Goal: Task Accomplishment & Management: Use online tool/utility

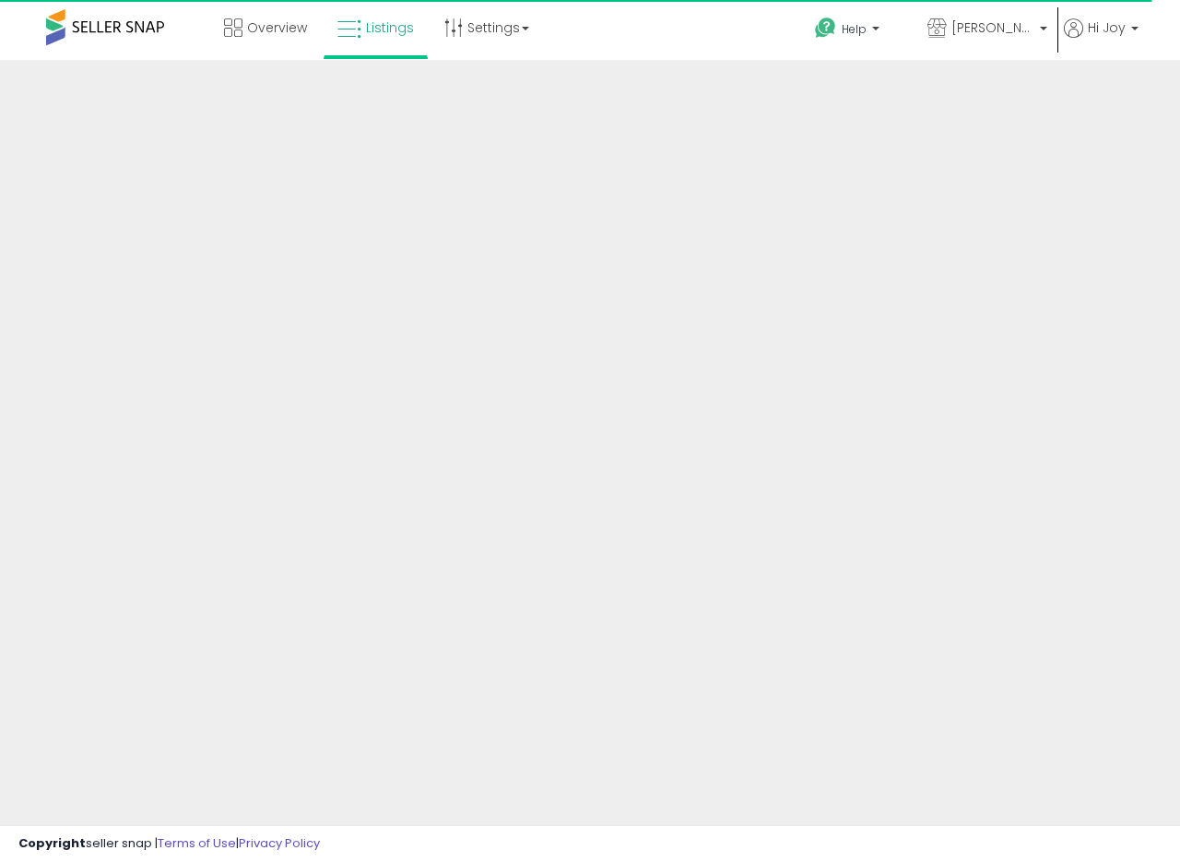
click at [964, 247] on div at bounding box center [590, 442] width 1180 height 765
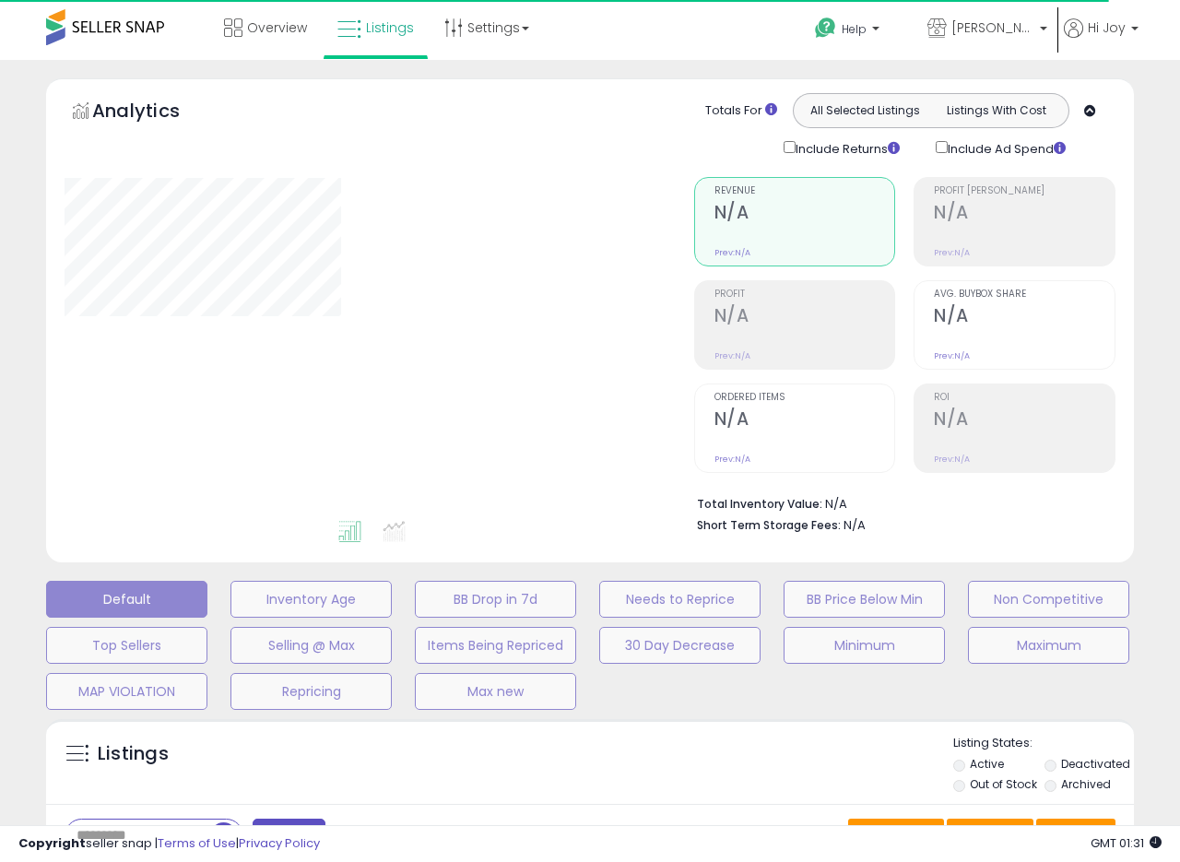
type input "**********"
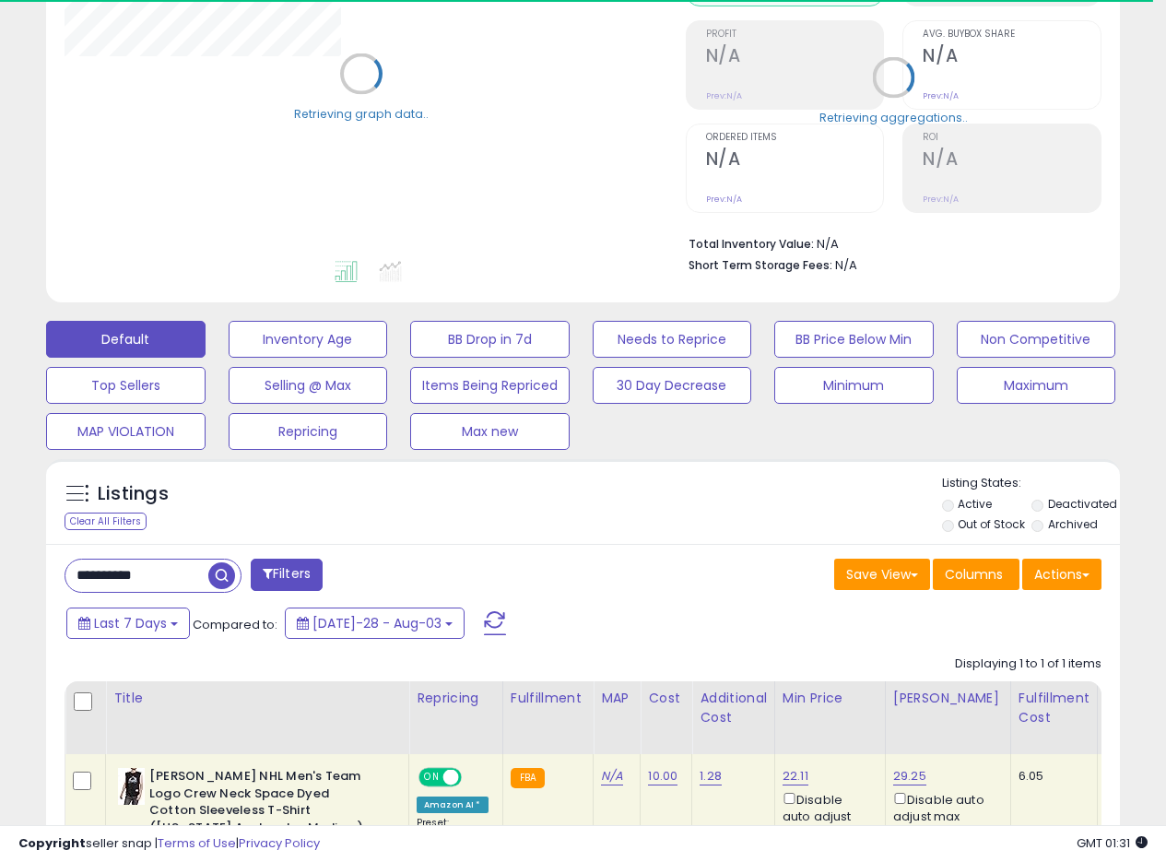
scroll to position [466, 0]
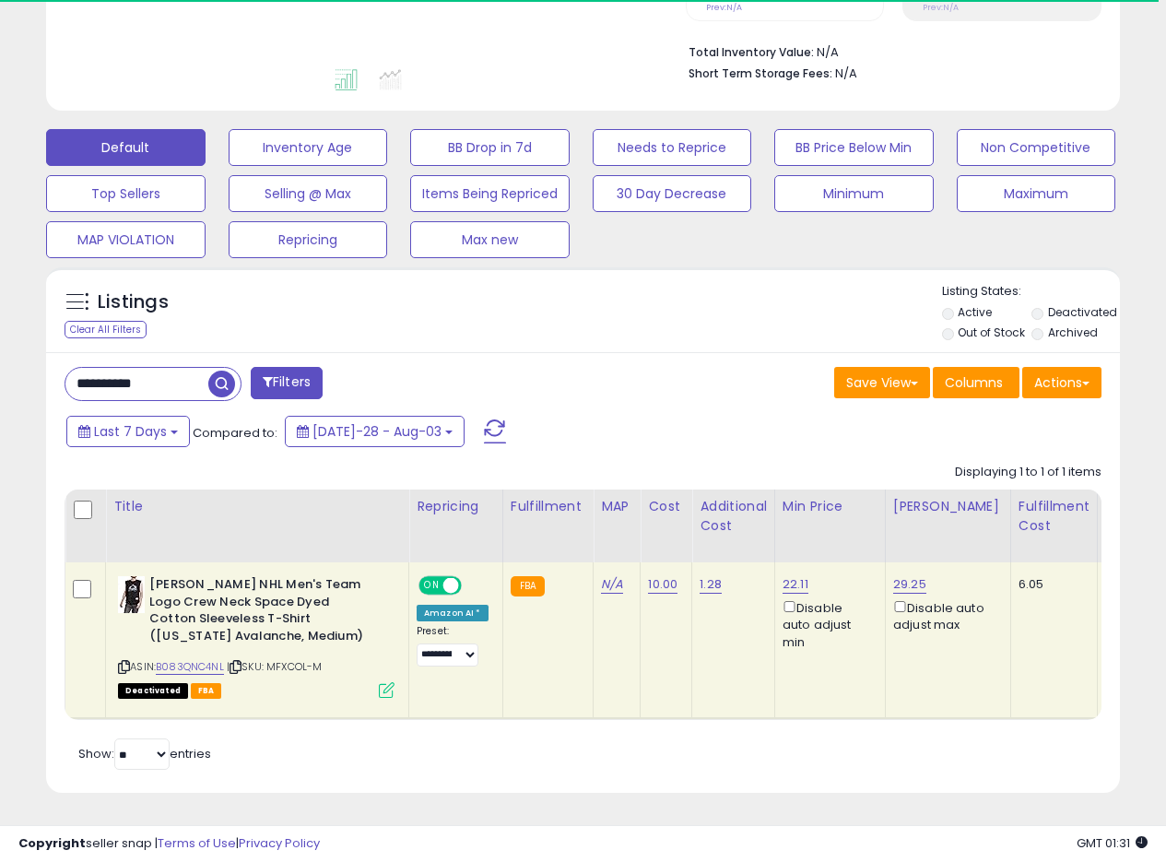
drag, startPoint x: 178, startPoint y: 374, endPoint x: 0, endPoint y: 343, distance: 180.7
click at [0, 343] on div "**********" at bounding box center [583, 235] width 1166 height 1254
click at [321, 371] on span "button" at bounding box center [322, 384] width 27 height 27
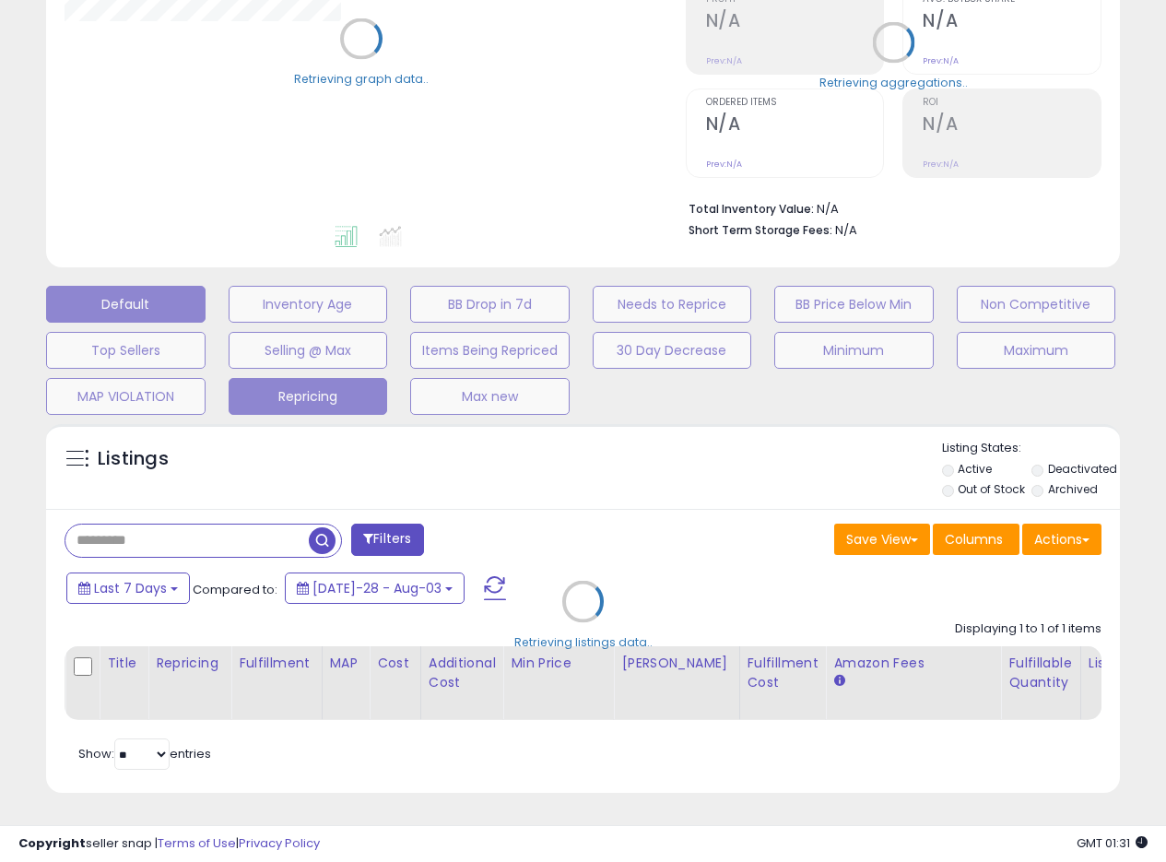
scroll to position [309, 0]
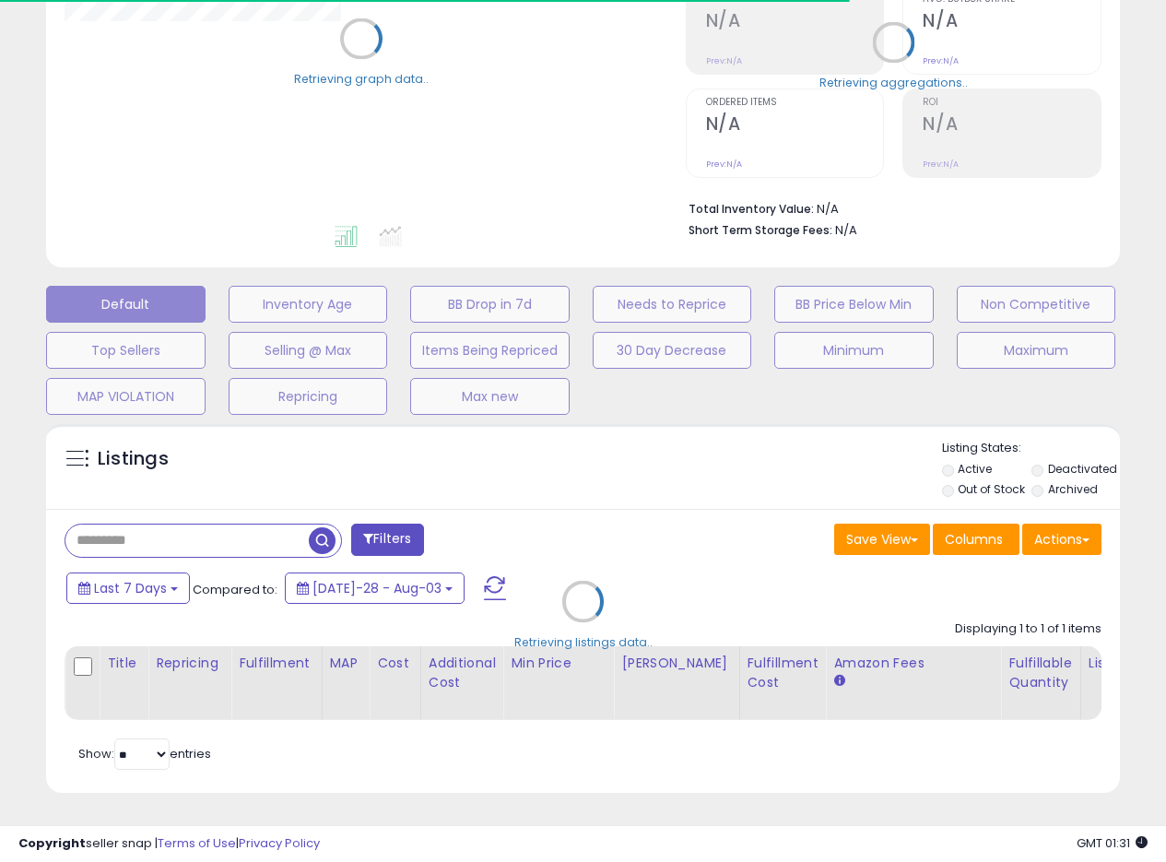
drag, startPoint x: 584, startPoint y: 512, endPoint x: 559, endPoint y: 507, distance: 25.3
click at [585, 512] on div "Retrieving listings data.." at bounding box center [583, 615] width 1102 height 401
click at [597, 499] on div "Retrieving listings data.." at bounding box center [583, 615] width 1102 height 401
click at [602, 498] on div "Retrieving listings data.." at bounding box center [583, 615] width 1102 height 401
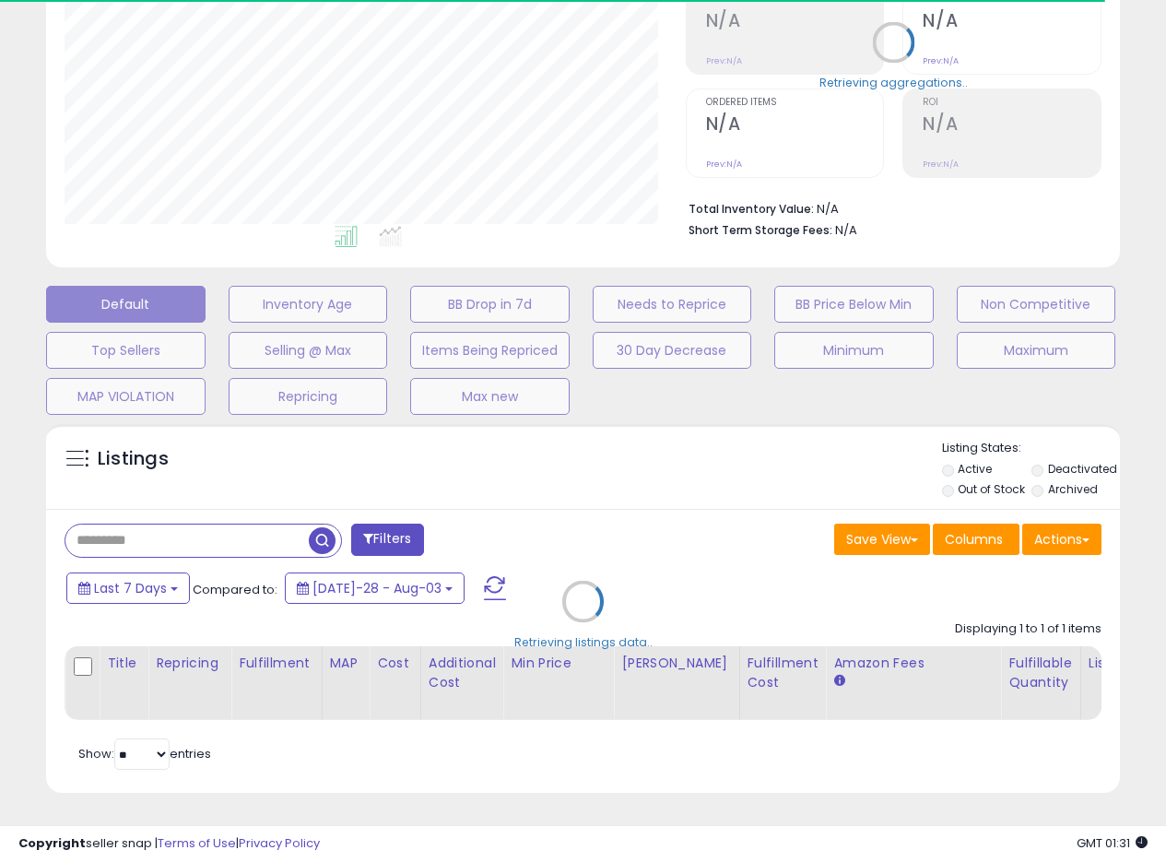
click at [621, 506] on div "Retrieving listings data.." at bounding box center [583, 615] width 1102 height 401
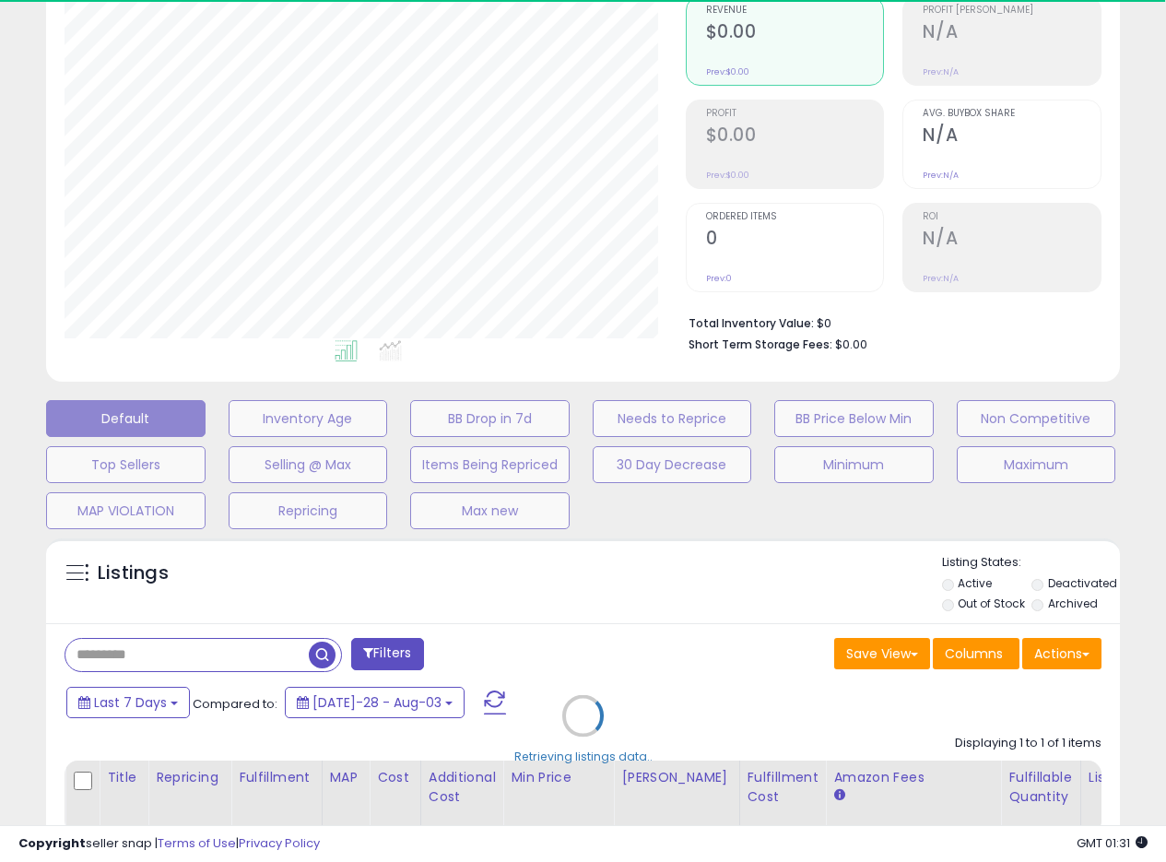
scroll to position [309, 0]
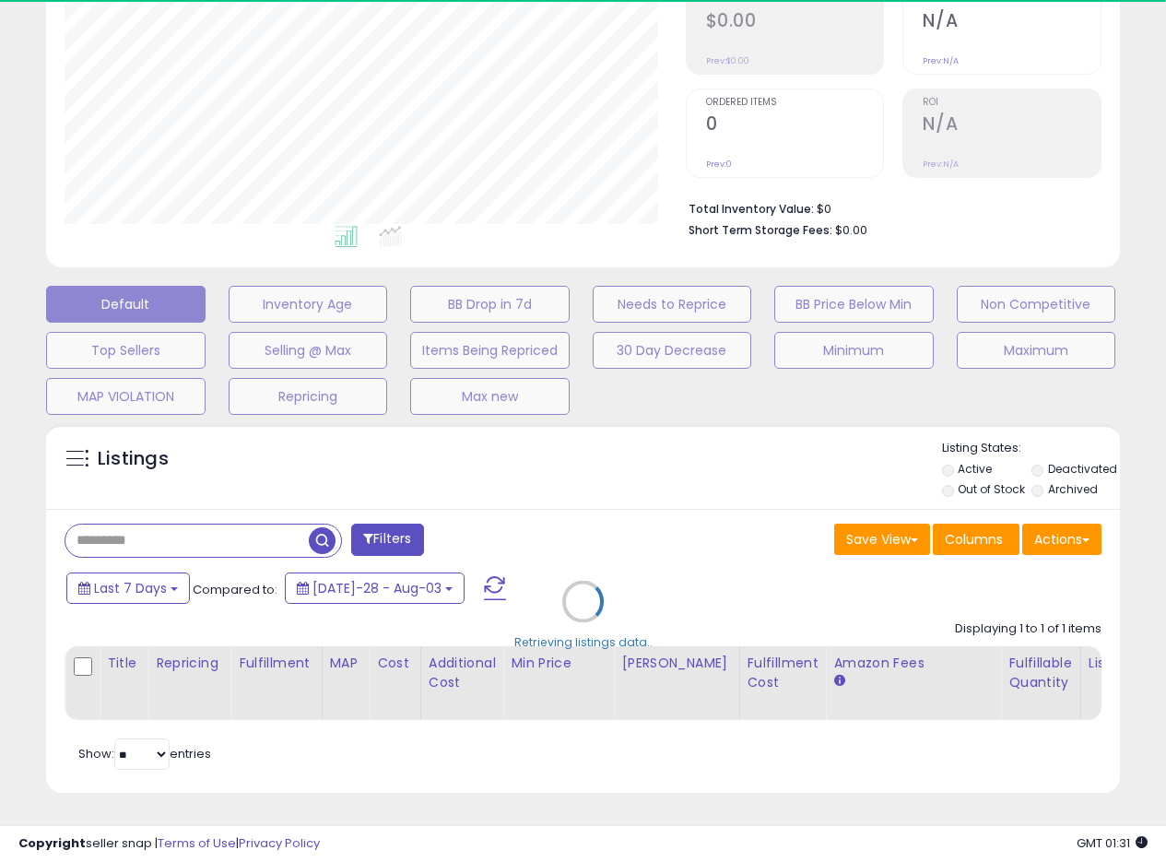
click at [704, 445] on div "Retrieving listings data.." at bounding box center [583, 615] width 1102 height 401
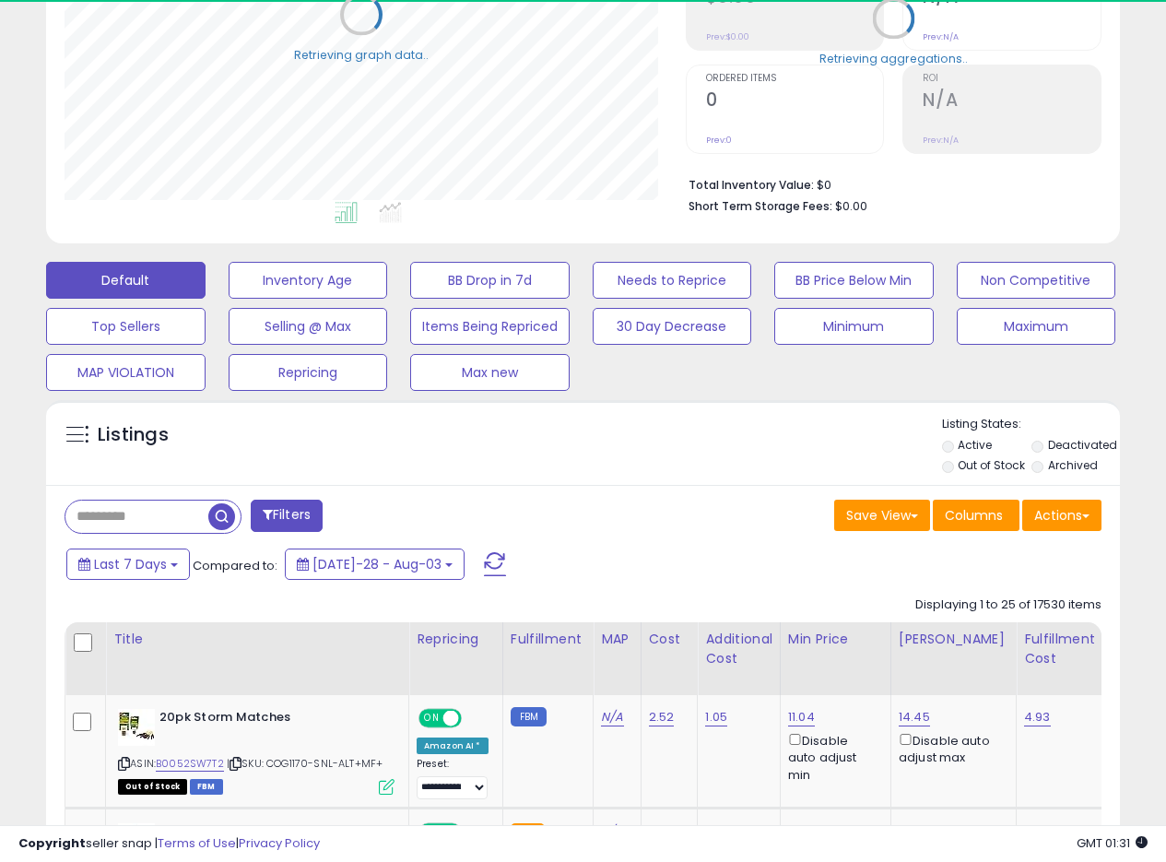
scroll to position [422, 0]
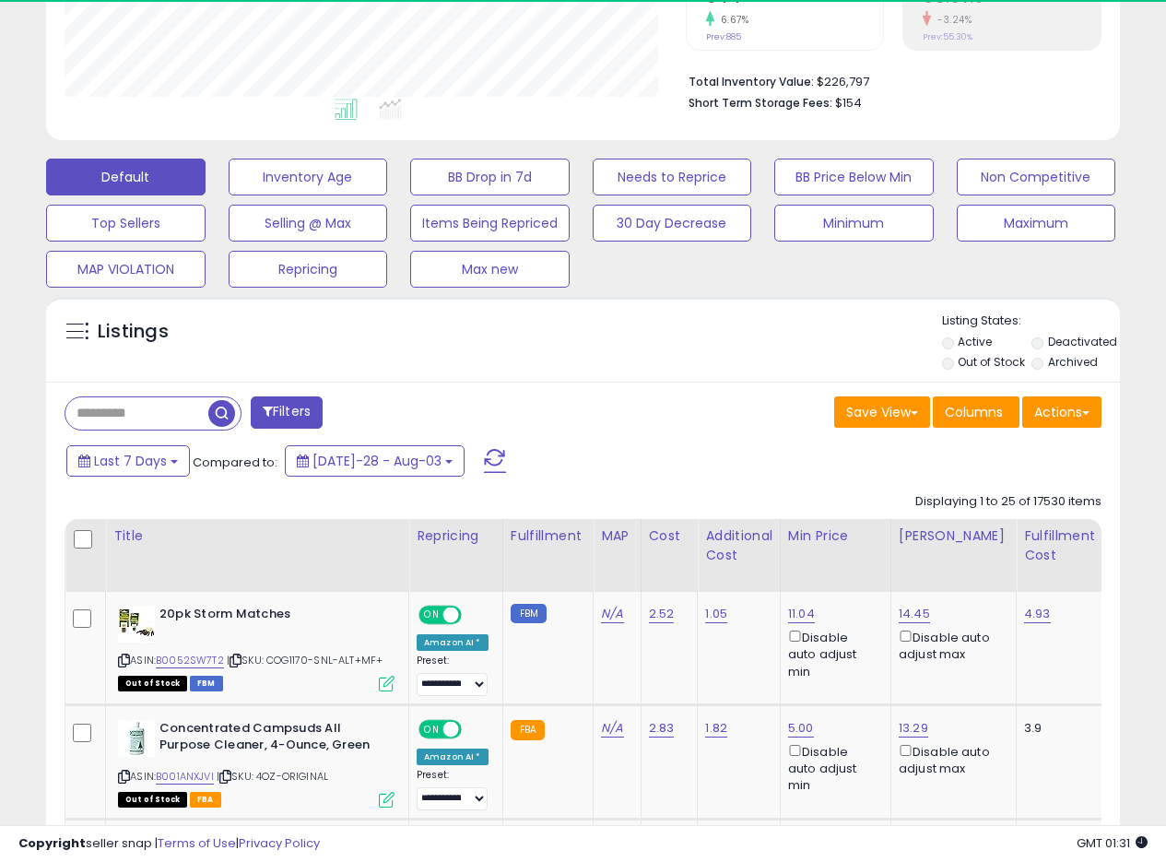
click at [614, 366] on div "Listings" at bounding box center [583, 344] width 1074 height 63
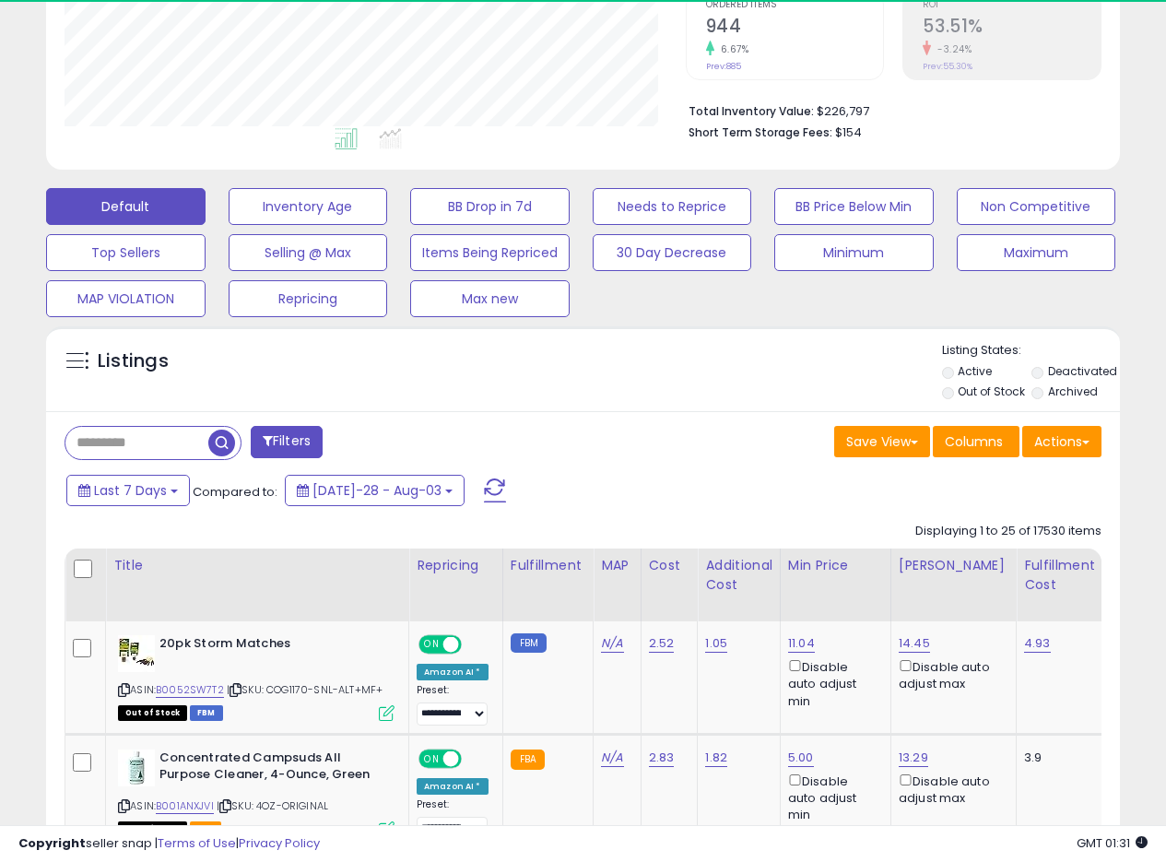
scroll to position [428, 0]
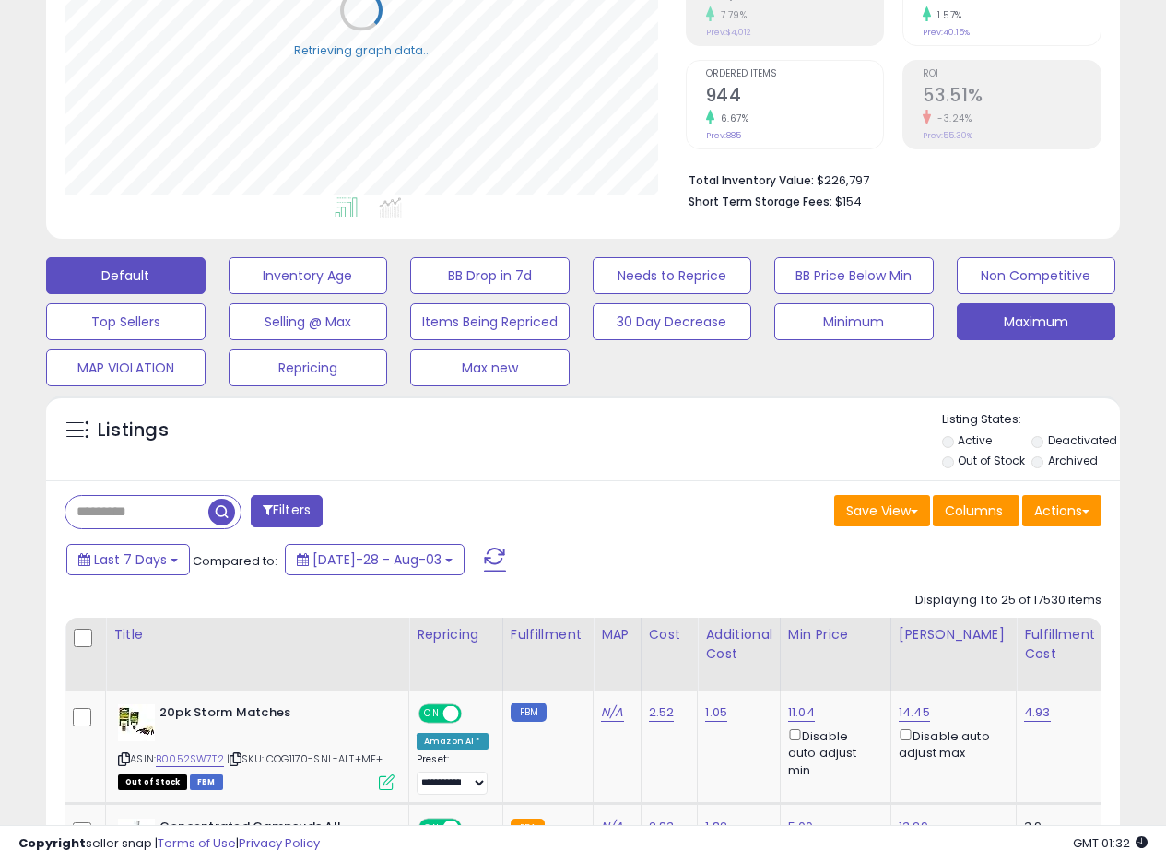
scroll to position [334, 0]
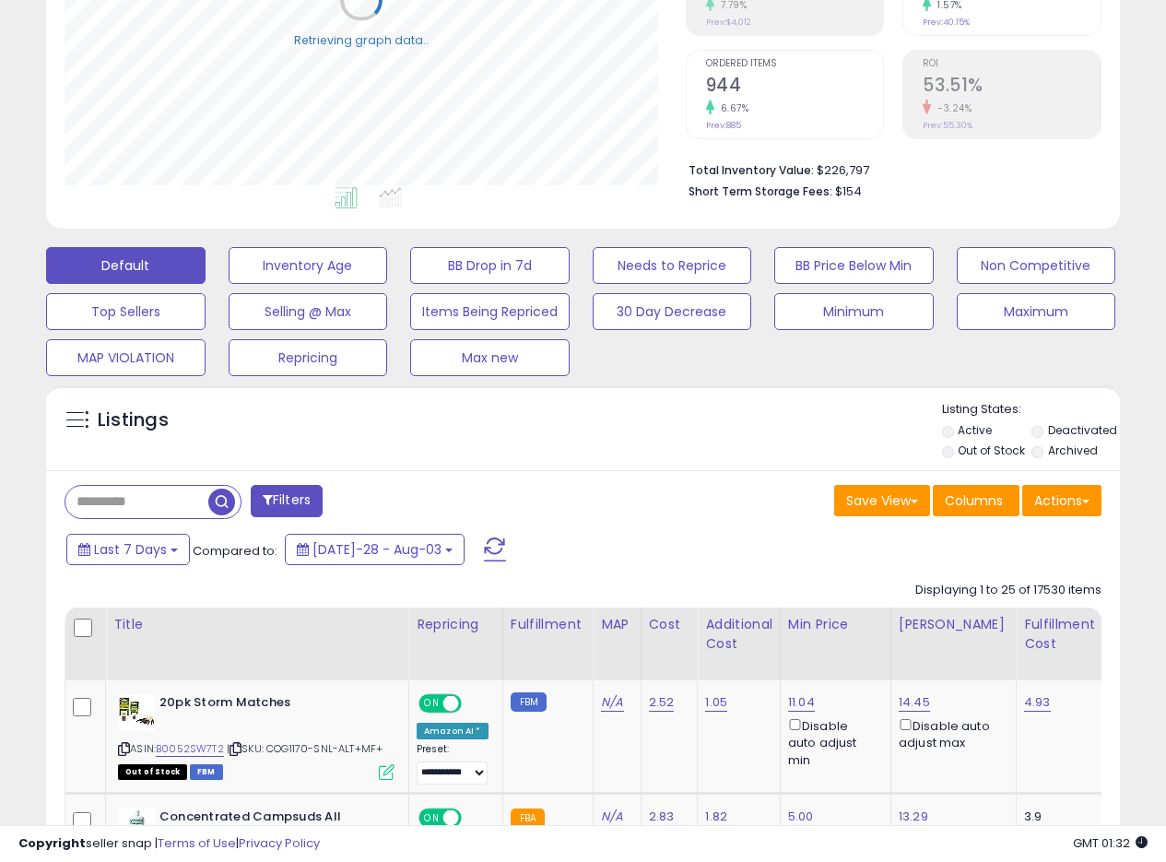
drag, startPoint x: 612, startPoint y: 459, endPoint x: 567, endPoint y: 465, distance: 45.5
click at [612, 460] on div "Listings" at bounding box center [583, 432] width 1074 height 63
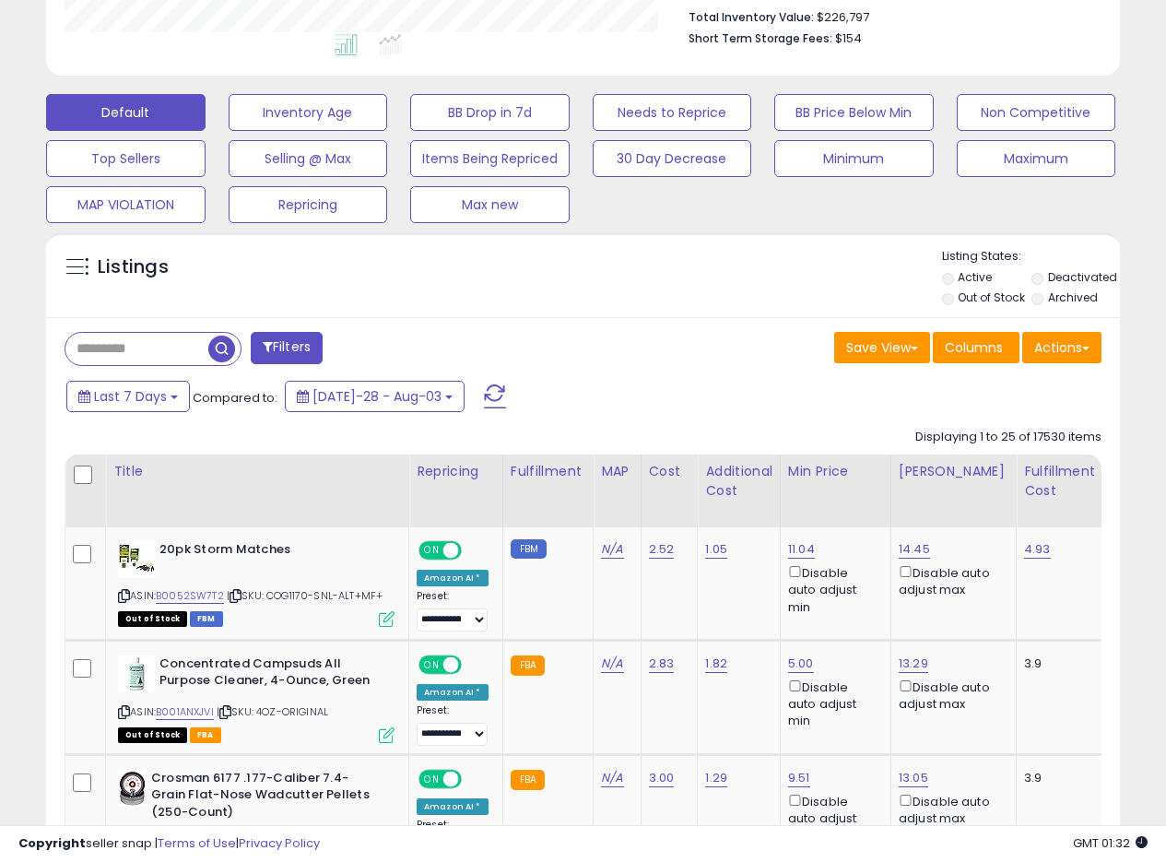
scroll to position [477, 0]
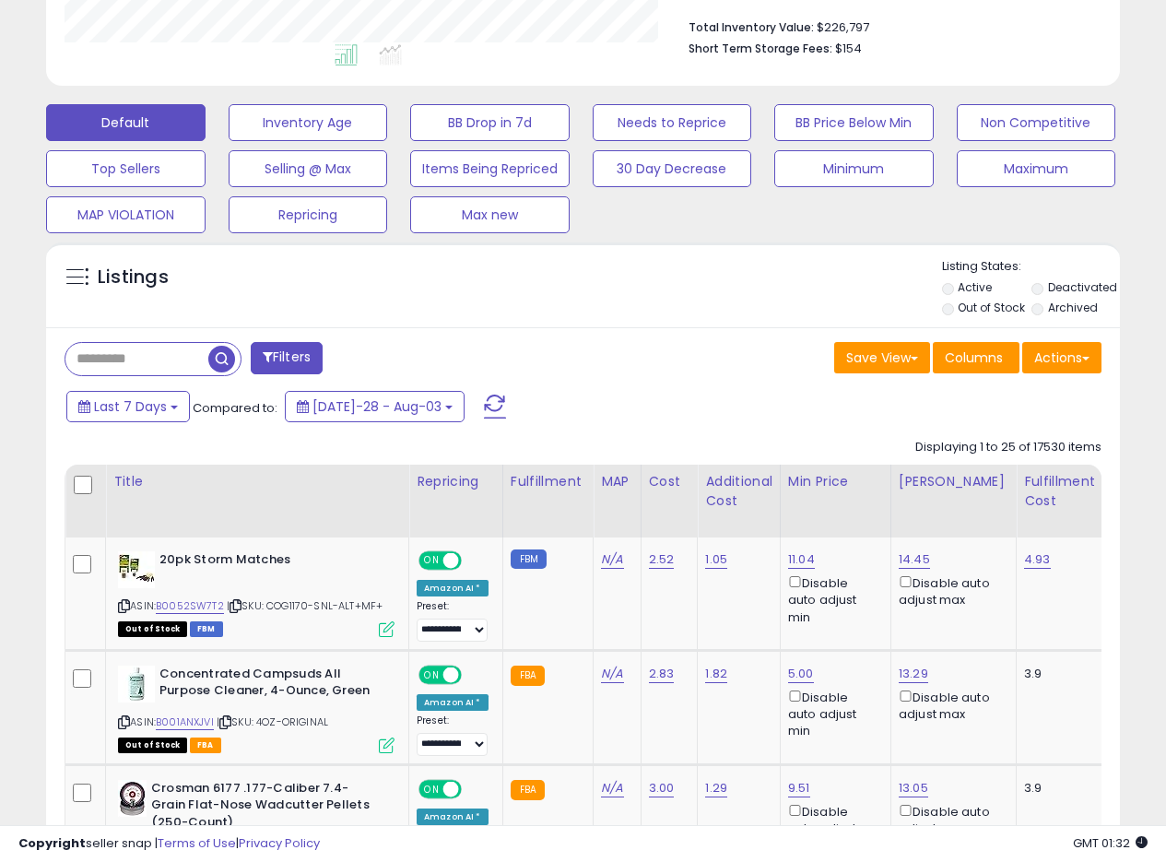
click at [627, 293] on div "Listings" at bounding box center [583, 289] width 1074 height 63
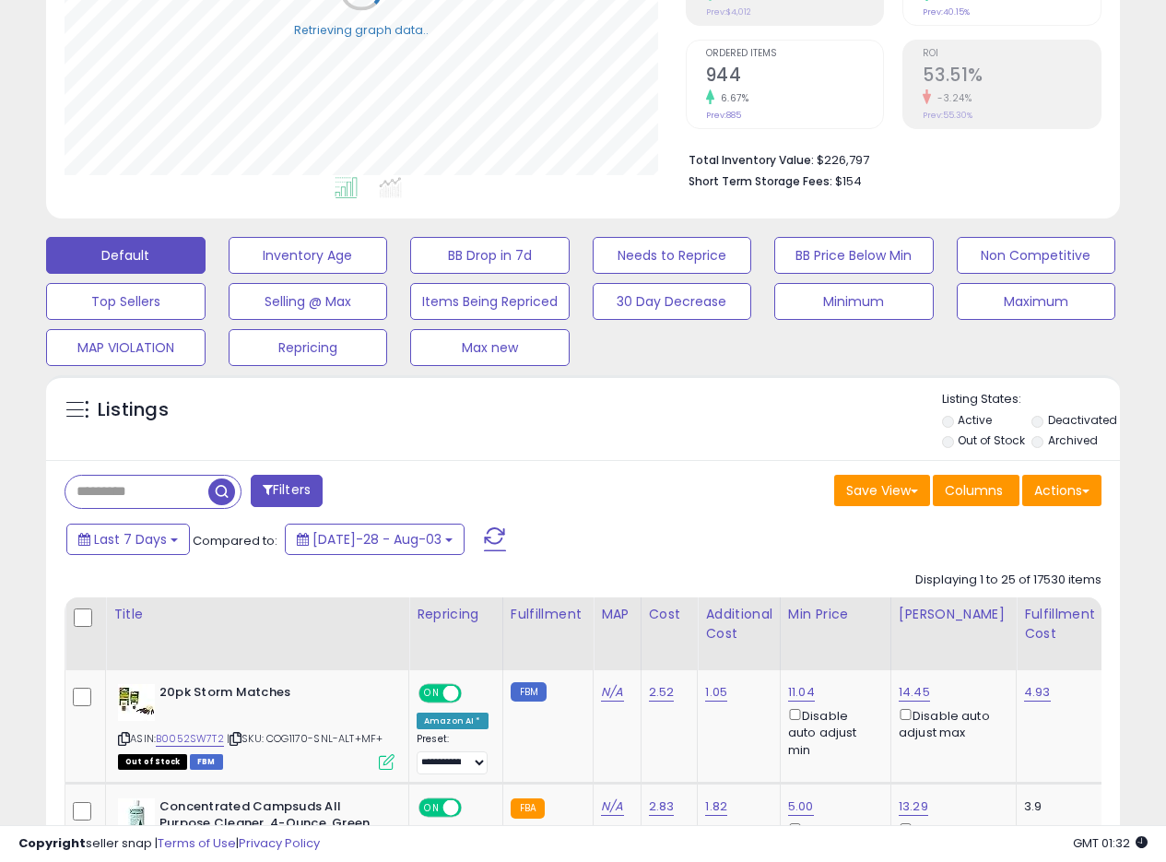
scroll to position [373, 0]
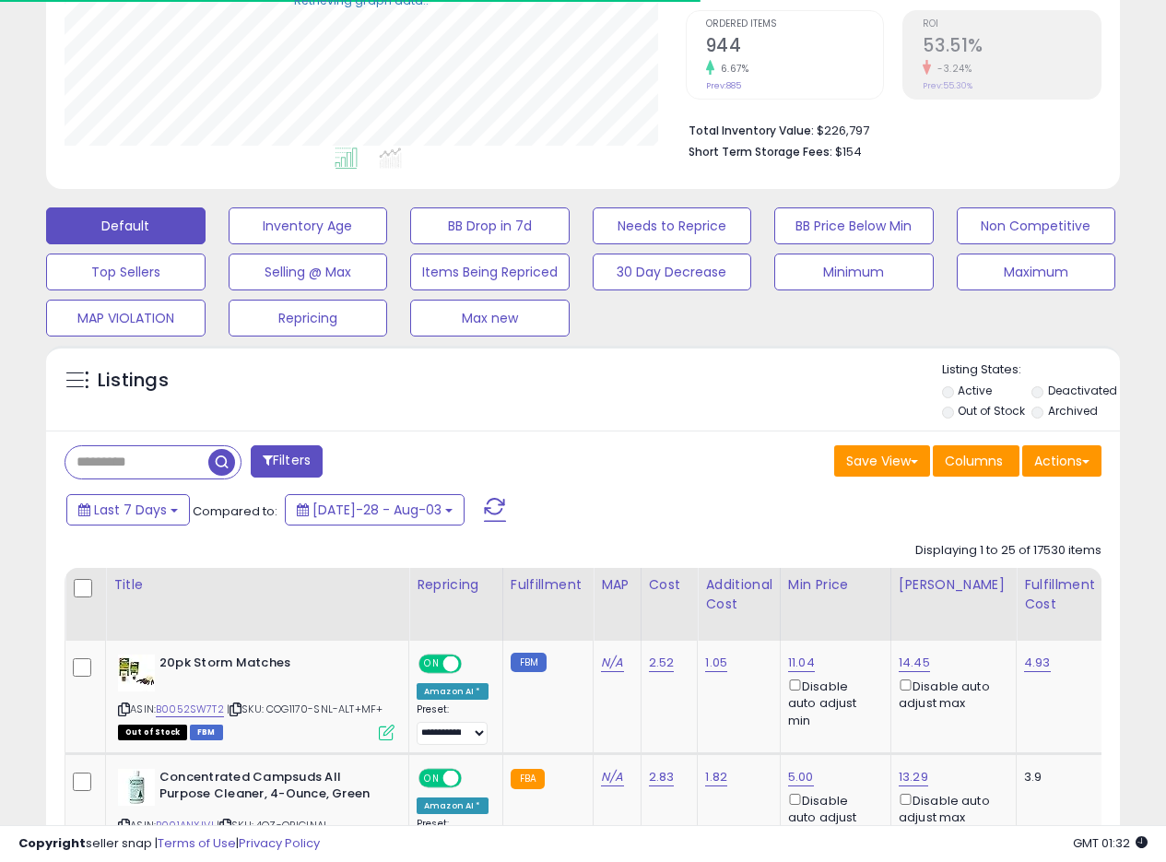
click at [1056, 408] on label "Archived" at bounding box center [1073, 411] width 50 height 16
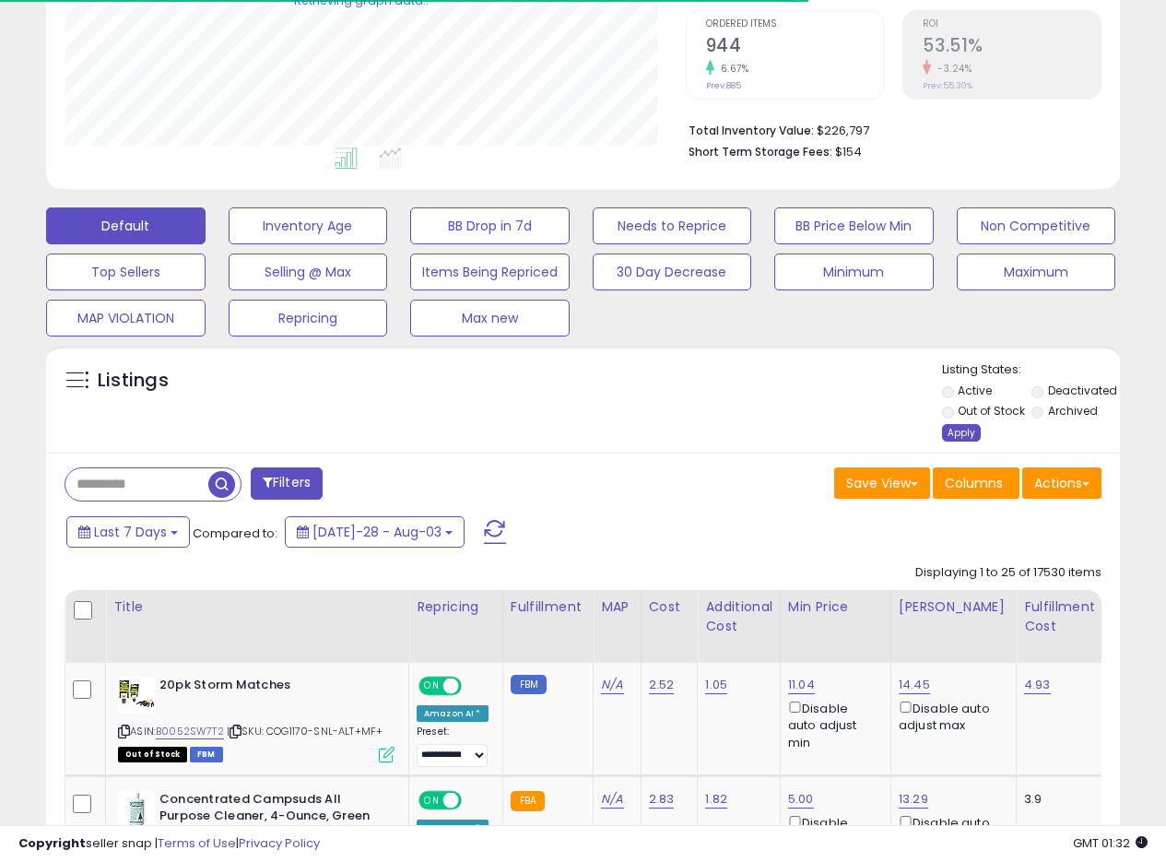
click at [946, 428] on div "Apply" at bounding box center [961, 433] width 39 height 18
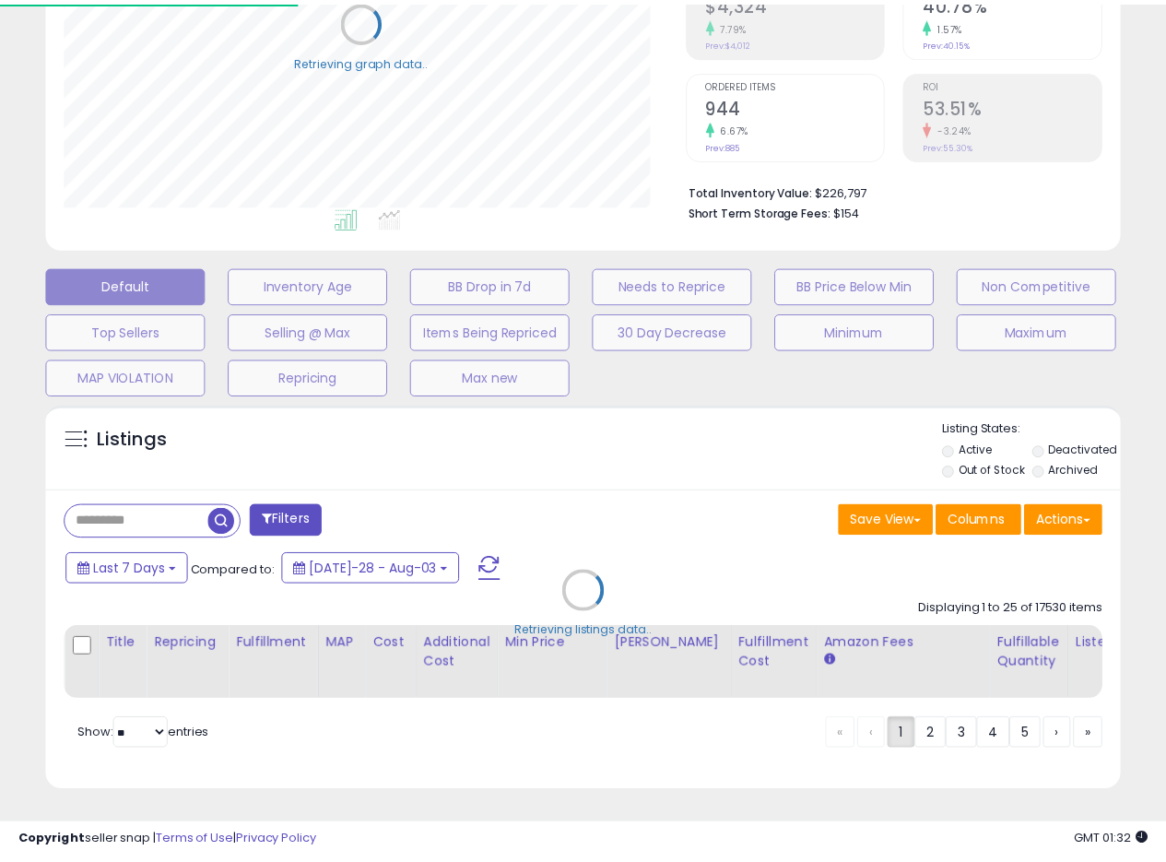
scroll to position [378, 629]
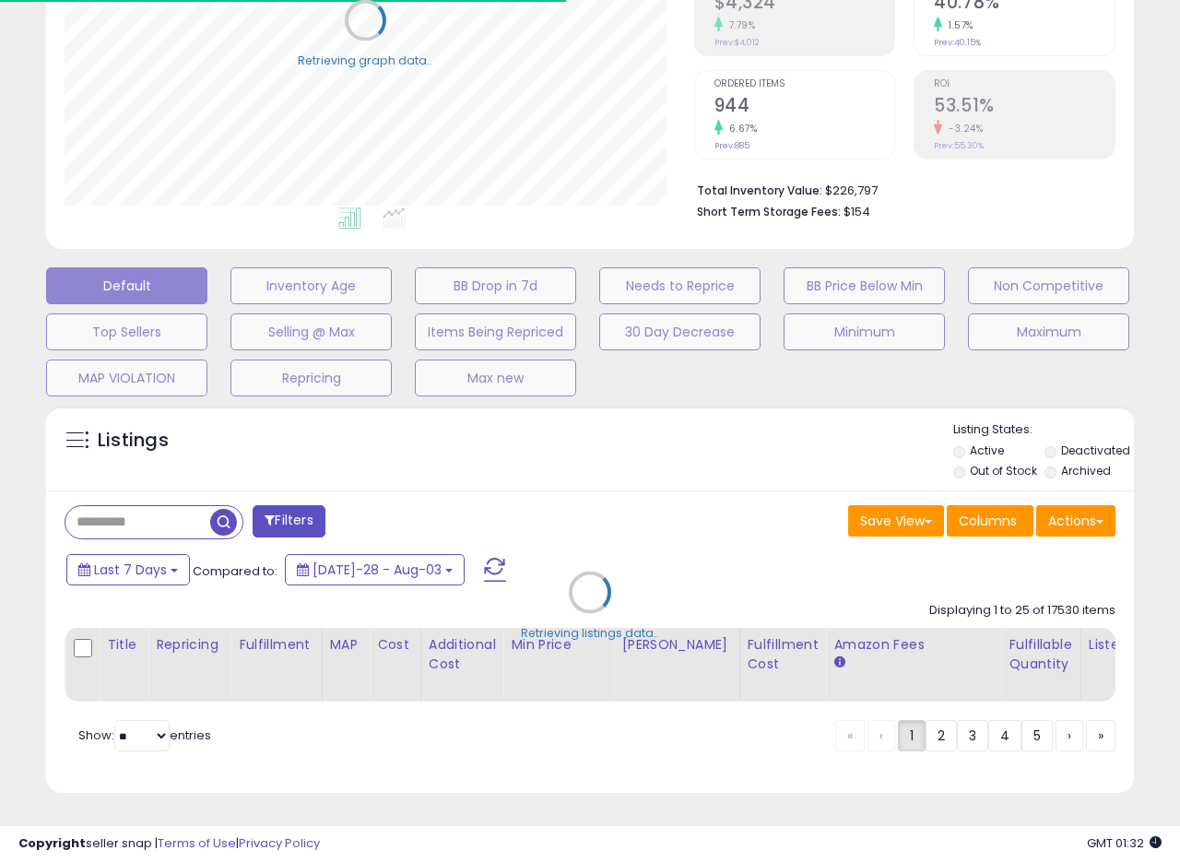
click at [633, 463] on div "Retrieving listings data.." at bounding box center [590, 606] width 1116 height 420
click at [682, 449] on div "Retrieving listings data.." at bounding box center [590, 606] width 1116 height 420
click at [696, 452] on div "Retrieving listings data.." at bounding box center [590, 606] width 1116 height 420
click at [700, 452] on div "Retrieving listings data.." at bounding box center [590, 606] width 1116 height 420
click at [702, 451] on div "Retrieving listings data.." at bounding box center [590, 606] width 1116 height 420
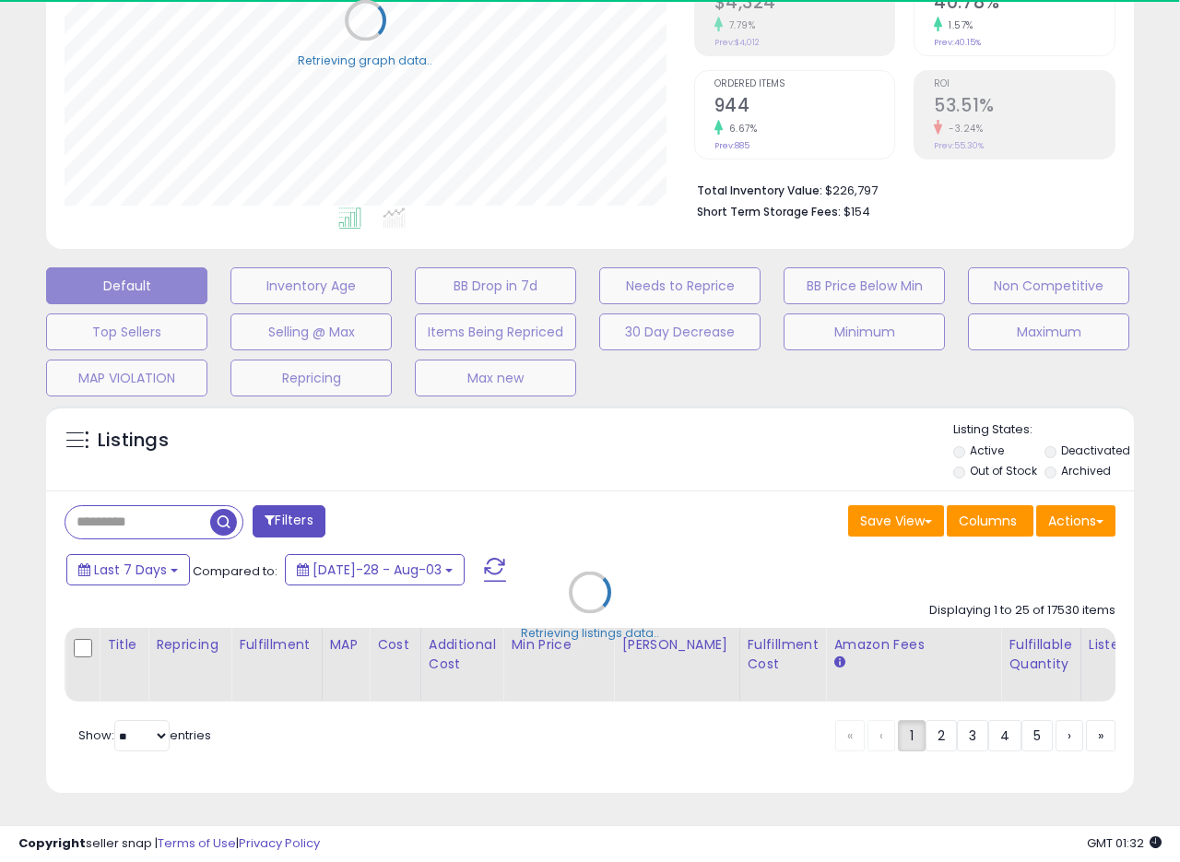
click at [703, 452] on div "Retrieving listings data.." at bounding box center [590, 606] width 1116 height 420
click at [704, 452] on div "Retrieving listings data.." at bounding box center [590, 606] width 1116 height 420
click at [680, 439] on div "Retrieving listings data.." at bounding box center [590, 606] width 1116 height 420
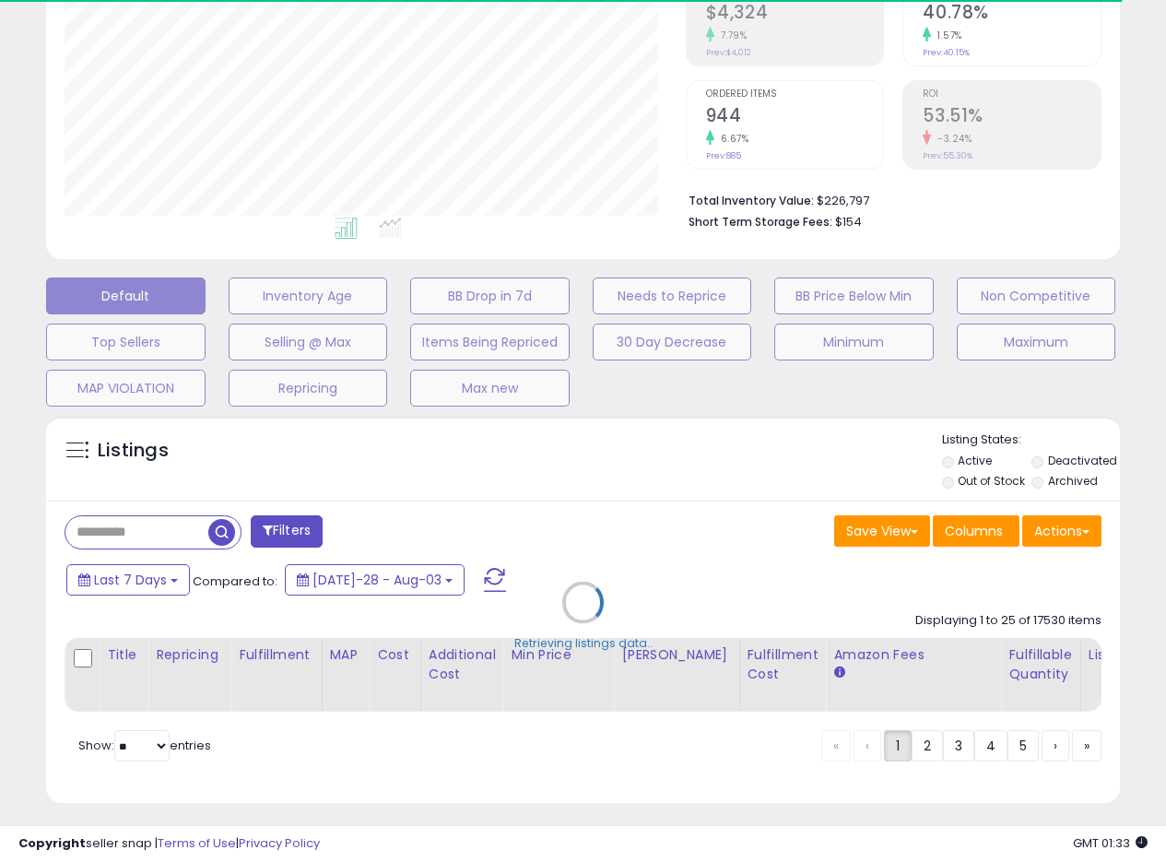
scroll to position [327, 0]
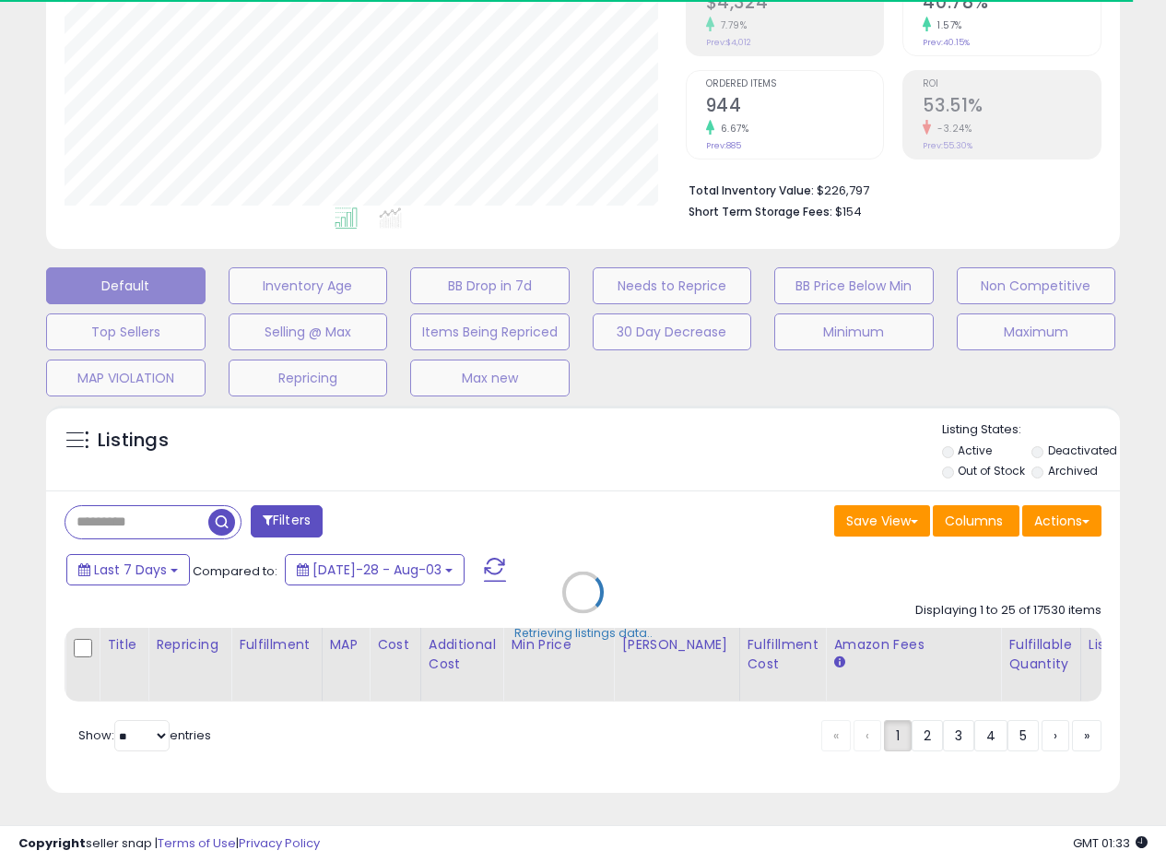
click at [717, 436] on div "Retrieving listings data.." at bounding box center [583, 606] width 1102 height 420
drag, startPoint x: 727, startPoint y: 445, endPoint x: 641, endPoint y: 468, distance: 89.7
click at [728, 446] on div "Retrieving listings data.." at bounding box center [583, 606] width 1102 height 420
click at [704, 487] on div "Retrieving listings data.." at bounding box center [583, 606] width 1102 height 420
click at [526, 485] on div "Retrieving listings data.." at bounding box center [583, 606] width 1102 height 420
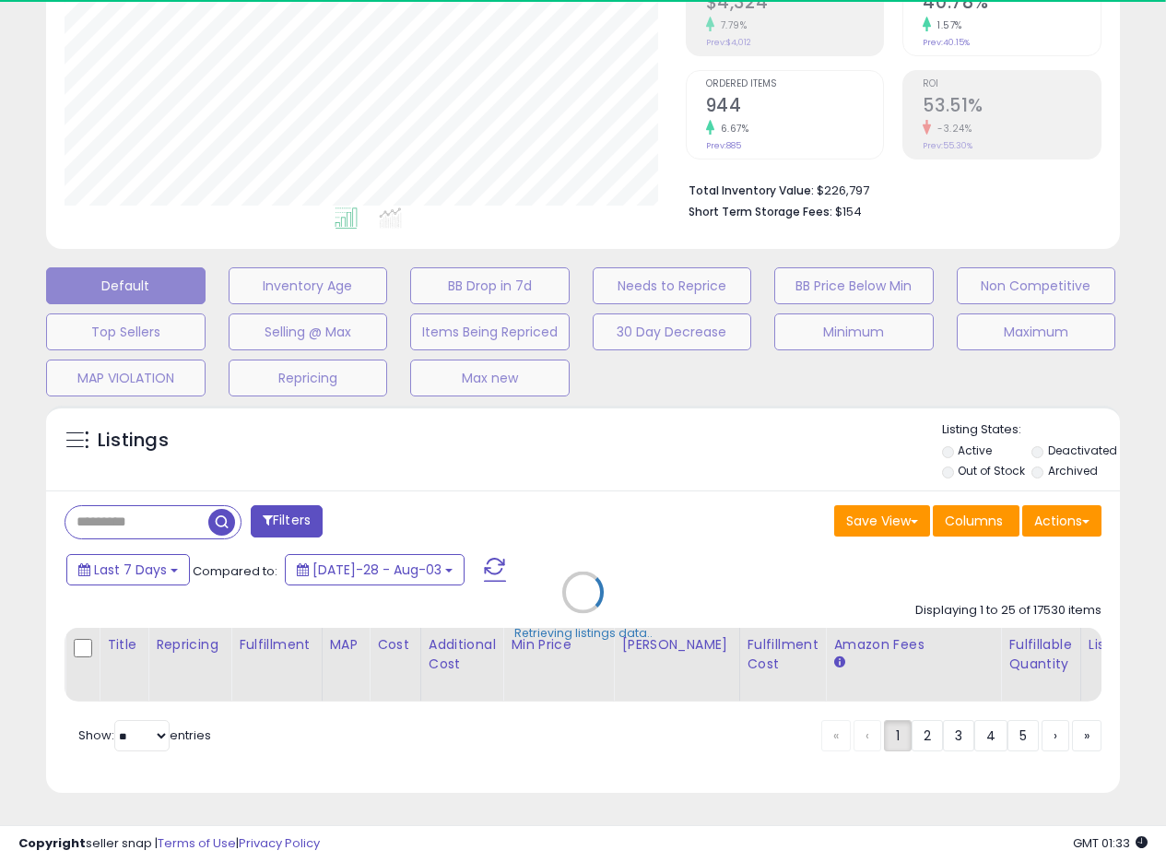
click at [652, 479] on div "Retrieving listings data.." at bounding box center [583, 606] width 1102 height 420
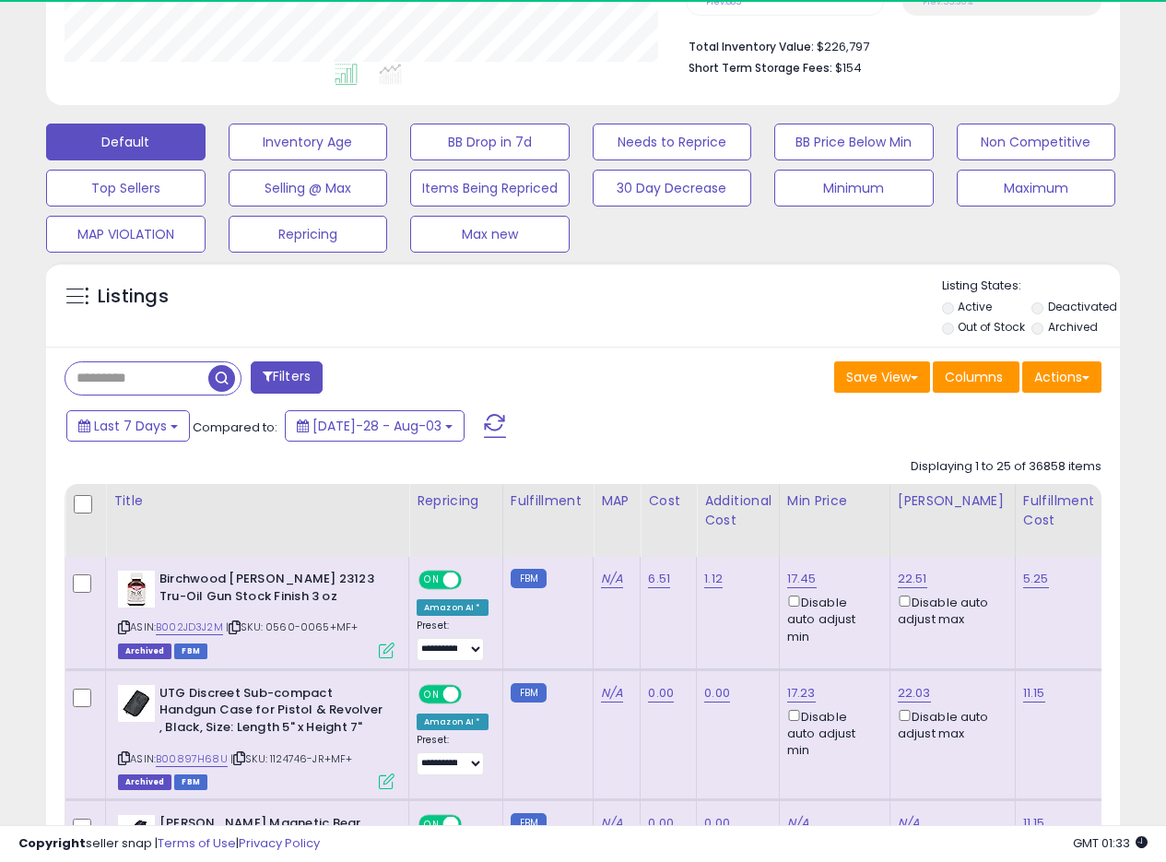
scroll to position [447, 0]
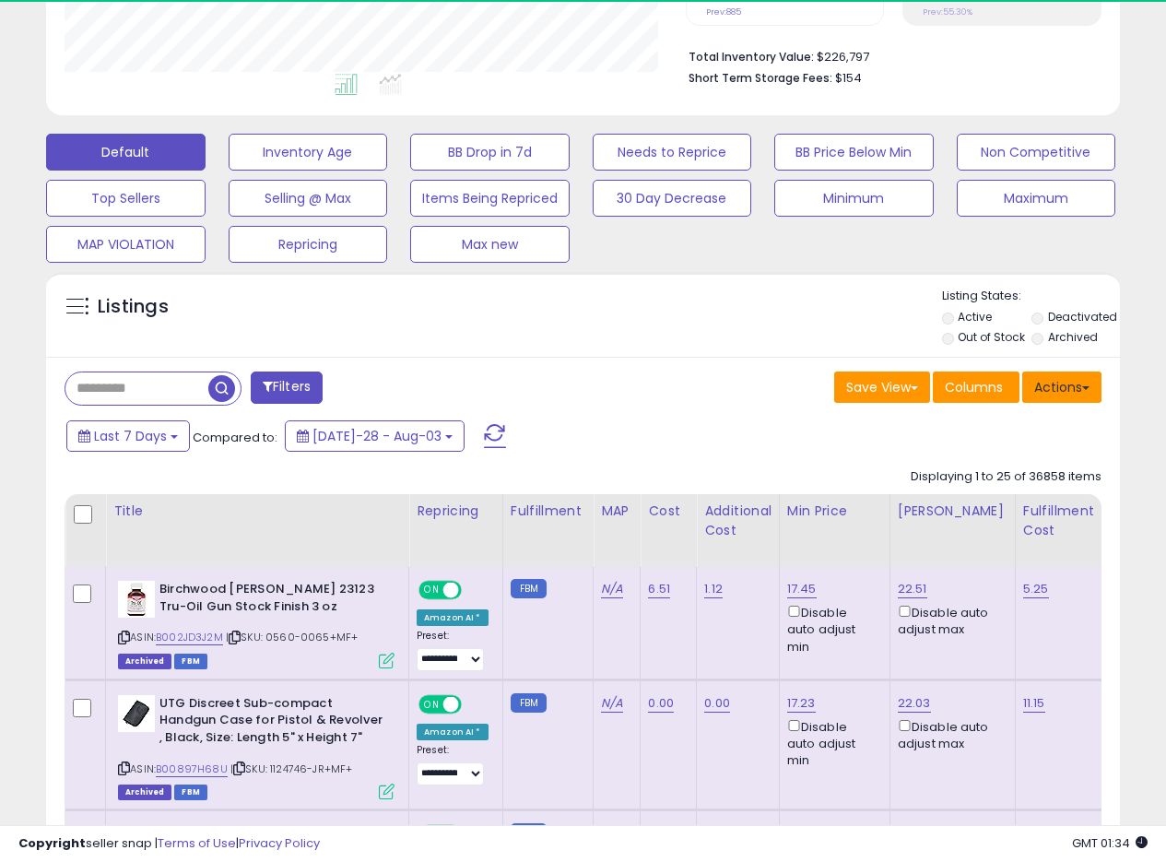
click at [1086, 386] on span at bounding box center [1085, 388] width 7 height 4
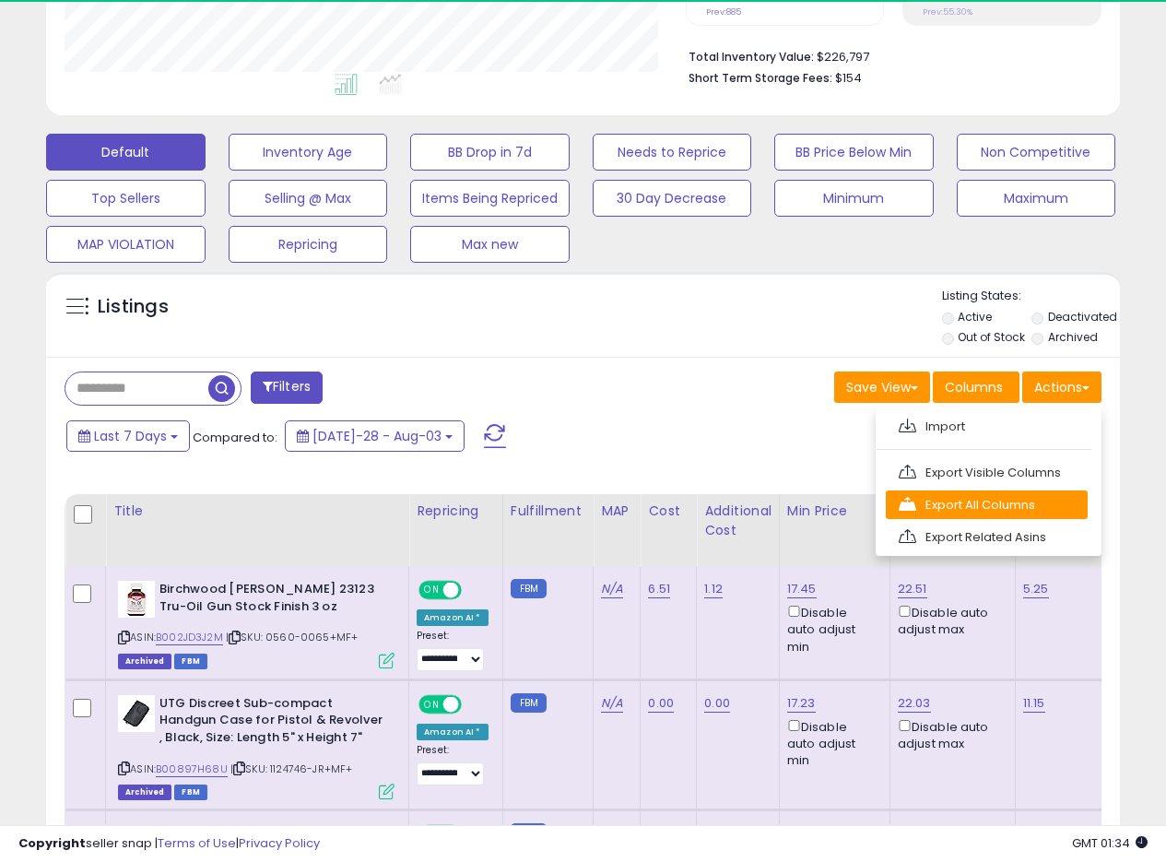
click at [1004, 501] on link "Export All Columns" at bounding box center [987, 505] width 202 height 29
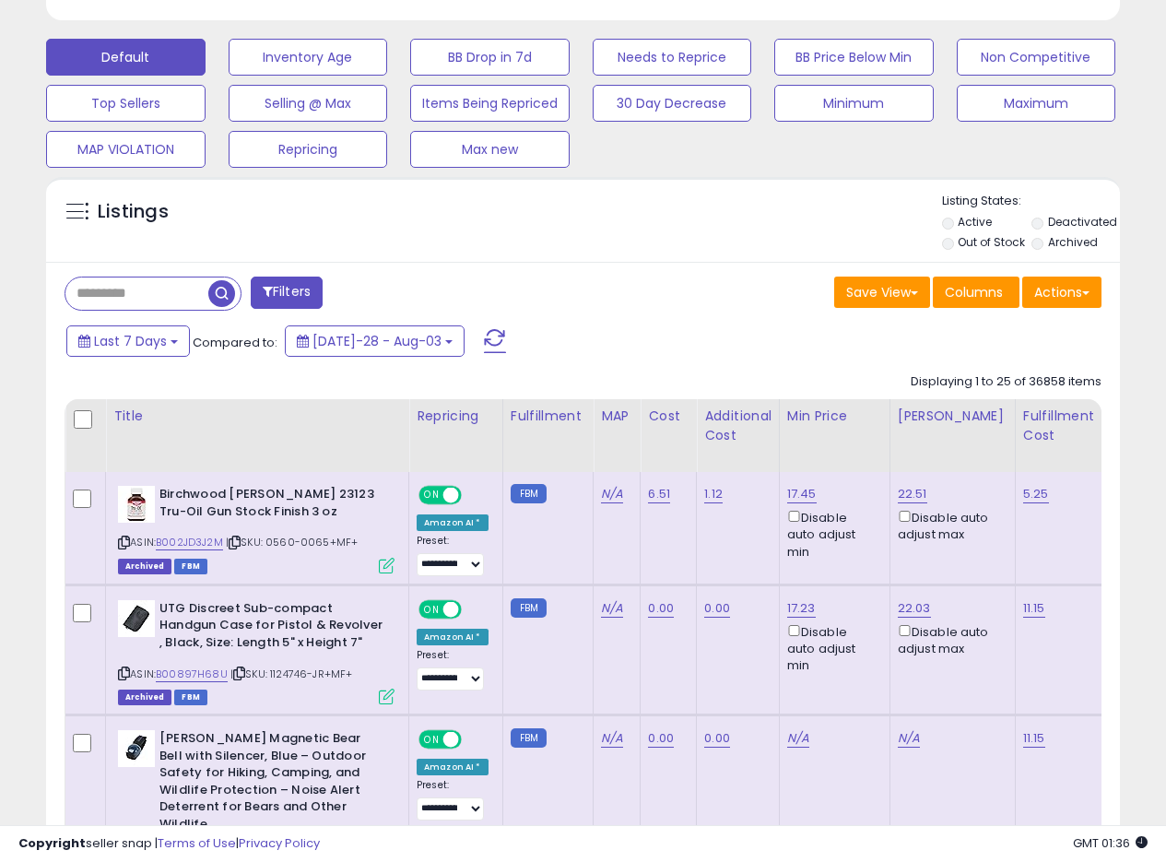
scroll to position [562, 0]
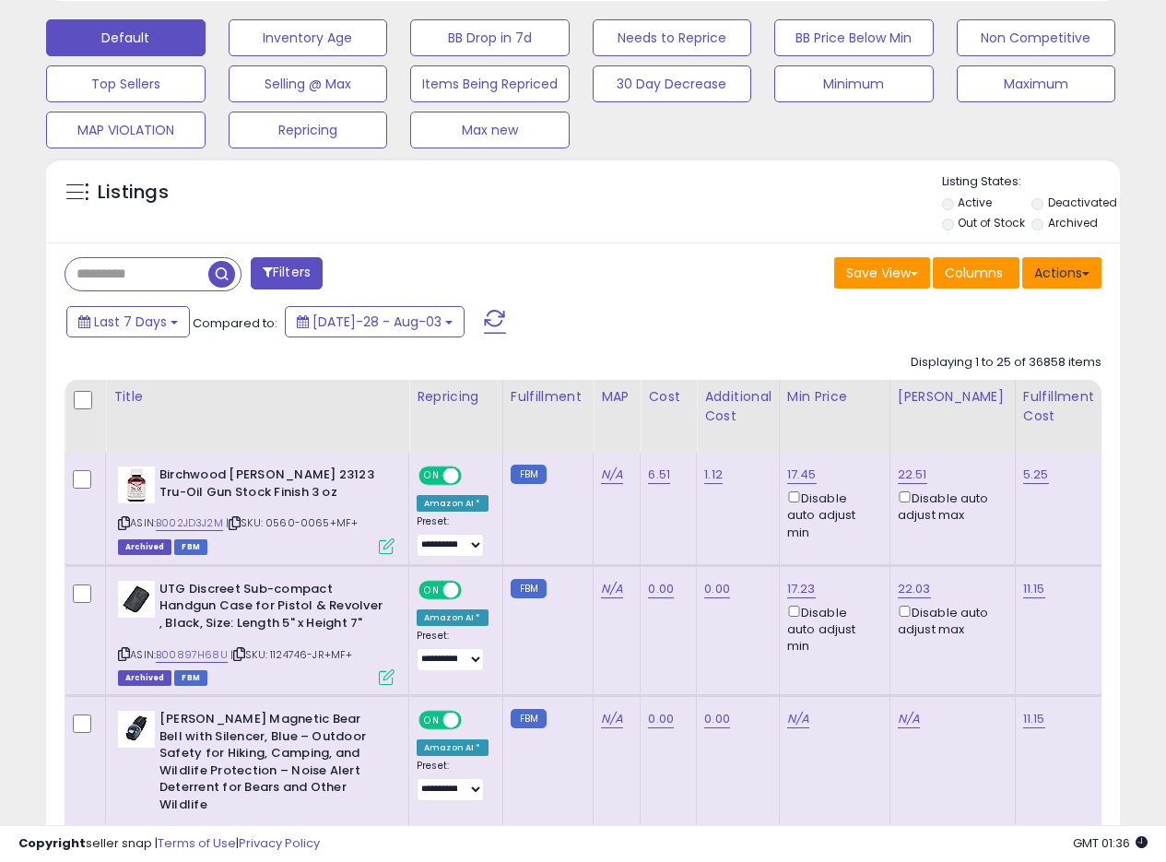
click at [1078, 278] on button "Actions" at bounding box center [1062, 272] width 79 height 31
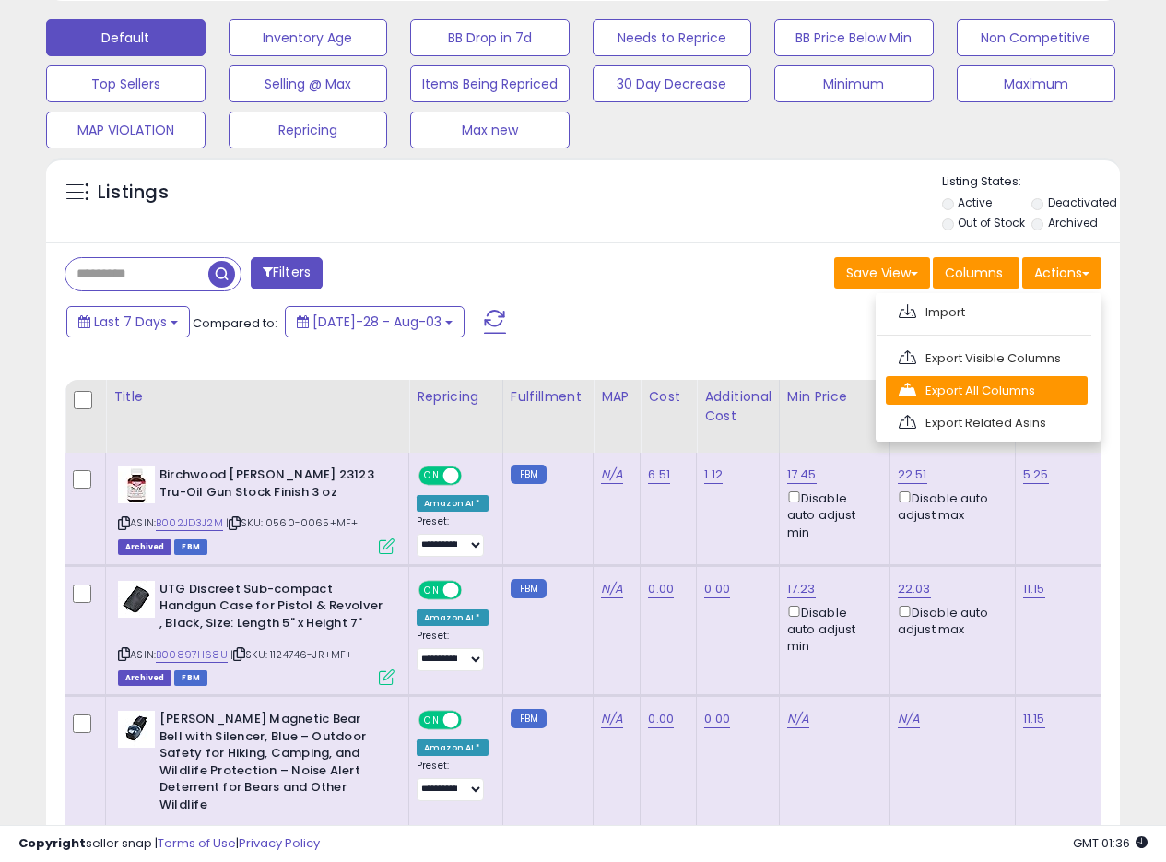
click at [1008, 384] on link "Export All Columns" at bounding box center [987, 390] width 202 height 29
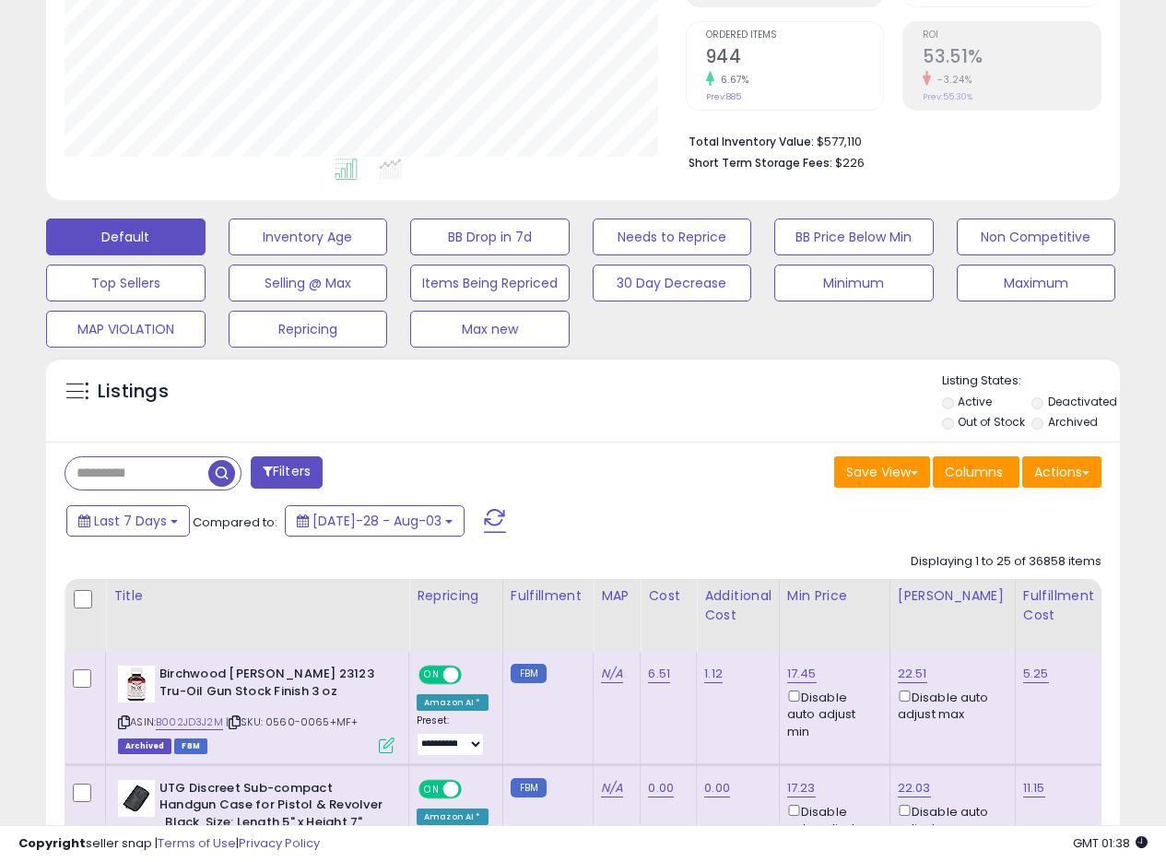
scroll to position [278, 0]
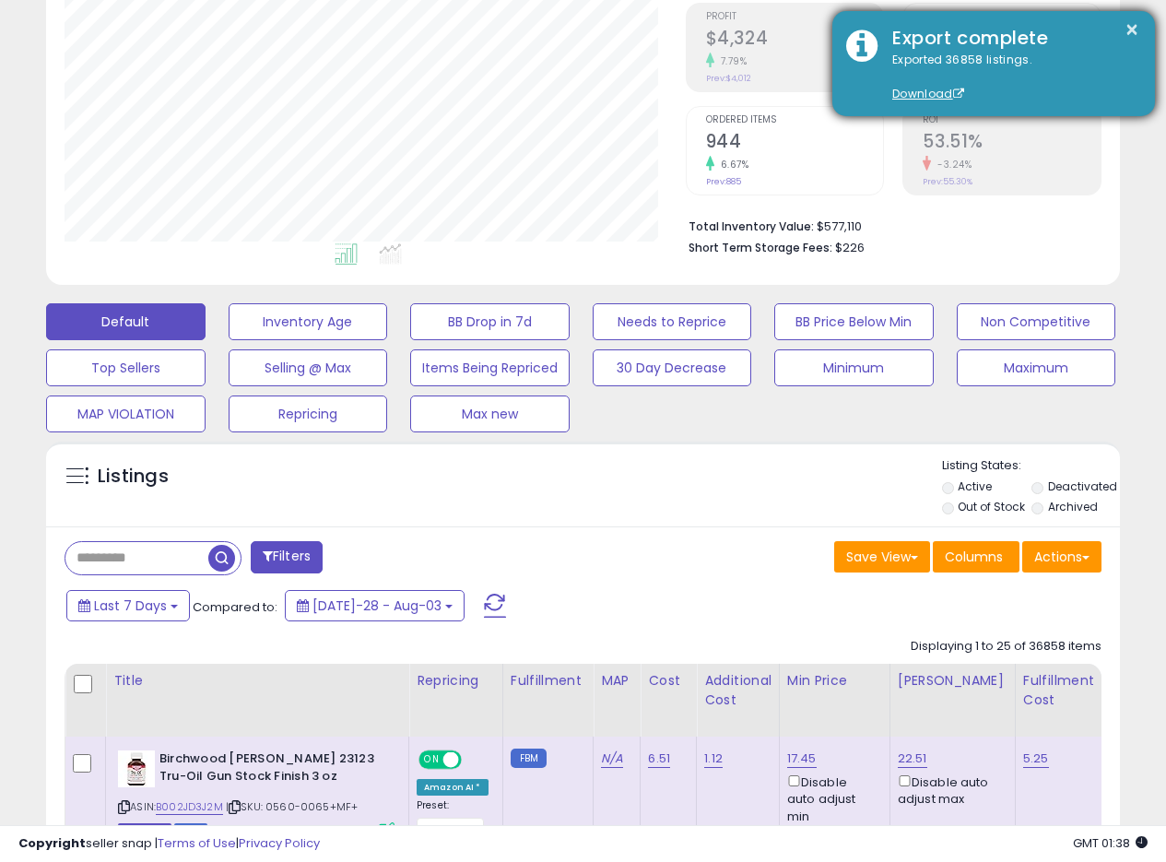
click at [1125, 106] on div "× Export complete Exported 36858 listings. Download" at bounding box center [994, 63] width 323 height 105
click at [914, 88] on link "Download" at bounding box center [929, 94] width 72 height 16
click at [1129, 31] on button "×" at bounding box center [1132, 29] width 15 height 23
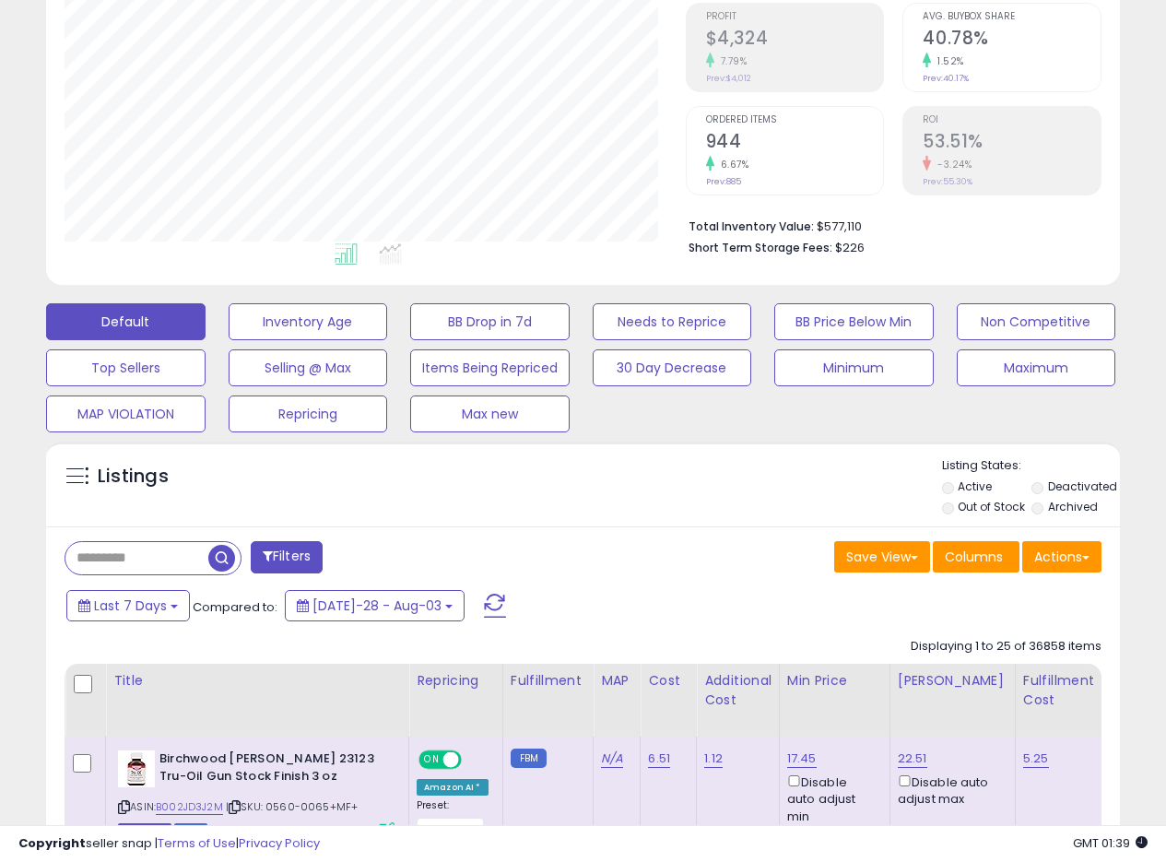
scroll to position [0, 0]
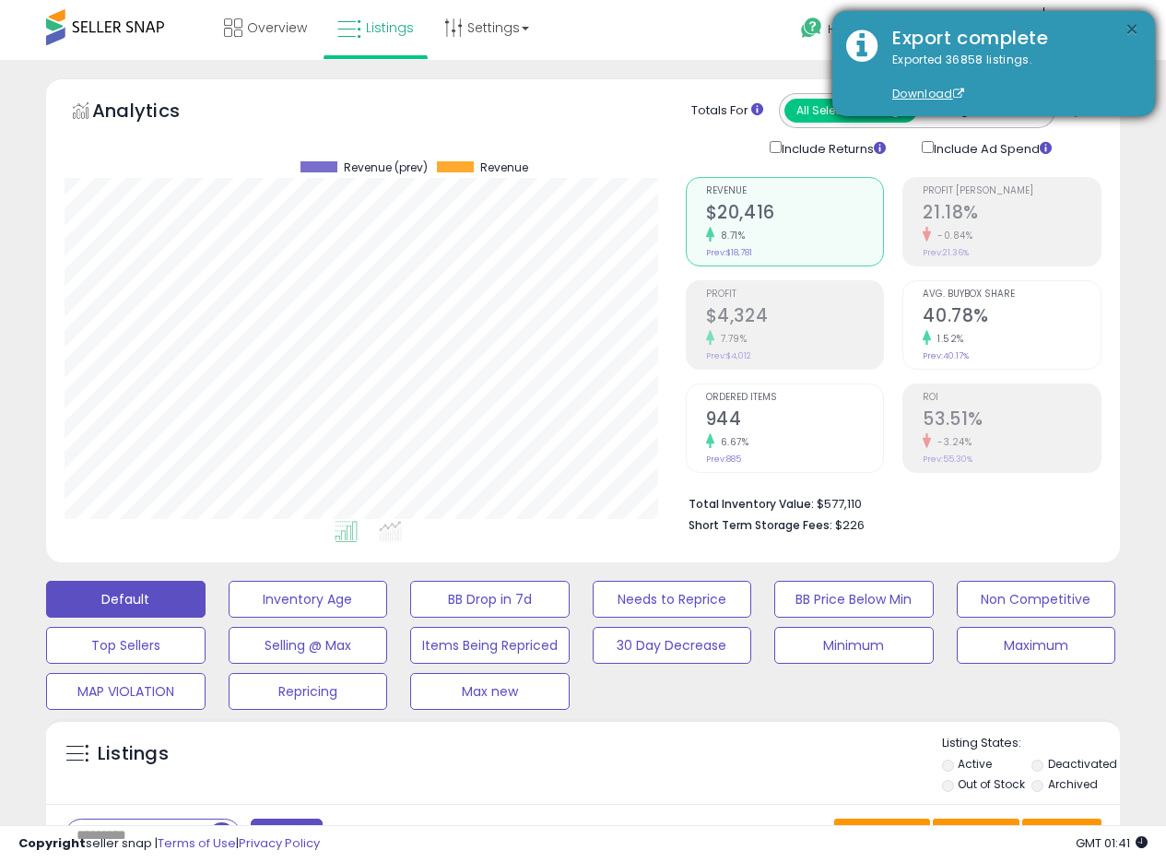
click at [1138, 18] on button "×" at bounding box center [1132, 29] width 15 height 23
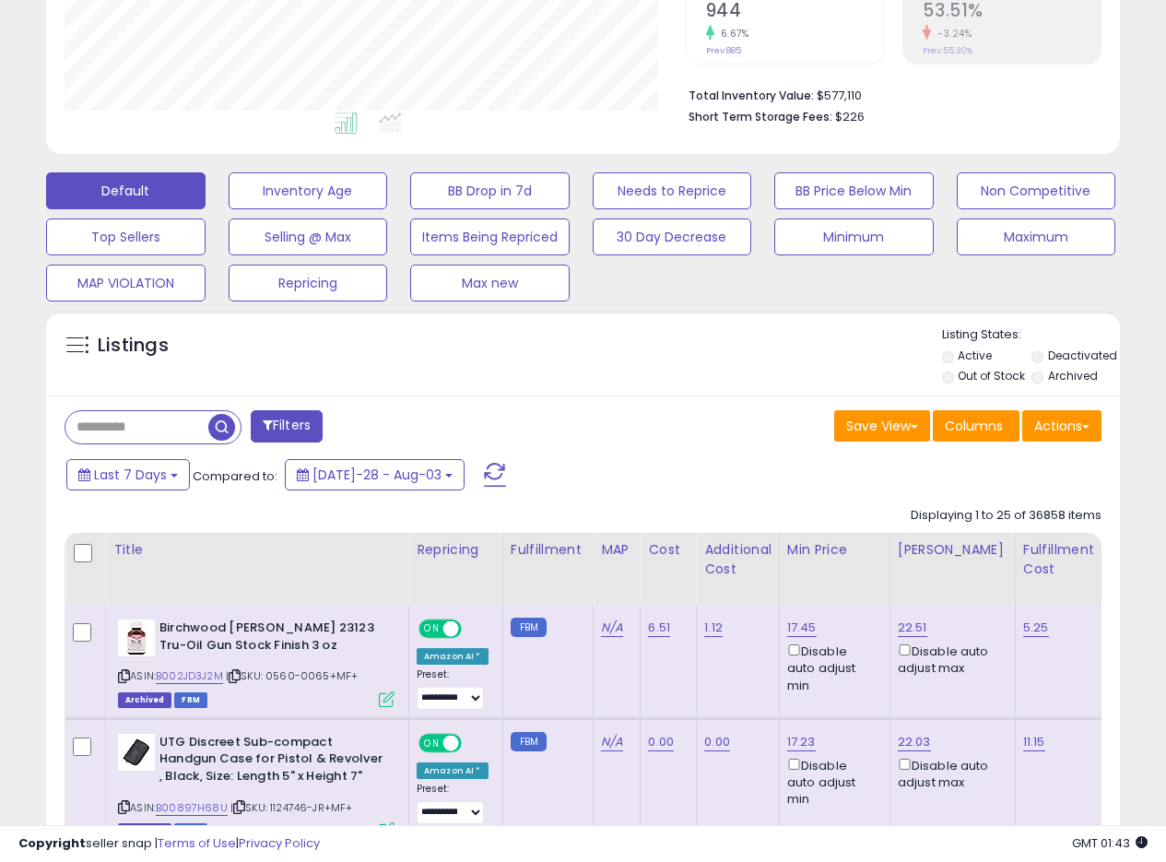
scroll to position [458, 0]
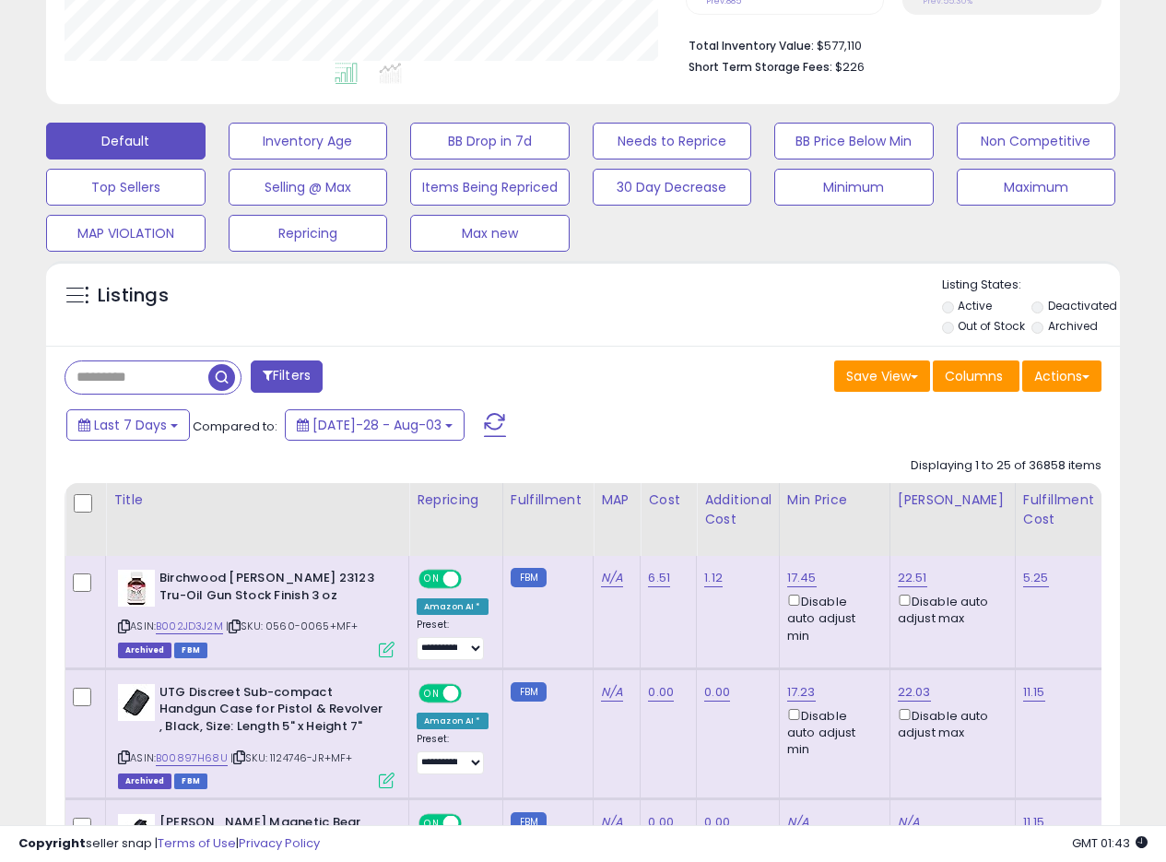
click at [703, 300] on div "Listings" at bounding box center [583, 308] width 1074 height 63
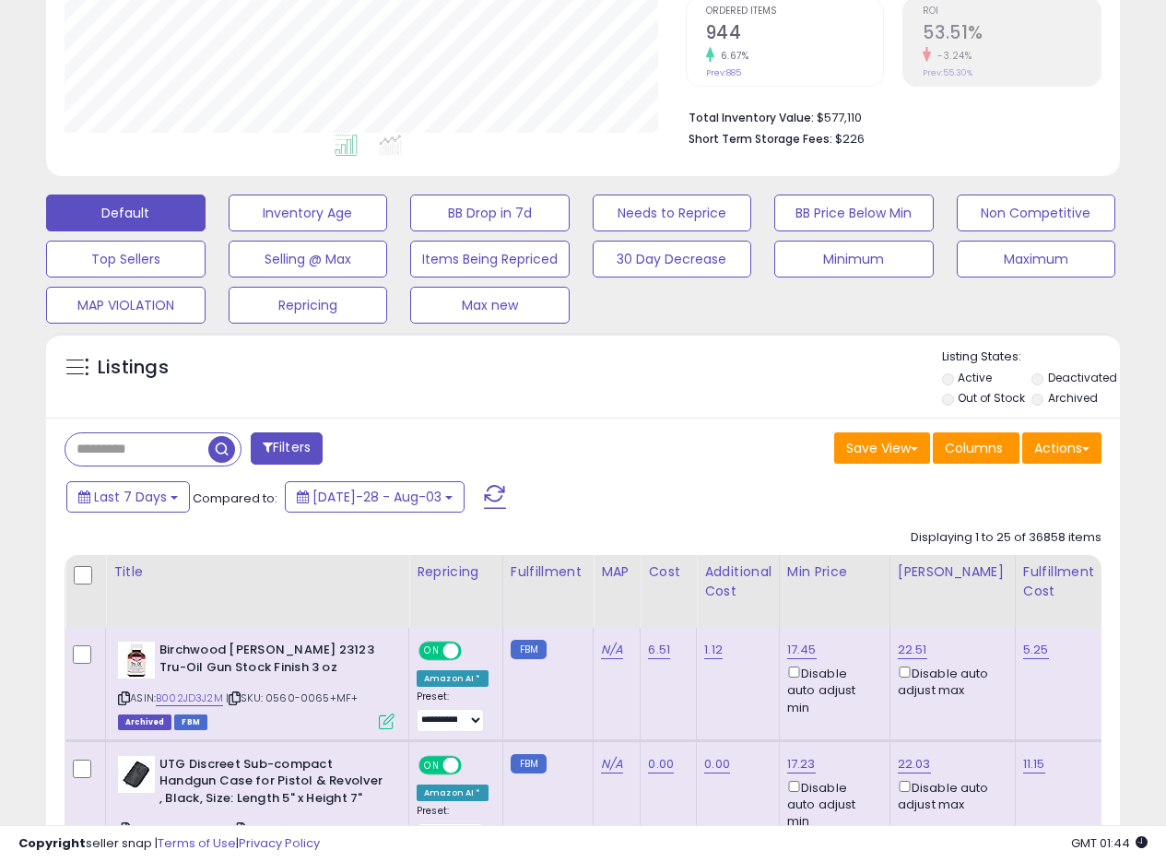
scroll to position [407, 0]
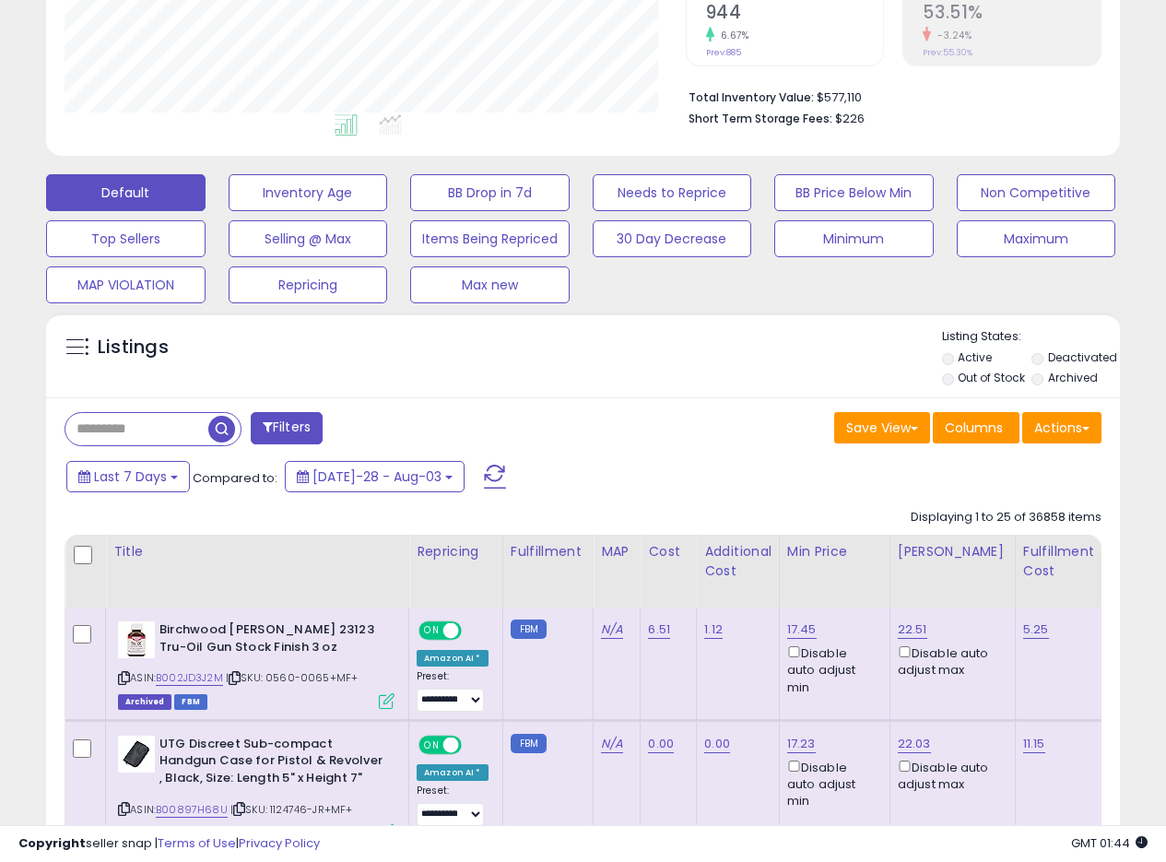
click at [684, 381] on div "Listings" at bounding box center [583, 359] width 1074 height 63
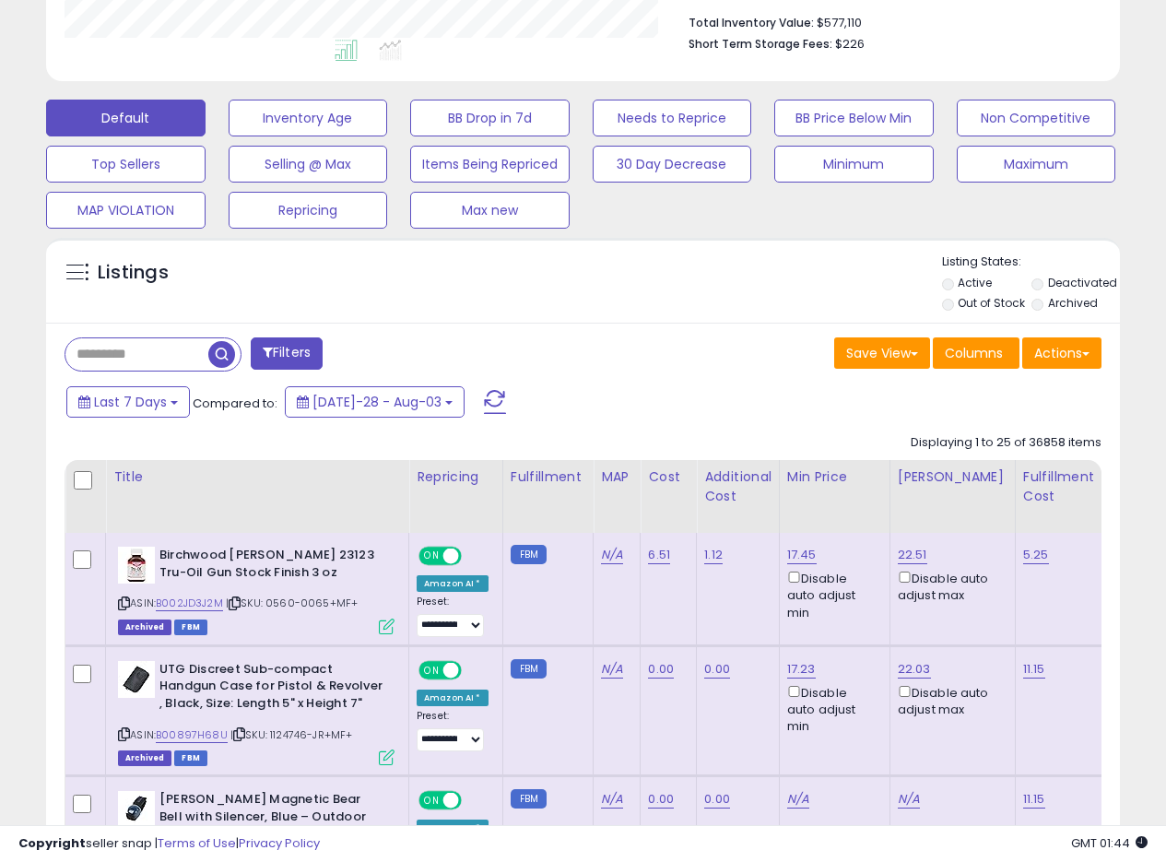
click at [677, 282] on div "Listings" at bounding box center [583, 285] width 1074 height 63
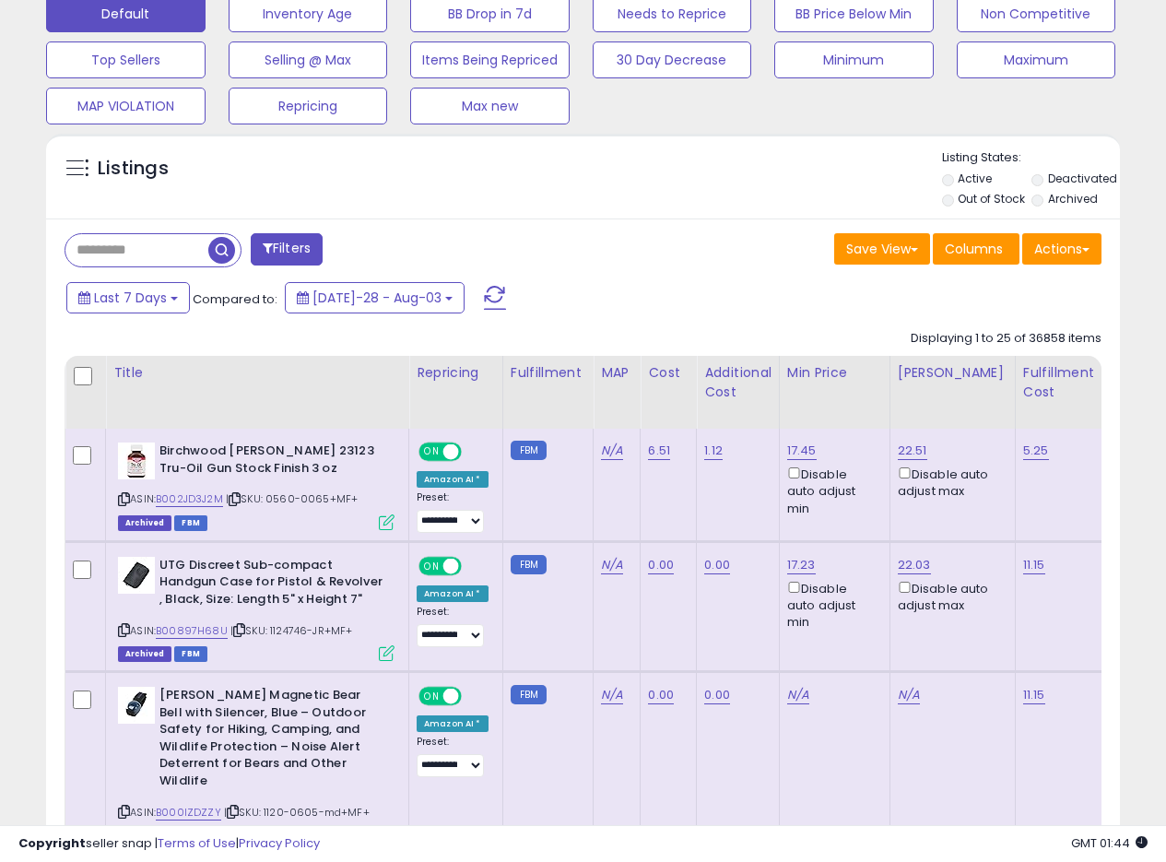
scroll to position [526, 0]
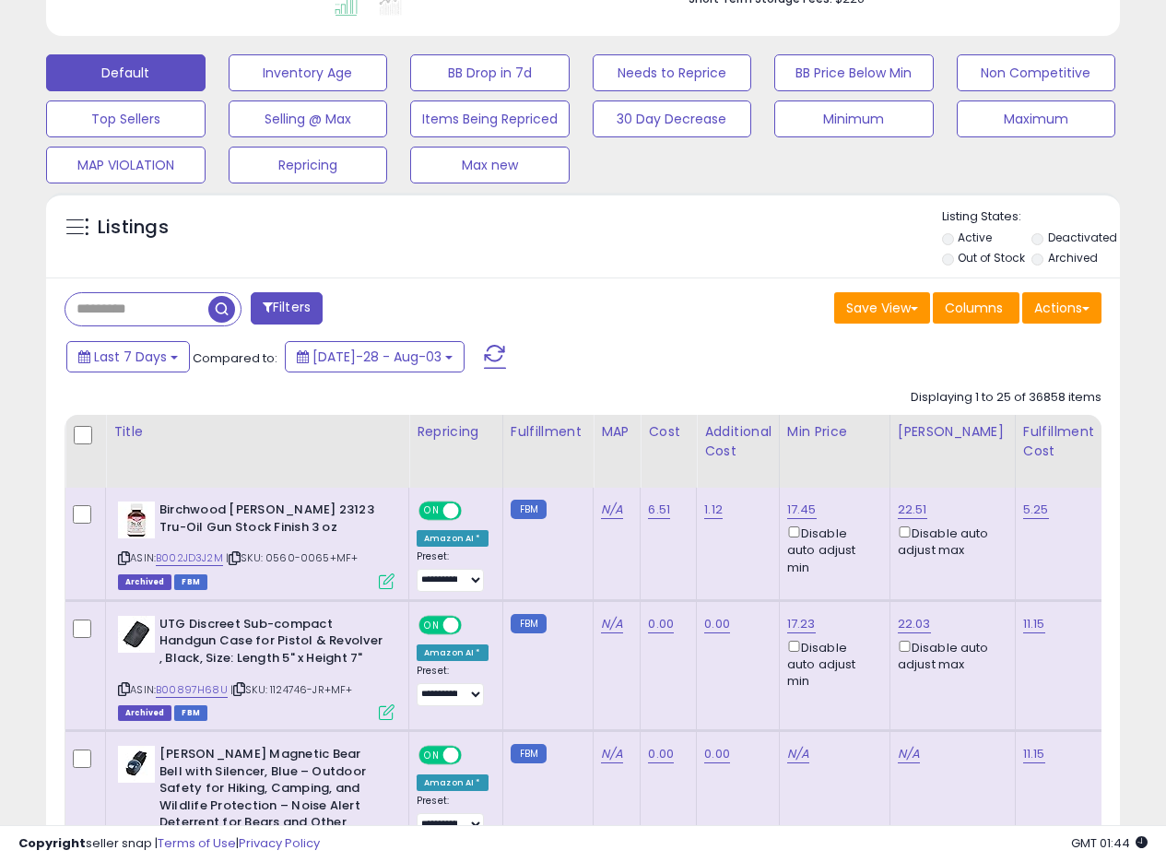
click at [675, 231] on div "Listings" at bounding box center [583, 239] width 1074 height 63
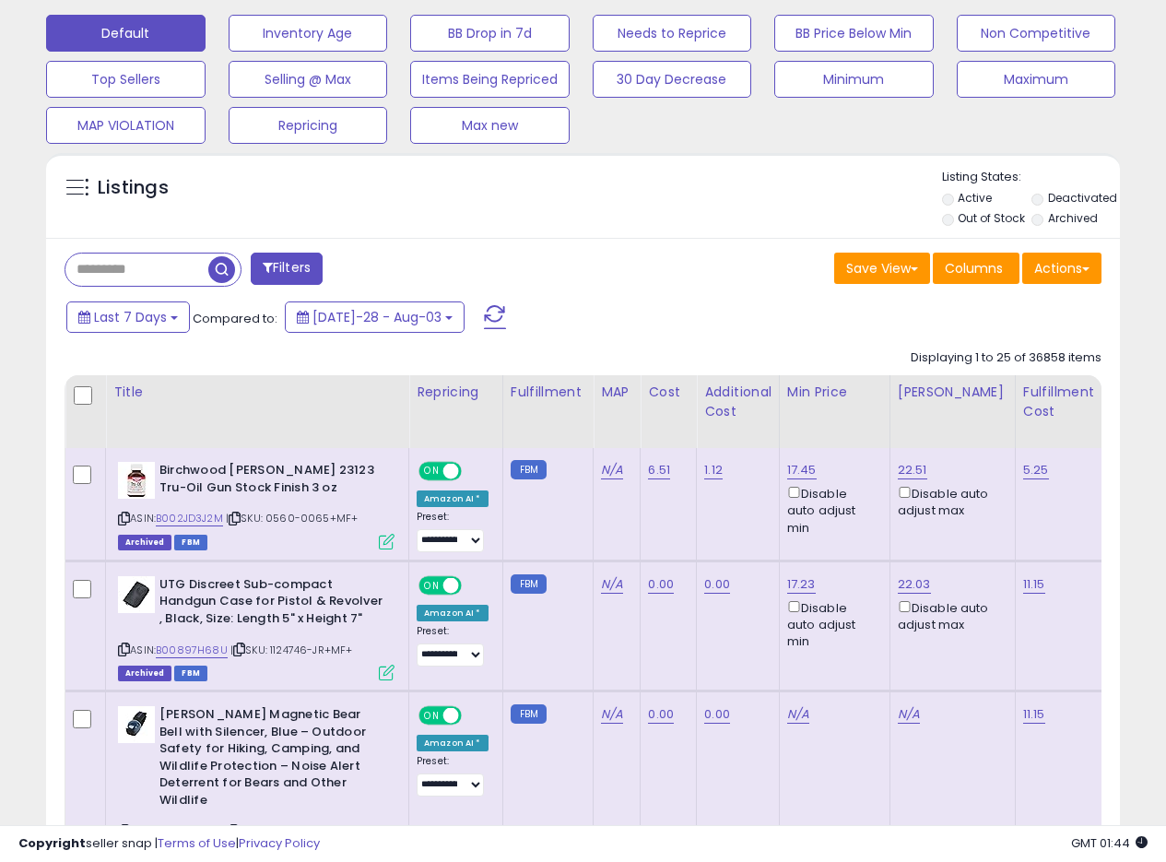
click at [674, 189] on div "Listings" at bounding box center [583, 200] width 1074 height 63
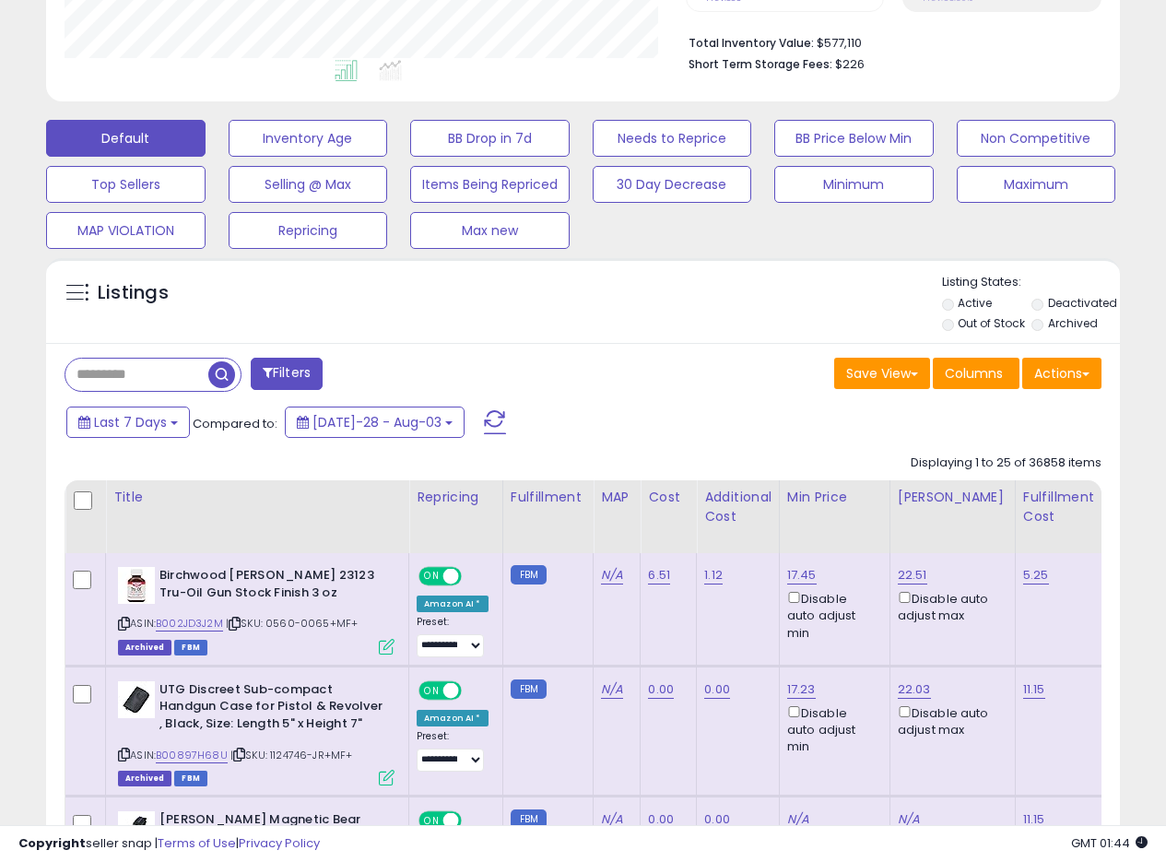
scroll to position [486, 0]
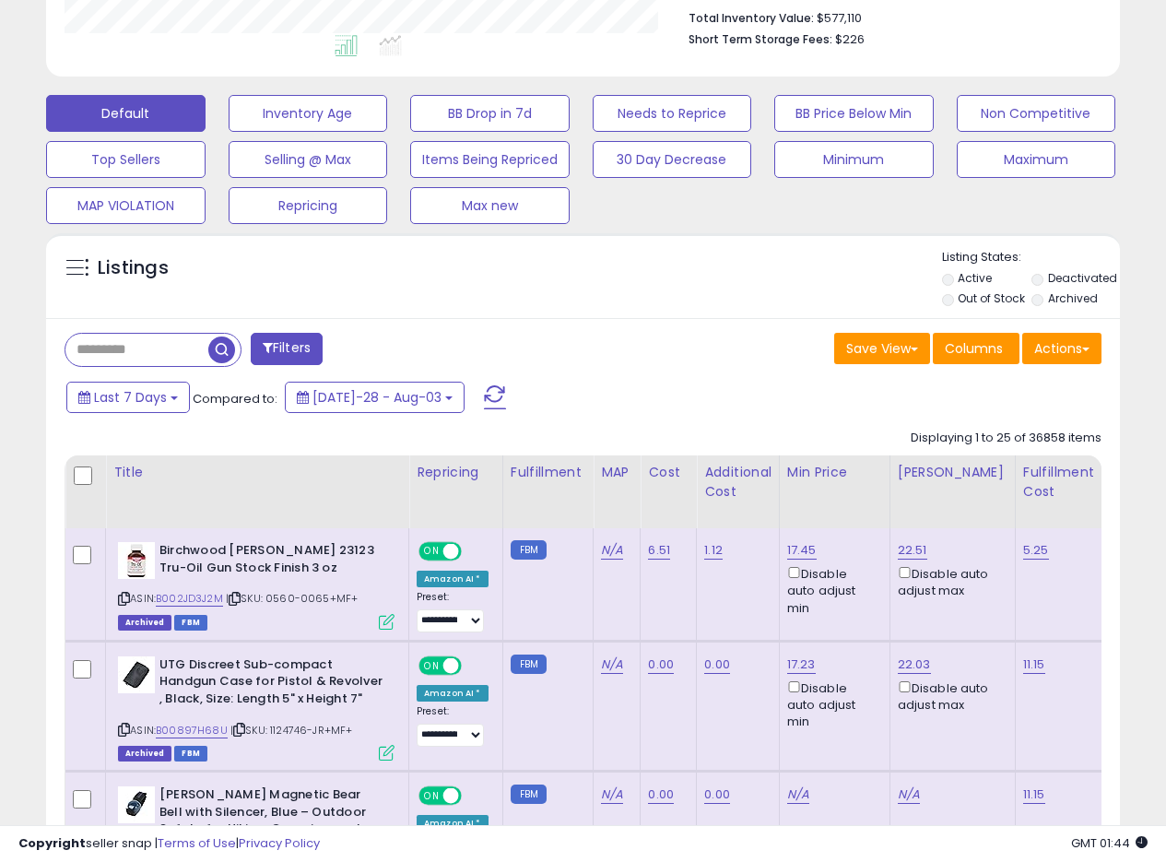
click at [706, 357] on div "Save View Save As New View Update Current View Columns Actions Import Export Vi…" at bounding box center [850, 351] width 533 height 36
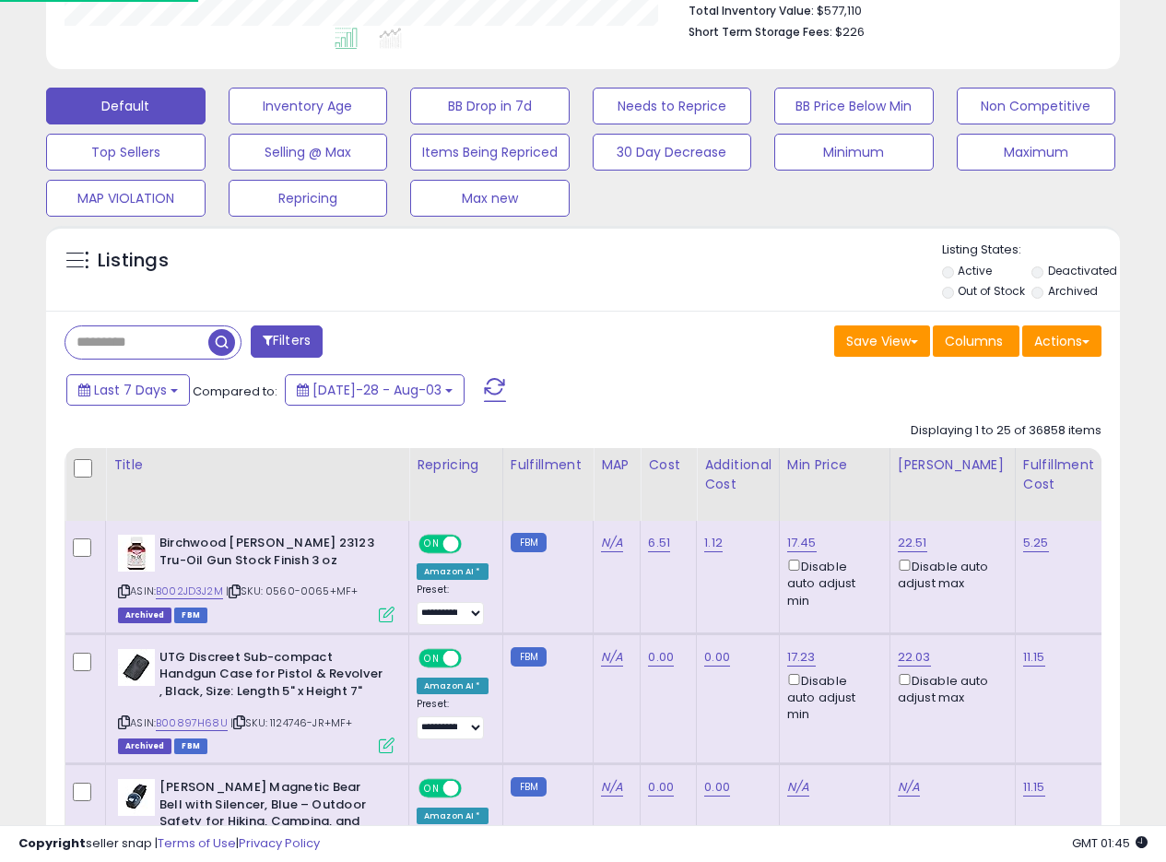
scroll to position [518, 0]
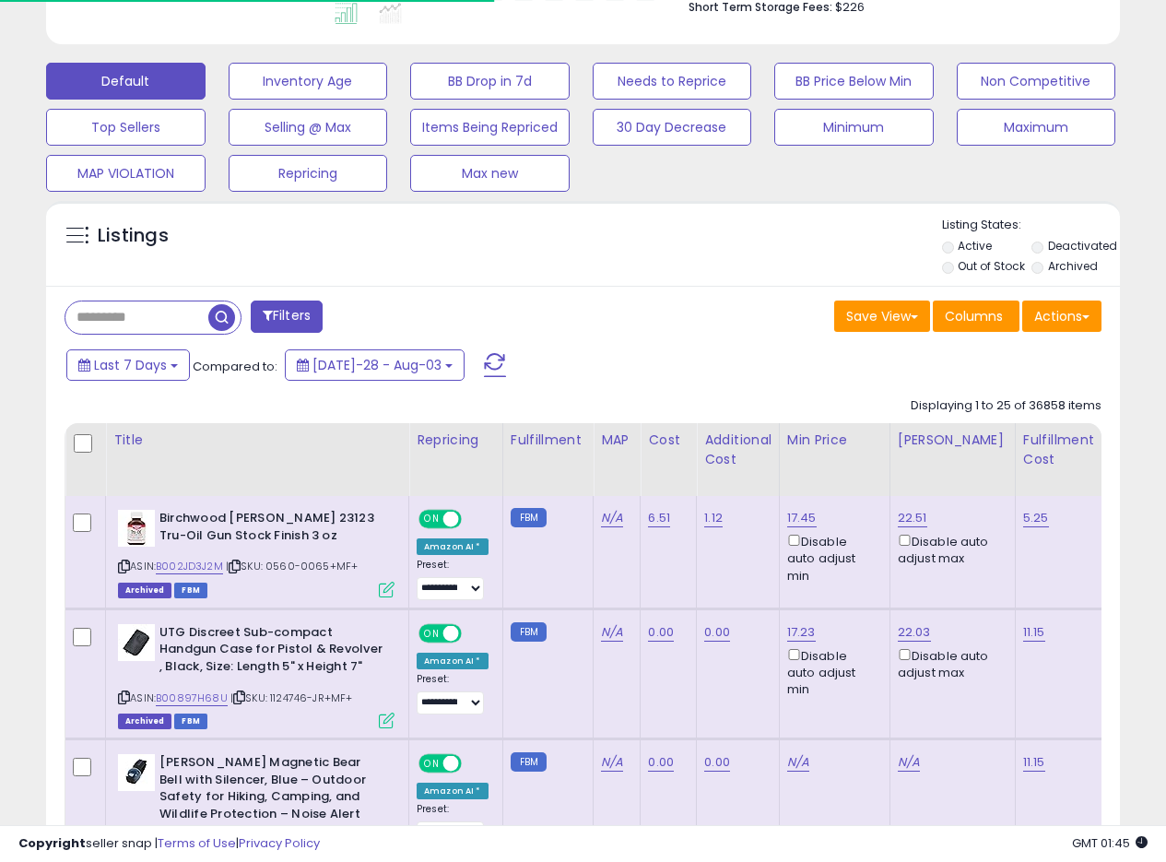
click at [717, 308] on div "Save View Save As New View Update Current View Columns Actions Import Export Vi…" at bounding box center [850, 319] width 533 height 36
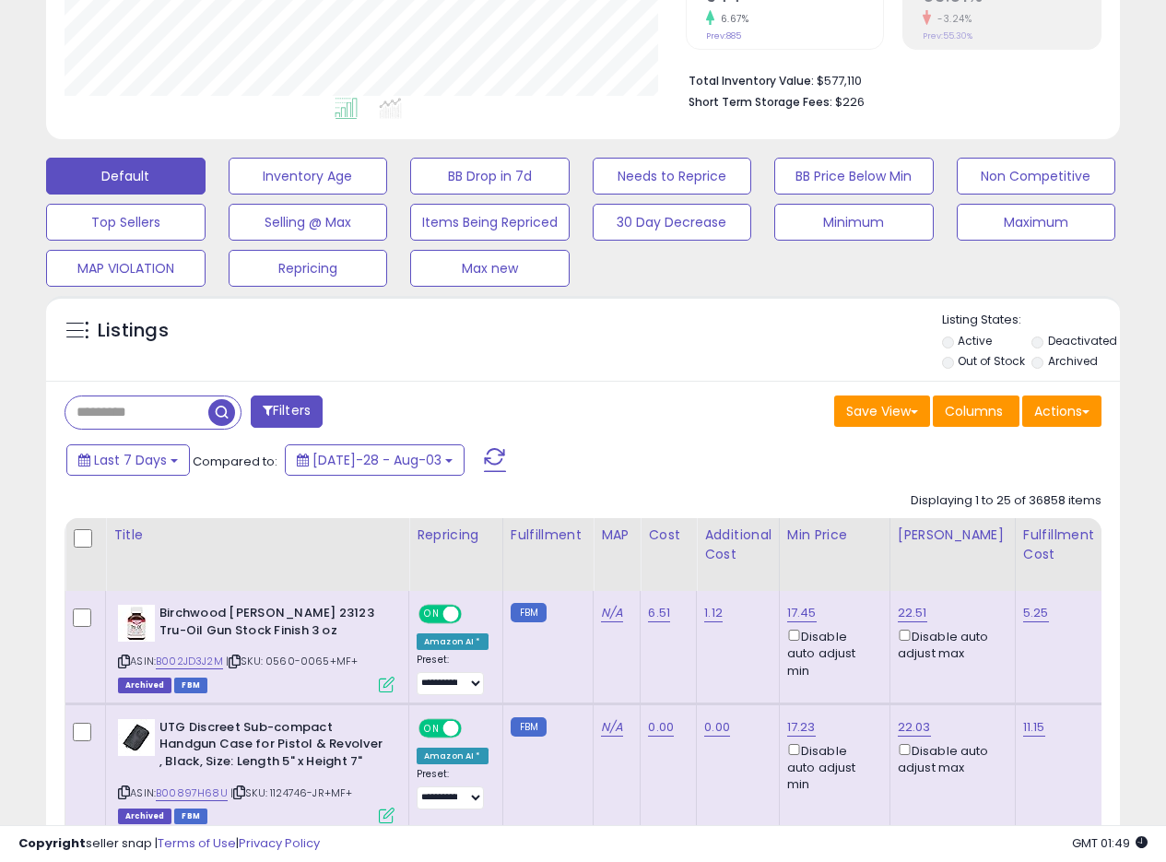
scroll to position [413, 0]
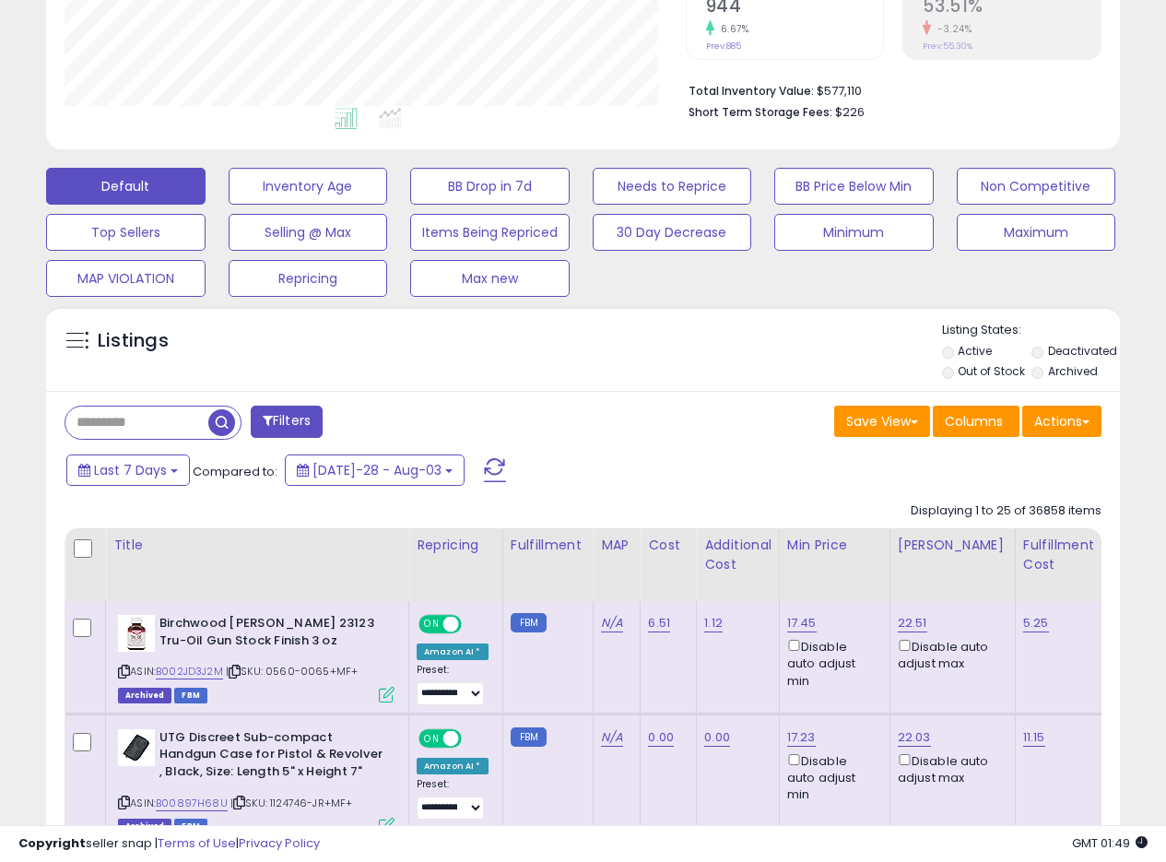
drag, startPoint x: 604, startPoint y: 349, endPoint x: 623, endPoint y: 334, distance: 24.9
click at [605, 349] on div "Listings" at bounding box center [583, 353] width 1074 height 63
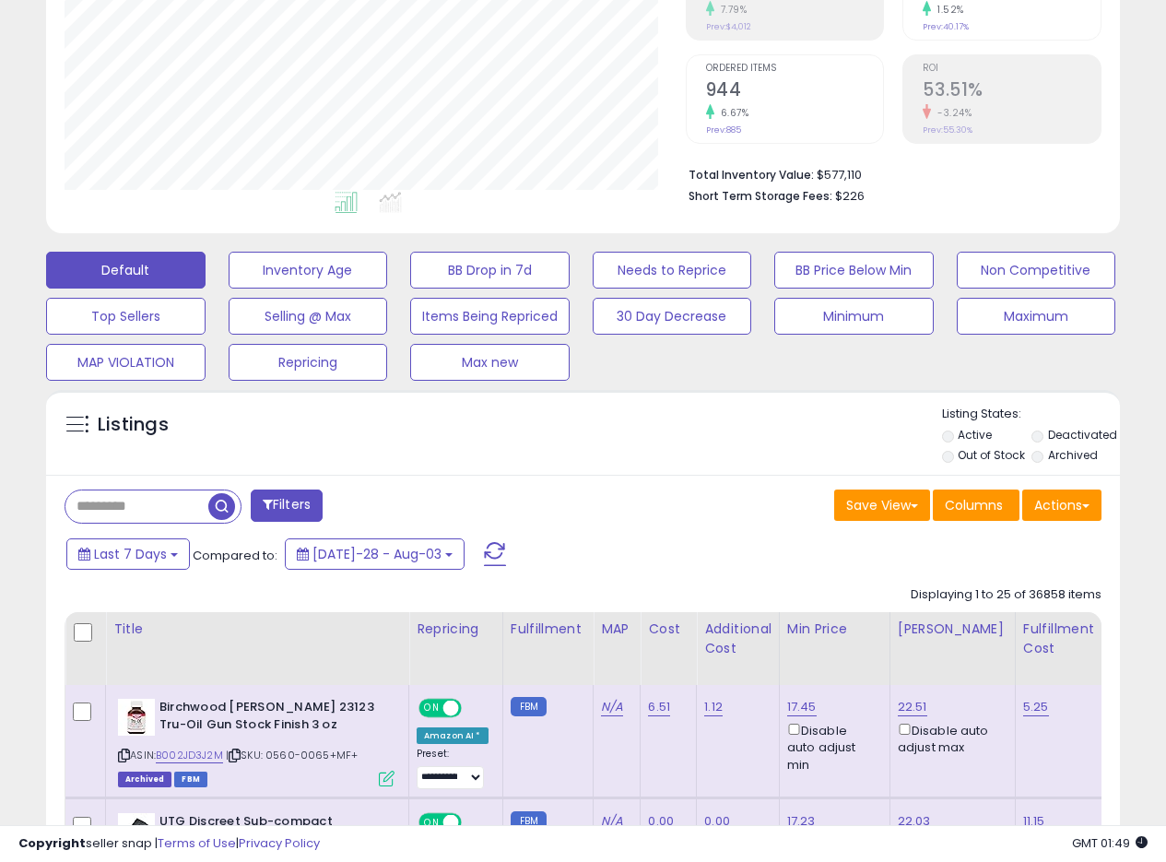
scroll to position [404, 0]
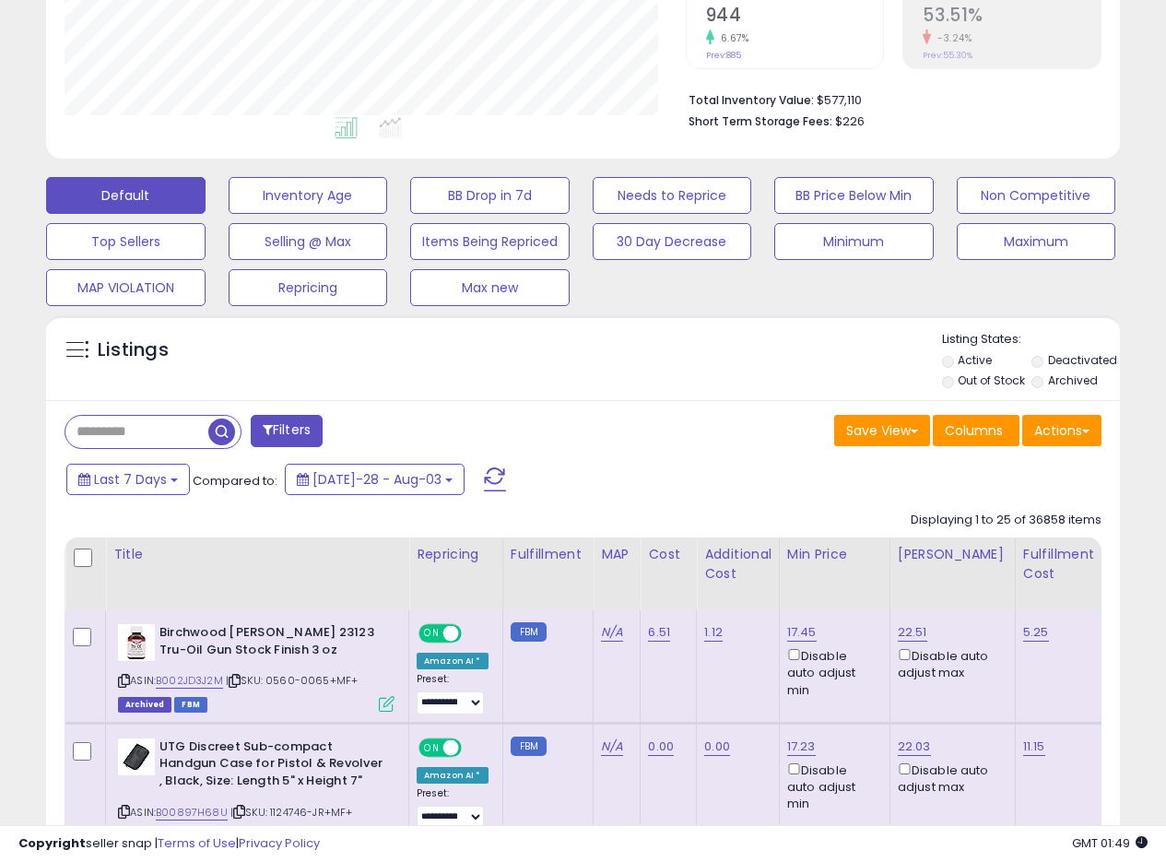
drag, startPoint x: 649, startPoint y: 356, endPoint x: 655, endPoint y: 368, distance: 13.2
click at [652, 359] on div "Listings" at bounding box center [583, 362] width 1074 height 63
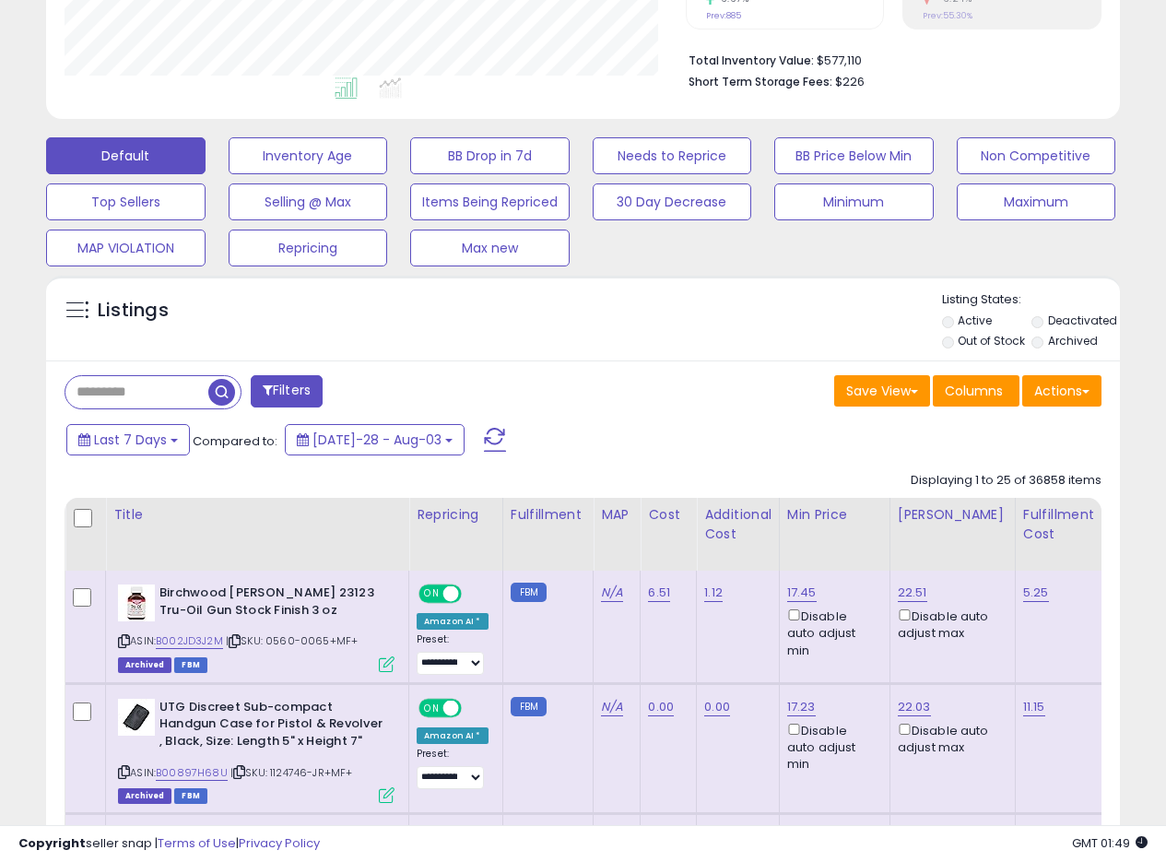
click at [674, 339] on div "Listings" at bounding box center [583, 322] width 1074 height 63
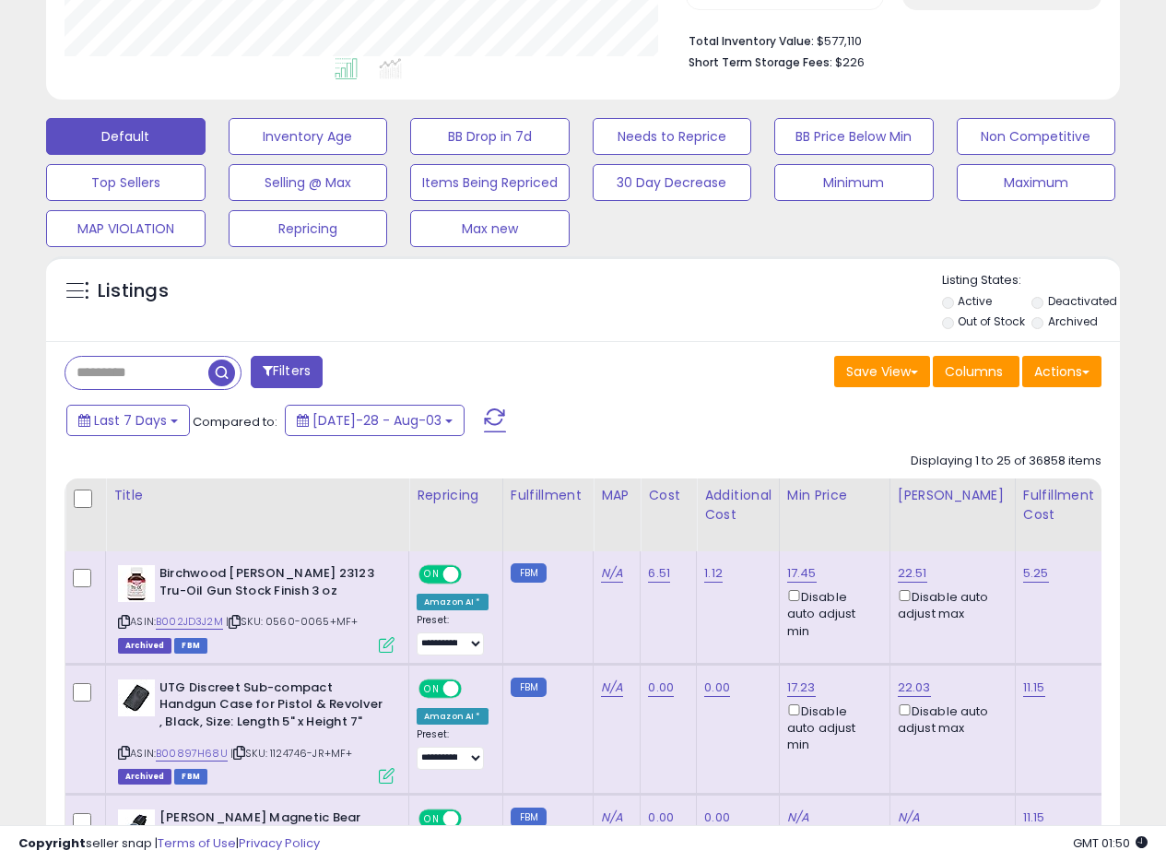
scroll to position [468, 0]
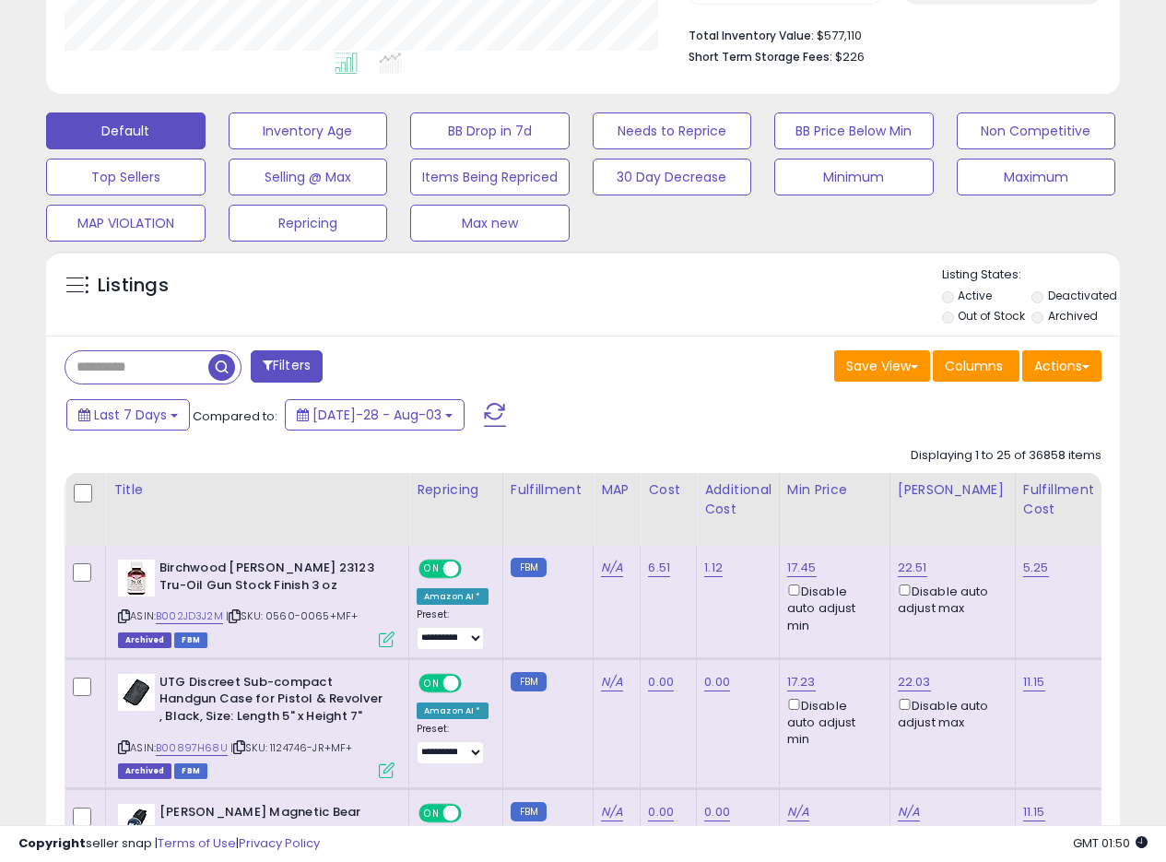
click at [633, 370] on div "Save View Save As New View Update Current View Columns Actions Import Export Vi…" at bounding box center [850, 368] width 533 height 36
click at [656, 364] on div "Save View Save As New View Update Current View Columns Actions Import Export Vi…" at bounding box center [850, 368] width 533 height 36
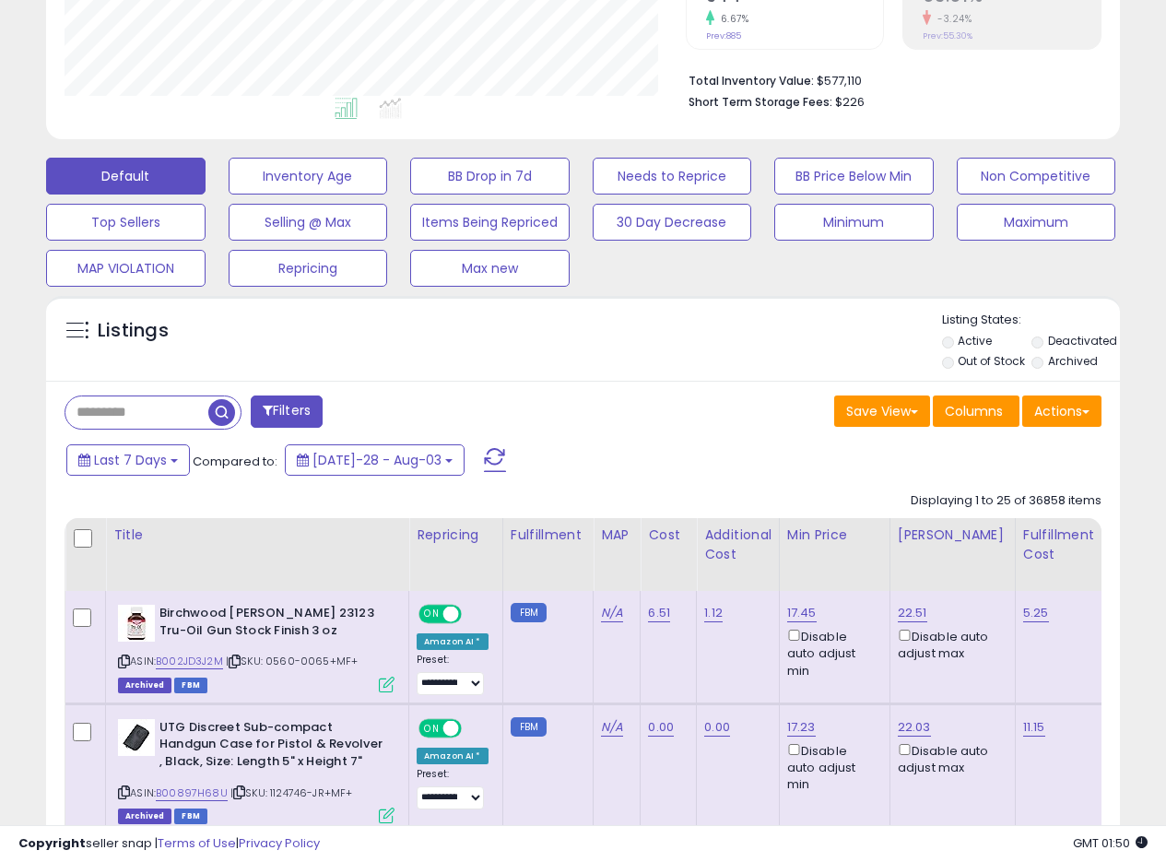
scroll to position [448, 0]
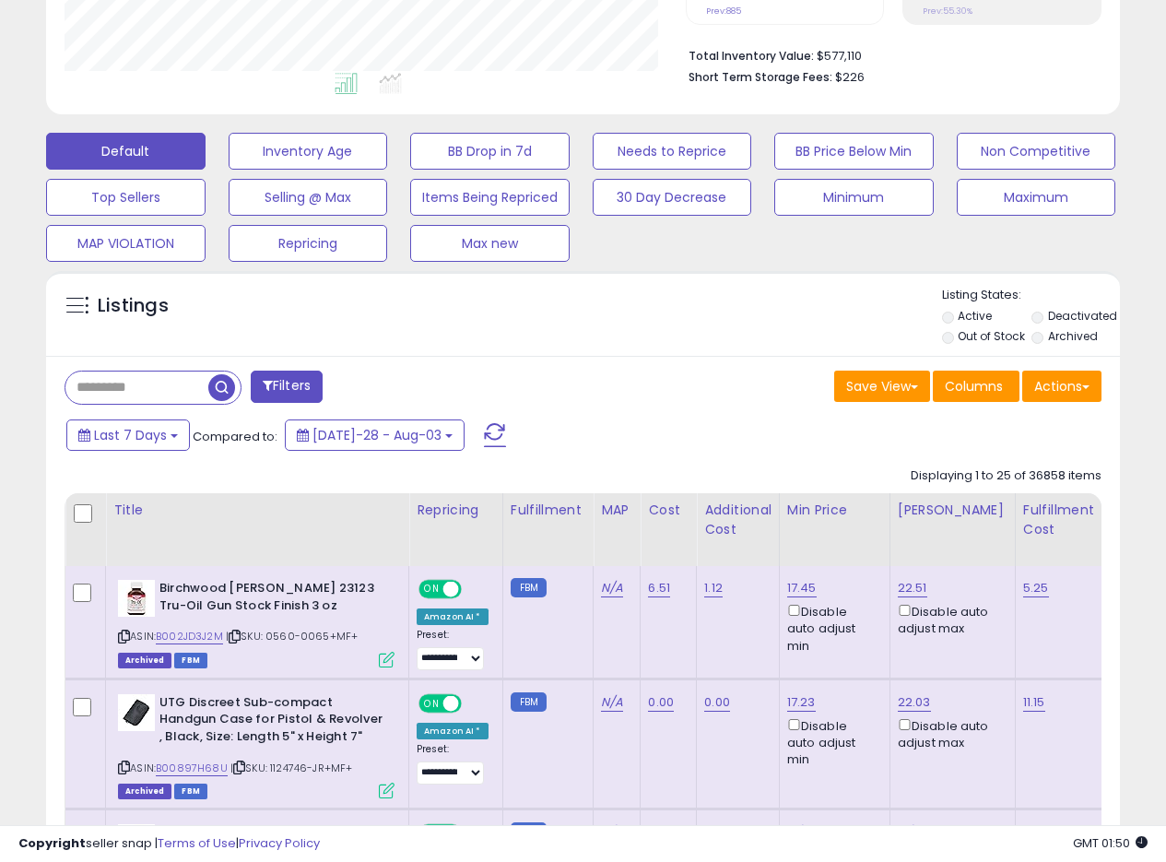
drag, startPoint x: 739, startPoint y: 325, endPoint x: 692, endPoint y: 332, distance: 48.4
click at [739, 325] on div "Listings" at bounding box center [583, 318] width 1074 height 63
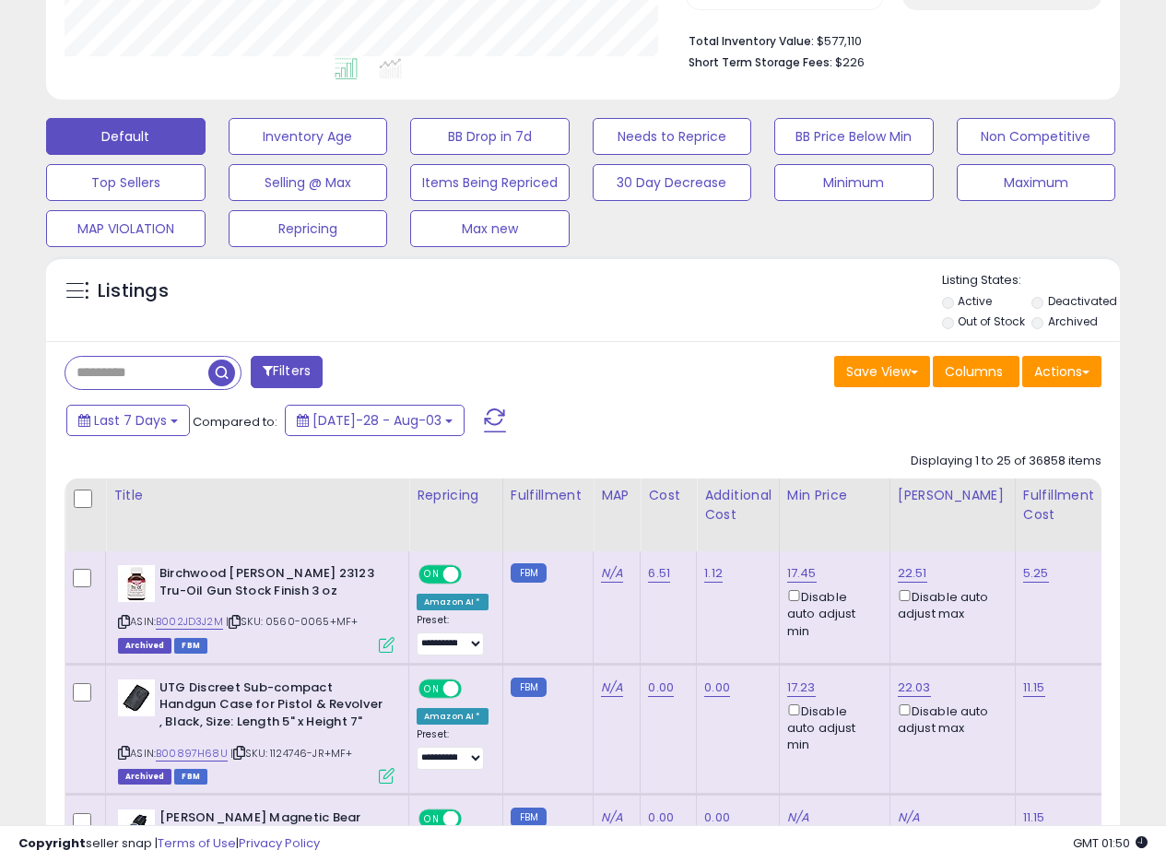
scroll to position [479, 0]
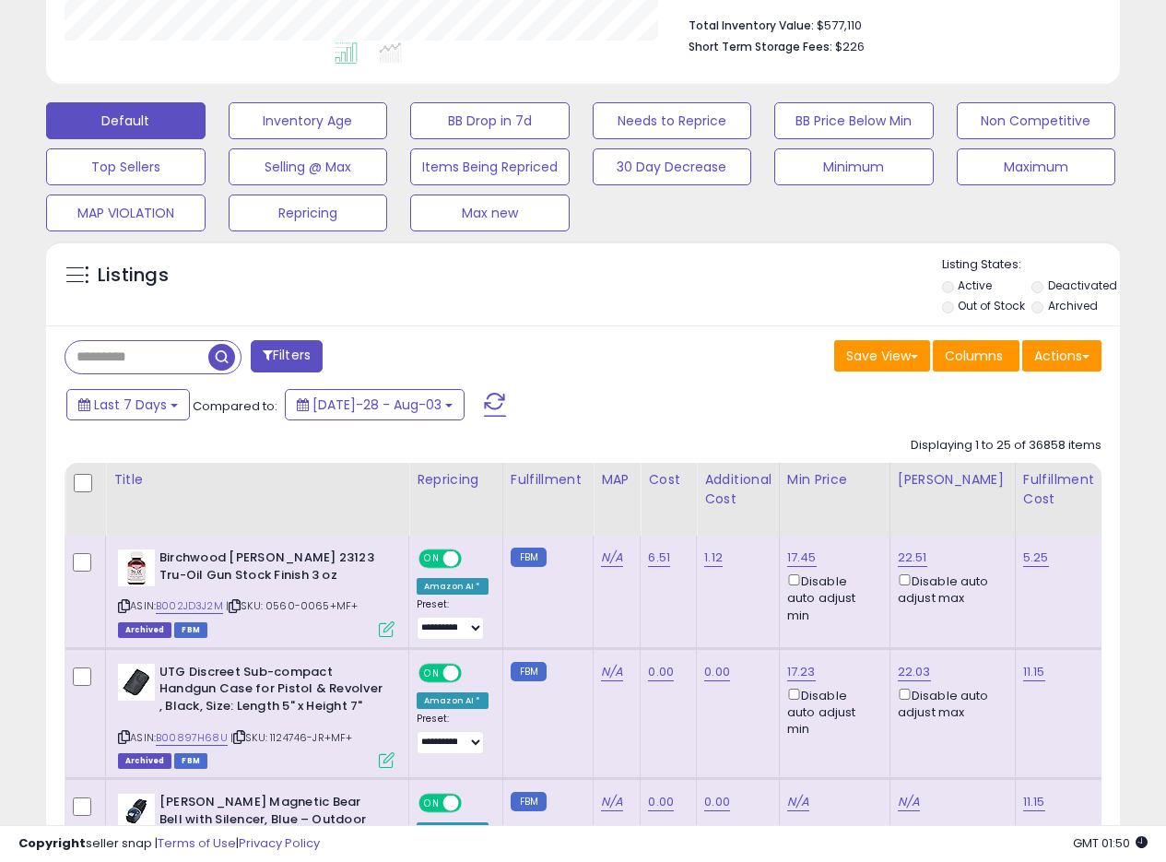
click at [655, 298] on div "Listings" at bounding box center [583, 287] width 1074 height 63
click at [644, 302] on div "Listings" at bounding box center [583, 287] width 1074 height 63
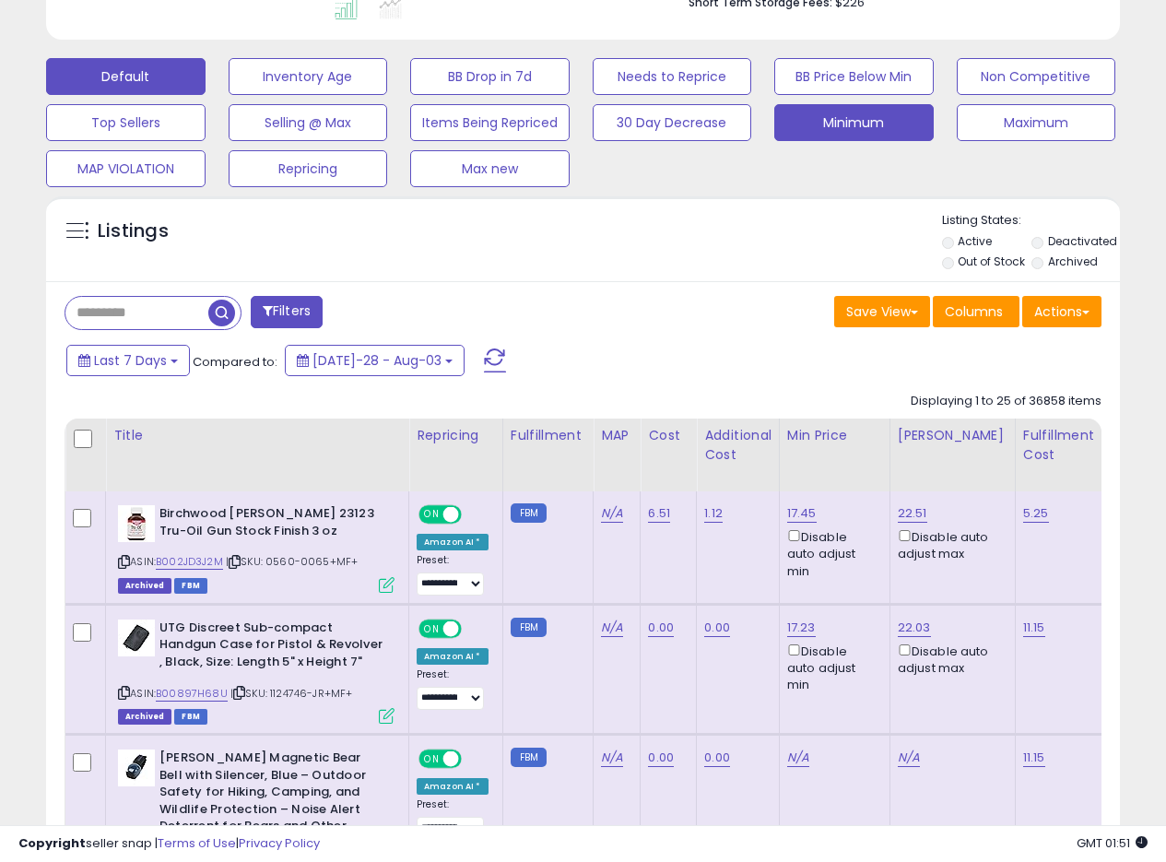
scroll to position [433, 0]
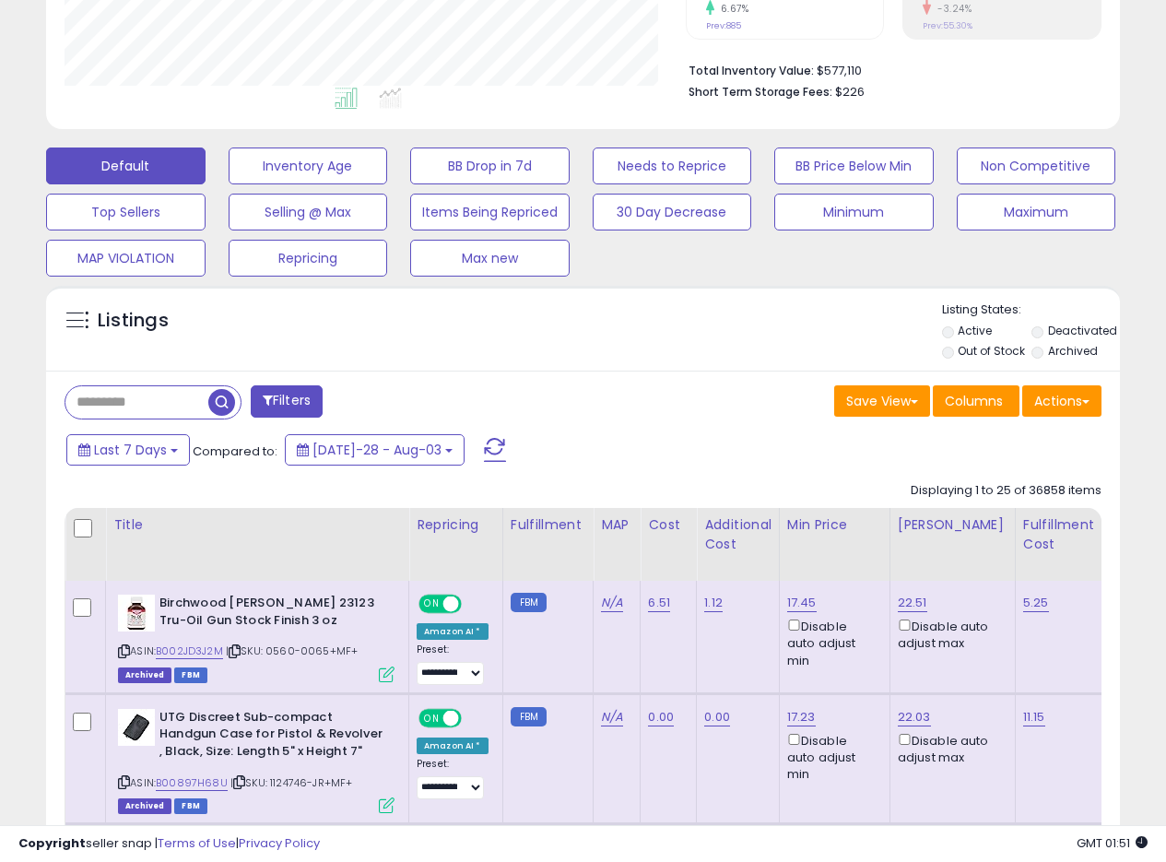
click at [629, 314] on div "Listings" at bounding box center [583, 333] width 1074 height 63
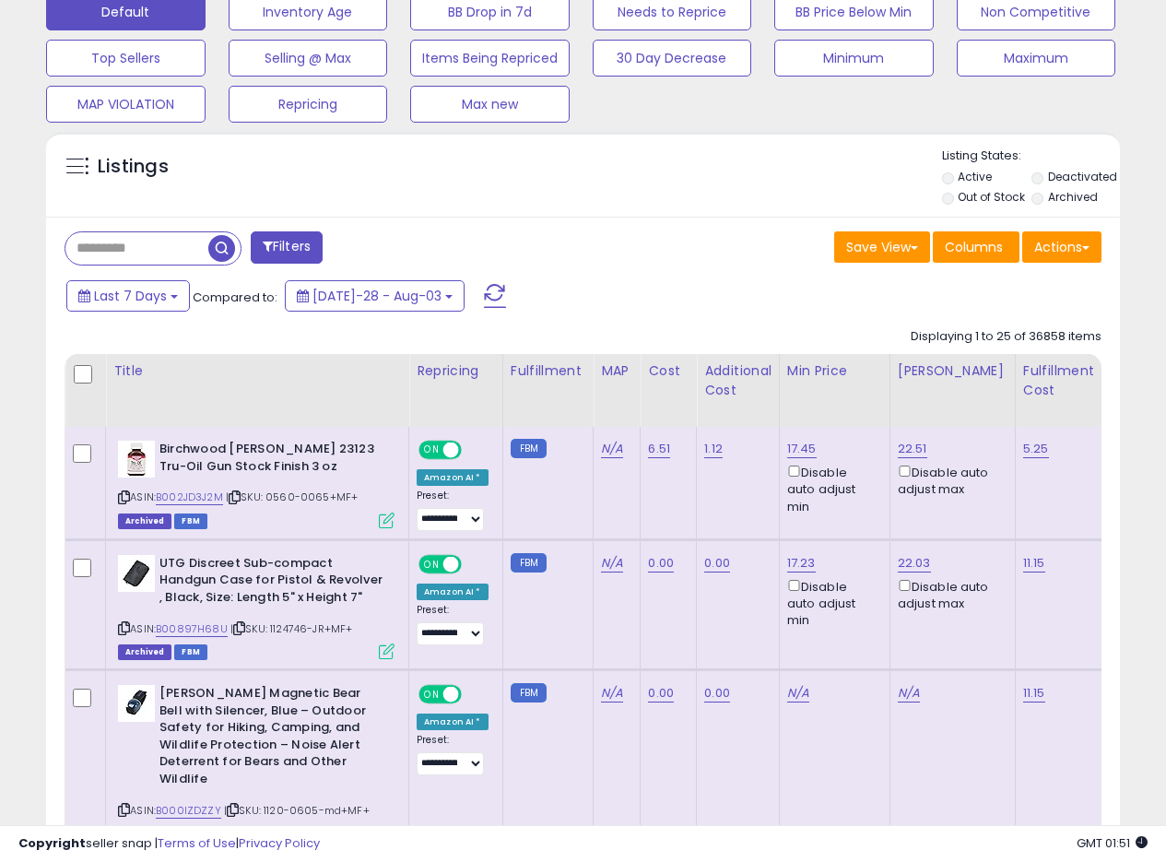
scroll to position [503, 0]
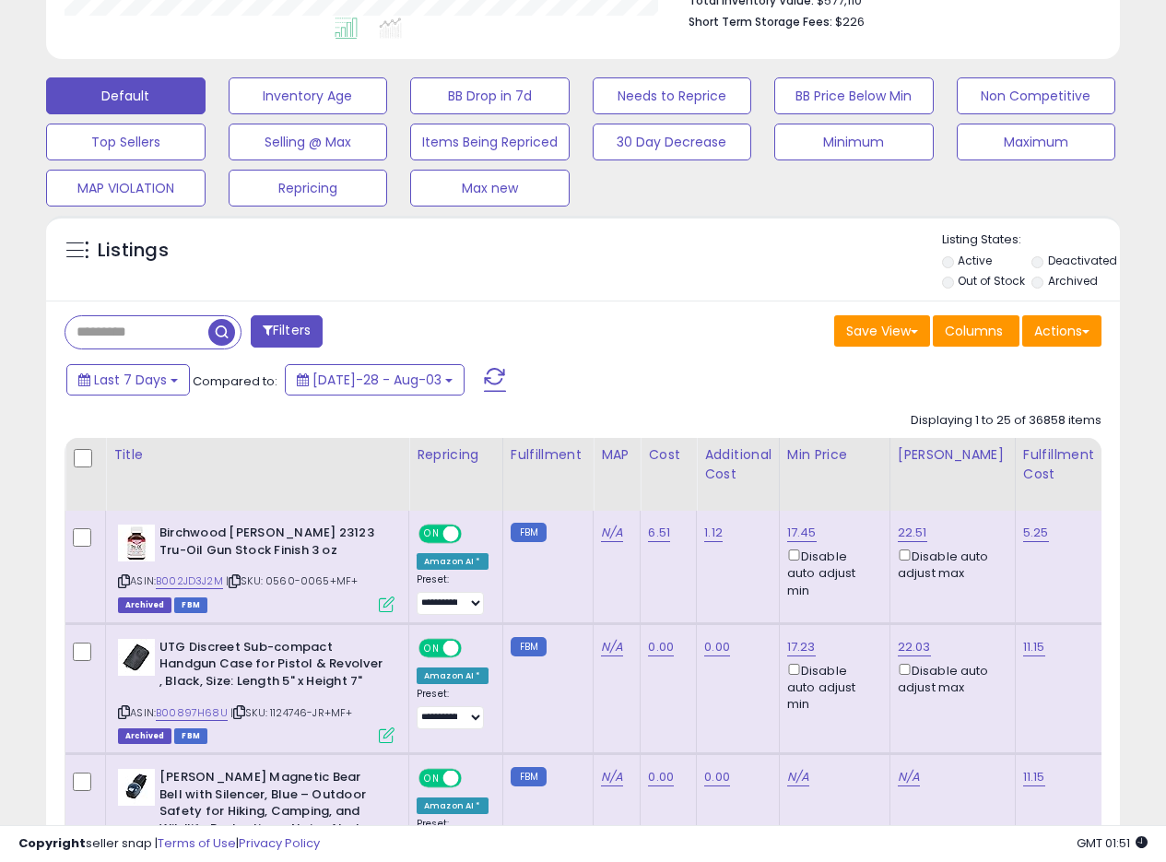
click at [619, 253] on div "Listings" at bounding box center [583, 262] width 1074 height 63
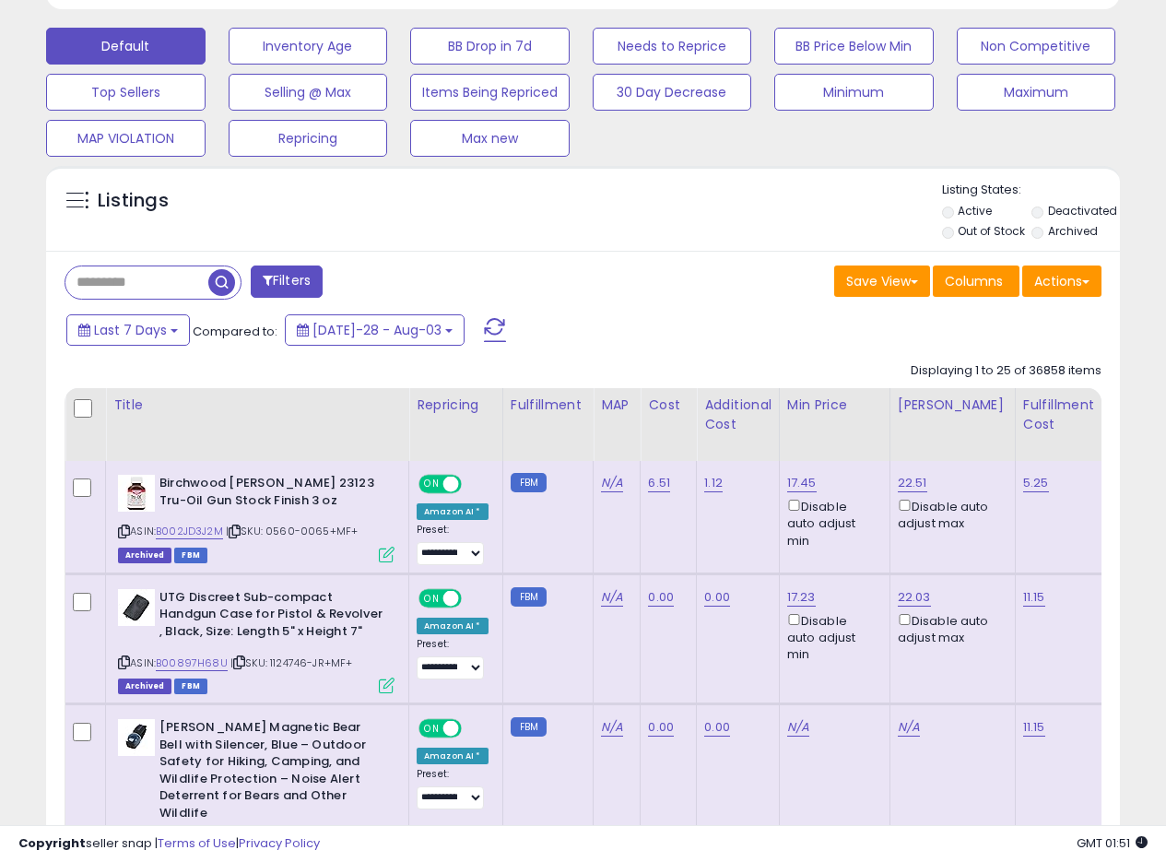
scroll to position [508, 0]
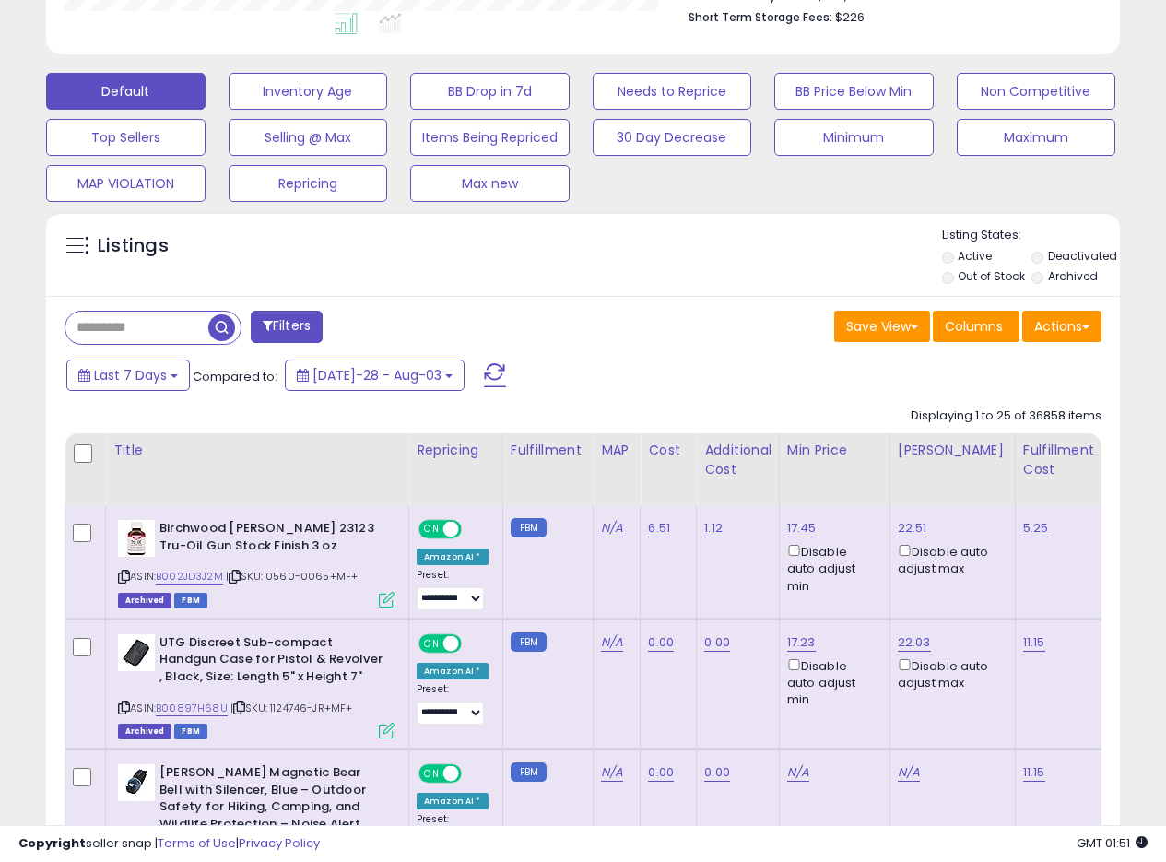
click at [660, 293] on div "Listings Active" at bounding box center [583, 253] width 1074 height 85
click at [609, 325] on div "Save View Save As New View Update Current View Columns Actions Import Export Vi…" at bounding box center [850, 329] width 533 height 36
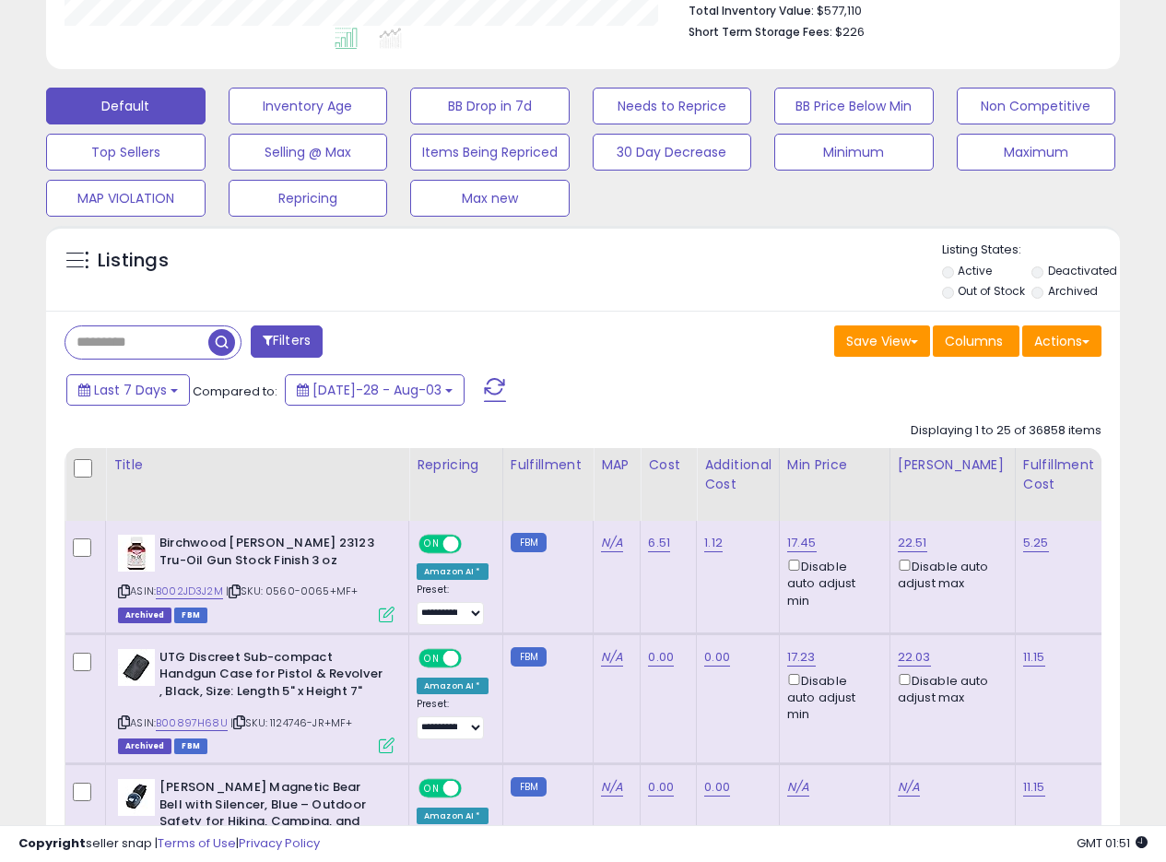
drag, startPoint x: 699, startPoint y: 274, endPoint x: 720, endPoint y: 272, distance: 21.3
click at [720, 274] on div "Listings" at bounding box center [583, 273] width 1074 height 63
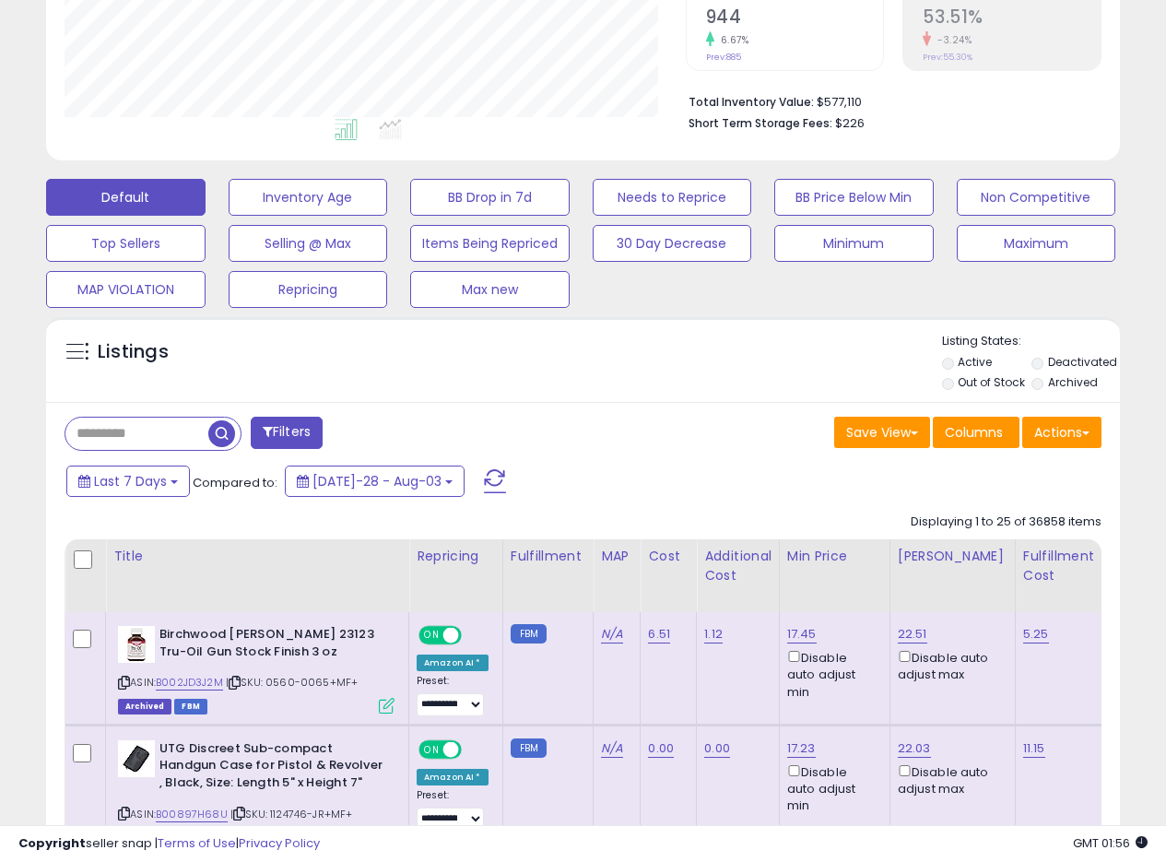
scroll to position [414, 0]
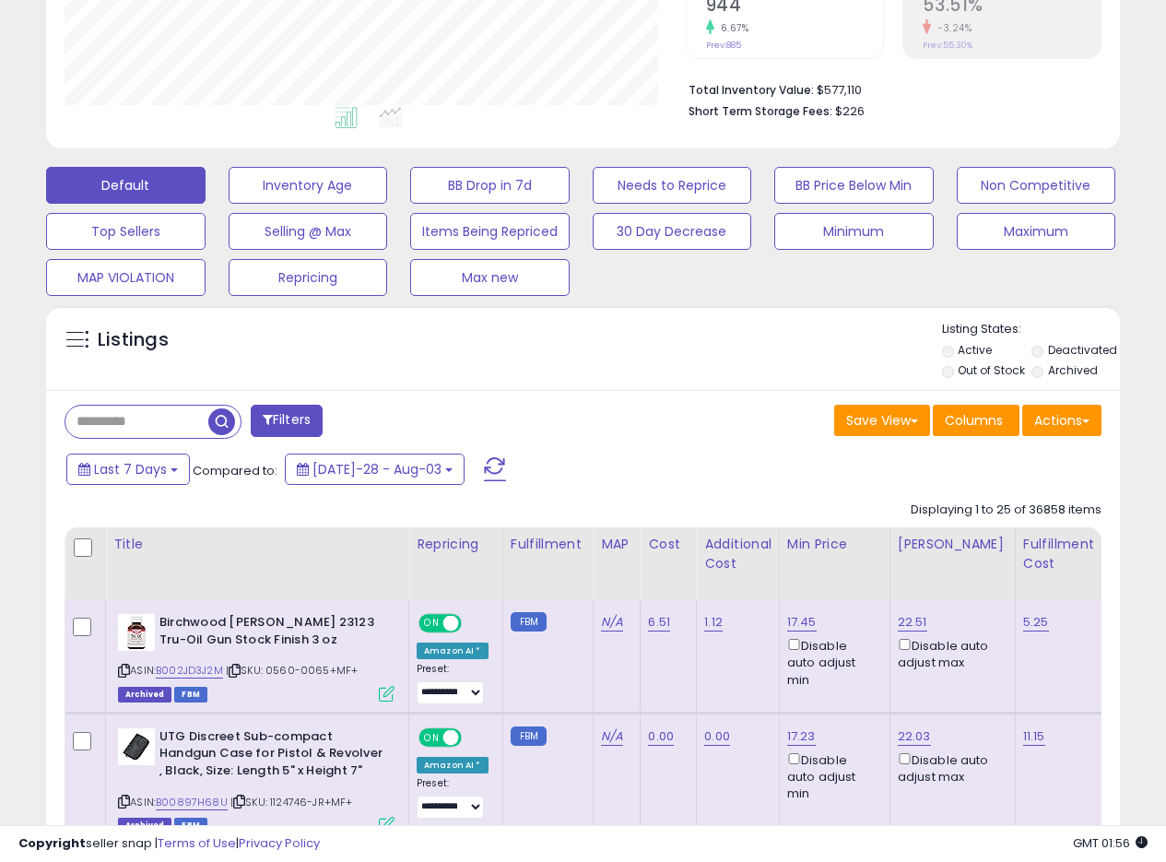
click at [655, 416] on div "Save View Save As New View Update Current View Columns Actions Import Export Vi…" at bounding box center [850, 423] width 533 height 36
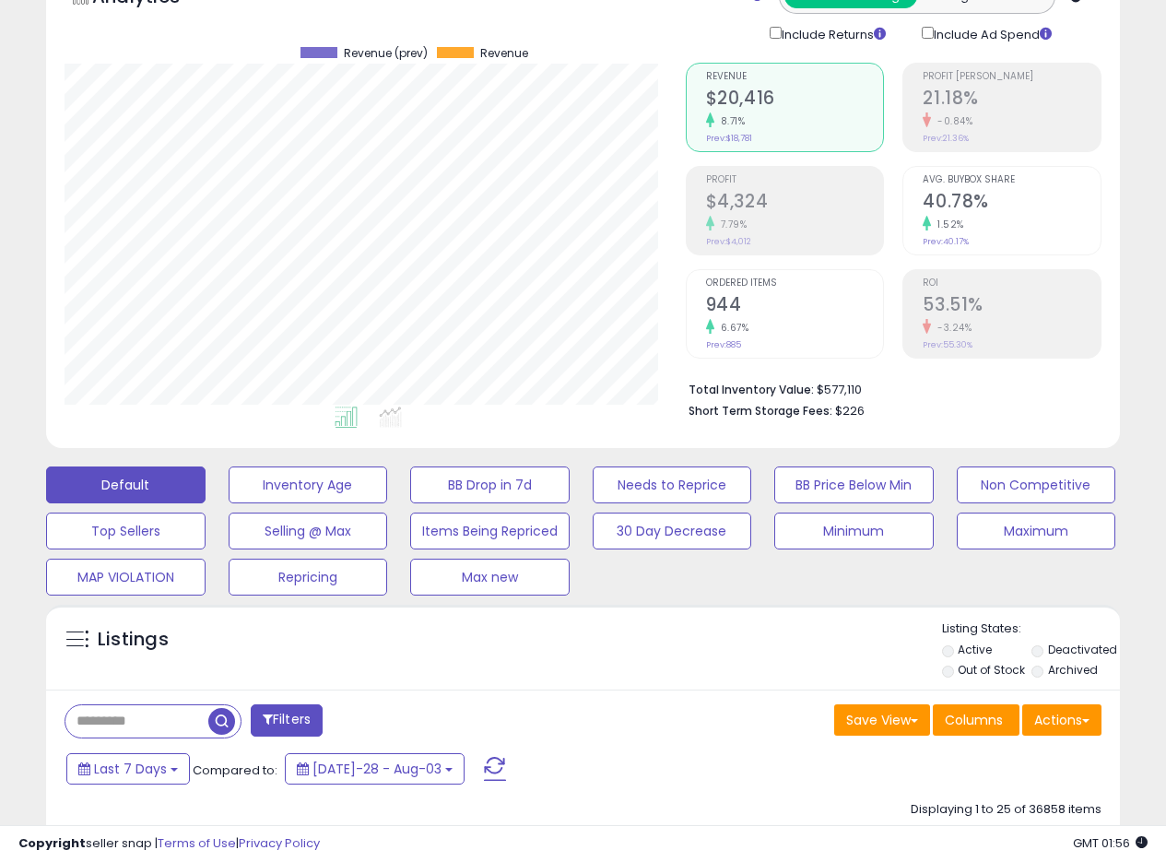
scroll to position [0, 0]
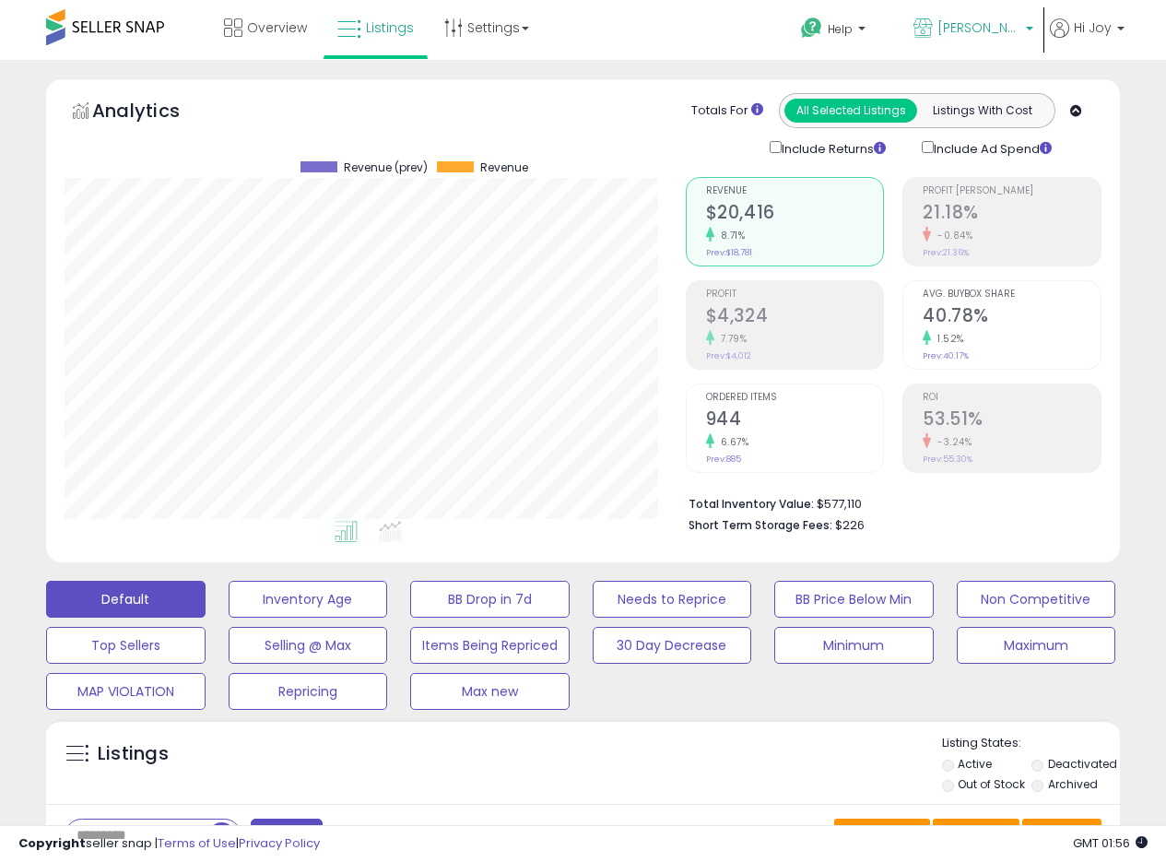
click at [1011, 29] on span "[PERSON_NAME] [GEOGRAPHIC_DATA]" at bounding box center [979, 27] width 83 height 18
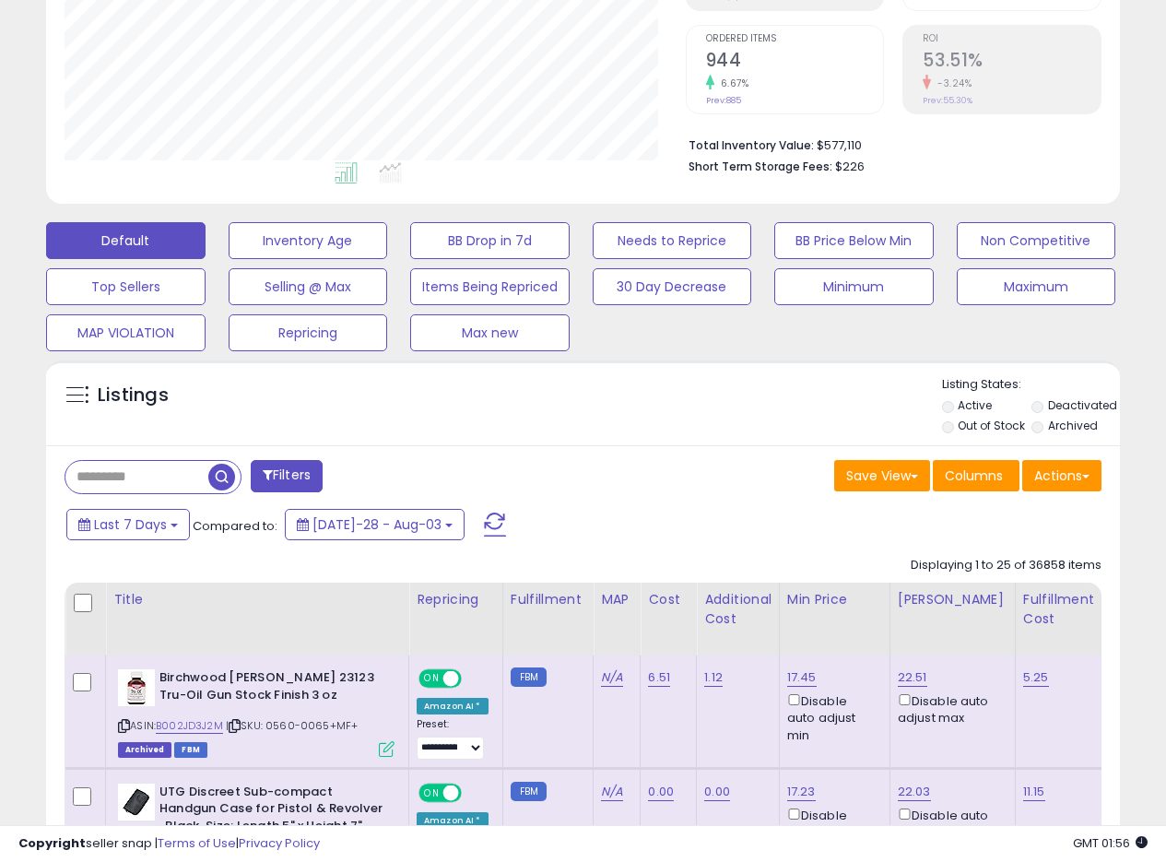
scroll to position [369, 0]
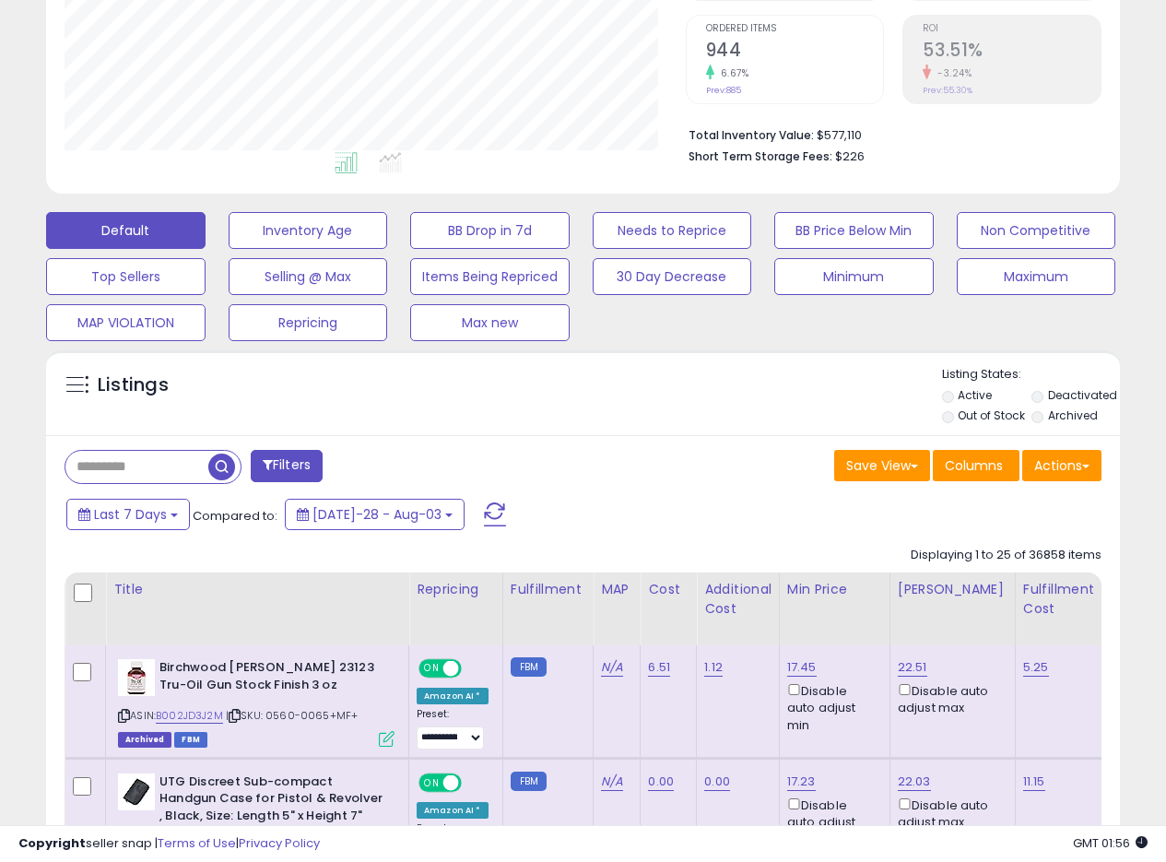
drag, startPoint x: 670, startPoint y: 389, endPoint x: 678, endPoint y: 373, distance: 17.3
click at [673, 387] on div "Listings" at bounding box center [583, 397] width 1074 height 63
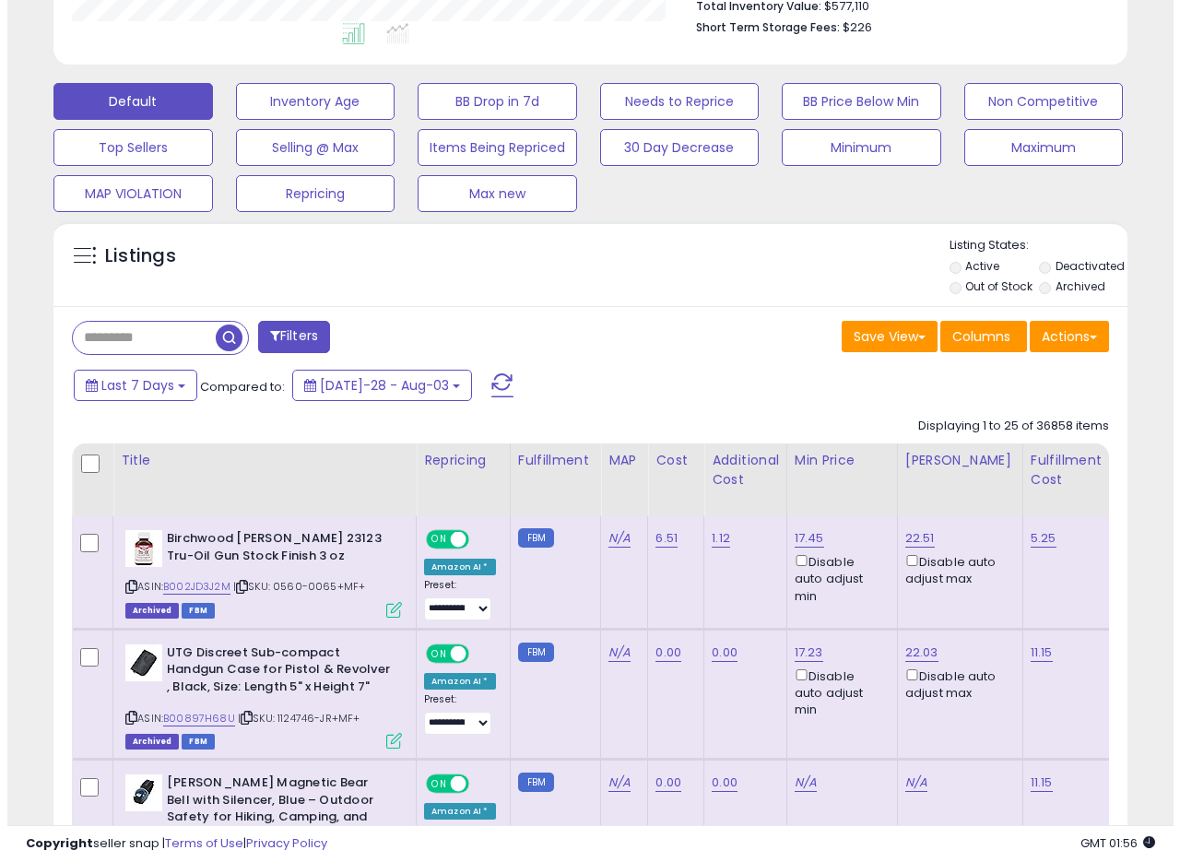
scroll to position [488, 0]
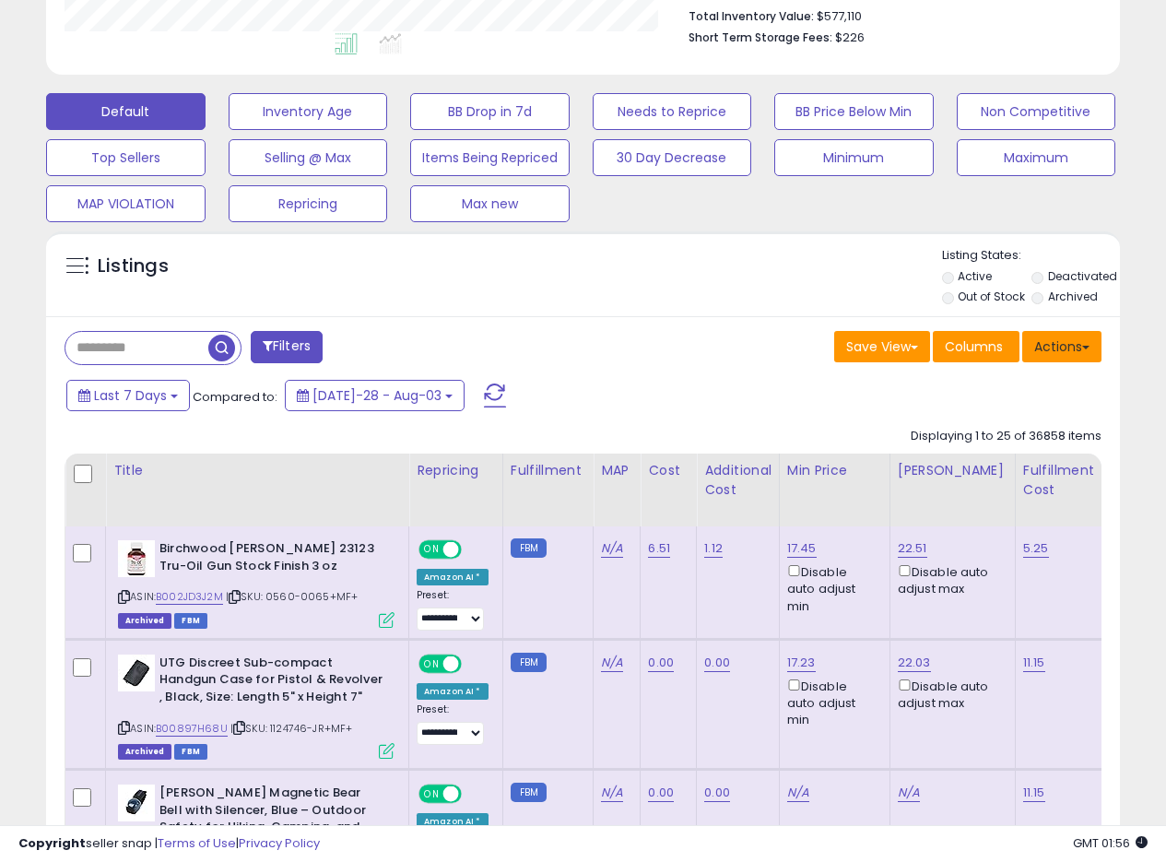
click at [1094, 342] on button "Actions" at bounding box center [1062, 346] width 79 height 31
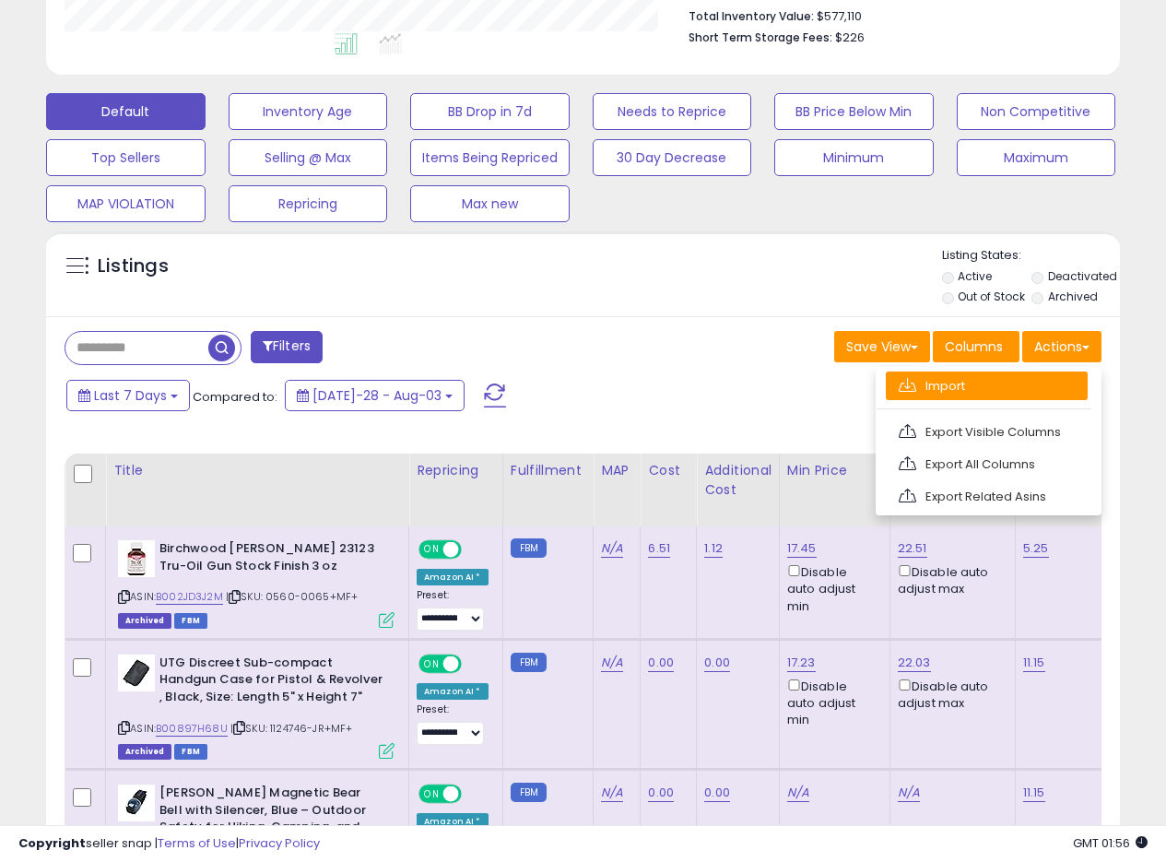
click at [949, 389] on link "Import" at bounding box center [987, 386] width 202 height 29
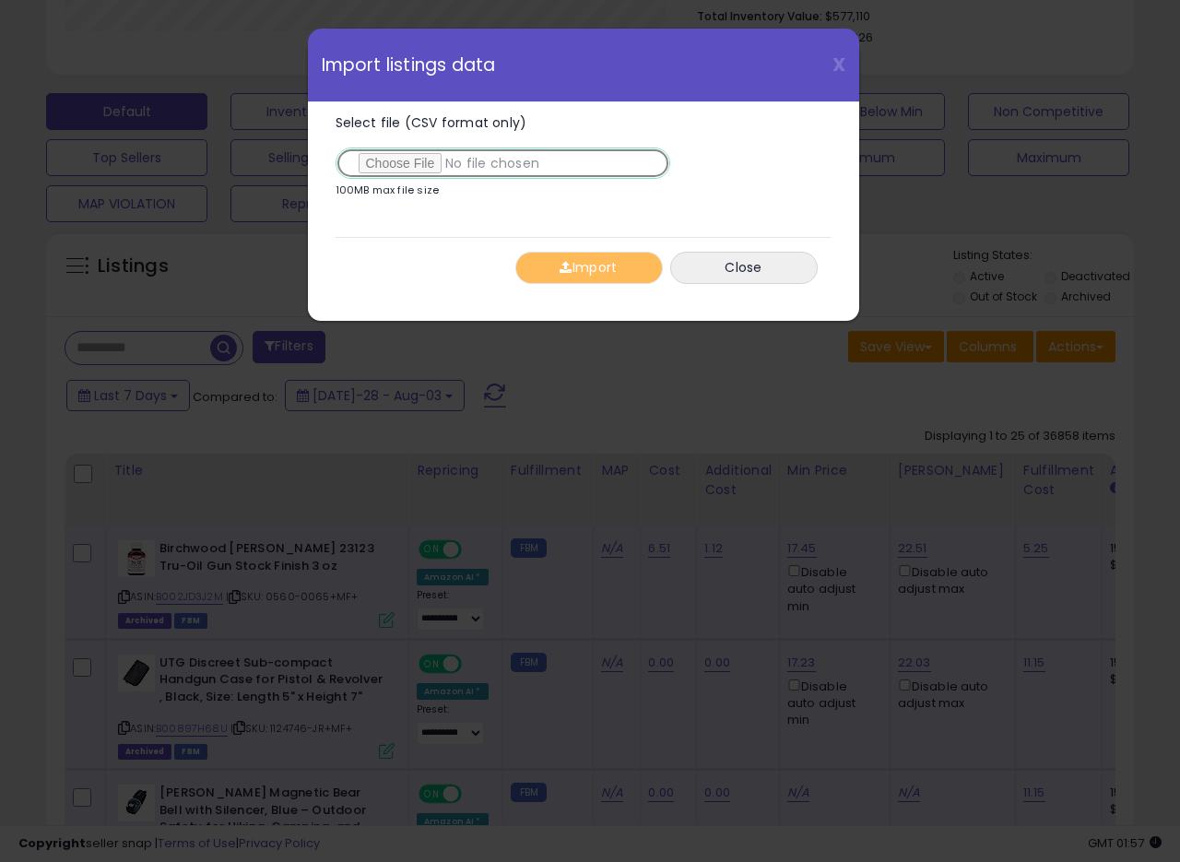
click at [414, 164] on input "Select file (CSV format only)" at bounding box center [503, 163] width 335 height 31
type input "**********"
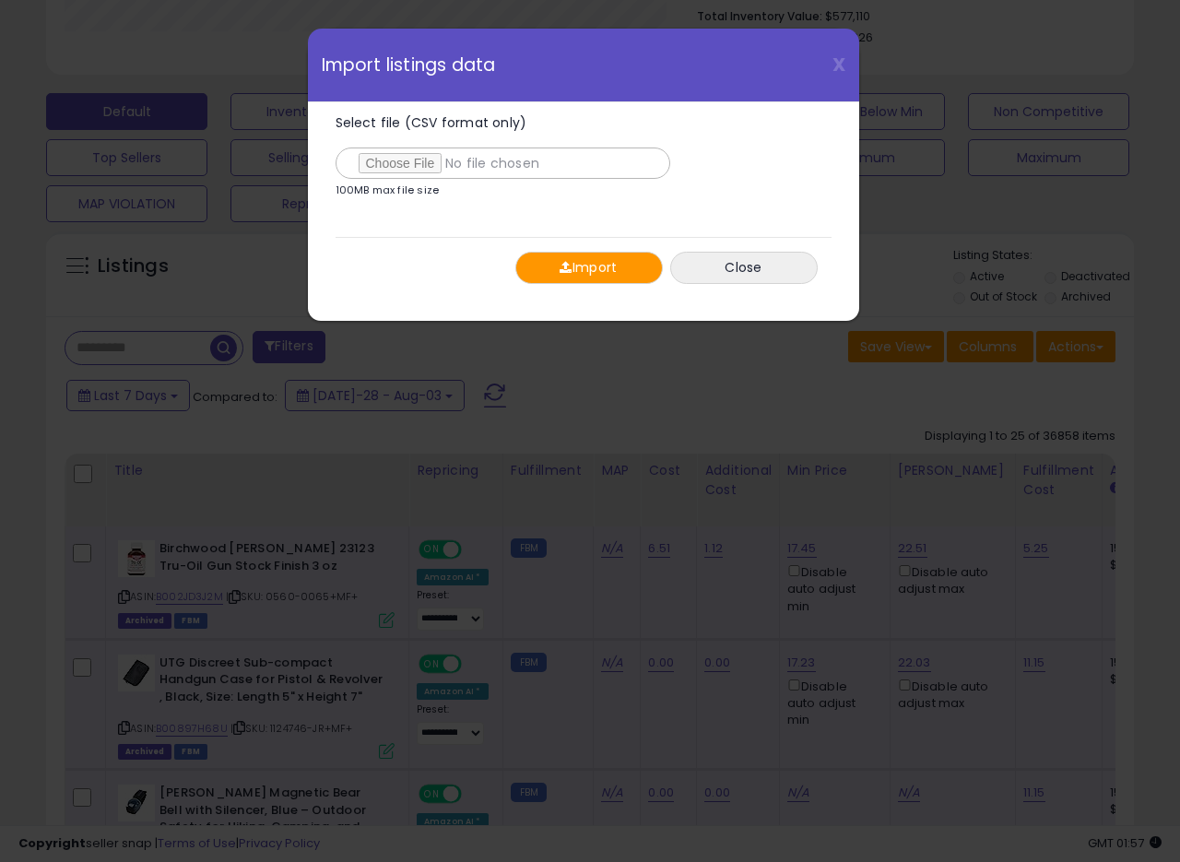
click at [545, 255] on button "Import" at bounding box center [589, 268] width 148 height 32
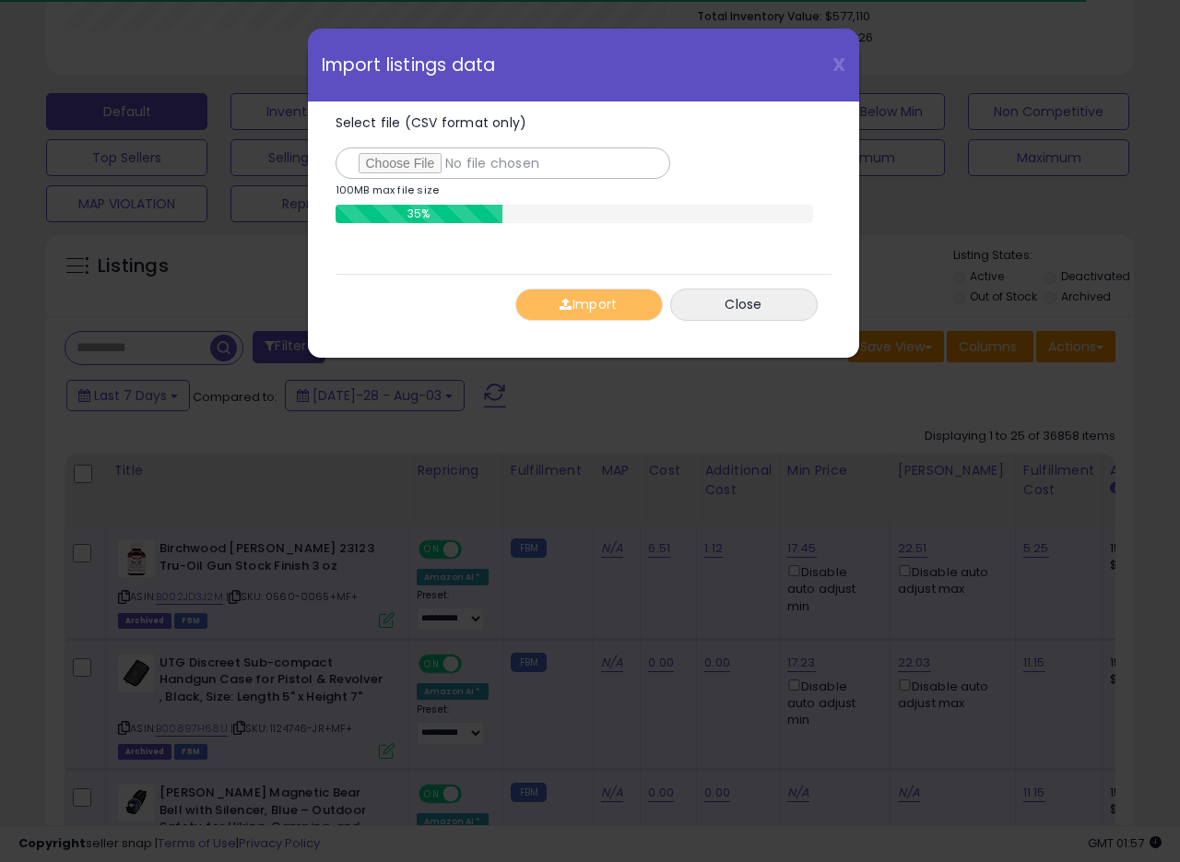
click at [714, 108] on div "Select file (CSV format only) 100MB max file size 35%" at bounding box center [584, 181] width 496 height 158
click at [720, 96] on div "X Close Import listings data" at bounding box center [583, 66] width 551 height 74
click at [719, 96] on div "X Close Import listings data" at bounding box center [583, 66] width 551 height 74
drag, startPoint x: 728, startPoint y: 82, endPoint x: 741, endPoint y: 89, distance: 14.9
click at [741, 89] on div "X Close Import listings data" at bounding box center [583, 66] width 551 height 74
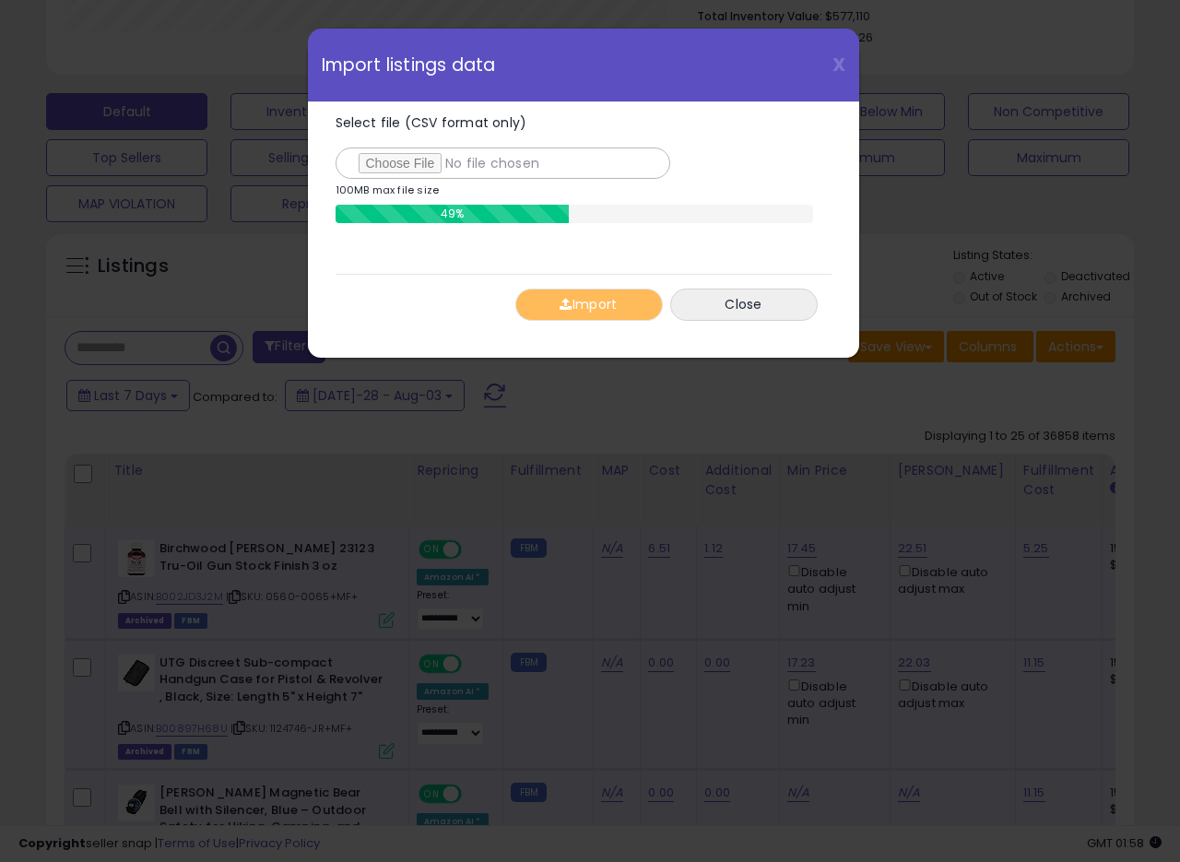
click at [731, 111] on div "Select file (CSV format only) 100MB max file size 49%" at bounding box center [584, 181] width 496 height 158
click at [732, 110] on div "Select file (CSV format only) 100MB max file size 49%" at bounding box center [584, 181] width 496 height 158
click at [761, 108] on div "Select file (CSV format only) 100MB max file size 56%" at bounding box center [584, 181] width 496 height 158
drag, startPoint x: 639, startPoint y: 91, endPoint x: 638, endPoint y: 71, distance: 20.3
click at [639, 90] on div "X Close Import listings data" at bounding box center [583, 66] width 551 height 74
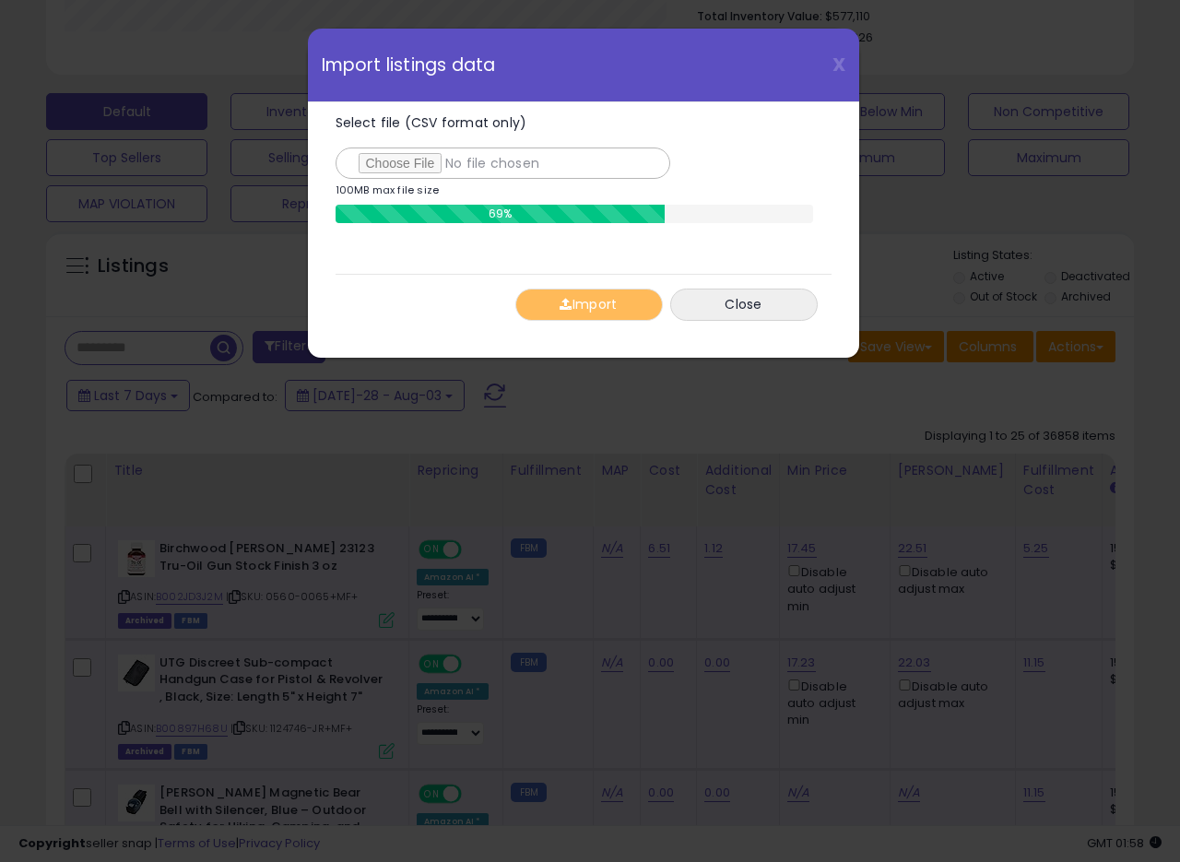
click at [639, 71] on div "X Close Import listings data" at bounding box center [583, 66] width 551 height 74
click at [722, 68] on div "X Close Import listings data" at bounding box center [583, 66] width 551 height 74
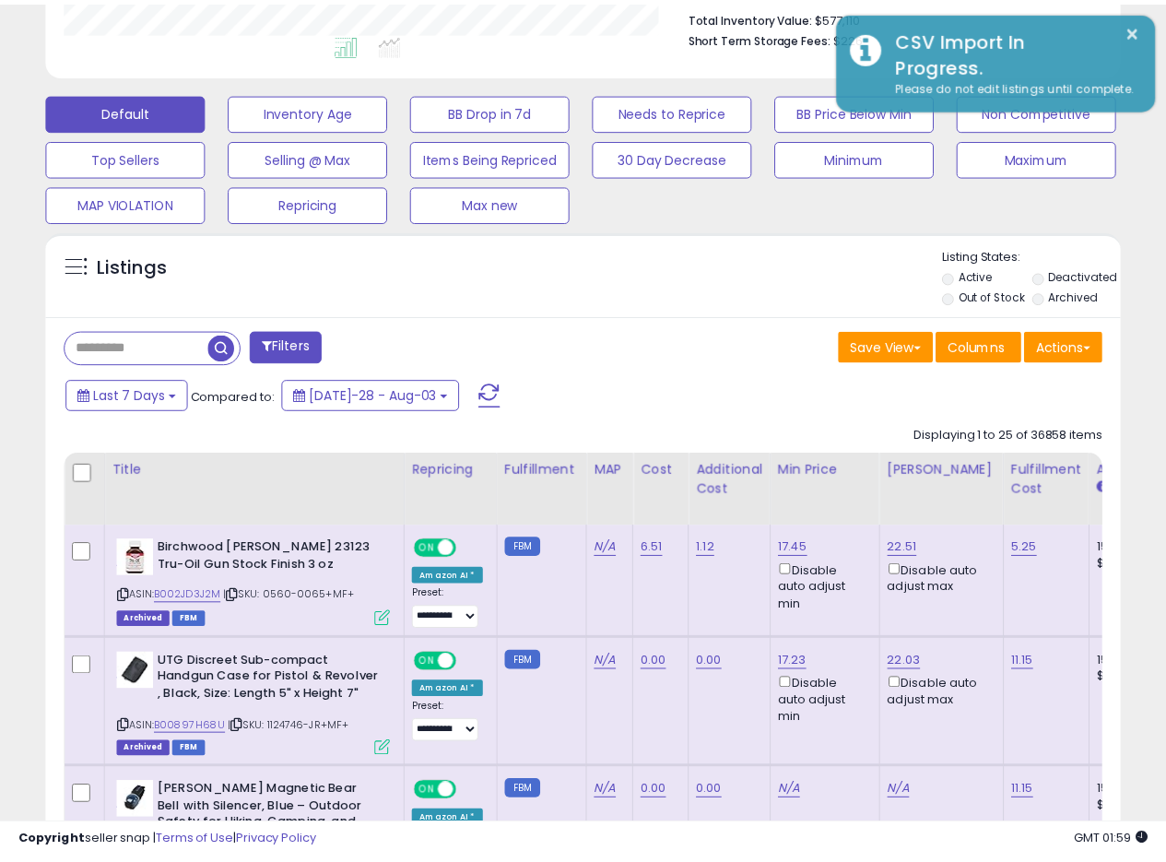
scroll to position [921647, 921403]
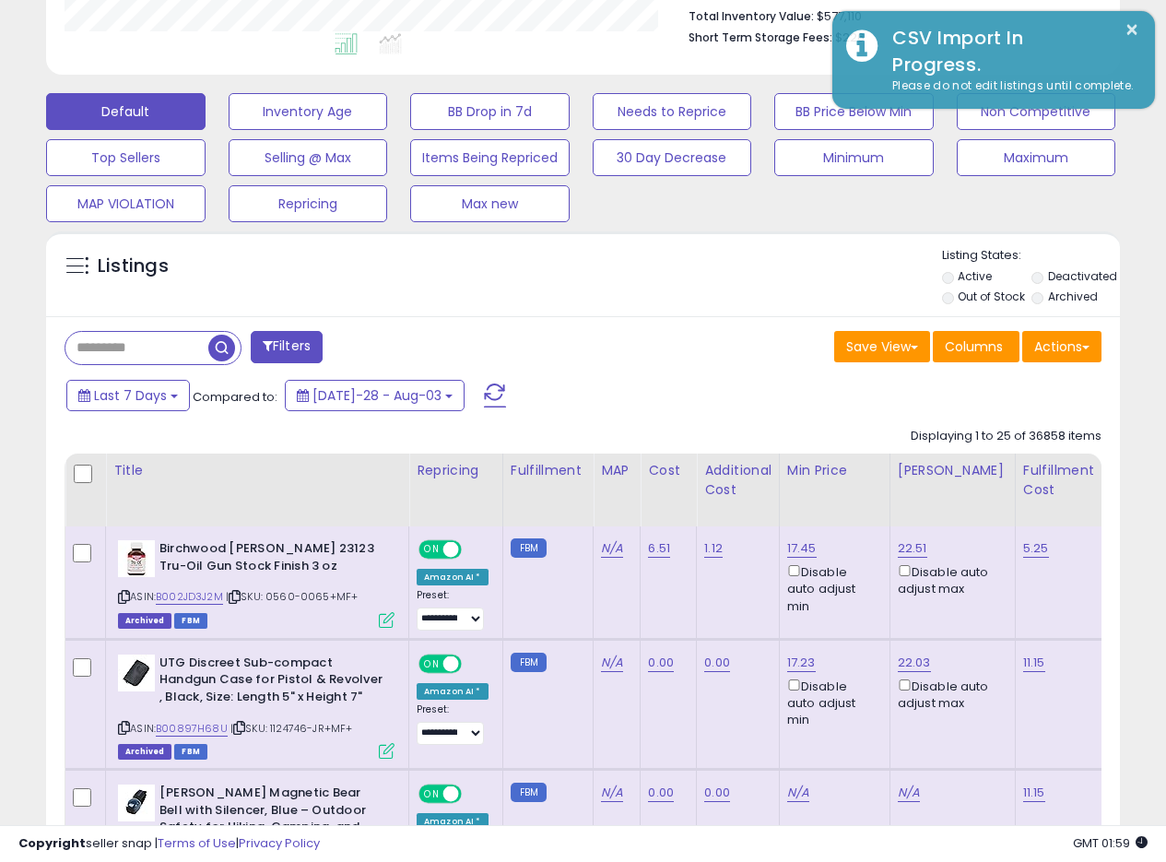
drag, startPoint x: 697, startPoint y: 315, endPoint x: 952, endPoint y: 248, distance: 263.2
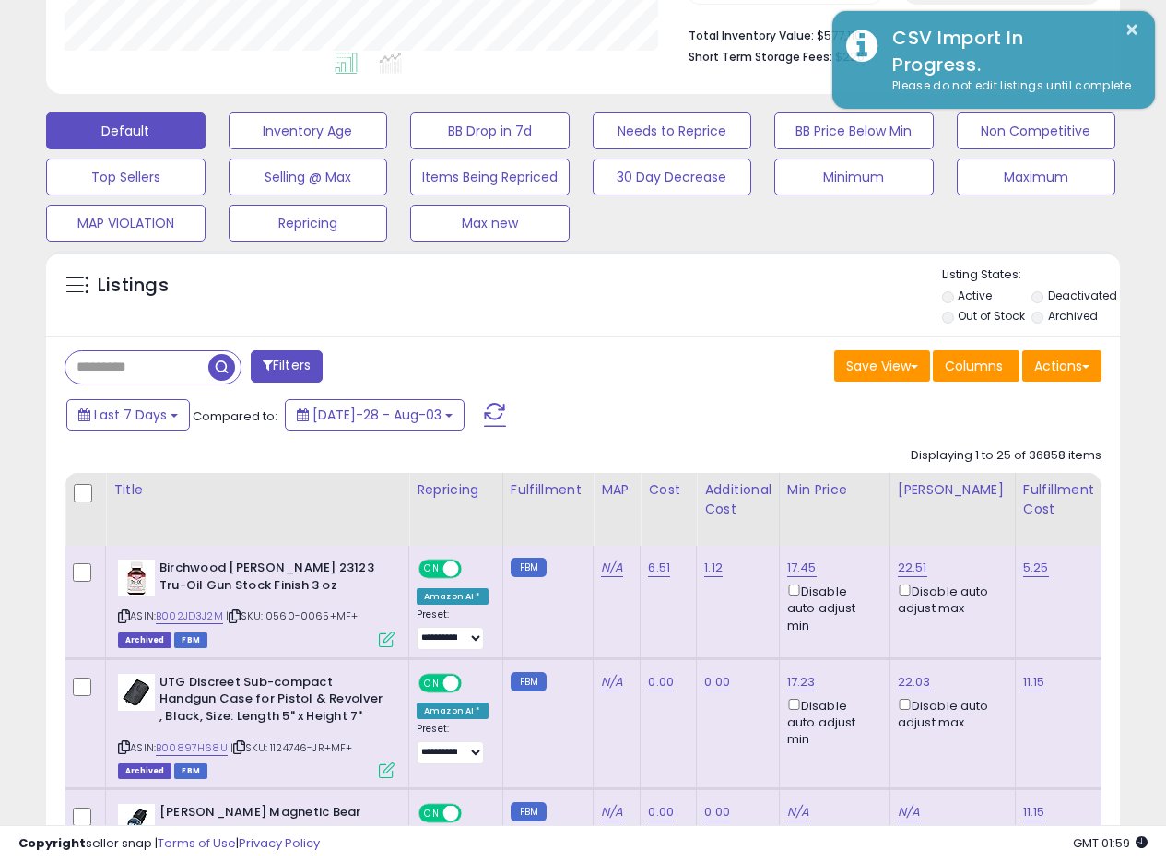
scroll to position [463, 0]
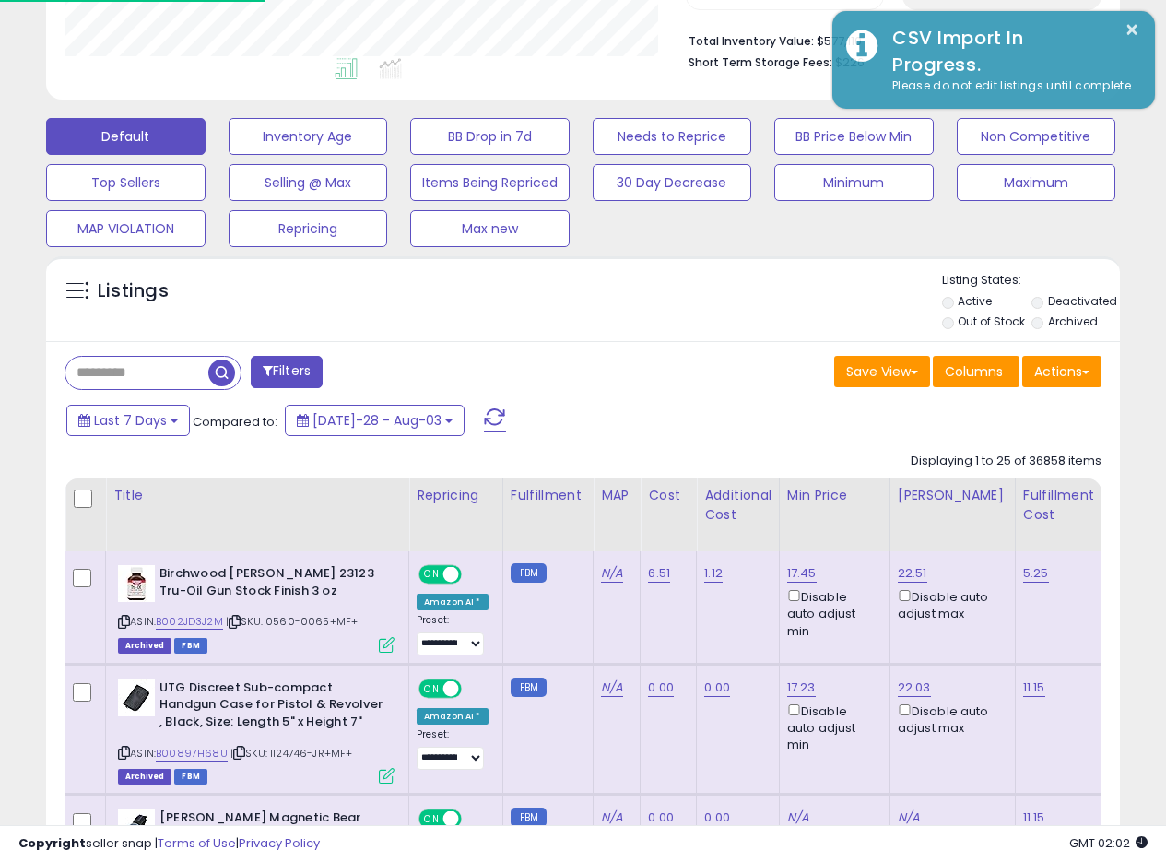
click at [680, 327] on div "Listings" at bounding box center [583, 303] width 1074 height 63
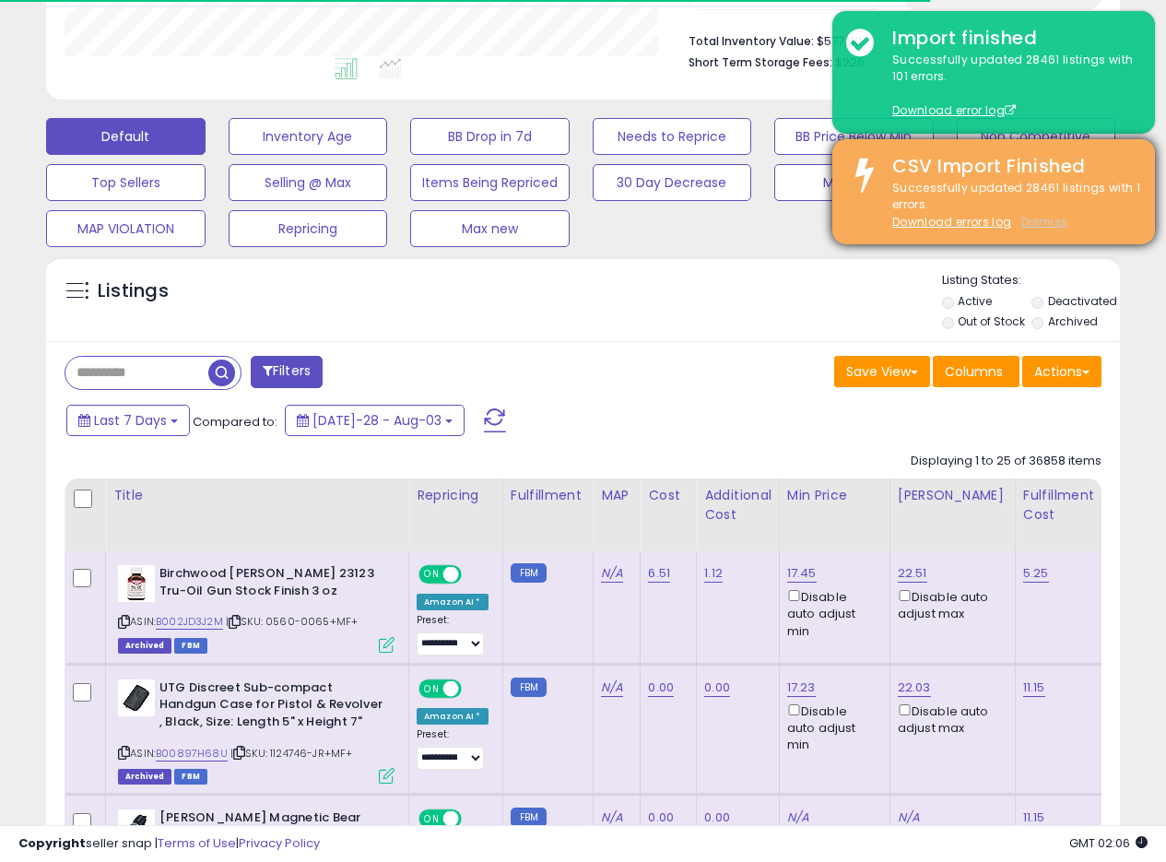
click at [1040, 222] on u "Dismiss" at bounding box center [1045, 222] width 46 height 16
click at [1054, 227] on u "Dismiss" at bounding box center [1045, 222] width 46 height 16
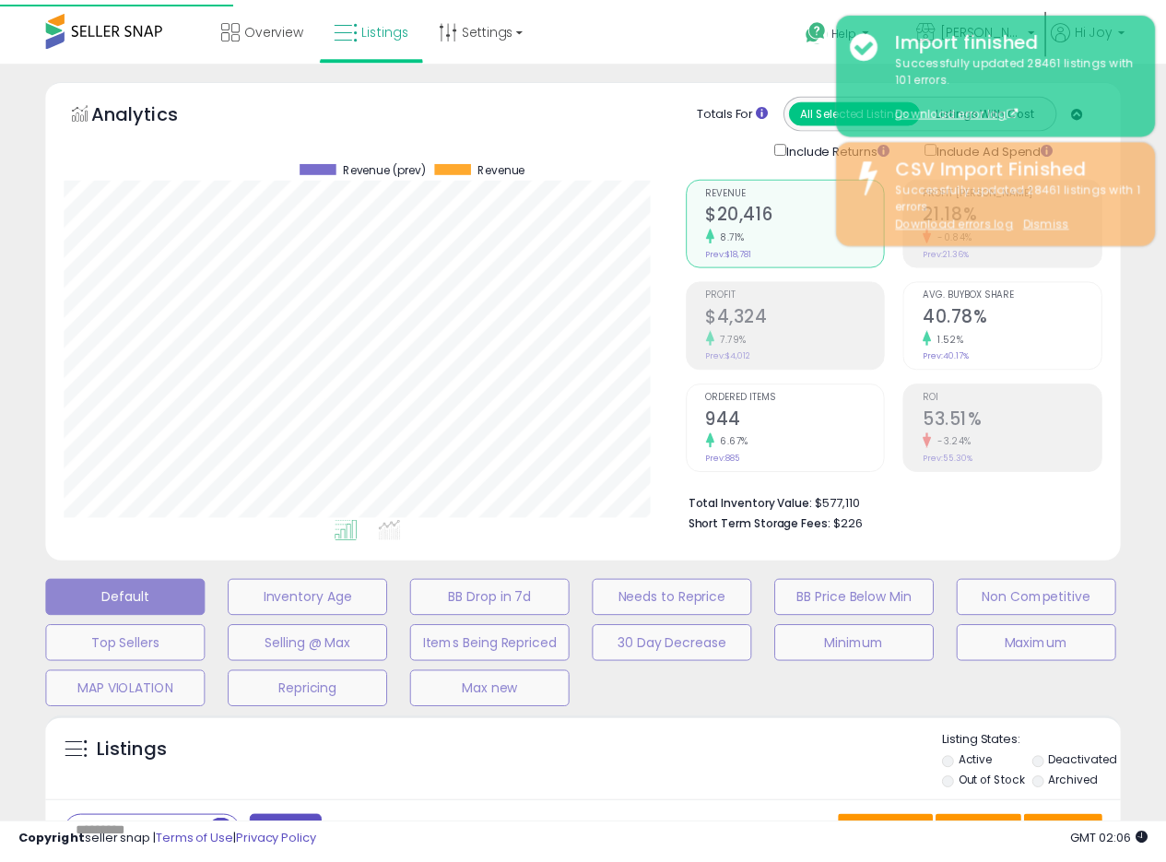
scroll to position [378, 629]
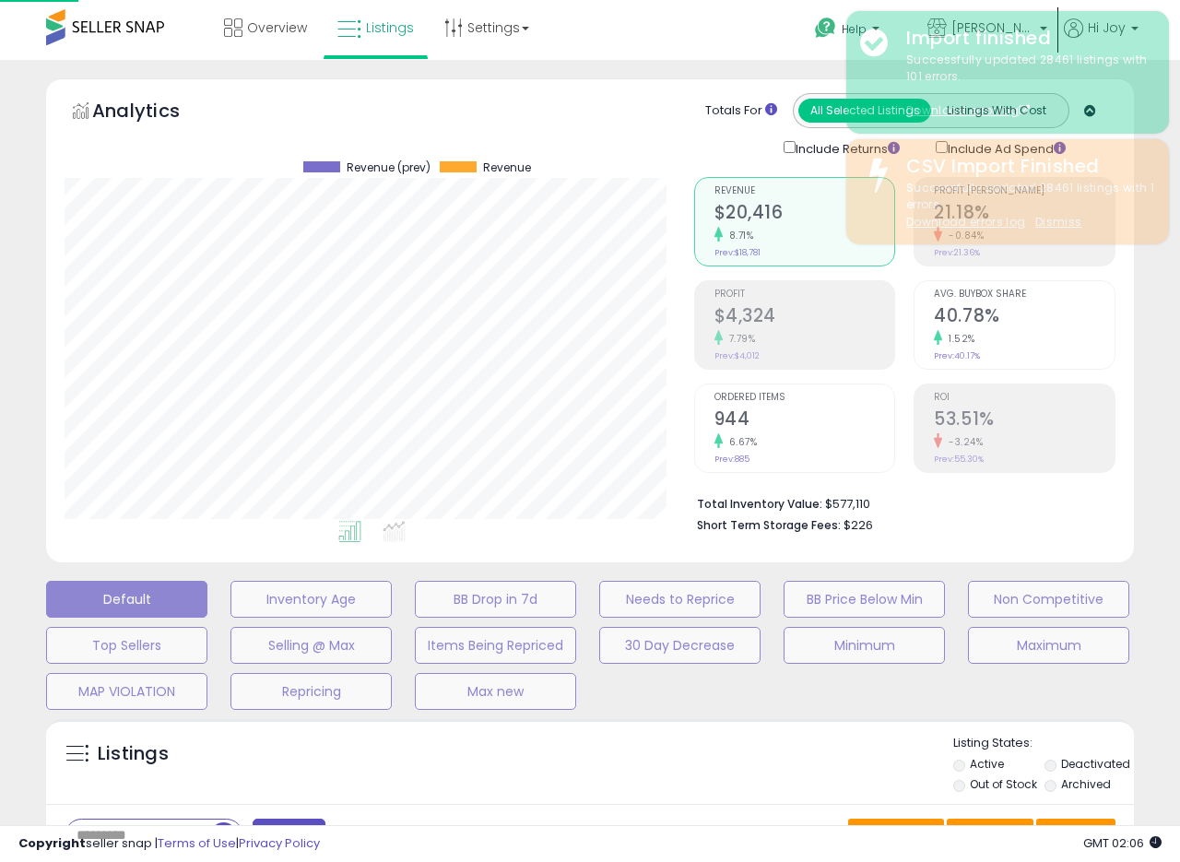
drag, startPoint x: 1179, startPoint y: 183, endPoint x: 1179, endPoint y: 131, distance: 52.6
click at [1179, 131] on html "Unable to login Retrieving listings data.. has not yet accepted the Terms of Us…" at bounding box center [590, 431] width 1180 height 862
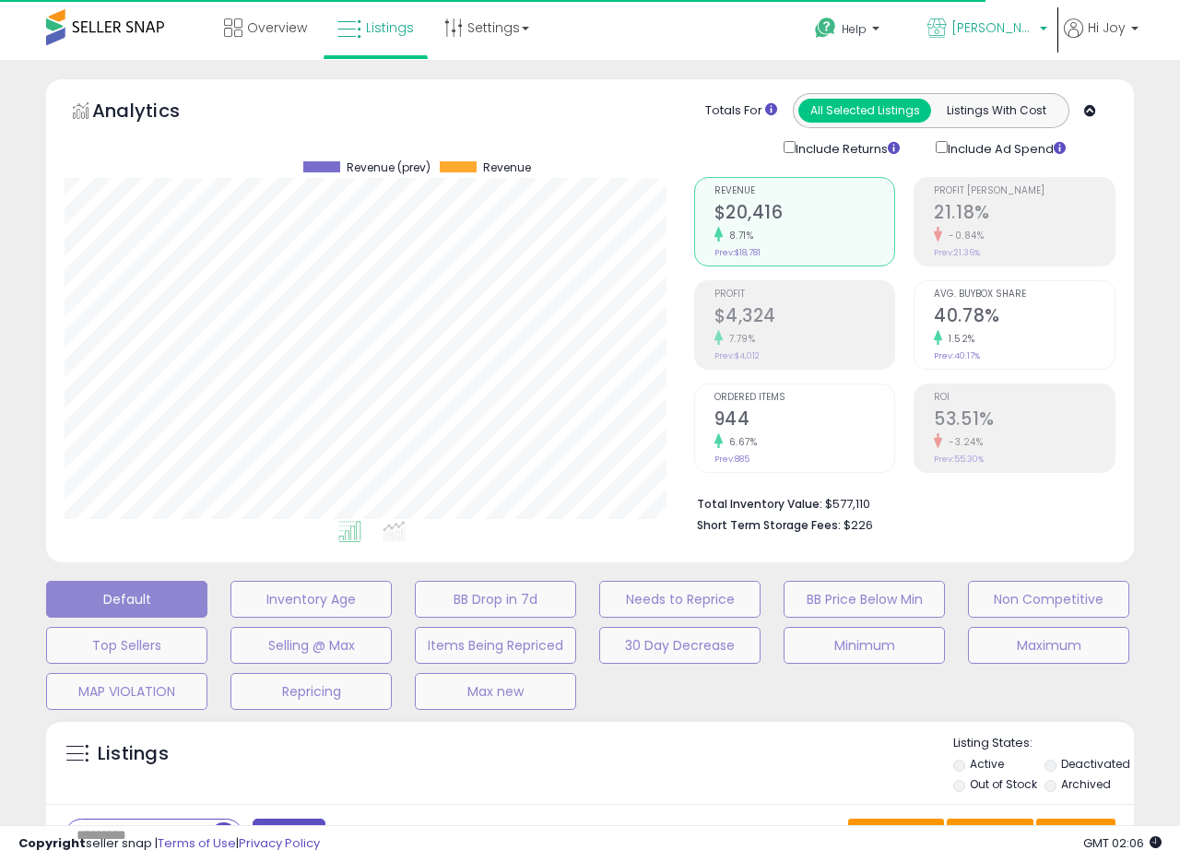
click at [1018, 27] on span "[PERSON_NAME] [GEOGRAPHIC_DATA]" at bounding box center [993, 27] width 83 height 18
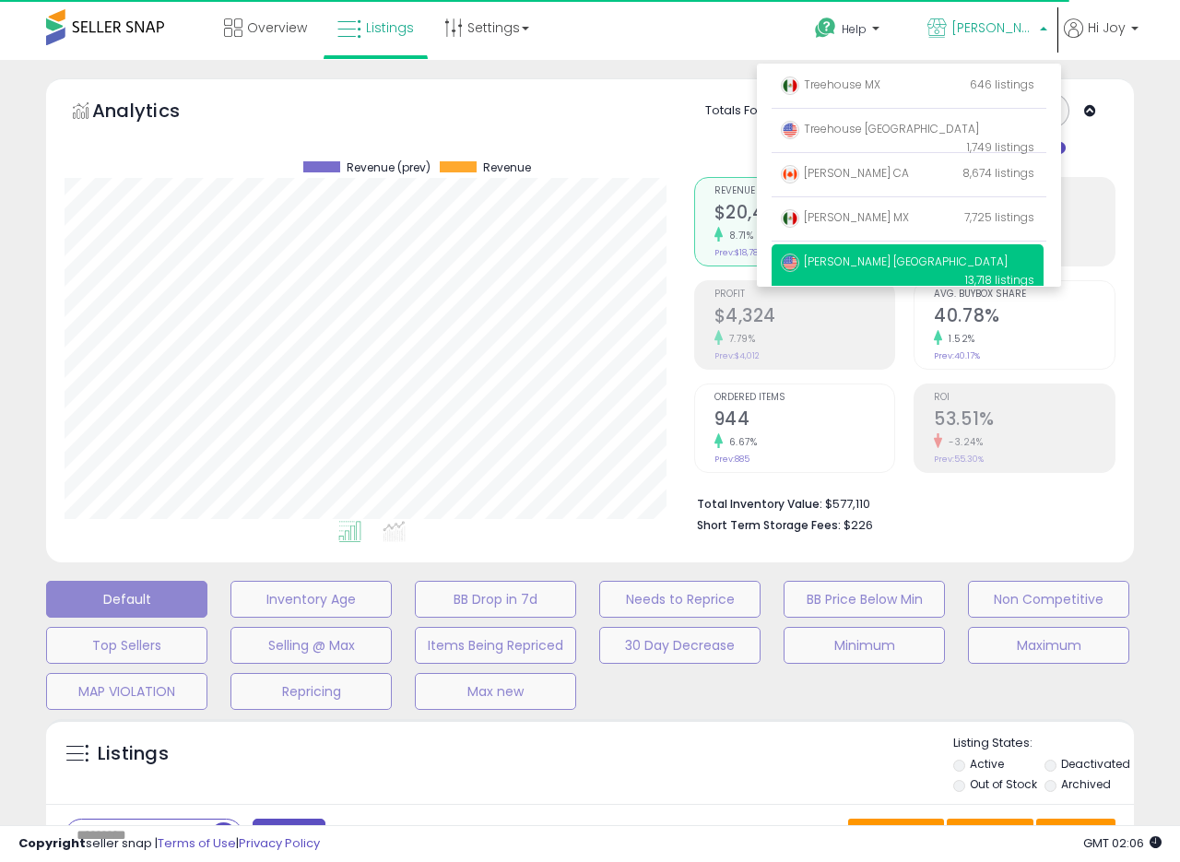
click at [1179, 95] on div "**********" at bounding box center [590, 618] width 1180 height 1116
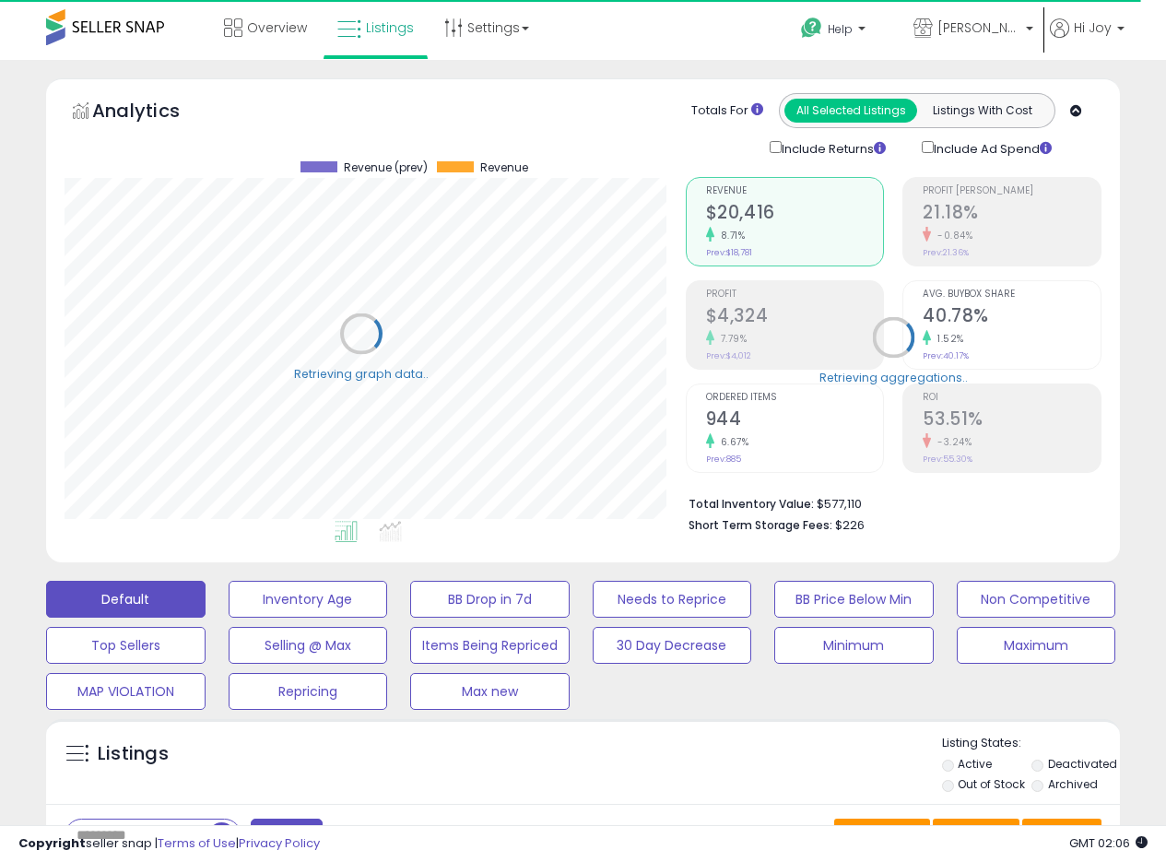
scroll to position [921647, 921403]
click at [1012, 34] on span "[PERSON_NAME] [GEOGRAPHIC_DATA]" at bounding box center [979, 27] width 83 height 18
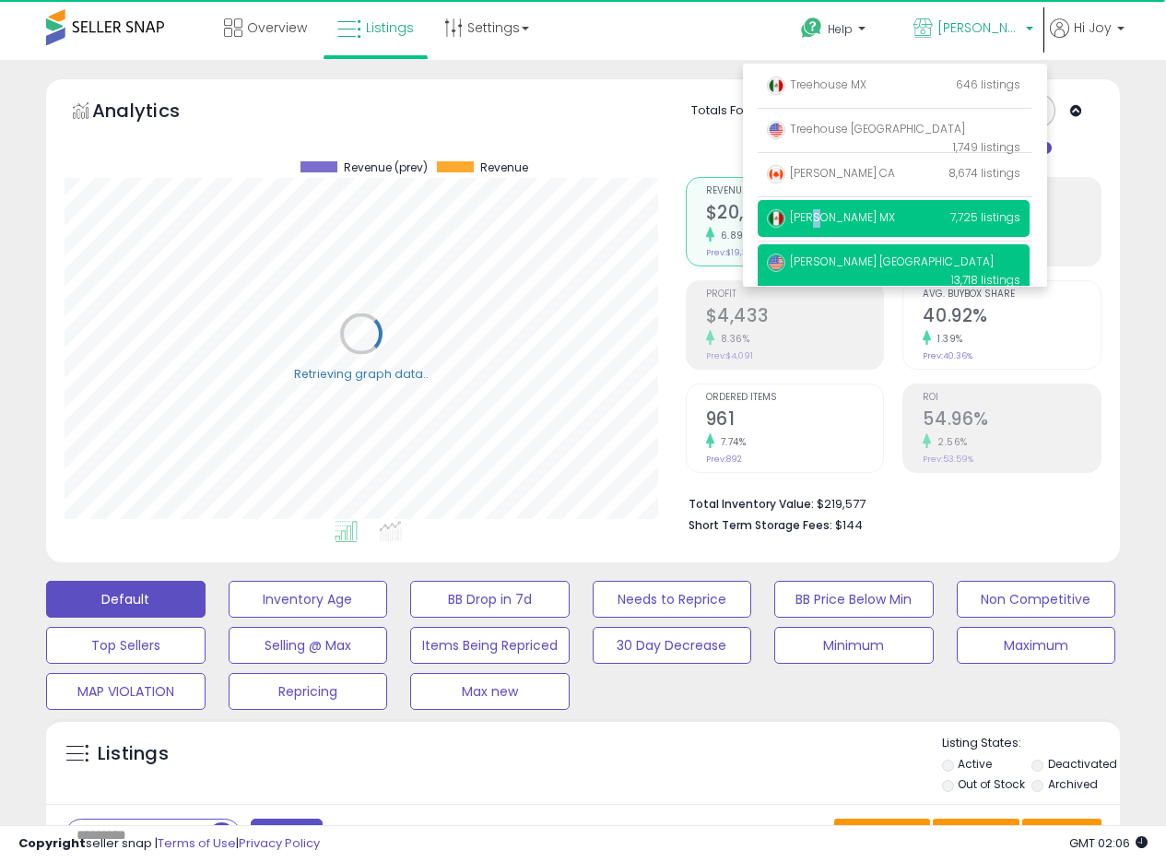
click at [822, 220] on span "[PERSON_NAME] MX" at bounding box center [831, 217] width 128 height 16
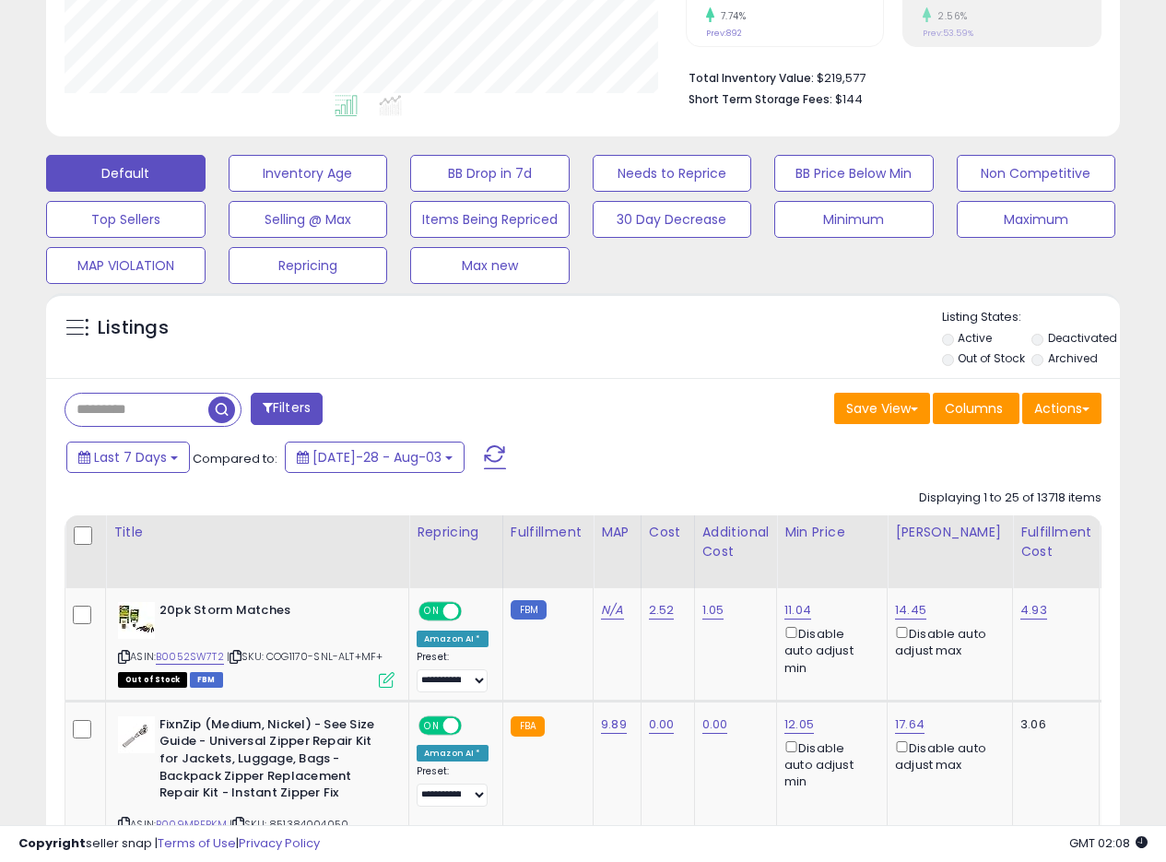
scroll to position [463, 0]
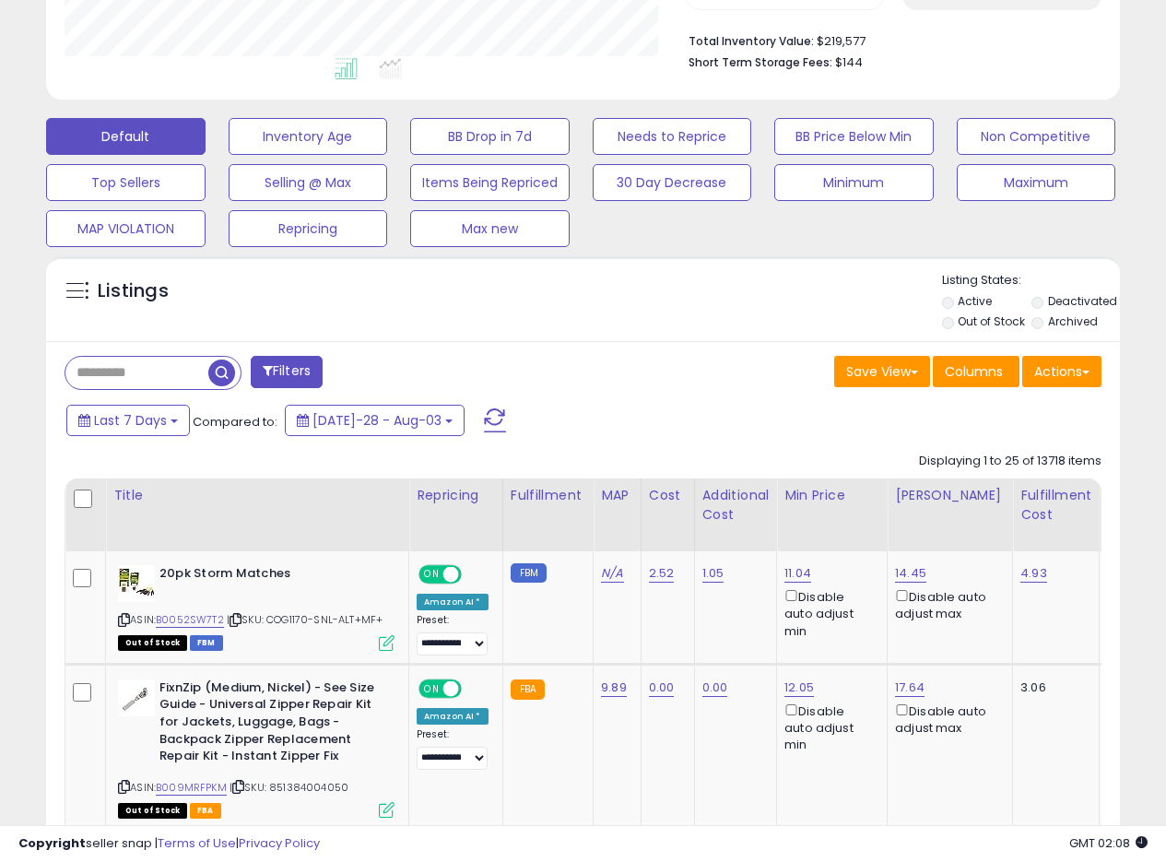
click at [715, 296] on div "Listings" at bounding box center [583, 303] width 1074 height 63
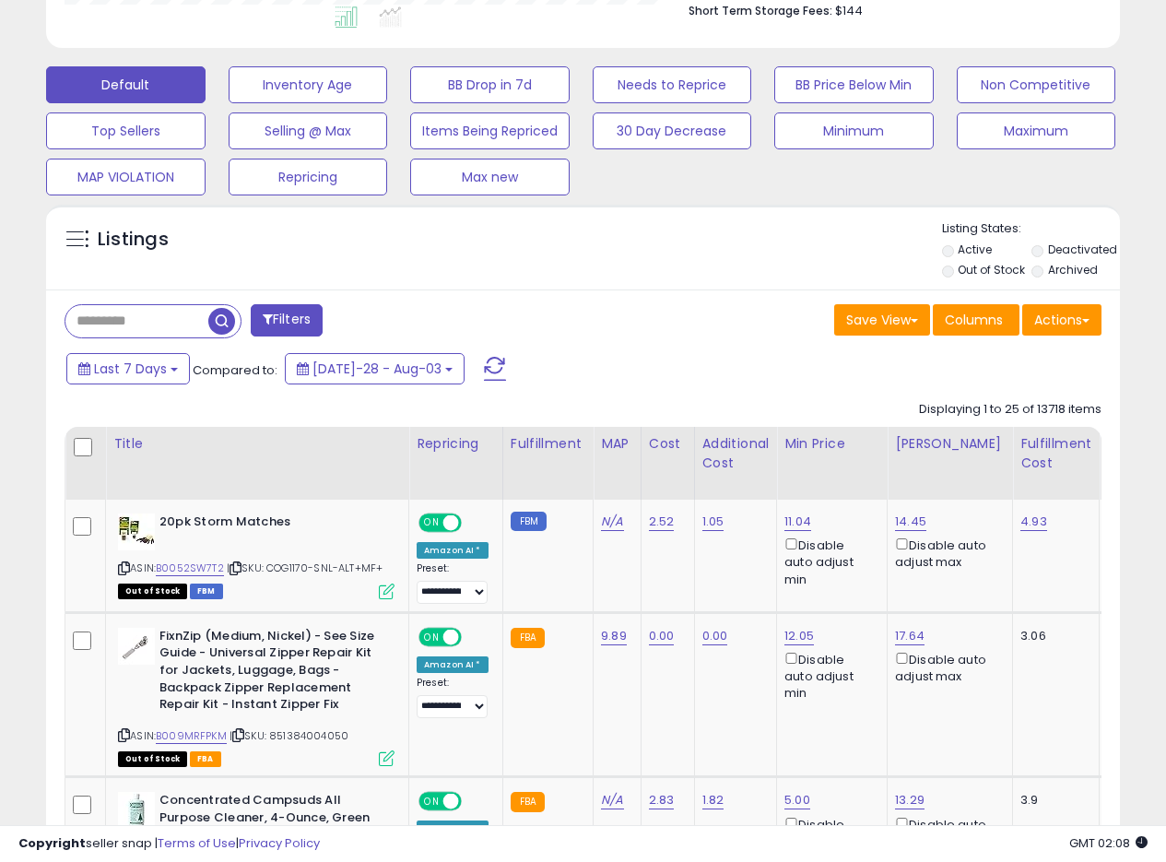
click at [756, 278] on div "Listings" at bounding box center [583, 251] width 1074 height 63
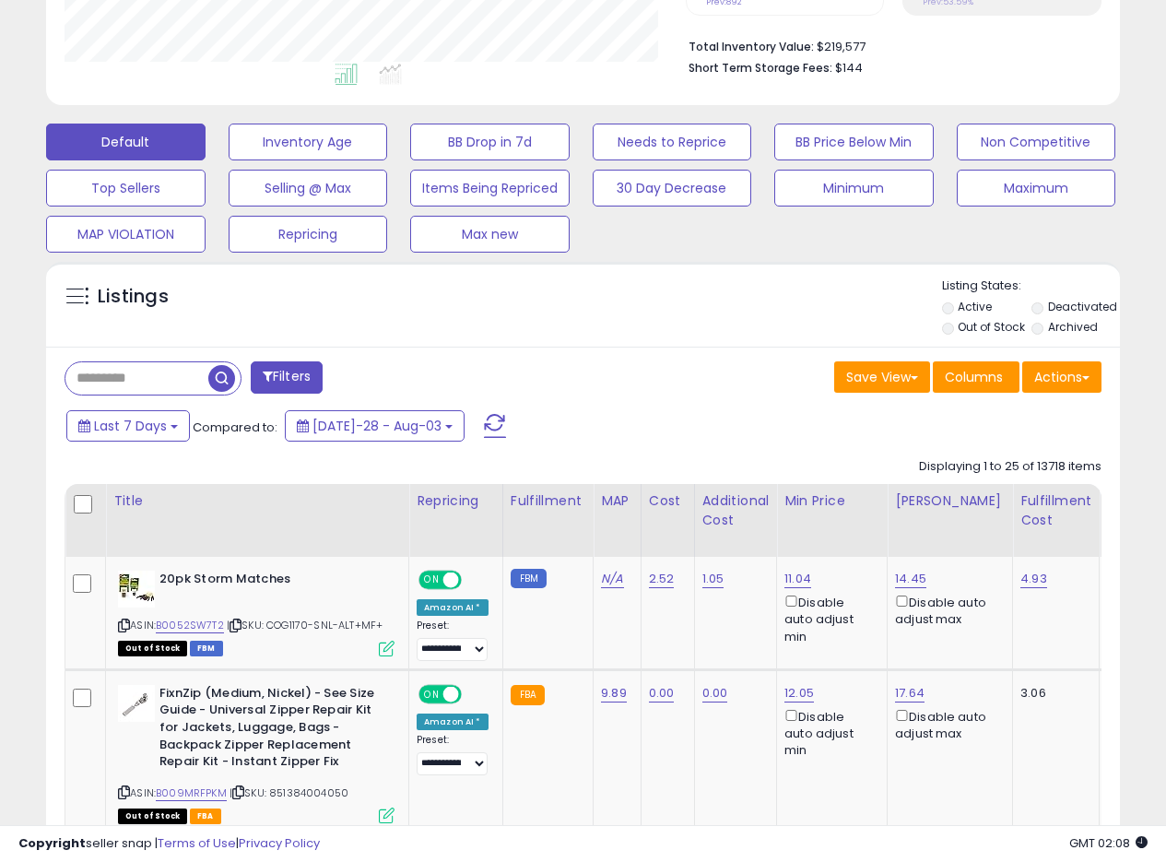
click at [613, 337] on div "Listings" at bounding box center [583, 309] width 1074 height 63
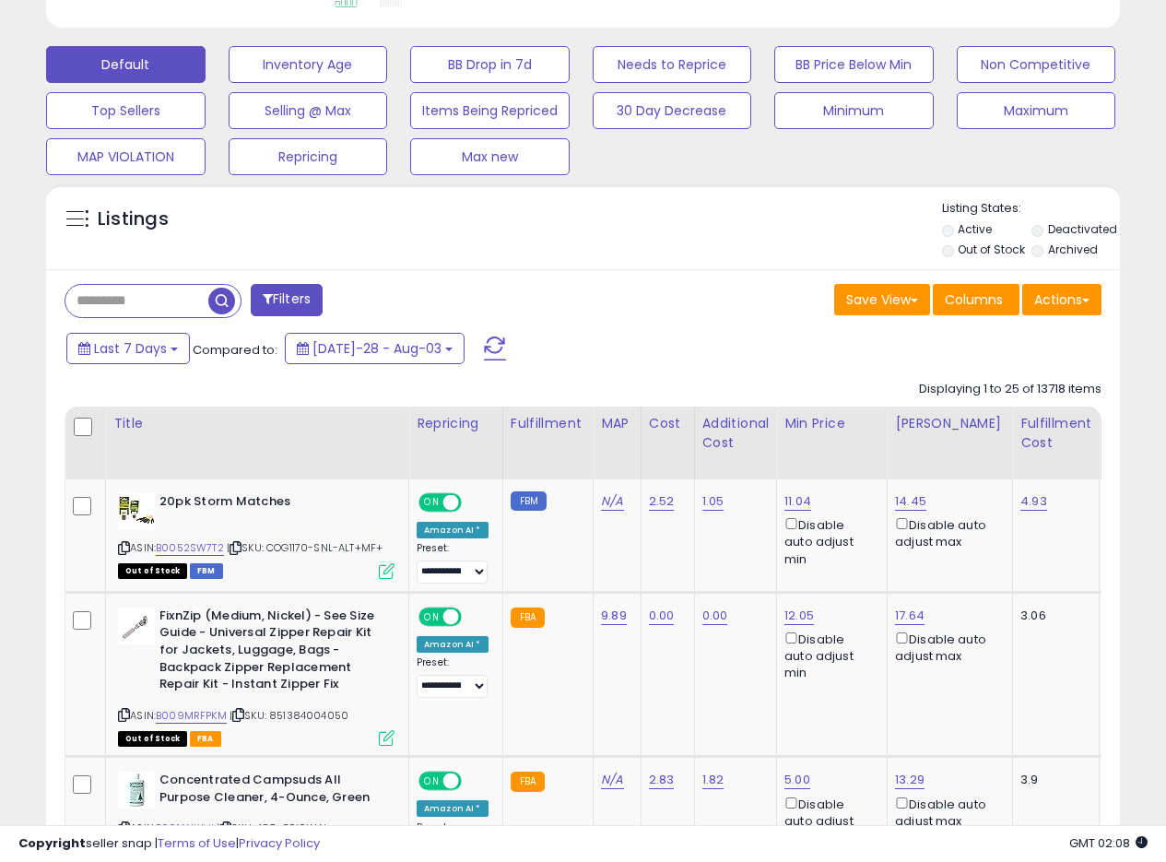
click at [673, 263] on div "Listings Active" at bounding box center [583, 226] width 1074 height 85
click at [663, 259] on div "Listings" at bounding box center [583, 231] width 1074 height 63
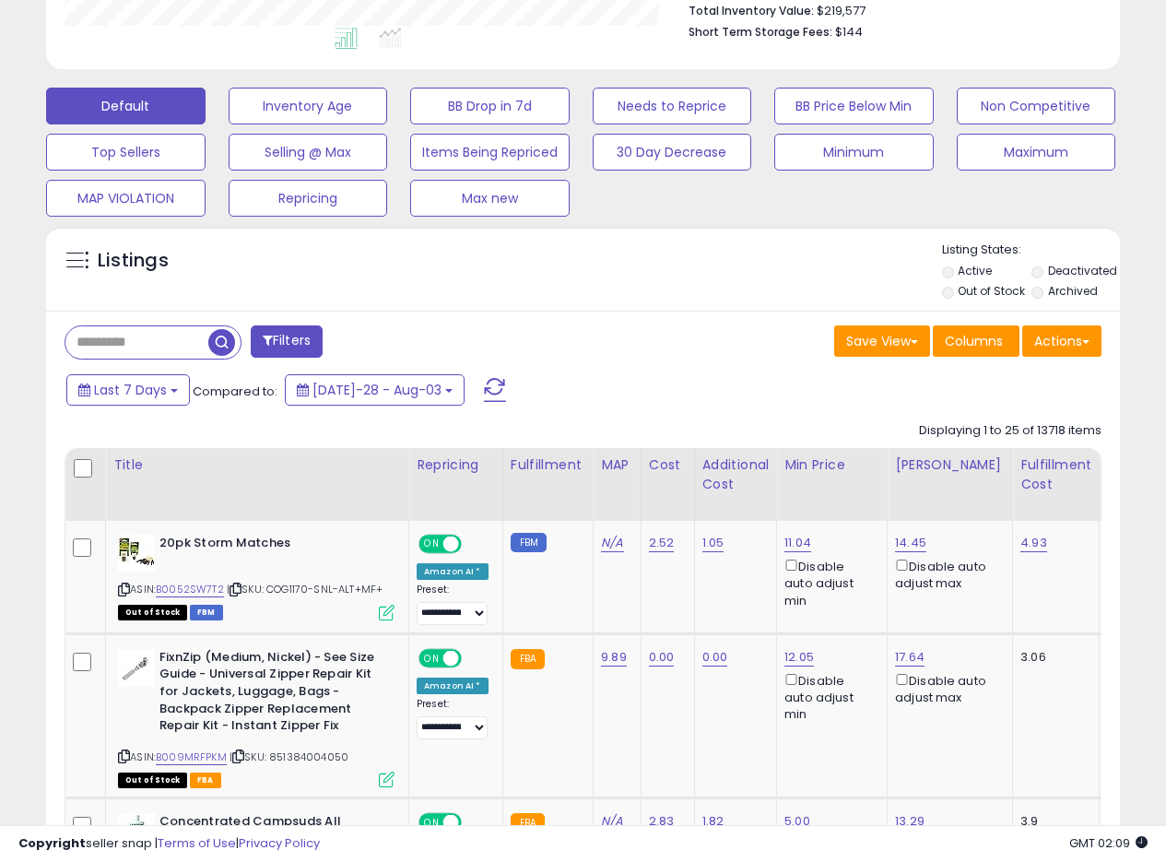
scroll to position [452, 0]
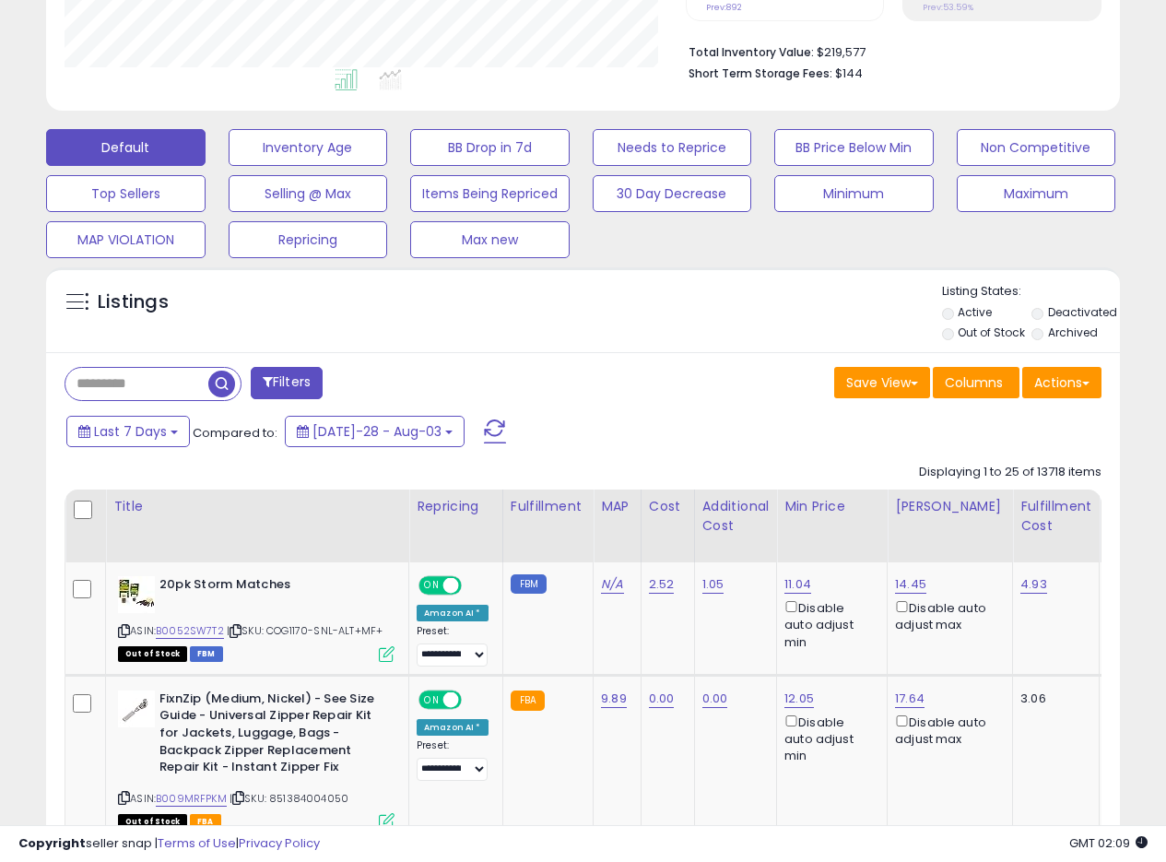
drag, startPoint x: 612, startPoint y: 333, endPoint x: 1113, endPoint y: 179, distance: 523.8
click at [613, 333] on div "Listings" at bounding box center [583, 314] width 1074 height 63
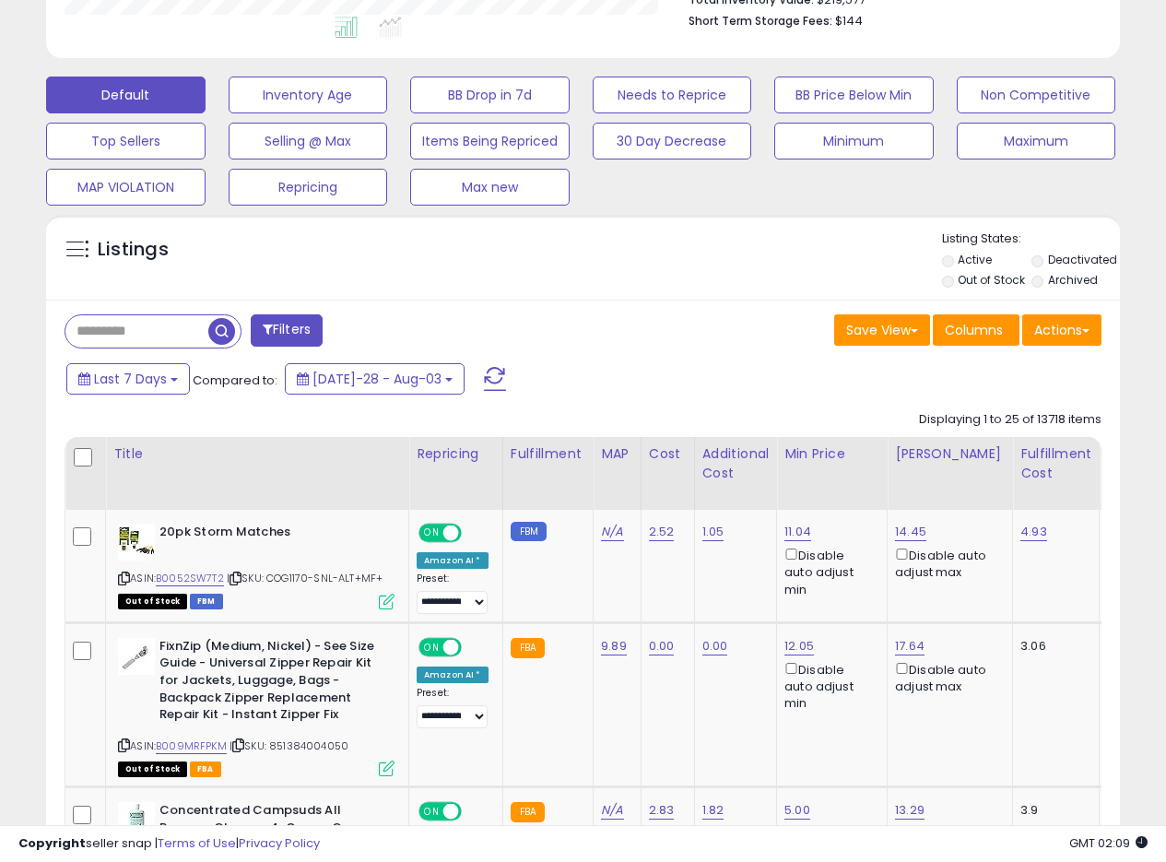
scroll to position [509, 0]
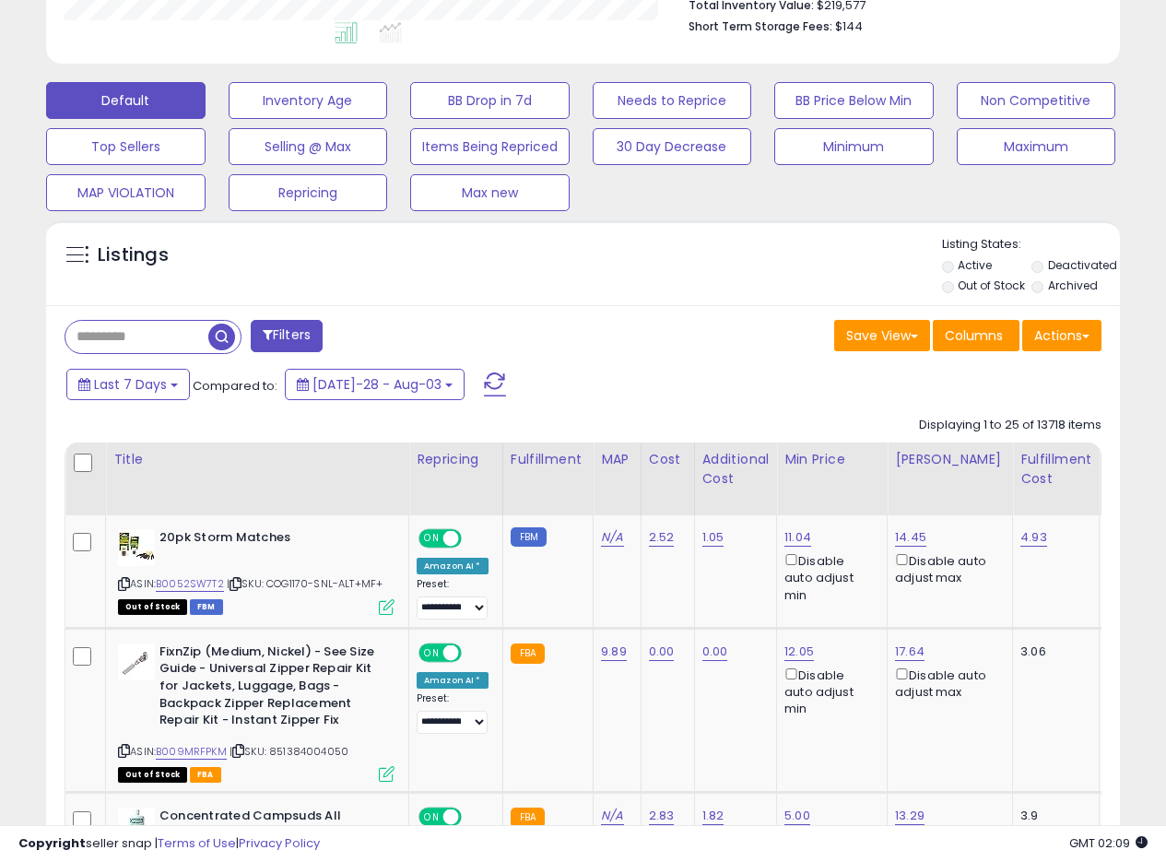
scroll to position [478, 0]
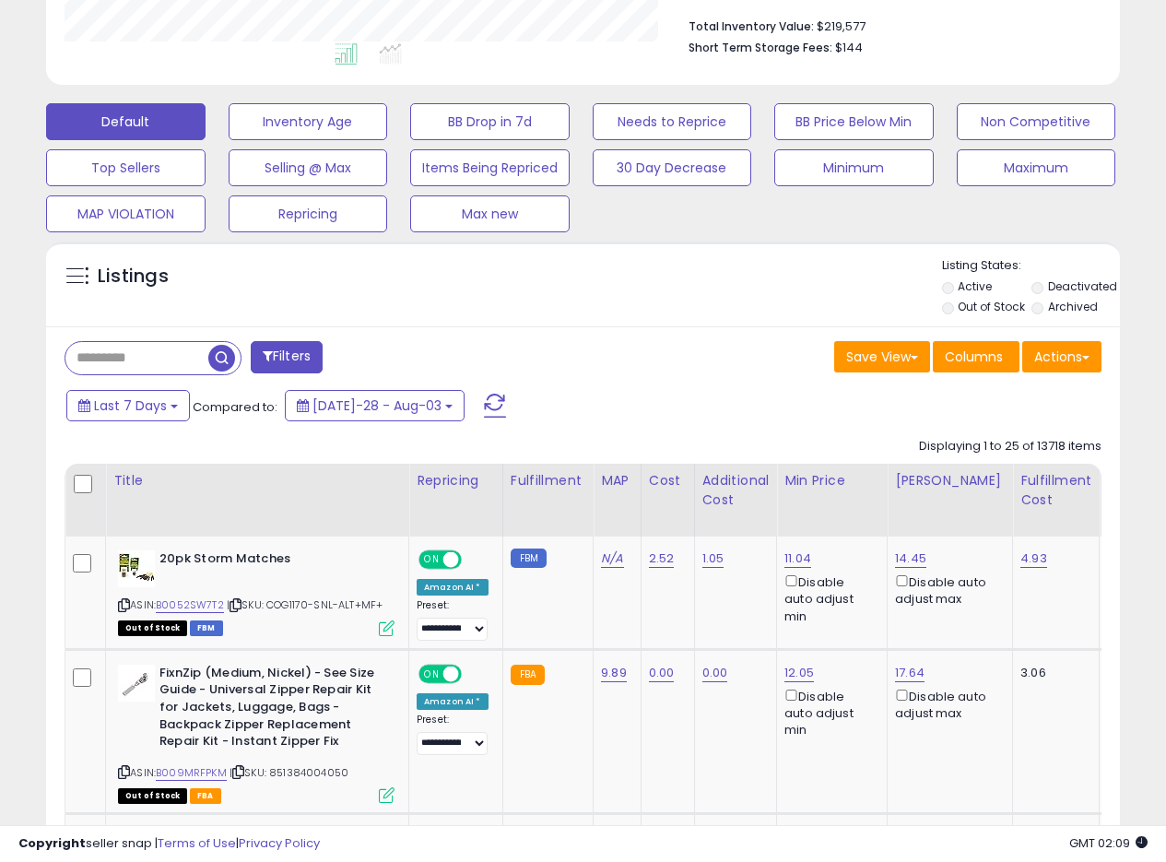
click at [694, 360] on div "Save View Save As New View Update Current View Columns Actions Import Export Vi…" at bounding box center [850, 359] width 533 height 36
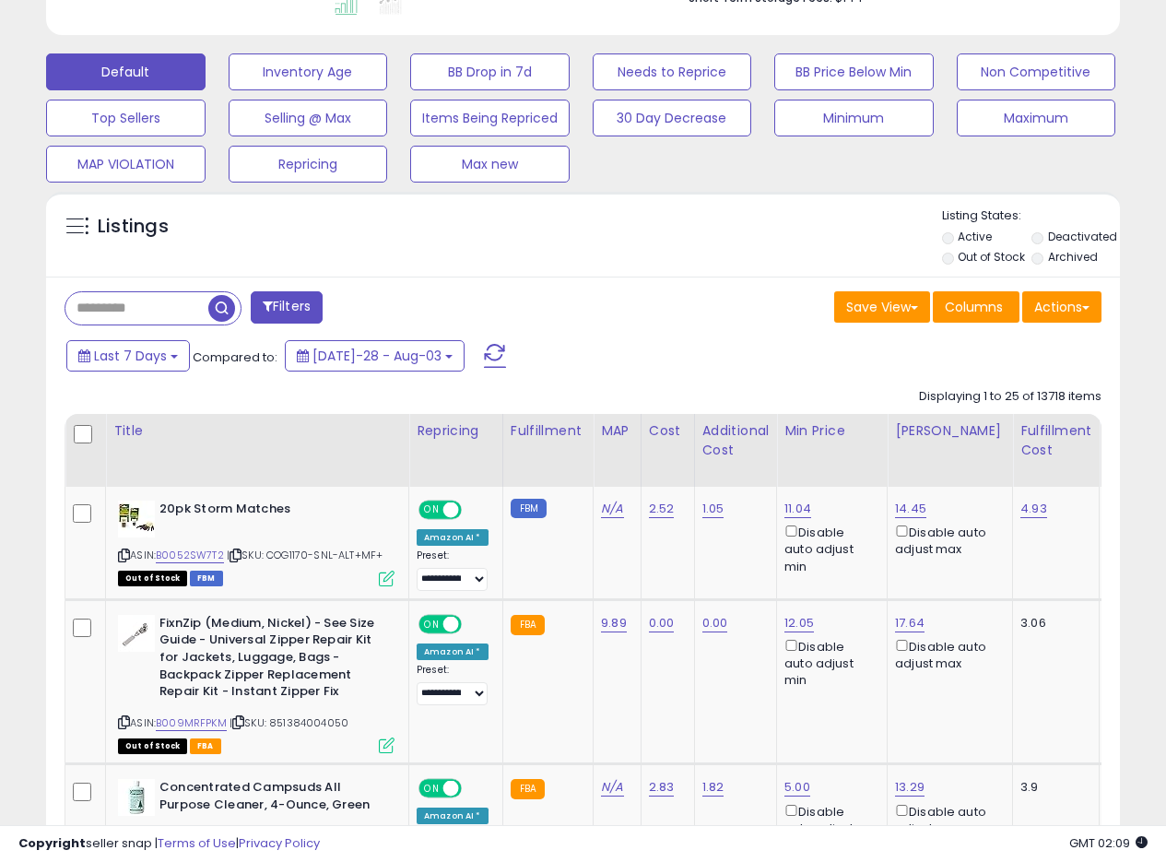
scroll to position [517, 0]
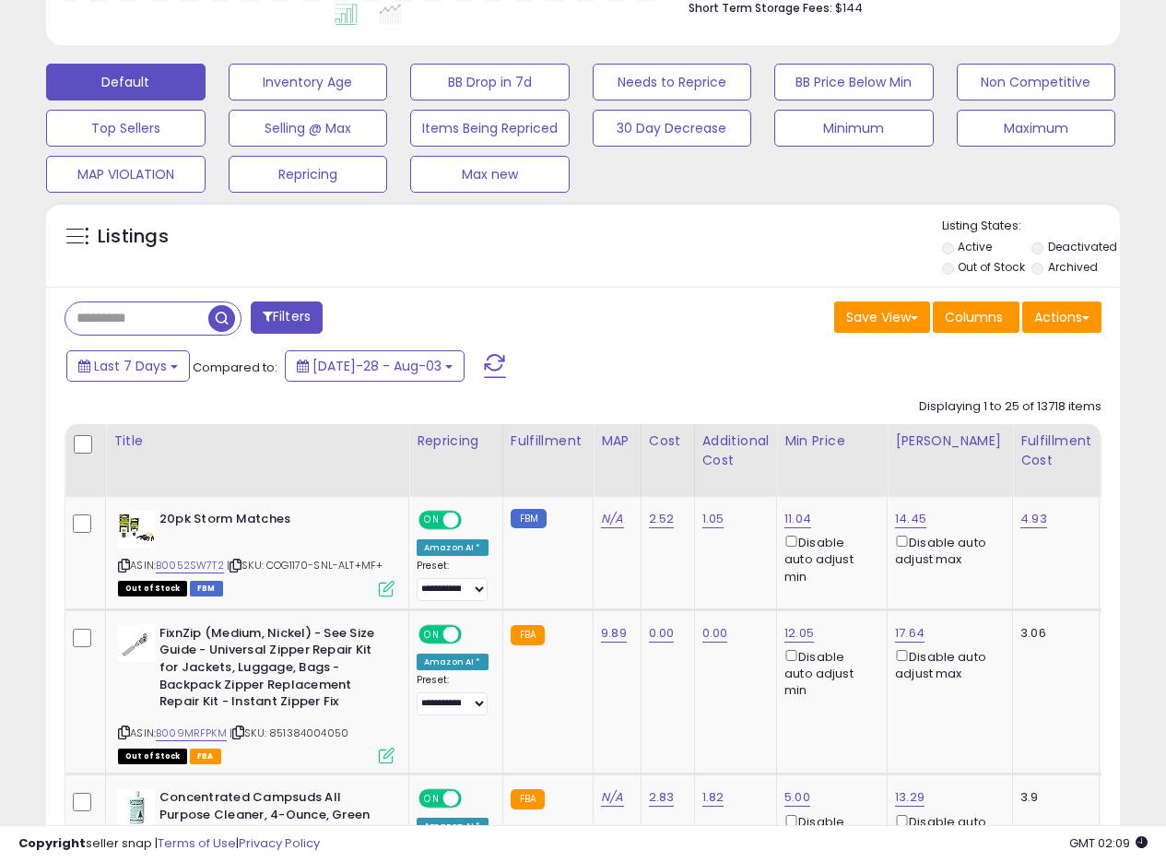
click at [787, 313] on div "Save View Save As New View Update Current View Columns Actions Import Export Vi…" at bounding box center [850, 320] width 533 height 36
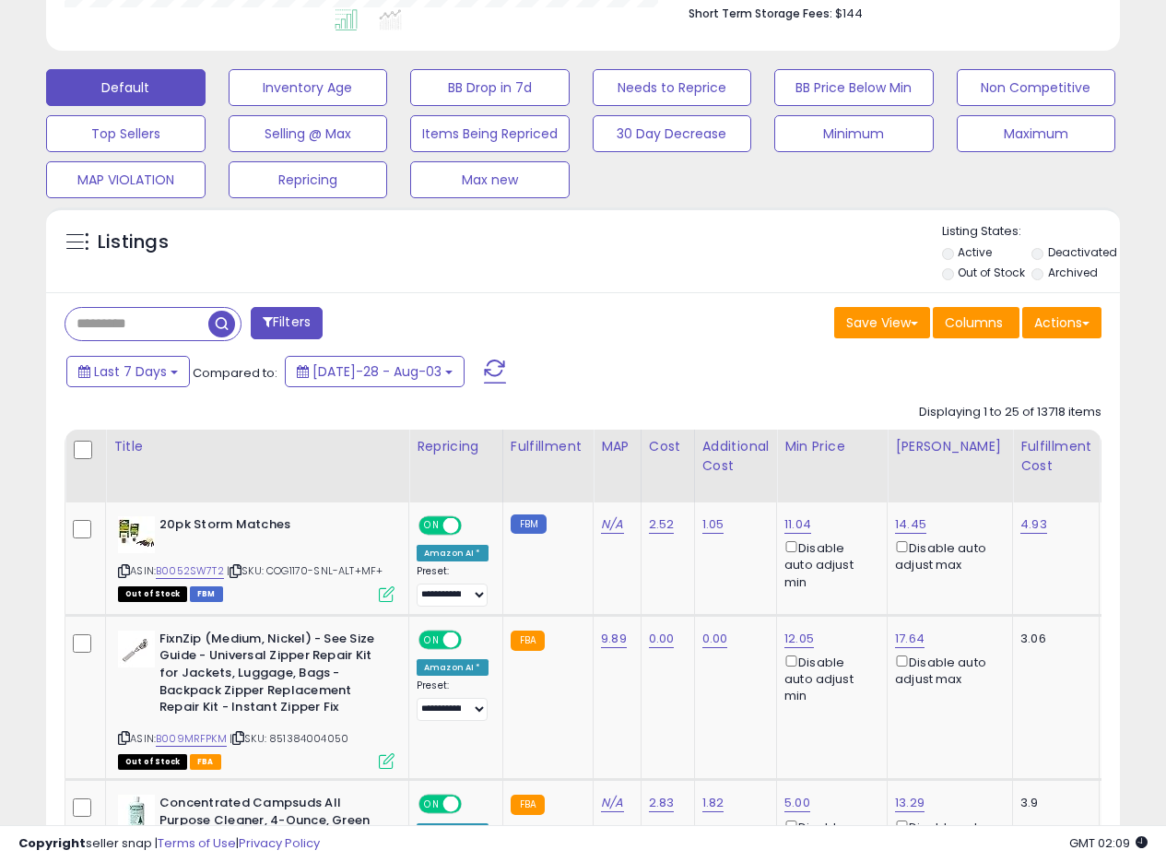
drag, startPoint x: 713, startPoint y: 277, endPoint x: 1179, endPoint y: 176, distance: 477.2
click at [716, 277] on div "Listings" at bounding box center [583, 254] width 1074 height 63
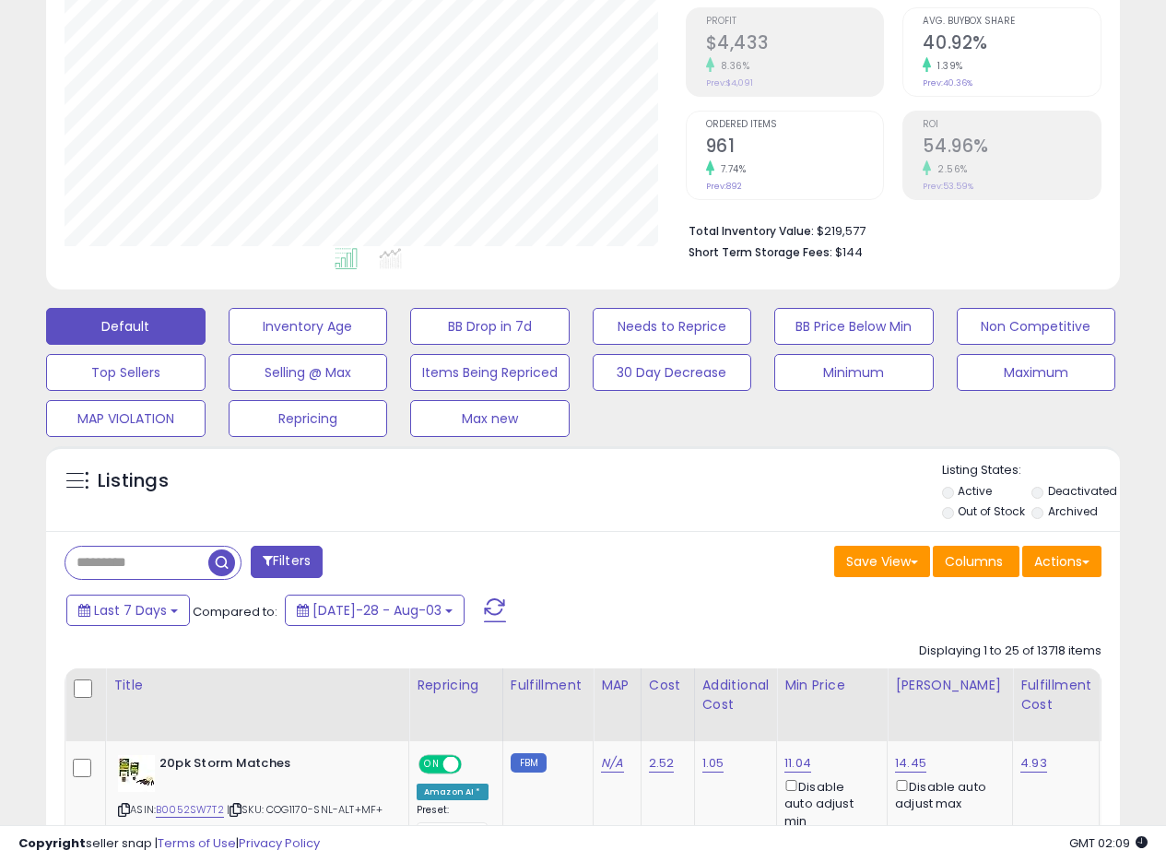
scroll to position [502, 0]
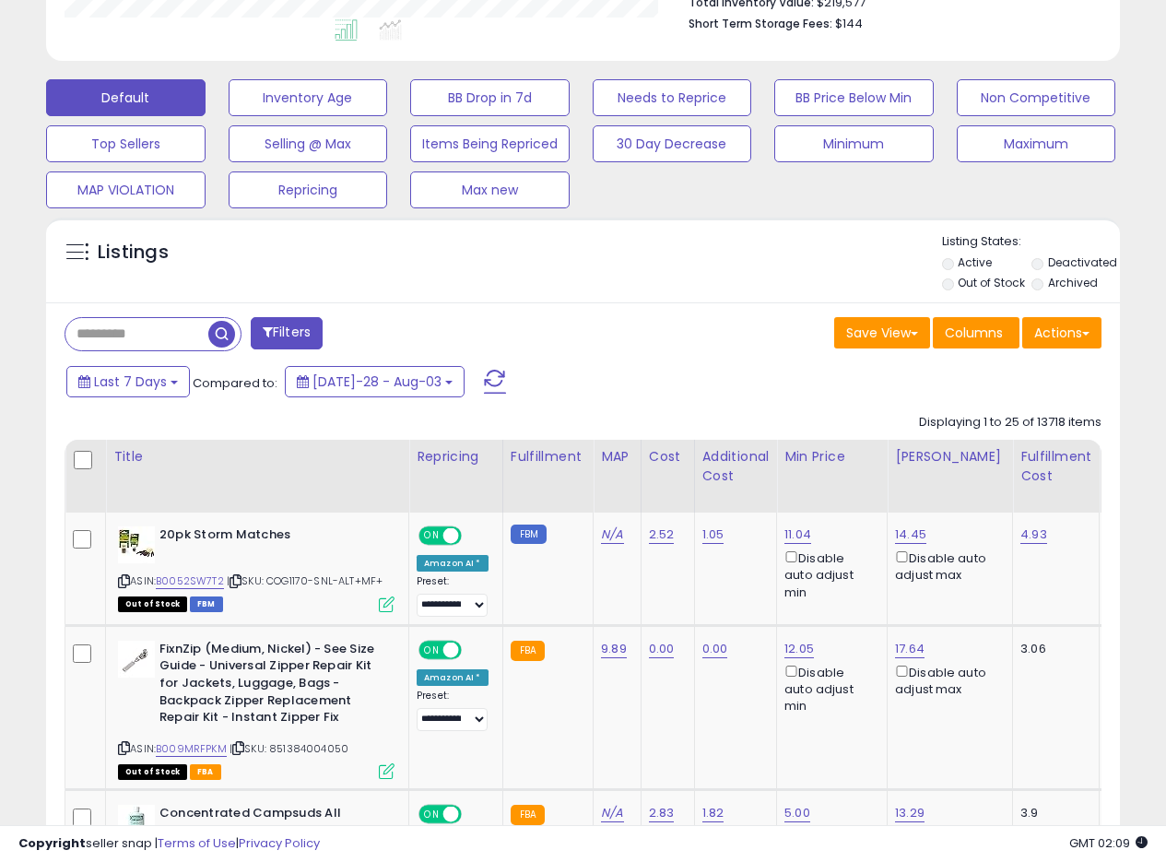
click at [710, 261] on div "Listings" at bounding box center [583, 264] width 1074 height 63
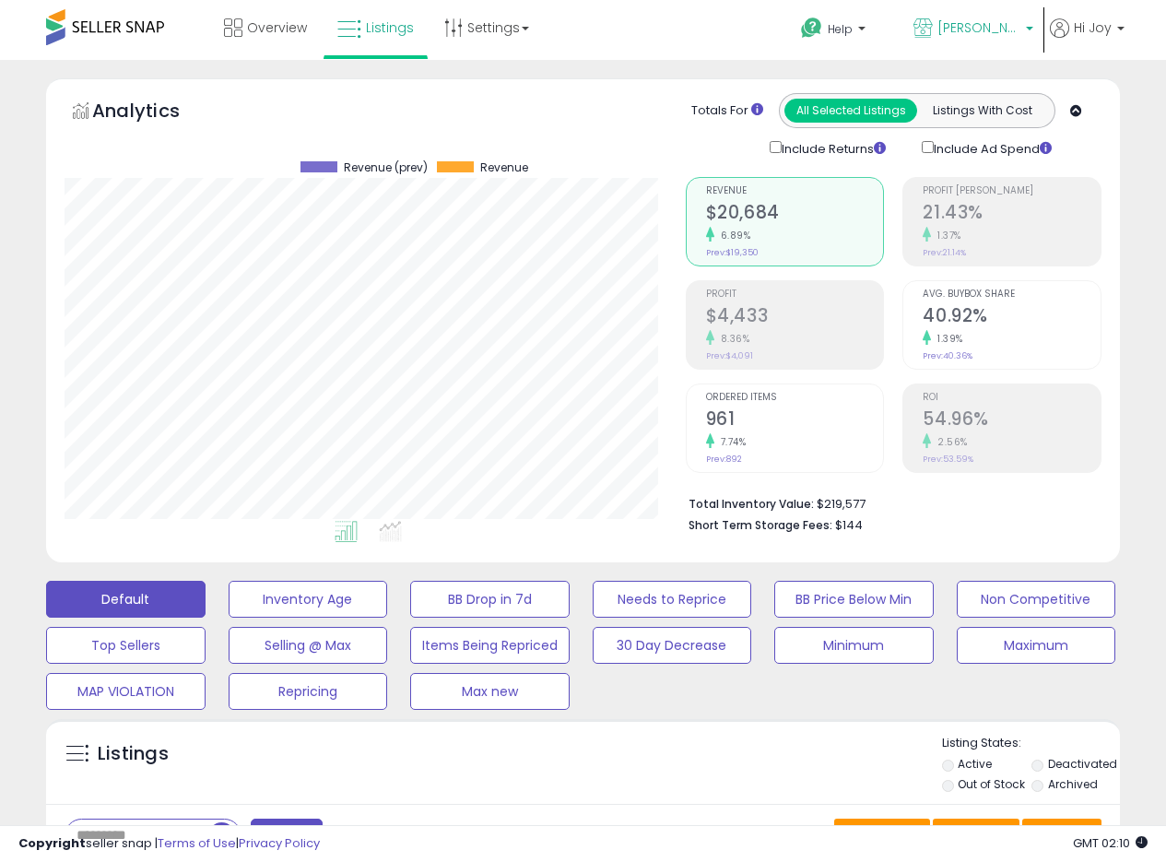
click at [999, 24] on span "[PERSON_NAME] MX" at bounding box center [979, 27] width 83 height 18
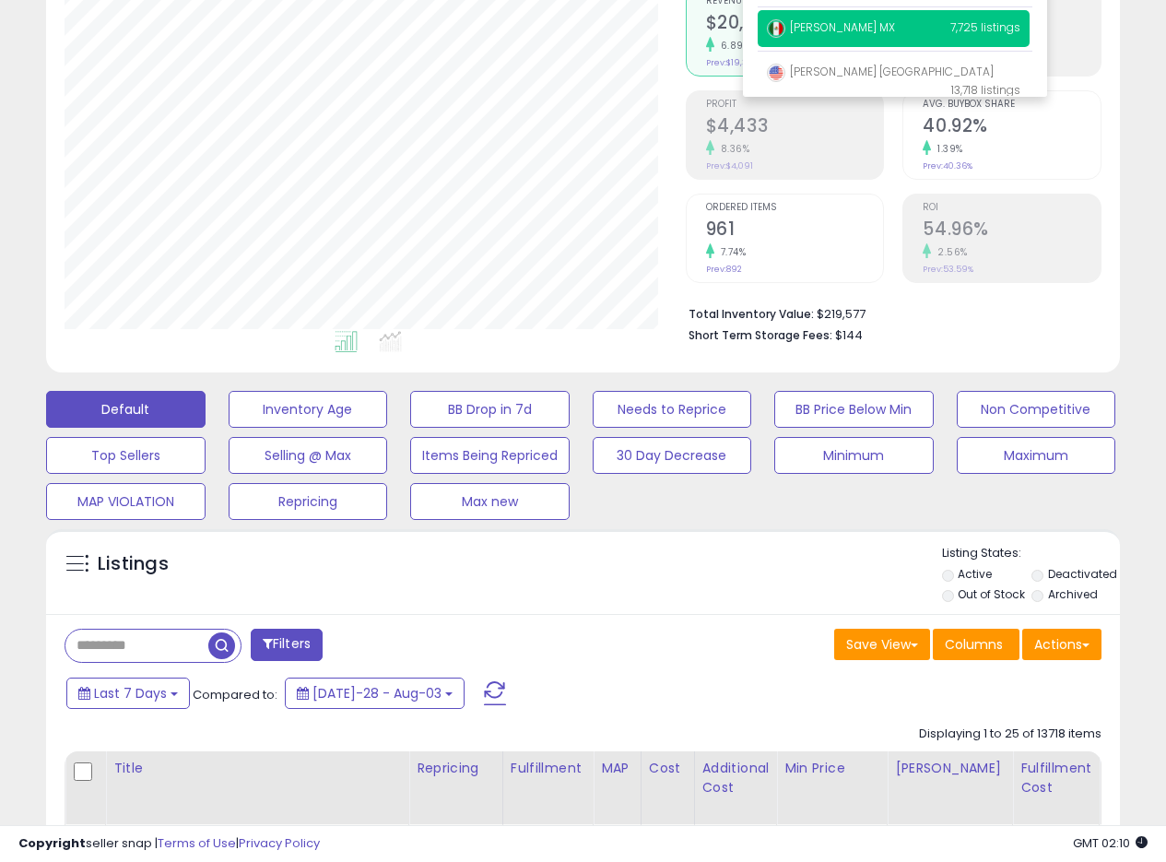
scroll to position [314, 0]
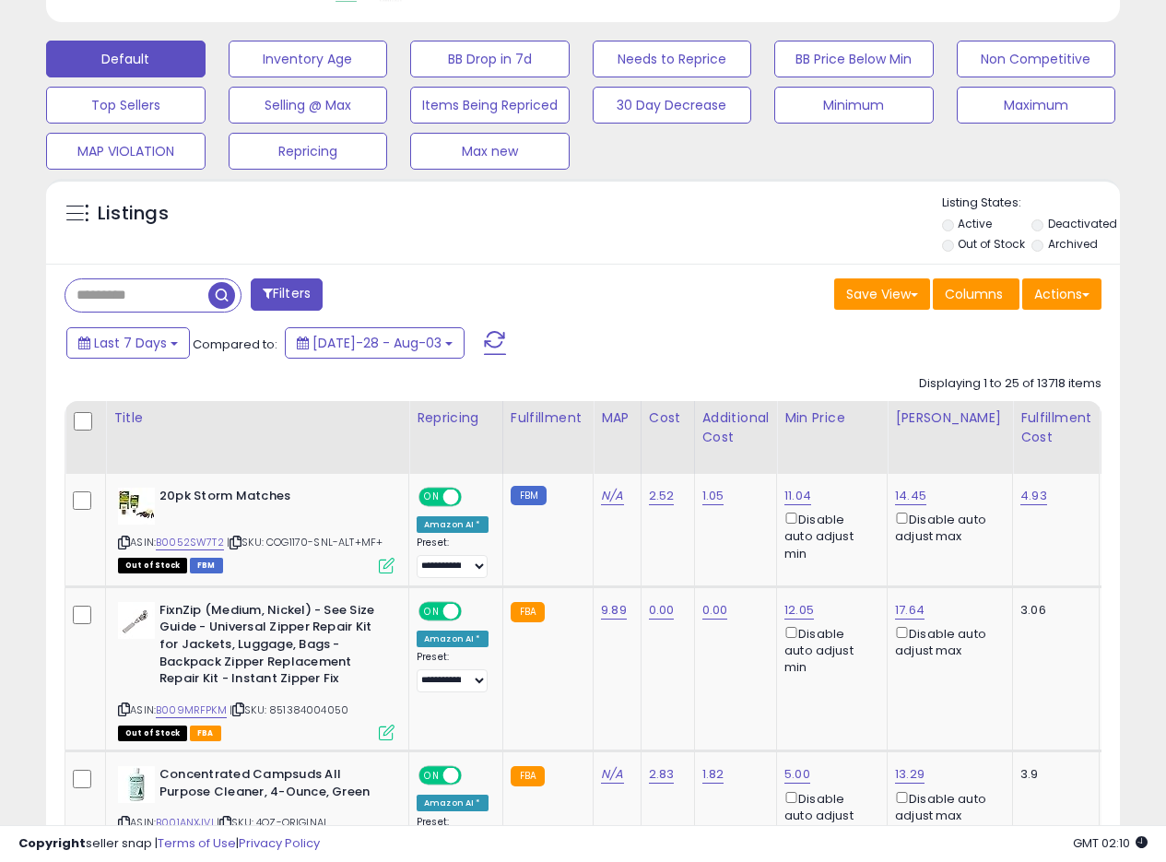
scroll to position [550, 0]
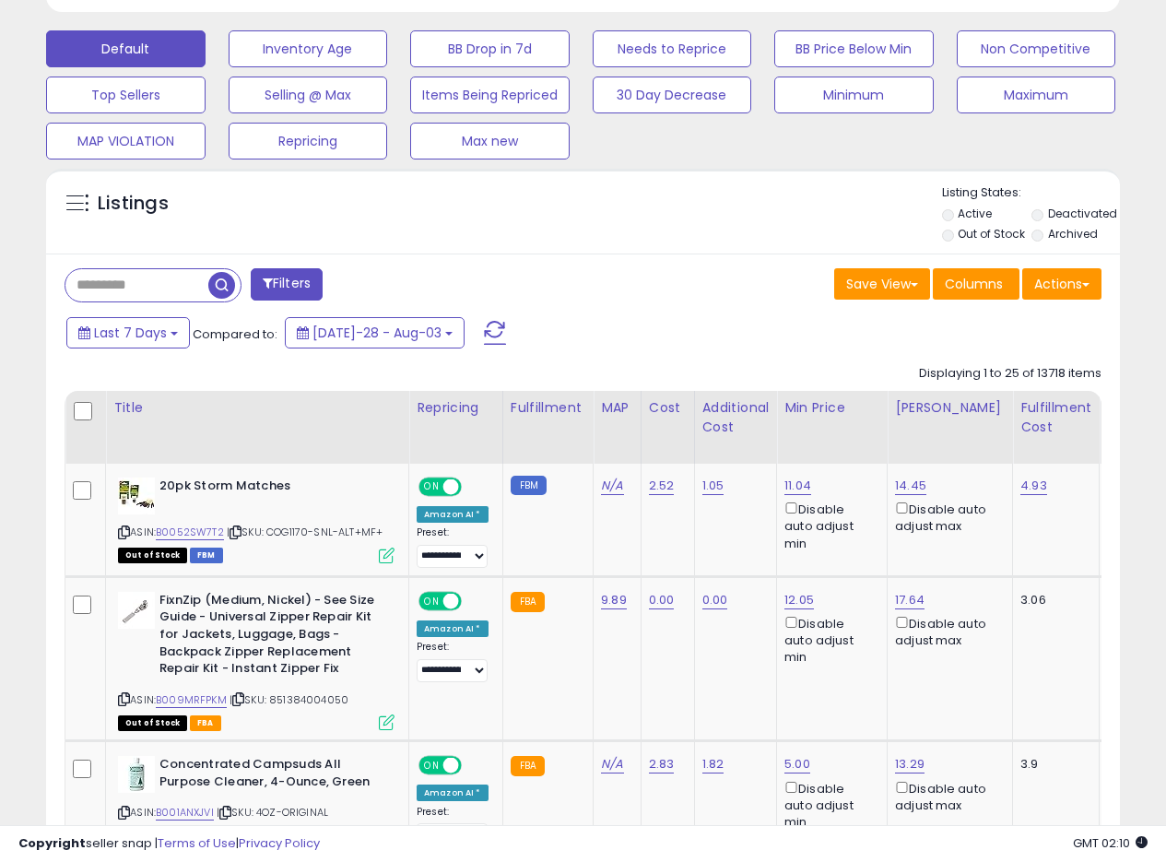
click at [559, 292] on div "Filters" at bounding box center [317, 286] width 533 height 37
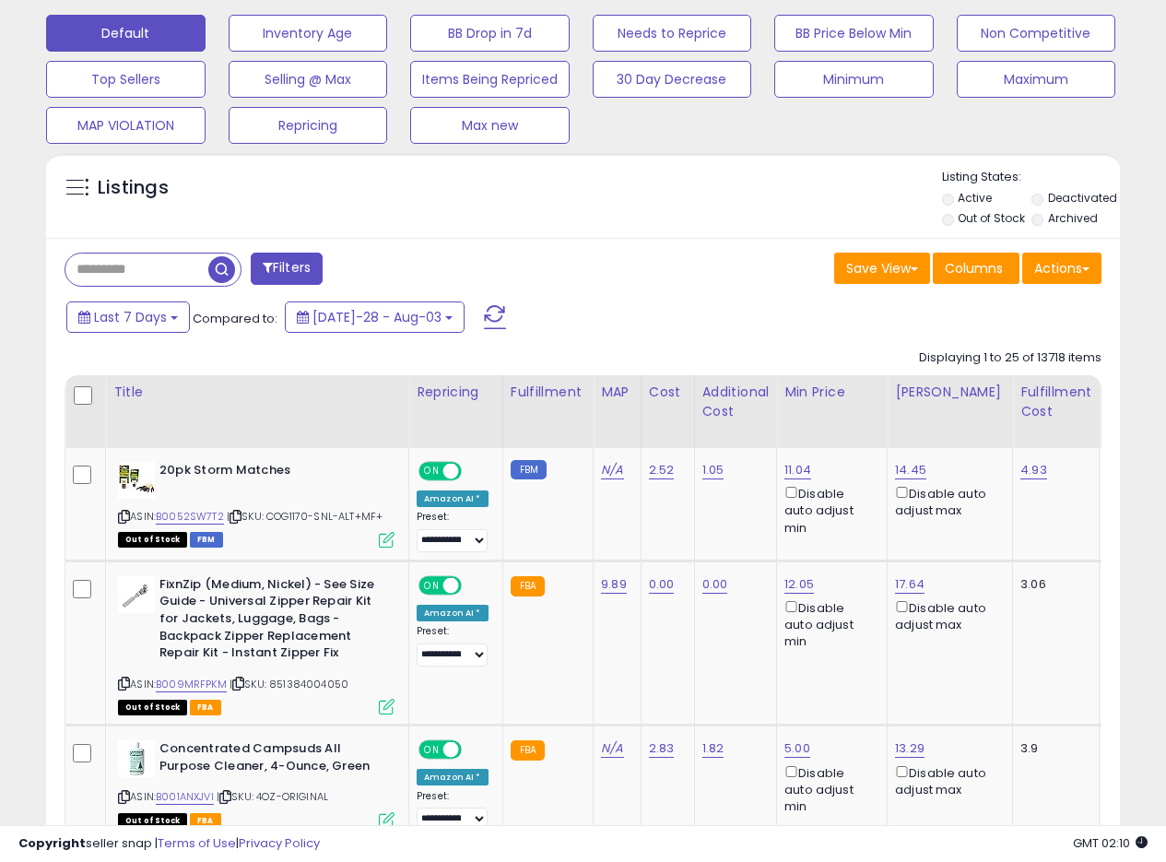
scroll to position [562, 0]
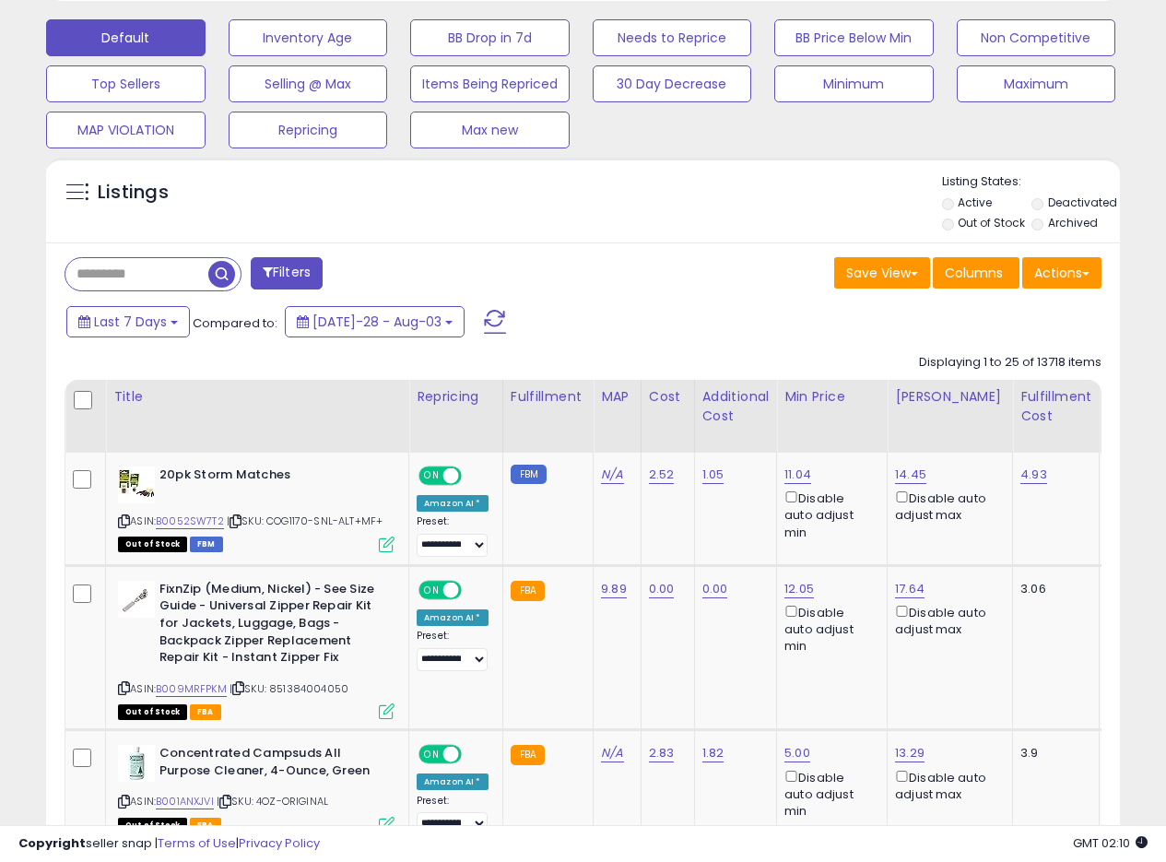
drag, startPoint x: 716, startPoint y: 331, endPoint x: 724, endPoint y: 320, distance: 13.3
click at [715, 331] on div "Last 7 Days Compared to: Jul-28 - Aug-03" at bounding box center [451, 323] width 778 height 41
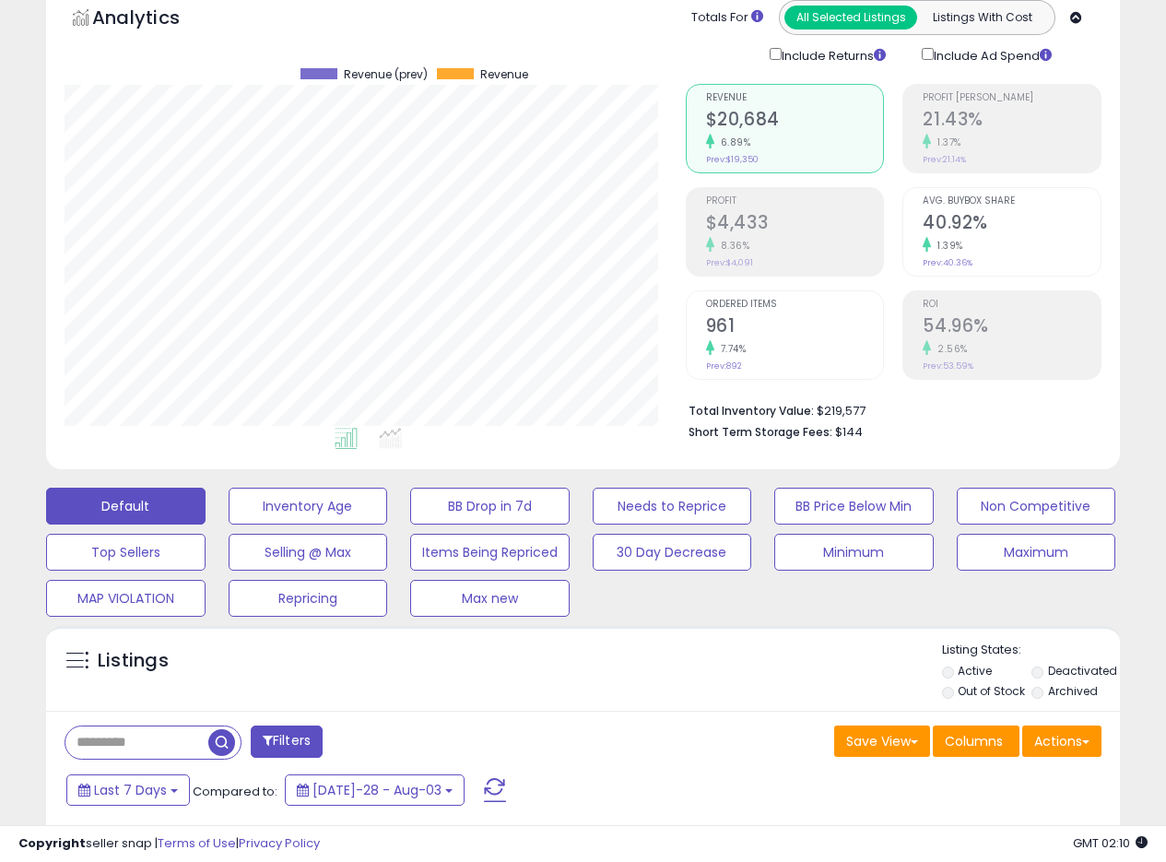
scroll to position [0, 0]
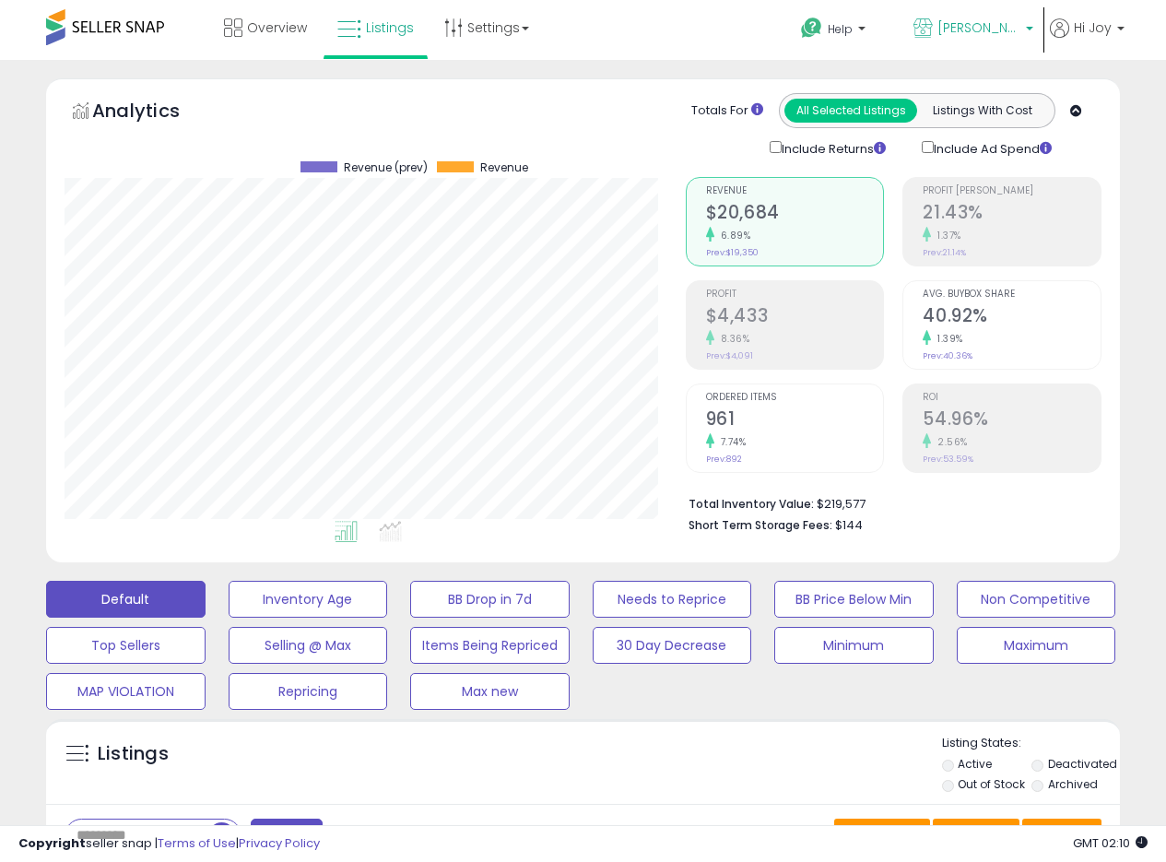
click at [1005, 23] on span "[PERSON_NAME] MX" at bounding box center [979, 27] width 83 height 18
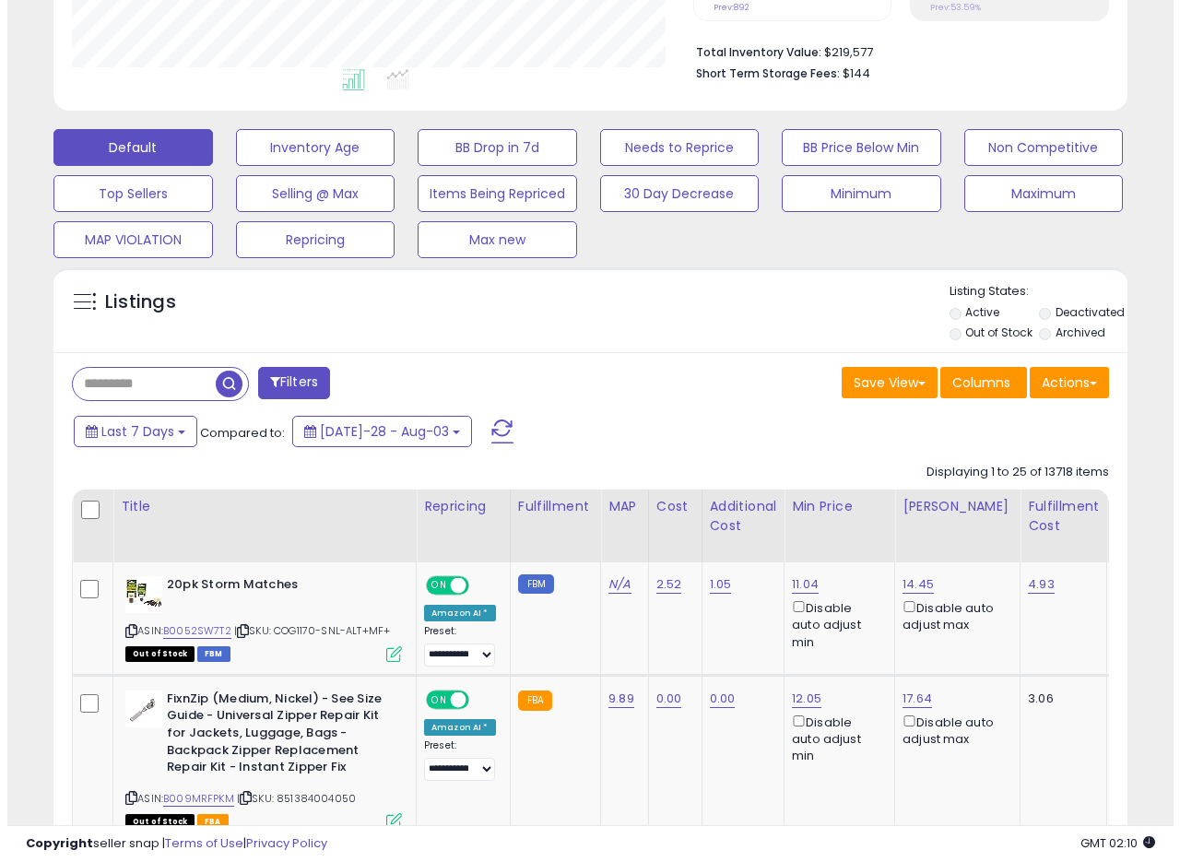
scroll to position [463, 0]
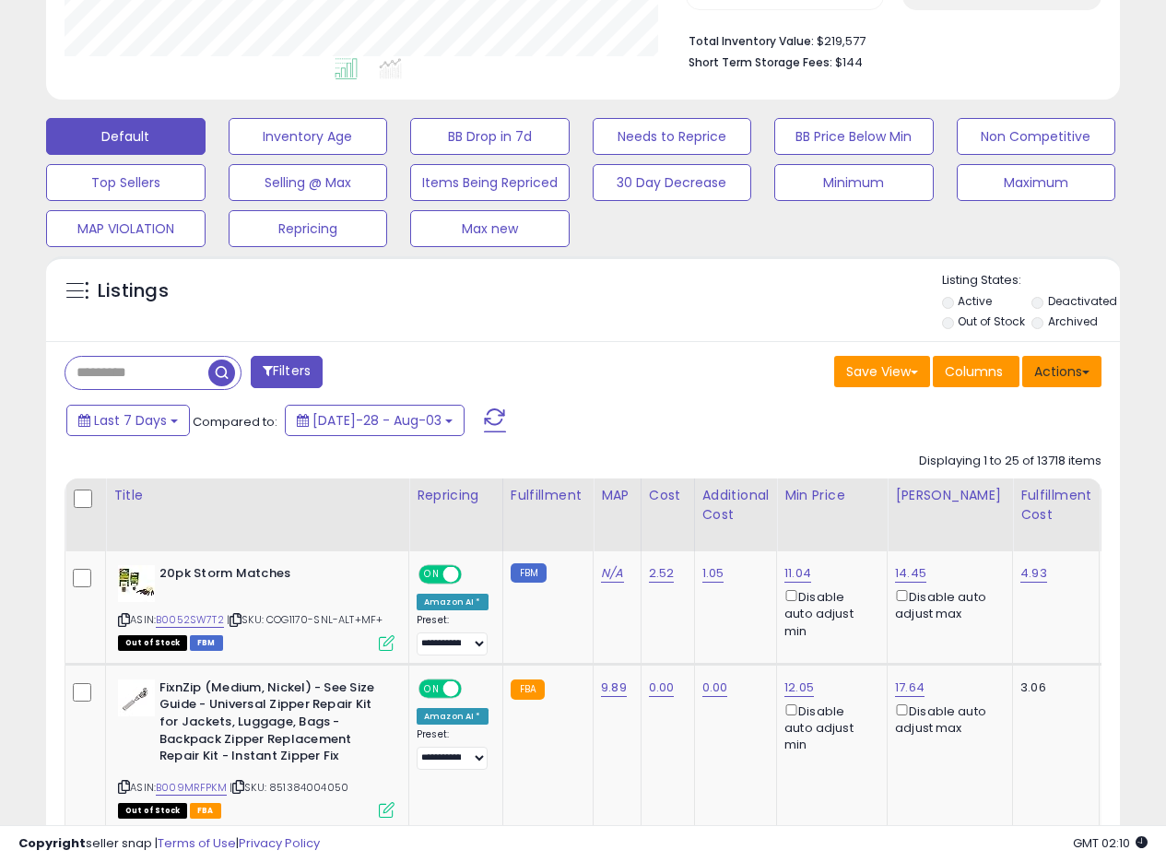
click at [1090, 372] on button "Actions" at bounding box center [1062, 371] width 79 height 31
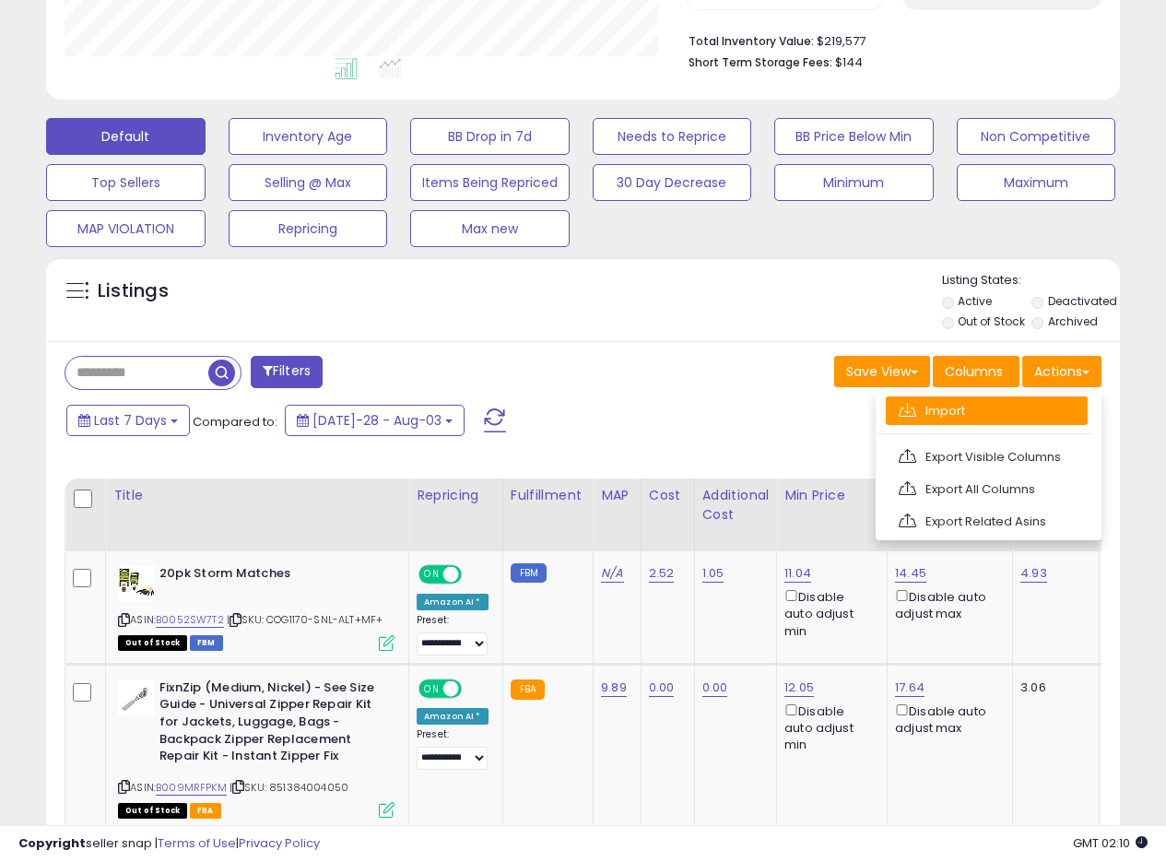
click at [944, 415] on link "Import" at bounding box center [987, 410] width 202 height 29
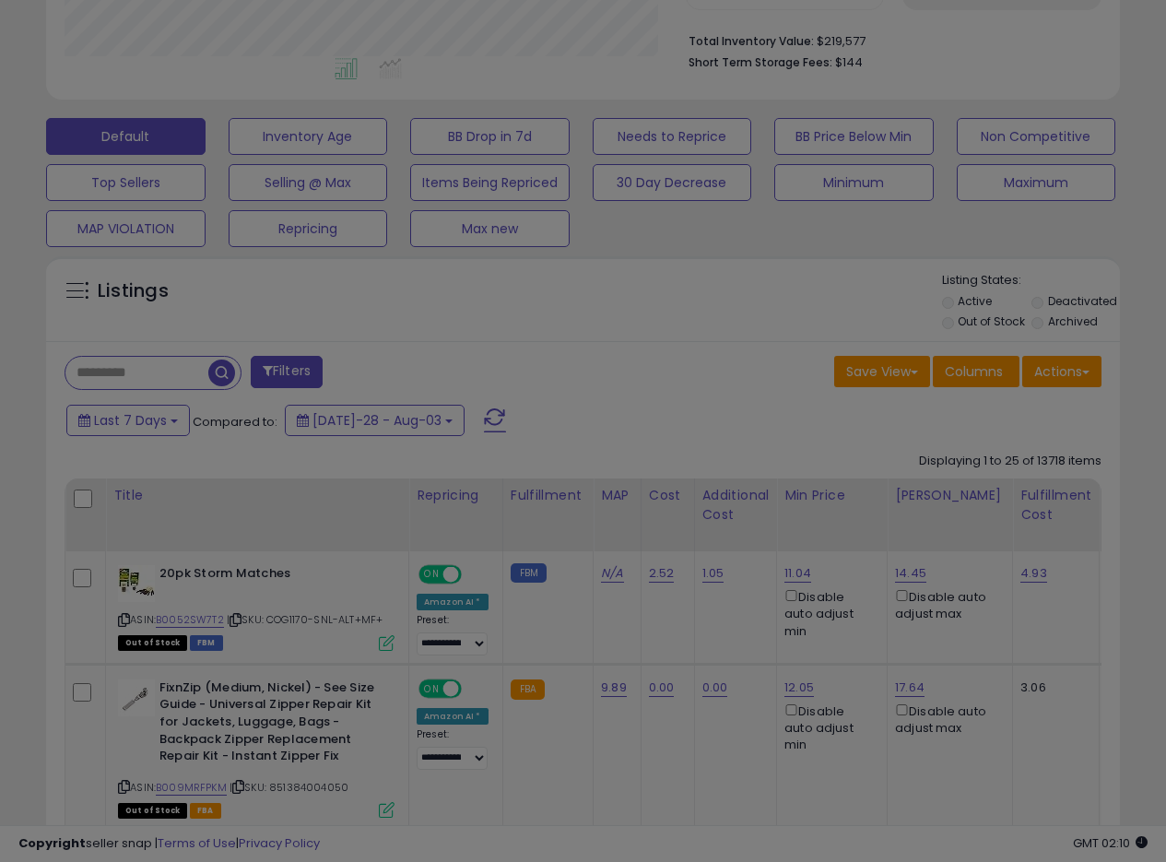
scroll to position [378, 629]
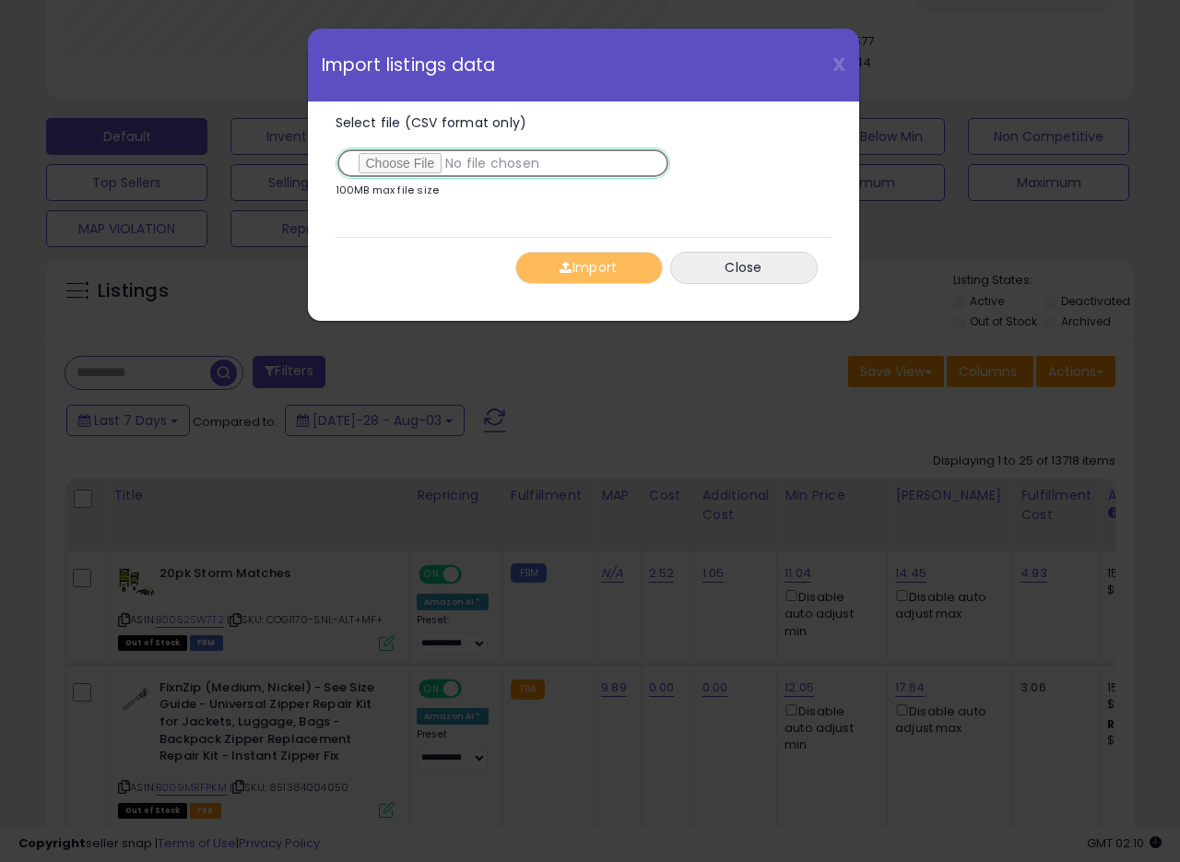
click at [414, 162] on input "Select file (CSV format only)" at bounding box center [503, 163] width 335 height 31
click at [838, 50] on div "X Close Import listings data" at bounding box center [583, 66] width 551 height 74
click at [830, 59] on div "X Close Import listings data" at bounding box center [583, 66] width 551 height 74
click at [837, 59] on span "X" at bounding box center [839, 65] width 13 height 26
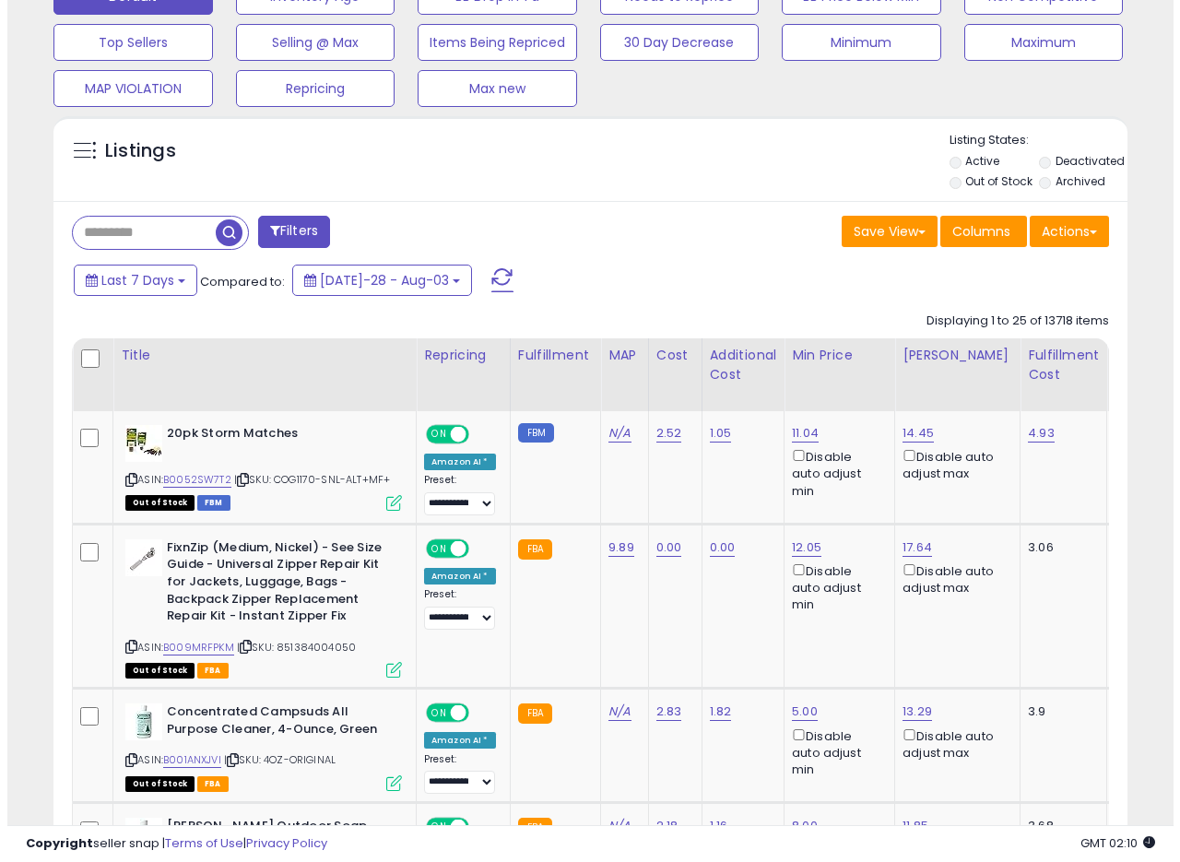
scroll to position [597, 0]
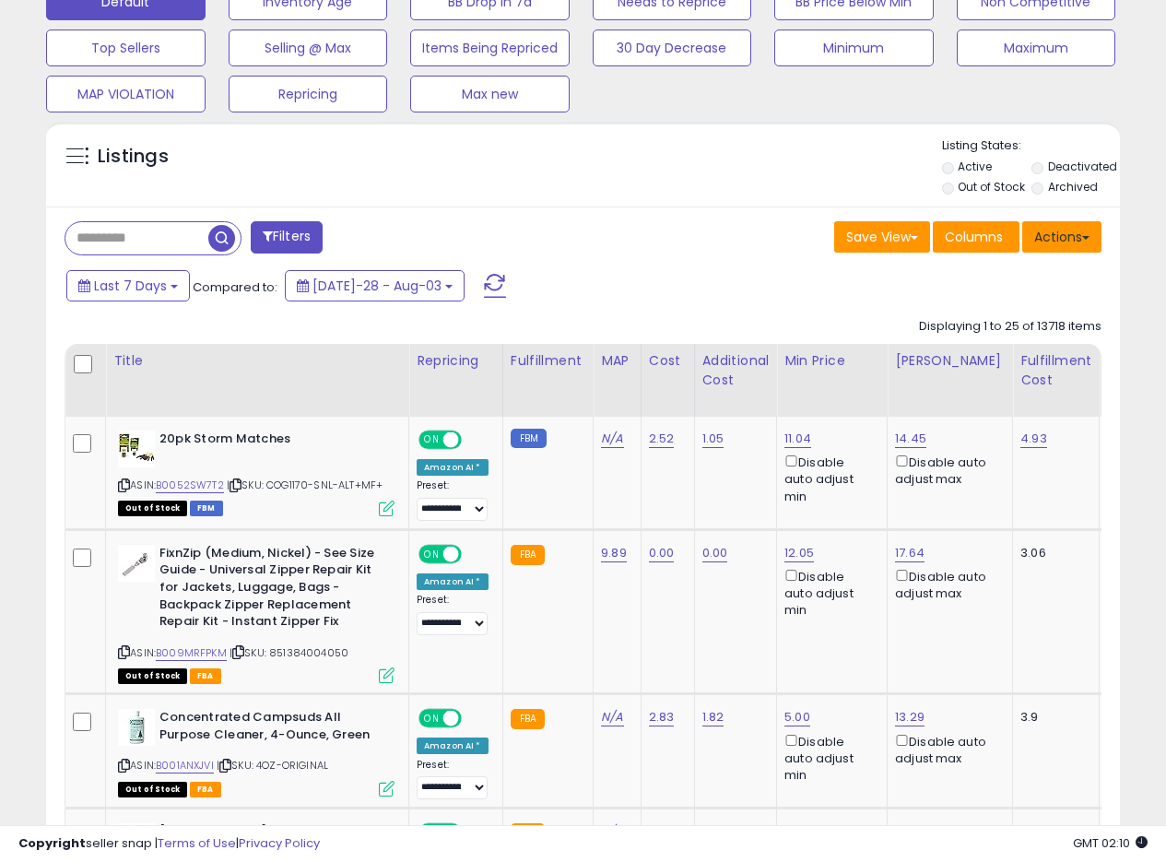
click at [1089, 237] on span at bounding box center [1085, 238] width 7 height 4
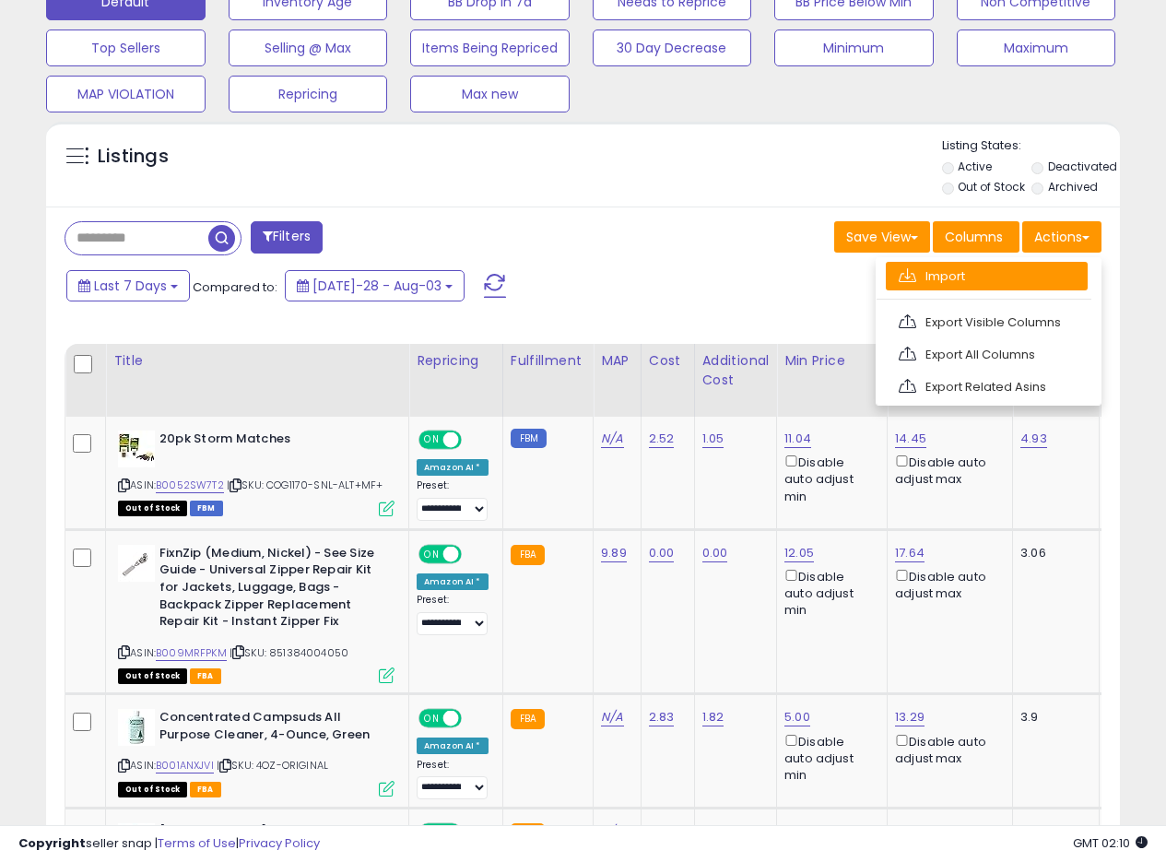
click at [959, 273] on link "Import" at bounding box center [987, 276] width 202 height 29
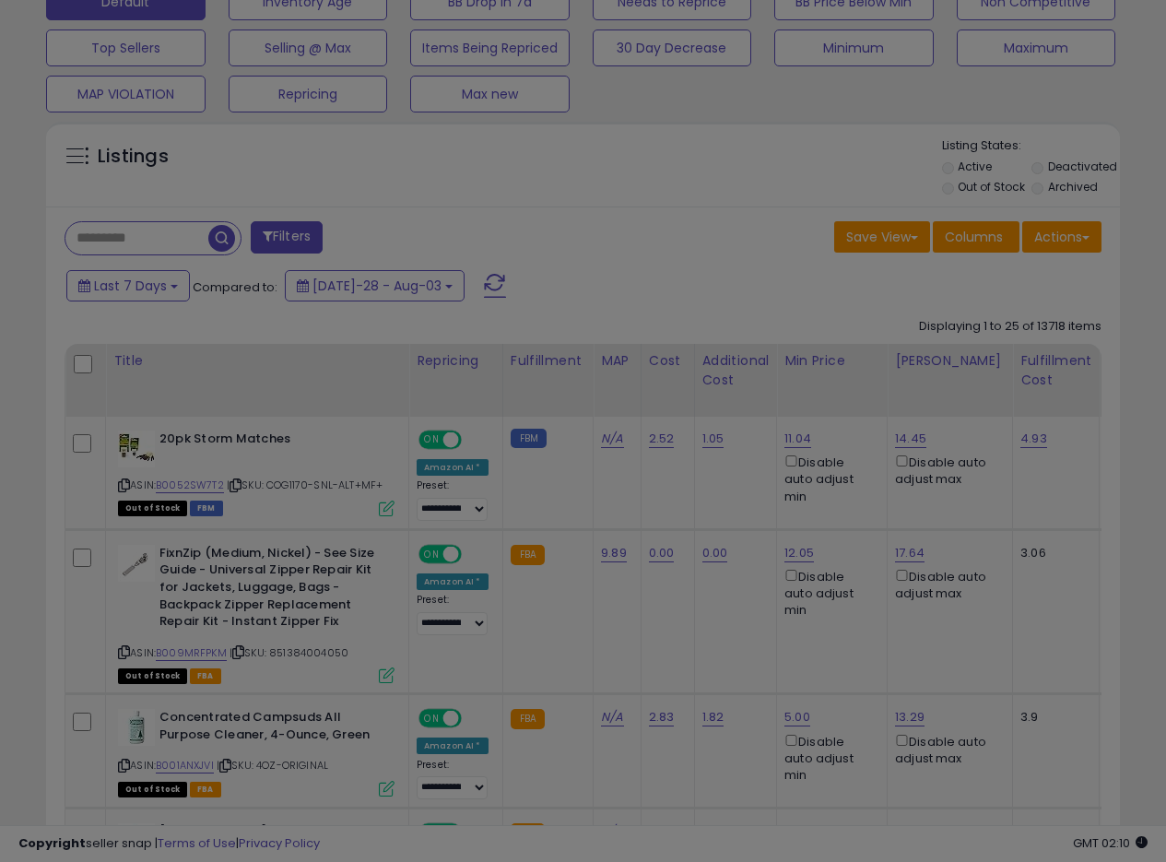
scroll to position [378, 629]
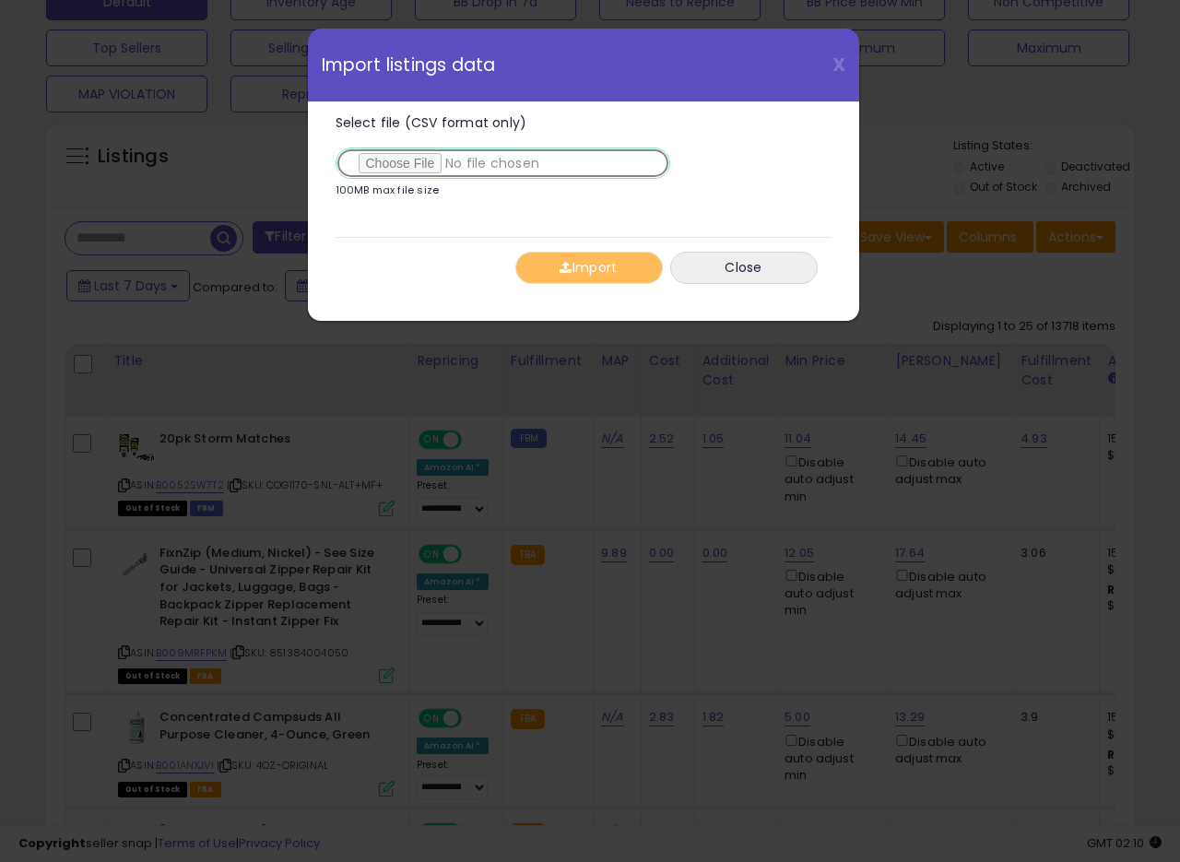
click at [409, 171] on input "Select file (CSV format only)" at bounding box center [503, 163] width 335 height 31
type input "**********"
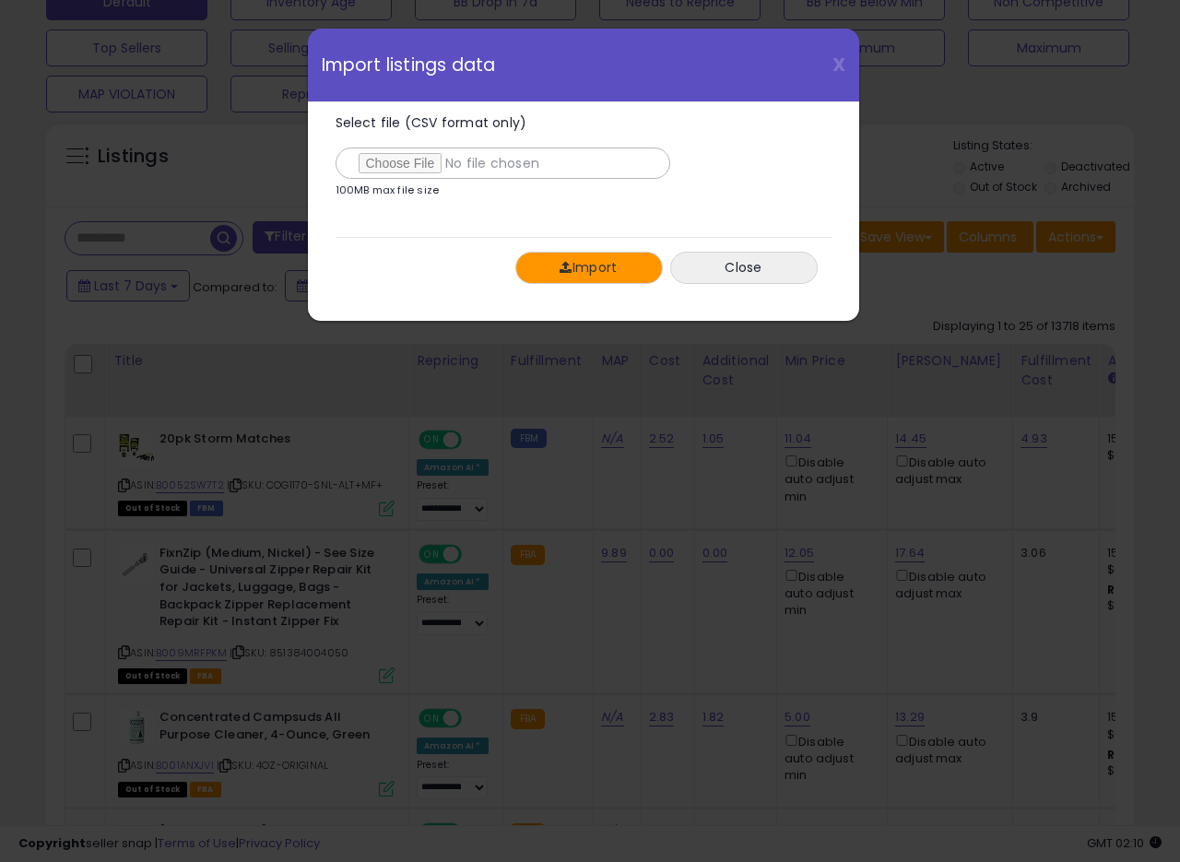
drag, startPoint x: 603, startPoint y: 269, endPoint x: 507, endPoint y: 272, distance: 95.9
click at [507, 272] on div "Import Close" at bounding box center [584, 267] width 496 height 61
click at [575, 277] on button "Import" at bounding box center [589, 268] width 148 height 32
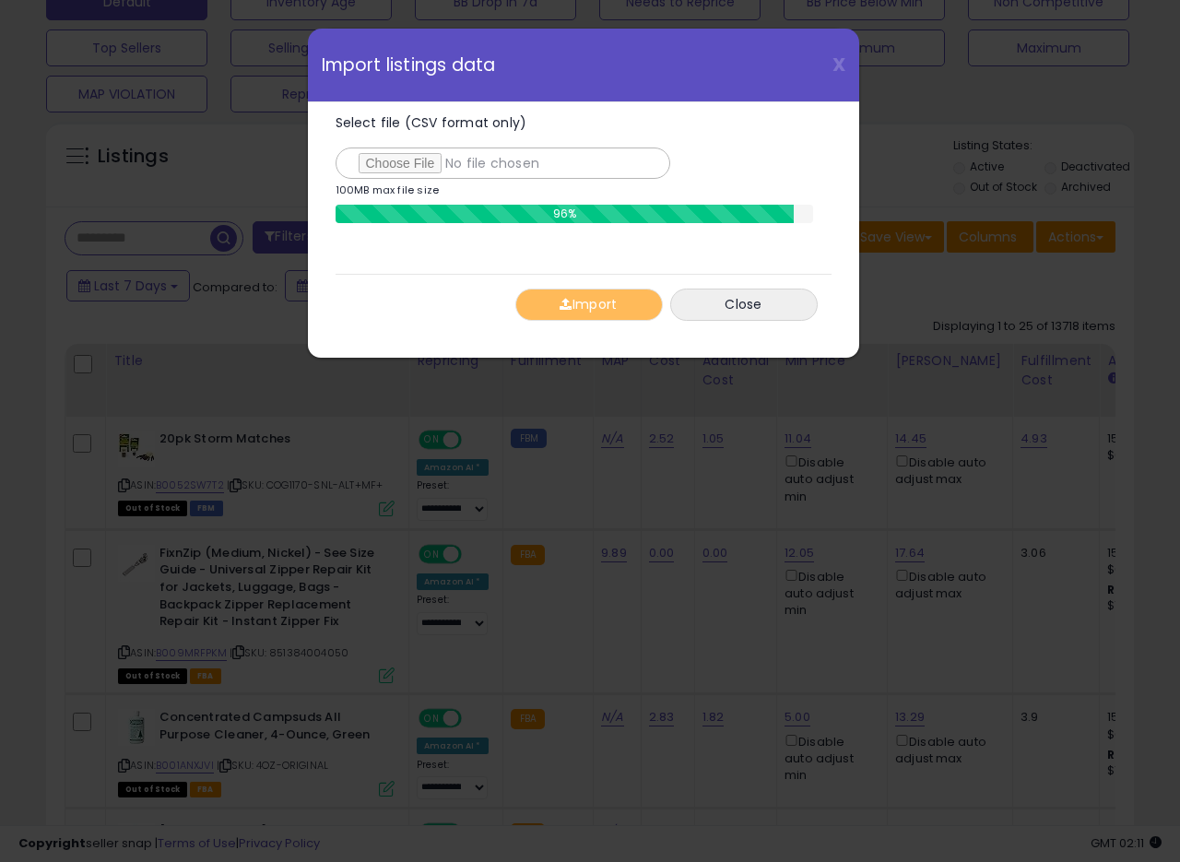
click at [670, 85] on div "X Close Import listings data" at bounding box center [583, 66] width 551 height 74
click at [688, 80] on div "X Close Import listings data" at bounding box center [583, 66] width 551 height 74
click at [689, 81] on div "X Close Import listings data" at bounding box center [583, 66] width 551 height 74
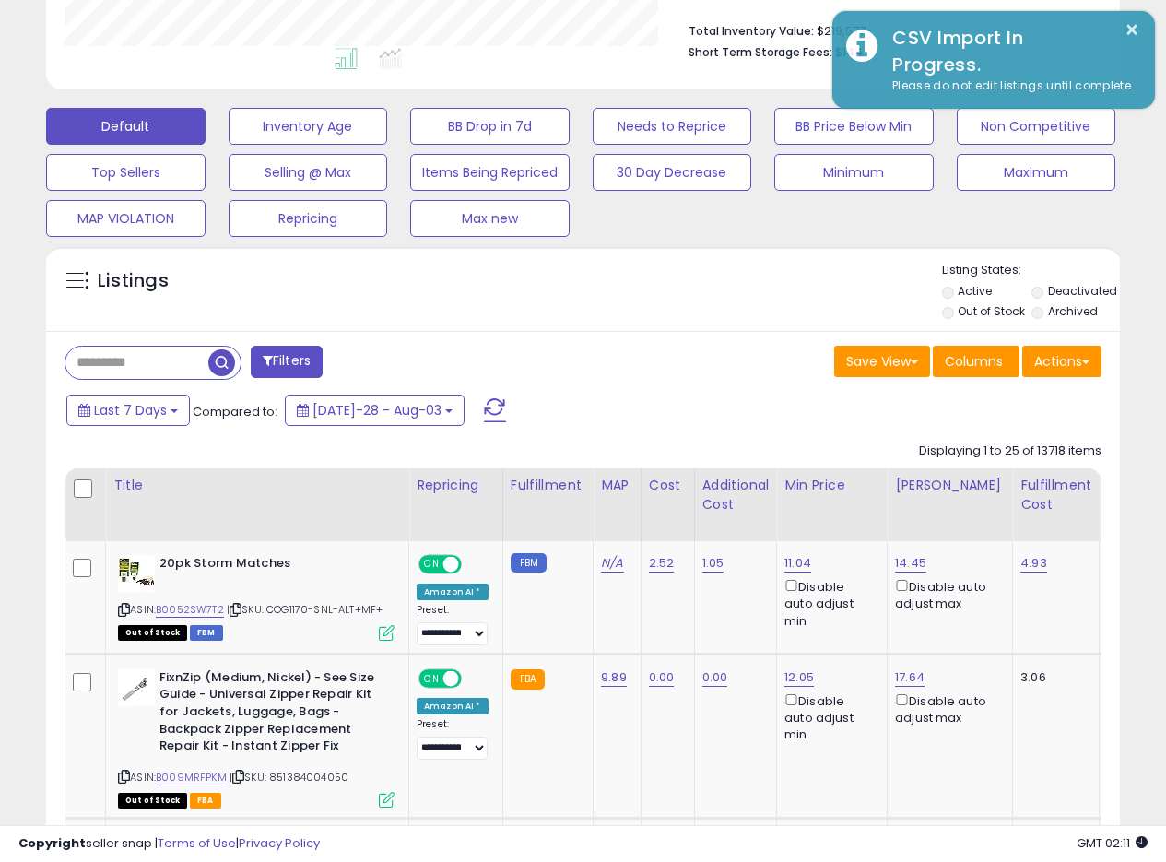
scroll to position [478, 0]
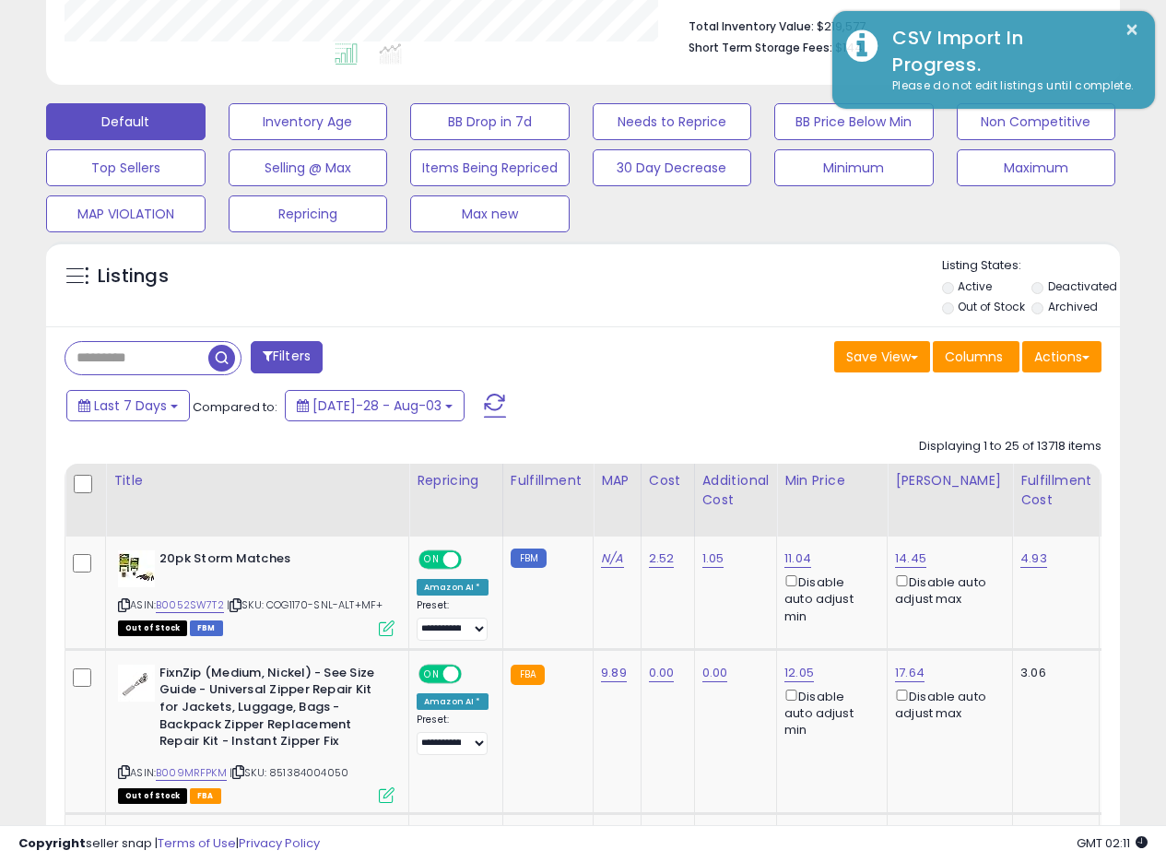
drag, startPoint x: 696, startPoint y: 333, endPoint x: 1179, endPoint y: 136, distance: 521.9
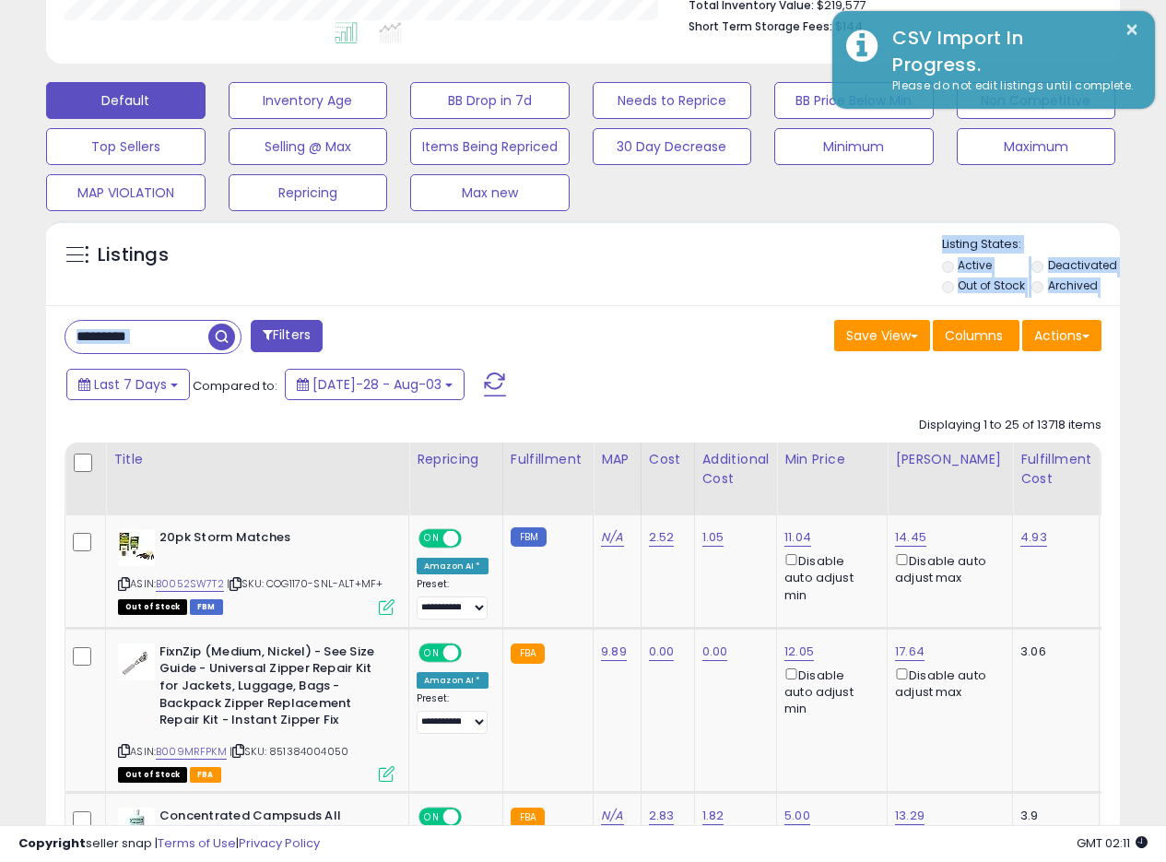
scroll to position [530, 0]
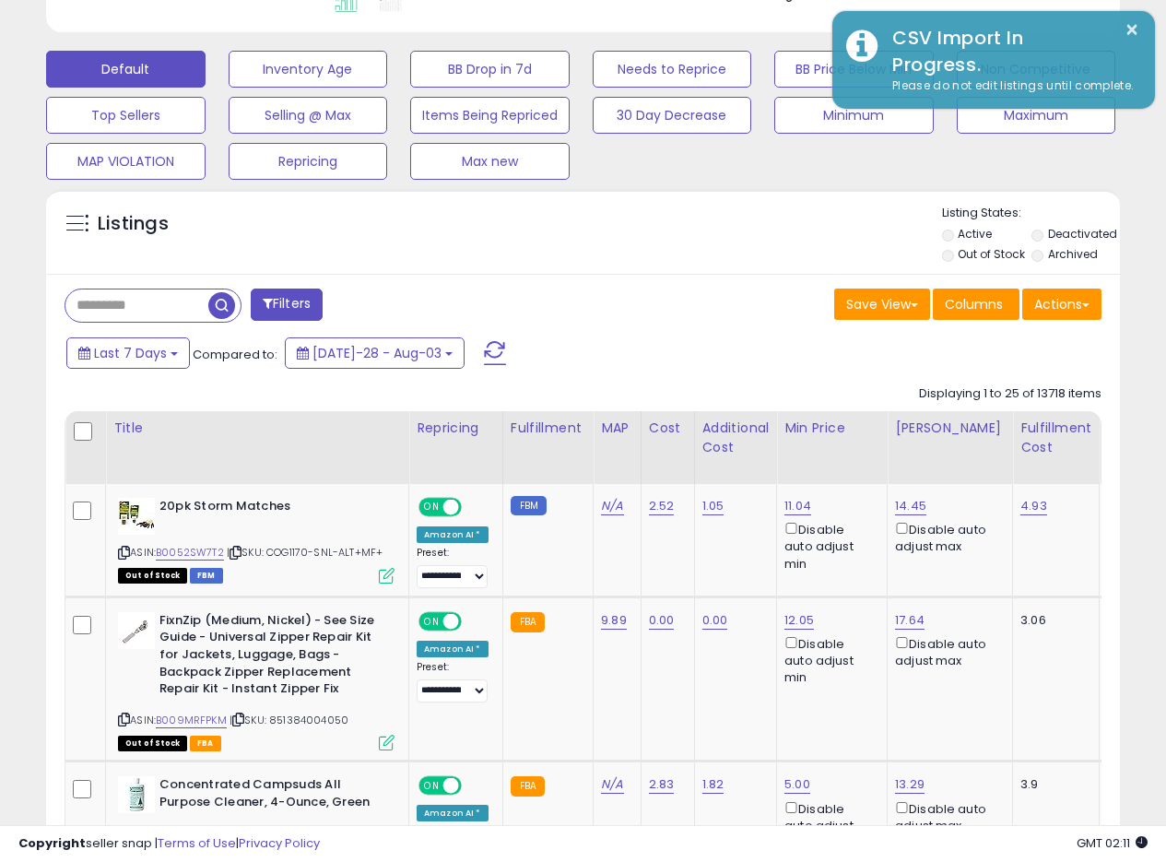
click at [663, 191] on div "Listings Active" at bounding box center [583, 231] width 1074 height 85
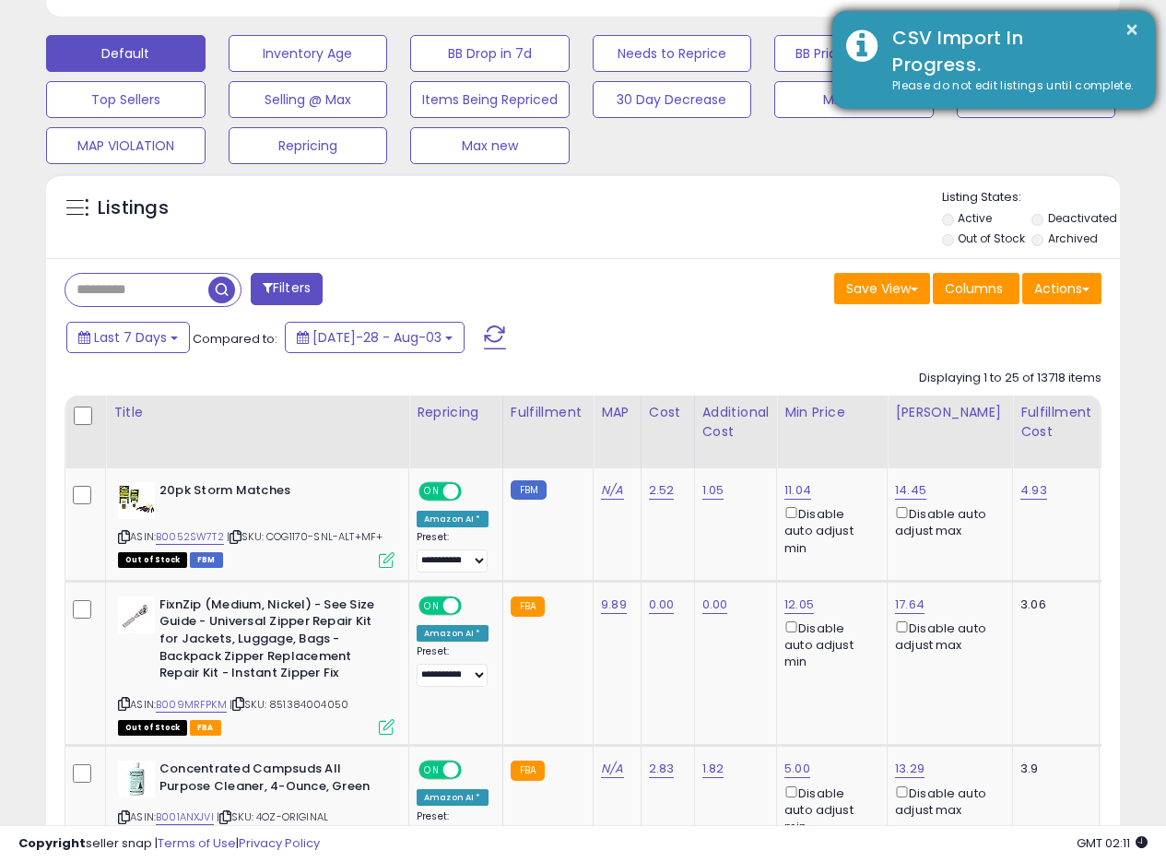
scroll to position [535, 0]
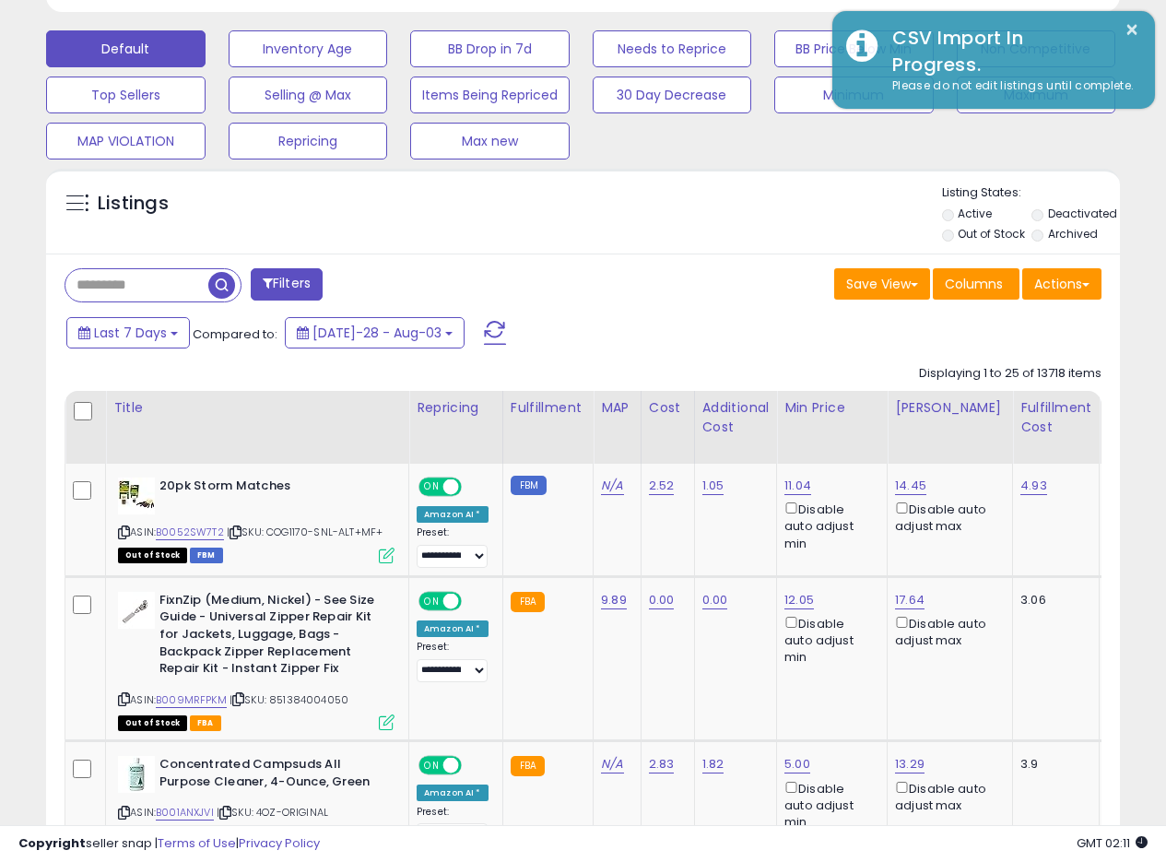
scroll to position [546, 0]
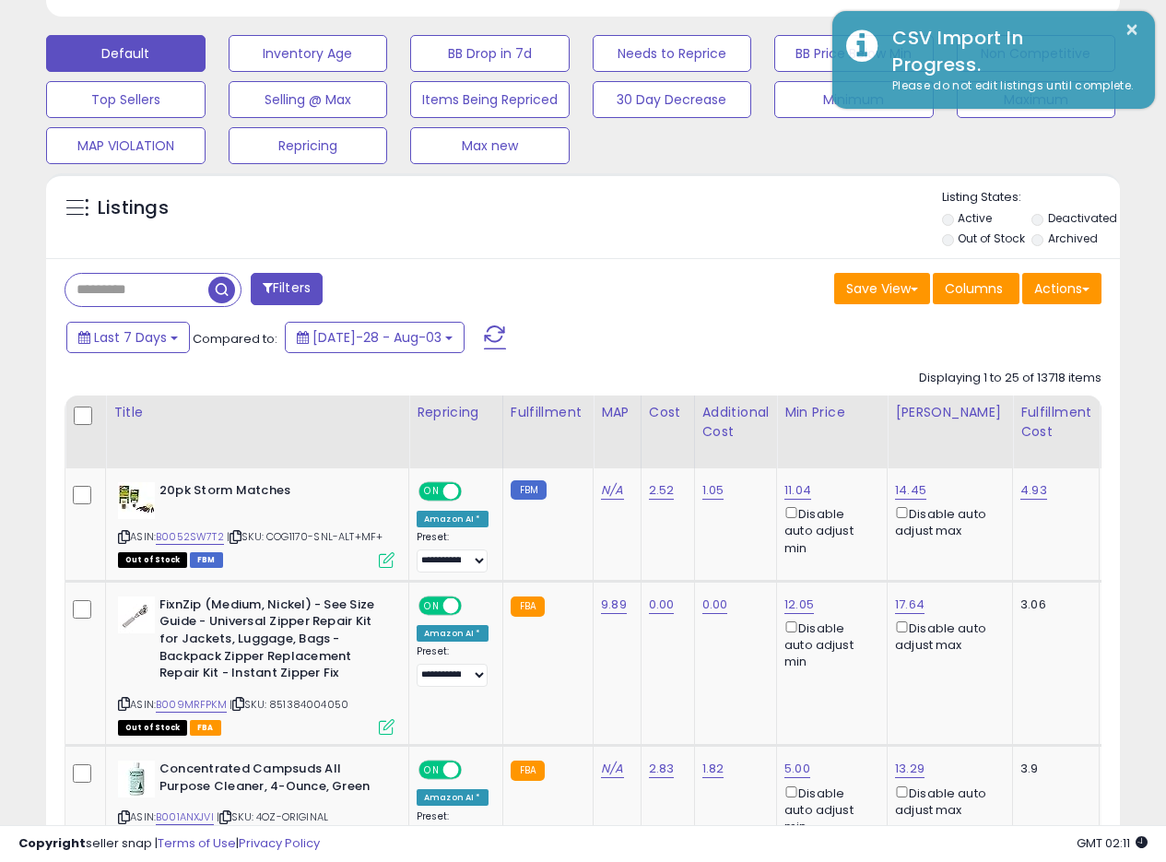
click at [694, 212] on div "Listings" at bounding box center [583, 220] width 1074 height 63
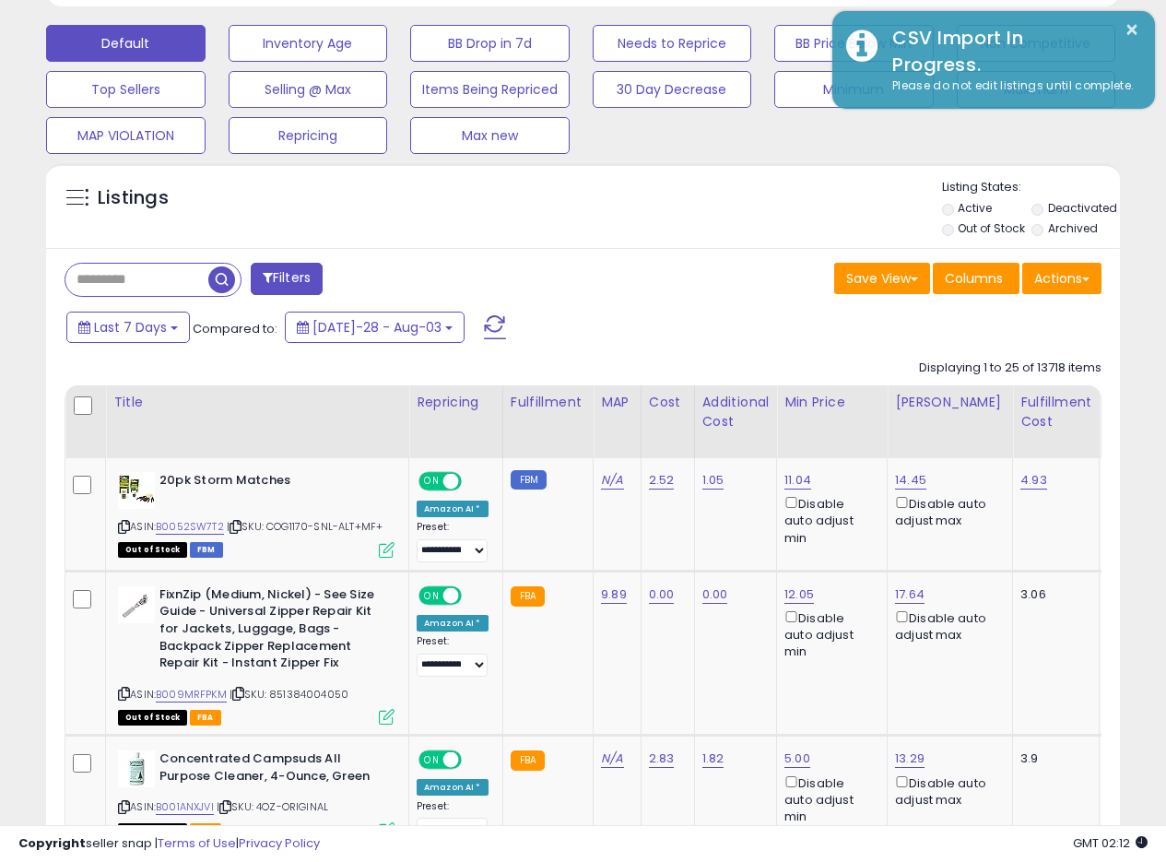
scroll to position [550, 0]
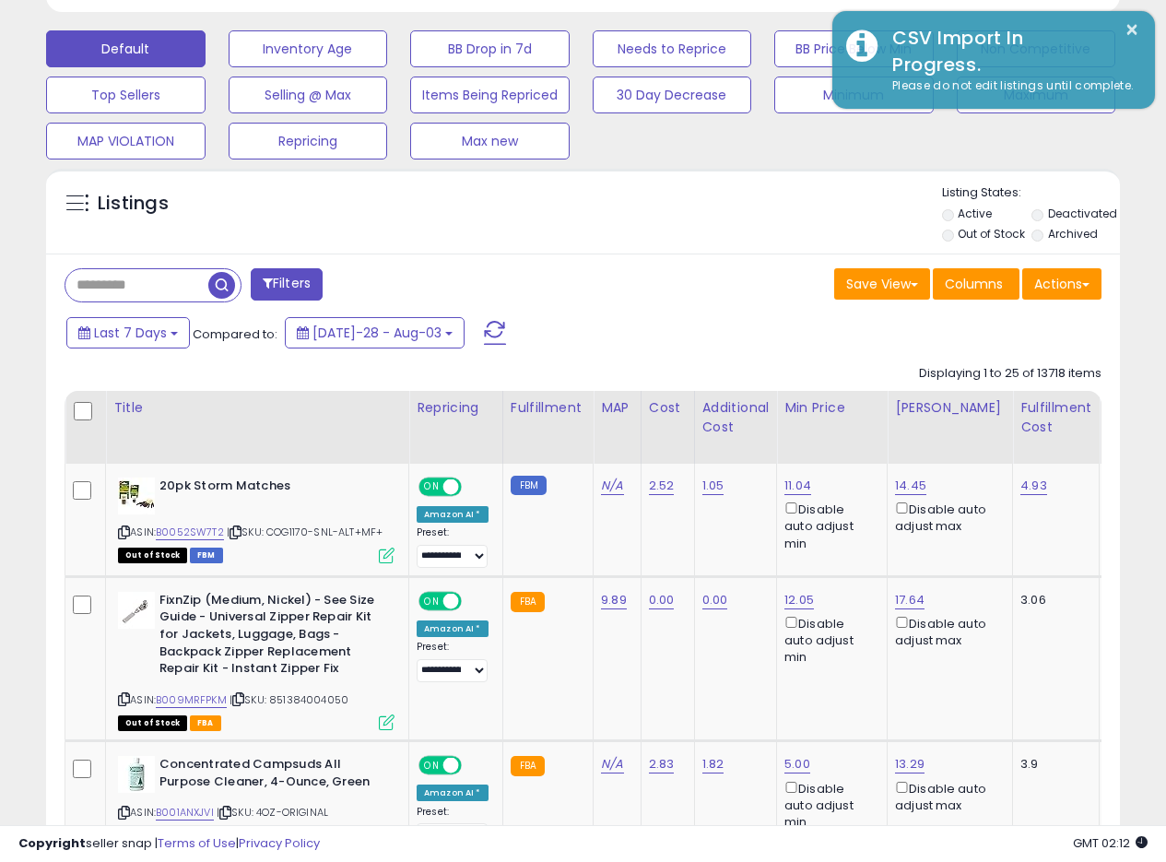
click at [691, 268] on div "Save View Save As New View Update Current View Columns Actions Import Export Vi…" at bounding box center [850, 286] width 533 height 36
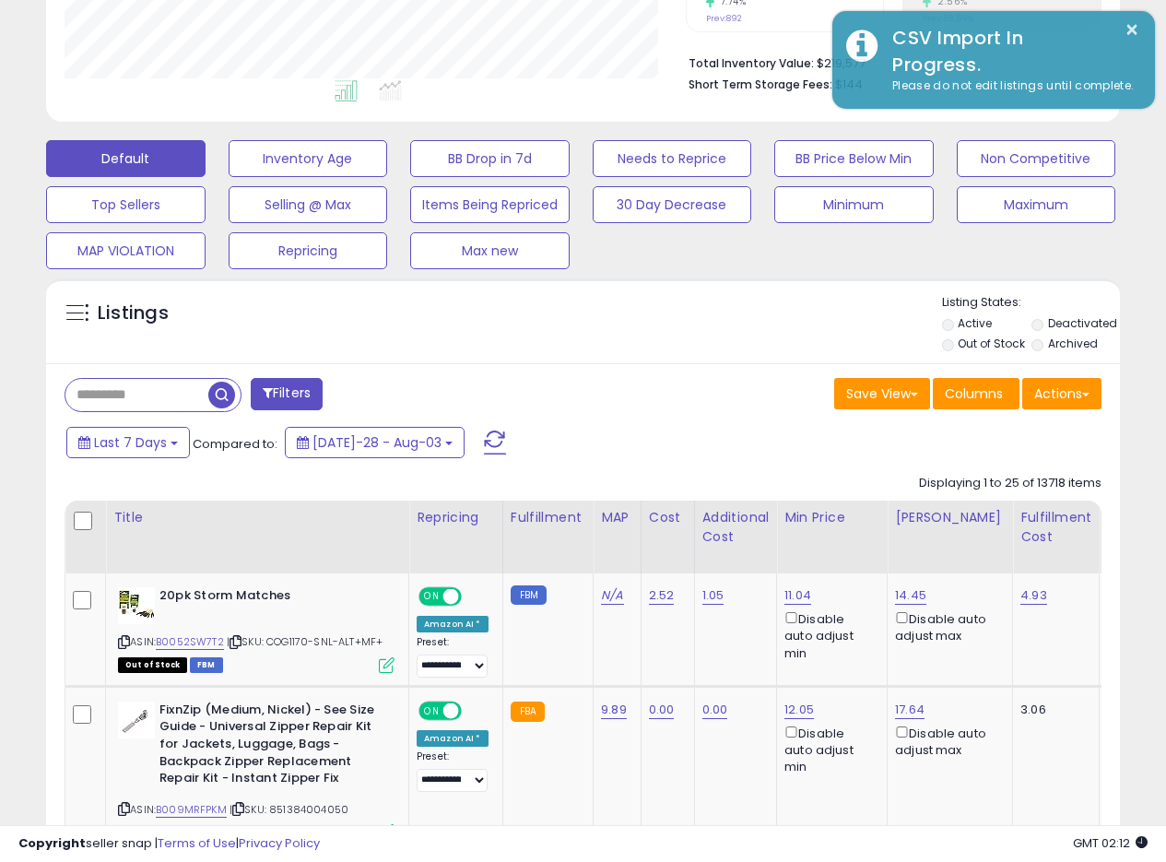
scroll to position [455, 0]
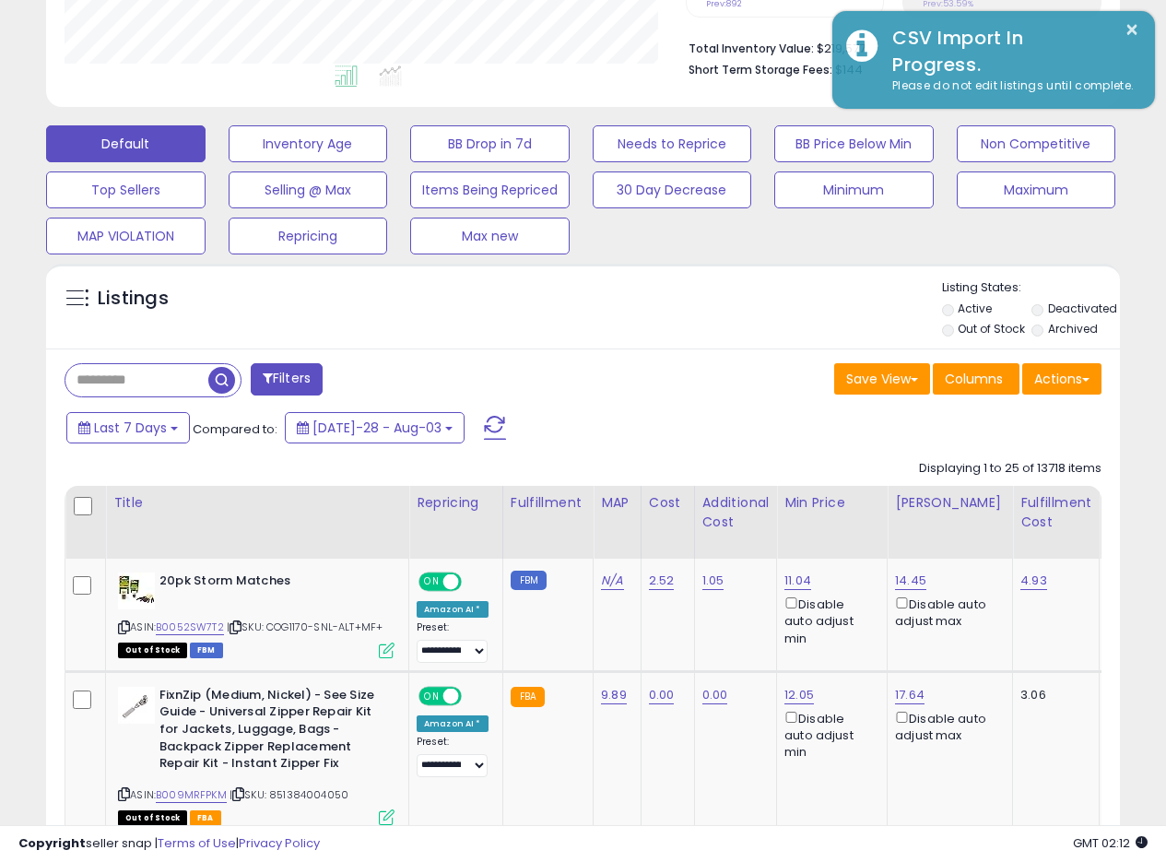
click at [621, 299] on div "Listings" at bounding box center [583, 310] width 1074 height 63
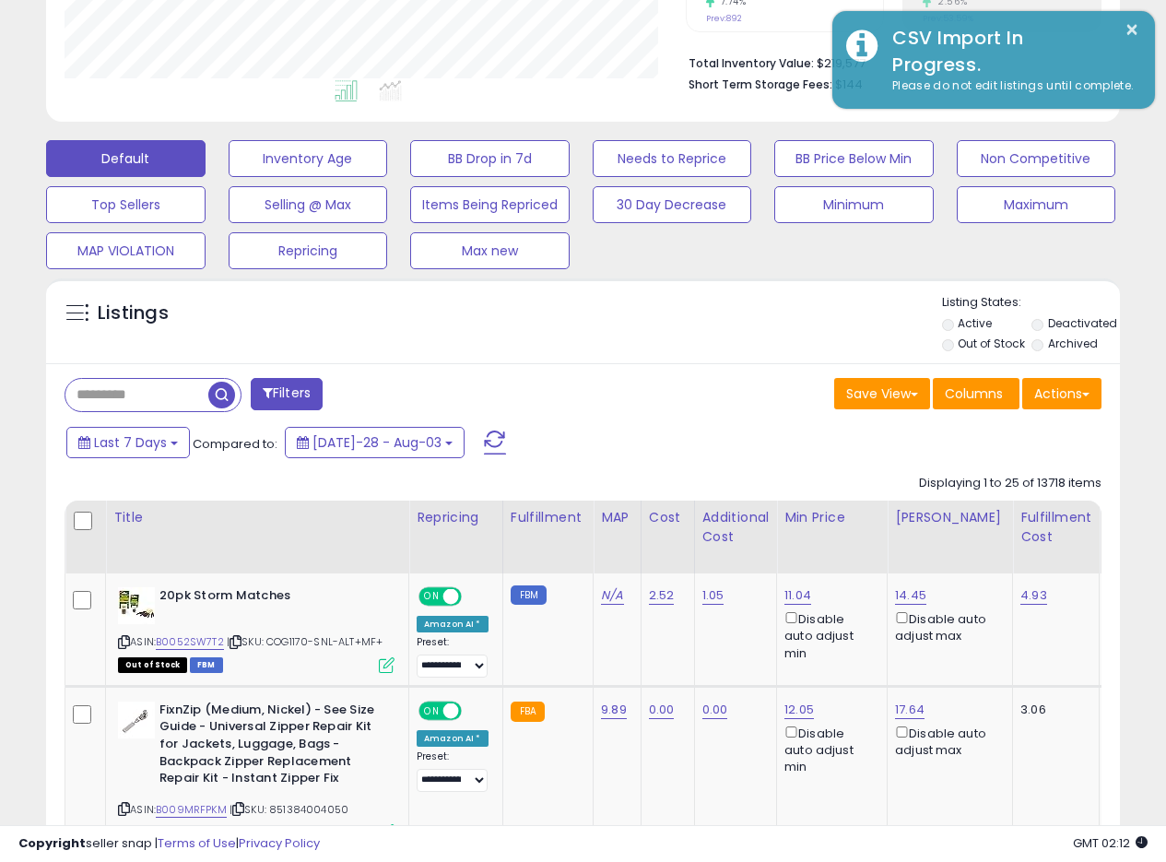
scroll to position [445, 0]
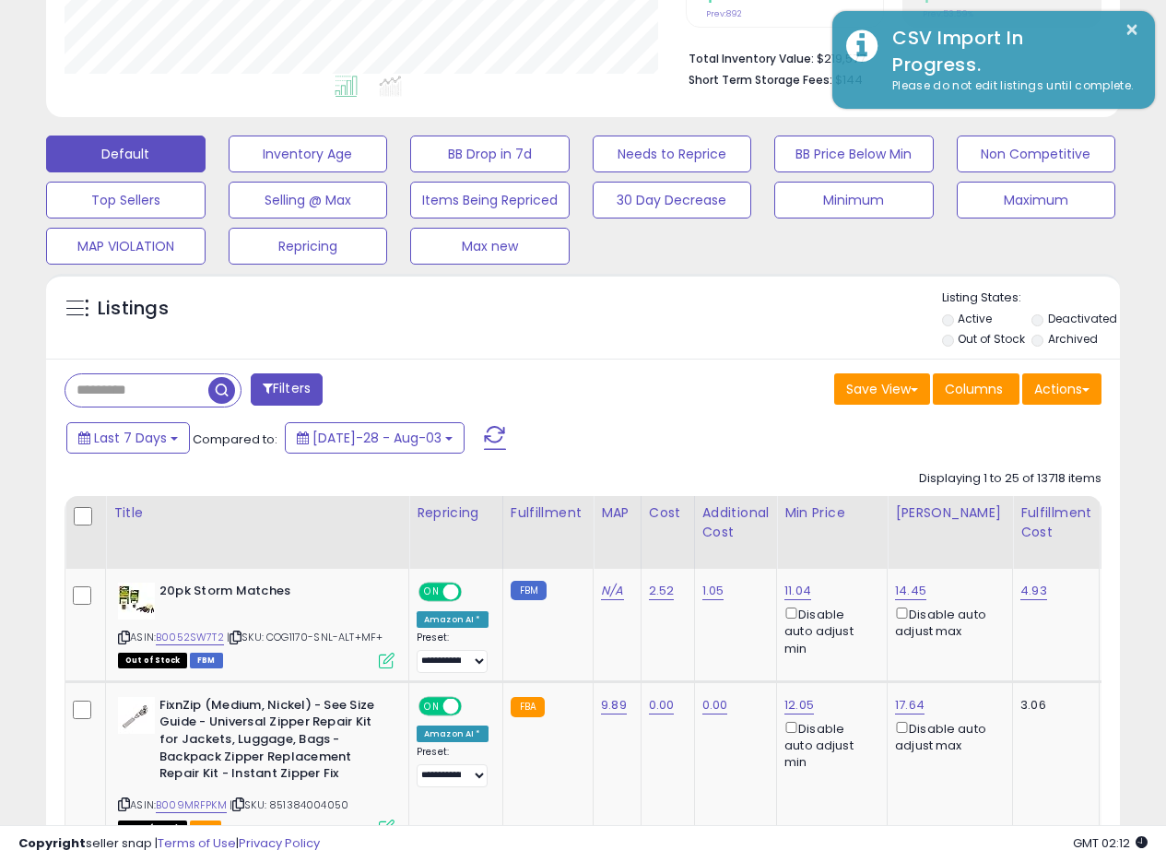
click at [669, 420] on div "Last 7 Days Compared to: Jul-28 - Aug-03" at bounding box center [451, 440] width 778 height 41
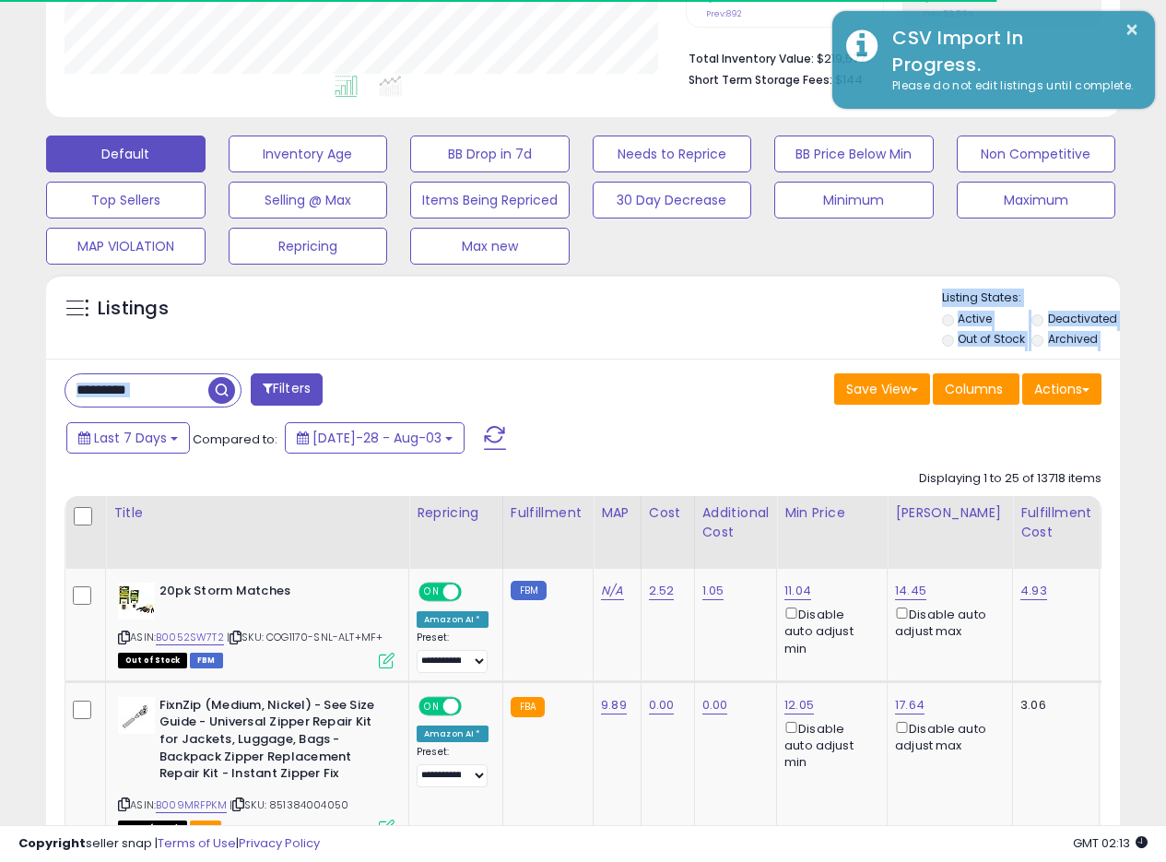
click at [665, 356] on div "Listings Active" at bounding box center [583, 316] width 1074 height 85
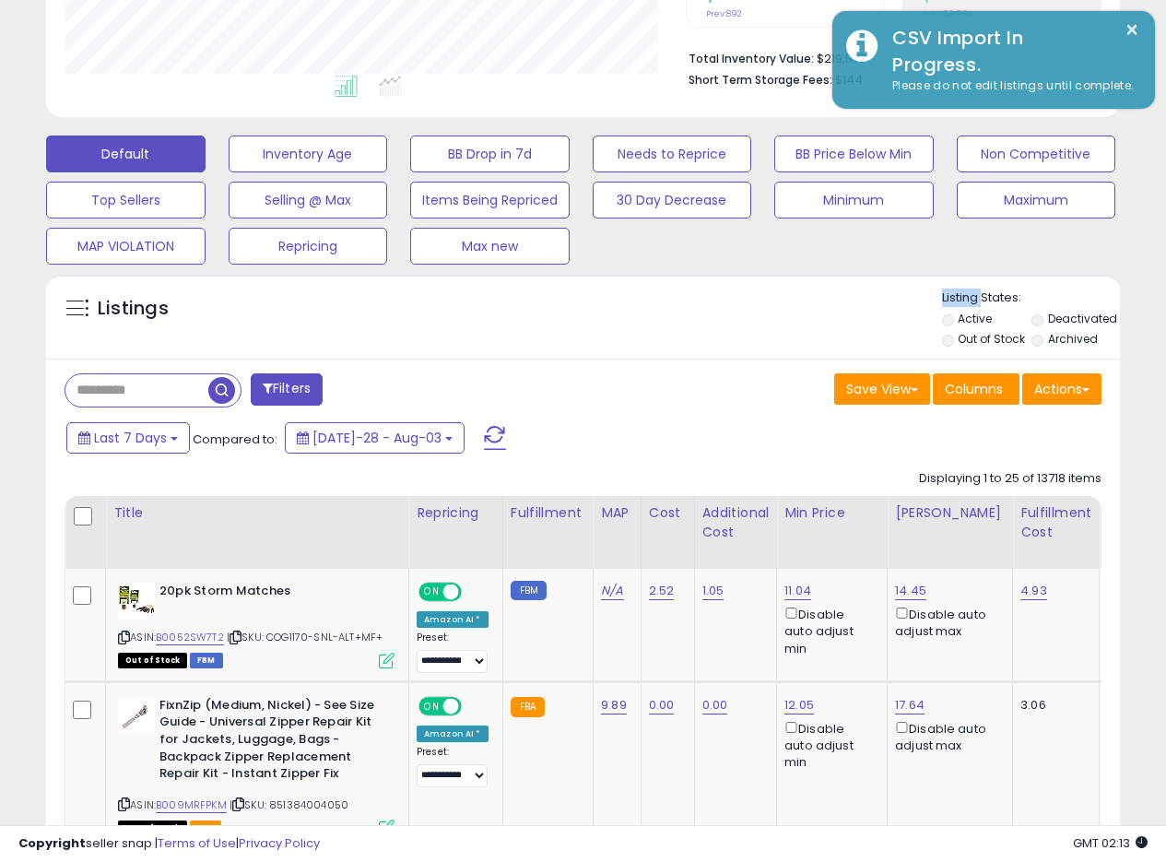
drag, startPoint x: 667, startPoint y: 356, endPoint x: 729, endPoint y: 377, distance: 66.2
click at [668, 355] on div "Listings Active" at bounding box center [583, 316] width 1074 height 85
click at [736, 378] on div "Save View Save As New View Update Current View Columns Actions Import Export Vi…" at bounding box center [850, 391] width 533 height 36
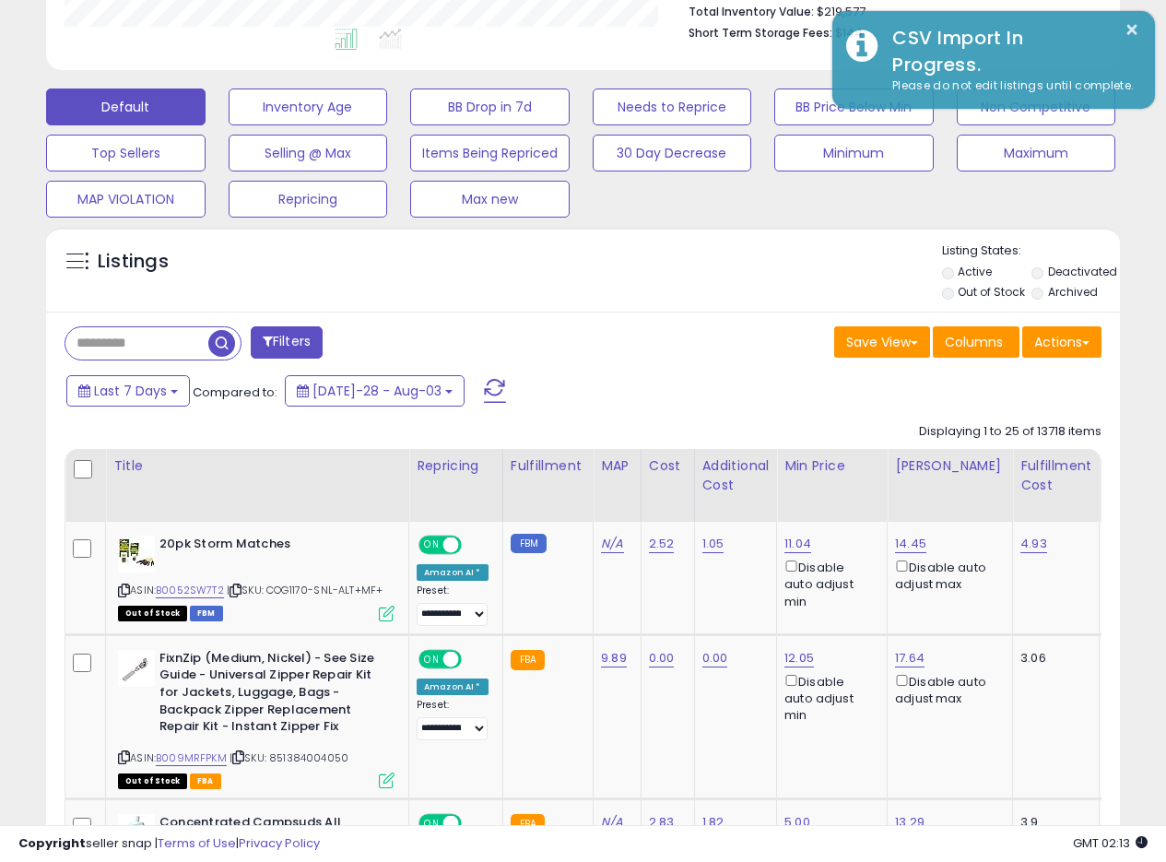
scroll to position [518, 0]
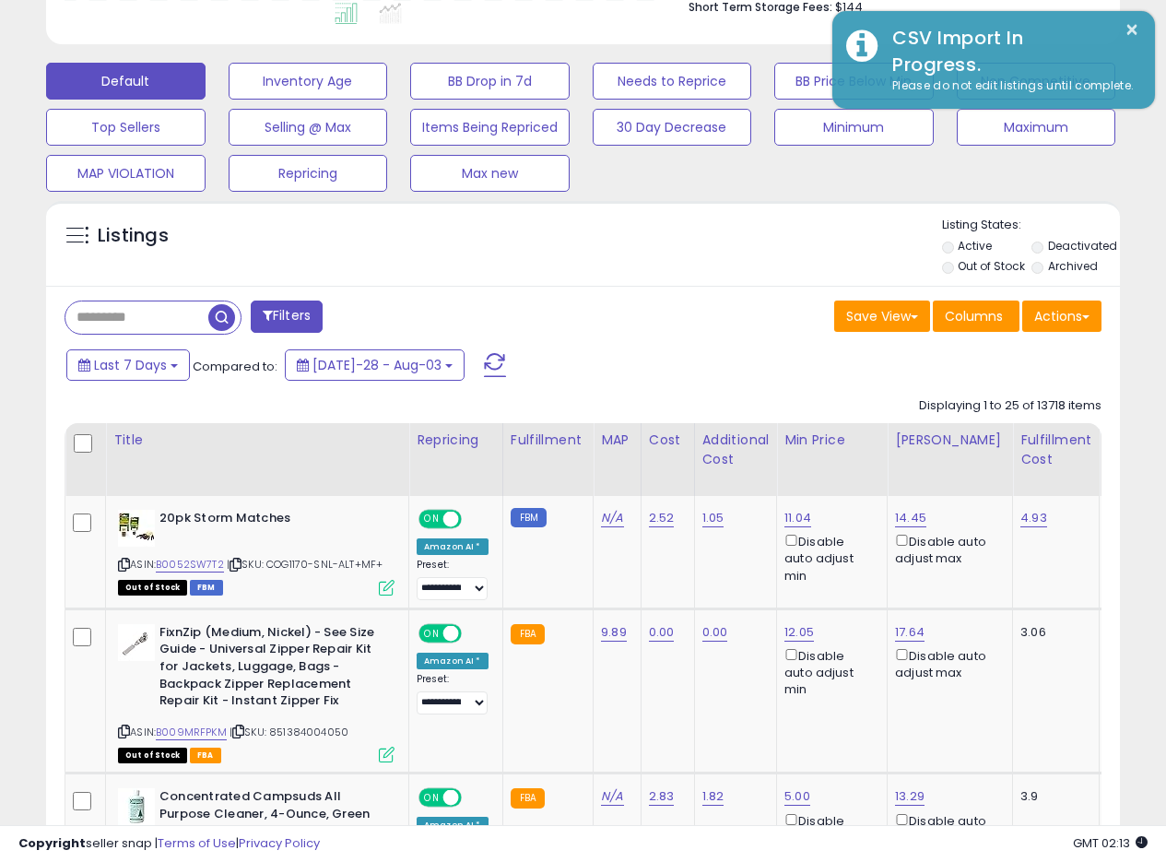
drag, startPoint x: 656, startPoint y: 294, endPoint x: 663, endPoint y: 278, distance: 17.0
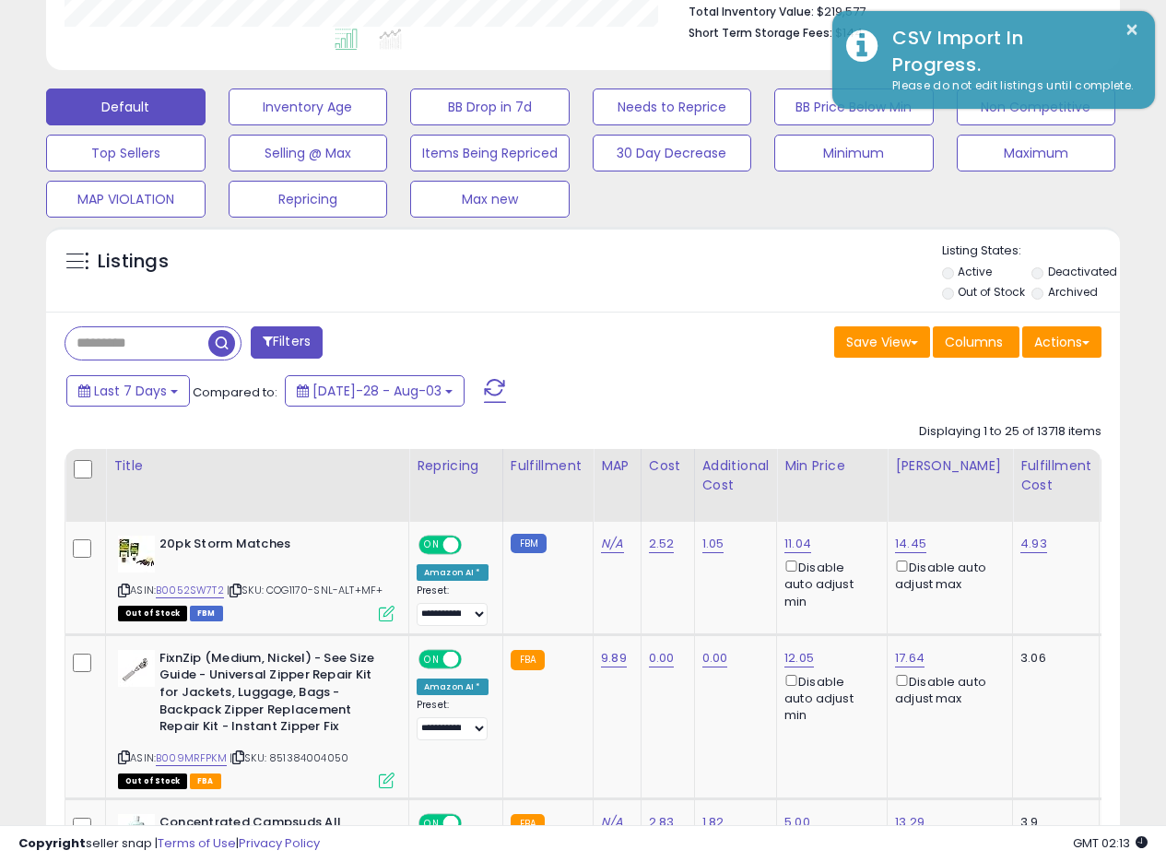
click at [656, 287] on div "Listings" at bounding box center [583, 273] width 1074 height 63
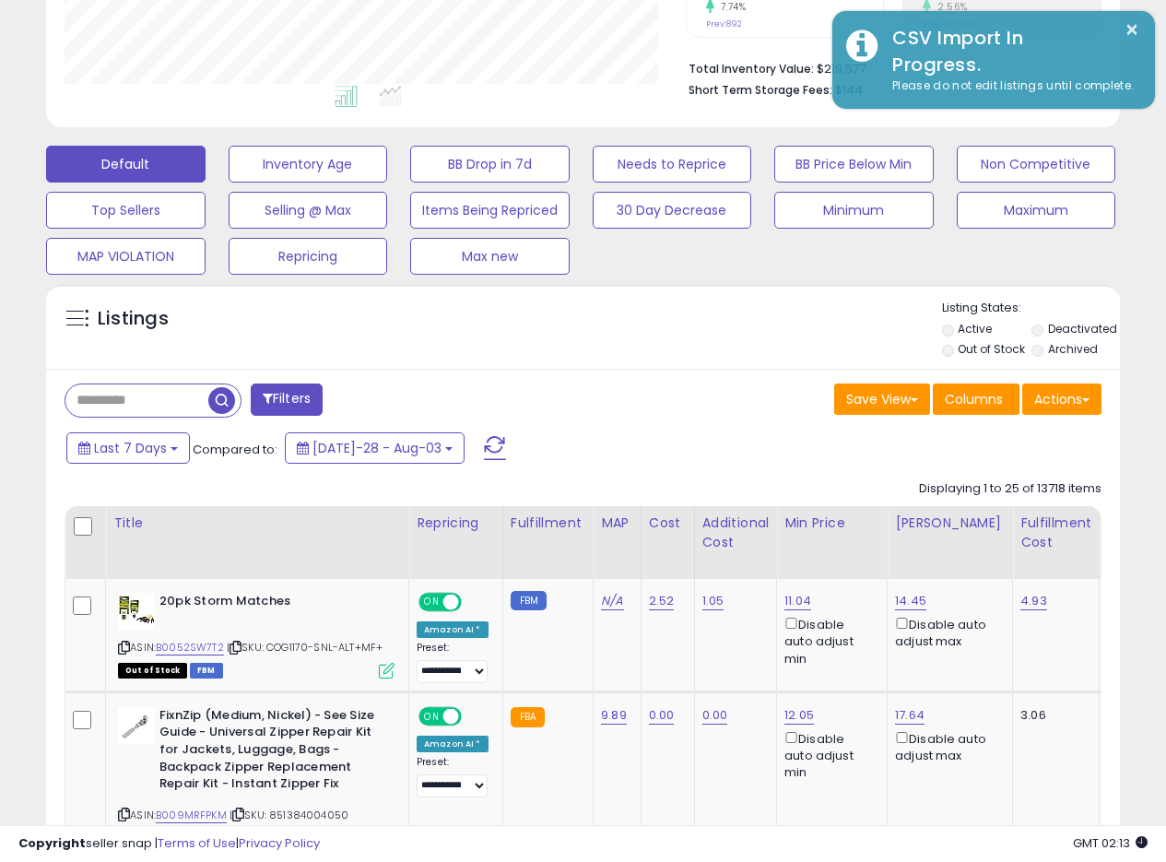
scroll to position [455, 0]
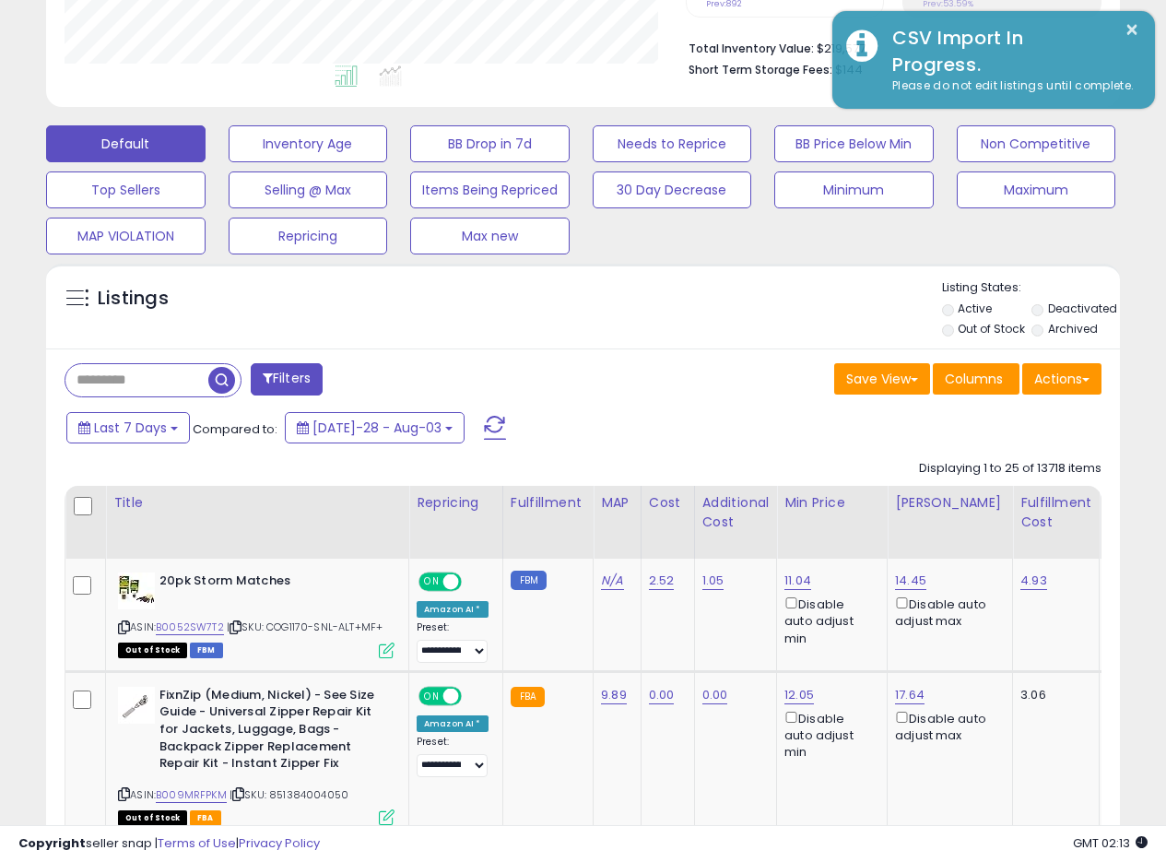
click at [795, 325] on div "Listings" at bounding box center [583, 310] width 1074 height 63
click at [656, 340] on div "Listings" at bounding box center [583, 310] width 1074 height 63
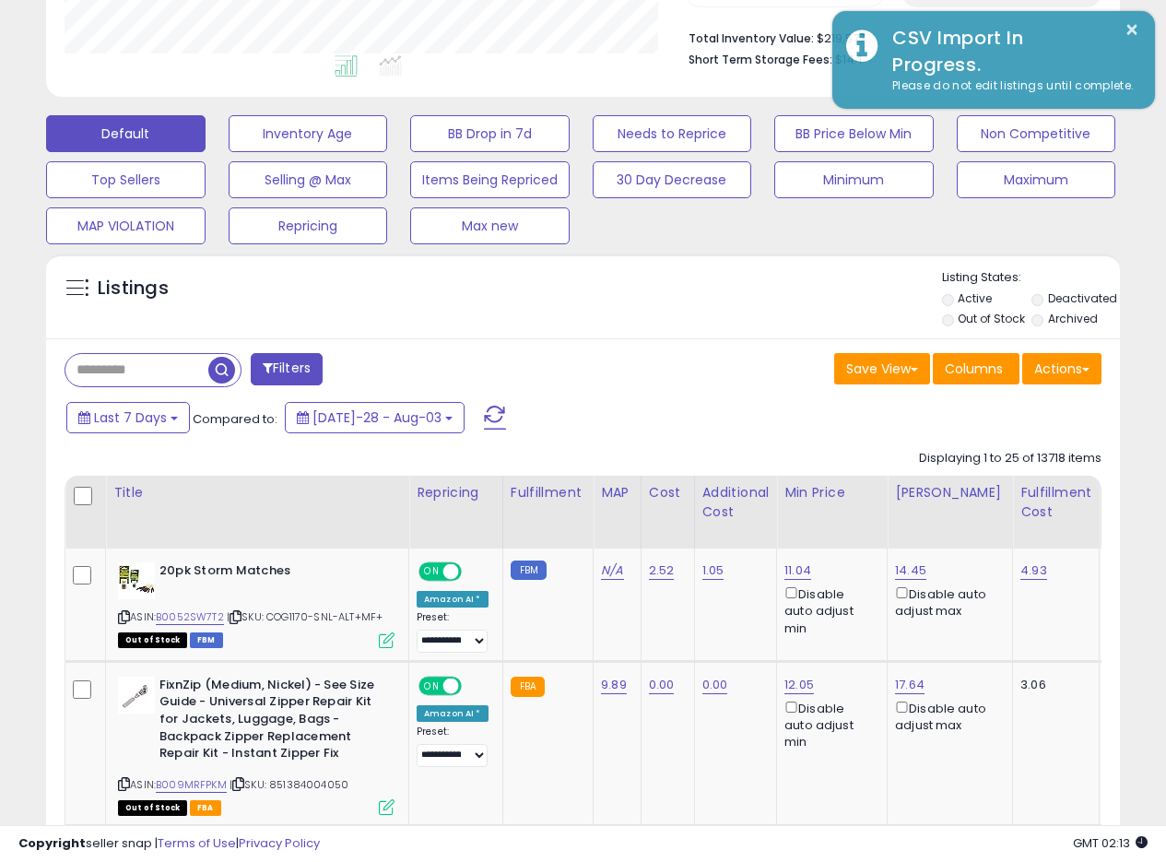
scroll to position [476, 0]
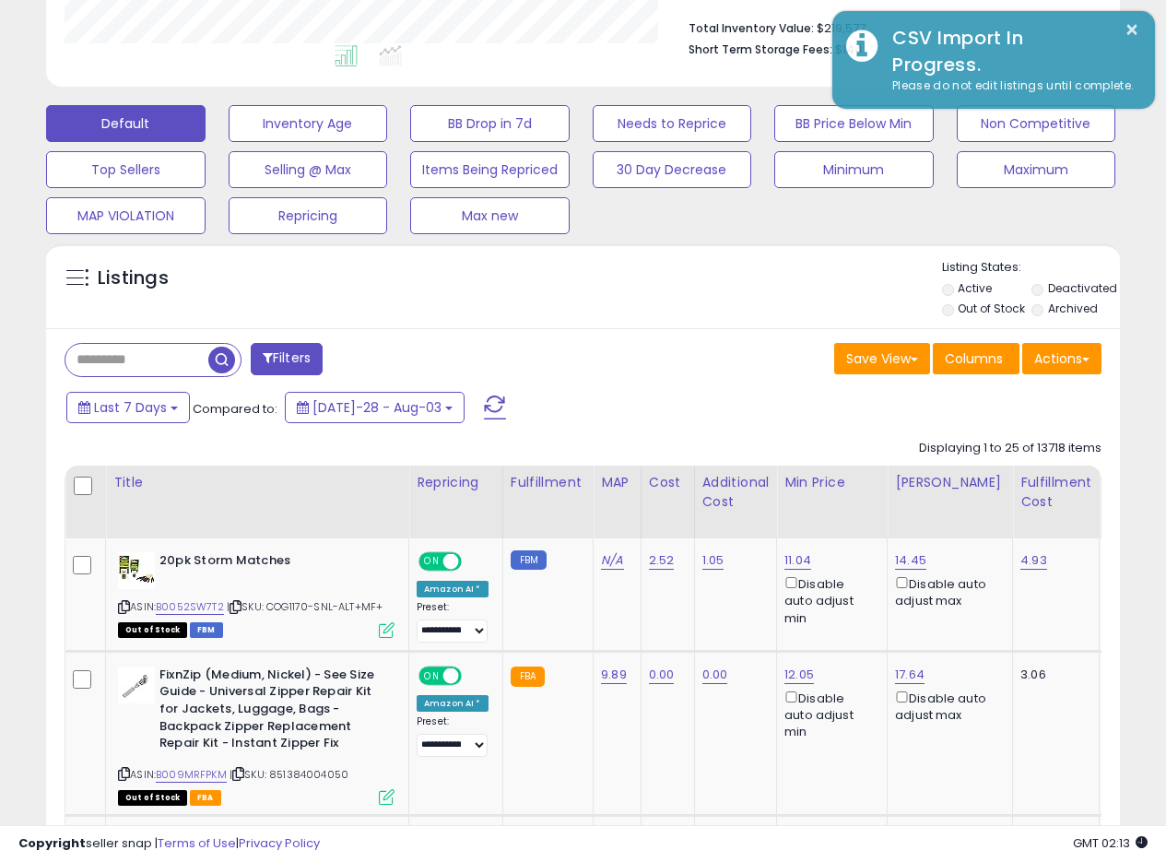
click at [660, 292] on div "Listings" at bounding box center [583, 290] width 1074 height 63
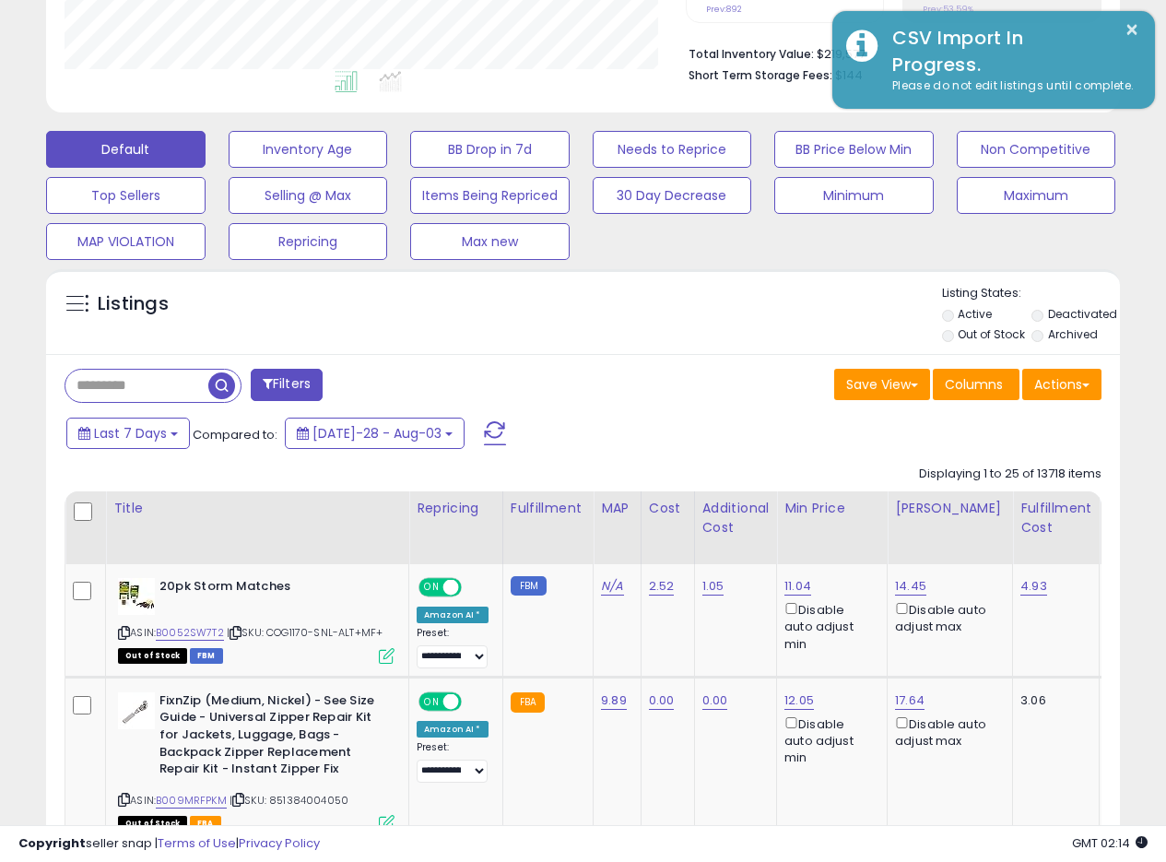
scroll to position [444, 0]
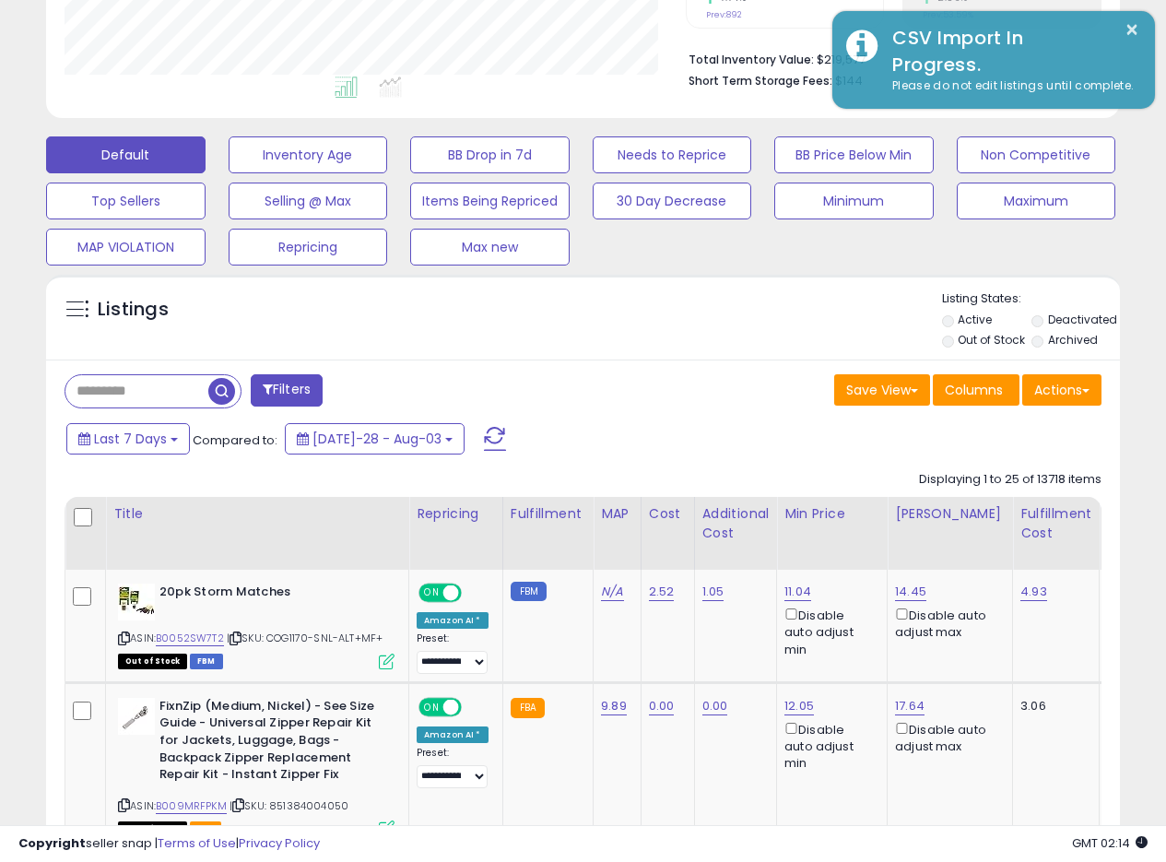
click at [550, 355] on div "Listings Active" at bounding box center [583, 317] width 1074 height 85
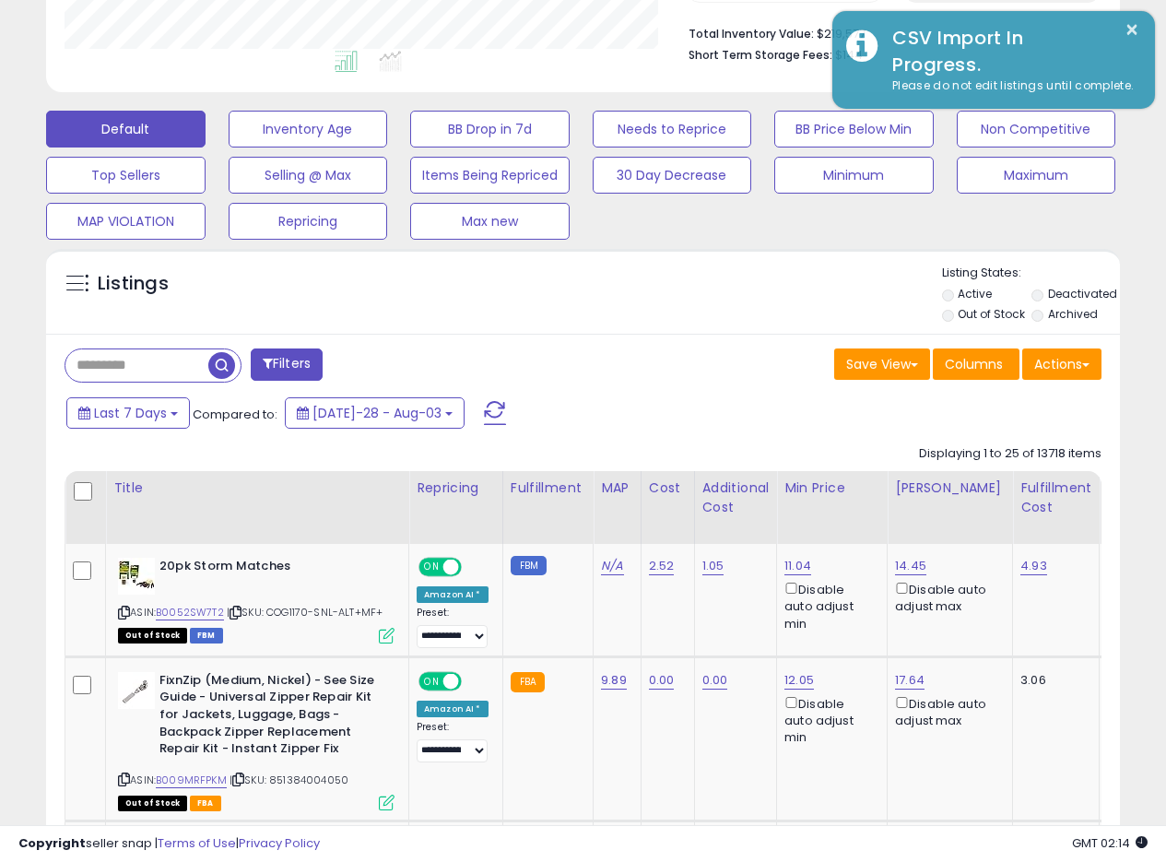
scroll to position [486, 0]
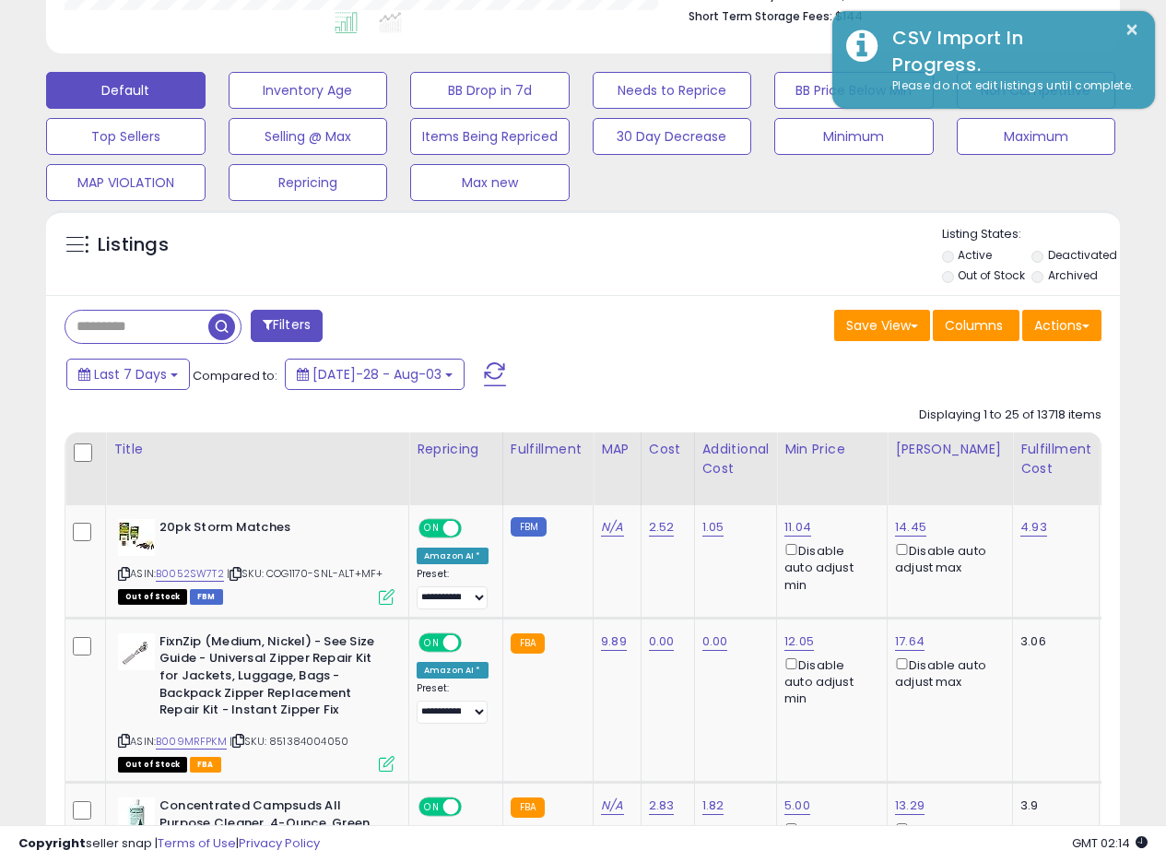
scroll to position [477, 0]
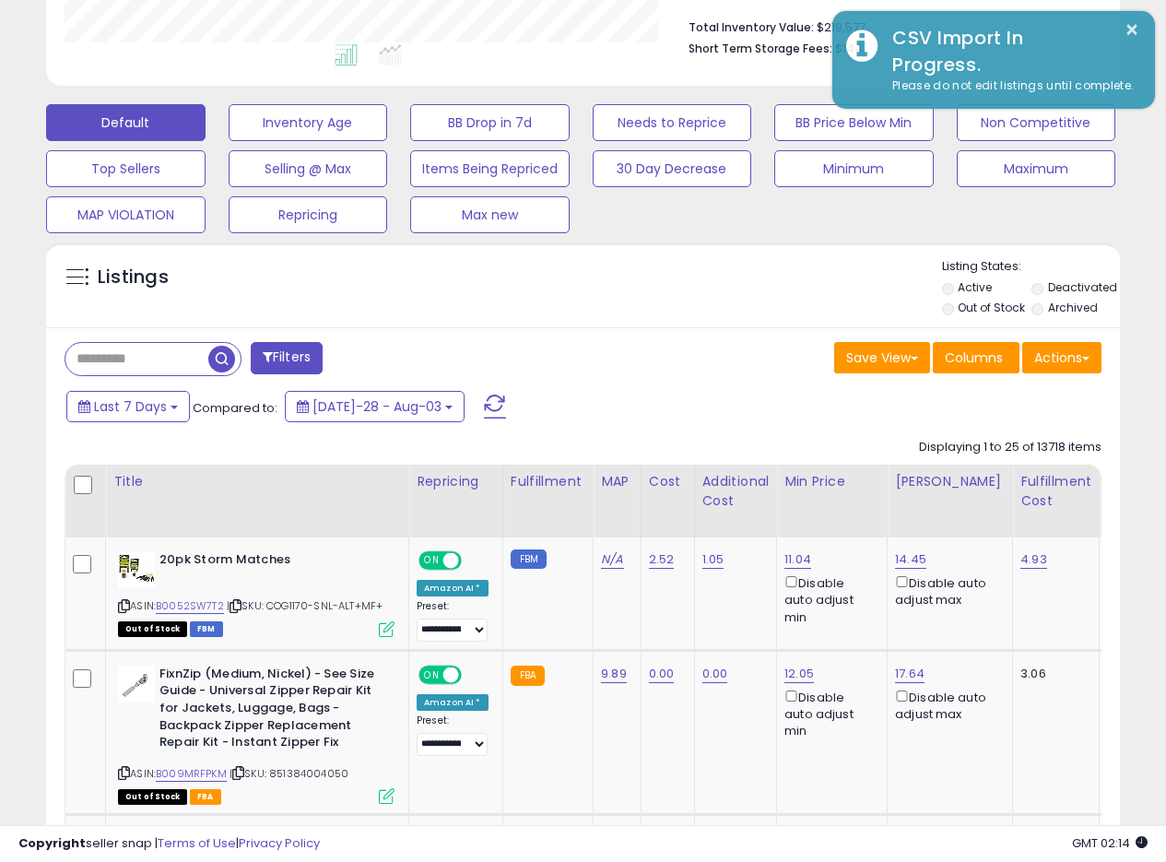
click at [657, 304] on div "Listings" at bounding box center [583, 289] width 1074 height 63
click at [646, 306] on div "Listings" at bounding box center [583, 289] width 1074 height 63
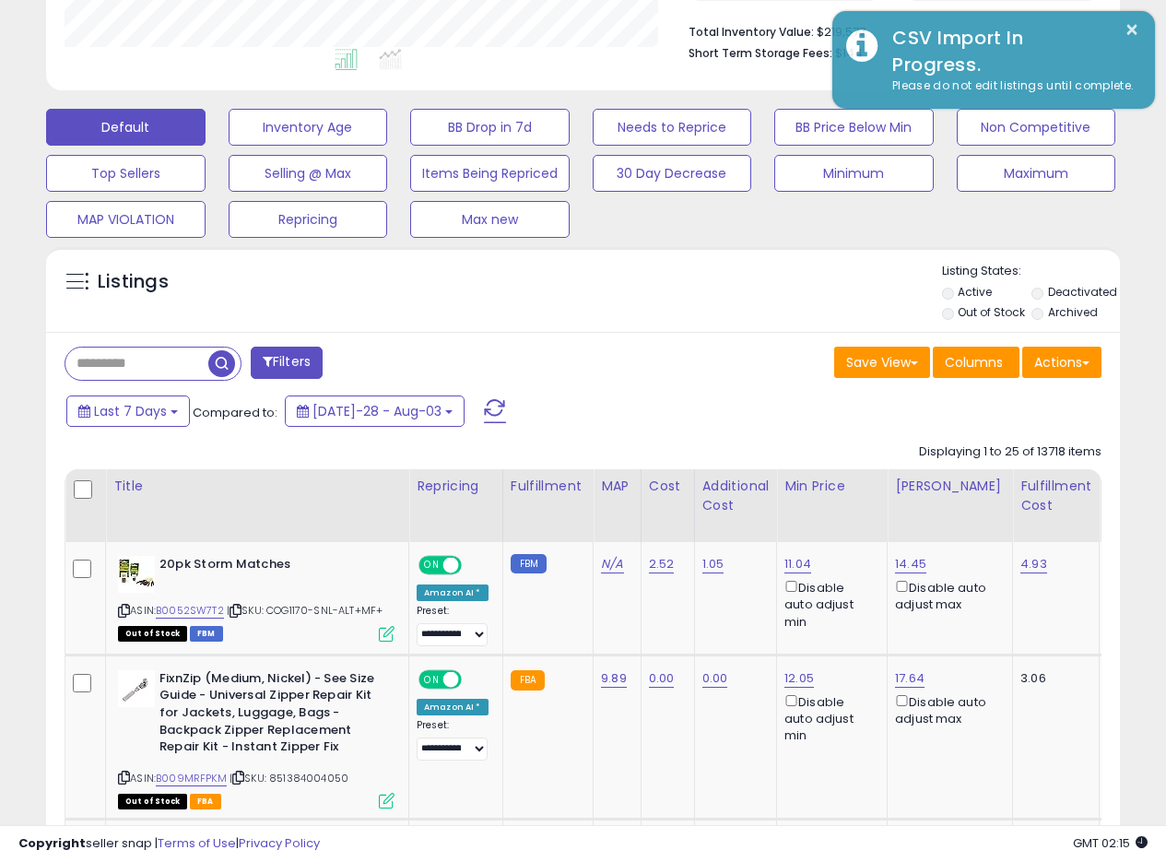
scroll to position [456, 0]
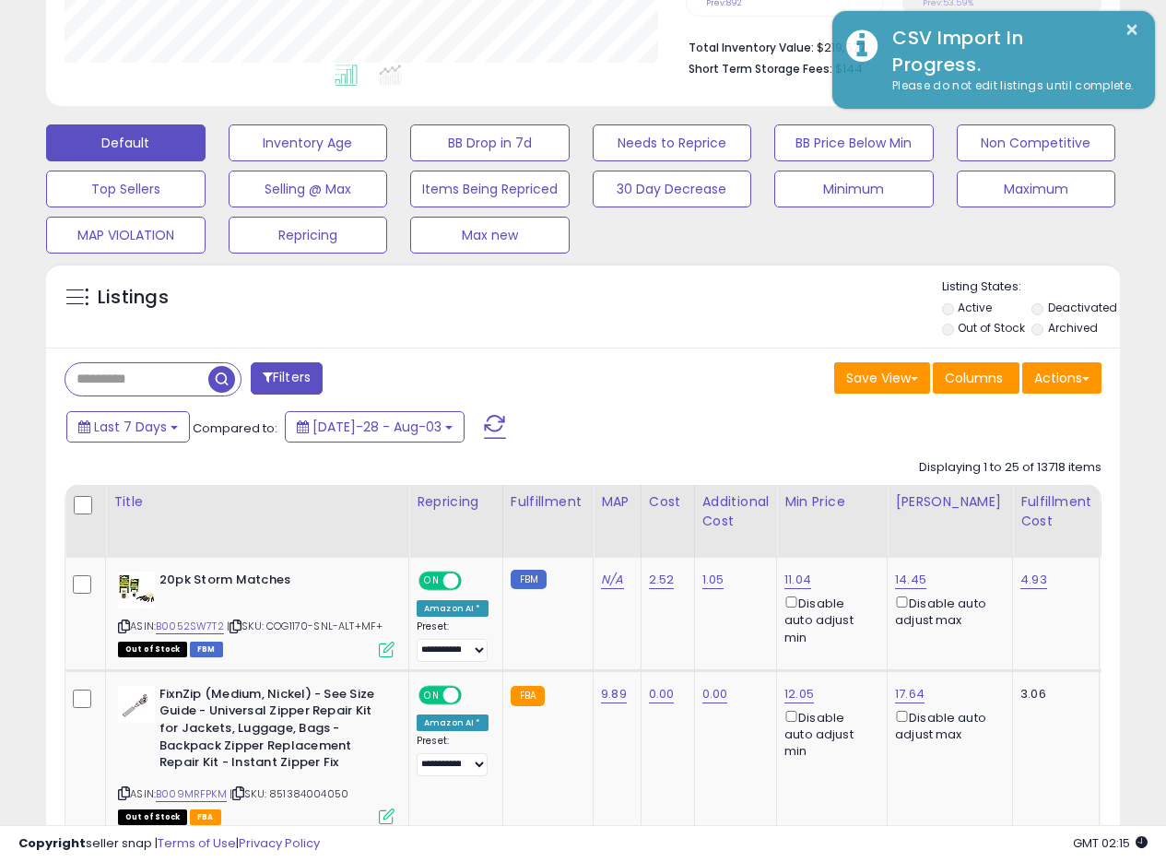
click at [642, 305] on div "Listings" at bounding box center [583, 309] width 1074 height 63
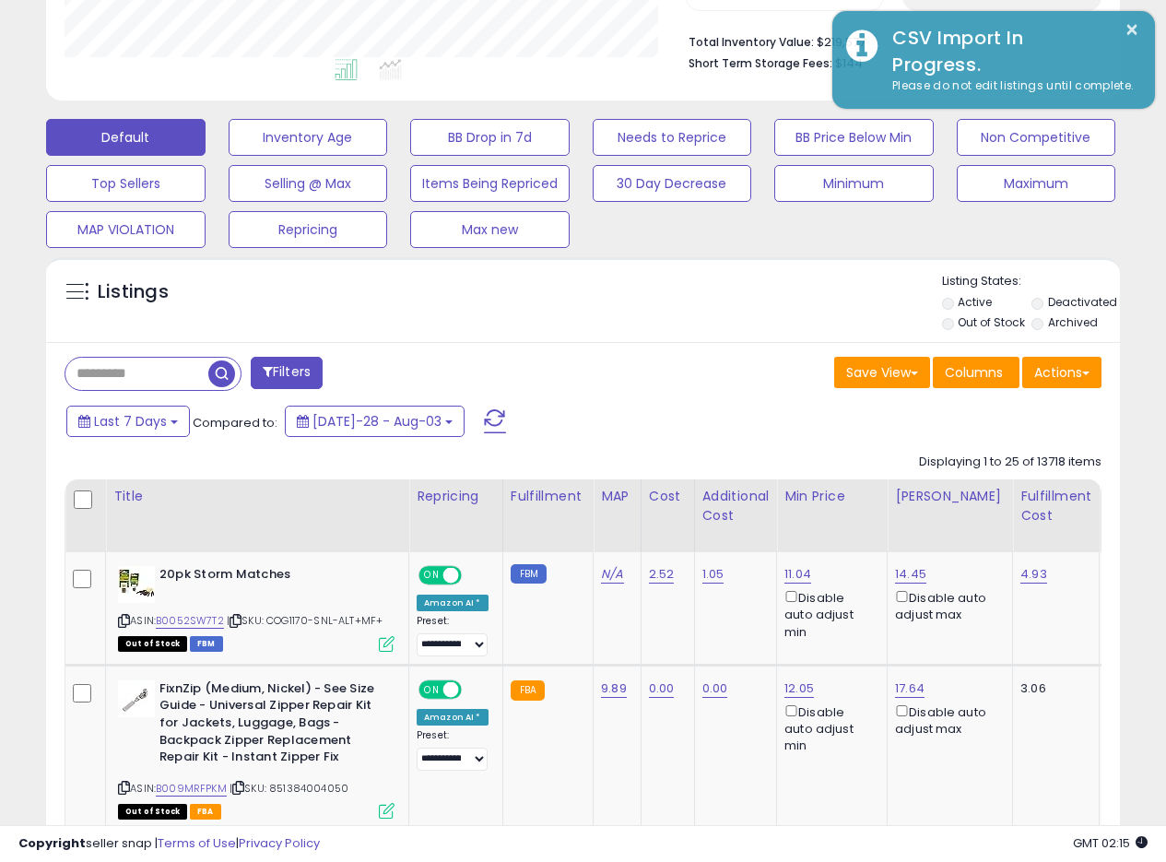
scroll to position [482, 0]
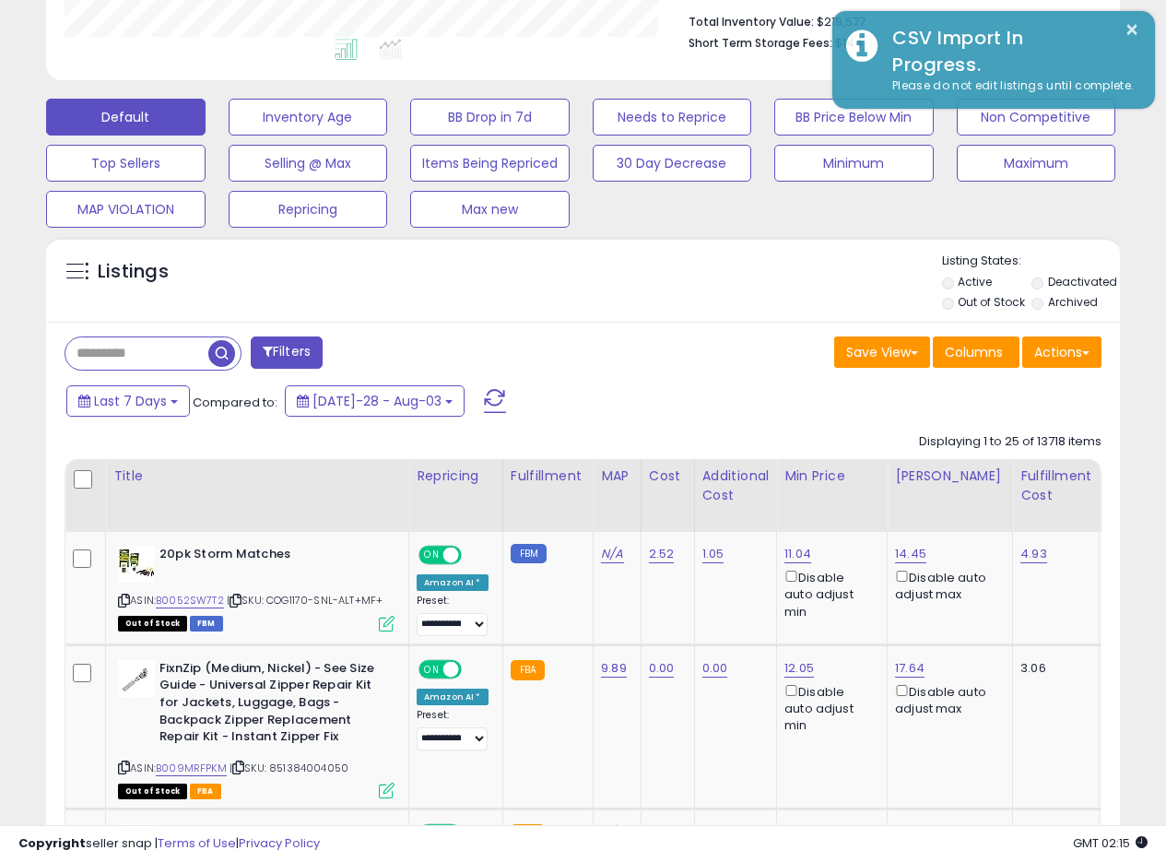
click at [723, 295] on div "Listings" at bounding box center [583, 284] width 1074 height 63
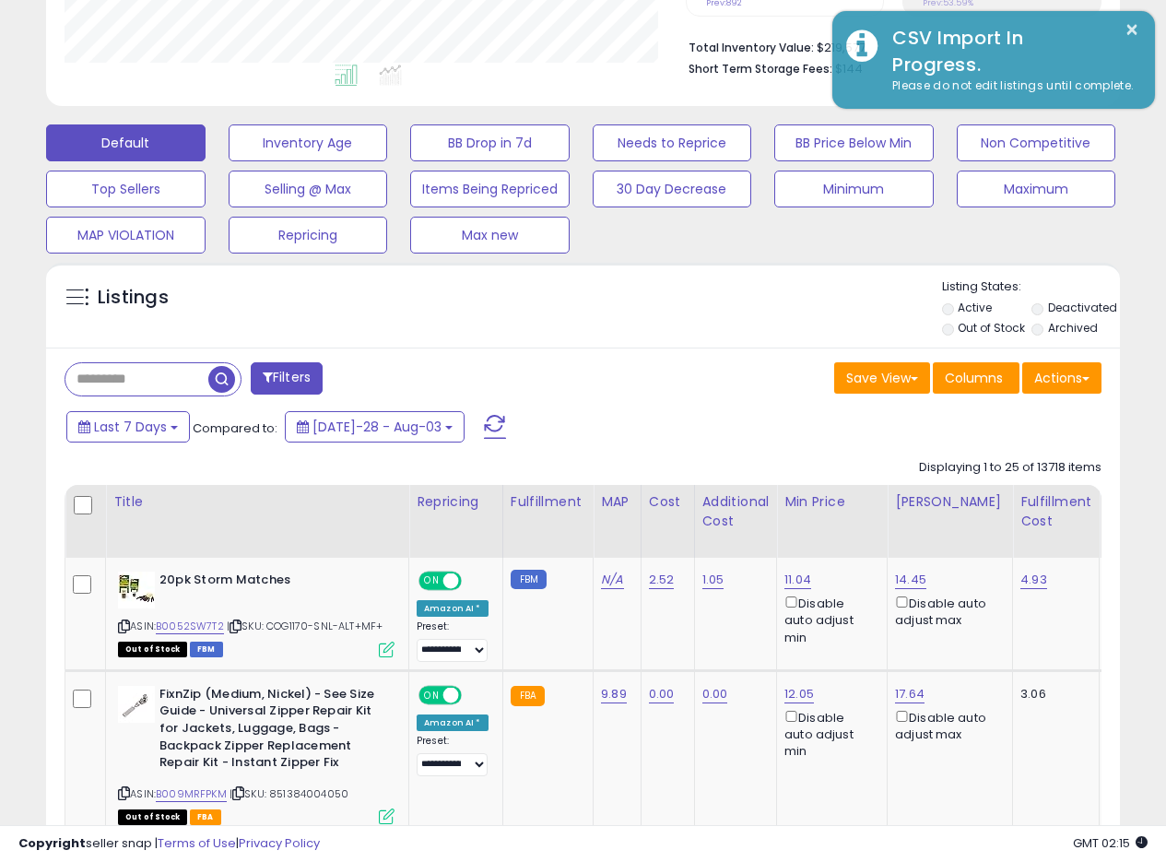
scroll to position [451, 0]
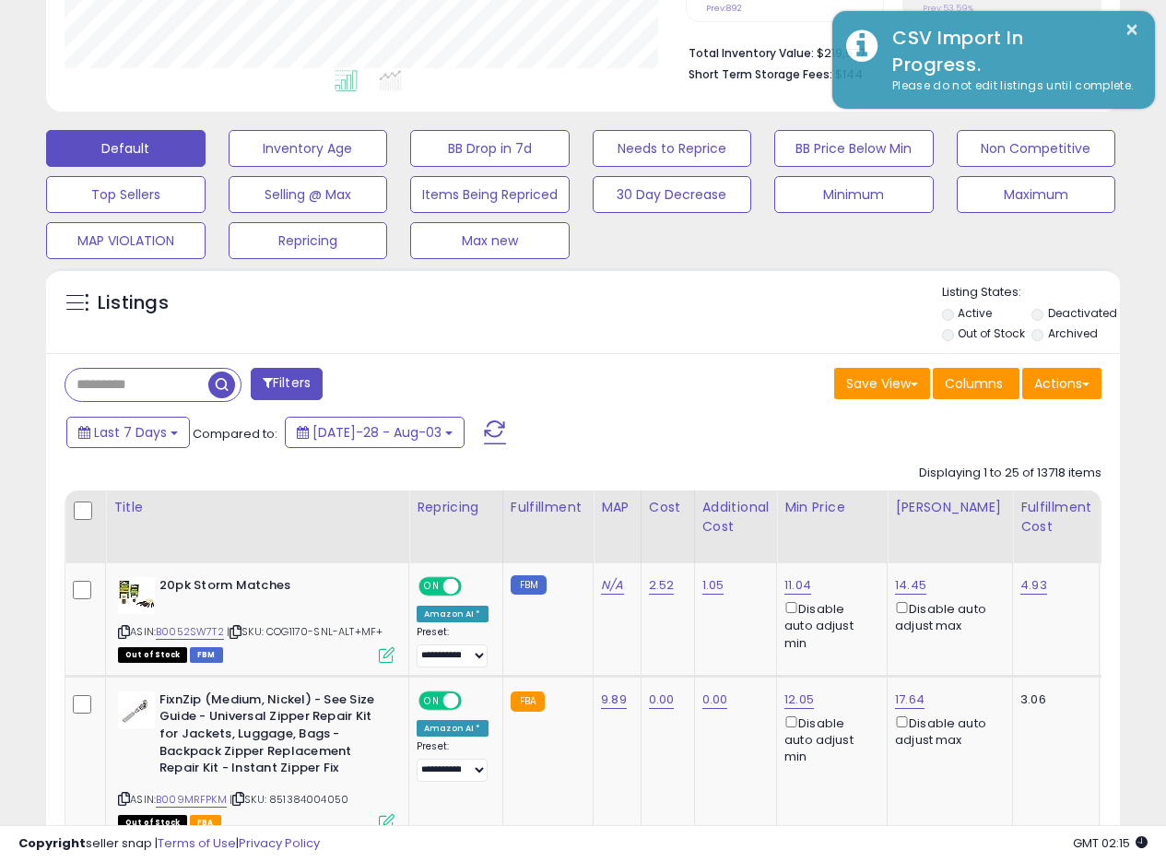
click at [682, 398] on div "Save View Save As New View Update Current View Columns Actions Import Export Vi…" at bounding box center [850, 386] width 533 height 36
click at [681, 396] on div "Save View Save As New View Update Current View Columns Actions Import Export Vi…" at bounding box center [850, 386] width 533 height 36
click at [662, 384] on div "Save View Save As New View Update Current View Columns Actions Import Export Vi…" at bounding box center [850, 386] width 533 height 36
drag, startPoint x: 561, startPoint y: 346, endPoint x: 668, endPoint y: 281, distance: 124.9
click at [563, 346] on div "Listings" at bounding box center [583, 315] width 1074 height 63
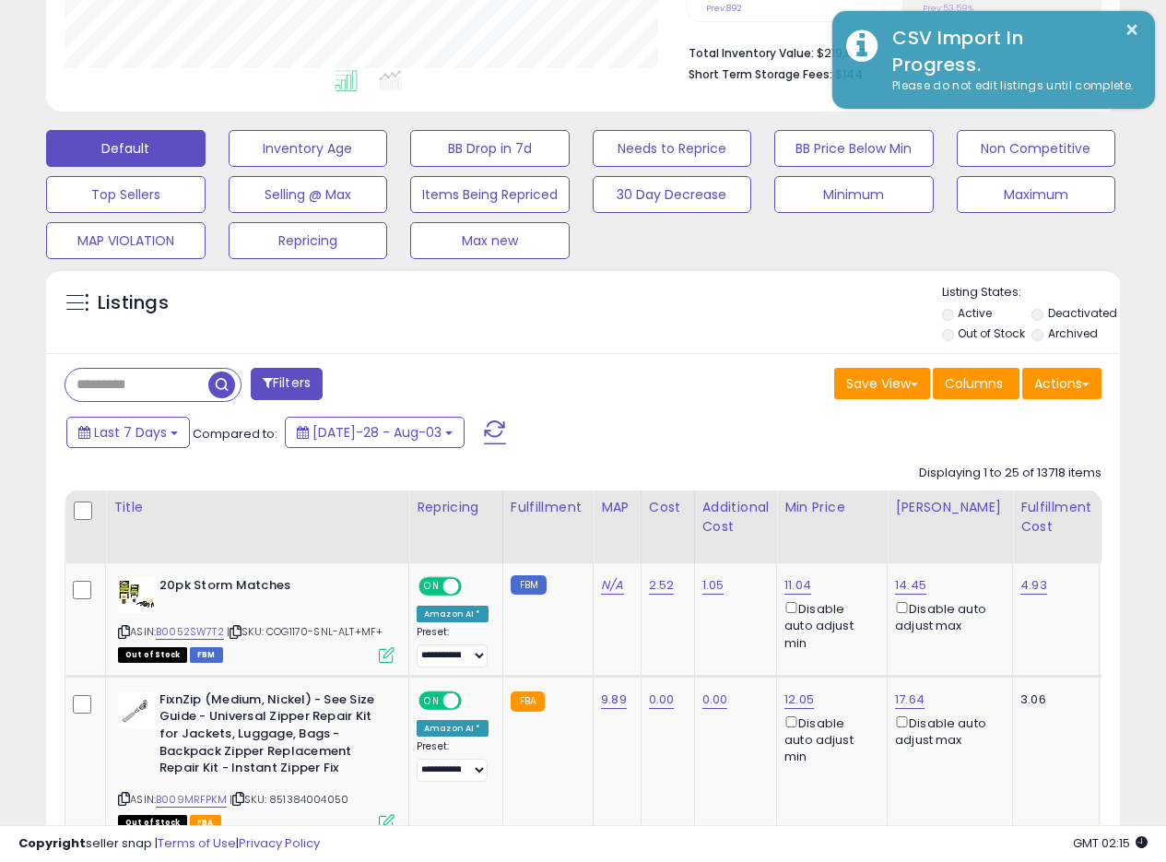
drag, startPoint x: 571, startPoint y: 384, endPoint x: 566, endPoint y: 392, distance: 9.5
click at [573, 384] on div "Filters" at bounding box center [317, 386] width 533 height 37
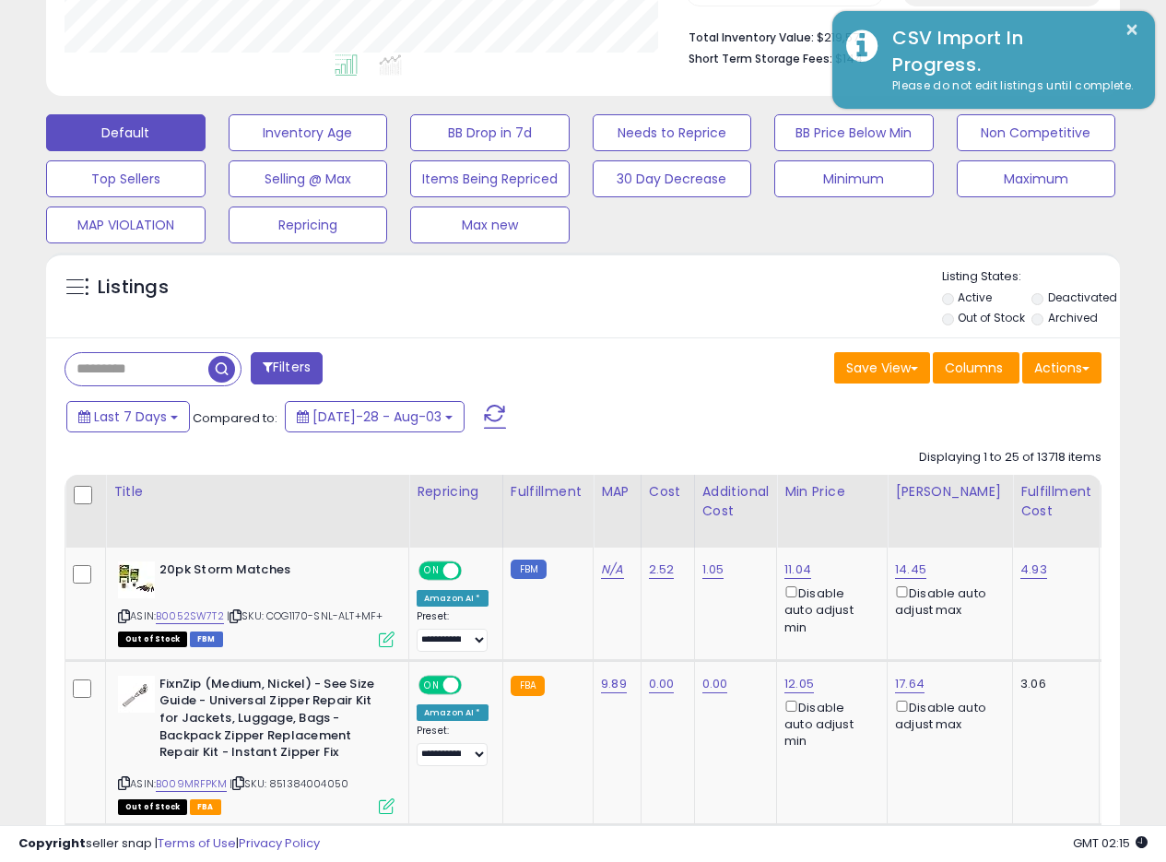
scroll to position [409, 0]
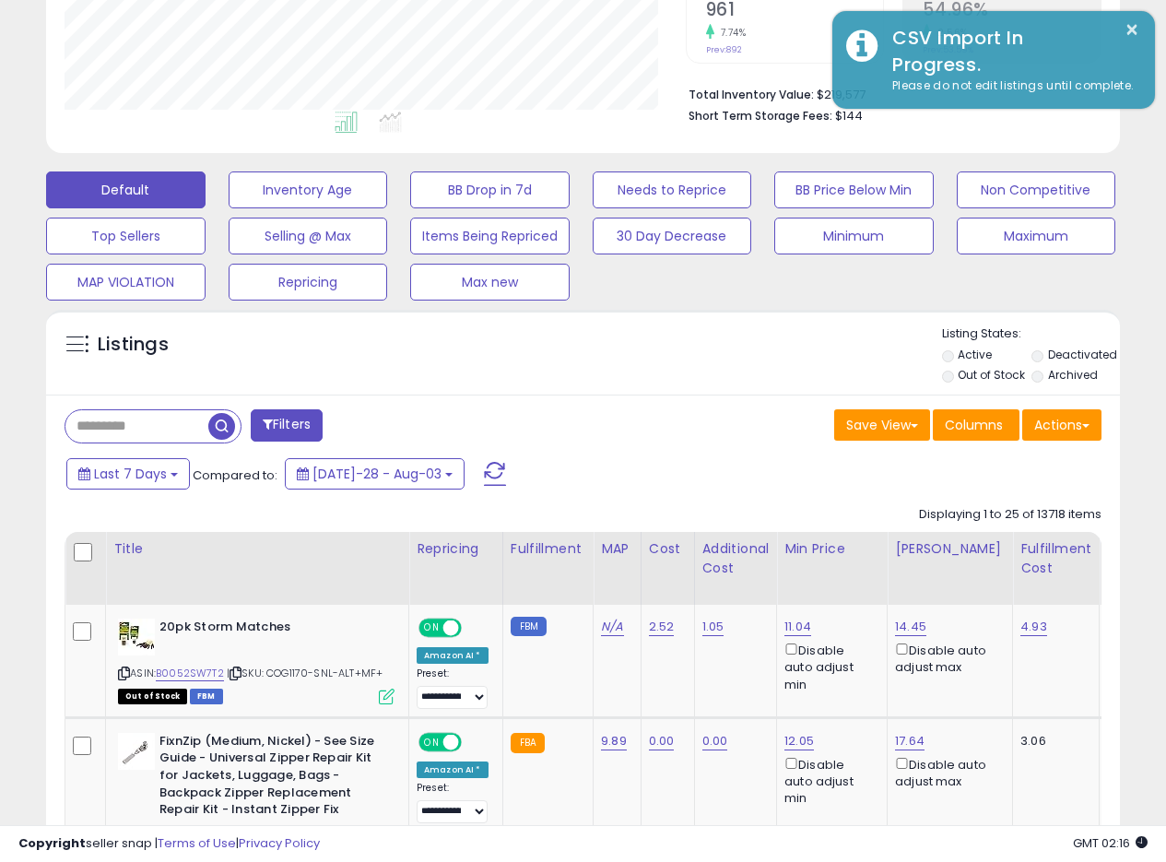
click at [638, 324] on div "Listings Active" at bounding box center [583, 352] width 1074 height 85
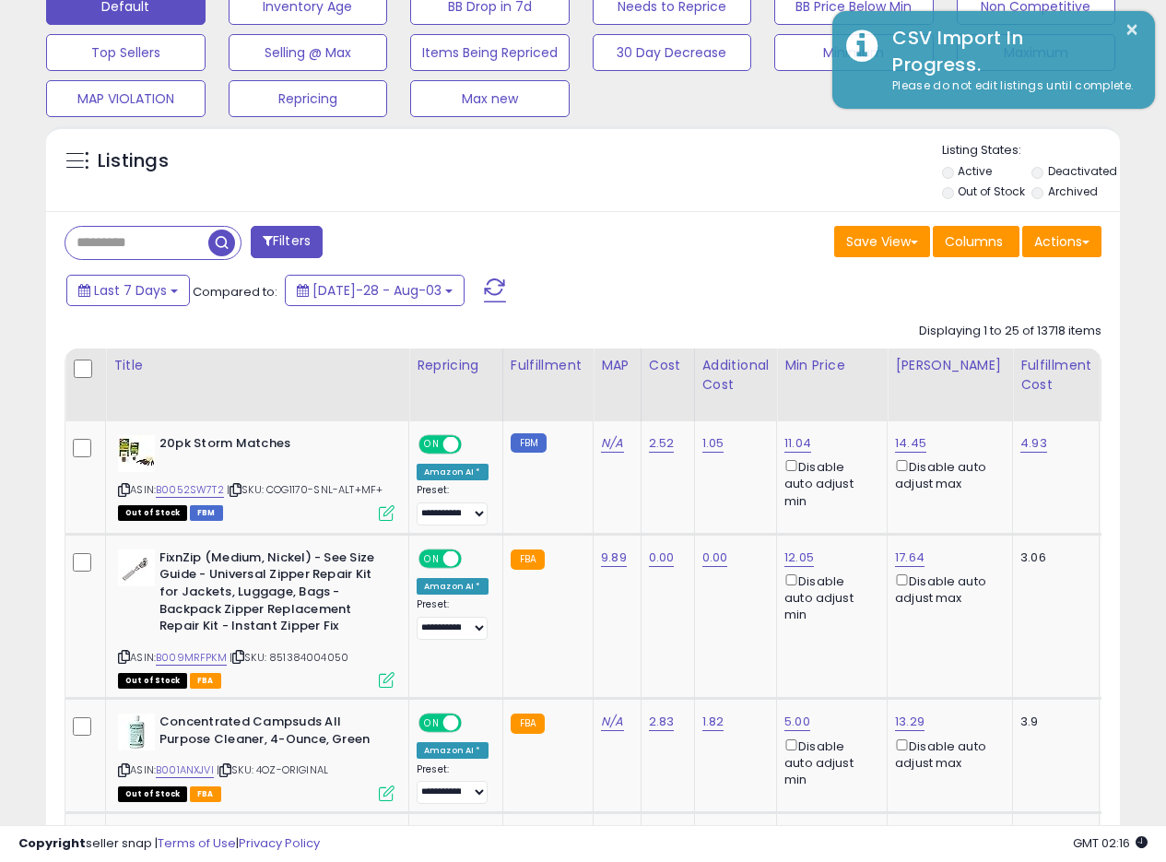
scroll to position [567, 0]
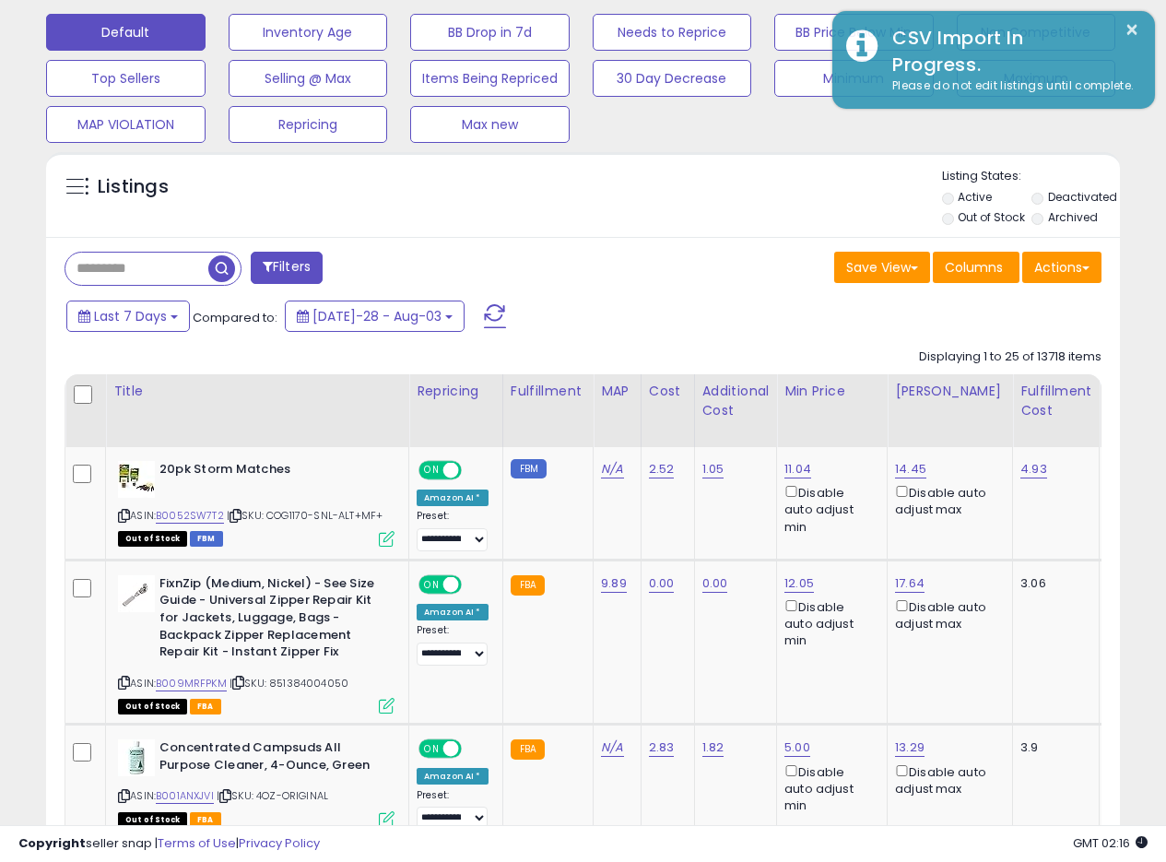
click at [656, 283] on div "Save View Save As New View Update Current View Columns Actions Import Export Vi…" at bounding box center [850, 270] width 533 height 36
click at [640, 272] on div "Save View Save As New View Update Current View Columns Actions Import Export Vi…" at bounding box center [850, 270] width 533 height 36
click at [644, 272] on div "Save View Save As New View Update Current View Columns Actions Import Export Vi…" at bounding box center [850, 270] width 533 height 36
click at [642, 269] on div "Save View Save As New View Update Current View Columns Actions Import Export Vi…" at bounding box center [850, 270] width 533 height 36
click at [637, 272] on div "Save View Save As New View Update Current View Columns Actions Import Export Vi…" at bounding box center [850, 270] width 533 height 36
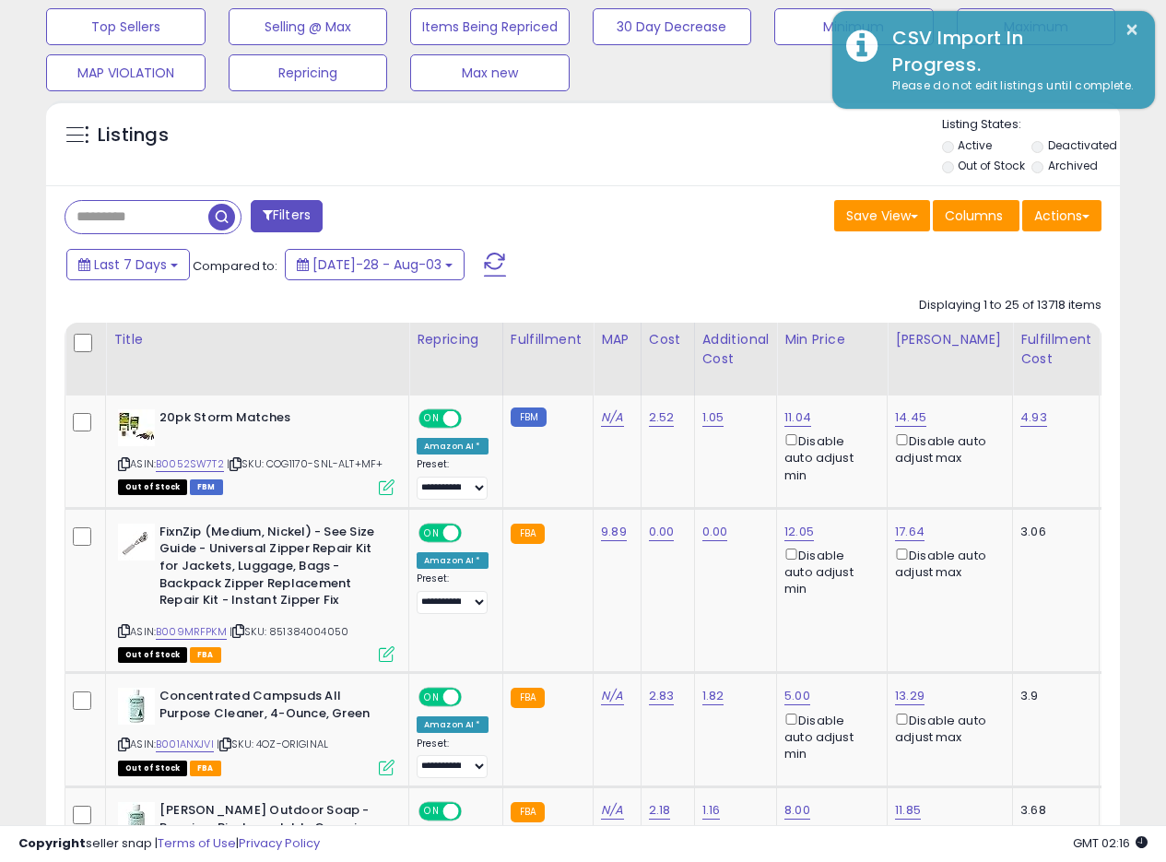
scroll to position [613, 0]
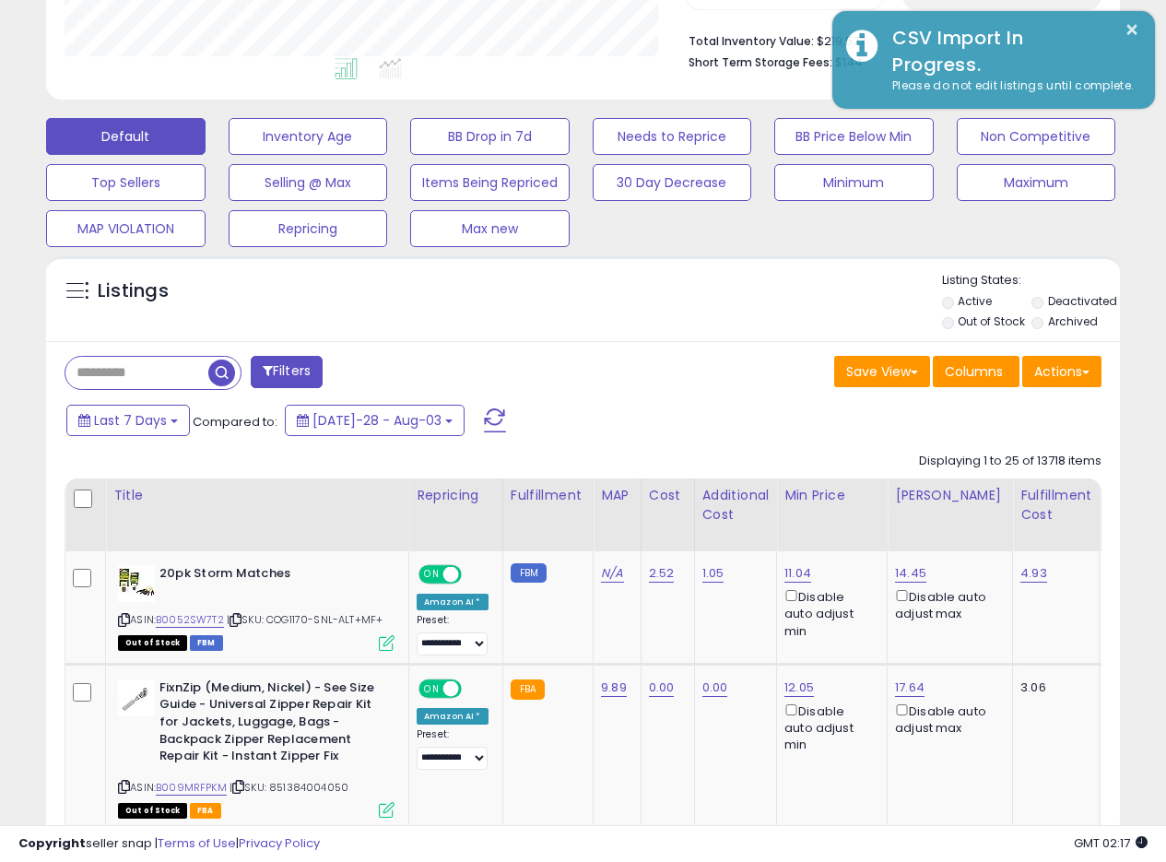
scroll to position [457, 0]
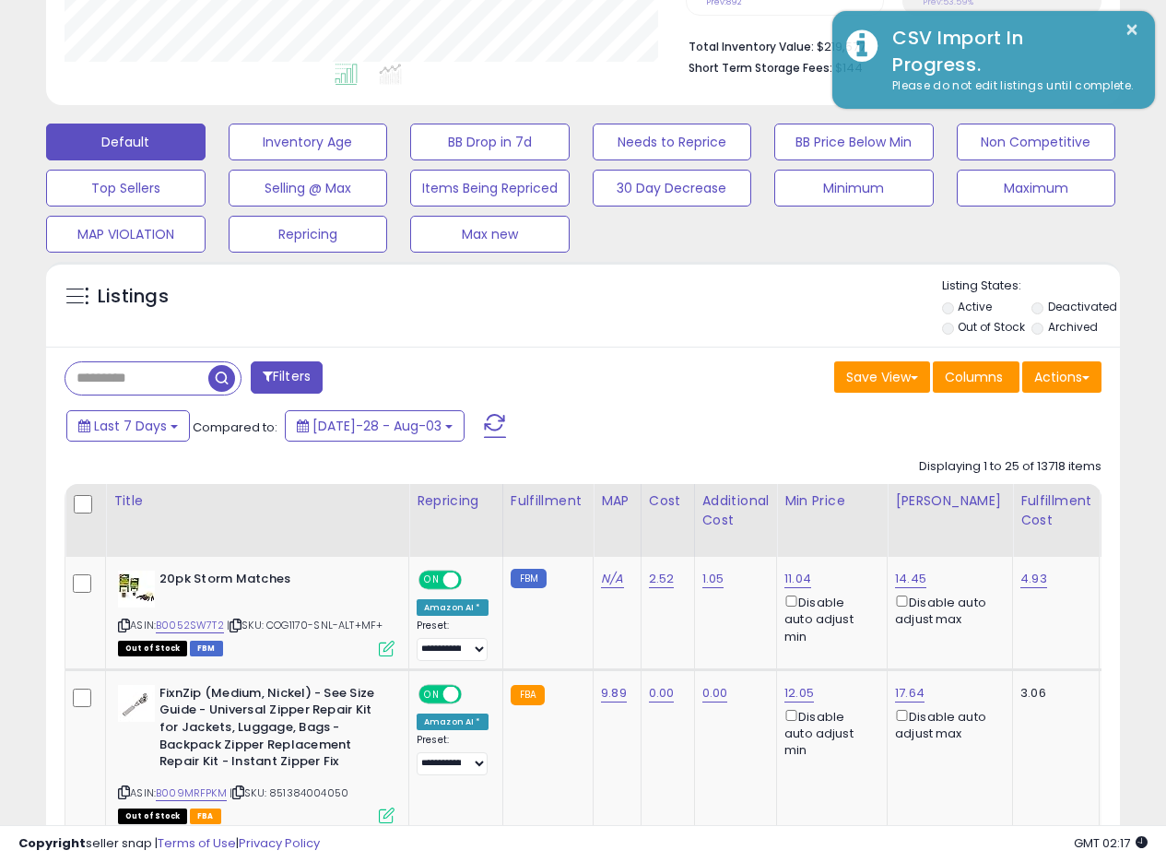
click at [714, 290] on div "Listings" at bounding box center [583, 309] width 1074 height 63
click at [580, 324] on div "Listings" at bounding box center [583, 309] width 1074 height 63
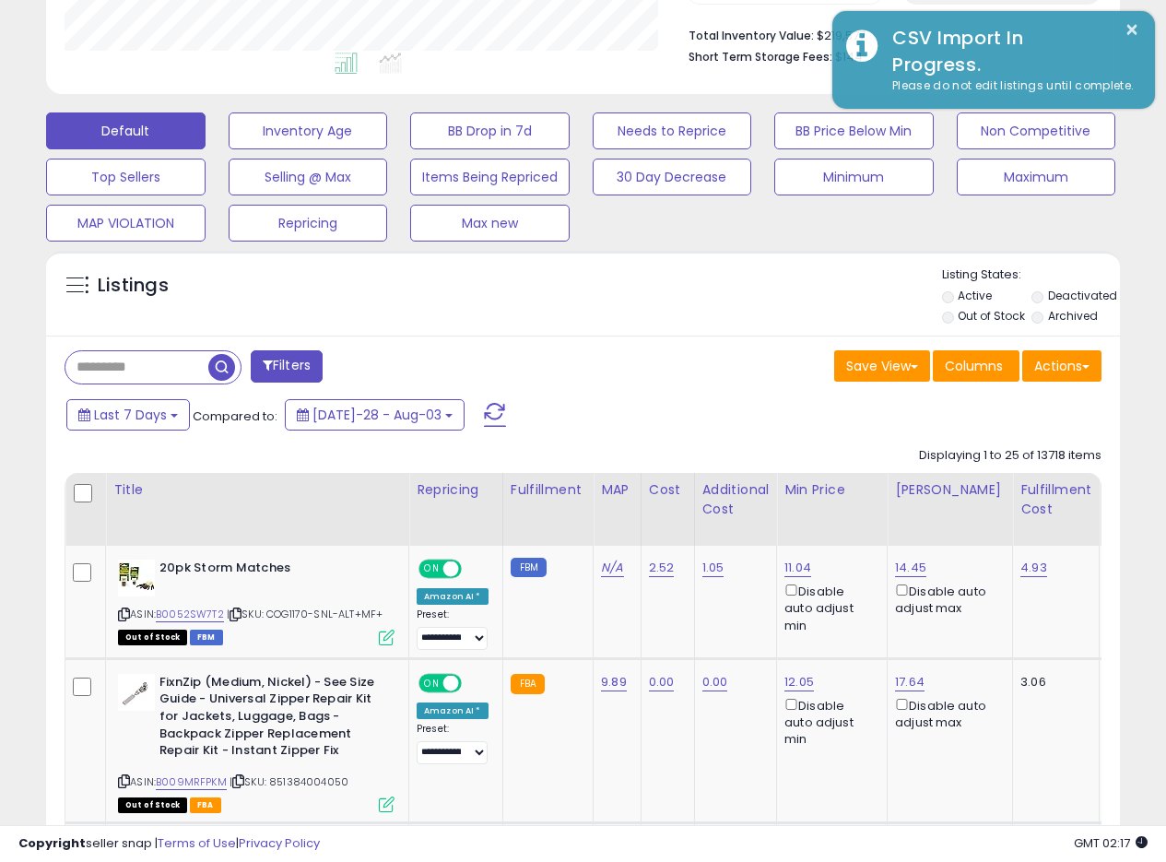
scroll to position [473, 0]
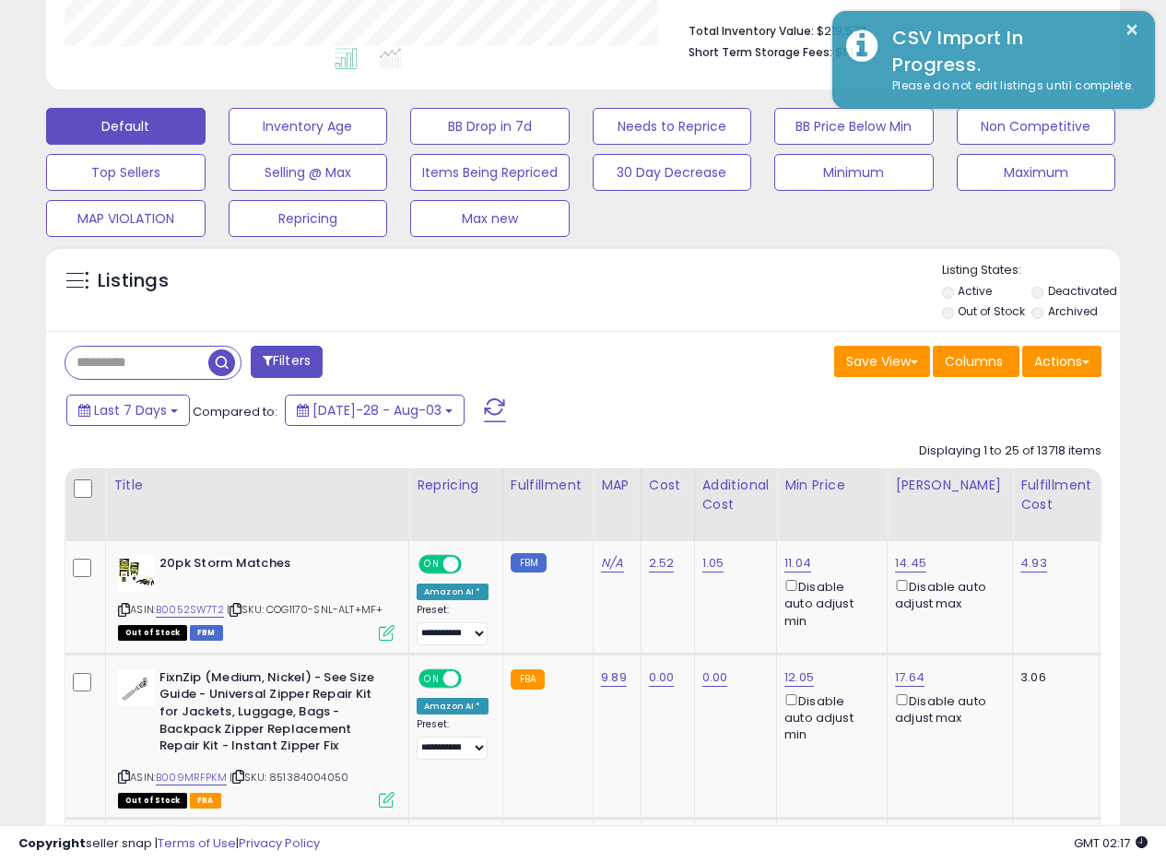
click at [583, 349] on div "Filters Save View Save As New View Update Current View" at bounding box center [583, 364] width 1065 height 37
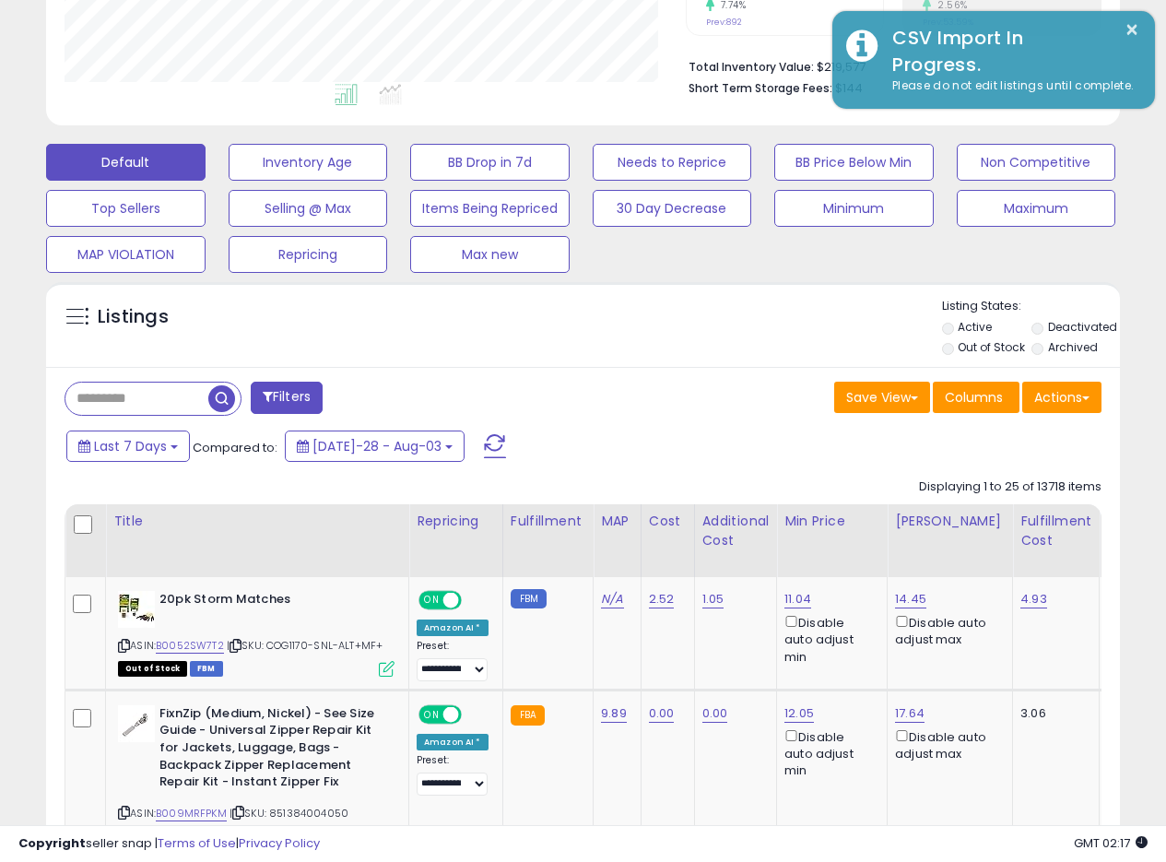
scroll to position [432, 0]
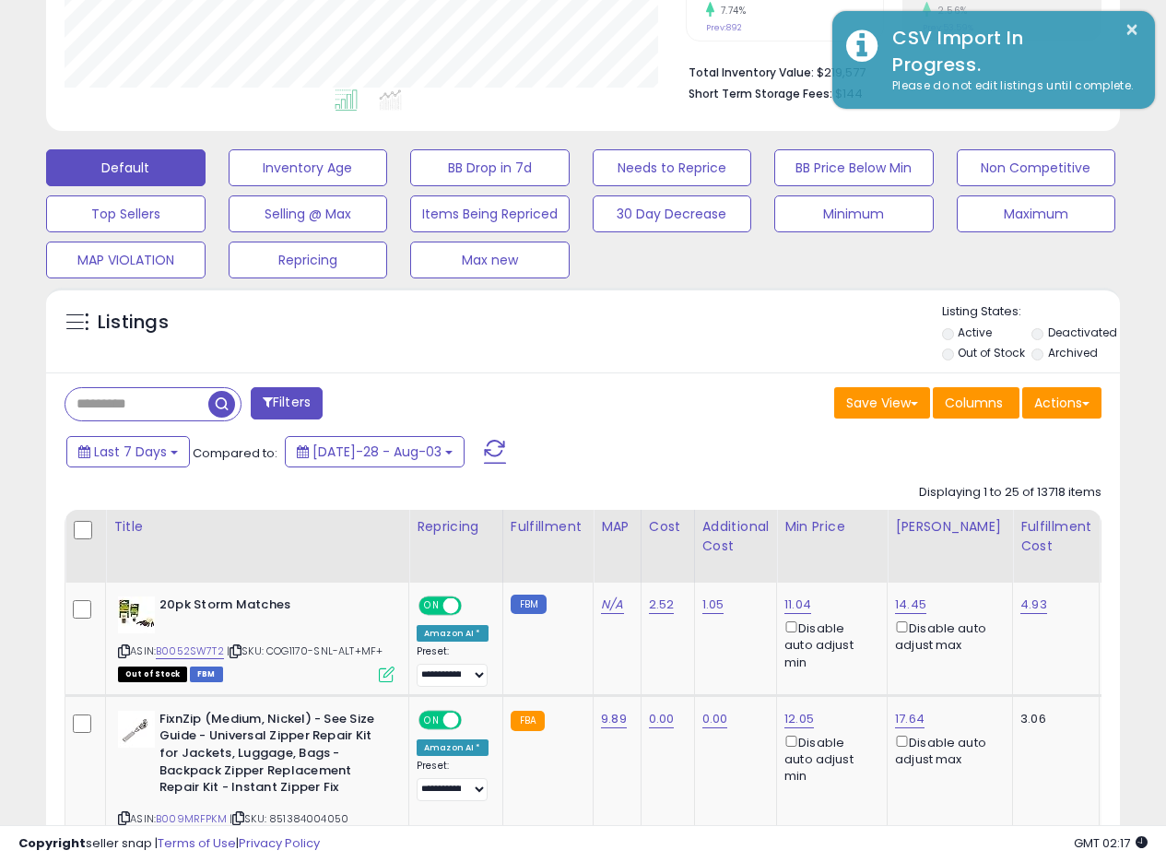
drag, startPoint x: 633, startPoint y: 322, endPoint x: 816, endPoint y: 29, distance: 345.4
click at [635, 322] on div "Listings" at bounding box center [583, 334] width 1074 height 63
click at [692, 352] on div "Listings" at bounding box center [583, 334] width 1074 height 63
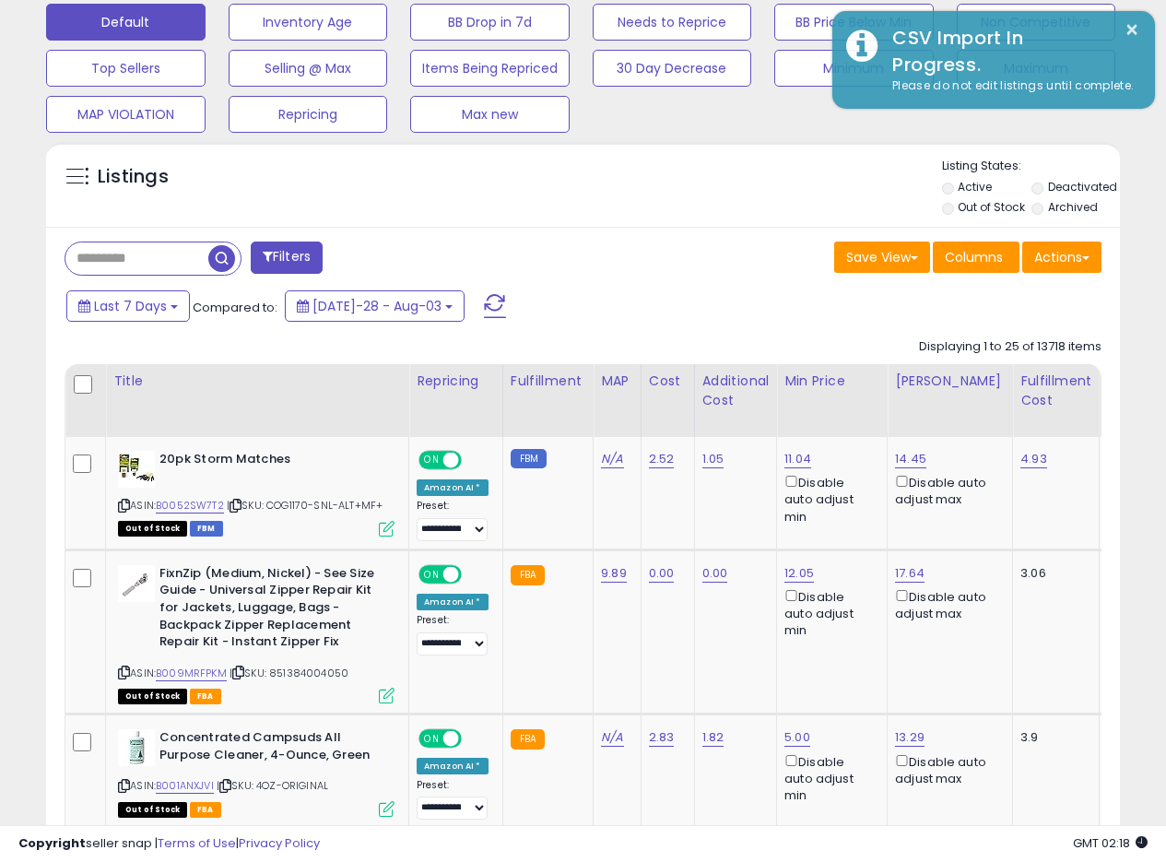
scroll to position [567, 0]
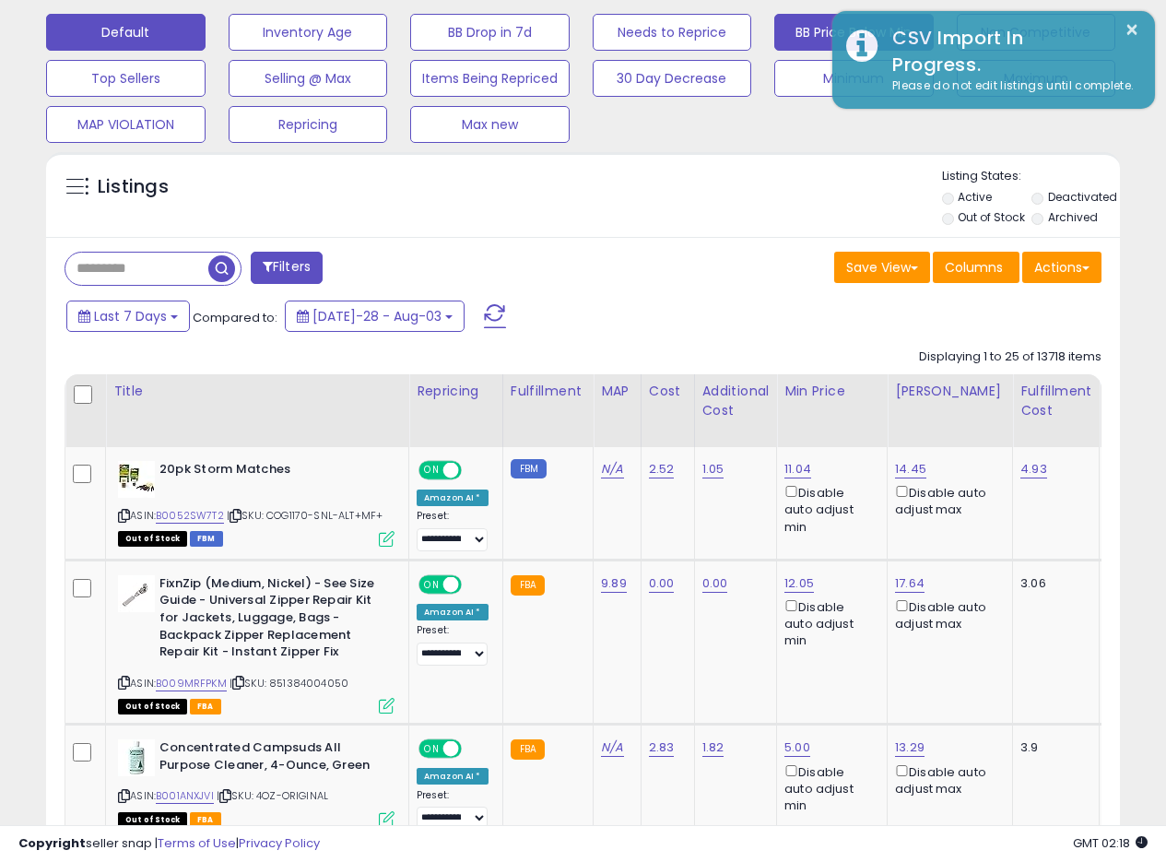
drag, startPoint x: 613, startPoint y: 245, endPoint x: 794, endPoint y: 38, distance: 275.1
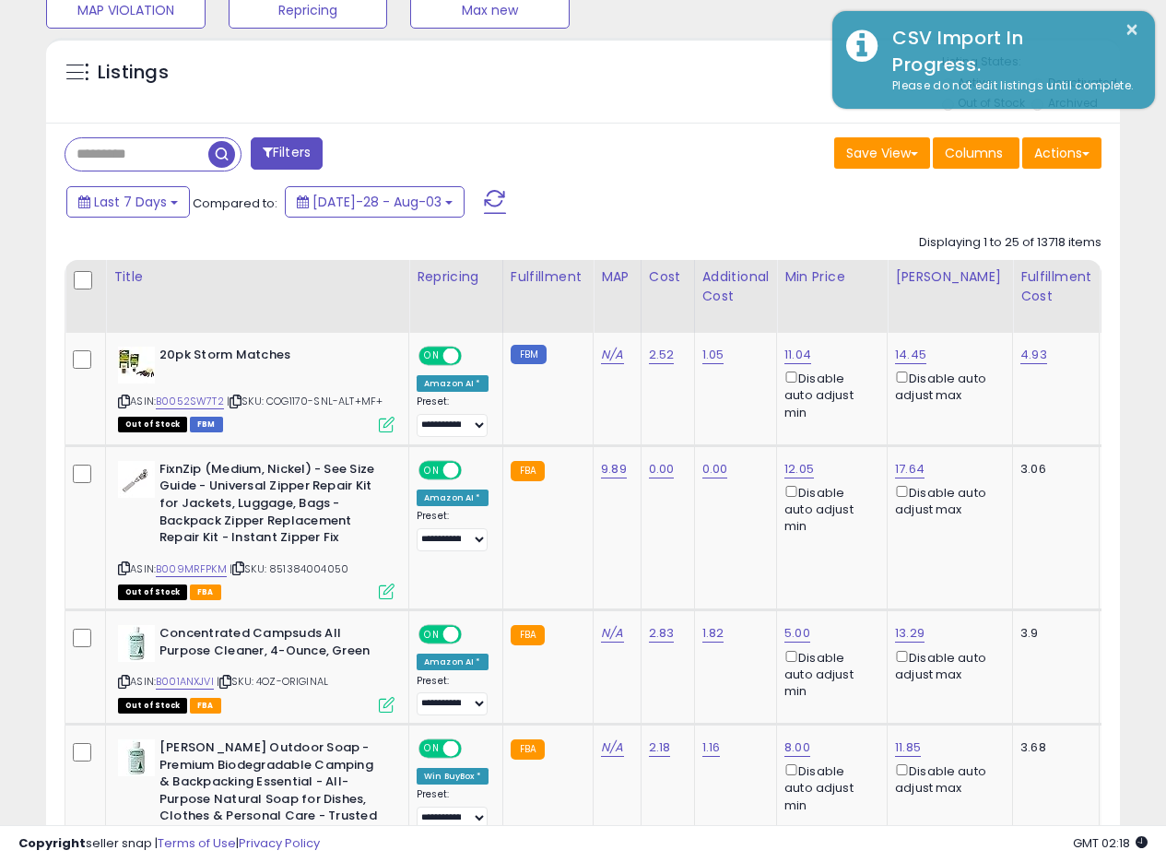
scroll to position [589, 0]
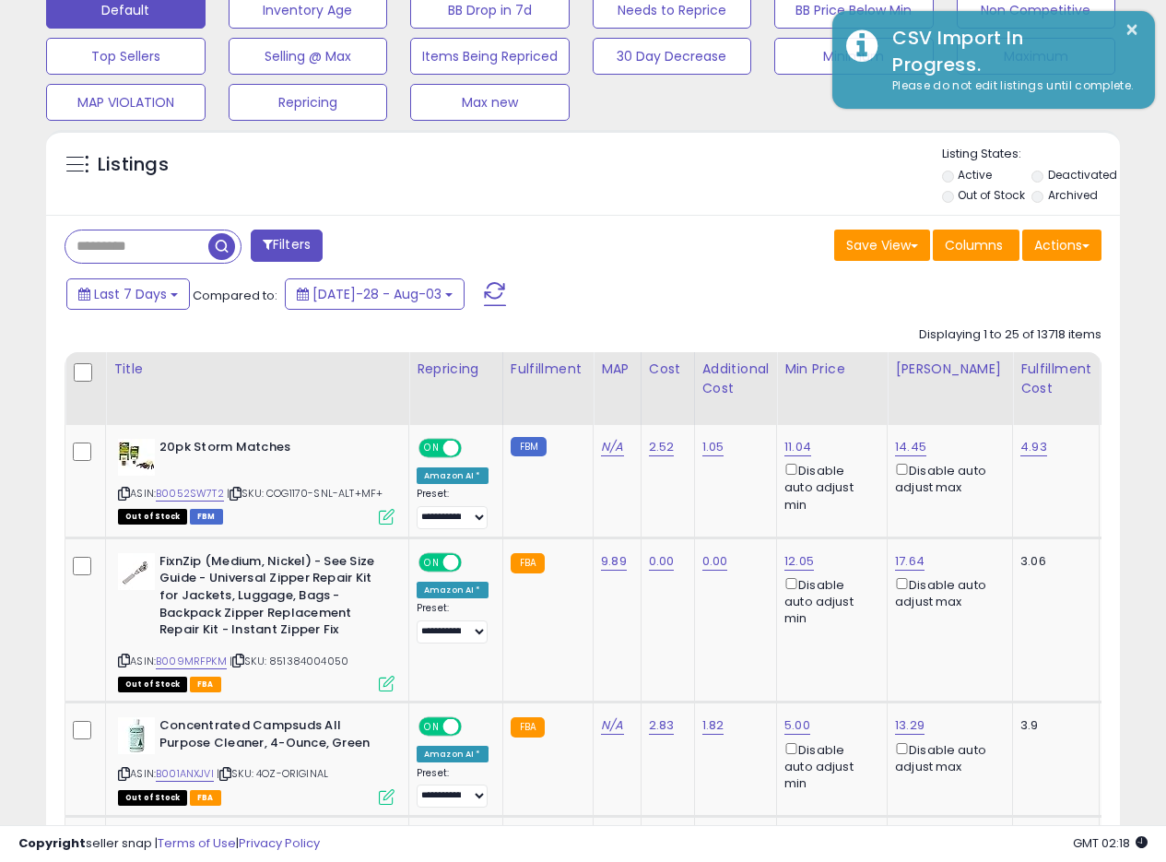
click at [686, 237] on div "Save View Save As New View Update Current View Columns Actions Import Export Vi…" at bounding box center [850, 248] width 533 height 36
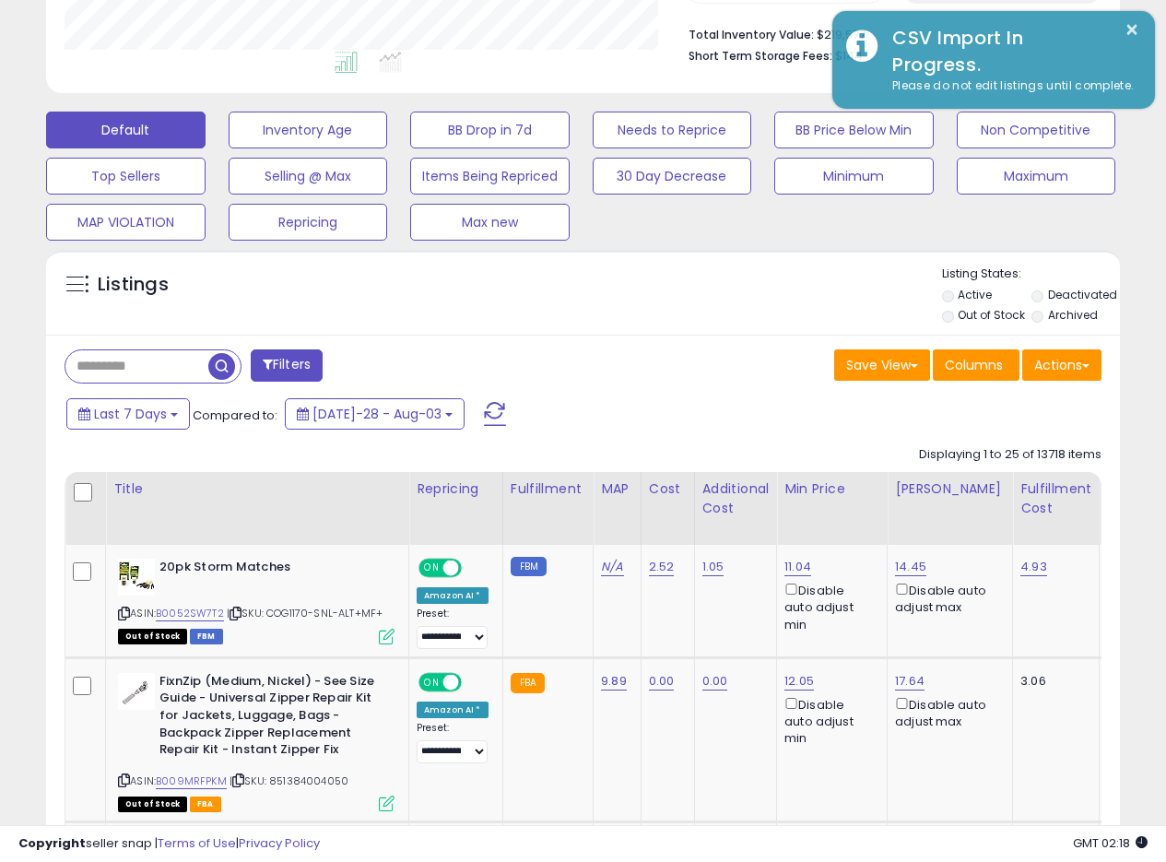
scroll to position [464, 0]
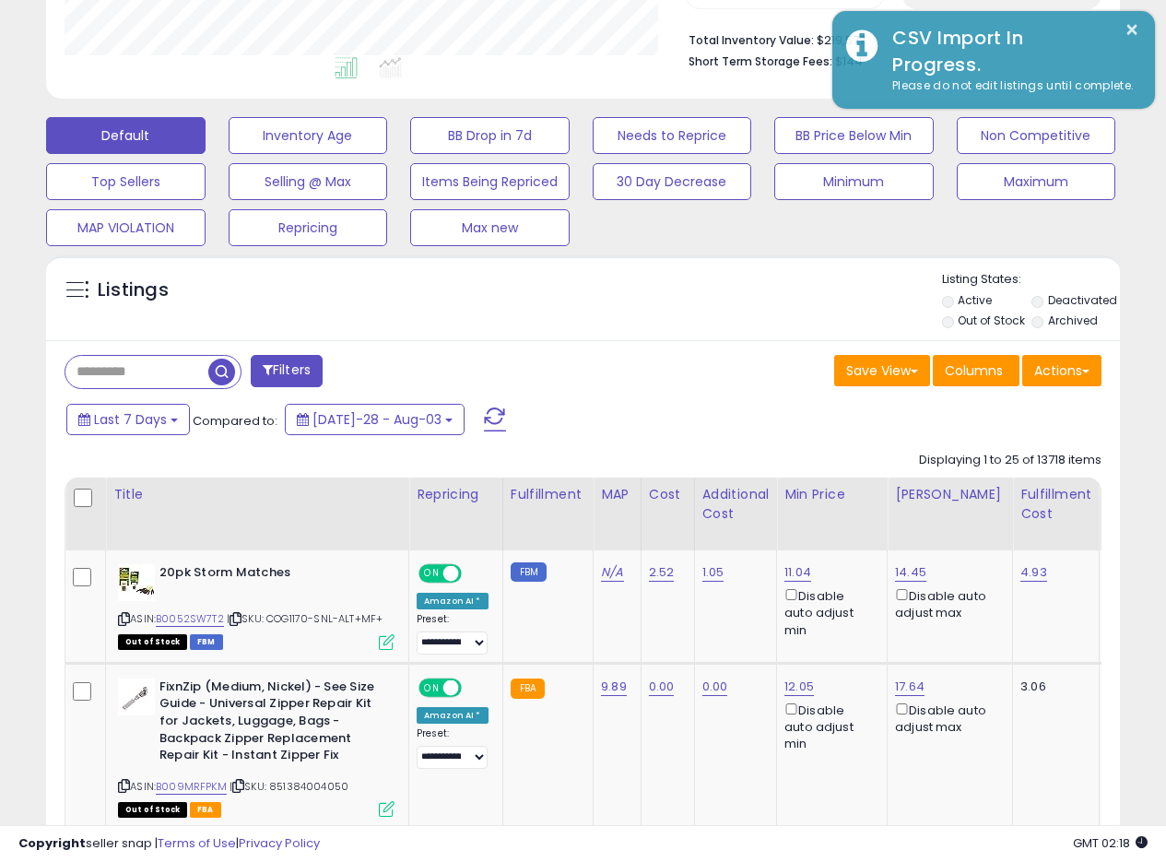
click at [764, 289] on div "Listings" at bounding box center [583, 302] width 1074 height 63
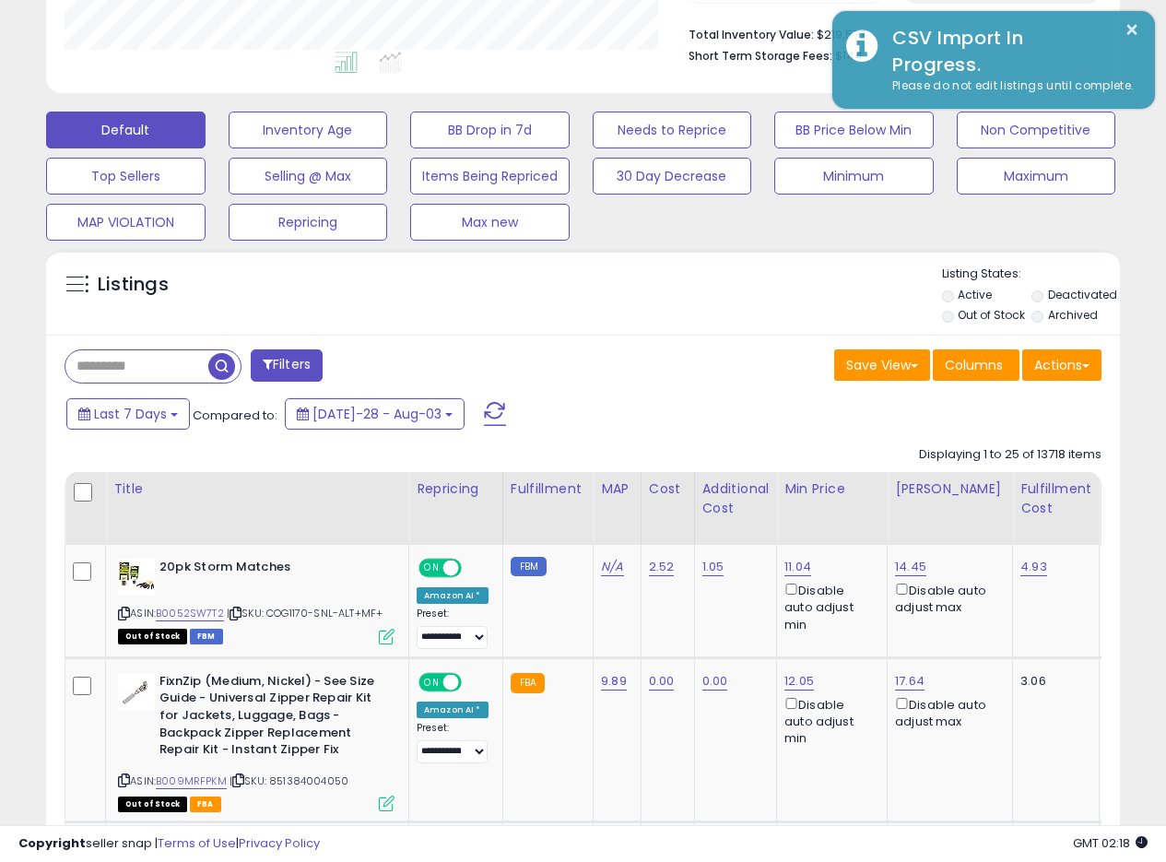
scroll to position [479, 0]
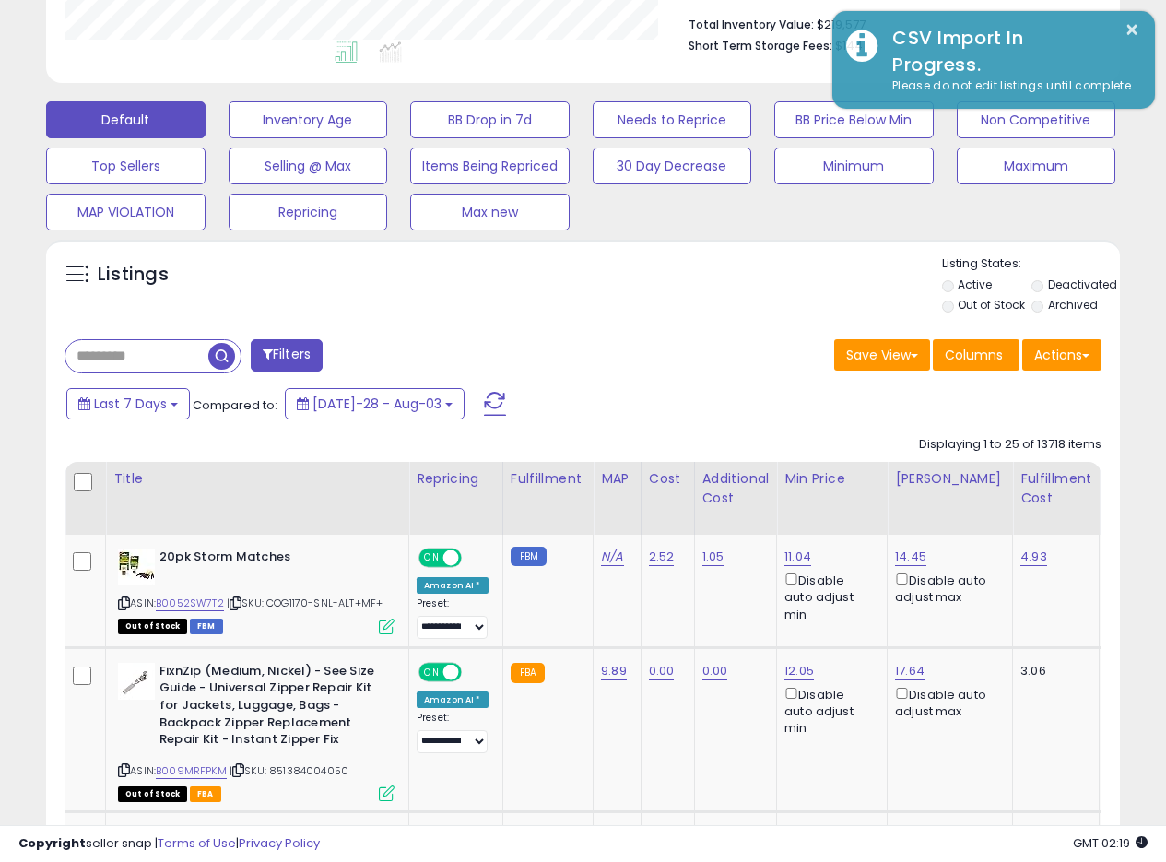
click at [664, 290] on div "Listings" at bounding box center [583, 286] width 1074 height 63
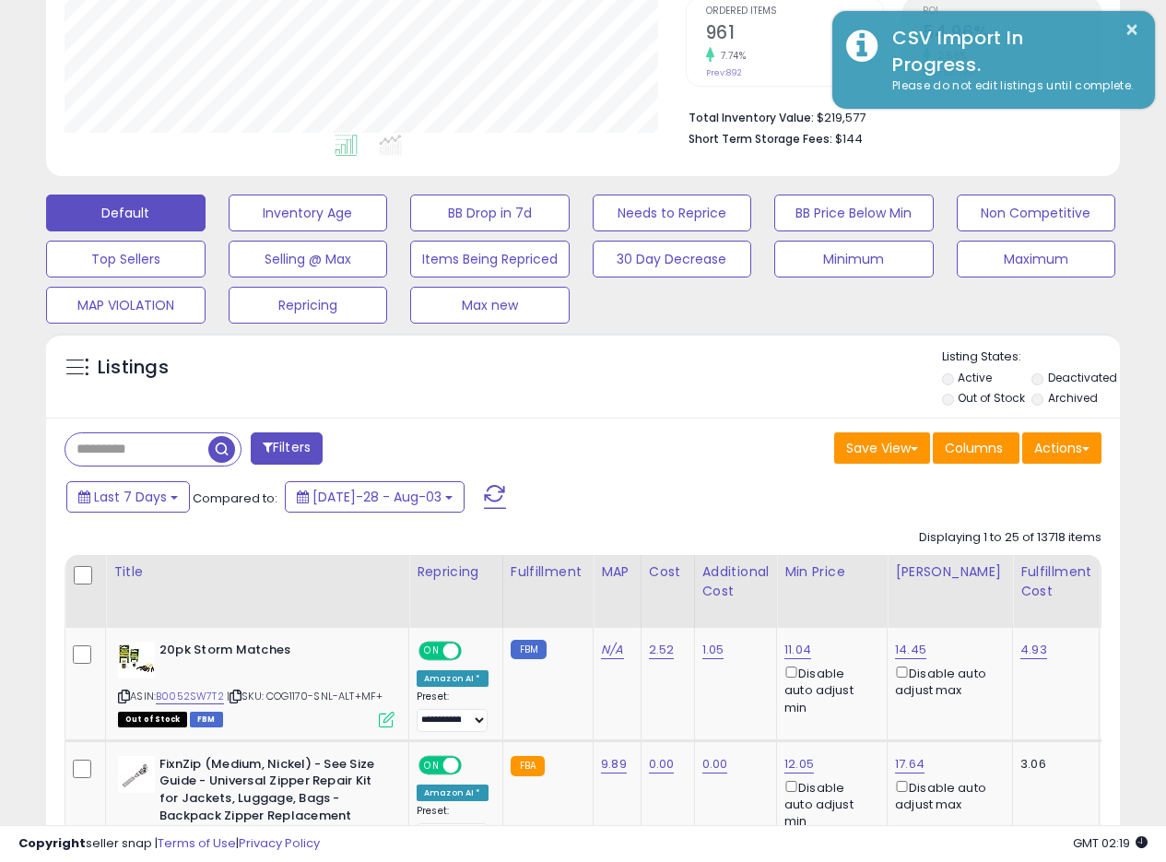
scroll to position [402, 0]
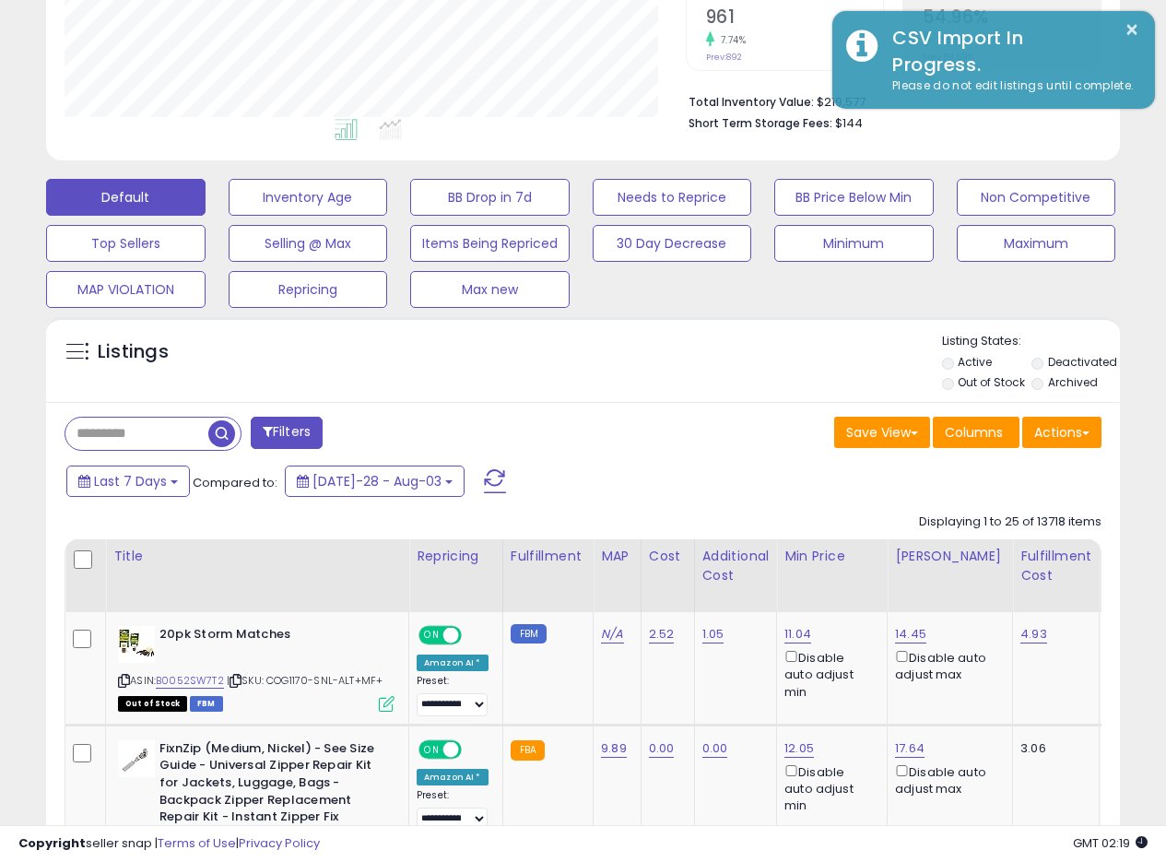
click at [640, 373] on div "Listings" at bounding box center [583, 364] width 1074 height 63
click at [717, 358] on div "Listings" at bounding box center [583, 364] width 1074 height 63
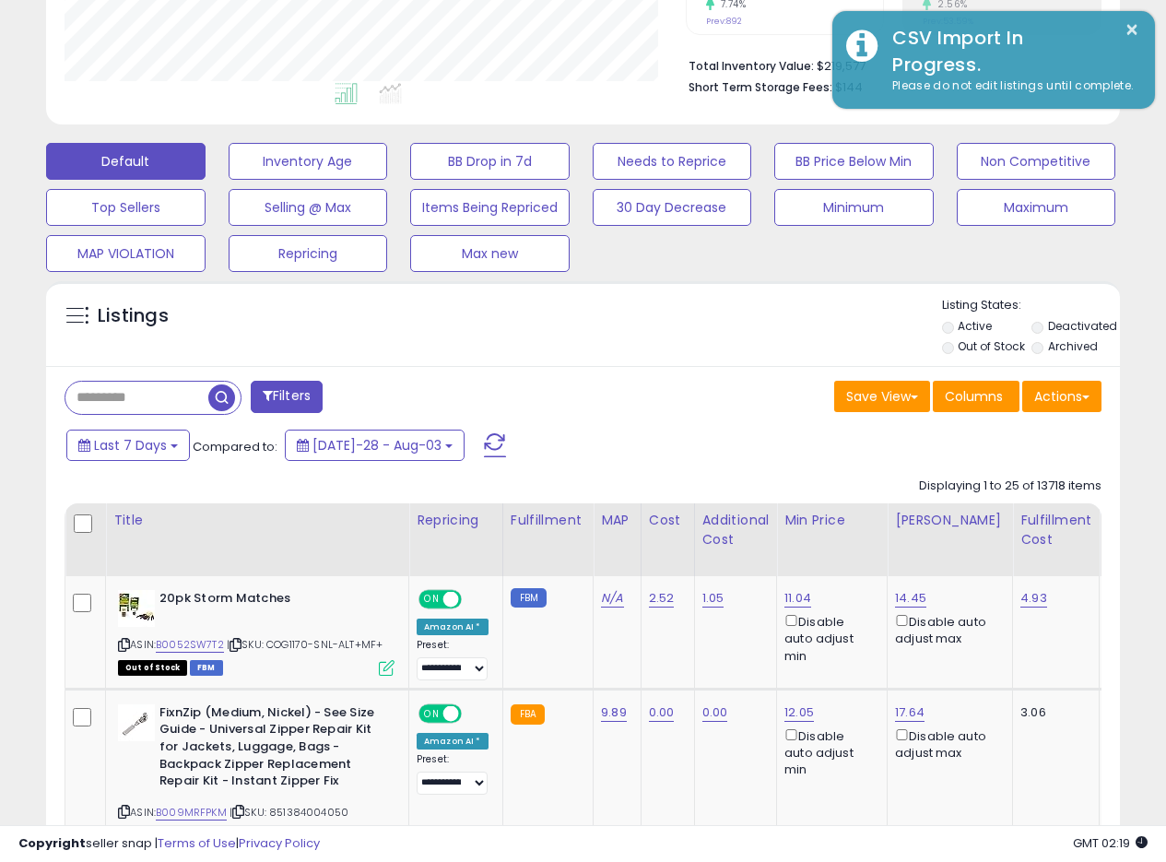
scroll to position [412, 0]
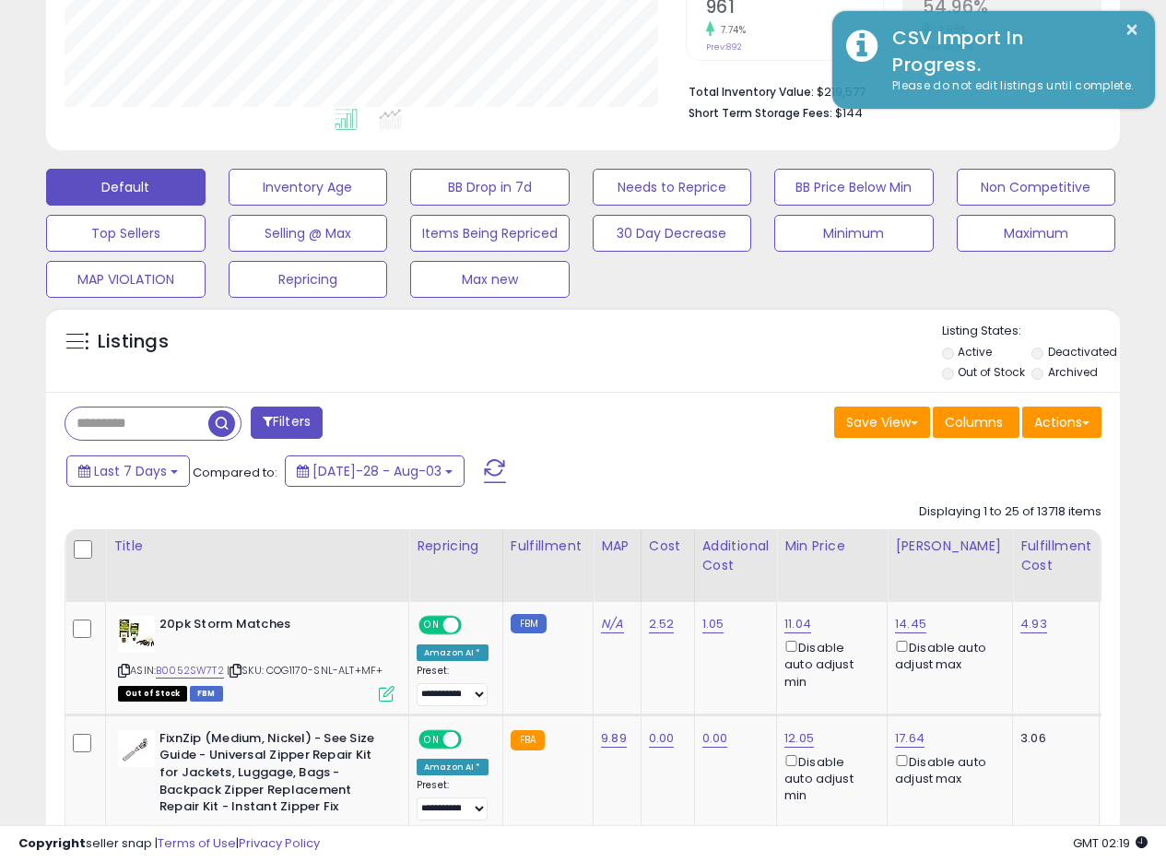
click at [684, 414] on div "Save View Save As New View Update Current View Columns Actions Import Export Vi…" at bounding box center [850, 425] width 533 height 36
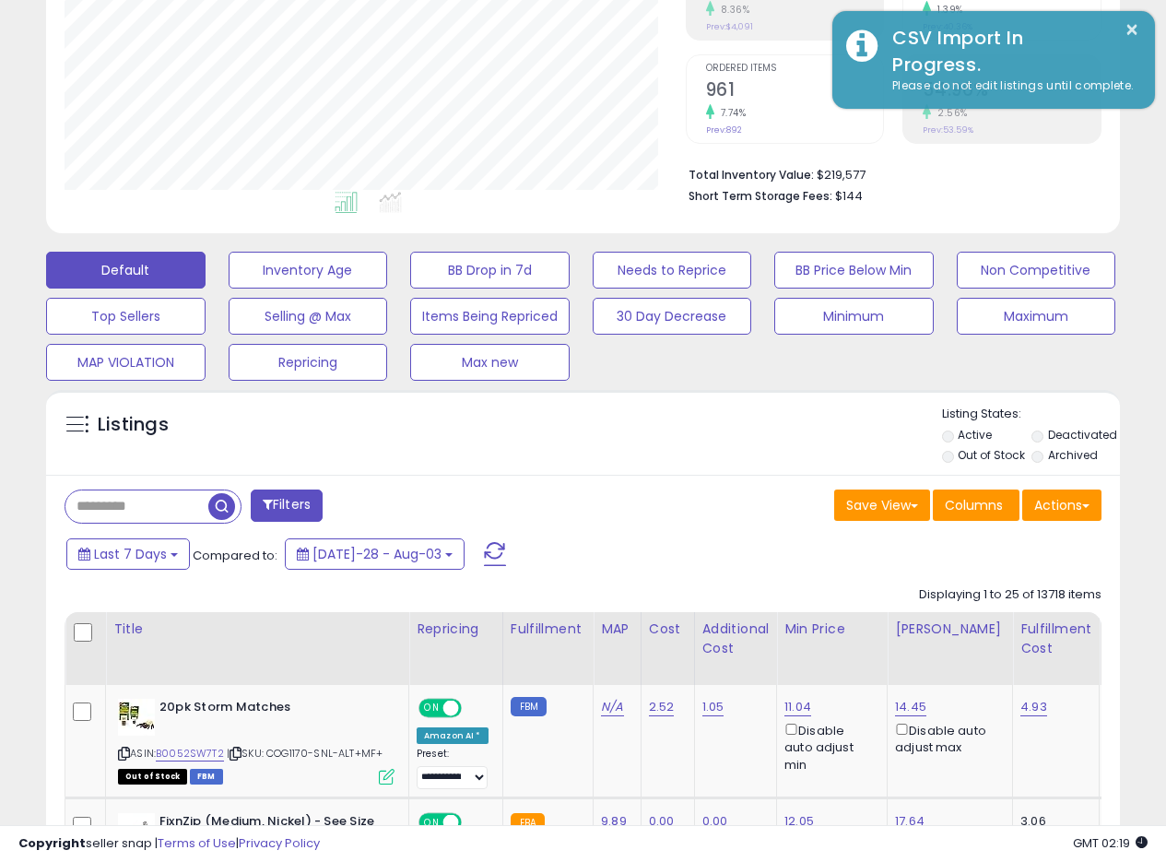
scroll to position [464, 0]
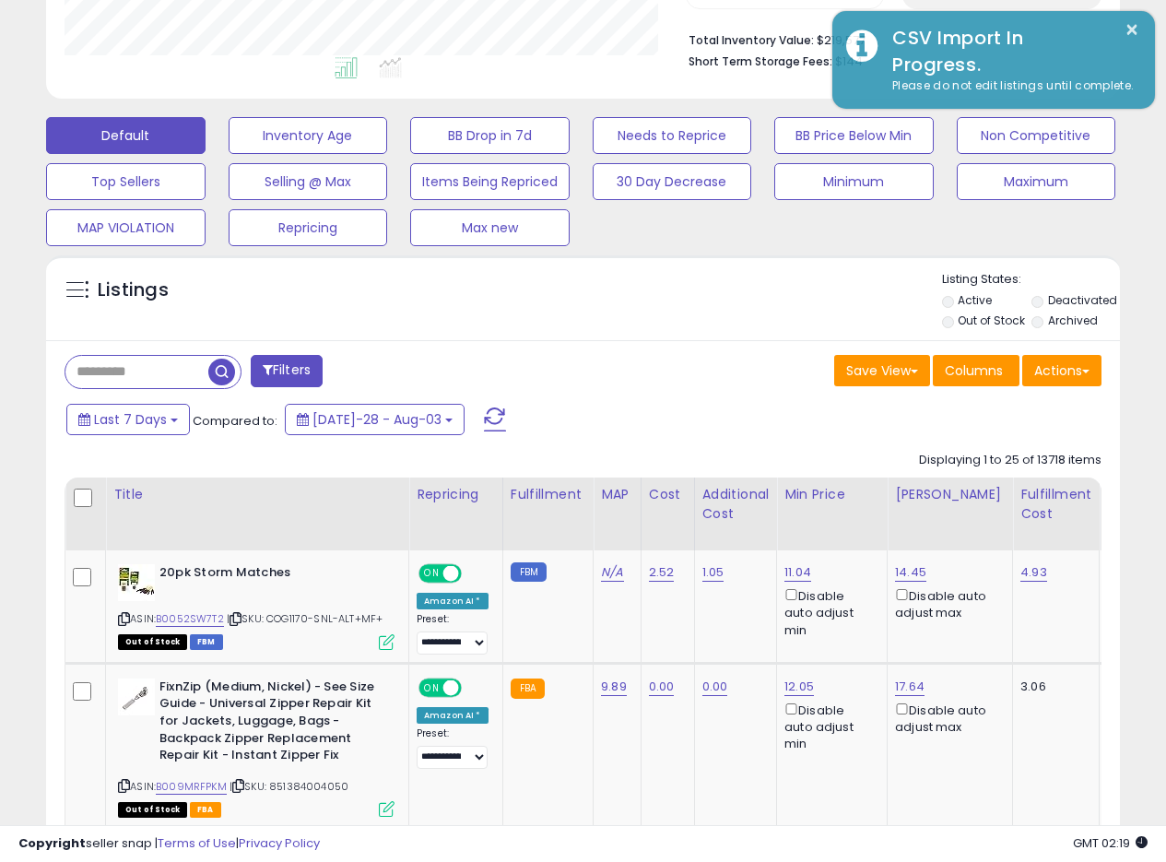
click at [732, 290] on div "Listings" at bounding box center [583, 302] width 1074 height 63
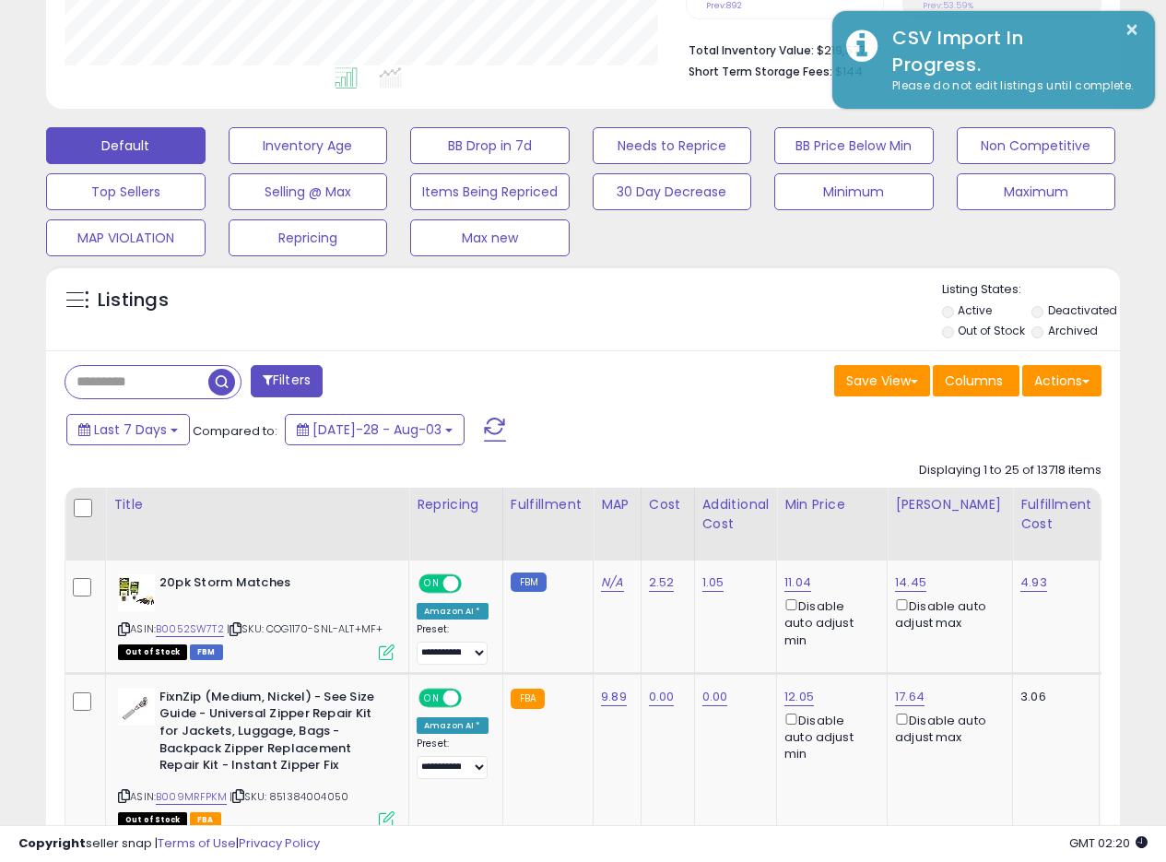
scroll to position [459, 0]
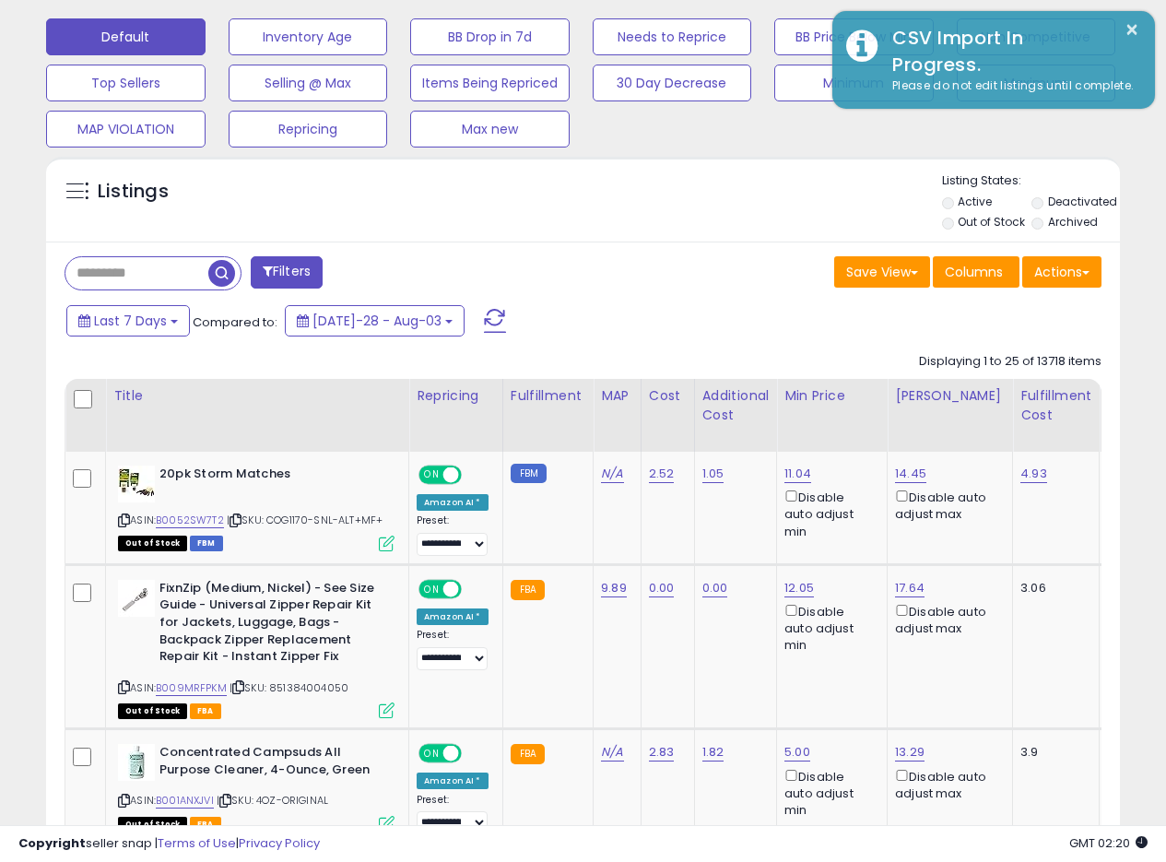
drag, startPoint x: 614, startPoint y: 306, endPoint x: 650, endPoint y: 286, distance: 41.3
click at [615, 305] on div "Last 7 Days Compared to: Jul-28 - Aug-03" at bounding box center [451, 322] width 778 height 41
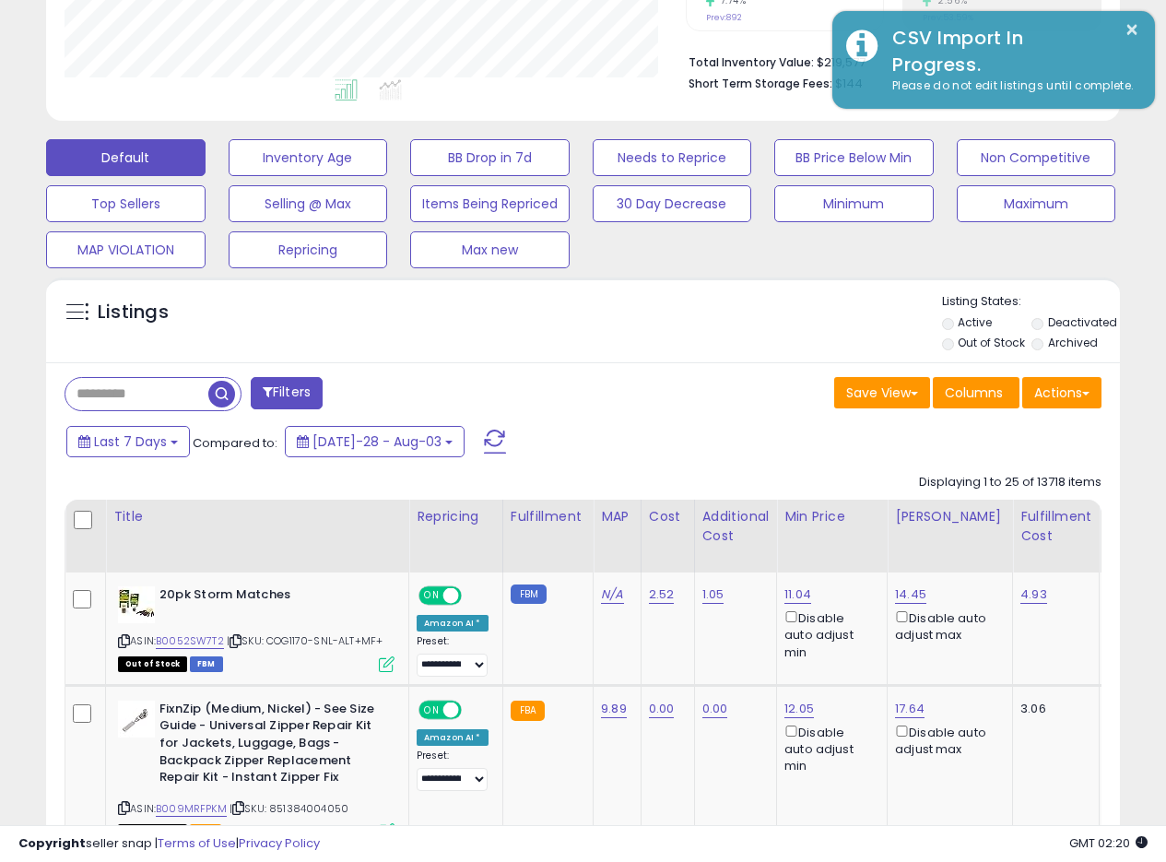
scroll to position [436, 0]
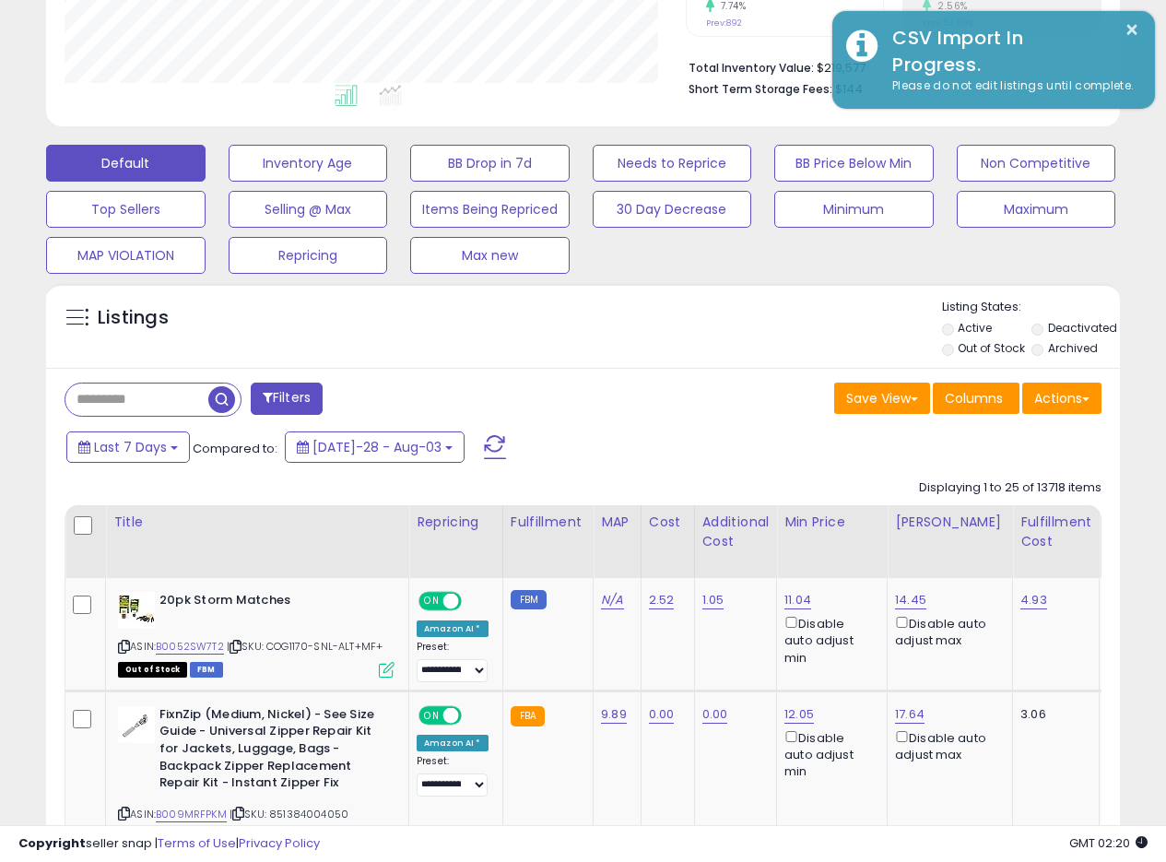
drag, startPoint x: 549, startPoint y: 389, endPoint x: 535, endPoint y: 386, distance: 14.1
click at [551, 388] on div "Filters" at bounding box center [317, 401] width 533 height 37
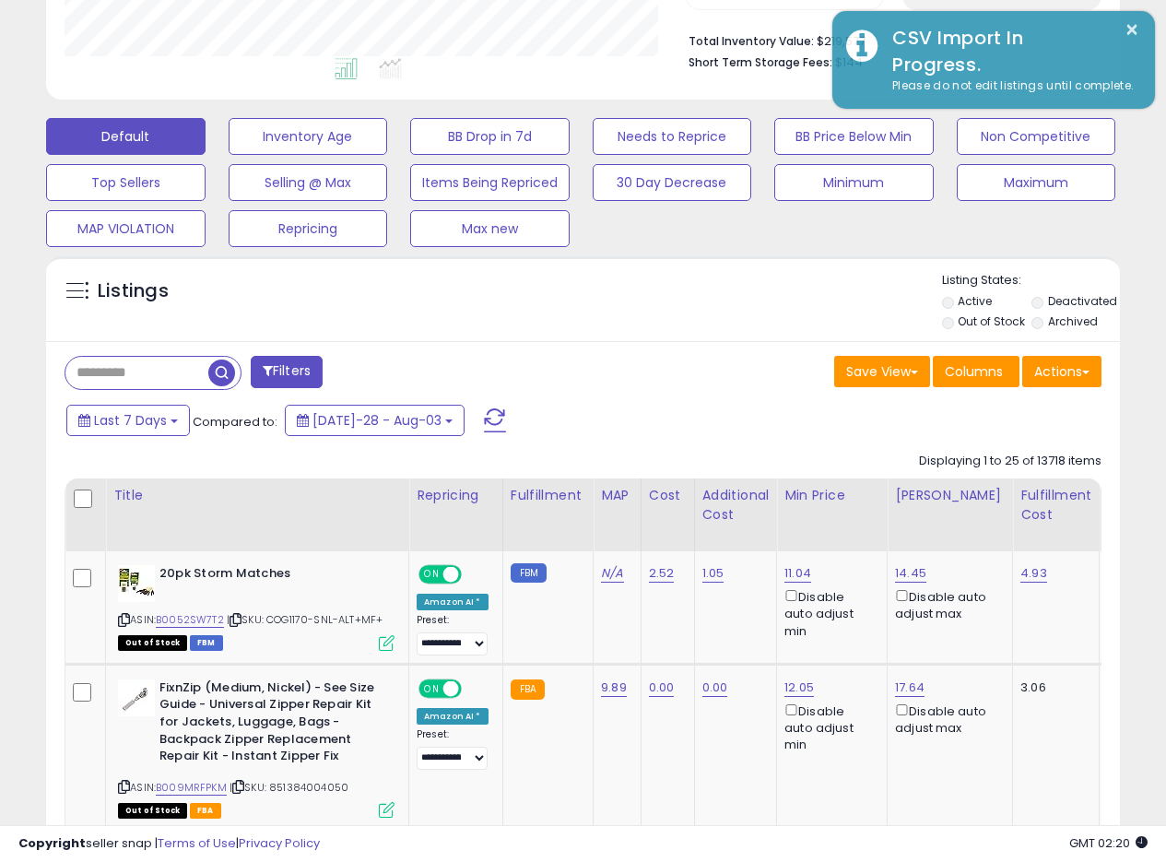
click at [599, 325] on div "Listings" at bounding box center [583, 303] width 1074 height 63
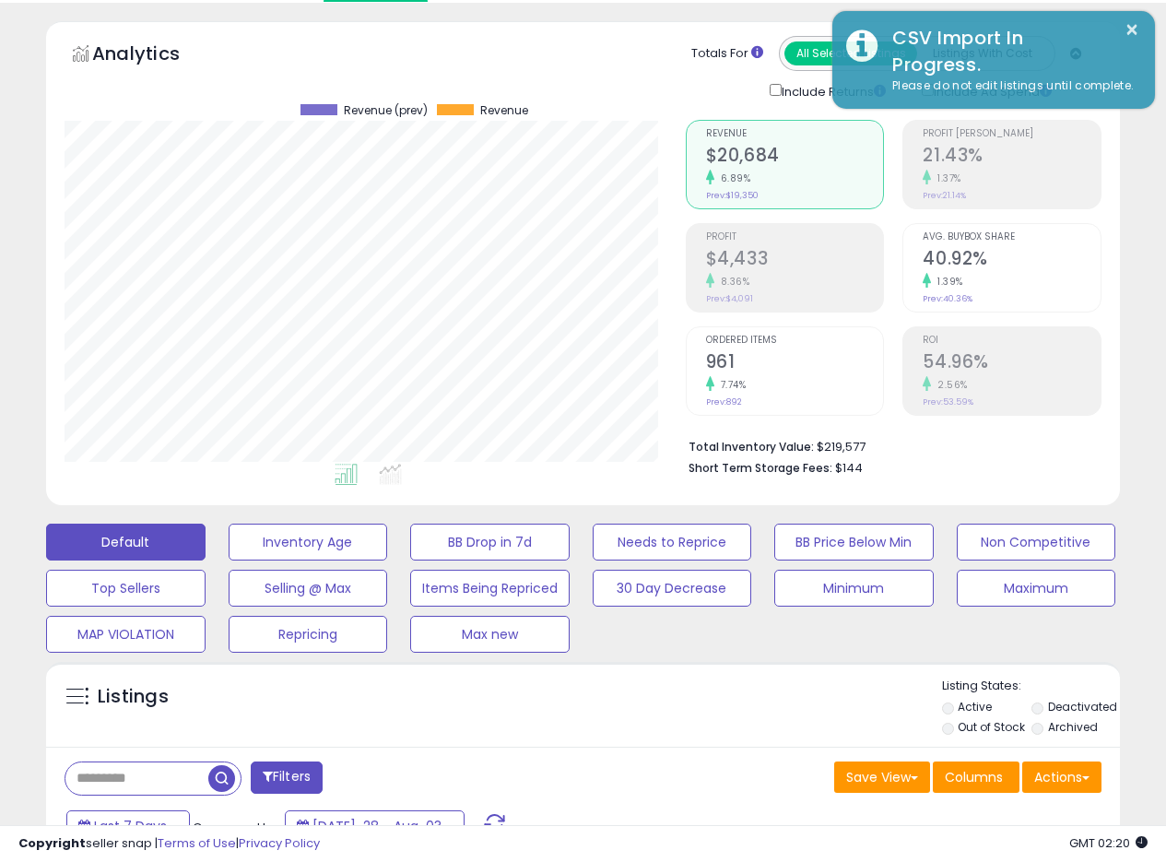
scroll to position [0, 0]
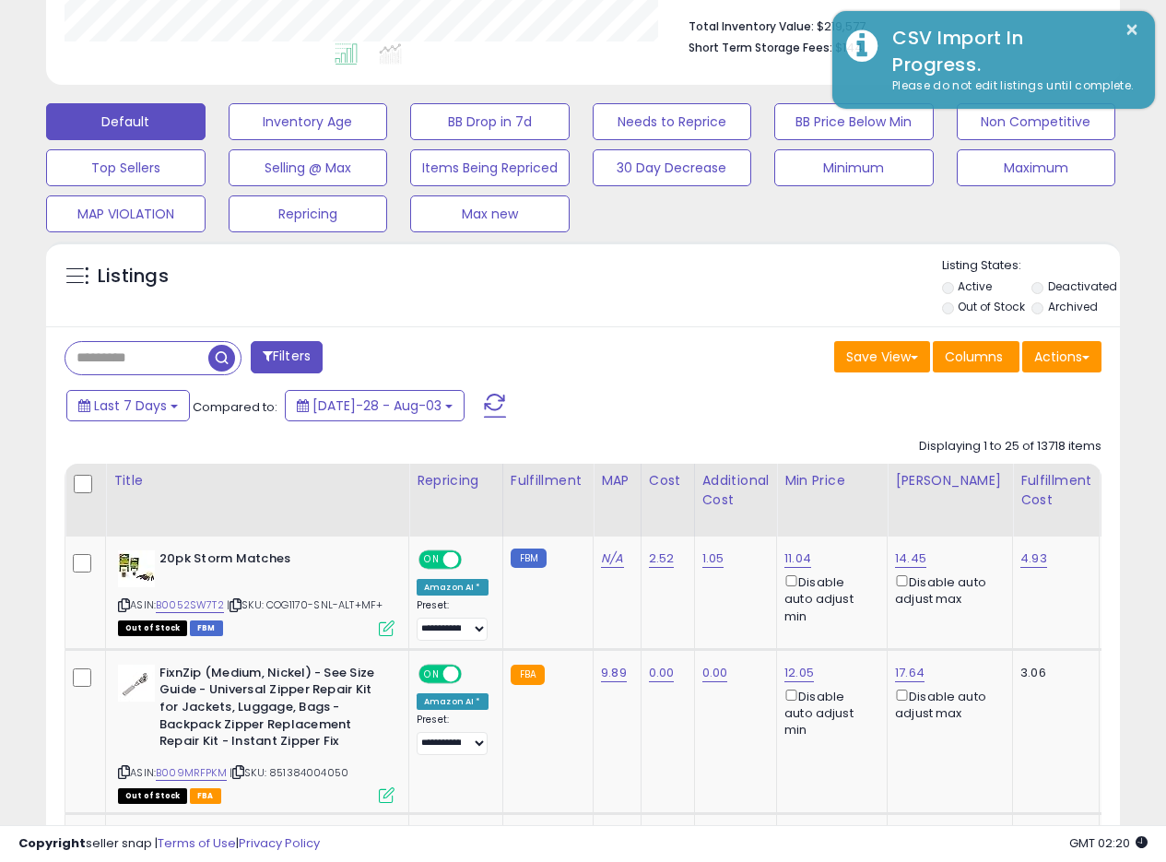
click at [649, 266] on div "Listings" at bounding box center [583, 288] width 1074 height 63
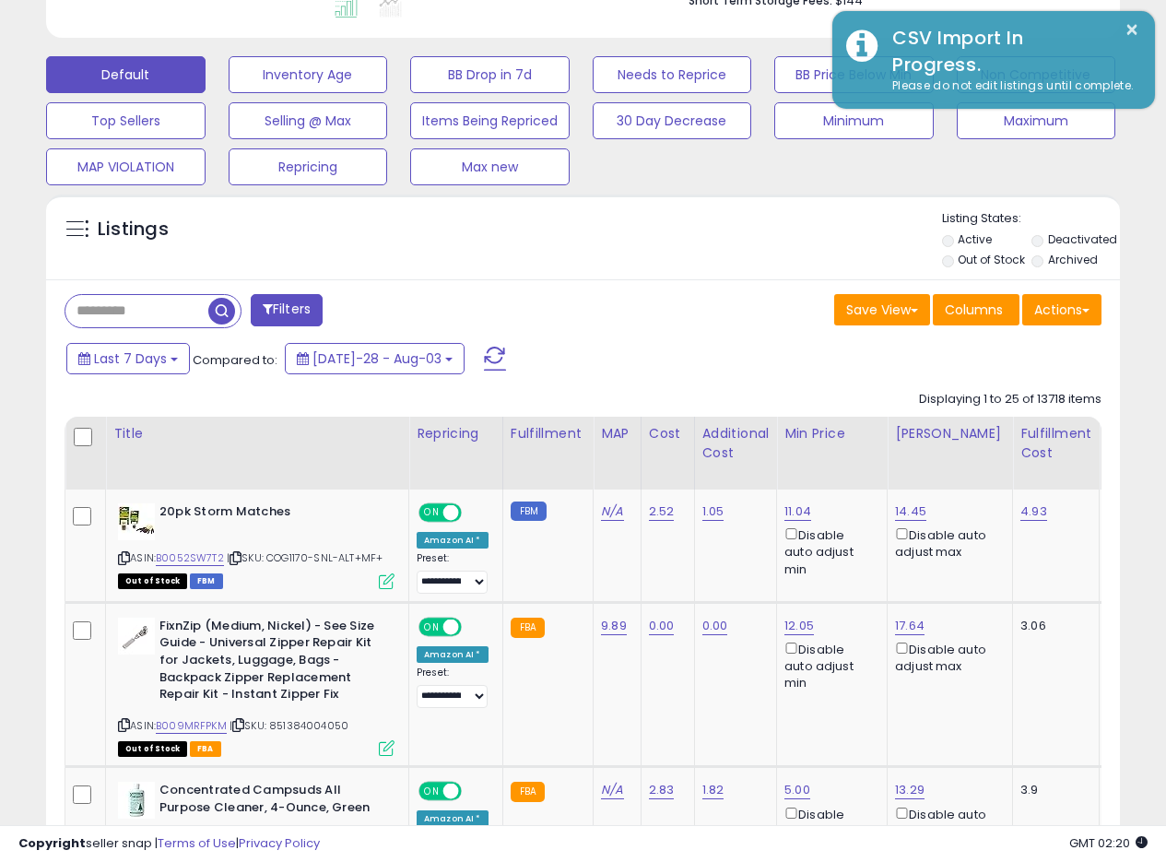
scroll to position [514, 0]
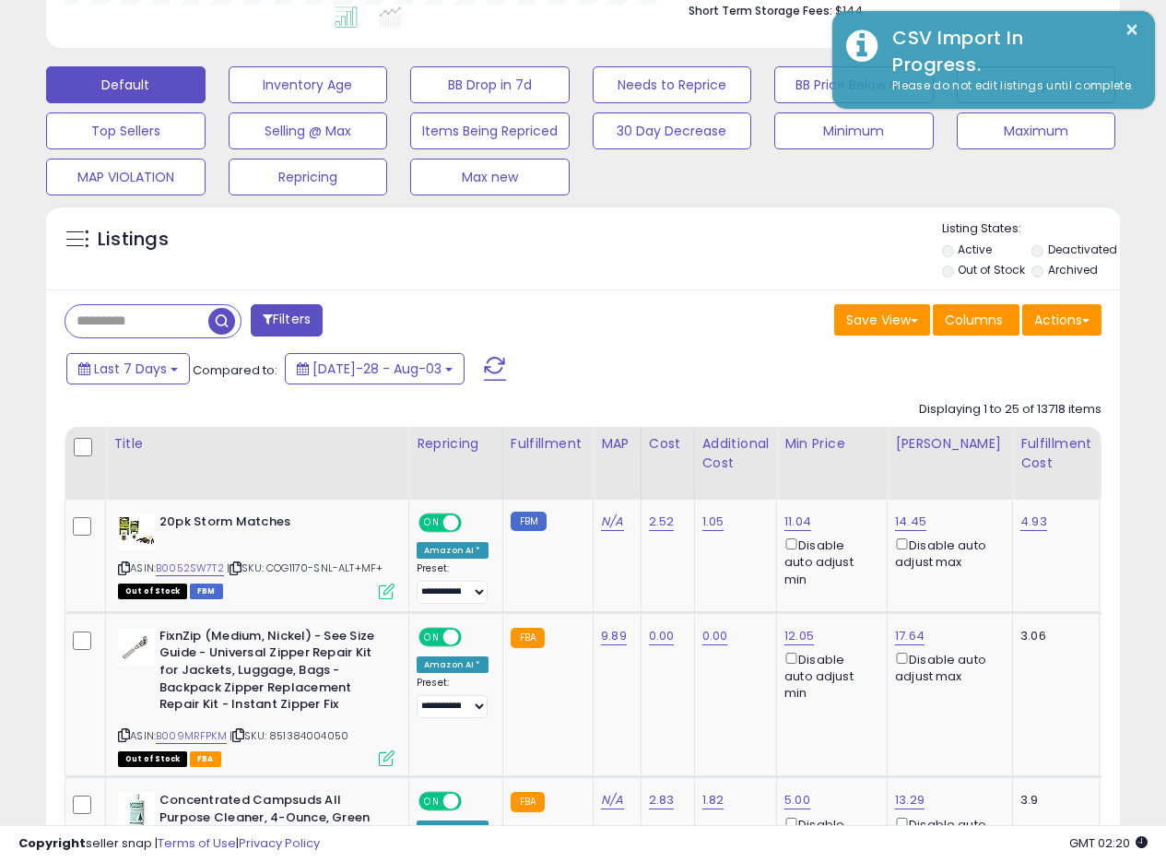
click at [618, 273] on div "Listings" at bounding box center [583, 251] width 1074 height 63
click at [609, 280] on div "Listings" at bounding box center [583, 251] width 1074 height 63
drag, startPoint x: 619, startPoint y: 277, endPoint x: 636, endPoint y: 260, distance: 24.1
click at [621, 273] on div "Listings" at bounding box center [583, 251] width 1074 height 63
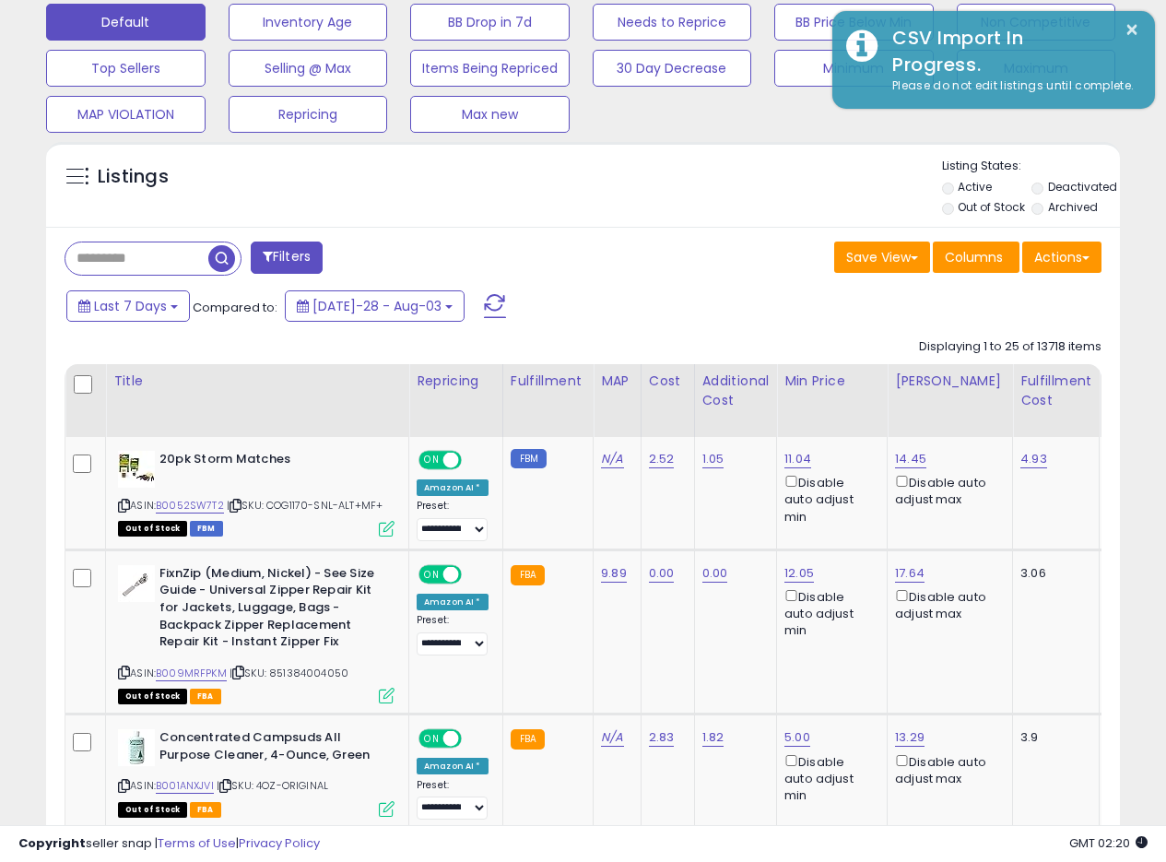
scroll to position [547, 0]
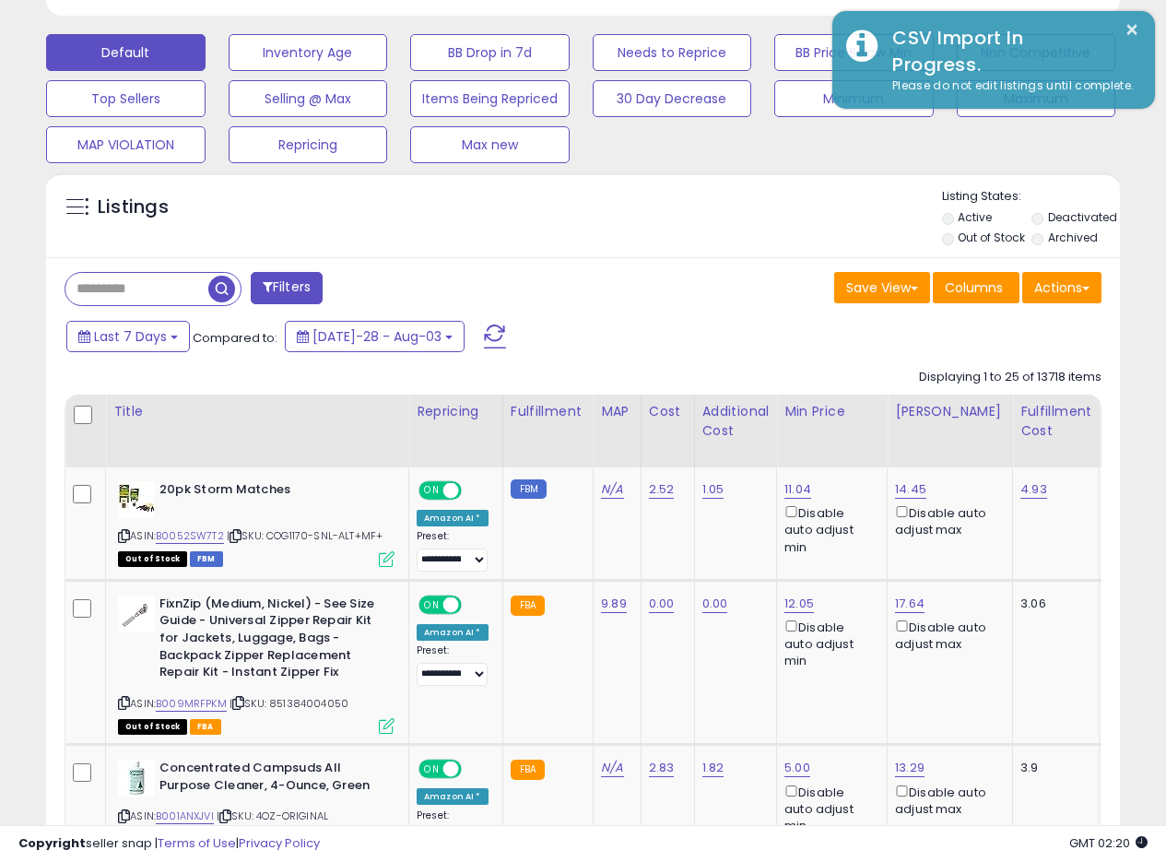
drag, startPoint x: 574, startPoint y: 278, endPoint x: 585, endPoint y: 271, distance: 12.0
click at [578, 276] on div "Filters" at bounding box center [317, 290] width 533 height 37
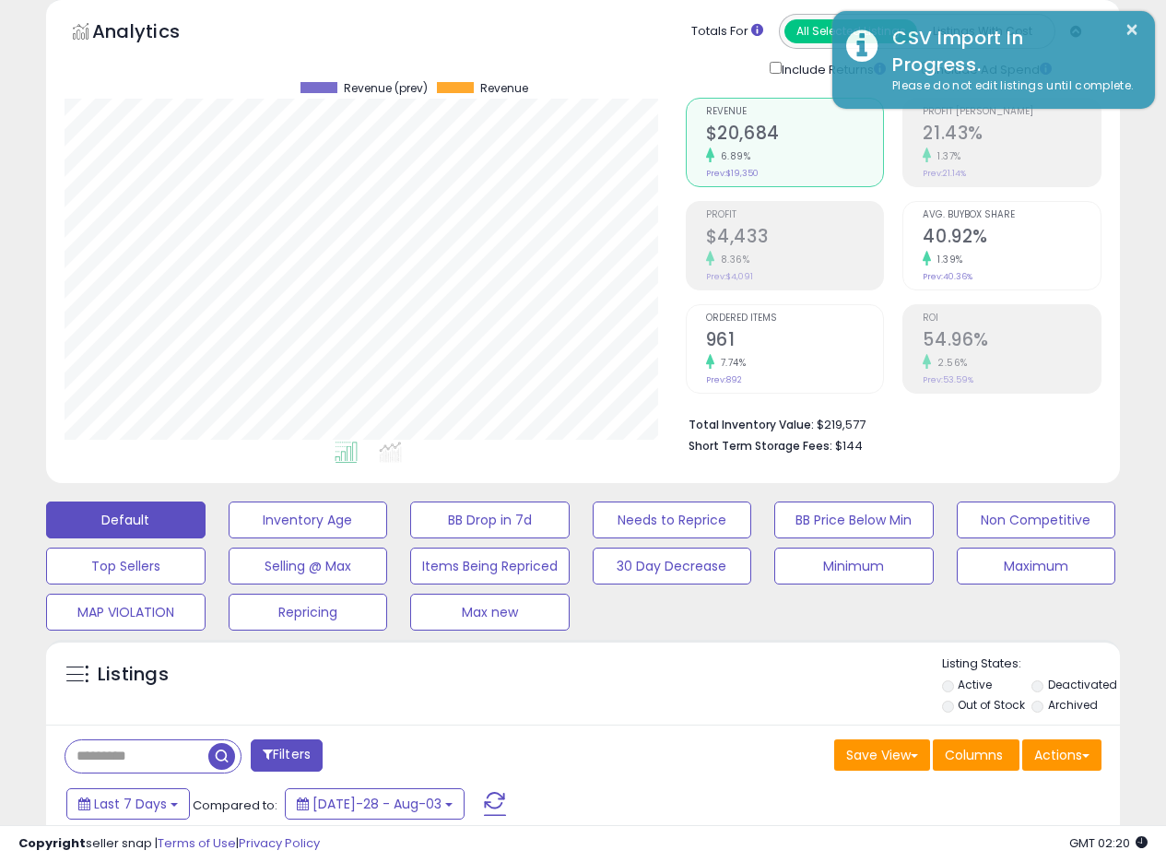
scroll to position [0, 0]
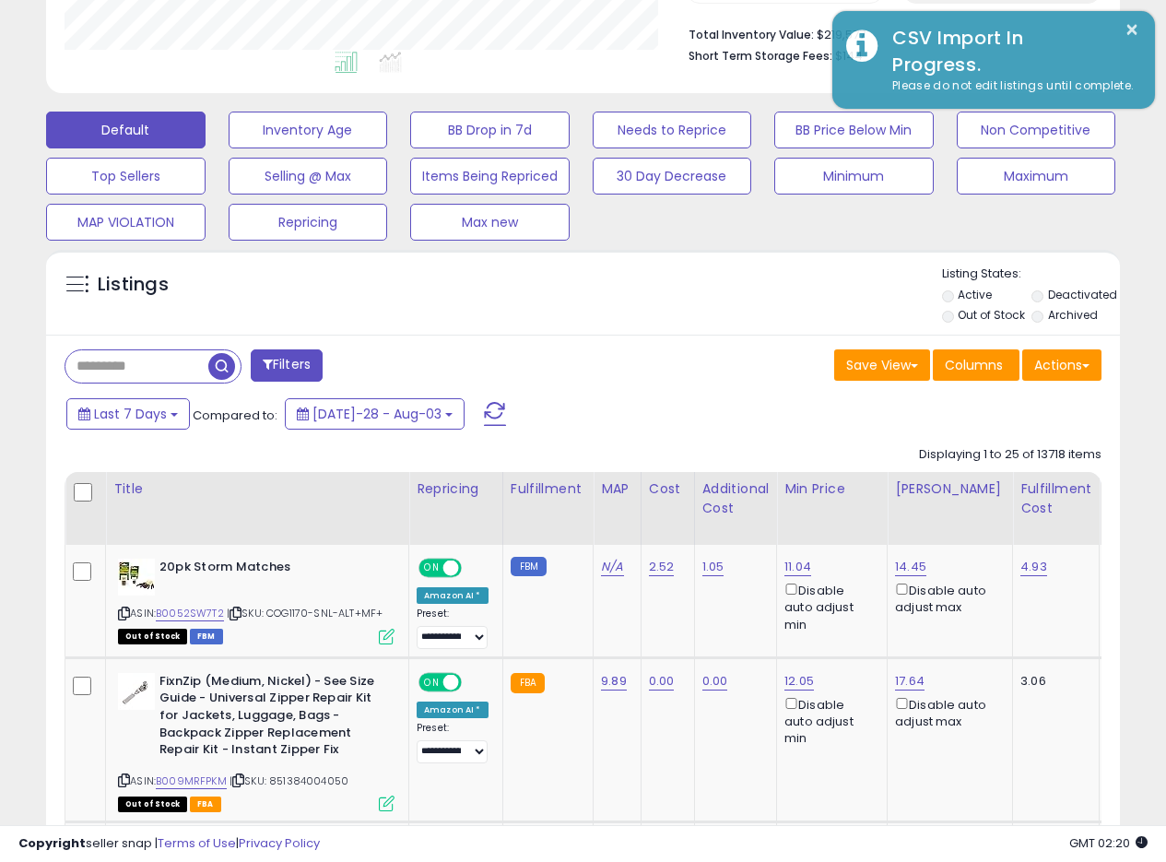
click at [641, 272] on div "Listings" at bounding box center [583, 297] width 1074 height 63
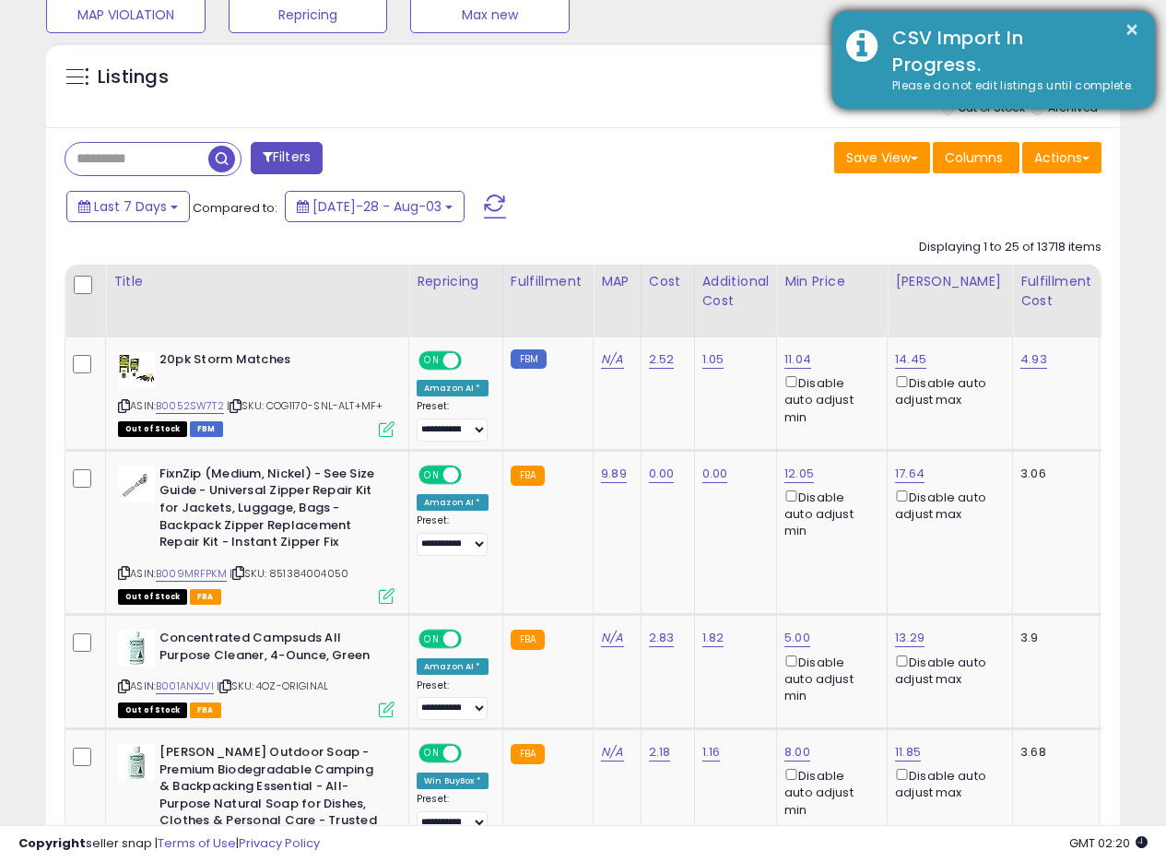
scroll to position [656, 0]
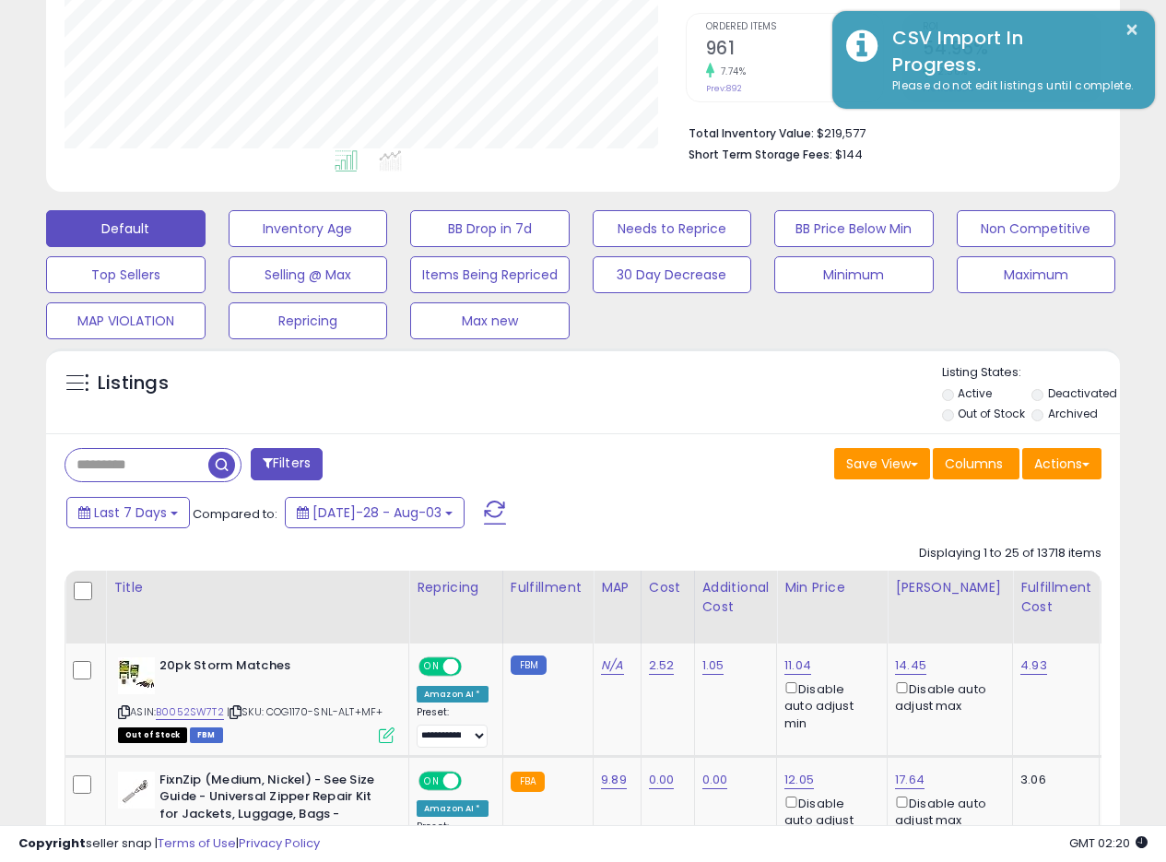
scroll to position [417, 0]
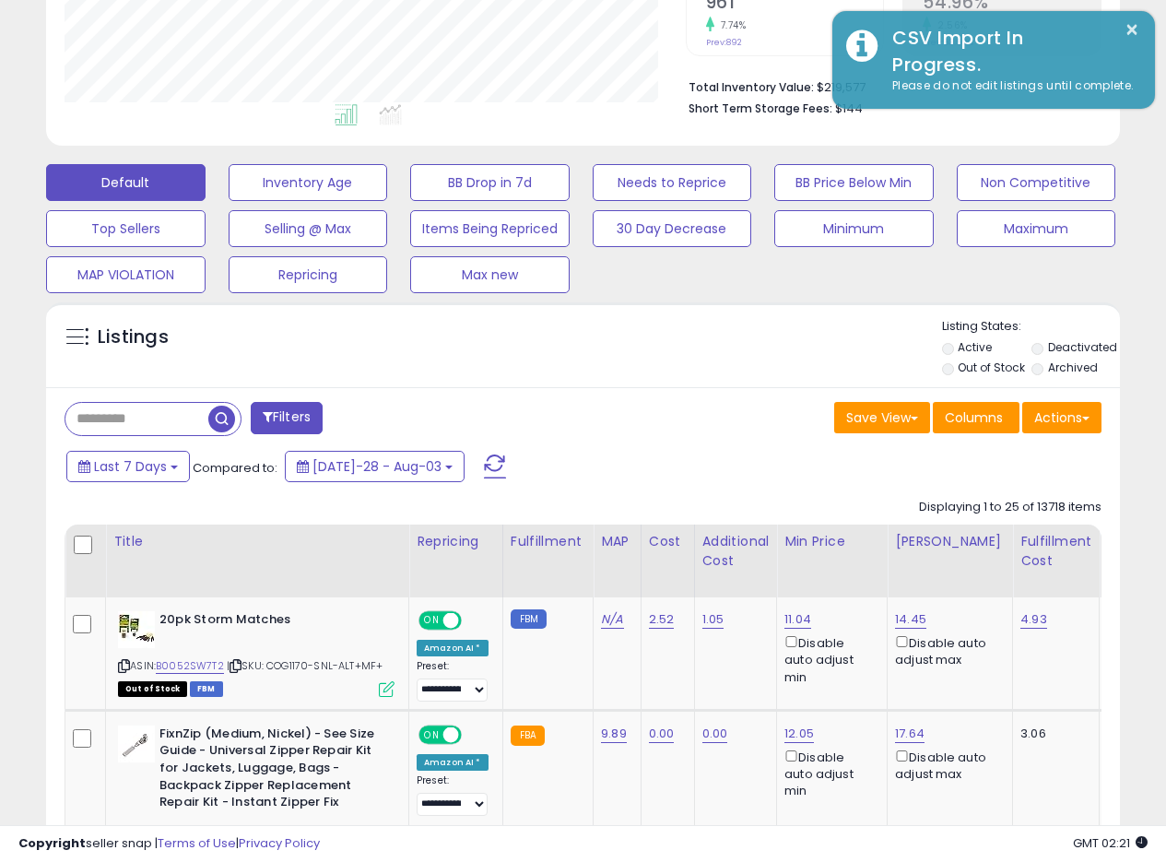
click at [661, 359] on div "Listings" at bounding box center [583, 349] width 1074 height 63
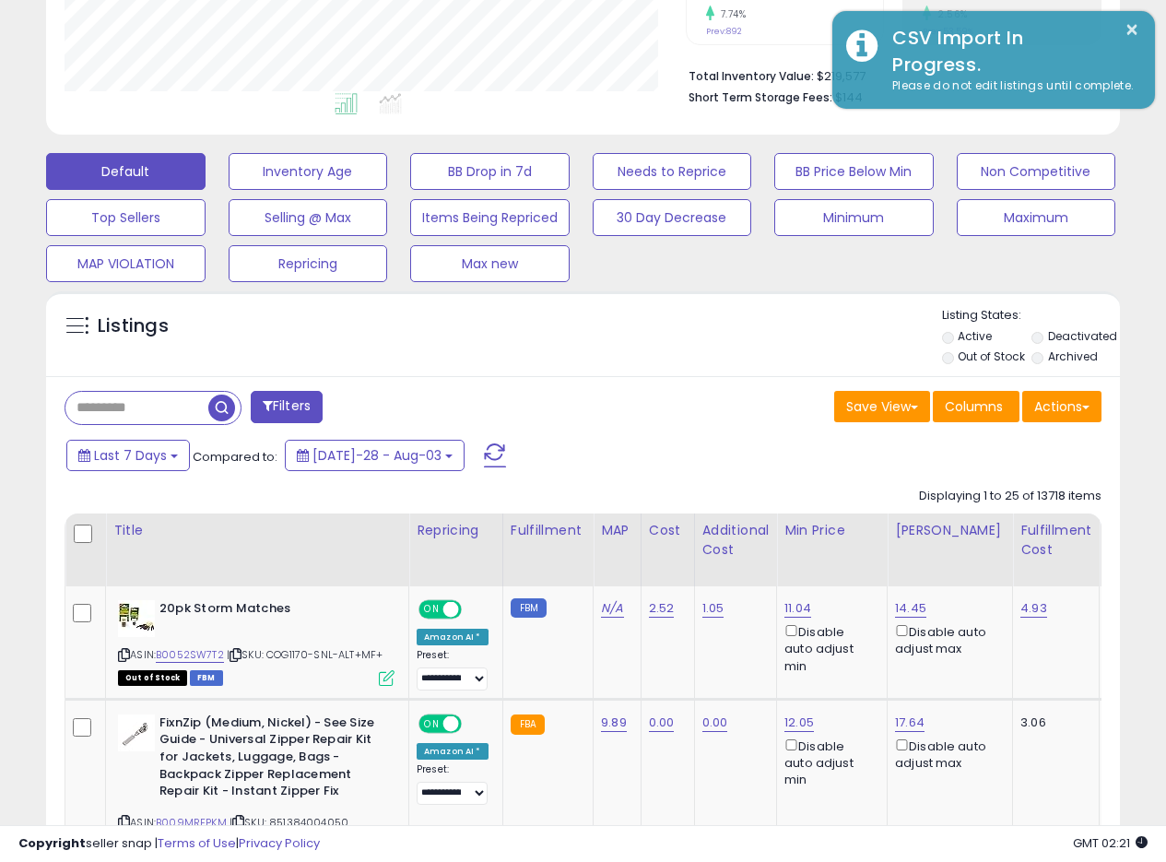
scroll to position [454, 0]
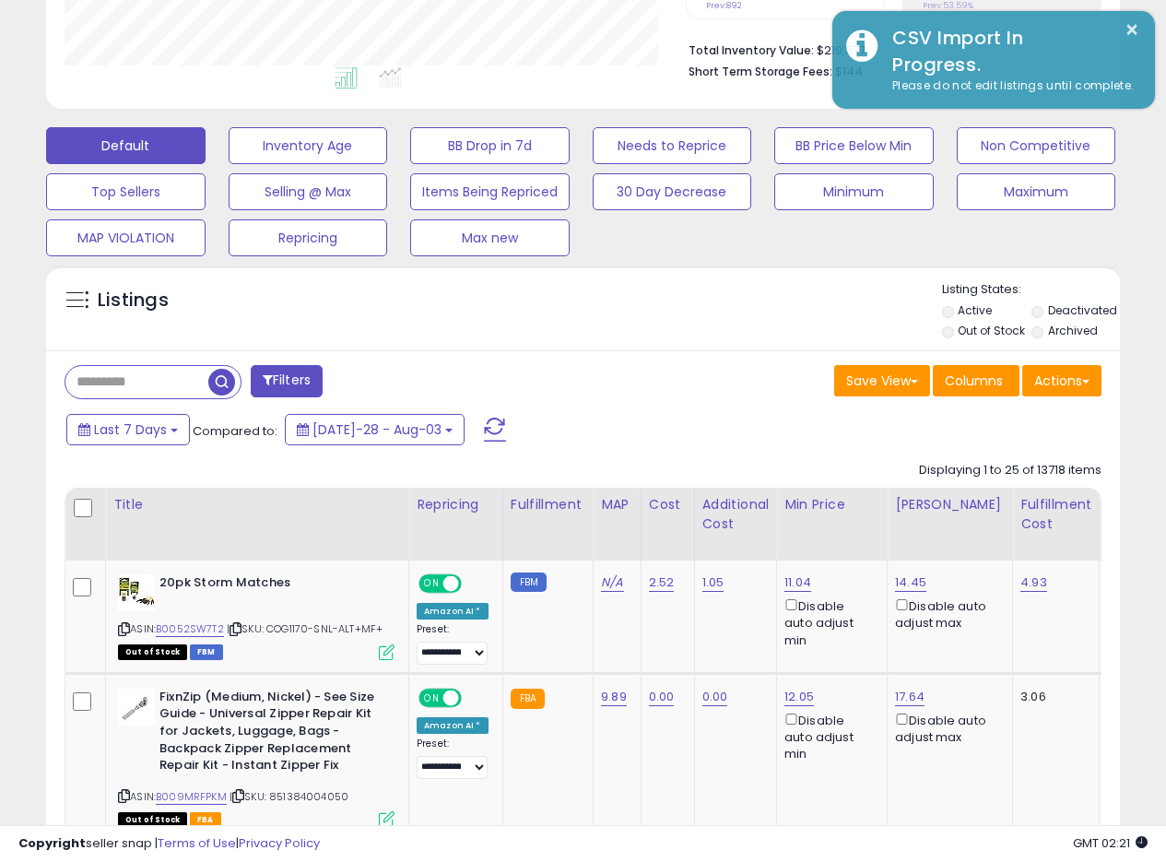
click at [718, 337] on div "Listings" at bounding box center [583, 312] width 1074 height 63
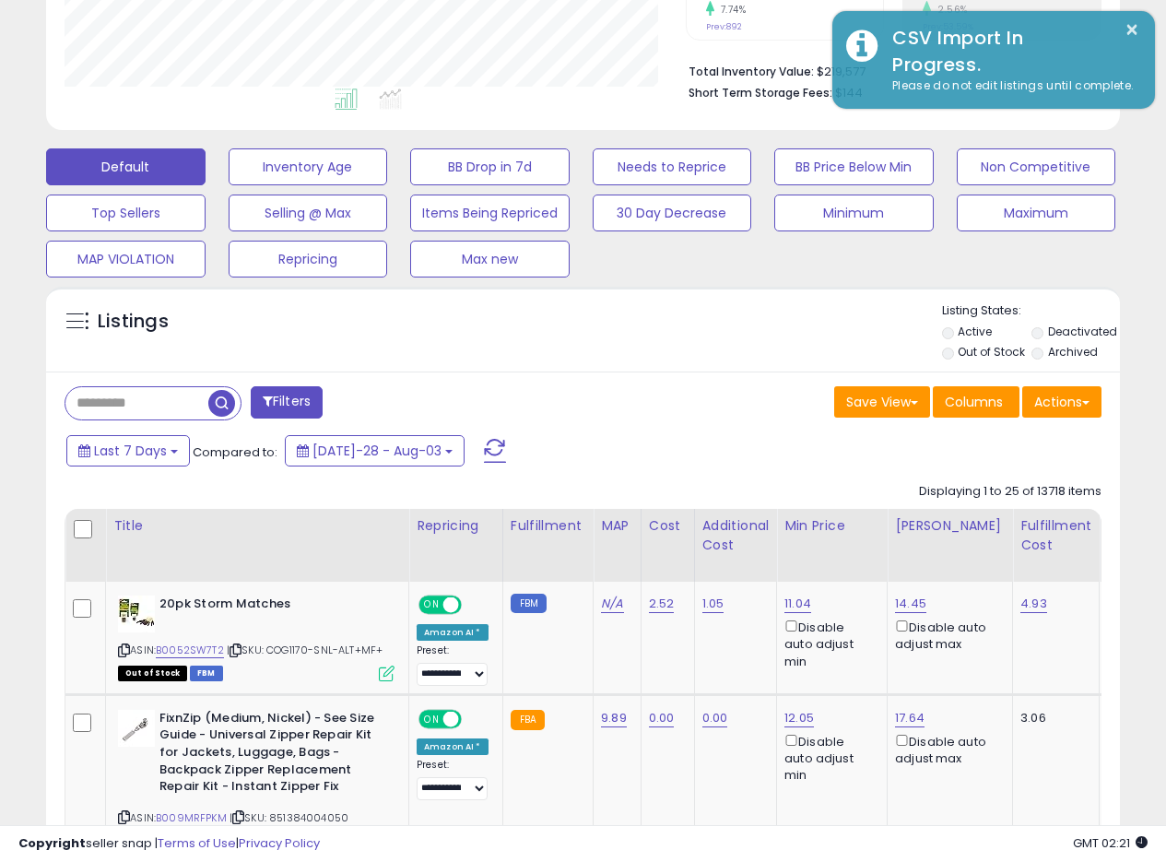
click at [681, 265] on div "Default Inventory Age BB Drop in 7d Needs to Reprice BB Price Below Min Non Com…" at bounding box center [583, 208] width 1120 height 138
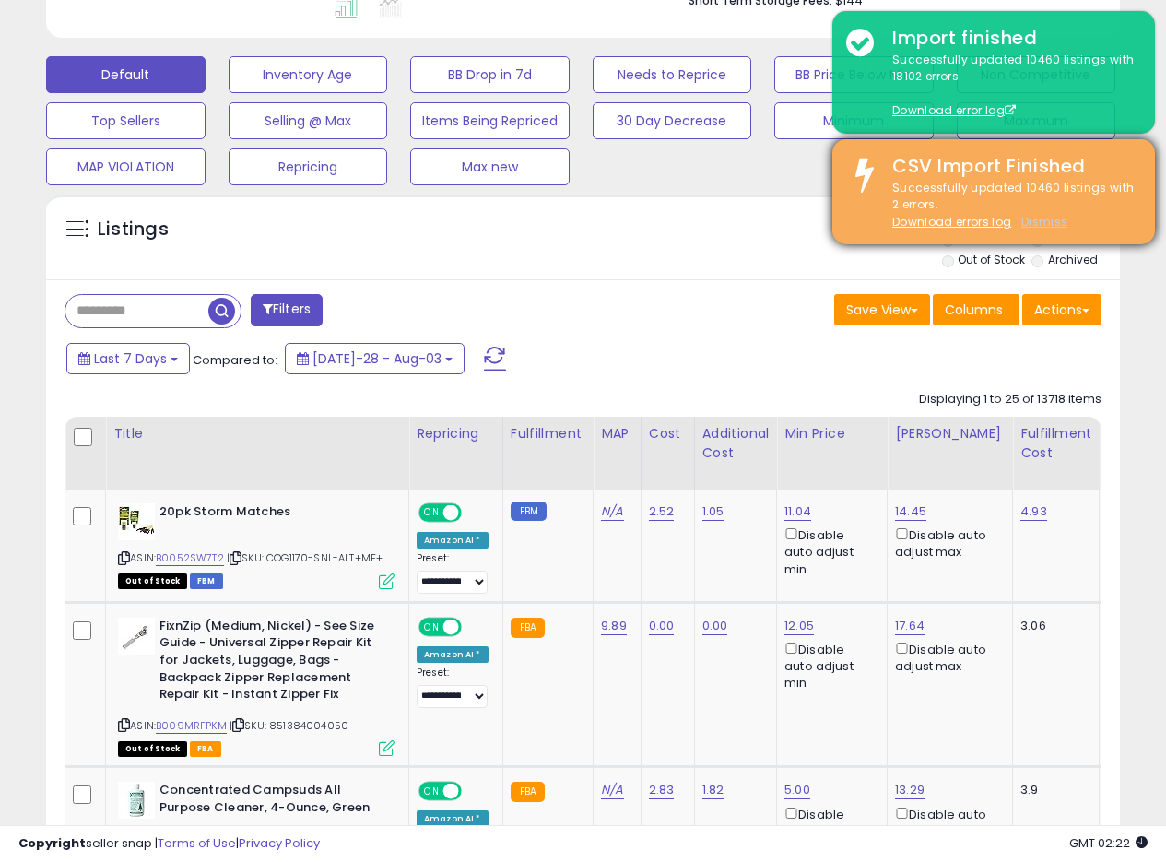
click at [1040, 218] on u "Dismiss" at bounding box center [1045, 222] width 46 height 16
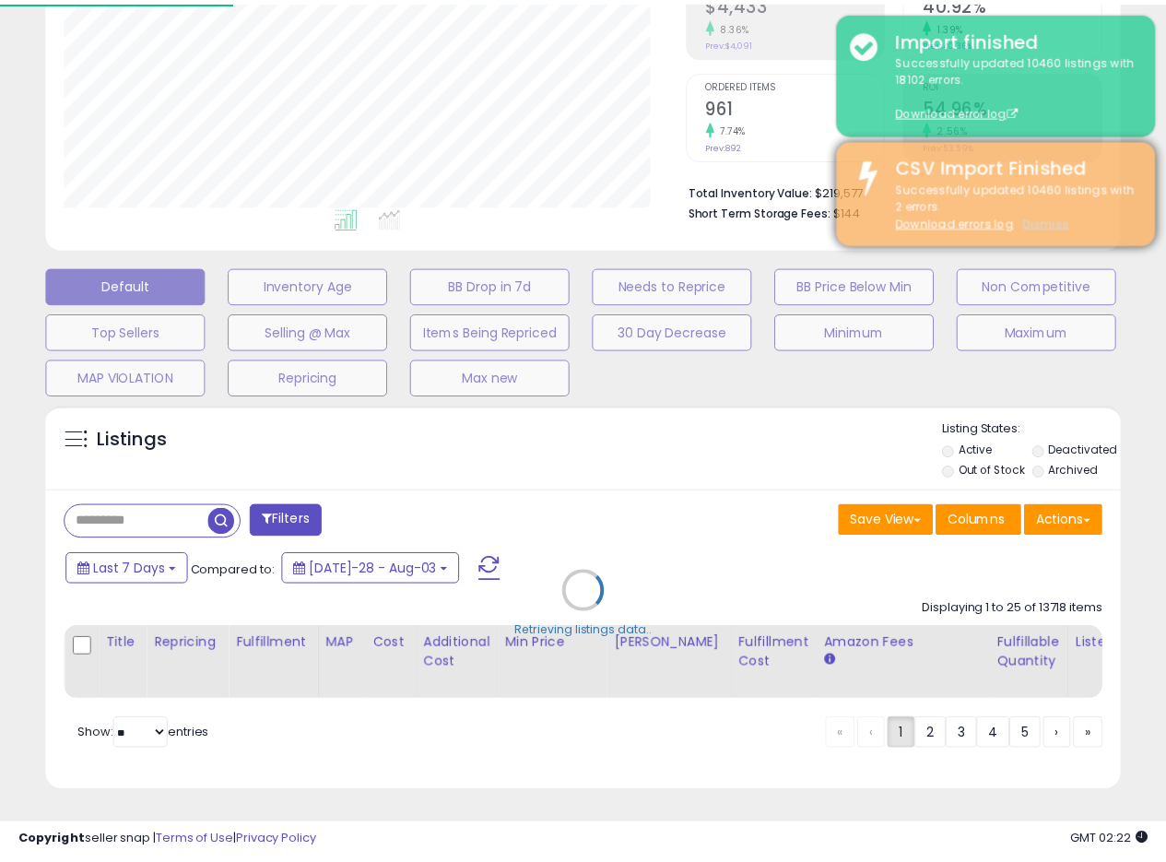
scroll to position [378, 629]
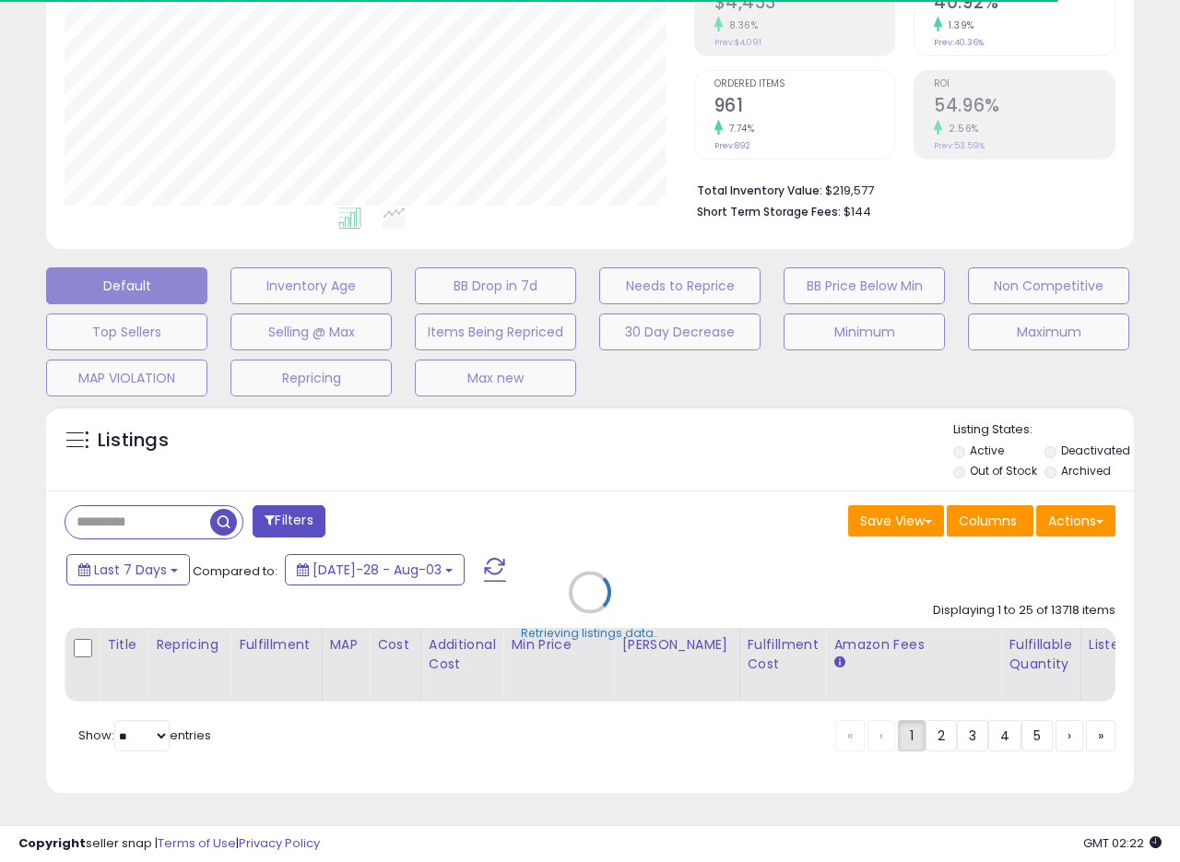
click at [656, 473] on div "Retrieving listings data.." at bounding box center [590, 606] width 1116 height 420
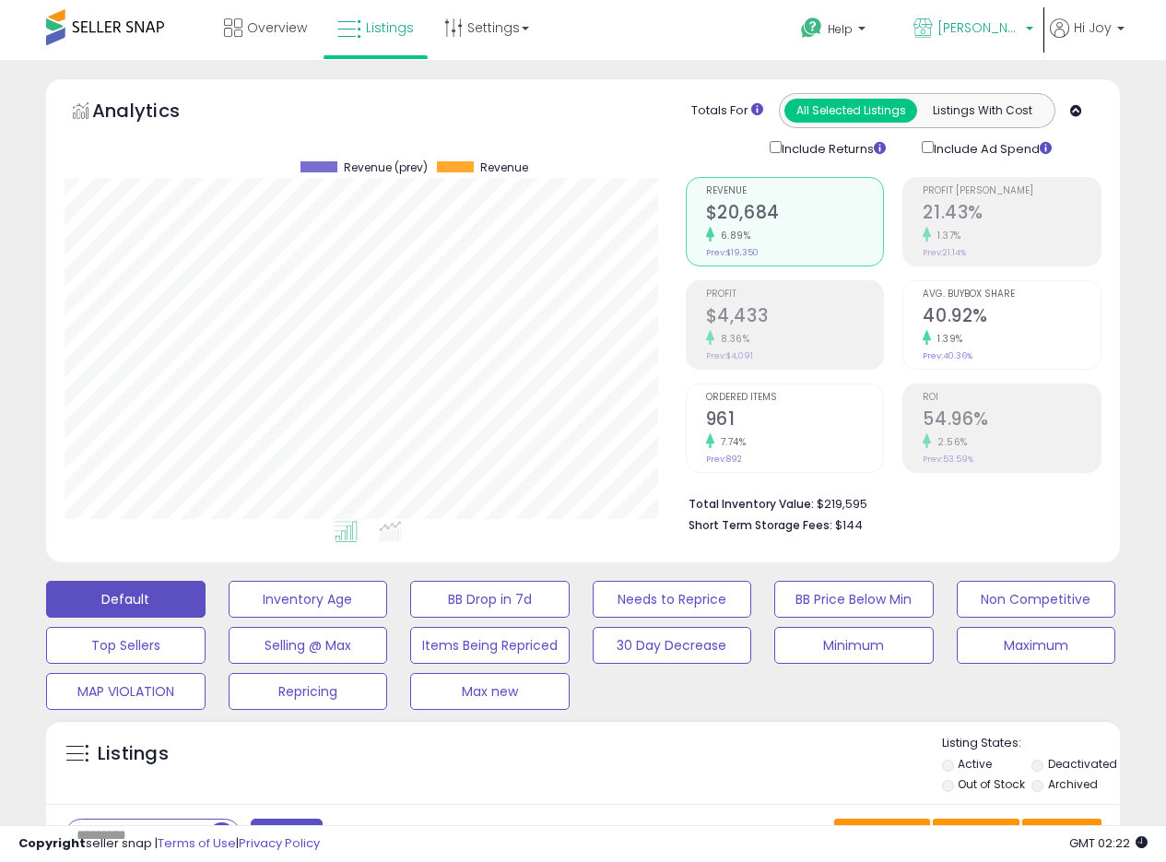
scroll to position [378, 621]
click at [1007, 27] on span "[PERSON_NAME] MX" at bounding box center [979, 27] width 83 height 18
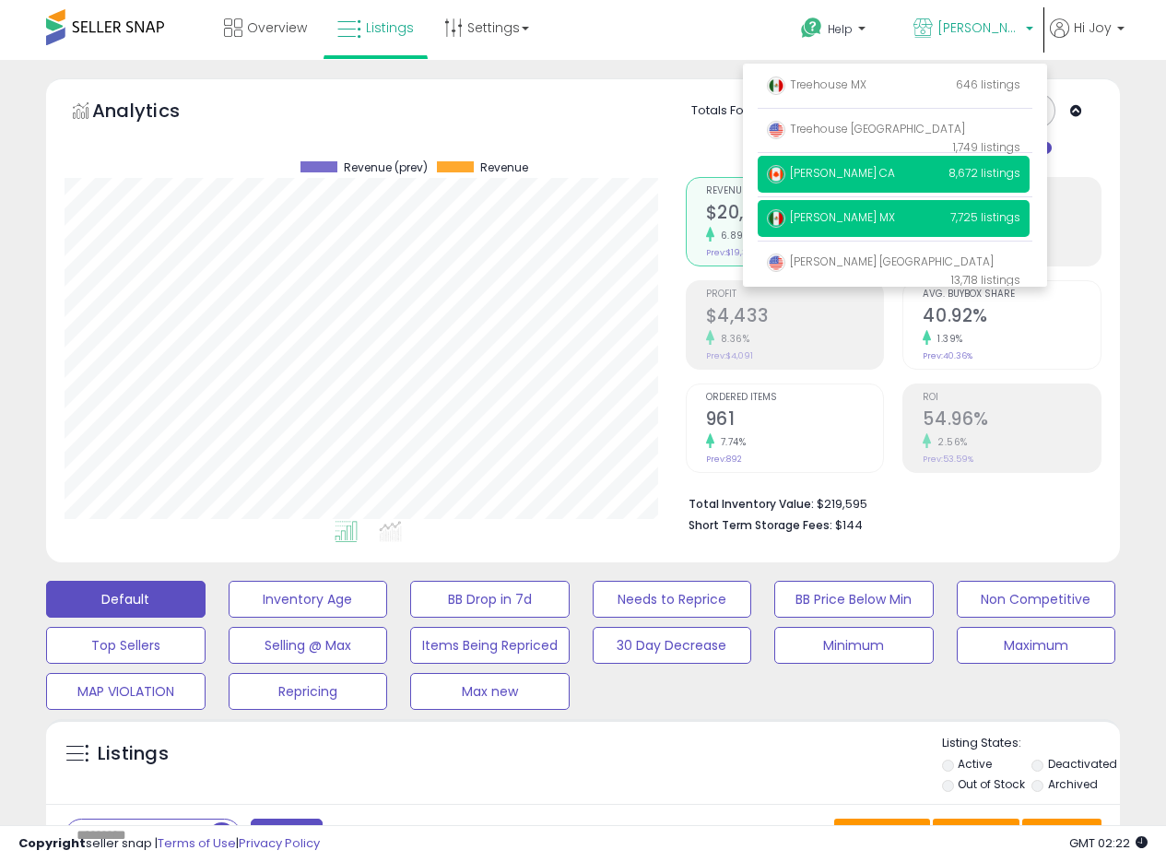
click at [826, 171] on span "[PERSON_NAME] CA" at bounding box center [831, 173] width 128 height 16
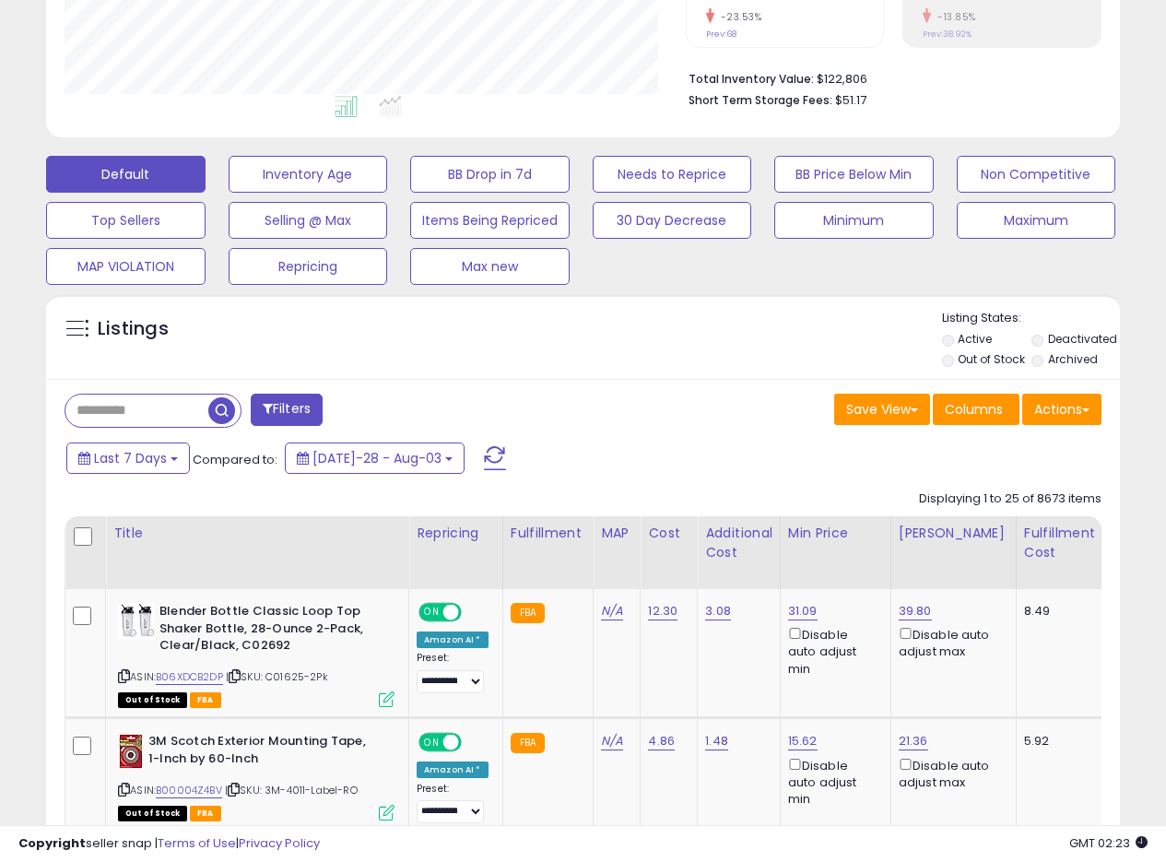
scroll to position [469, 0]
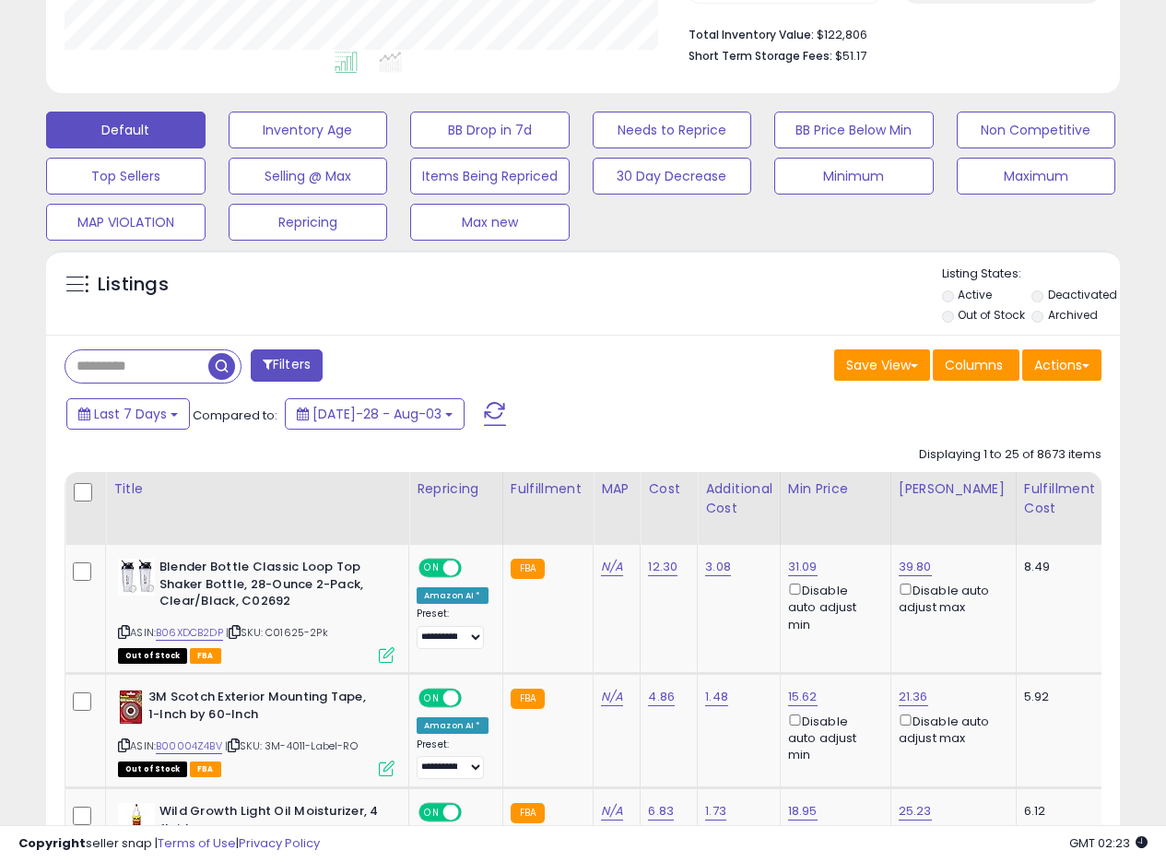
click at [696, 332] on div "Listings Active" at bounding box center [583, 292] width 1074 height 85
click at [710, 313] on div "Listings" at bounding box center [583, 297] width 1074 height 63
click at [712, 316] on div "Listings" at bounding box center [583, 297] width 1074 height 63
click at [714, 316] on div "Listings" at bounding box center [583, 297] width 1074 height 63
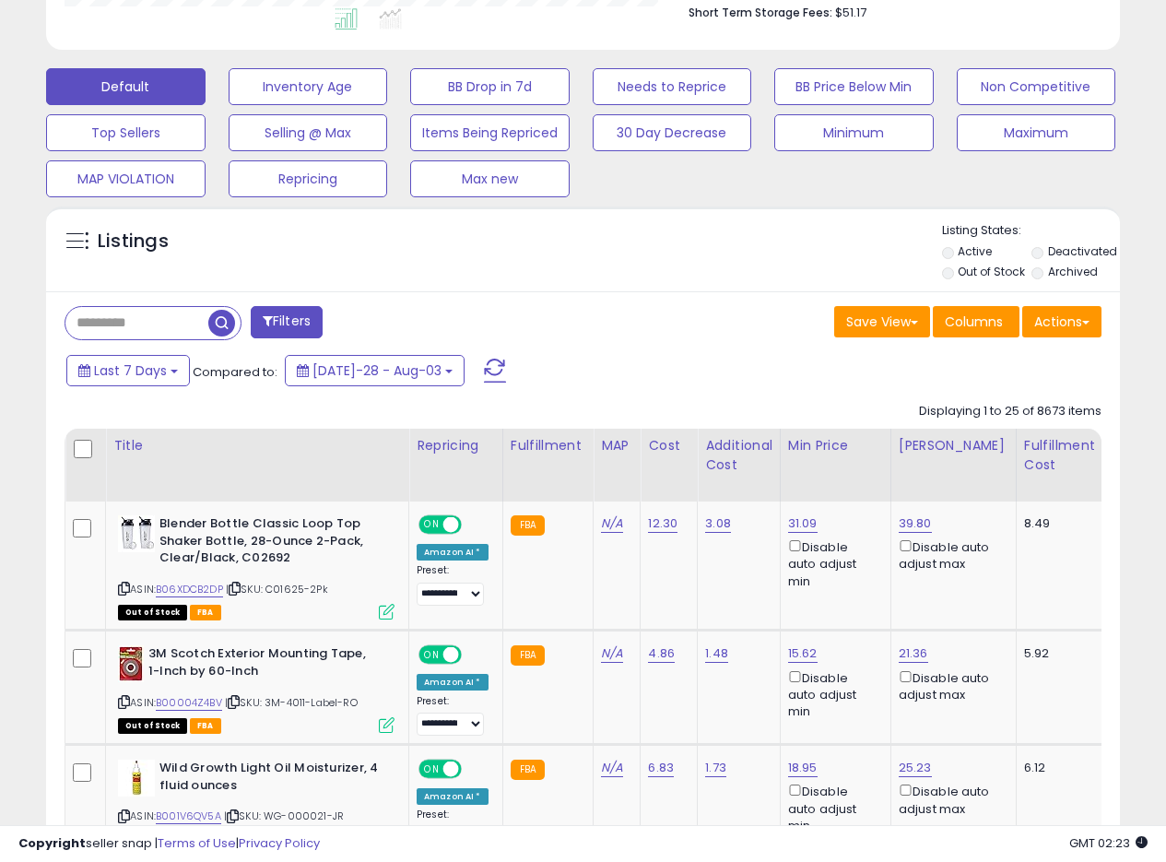
scroll to position [483, 0]
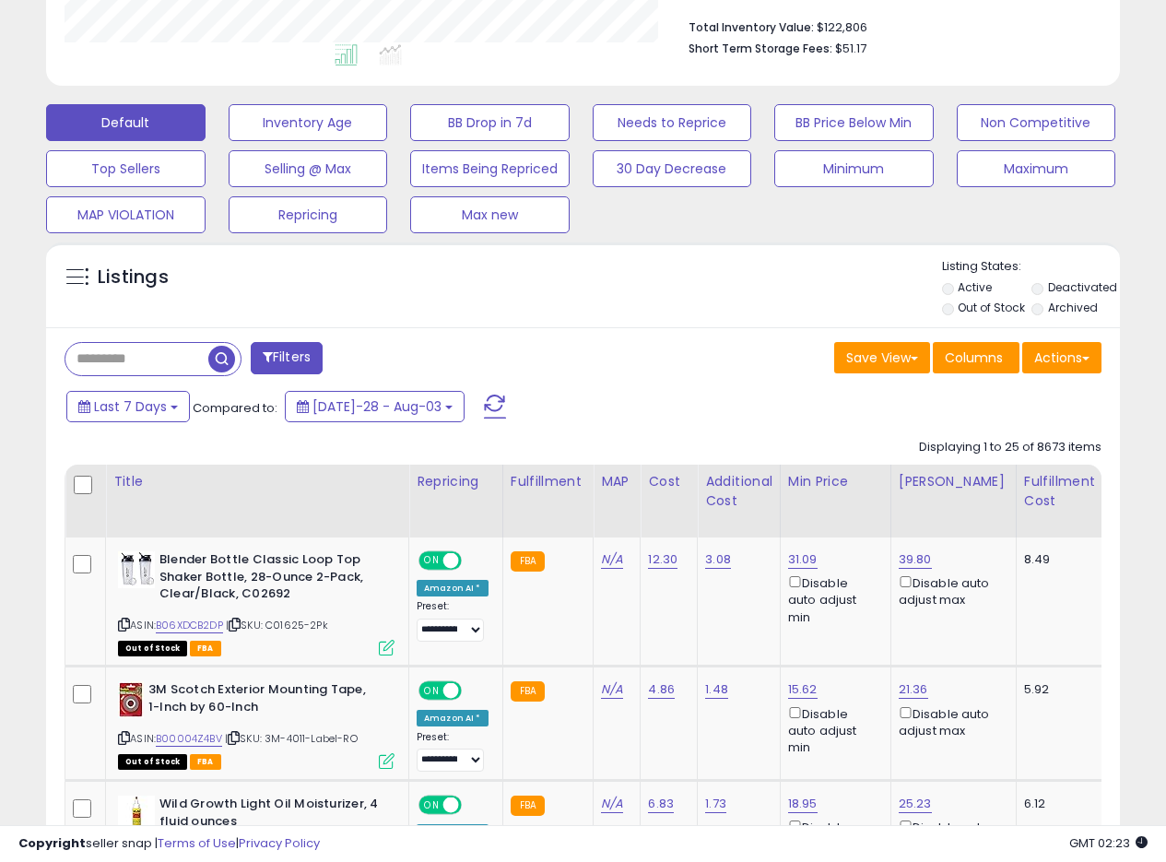
scroll to position [482, 0]
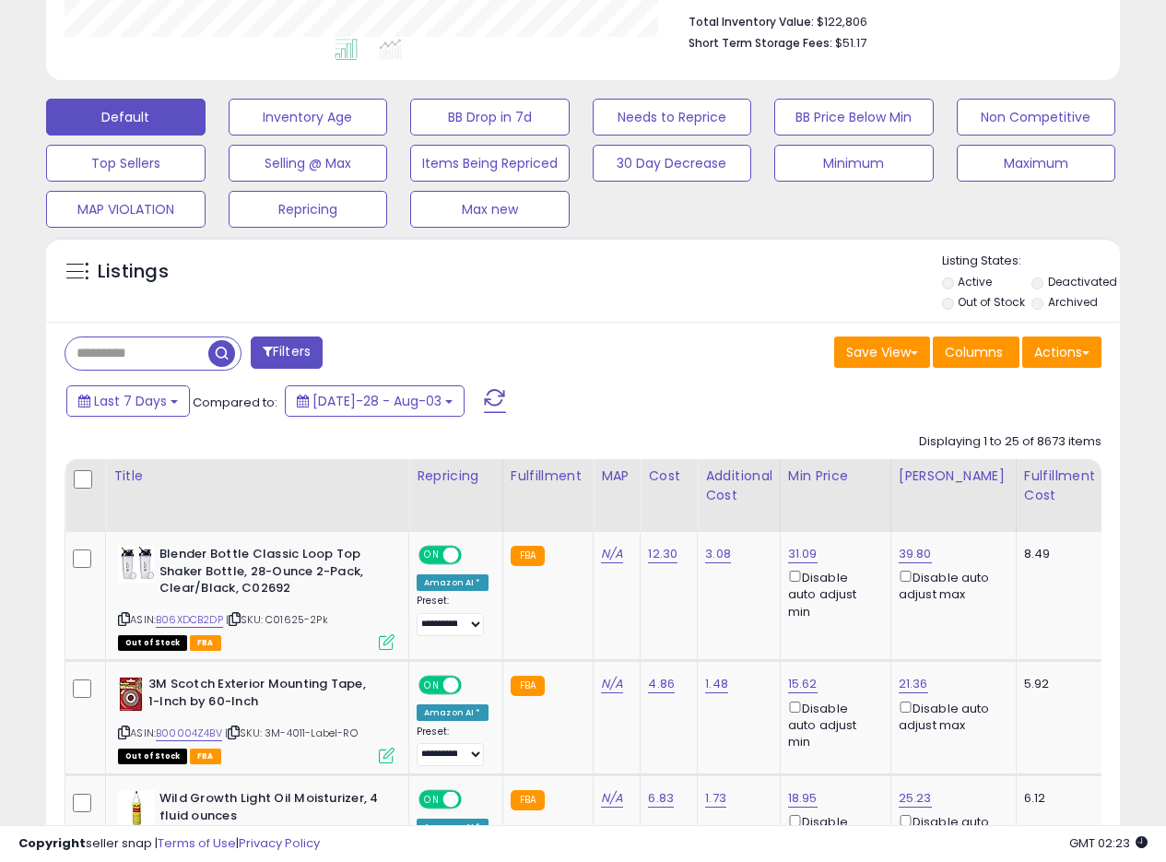
drag, startPoint x: 748, startPoint y: 311, endPoint x: 699, endPoint y: 305, distance: 49.2
click at [748, 310] on div "Listings" at bounding box center [583, 284] width 1074 height 63
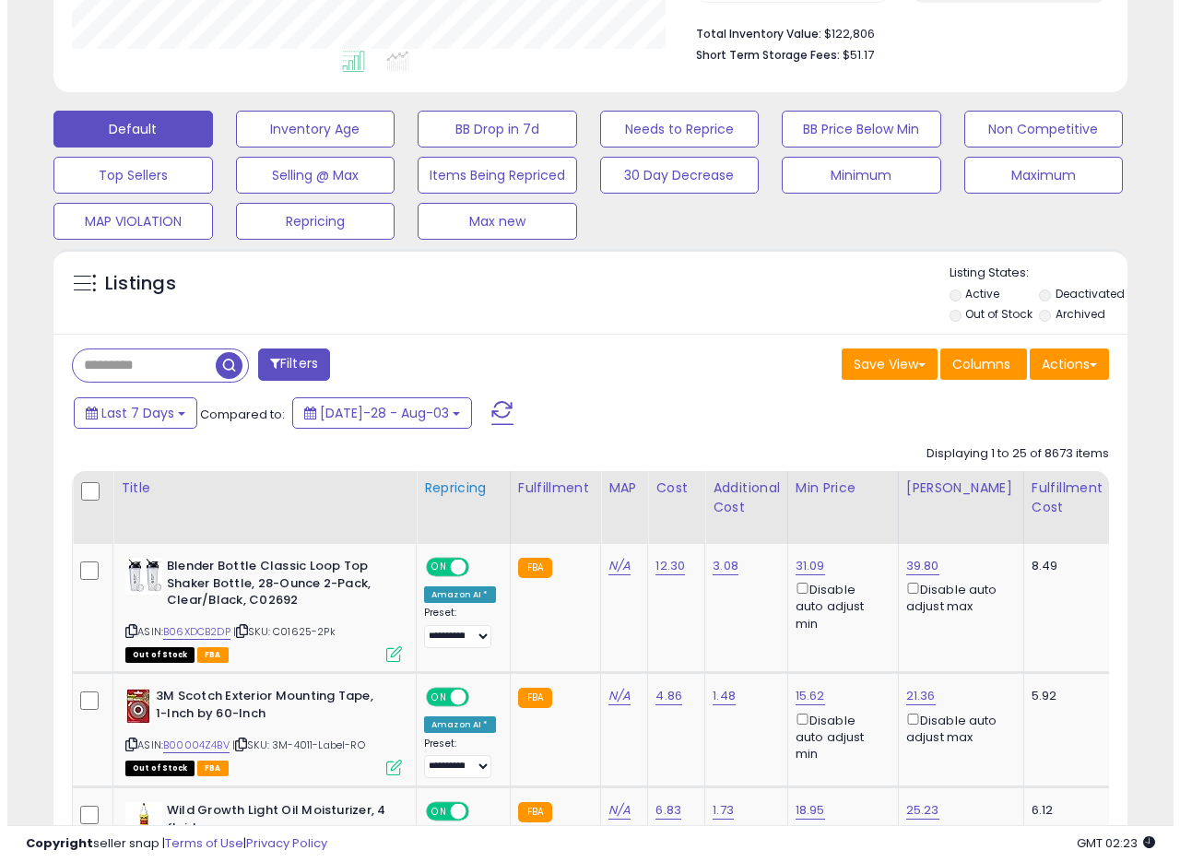
scroll to position [627, 0]
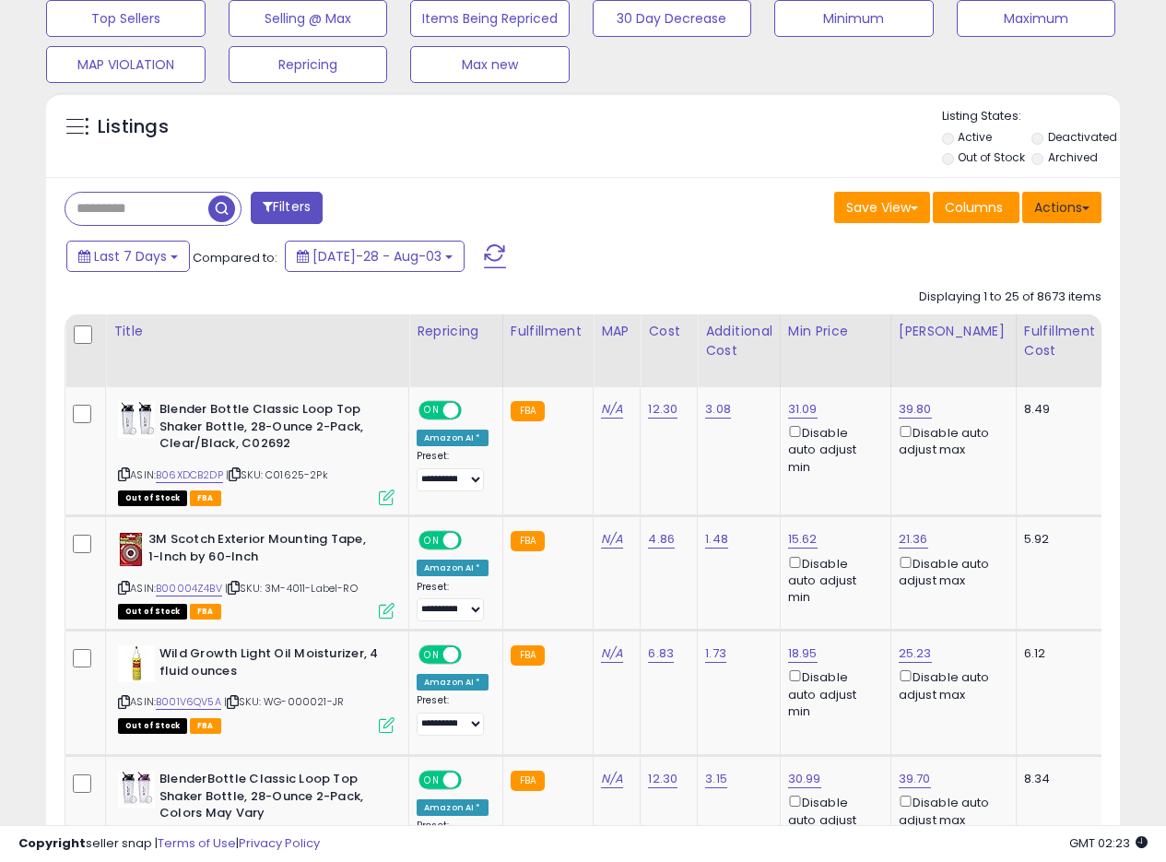
click at [1089, 201] on button "Actions" at bounding box center [1062, 207] width 79 height 31
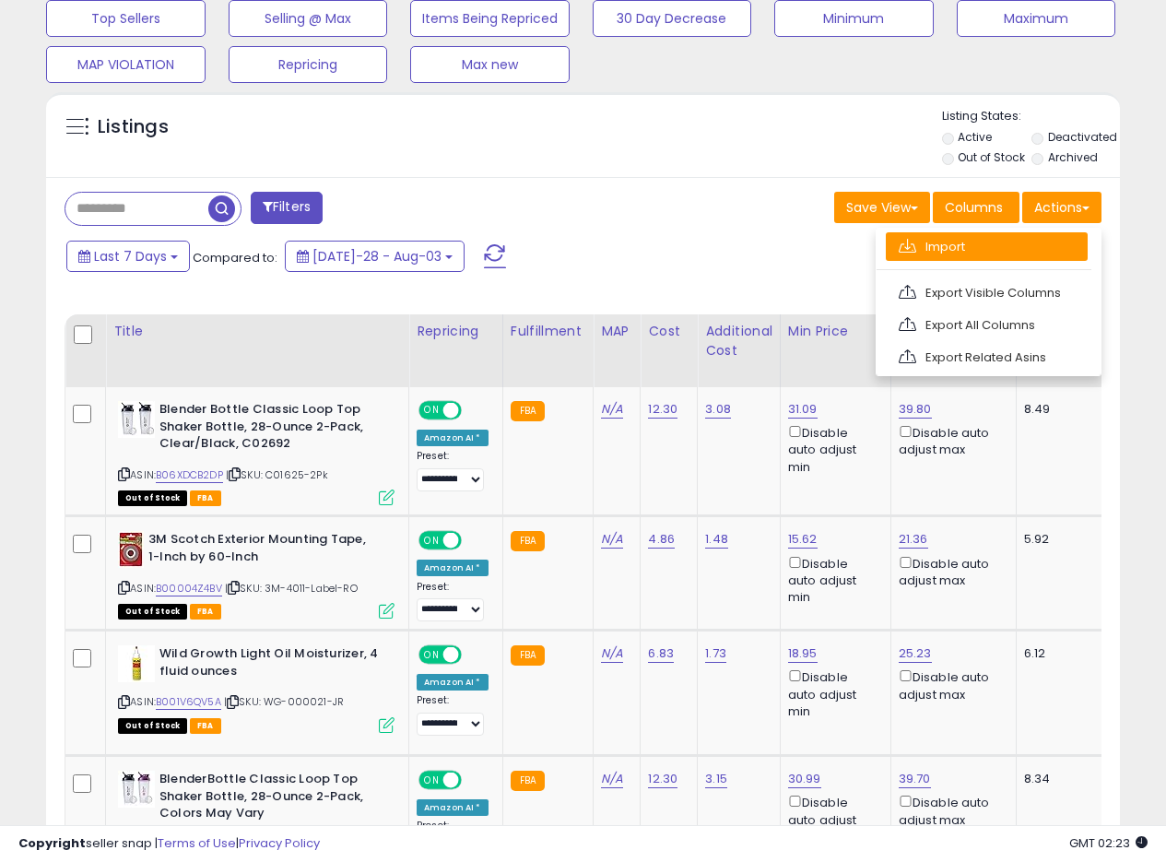
click at [952, 242] on link "Import" at bounding box center [987, 246] width 202 height 29
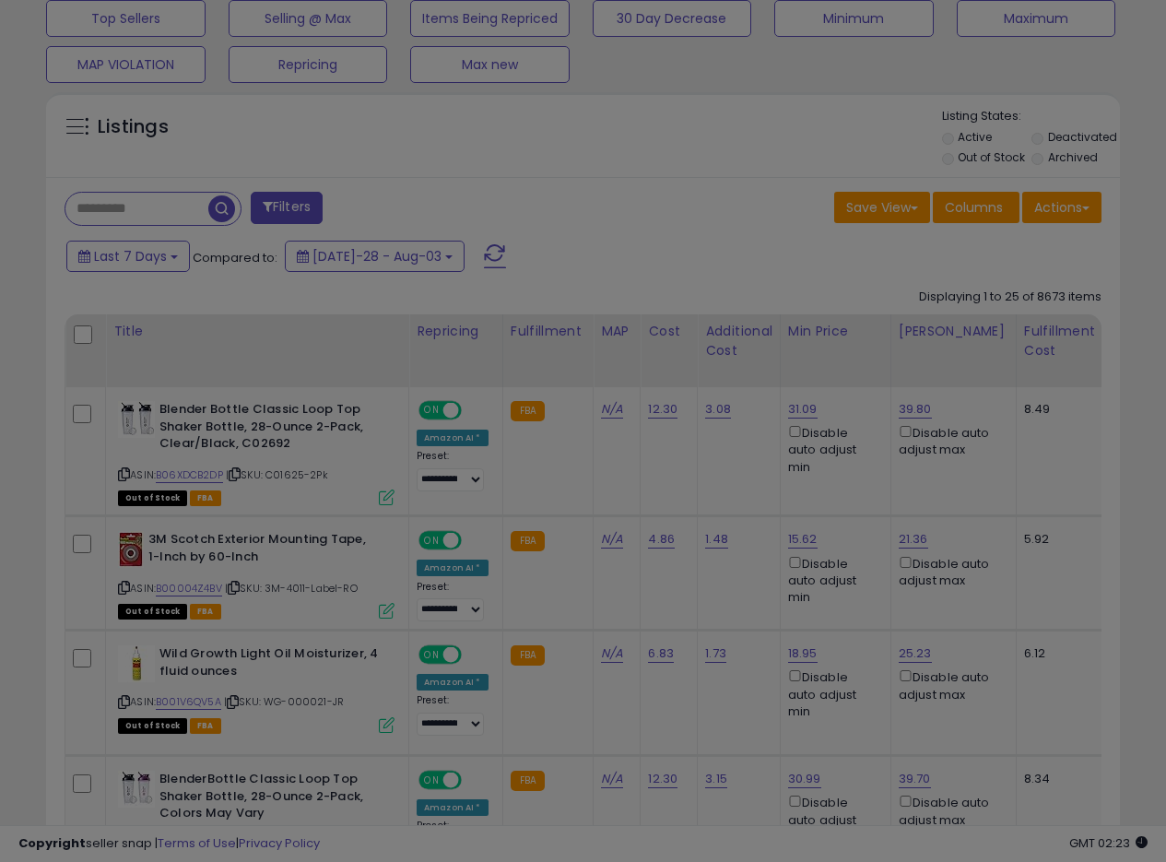
scroll to position [378, 629]
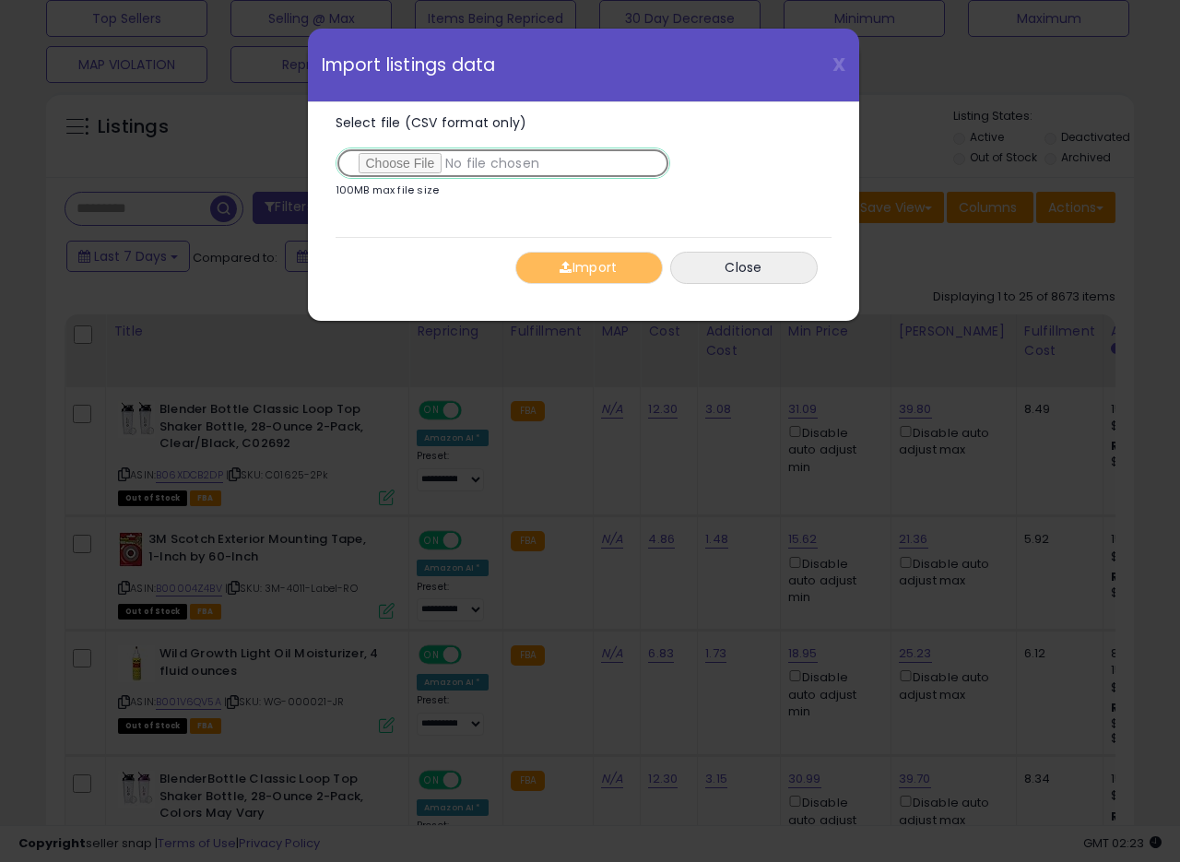
click at [410, 161] on input "Select file (CSV format only)" at bounding box center [503, 163] width 335 height 31
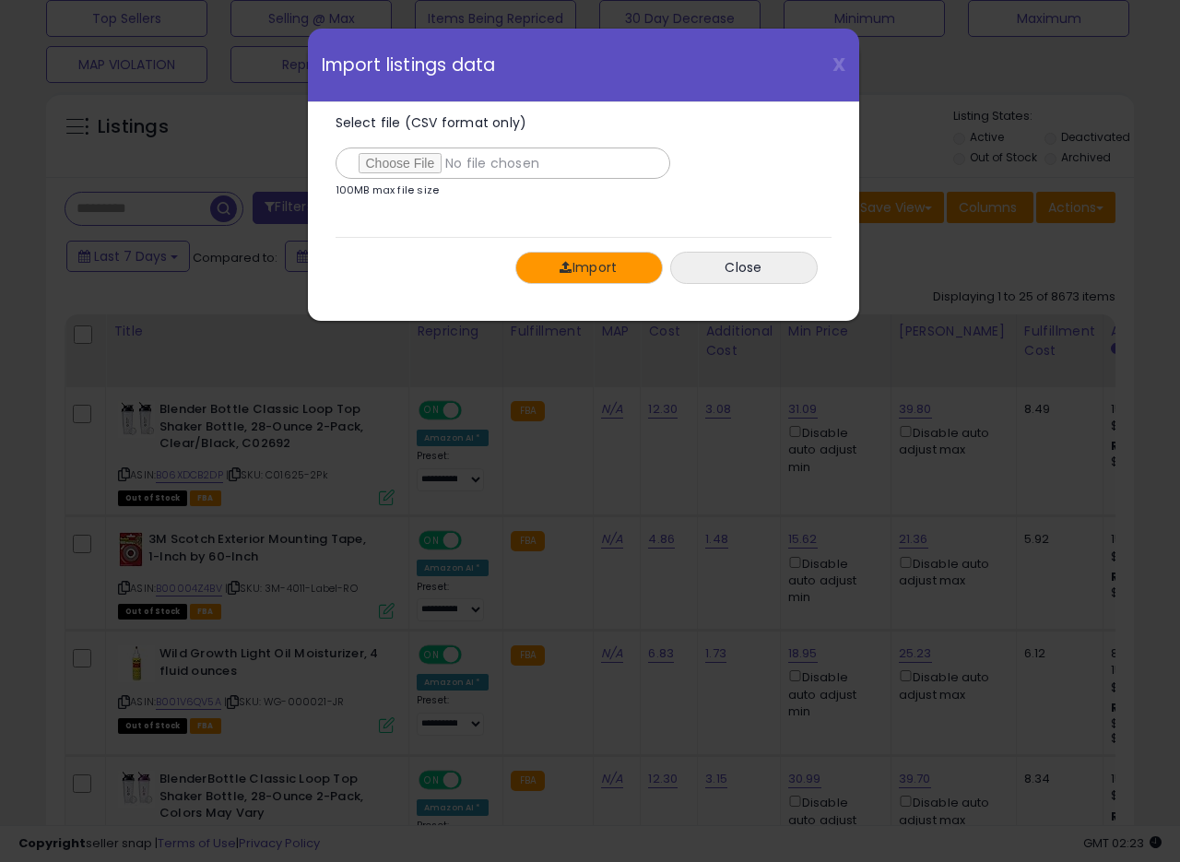
drag, startPoint x: 632, startPoint y: 270, endPoint x: 801, endPoint y: 78, distance: 256.1
click at [799, 85] on div "X Close Import listings data Select file (CSV format only) 100MB max file size …" at bounding box center [583, 175] width 553 height 294
click at [844, 61] on span "X" at bounding box center [839, 65] width 13 height 26
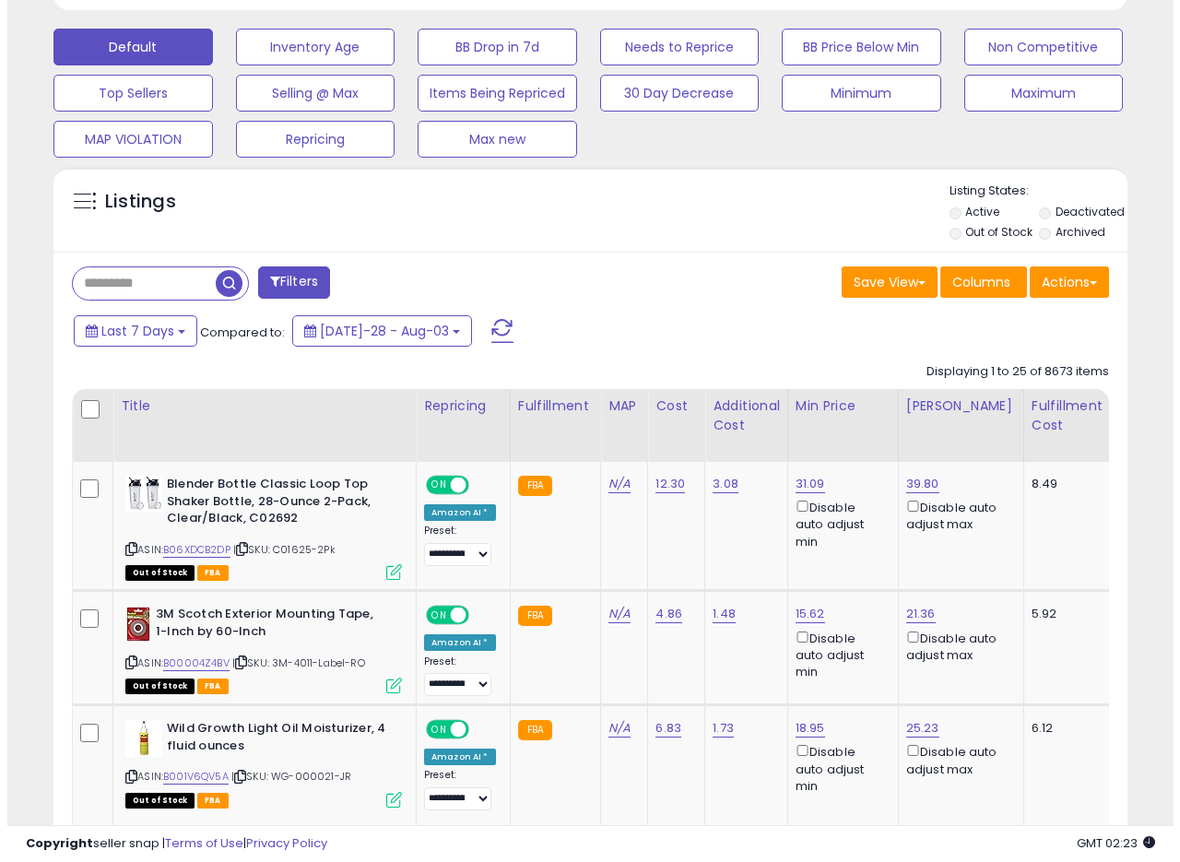
scroll to position [558, 0]
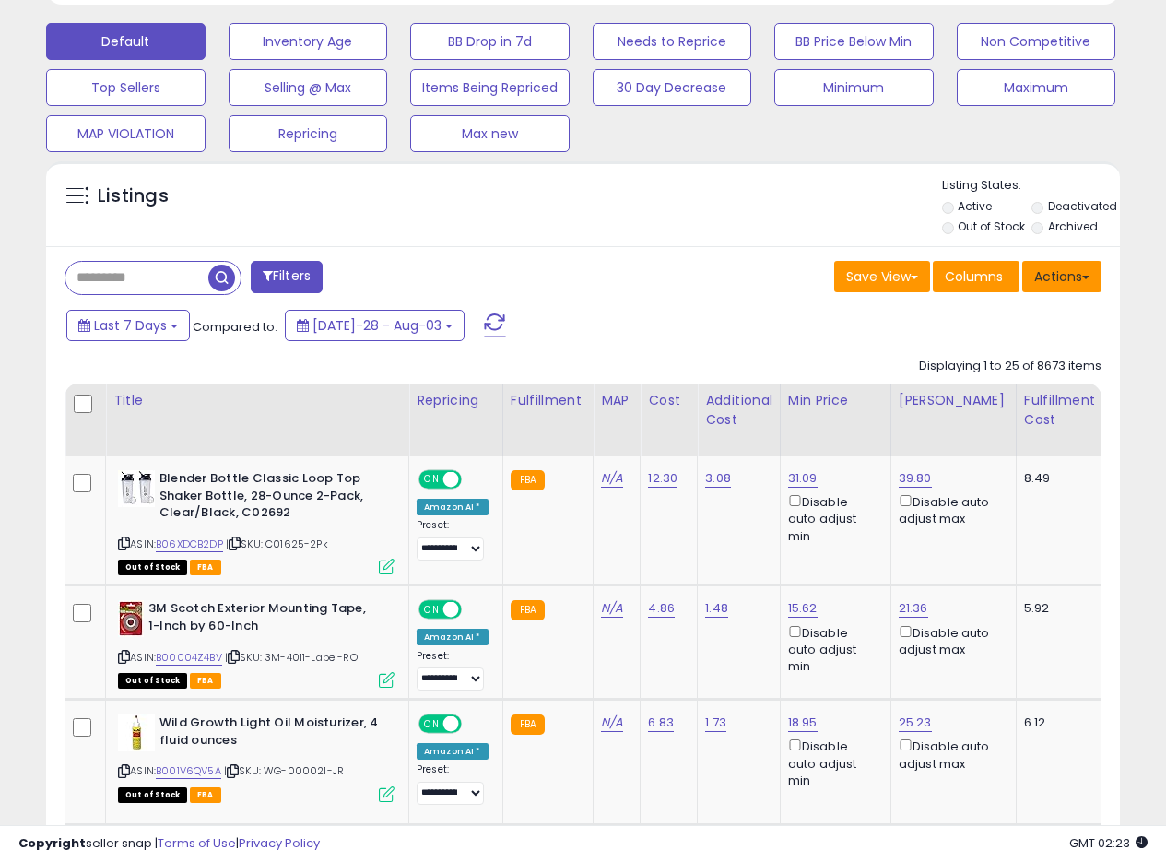
click at [1082, 278] on button "Actions" at bounding box center [1062, 276] width 79 height 31
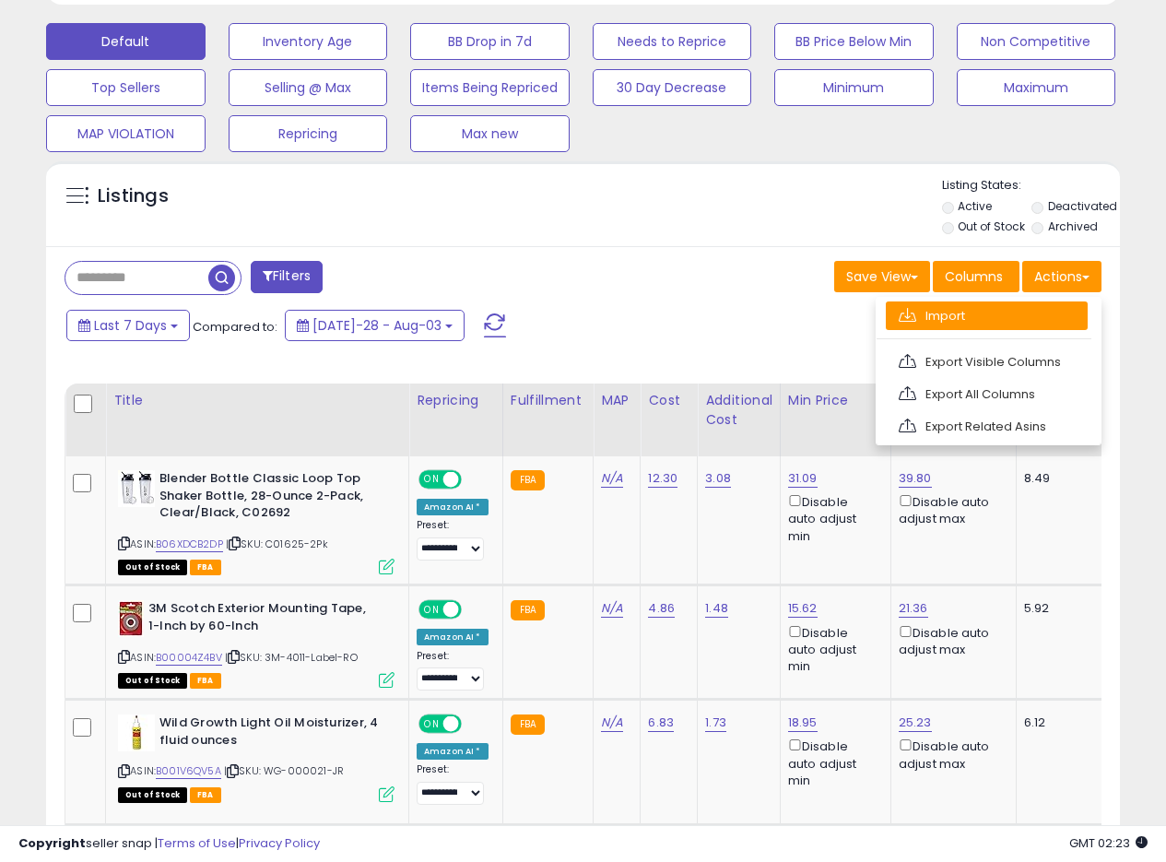
click at [929, 319] on link "Import" at bounding box center [987, 316] width 202 height 29
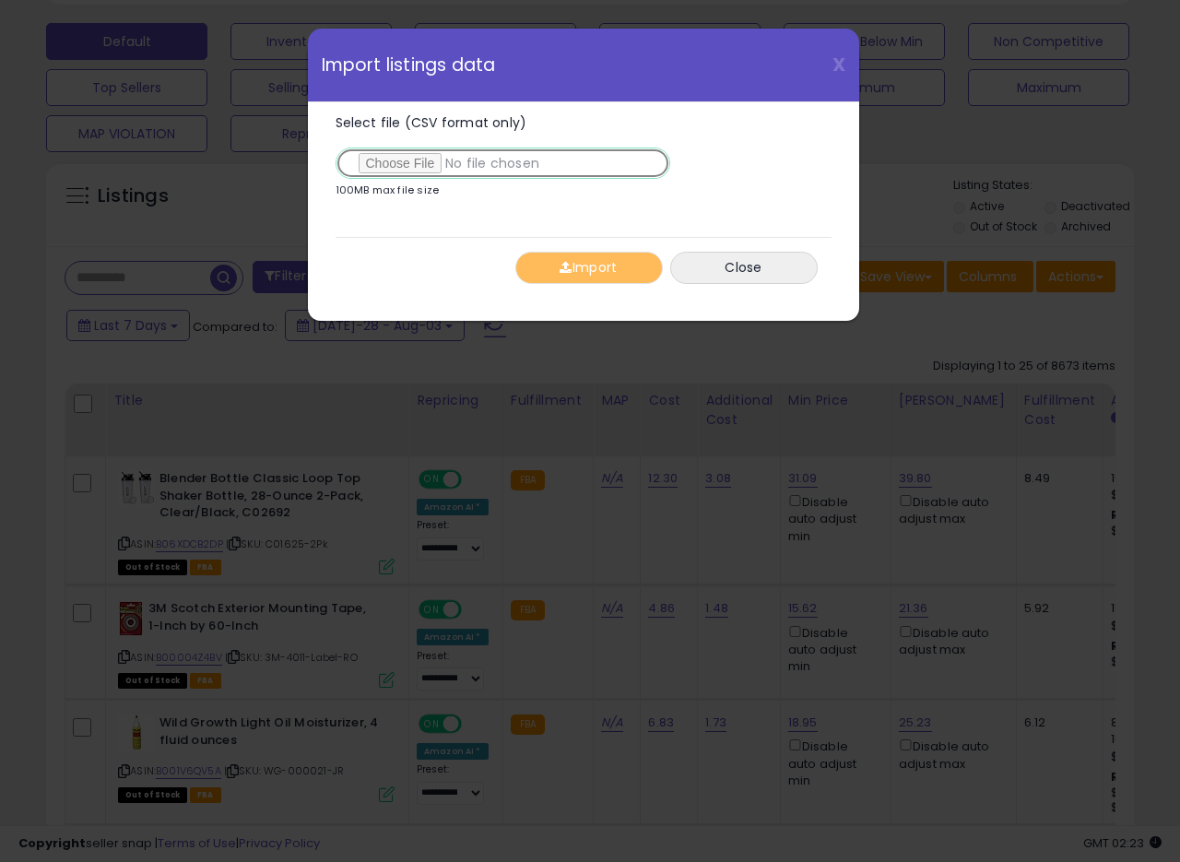
click at [395, 160] on input "Select file (CSV format only)" at bounding box center [503, 163] width 335 height 31
type input "**********"
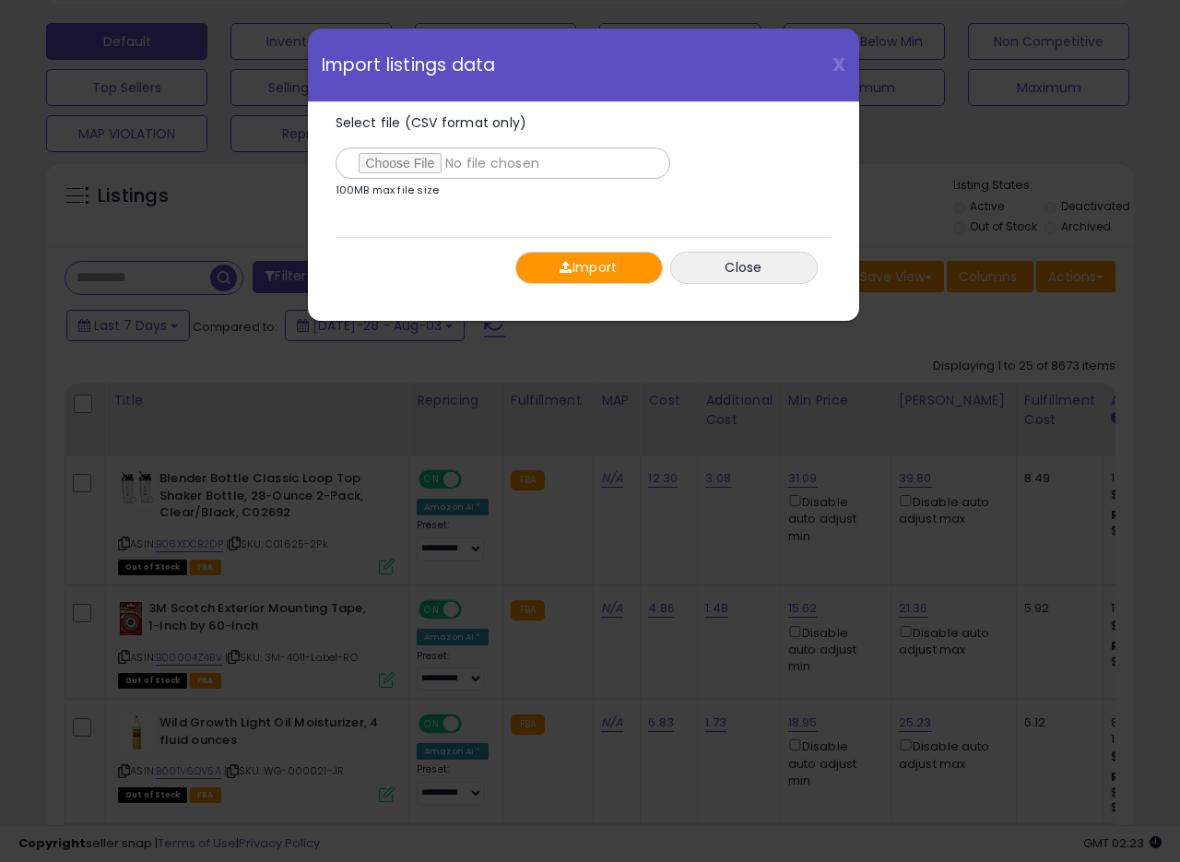
click at [562, 264] on span "button" at bounding box center [566, 267] width 12 height 13
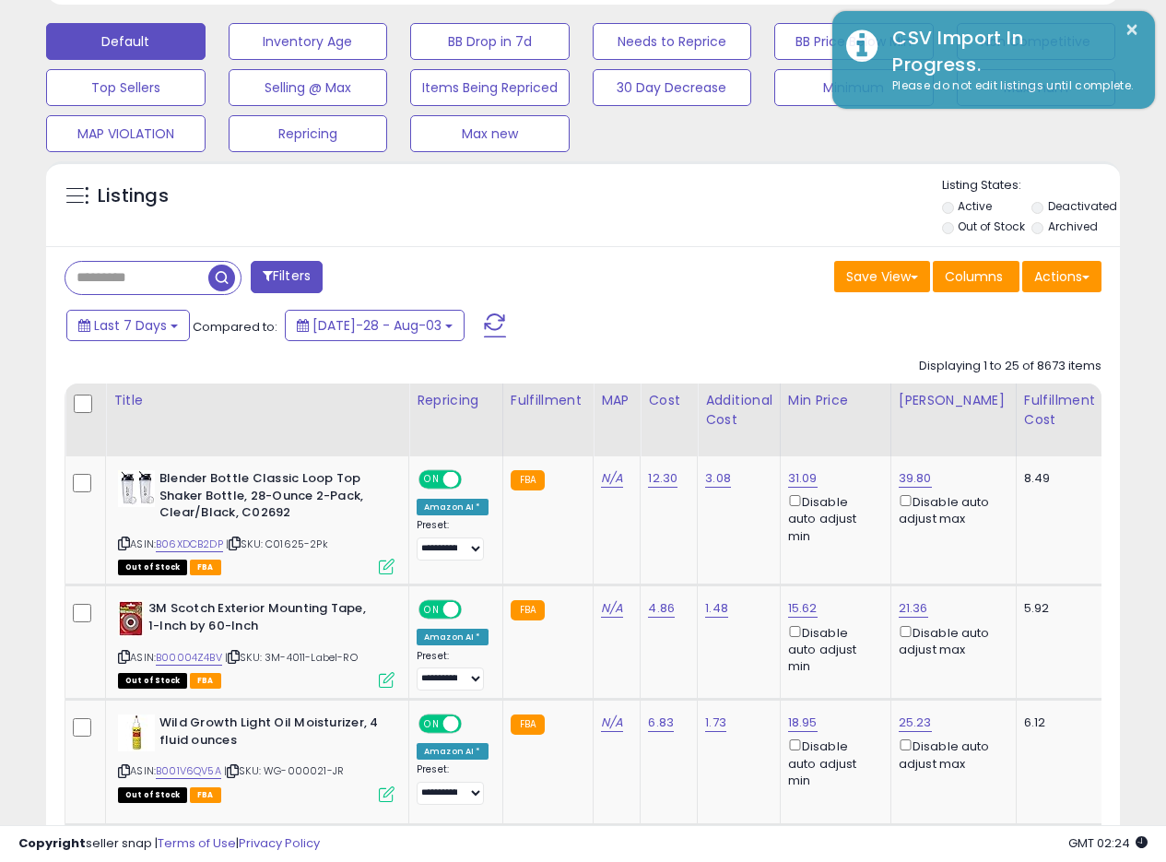
scroll to position [921647, 921403]
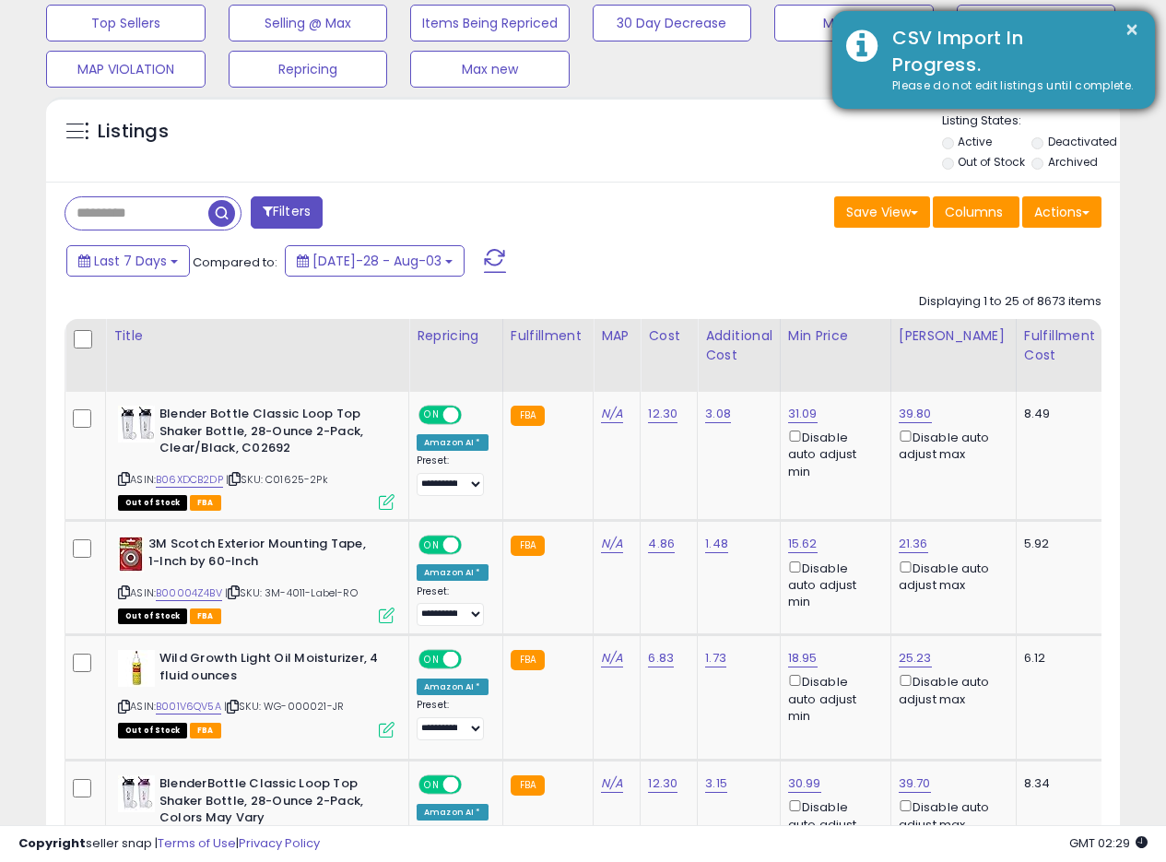
scroll to position [627, 0]
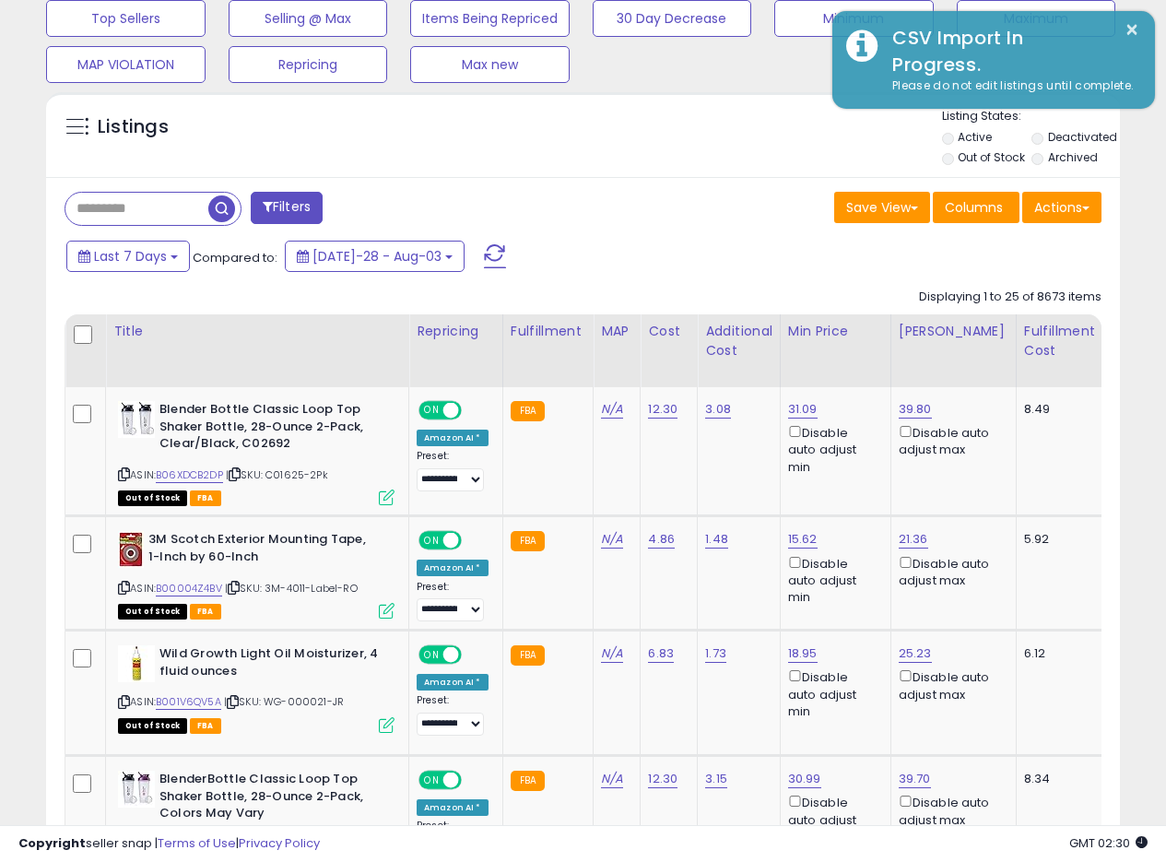
click at [690, 154] on div "Listings" at bounding box center [583, 139] width 1074 height 63
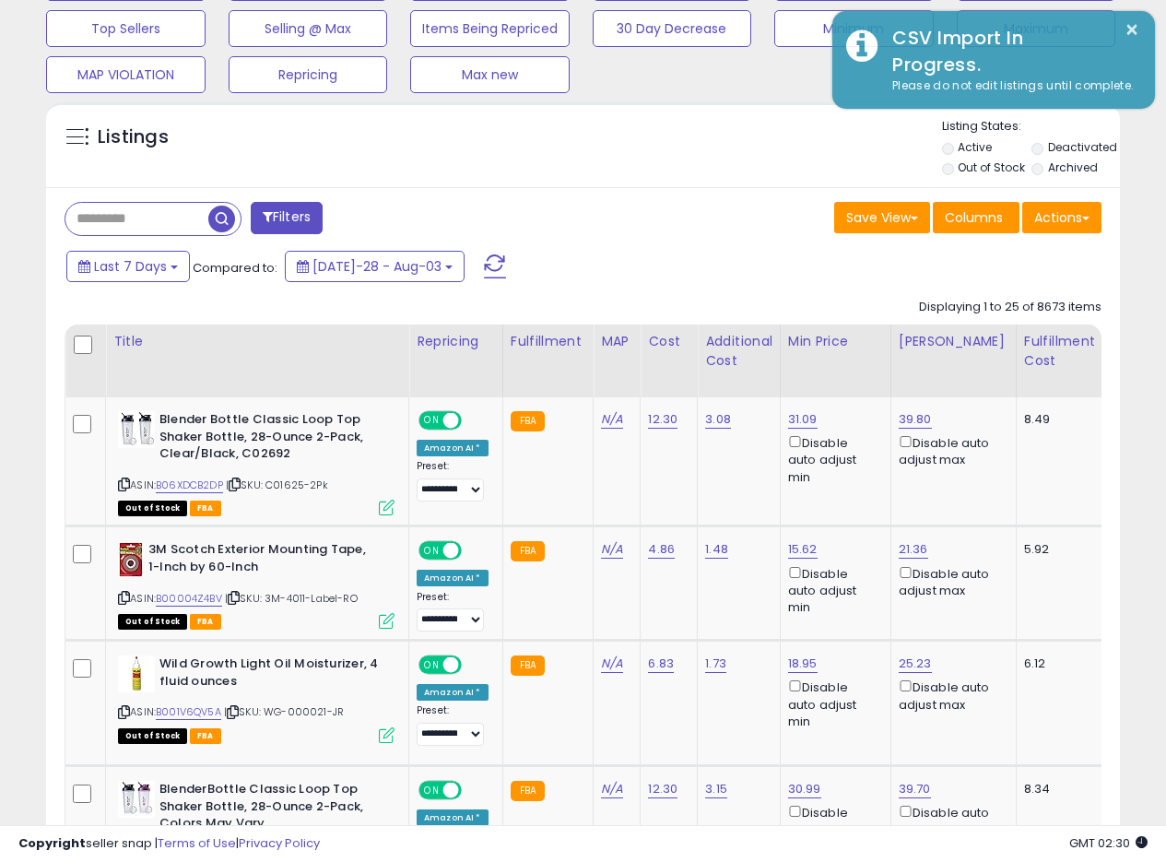
scroll to position [612, 0]
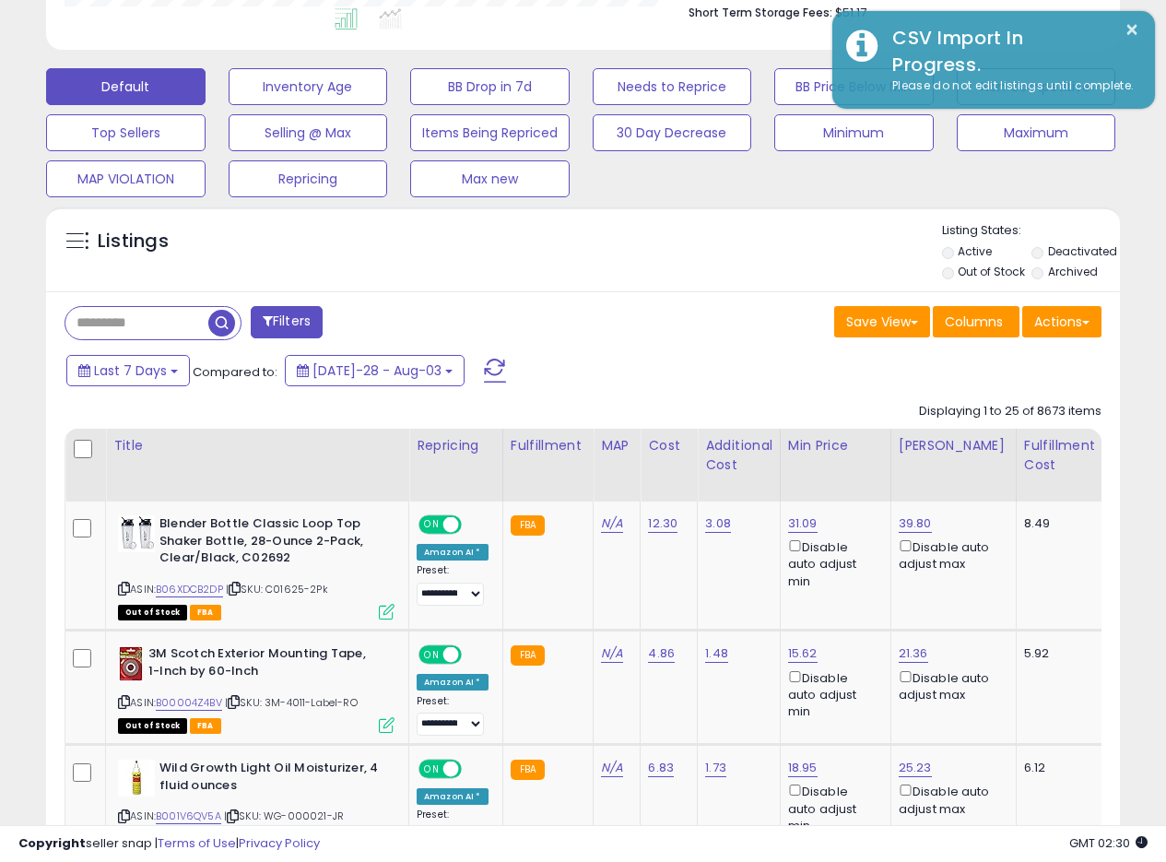
click at [619, 331] on div "Save View Save As New View Update Current View Columns Actions Import Export Vi…" at bounding box center [850, 324] width 533 height 36
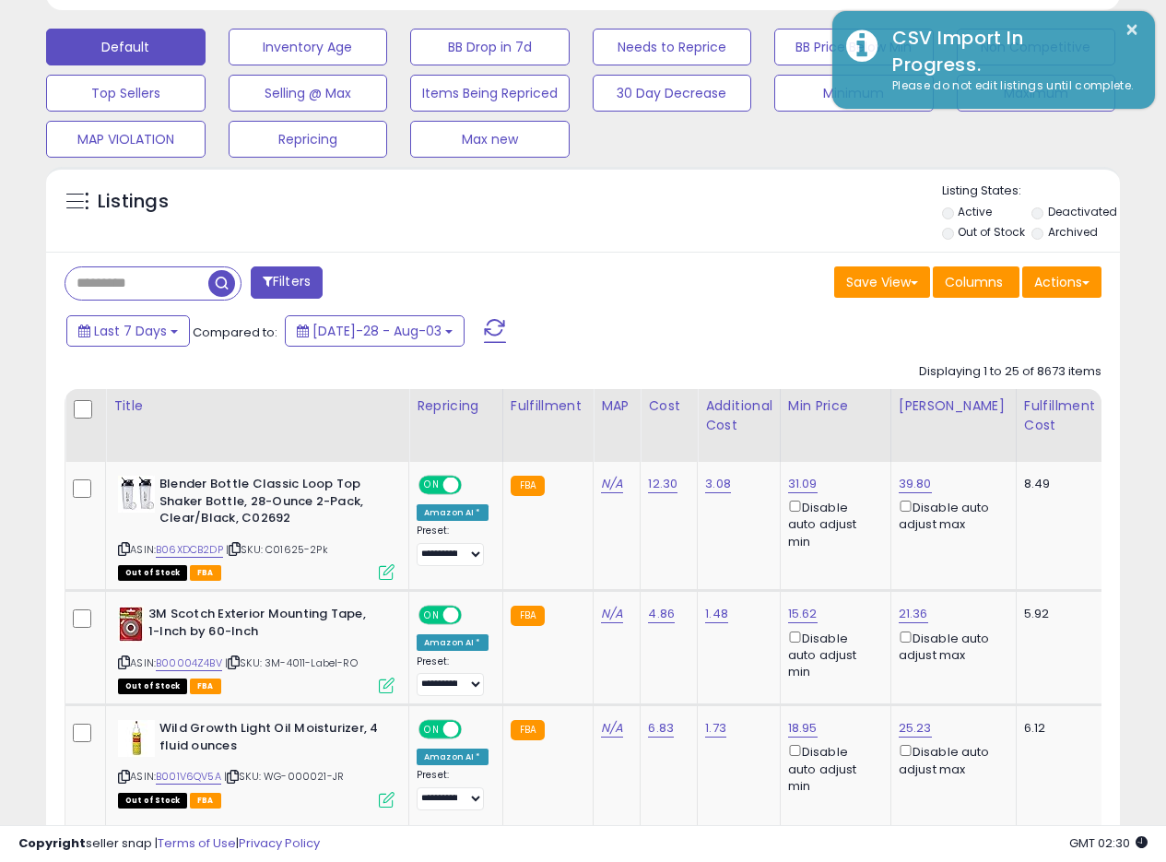
scroll to position [548, 0]
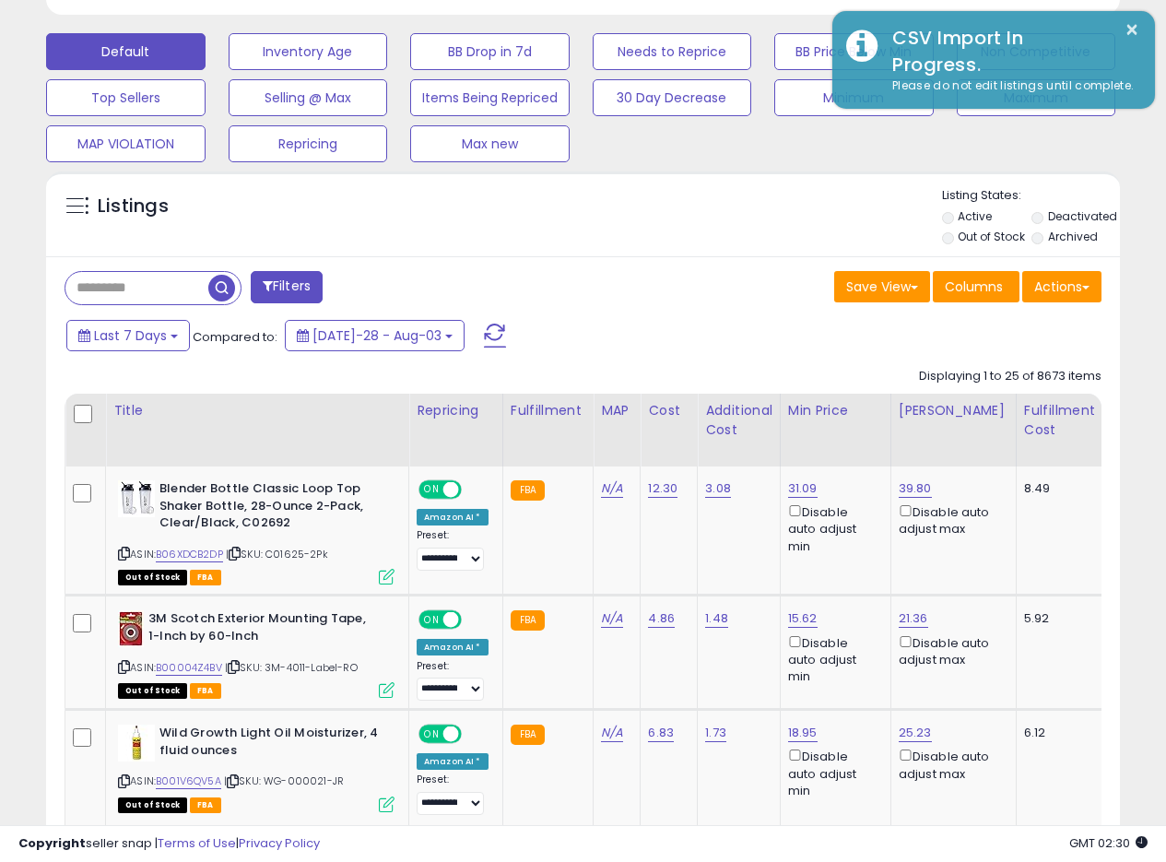
click at [716, 220] on div "Listings" at bounding box center [583, 218] width 1074 height 63
click at [609, 247] on div "Listings" at bounding box center [583, 218] width 1074 height 63
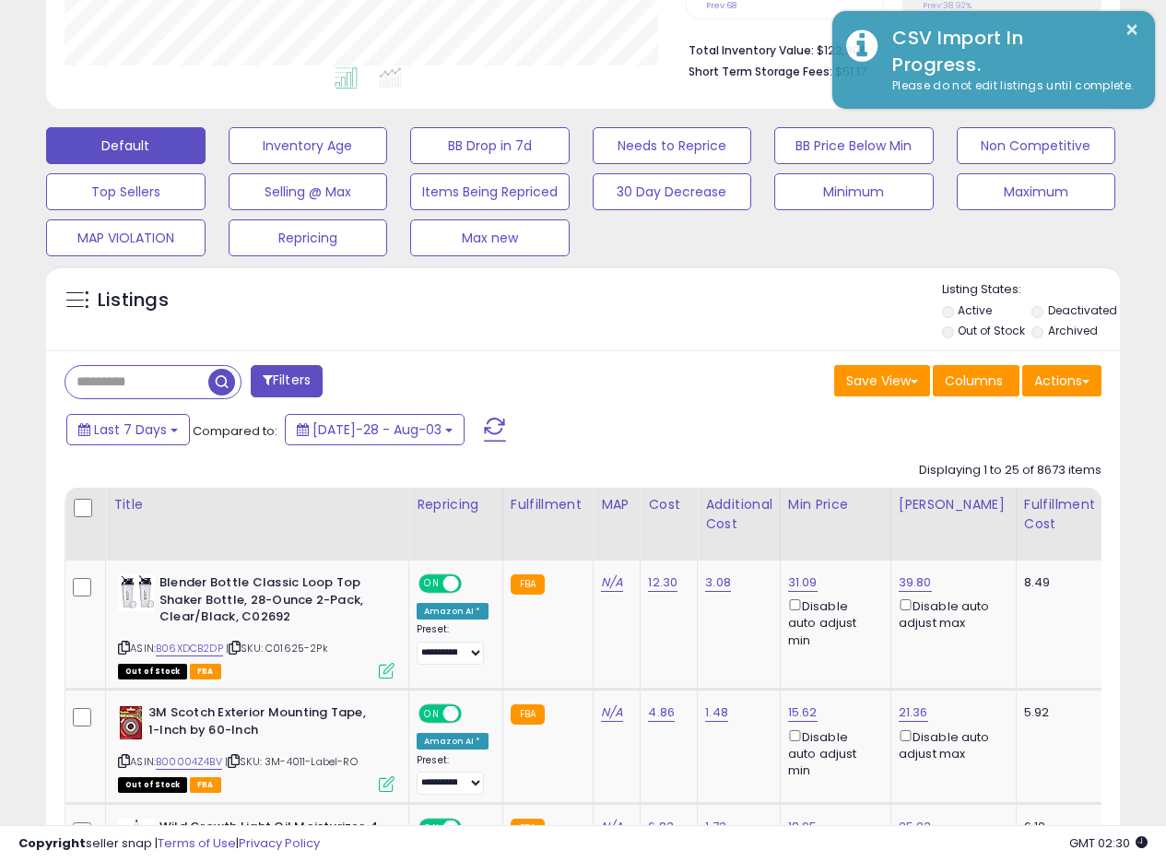
scroll to position [473, 0]
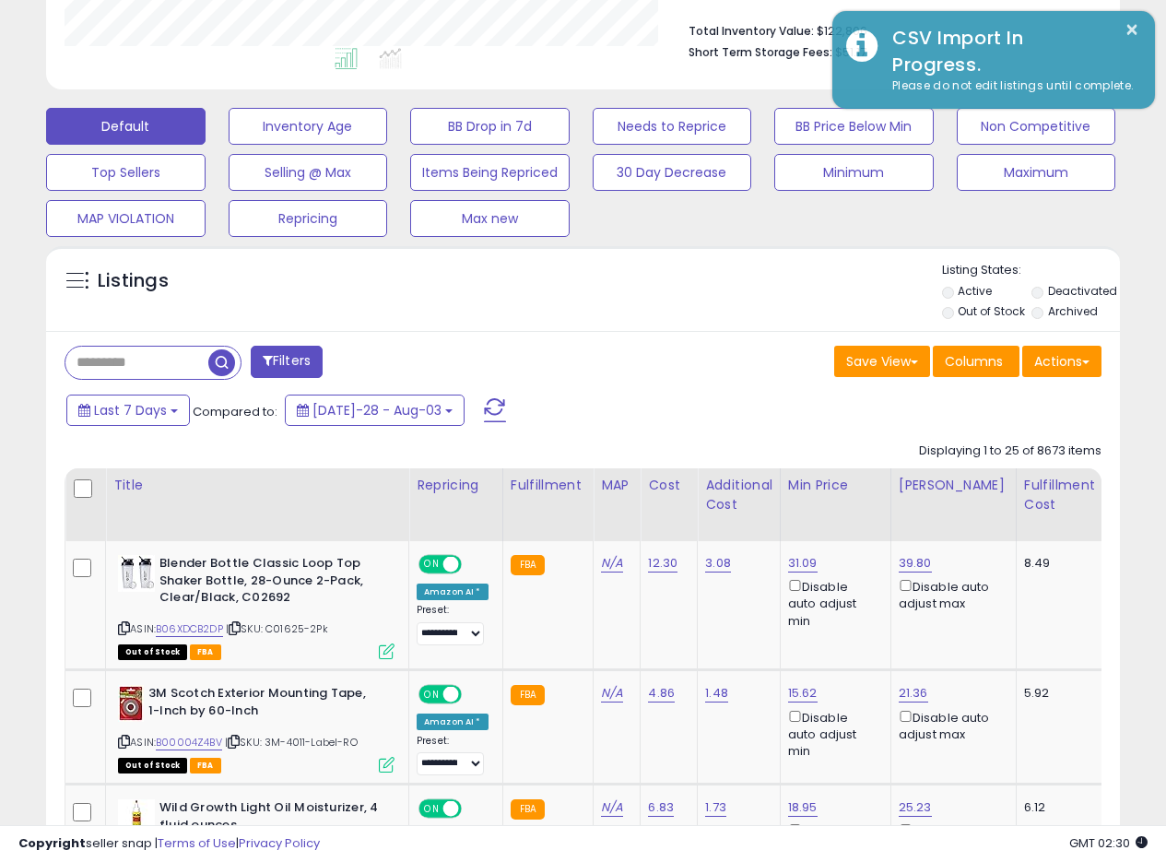
click at [711, 361] on div "Save View Save As New View Update Current View Columns Actions Import Export Vi…" at bounding box center [850, 364] width 533 height 36
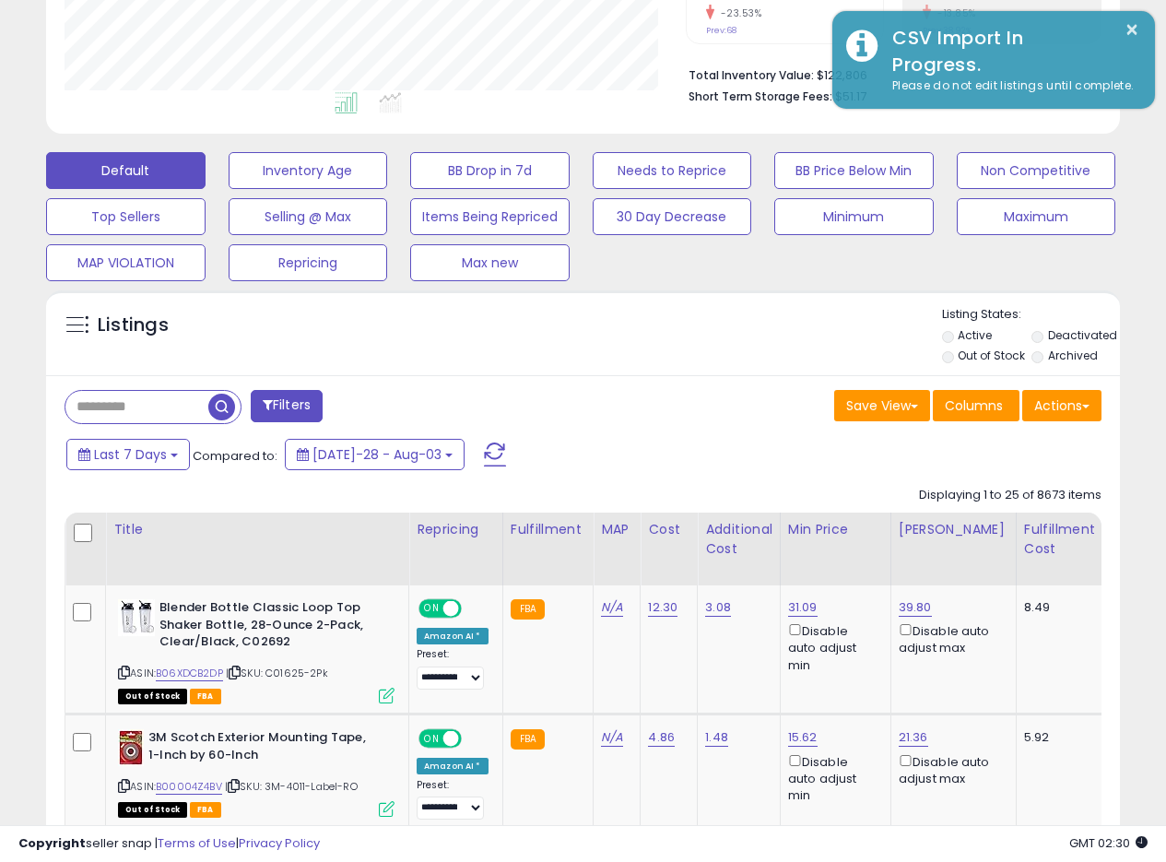
scroll to position [438, 0]
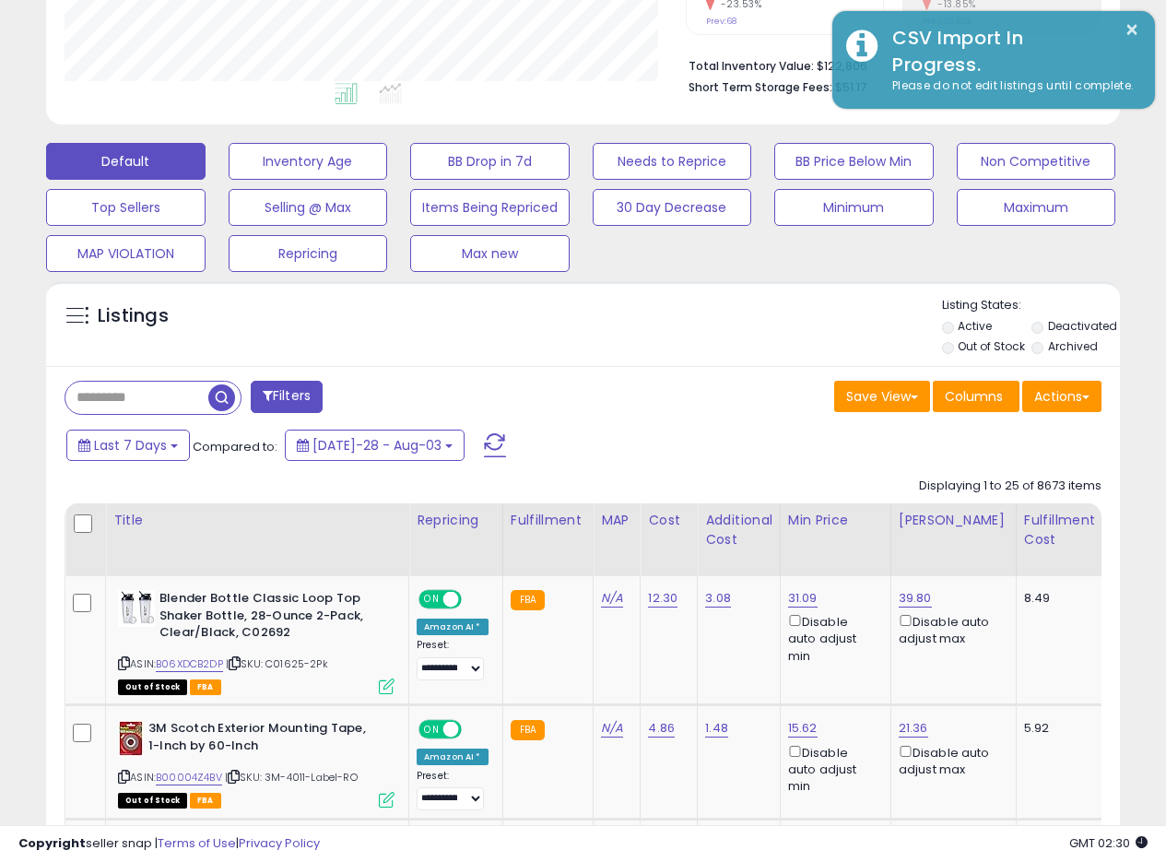
click at [687, 327] on div "Listings" at bounding box center [583, 328] width 1074 height 63
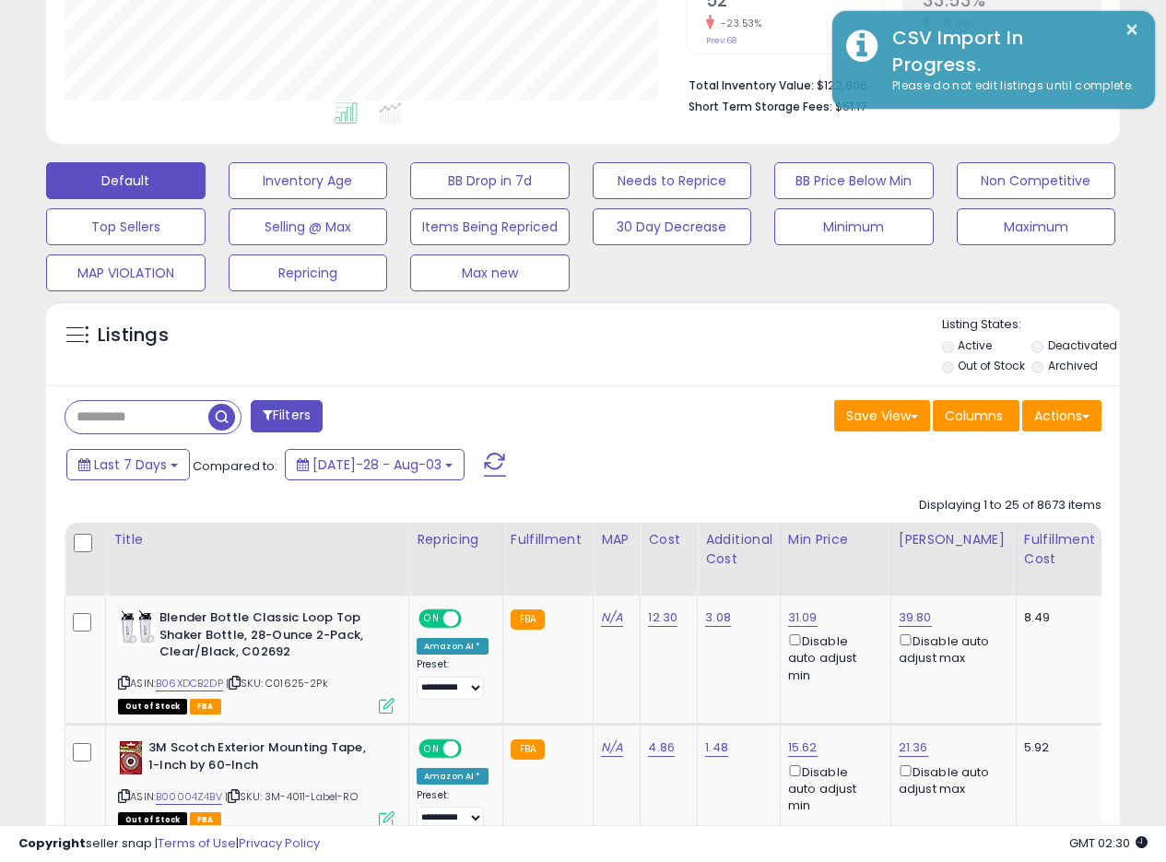
scroll to position [414, 0]
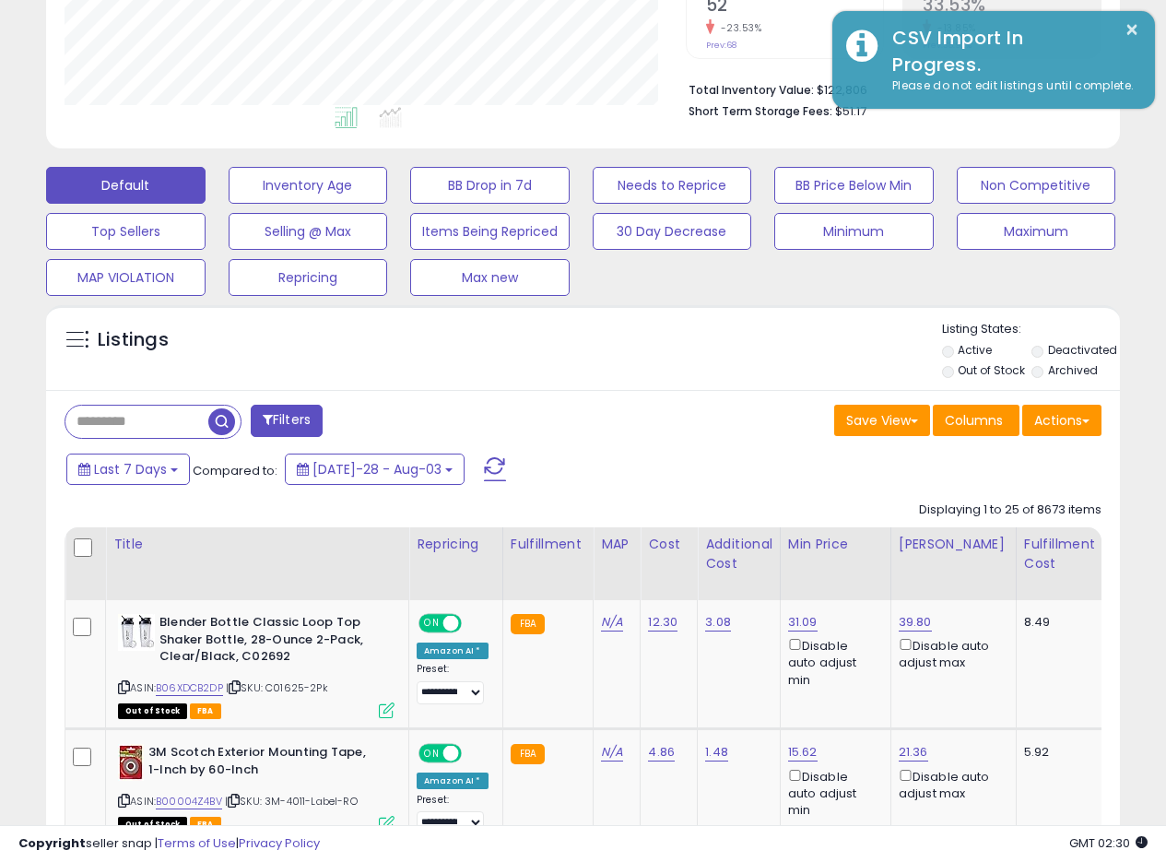
click at [733, 349] on div "Listings" at bounding box center [583, 352] width 1074 height 63
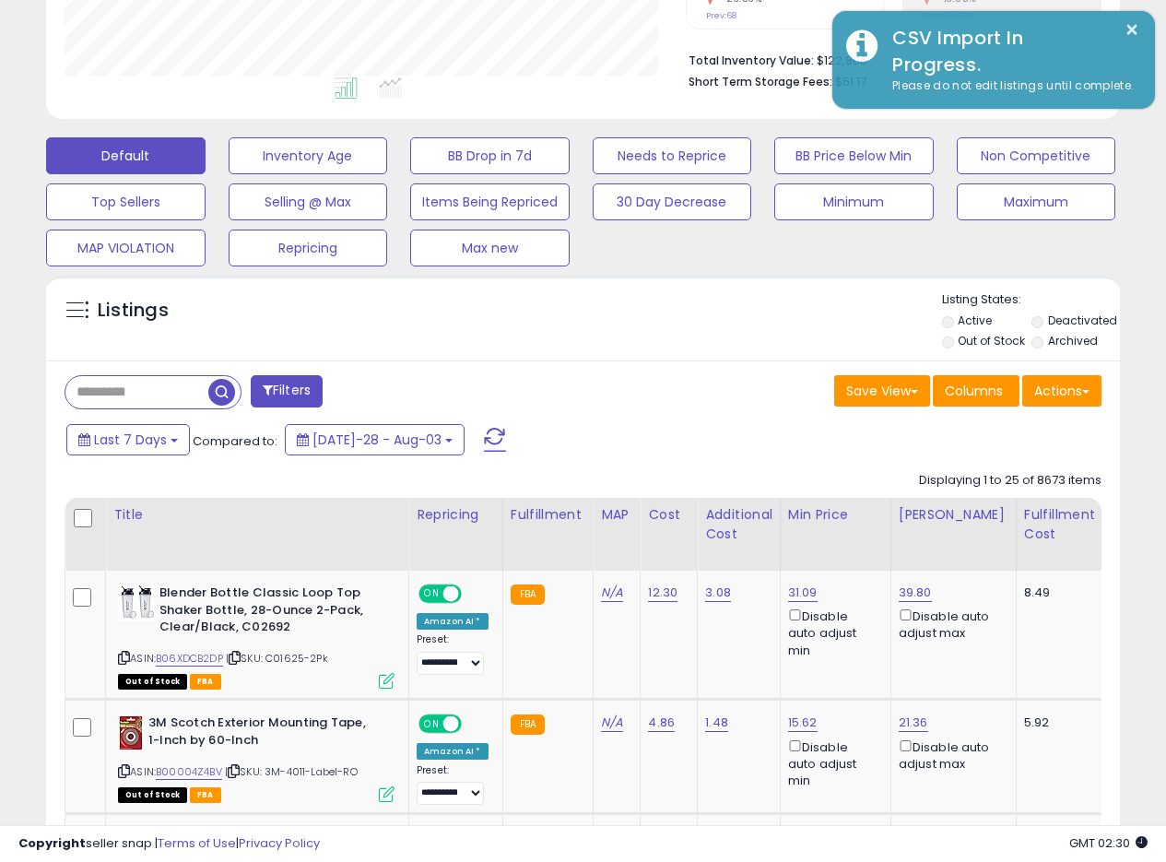
scroll to position [433, 0]
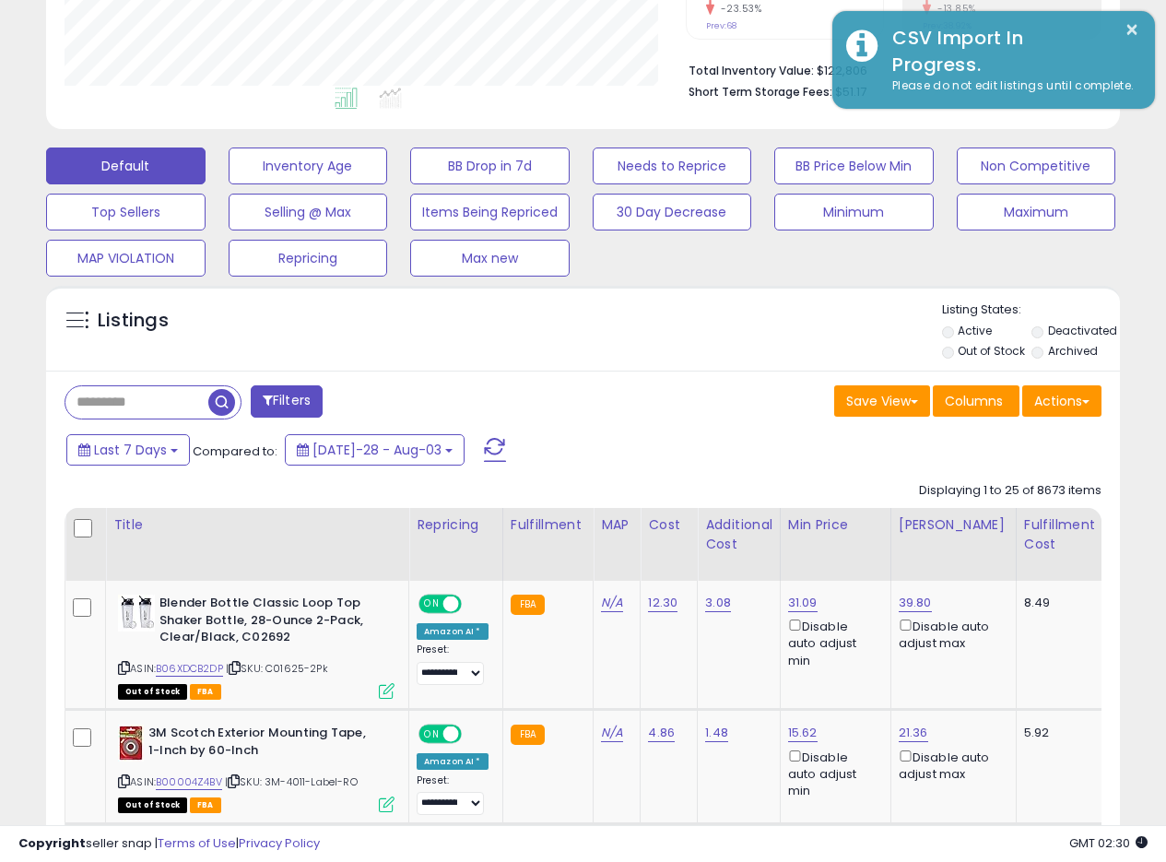
click at [616, 363] on div "Listings" at bounding box center [583, 333] width 1074 height 63
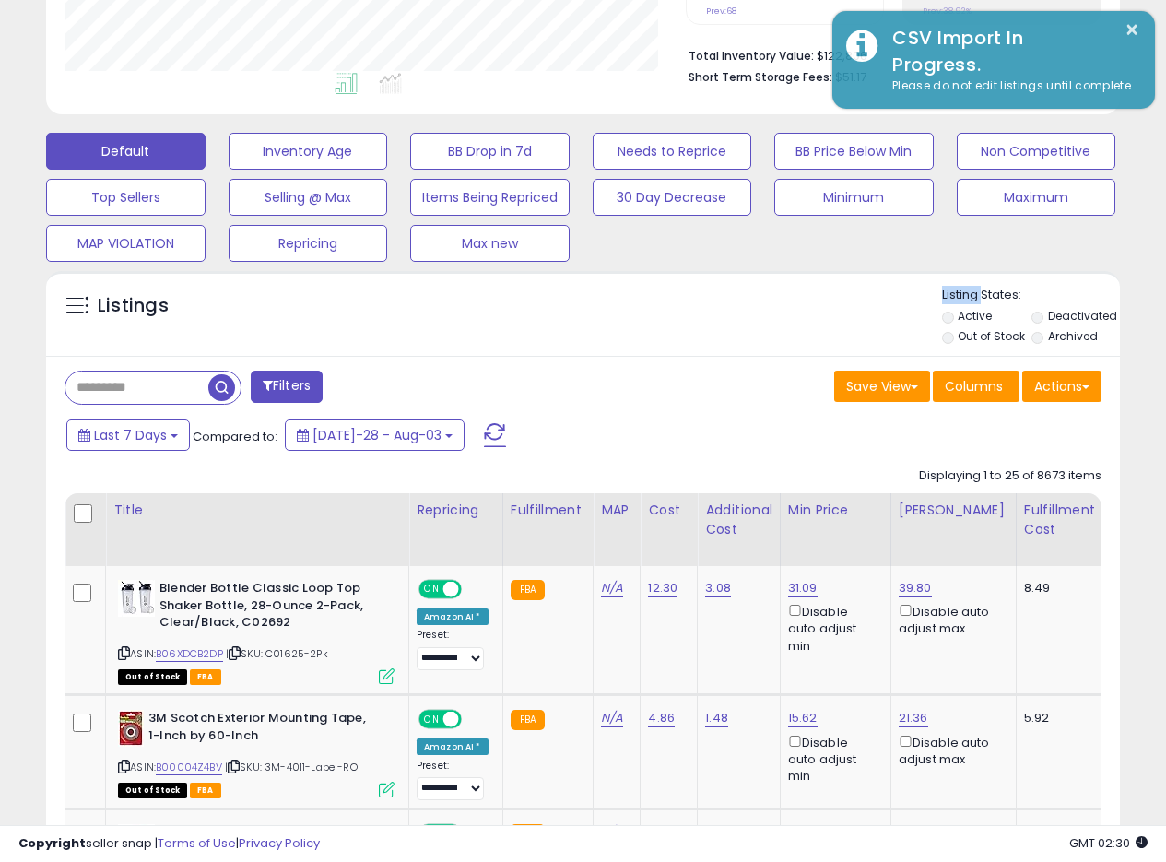
scroll to position [454, 0]
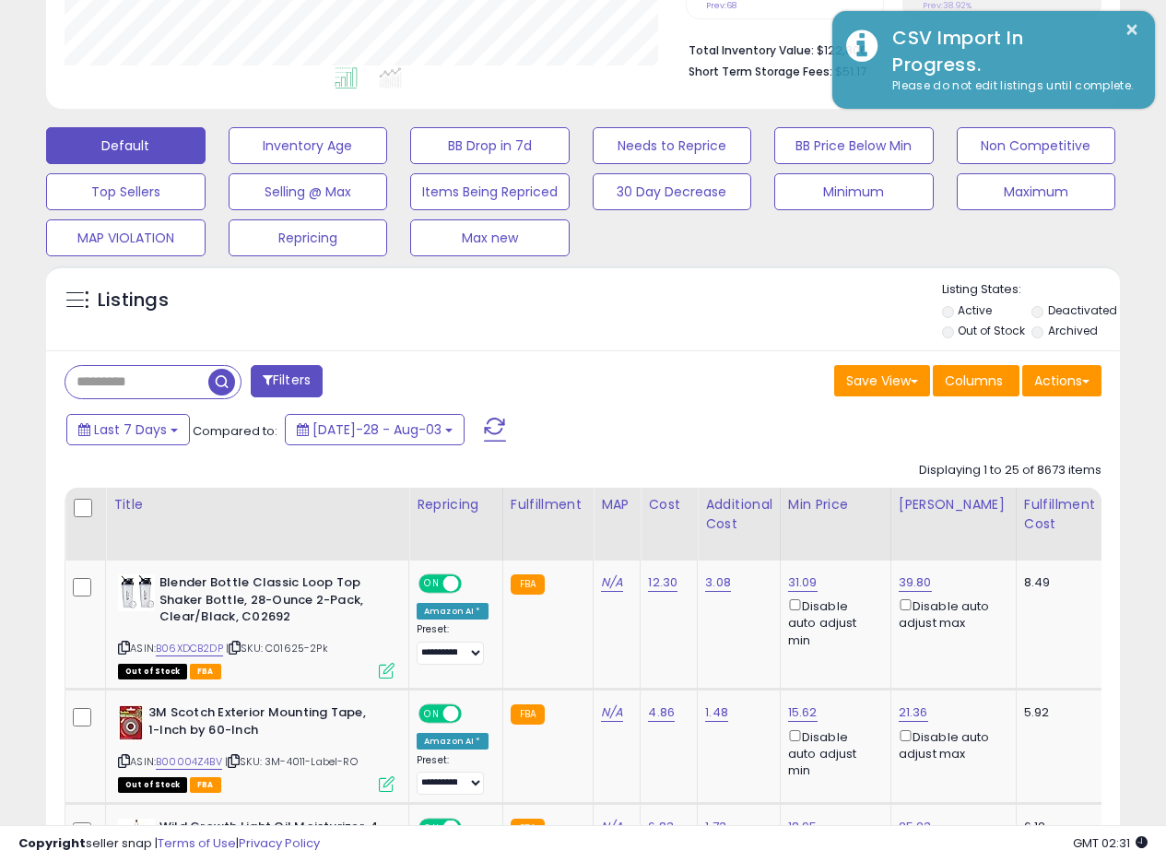
click at [631, 331] on div "Listings" at bounding box center [583, 312] width 1074 height 63
click at [649, 328] on div "Listings" at bounding box center [583, 312] width 1074 height 63
drag, startPoint x: 653, startPoint y: 326, endPoint x: 664, endPoint y: 325, distance: 11.1
click at [664, 325] on div "Listings" at bounding box center [583, 312] width 1074 height 63
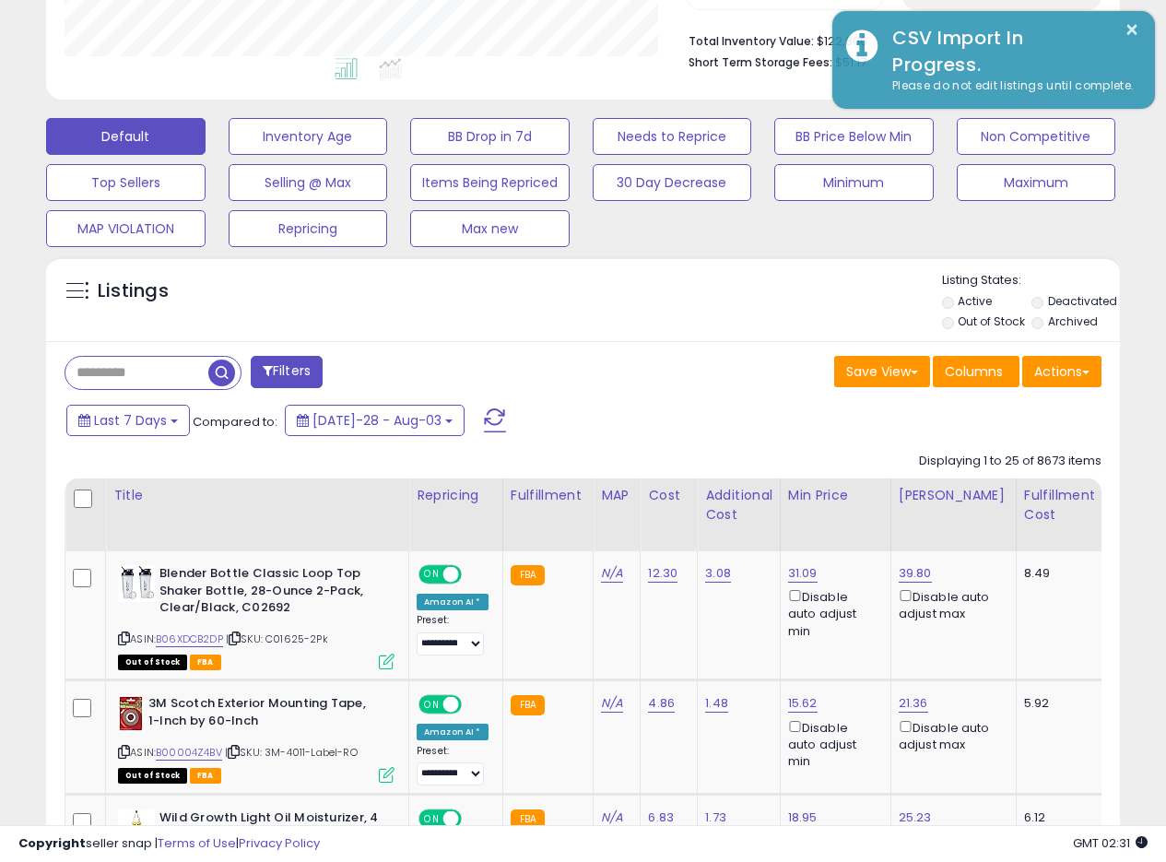
scroll to position [458, 0]
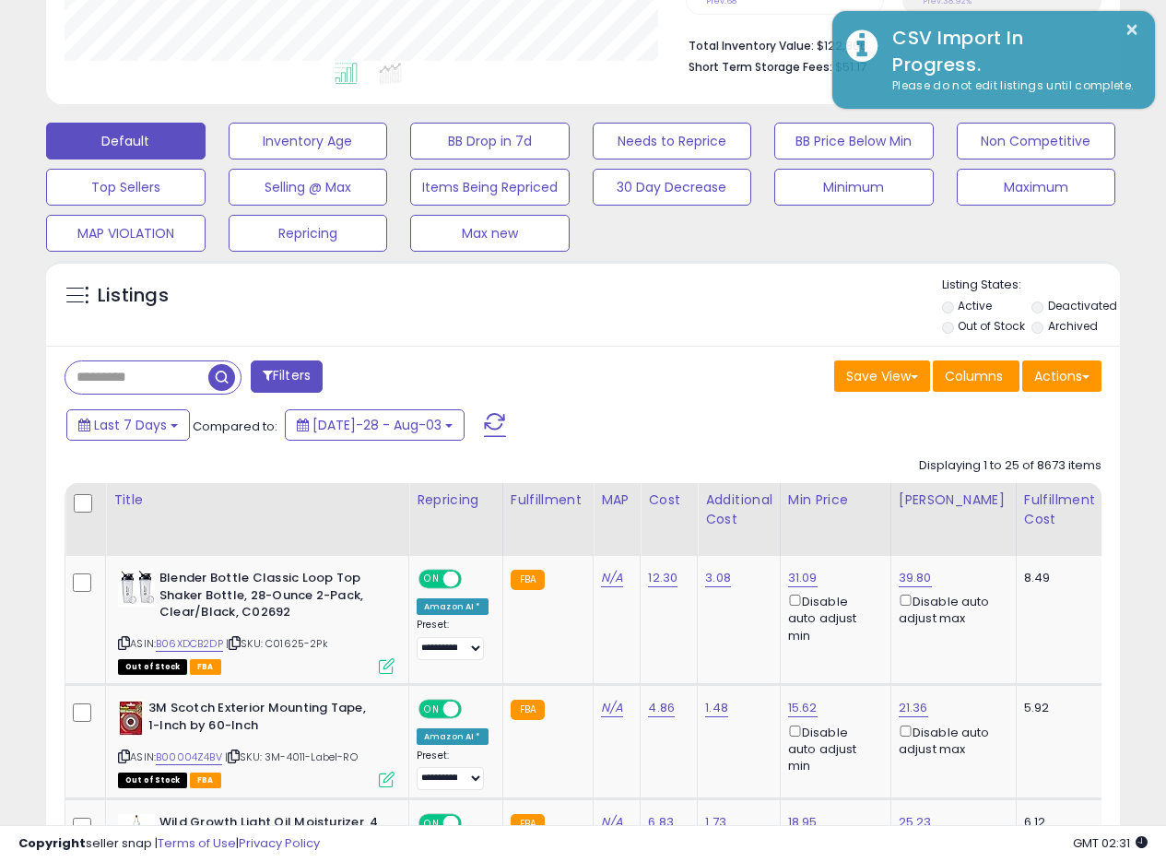
drag, startPoint x: 635, startPoint y: 317, endPoint x: 607, endPoint y: 342, distance: 37.9
click at [637, 317] on div "Listings" at bounding box center [583, 308] width 1074 height 63
drag, startPoint x: 710, startPoint y: 314, endPoint x: 636, endPoint y: 332, distance: 75.8
click at [710, 317] on div "Listings" at bounding box center [583, 308] width 1074 height 63
drag, startPoint x: 636, startPoint y: 332, endPoint x: 644, endPoint y: 311, distance: 22.5
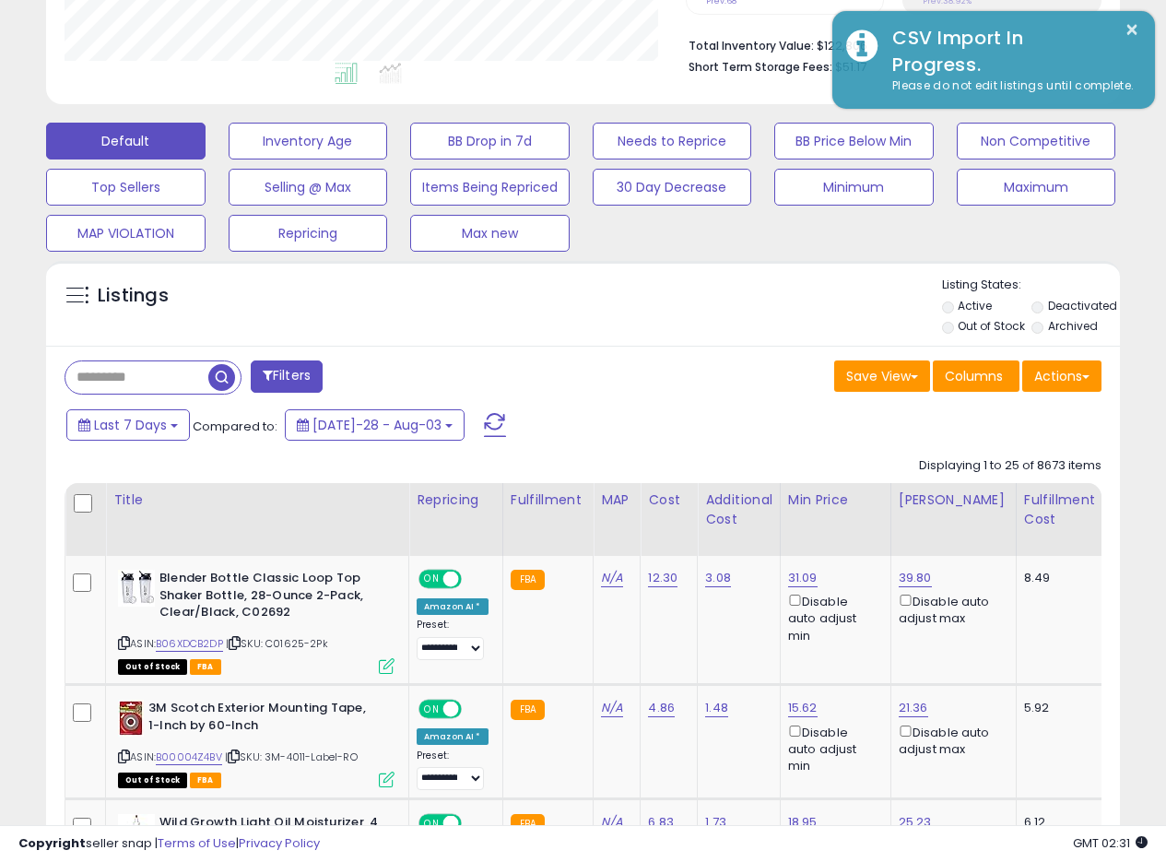
click at [638, 332] on div "Listings" at bounding box center [583, 308] width 1074 height 63
click at [568, 339] on div "Listings Active" at bounding box center [583, 303] width 1074 height 85
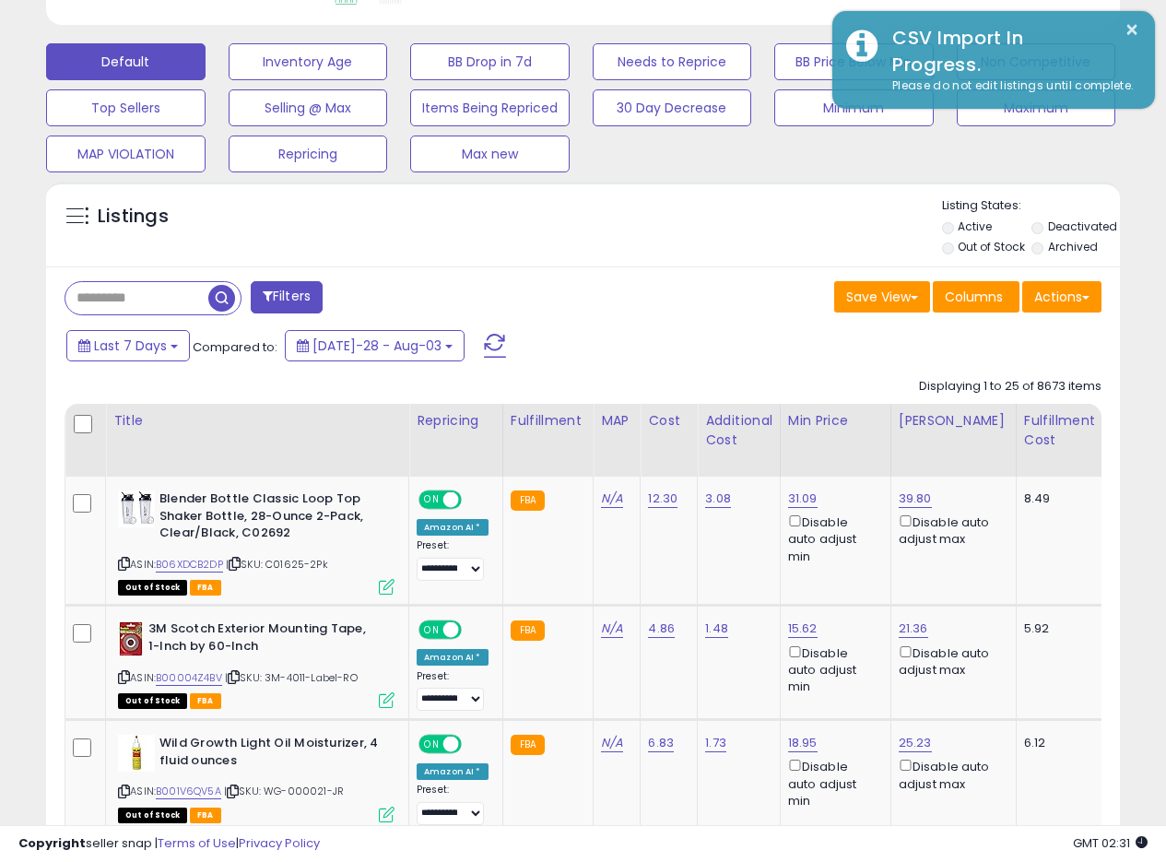
scroll to position [543, 0]
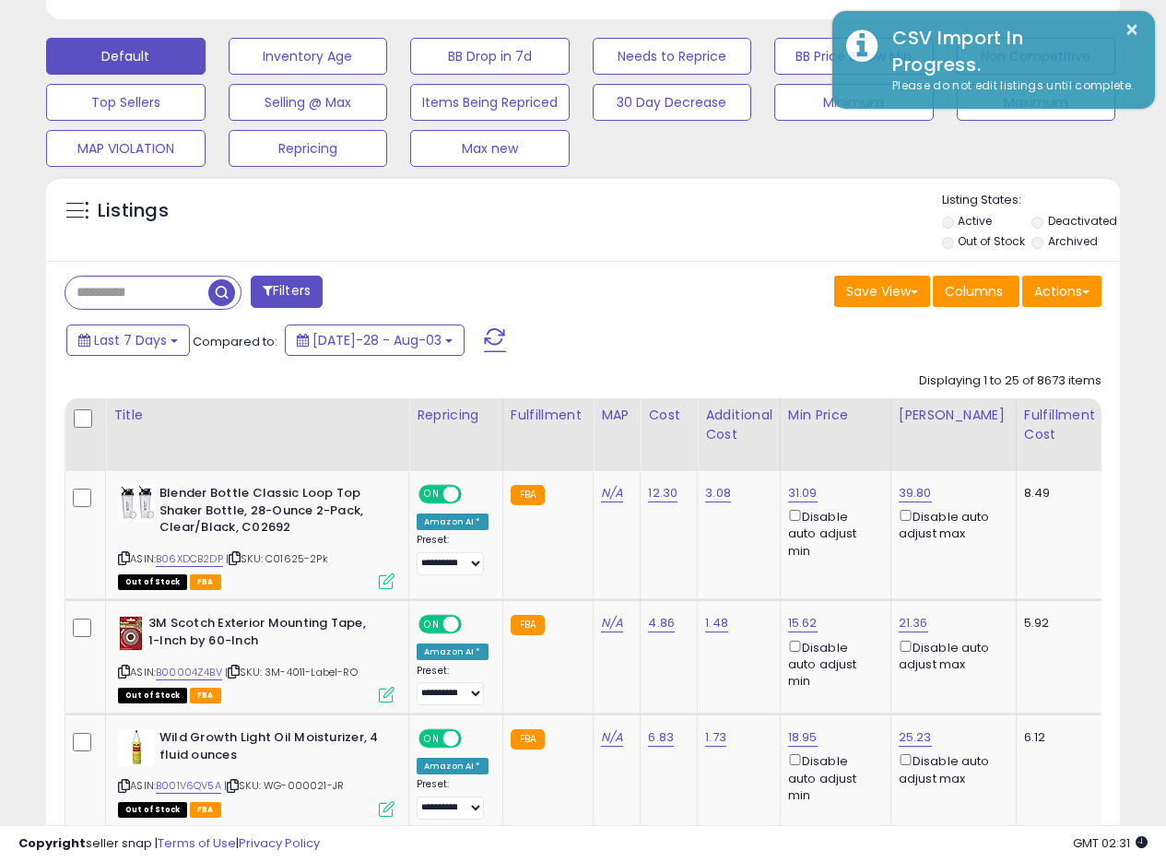
drag, startPoint x: 564, startPoint y: 204, endPoint x: 585, endPoint y: 208, distance: 20.8
click at [566, 205] on div "Listings" at bounding box center [583, 223] width 1074 height 63
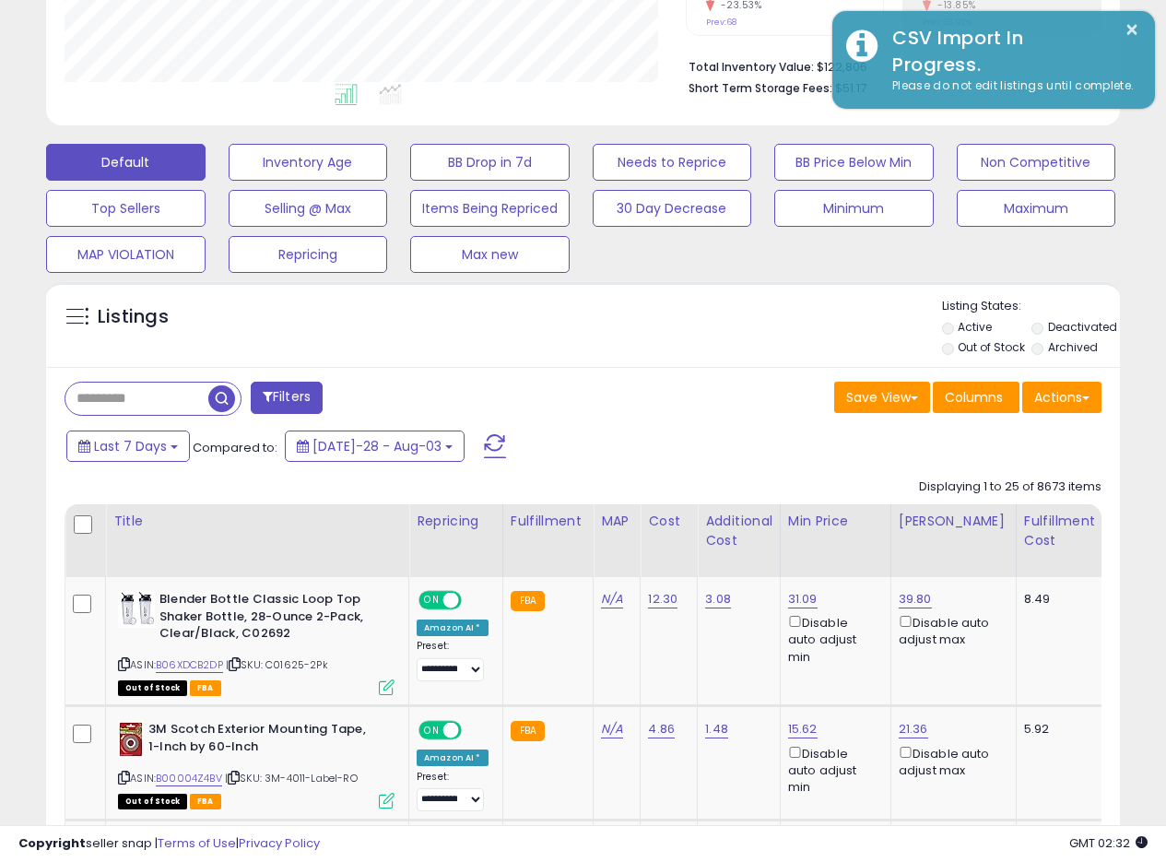
scroll to position [447, 0]
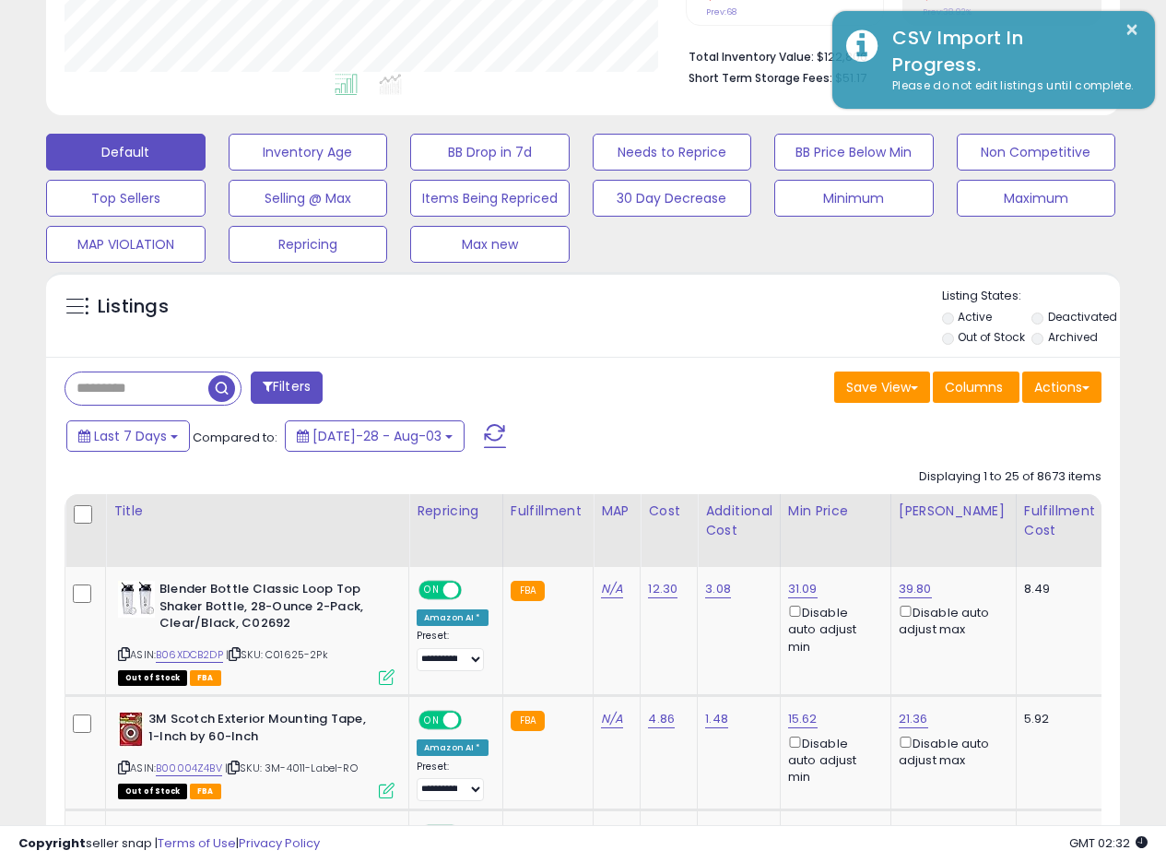
click at [712, 280] on div "Listings Active" at bounding box center [583, 314] width 1074 height 85
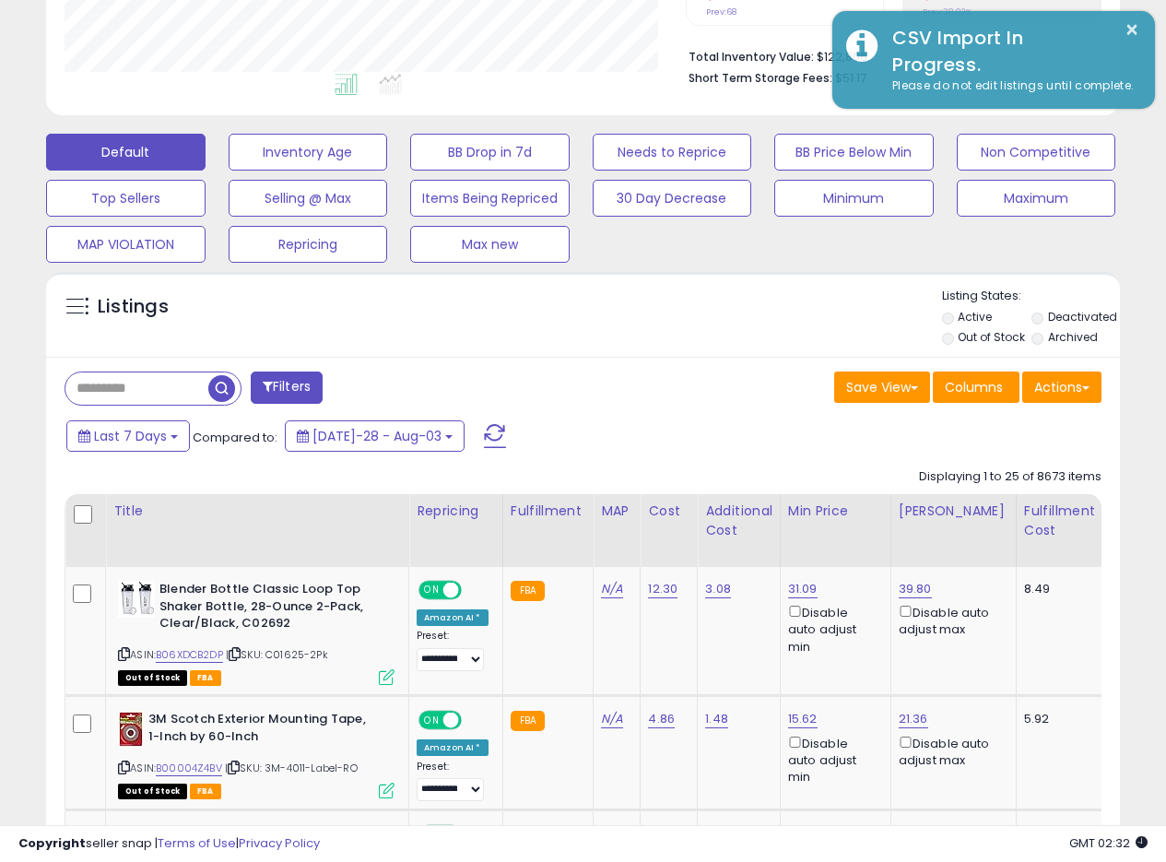
click at [686, 312] on div "Listings" at bounding box center [583, 319] width 1074 height 63
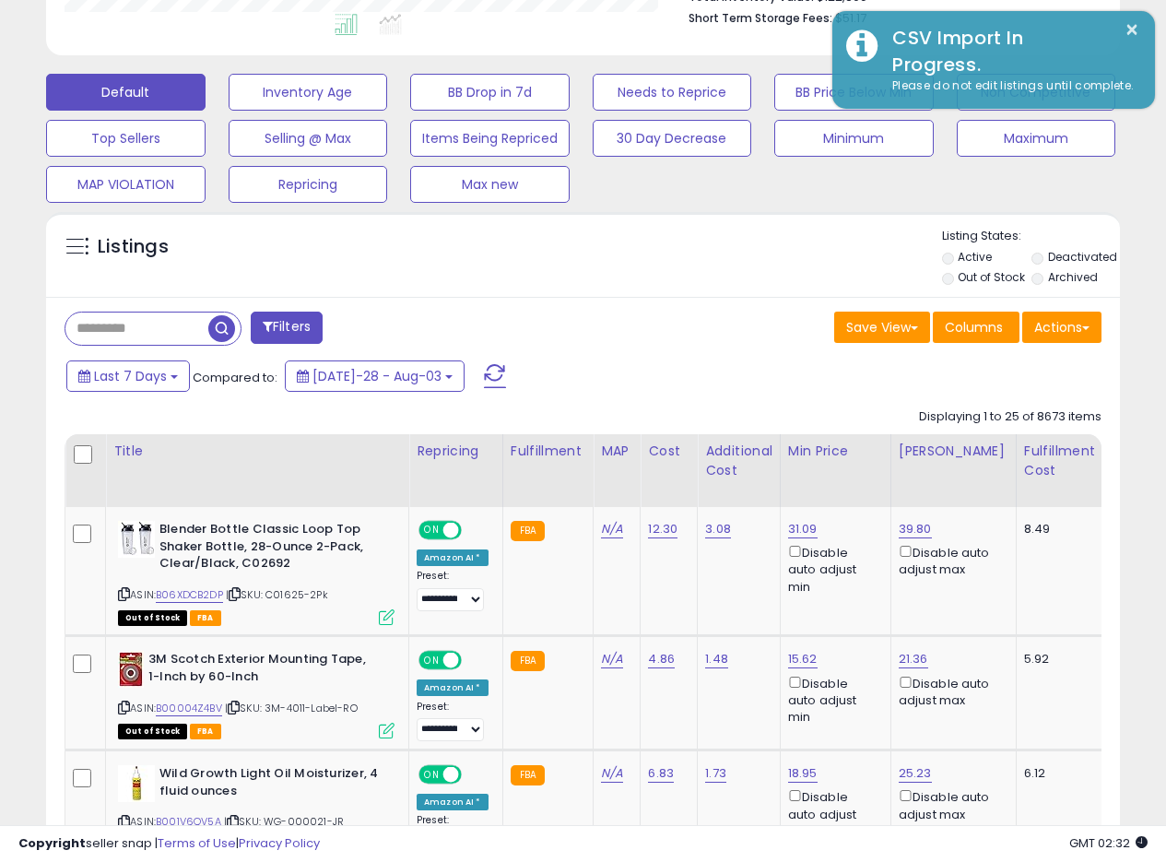
scroll to position [517, 0]
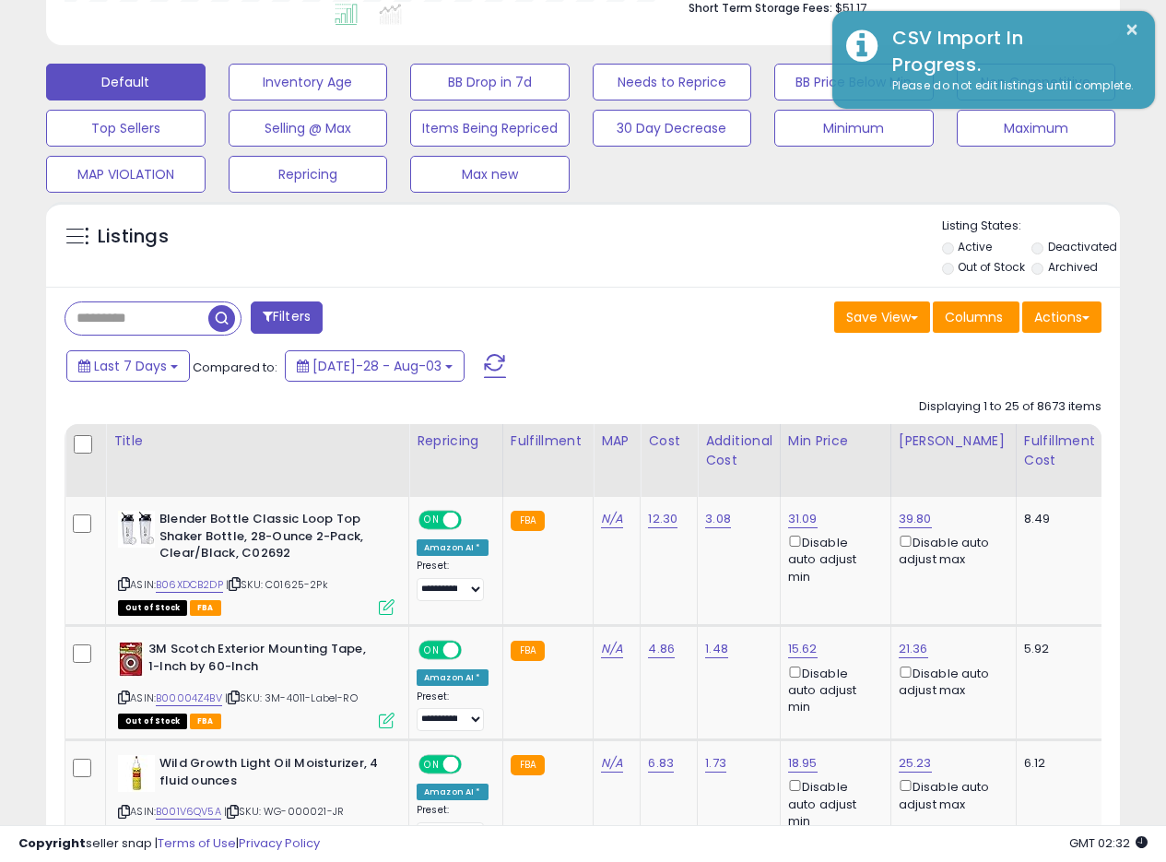
click at [667, 308] on div "Save View Save As New View Update Current View Columns Actions Import Export Vi…" at bounding box center [850, 320] width 533 height 36
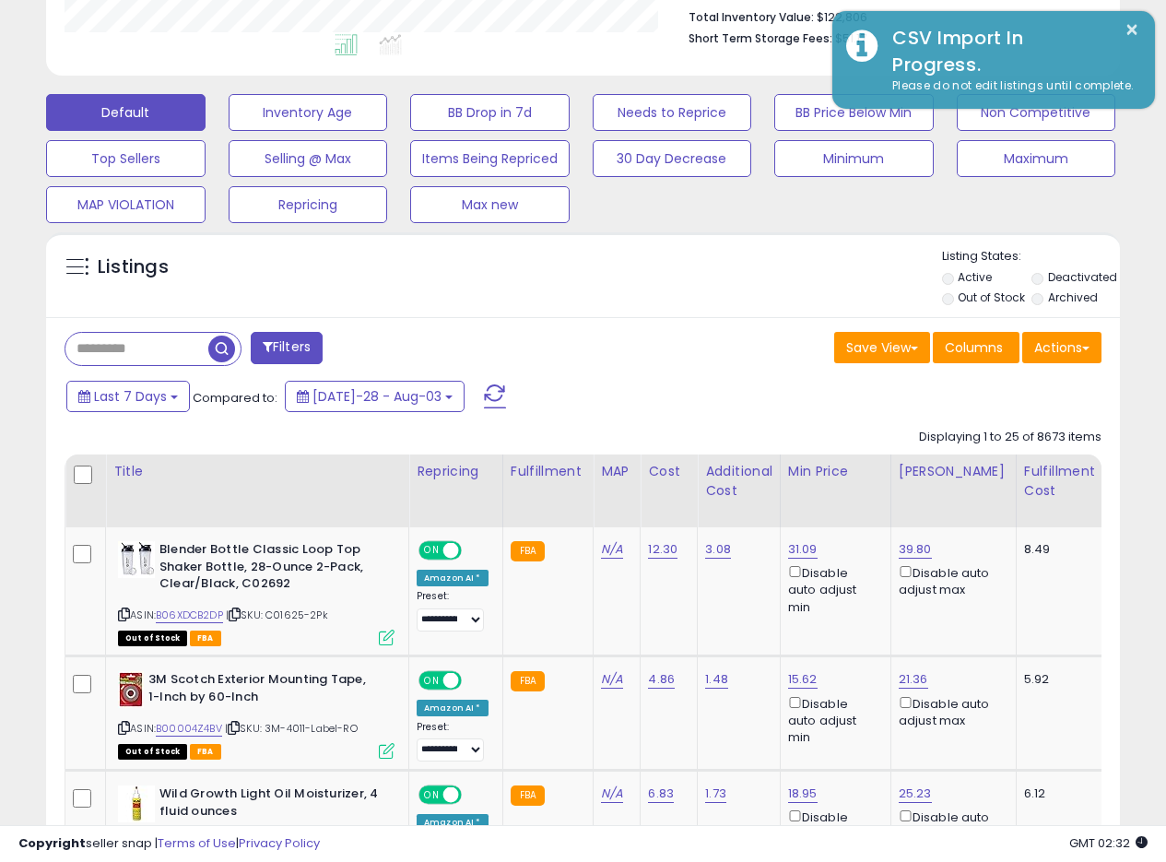
scroll to position [472, 0]
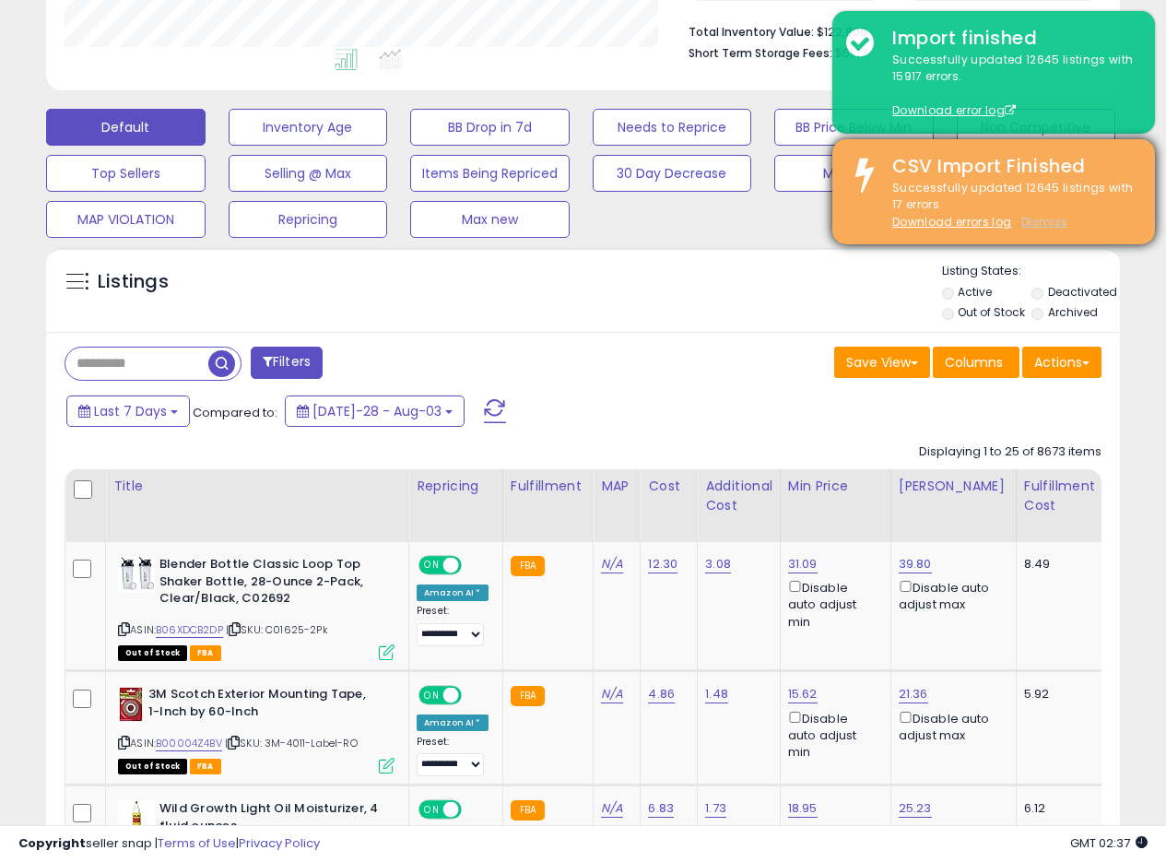
click at [1044, 227] on div "CSV Import Finished Successfully updated 12645 listings with 17 errors. Downloa…" at bounding box center [994, 191] width 323 height 105
click at [1044, 223] on u "Dismiss" at bounding box center [1045, 222] width 46 height 16
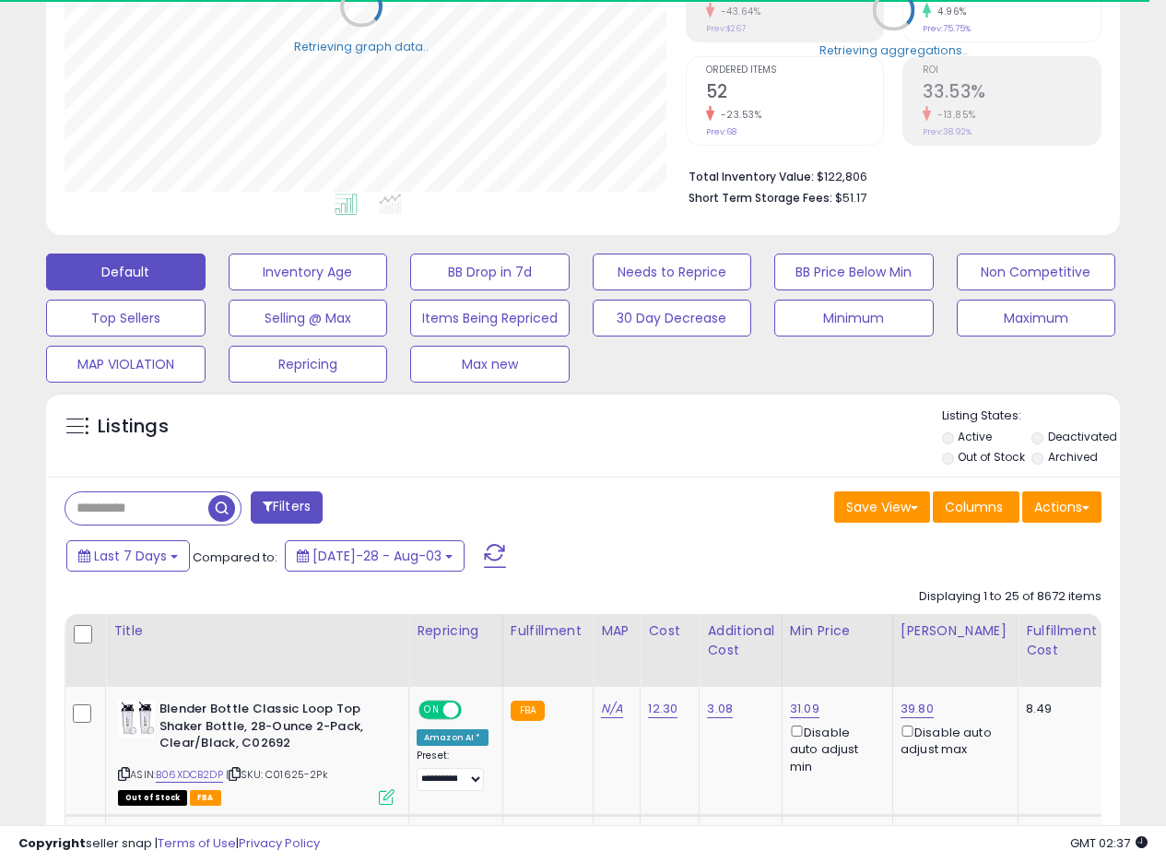
scroll to position [921647, 921403]
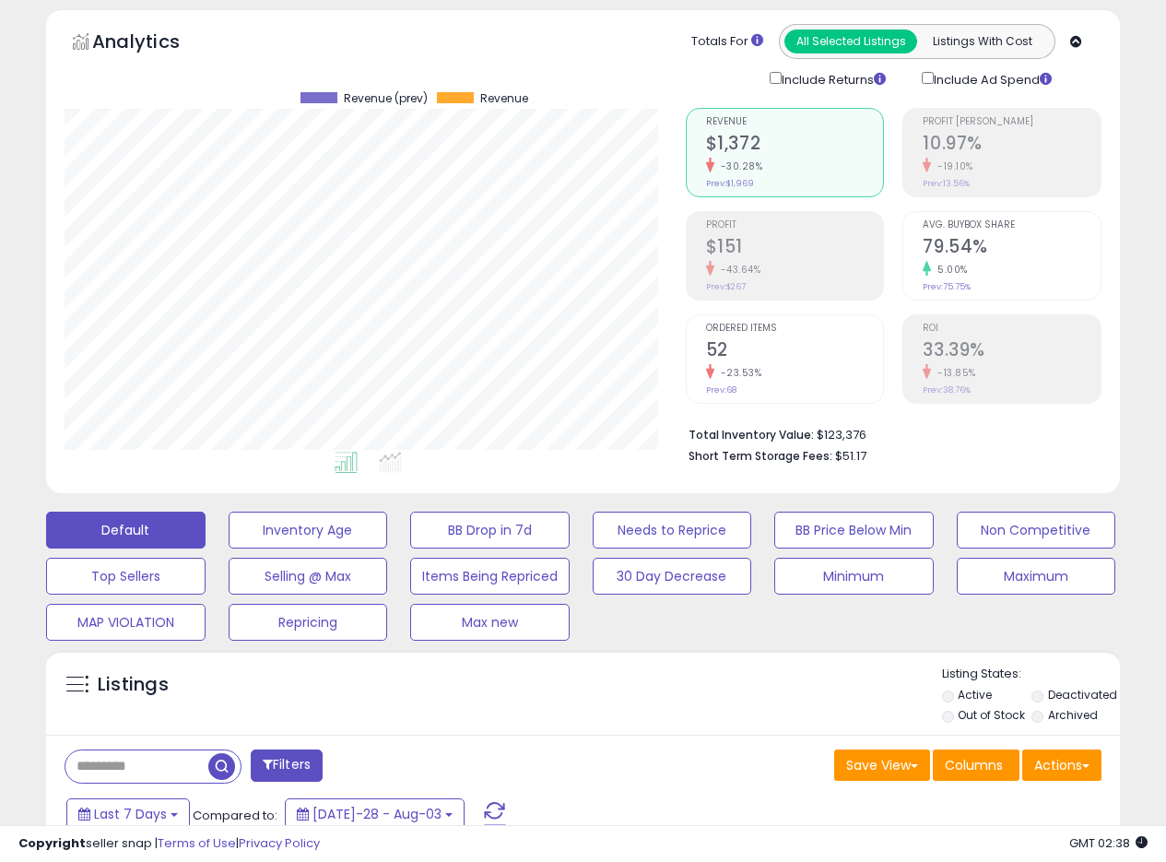
scroll to position [0, 0]
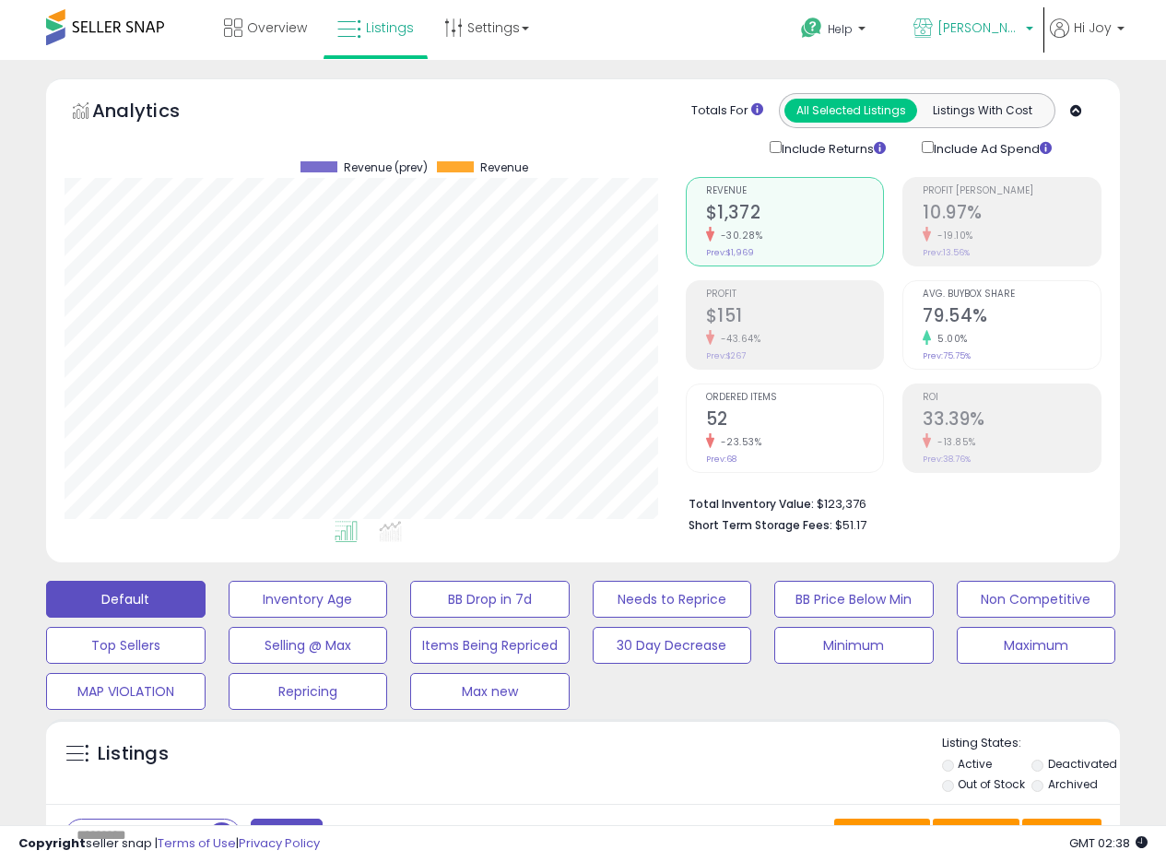
click at [1002, 29] on span "[PERSON_NAME] CA" at bounding box center [979, 27] width 83 height 18
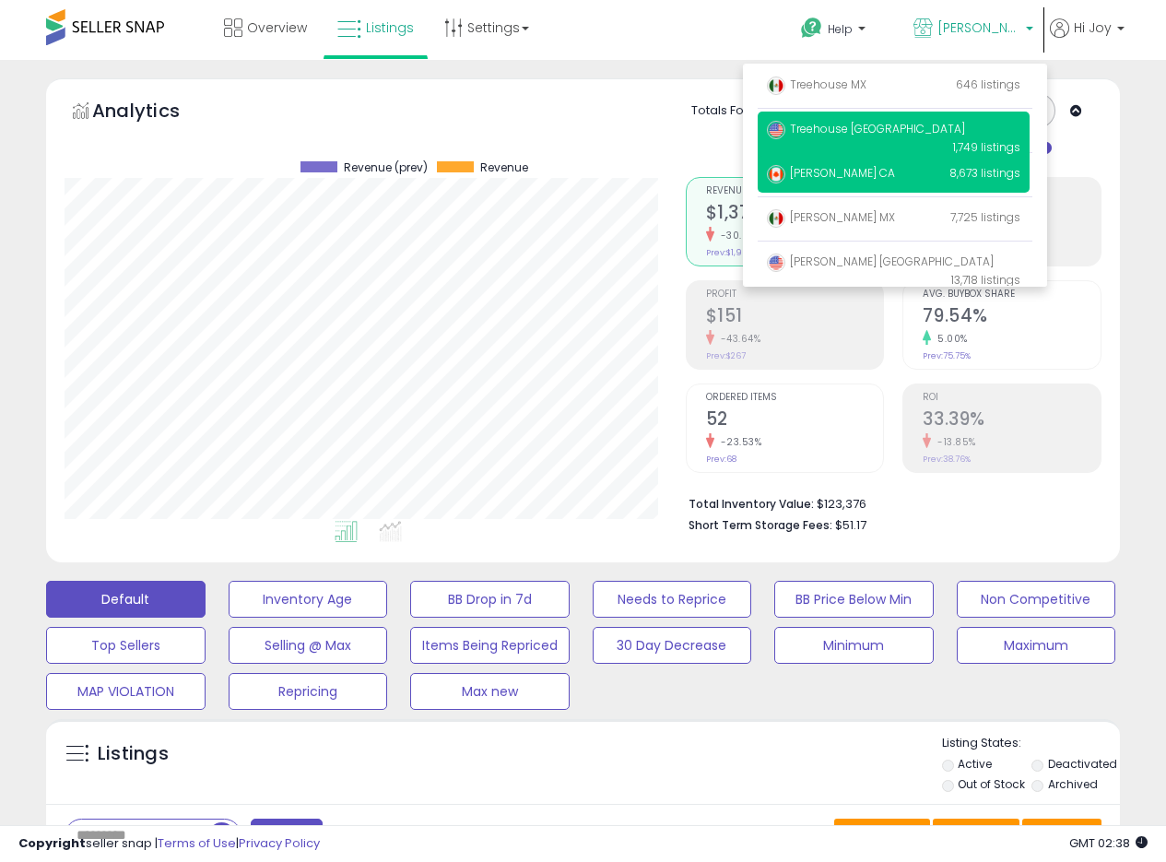
click at [812, 128] on span "Treehouse [GEOGRAPHIC_DATA]" at bounding box center [866, 129] width 198 height 16
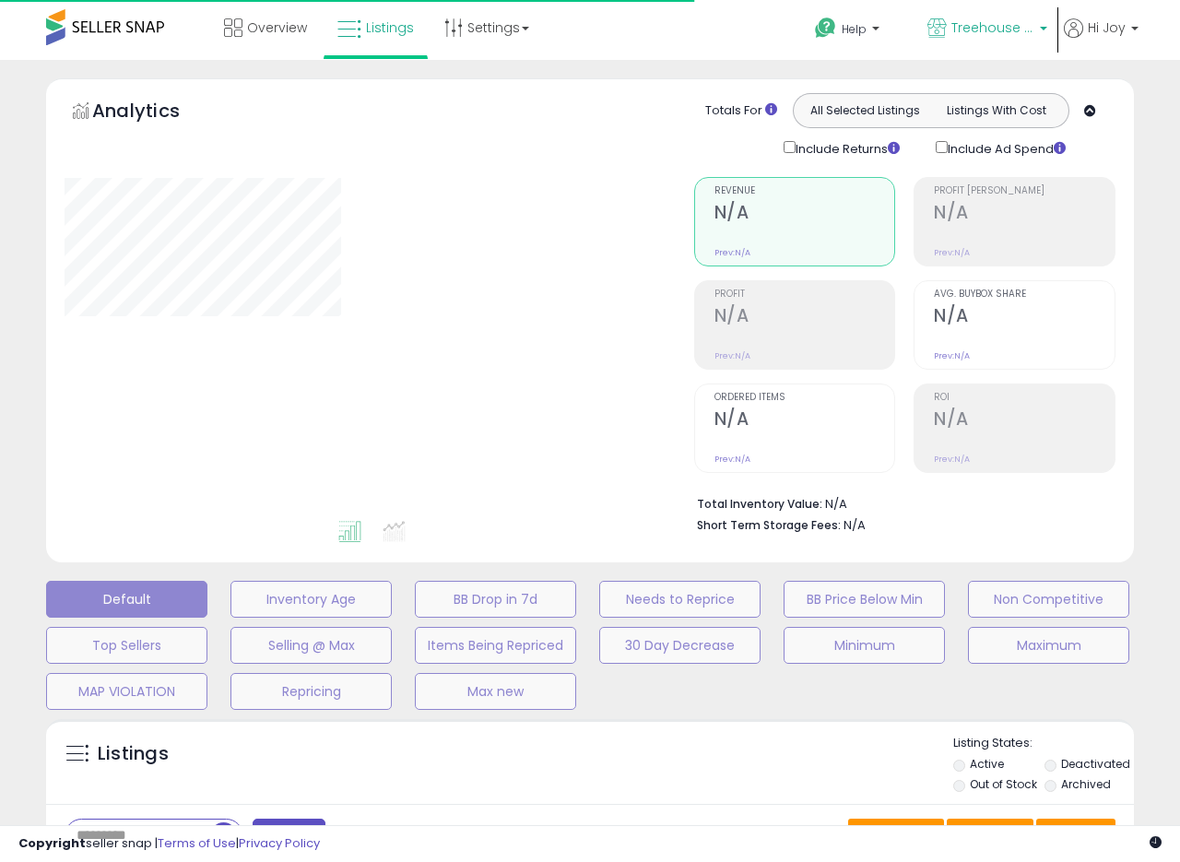
click at [986, 24] on span "Treehouse [GEOGRAPHIC_DATA]" at bounding box center [993, 27] width 83 height 18
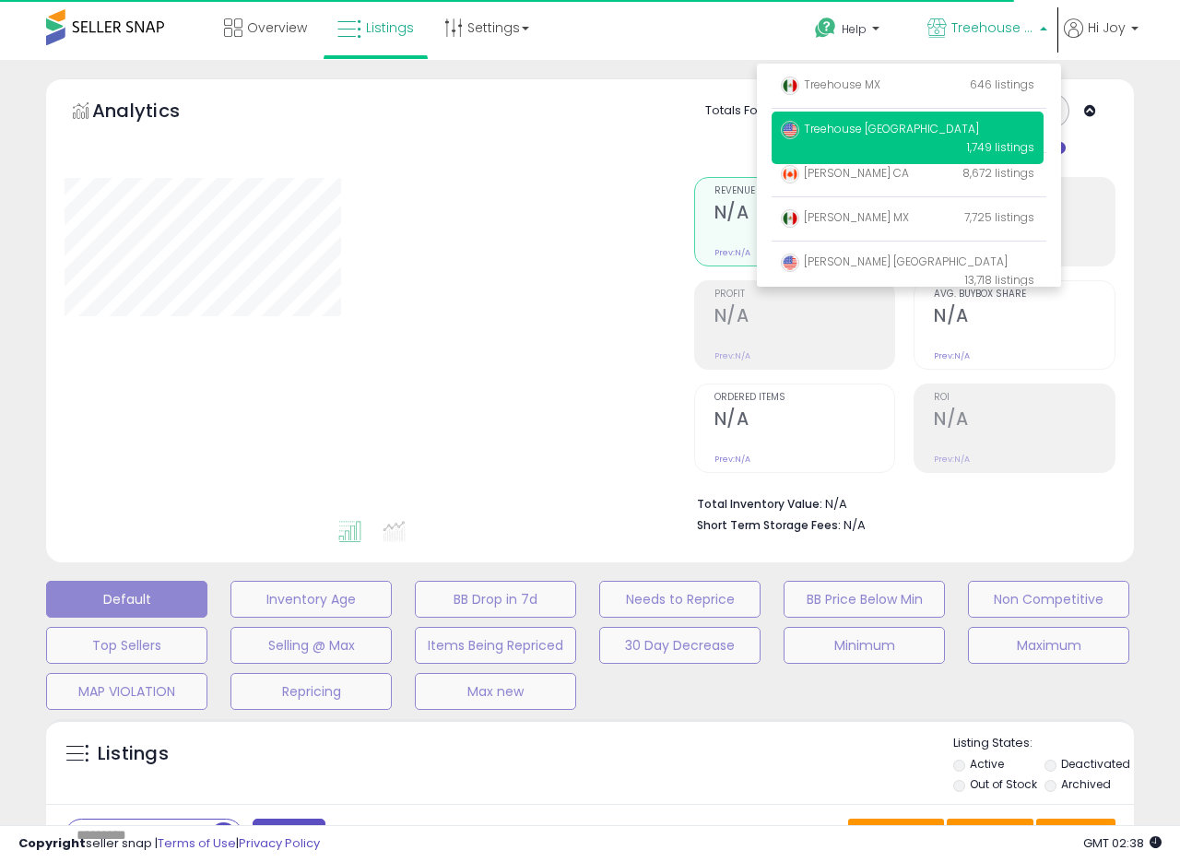
click at [1179, 120] on div "**********" at bounding box center [590, 618] width 1180 height 1117
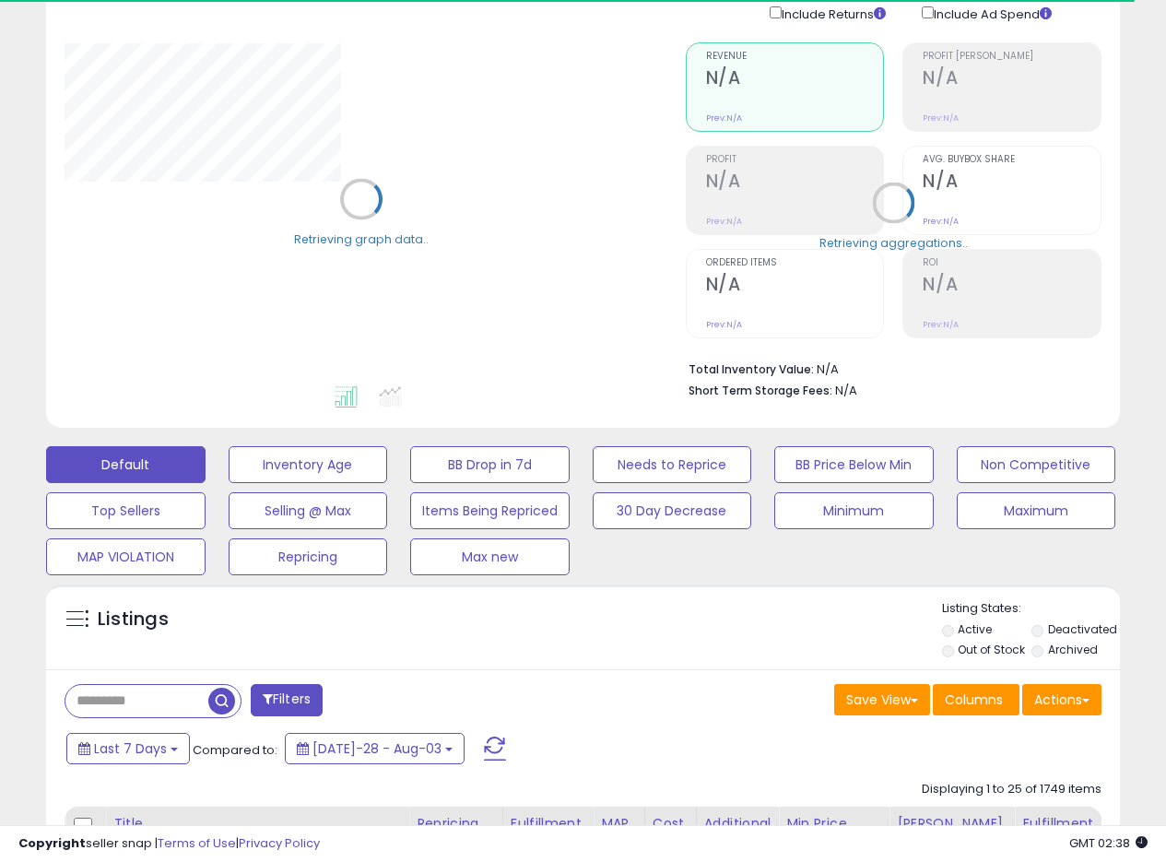
scroll to position [277, 0]
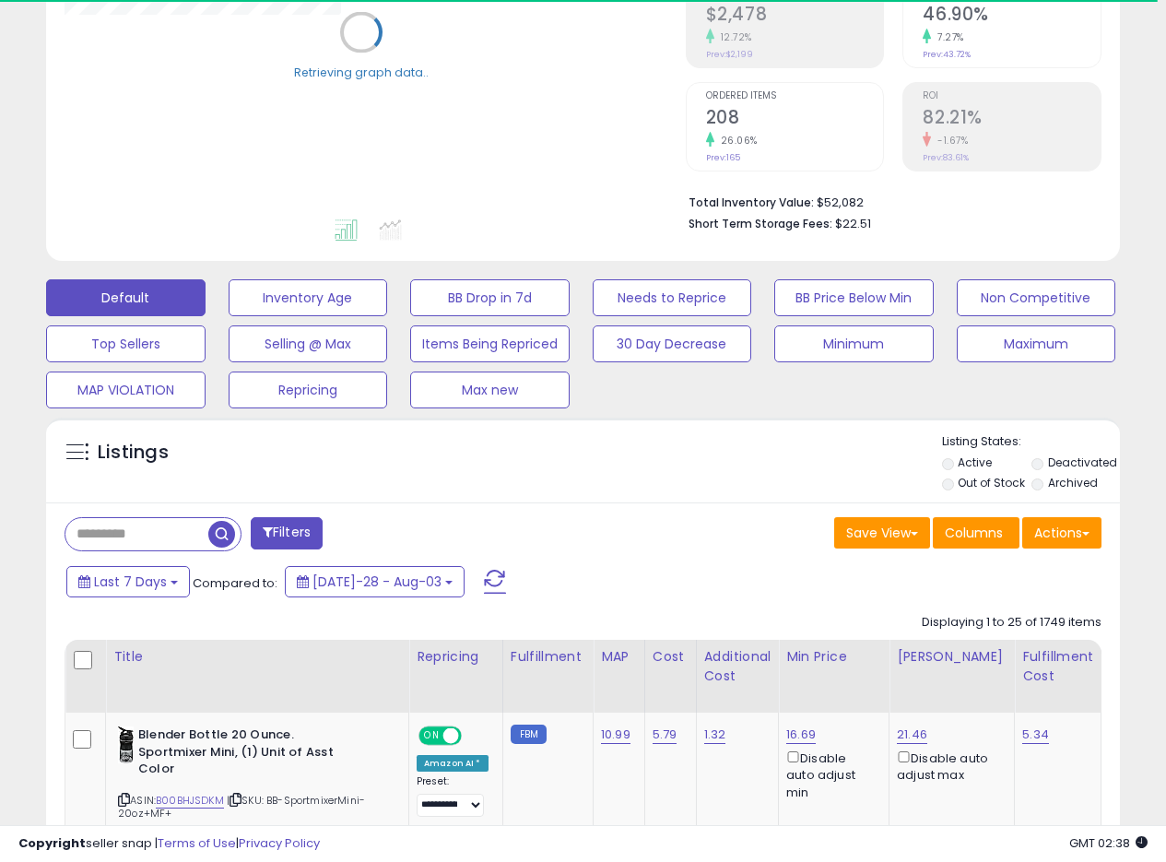
scroll to position [296, 0]
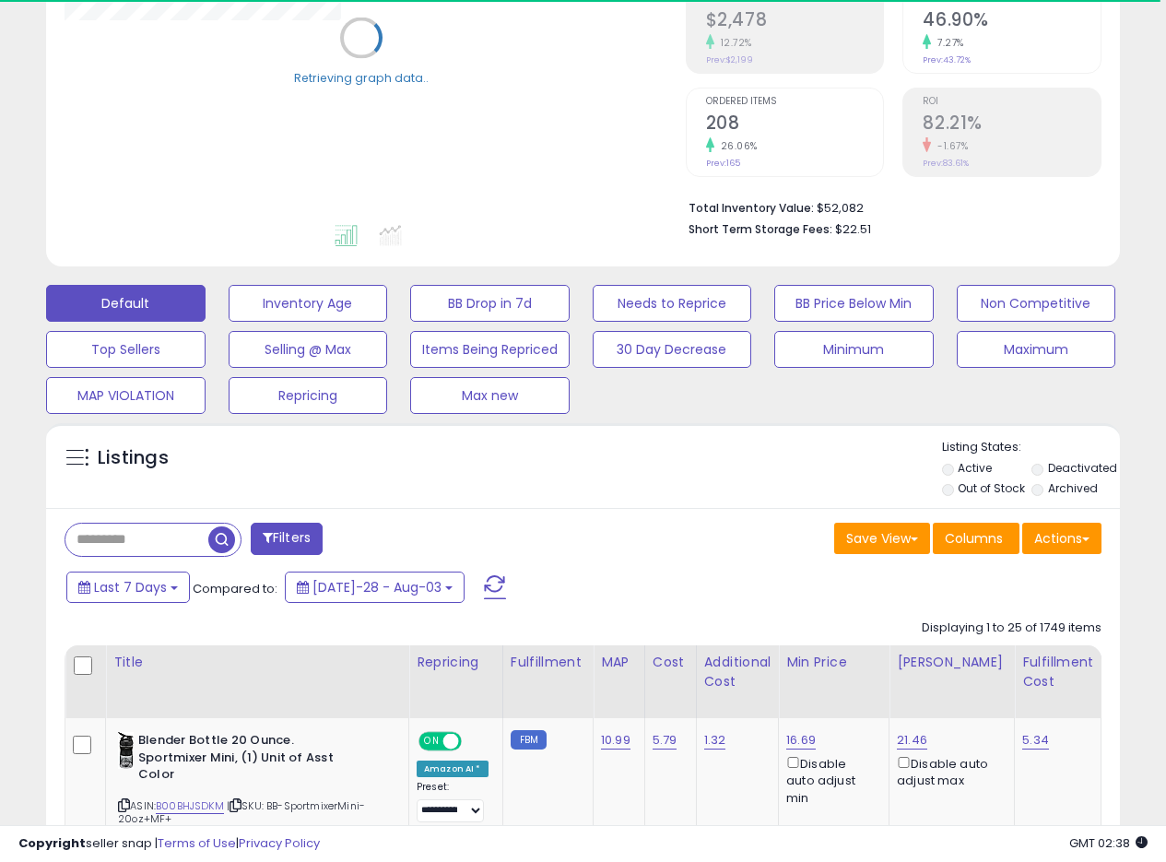
click at [633, 461] on div "Listings" at bounding box center [583, 470] width 1074 height 63
click at [627, 462] on div "Listings" at bounding box center [583, 470] width 1074 height 63
click at [650, 467] on div "Listings" at bounding box center [583, 470] width 1074 height 63
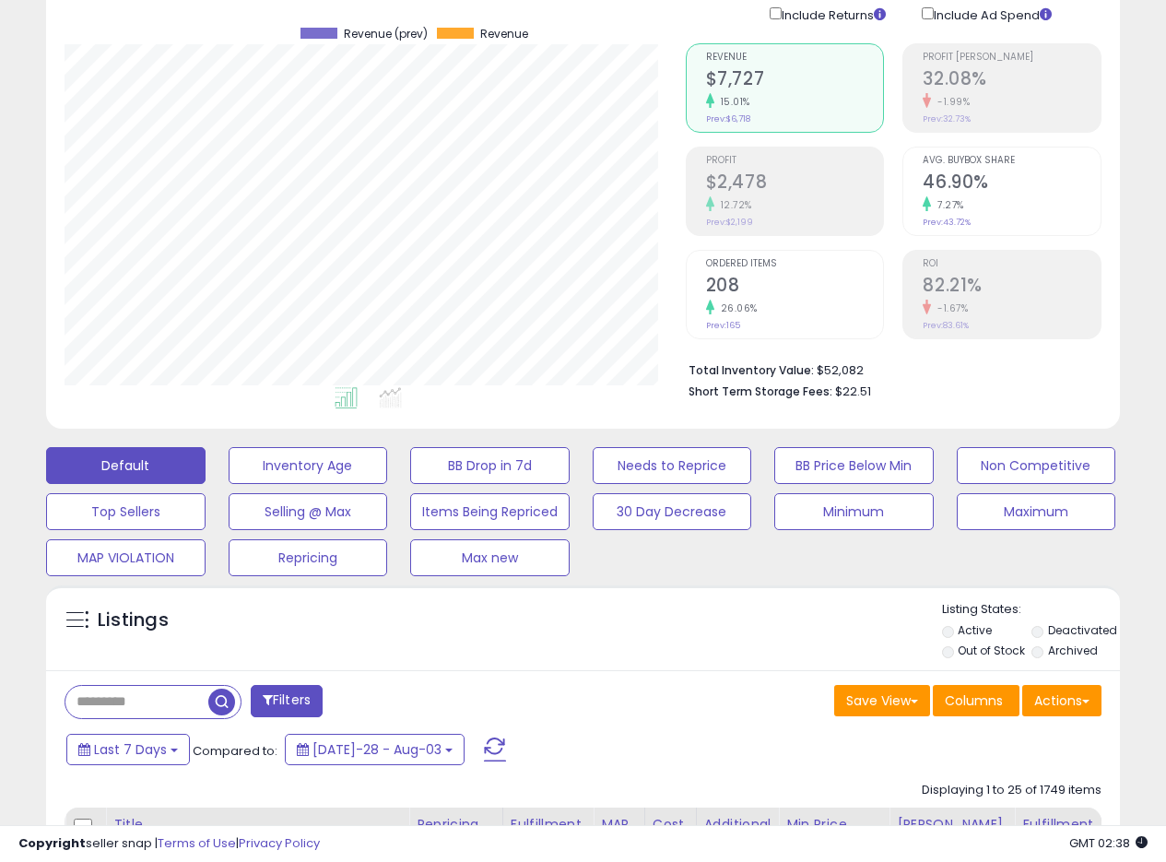
scroll to position [0, 0]
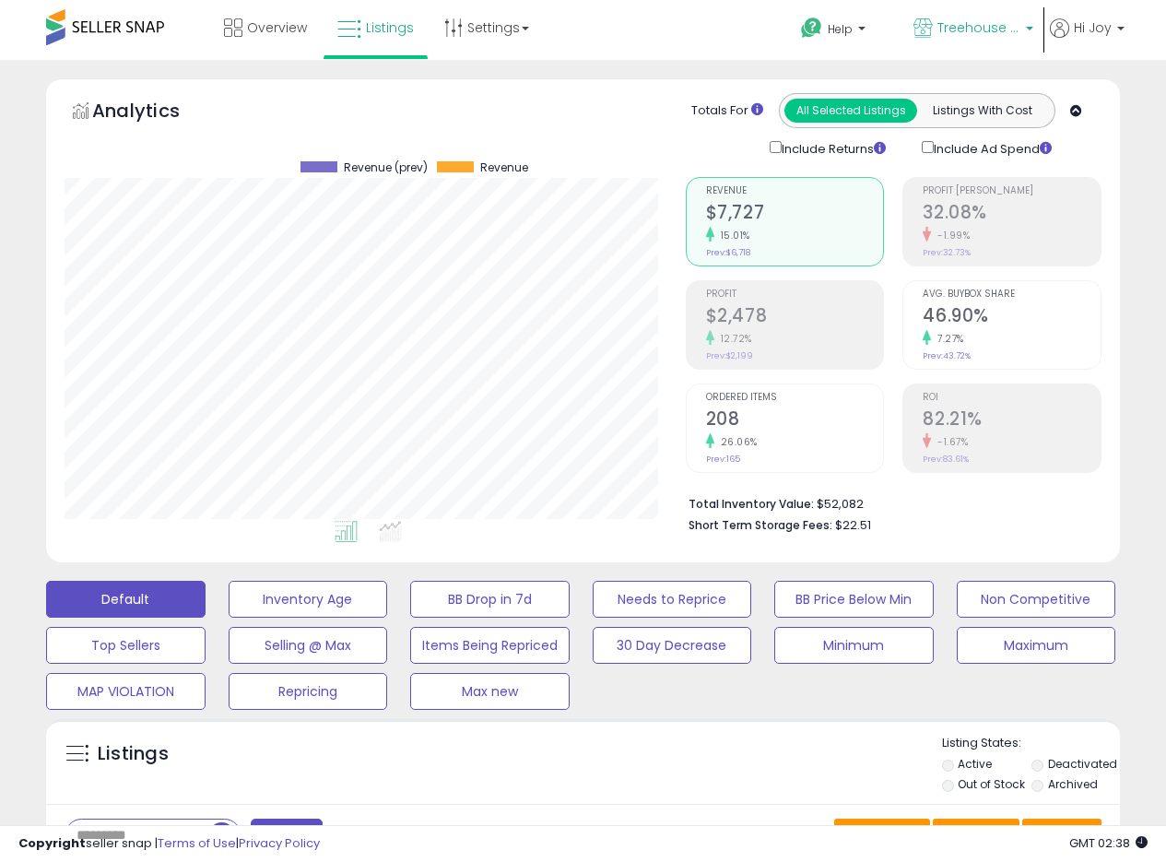
click at [987, 34] on span "Treehouse [GEOGRAPHIC_DATA]" at bounding box center [979, 27] width 83 height 18
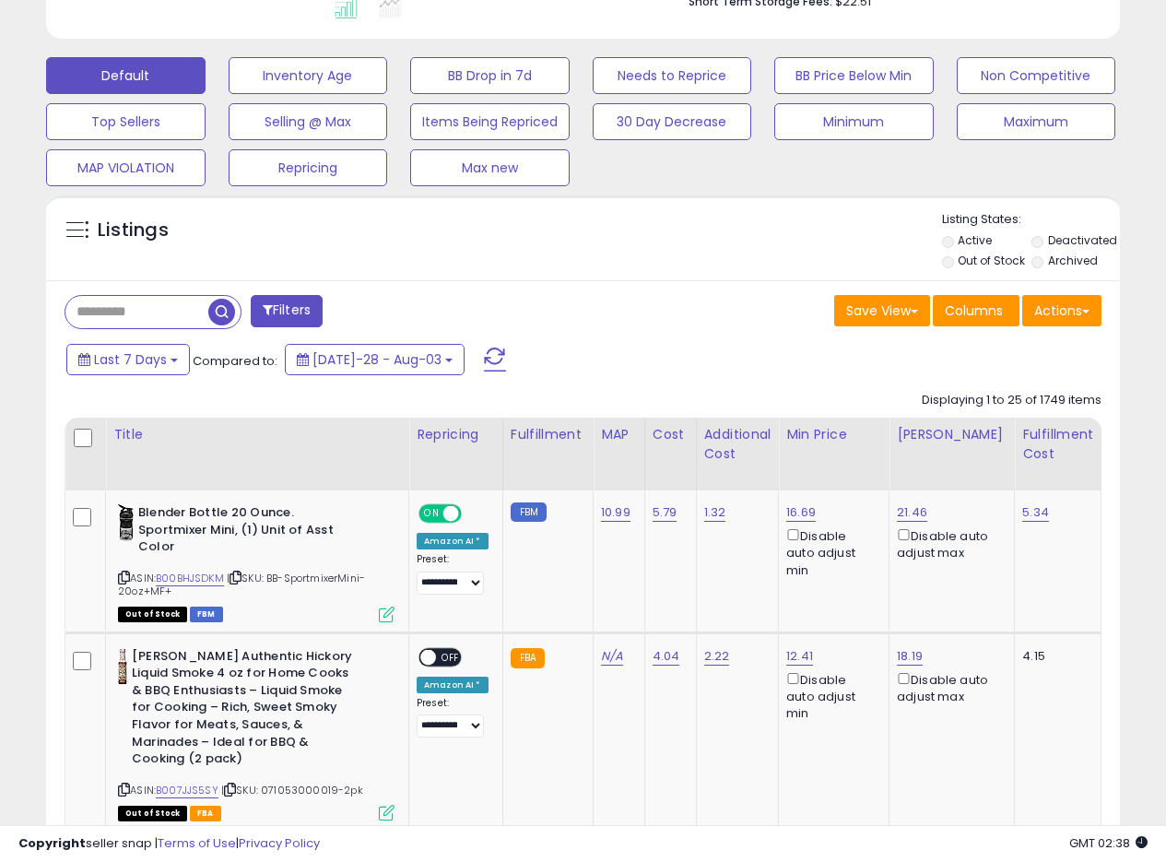
scroll to position [553, 0]
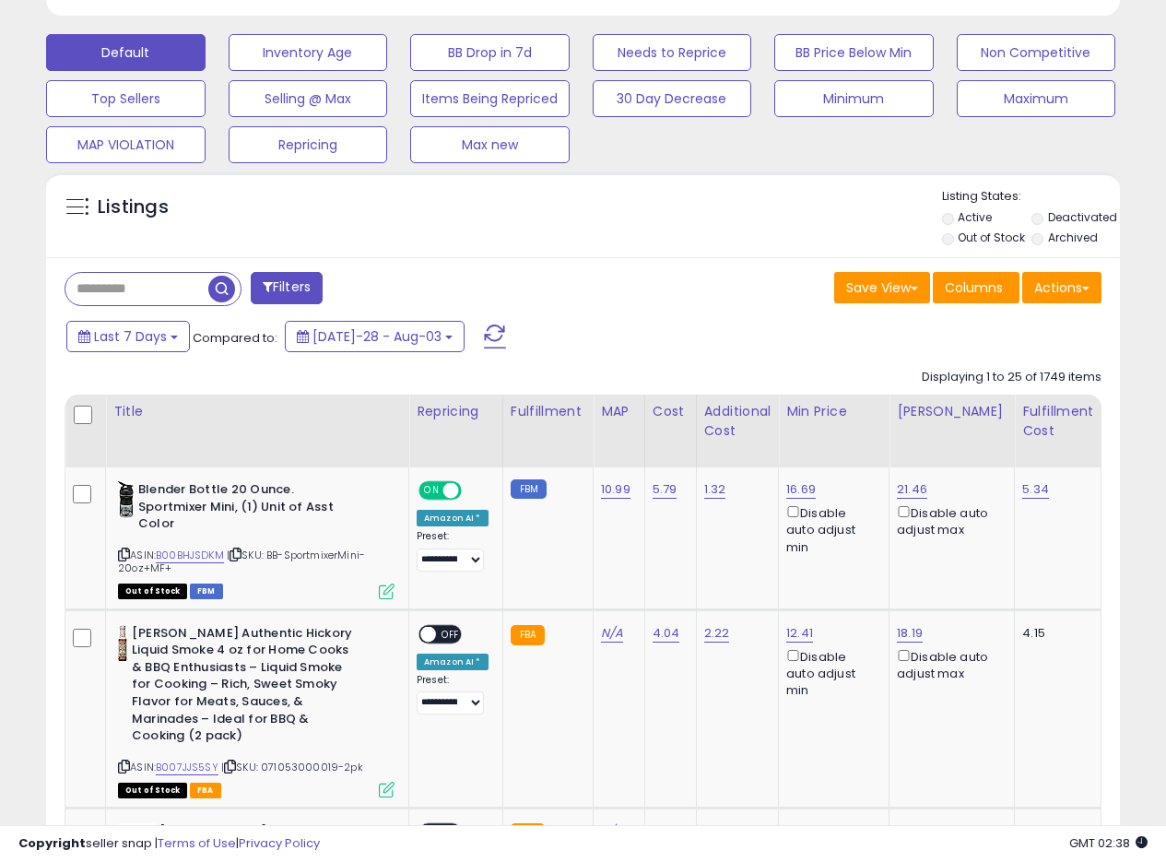
click at [644, 230] on div "Listings" at bounding box center [583, 219] width 1074 height 63
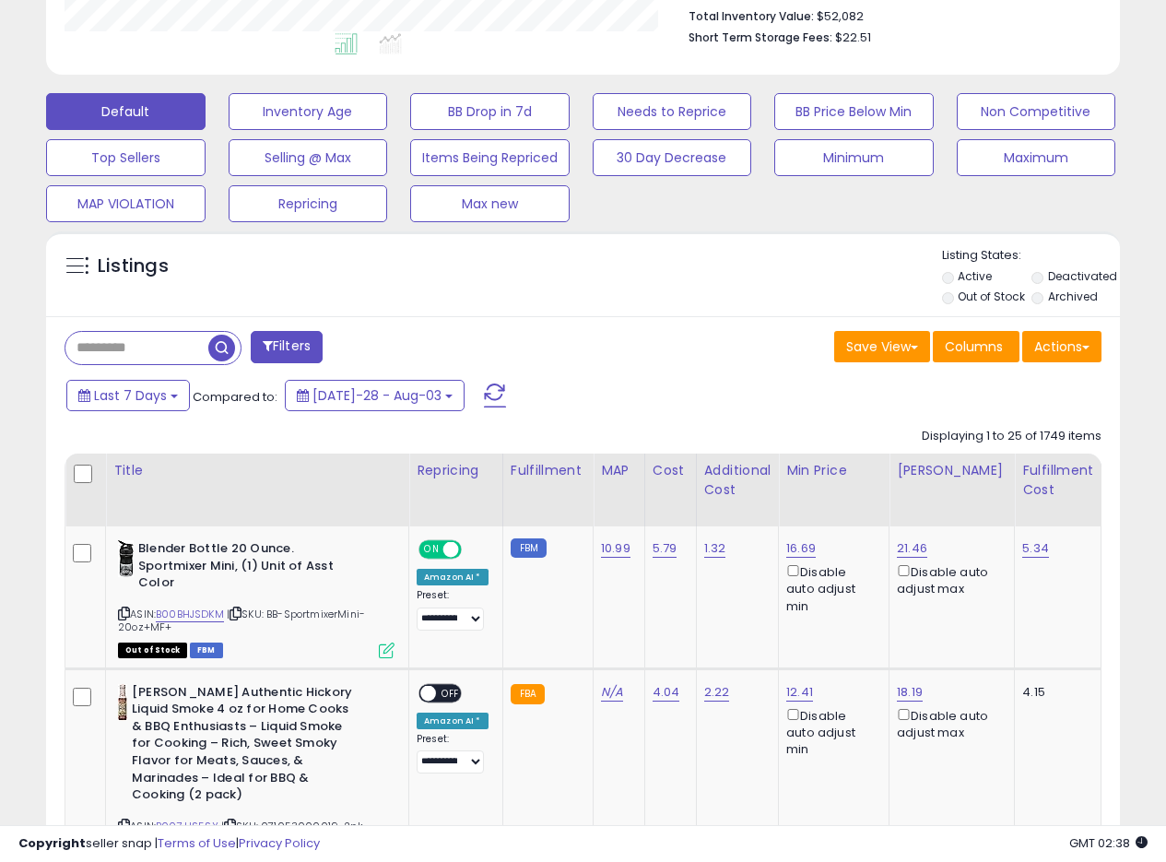
scroll to position [483, 0]
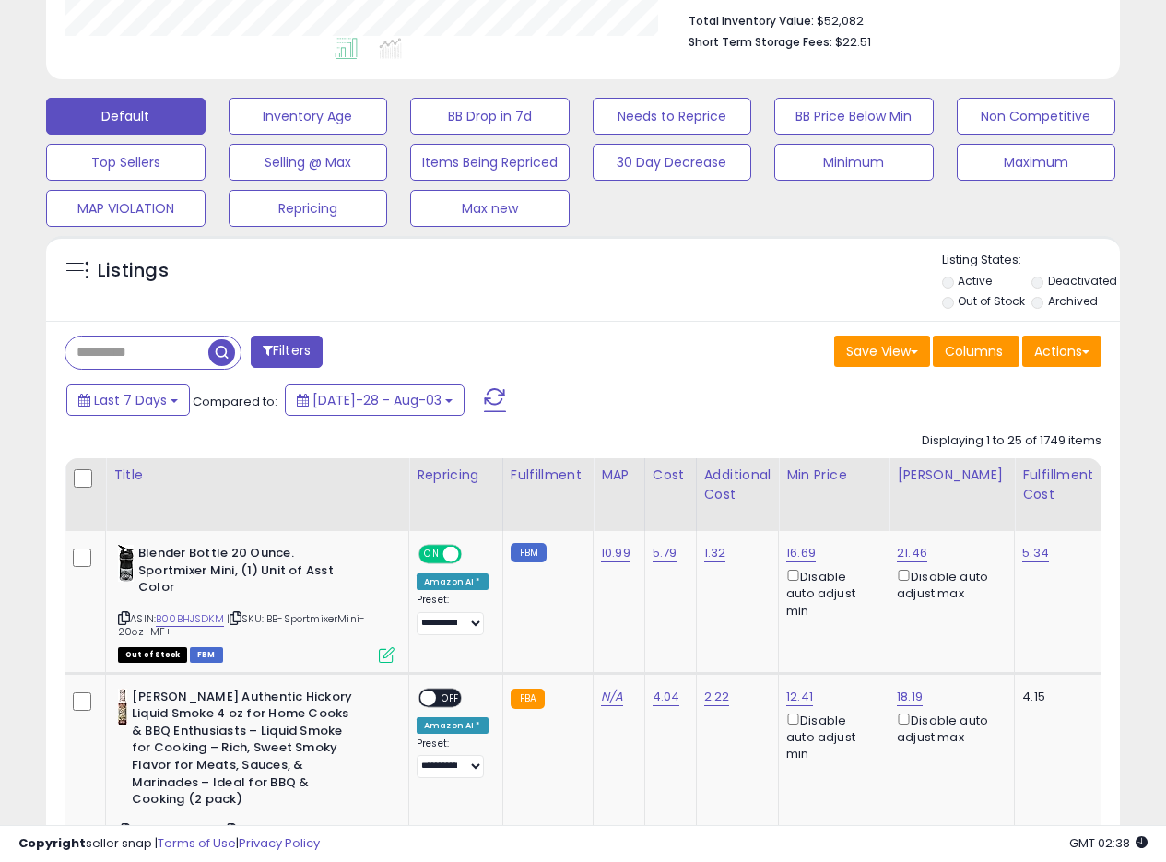
drag, startPoint x: 746, startPoint y: 260, endPoint x: 923, endPoint y: 11, distance: 305.5
click at [749, 259] on div "Listings" at bounding box center [583, 283] width 1074 height 63
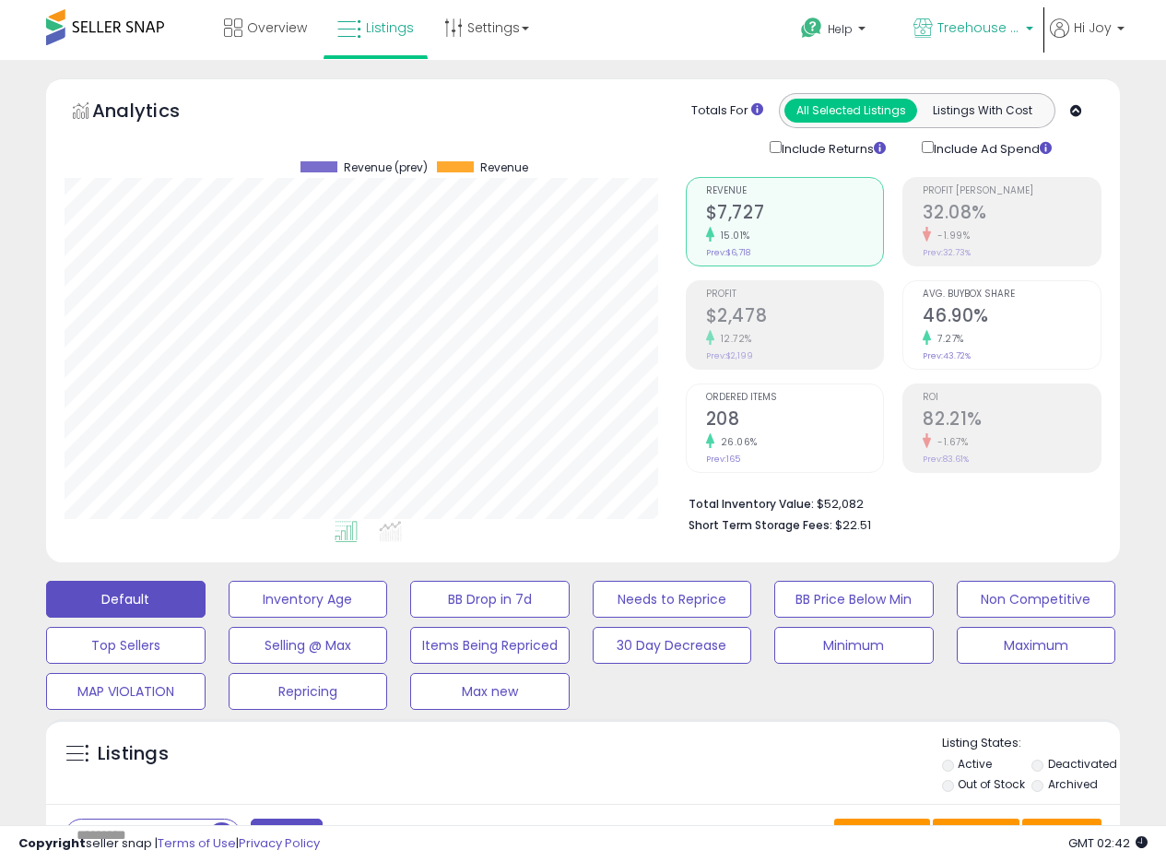
click at [1013, 25] on span "Treehouse [GEOGRAPHIC_DATA]" at bounding box center [979, 27] width 83 height 18
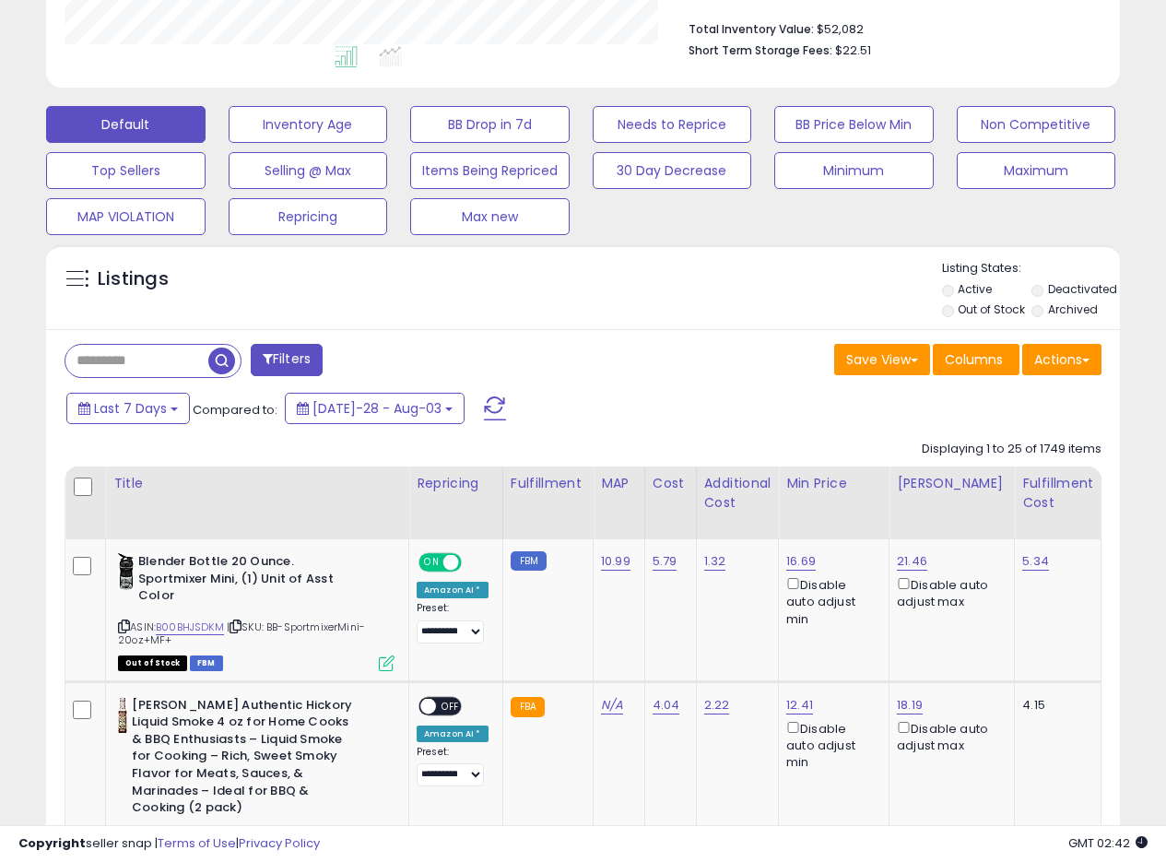
scroll to position [479, 0]
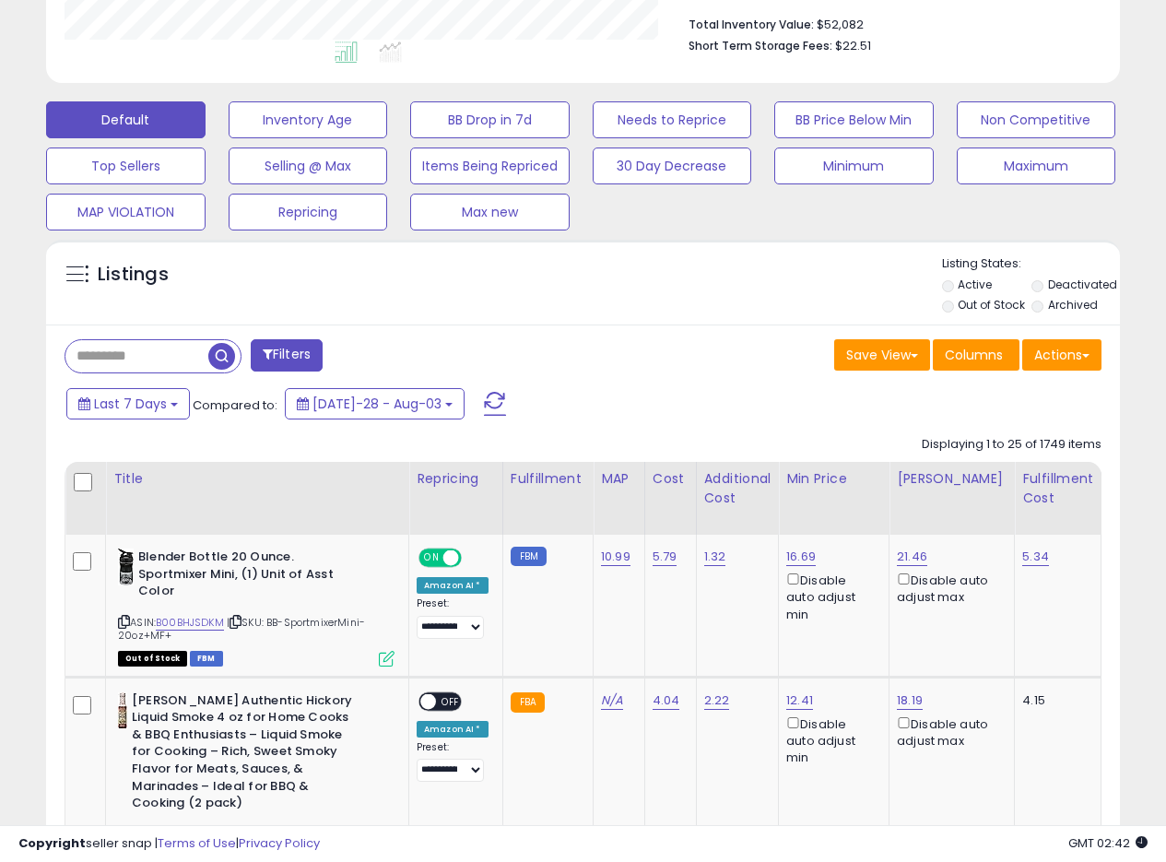
click at [1070, 277] on div "Listing States: Active Deactivated Out of Stock Archived" at bounding box center [1031, 286] width 178 height 63
click at [1070, 283] on label "Deactivated" at bounding box center [1082, 285] width 69 height 16
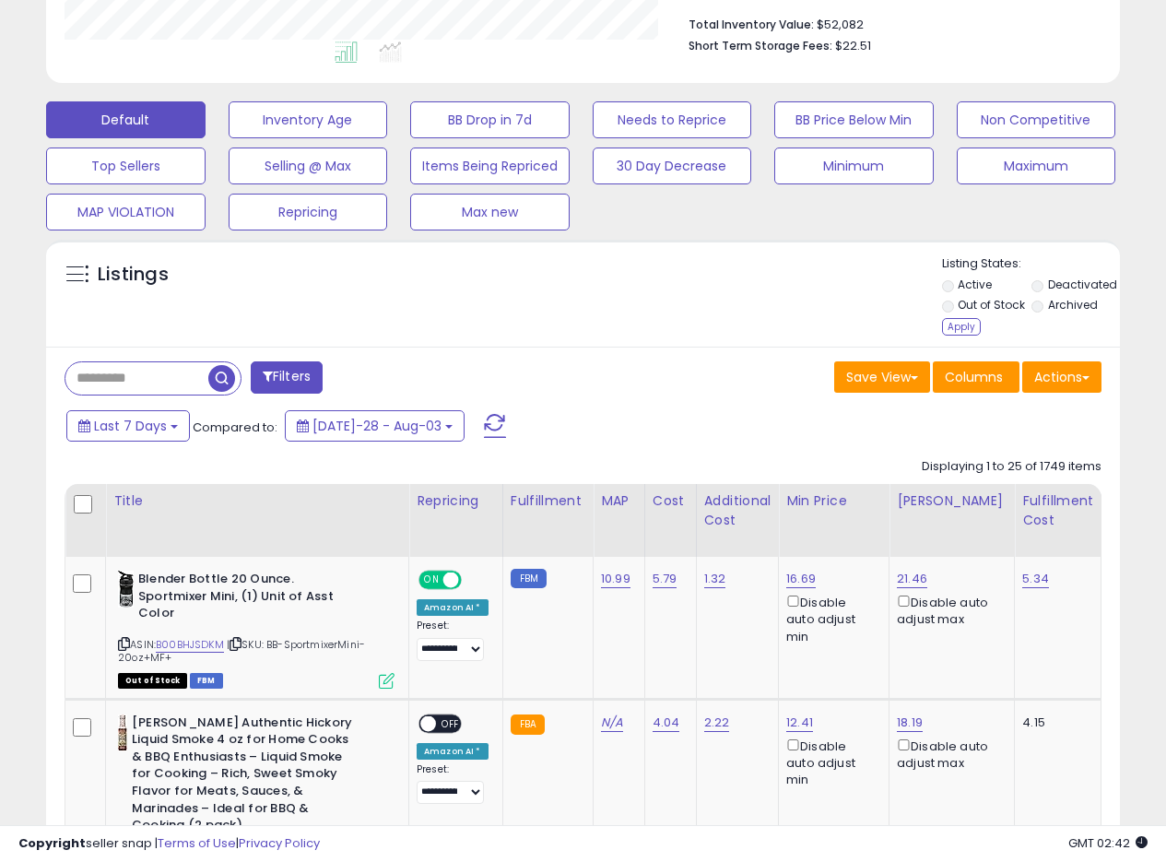
click at [1056, 305] on label "Archived" at bounding box center [1073, 305] width 50 height 16
click at [973, 333] on div "Apply" at bounding box center [961, 327] width 39 height 18
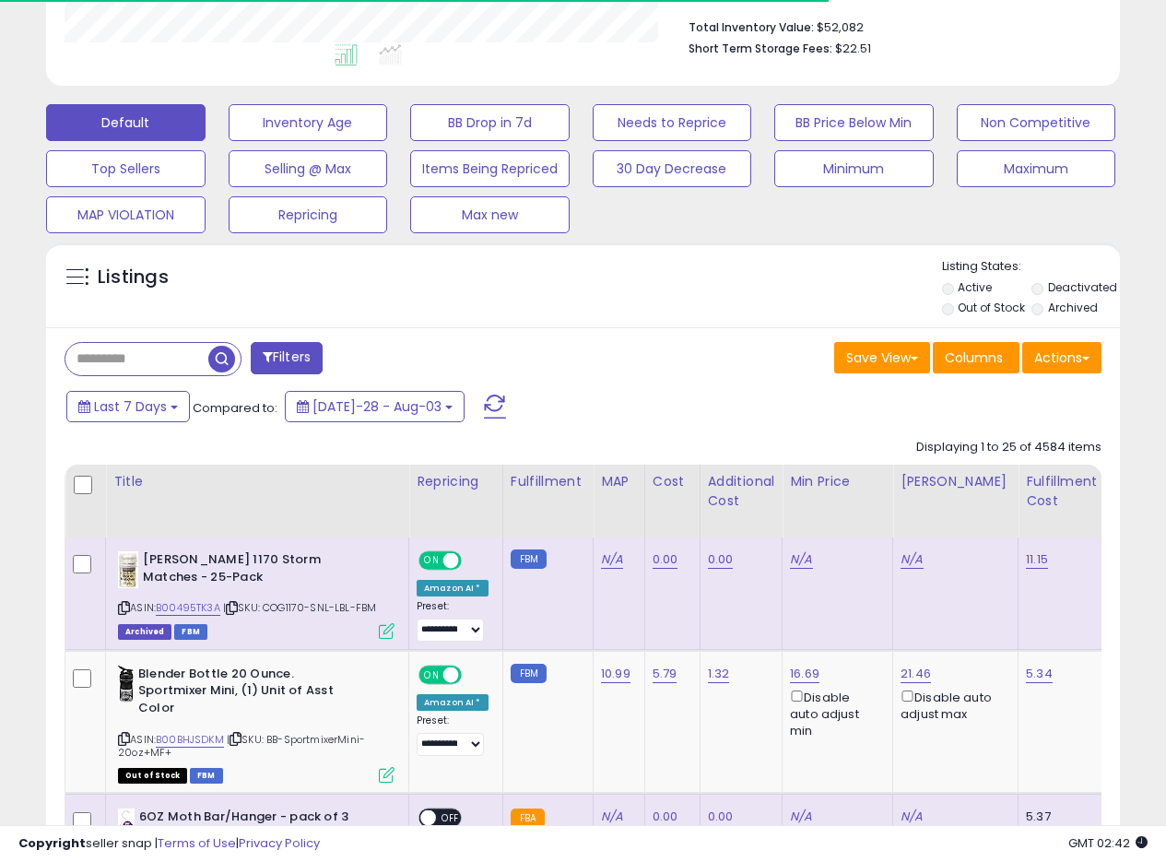
scroll to position [481, 0]
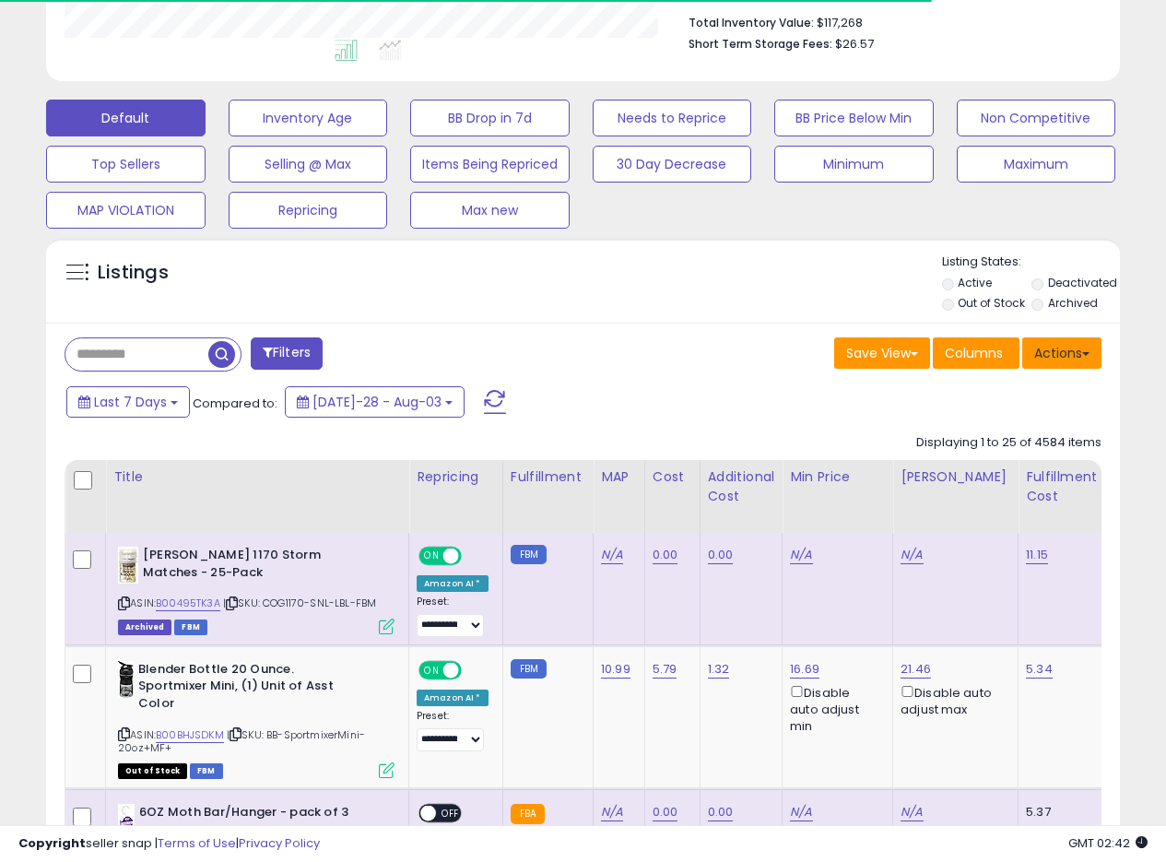
click at [1087, 353] on span at bounding box center [1085, 354] width 7 height 4
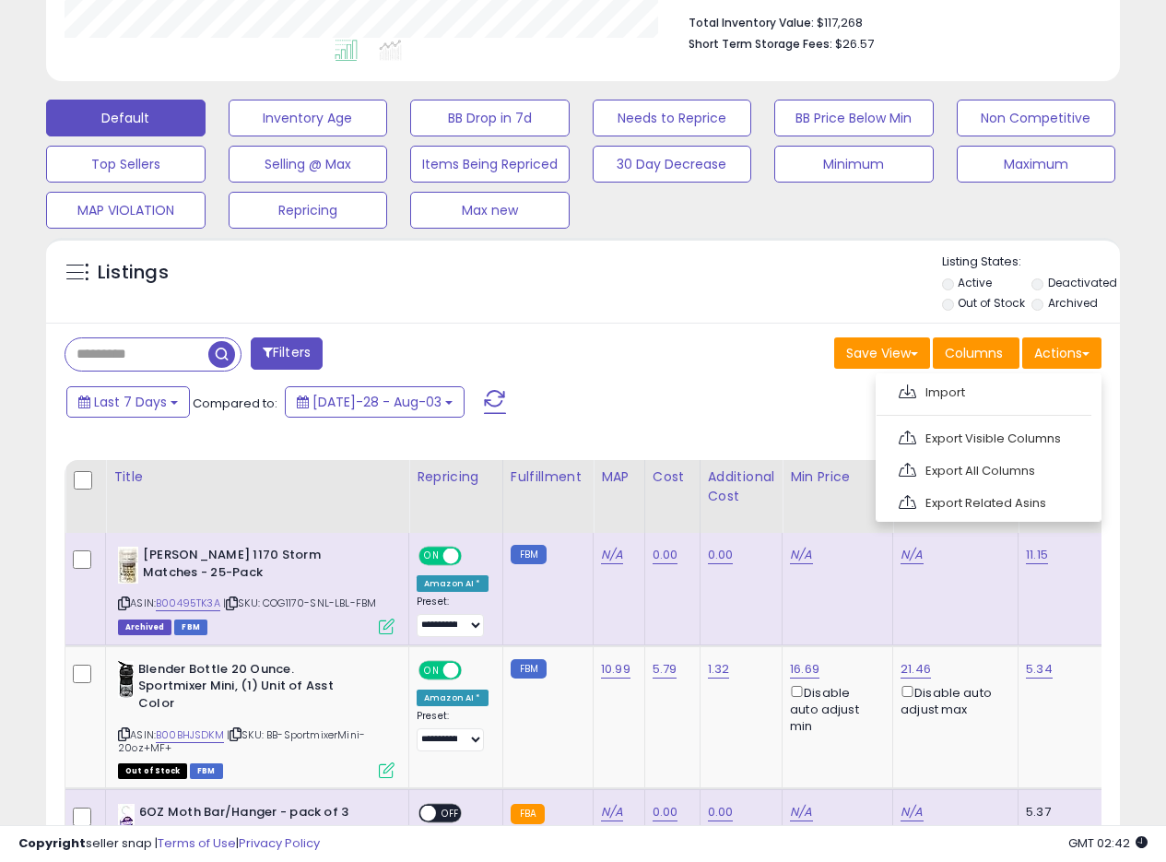
scroll to position [378, 621]
click at [987, 474] on link "Export All Columns" at bounding box center [987, 470] width 202 height 29
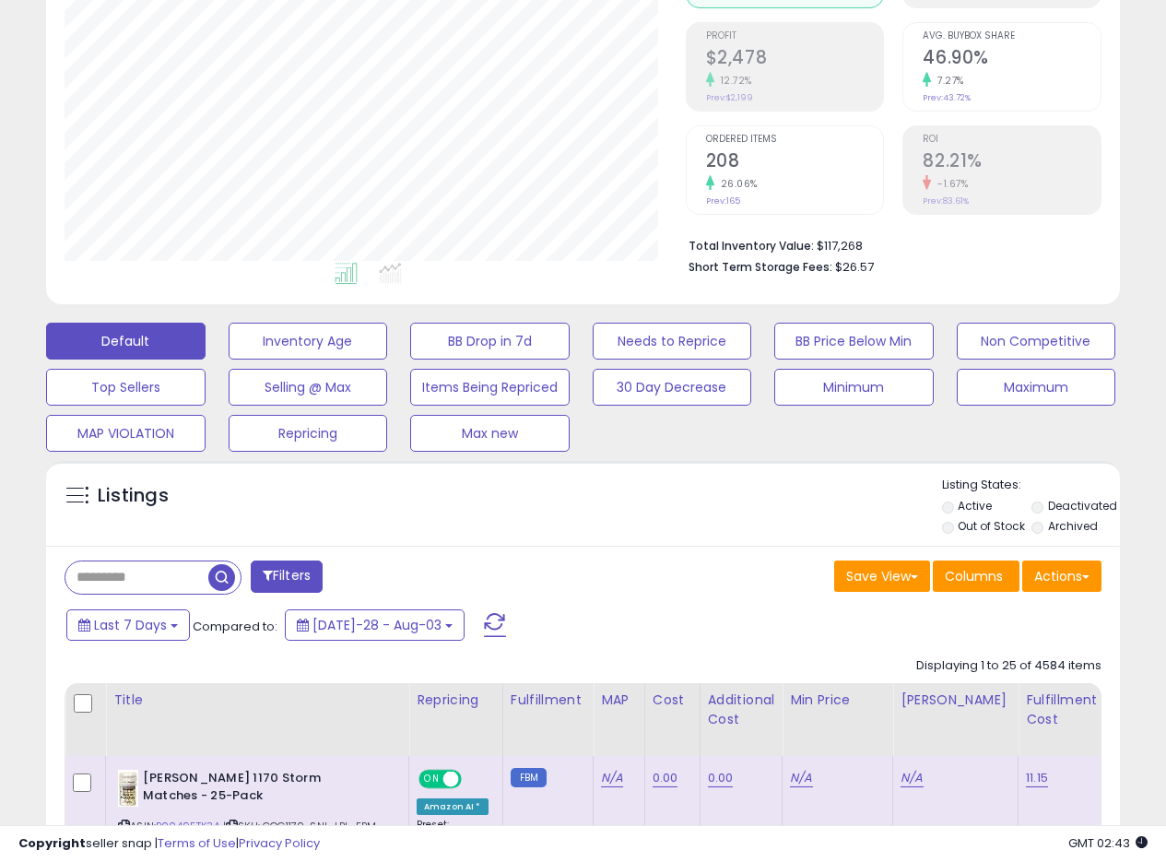
scroll to position [267, 0]
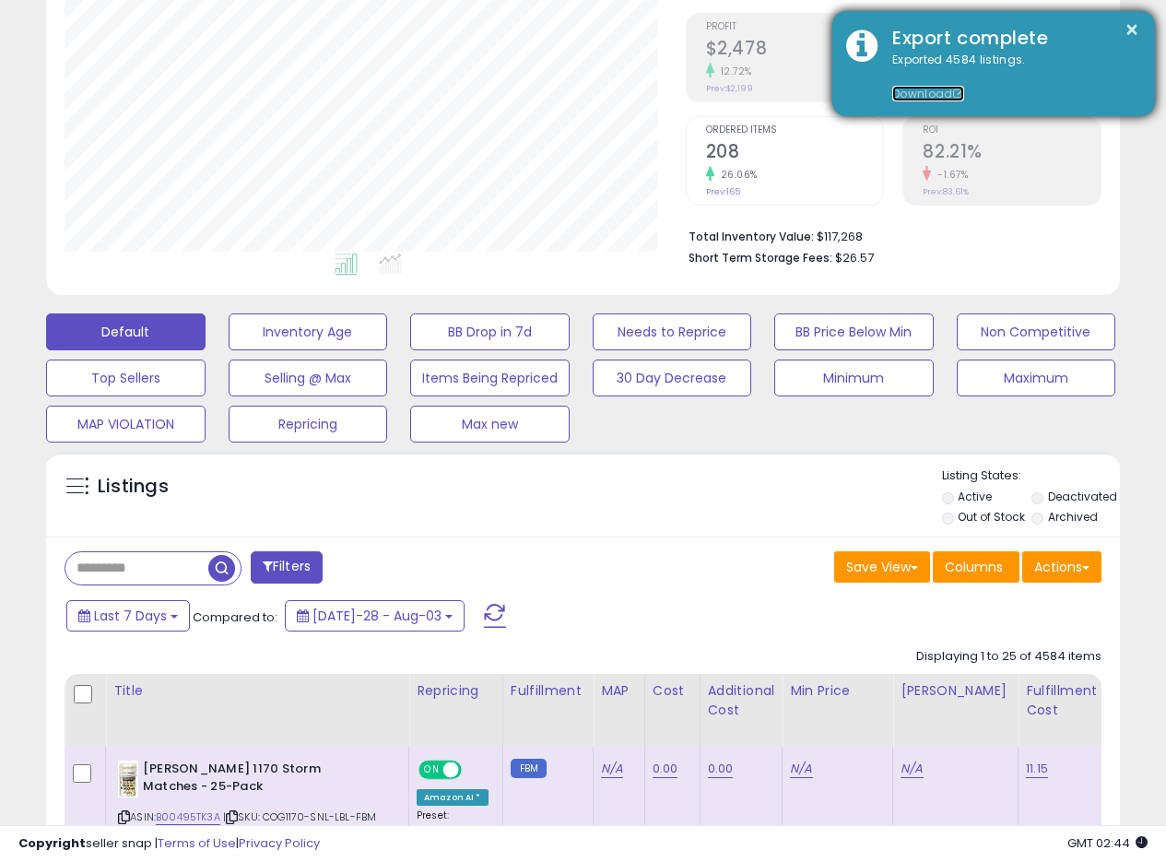
click at [925, 93] on link "Download" at bounding box center [929, 94] width 72 height 16
click at [1129, 30] on button "×" at bounding box center [1132, 29] width 15 height 23
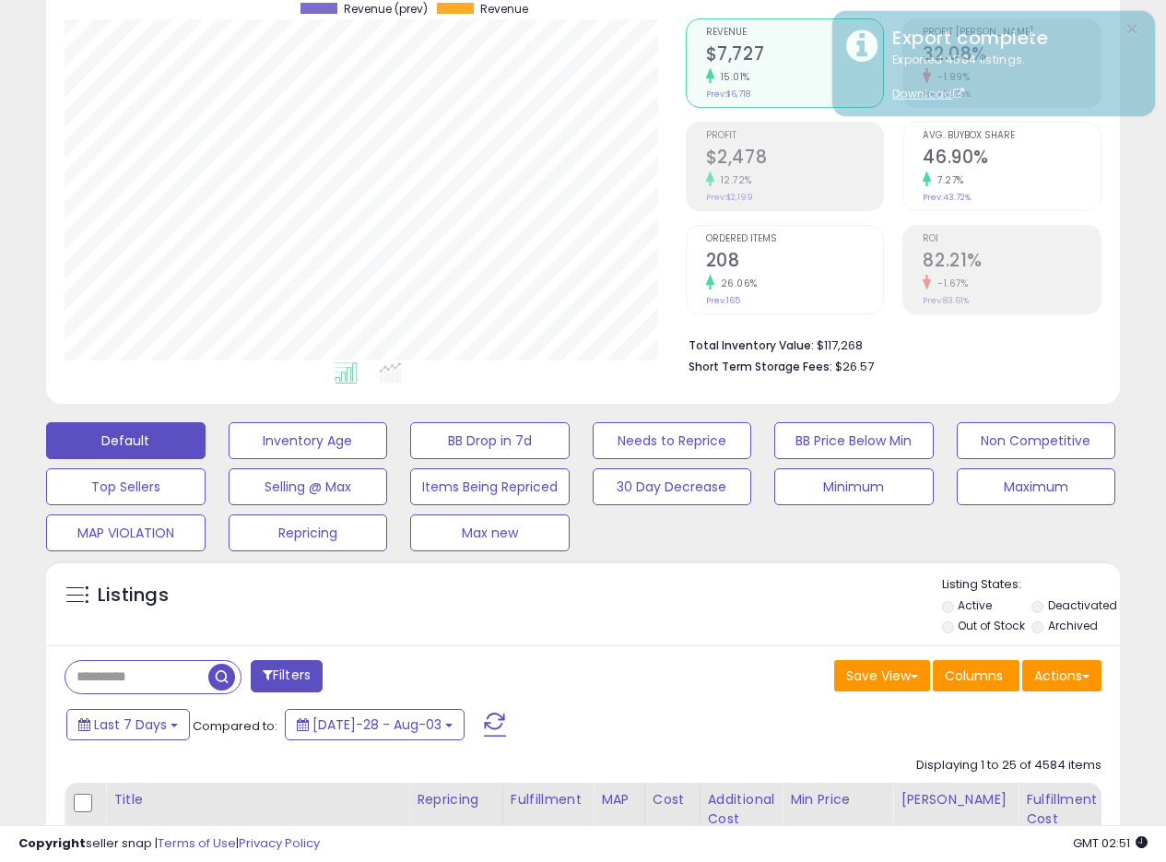
scroll to position [0, 0]
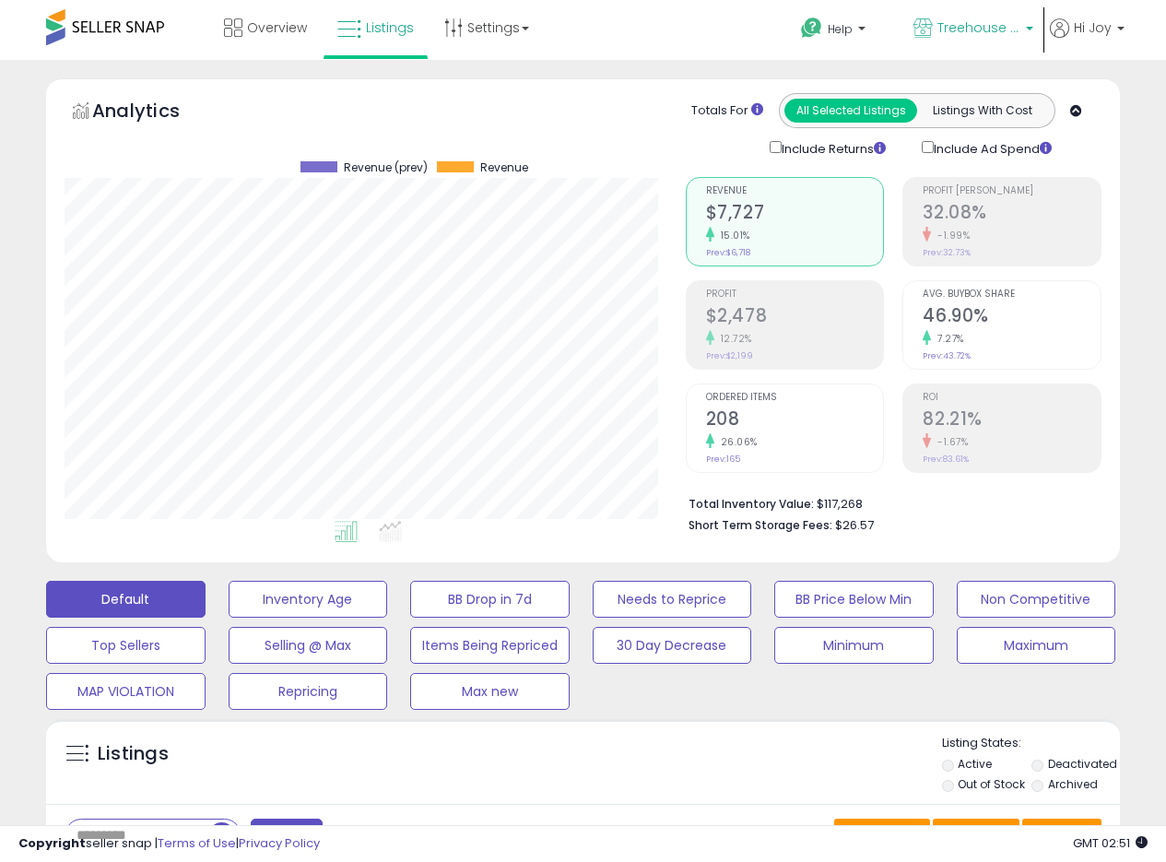
click at [1003, 21] on span "Treehouse [GEOGRAPHIC_DATA]" at bounding box center [979, 27] width 83 height 18
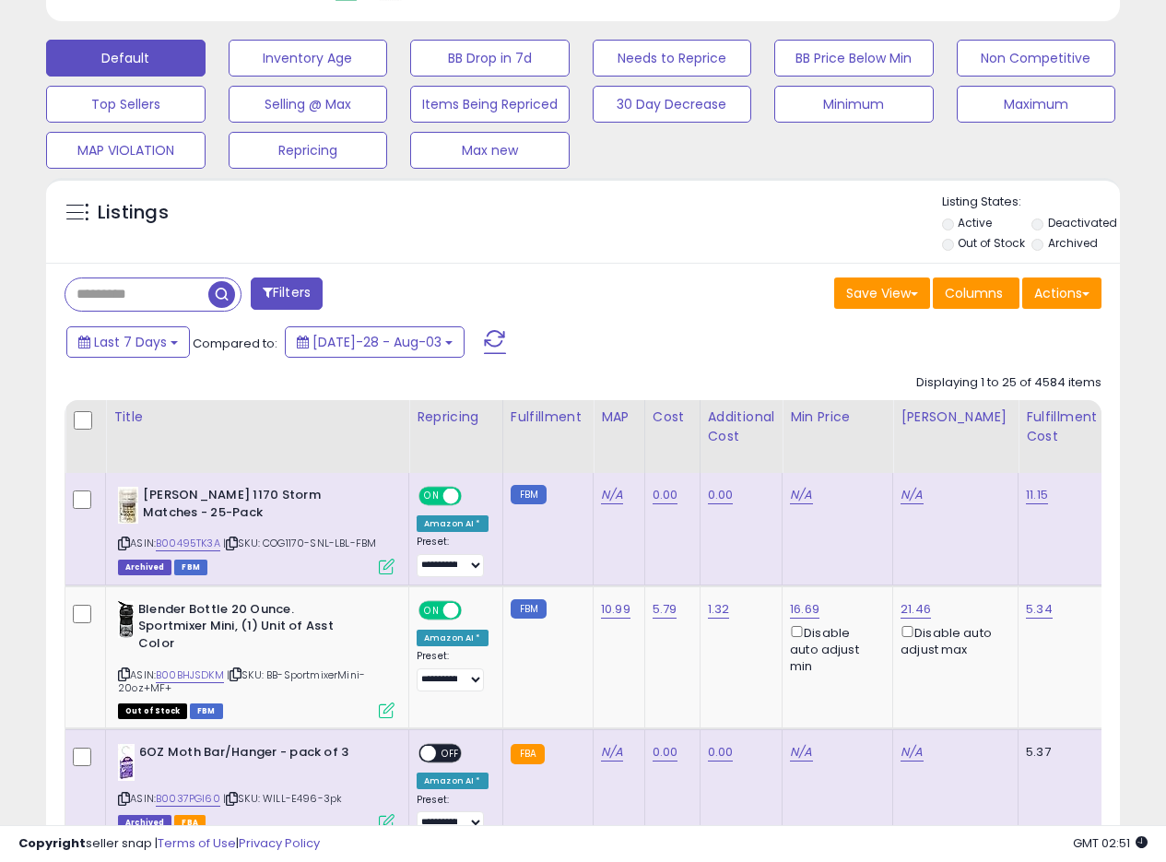
scroll to position [547, 0]
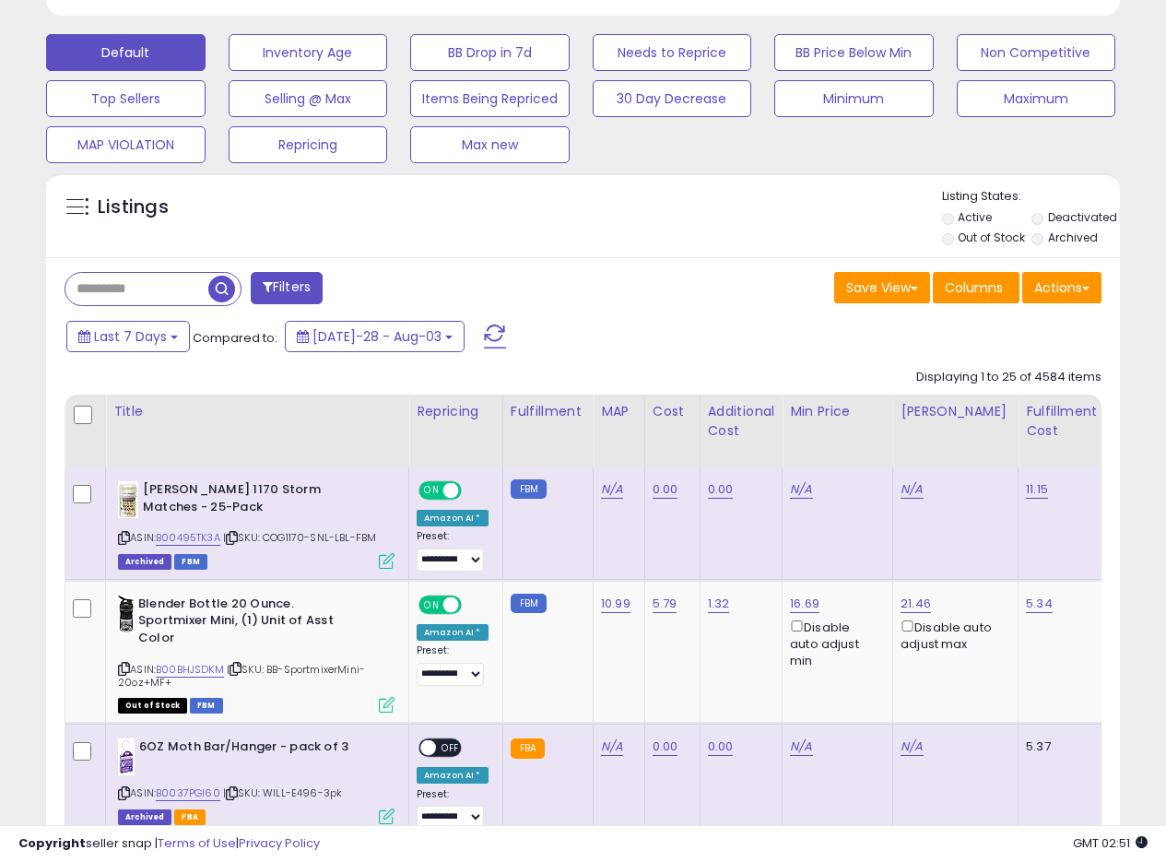
drag, startPoint x: 668, startPoint y: 257, endPoint x: 721, endPoint y: 138, distance: 130.0
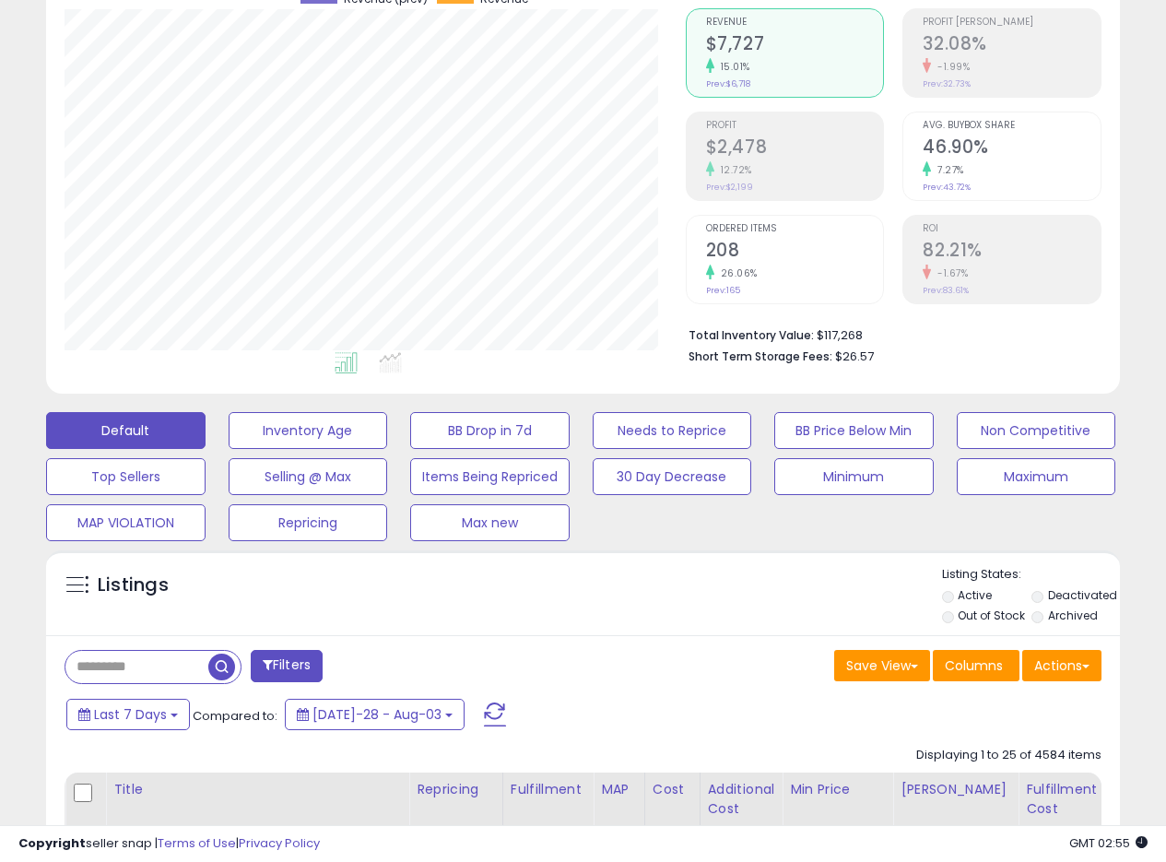
scroll to position [0, 0]
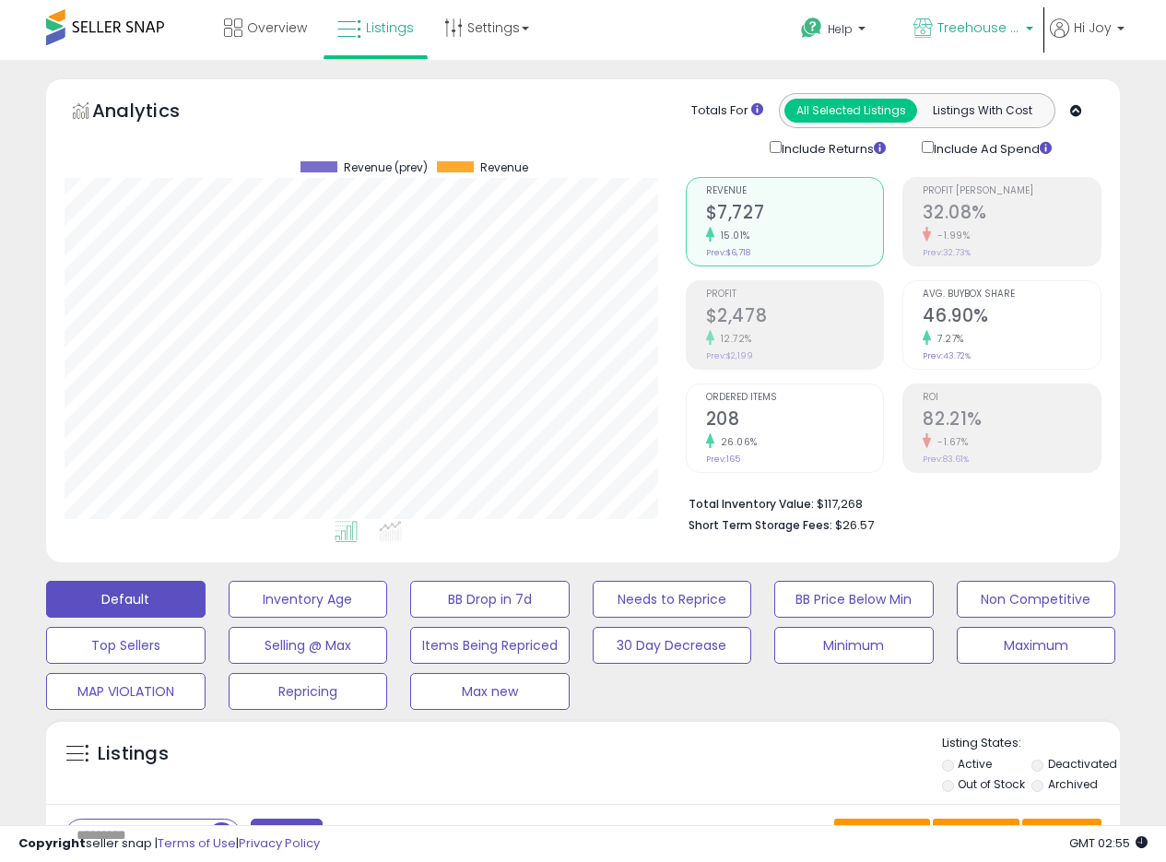
click at [994, 35] on span "Treehouse [GEOGRAPHIC_DATA]" at bounding box center [979, 27] width 83 height 18
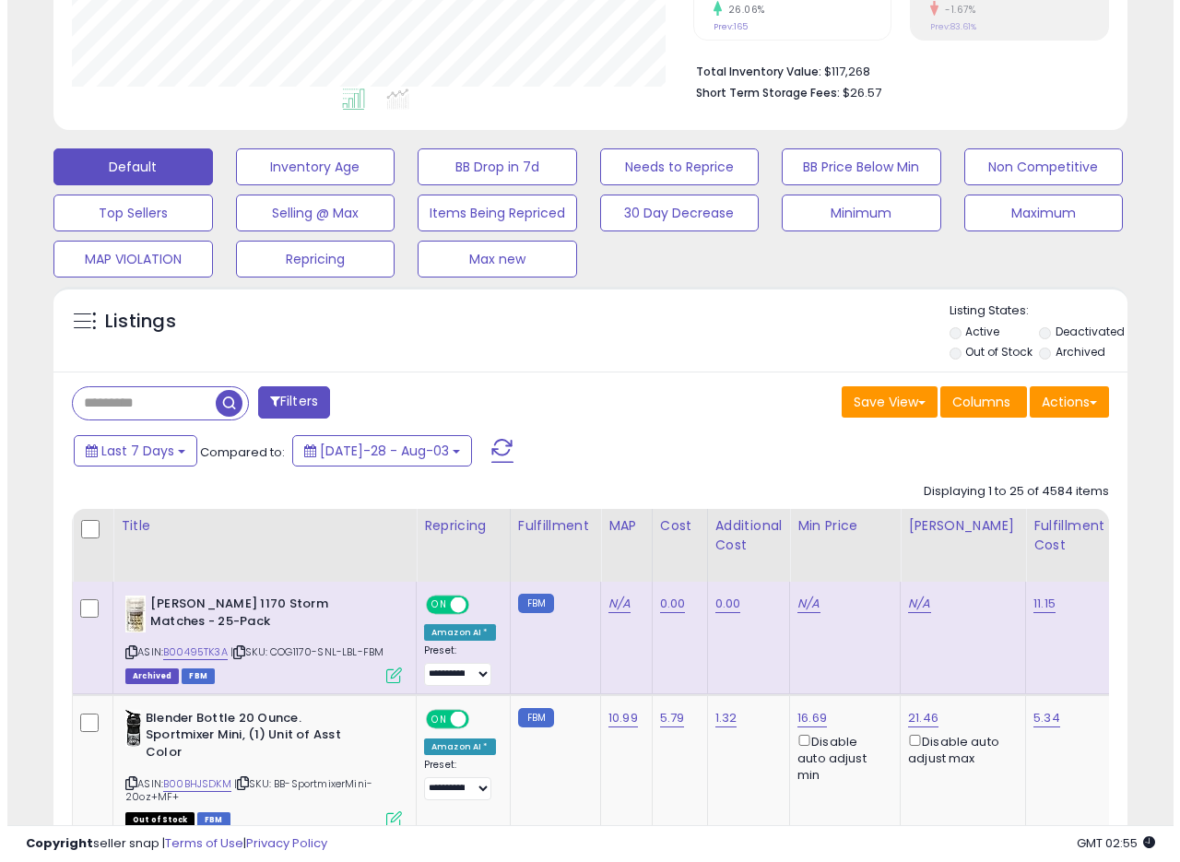
scroll to position [442, 0]
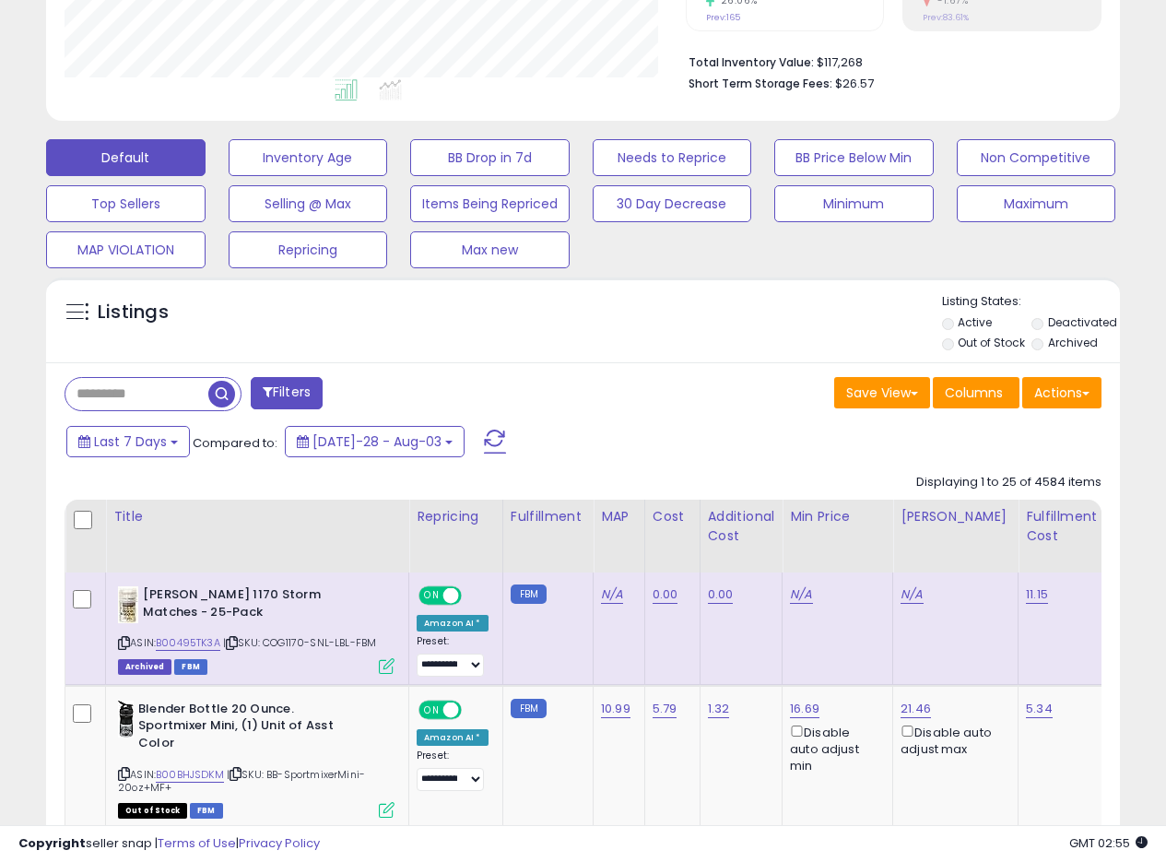
click at [712, 411] on div "Save View Save As New View Update Current View Columns Actions Import Export Vi…" at bounding box center [850, 395] width 533 height 36
click at [1089, 389] on button "Actions" at bounding box center [1062, 392] width 79 height 31
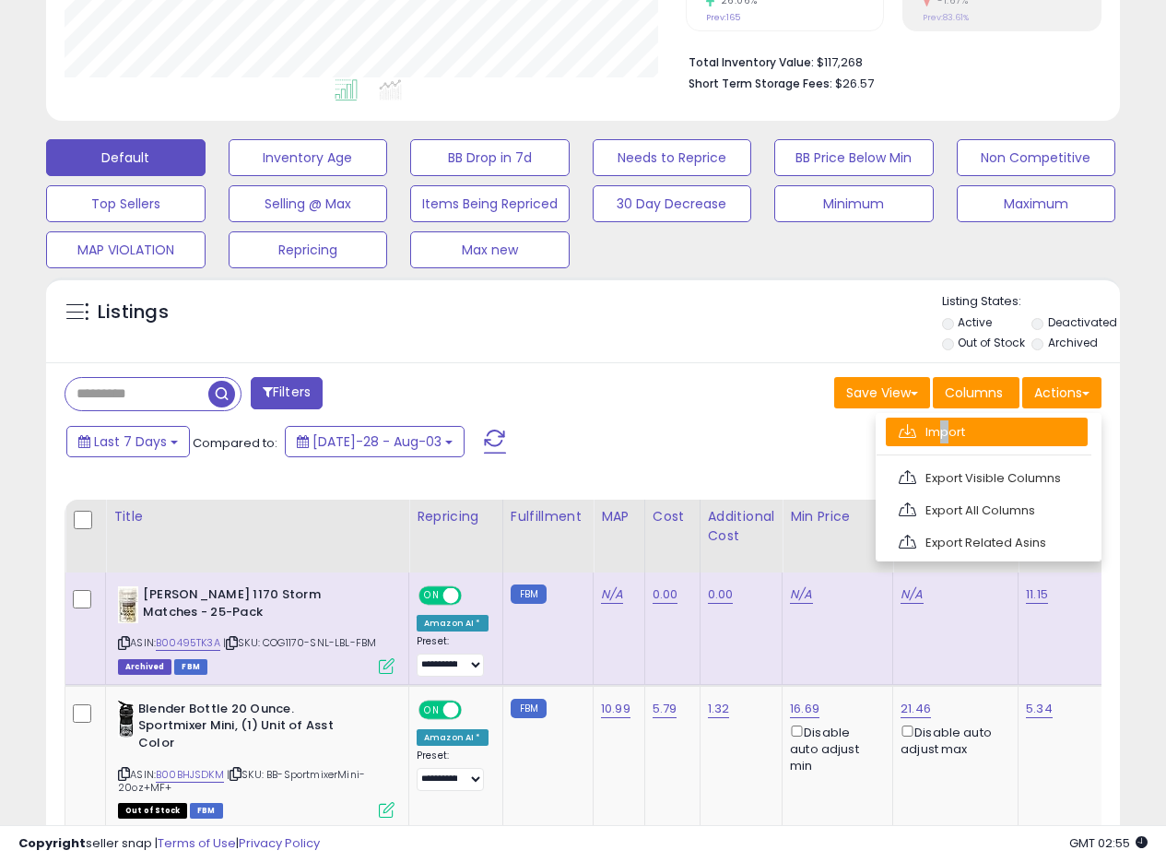
click at [936, 432] on link "Import" at bounding box center [987, 432] width 202 height 29
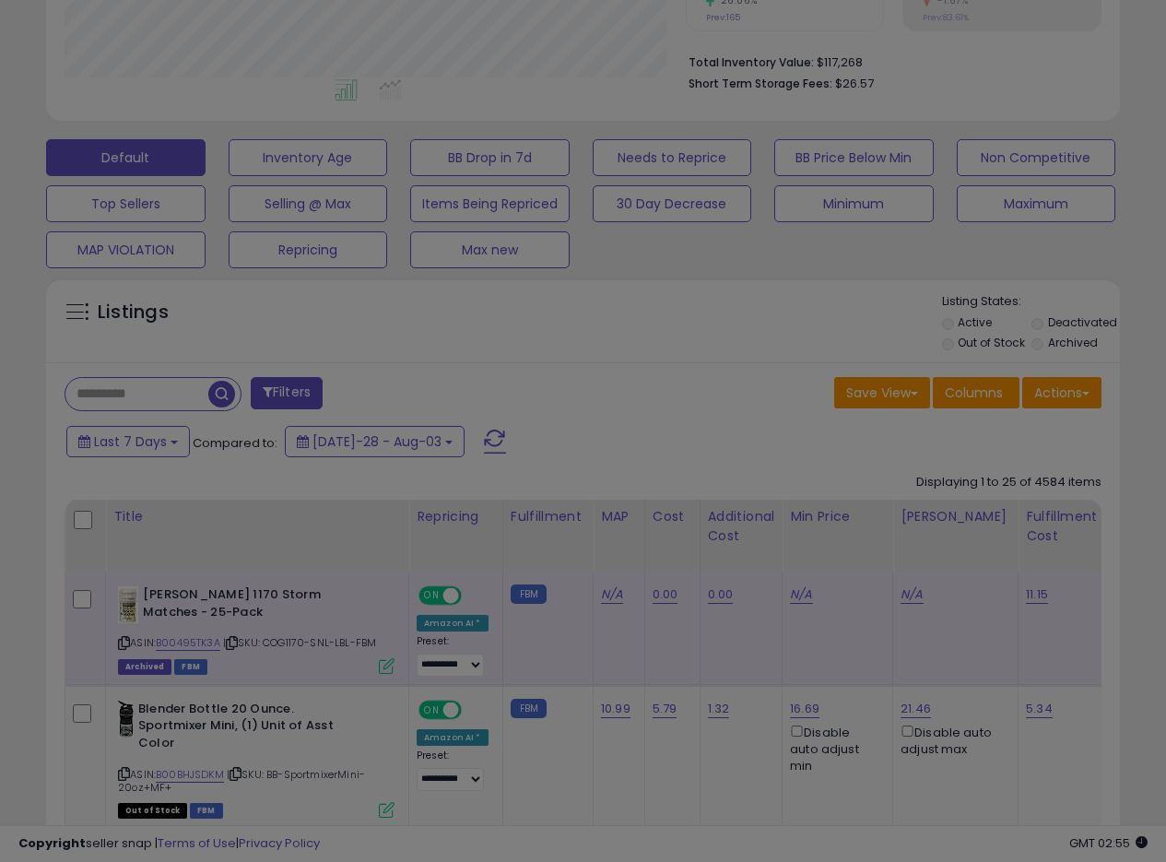
scroll to position [378, 629]
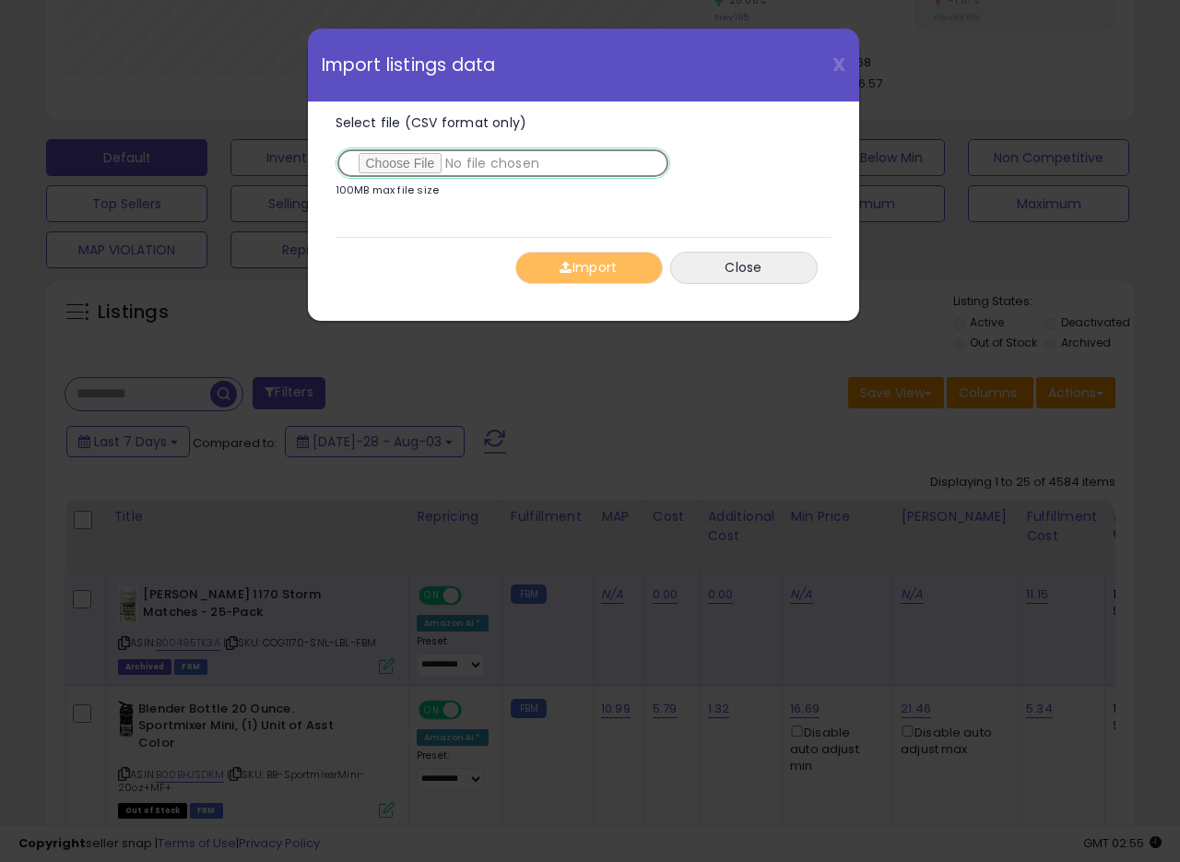
click at [433, 160] on input "Select file (CSV format only)" at bounding box center [503, 163] width 335 height 31
type input "**********"
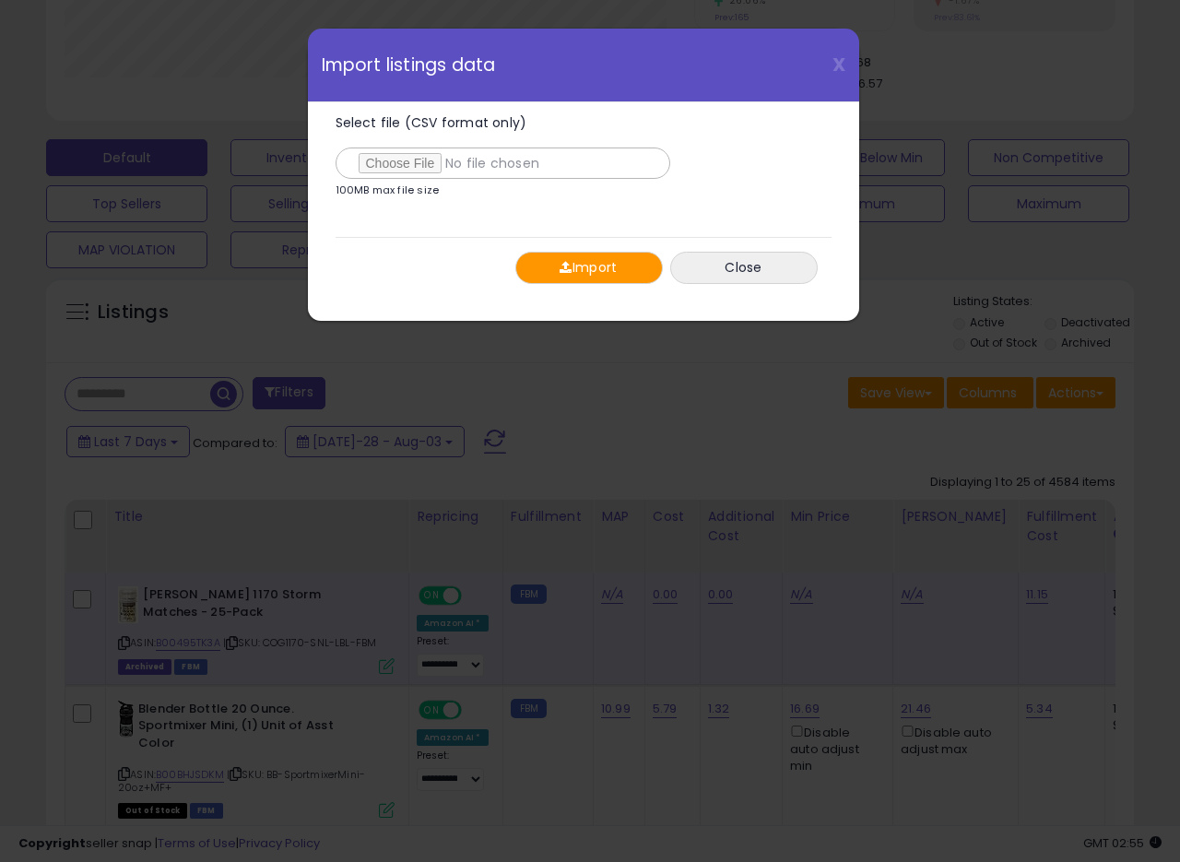
click at [609, 270] on button "Import" at bounding box center [589, 268] width 148 height 32
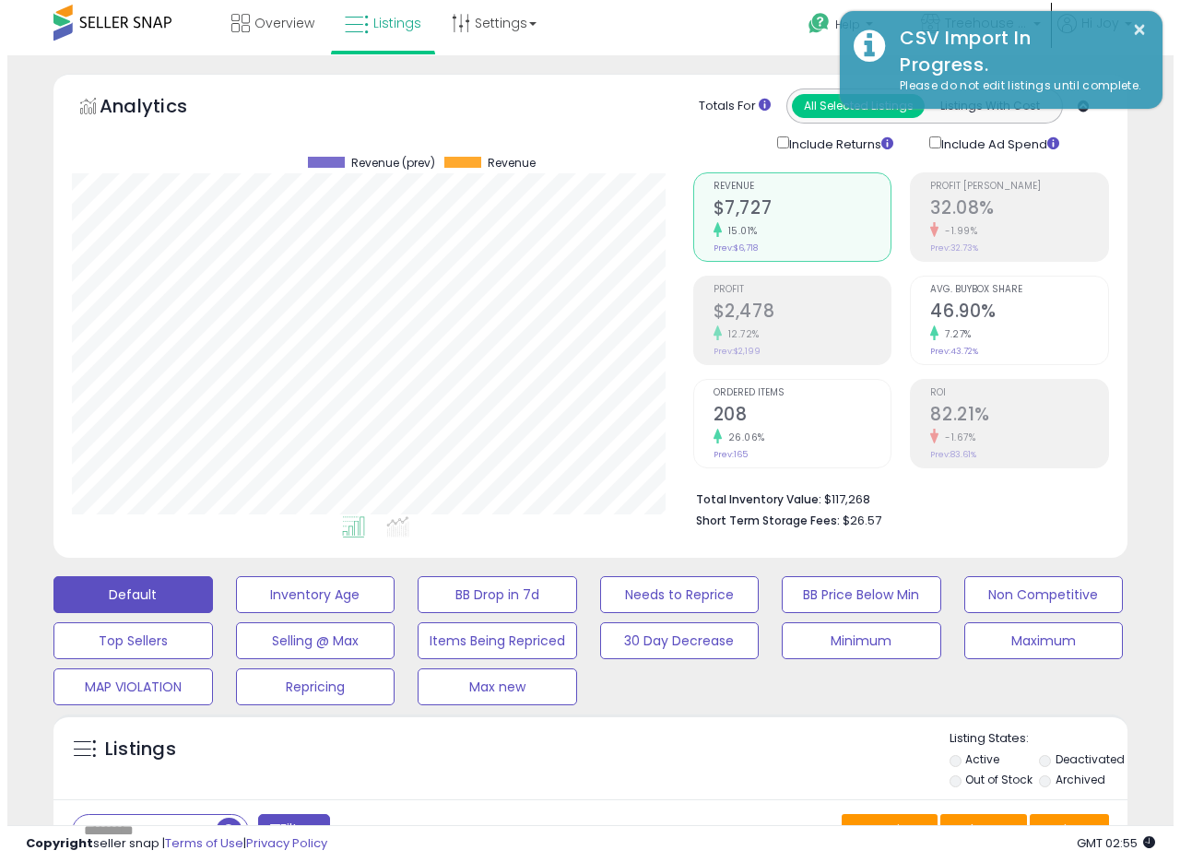
scroll to position [30, 0]
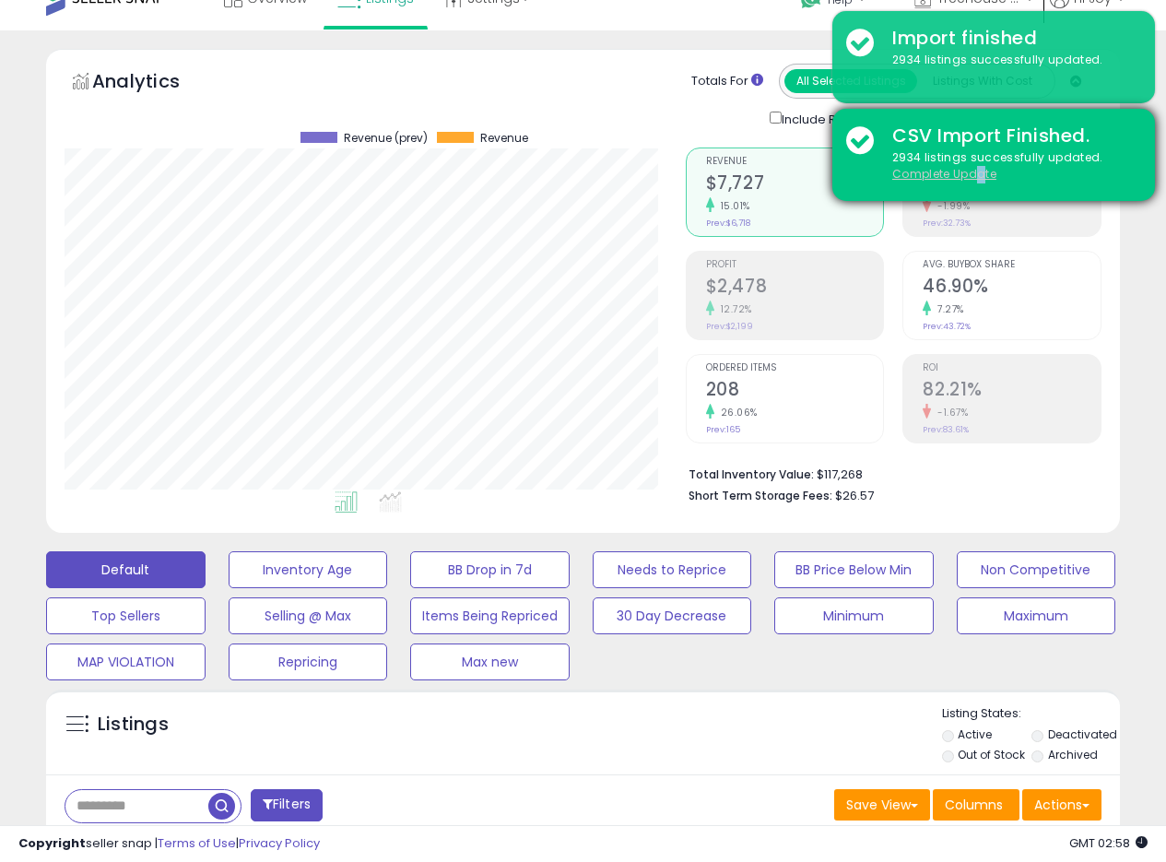
click at [983, 179] on u "Complete Update" at bounding box center [945, 174] width 104 height 16
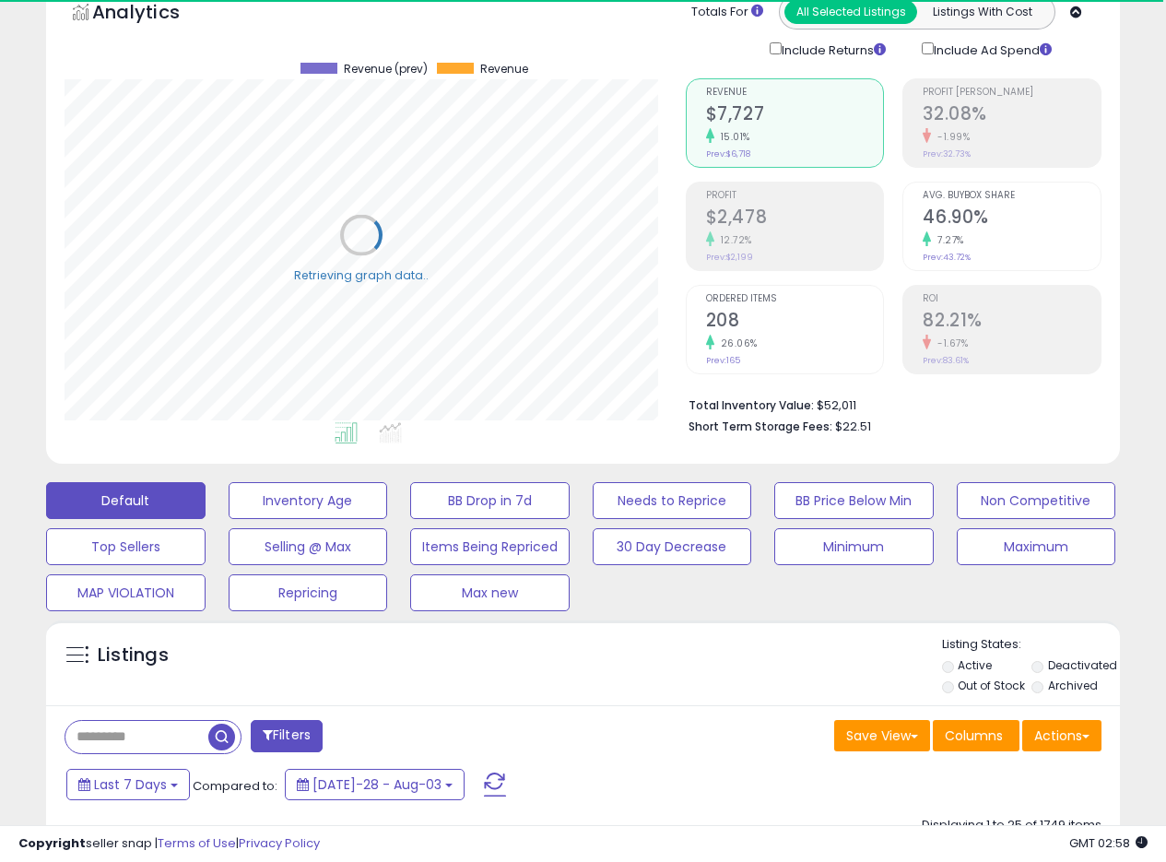
scroll to position [0, 0]
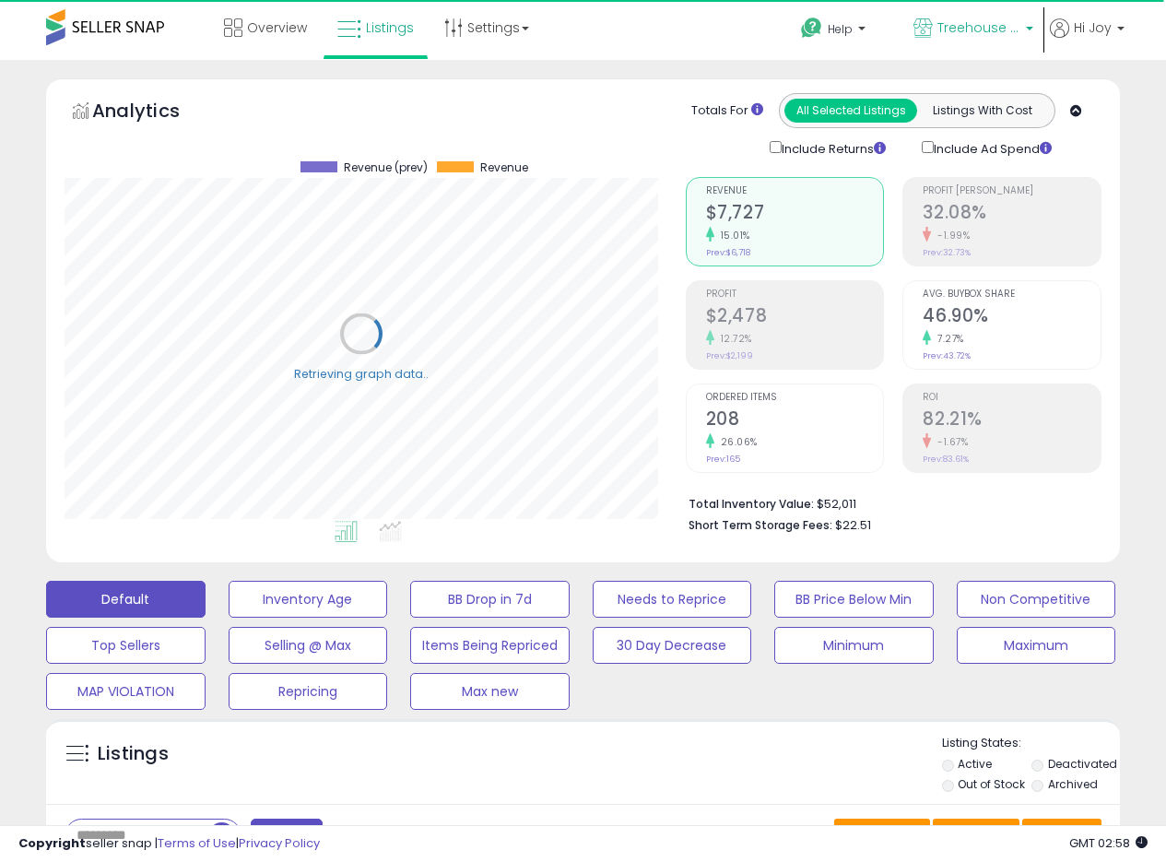
click at [974, 16] on link "Treehouse [GEOGRAPHIC_DATA]" at bounding box center [974, 30] width 148 height 60
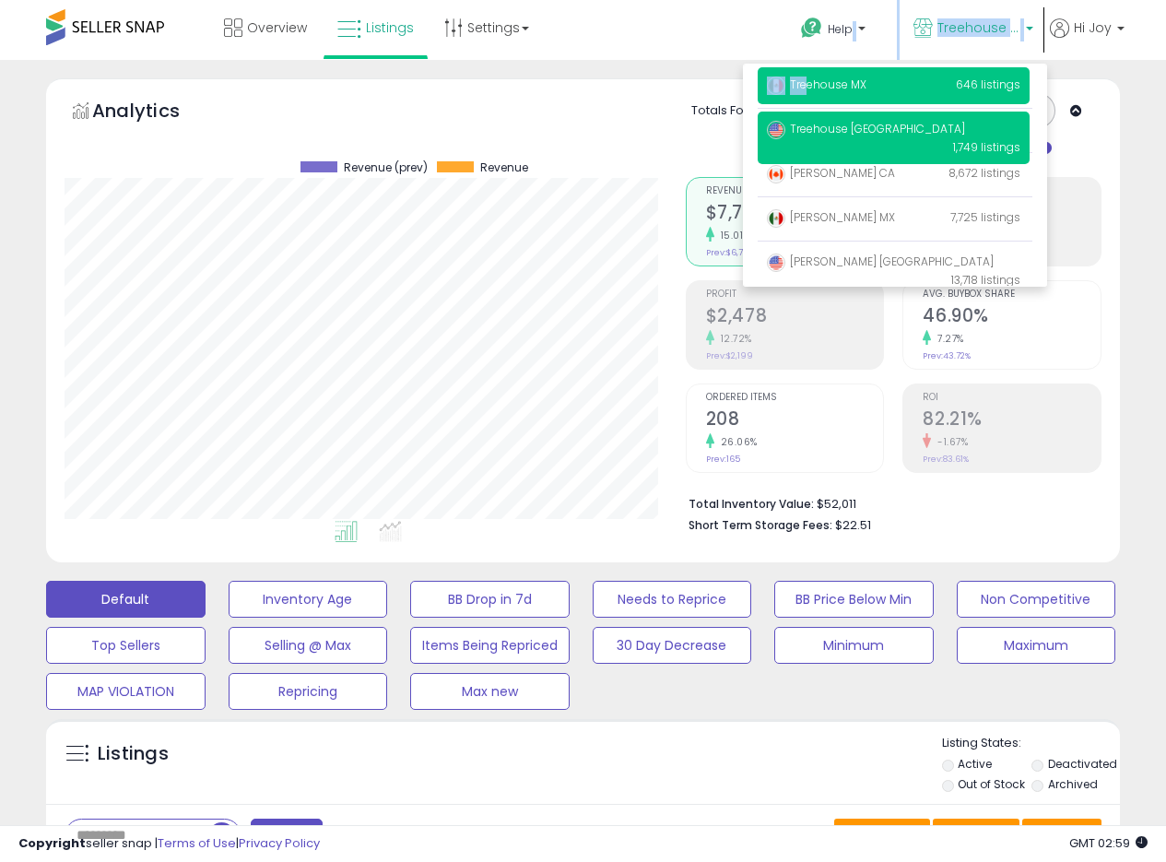
drag, startPoint x: 810, startPoint y: 14, endPoint x: 834, endPoint y: 71, distance: 61.6
click at [834, 67] on p "Treehouse MX 646 listings" at bounding box center [894, 85] width 272 height 37
click at [834, 83] on span "Treehouse MX" at bounding box center [817, 85] width 100 height 16
click at [808, 84] on span "Treehouse MX" at bounding box center [817, 85] width 100 height 16
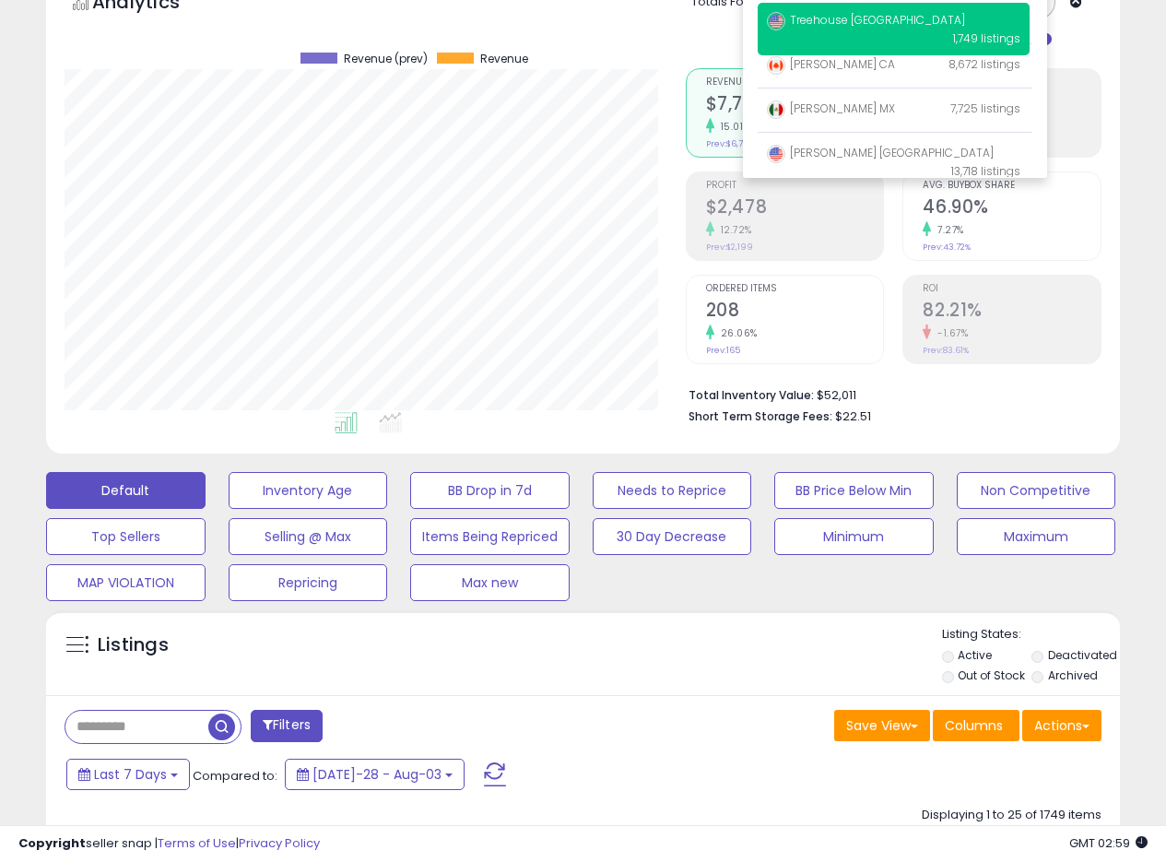
scroll to position [35, 0]
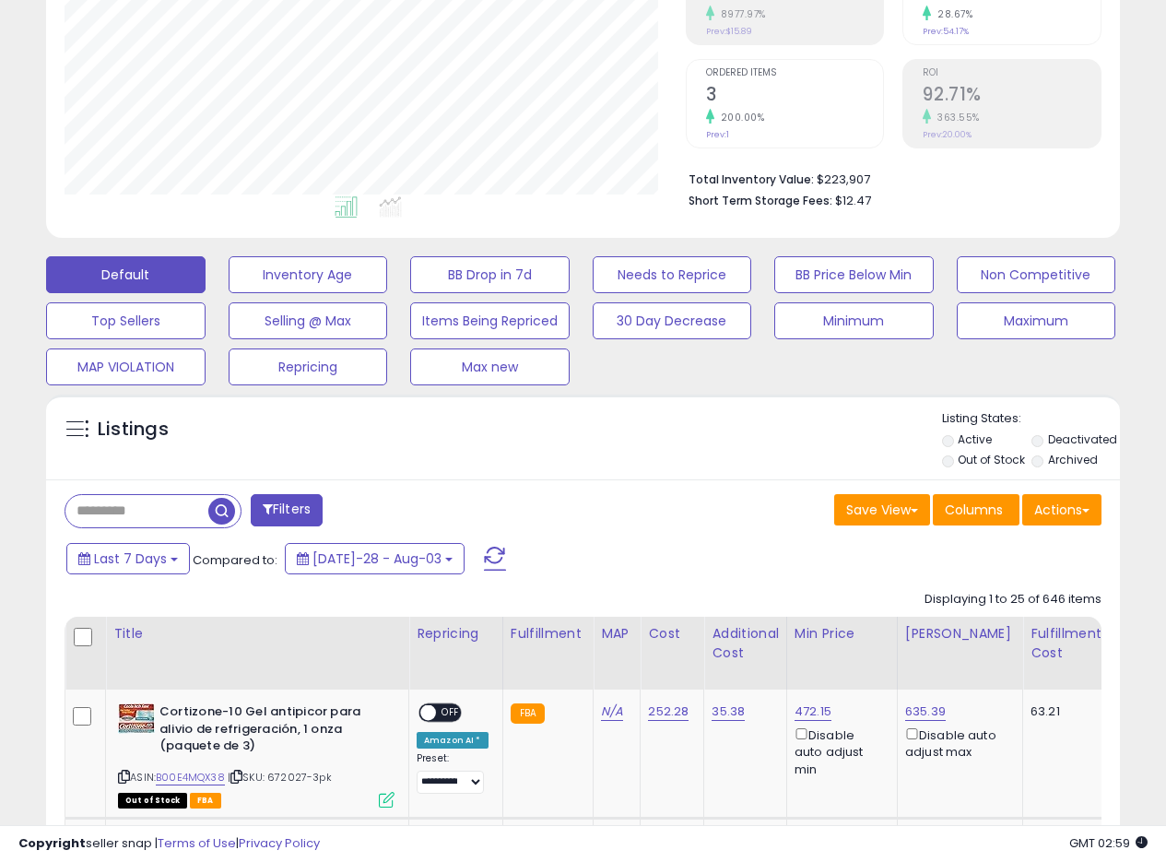
scroll to position [378, 621]
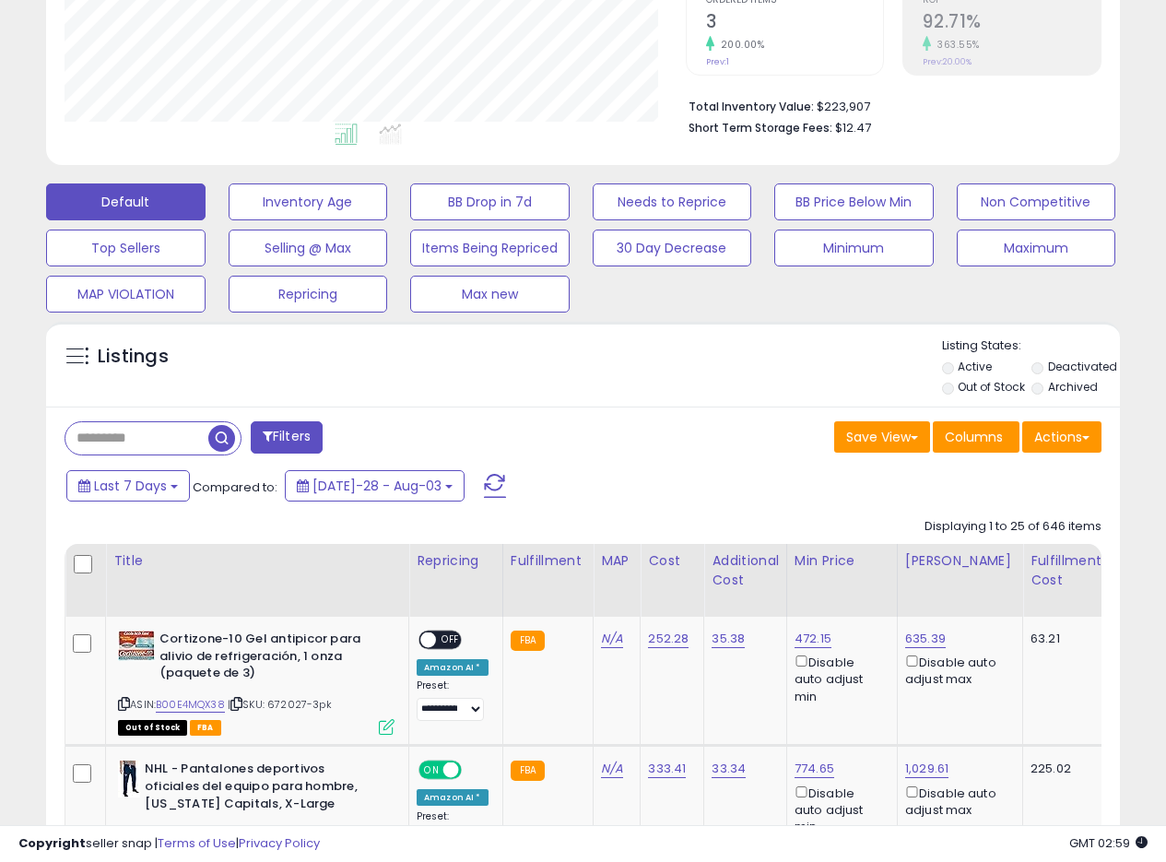
drag, startPoint x: 632, startPoint y: 386, endPoint x: 643, endPoint y: 384, distance: 11.2
click at [639, 385] on div "Listings" at bounding box center [583, 368] width 1074 height 63
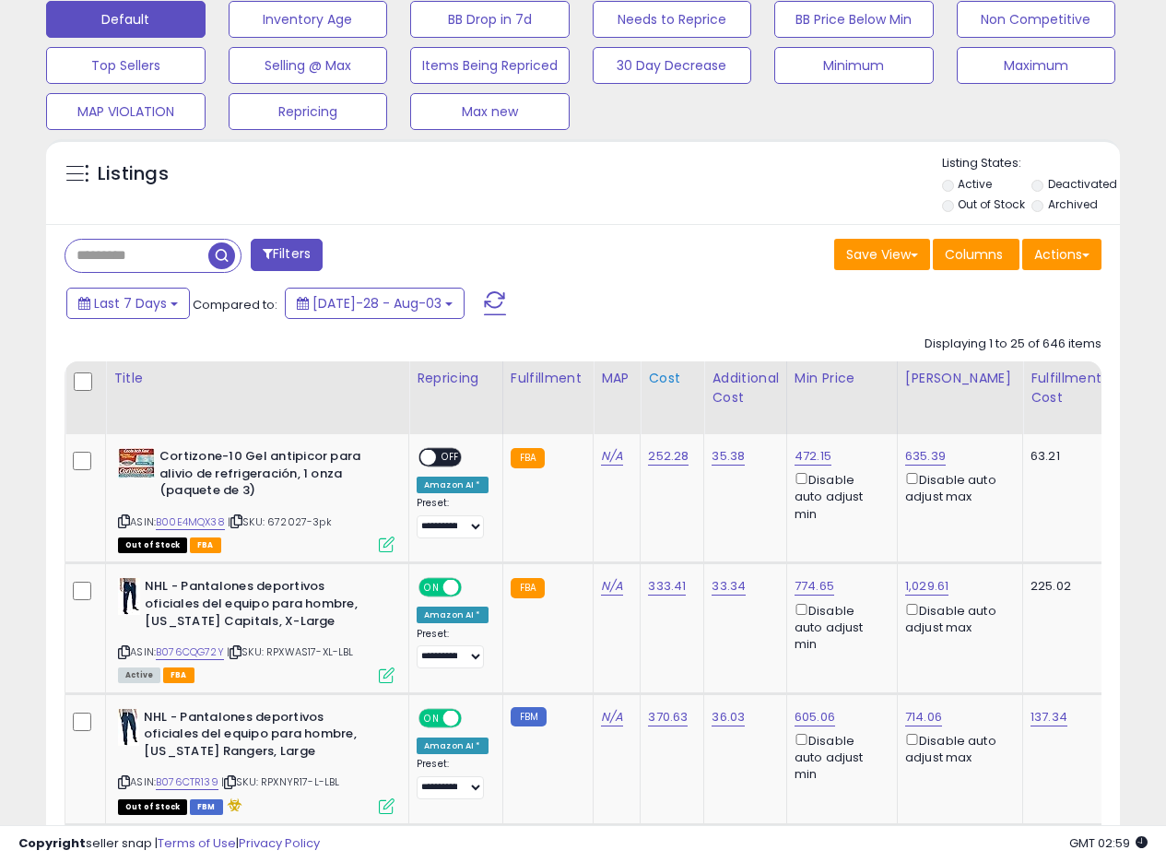
scroll to position [582, 0]
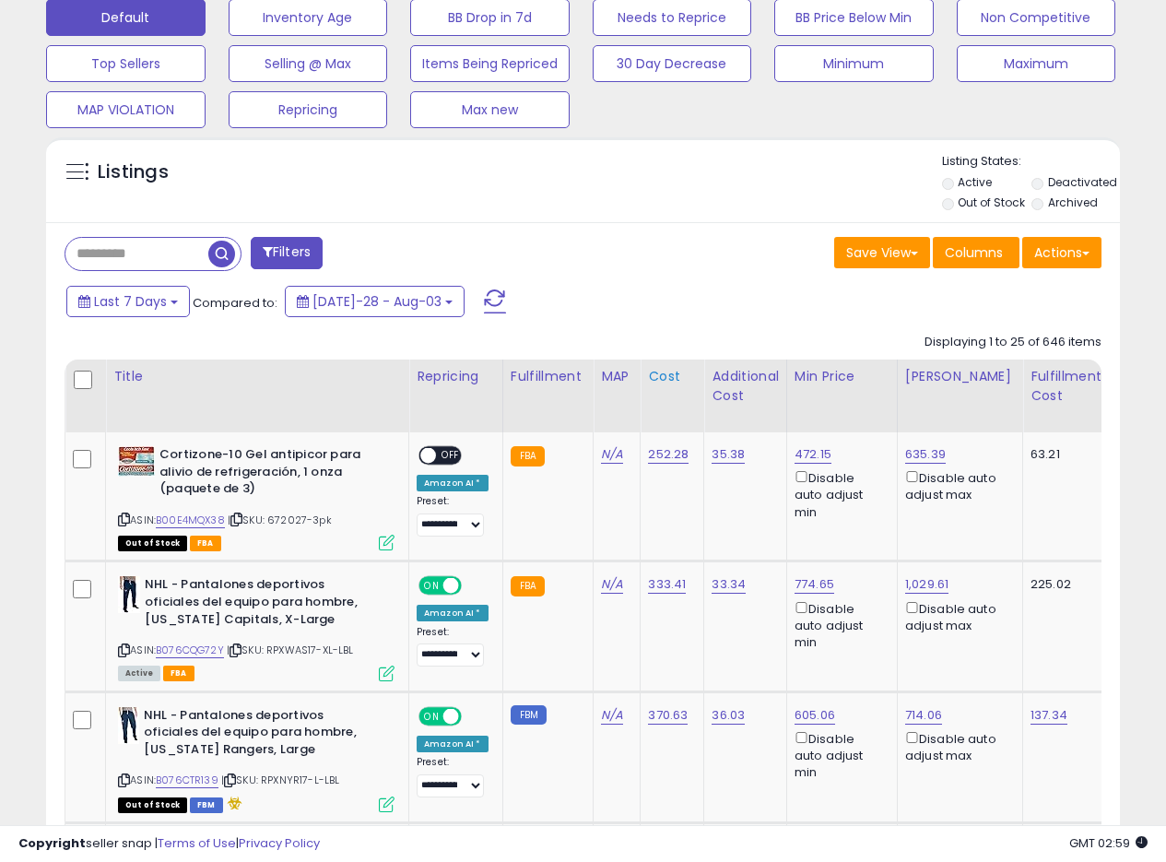
click at [645, 403] on th "Cost" at bounding box center [673, 396] width 64 height 73
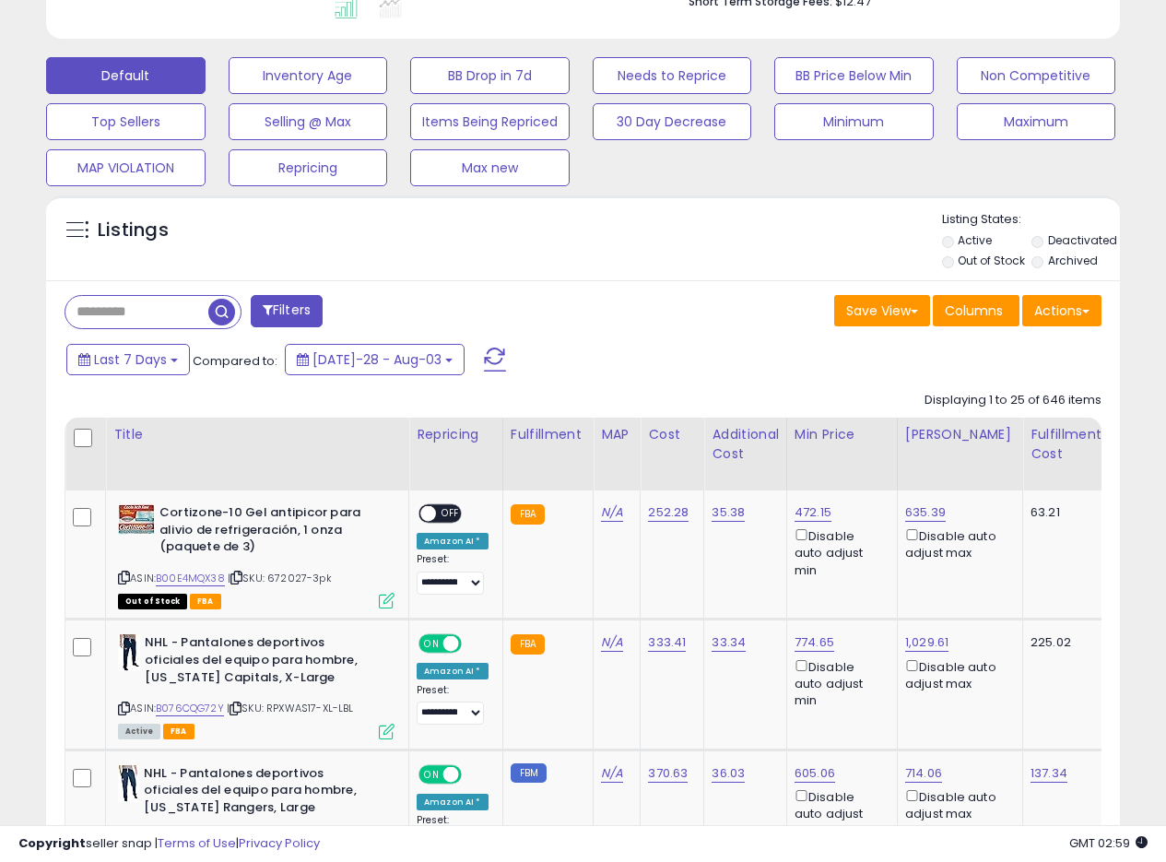
scroll to position [508, 0]
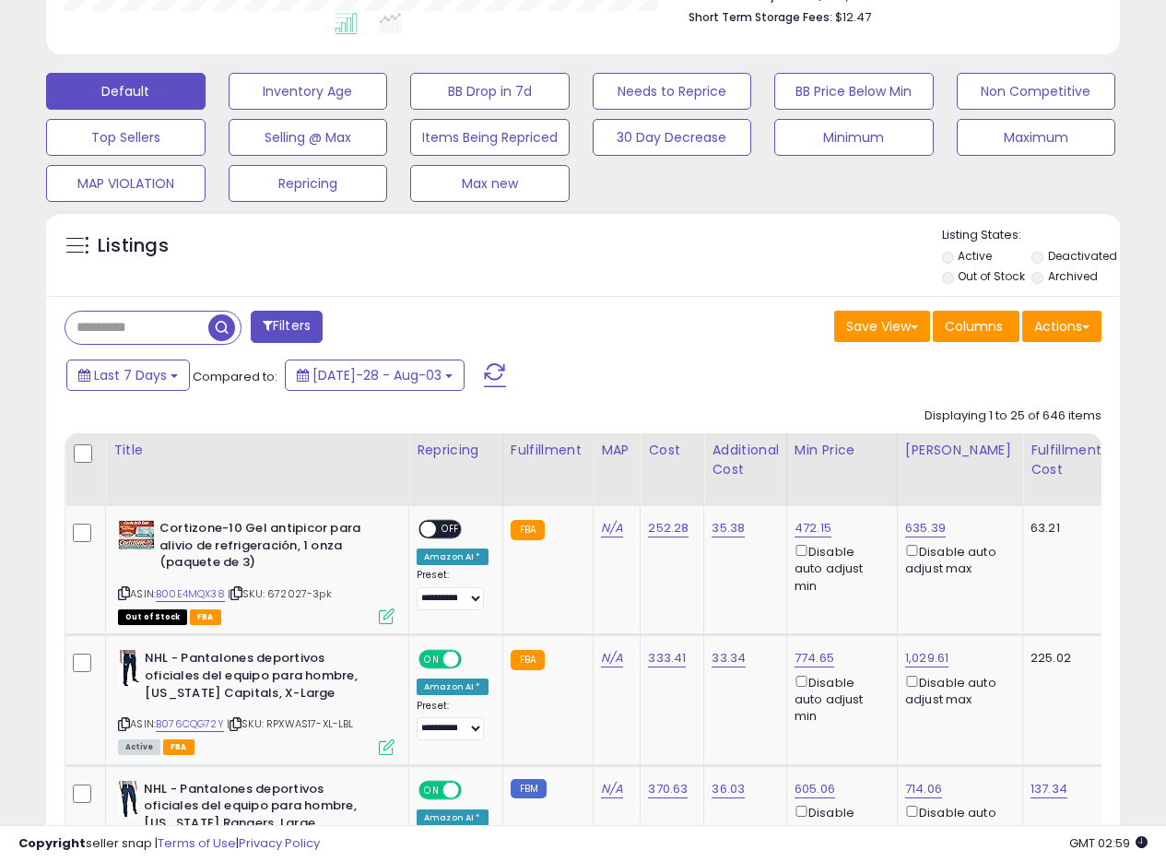
click at [765, 248] on div "Listings" at bounding box center [583, 258] width 1074 height 63
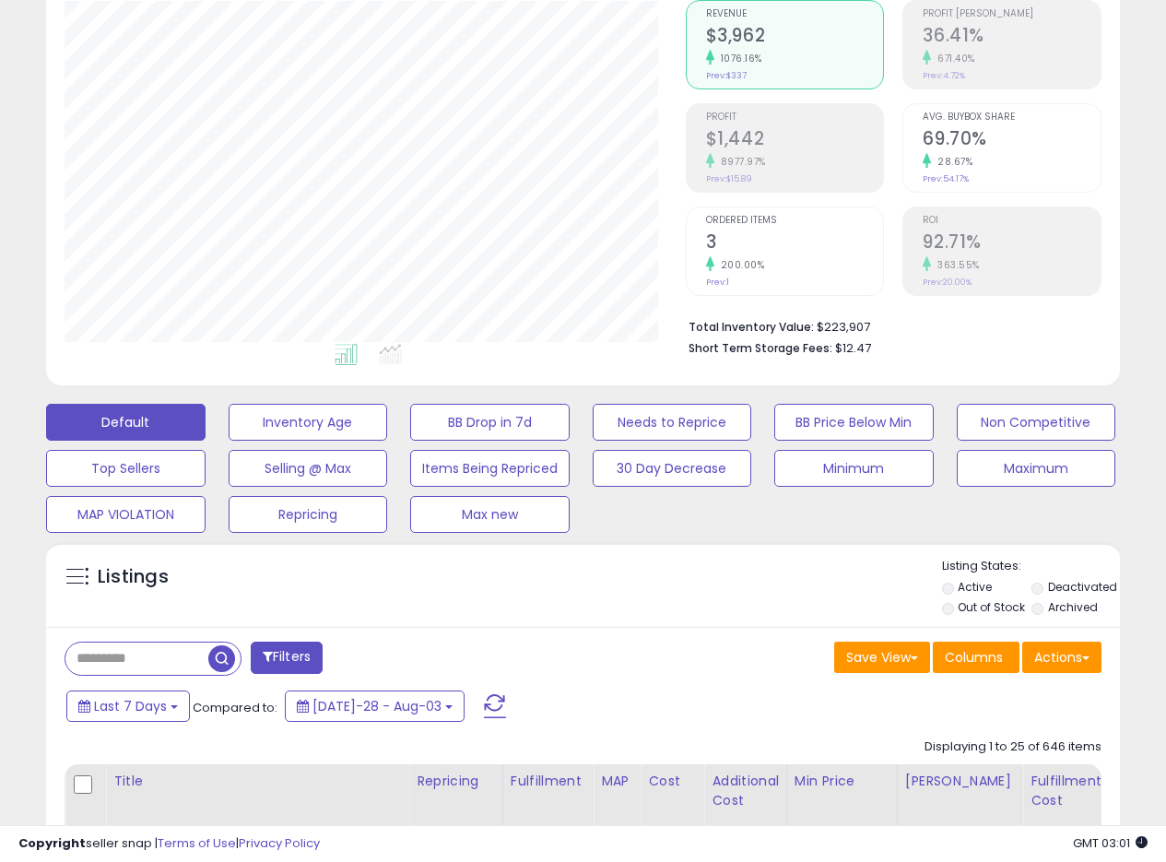
scroll to position [0, 0]
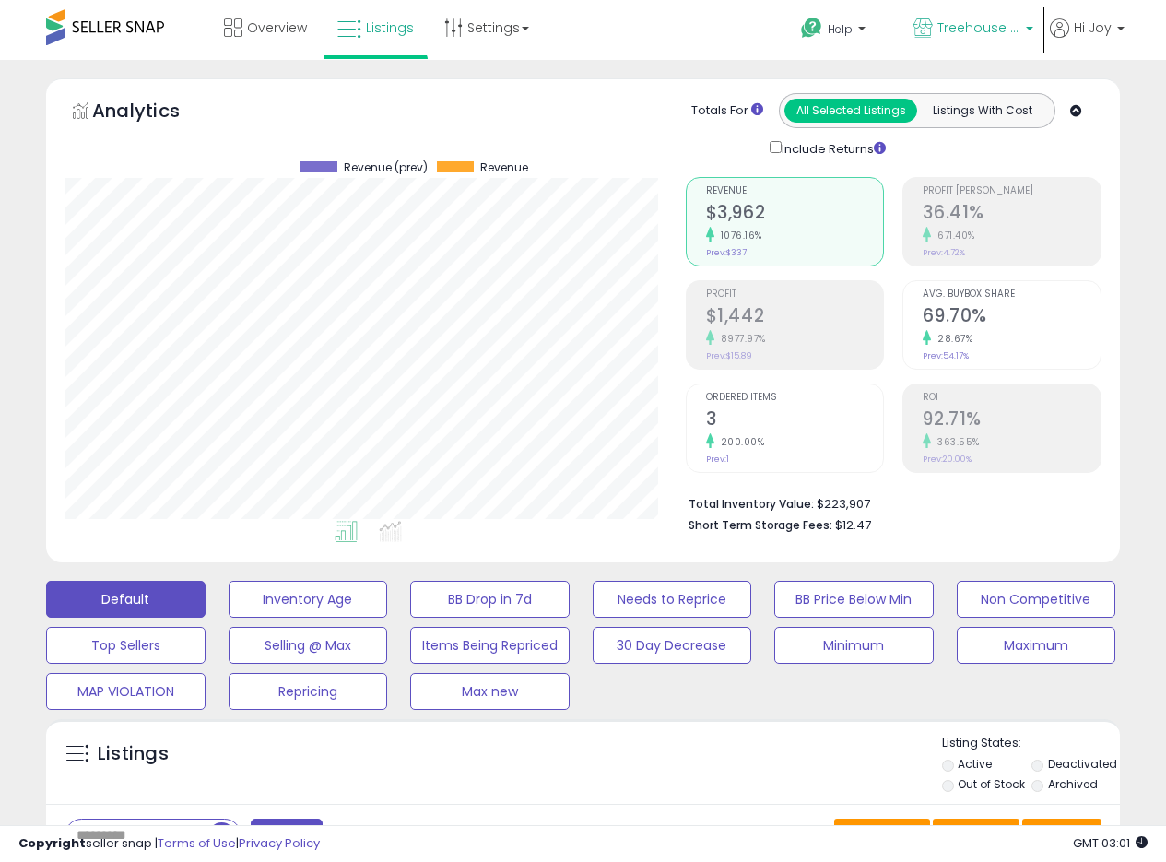
click at [986, 29] on span "Treehouse MX" at bounding box center [979, 27] width 83 height 18
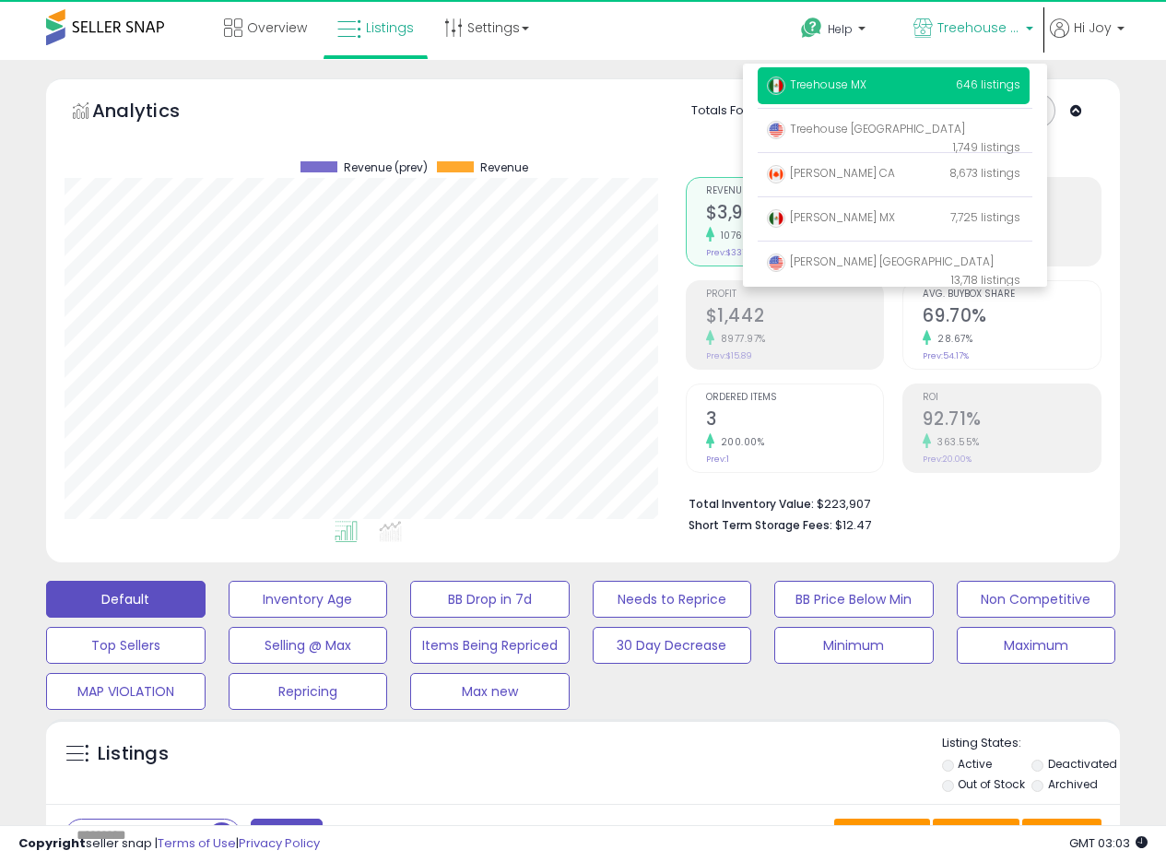
scroll to position [78, 0]
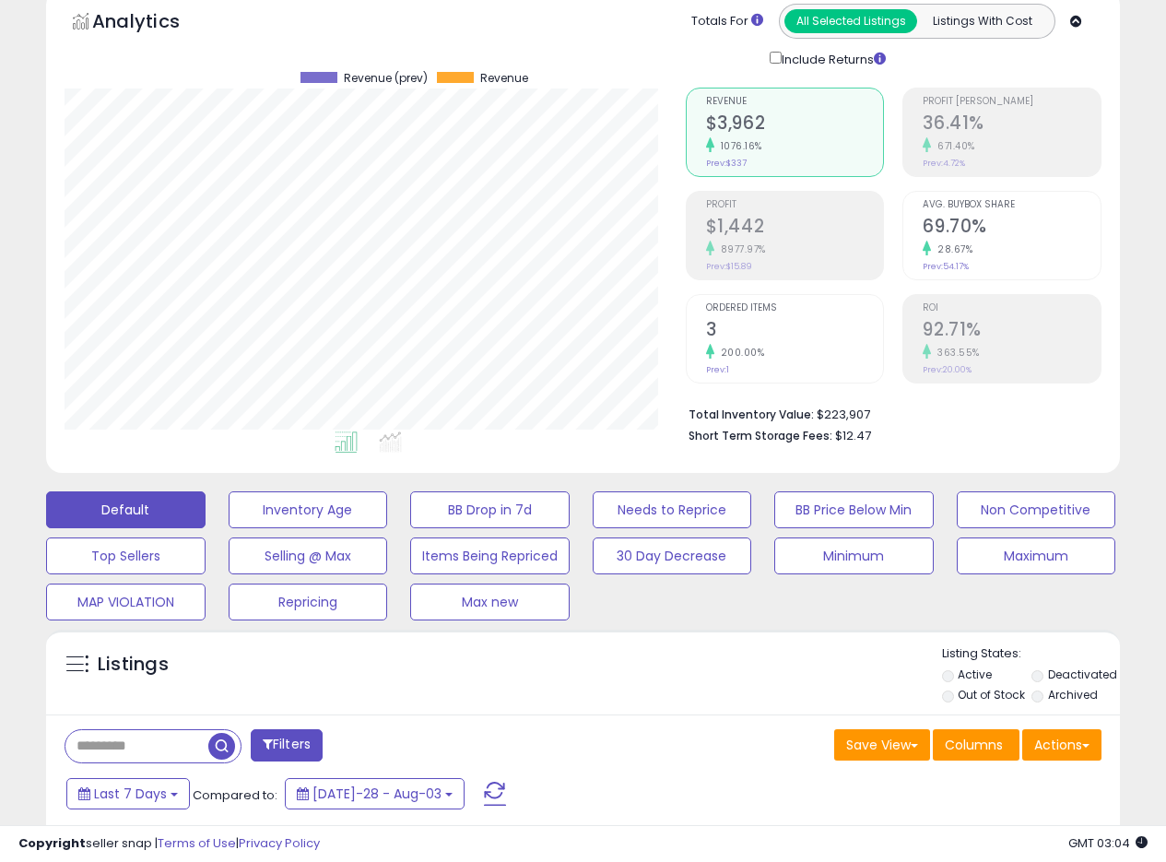
scroll to position [0, 0]
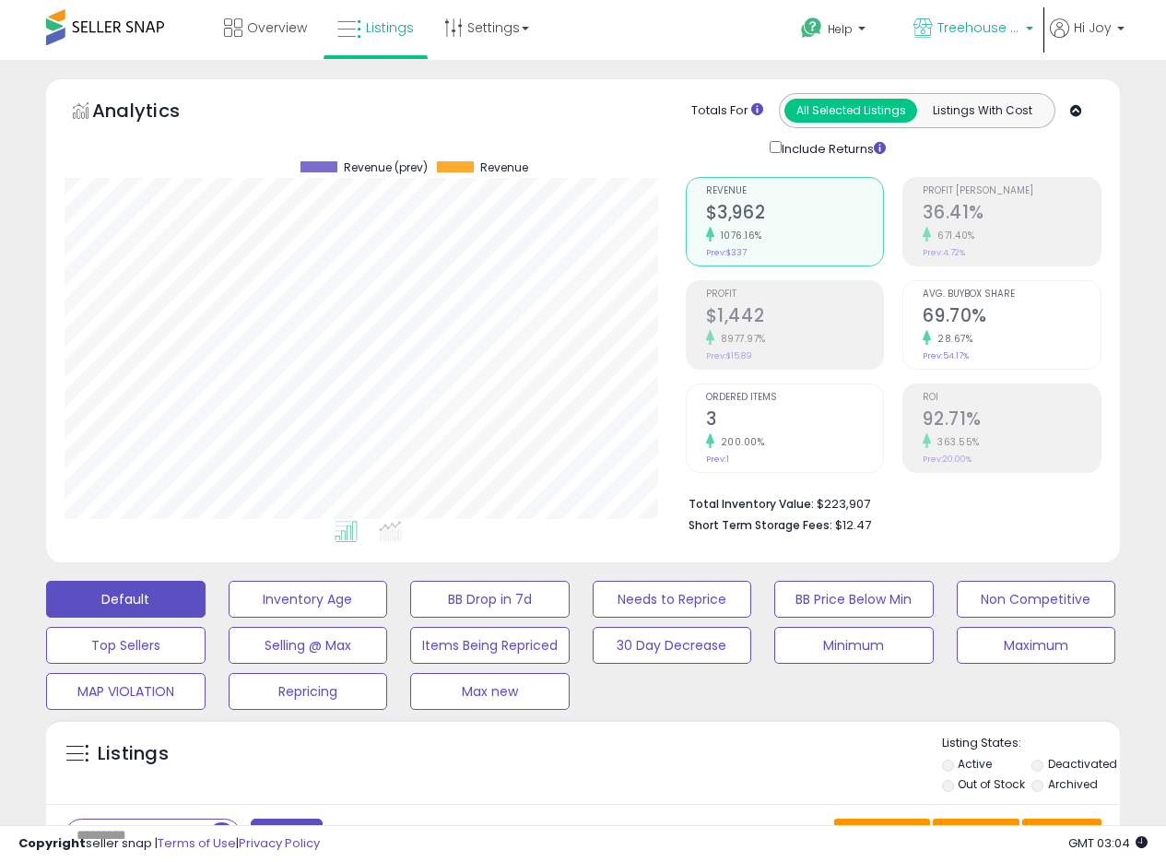
click at [1011, 34] on span "Treehouse MX" at bounding box center [979, 27] width 83 height 18
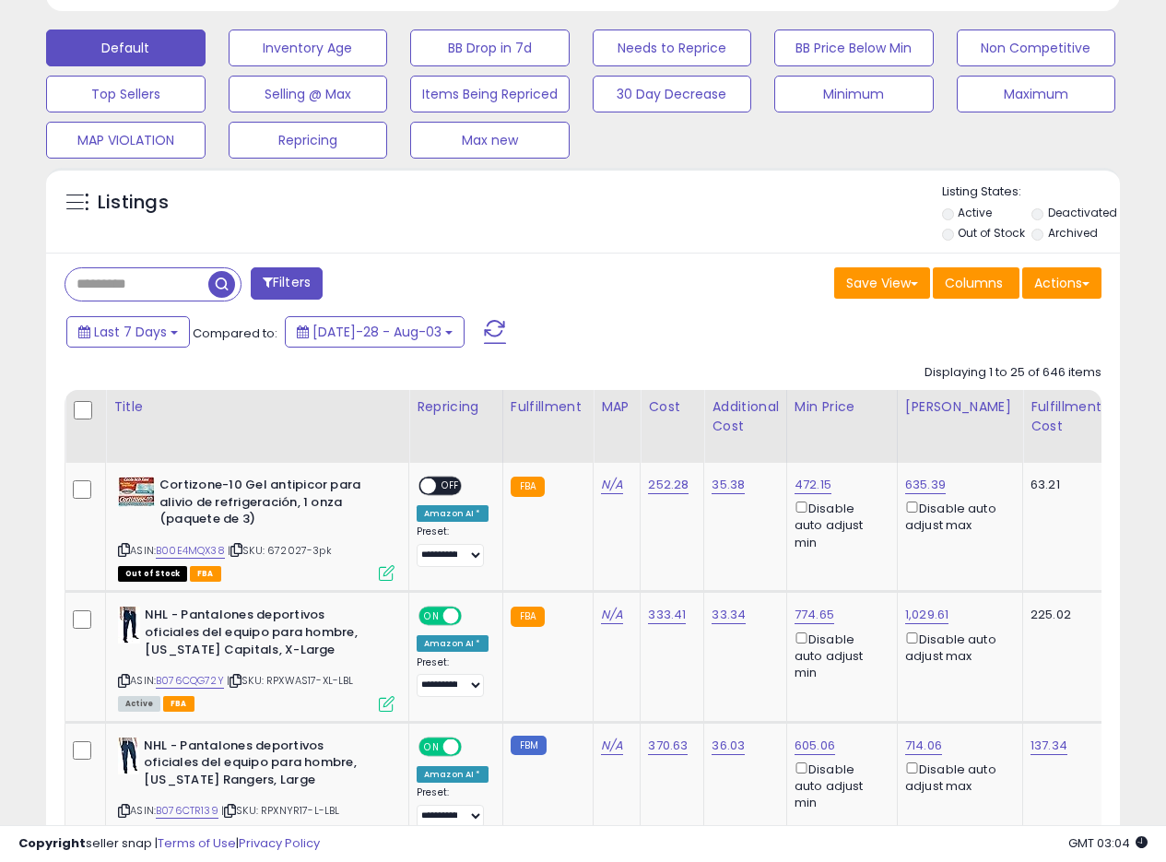
scroll to position [536, 0]
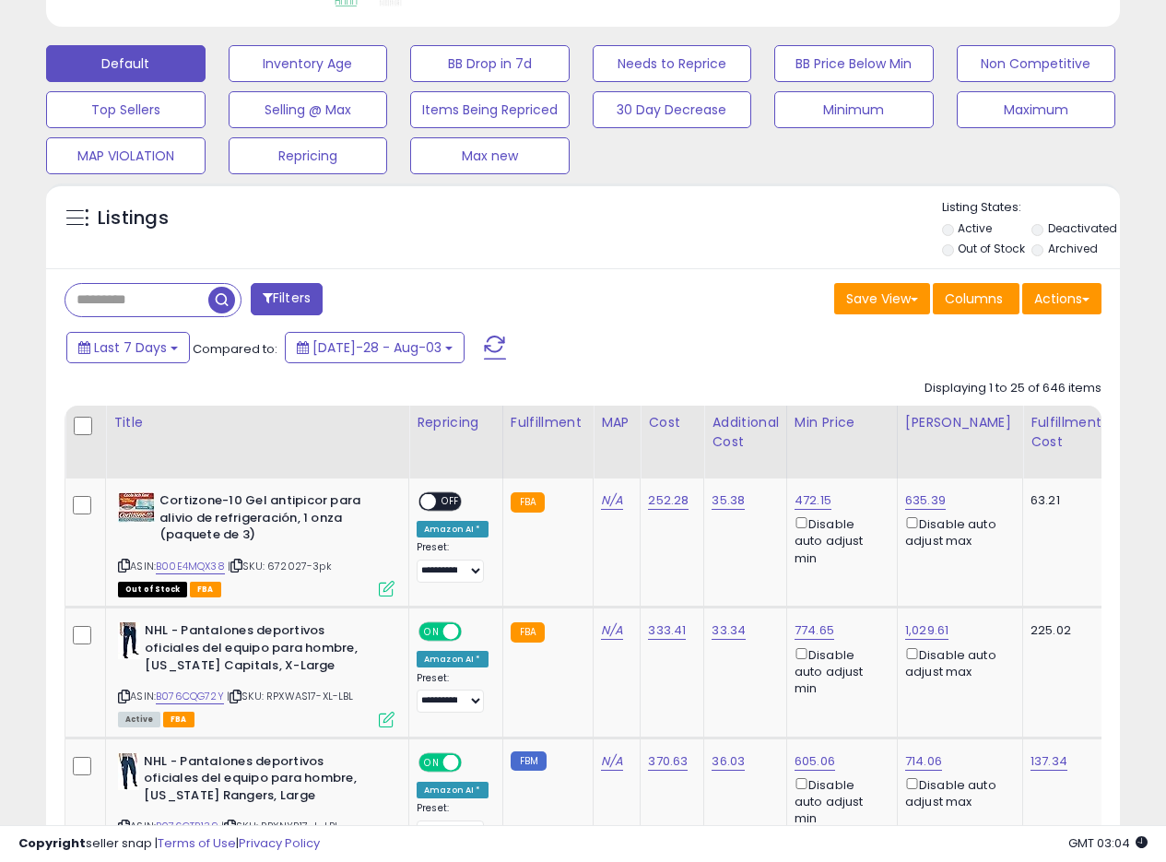
click at [721, 251] on div "Listings" at bounding box center [583, 230] width 1074 height 63
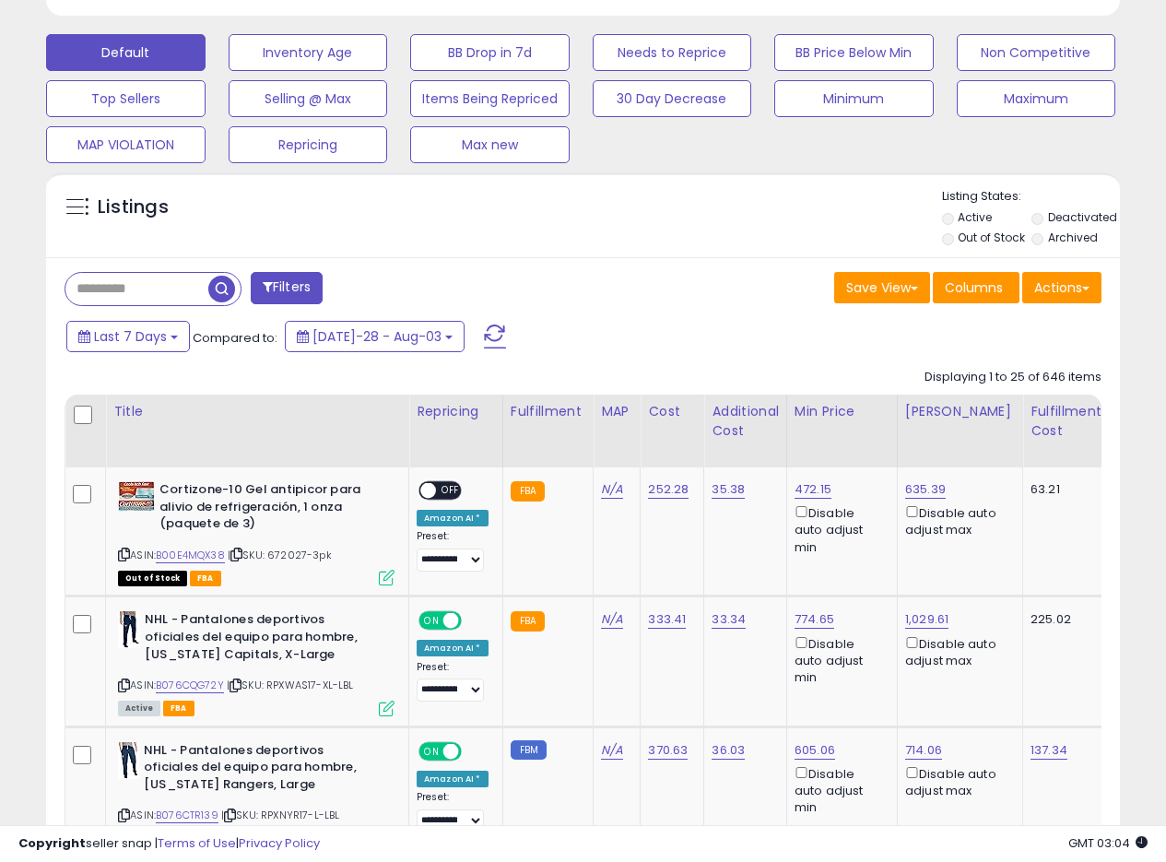
click at [650, 276] on div "Save View Save As New View Update Current View Columns Actions Import Export Vi…" at bounding box center [850, 290] width 533 height 36
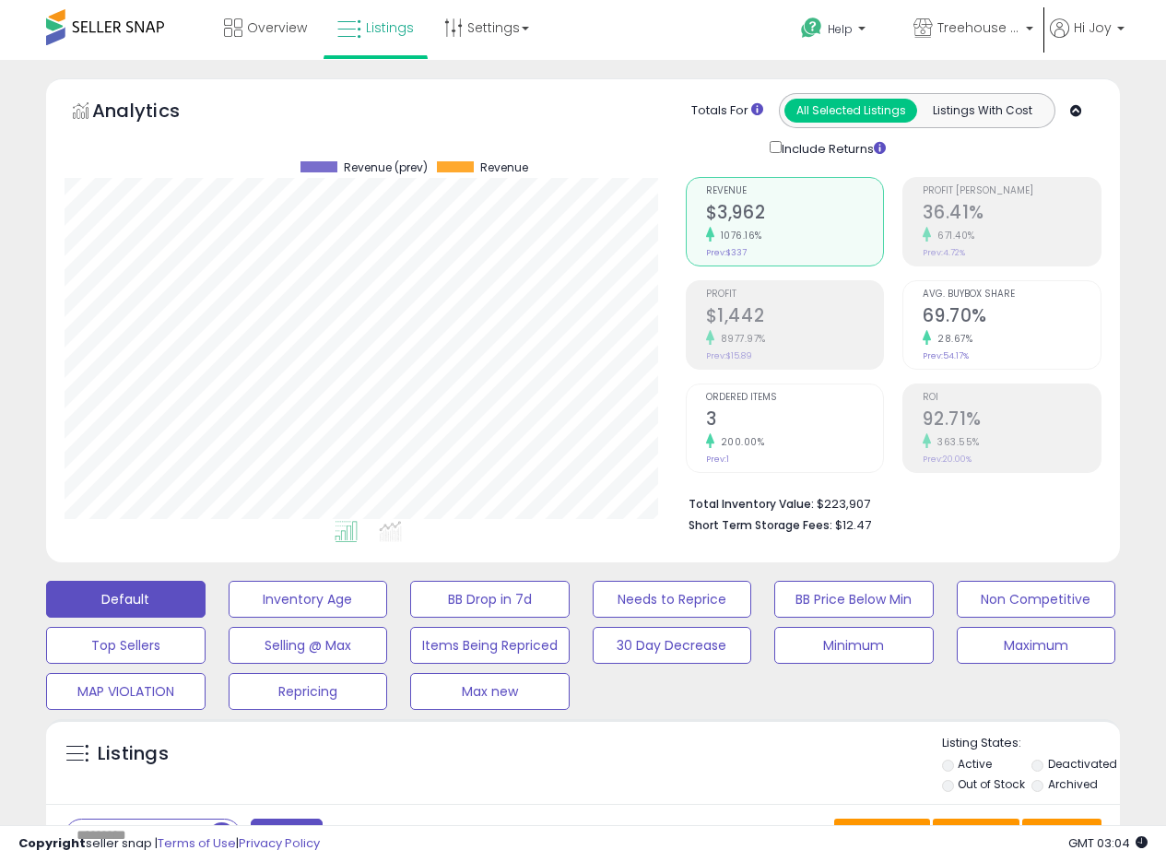
scroll to position [6, 0]
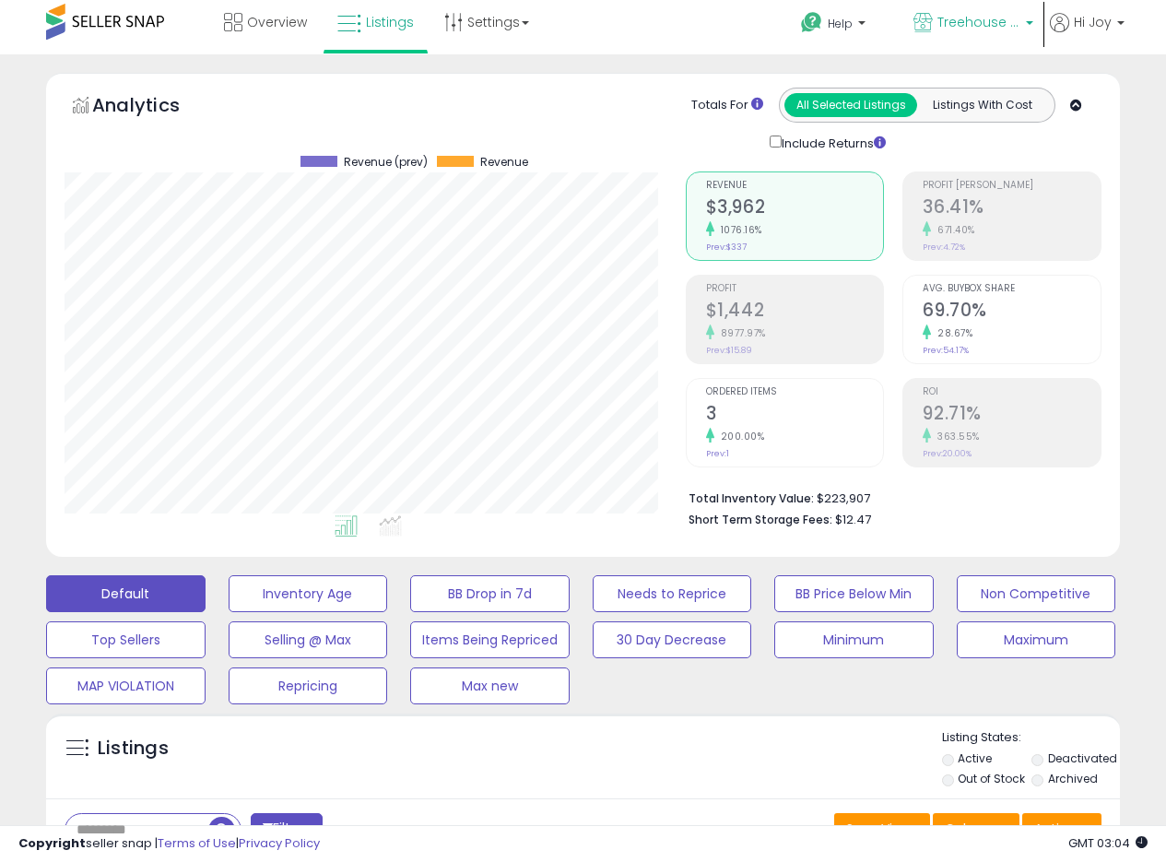
click at [1009, 23] on span "Treehouse MX" at bounding box center [979, 22] width 83 height 18
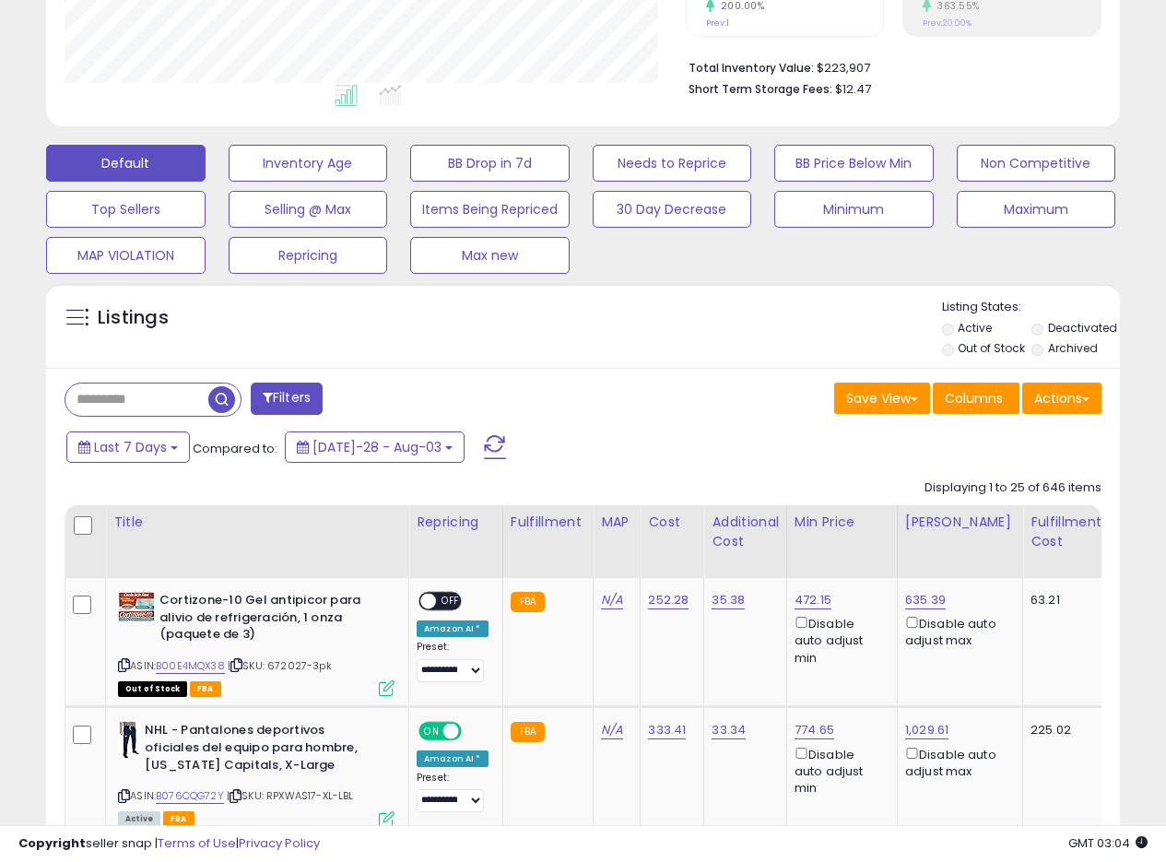
scroll to position [588, 0]
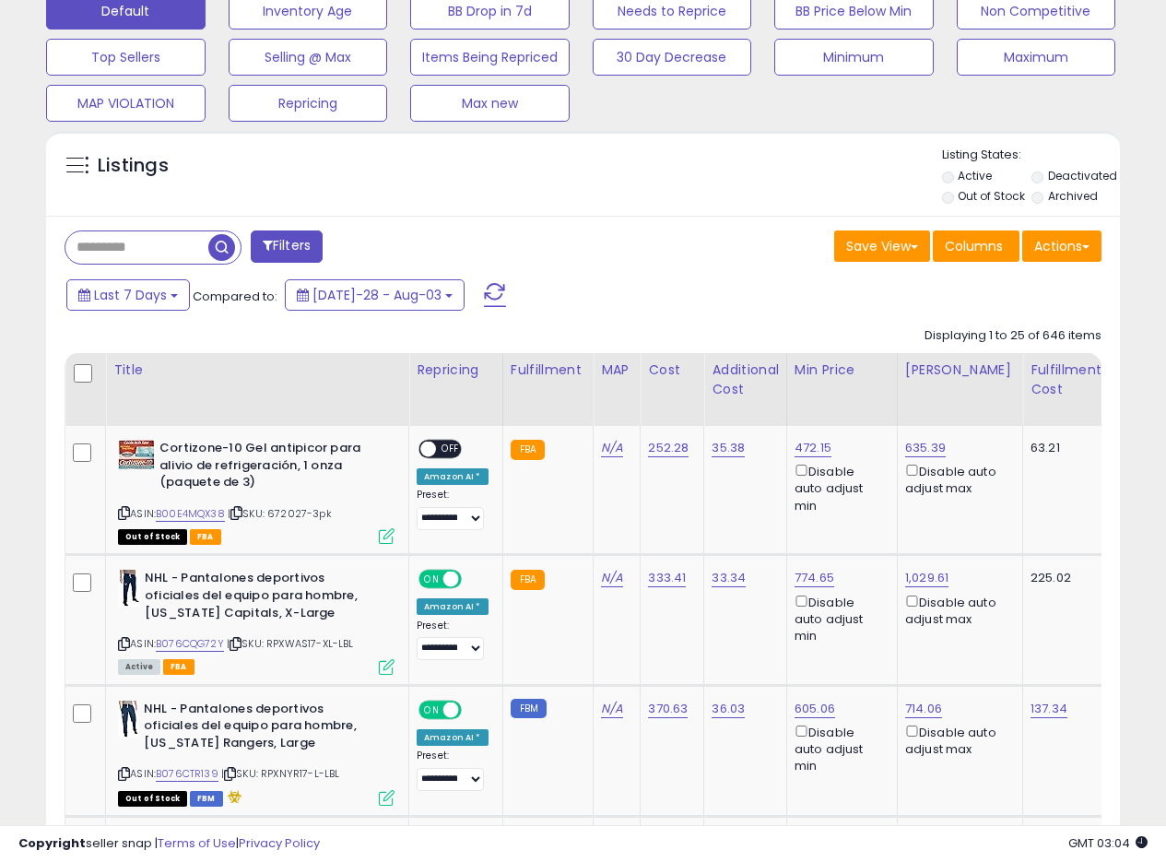
drag, startPoint x: 697, startPoint y: 212, endPoint x: 672, endPoint y: 219, distance: 26.0
click at [698, 213] on div "Listings Active" at bounding box center [583, 173] width 1074 height 85
click at [681, 185] on div "Listings" at bounding box center [583, 178] width 1074 height 63
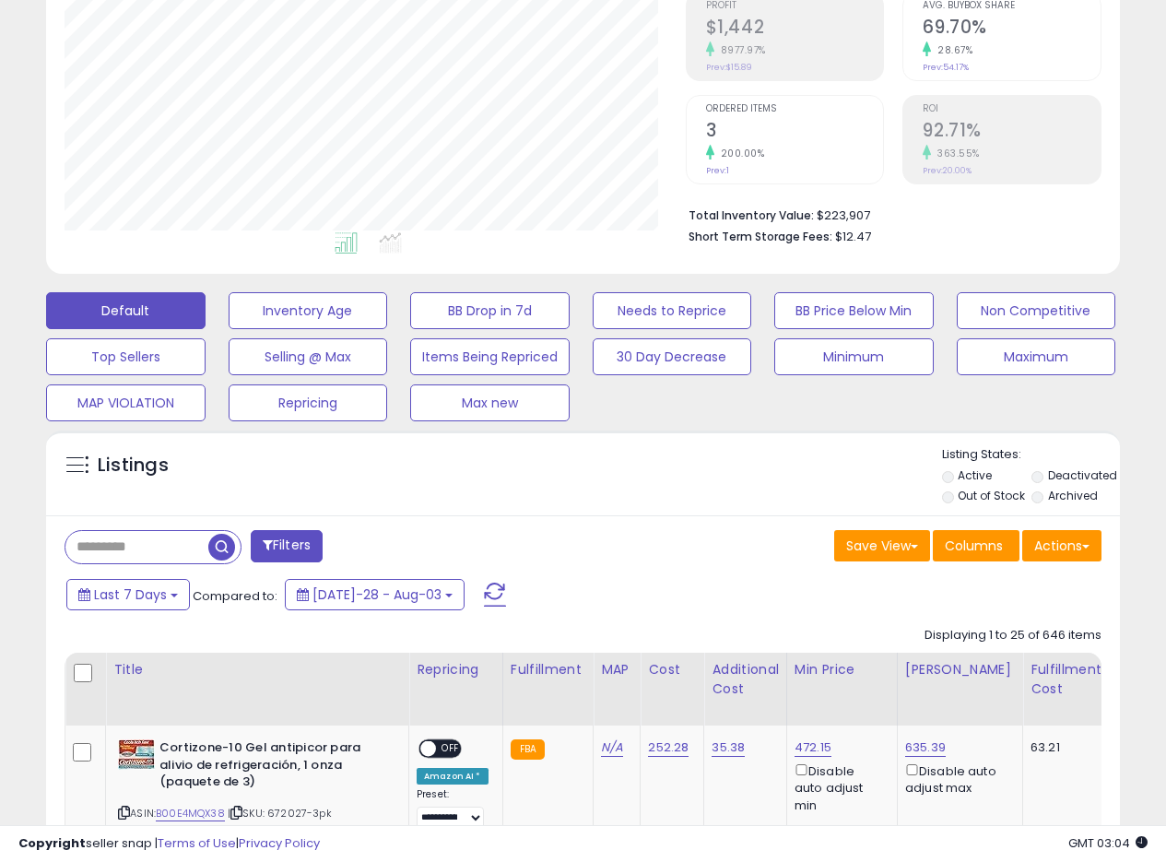
scroll to position [0, 0]
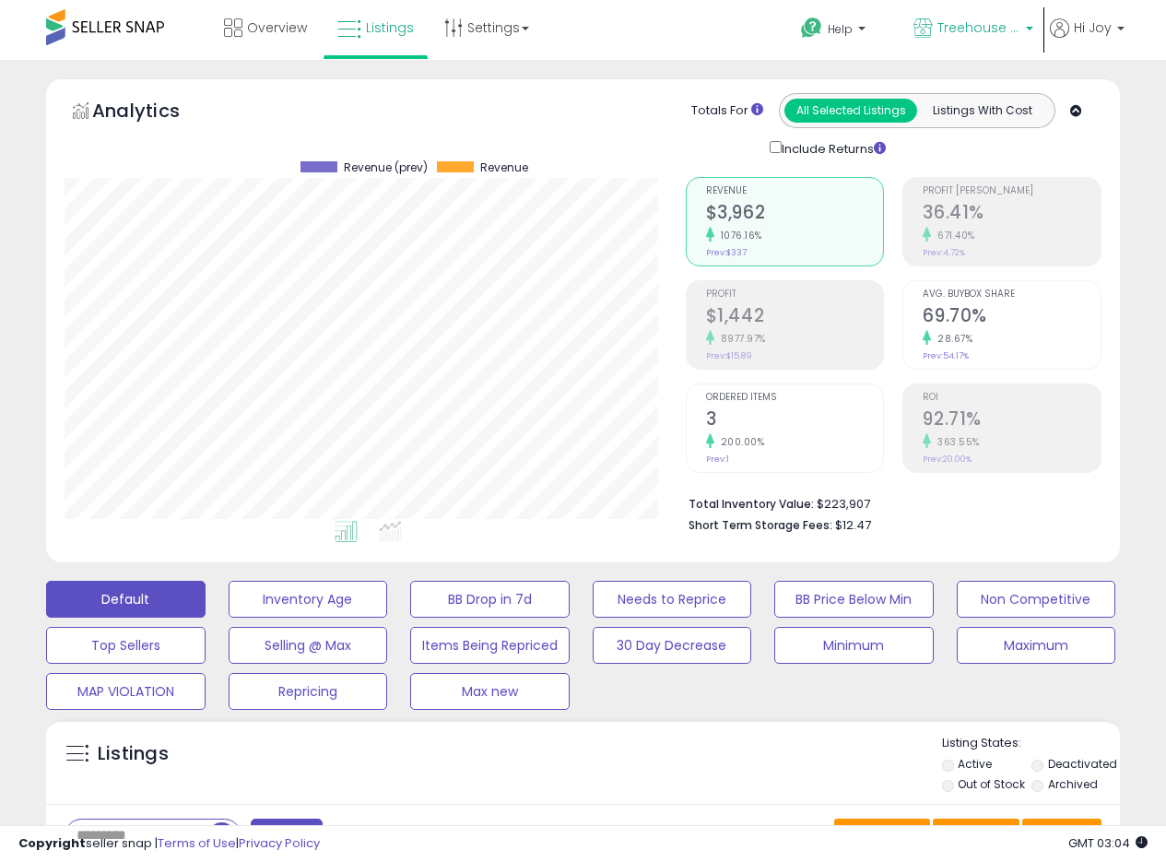
click at [1008, 26] on span "Treehouse MX" at bounding box center [979, 27] width 83 height 18
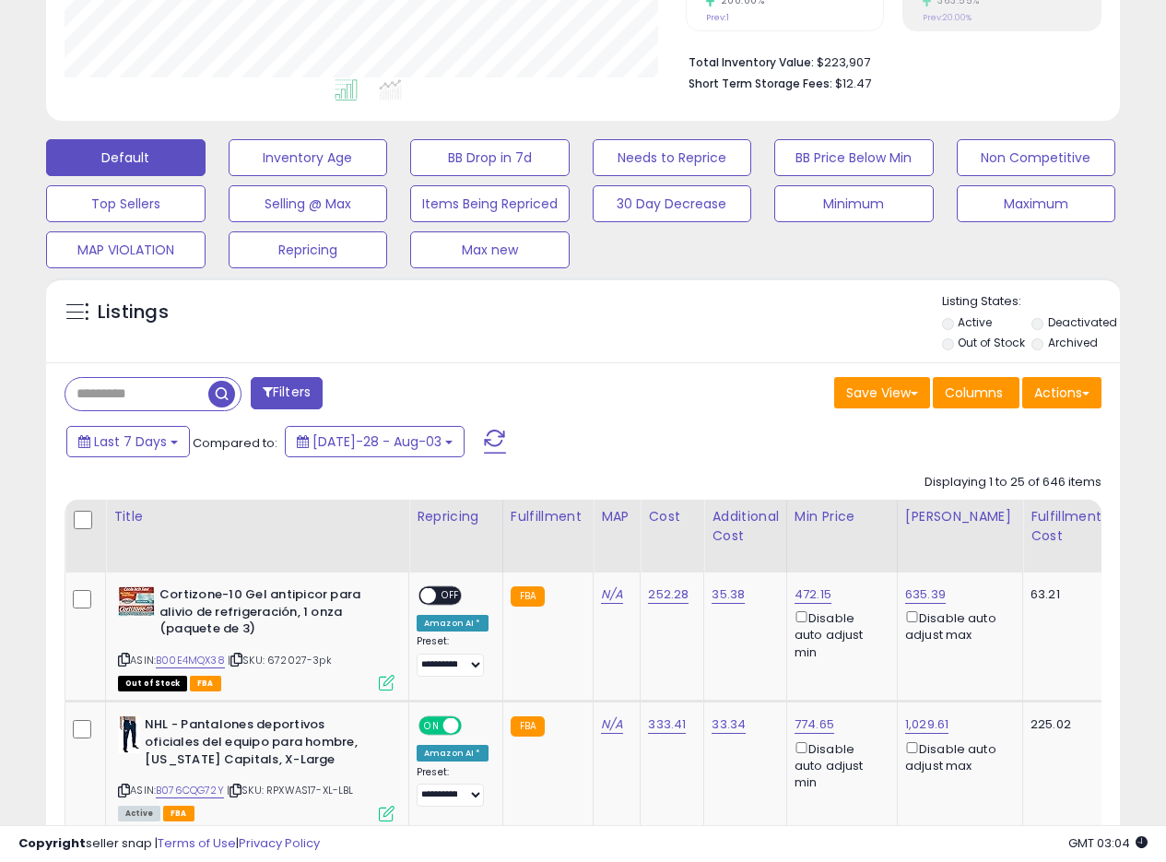
scroll to position [446, 0]
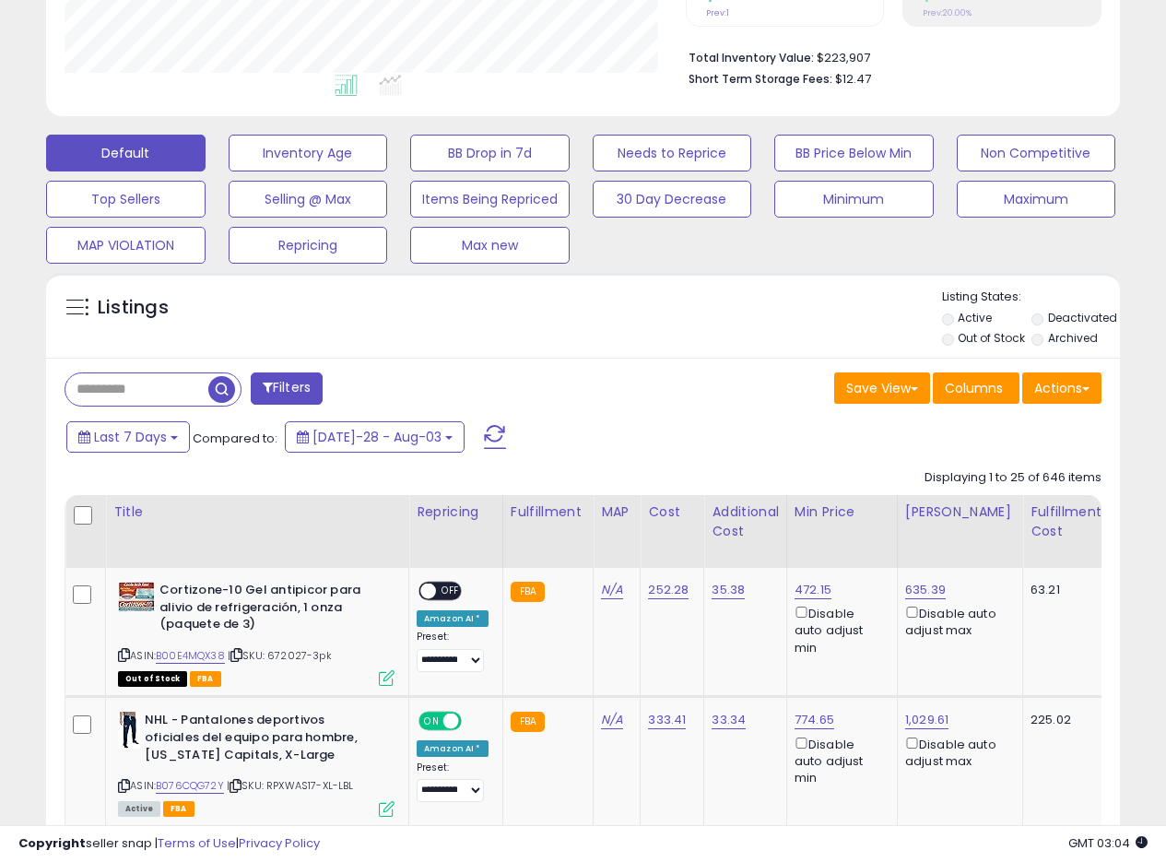
click at [724, 332] on div "Listings" at bounding box center [583, 320] width 1074 height 63
click at [668, 373] on div "Save View Save As New View Update Current View Columns Actions Import Export Vi…" at bounding box center [850, 390] width 533 height 36
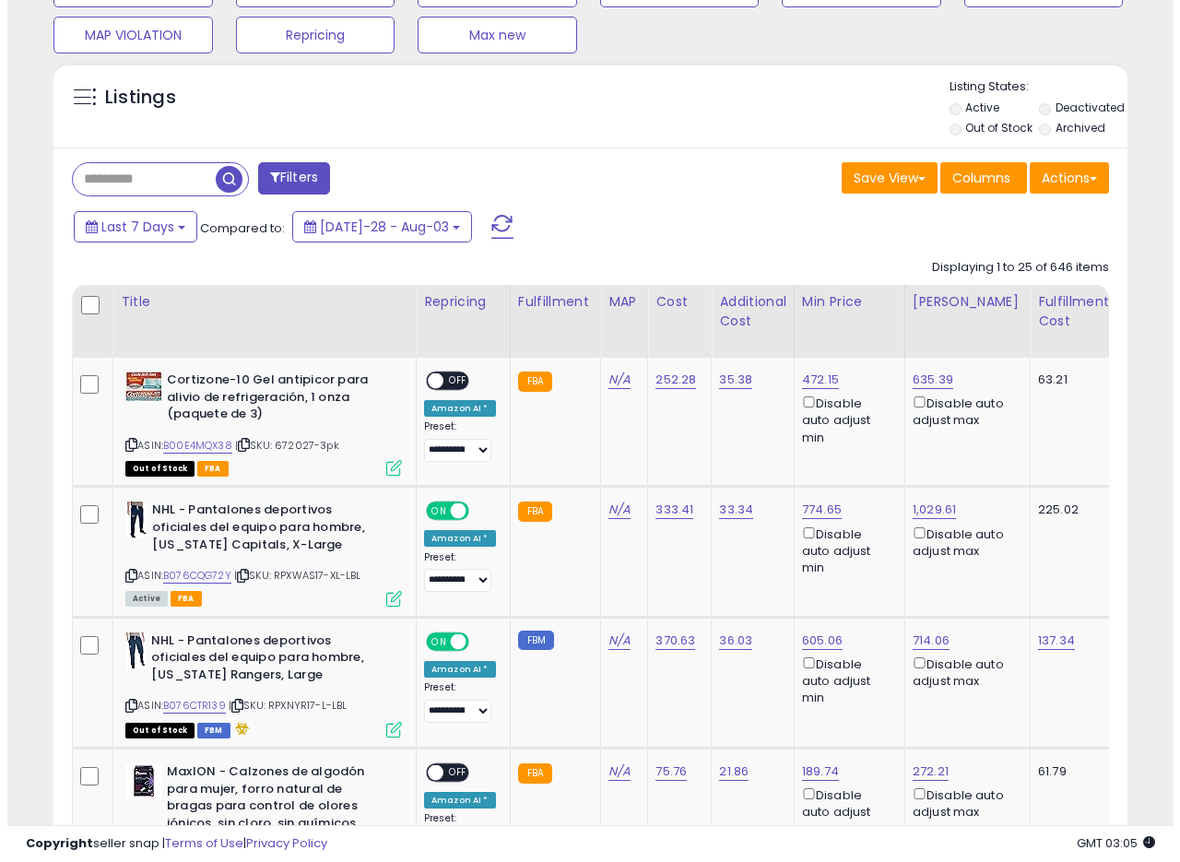
scroll to position [588, 0]
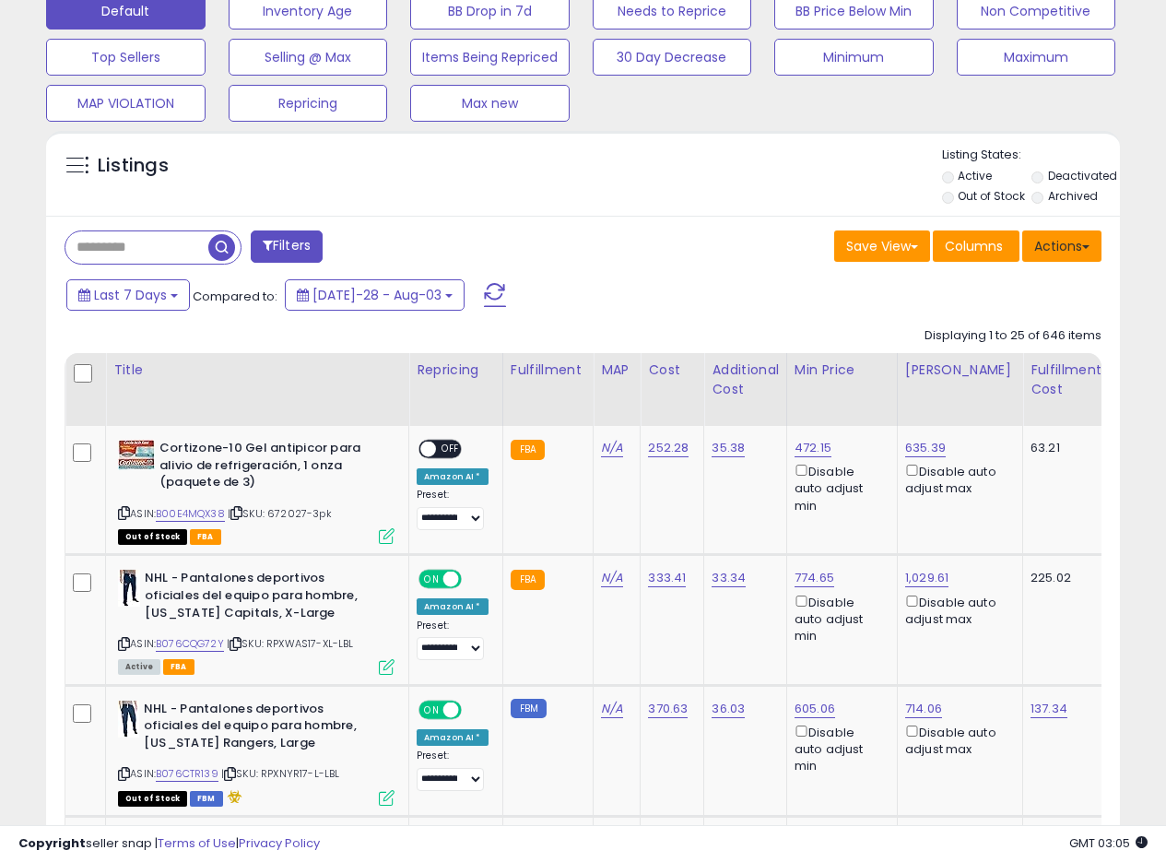
click at [1084, 245] on span at bounding box center [1085, 247] width 7 height 4
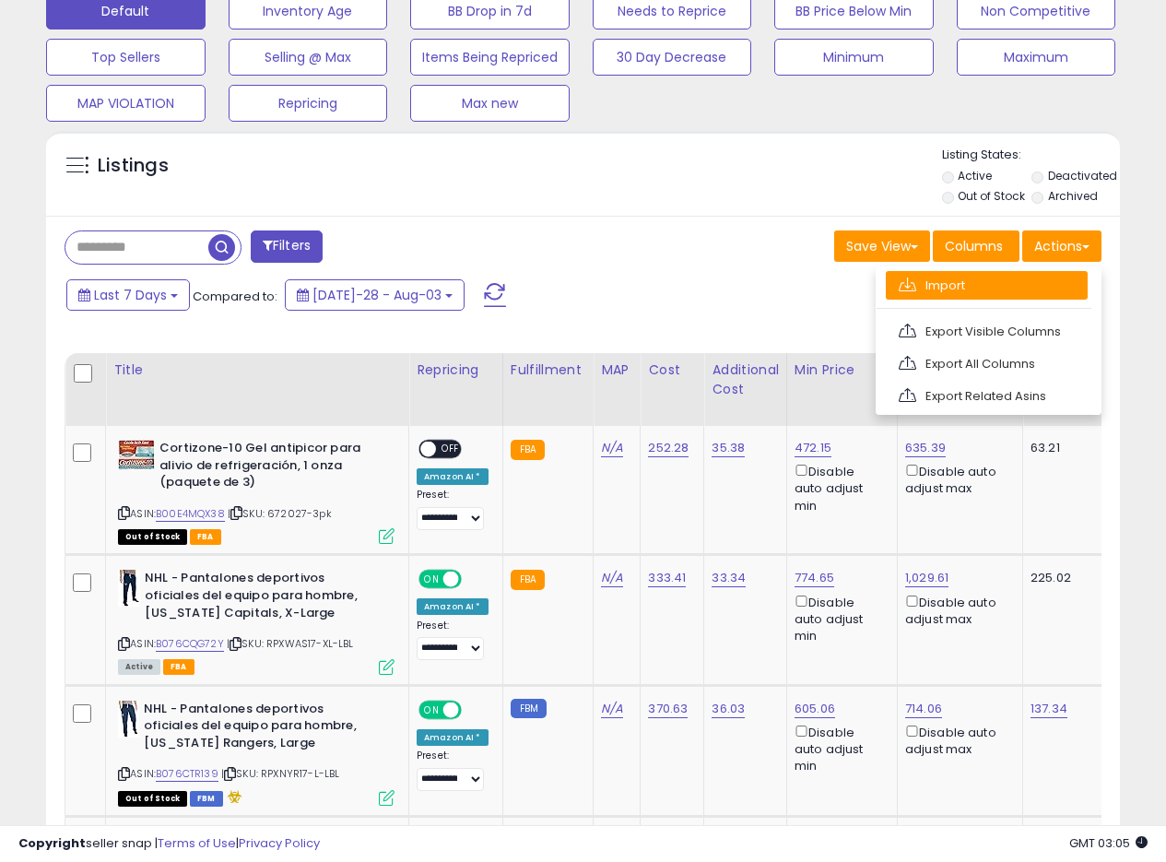
click at [947, 278] on link "Import" at bounding box center [987, 285] width 202 height 29
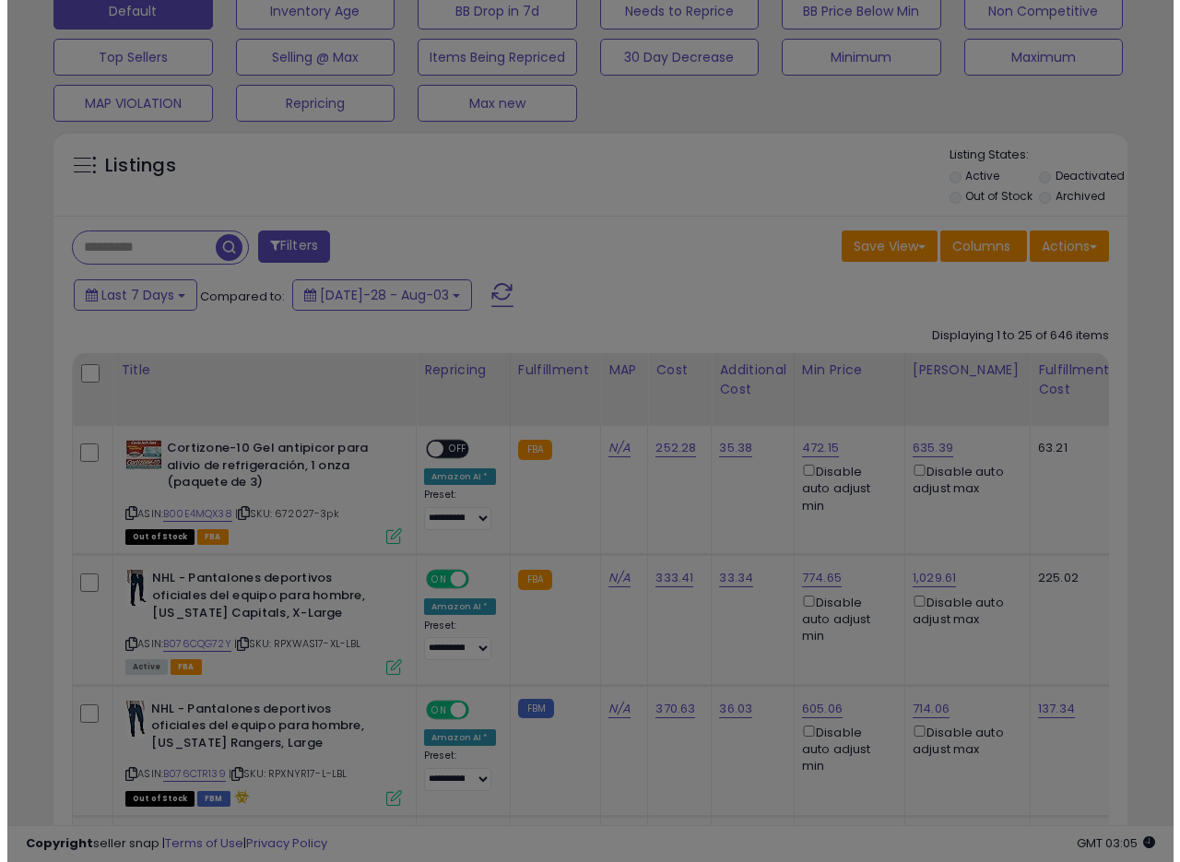
scroll to position [378, 629]
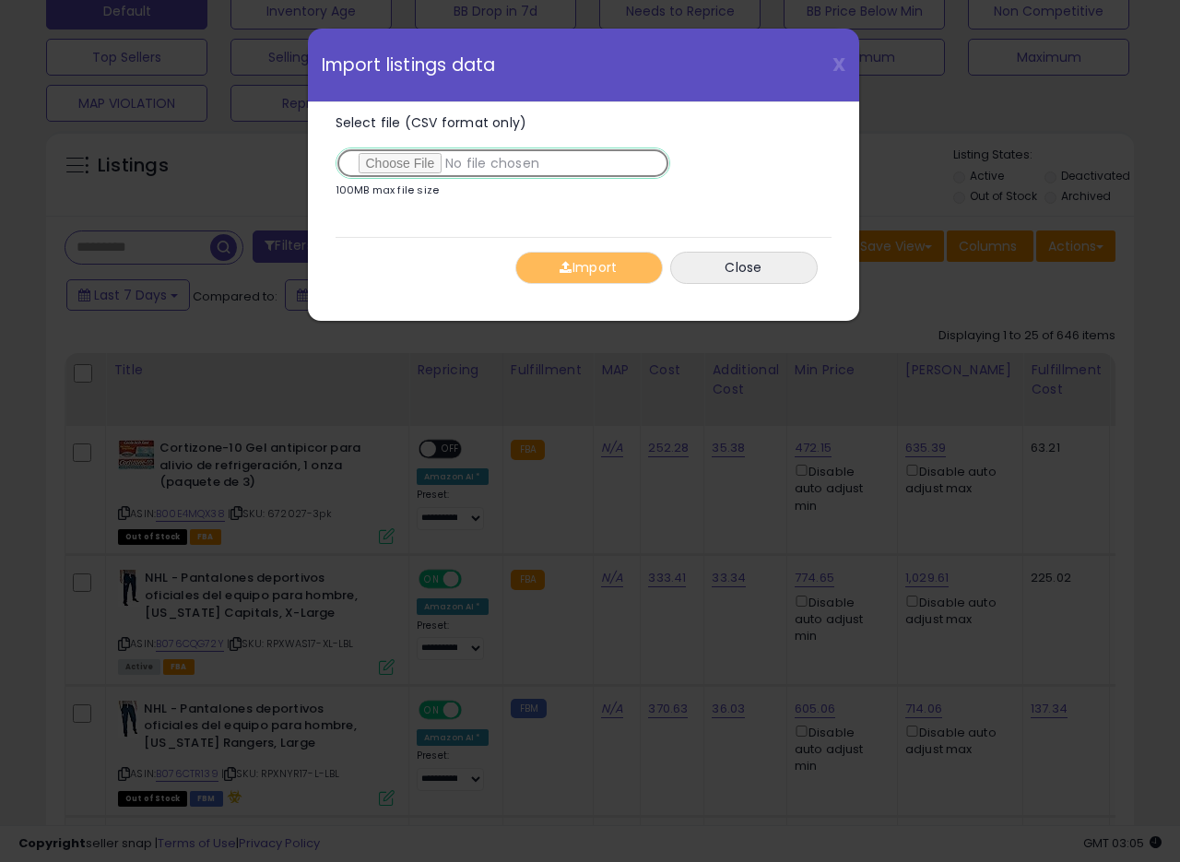
click at [417, 164] on input "Select file (CSV format only)" at bounding box center [503, 163] width 335 height 31
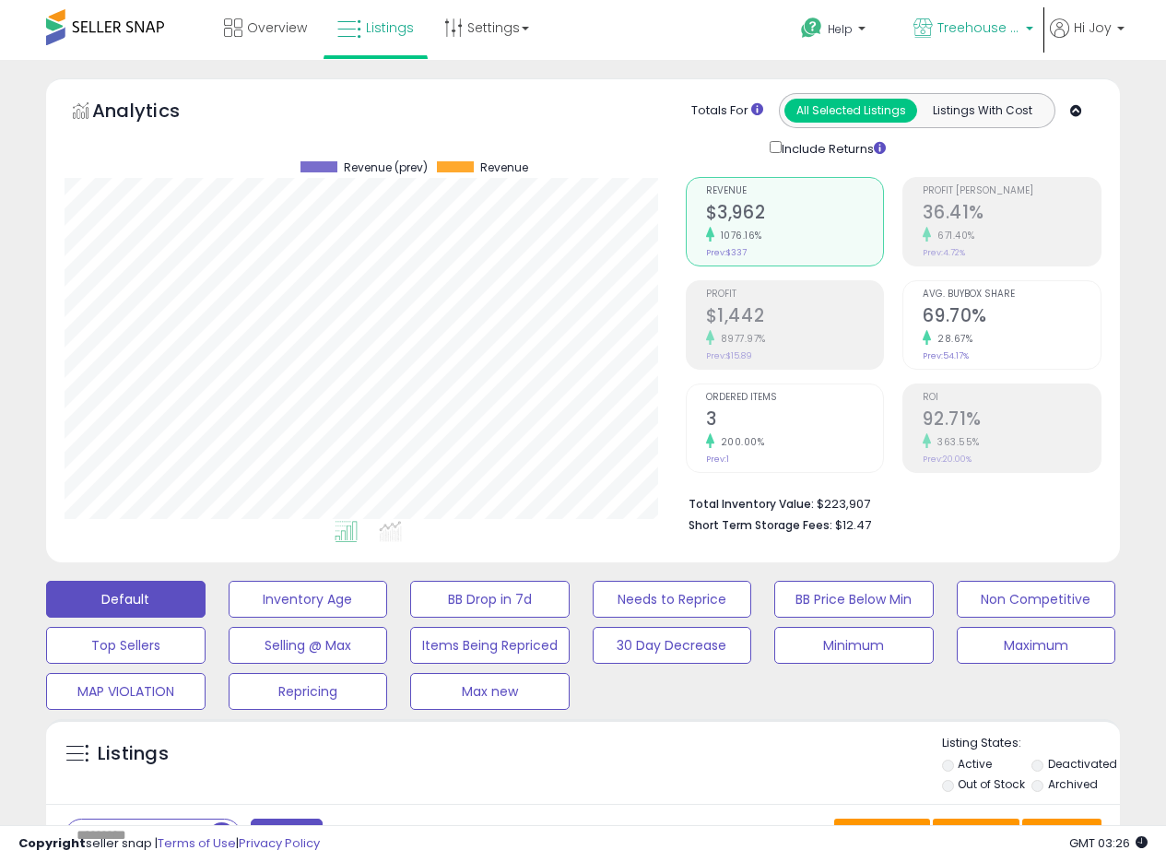
click at [982, 7] on link "Treehouse MX" at bounding box center [974, 30] width 148 height 60
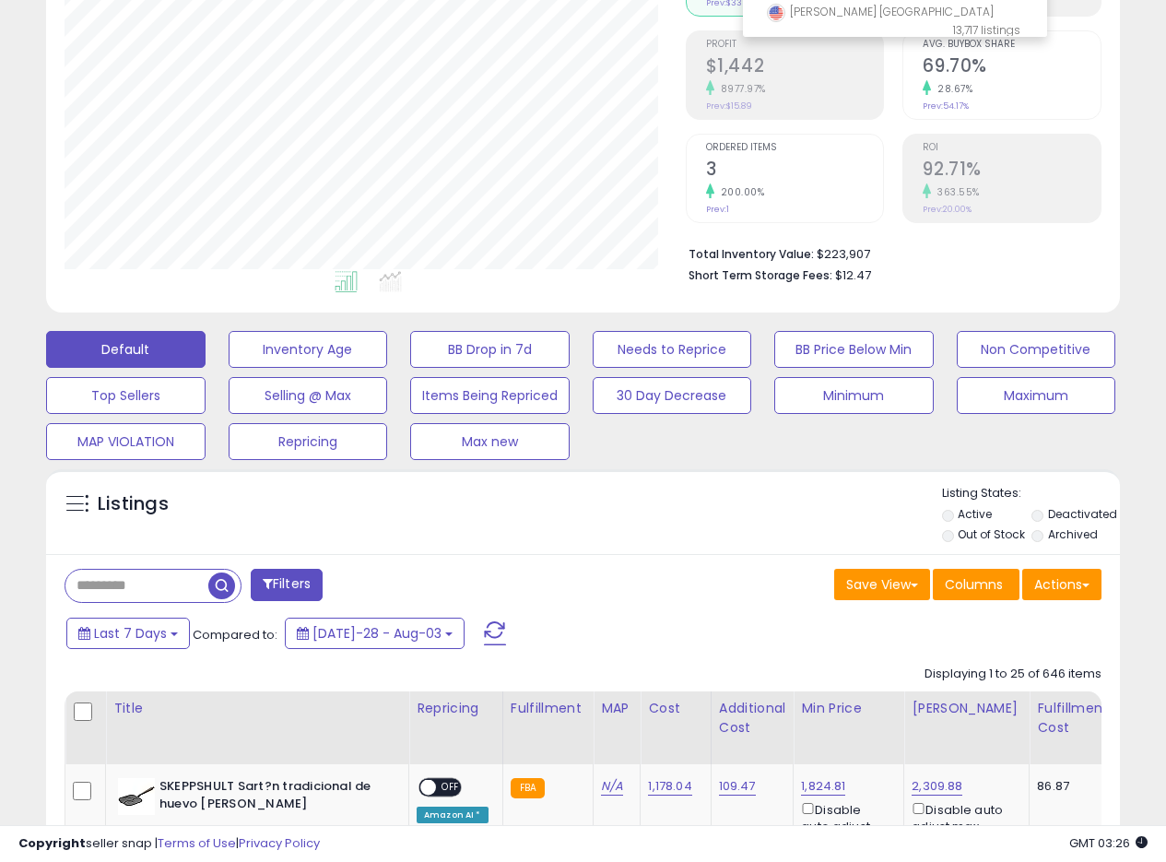
scroll to position [363, 0]
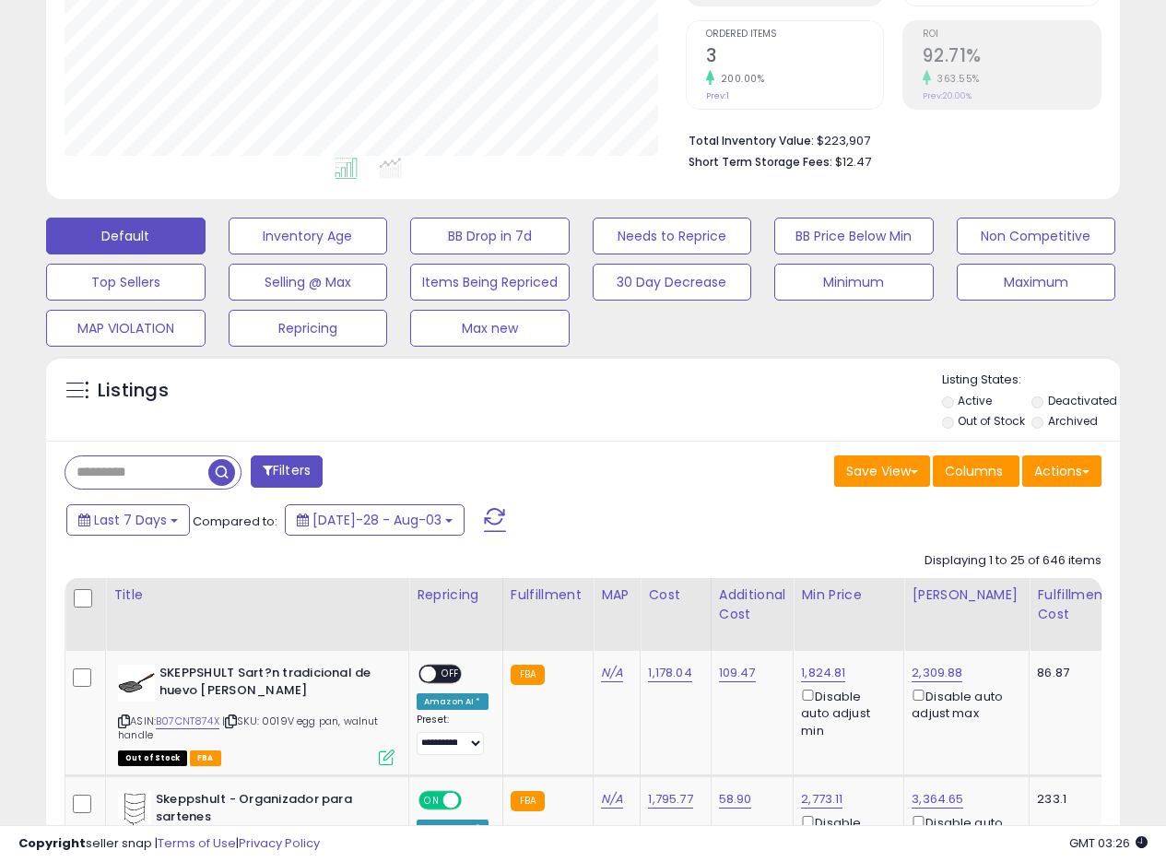
click at [604, 467] on div "Save View Save As New View Update Current View Columns Actions Import Export Vi…" at bounding box center [850, 473] width 533 height 36
drag, startPoint x: 656, startPoint y: 391, endPoint x: 656, endPoint y: 400, distance: 9.3
click at [657, 391] on div "Listings" at bounding box center [583, 403] width 1074 height 63
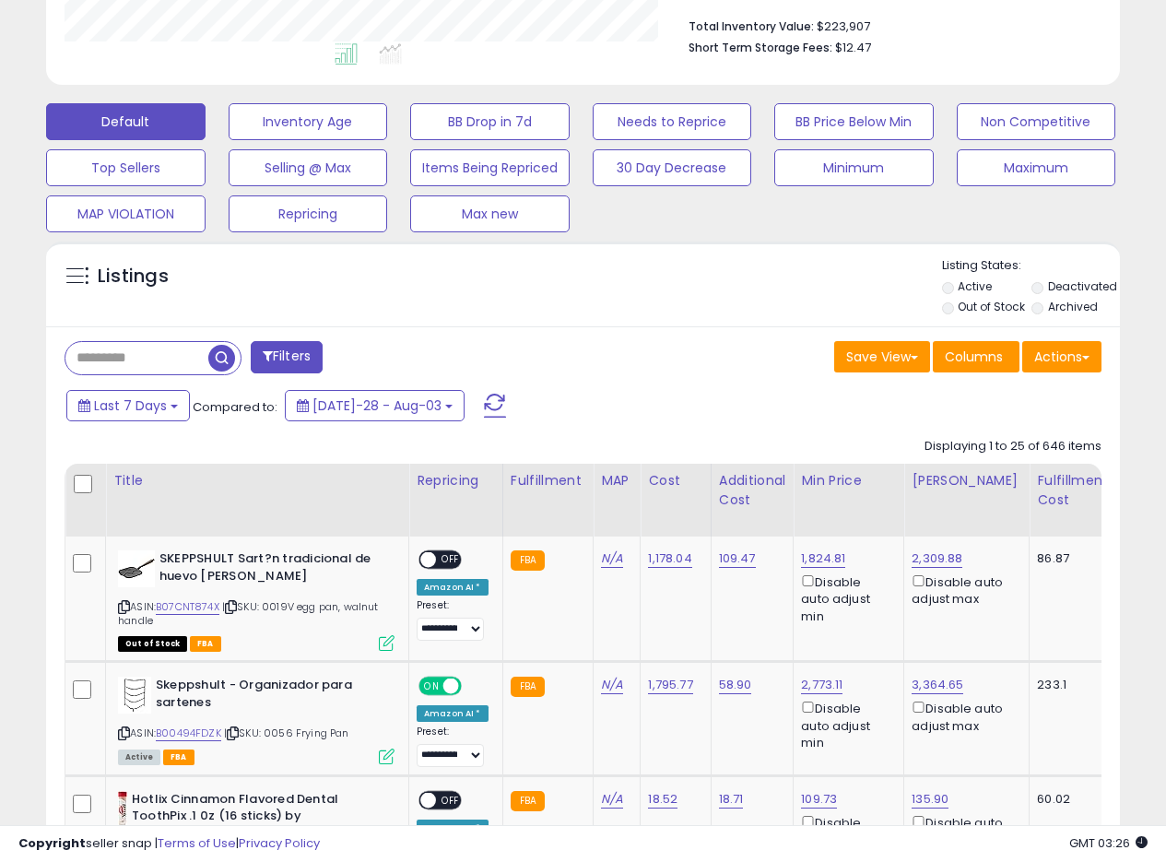
scroll to position [473, 0]
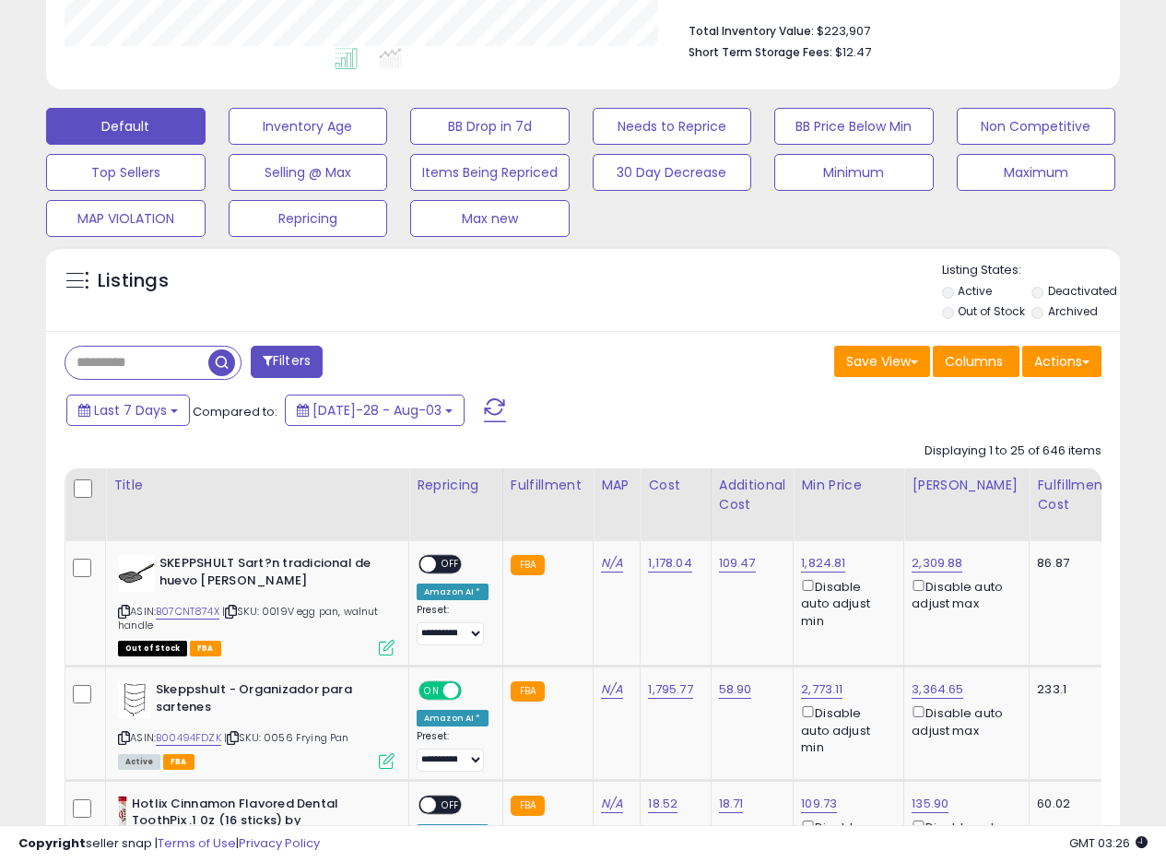
click at [535, 369] on div "Filters" at bounding box center [317, 364] width 533 height 37
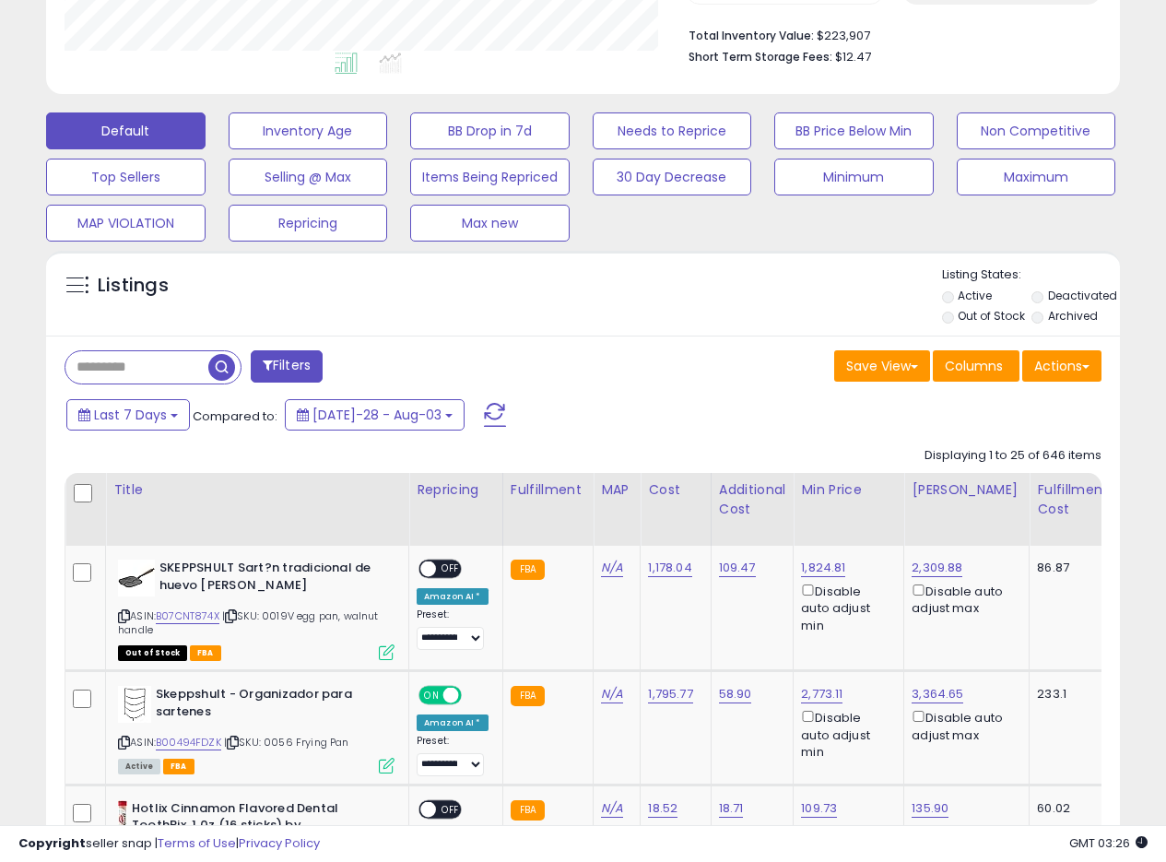
scroll to position [482, 0]
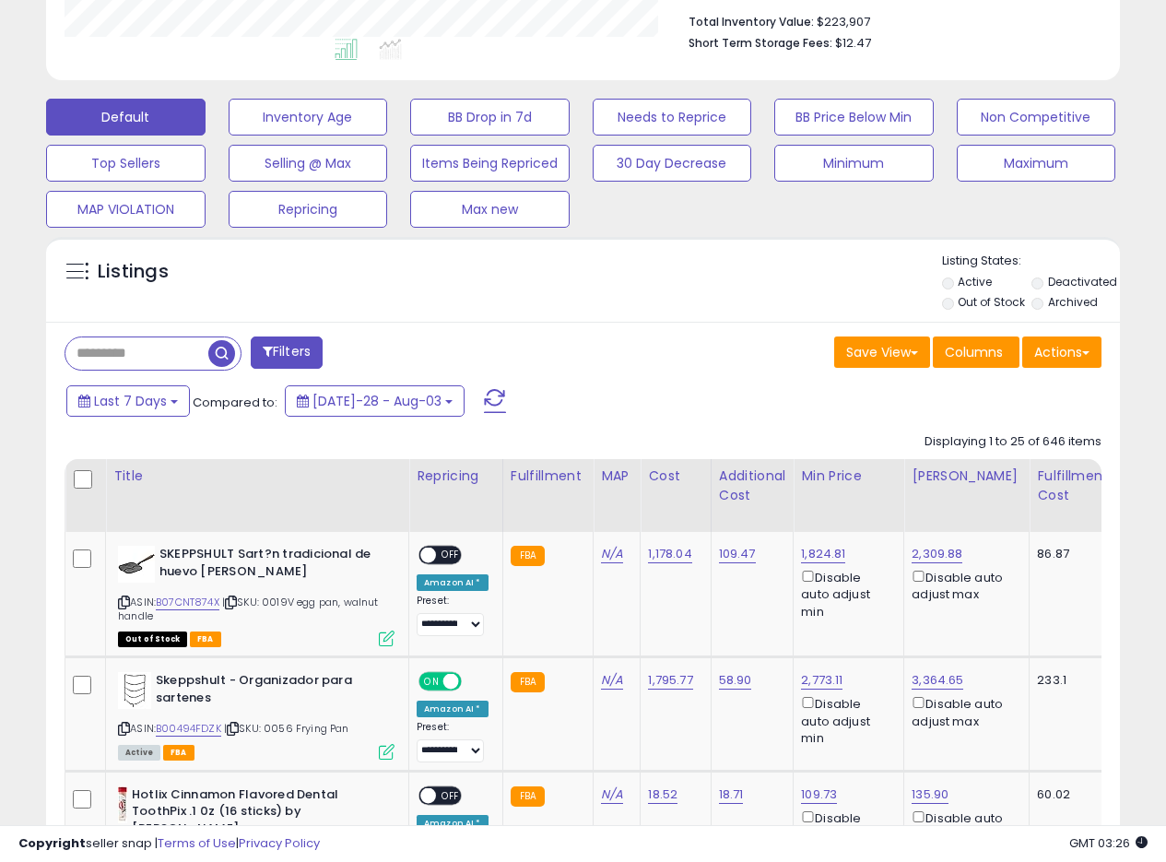
click at [708, 308] on div "Listings" at bounding box center [583, 284] width 1074 height 63
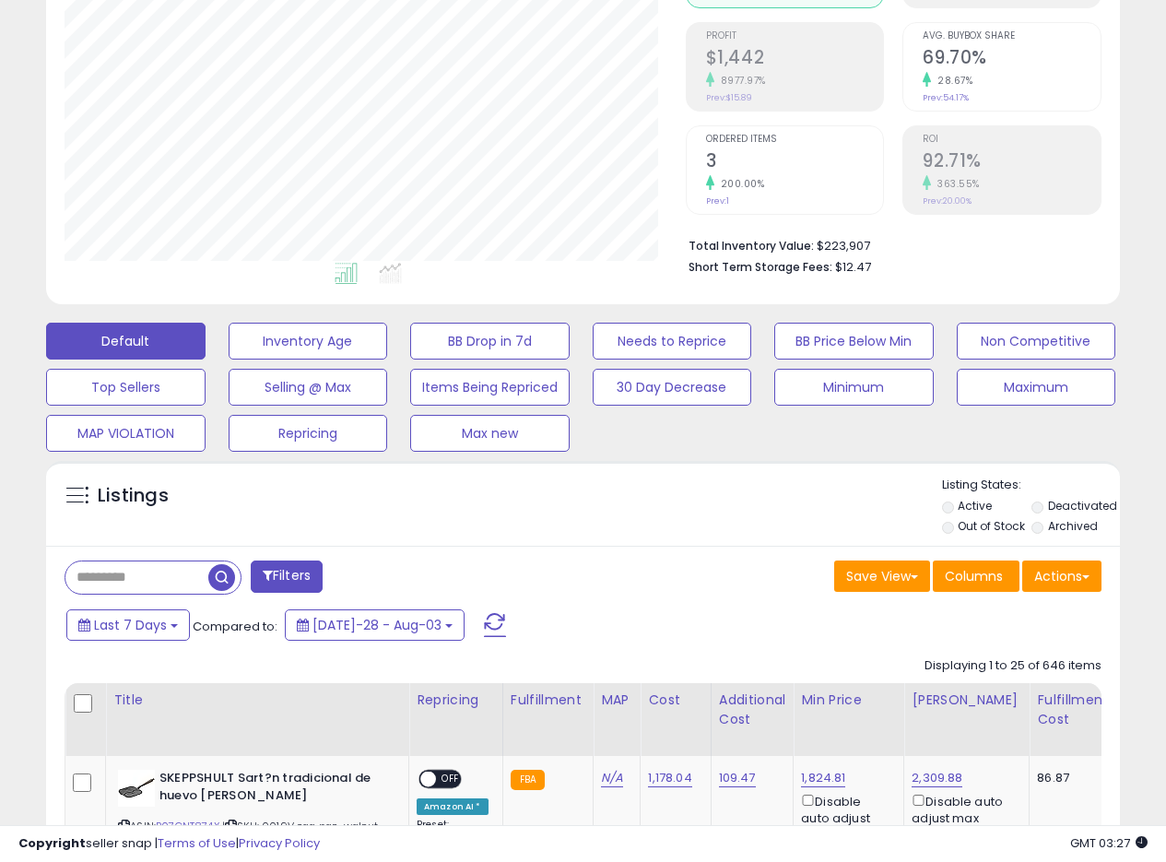
scroll to position [372, 0]
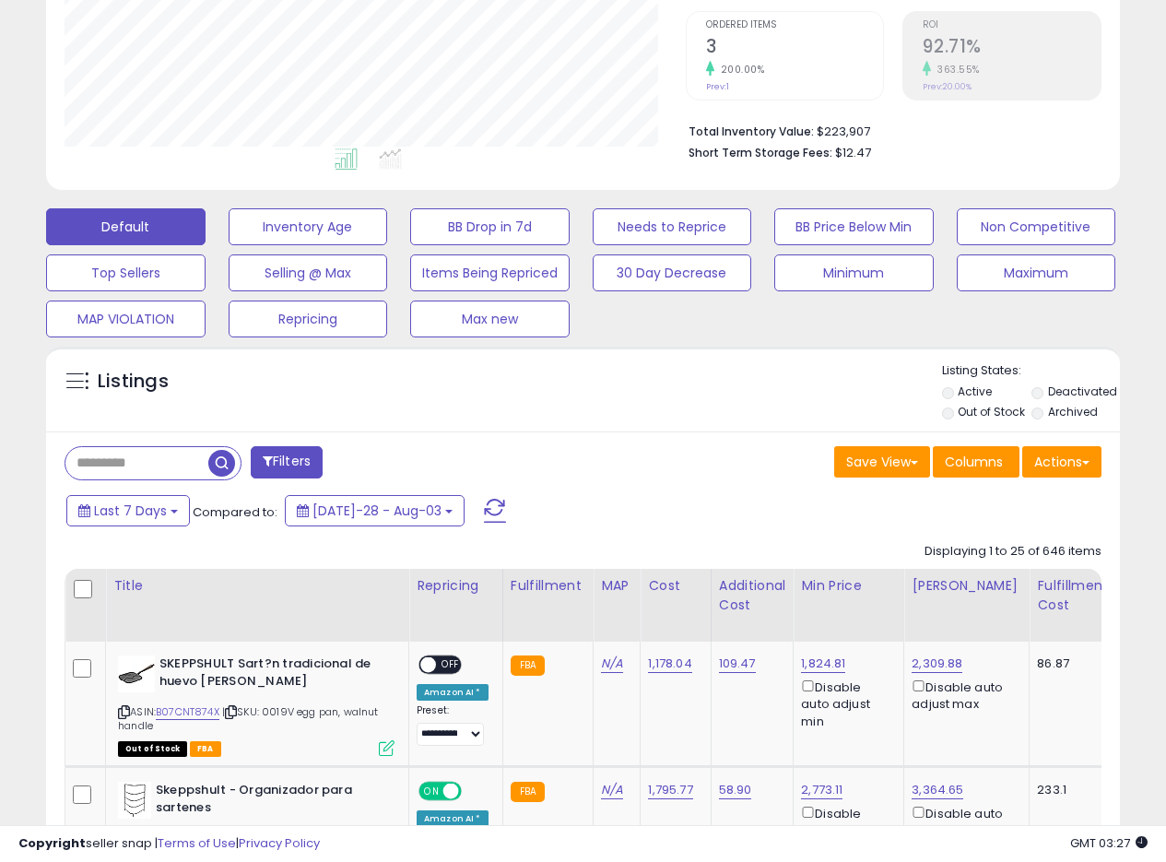
drag, startPoint x: 708, startPoint y: 680, endPoint x: 621, endPoint y: 548, distance: 159.1
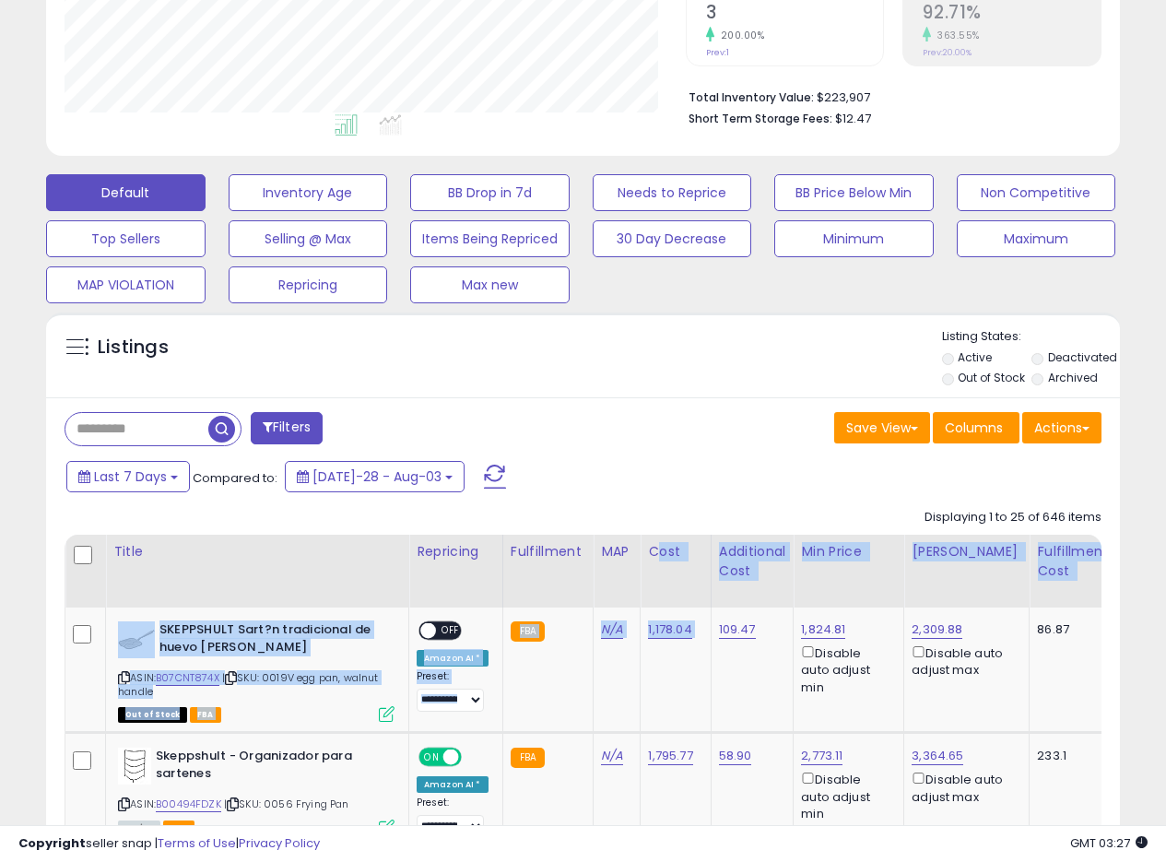
scroll to position [554, 0]
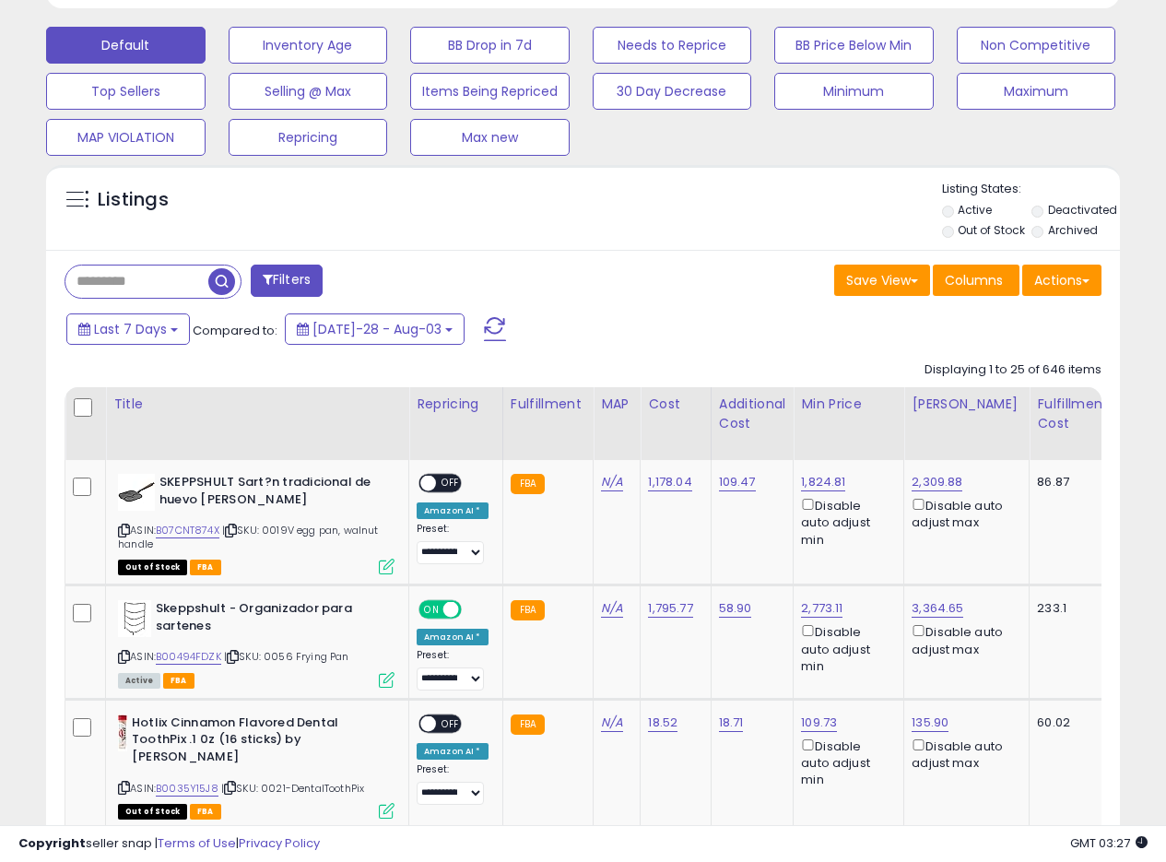
drag, startPoint x: 769, startPoint y: 241, endPoint x: 677, endPoint y: 233, distance: 92.5
click at [770, 241] on div "Listings" at bounding box center [583, 212] width 1074 height 63
drag, startPoint x: 677, startPoint y: 233, endPoint x: 1179, endPoint y: 181, distance: 505.2
click at [680, 233] on div "Listings" at bounding box center [583, 212] width 1074 height 63
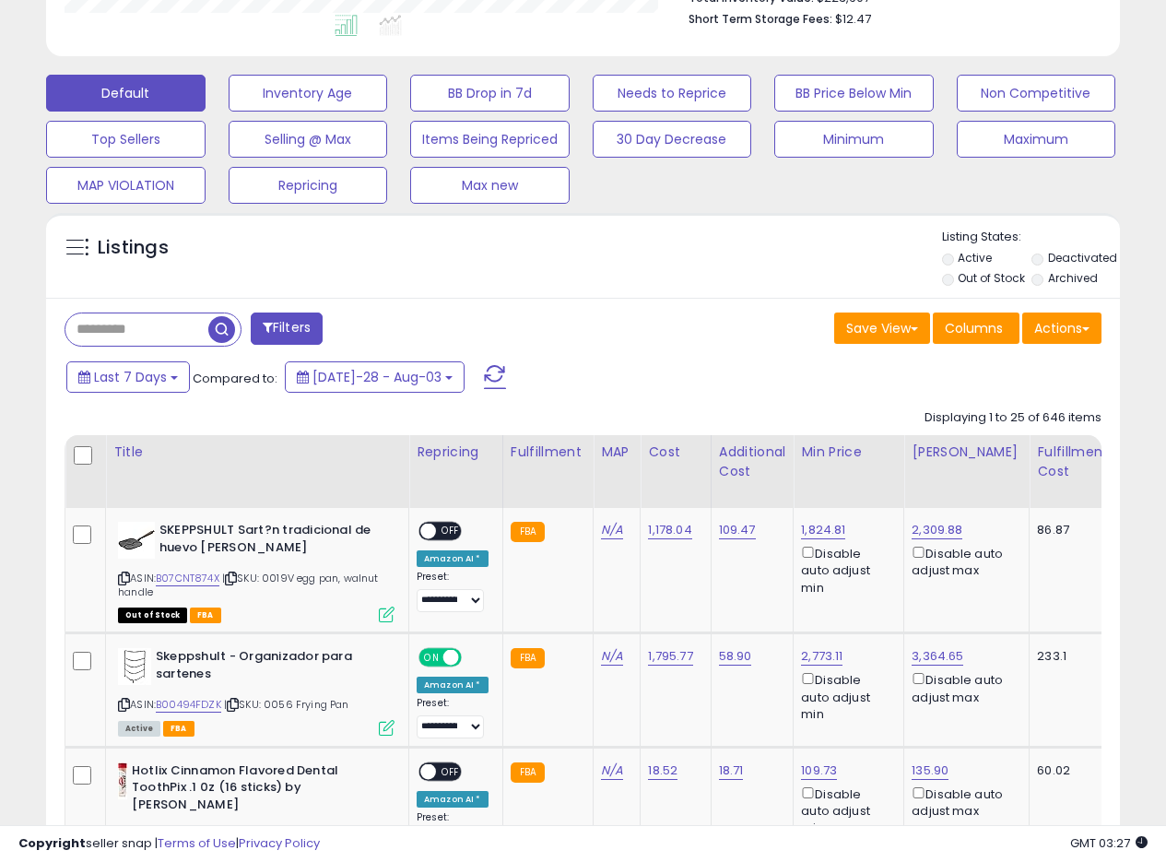
scroll to position [478, 0]
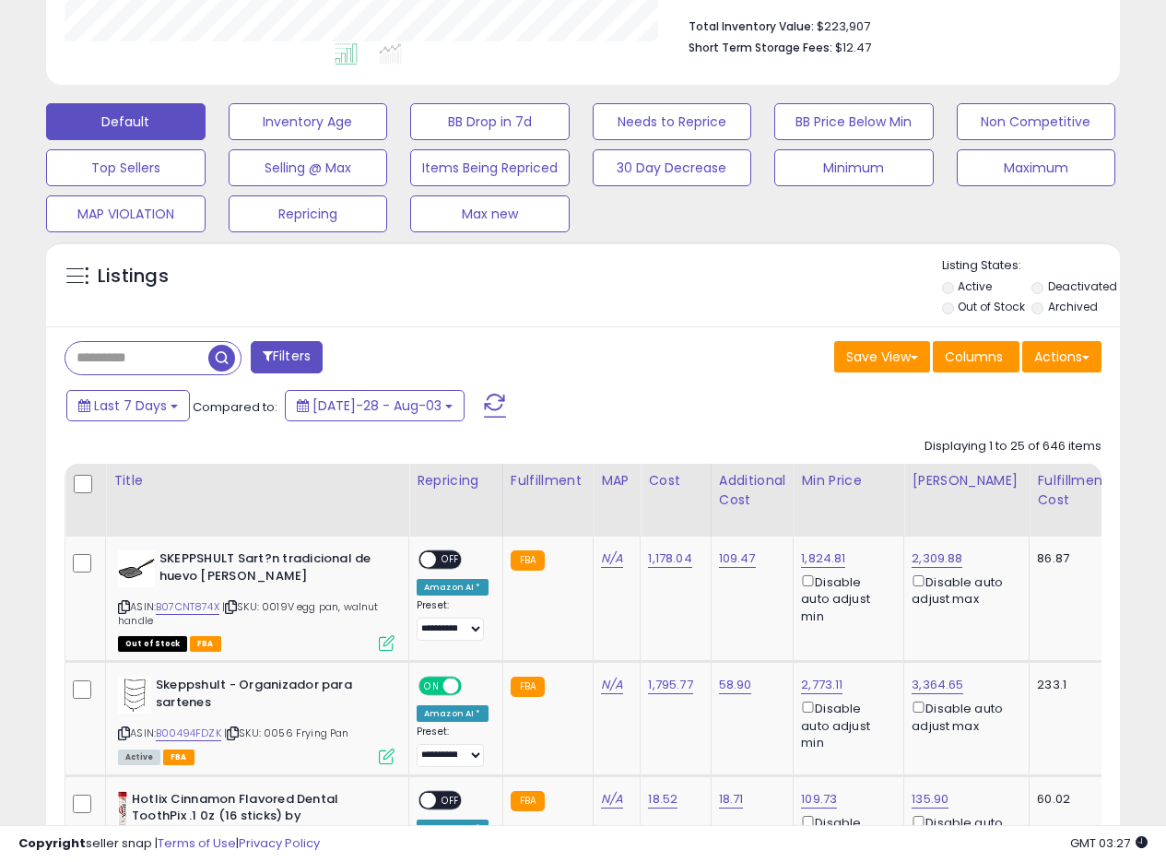
click at [647, 264] on div "Listings" at bounding box center [583, 288] width 1074 height 63
click at [651, 290] on div "Listings" at bounding box center [583, 288] width 1074 height 63
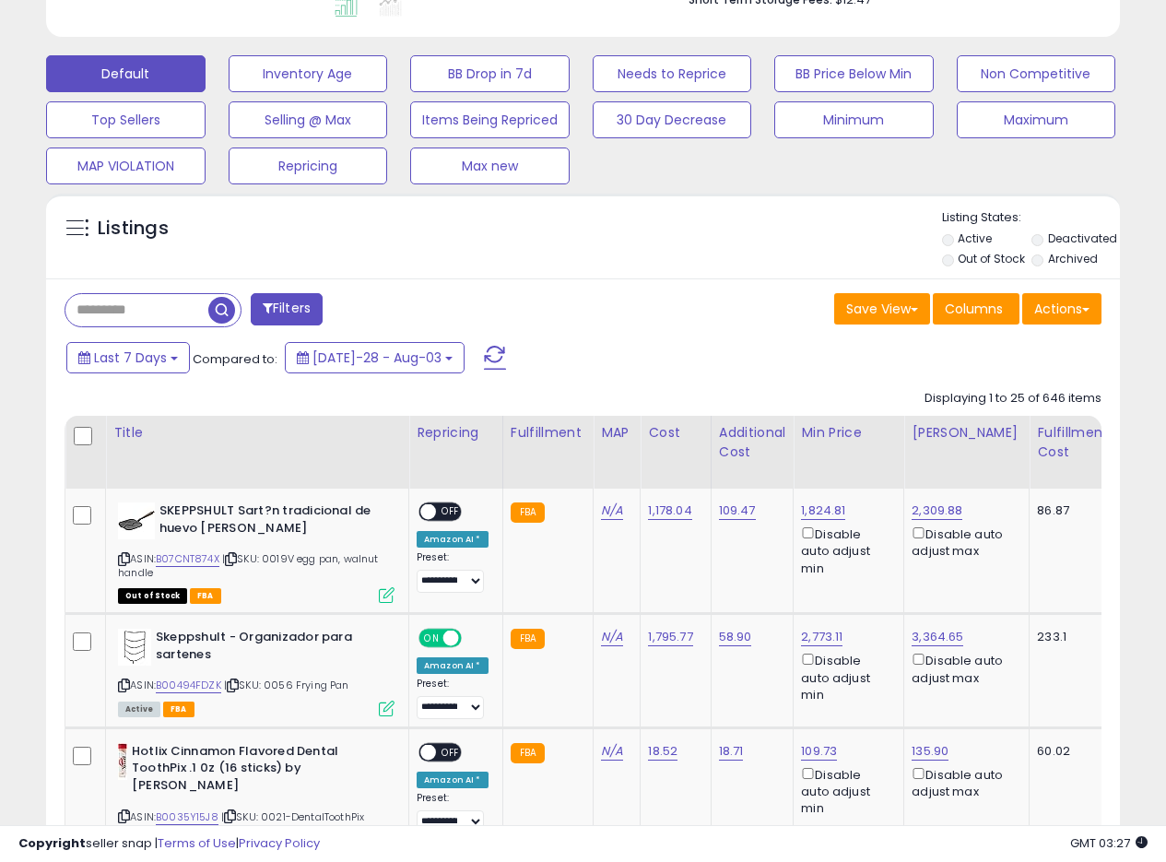
scroll to position [492, 0]
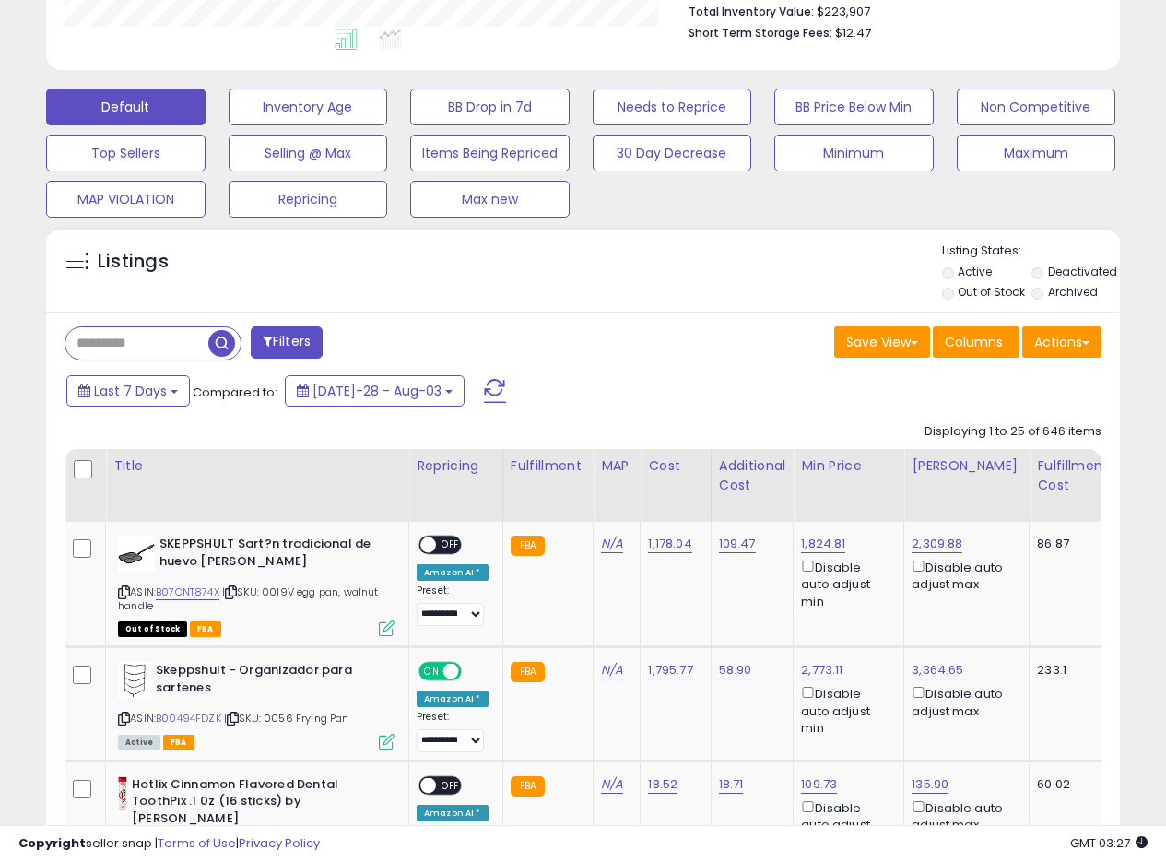
drag, startPoint x: 727, startPoint y: 346, endPoint x: 737, endPoint y: 339, distance: 12.0
click at [734, 342] on div "Save View Save As New View Update Current View Columns Actions Import Export Vi…" at bounding box center [850, 344] width 533 height 36
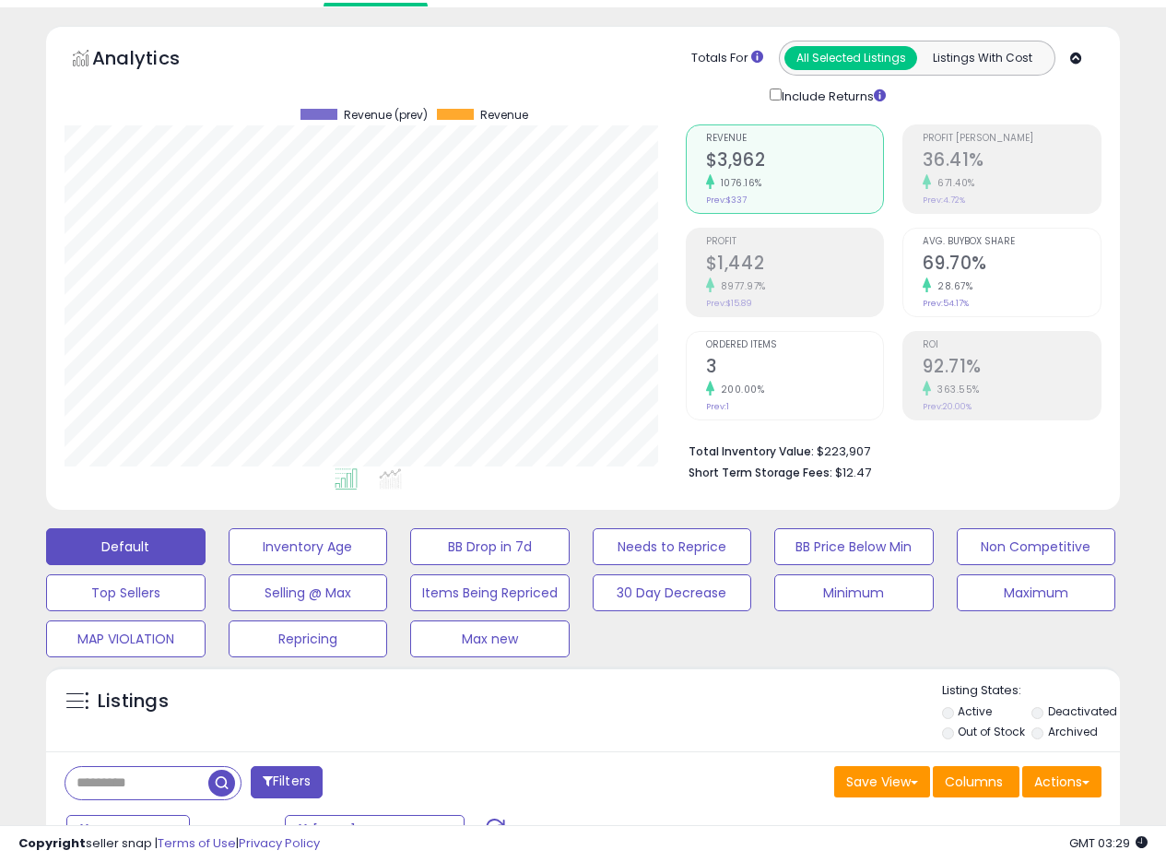
scroll to position [0, 0]
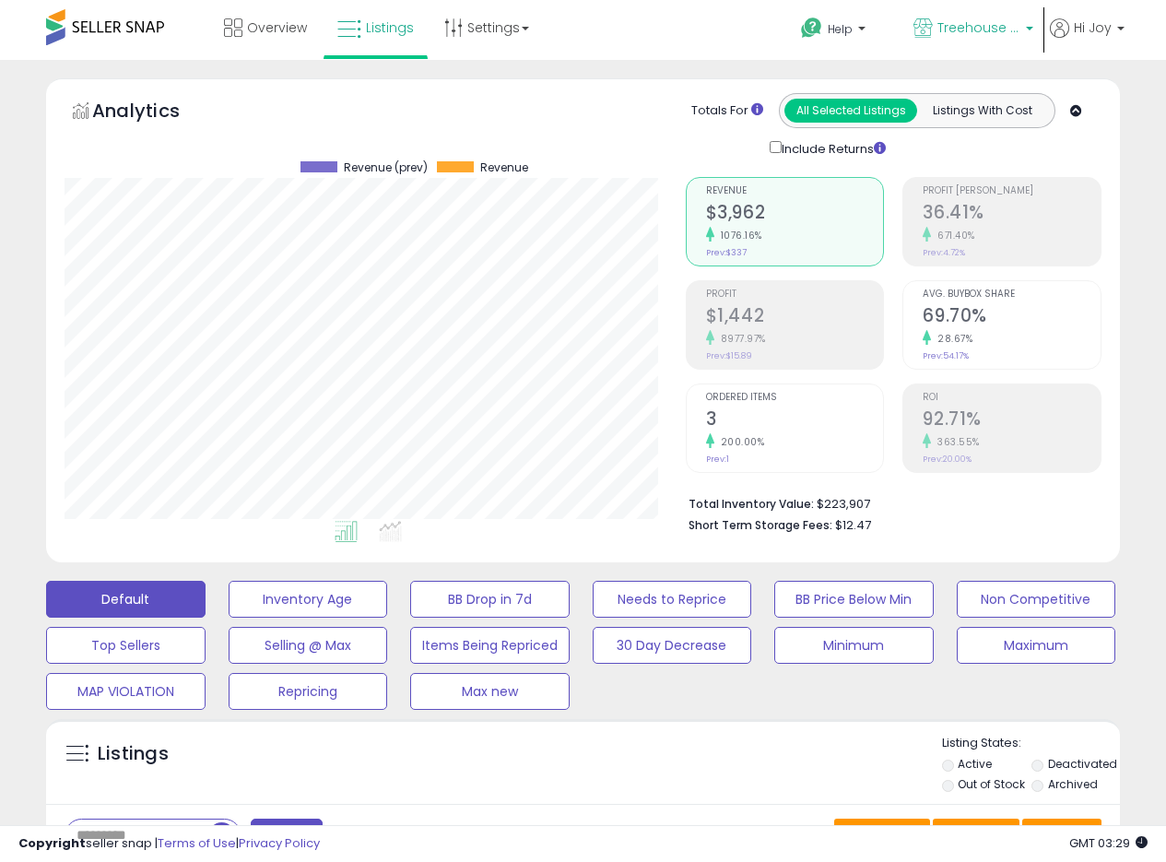
click at [1010, 31] on span "Treehouse MX" at bounding box center [979, 27] width 83 height 18
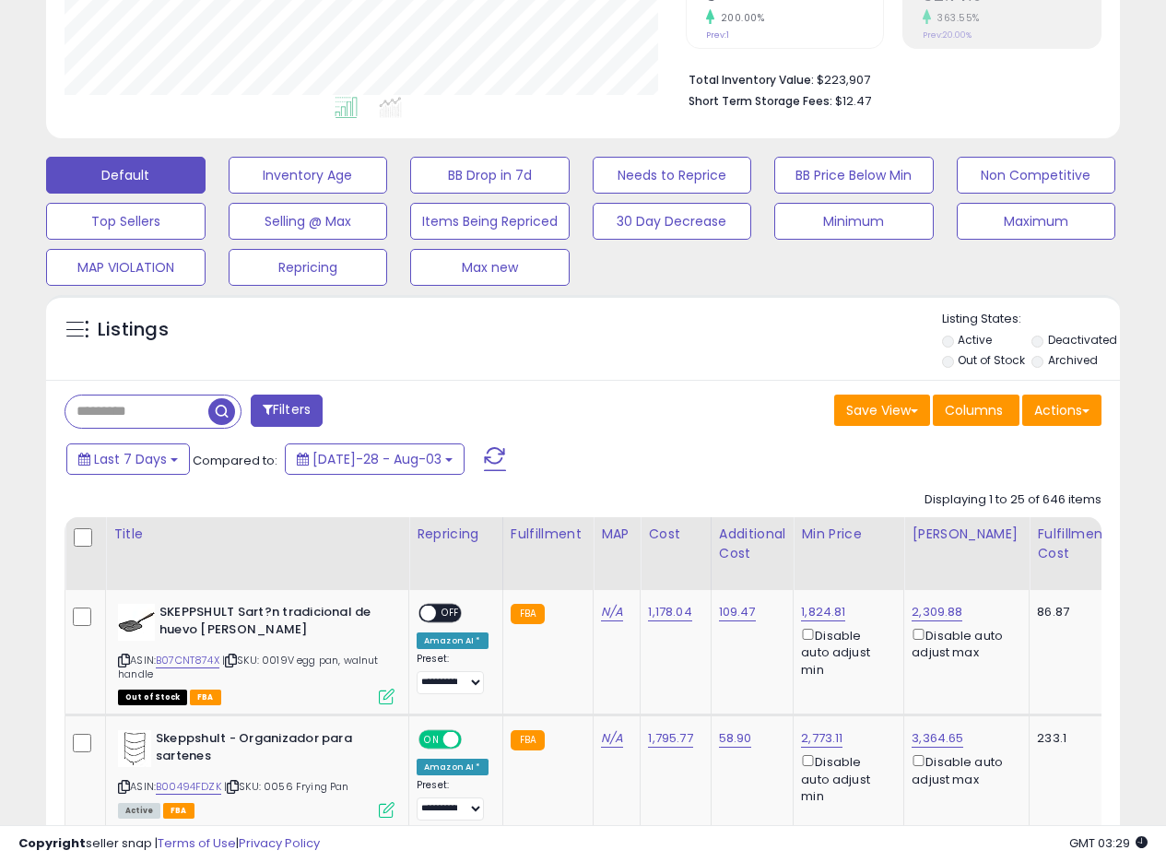
click at [655, 360] on div "Listings" at bounding box center [583, 342] width 1074 height 63
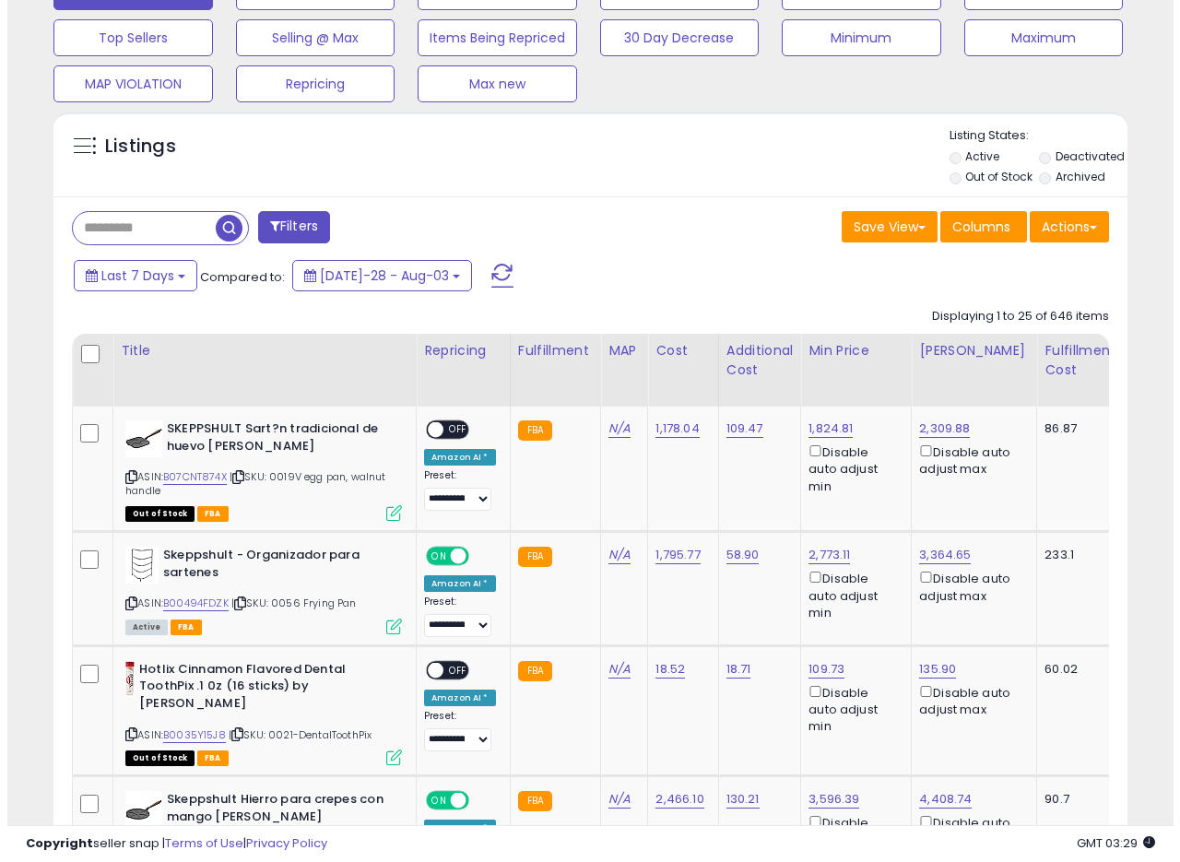
scroll to position [609, 0]
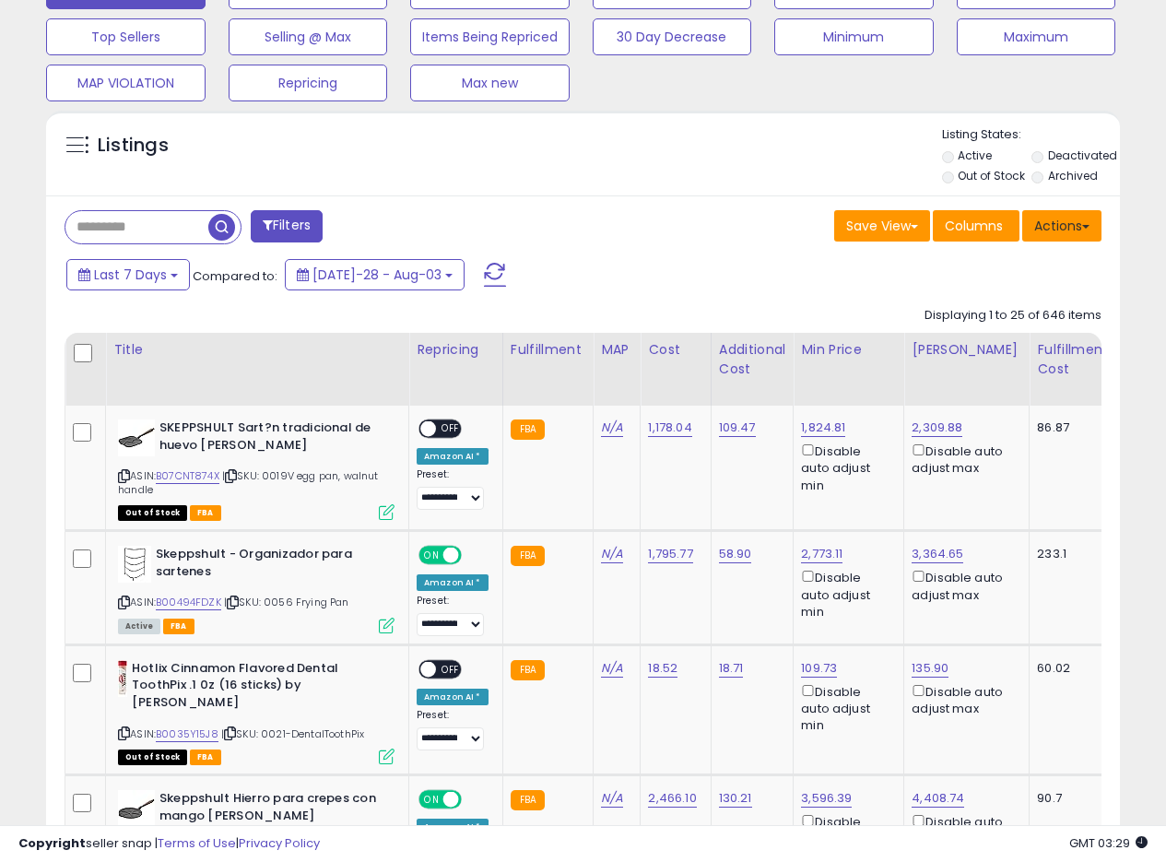
click at [1093, 217] on button "Actions" at bounding box center [1062, 225] width 79 height 31
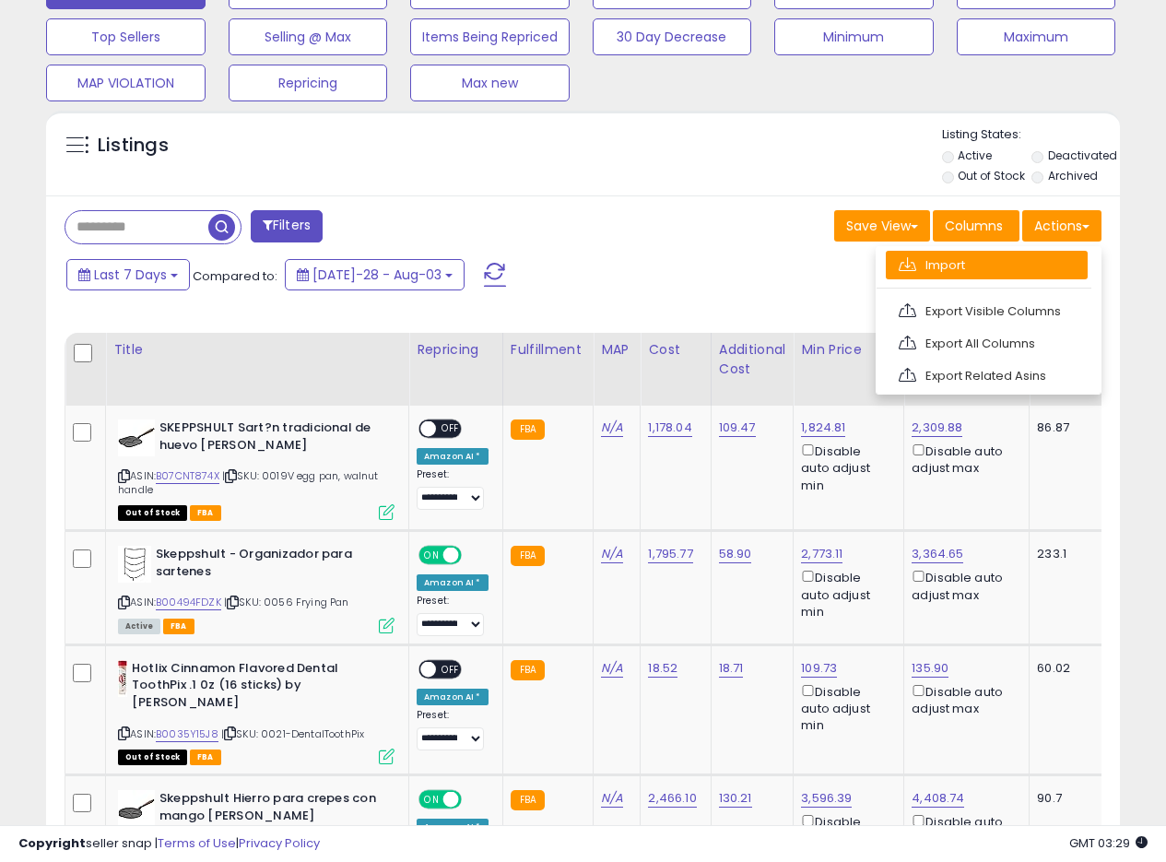
click at [952, 270] on link "Import" at bounding box center [987, 265] width 202 height 29
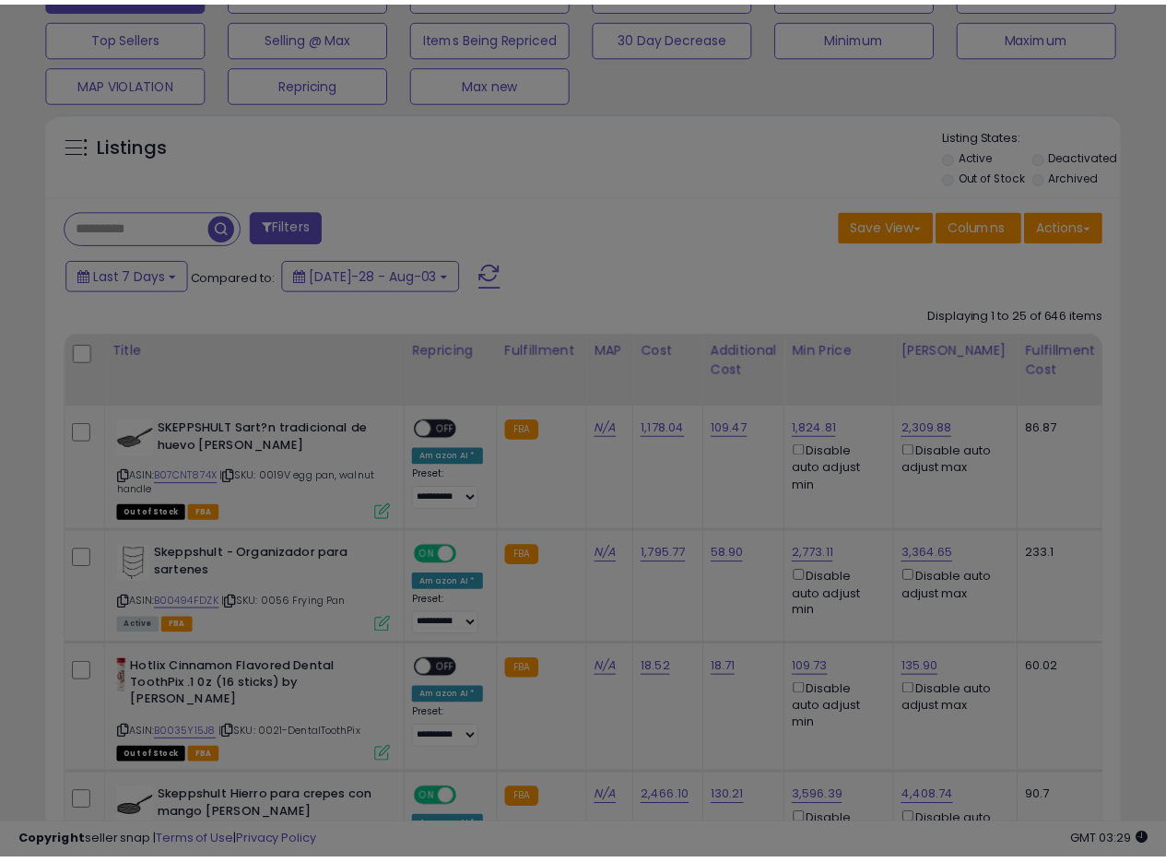
scroll to position [378, 629]
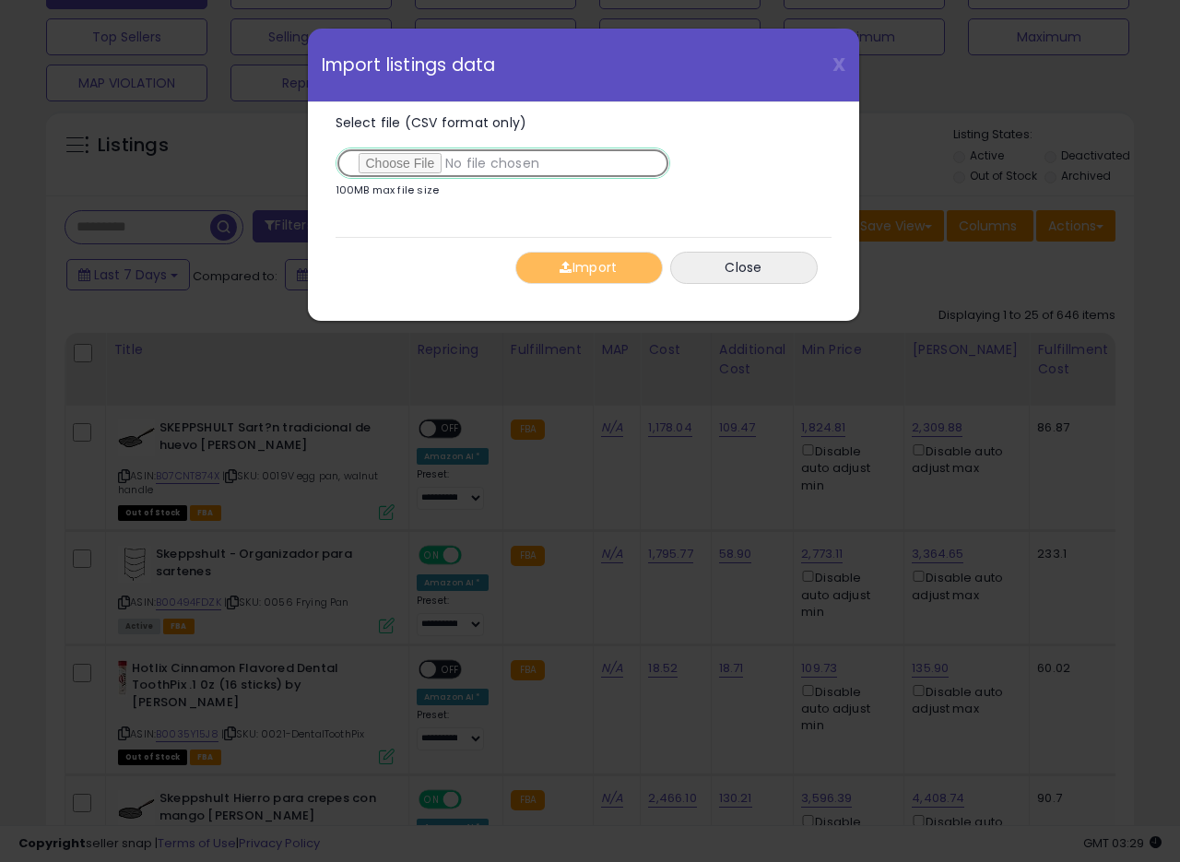
click at [373, 163] on input "Select file (CSV format only)" at bounding box center [503, 163] width 335 height 31
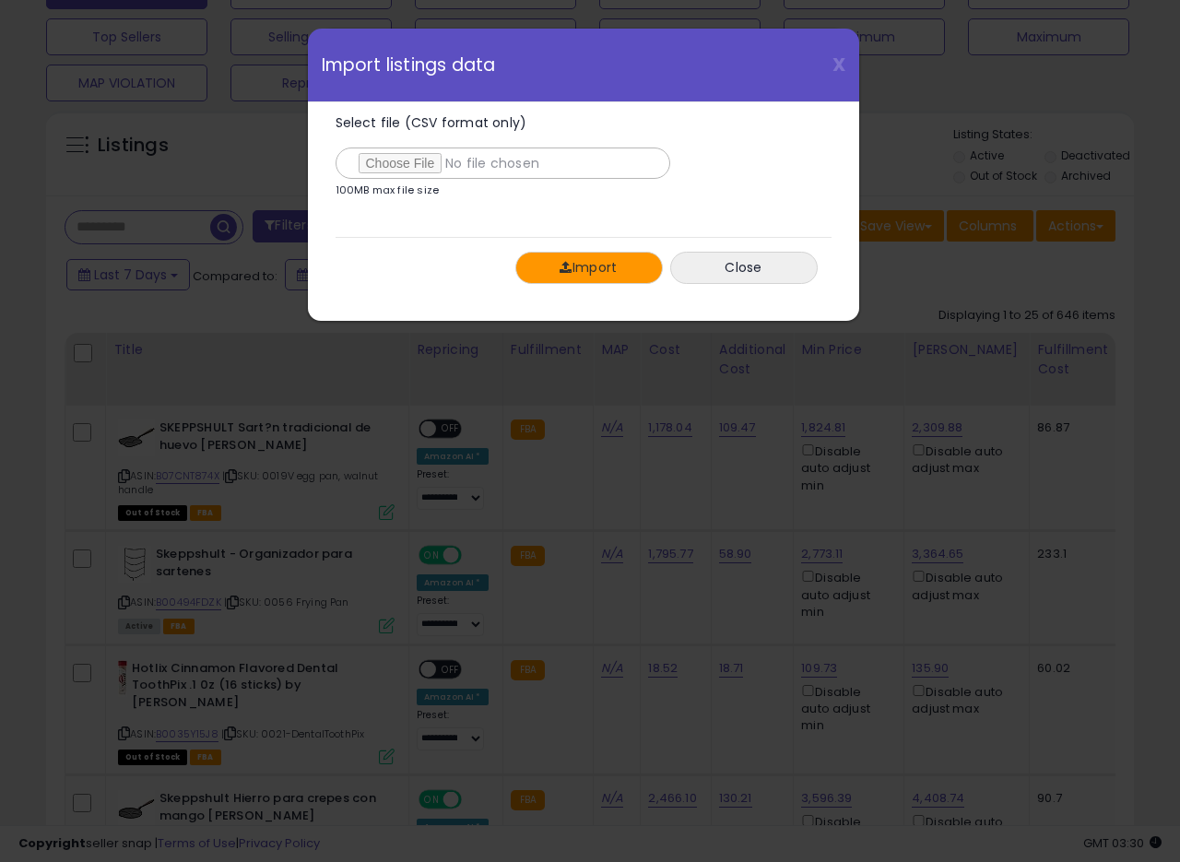
drag, startPoint x: 590, startPoint y: 262, endPoint x: 795, endPoint y: 89, distance: 268.2
click at [795, 94] on div "X Close Import listings data Select file (CSV format only) 100MB max file size …" at bounding box center [583, 175] width 553 height 294
click at [842, 61] on span "X" at bounding box center [839, 65] width 13 height 26
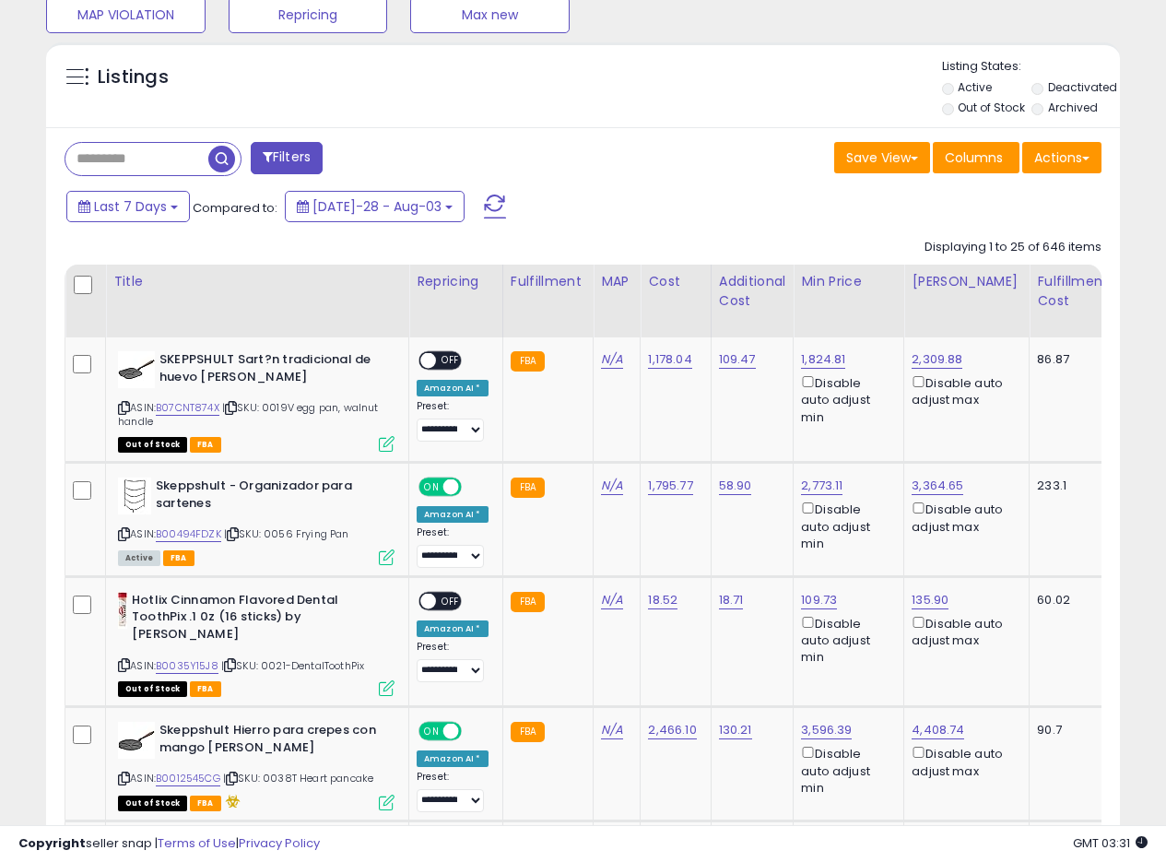
scroll to position [0, 0]
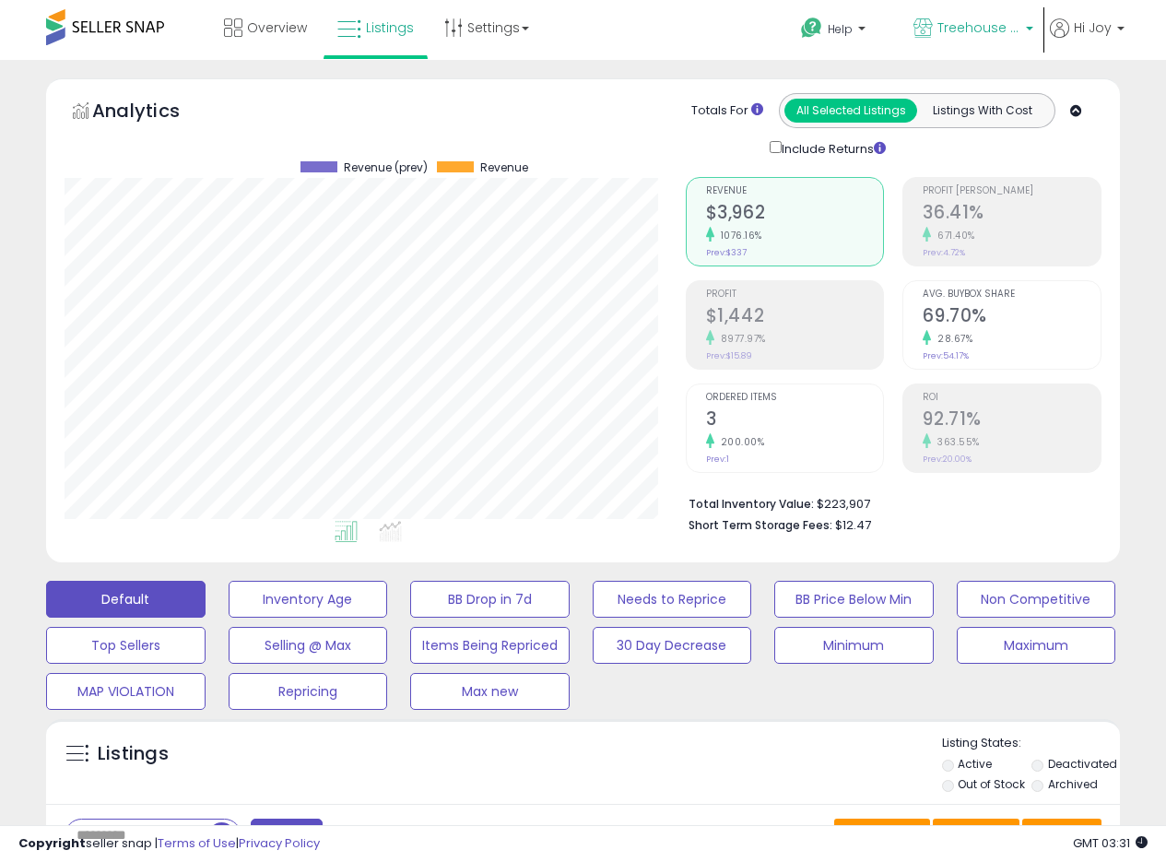
click at [989, 23] on span "Treehouse MX" at bounding box center [979, 27] width 83 height 18
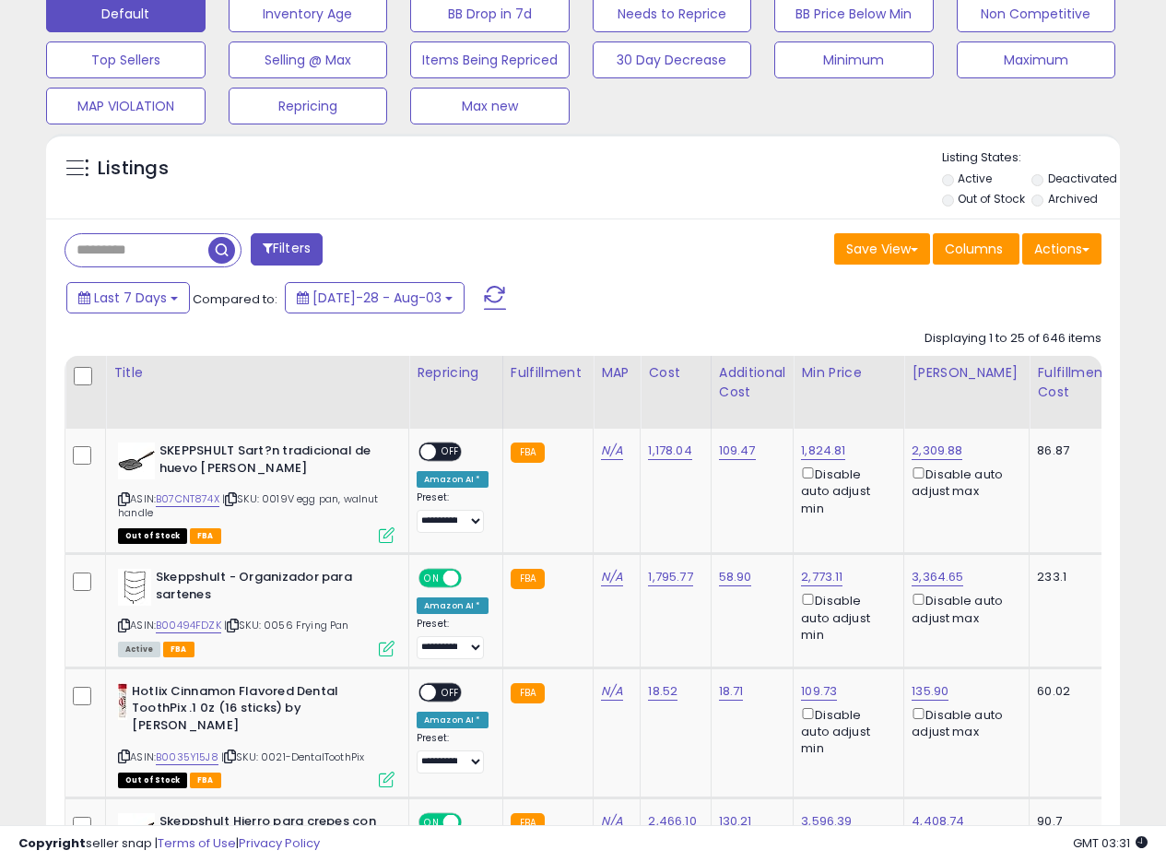
scroll to position [581, 0]
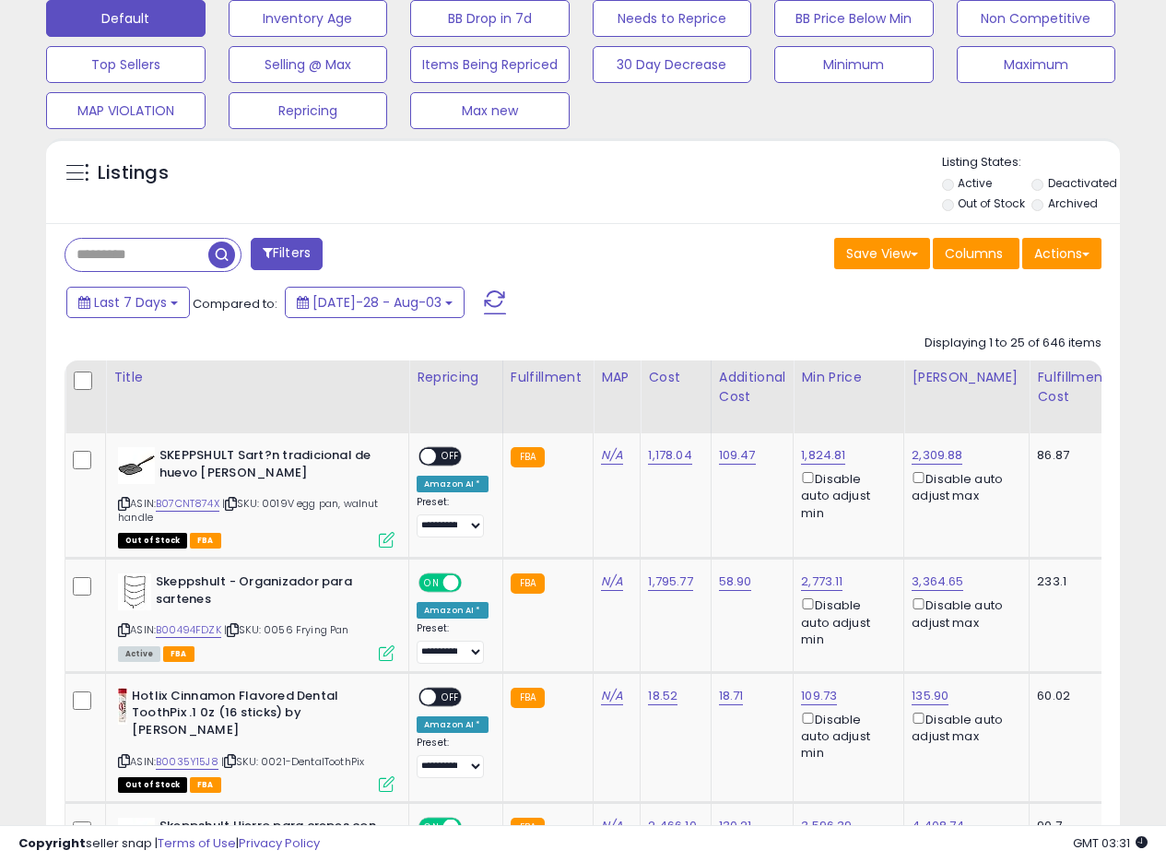
click at [635, 254] on div "Save View Save As New View Update Current View Columns Actions Import Export Vi…" at bounding box center [850, 256] width 533 height 36
click at [634, 254] on div "Save View Save As New View Update Current View Columns Actions Import Export Vi…" at bounding box center [850, 256] width 533 height 36
click at [564, 244] on div "Filters" at bounding box center [317, 256] width 533 height 37
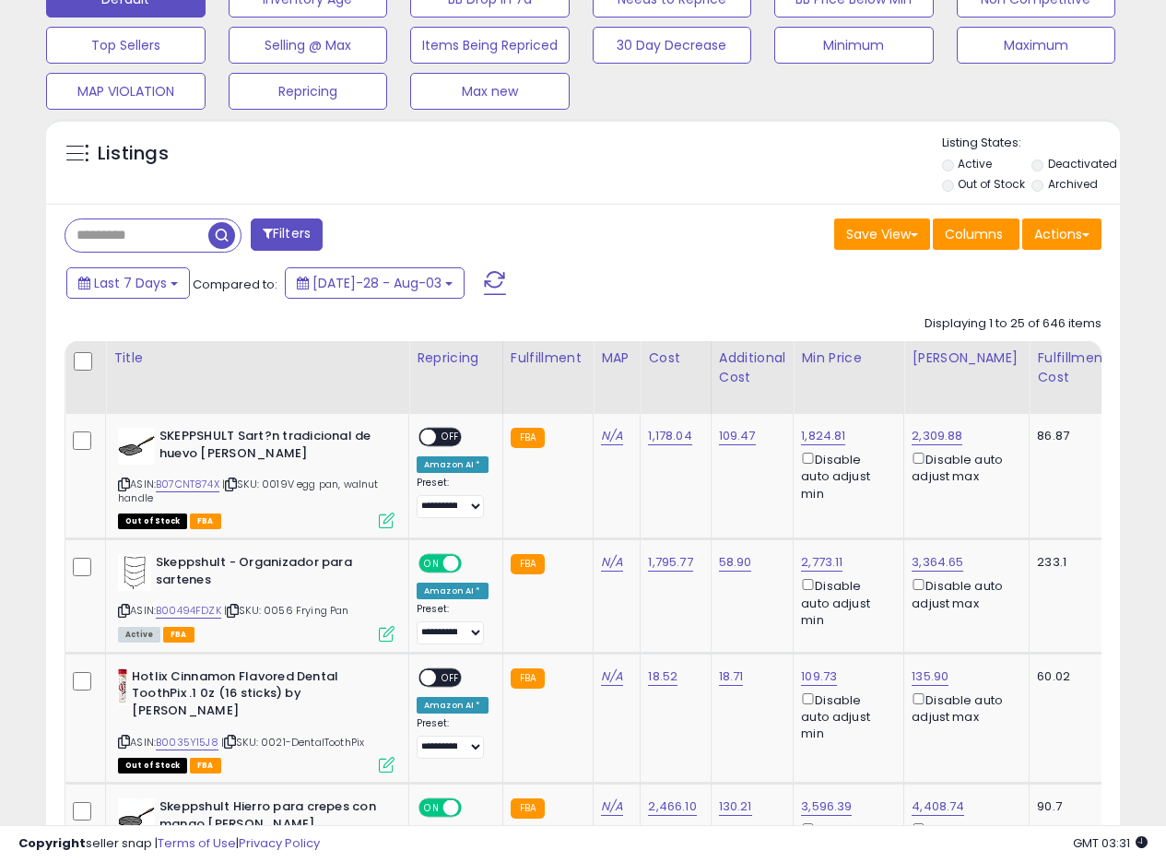
scroll to position [595, 0]
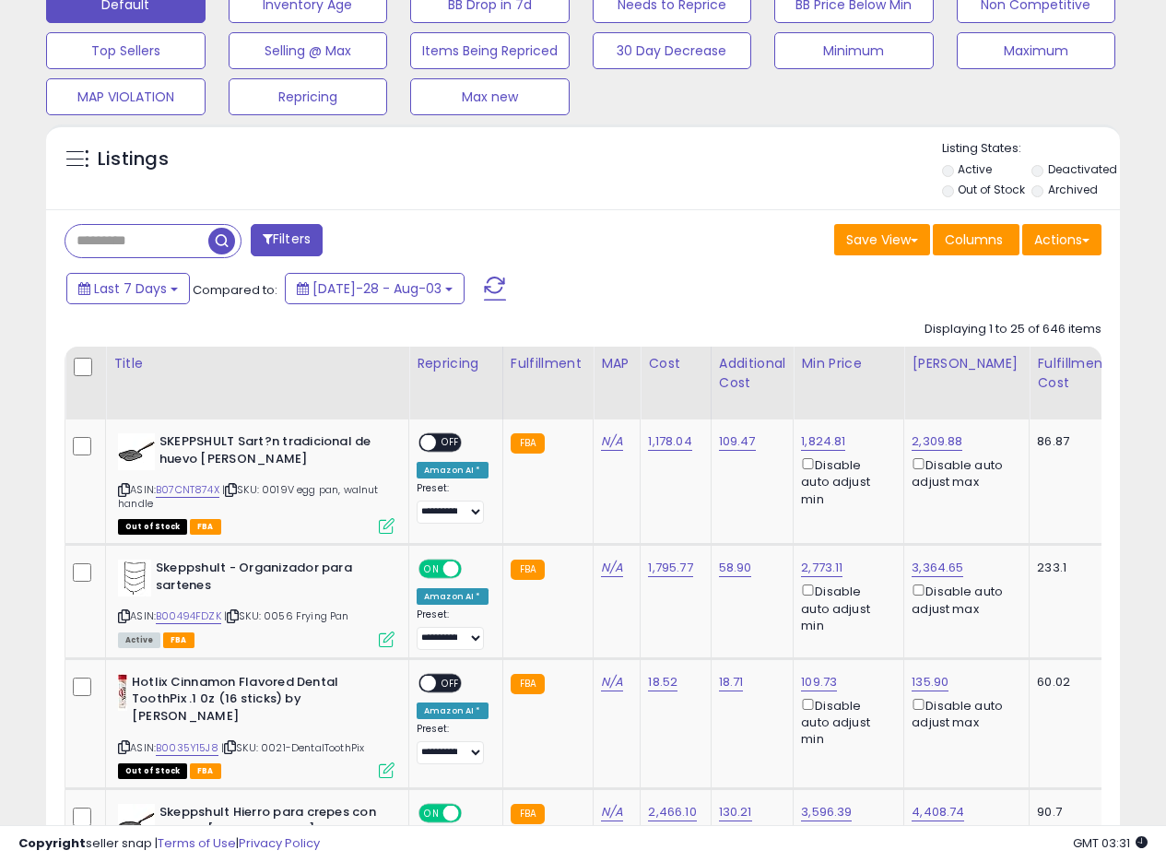
click at [754, 224] on div "Save View Save As New View Update Current View Columns Actions Import Export Vi…" at bounding box center [850, 242] width 533 height 36
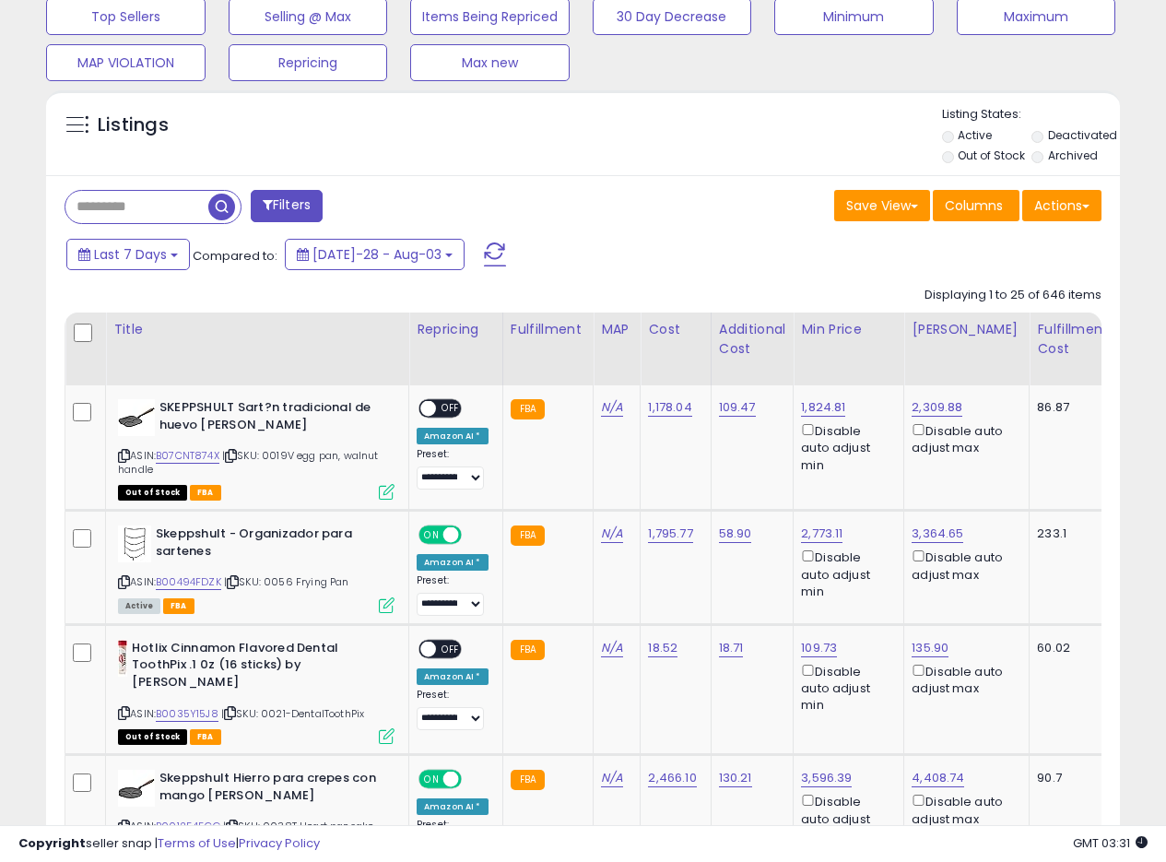
scroll to position [619, 0]
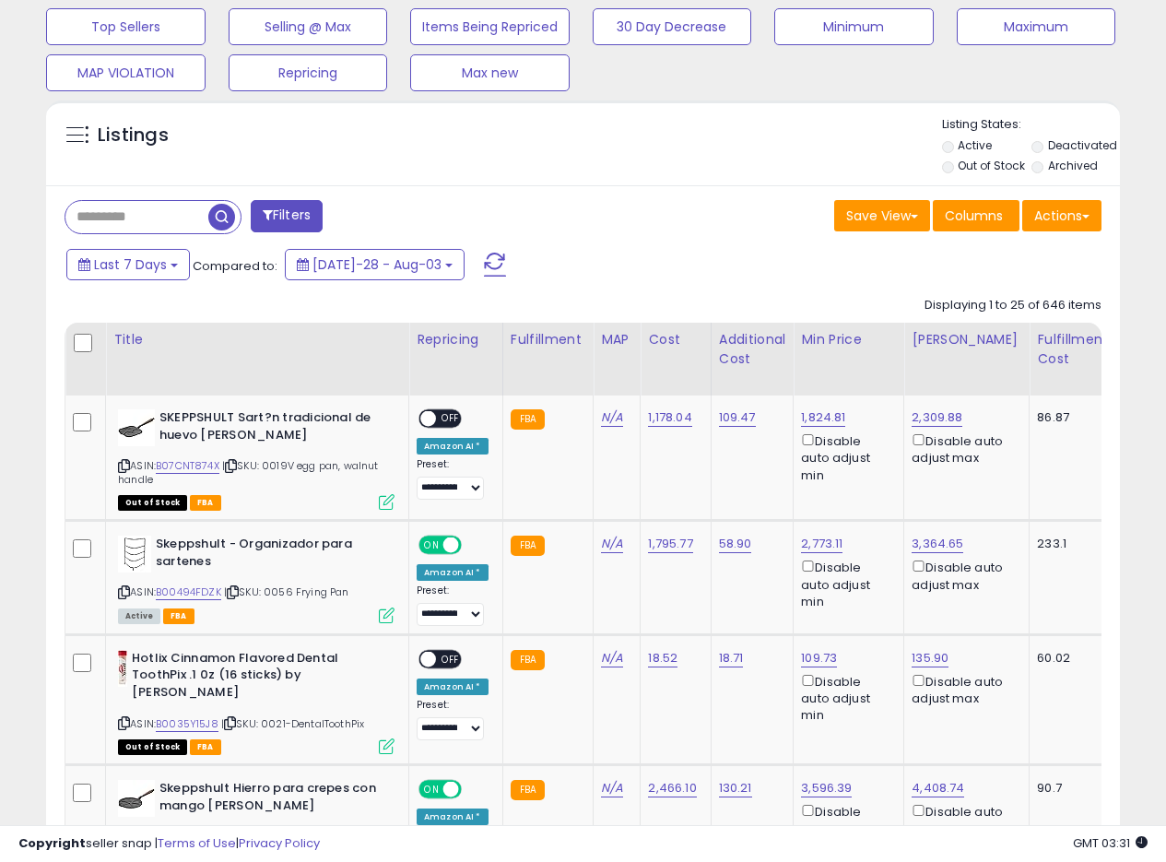
click at [748, 219] on div "Save View Save As New View Update Current View Columns Actions Import Export Vi…" at bounding box center [850, 218] width 533 height 36
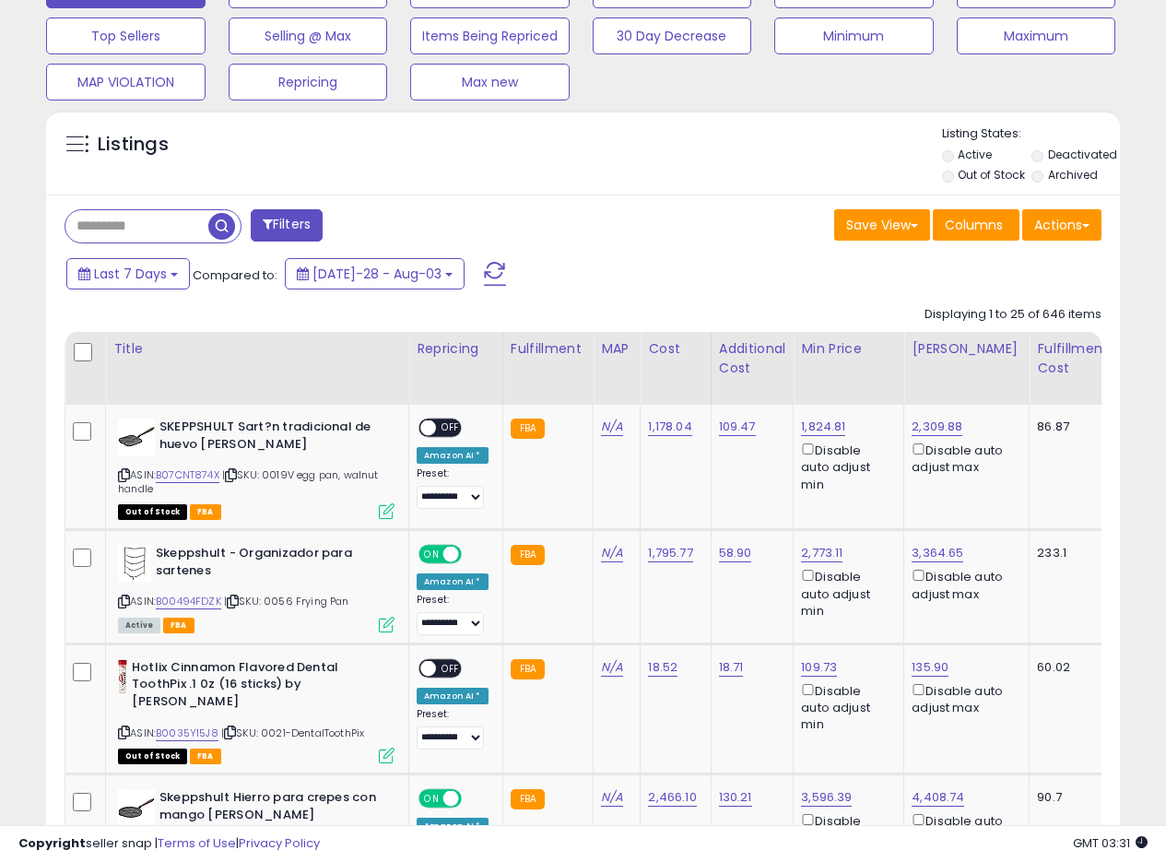
scroll to position [605, 0]
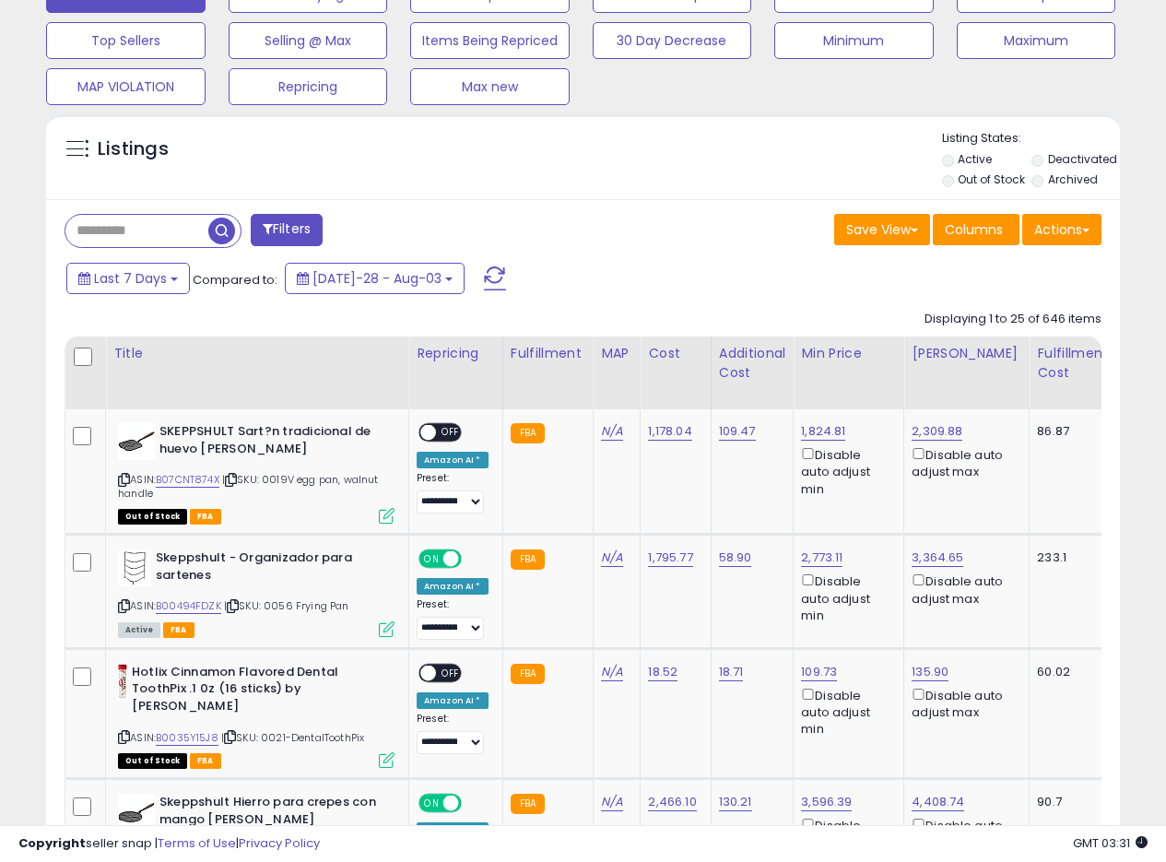
click at [704, 185] on div "Listings" at bounding box center [583, 161] width 1074 height 63
click at [703, 187] on div "Listings" at bounding box center [583, 161] width 1074 height 63
click at [715, 185] on div "Listings" at bounding box center [583, 161] width 1074 height 63
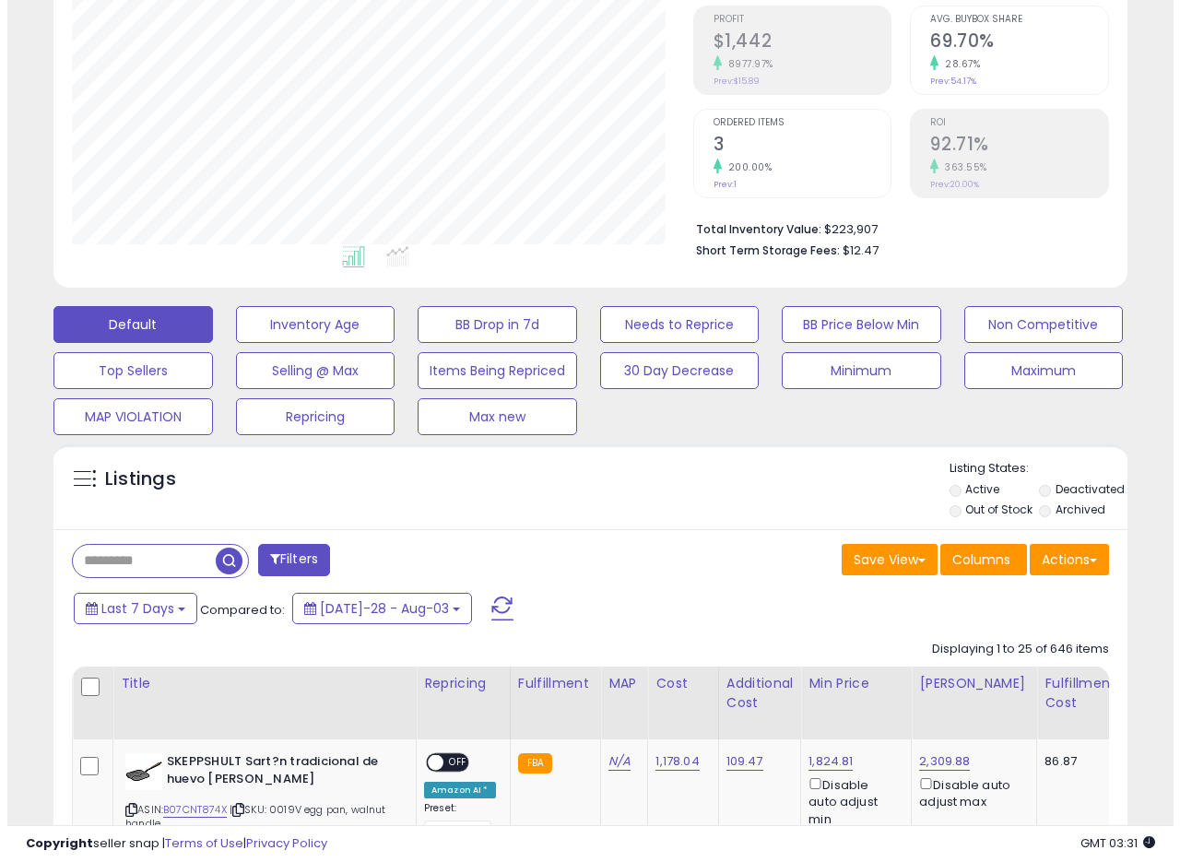
scroll to position [455, 0]
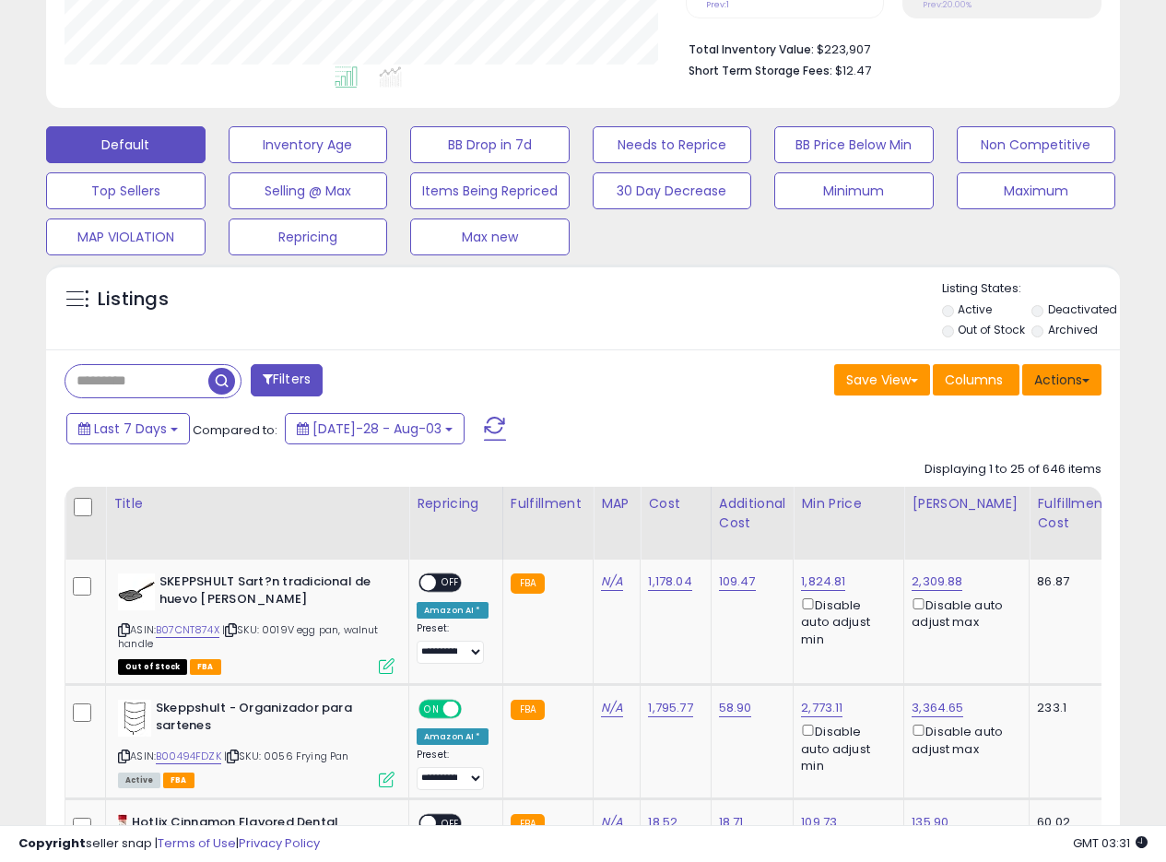
click at [1082, 374] on button "Actions" at bounding box center [1062, 379] width 79 height 31
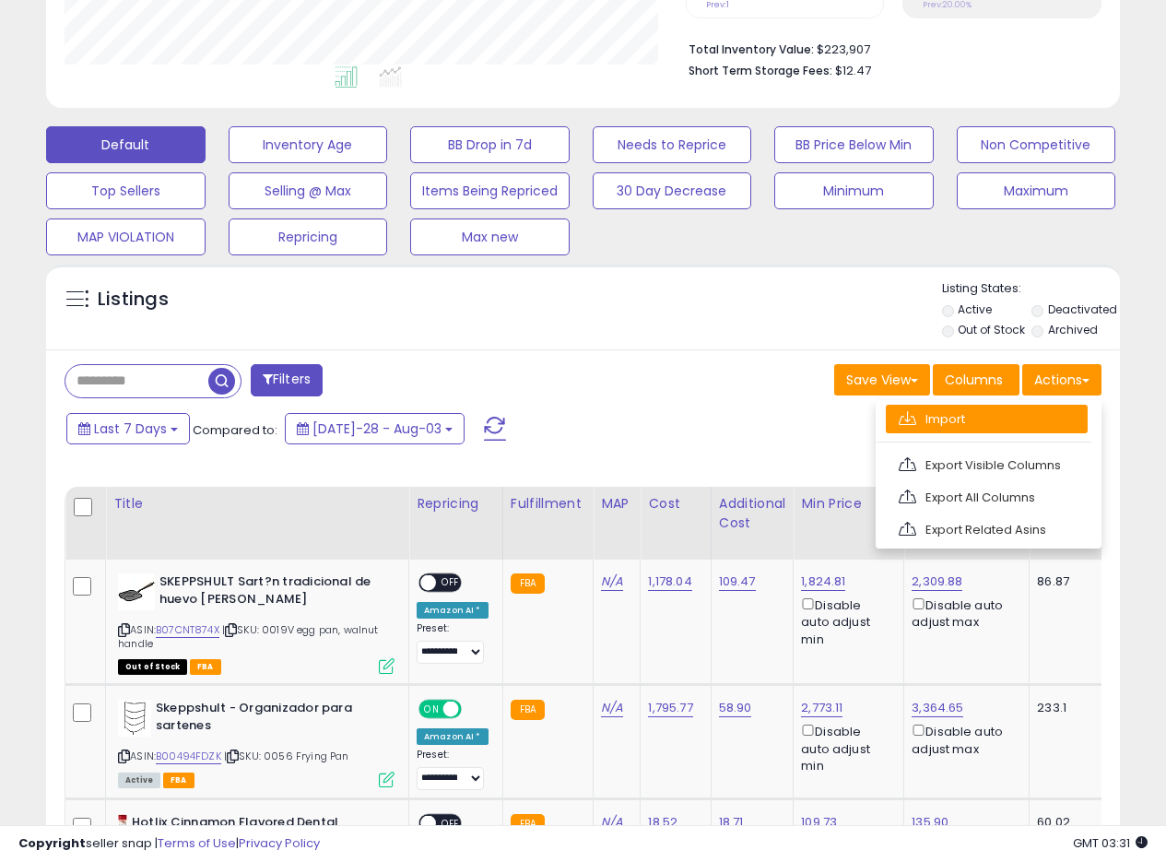
click at [951, 421] on link "Import" at bounding box center [987, 419] width 202 height 29
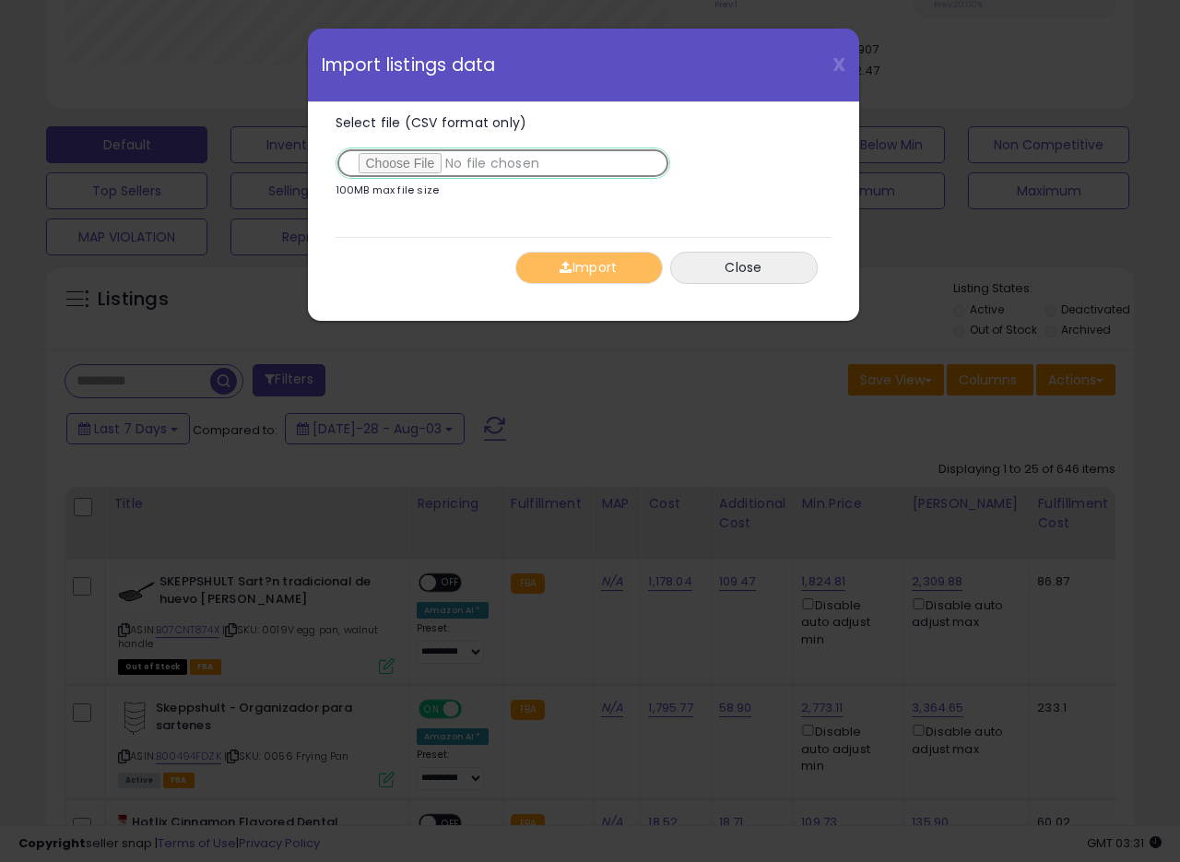
click at [422, 171] on input "Select file (CSV format only)" at bounding box center [503, 163] width 335 height 31
type input "**********"
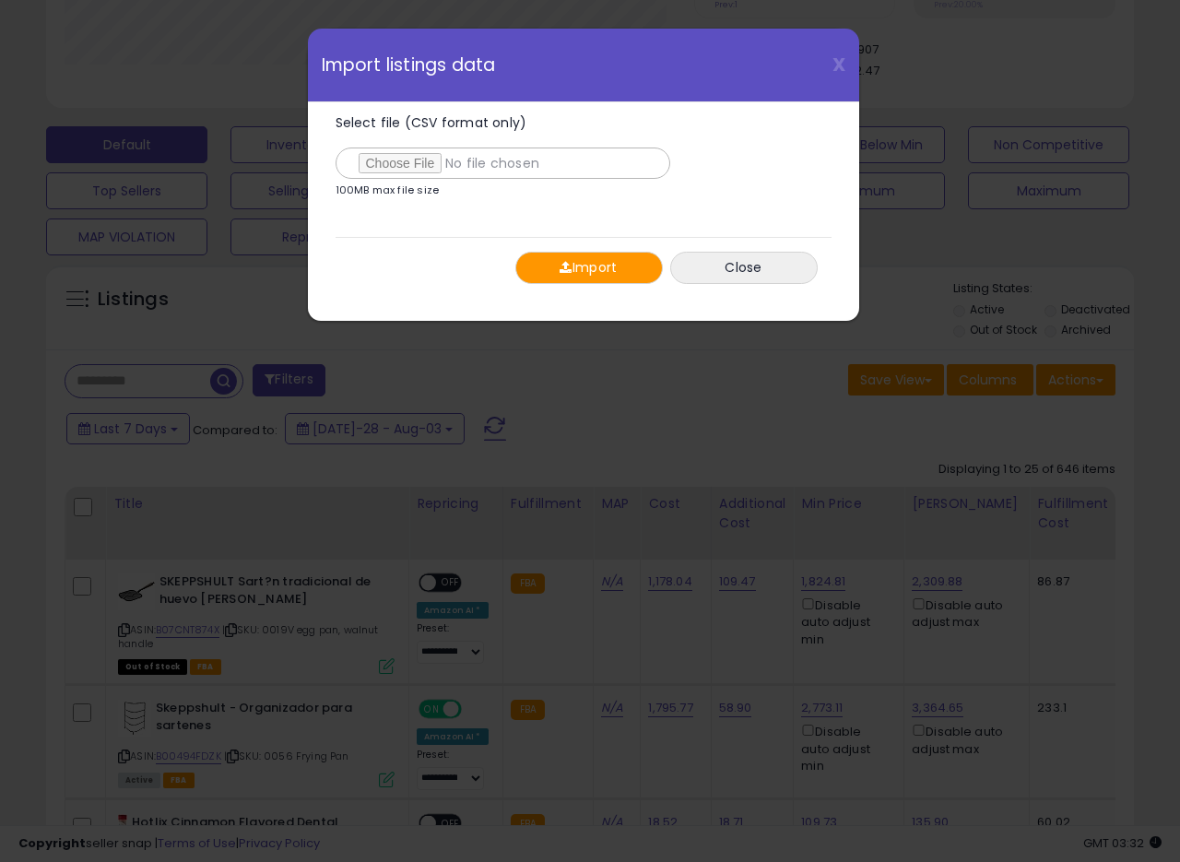
click at [618, 274] on button "Import" at bounding box center [589, 268] width 148 height 32
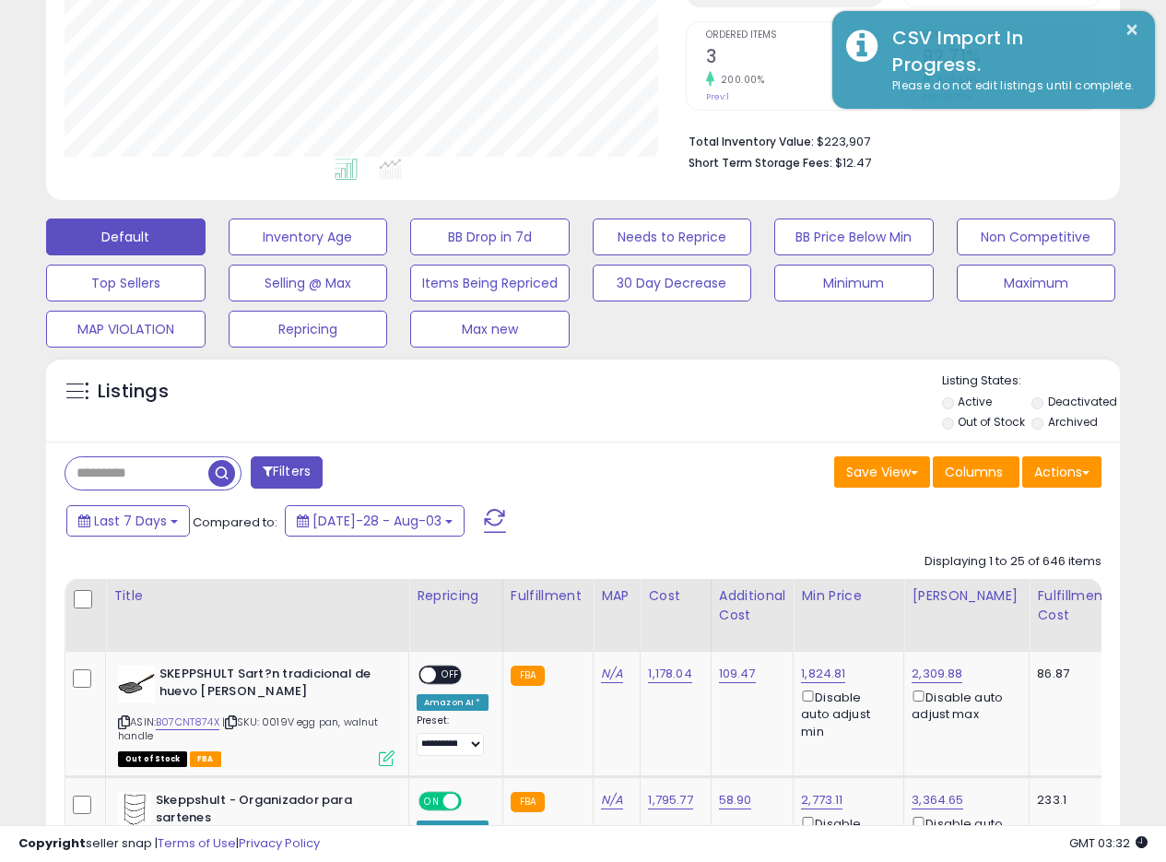
scroll to position [343, 0]
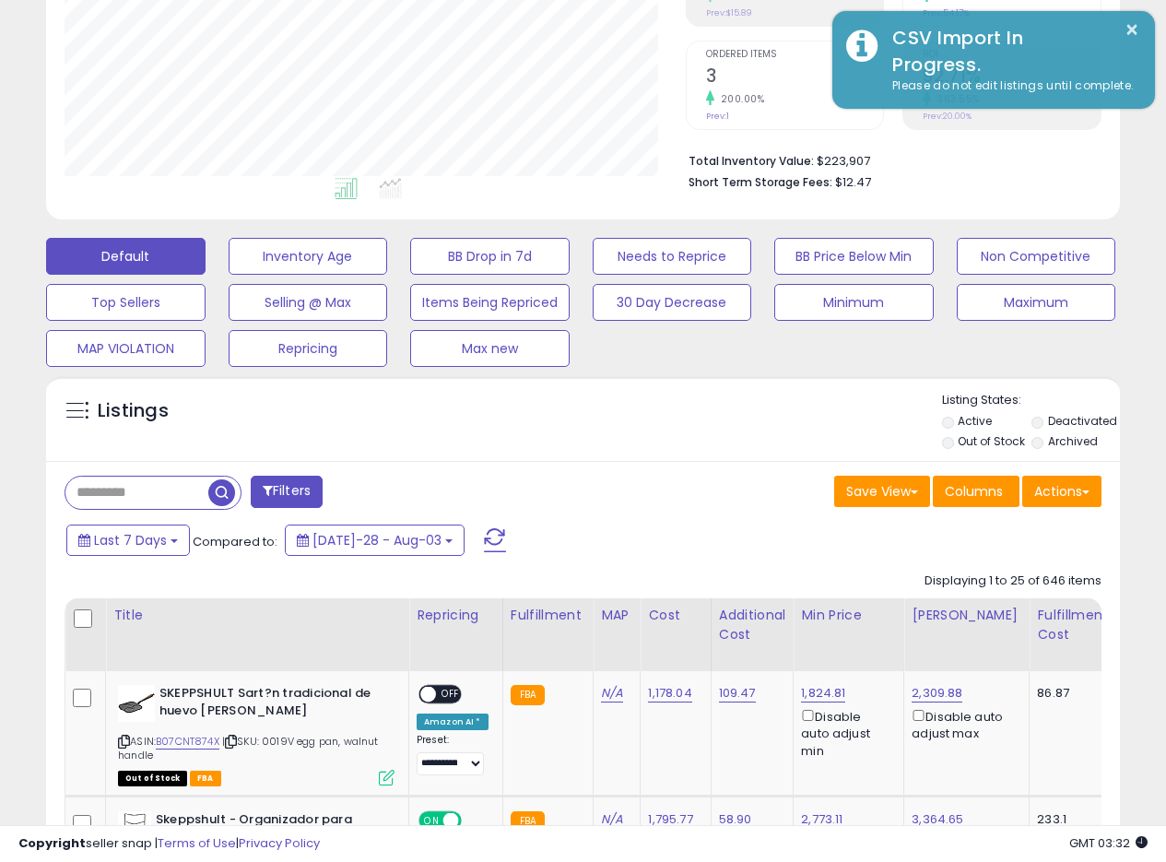
click at [656, 424] on div "Listings" at bounding box center [583, 423] width 1074 height 63
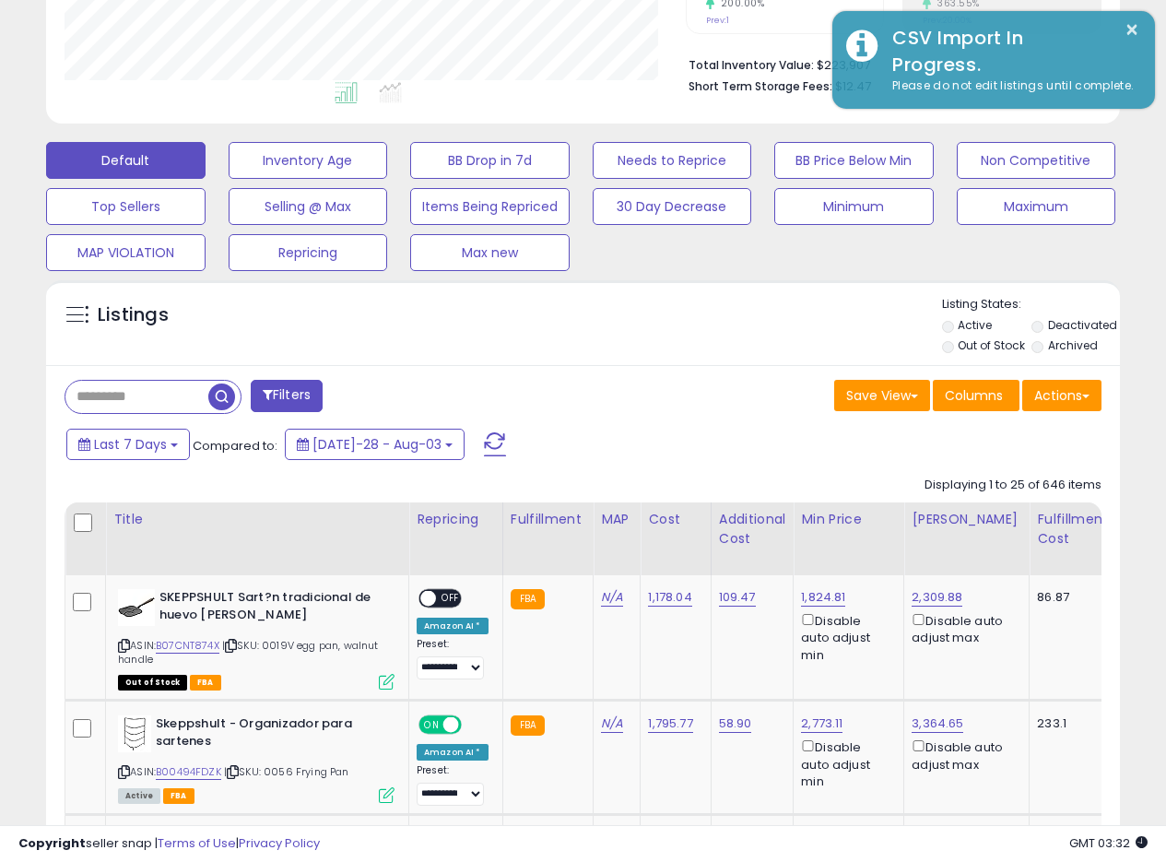
scroll to position [448, 0]
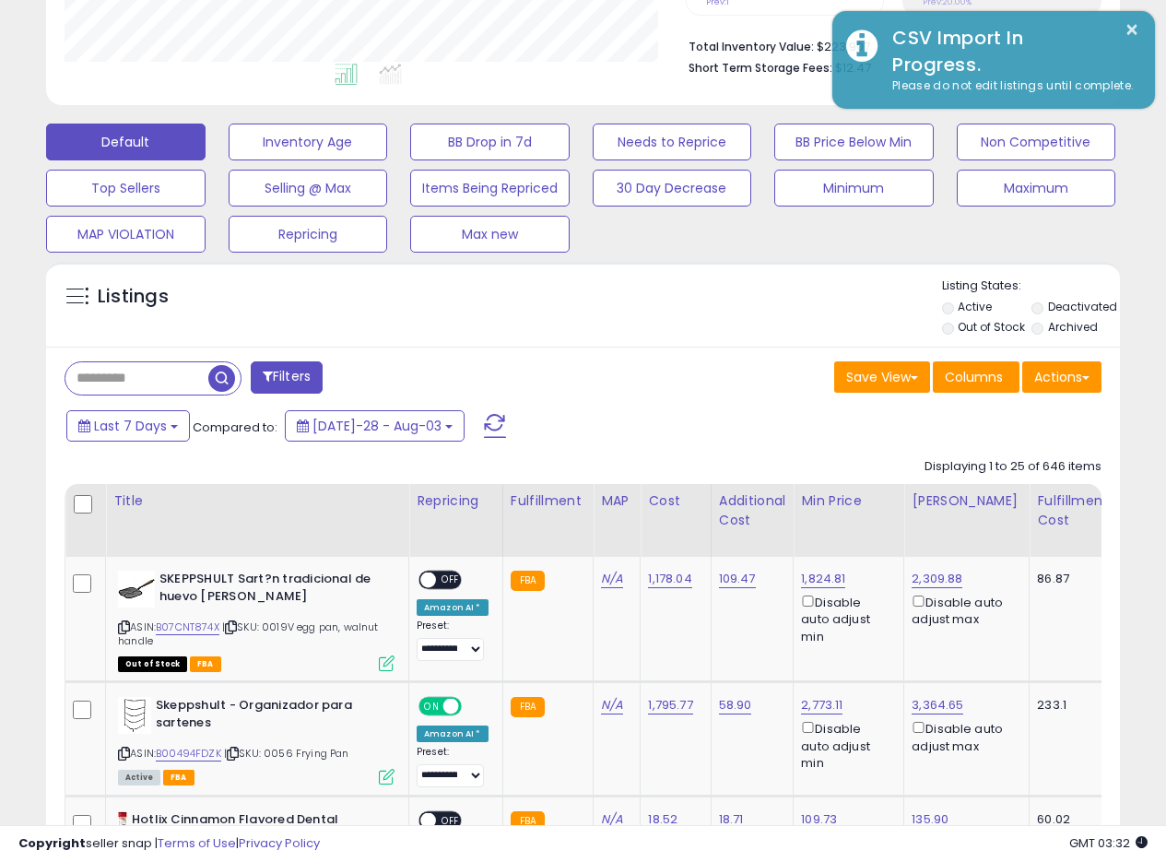
scroll to position [467, 0]
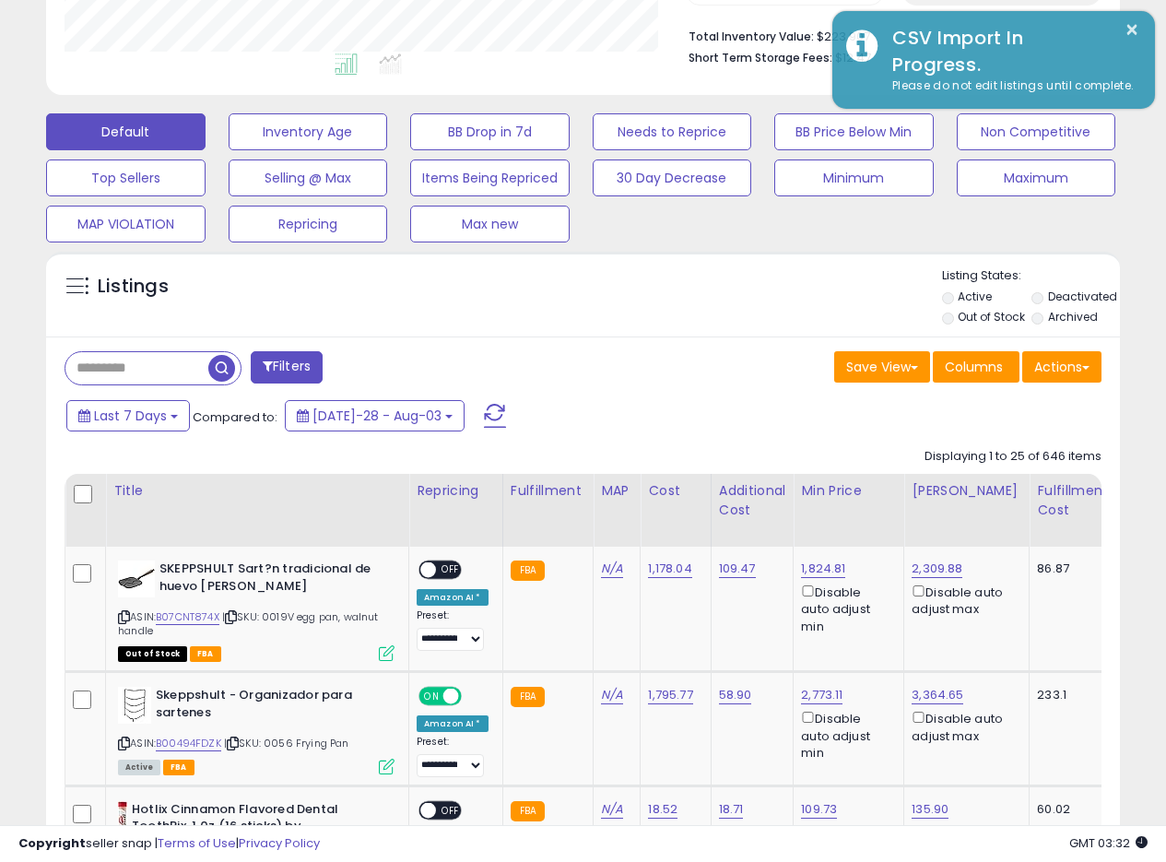
click at [664, 295] on div "Listings" at bounding box center [583, 298] width 1074 height 63
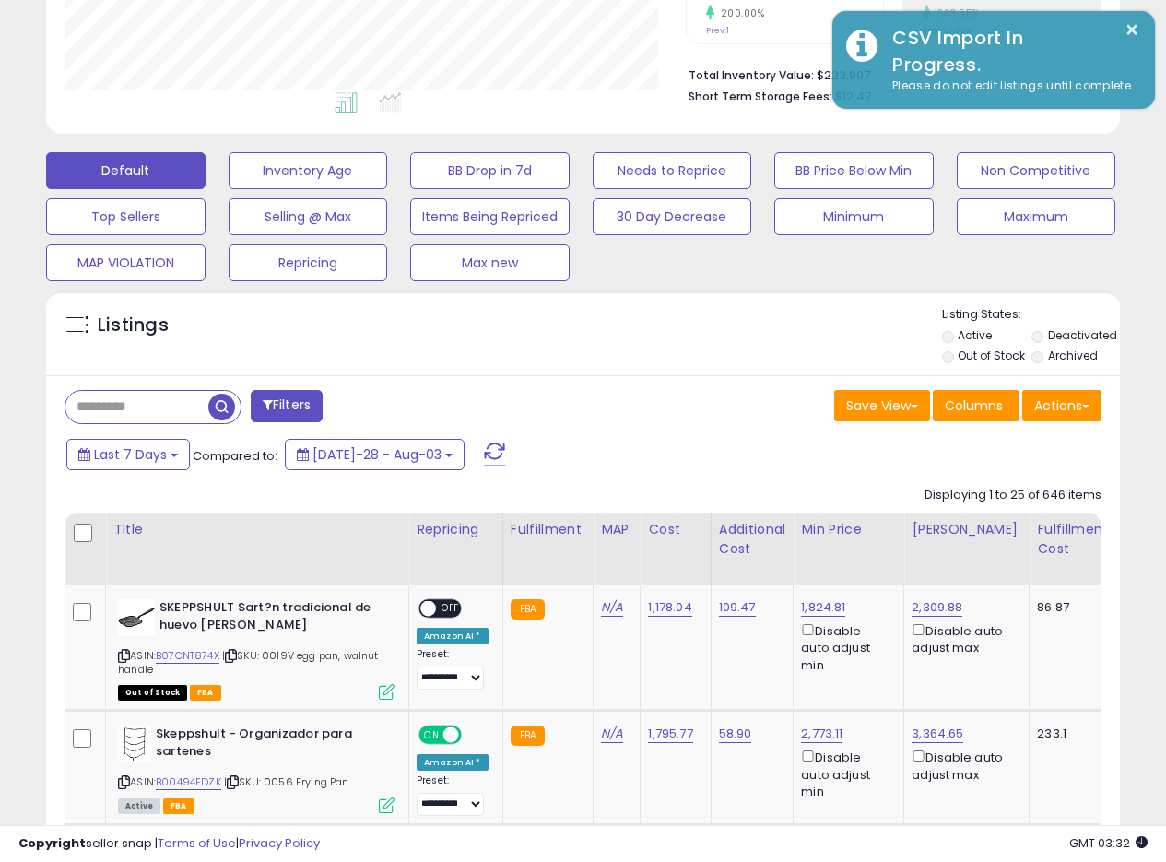
scroll to position [420, 0]
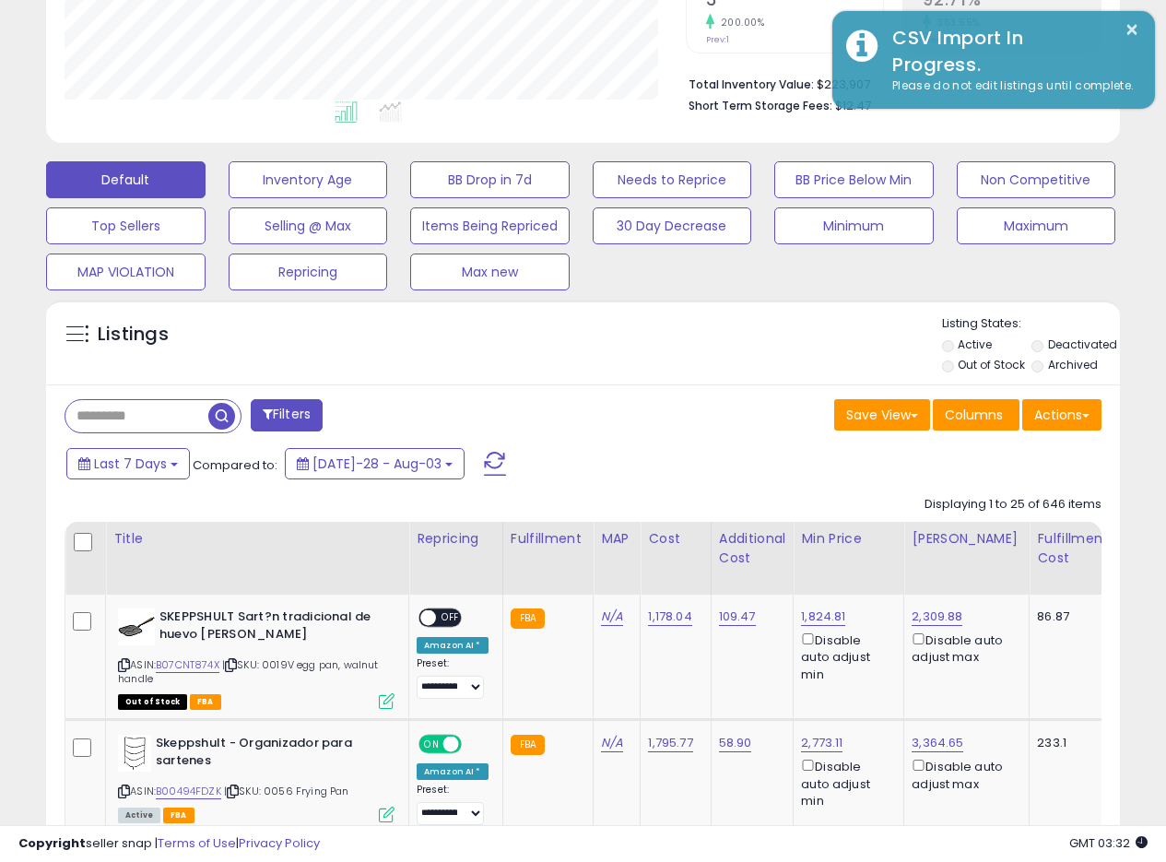
click at [604, 356] on div "Listings" at bounding box center [583, 346] width 1074 height 63
click at [609, 363] on div "Listings" at bounding box center [583, 346] width 1074 height 63
click at [702, 312] on div "Listings Active" at bounding box center [583, 342] width 1074 height 85
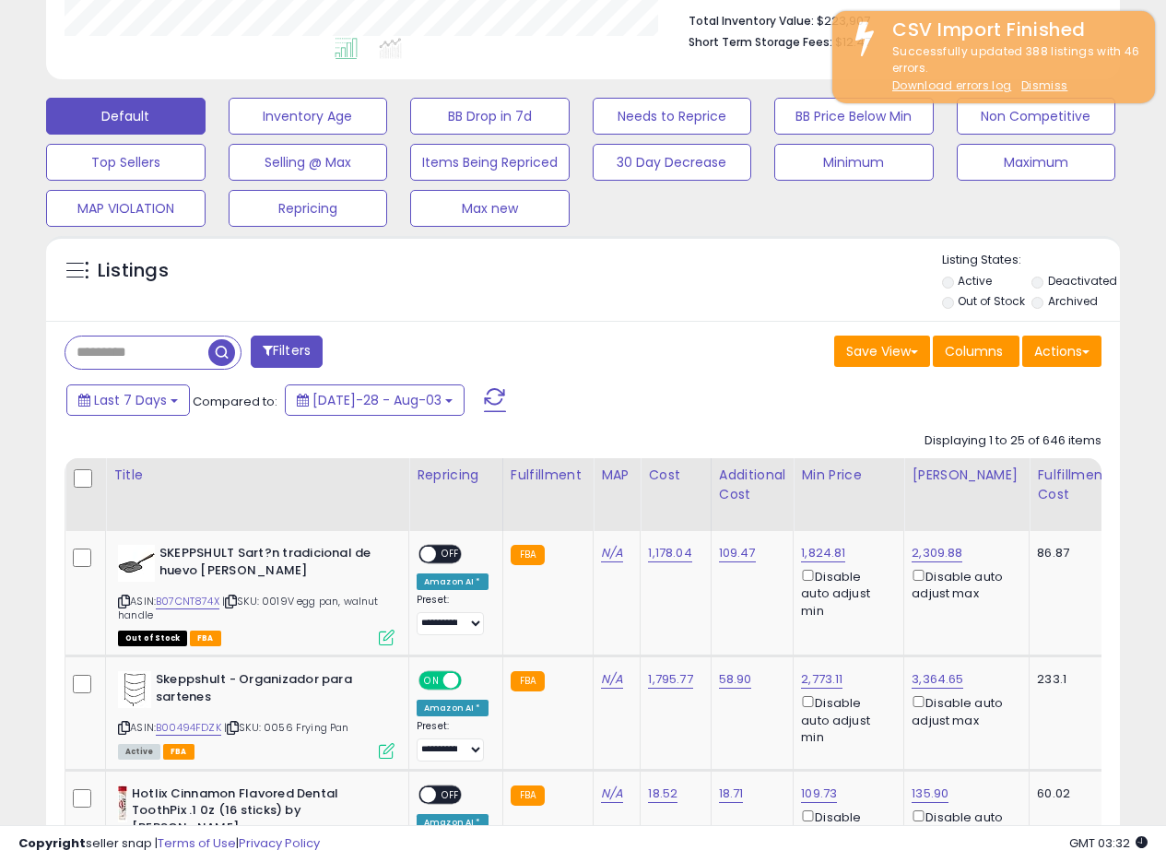
scroll to position [474, 0]
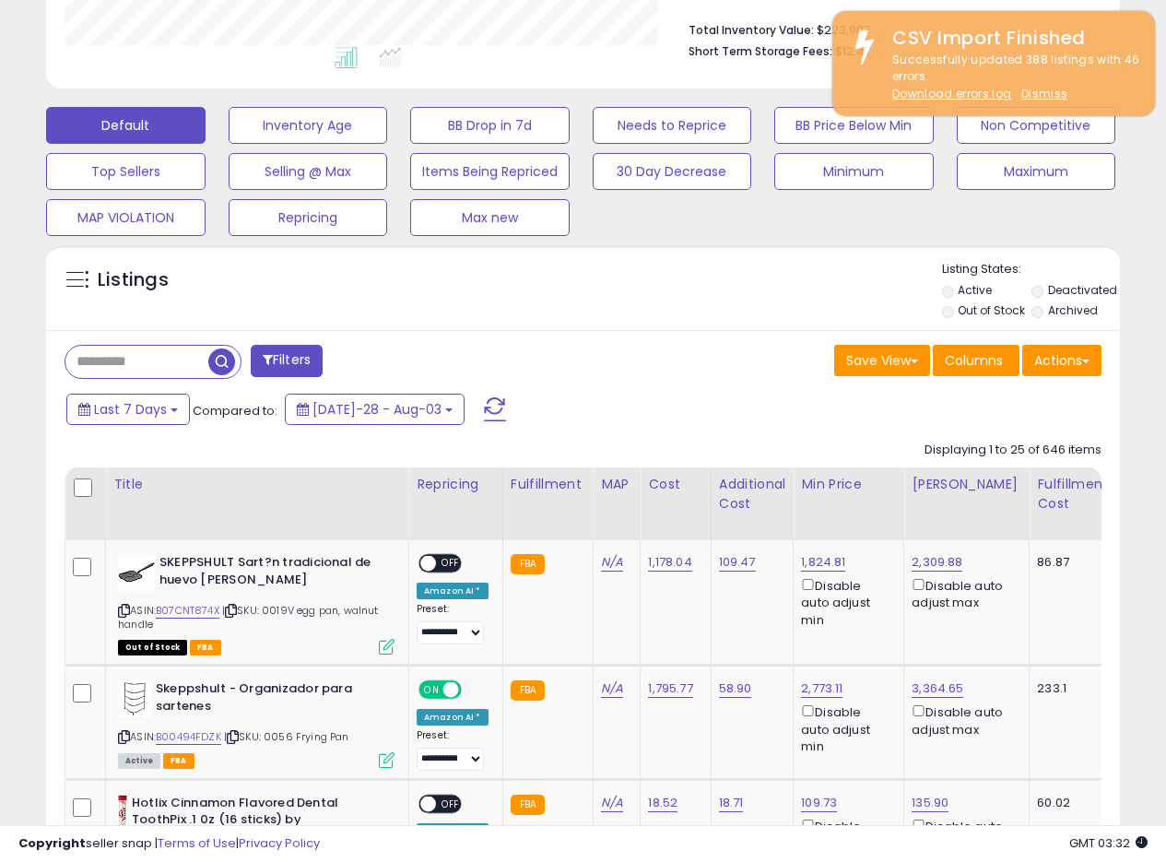
click at [680, 375] on div "Save View Save As New View Update Current View Columns Actions Import Export Vi…" at bounding box center [850, 363] width 533 height 36
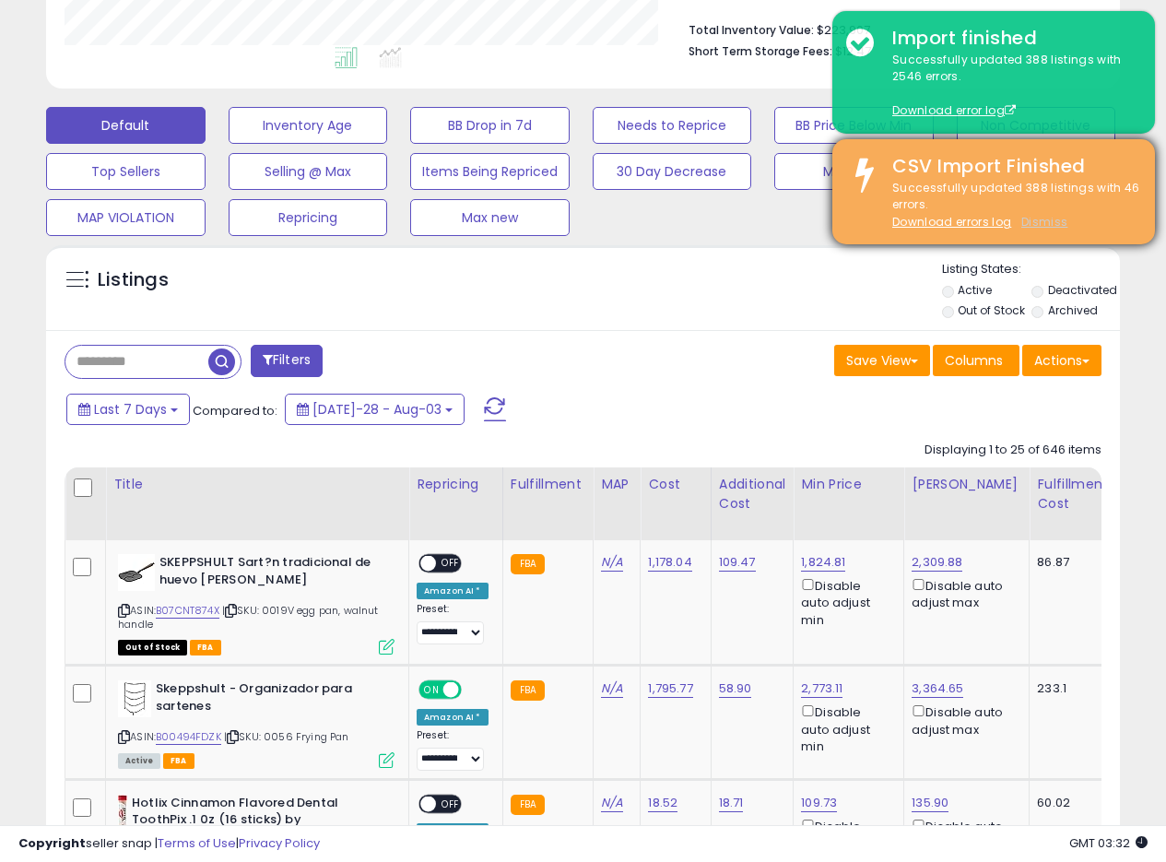
click at [1041, 92] on div "Successfully updated 388 listings with 2546 errors. Download error log" at bounding box center [1010, 86] width 263 height 68
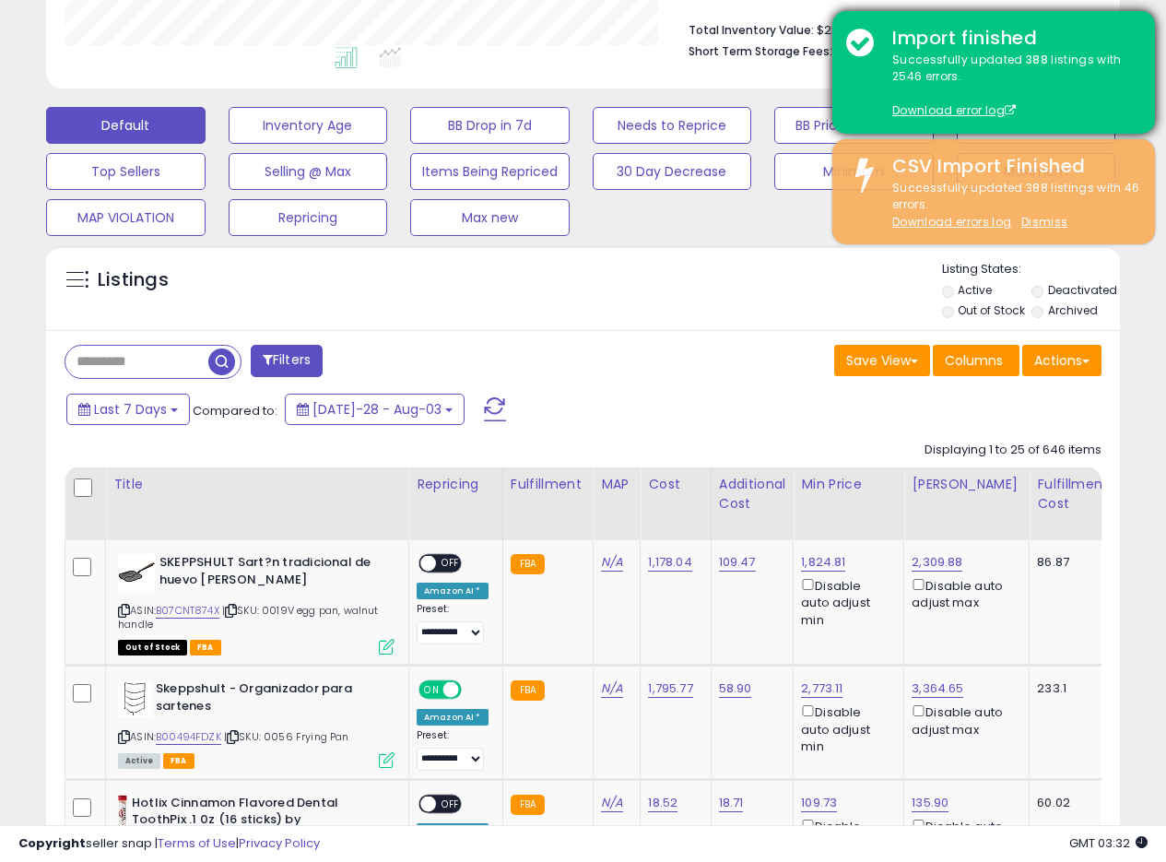
click at [1142, 30] on div "Import finished Successfully updated 388 listings with 2546 errors. Download er…" at bounding box center [994, 72] width 323 height 123
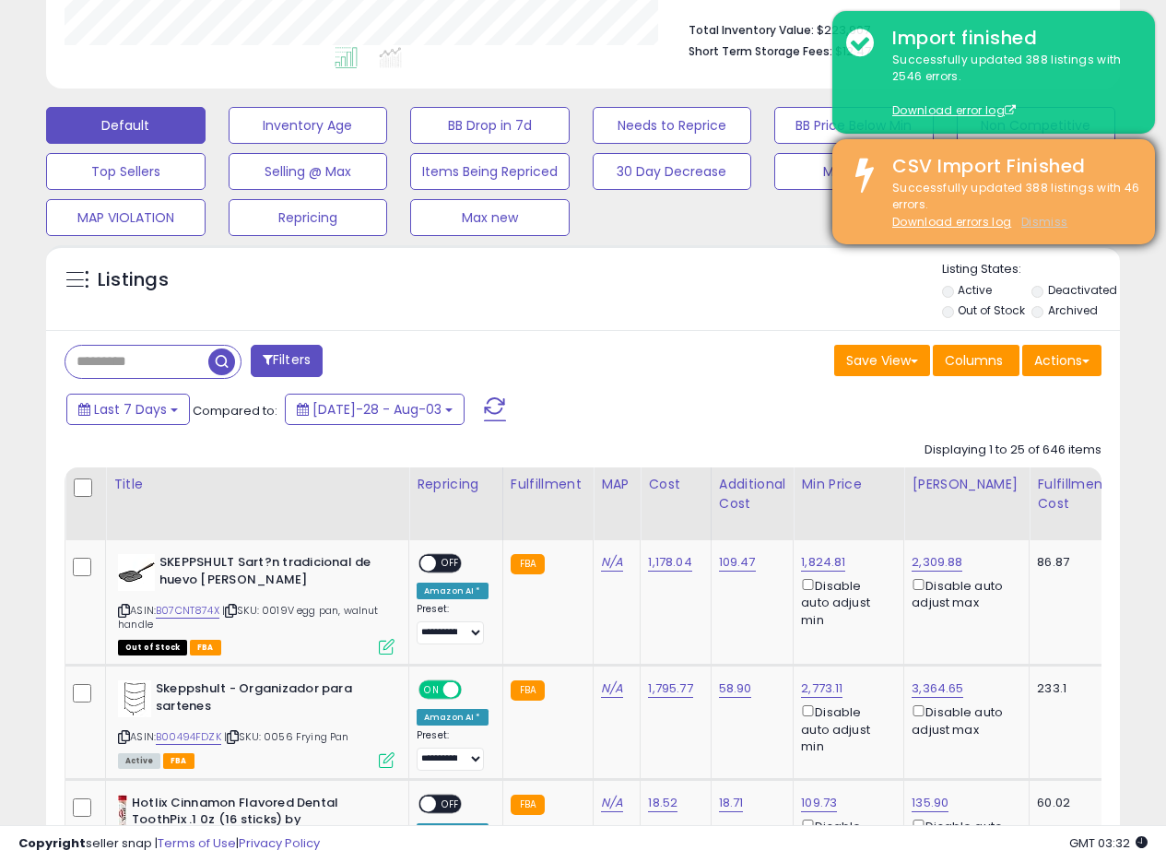
click at [1048, 215] on u "Dismiss" at bounding box center [1045, 222] width 46 height 16
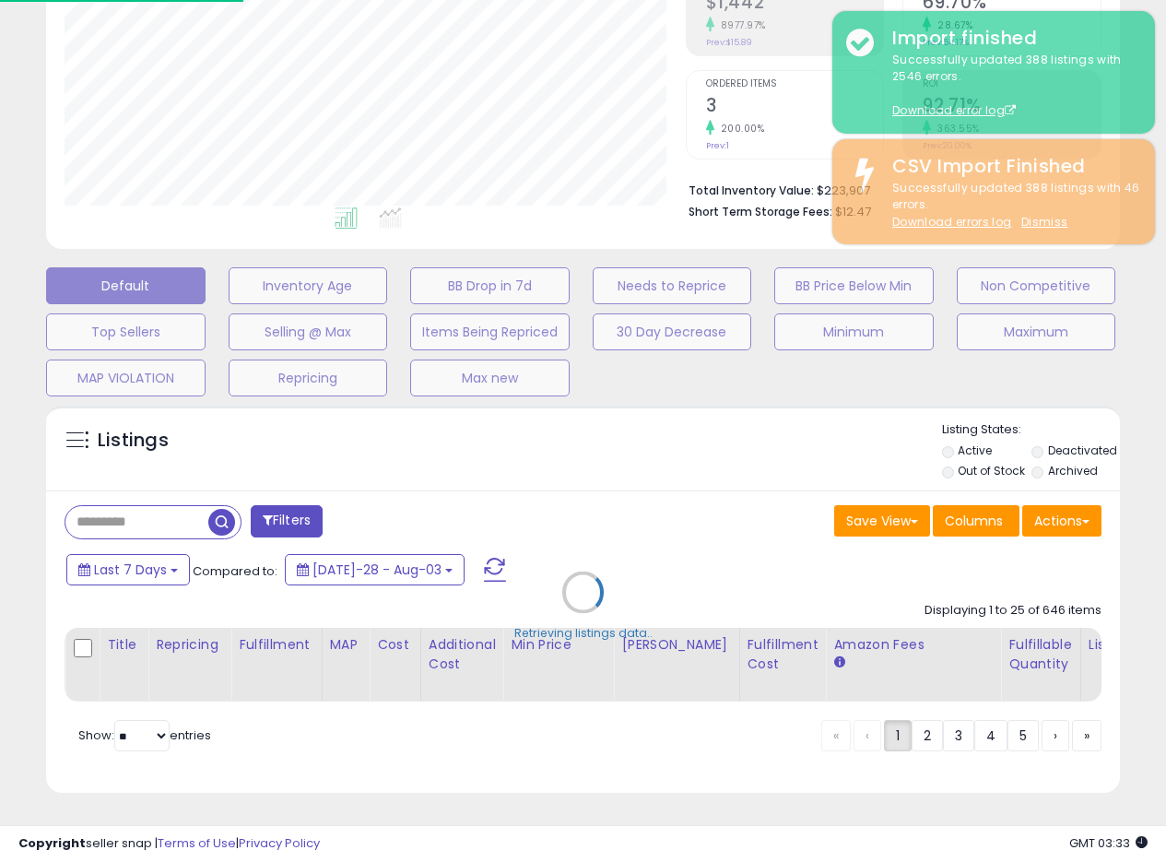
scroll to position [378, 629]
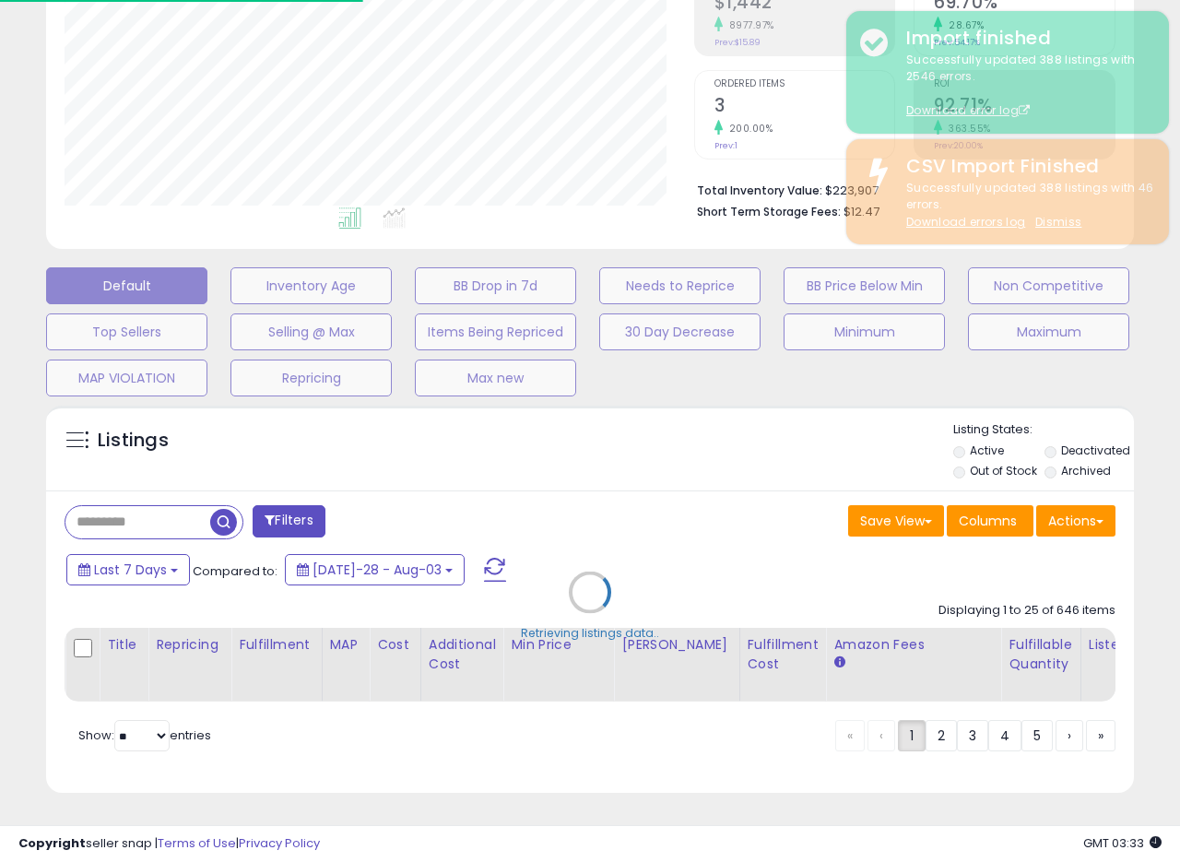
click at [1179, 160] on div "**********" at bounding box center [590, 304] width 1180 height 1116
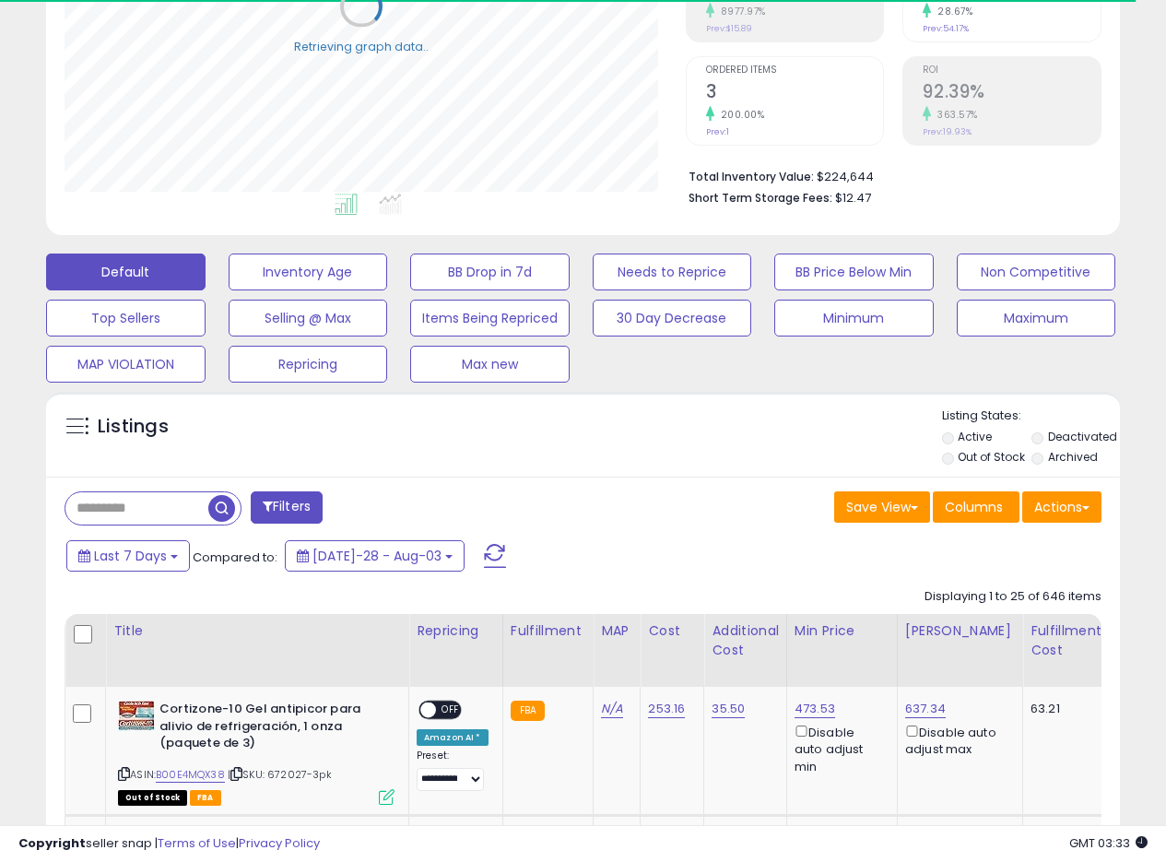
scroll to position [0, 0]
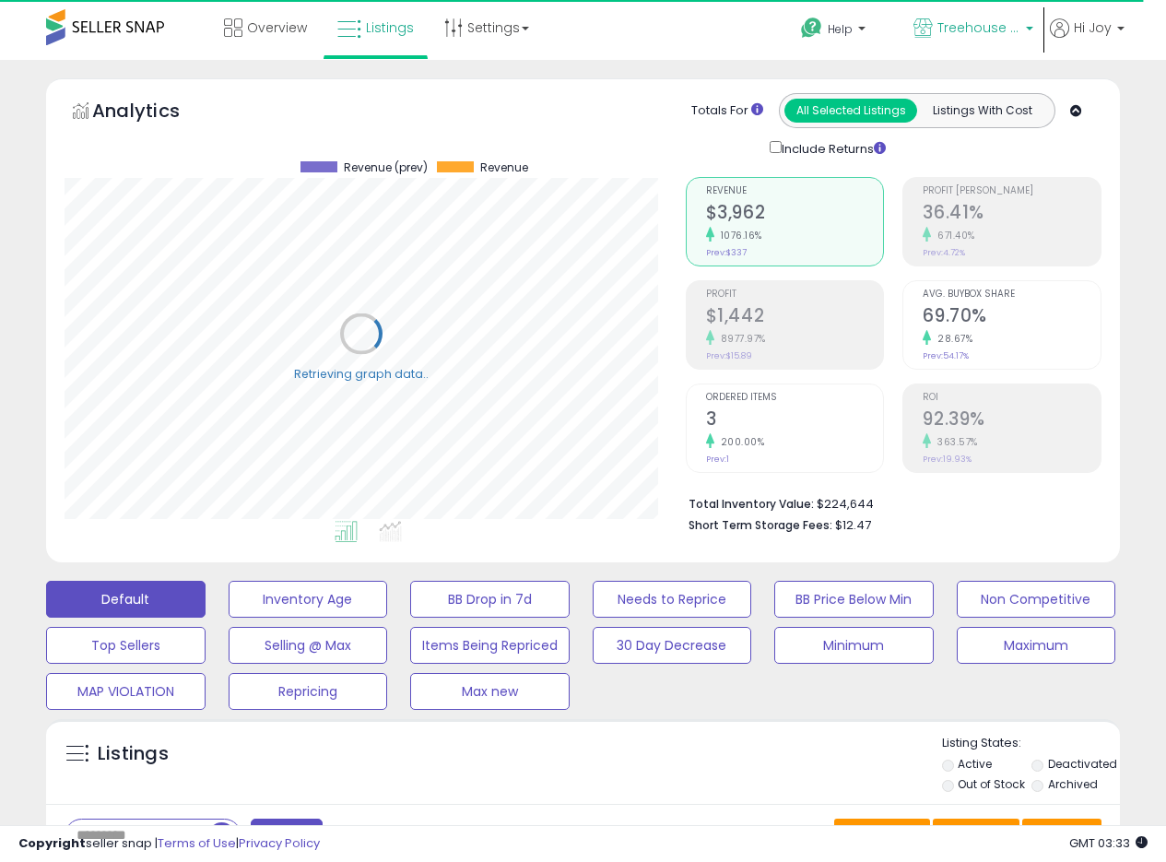
click at [1002, 21] on span "Treehouse MX" at bounding box center [979, 27] width 83 height 18
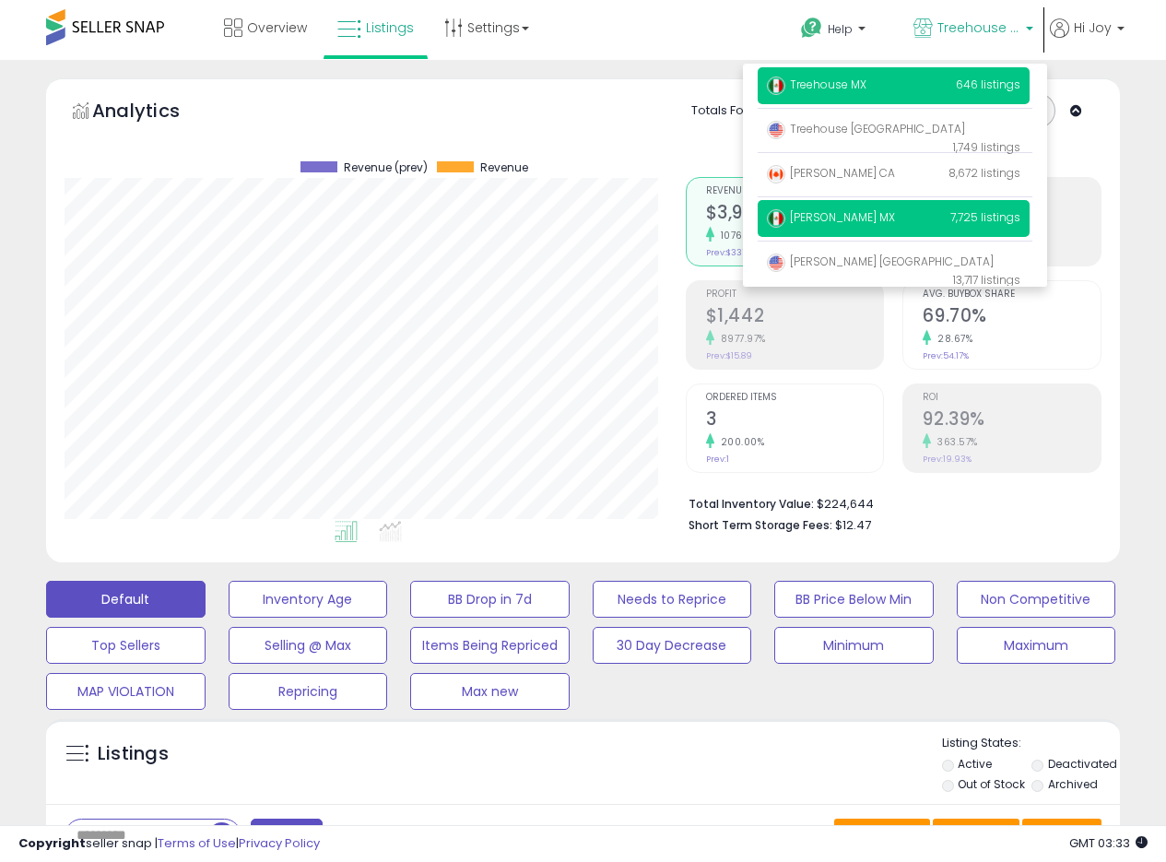
click at [814, 219] on span "[PERSON_NAME] MX" at bounding box center [831, 217] width 128 height 16
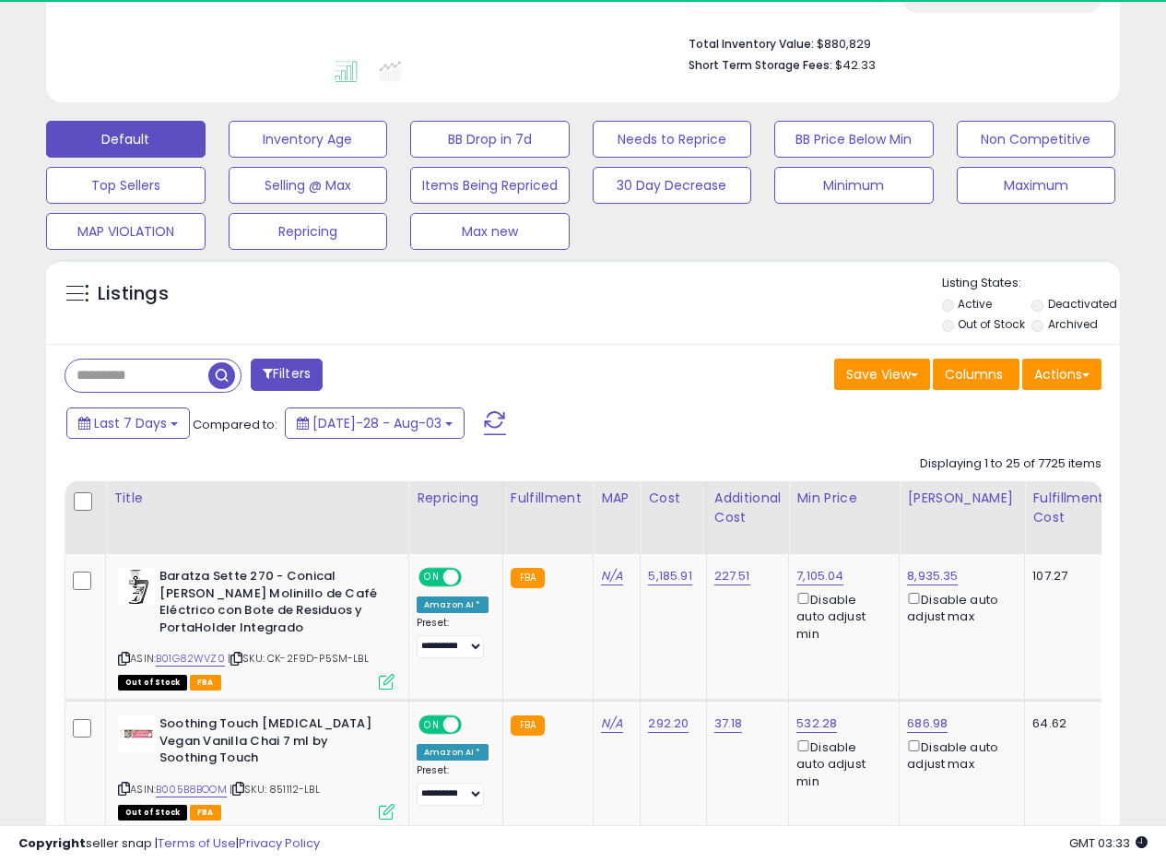
scroll to position [461, 0]
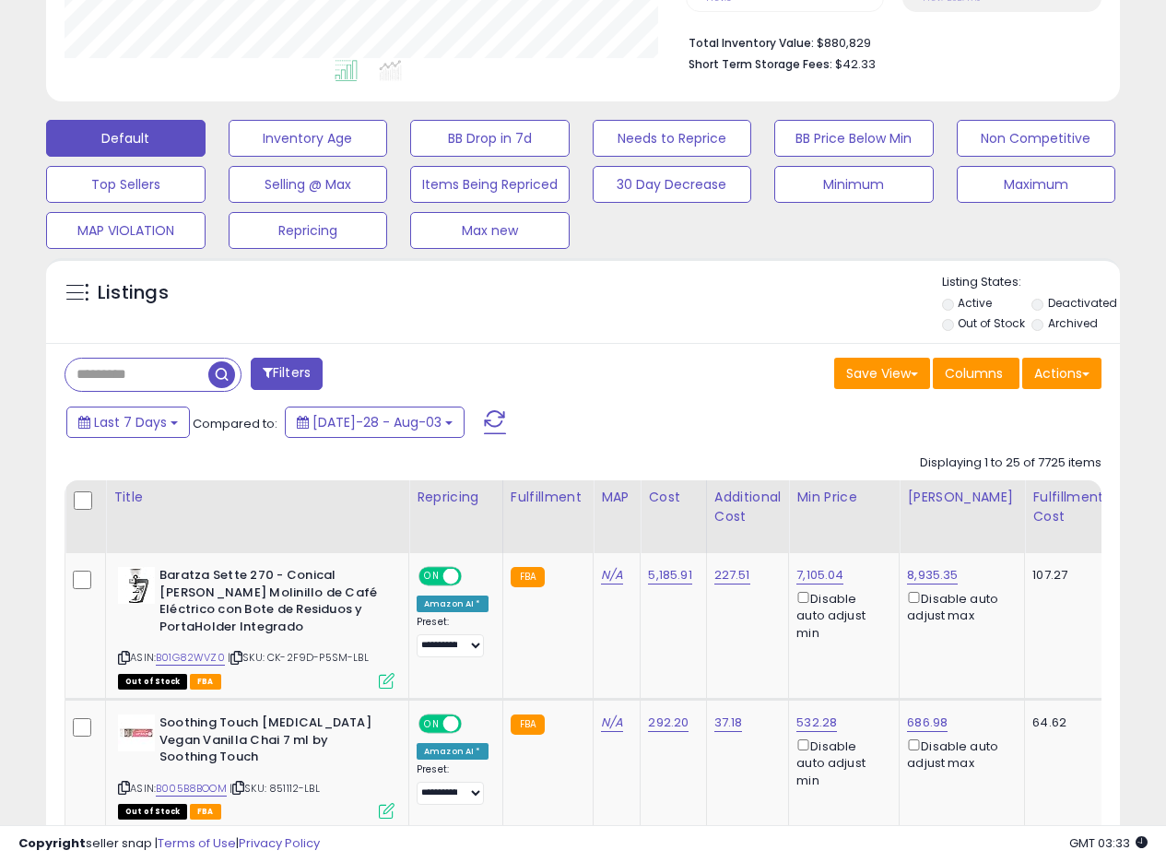
click at [589, 379] on div "Save View Save As New View Update Current View Columns Actions Import Export Vi…" at bounding box center [850, 376] width 533 height 36
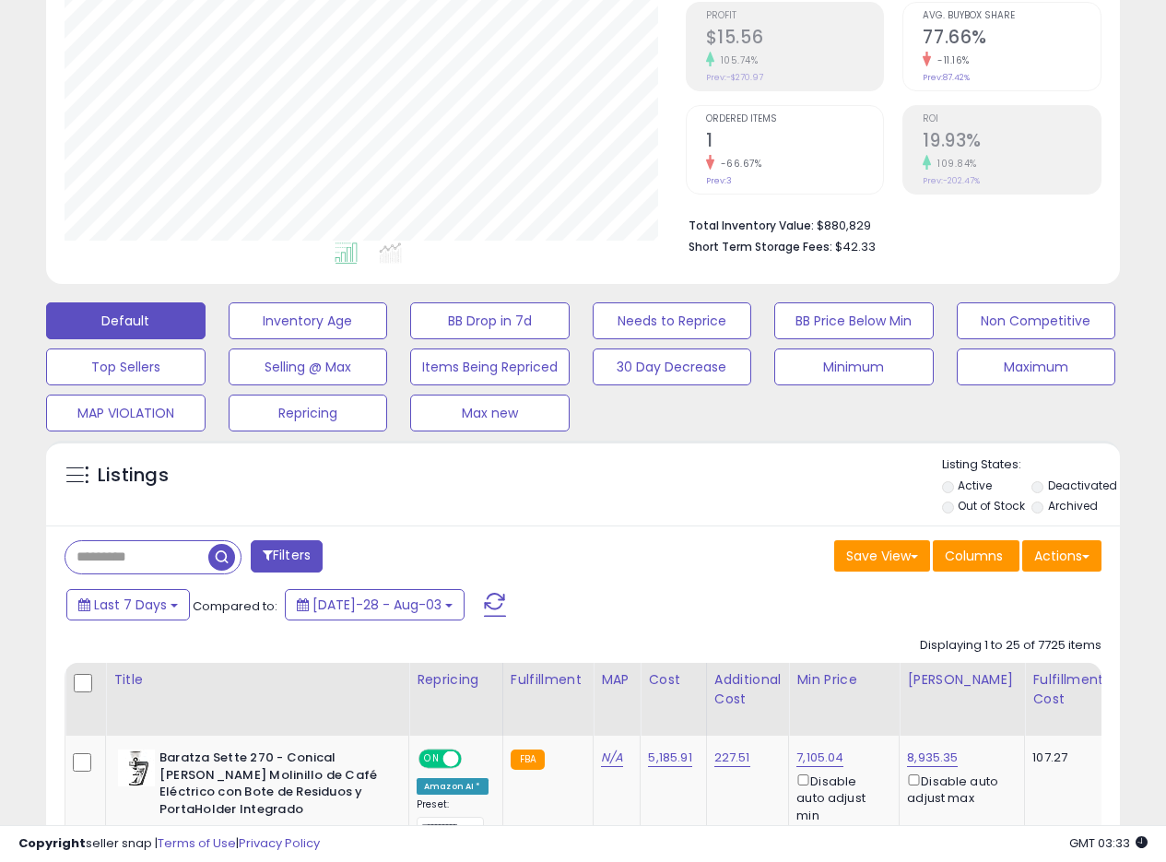
scroll to position [277, 0]
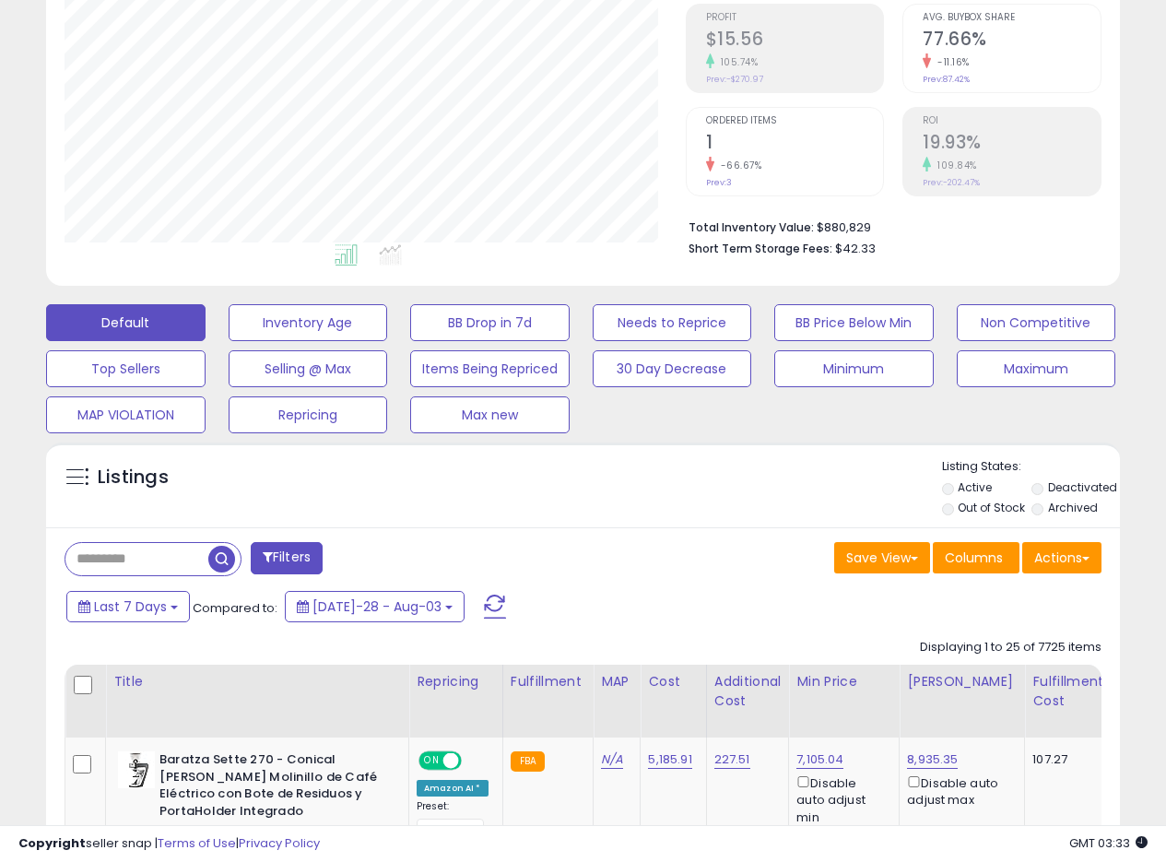
click at [630, 454] on div "Listings Active" at bounding box center [583, 485] width 1074 height 85
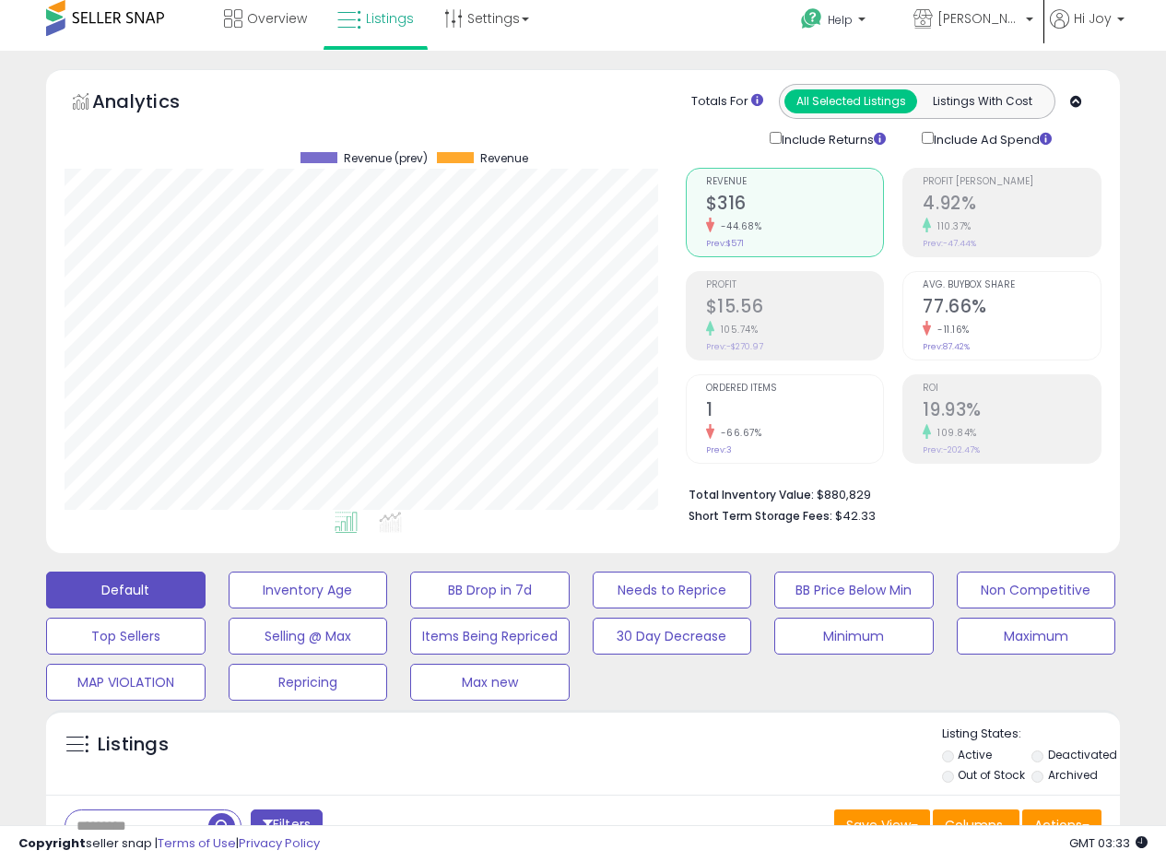
scroll to position [5, 0]
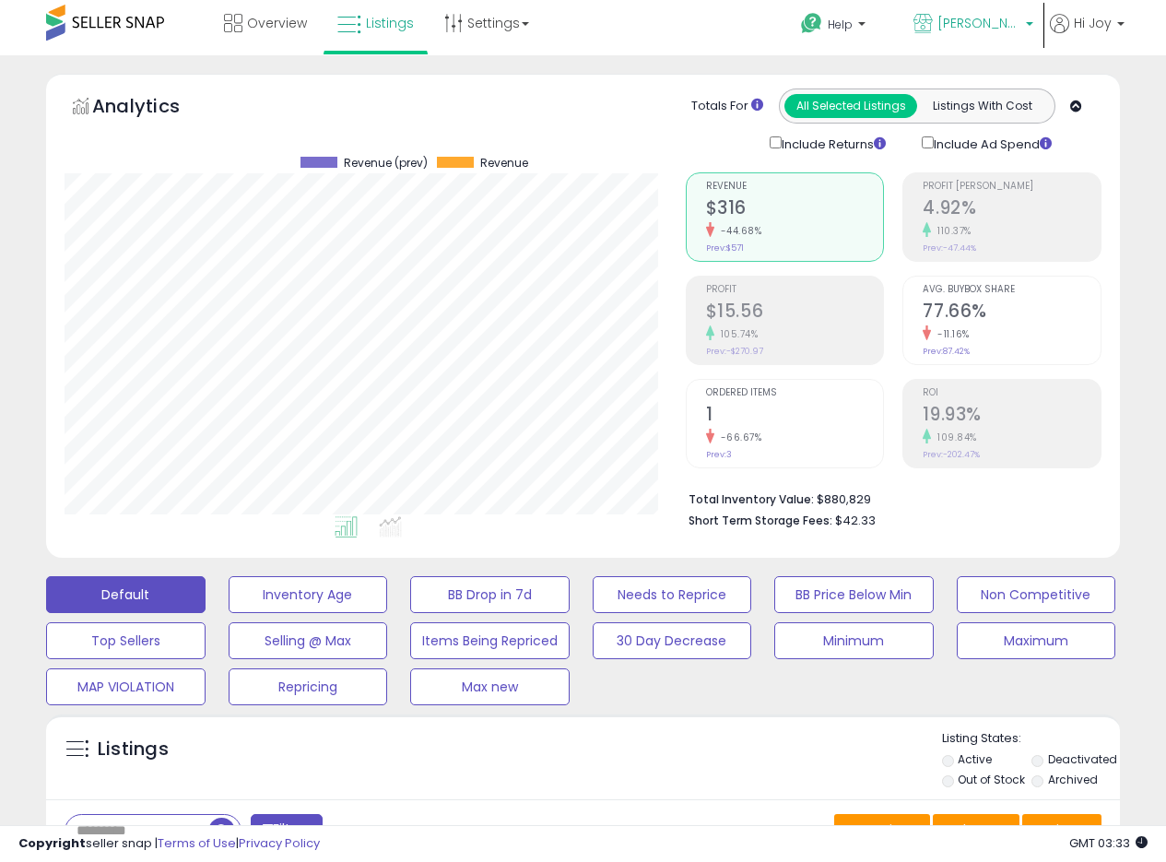
click at [1021, 27] on span "[PERSON_NAME] MX" at bounding box center [979, 23] width 83 height 18
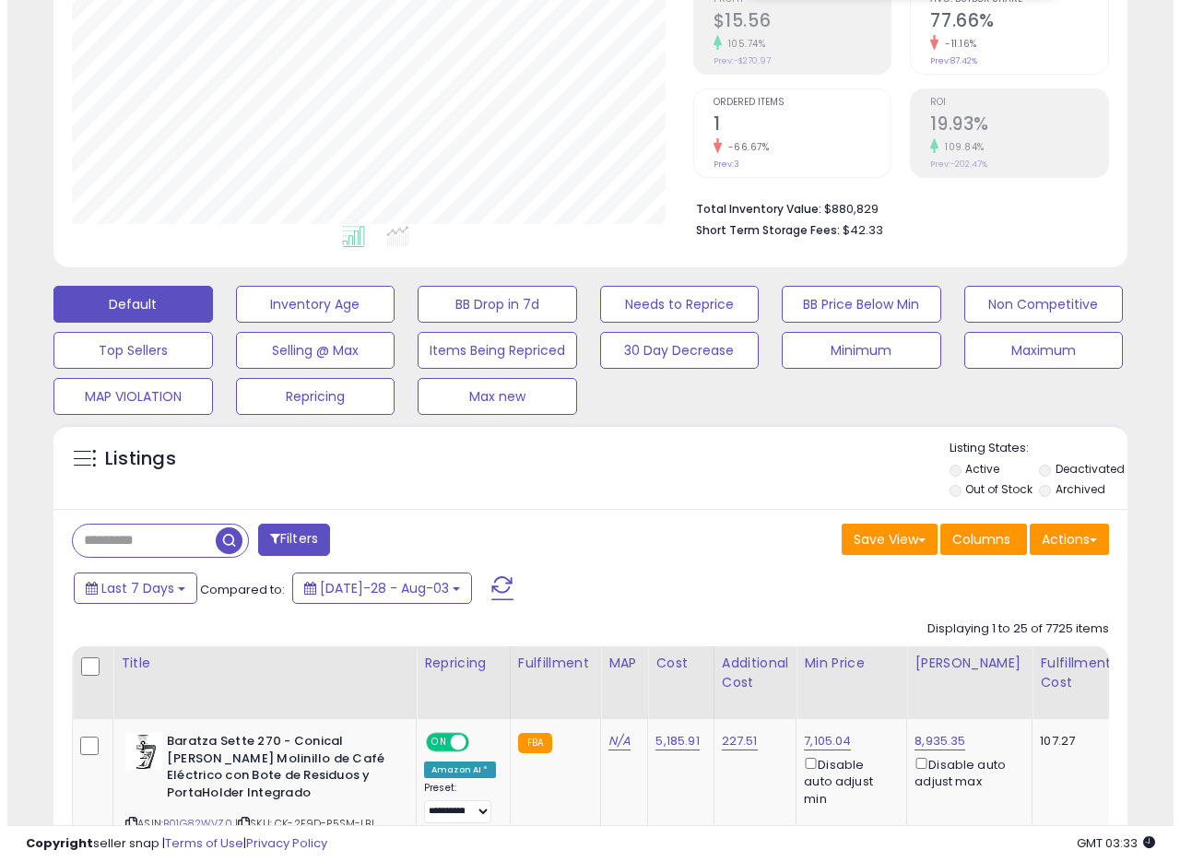
scroll to position [502, 0]
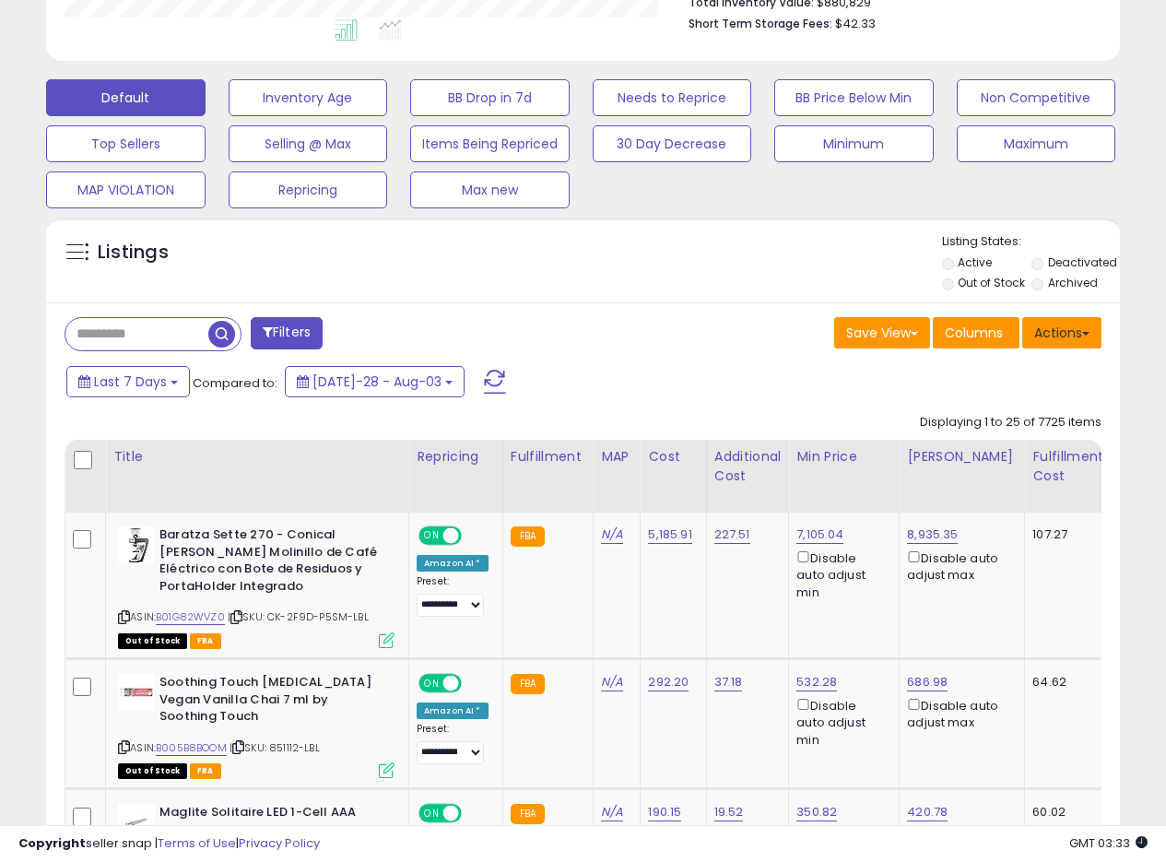
click at [1089, 332] on span at bounding box center [1085, 334] width 7 height 4
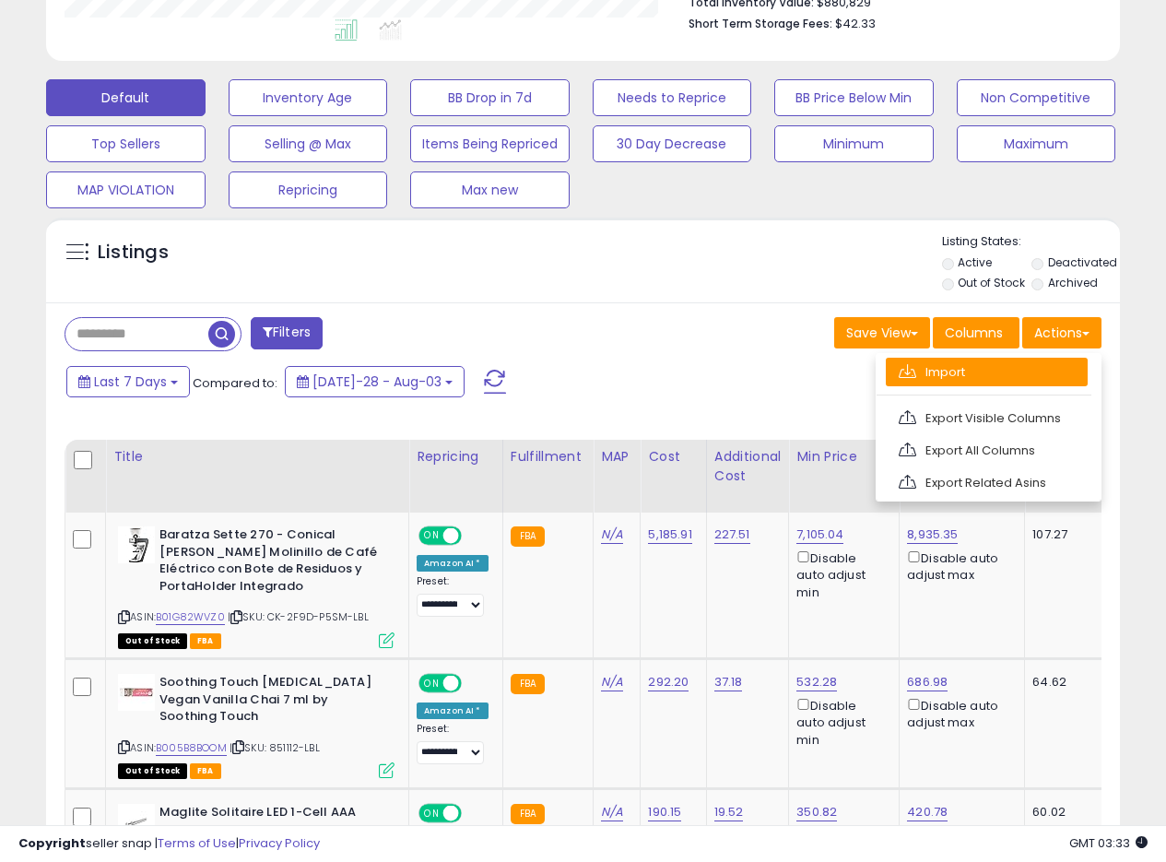
click at [939, 381] on link "Import" at bounding box center [987, 372] width 202 height 29
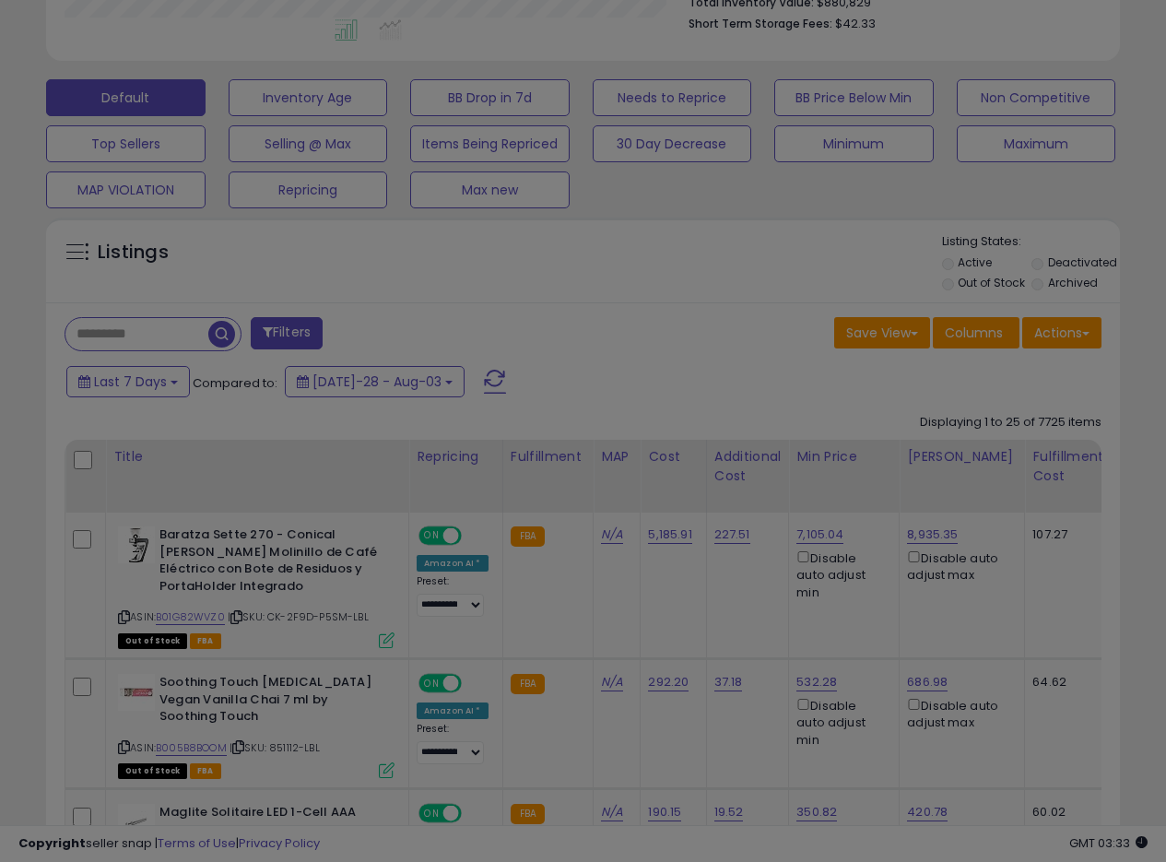
scroll to position [378, 629]
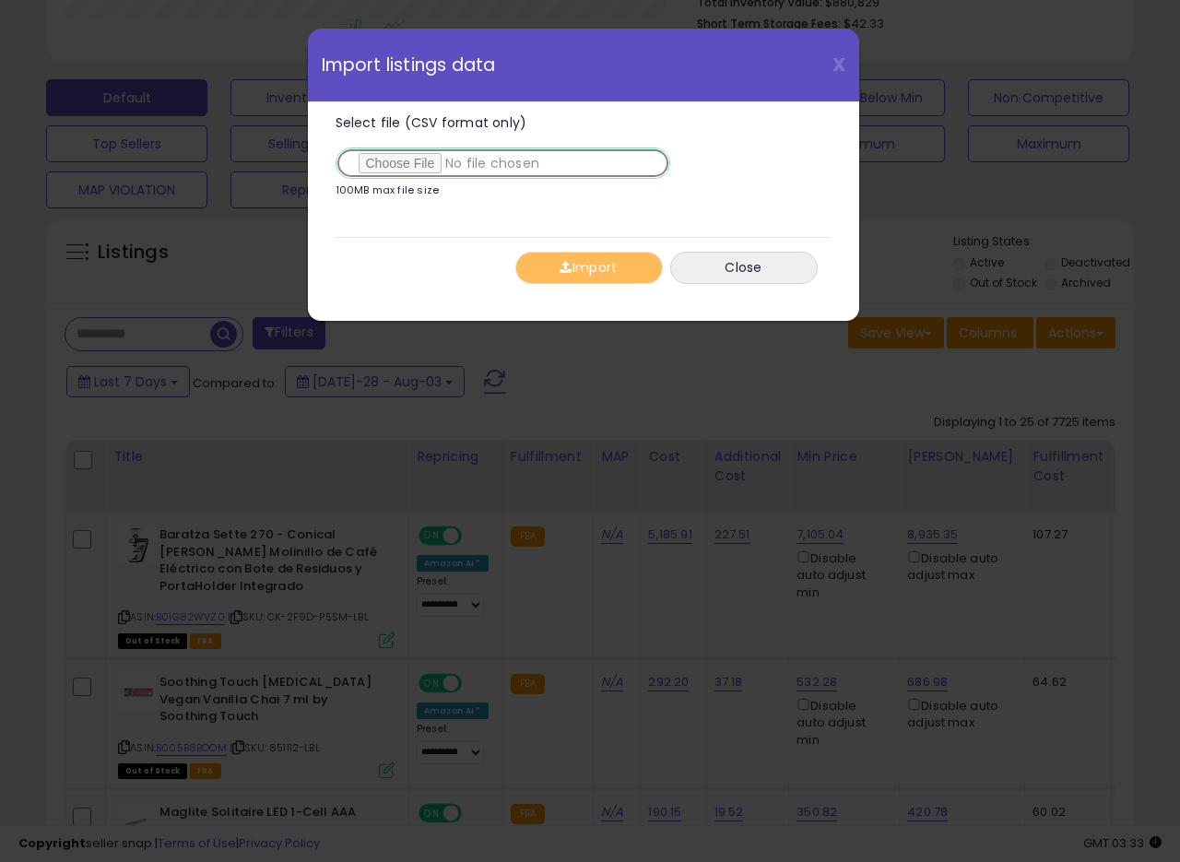
click at [396, 173] on input "Select file (CSV format only)" at bounding box center [503, 163] width 335 height 31
type input "**********"
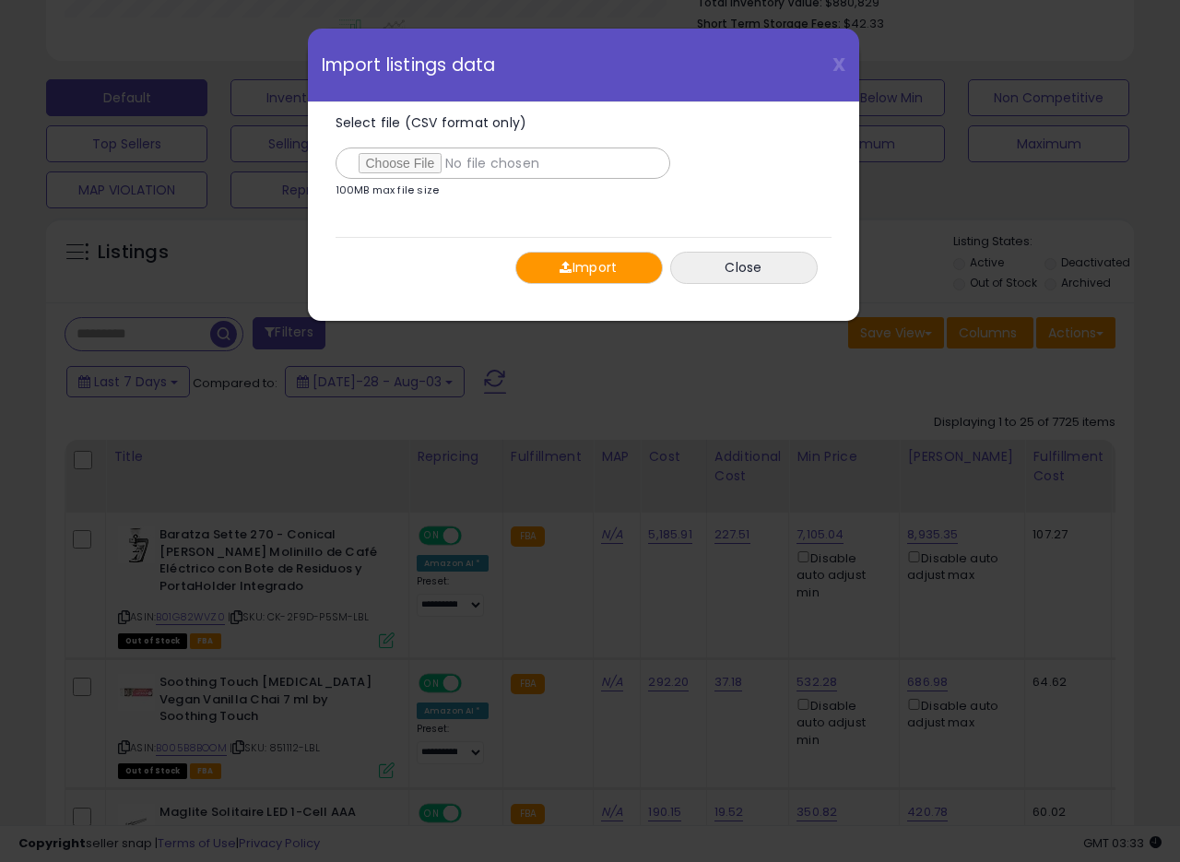
click at [631, 263] on button "Import" at bounding box center [589, 268] width 148 height 32
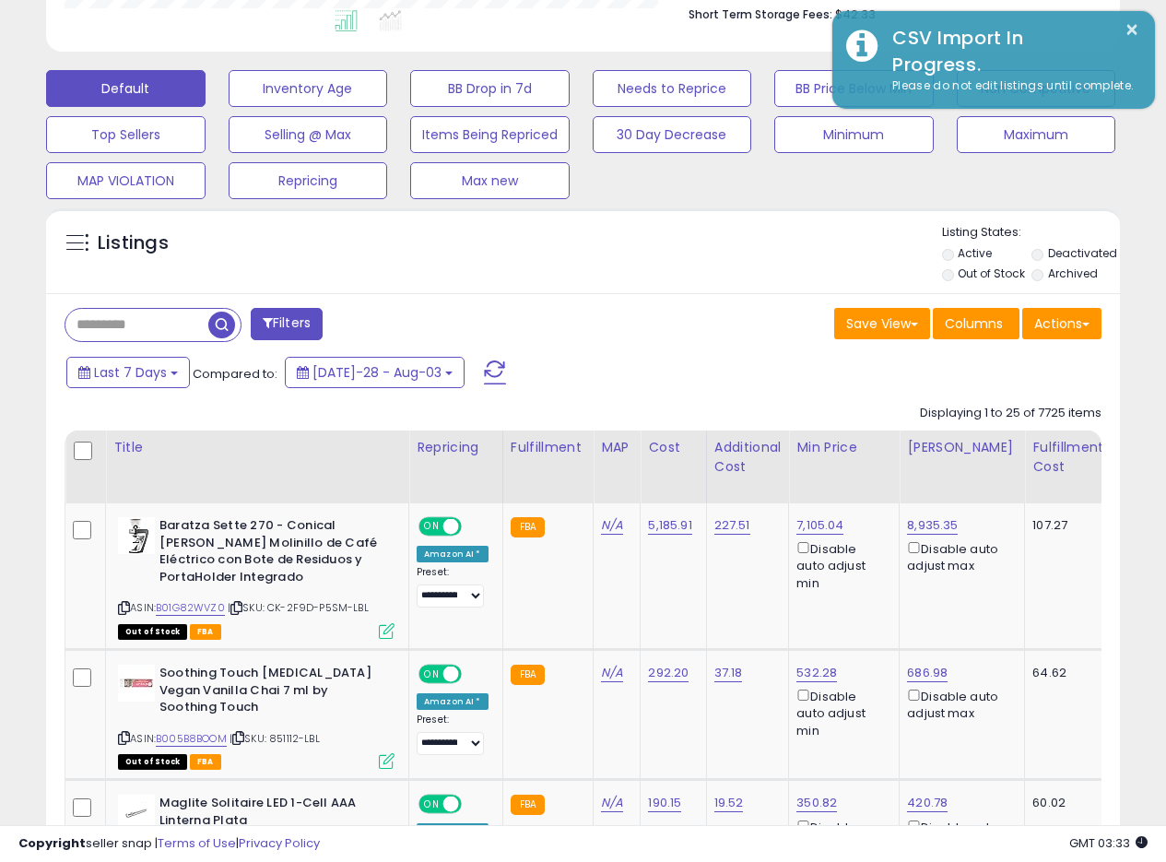
scroll to position [526, 0]
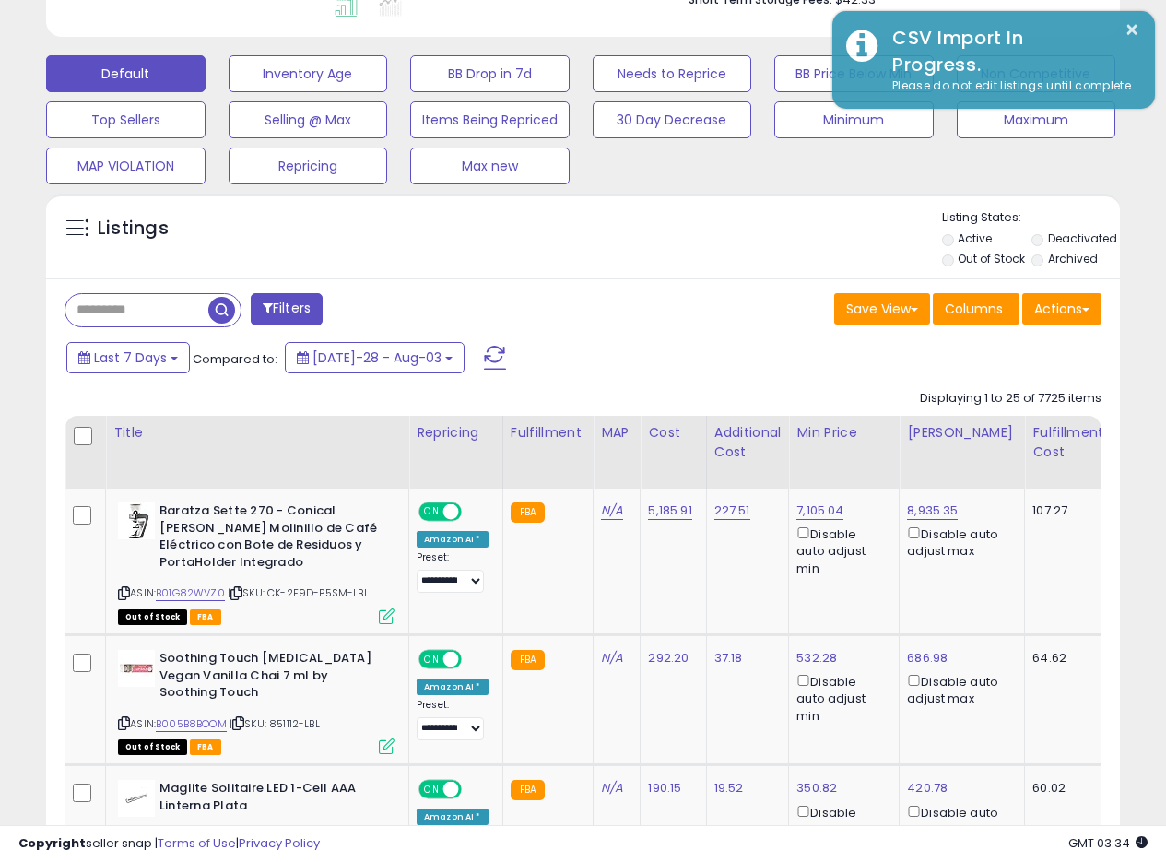
click at [678, 303] on div "Save View Save As New View Update Current View Columns Actions Import Export Vi…" at bounding box center [850, 311] width 533 height 36
click at [740, 266] on div "Listings" at bounding box center [583, 240] width 1074 height 63
click at [740, 267] on div "Listings" at bounding box center [583, 240] width 1074 height 63
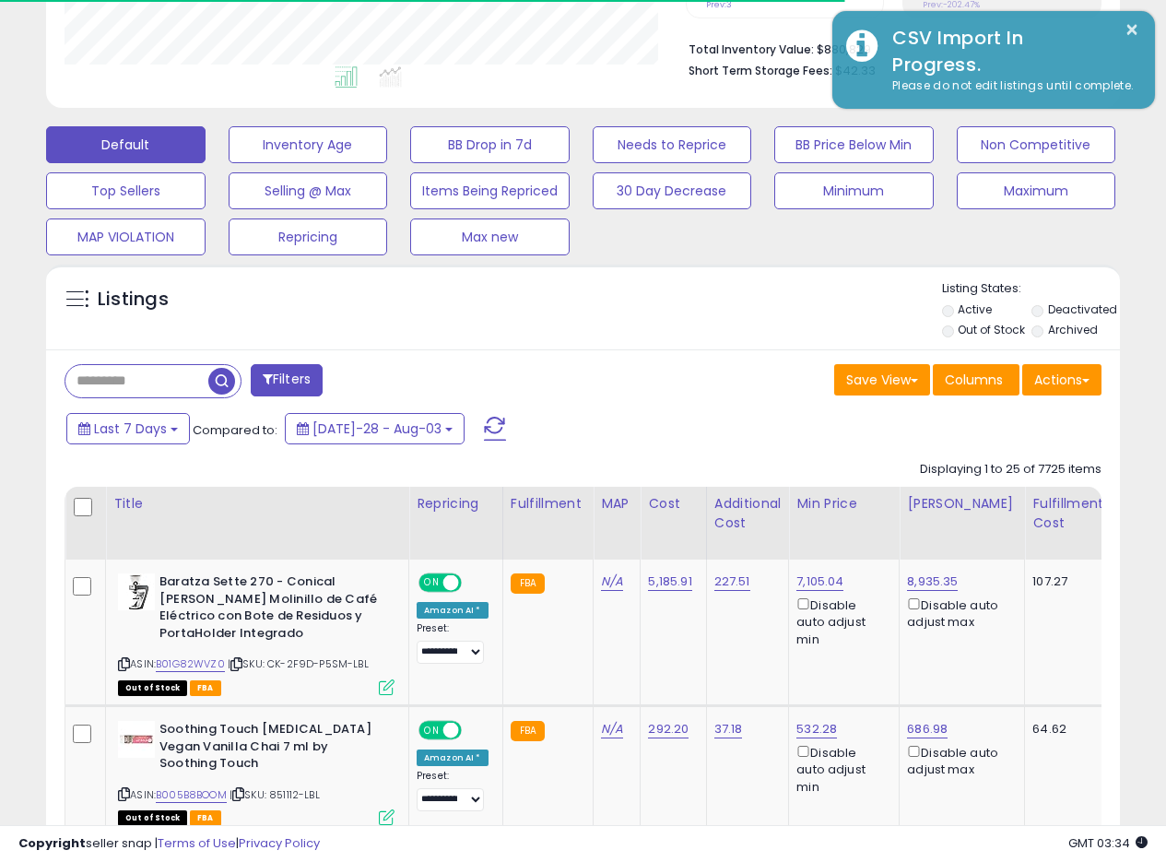
scroll to position [450, 0]
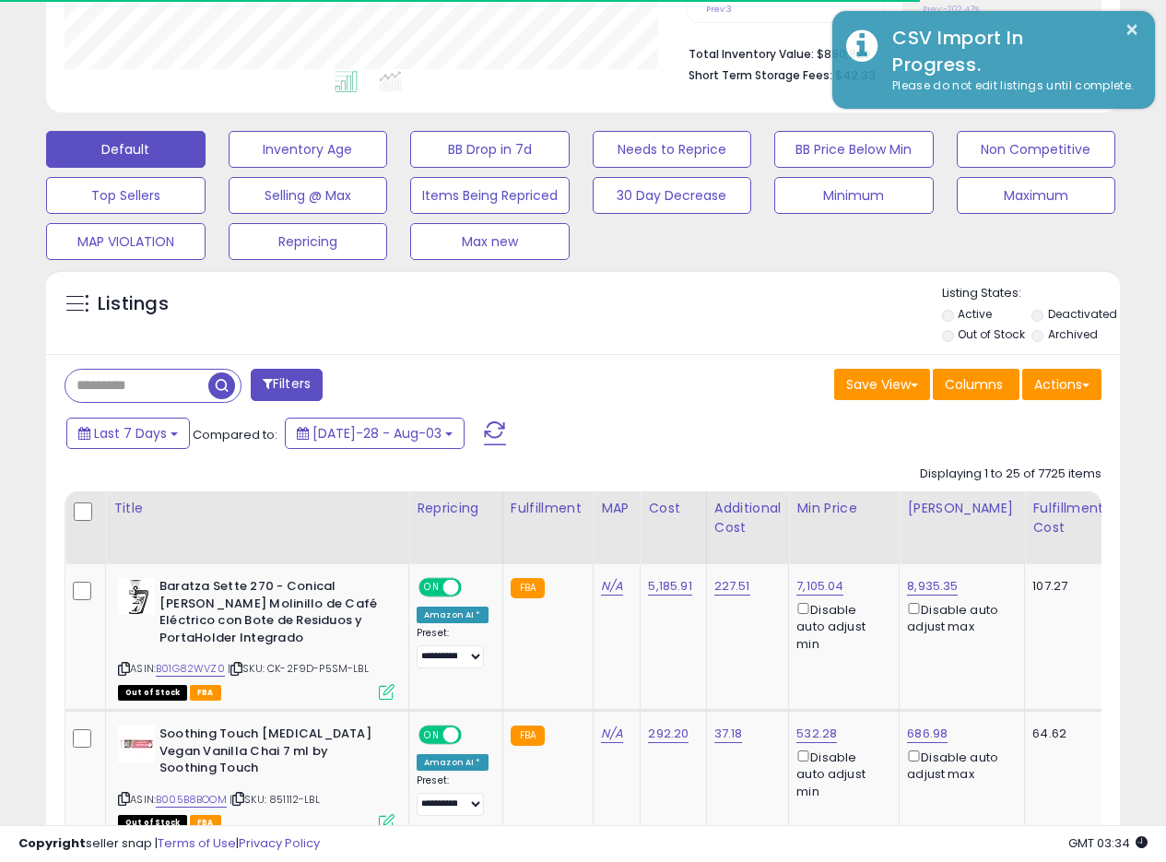
click at [668, 312] on div "Listings" at bounding box center [583, 316] width 1074 height 63
click at [668, 313] on div "Listings" at bounding box center [583, 316] width 1074 height 63
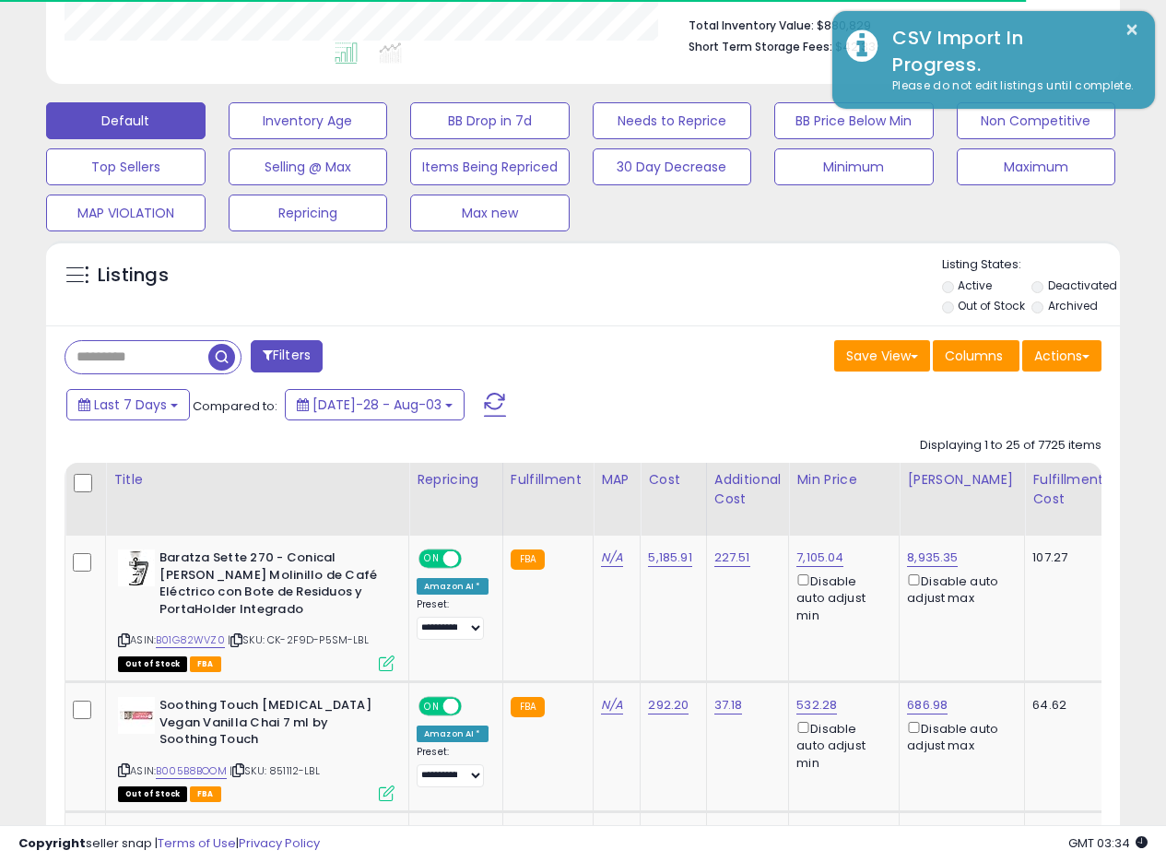
click at [614, 363] on div "Save View Save As New View Update Current View Columns Actions Import Export Vi…" at bounding box center [850, 358] width 533 height 36
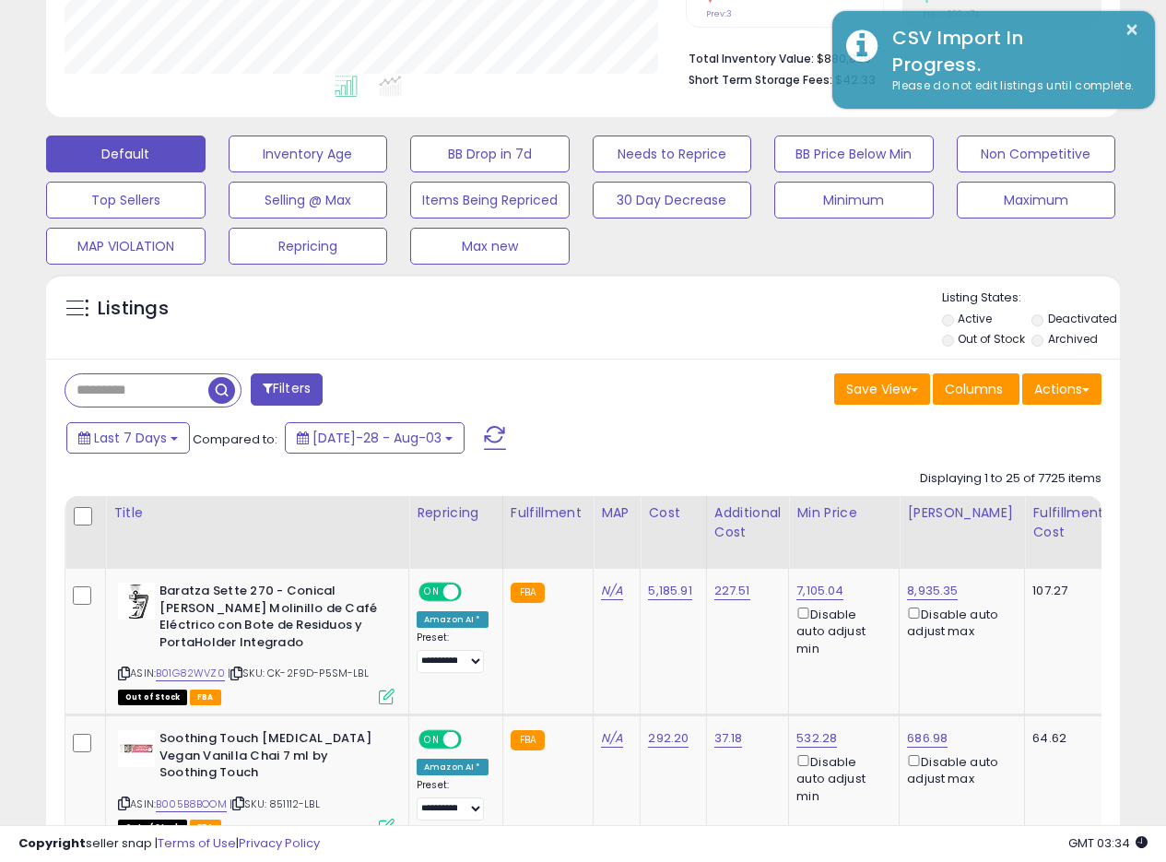
scroll to position [441, 0]
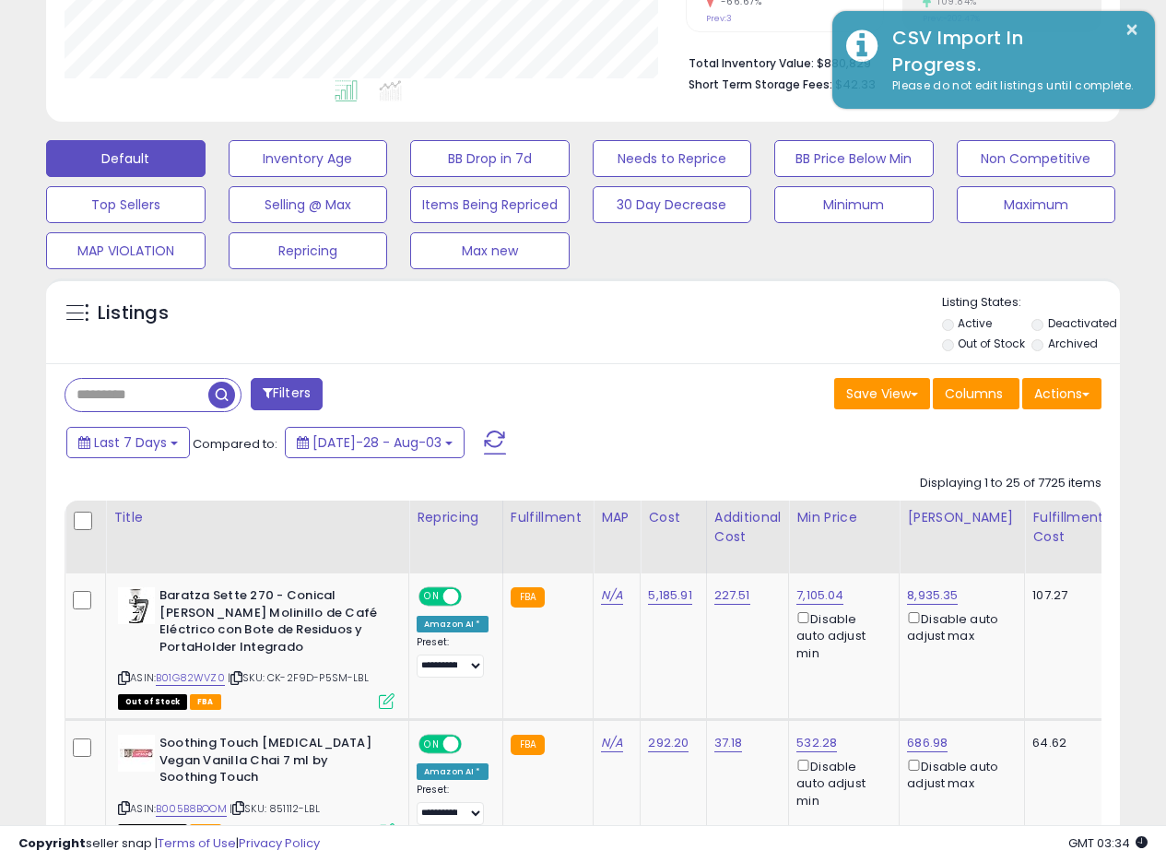
click at [644, 338] on div "Listings" at bounding box center [583, 325] width 1074 height 63
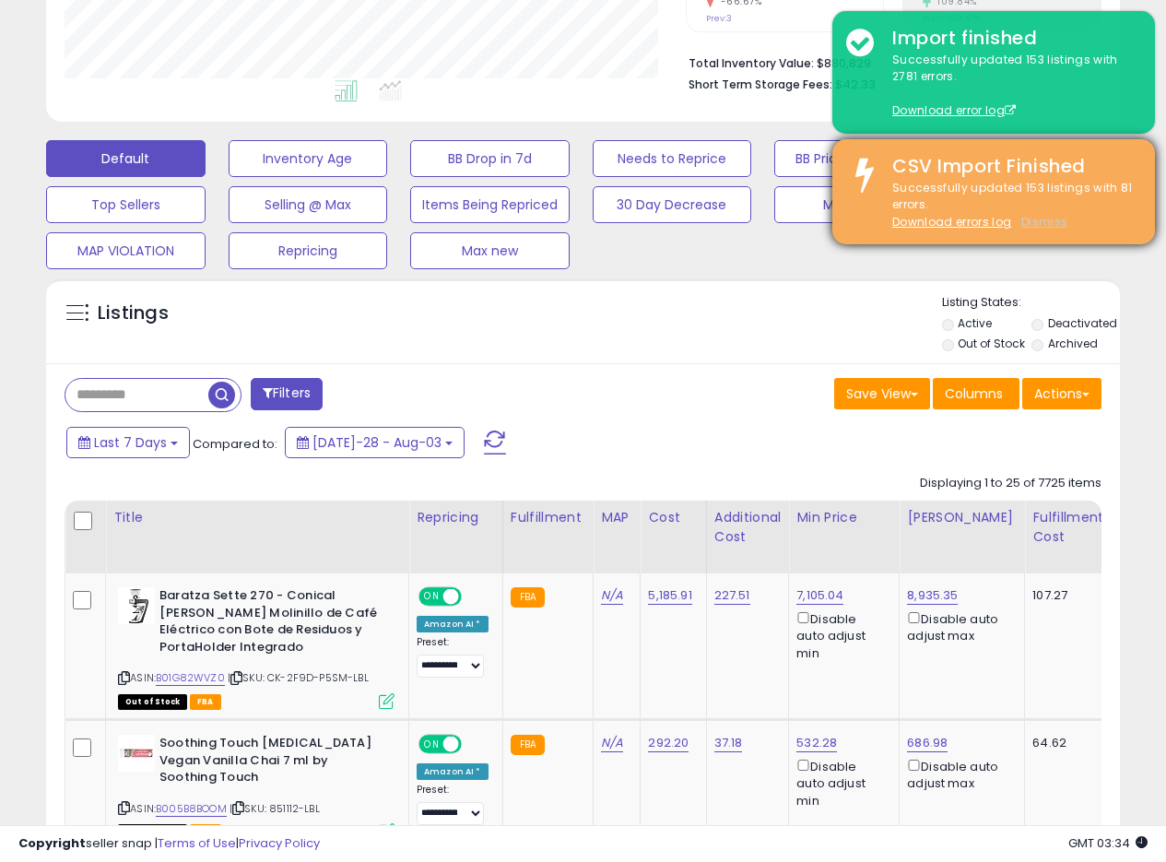
click at [1061, 223] on u "Dismiss" at bounding box center [1045, 222] width 46 height 16
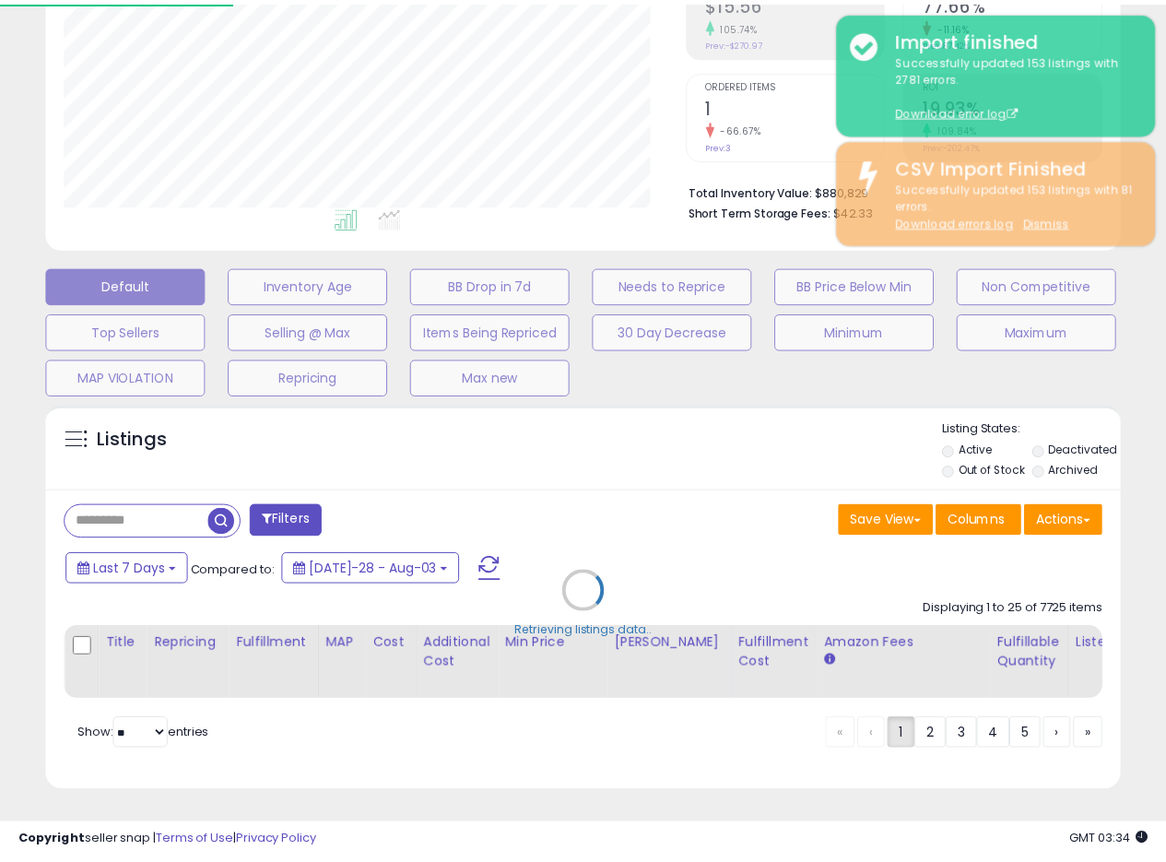
scroll to position [378, 629]
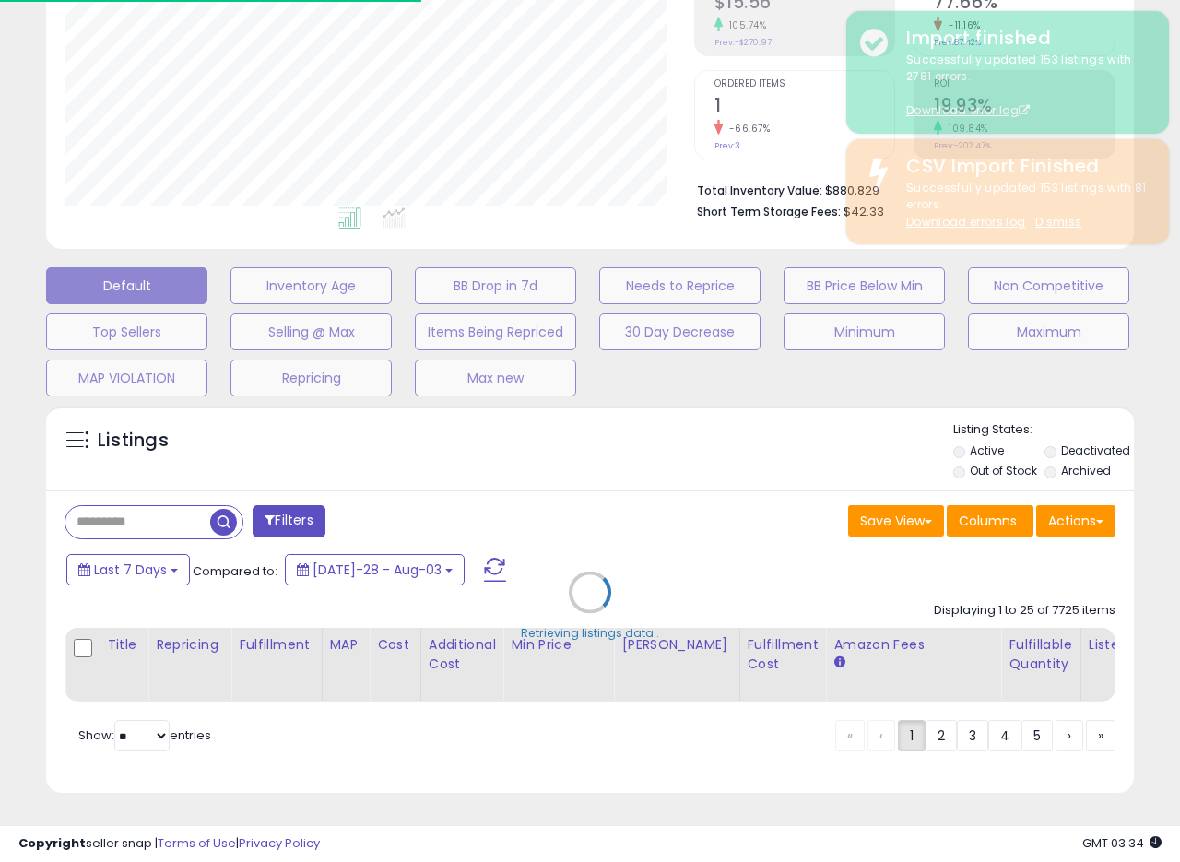
drag, startPoint x: 1179, startPoint y: 195, endPoint x: 1179, endPoint y: 177, distance: 18.4
click at [1179, 177] on div "**********" at bounding box center [590, 304] width 1180 height 1116
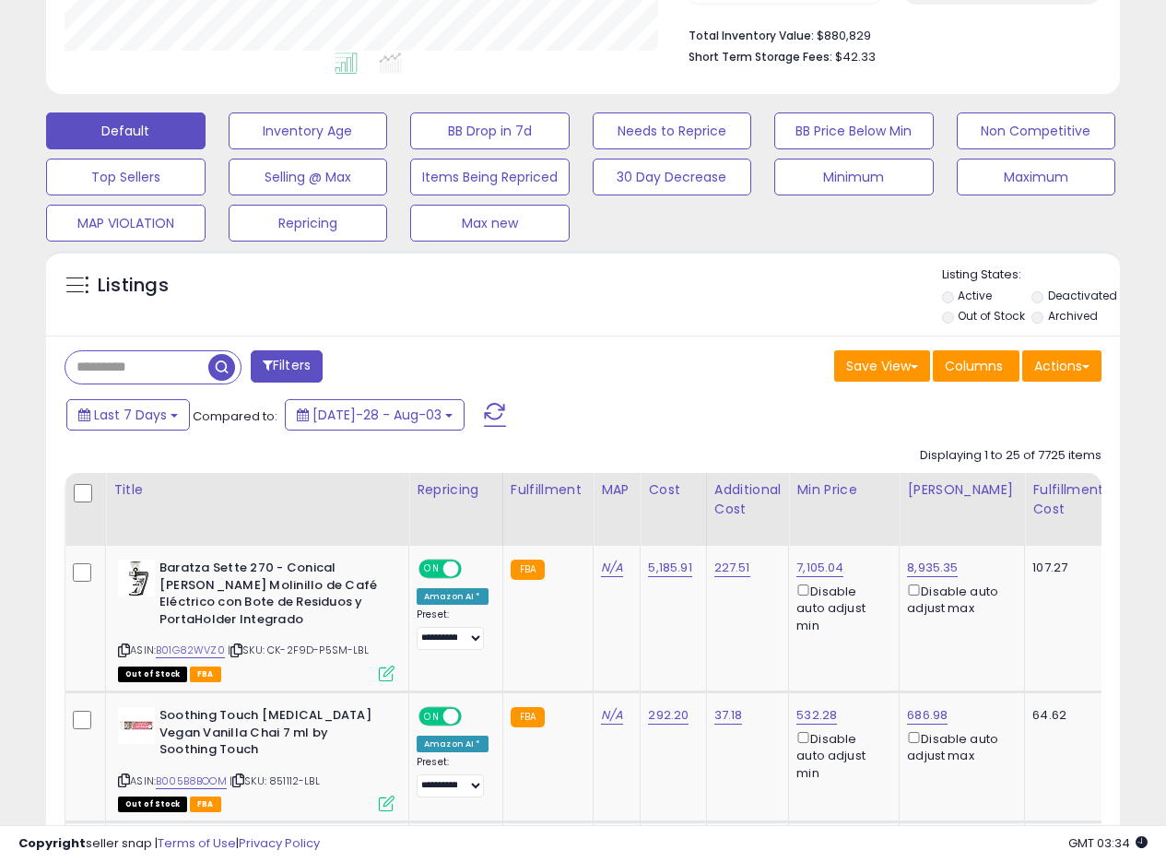
scroll to position [459, 0]
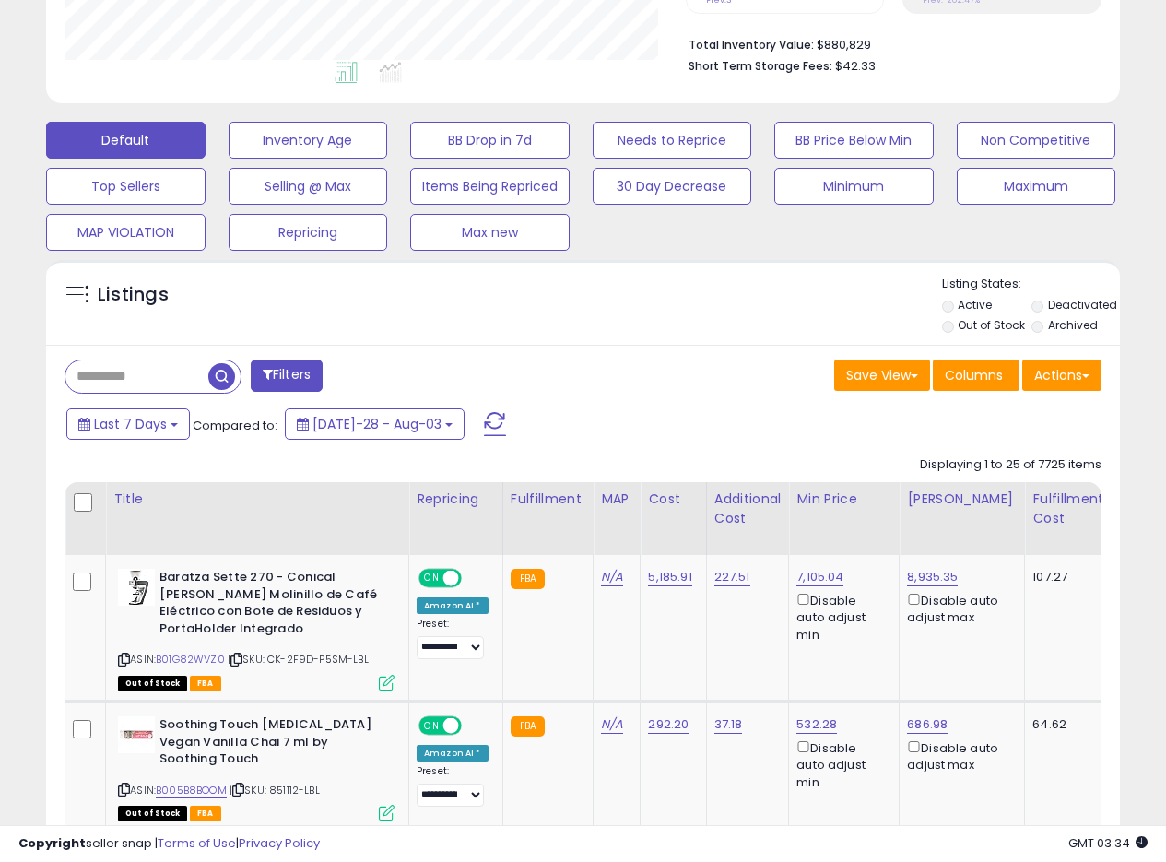
click at [632, 332] on div "Listings" at bounding box center [583, 307] width 1074 height 63
drag, startPoint x: 664, startPoint y: 342, endPoint x: 672, endPoint y: 347, distance: 9.5
click at [665, 342] on div "Listings Active" at bounding box center [583, 302] width 1074 height 85
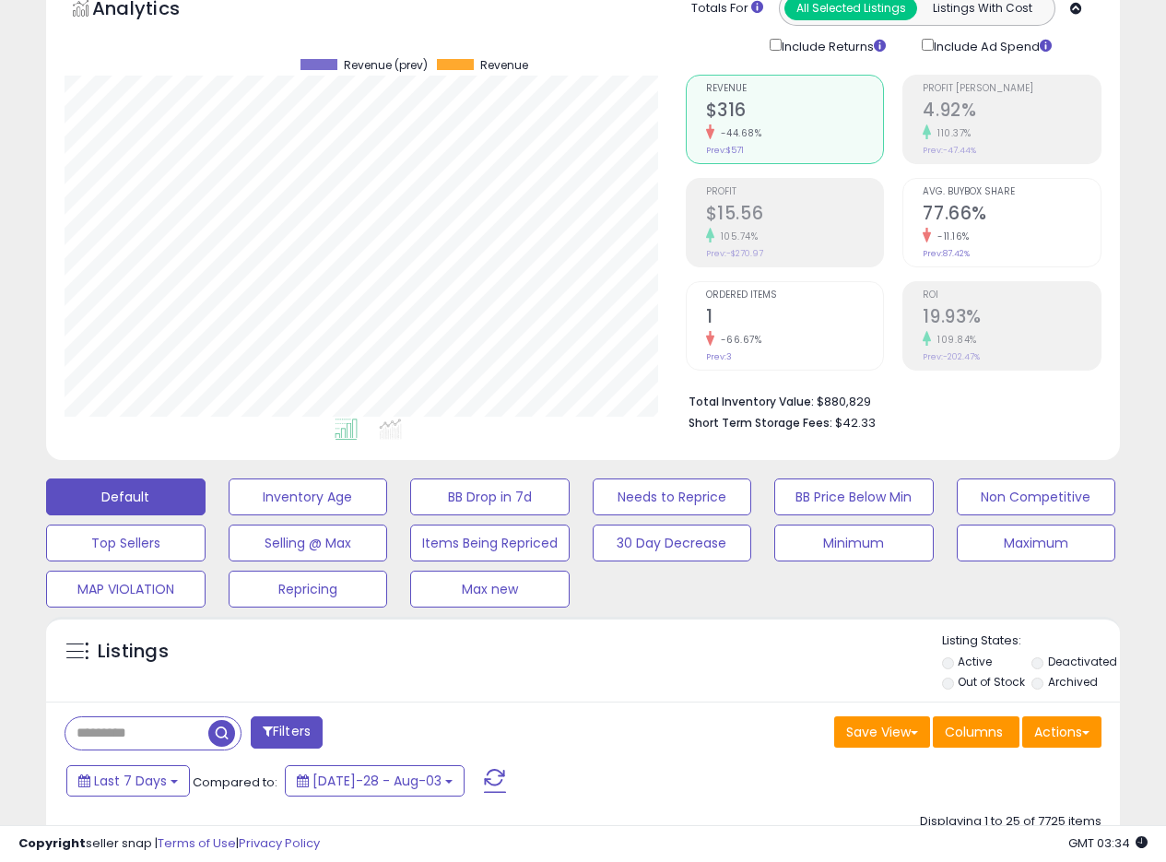
scroll to position [0, 0]
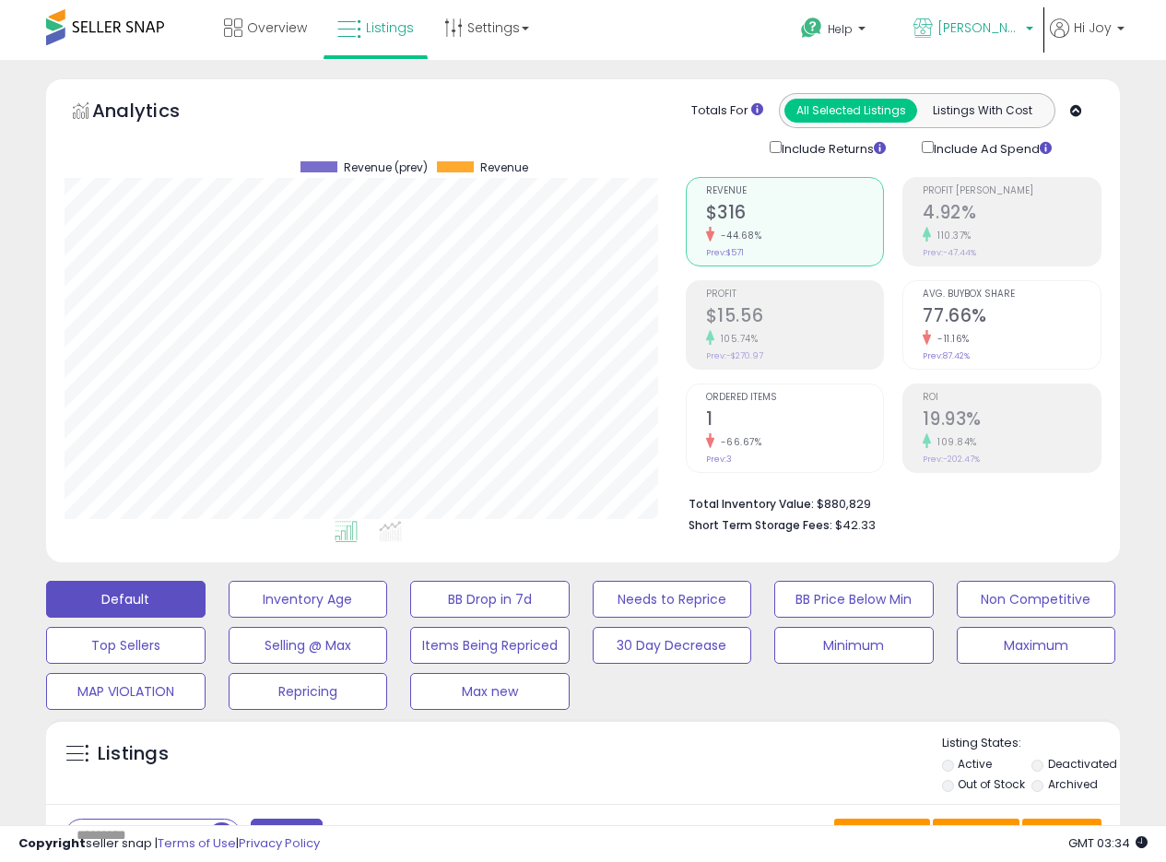
click at [1028, 31] on b at bounding box center [1029, 33] width 7 height 13
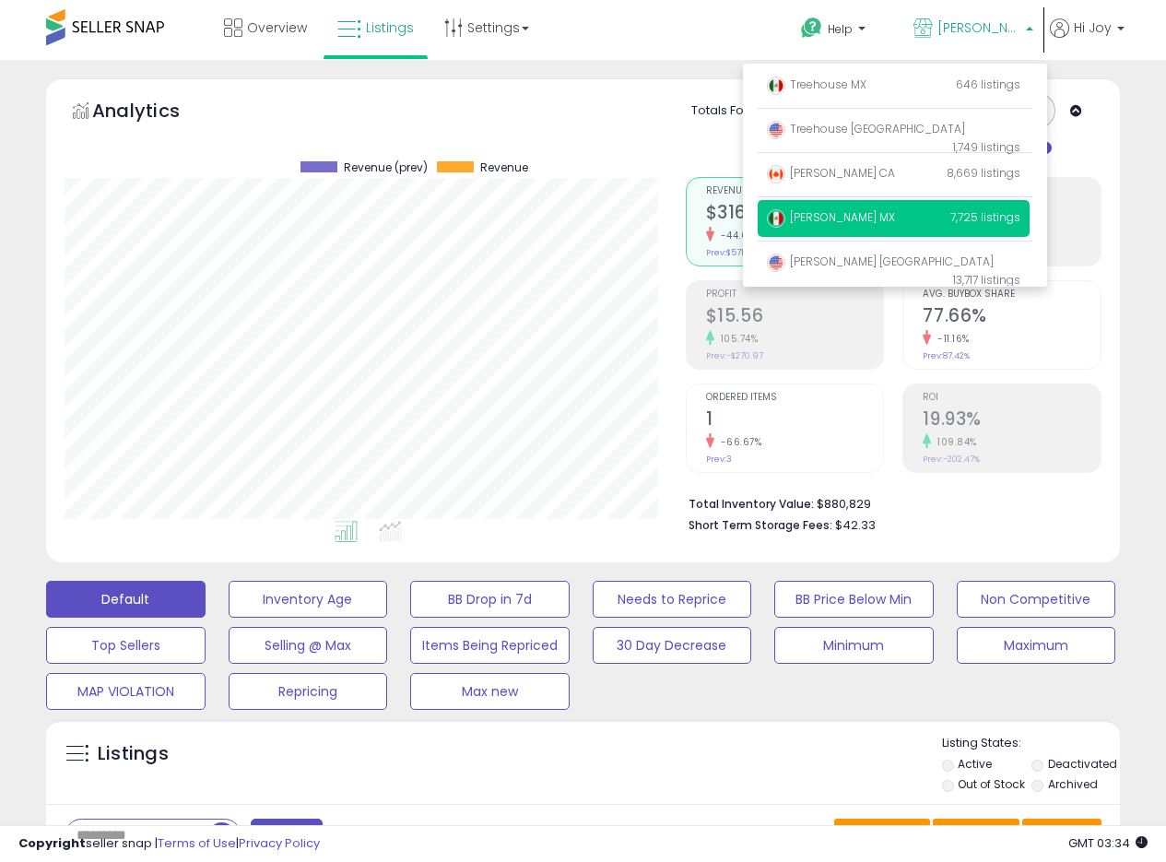
click at [1010, 28] on span "[PERSON_NAME] MX" at bounding box center [979, 27] width 83 height 18
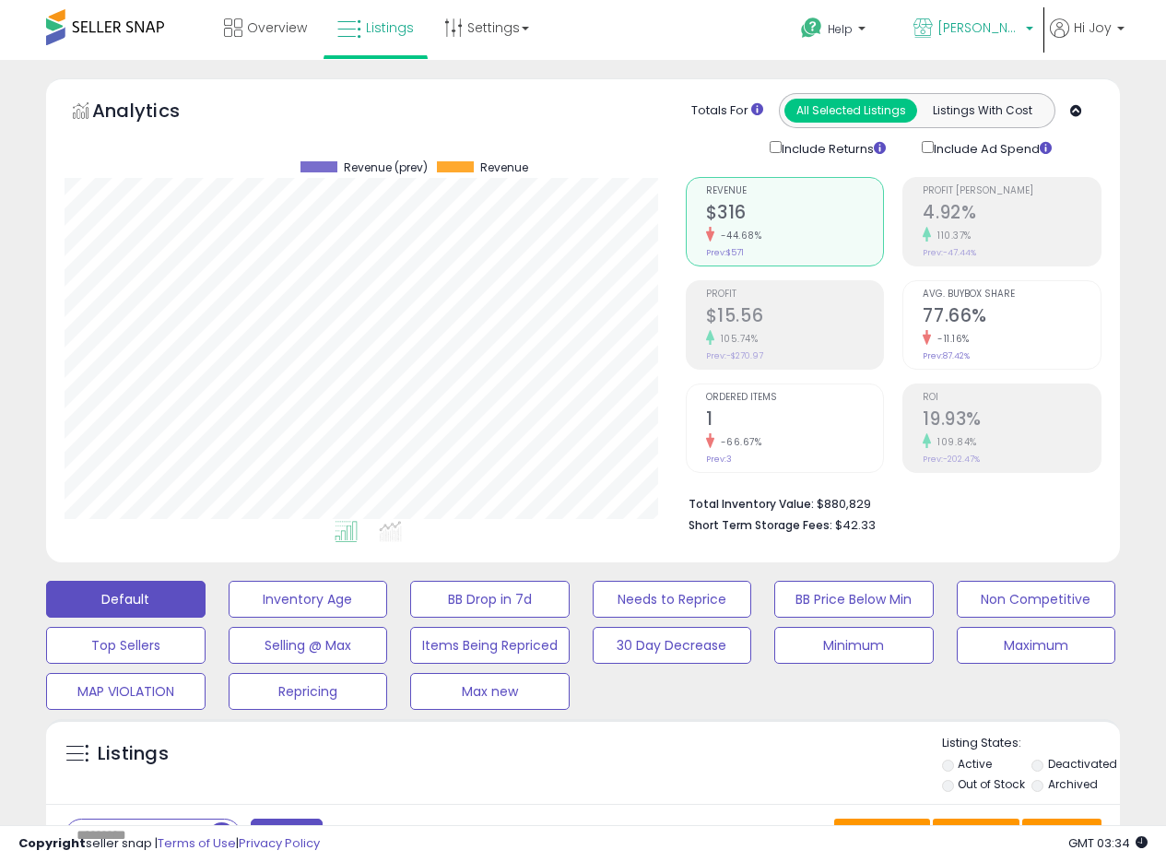
click at [996, 27] on span "[PERSON_NAME] MX" at bounding box center [979, 27] width 83 height 18
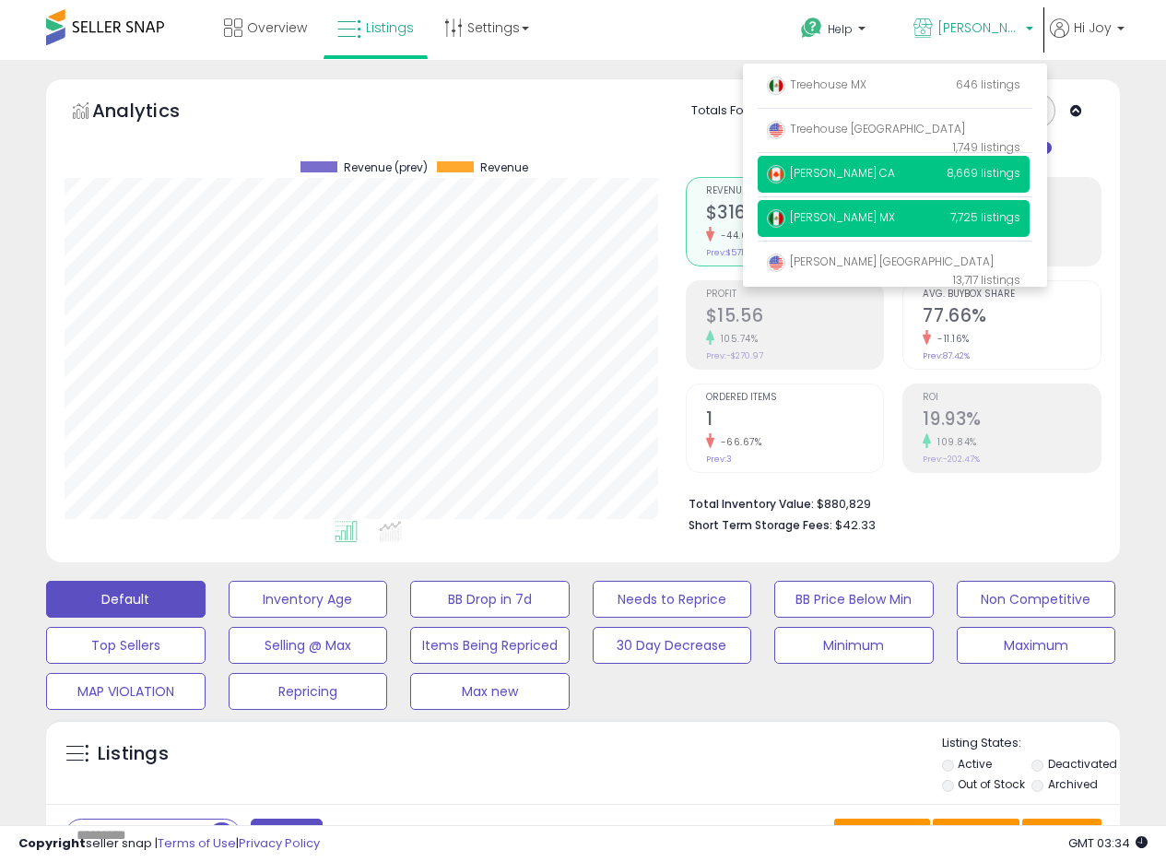
click at [832, 171] on span "[PERSON_NAME] CA" at bounding box center [831, 173] width 128 height 16
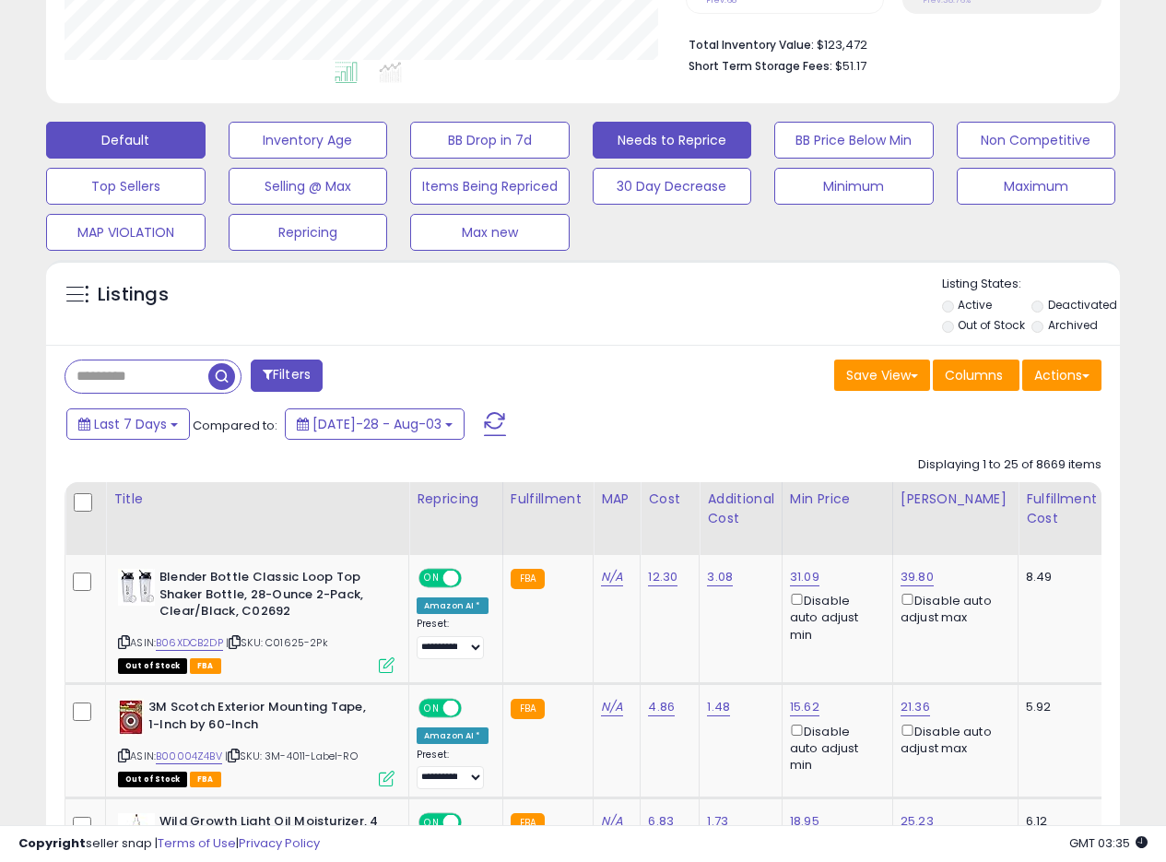
scroll to position [461, 0]
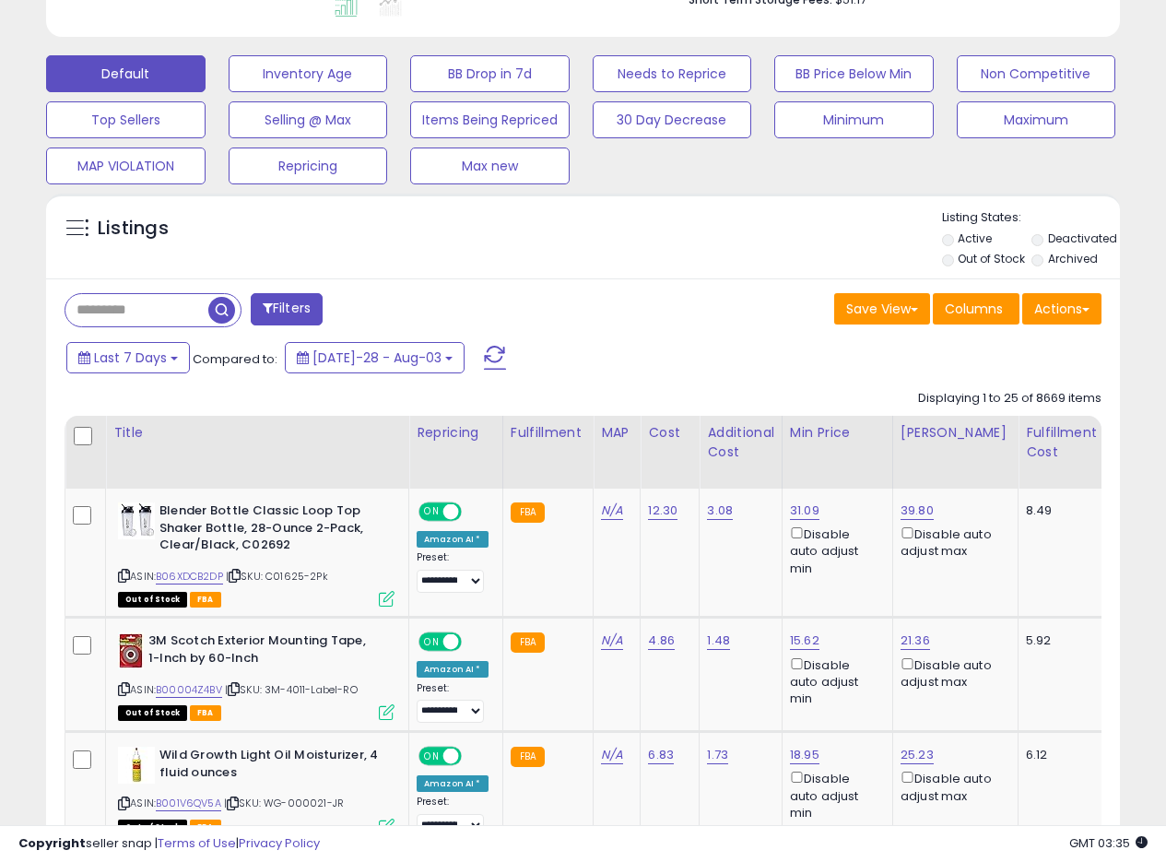
click at [687, 244] on div "Listings" at bounding box center [583, 240] width 1074 height 63
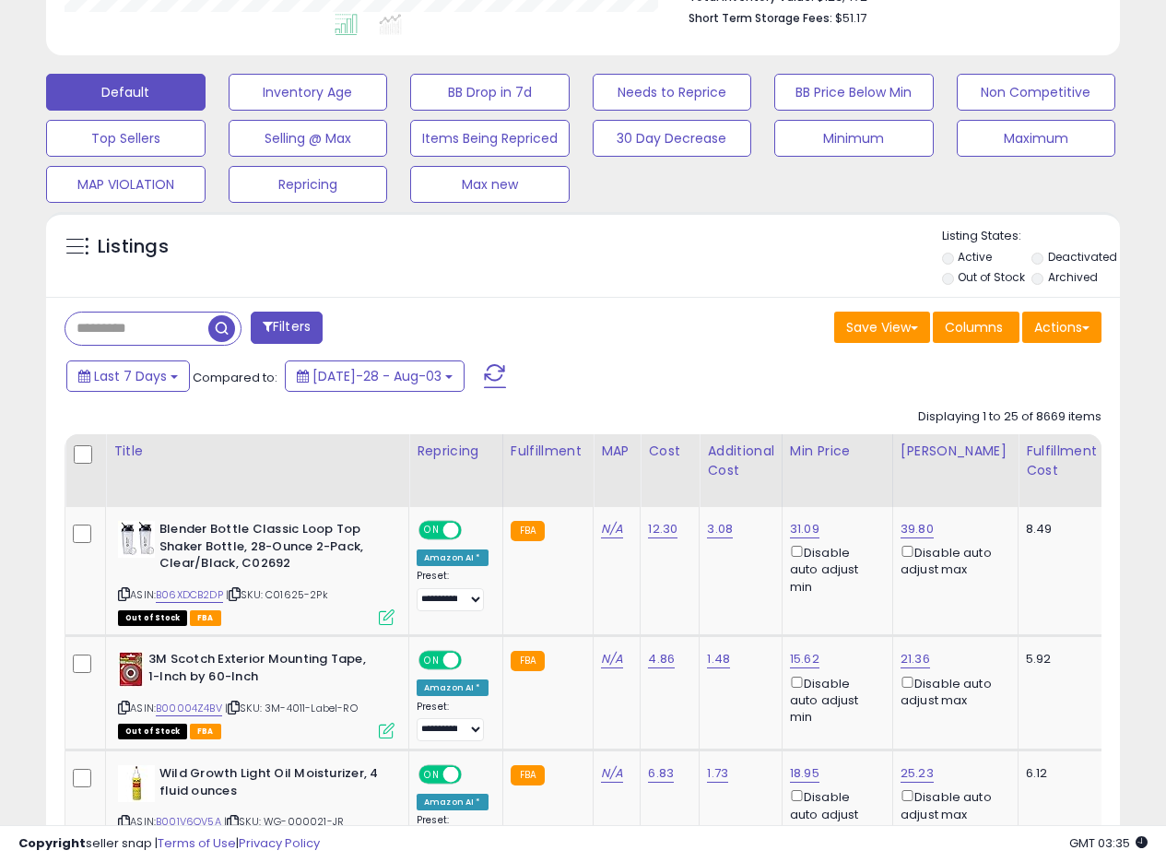
scroll to position [541, 0]
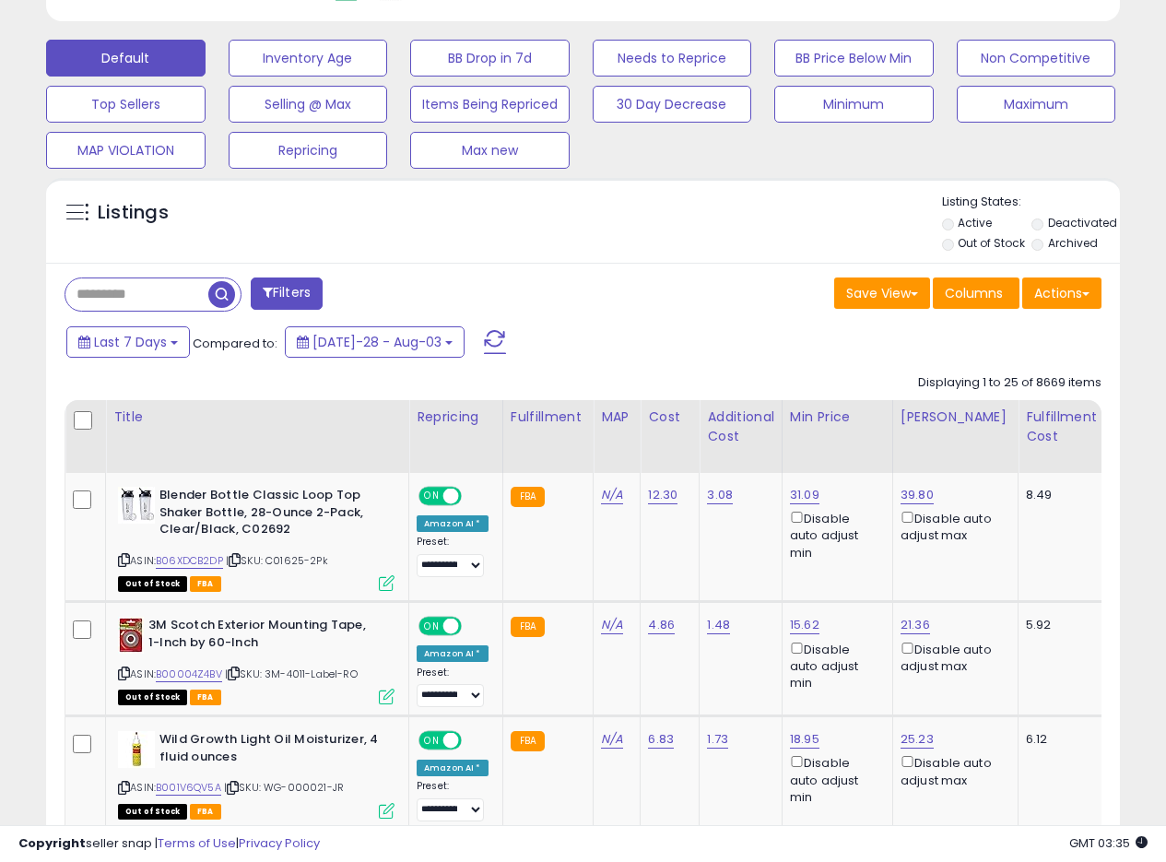
click at [667, 245] on div "Listings" at bounding box center [583, 225] width 1074 height 63
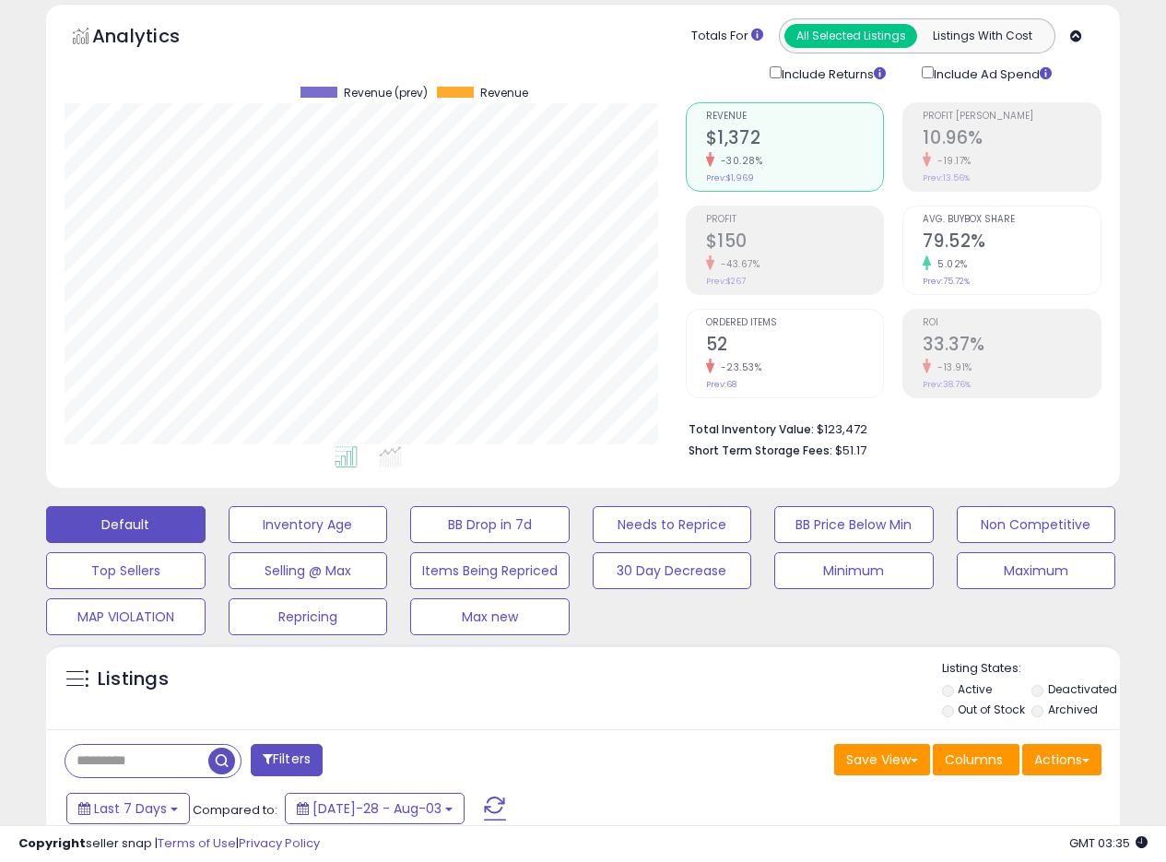
scroll to position [0, 0]
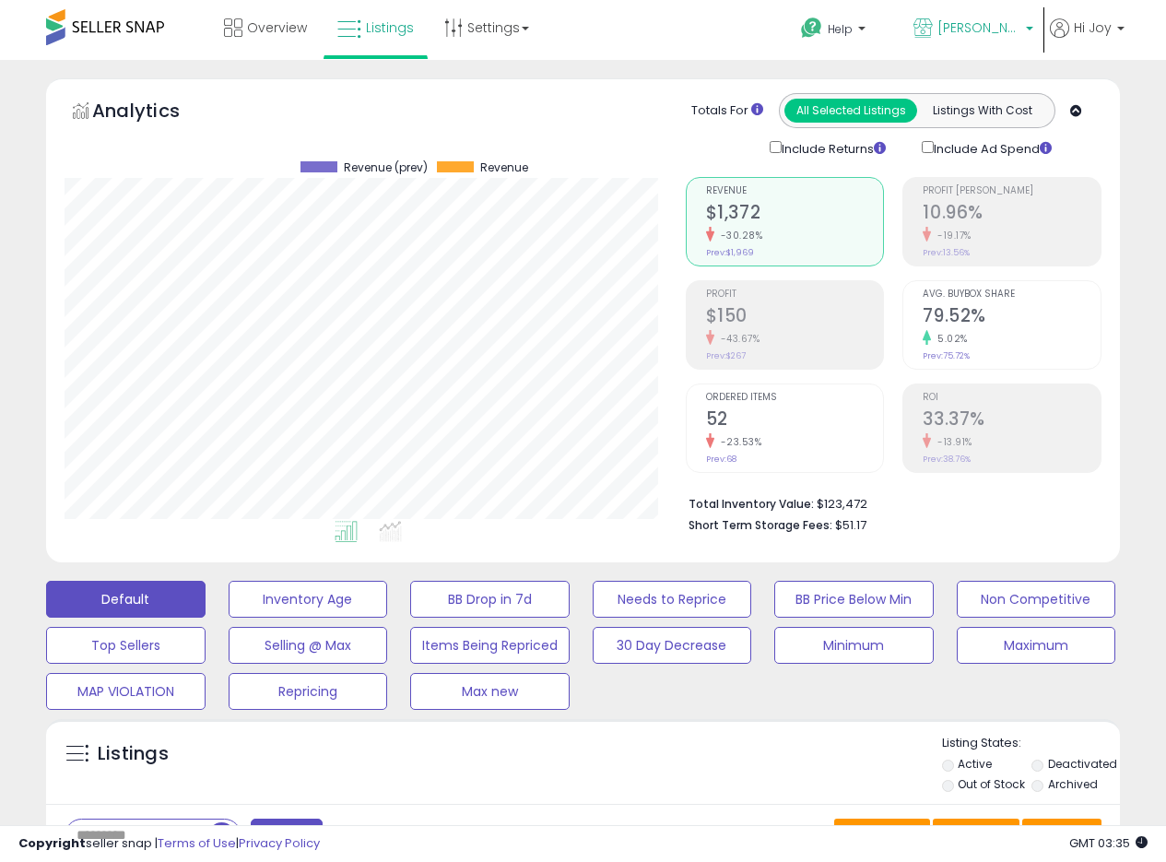
click at [1015, 25] on span "[PERSON_NAME] CA" at bounding box center [979, 27] width 83 height 18
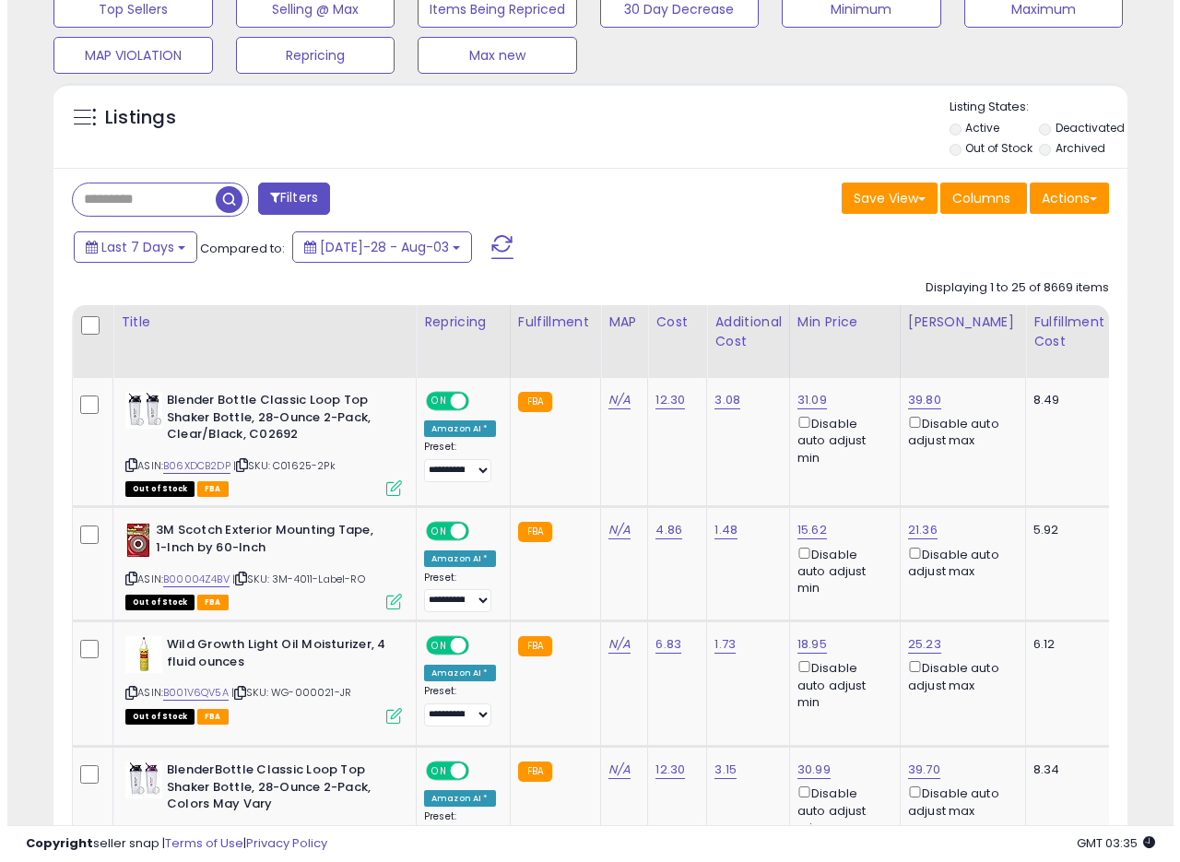
scroll to position [651, 0]
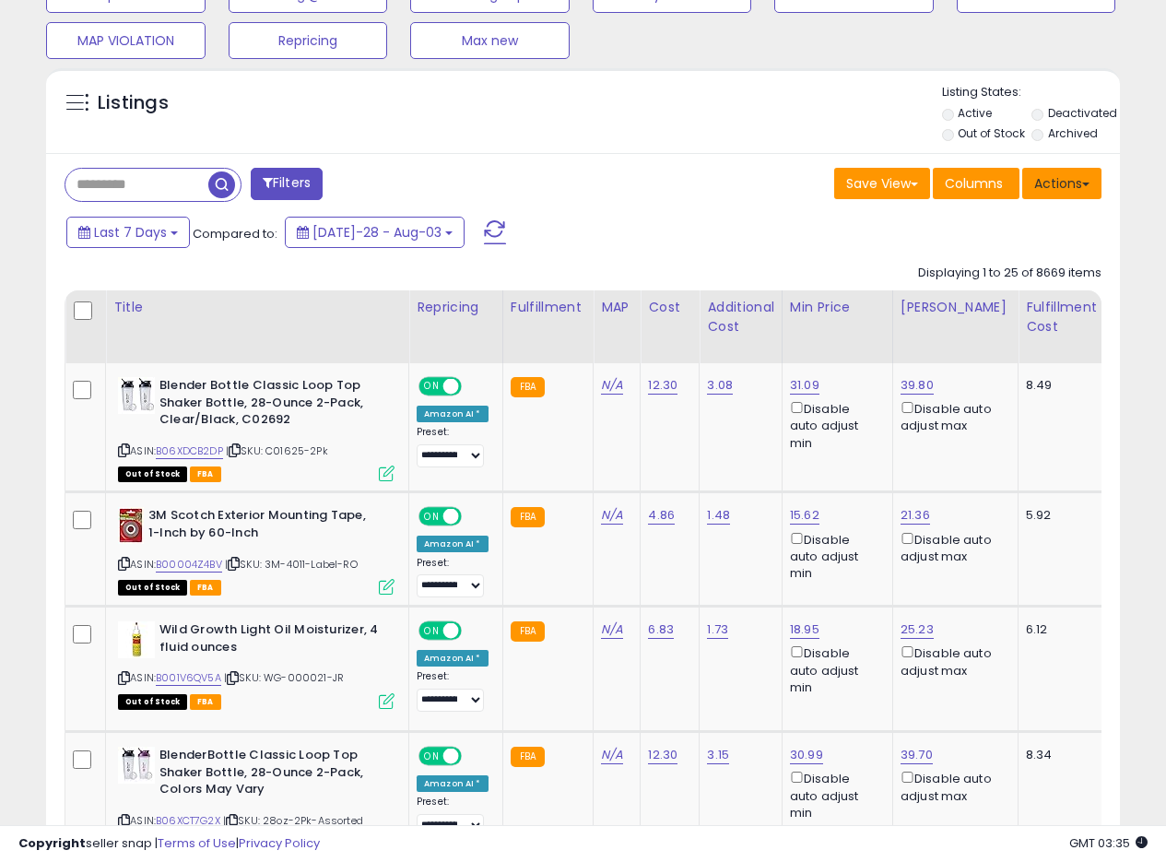
click at [1082, 188] on button "Actions" at bounding box center [1062, 183] width 79 height 31
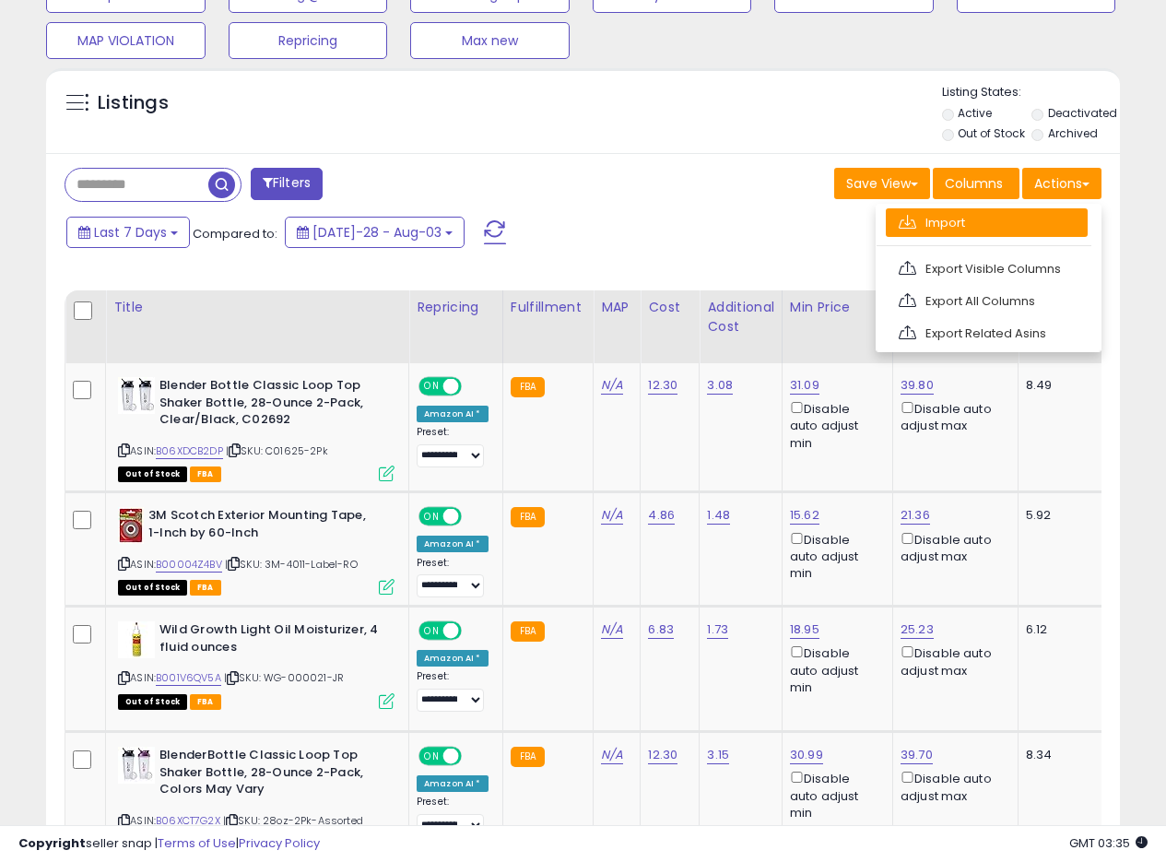
click at [948, 224] on link "Import" at bounding box center [987, 222] width 202 height 29
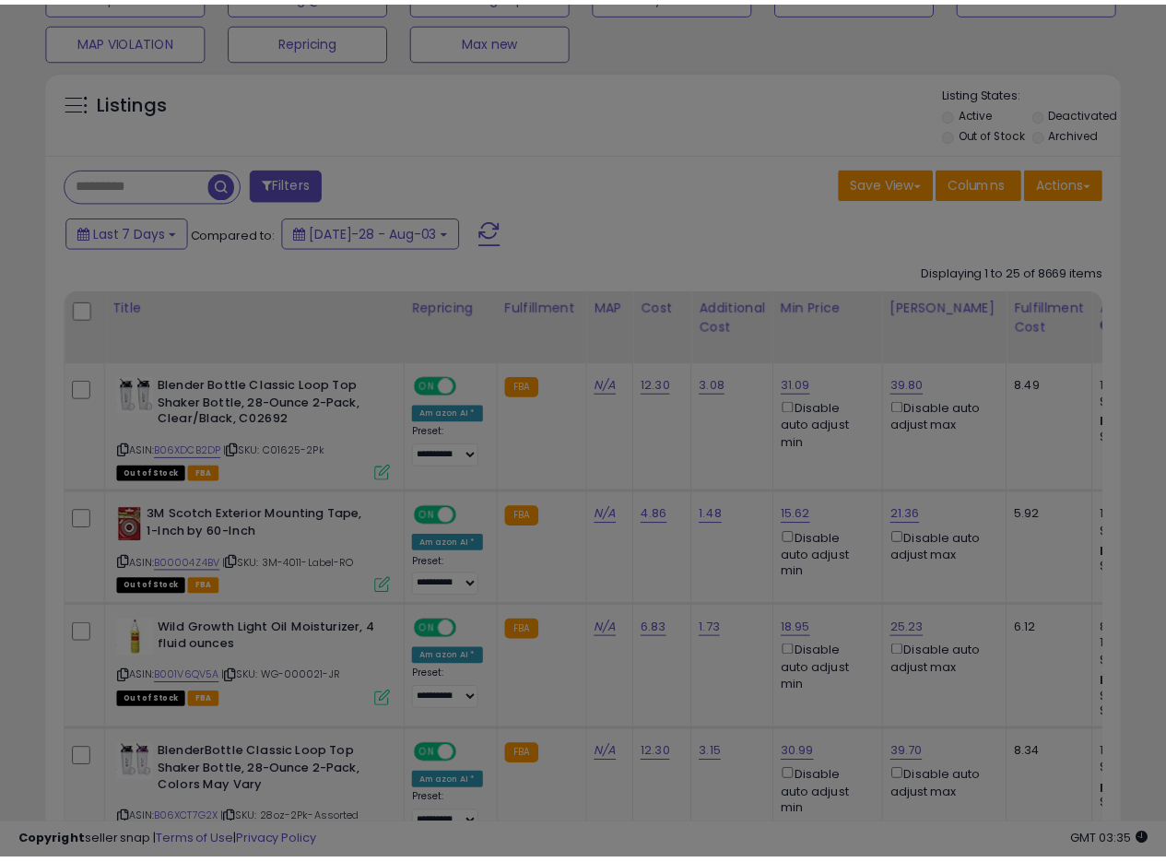
scroll to position [378, 629]
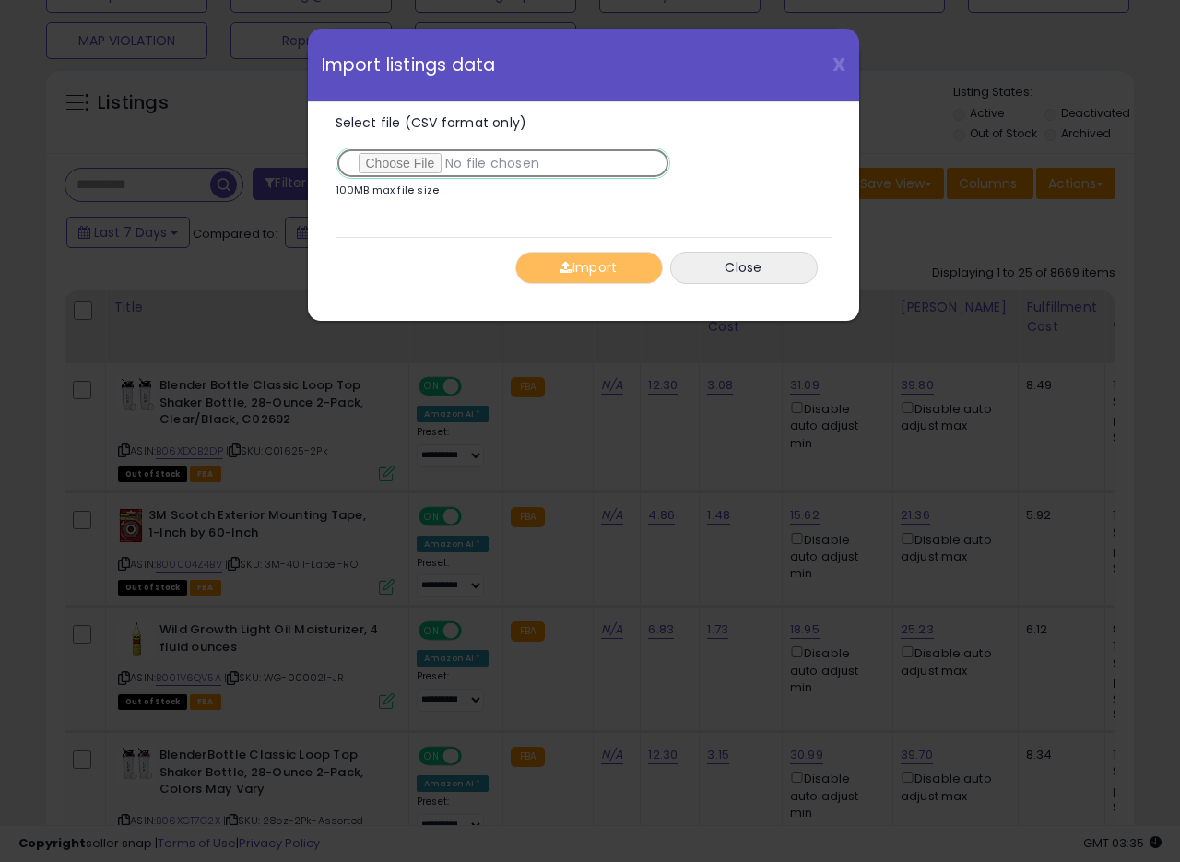
click at [397, 175] on input "Select file (CSV format only)" at bounding box center [503, 163] width 335 height 31
click at [830, 66] on div "X Close Import listings data" at bounding box center [583, 66] width 551 height 74
click at [837, 65] on span "X" at bounding box center [839, 65] width 13 height 26
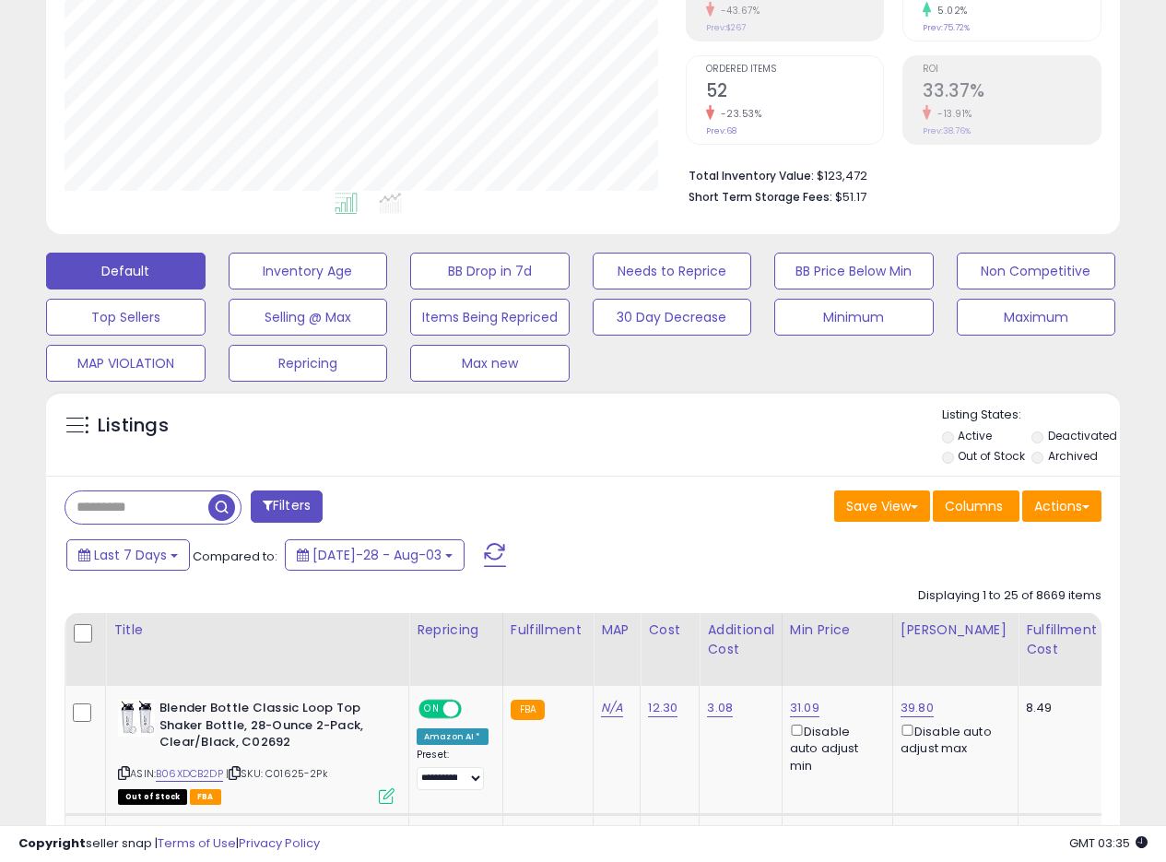
scroll to position [0, 0]
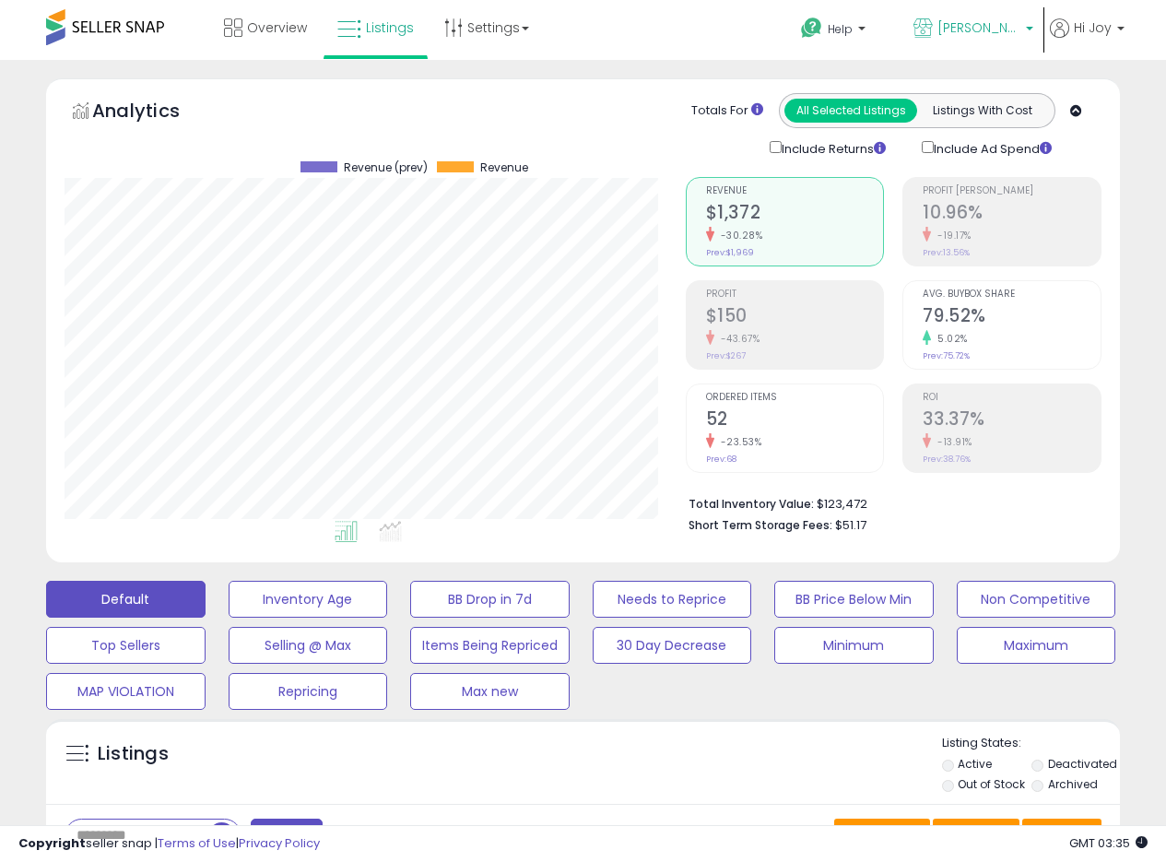
click at [1011, 29] on span "[PERSON_NAME] CA" at bounding box center [979, 27] width 83 height 18
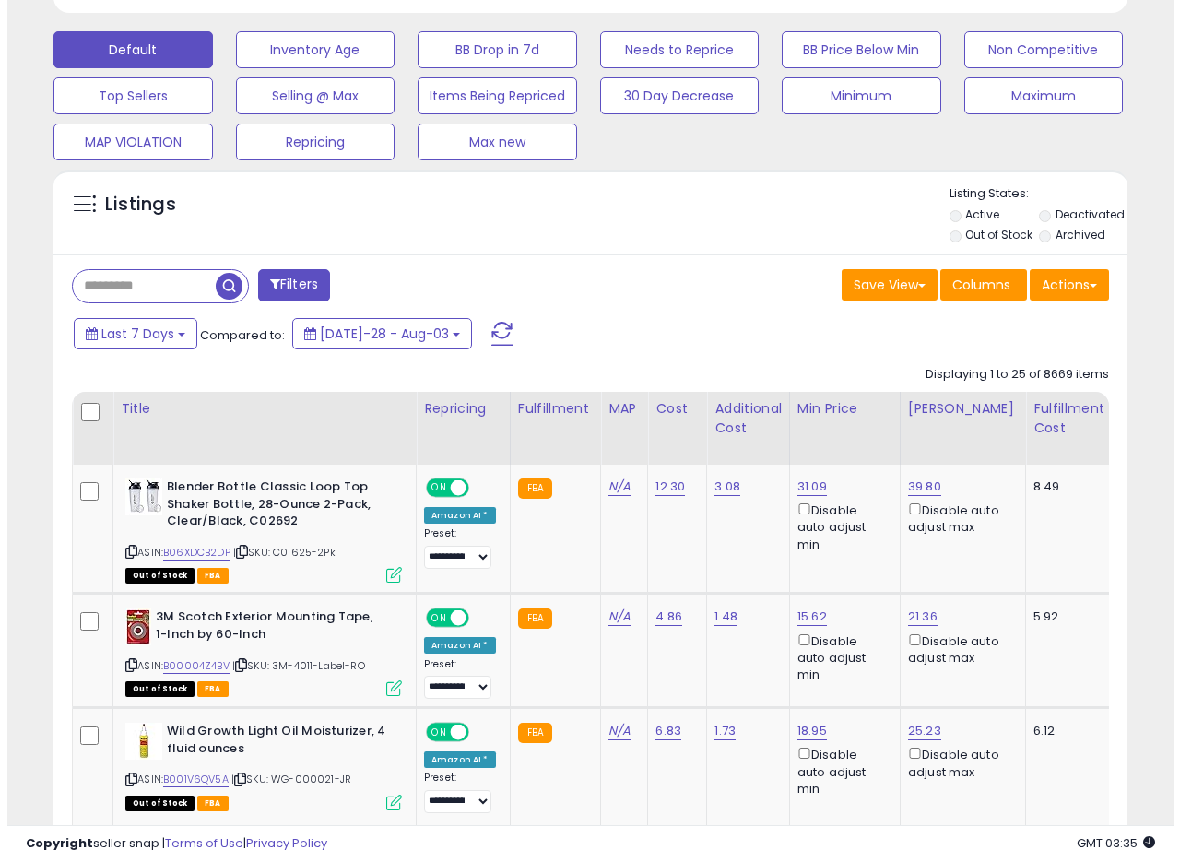
scroll to position [553, 0]
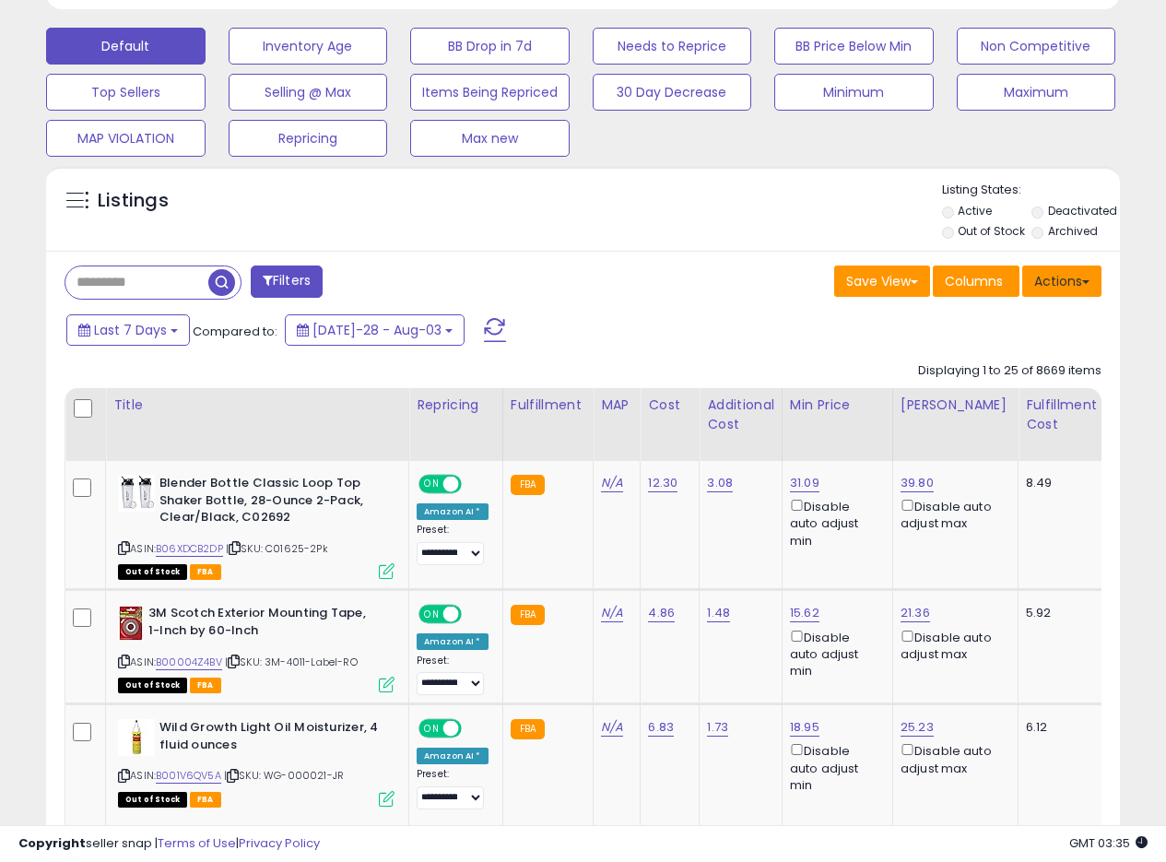
click at [1081, 275] on button "Actions" at bounding box center [1062, 281] width 79 height 31
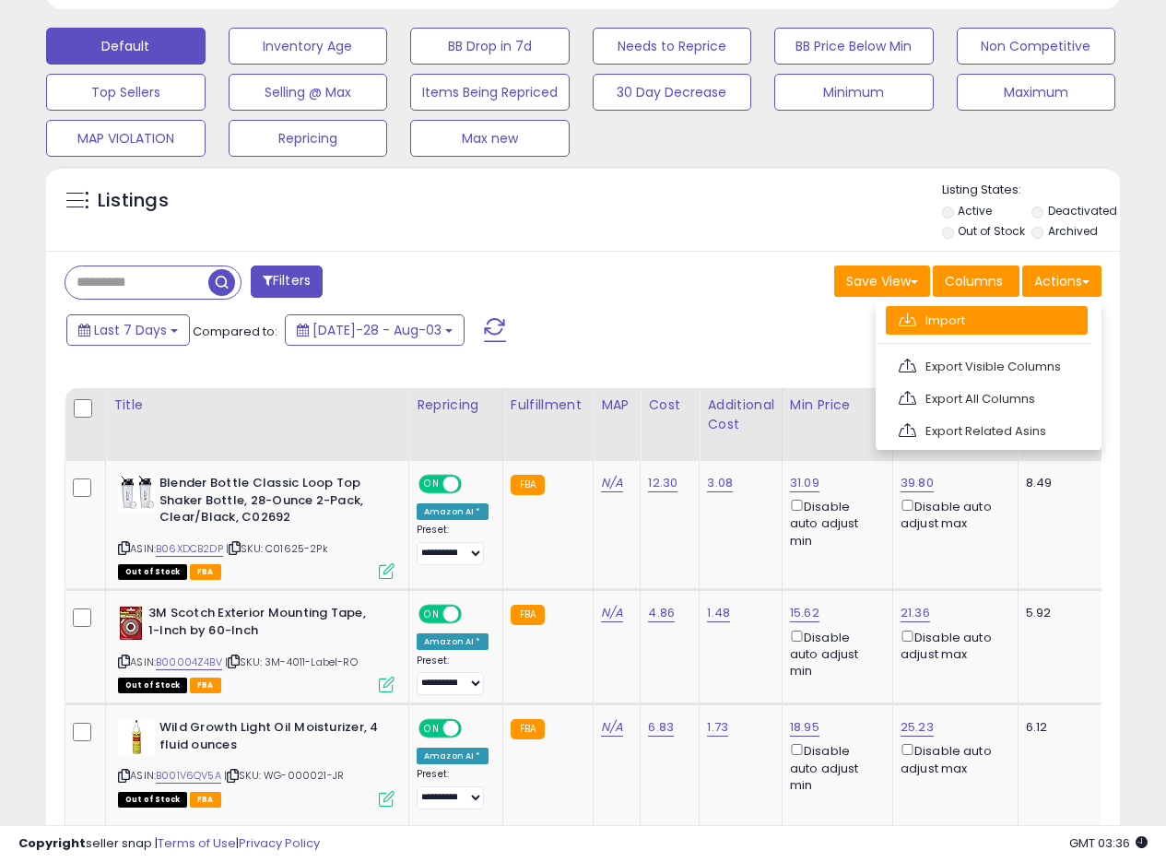
click at [963, 322] on link "Import" at bounding box center [987, 320] width 202 height 29
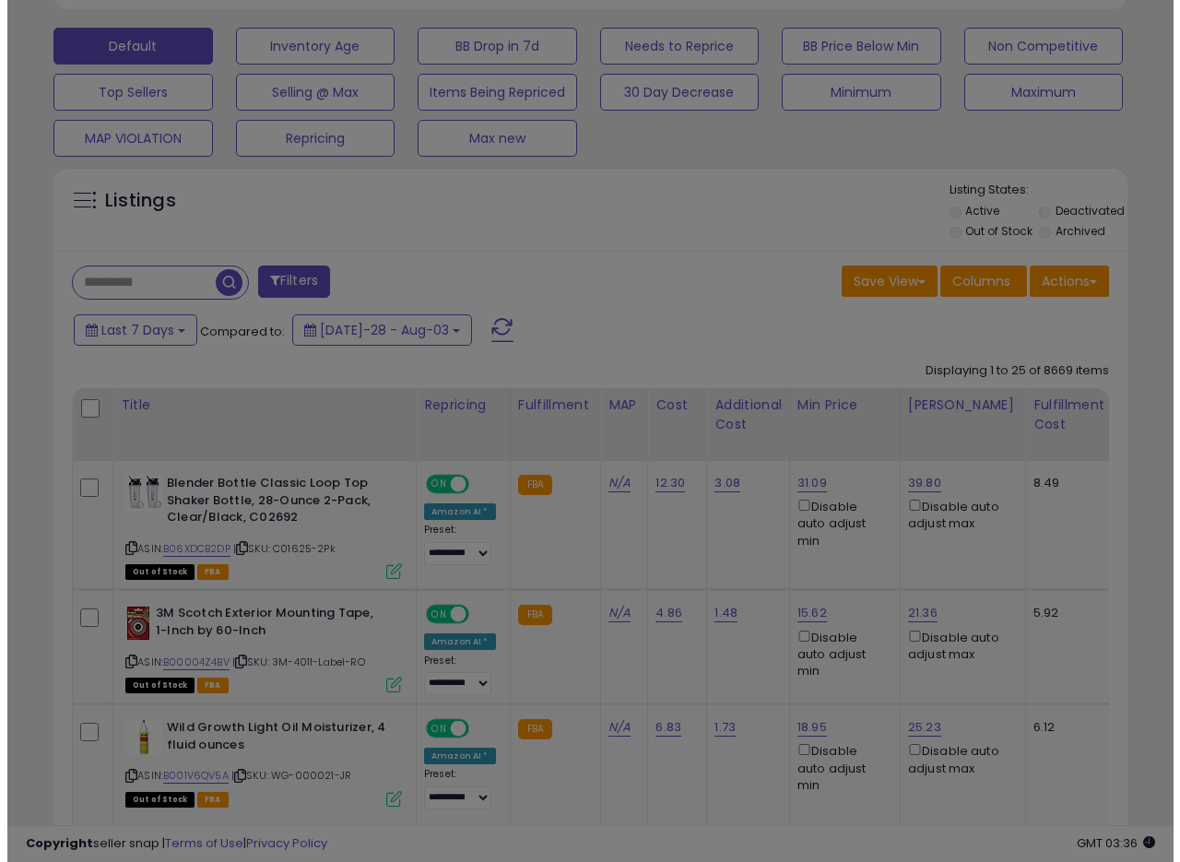
scroll to position [0, 0]
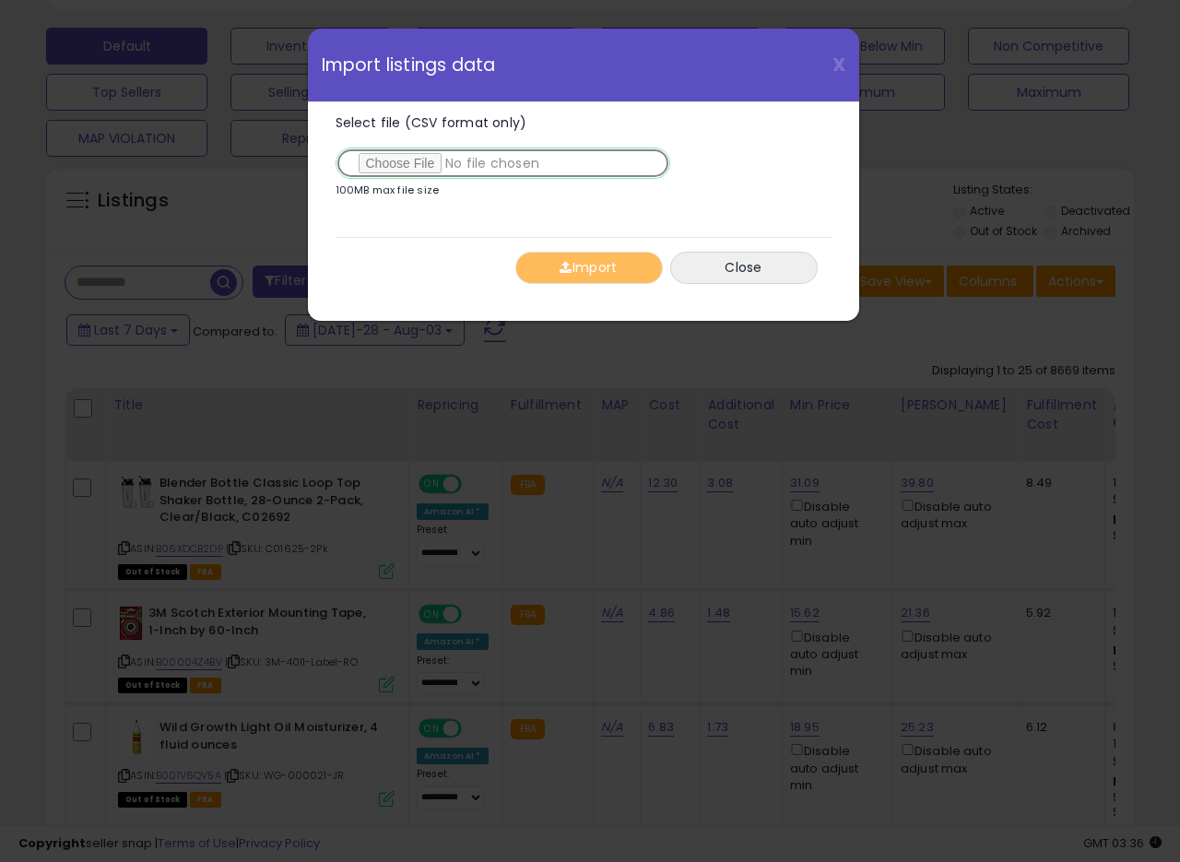
click at [397, 155] on input "Select file (CSV format only)" at bounding box center [503, 163] width 335 height 31
type input "**********"
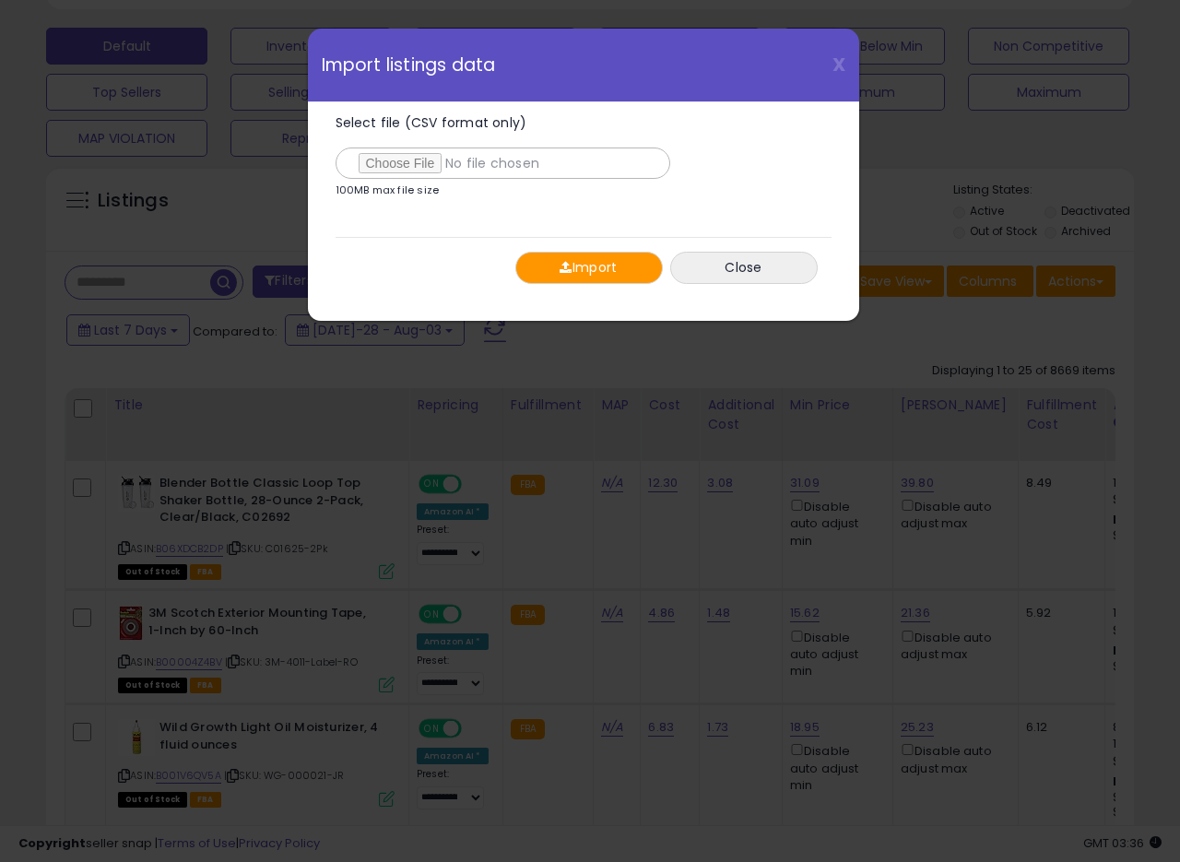
click at [583, 250] on div "Import Close" at bounding box center [584, 267] width 496 height 61
click at [582, 264] on button "Import" at bounding box center [589, 268] width 148 height 32
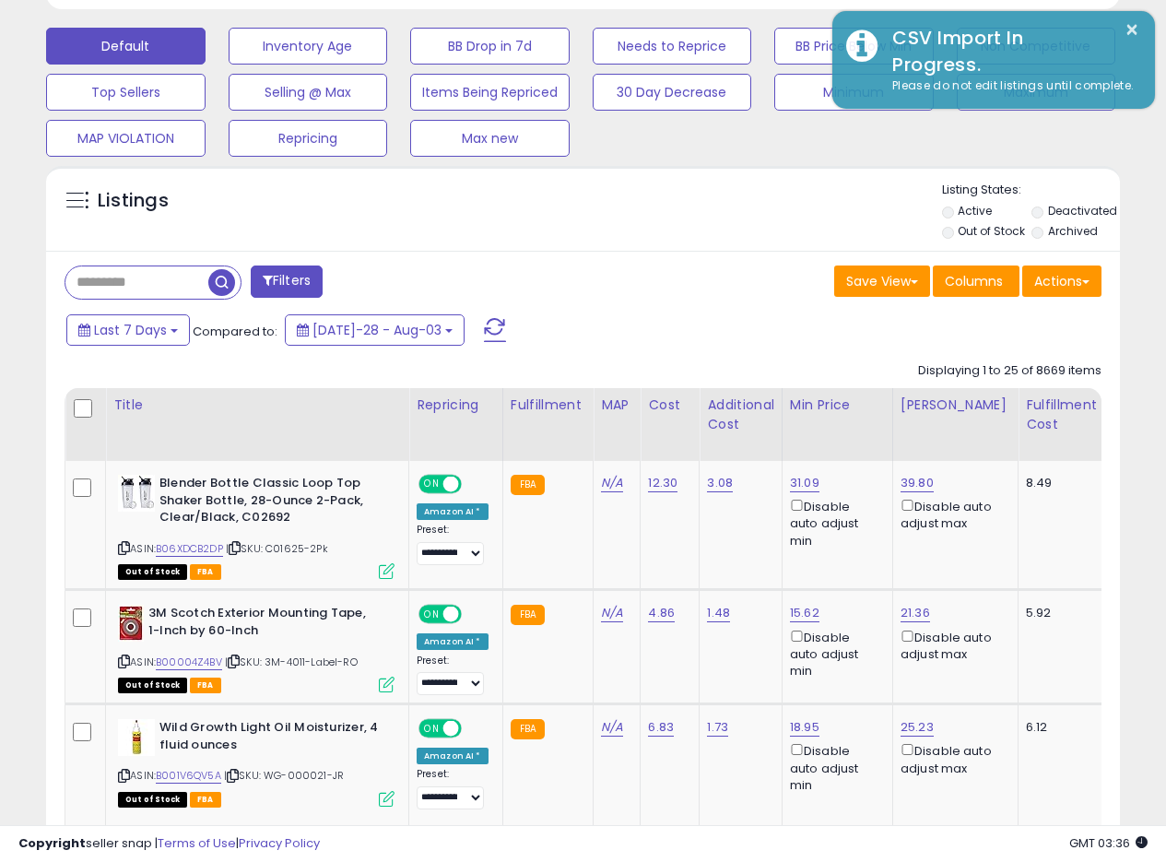
drag, startPoint x: 733, startPoint y: 290, endPoint x: 1179, endPoint y: 160, distance: 464.8
click at [733, 288] on div "Save View Save As New View Update Current View Columns Actions Import Export Vi…" at bounding box center [850, 284] width 533 height 36
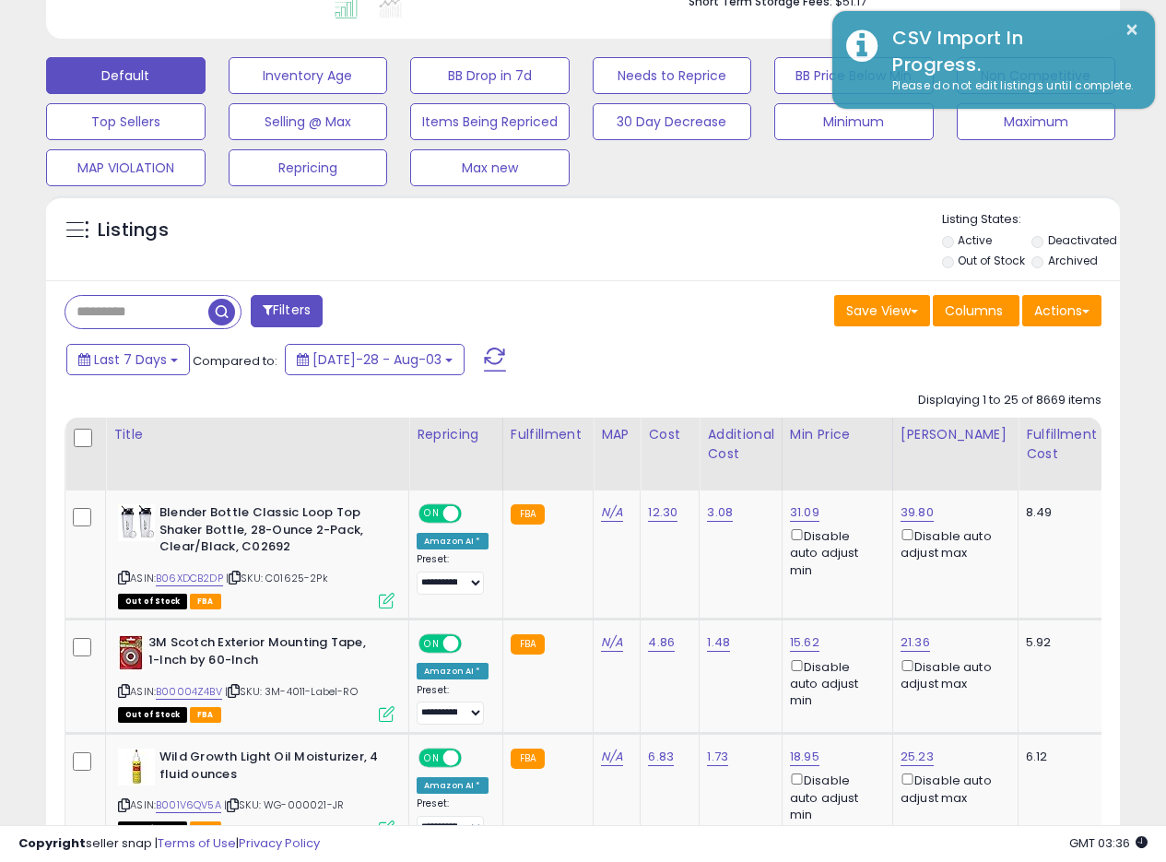
scroll to position [533, 0]
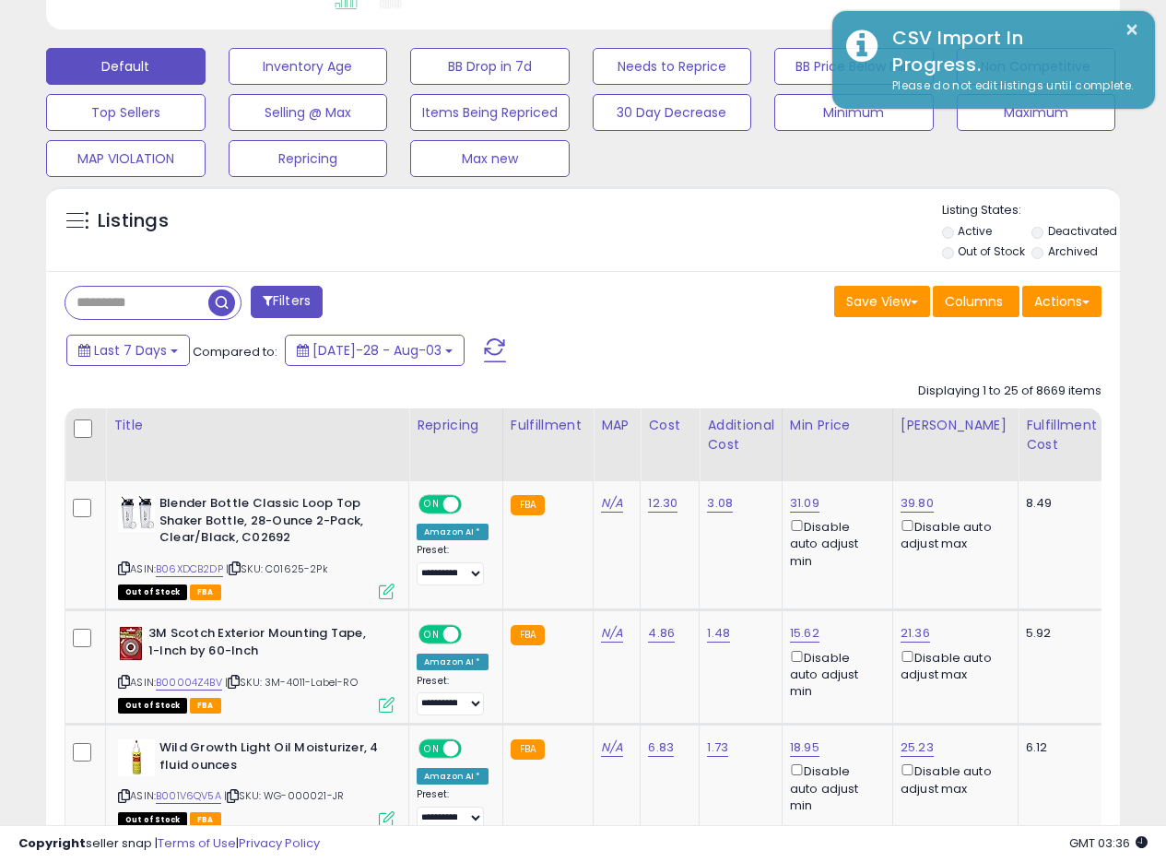
click at [725, 208] on div "Listings" at bounding box center [583, 233] width 1074 height 63
click at [646, 257] on div "Listings" at bounding box center [583, 233] width 1074 height 63
click at [647, 258] on div "Listings" at bounding box center [583, 233] width 1074 height 63
click at [662, 287] on div "Save View Save As New View Update Current View Columns Actions Import Export Vi…" at bounding box center [850, 304] width 533 height 36
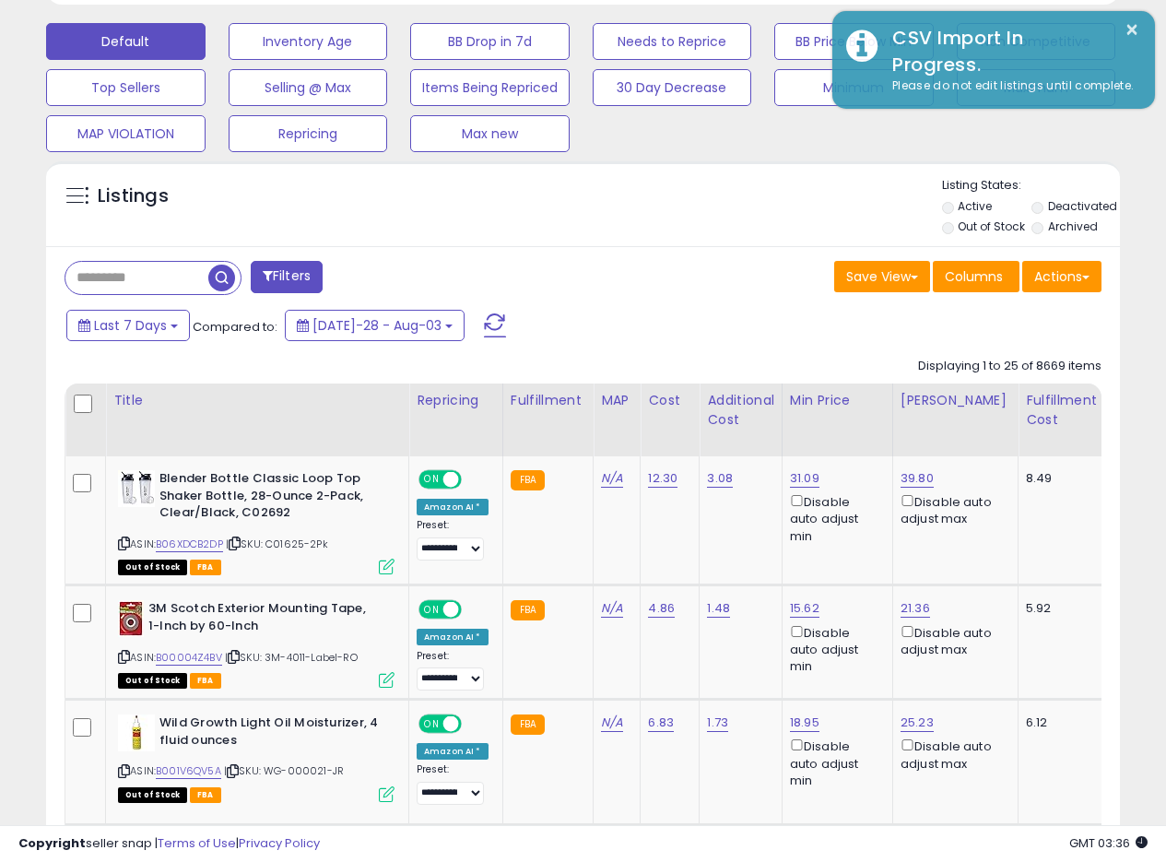
scroll to position [563, 0]
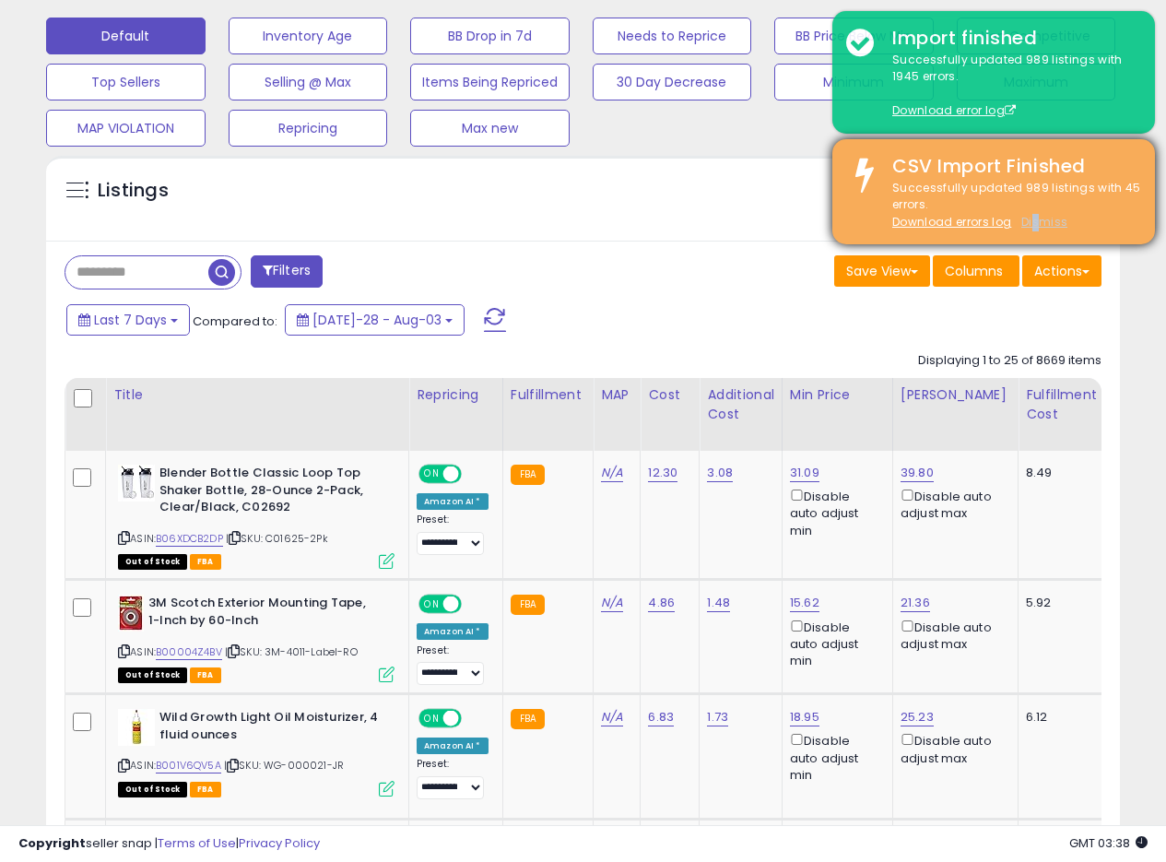
click at [1037, 225] on u "Dismiss" at bounding box center [1045, 222] width 46 height 16
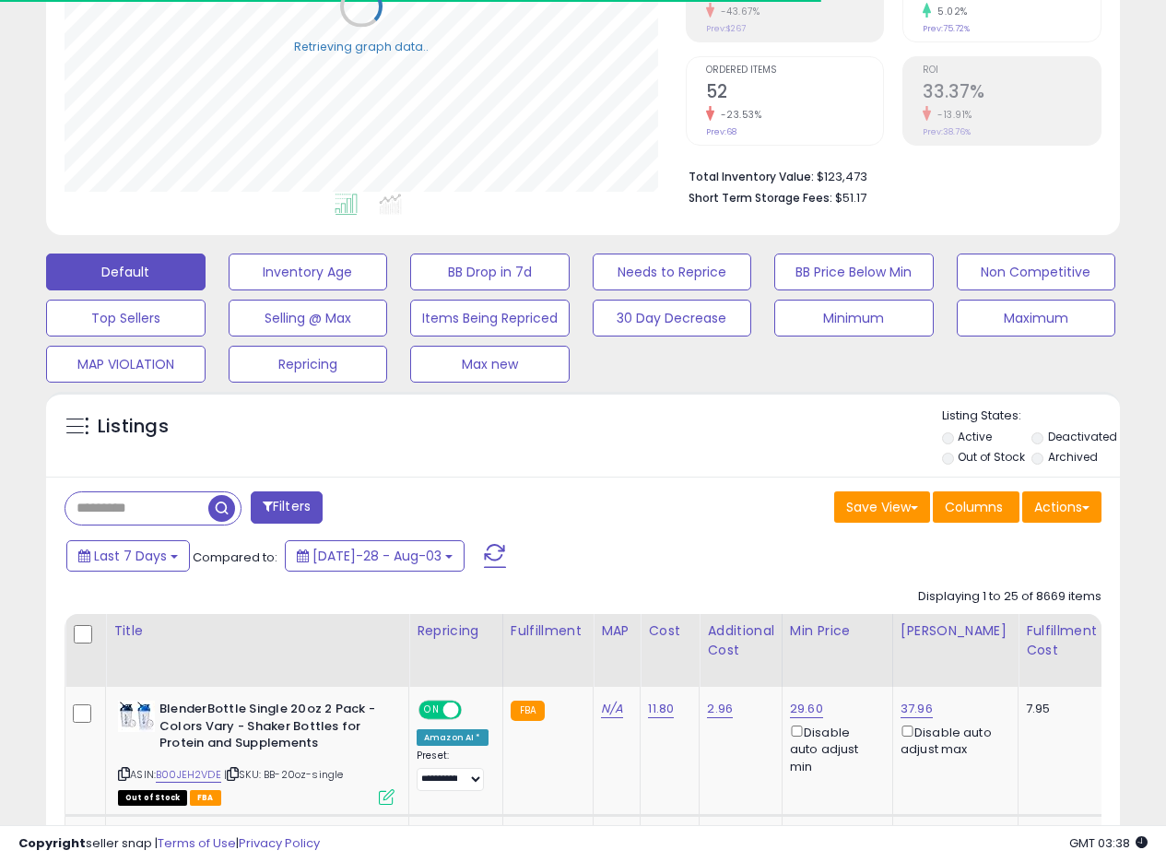
scroll to position [0, 0]
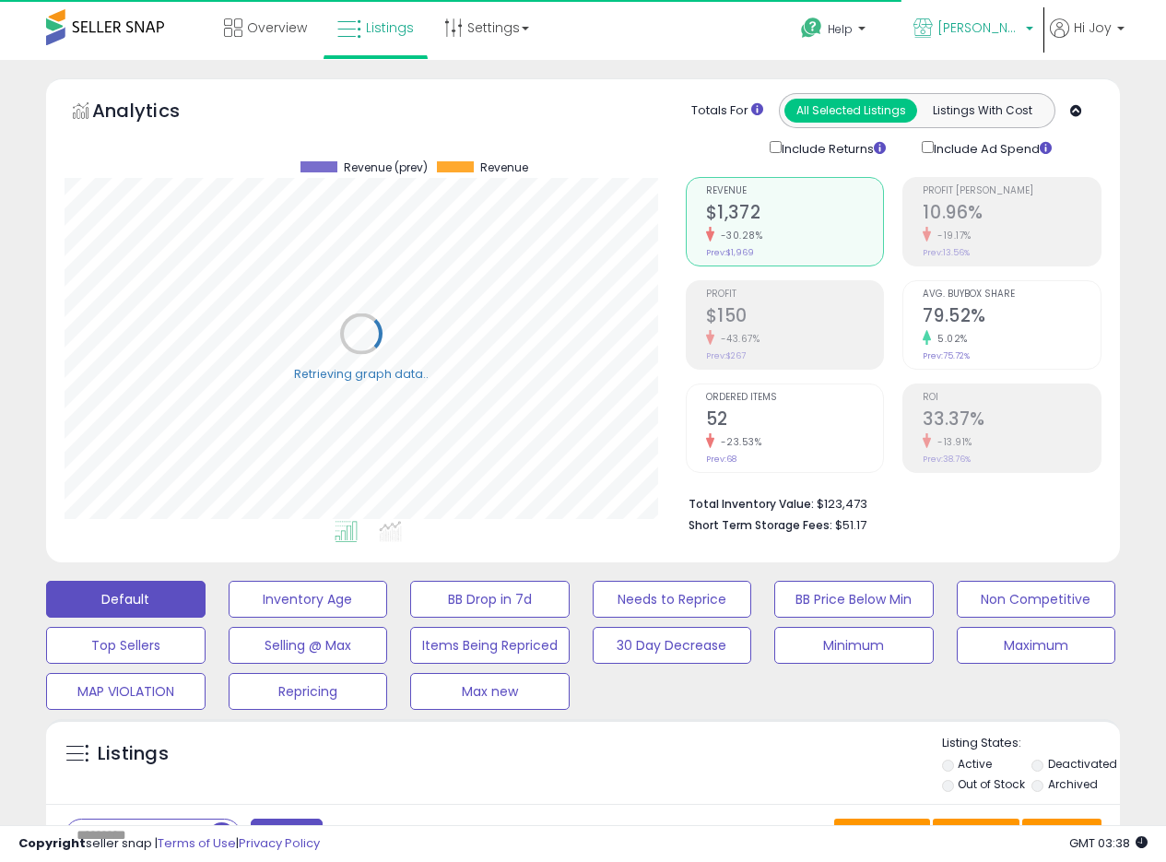
click at [1002, 21] on span "[PERSON_NAME] CA" at bounding box center [979, 27] width 83 height 18
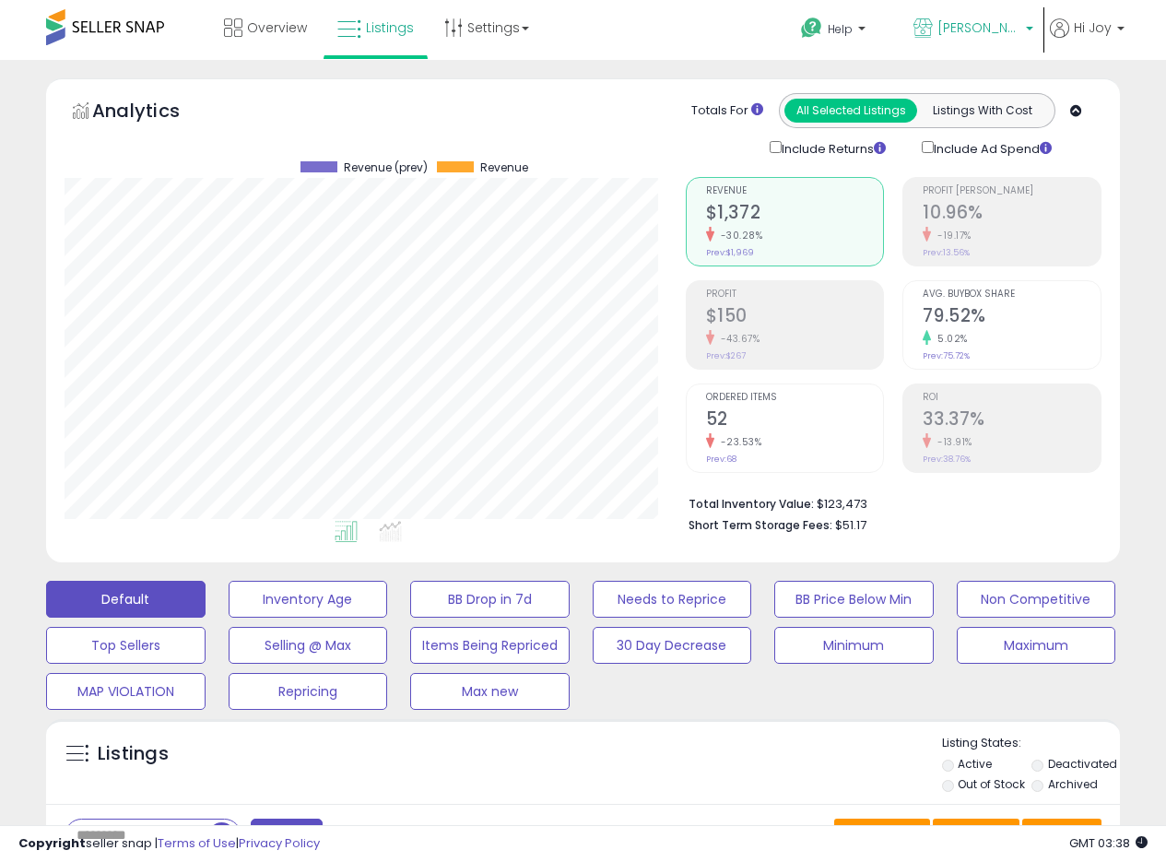
click at [982, 30] on span "[PERSON_NAME] CA" at bounding box center [979, 27] width 83 height 18
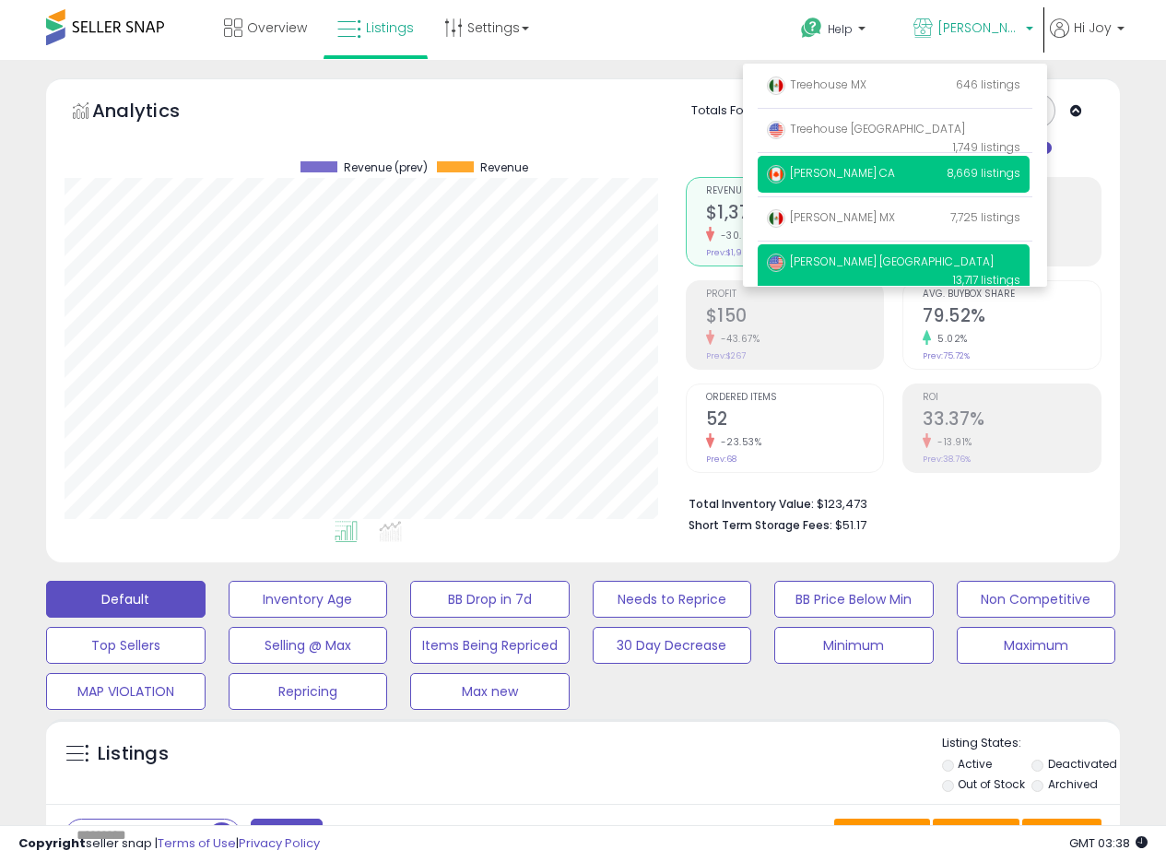
click at [839, 260] on span "[PERSON_NAME] [GEOGRAPHIC_DATA]" at bounding box center [880, 262] width 227 height 16
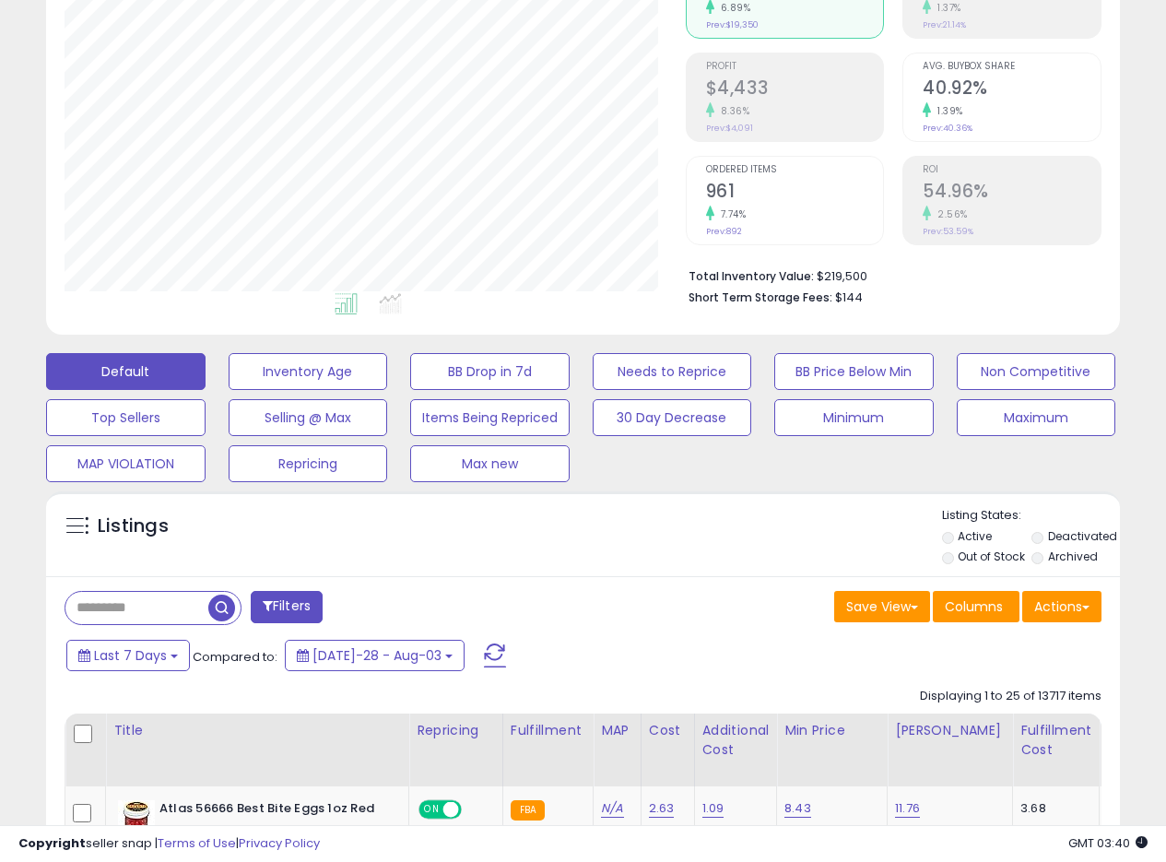
scroll to position [233, 0]
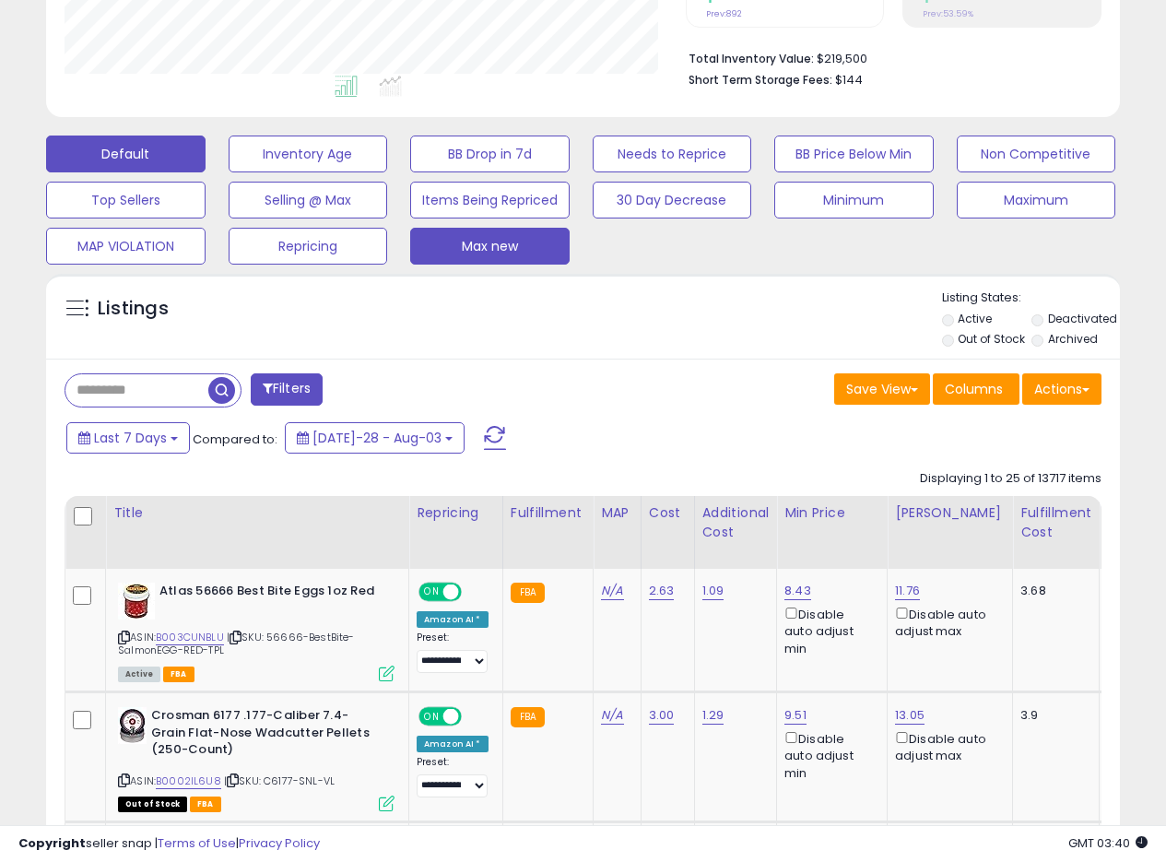
click at [388, 172] on button "Max new" at bounding box center [309, 154] width 160 height 37
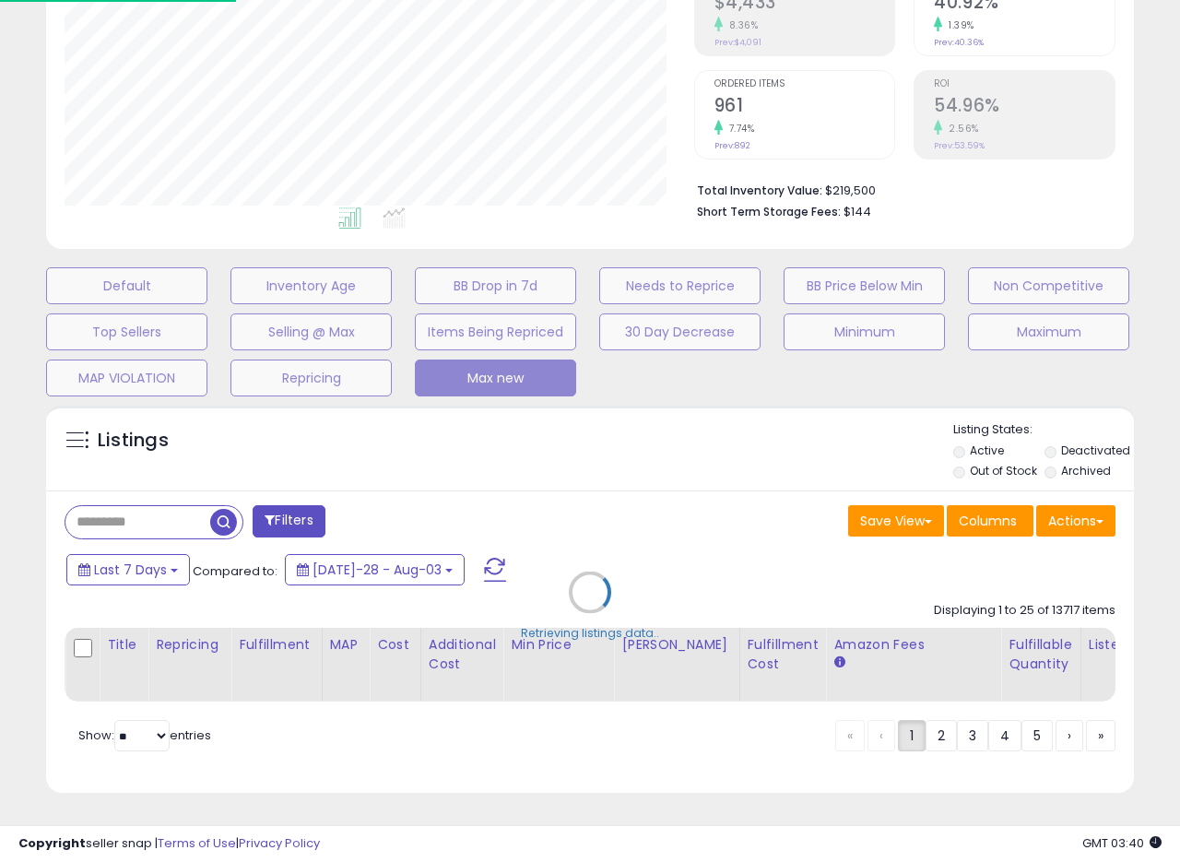
scroll to position [921647, 921395]
click at [597, 367] on div "Default Inventory Age BB Drop in 7d Needs to Reprice BB Price Below Min Non Com…" at bounding box center [590, 327] width 1134 height 138
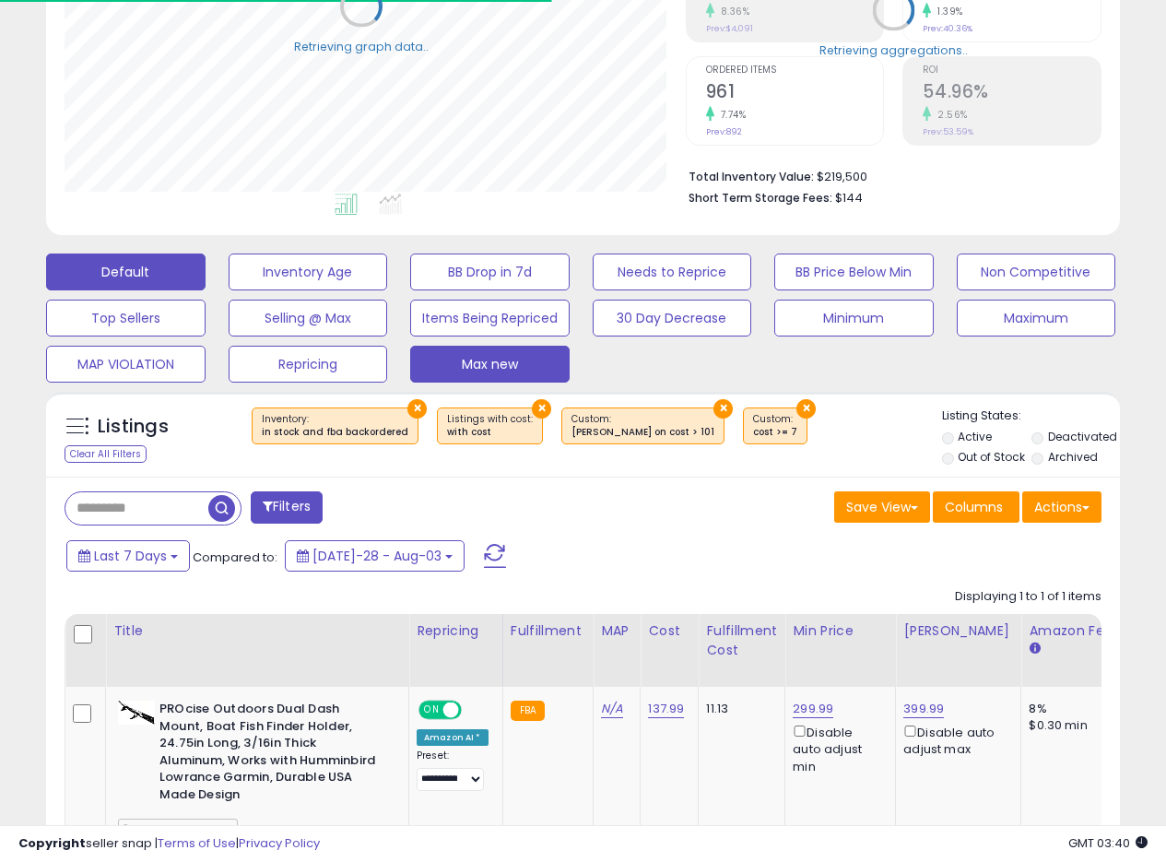
scroll to position [921647, 921403]
click at [87, 281] on button "Default" at bounding box center [126, 272] width 160 height 37
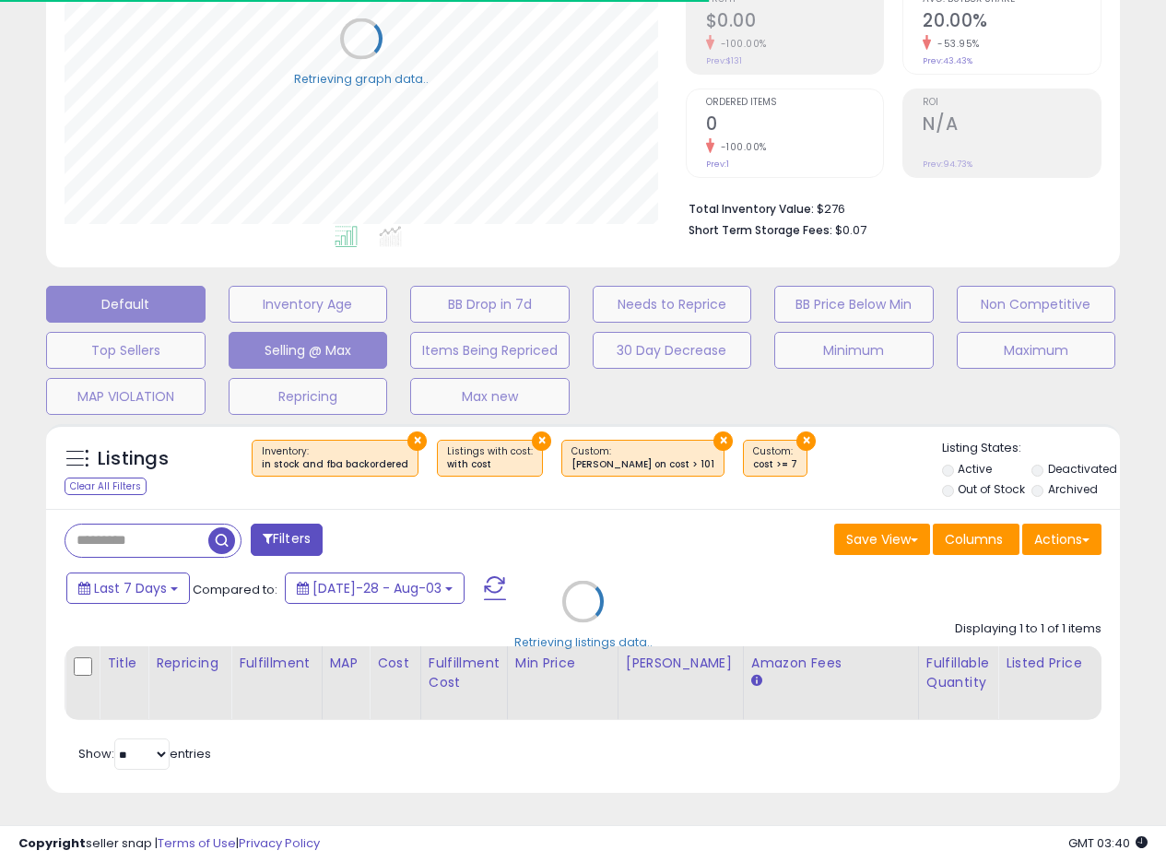
select select "**"
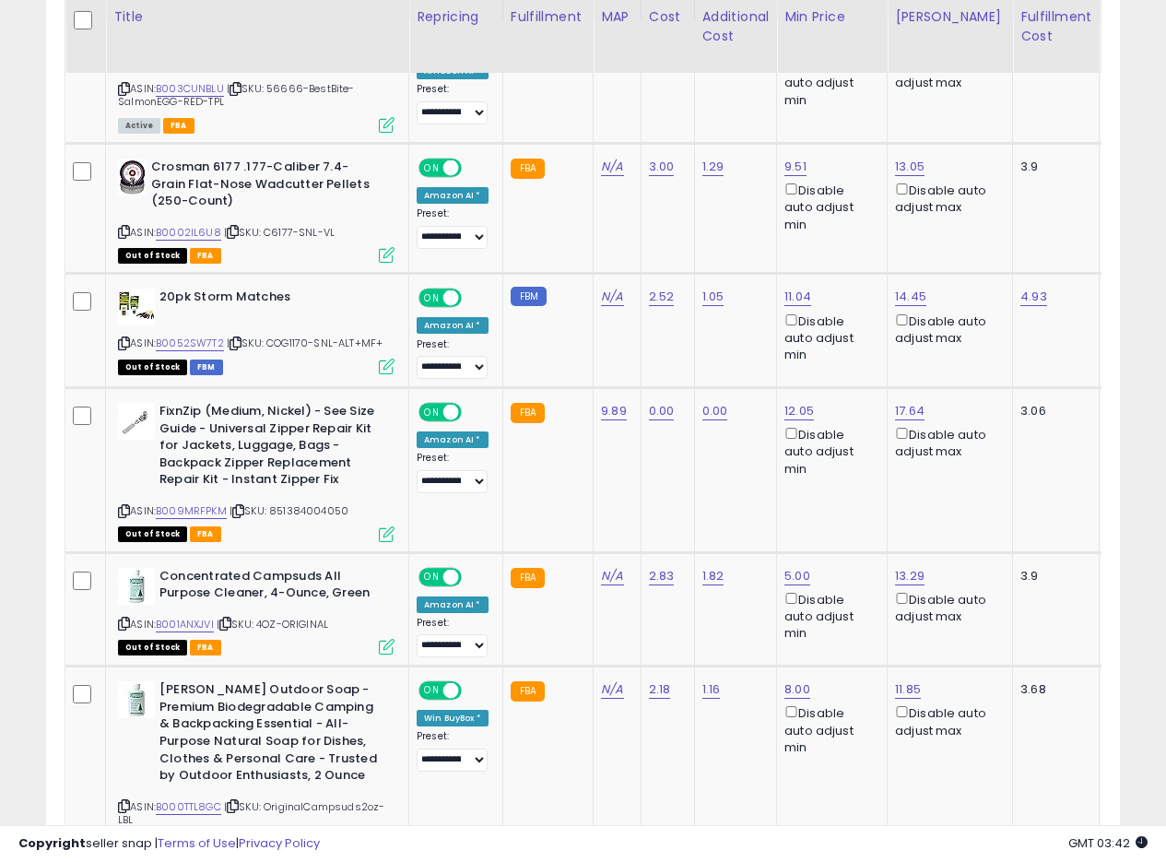
scroll to position [543, 0]
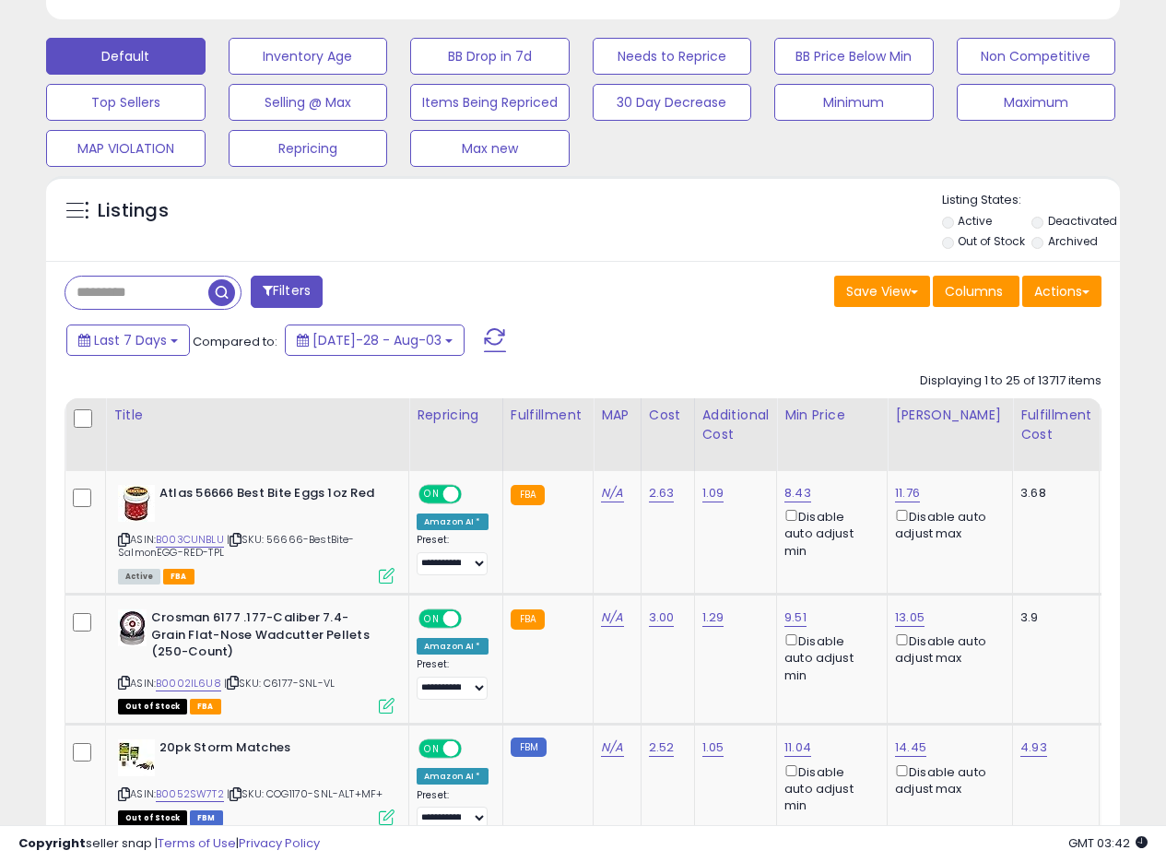
click at [611, 217] on div "Listings" at bounding box center [583, 223] width 1074 height 63
click at [1063, 215] on label "Deactivated" at bounding box center [1082, 221] width 69 height 16
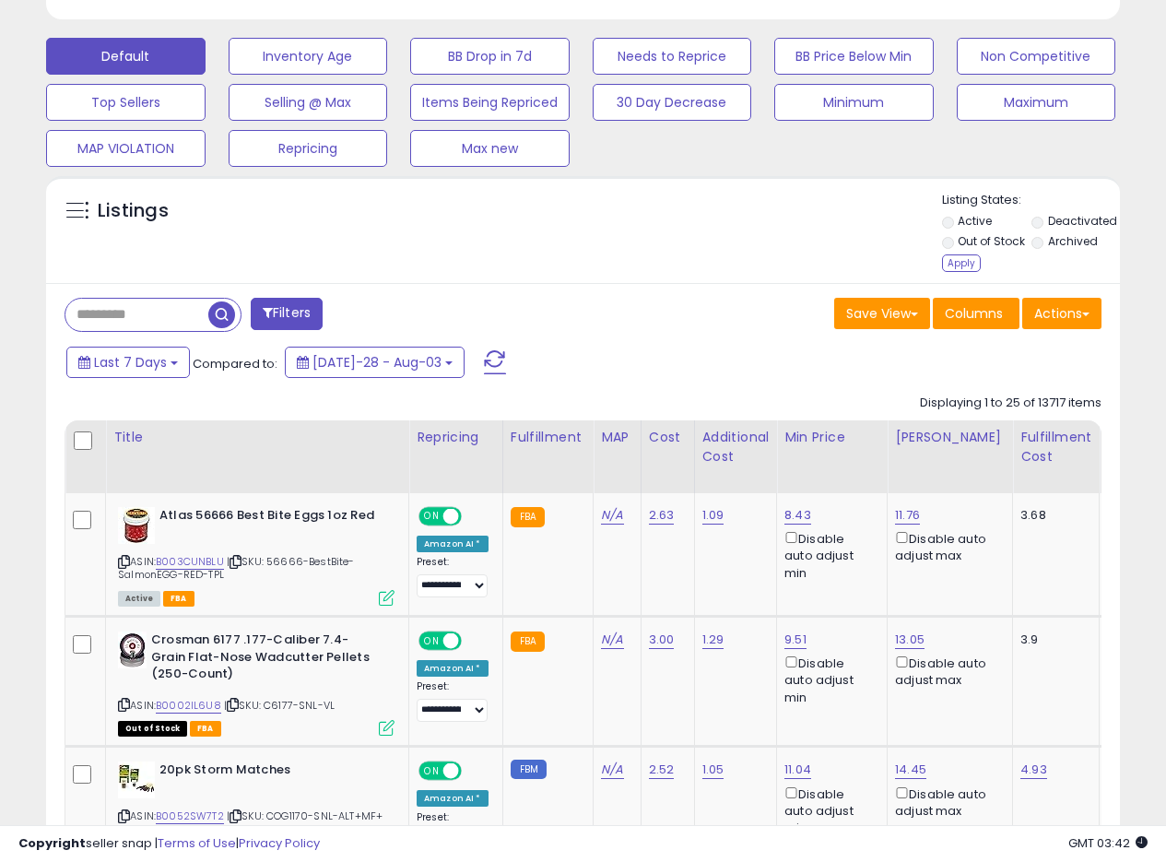
click at [946, 272] on div "Listing States: Active Deactivated Out of Stock Archived Apply" at bounding box center [1031, 234] width 178 height 85
click at [956, 258] on div "Apply" at bounding box center [961, 263] width 39 height 18
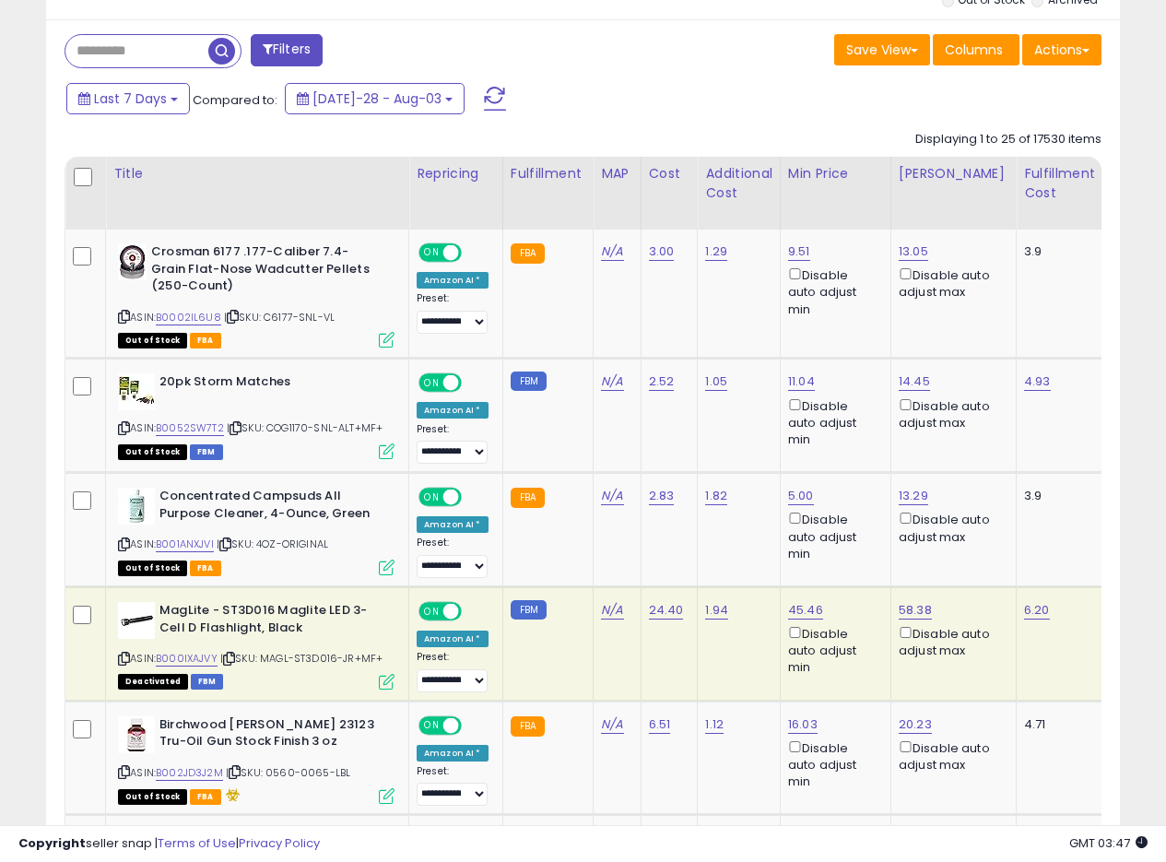
scroll to position [671, 0]
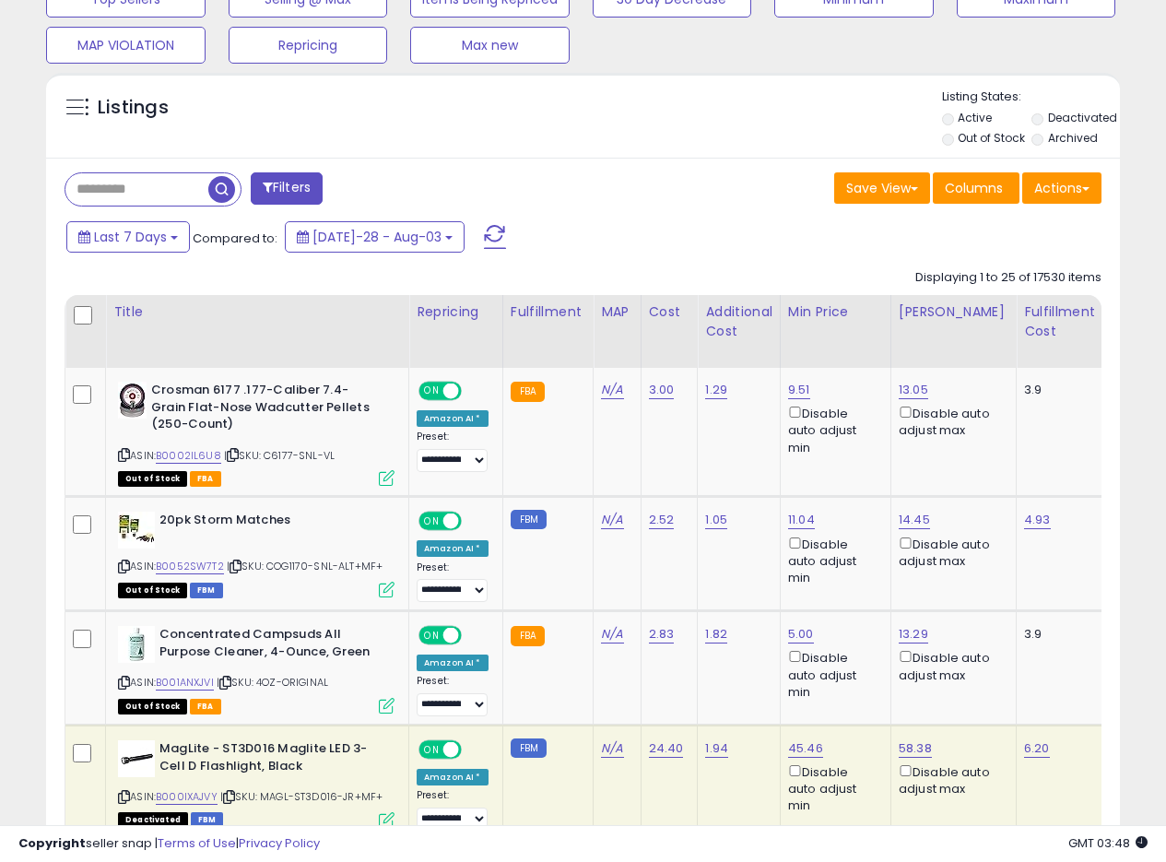
scroll to position [644, 0]
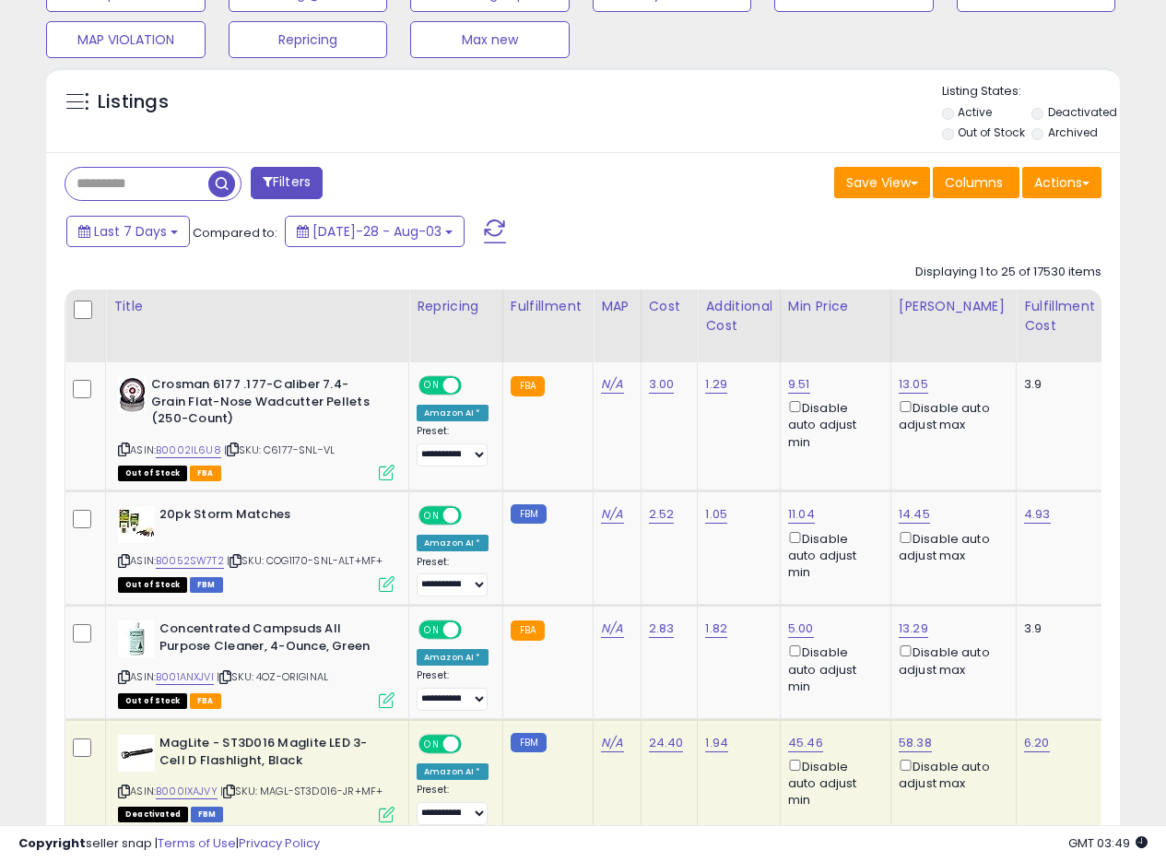
click at [751, 237] on div "Last 7 Days Compared to: Jul-28 - Aug-03" at bounding box center [451, 233] width 778 height 41
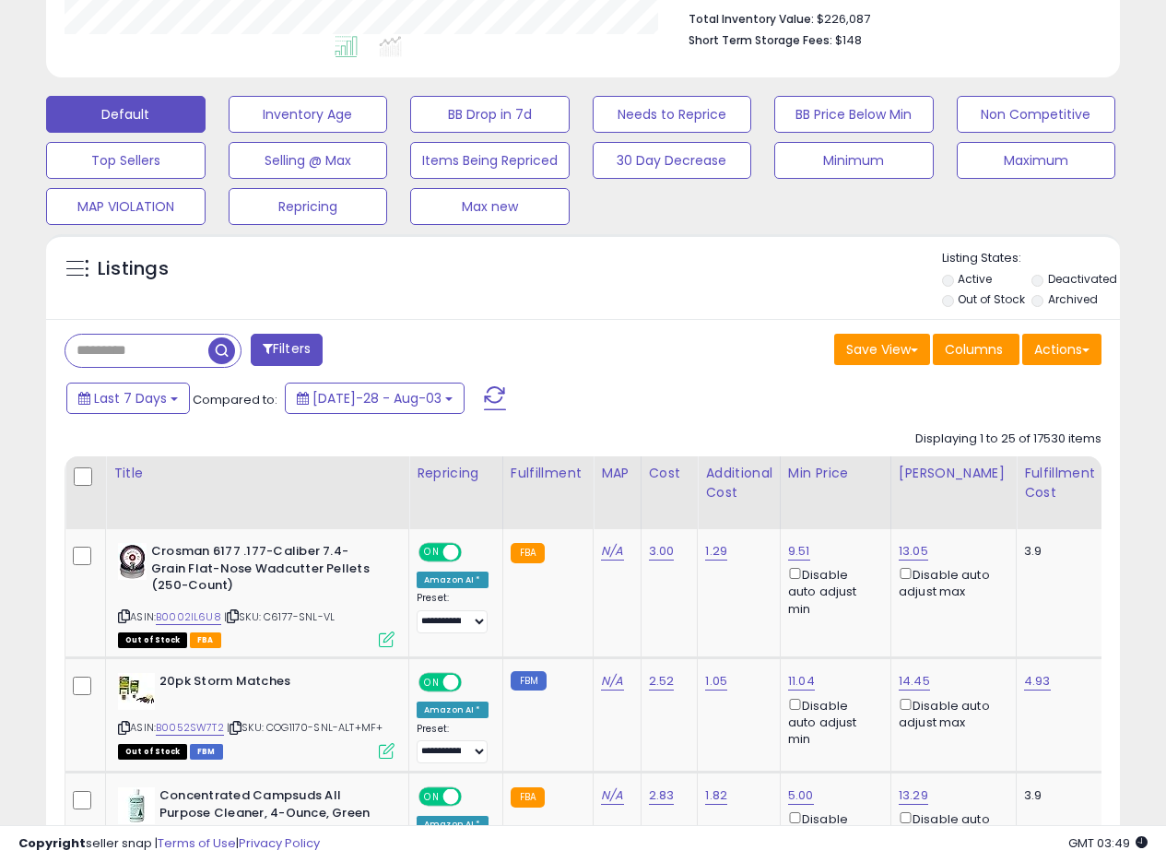
scroll to position [467, 0]
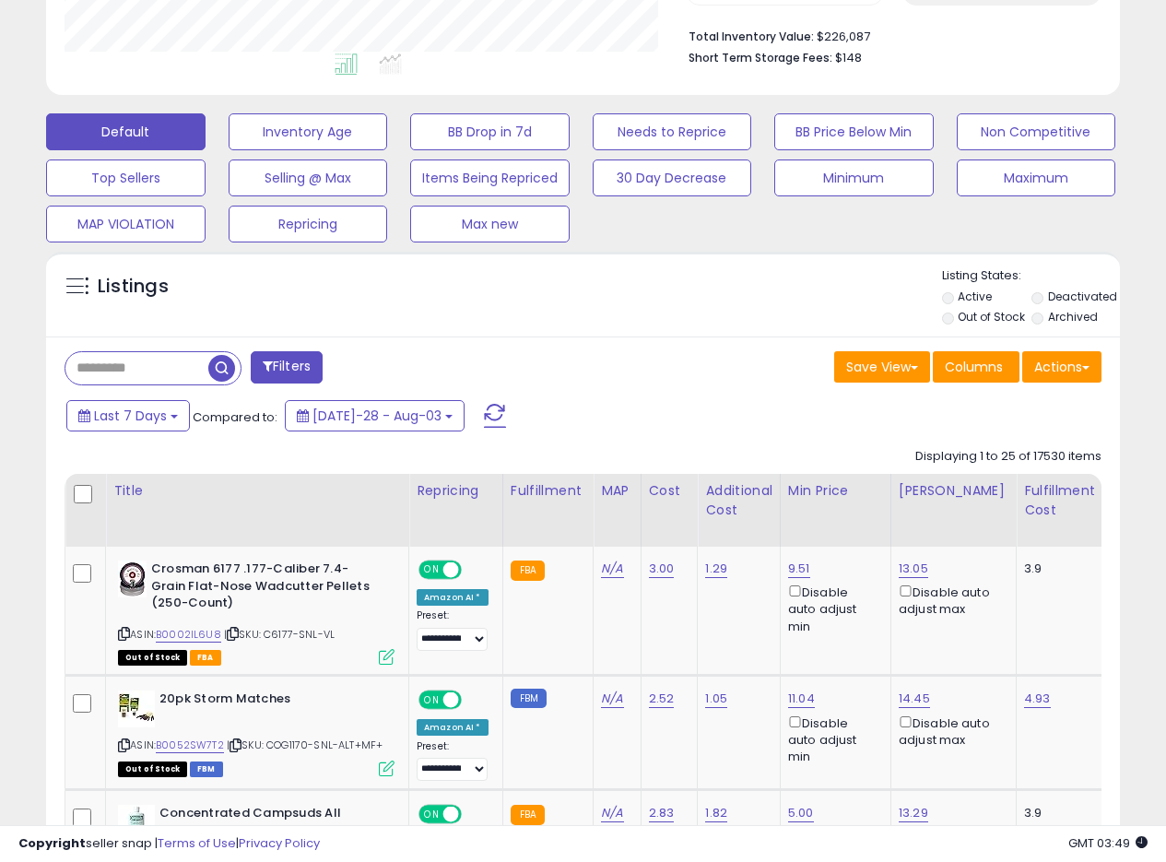
click at [711, 308] on div "Listings" at bounding box center [583, 298] width 1074 height 63
click at [698, 321] on div "Listings" at bounding box center [583, 298] width 1074 height 63
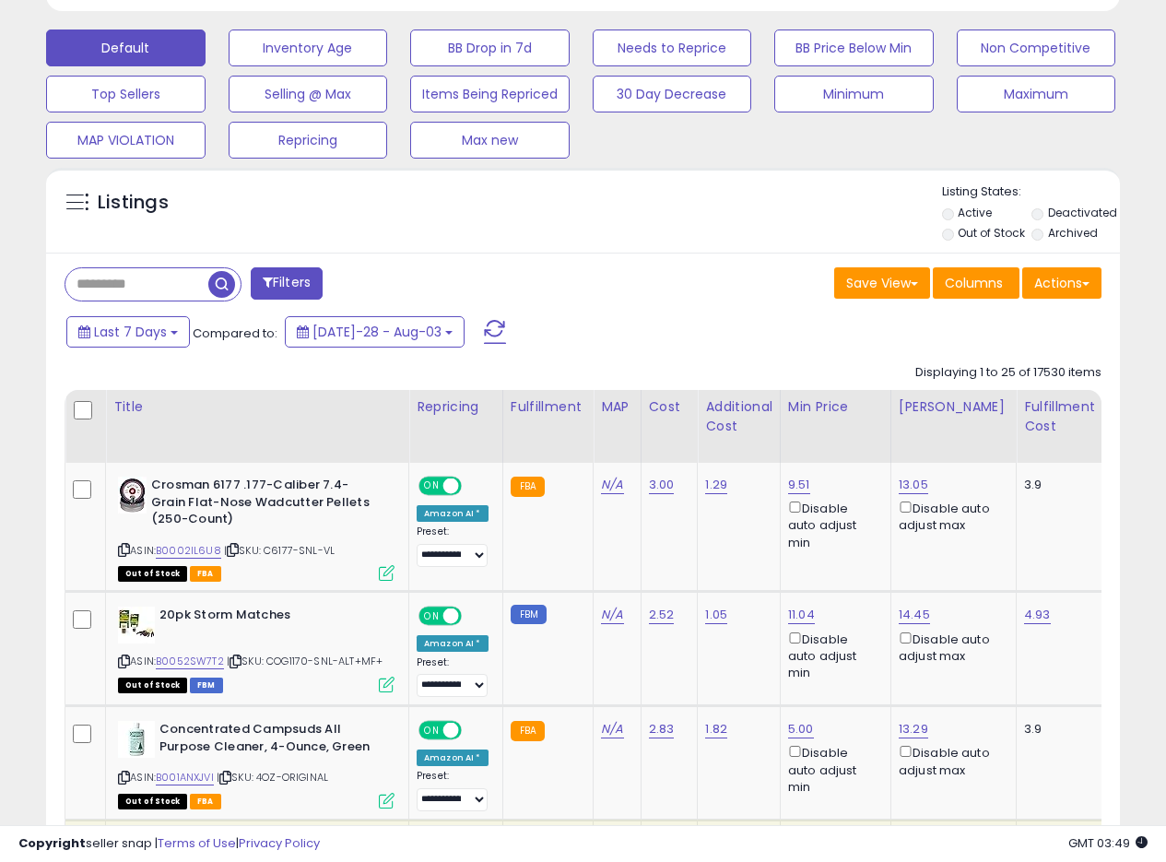
scroll to position [531, 0]
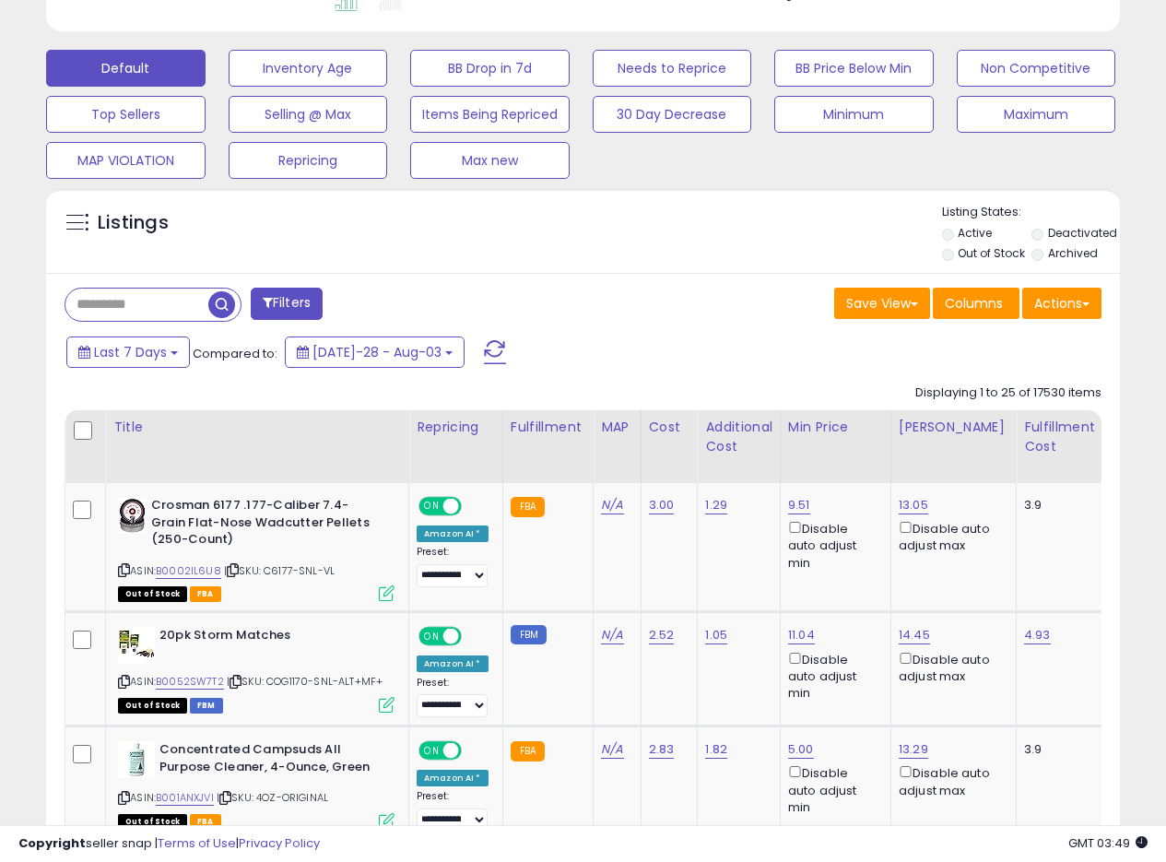
click at [741, 240] on div "Listings" at bounding box center [583, 235] width 1074 height 63
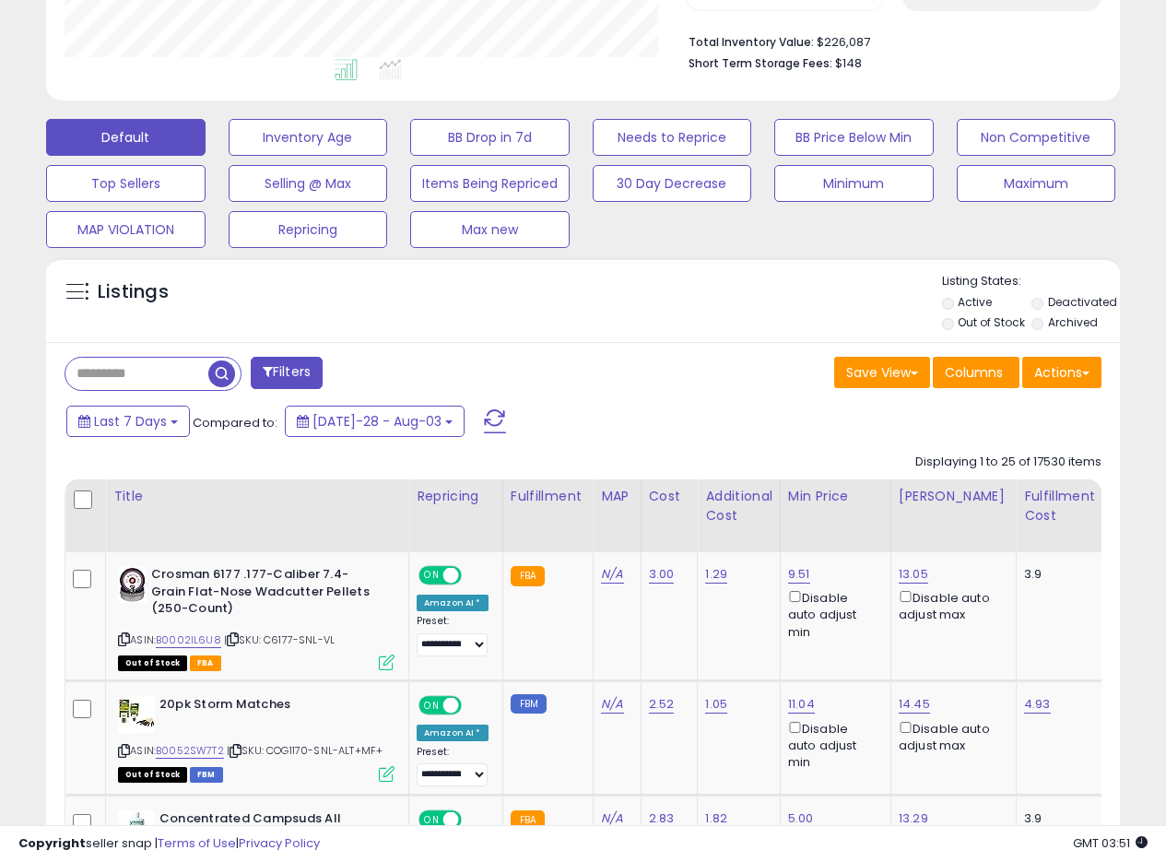
scroll to position [526, 0]
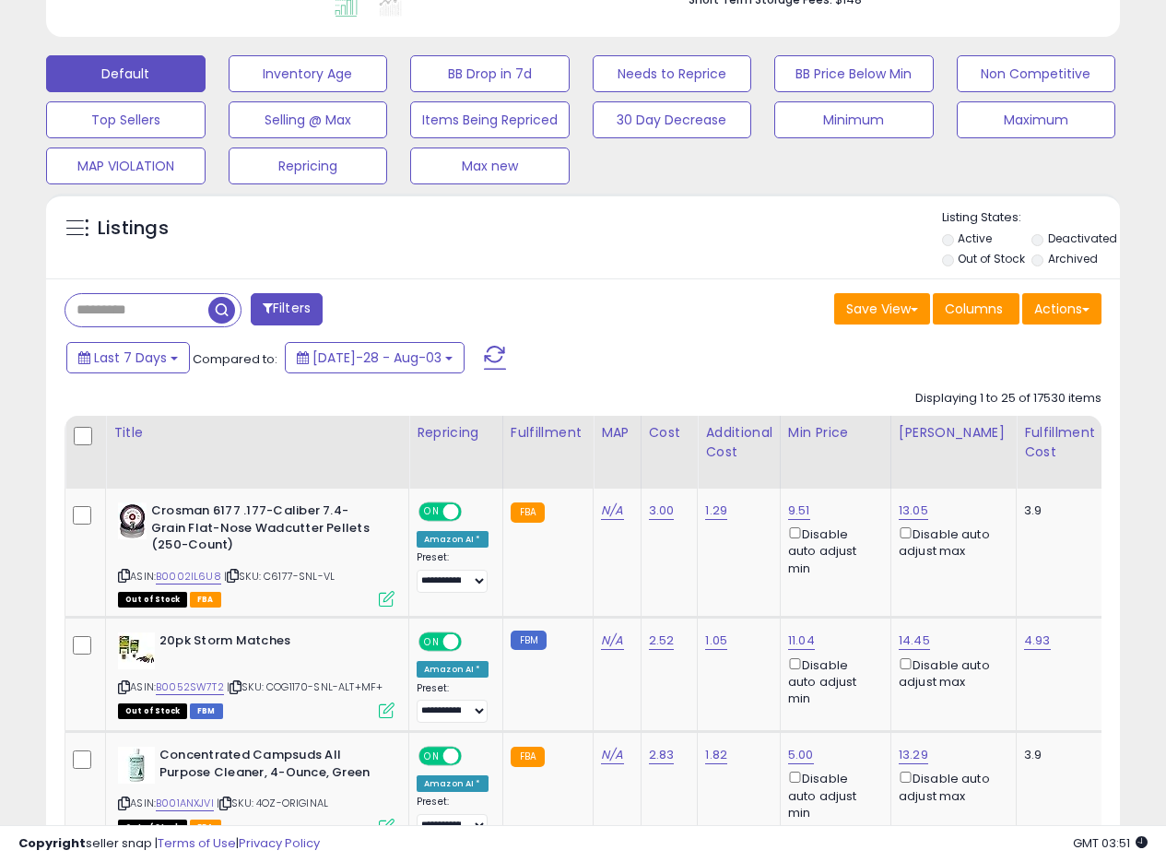
click at [717, 266] on div "Listings" at bounding box center [583, 240] width 1074 height 63
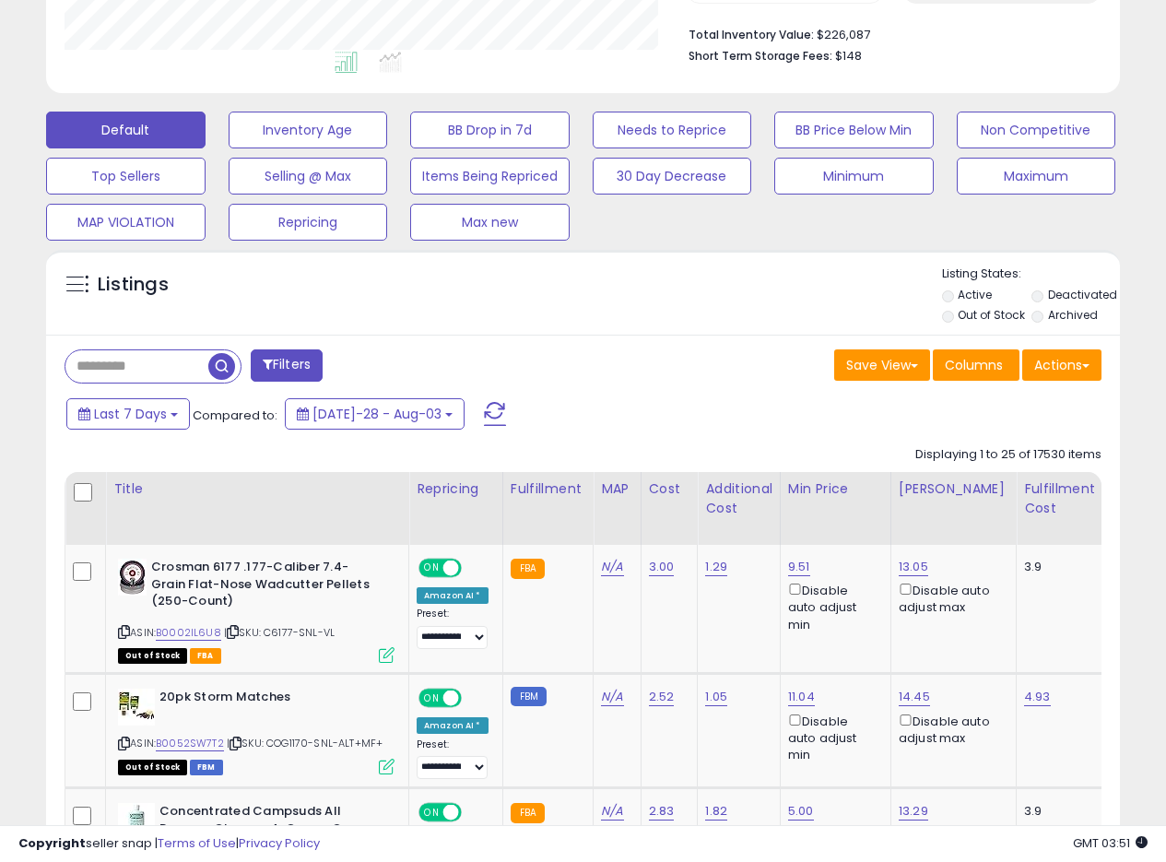
scroll to position [465, 0]
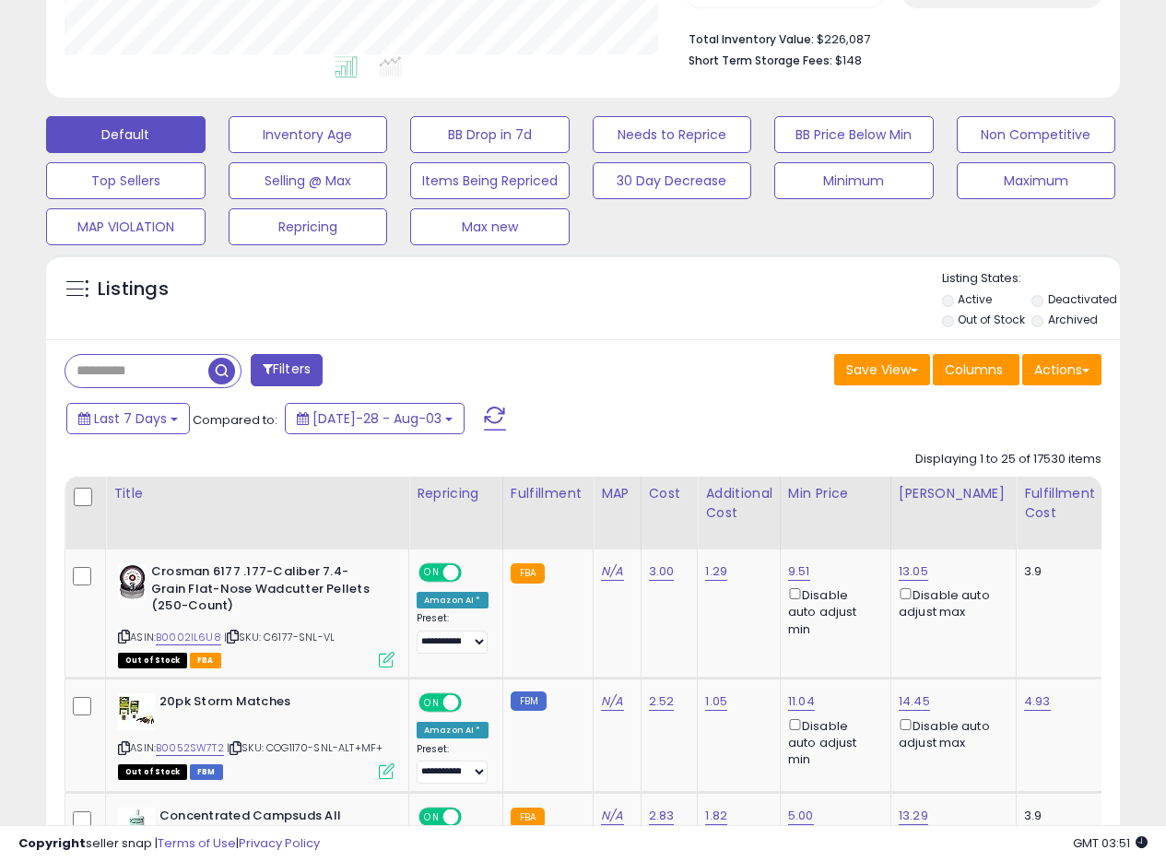
click at [587, 326] on div "Listings" at bounding box center [583, 301] width 1074 height 63
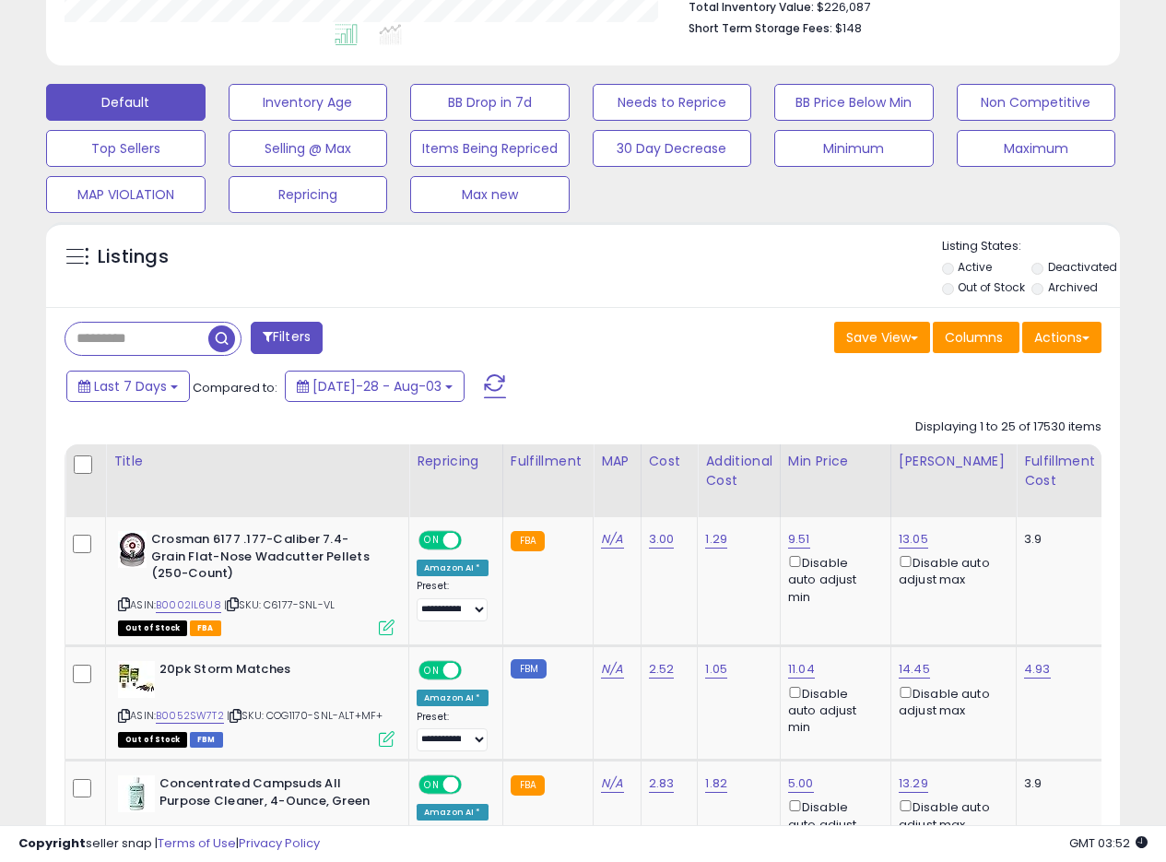
drag, startPoint x: 641, startPoint y: 312, endPoint x: 998, endPoint y: 305, distance: 356.9
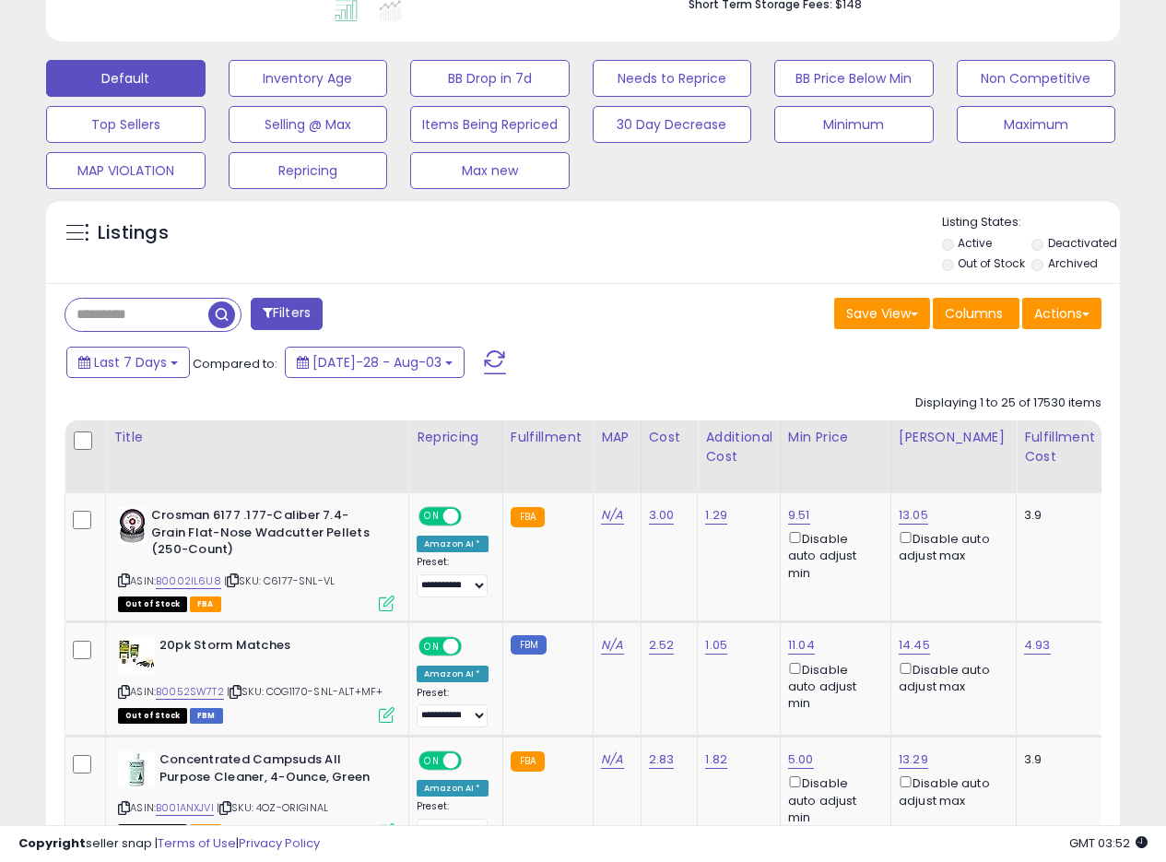
click at [635, 298] on div "Save View Save As New View Update Current View Columns Actions Import Export Vi…" at bounding box center [850, 316] width 533 height 36
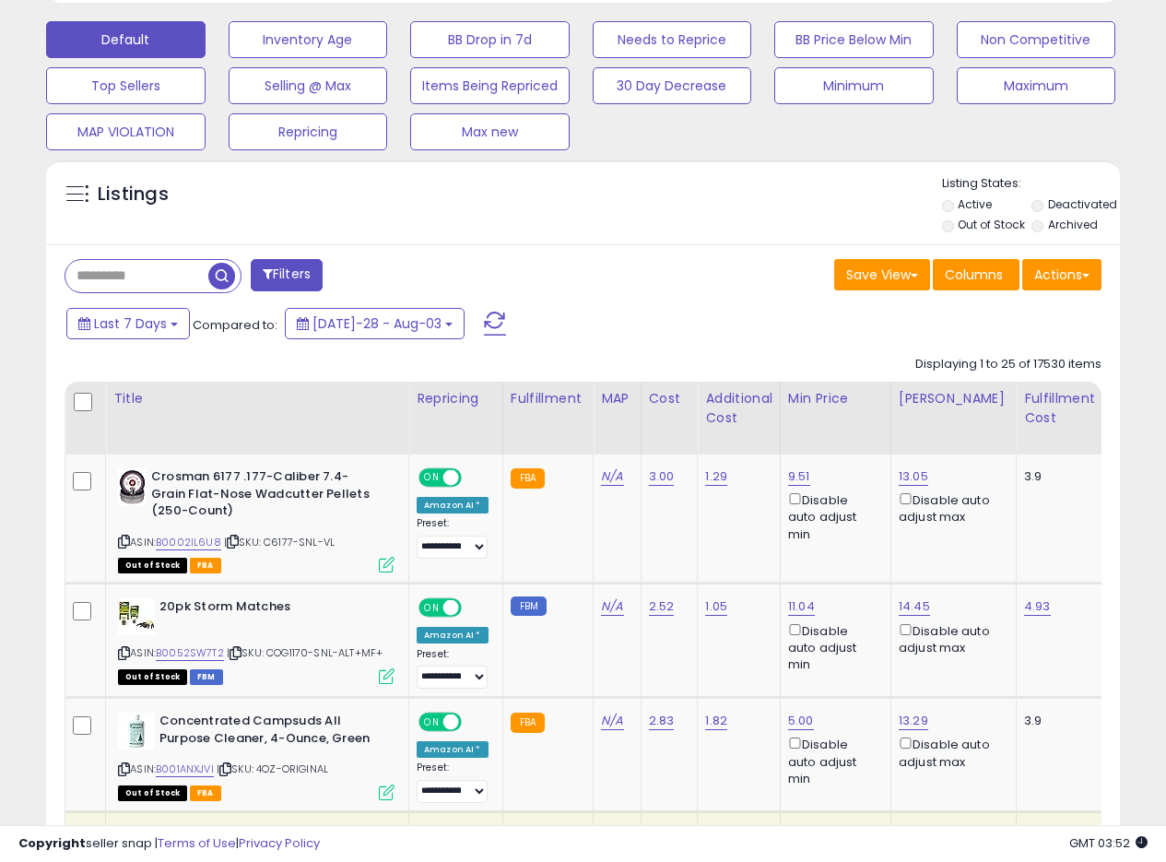
scroll to position [554, 0]
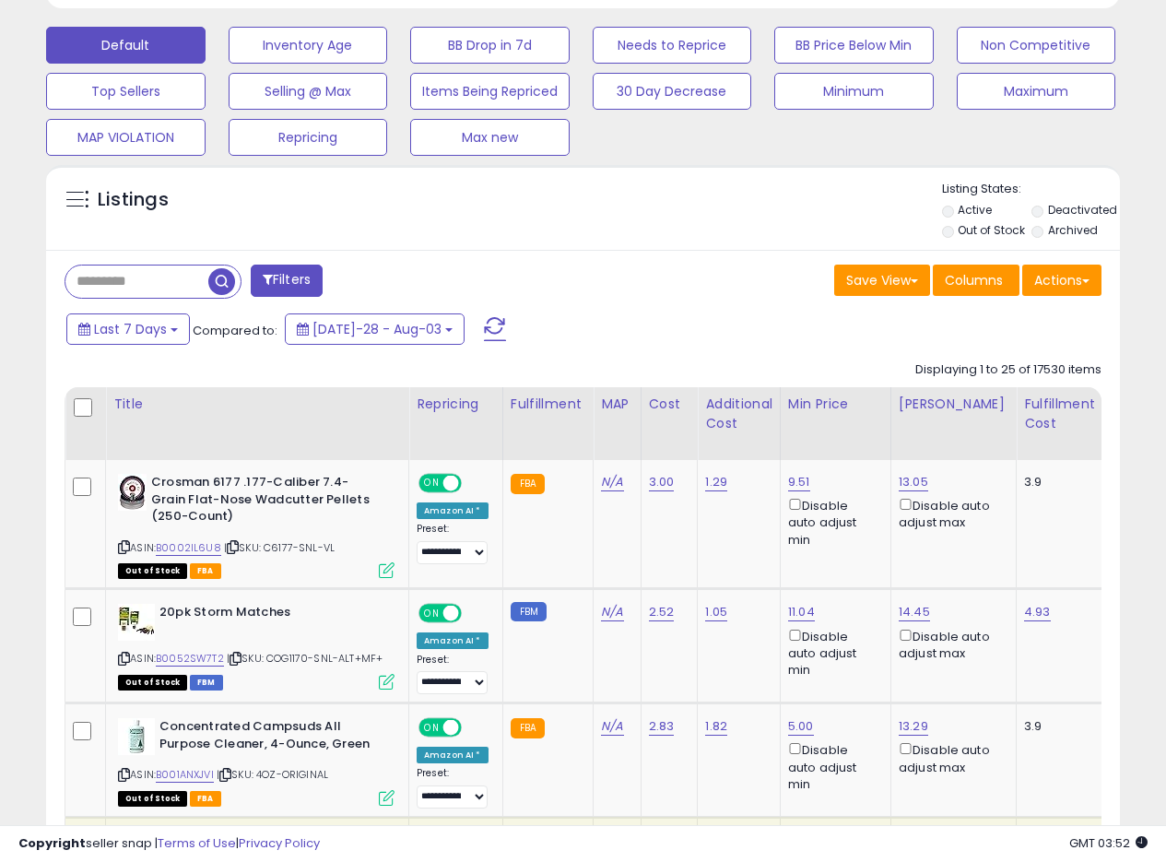
click at [738, 248] on div "Listings Active" at bounding box center [583, 207] width 1074 height 85
click at [737, 248] on div "Listings Active" at bounding box center [583, 207] width 1074 height 85
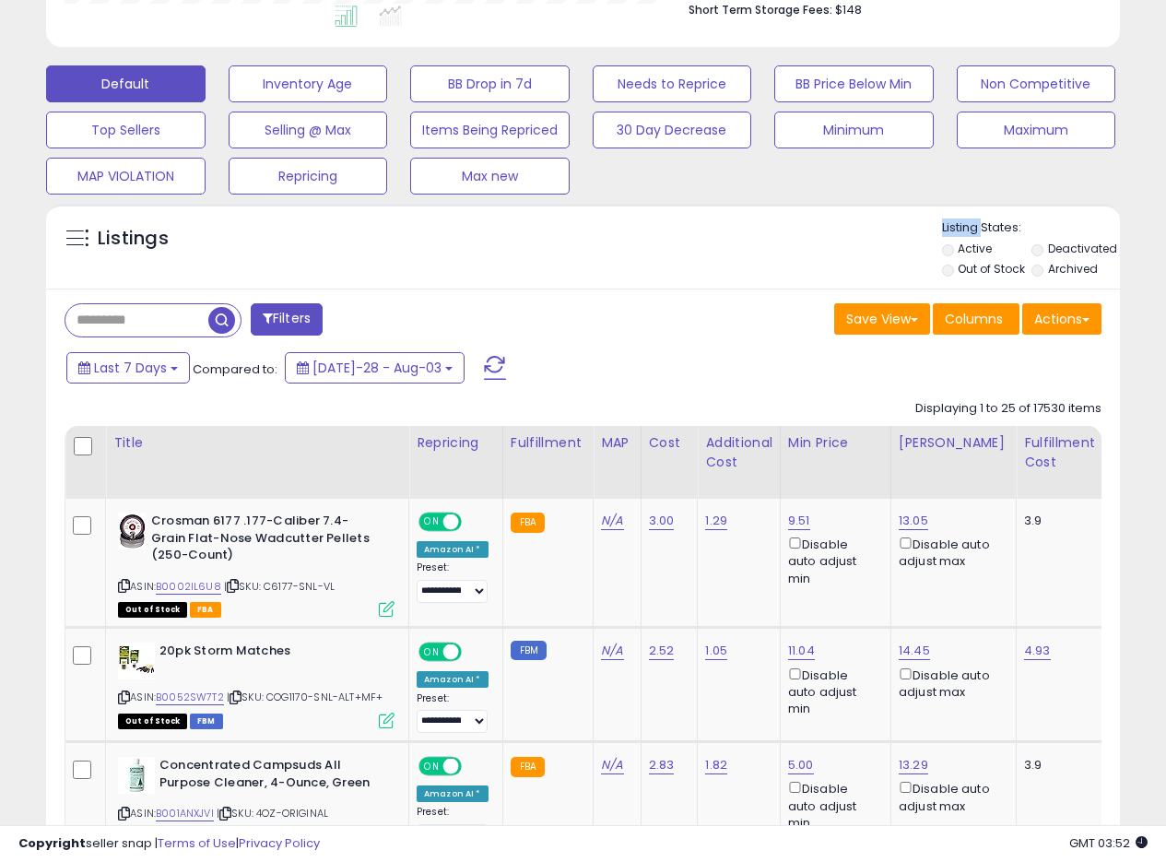
scroll to position [495, 0]
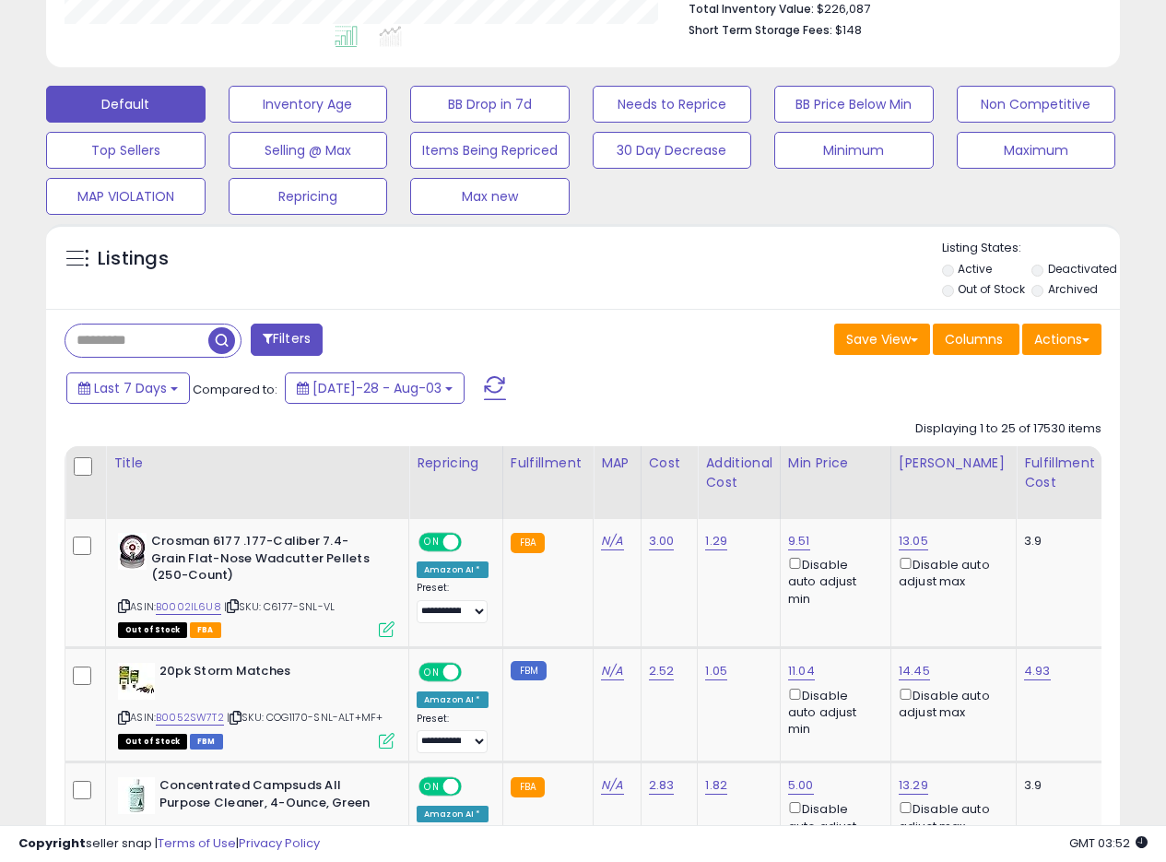
click at [712, 279] on div "Listings" at bounding box center [583, 271] width 1074 height 63
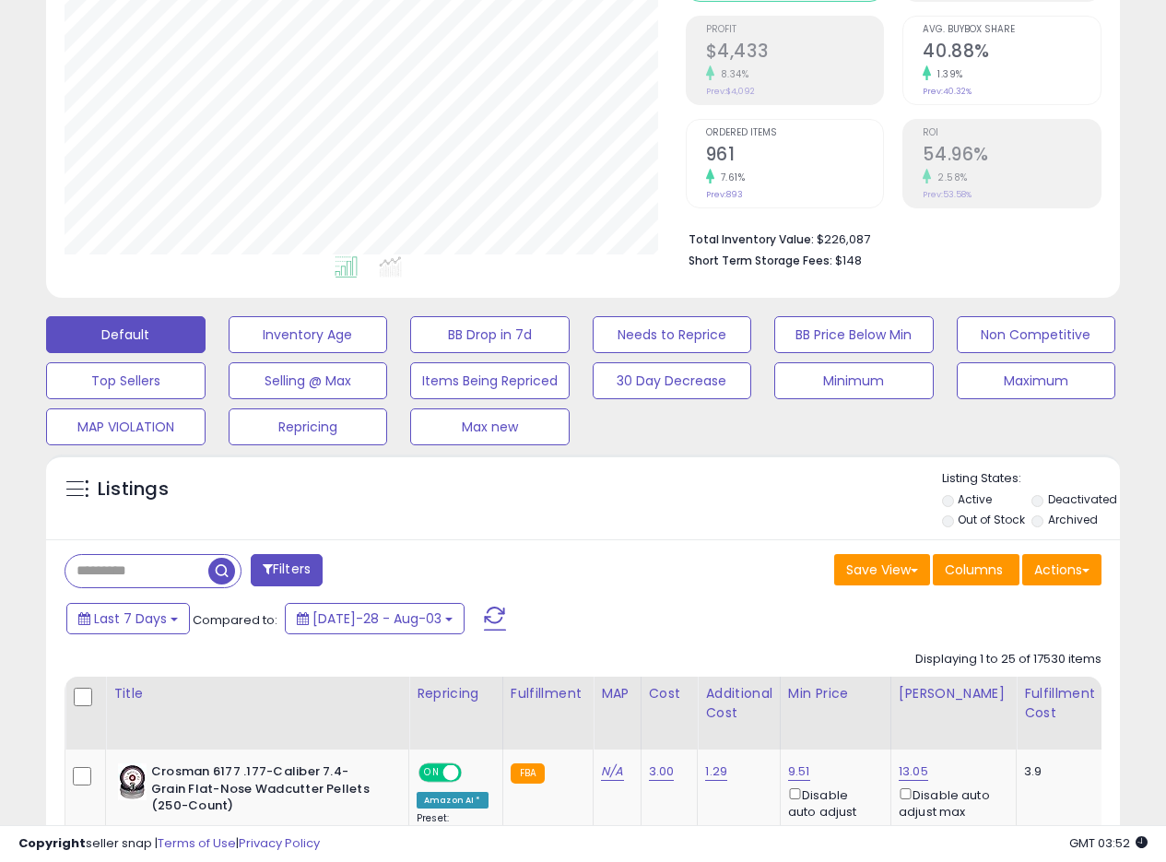
scroll to position [358, 0]
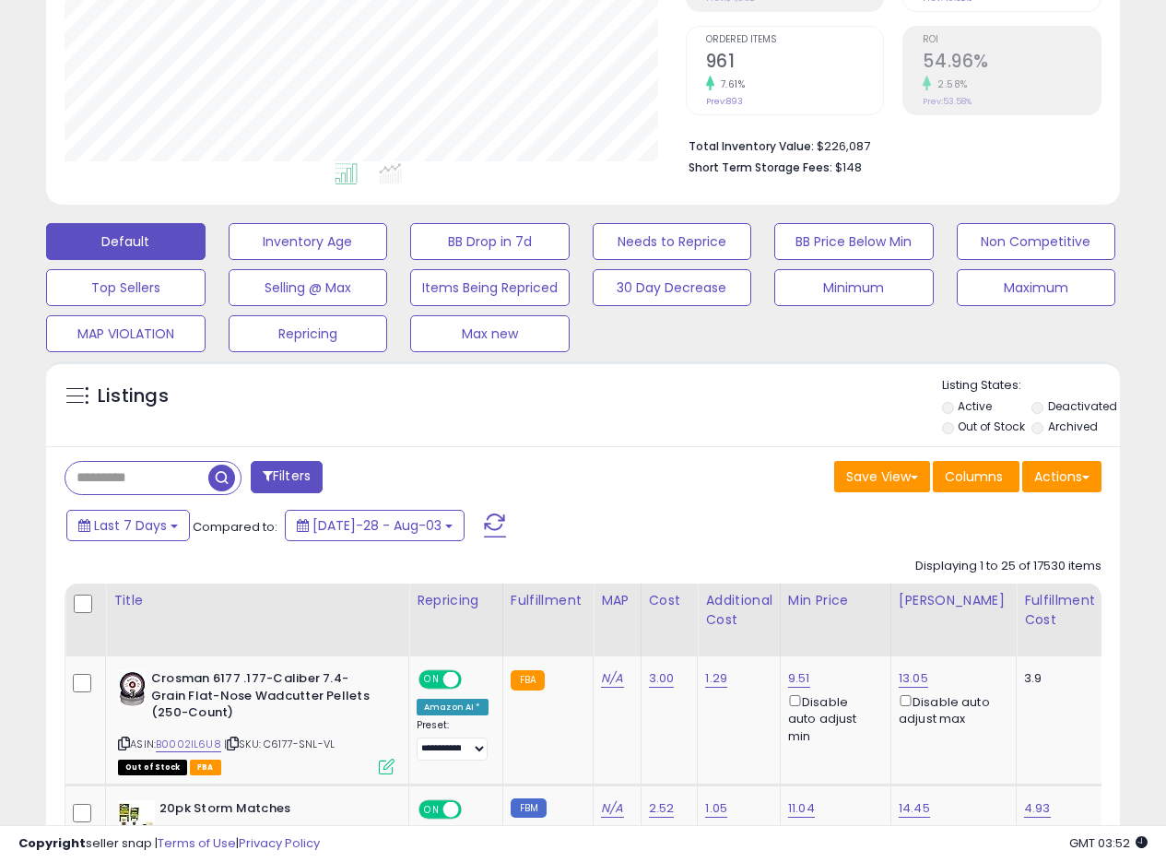
click at [709, 467] on div "Save View Save As New View Update Current View Columns Actions Import Export Vi…" at bounding box center [850, 479] width 533 height 36
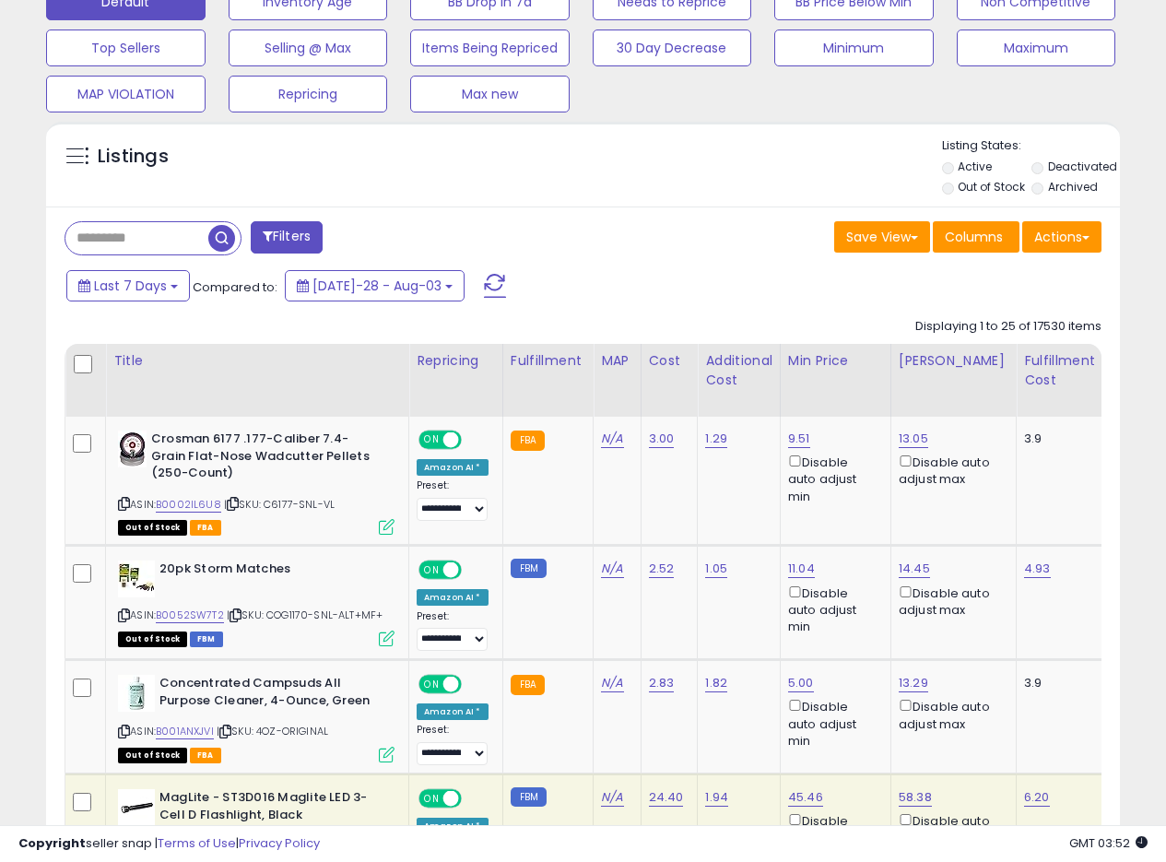
scroll to position [602, 0]
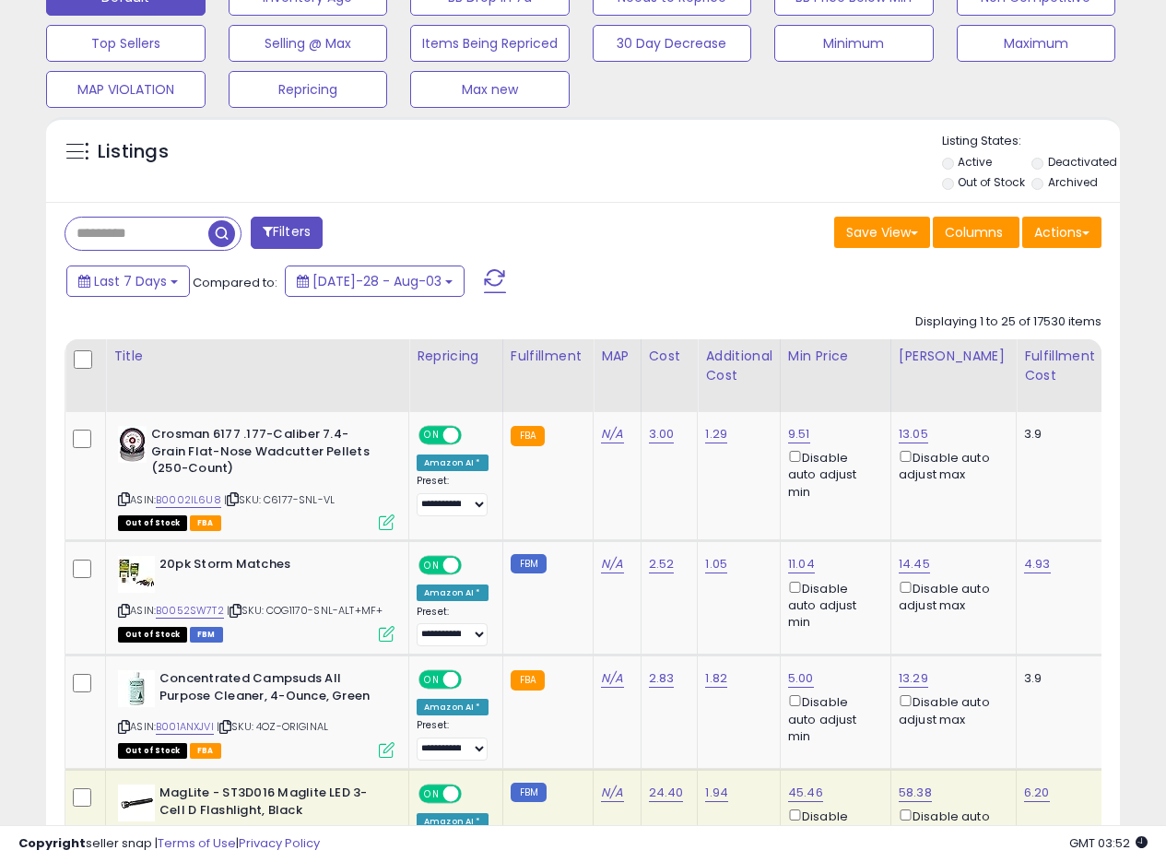
click at [711, 263] on div "Last 7 Days Compared to: Jul-28 - Aug-03" at bounding box center [451, 283] width 778 height 41
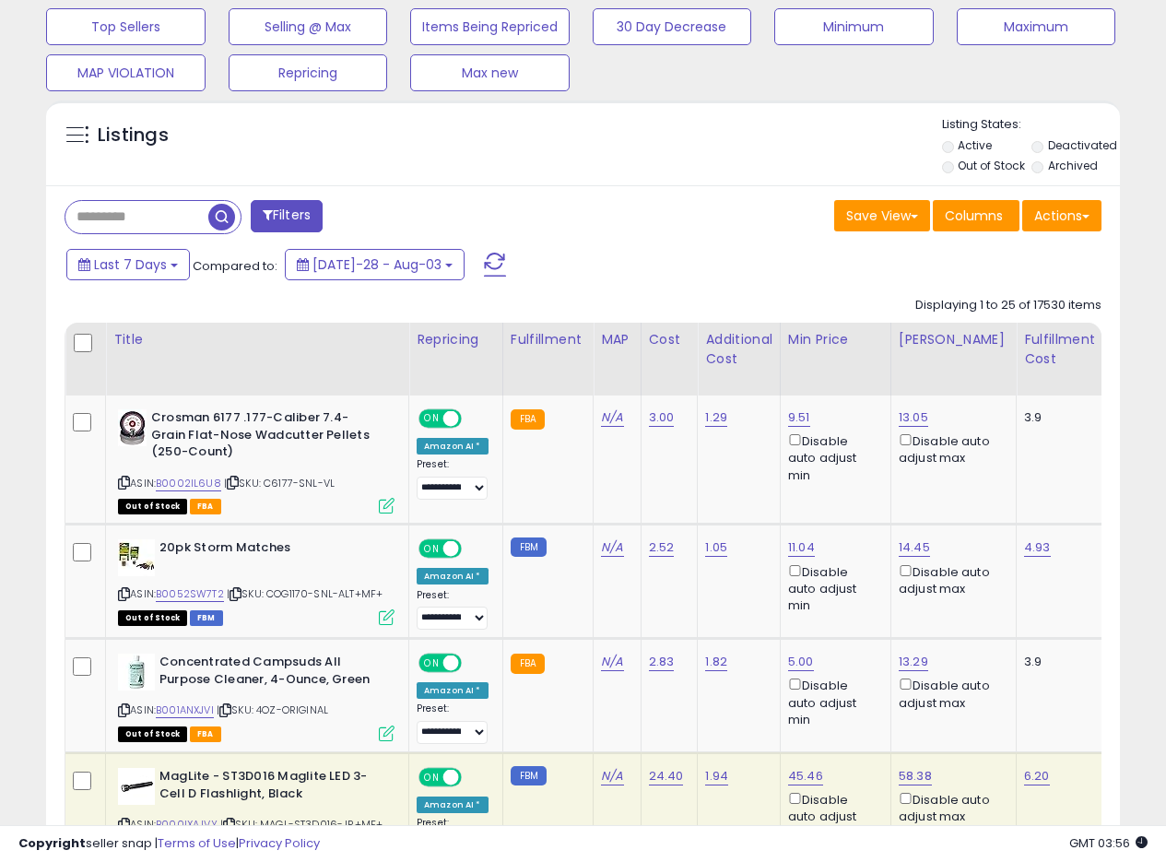
scroll to position [546, 0]
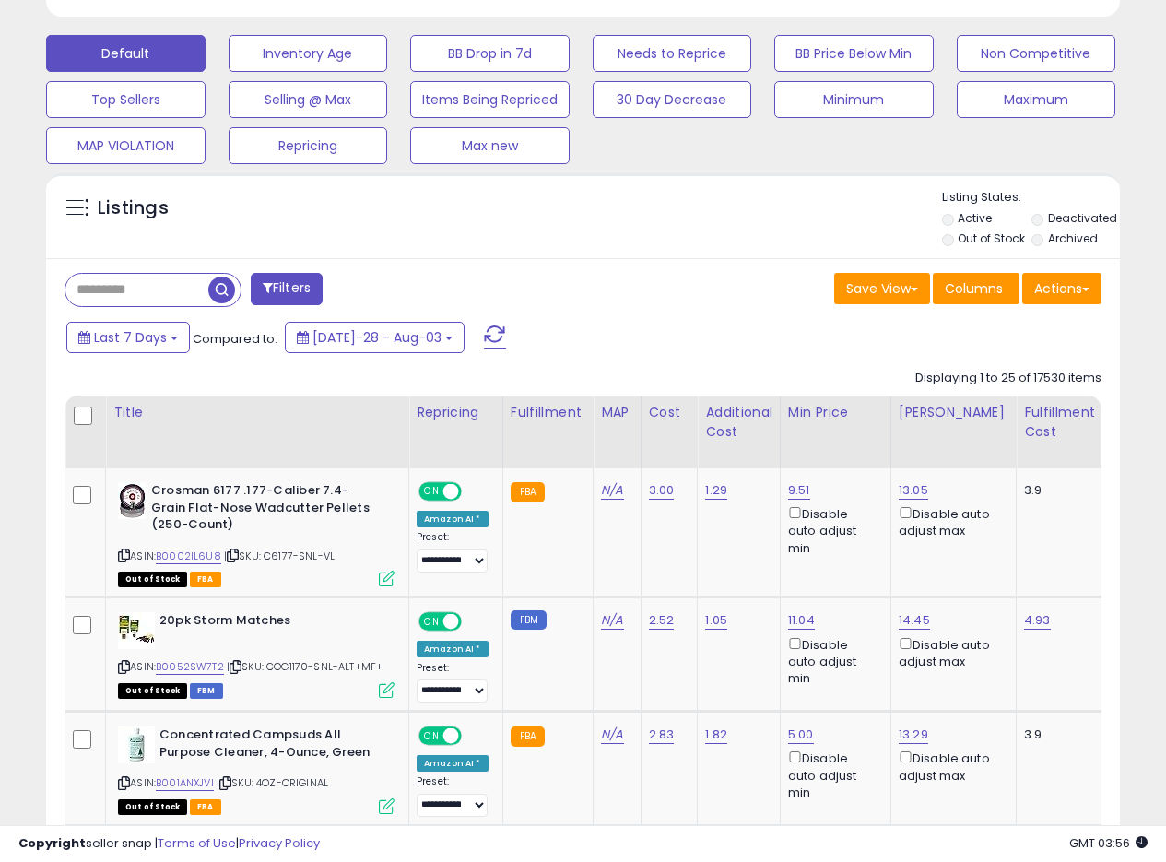
click at [513, 296] on div "Filters" at bounding box center [317, 291] width 533 height 37
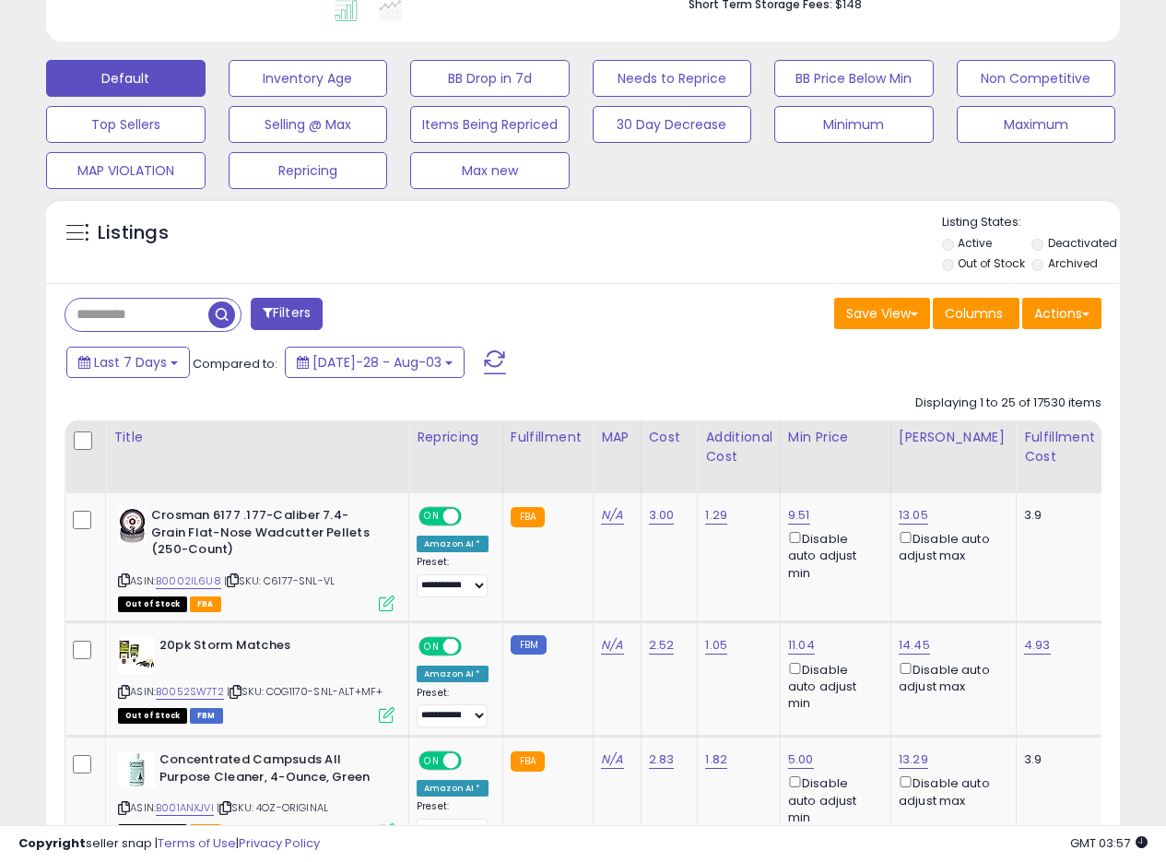
scroll to position [531, 0]
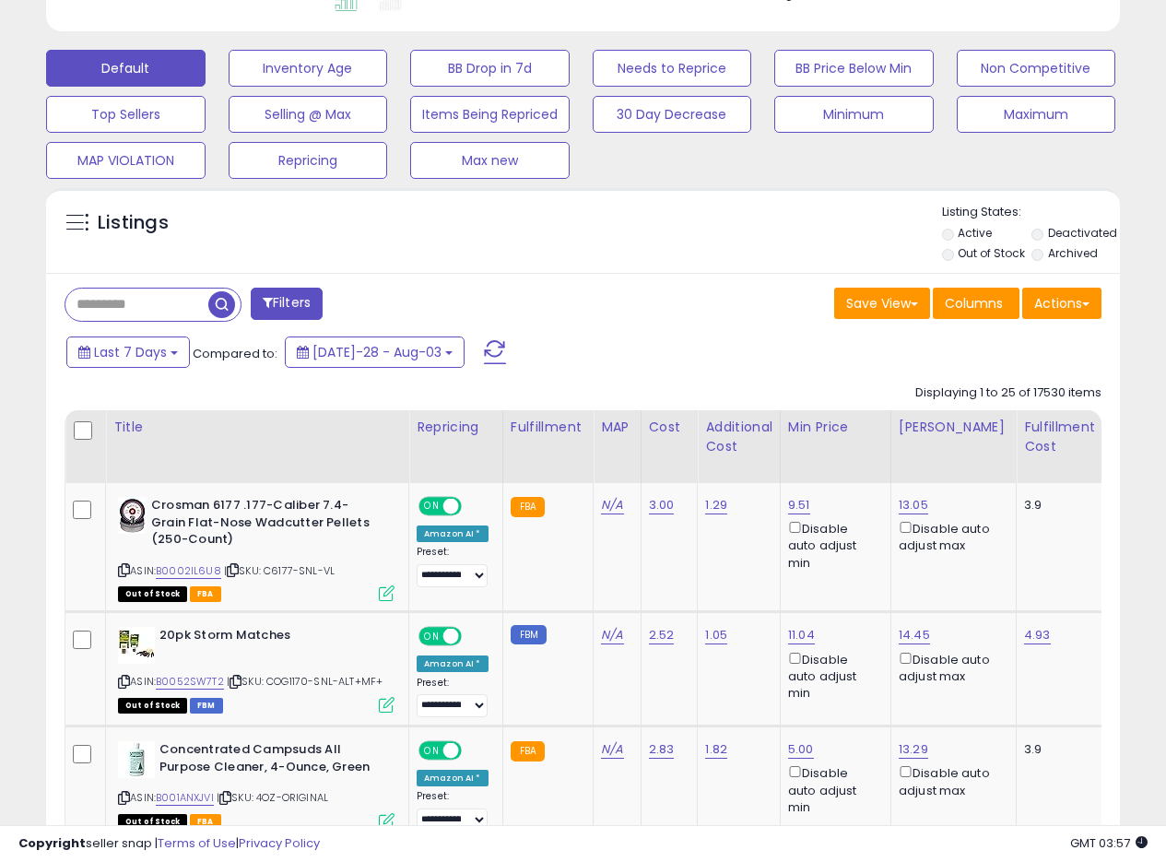
drag, startPoint x: 418, startPoint y: 233, endPoint x: 575, endPoint y: 237, distance: 157.7
click at [575, 237] on div "Listings" at bounding box center [583, 235] width 1074 height 63
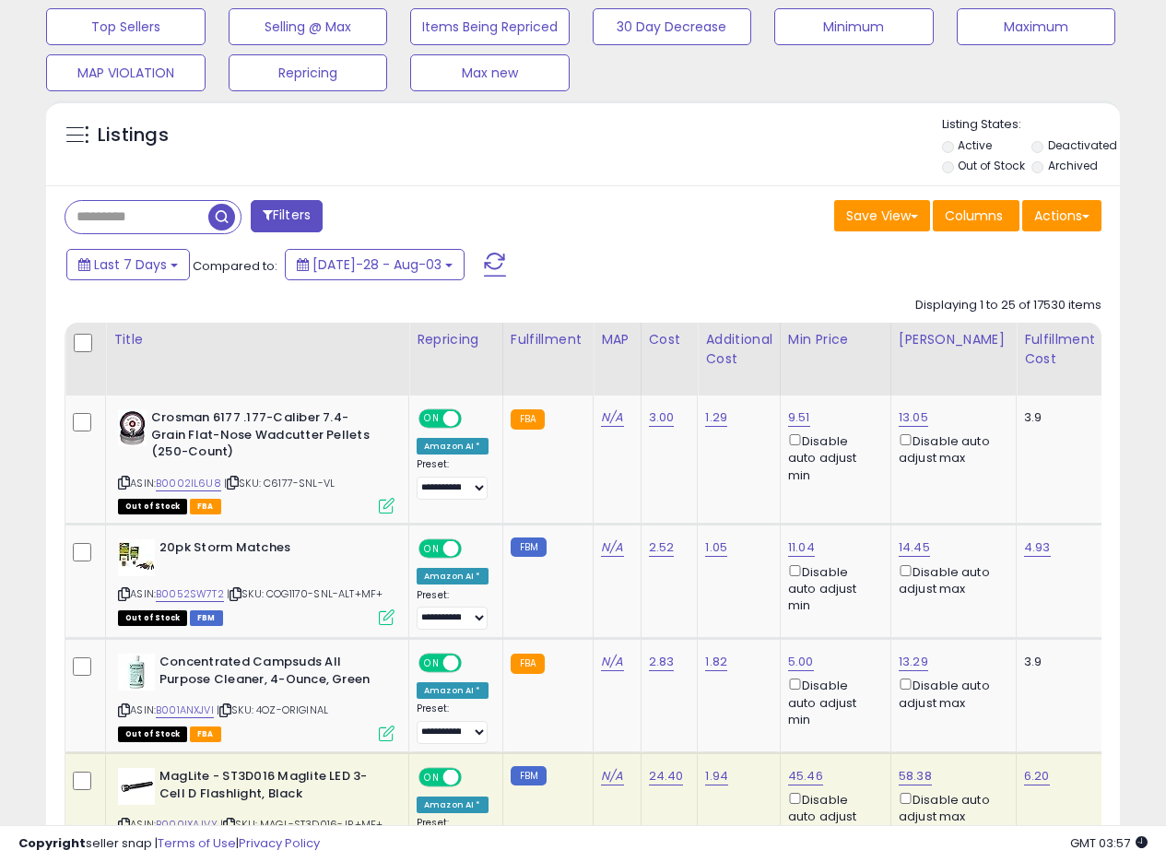
scroll to position [526, 0]
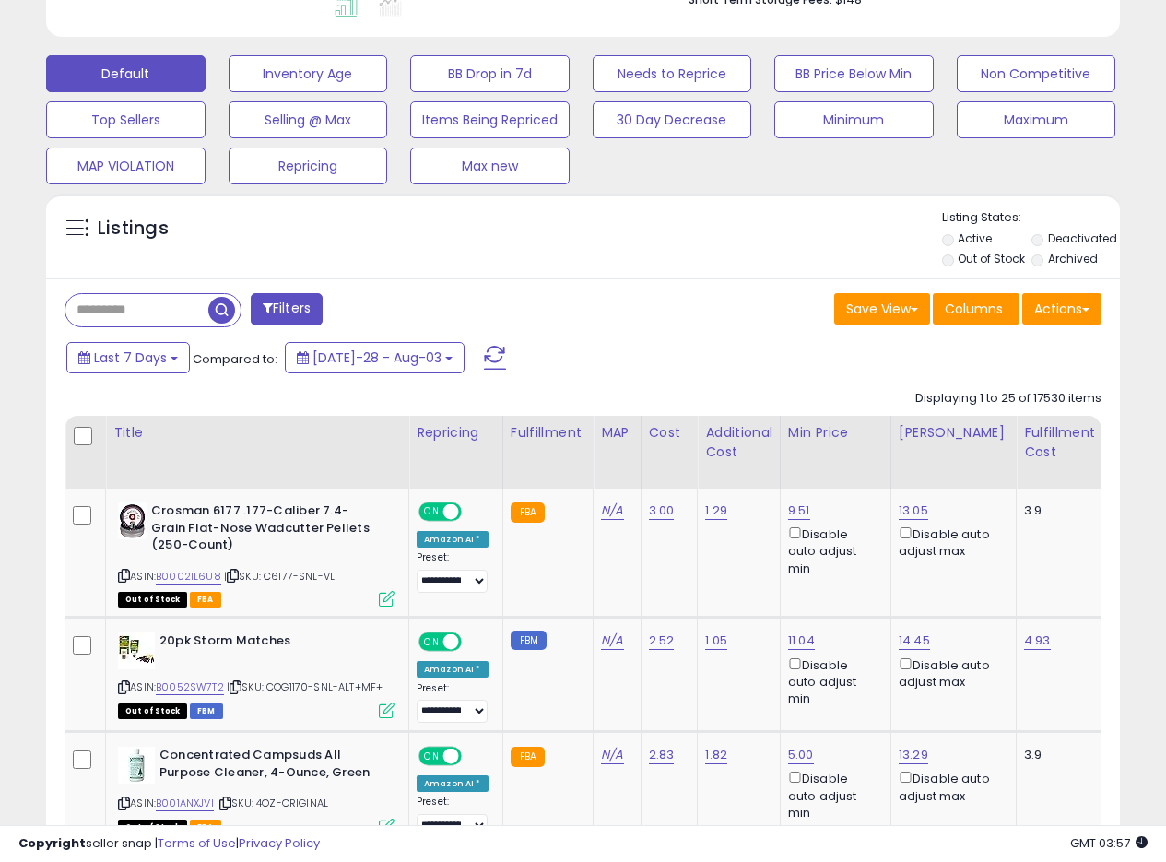
click at [645, 271] on div "Listings" at bounding box center [583, 240] width 1074 height 63
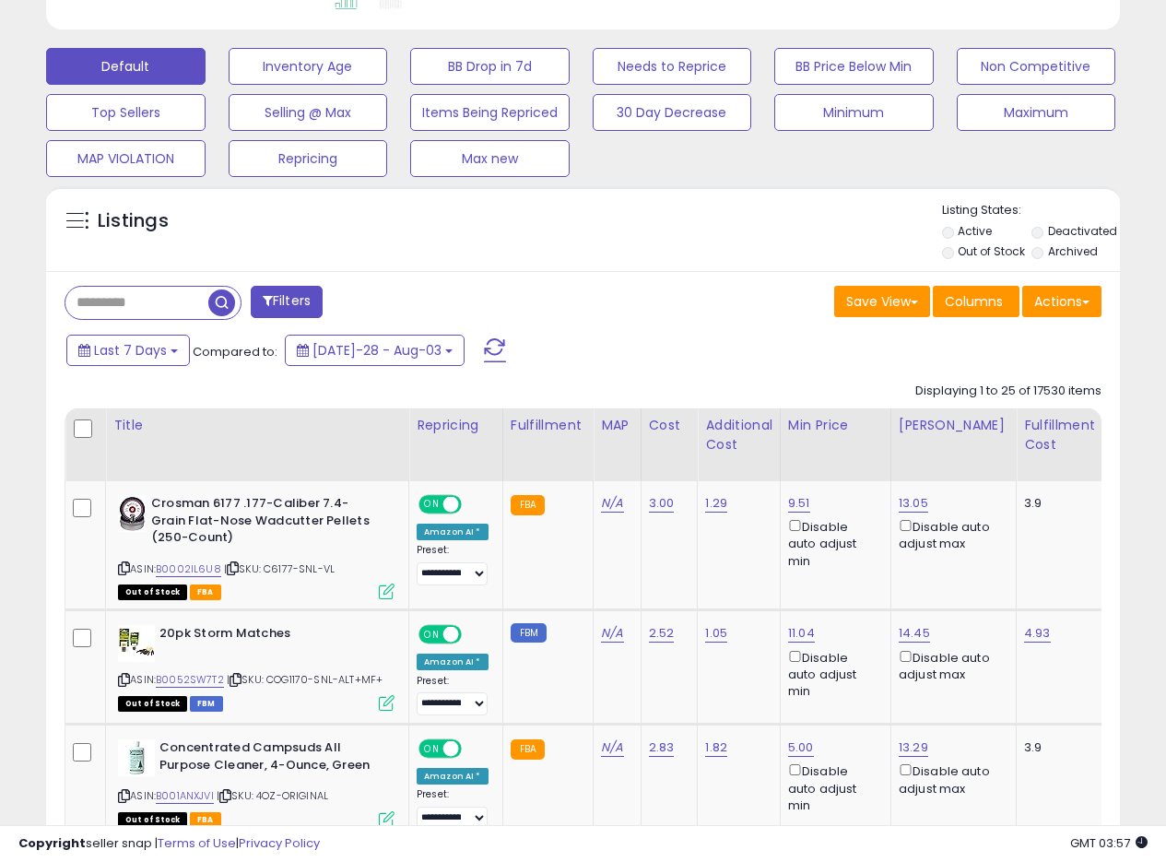
scroll to position [500, 0]
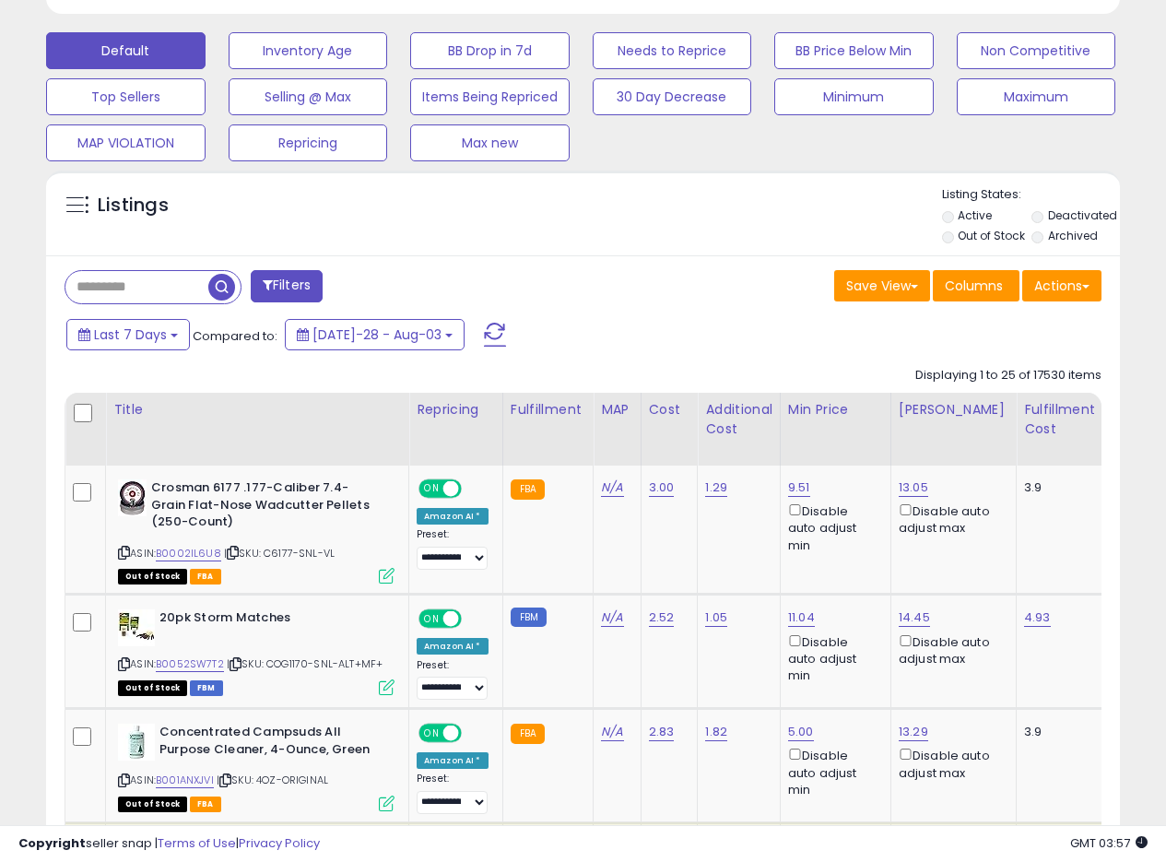
click at [580, 281] on div "Filters" at bounding box center [317, 288] width 533 height 37
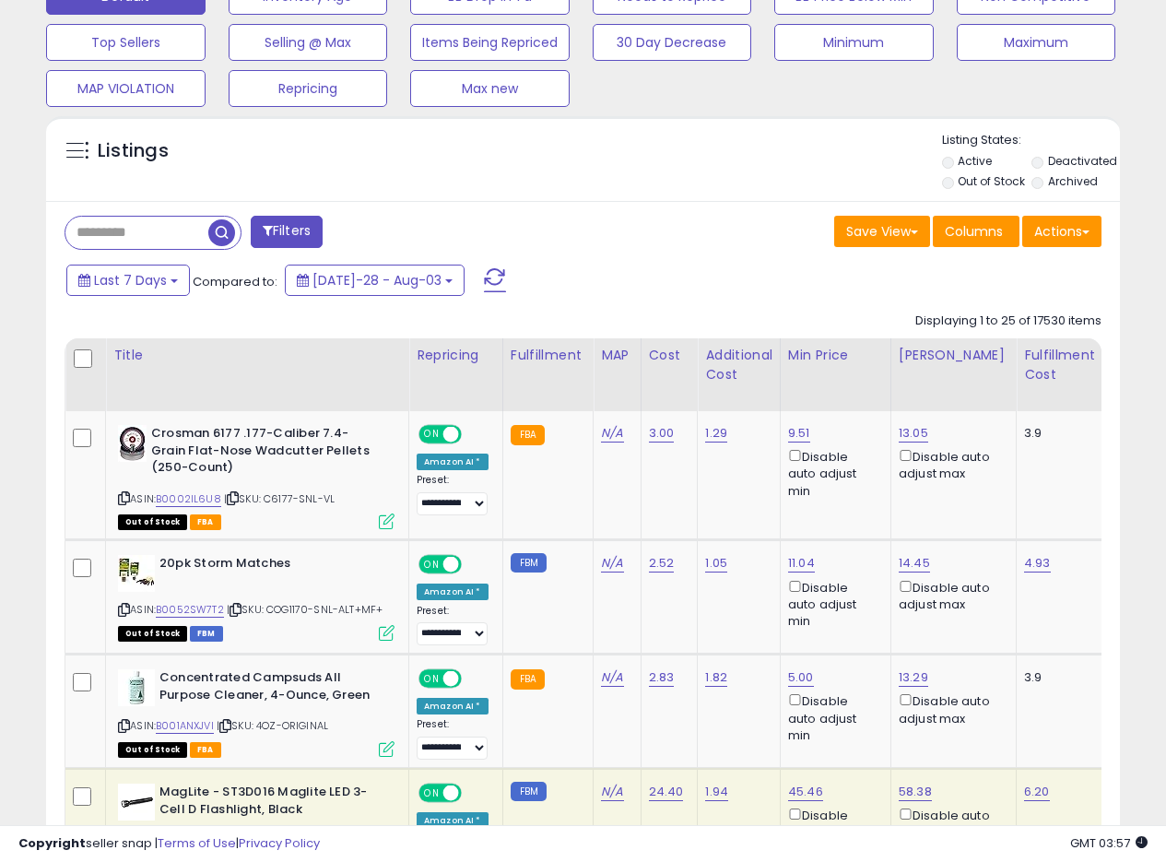
scroll to position [510, 0]
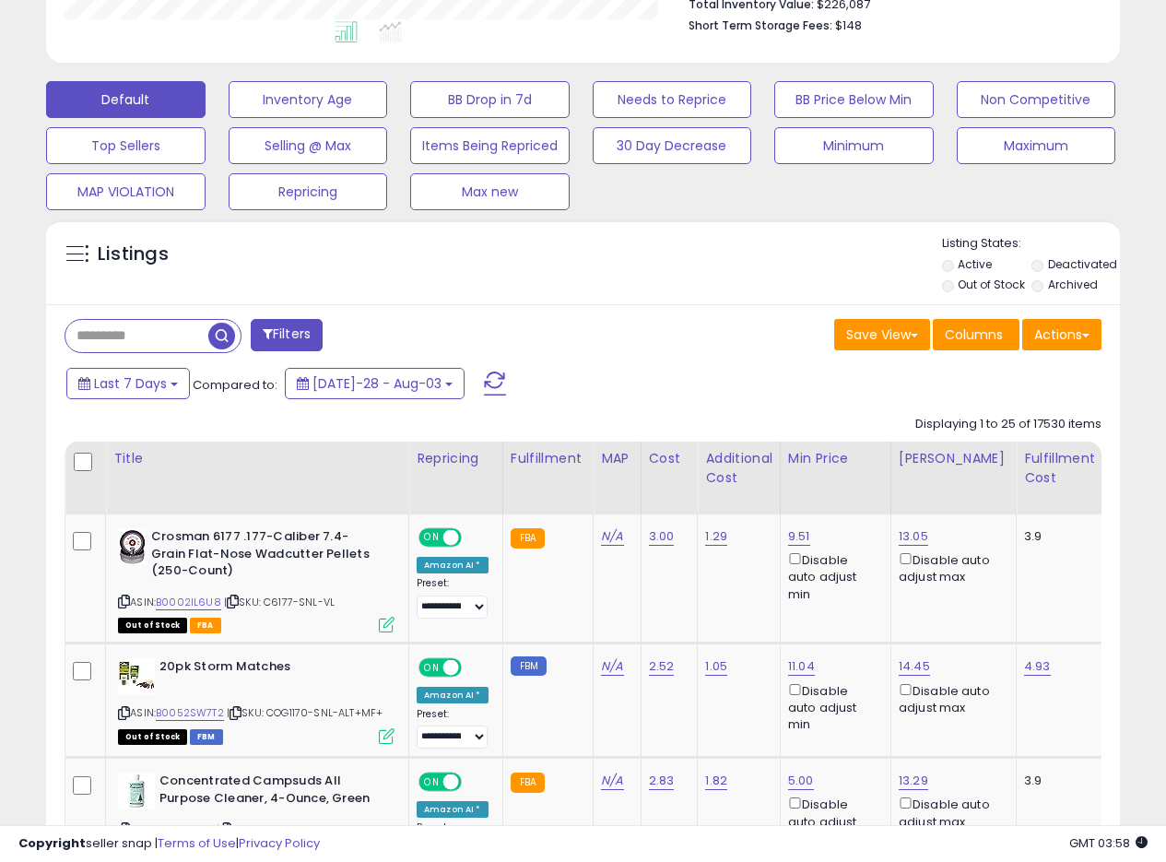
scroll to position [495, 0]
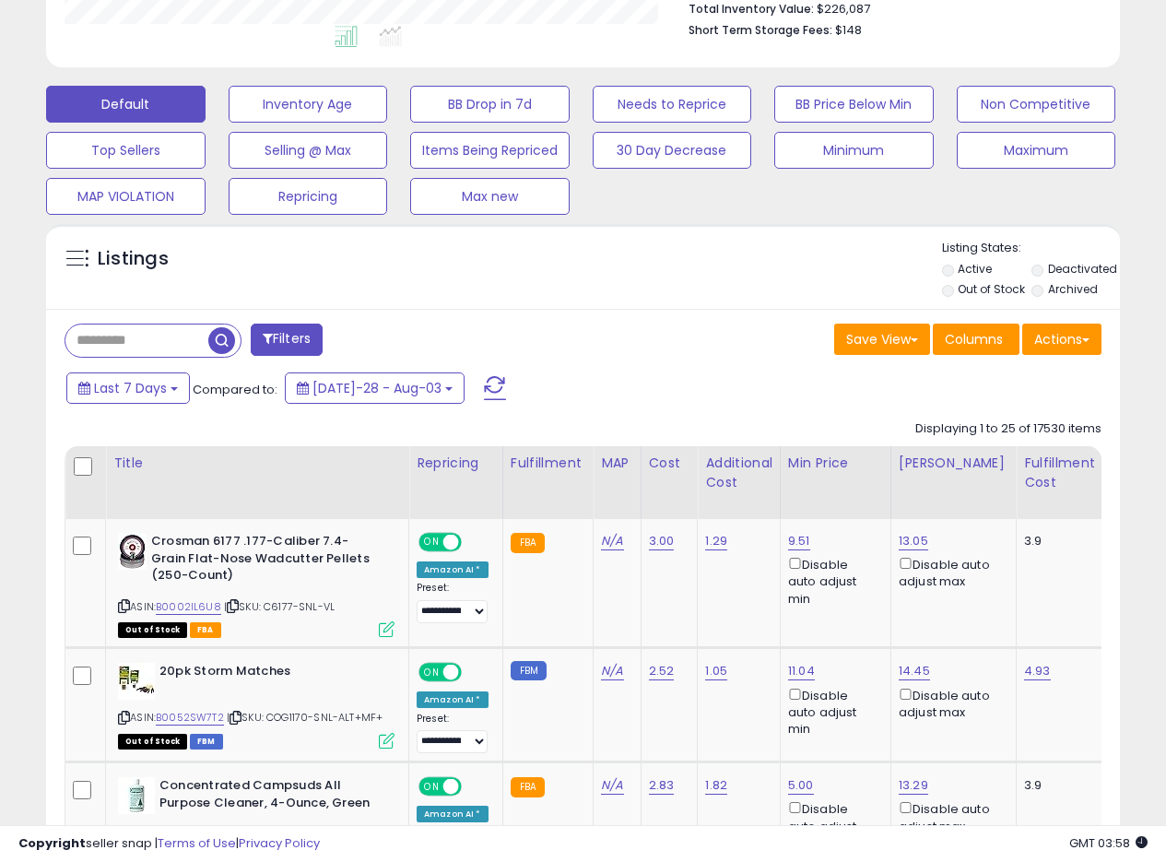
click at [590, 300] on div "Listings" at bounding box center [583, 271] width 1074 height 63
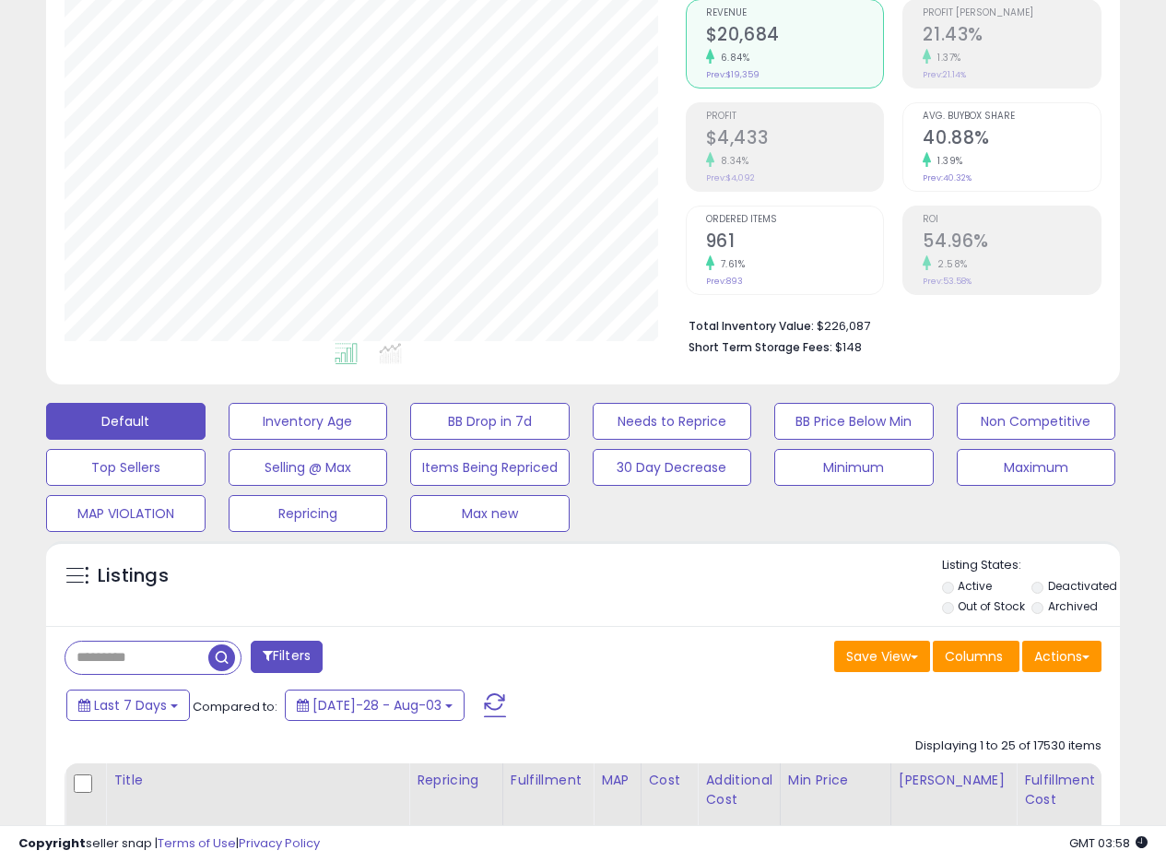
scroll to position [493, 0]
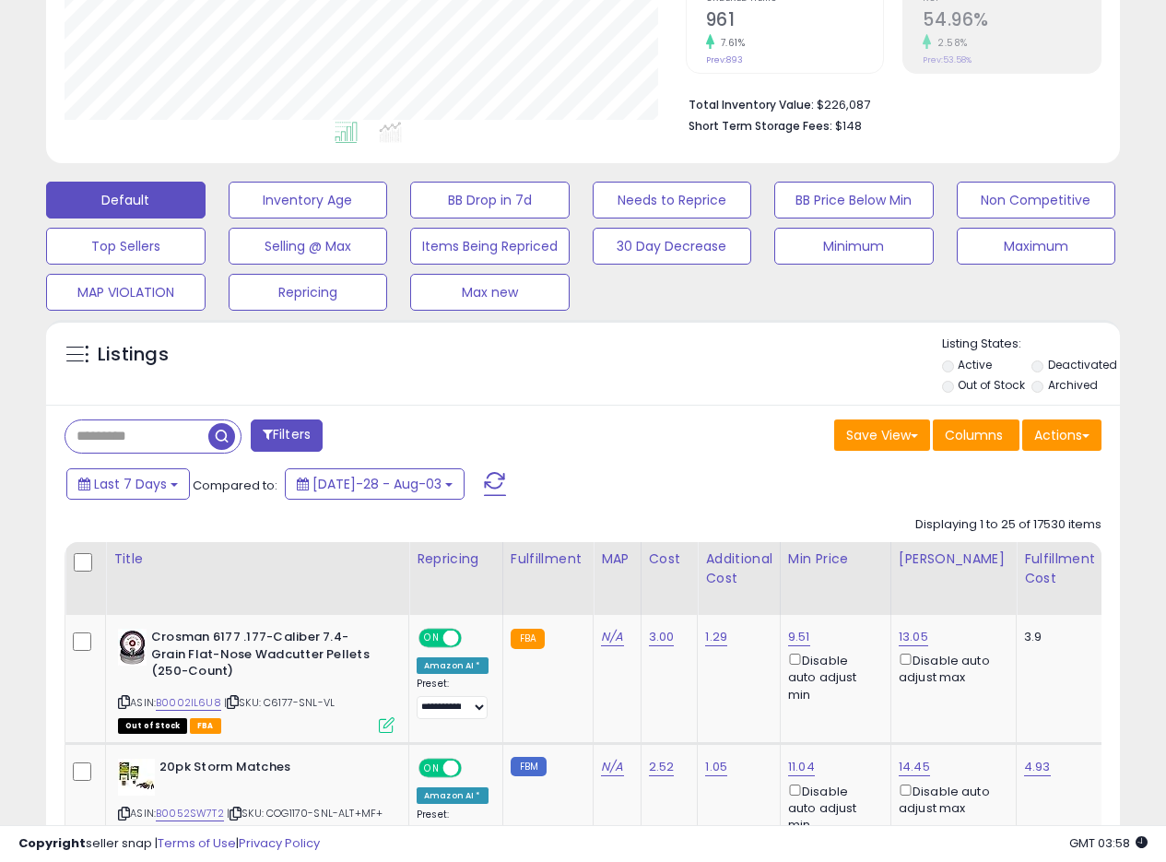
click at [775, 321] on div "Listings Active" at bounding box center [583, 362] width 1074 height 85
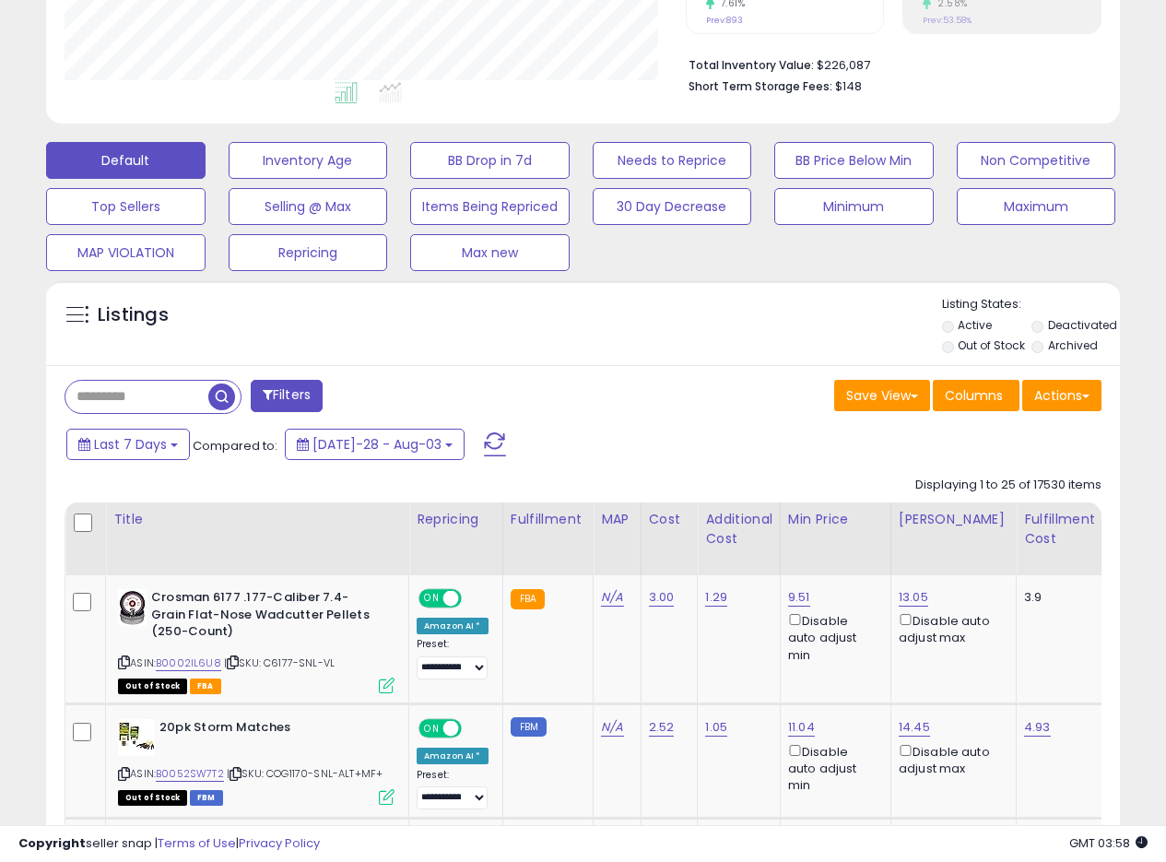
scroll to position [429, 0]
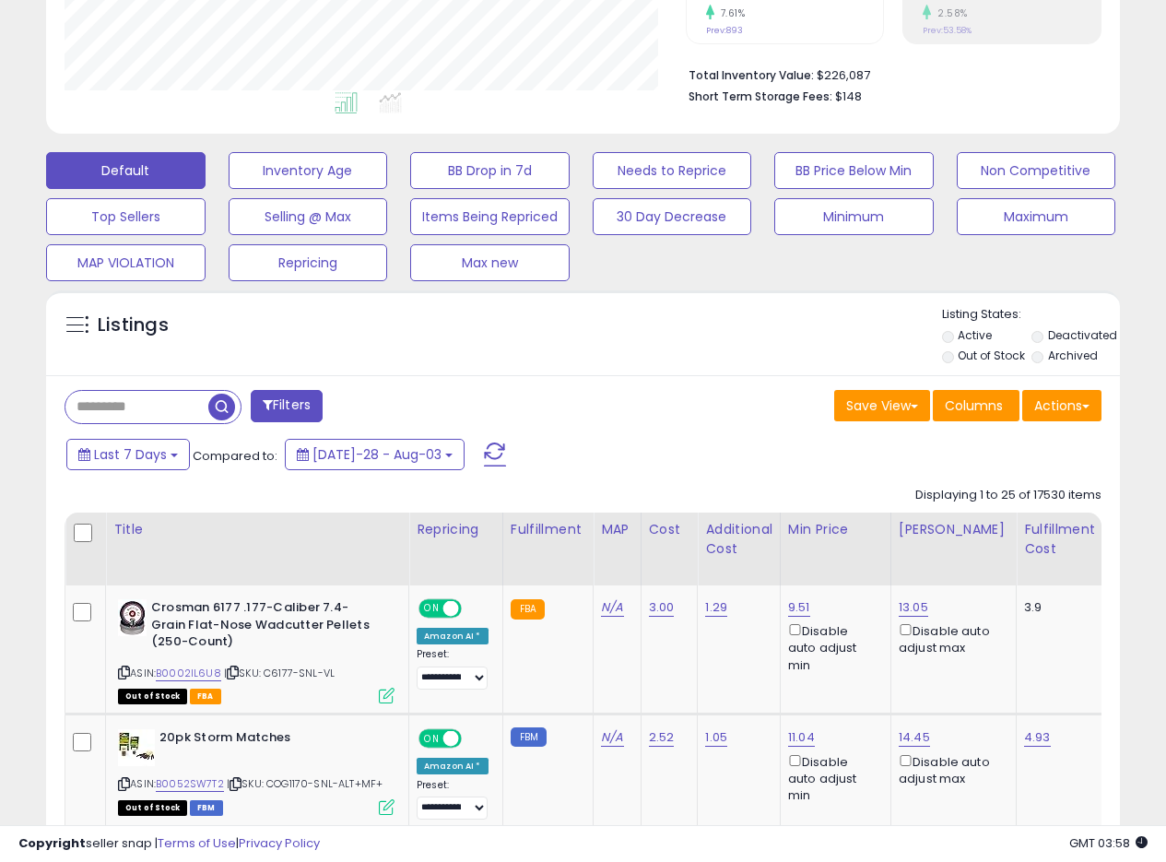
click at [658, 272] on div "Default Inventory Age BB Drop in 7d Needs to Reprice BB Price Below Min Non Com…" at bounding box center [583, 212] width 1120 height 138
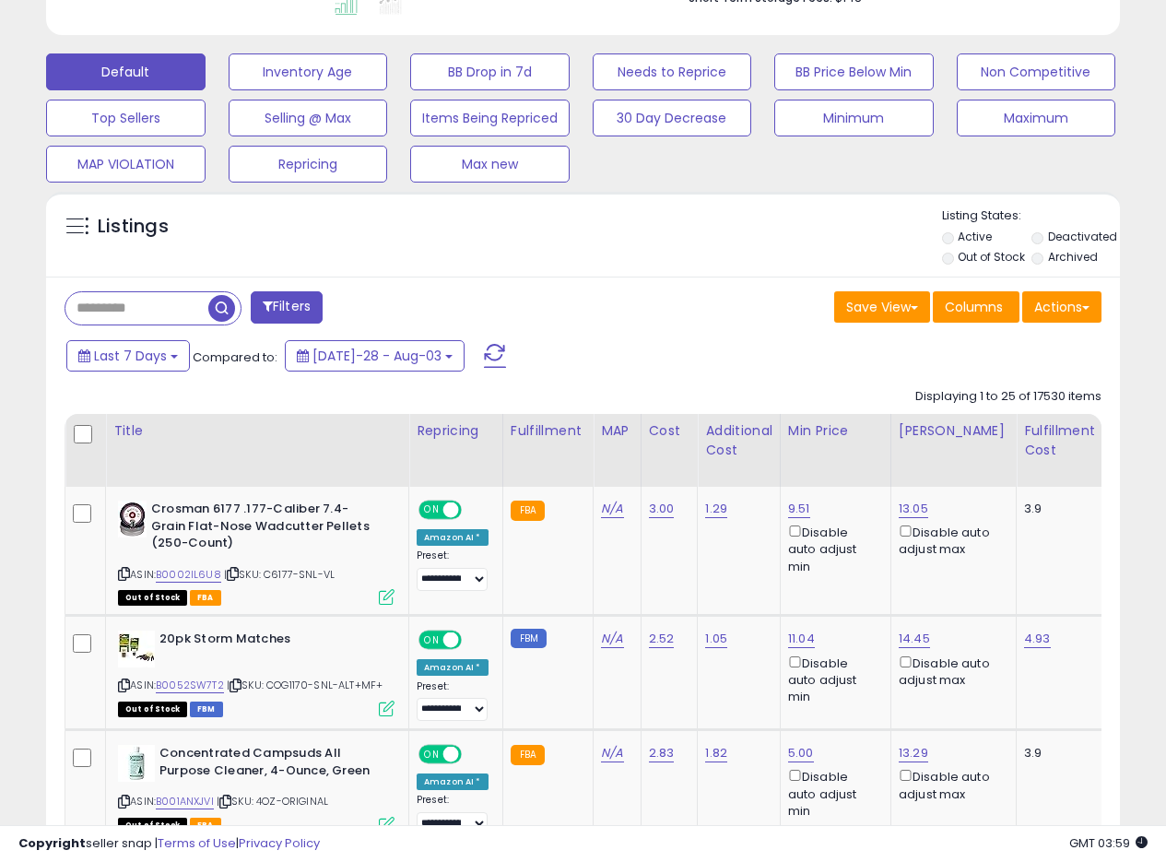
scroll to position [507, 0]
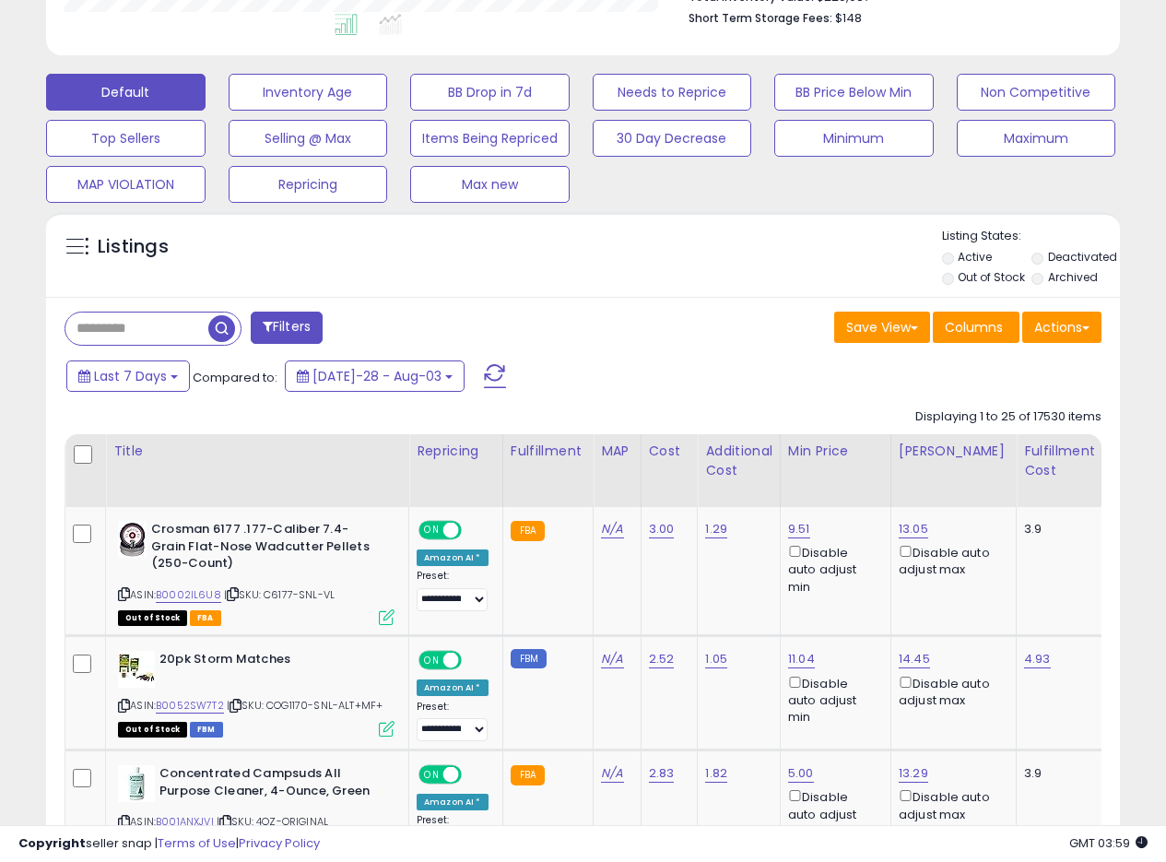
click at [669, 281] on div "Listings" at bounding box center [583, 259] width 1074 height 63
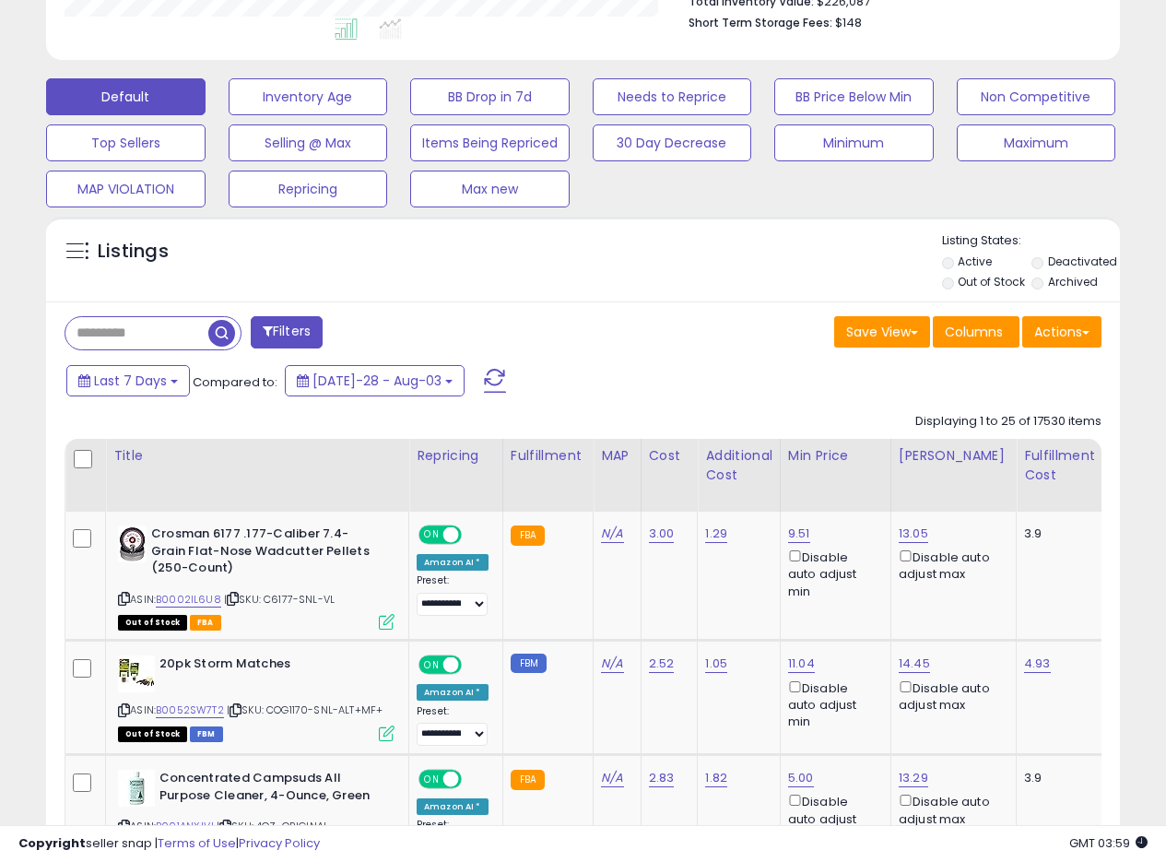
scroll to position [473, 0]
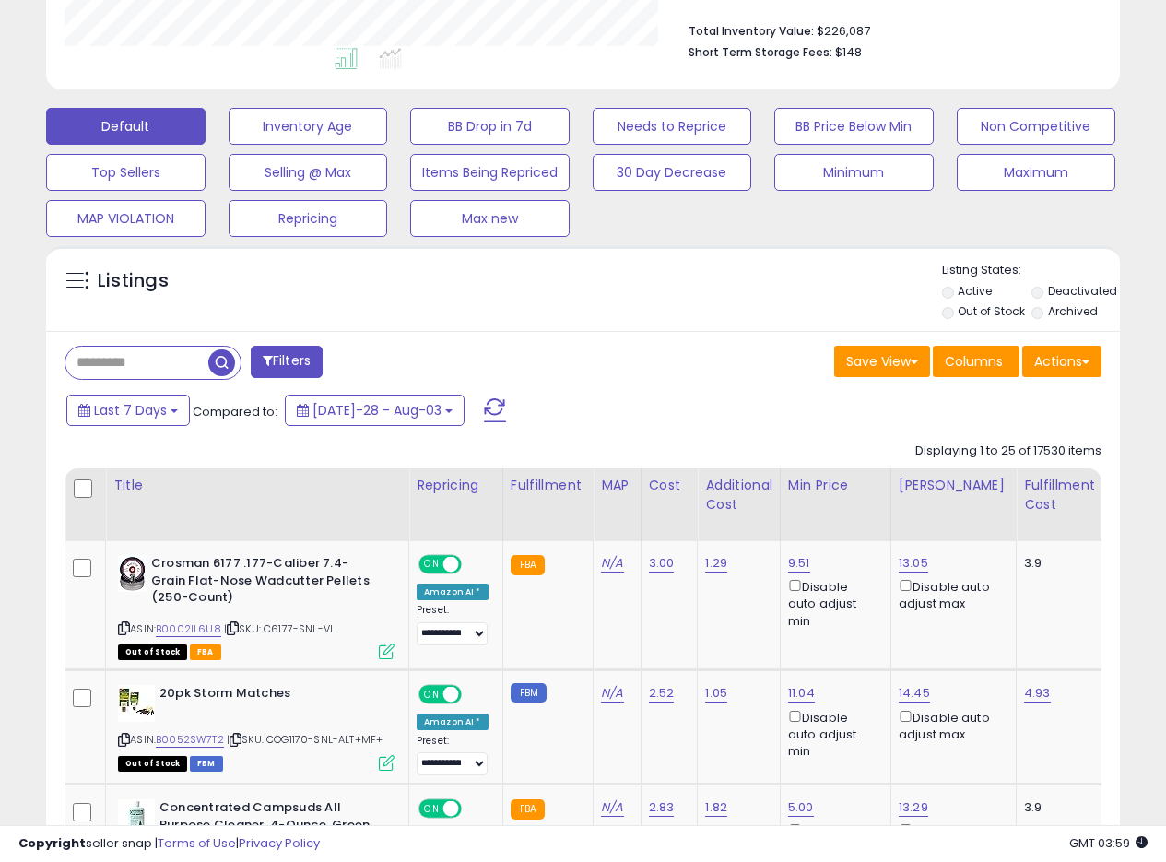
click at [649, 282] on div "Listings" at bounding box center [583, 293] width 1074 height 63
drag, startPoint x: 663, startPoint y: 293, endPoint x: 648, endPoint y: 317, distance: 28.1
click at [664, 293] on div "Listings" at bounding box center [583, 293] width 1074 height 63
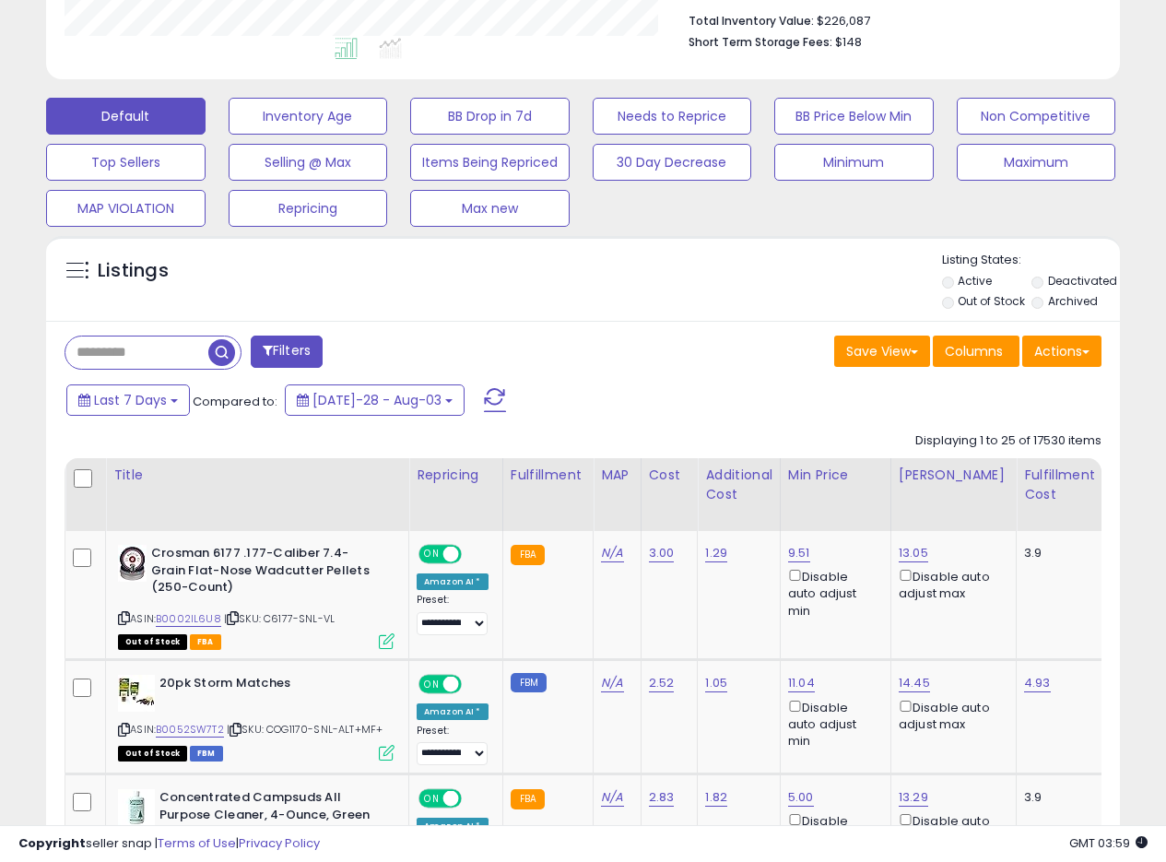
click at [673, 298] on div "Listings" at bounding box center [583, 283] width 1074 height 63
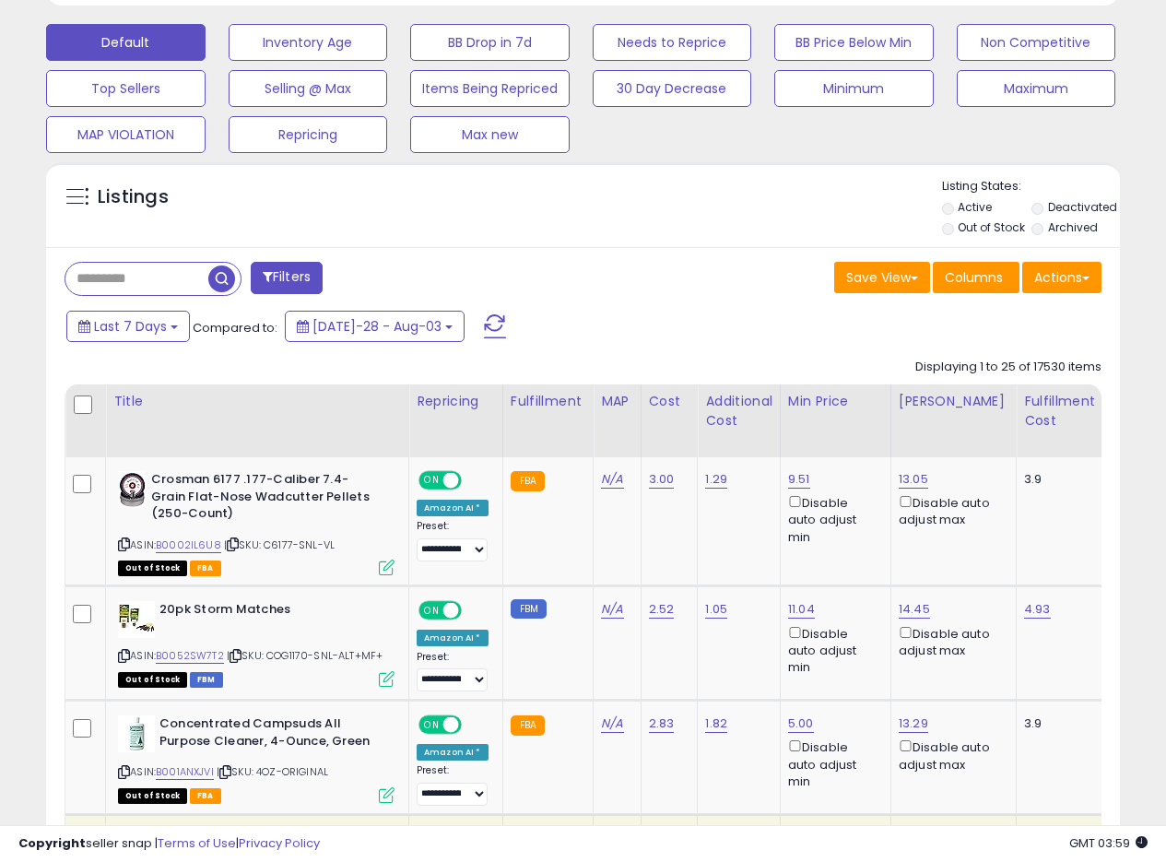
scroll to position [557, 0]
click at [577, 263] on div "Filters" at bounding box center [317, 280] width 533 height 37
click at [662, 229] on div "Listings" at bounding box center [583, 209] width 1074 height 63
click at [666, 228] on div "Listings" at bounding box center [583, 209] width 1074 height 63
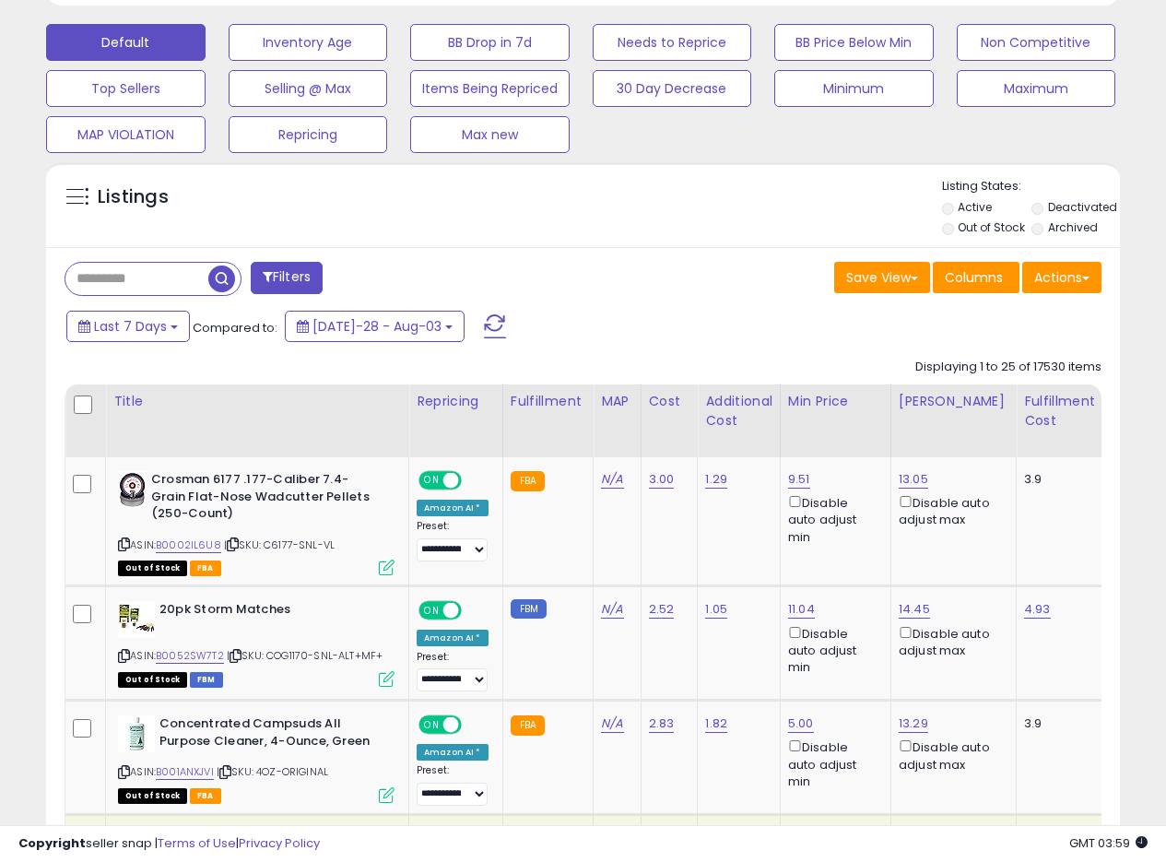
click at [666, 228] on div "Listings" at bounding box center [583, 209] width 1074 height 63
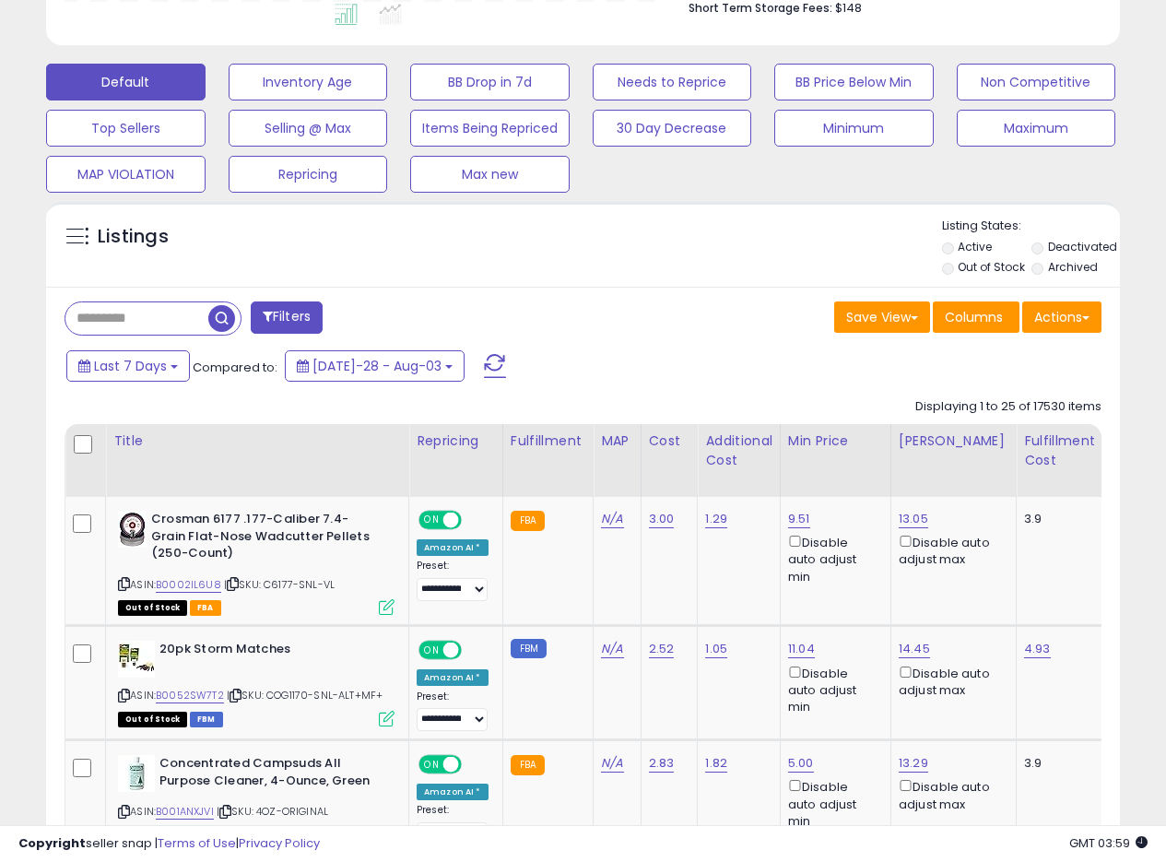
click at [738, 302] on div "Save View Save As New View Update Current View Columns Actions Import Export Vi…" at bounding box center [850, 320] width 533 height 36
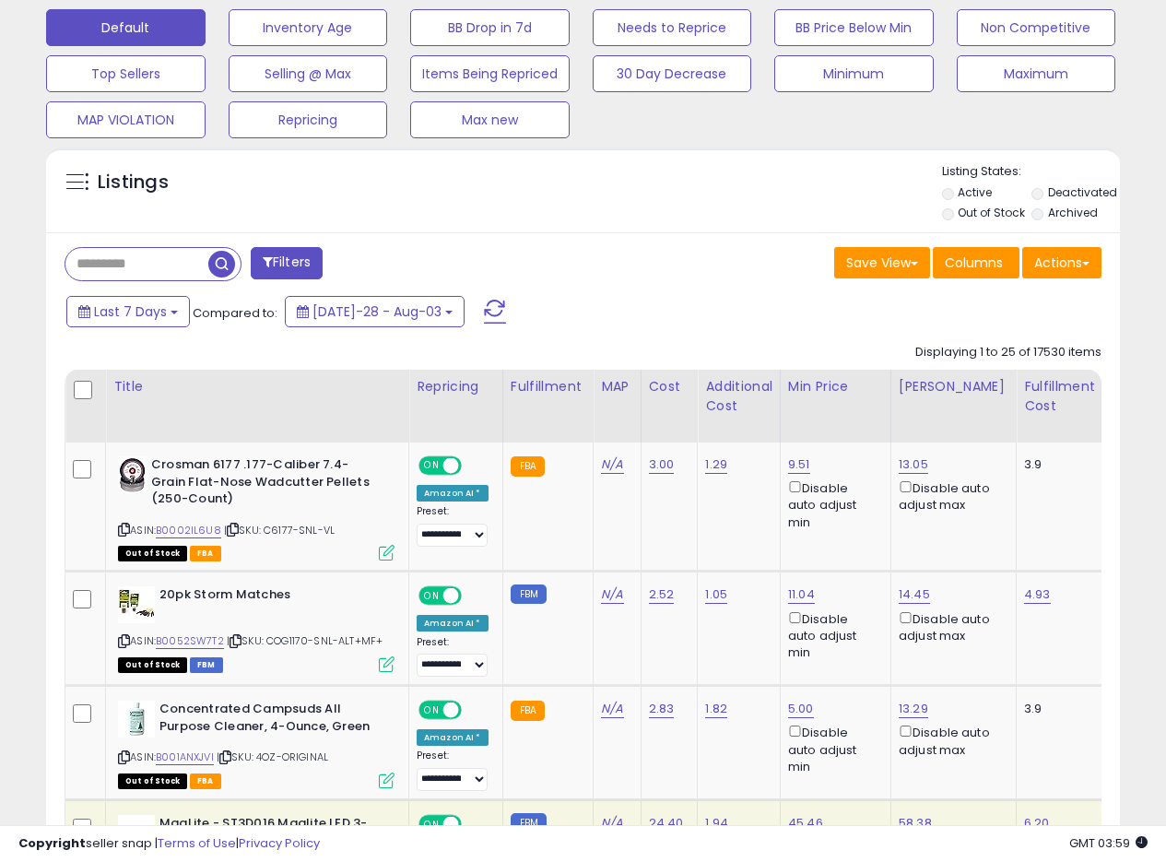
scroll to position [576, 0]
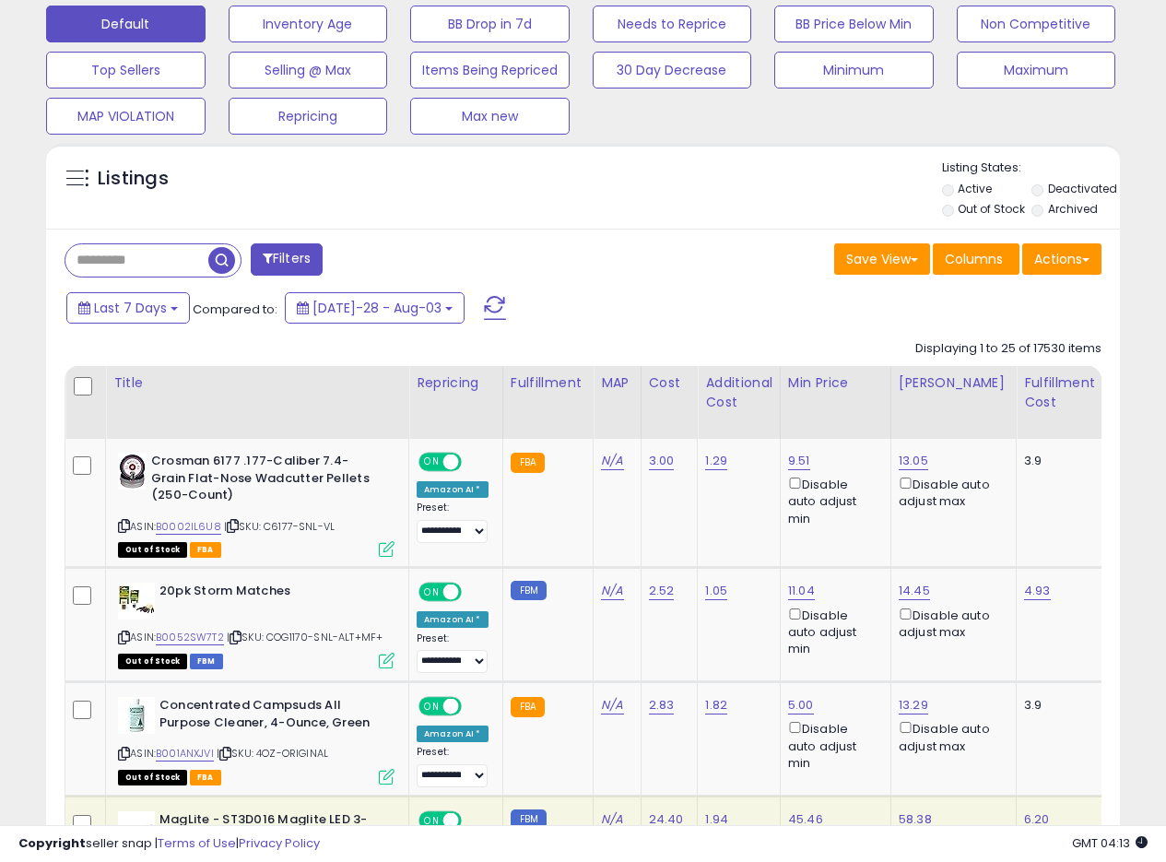
scroll to position [565, 0]
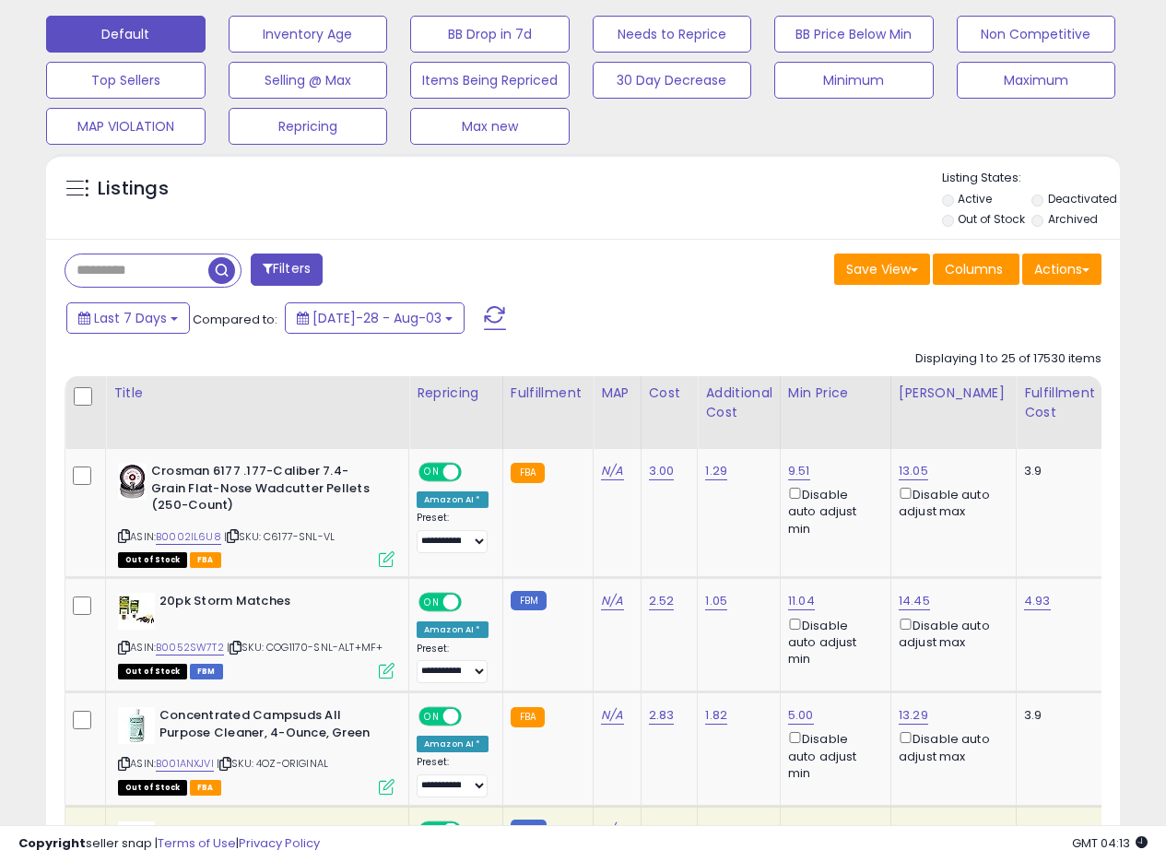
click at [161, 272] on input "text" at bounding box center [136, 270] width 143 height 32
paste input "**********"
type input "**********"
click at [322, 266] on span "button" at bounding box center [322, 270] width 27 height 27
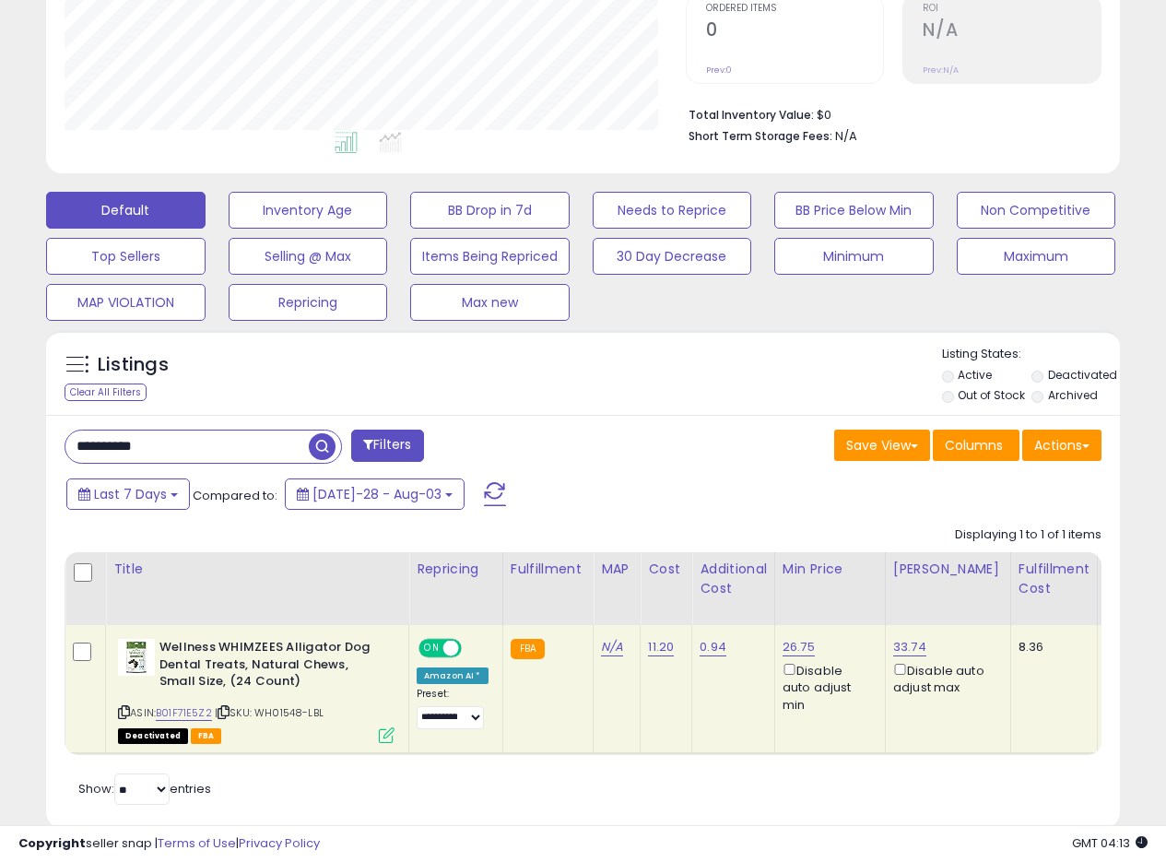
scroll to position [438, 0]
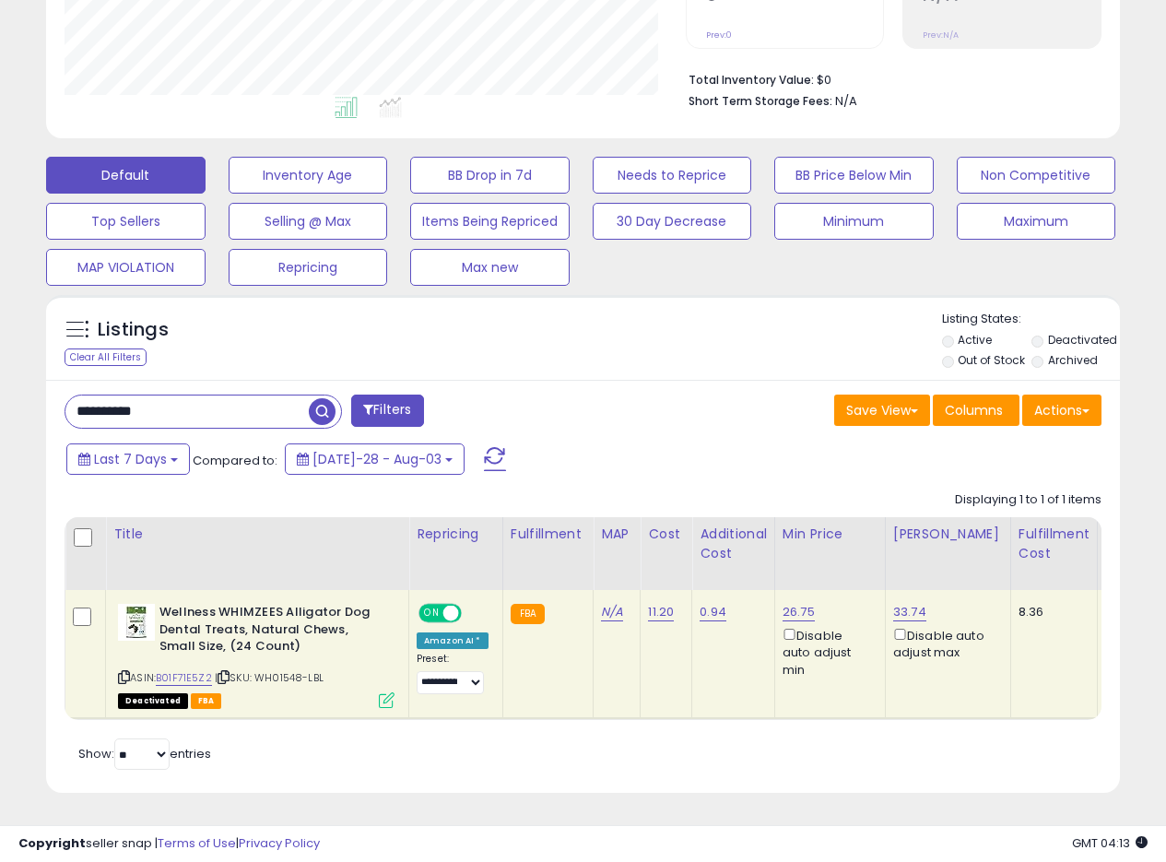
click at [585, 395] on div "Save View Save As New View Update Current View Columns Actions Import Export Vi…" at bounding box center [850, 413] width 533 height 36
click at [786, 603] on link "26.75" at bounding box center [799, 612] width 32 height 18
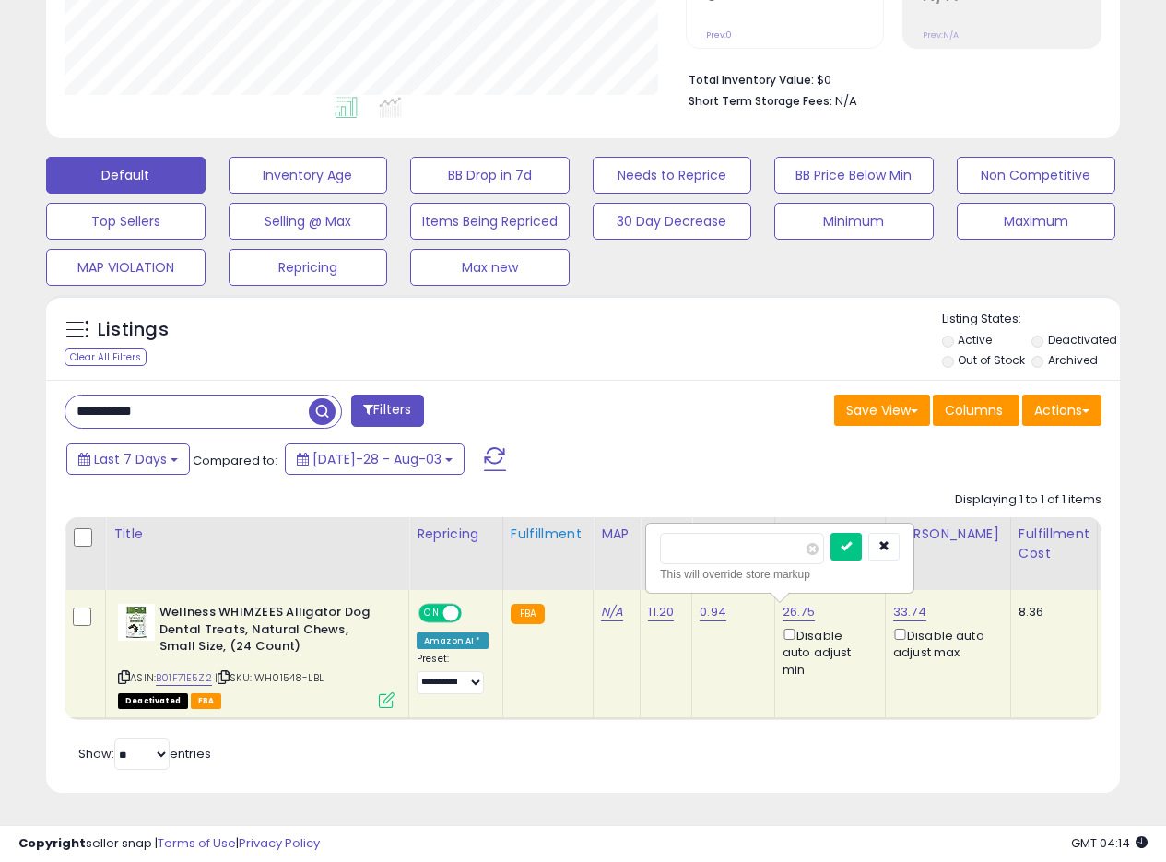
drag, startPoint x: 726, startPoint y: 541, endPoint x: 560, endPoint y: 509, distance: 169.1
type input "*****"
click at [862, 535] on button "submit" at bounding box center [846, 547] width 31 height 28
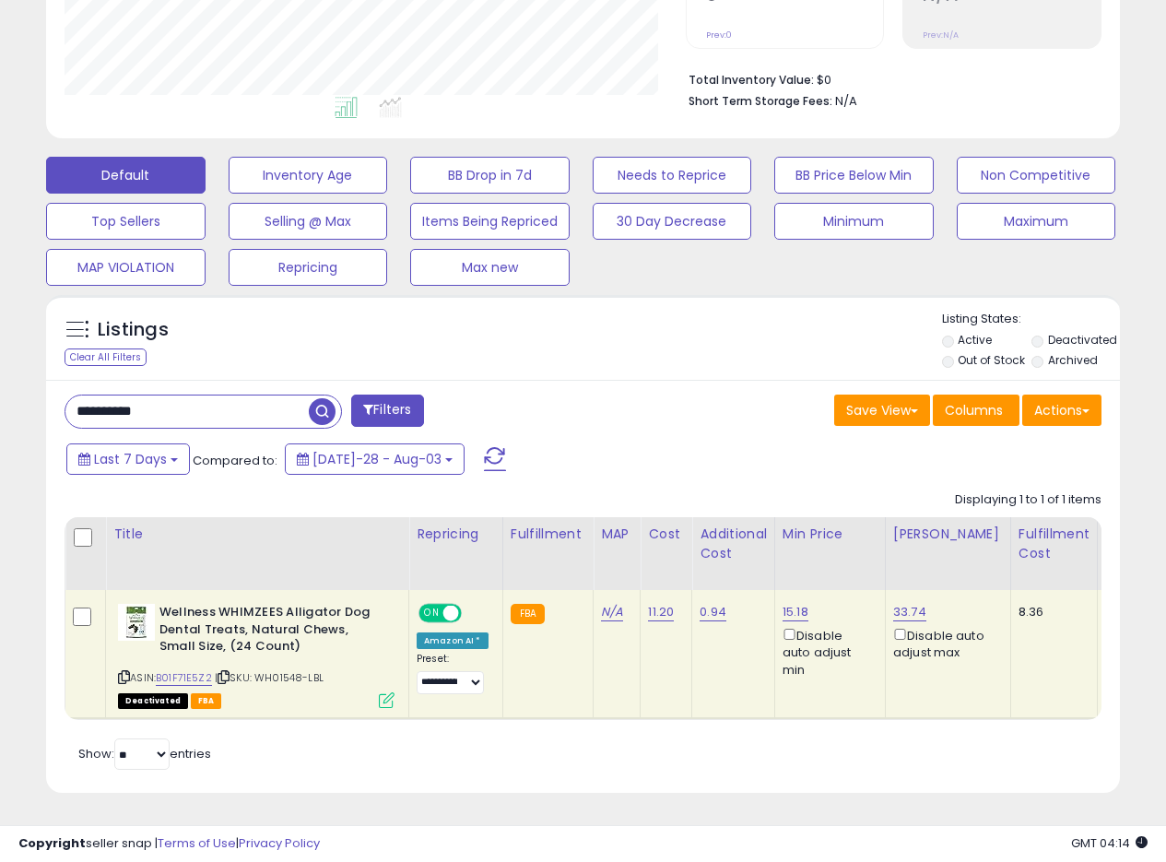
drag, startPoint x: 171, startPoint y: 397, endPoint x: 0, endPoint y: 391, distance: 170.7
click at [0, 394] on div "**********" at bounding box center [583, 249] width 1166 height 1226
paste input "text"
click at [324, 400] on span "button" at bounding box center [322, 411] width 27 height 27
drag, startPoint x: 816, startPoint y: 597, endPoint x: 781, endPoint y: 598, distance: 35.0
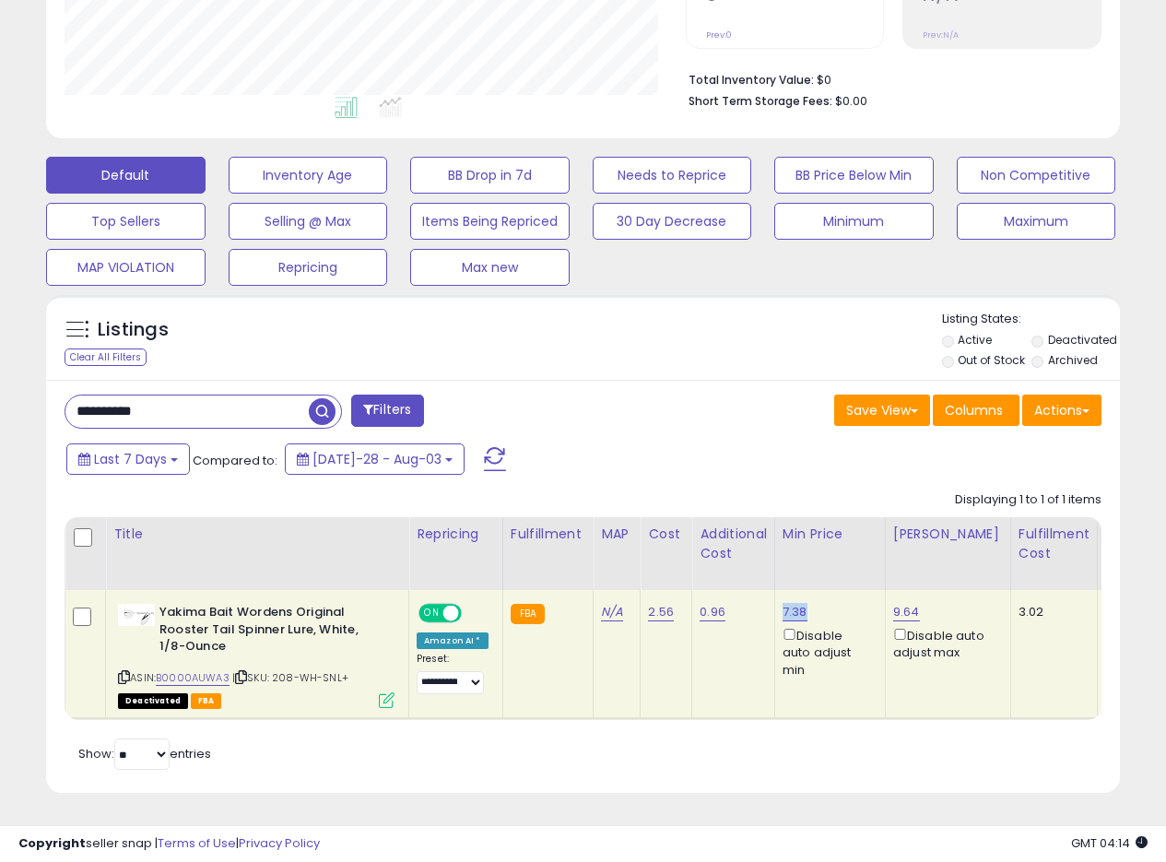
click at [783, 604] on div "7.38 Disable auto adjust min" at bounding box center [827, 641] width 89 height 75
copy link "7.38"
drag, startPoint x: 47, startPoint y: 394, endPoint x: 1, endPoint y: 353, distance: 61.4
click at [0, 364] on div "**********" at bounding box center [583, 249] width 1166 height 1226
paste input "text"
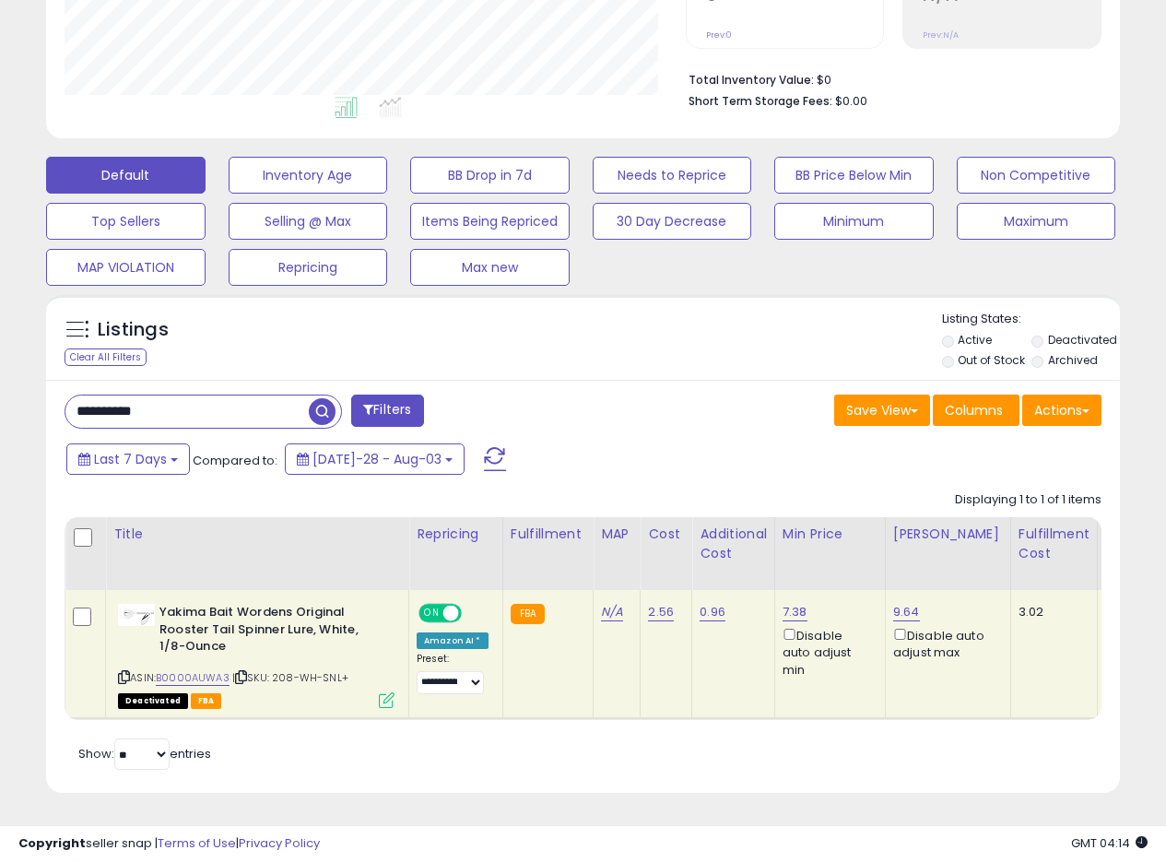
click at [325, 403] on span "button" at bounding box center [322, 411] width 27 height 27
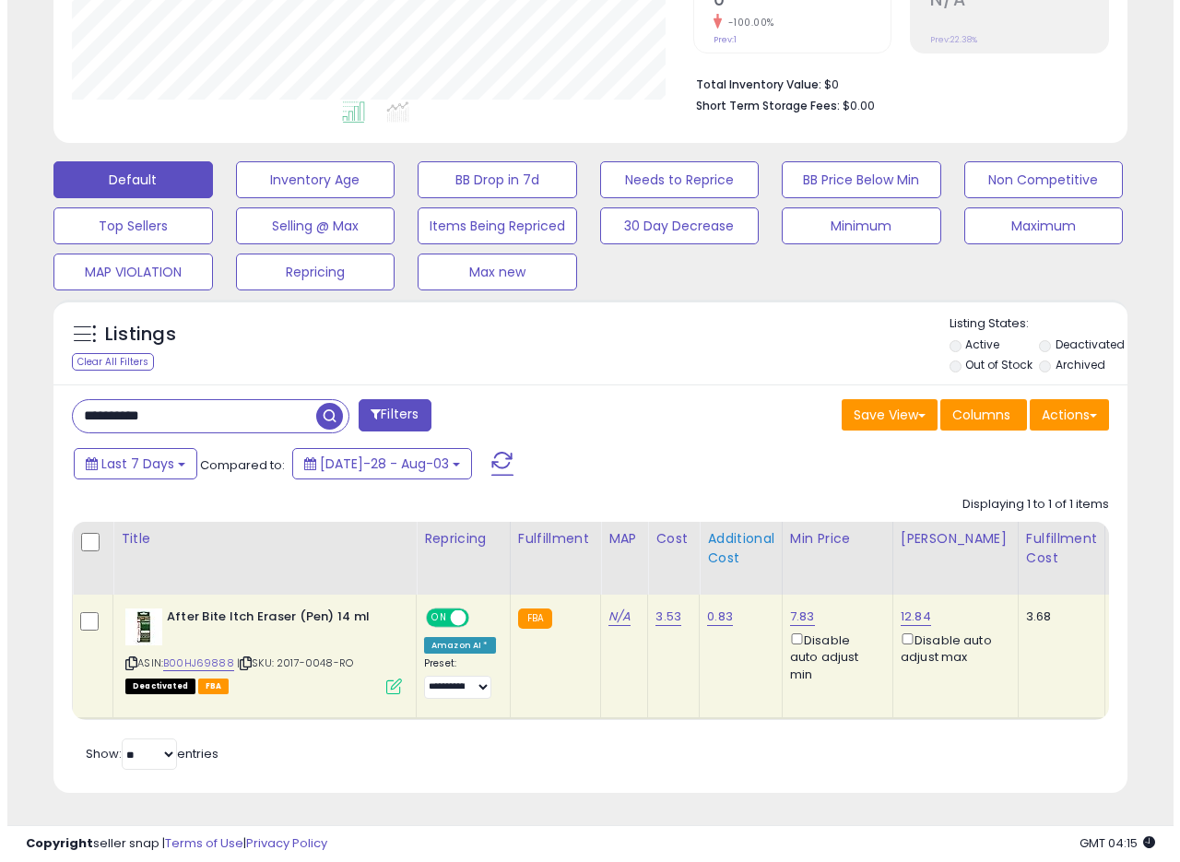
scroll to position [433, 0]
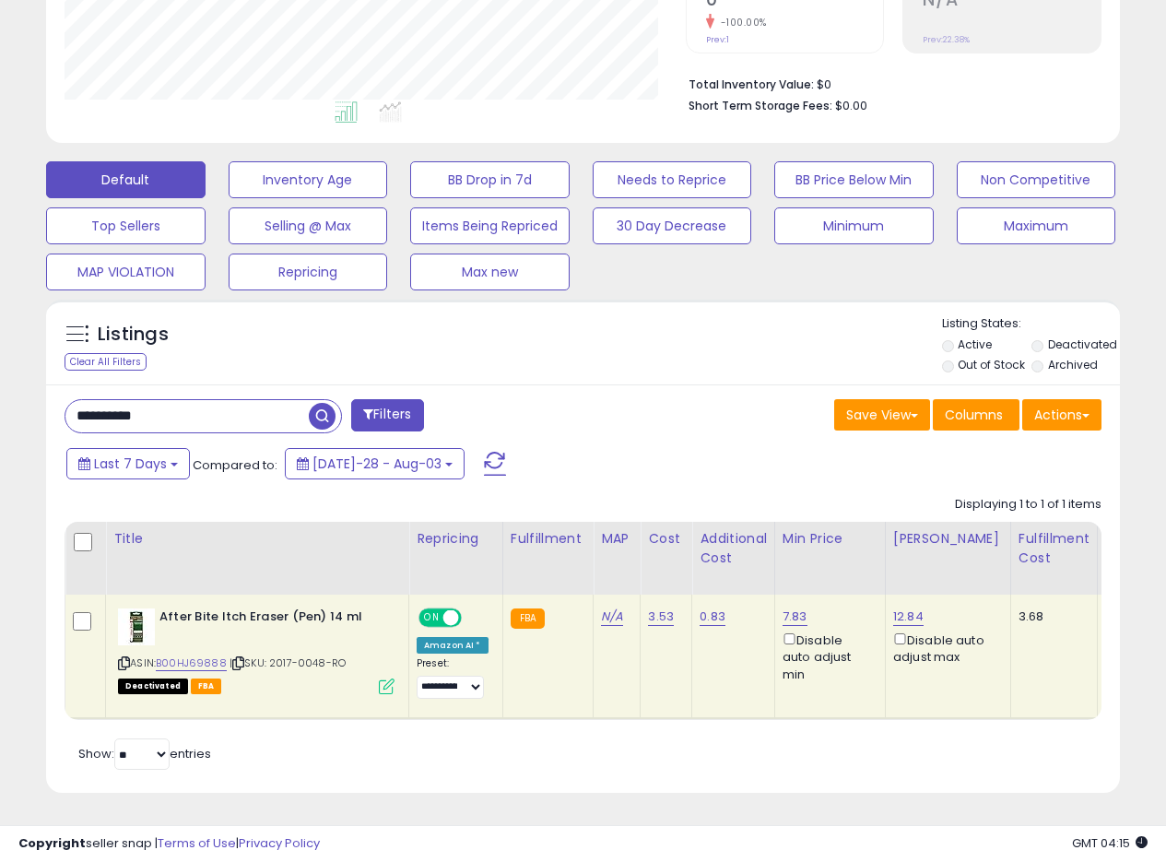
click at [385, 679] on icon at bounding box center [387, 687] width 16 height 16
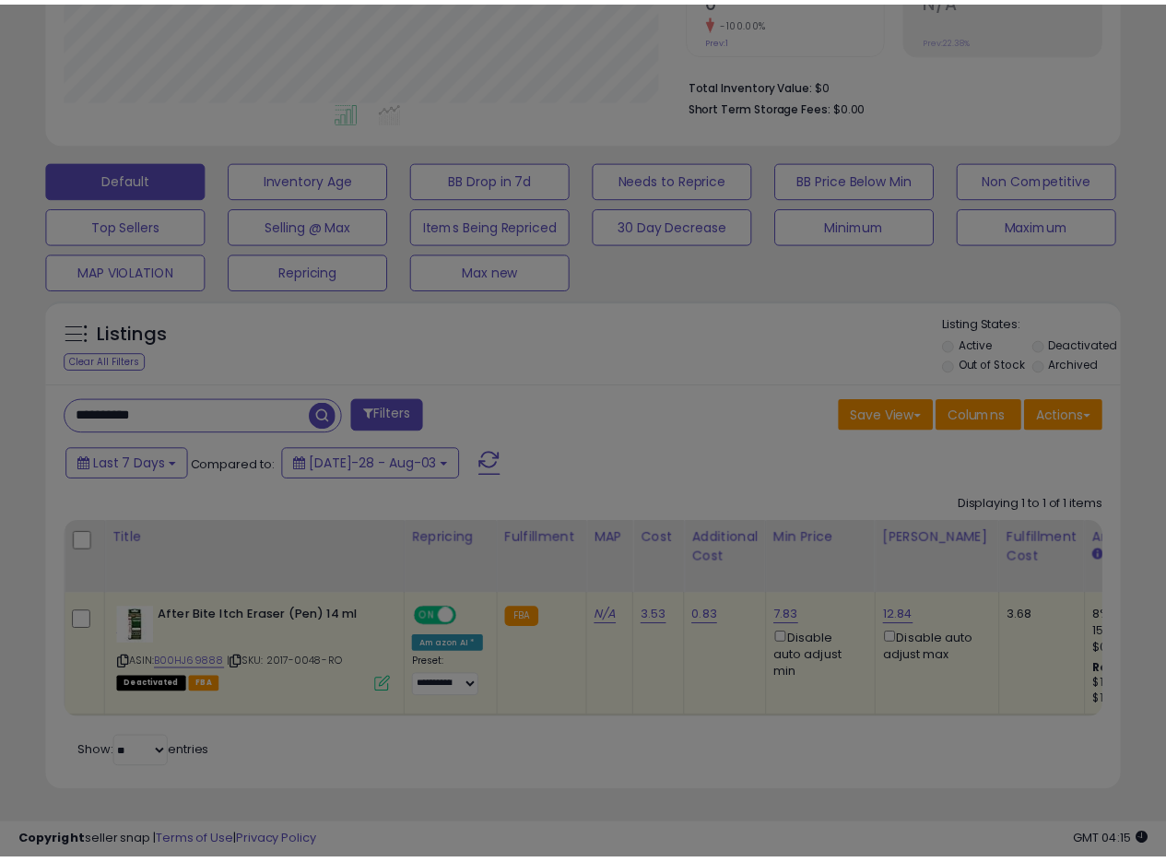
scroll to position [378, 629]
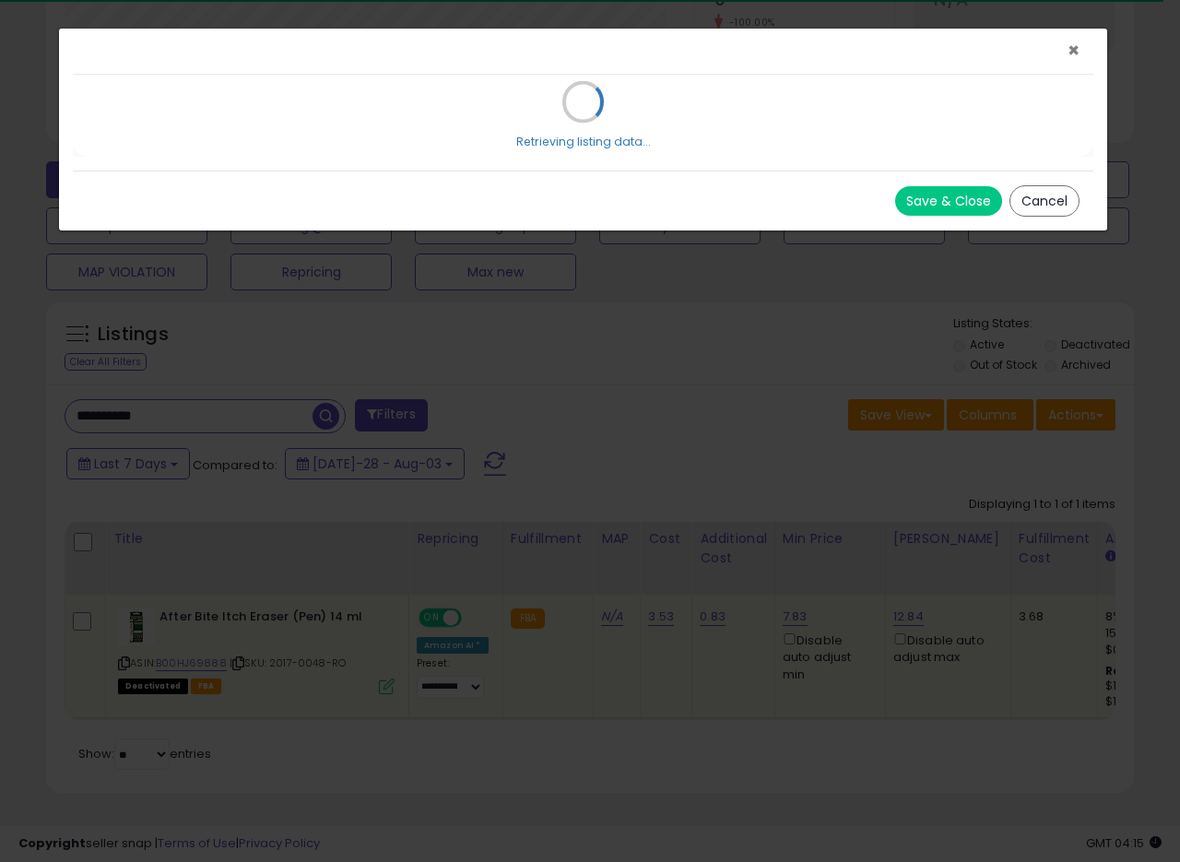
click at [1076, 49] on span "×" at bounding box center [1074, 50] width 12 height 27
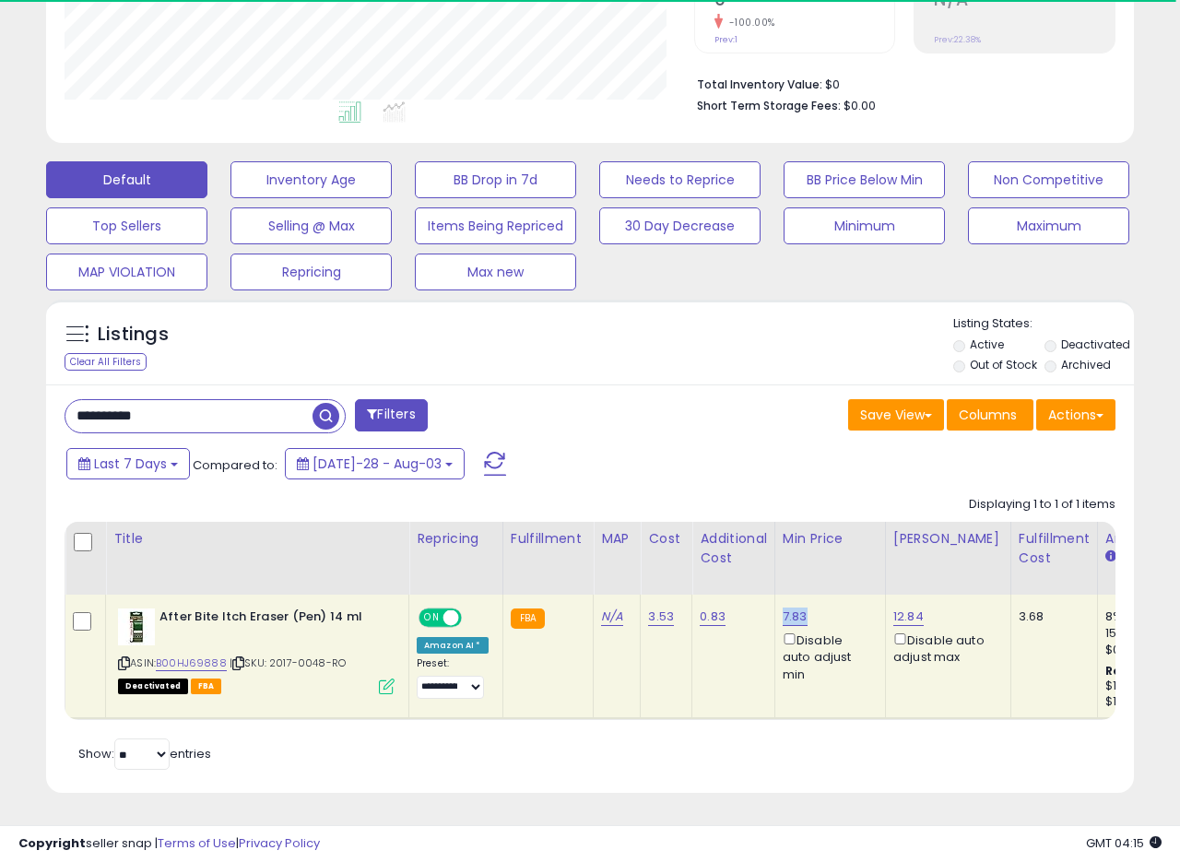
drag, startPoint x: 810, startPoint y: 600, endPoint x: 780, endPoint y: 607, distance: 30.2
click at [783, 609] on div "7.83 Disable auto adjust min" at bounding box center [827, 646] width 89 height 75
copy link "7.83"
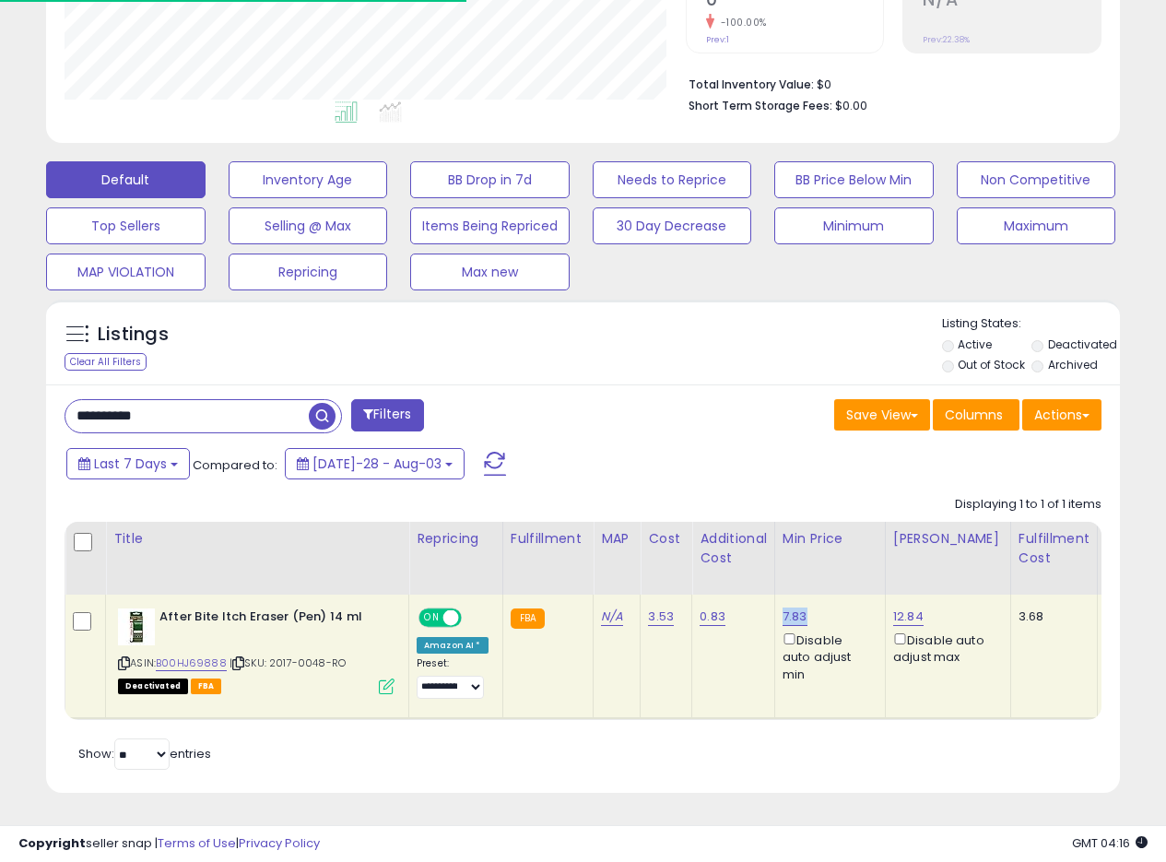
scroll to position [921647, 921403]
drag, startPoint x: 174, startPoint y: 397, endPoint x: 0, endPoint y: 393, distance: 174.3
click at [0, 393] on div "**********" at bounding box center [583, 251] width 1166 height 1222
paste input "text"
click at [323, 403] on span "button" at bounding box center [322, 416] width 27 height 27
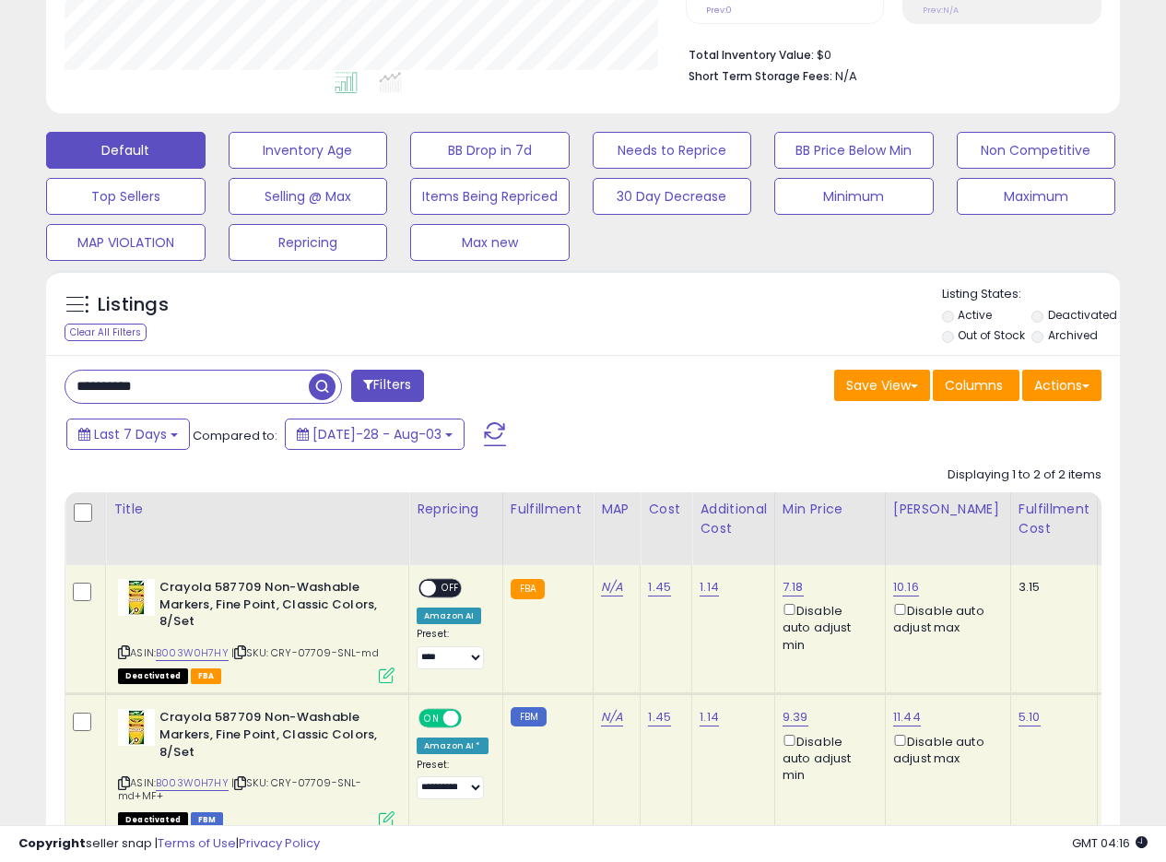
scroll to position [582, 0]
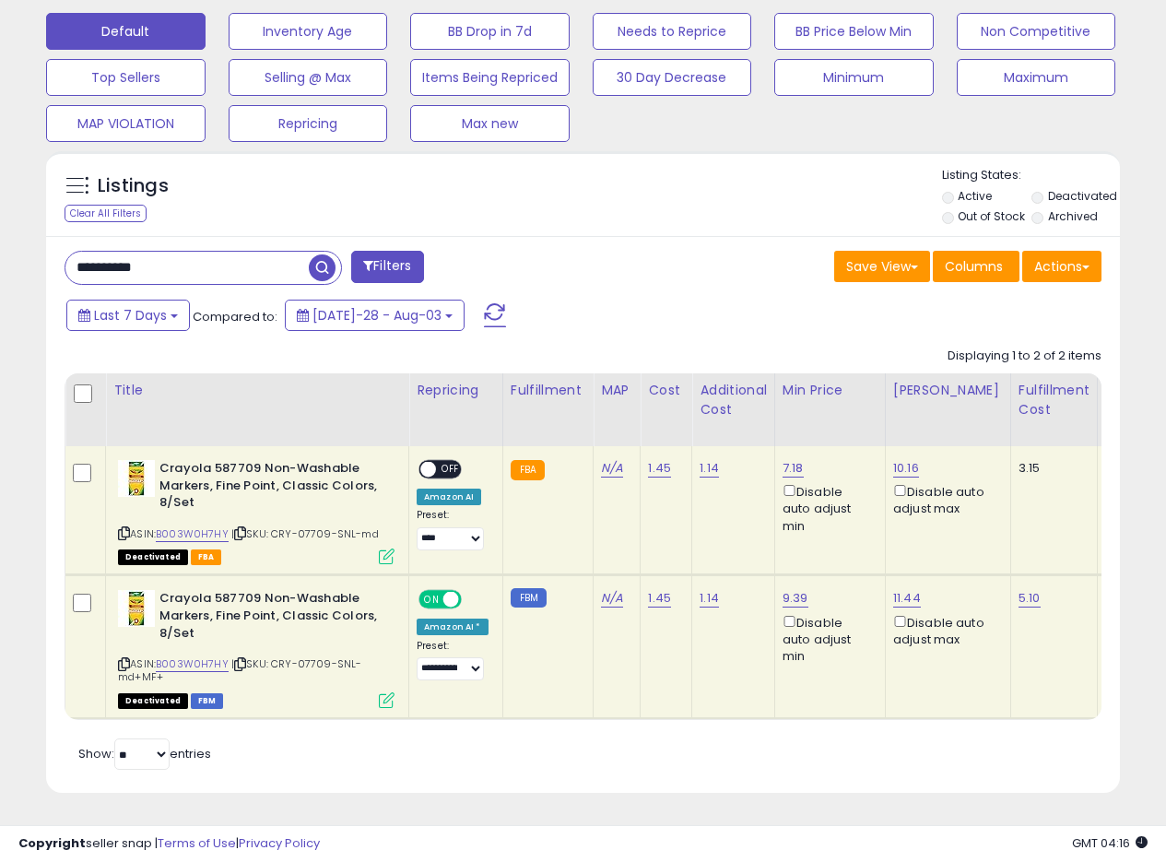
click at [650, 523] on td "1.45" at bounding box center [667, 510] width 52 height 129
drag, startPoint x: 809, startPoint y: 583, endPoint x: 781, endPoint y: 585, distance: 27.8
click at [783, 590] on div "9.39 Disable auto adjust min" at bounding box center [827, 627] width 89 height 75
copy link "9.39"
click at [391, 692] on icon at bounding box center [387, 700] width 16 height 16
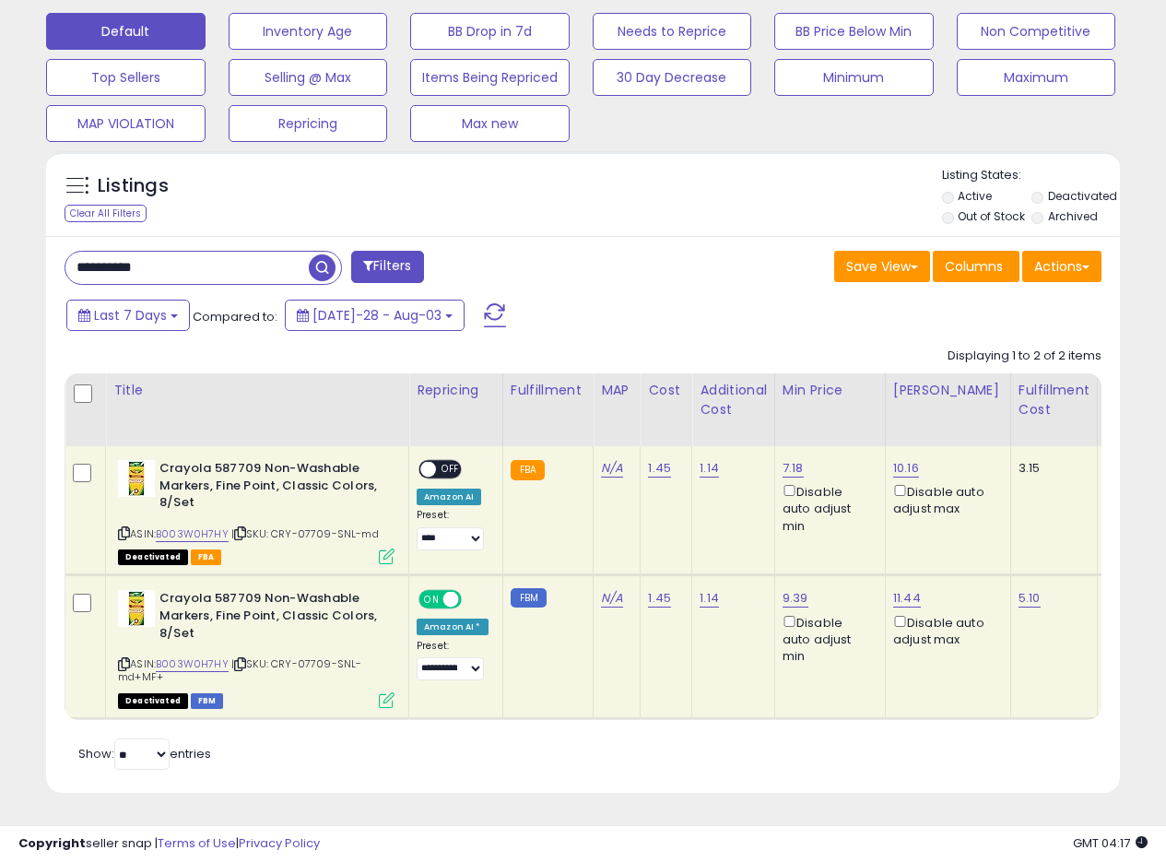
scroll to position [378, 629]
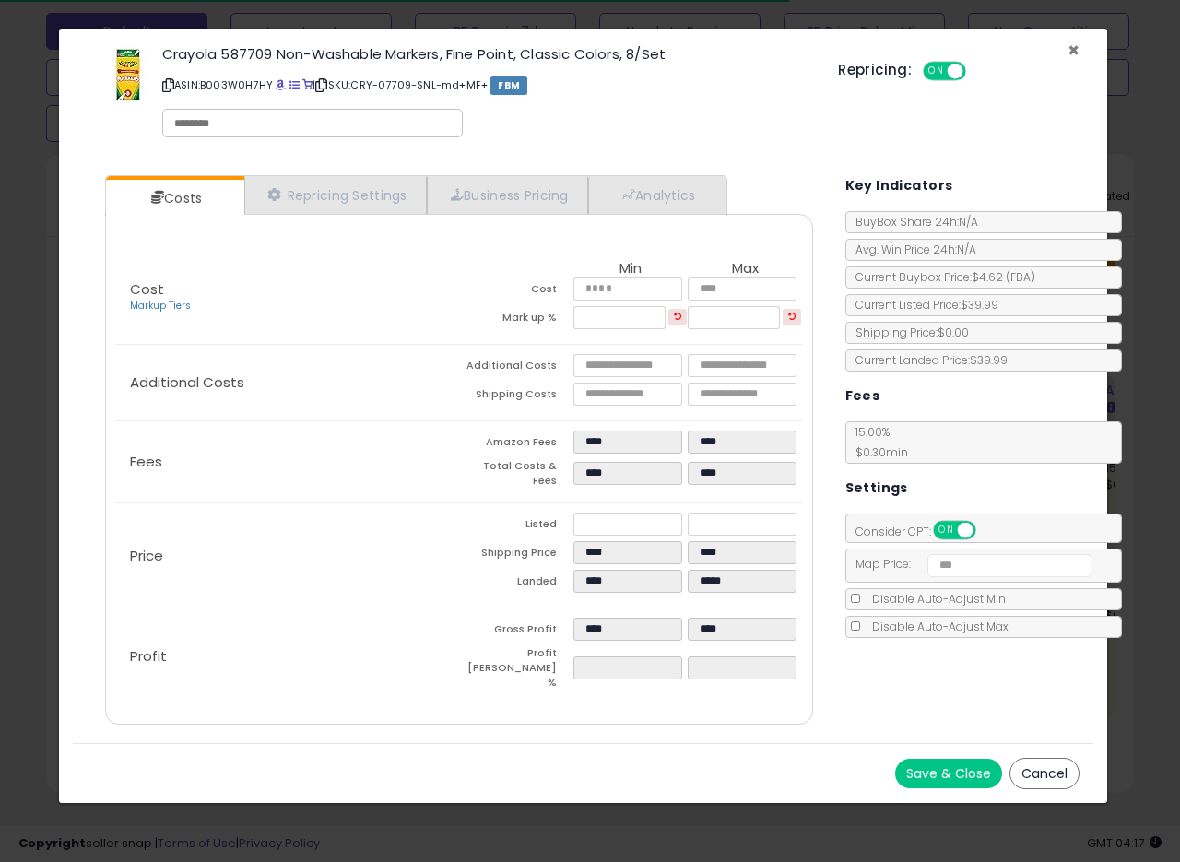
click at [1073, 46] on span "×" at bounding box center [1074, 50] width 12 height 27
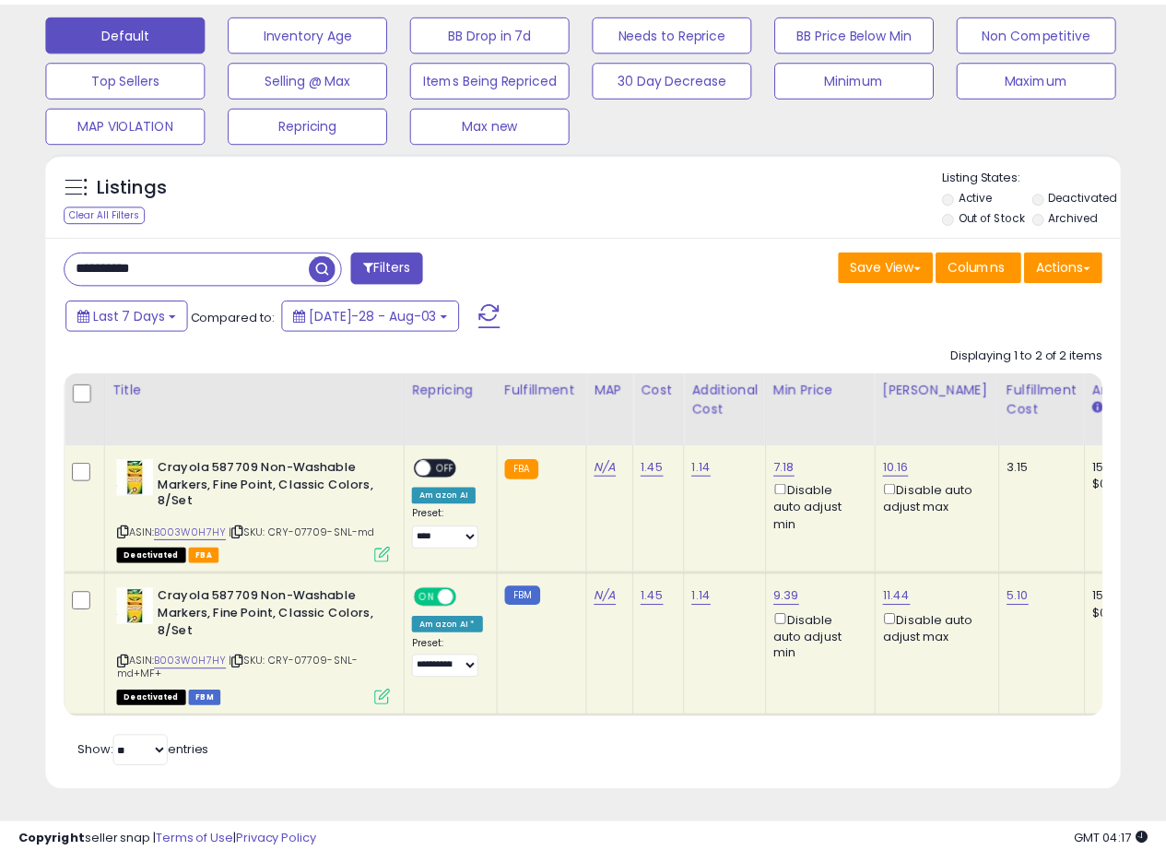
scroll to position [921647, 921403]
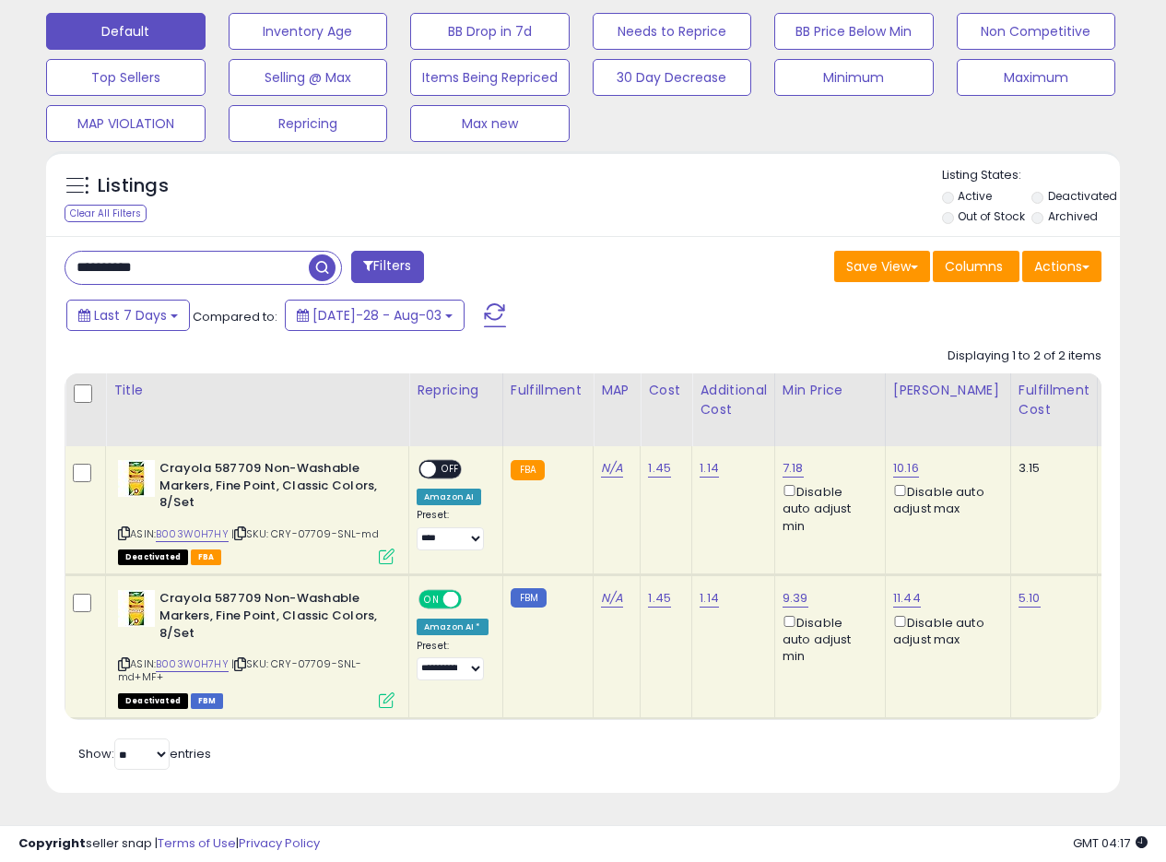
drag, startPoint x: 188, startPoint y: 247, endPoint x: 0, endPoint y: 241, distance: 188.2
click at [0, 242] on div "**********" at bounding box center [583, 177] width 1166 height 1370
paste input "text"
click at [316, 257] on span "button" at bounding box center [322, 267] width 27 height 27
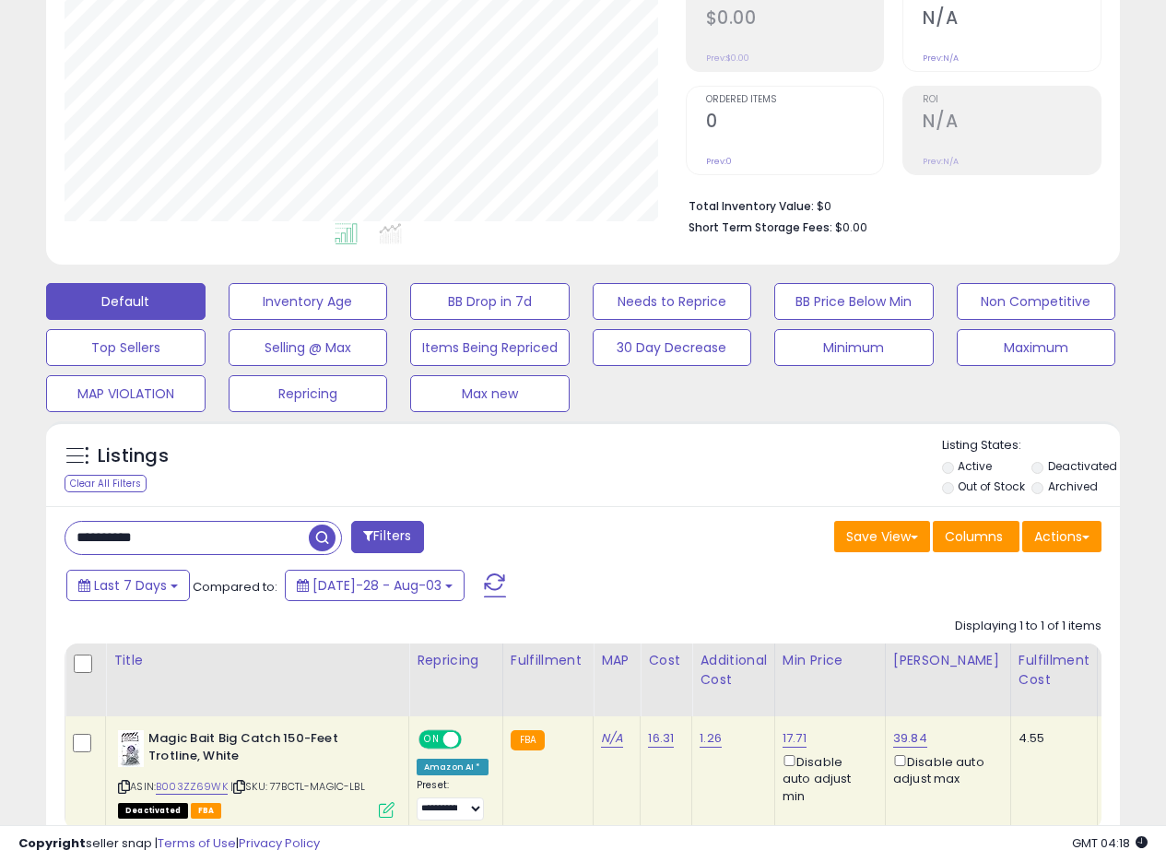
scroll to position [330, 0]
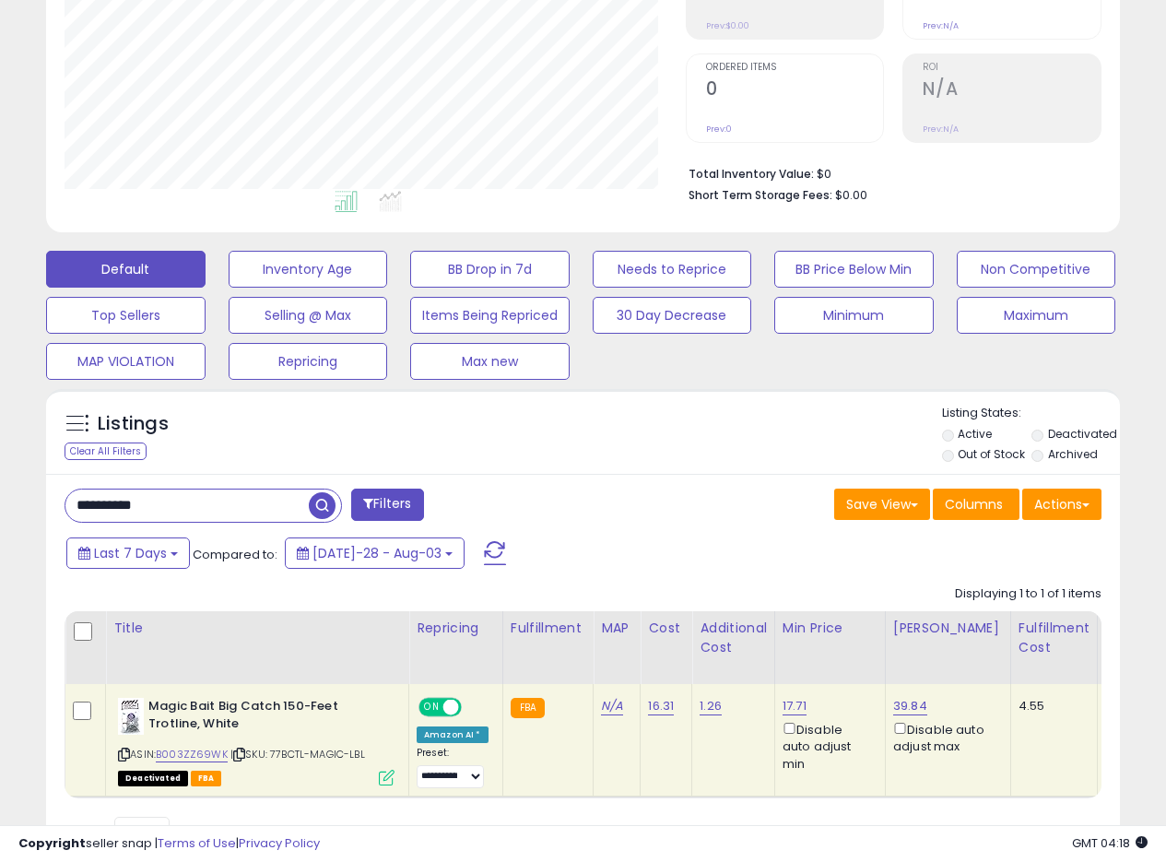
drag, startPoint x: 176, startPoint y: 499, endPoint x: 0, endPoint y: 472, distance: 178.1
click at [0, 472] on div "**********" at bounding box center [583, 335] width 1166 height 1211
paste input "text"
type input "**********"
click at [326, 508] on span "button" at bounding box center [322, 505] width 27 height 27
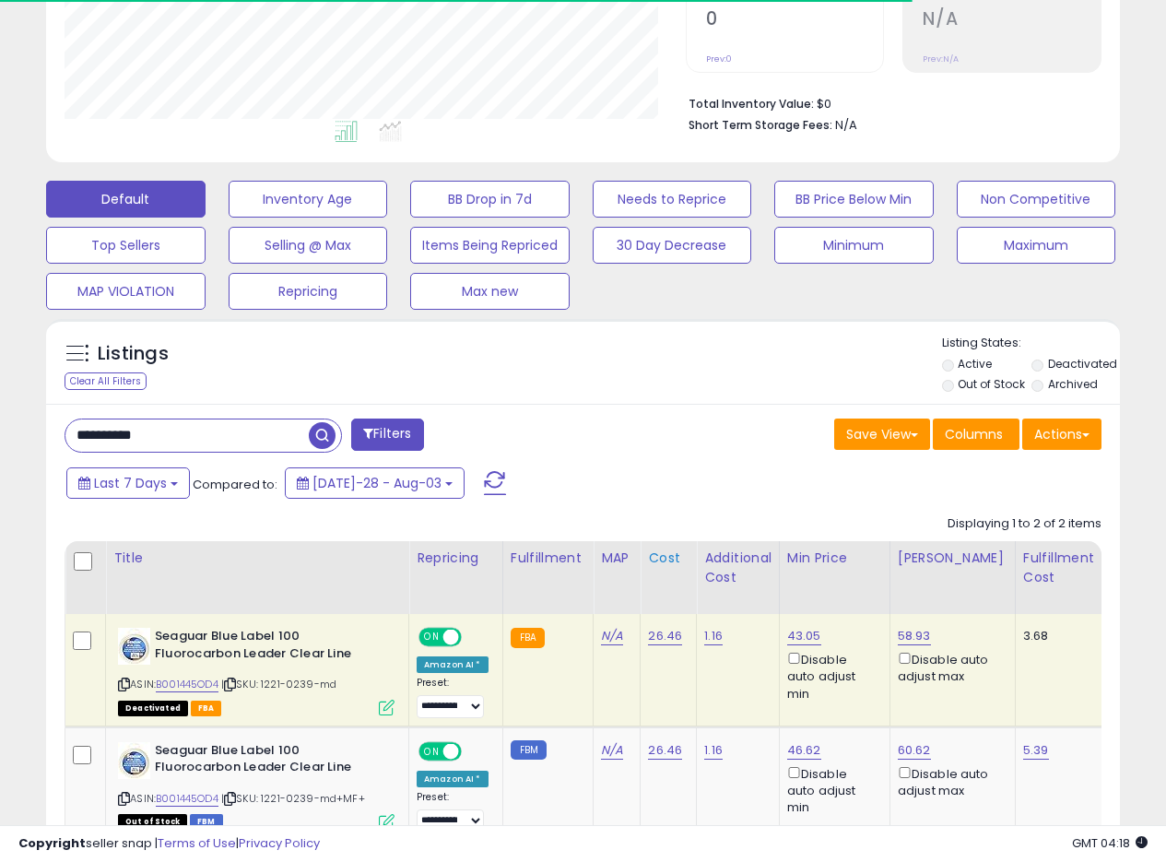
scroll to position [537, 0]
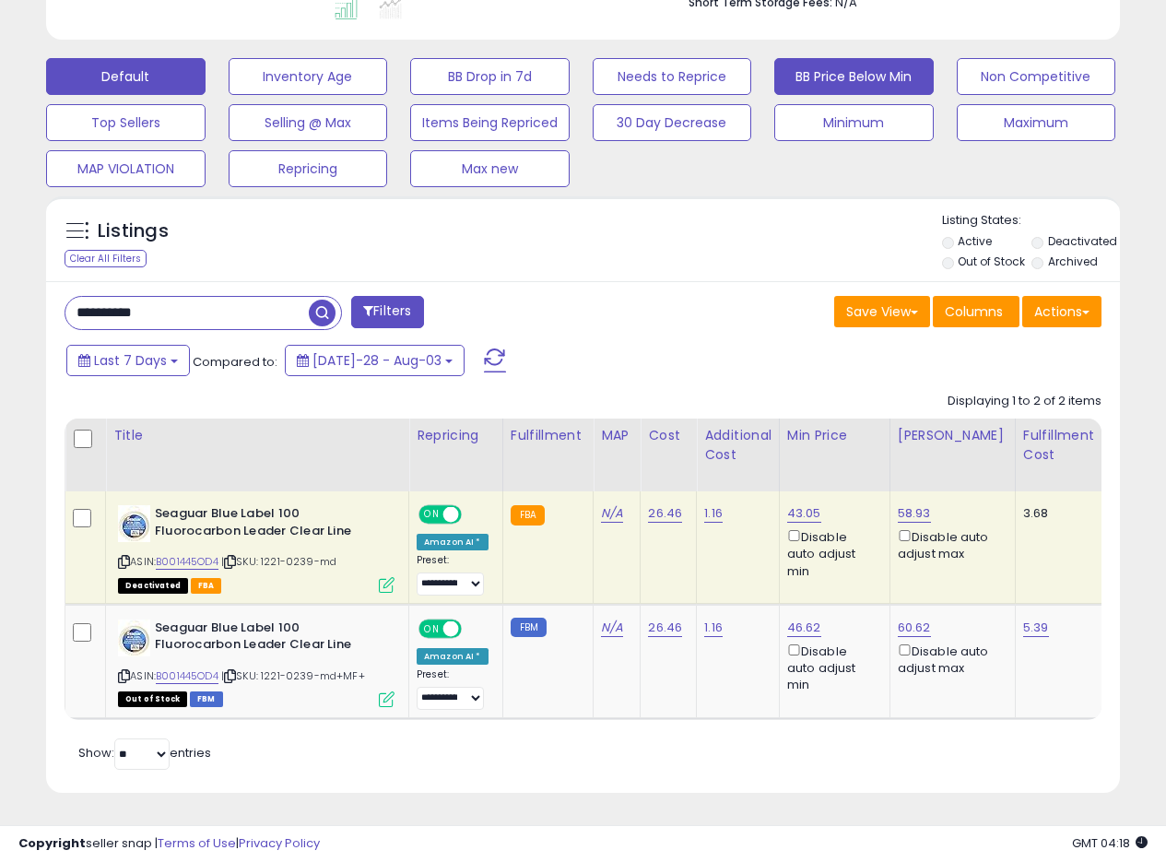
drag, startPoint x: 823, startPoint y: 496, endPoint x: 893, endPoint y: 46, distance: 455.2
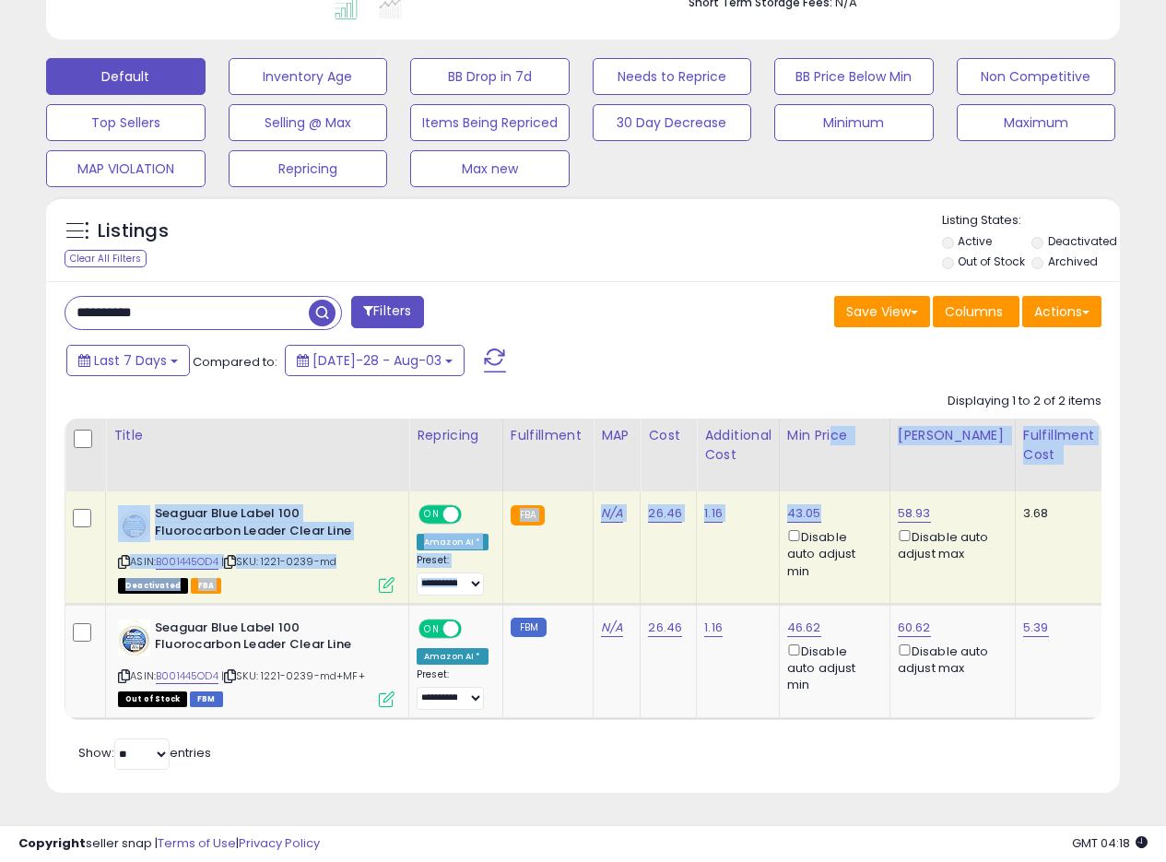
click at [724, 562] on td "1.16" at bounding box center [738, 547] width 83 height 112
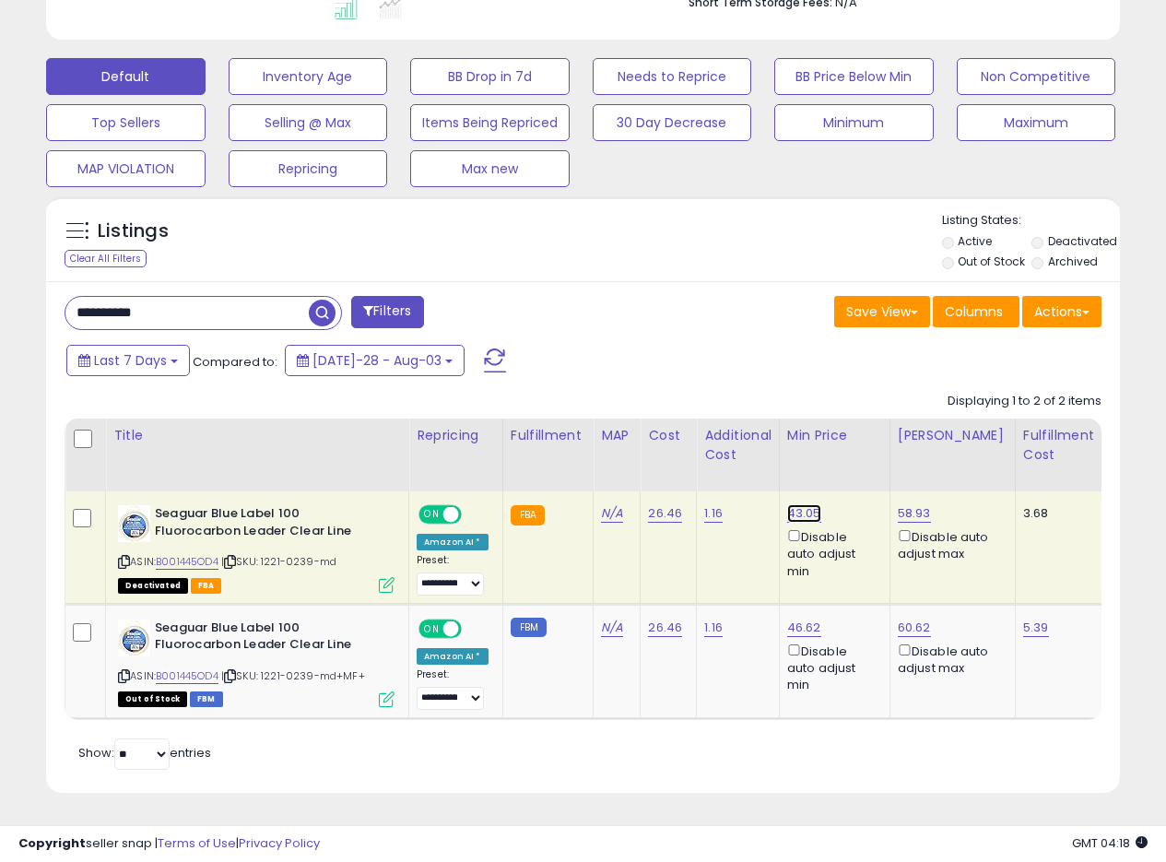
click at [801, 504] on link "43.05" at bounding box center [804, 513] width 34 height 18
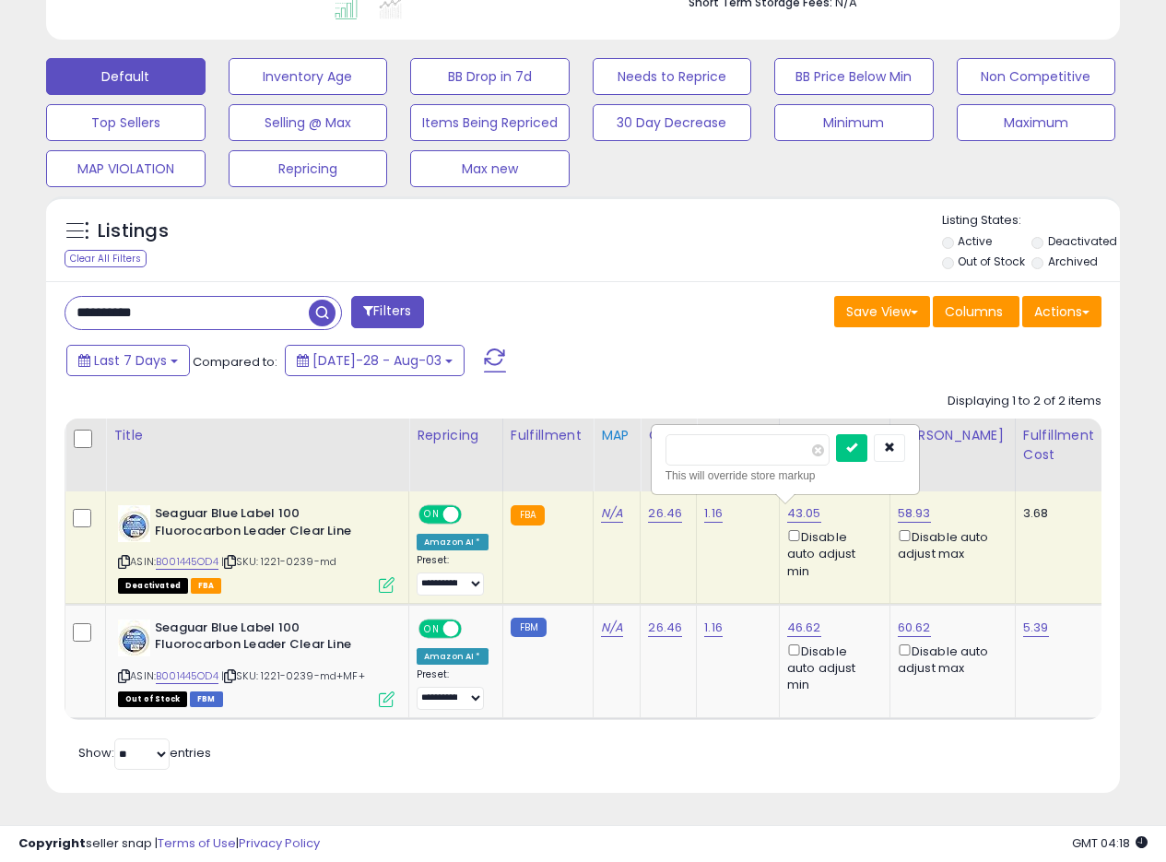
drag, startPoint x: 773, startPoint y: 444, endPoint x: 597, endPoint y: 423, distance: 176.5
type input "*****"
click at [857, 442] on icon "submit" at bounding box center [851, 447] width 11 height 11
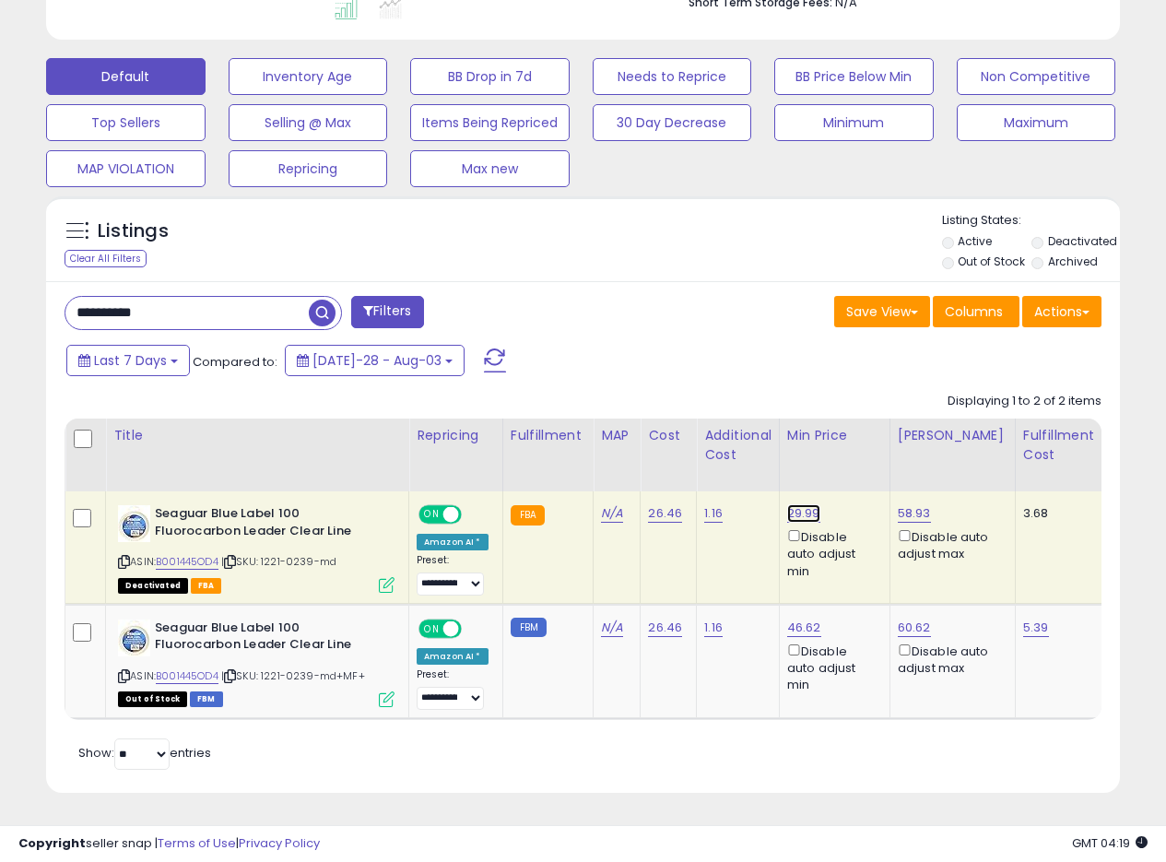
drag, startPoint x: 811, startPoint y: 496, endPoint x: 762, endPoint y: 484, distance: 51.2
click at [811, 504] on link "29.99" at bounding box center [803, 513] width 33 height 18
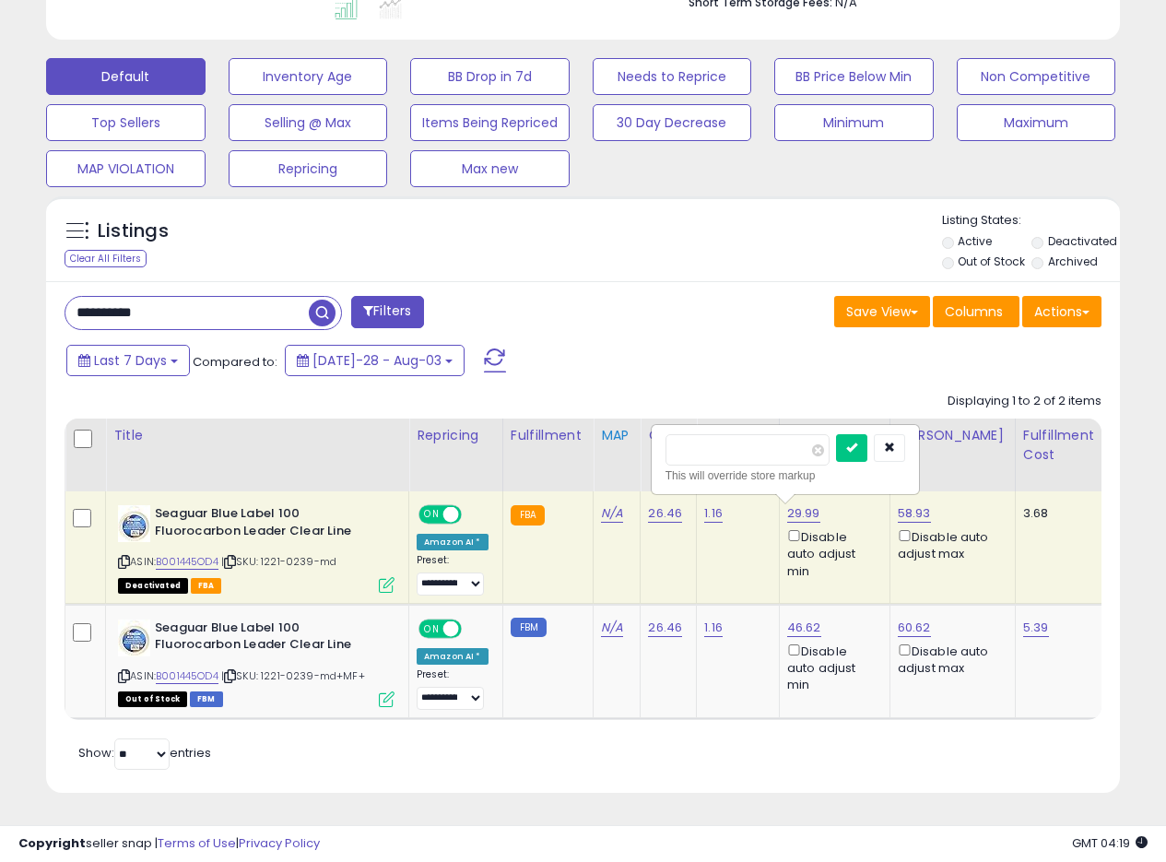
drag, startPoint x: 722, startPoint y: 437, endPoint x: 632, endPoint y: 425, distance: 91.1
type input "*****"
click at [857, 442] on icon "submit" at bounding box center [851, 447] width 11 height 11
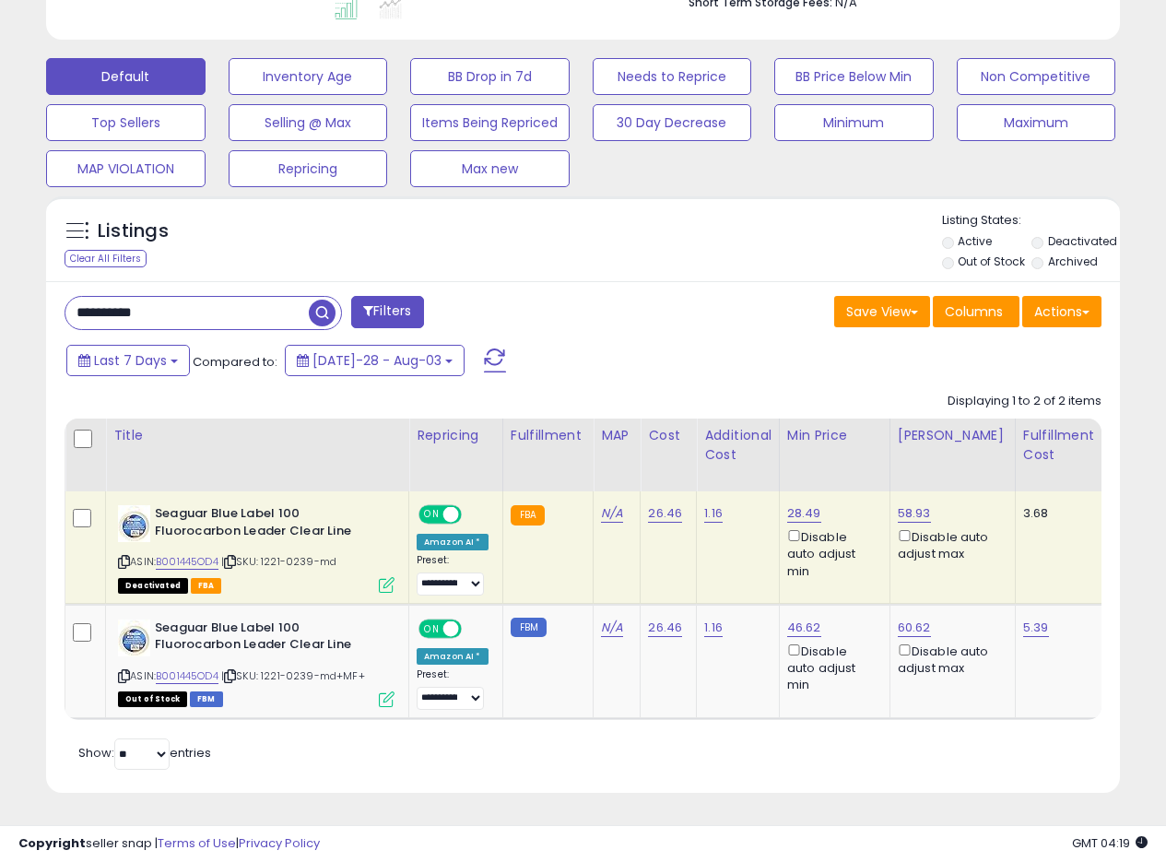
drag, startPoint x: 183, startPoint y: 306, endPoint x: 0, endPoint y: 275, distance: 185.2
click at [0, 278] on div "**********" at bounding box center [583, 199] width 1166 height 1325
paste input "text"
click at [320, 301] on span "button" at bounding box center [322, 313] width 27 height 27
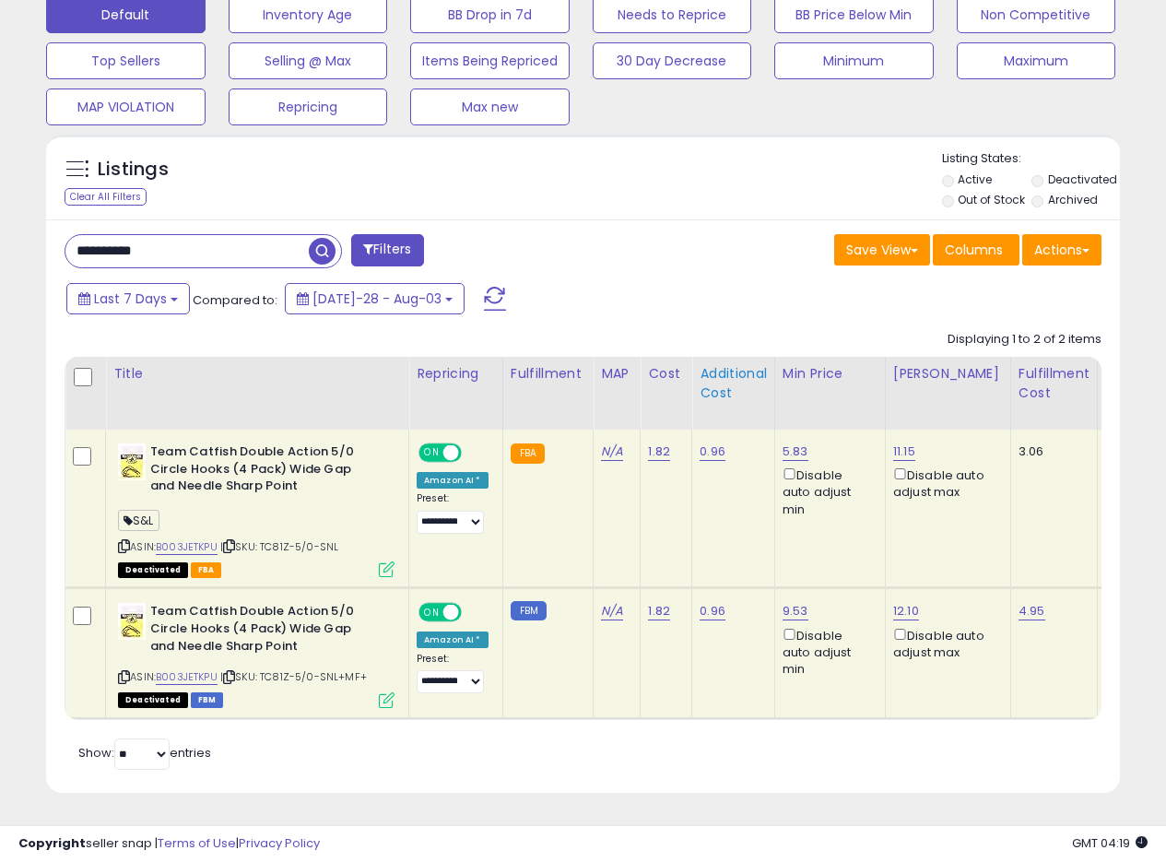
scroll to position [598, 0]
drag, startPoint x: 813, startPoint y: 603, endPoint x: 777, endPoint y: 597, distance: 36.5
click at [783, 603] on div "9.53 Disable auto adjust min" at bounding box center [827, 640] width 89 height 75
copy link "9.53"
drag, startPoint x: 169, startPoint y: 246, endPoint x: 9, endPoint y: 224, distance: 161.0
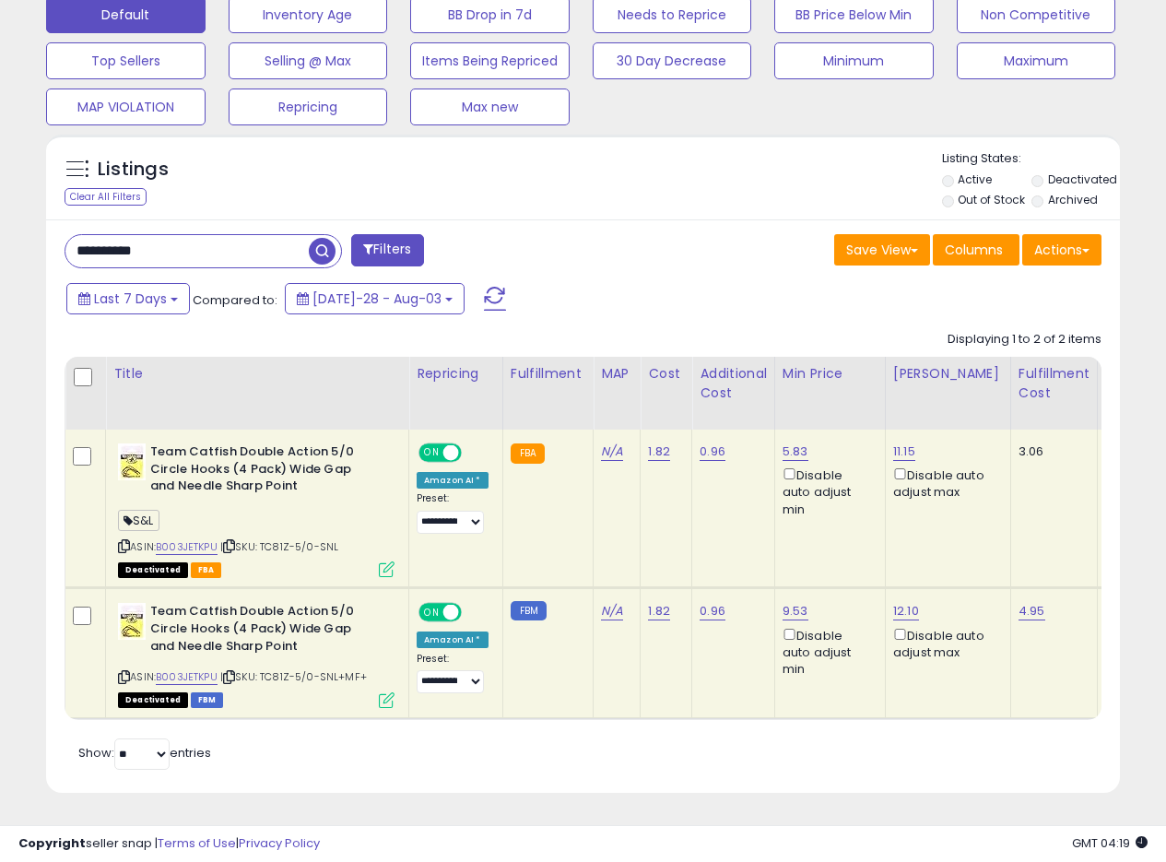
click at [25, 226] on div "**********" at bounding box center [583, 155] width 1148 height 1322
paste input "text"
type input "**********"
click at [322, 238] on span "button" at bounding box center [322, 251] width 27 height 27
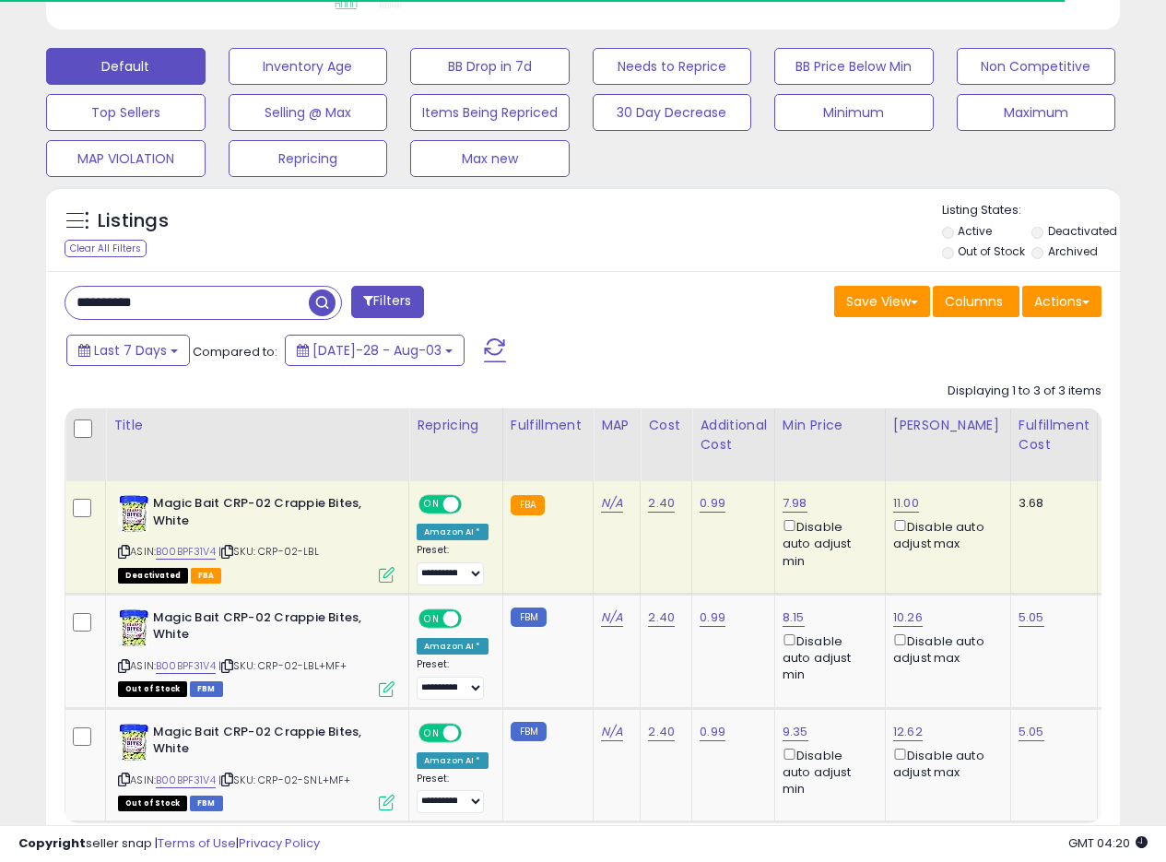
scroll to position [650, 0]
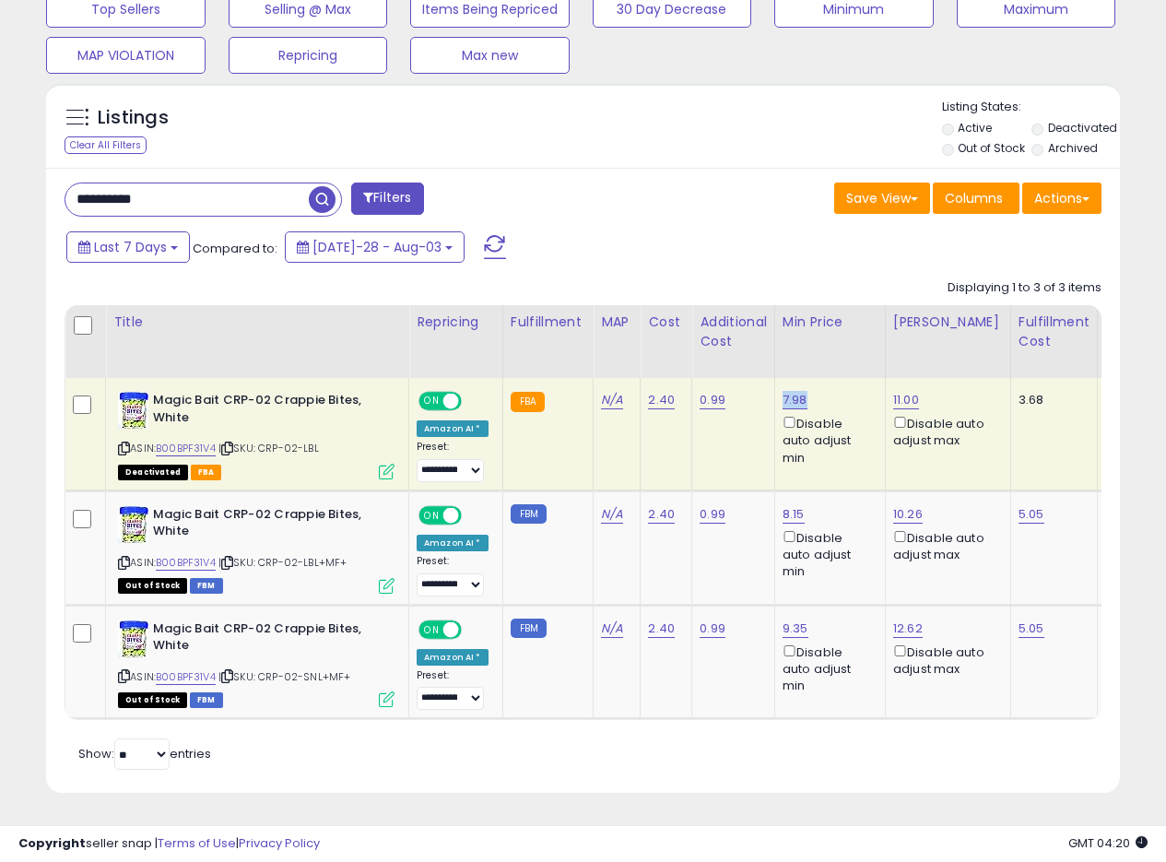
drag, startPoint x: 812, startPoint y: 383, endPoint x: 781, endPoint y: 388, distance: 31.8
click at [783, 392] on div "7.98 Disable auto adjust min" at bounding box center [827, 429] width 89 height 75
copy link "7.98"
drag, startPoint x: 807, startPoint y: 381, endPoint x: 778, endPoint y: 388, distance: 29.5
click at [783, 392] on div "7.98 Disable auto adjust min" at bounding box center [827, 429] width 89 height 75
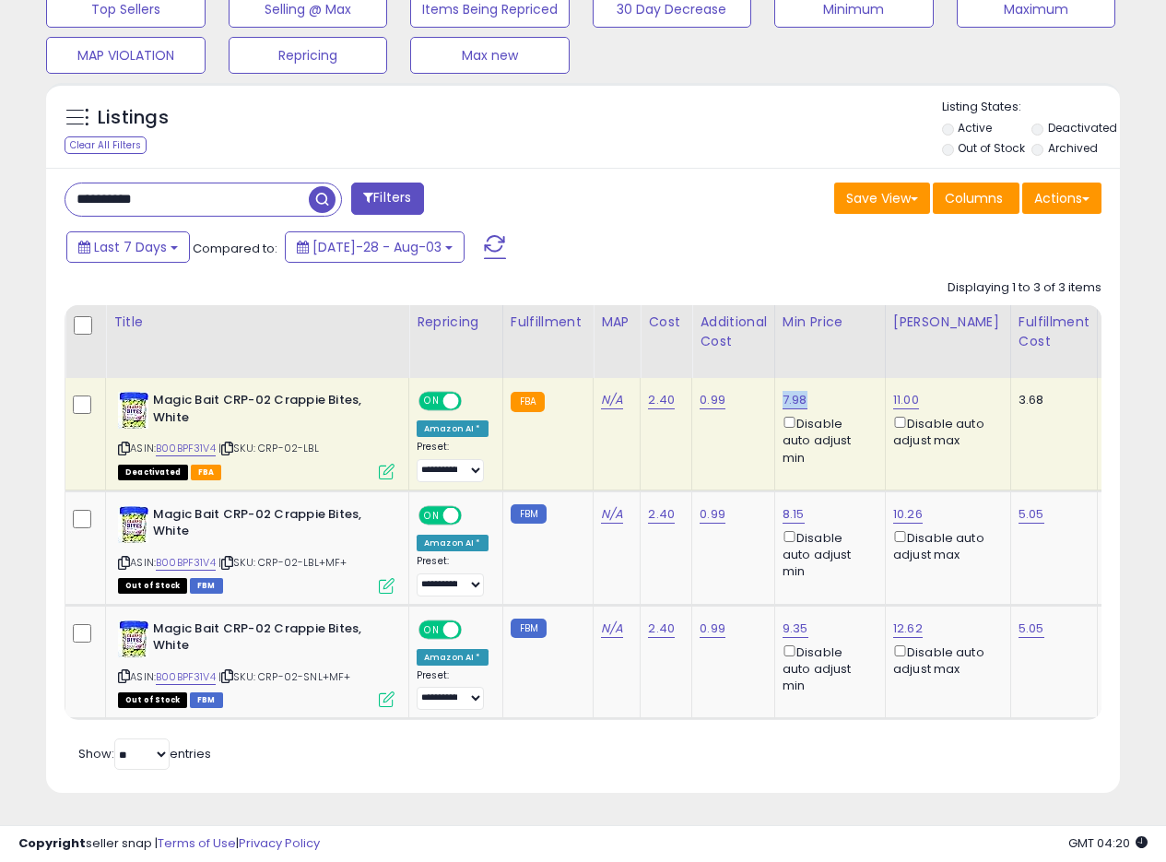
copy link "7.98"
drag, startPoint x: 196, startPoint y: 187, endPoint x: 0, endPoint y: 165, distance: 197.6
click at [0, 166] on div "**********" at bounding box center [583, 143] width 1166 height 1438
paste input "text"
type input "**********"
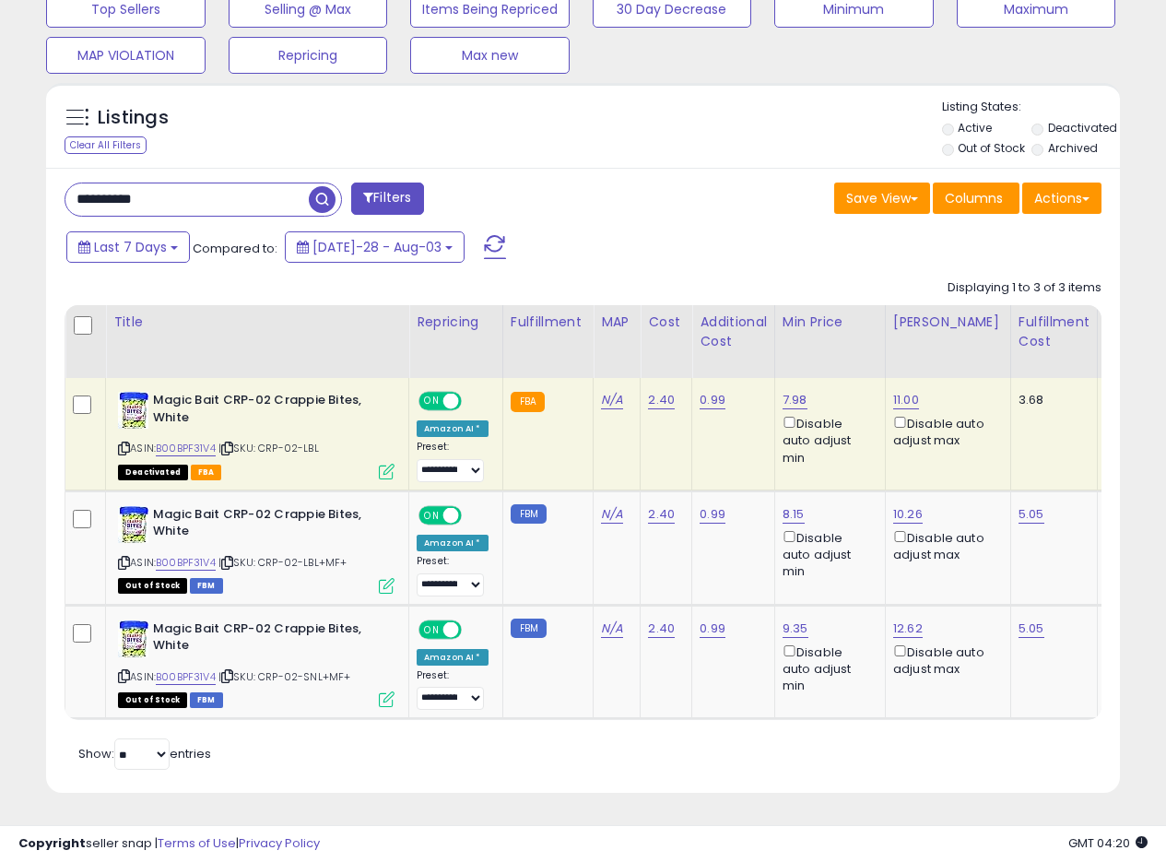
click at [319, 186] on span "button" at bounding box center [322, 199] width 27 height 27
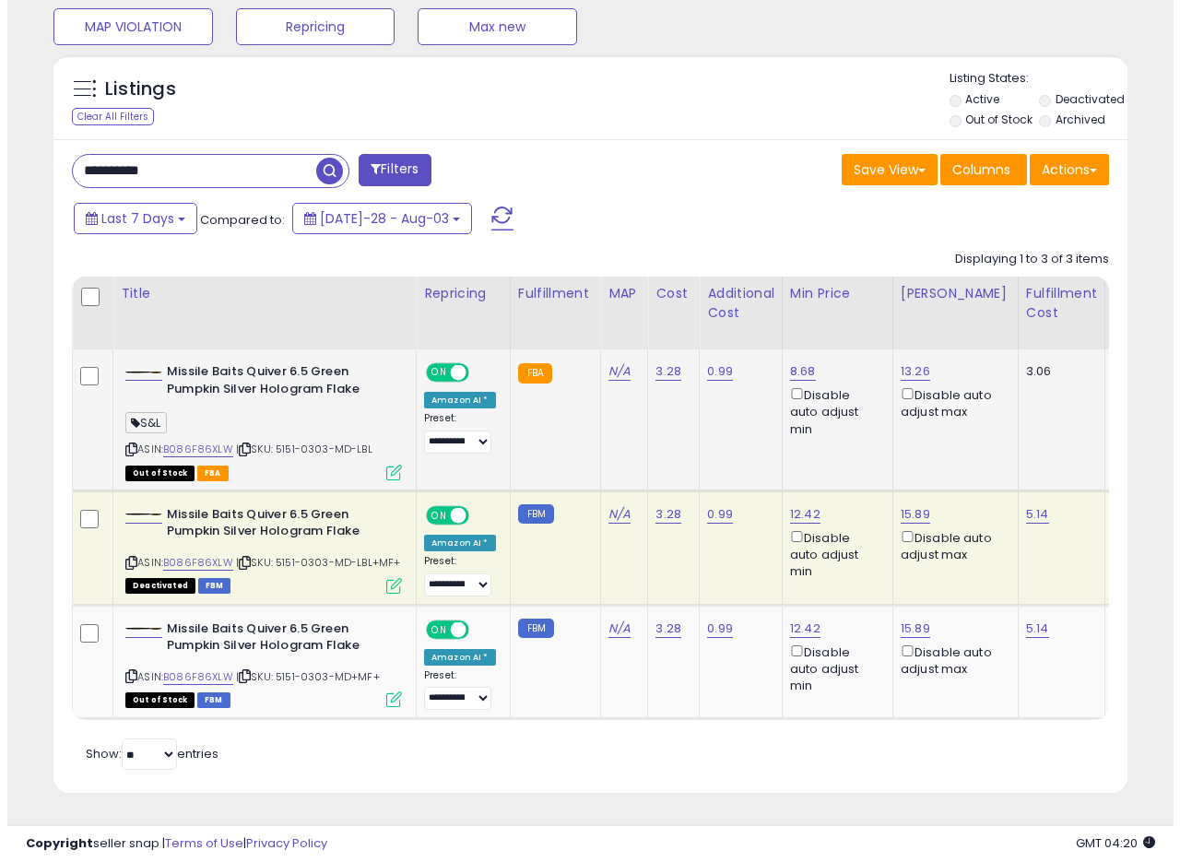
scroll to position [679, 0]
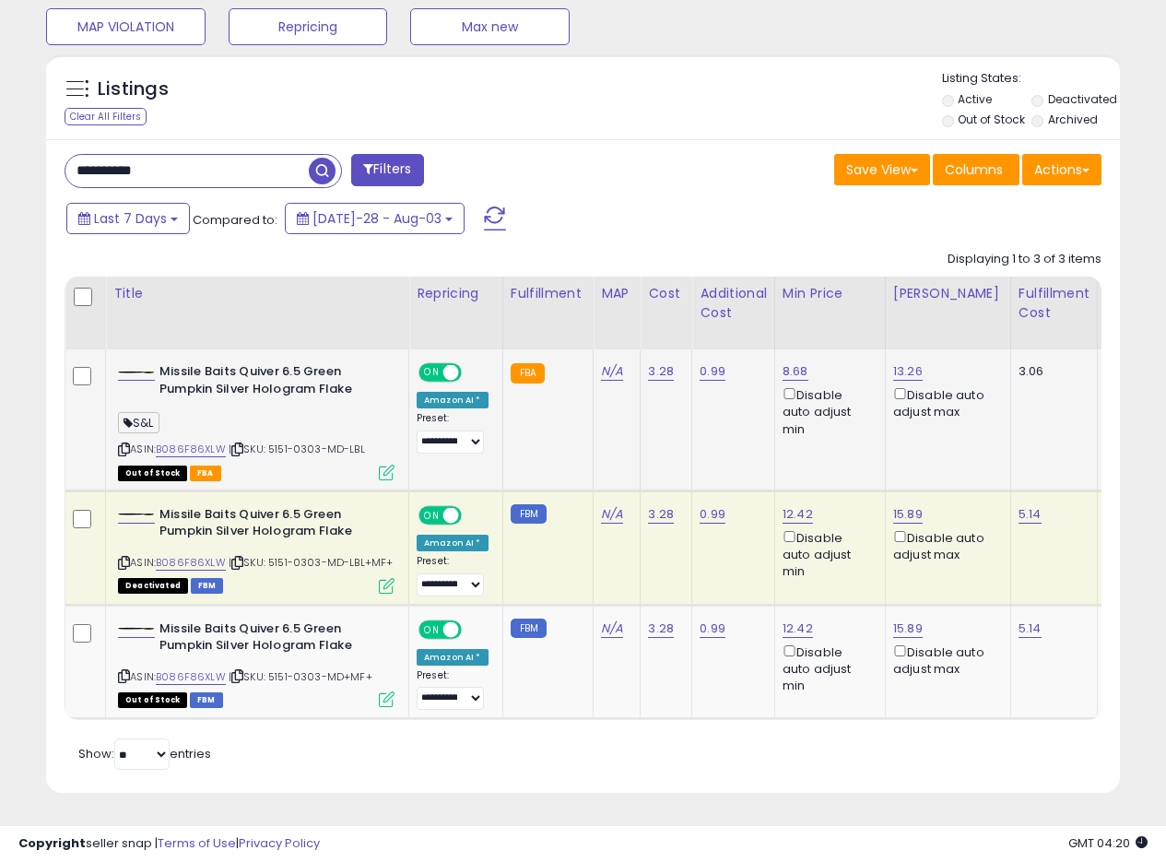
click at [611, 420] on td "N/A" at bounding box center [617, 419] width 47 height 141
drag, startPoint x: 816, startPoint y: 494, endPoint x: 779, endPoint y: 503, distance: 38.0
click at [783, 506] on div "12.42 Disable auto adjust min" at bounding box center [827, 543] width 89 height 75
copy link "12.42"
click at [385, 578] on icon at bounding box center [387, 586] width 16 height 16
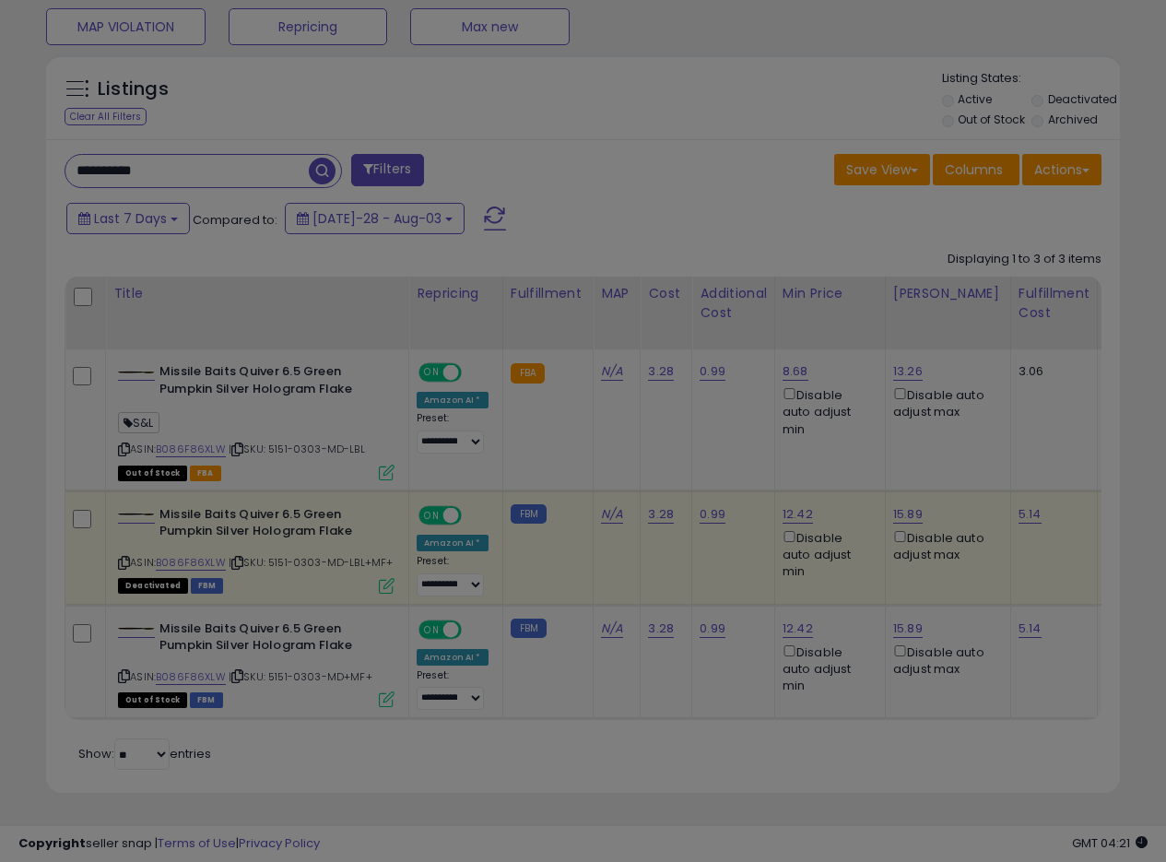
scroll to position [378, 629]
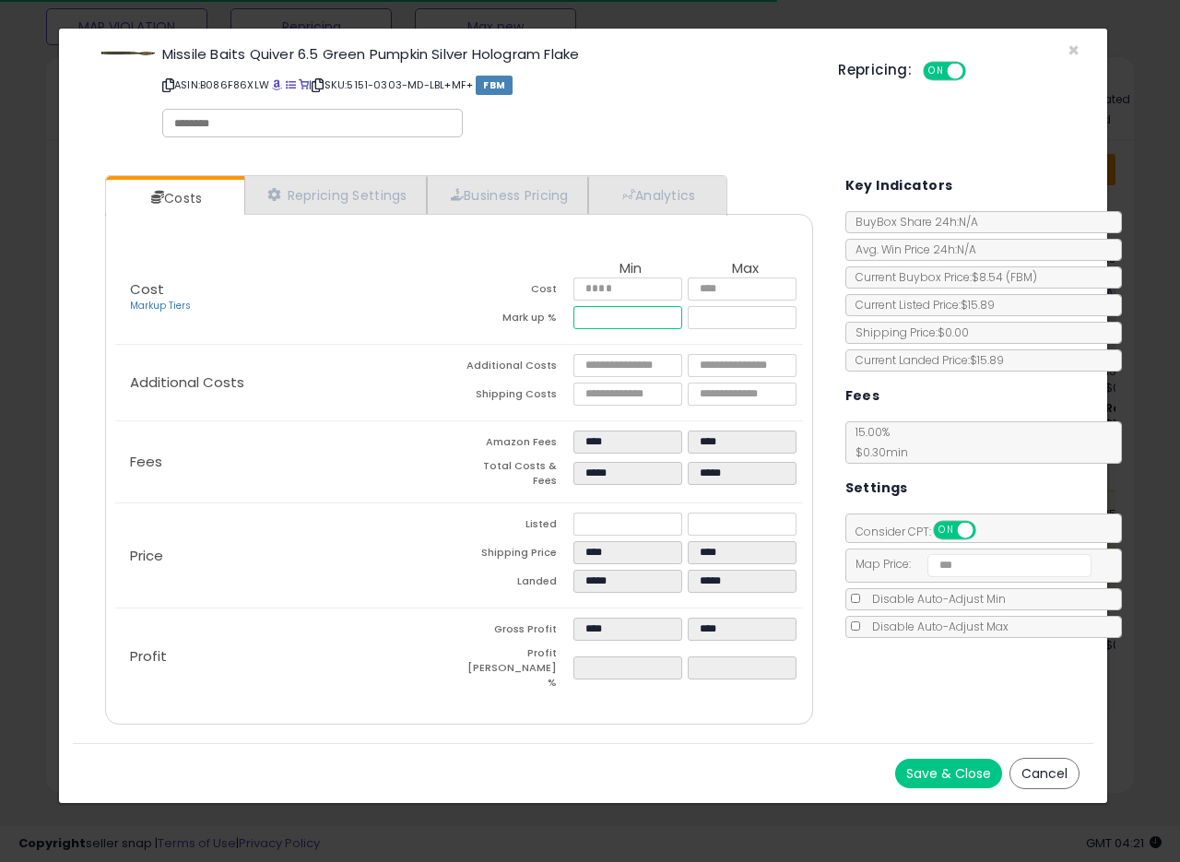
drag, startPoint x: 572, startPoint y: 328, endPoint x: 513, endPoint y: 337, distance: 59.6
click at [505, 337] on div "Cost Markup Tiers Min Max Cost **** **** Mark up % ***** ******" at bounding box center [458, 298] width 687 height 92
type input "*****"
type input "****"
type input "*****"
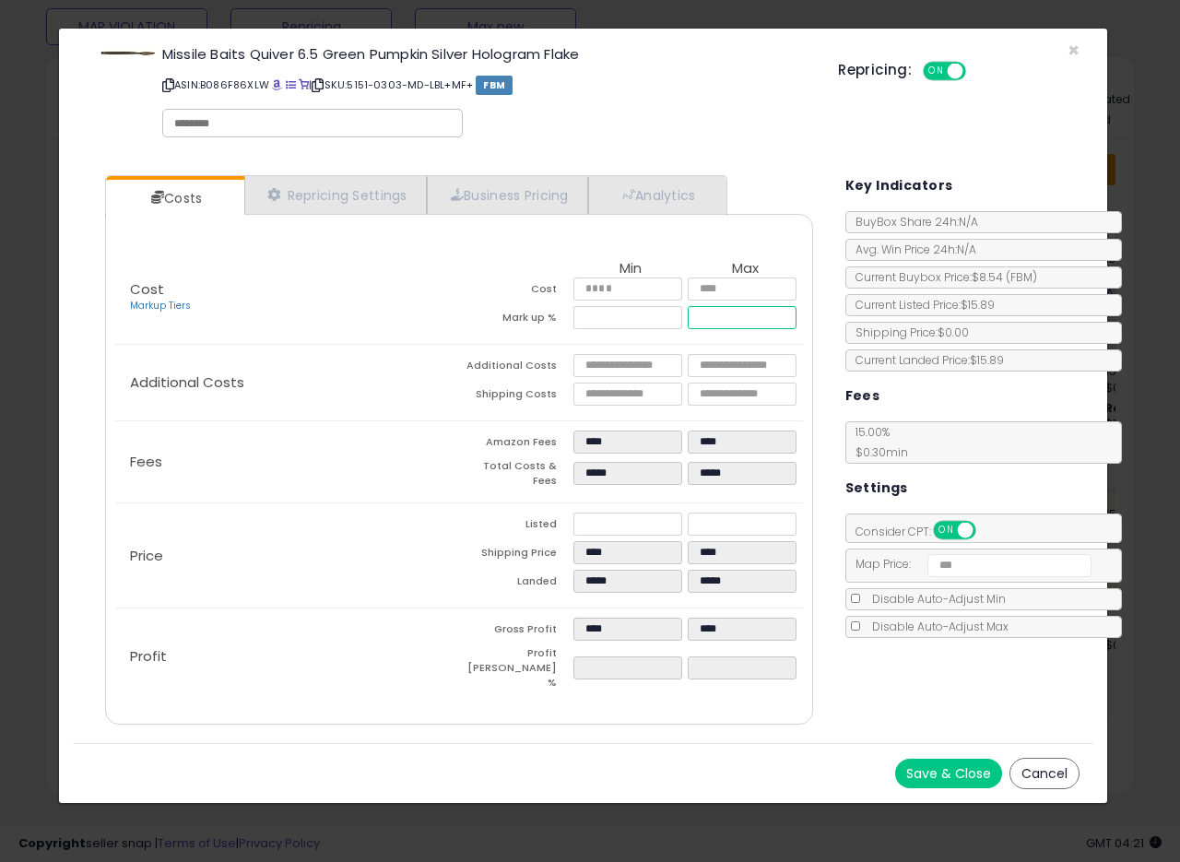
type input "*****"
type input "****"
drag, startPoint x: 706, startPoint y: 332, endPoint x: 634, endPoint y: 337, distance: 72.1
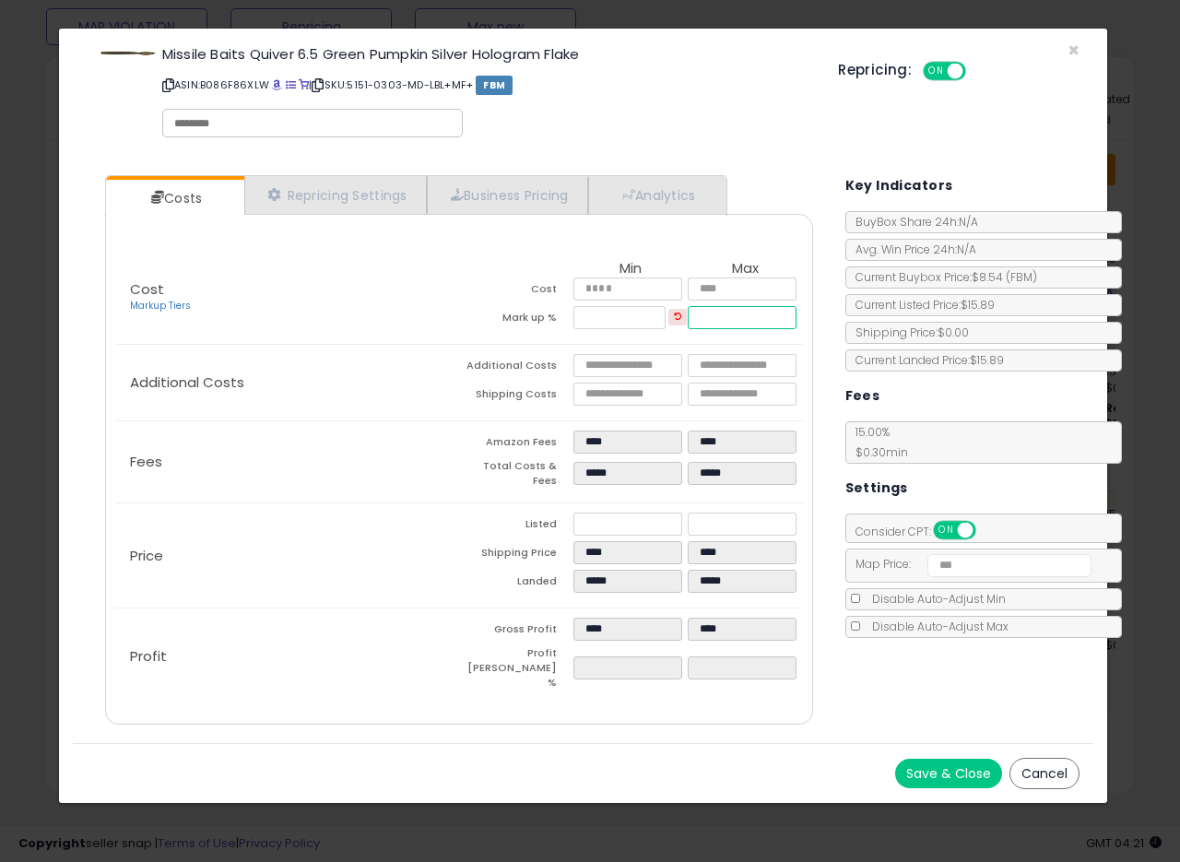
click at [634, 337] on div "Cost Markup Tiers Min Max Cost **** **** Mark up % ***** ******" at bounding box center [458, 298] width 687 height 92
type input "*****"
type input "****"
type input "*****"
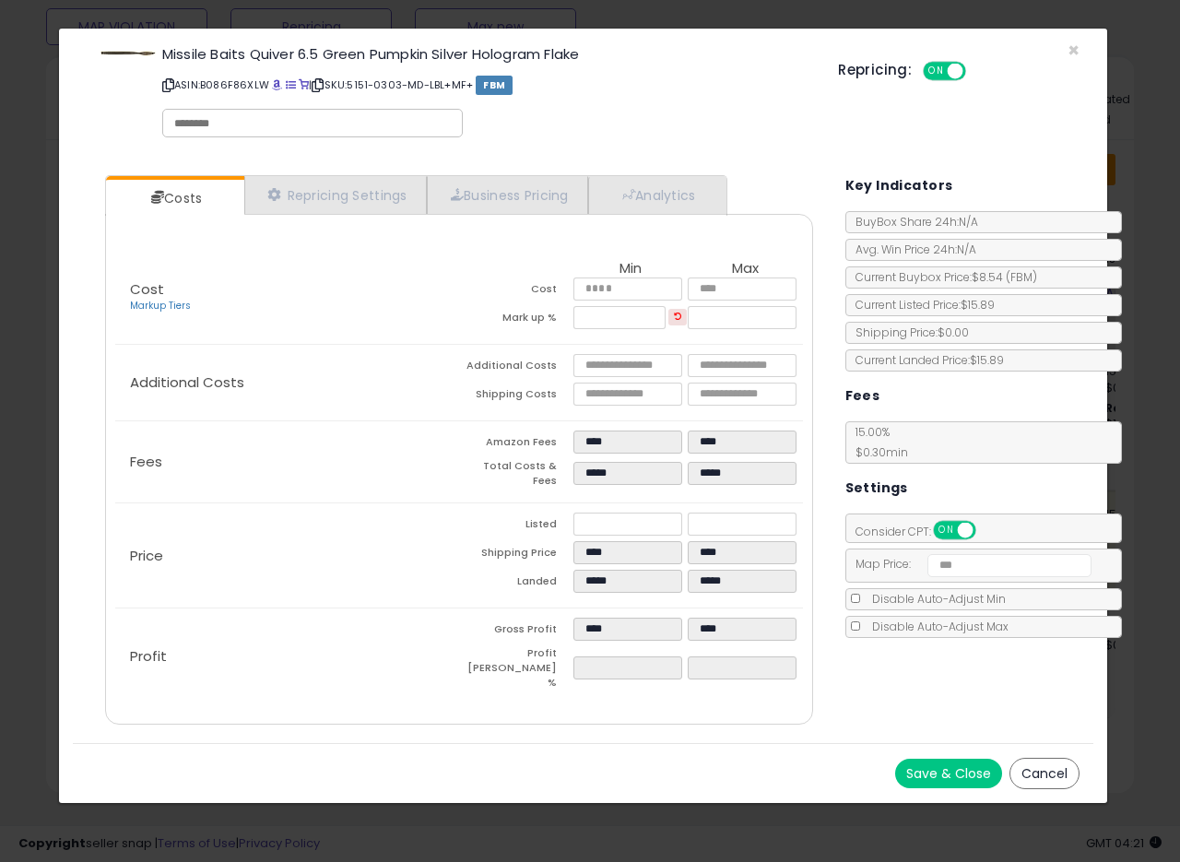
type input "*****"
type input "****"
type input "*****"
drag, startPoint x: 457, startPoint y: 399, endPoint x: 524, endPoint y: 503, distance: 123.5
click at [461, 399] on div "Additional Costs Additional Costs **** **** Shipping Costs **** ****" at bounding box center [458, 383] width 687 height 76
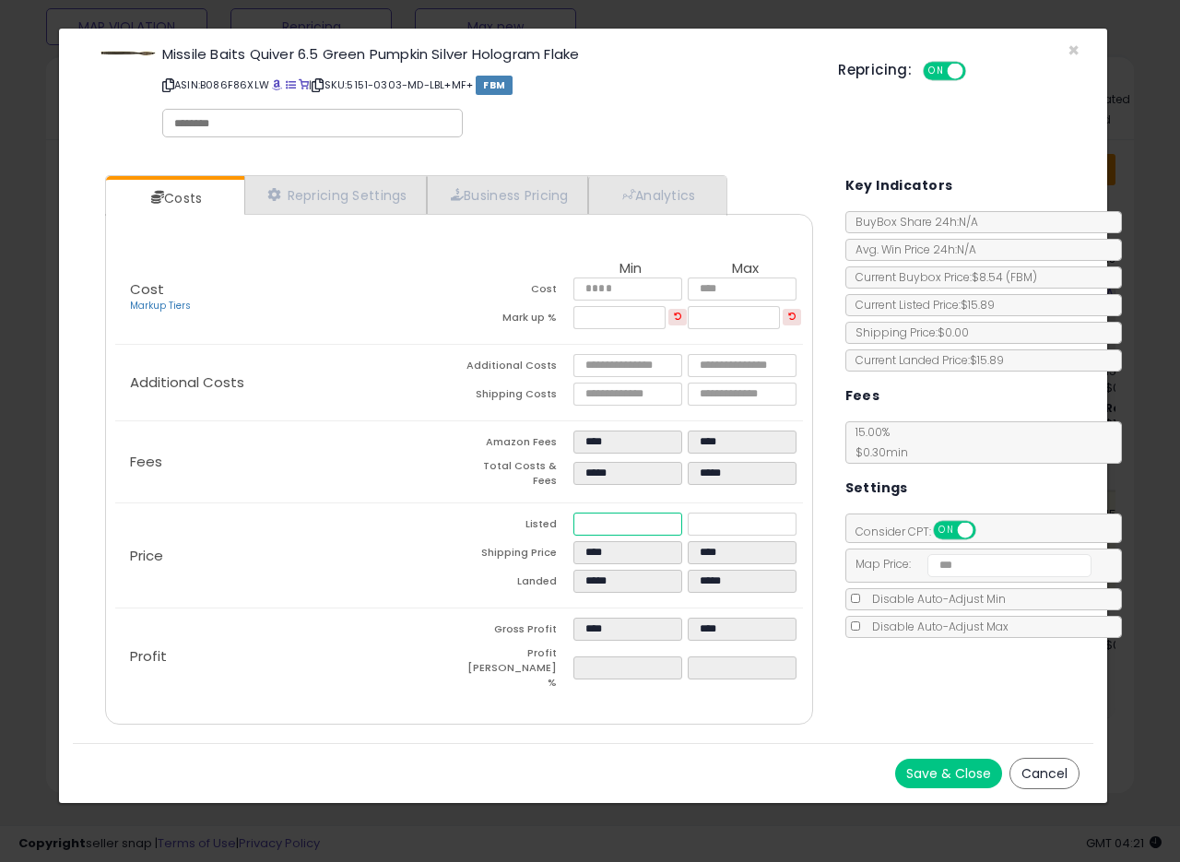
drag, startPoint x: 505, startPoint y: 516, endPoint x: 463, endPoint y: 509, distance: 43.0
click at [464, 513] on tr "Listed ***** *****" at bounding box center [631, 527] width 344 height 29
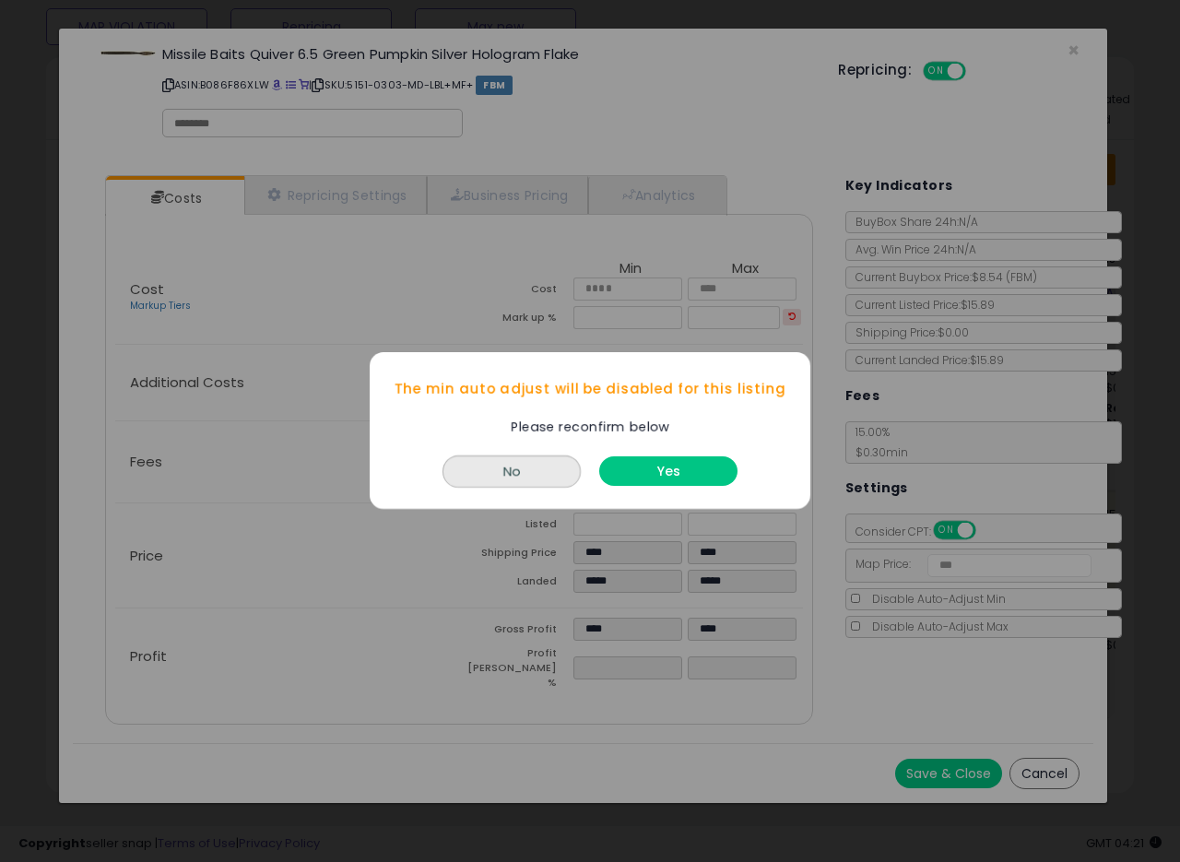
click at [715, 473] on button "Yes" at bounding box center [668, 472] width 138 height 30
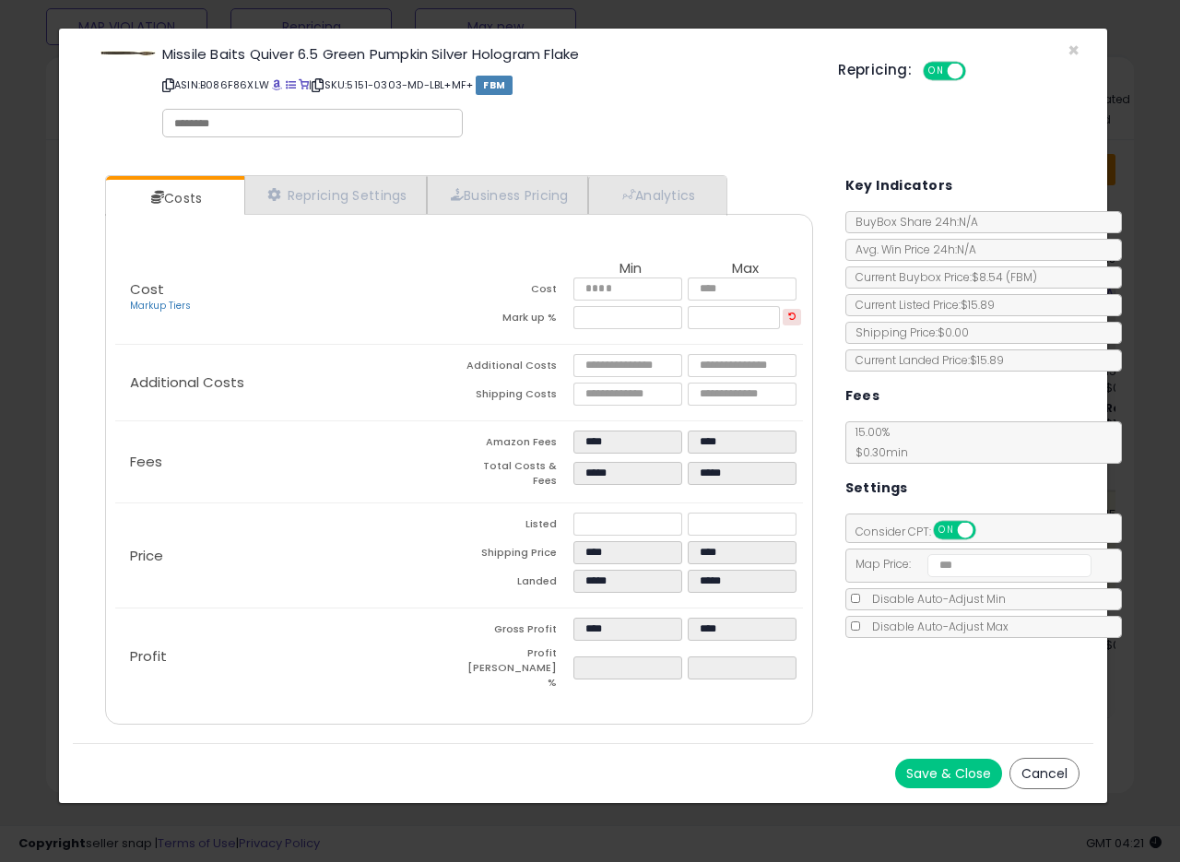
click at [858, 622] on div "Disable Auto-Adjust Max" at bounding box center [983, 627] width 277 height 22
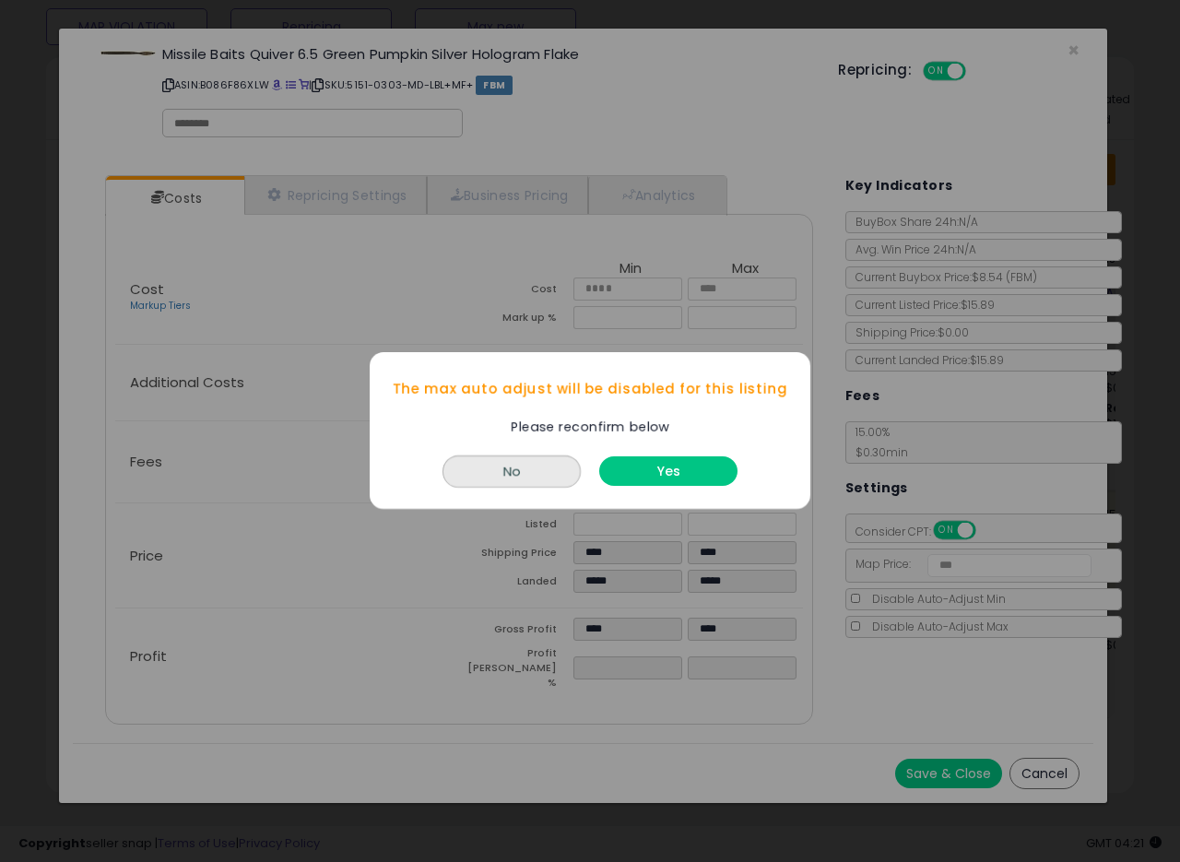
click at [693, 473] on button "Yes" at bounding box center [668, 472] width 138 height 30
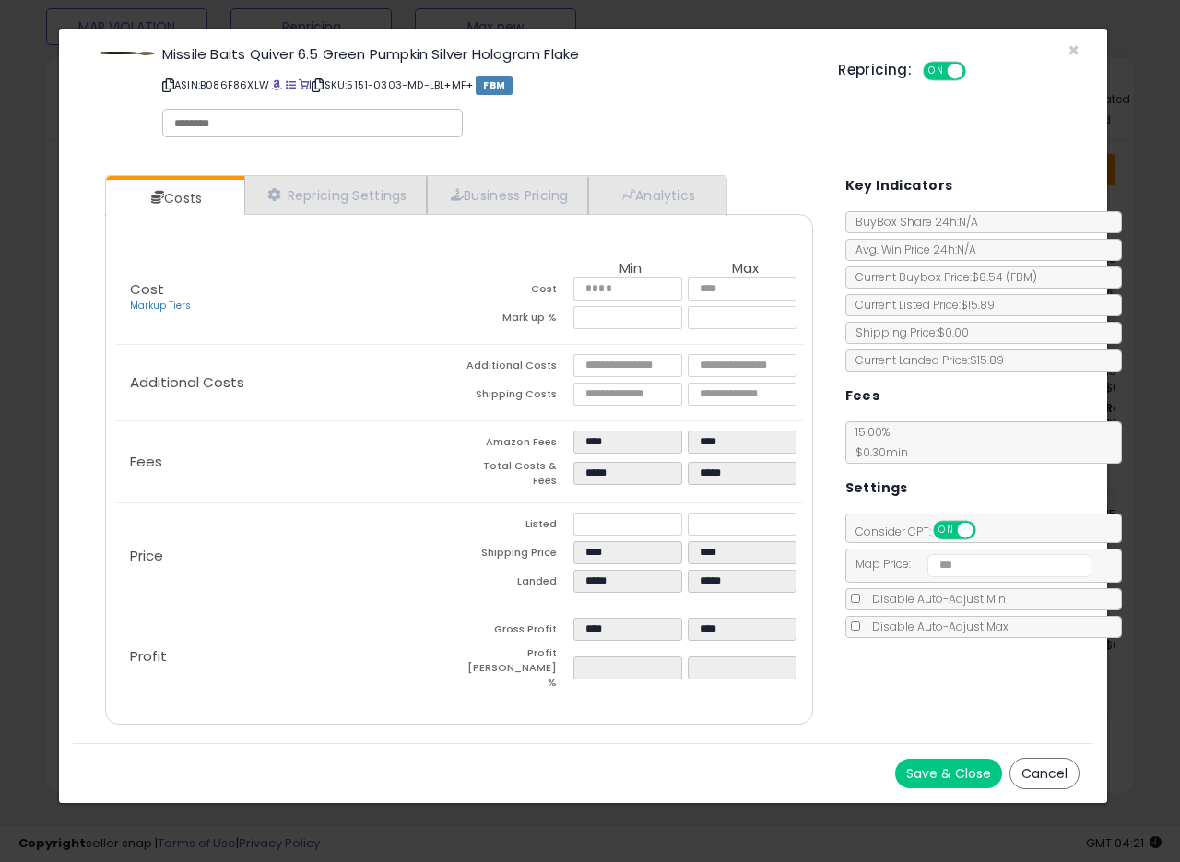
click at [938, 759] on button "Save & Close" at bounding box center [948, 774] width 107 height 30
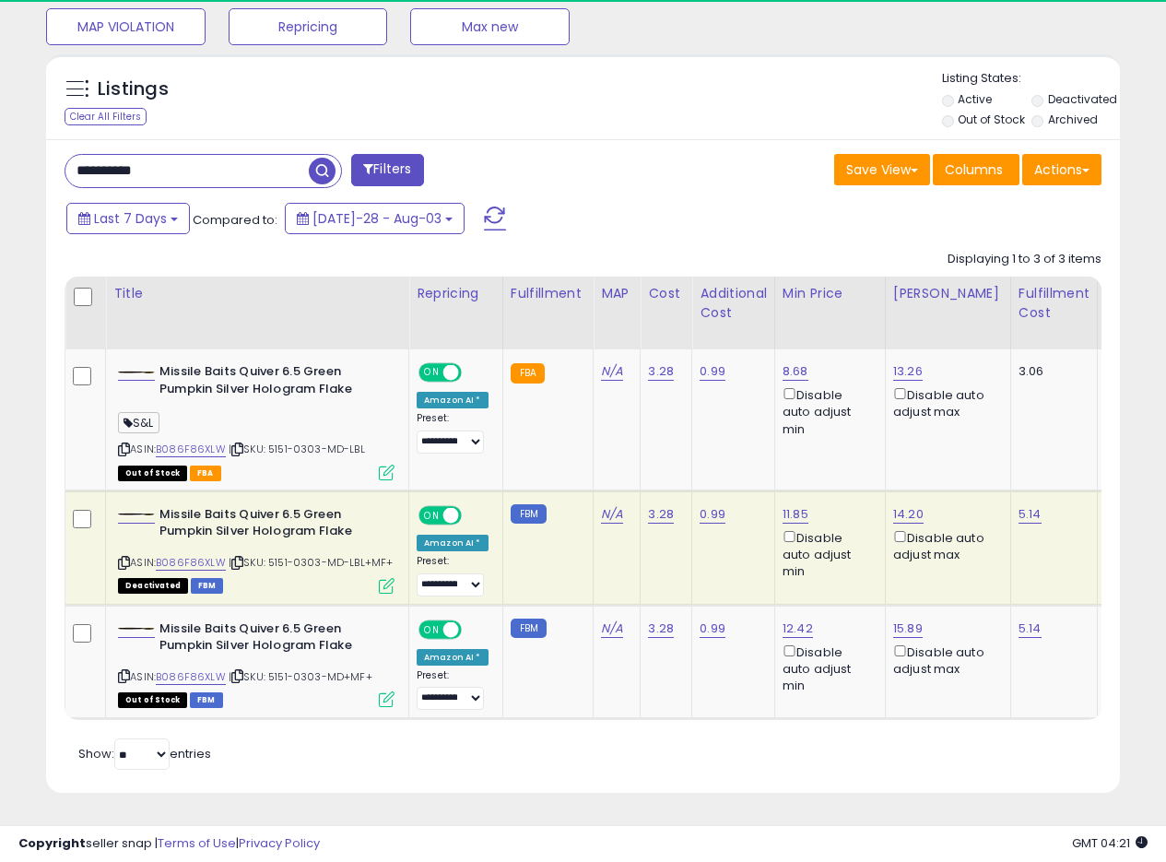
scroll to position [921647, 921403]
drag, startPoint x: 209, startPoint y: 149, endPoint x: 0, endPoint y: 115, distance: 212.1
click at [0, 117] on div "**********" at bounding box center [583, 128] width 1166 height 1467
paste input "text"
click at [323, 158] on span "button" at bounding box center [322, 171] width 27 height 27
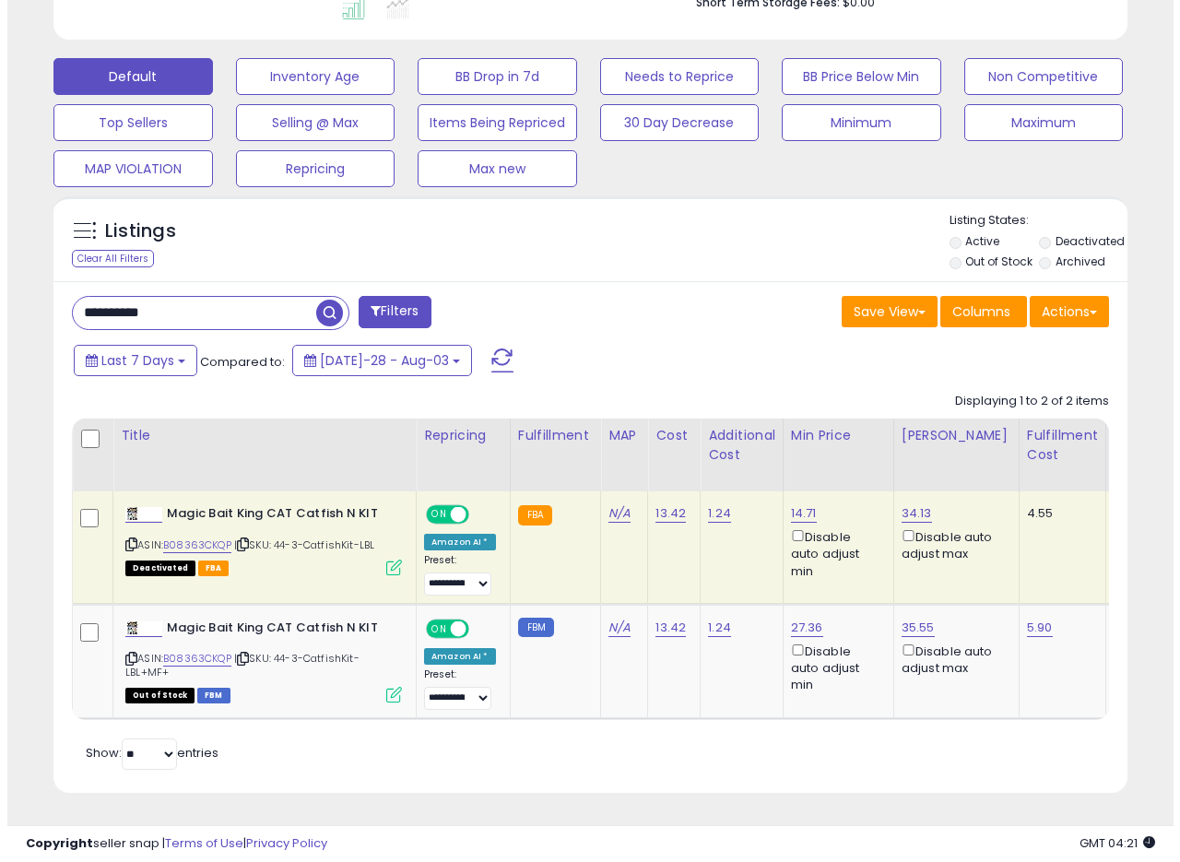
scroll to position [537, 0]
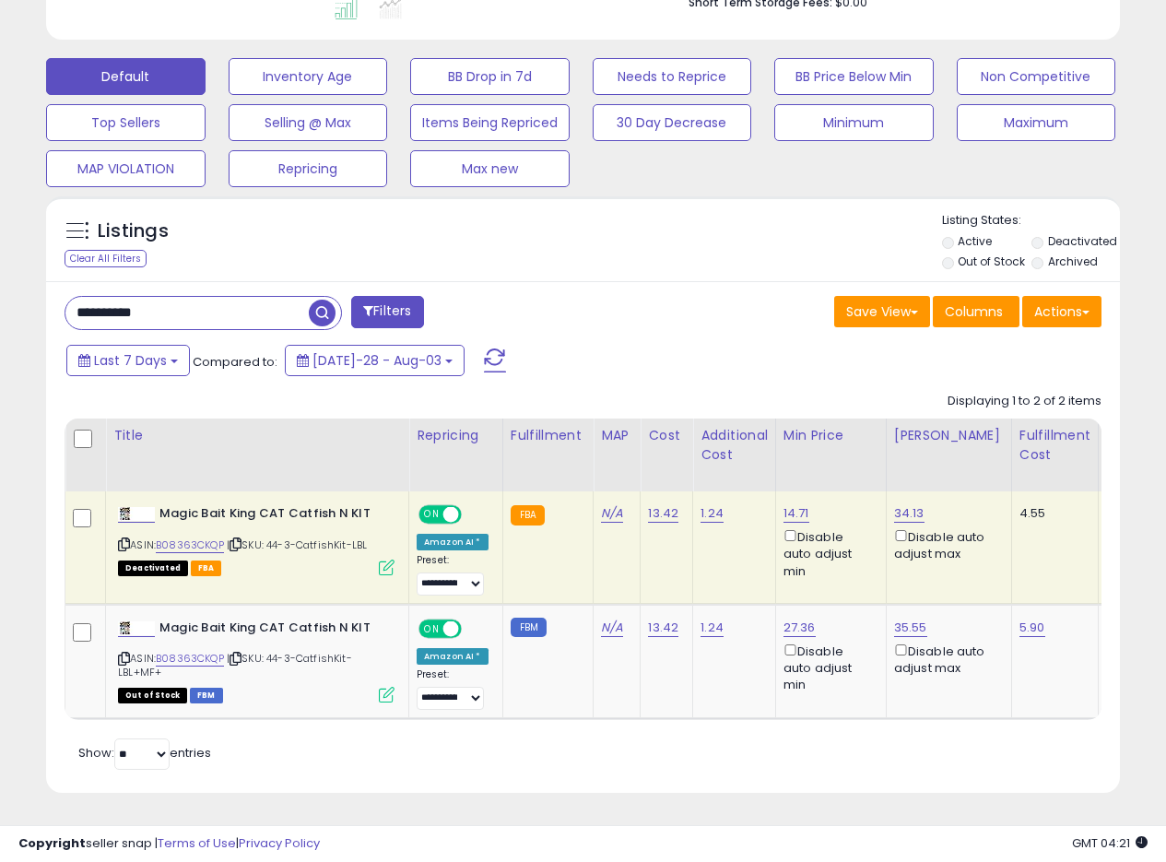
click at [624, 342] on div "Last 7 Days Compared to: Jul-28 - Aug-03" at bounding box center [451, 362] width 778 height 41
drag, startPoint x: 819, startPoint y: 489, endPoint x: 779, endPoint y: 502, distance: 41.7
click at [779, 502] on td "14.71 Disable auto adjust min" at bounding box center [830, 547] width 111 height 112
copy link "14.71"
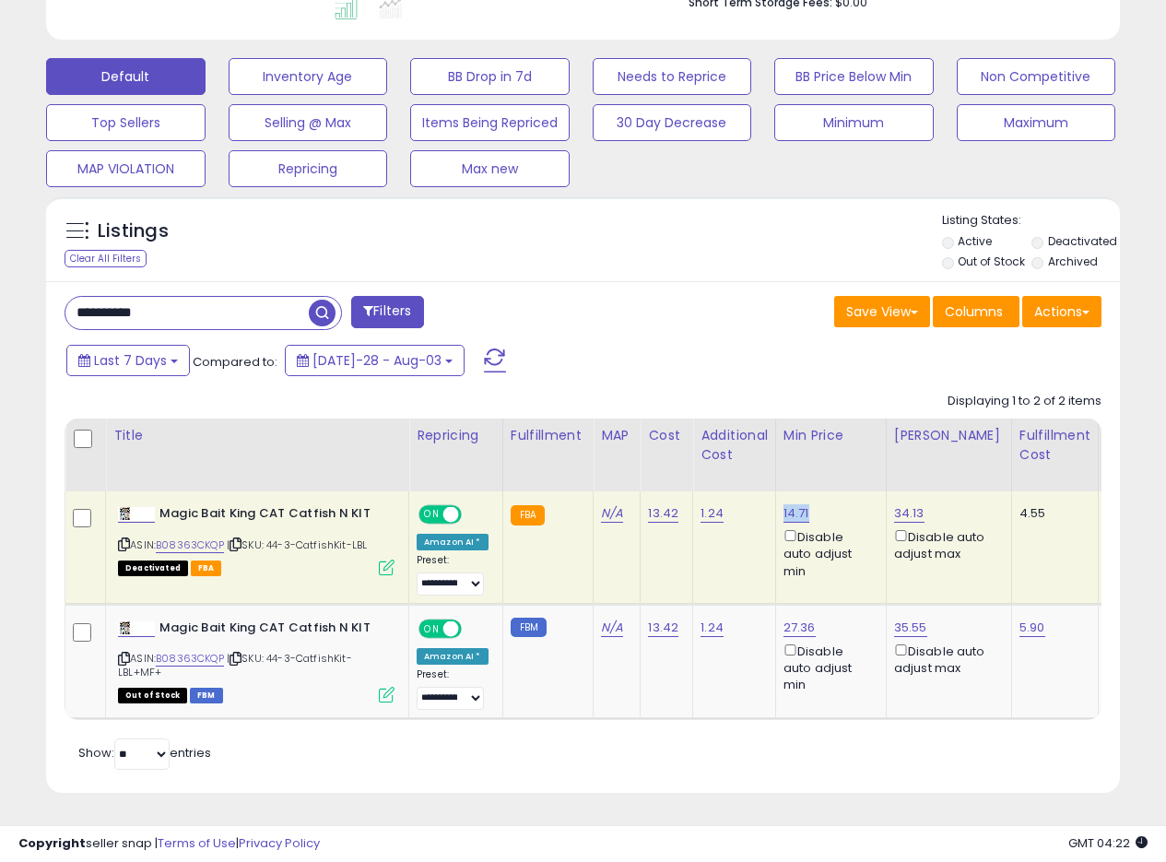
click at [839, 491] on td "14.71 Disable auto adjust min" at bounding box center [830, 547] width 111 height 112
drag, startPoint x: 808, startPoint y: 496, endPoint x: 847, endPoint y: 247, distance: 252.1
click at [776, 503] on td "14.71 Disable auto adjust min" at bounding box center [830, 547] width 111 height 112
copy link "14.71"
click at [386, 560] on icon at bounding box center [387, 568] width 16 height 16
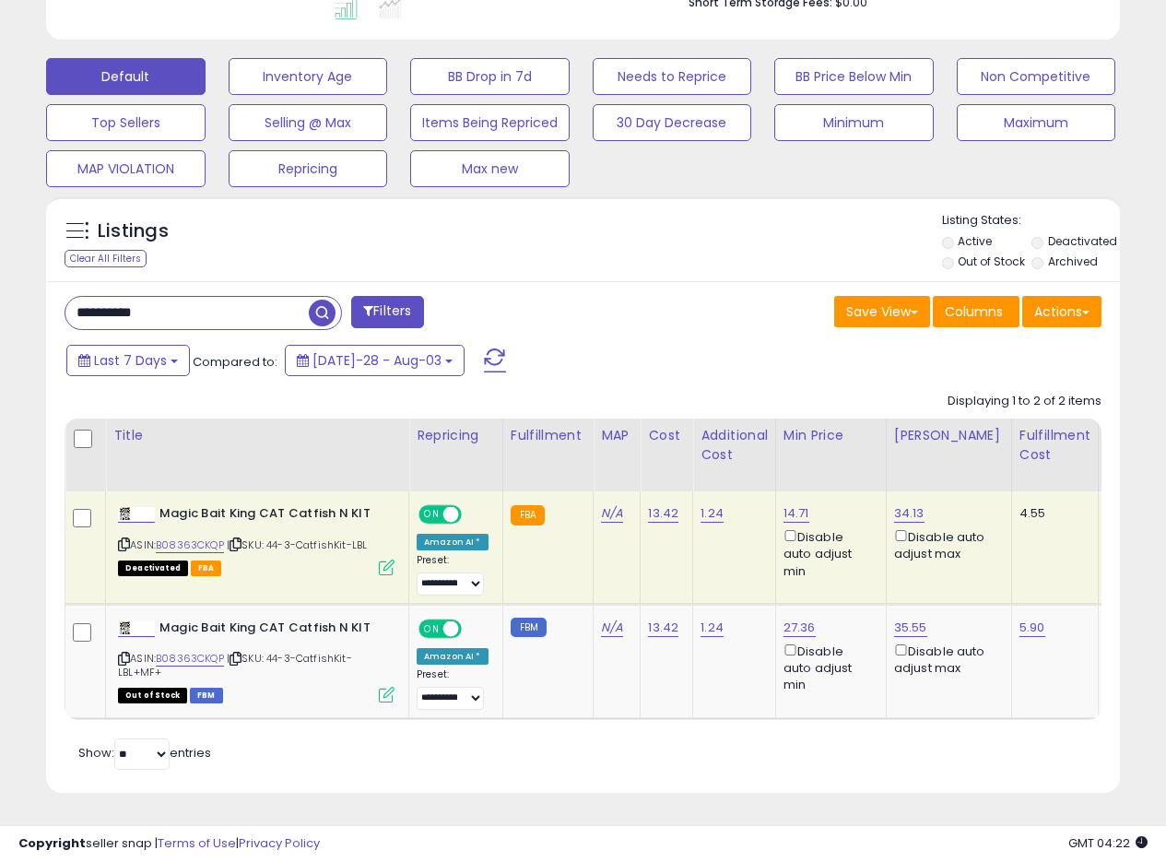
scroll to position [378, 629]
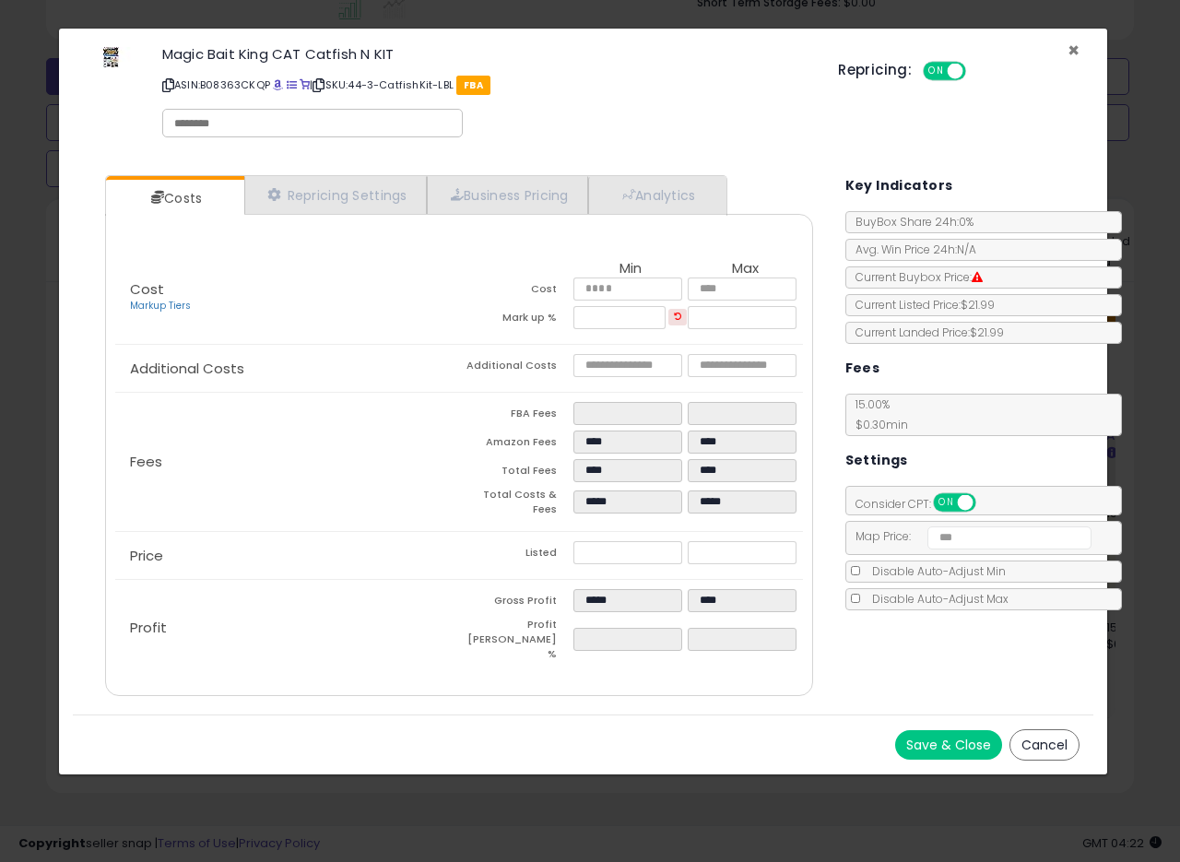
click at [1075, 47] on span "×" at bounding box center [1074, 50] width 12 height 27
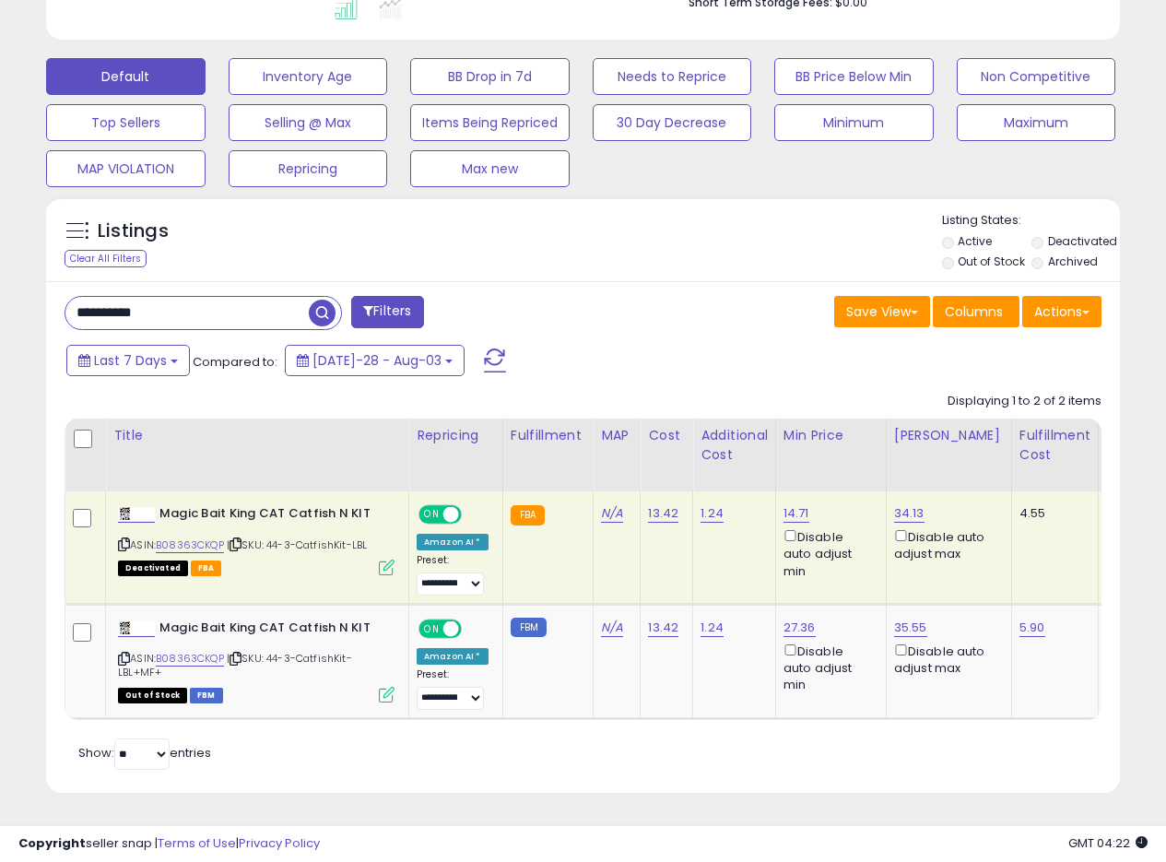
scroll to position [921647, 921403]
drag, startPoint x: 171, startPoint y: 302, endPoint x: 0, endPoint y: 293, distance: 171.7
click at [0, 293] on div "**********" at bounding box center [583, 199] width 1166 height 1325
paste input "text"
click at [329, 300] on span "button" at bounding box center [322, 313] width 27 height 27
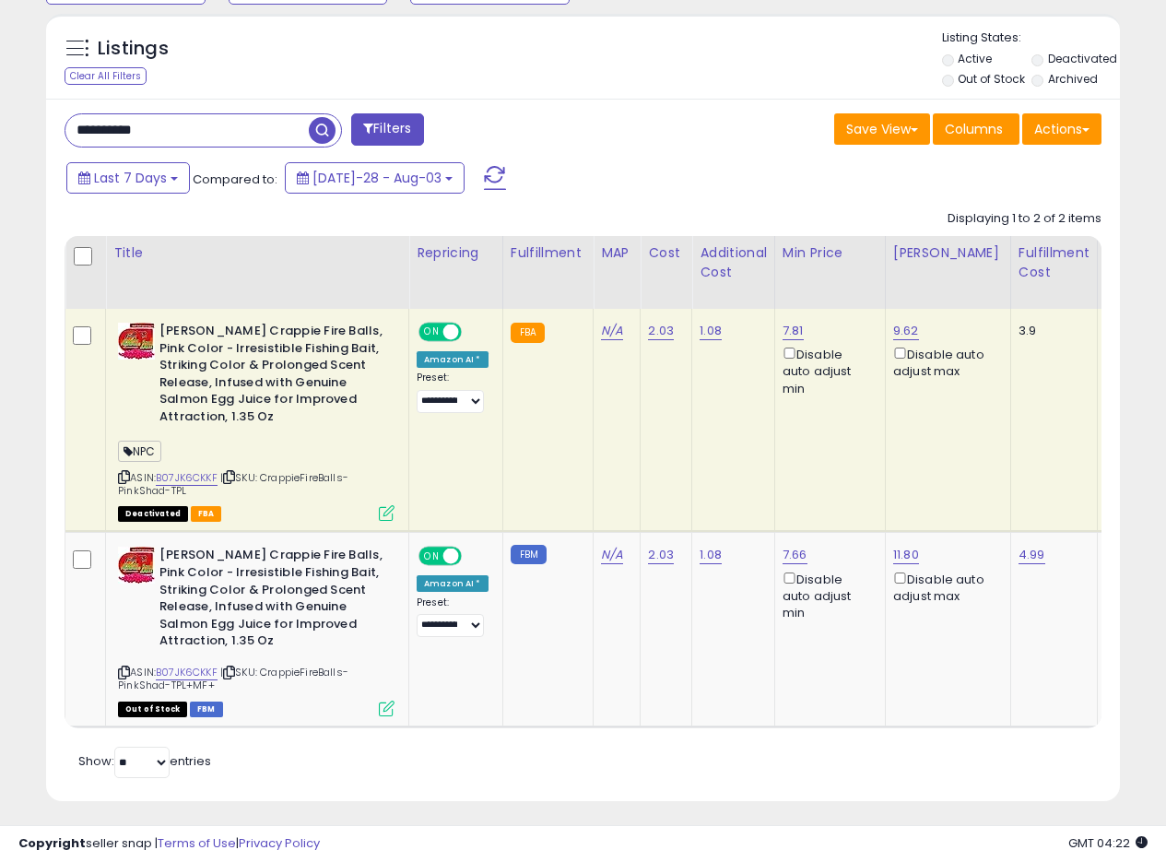
scroll to position [727, 0]
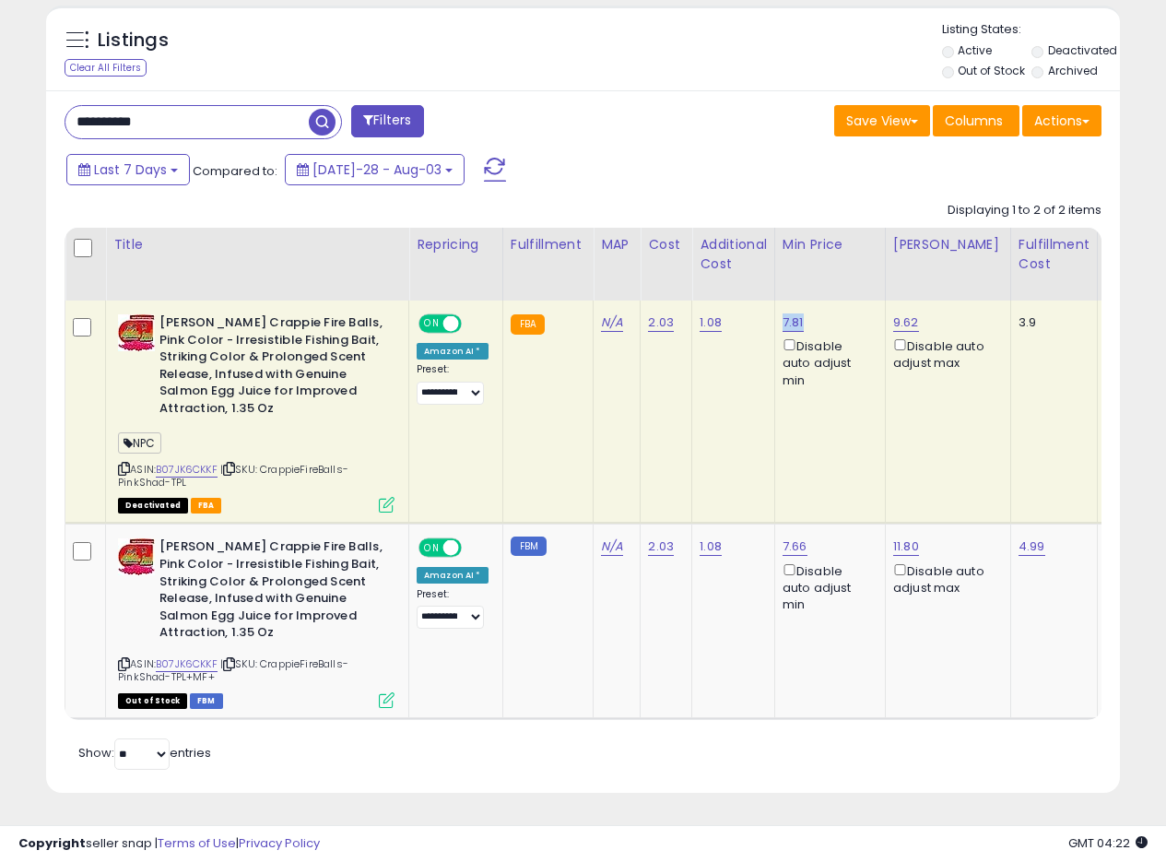
drag, startPoint x: 805, startPoint y: 305, endPoint x: 779, endPoint y: 307, distance: 25.9
click at [783, 314] on div "7.81 Disable auto adjust min" at bounding box center [827, 351] width 89 height 75
drag, startPoint x: 0, startPoint y: 82, endPoint x: 0, endPoint y: 70, distance: 12.0
click at [0, 76] on div "**********" at bounding box center [583, 104] width 1166 height 1516
paste input "text"
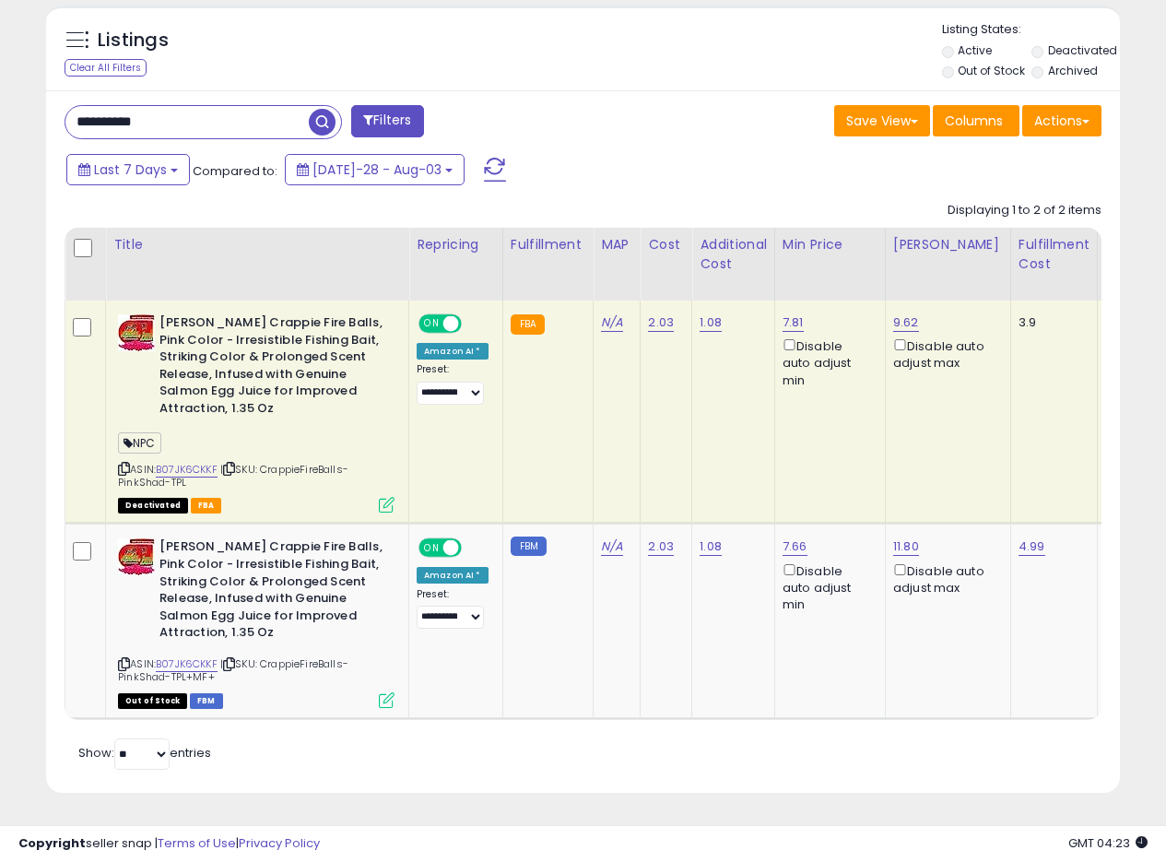
click at [326, 109] on span "button" at bounding box center [322, 122] width 27 height 27
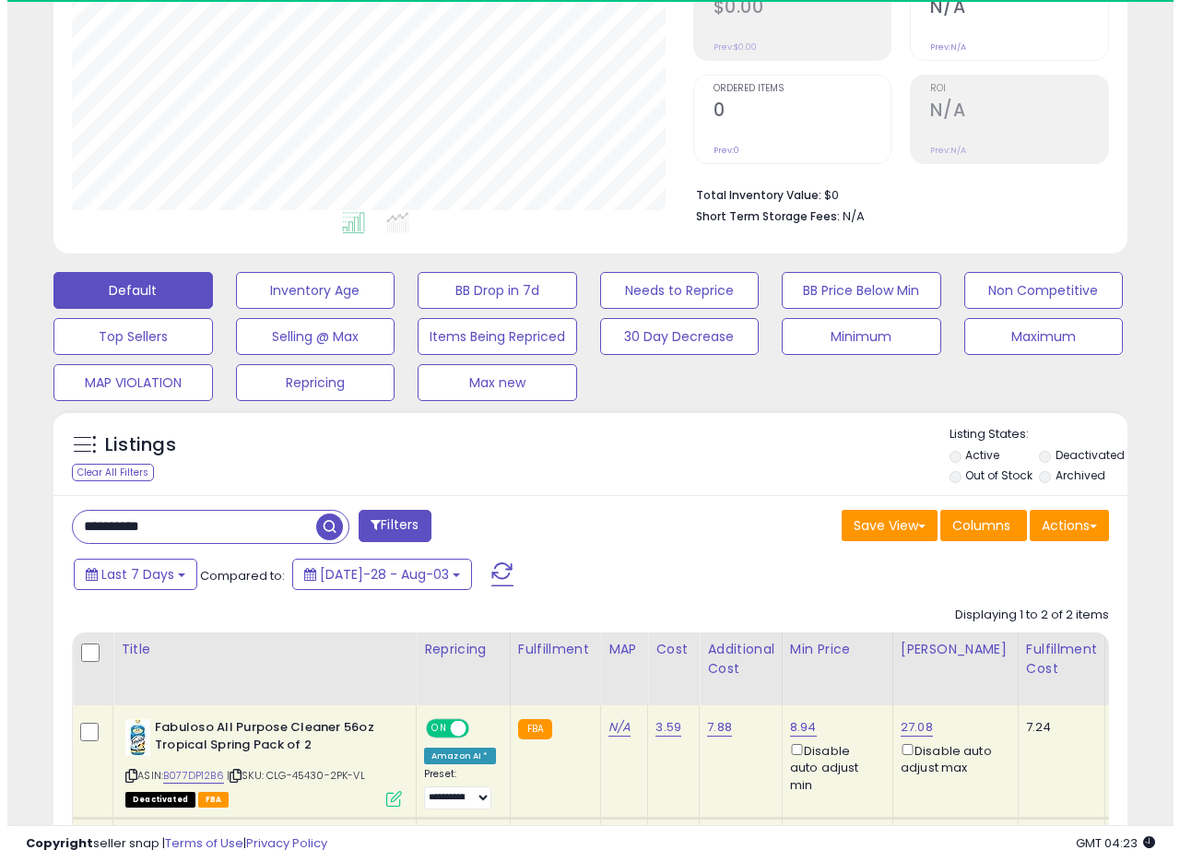
scroll to position [378, 621]
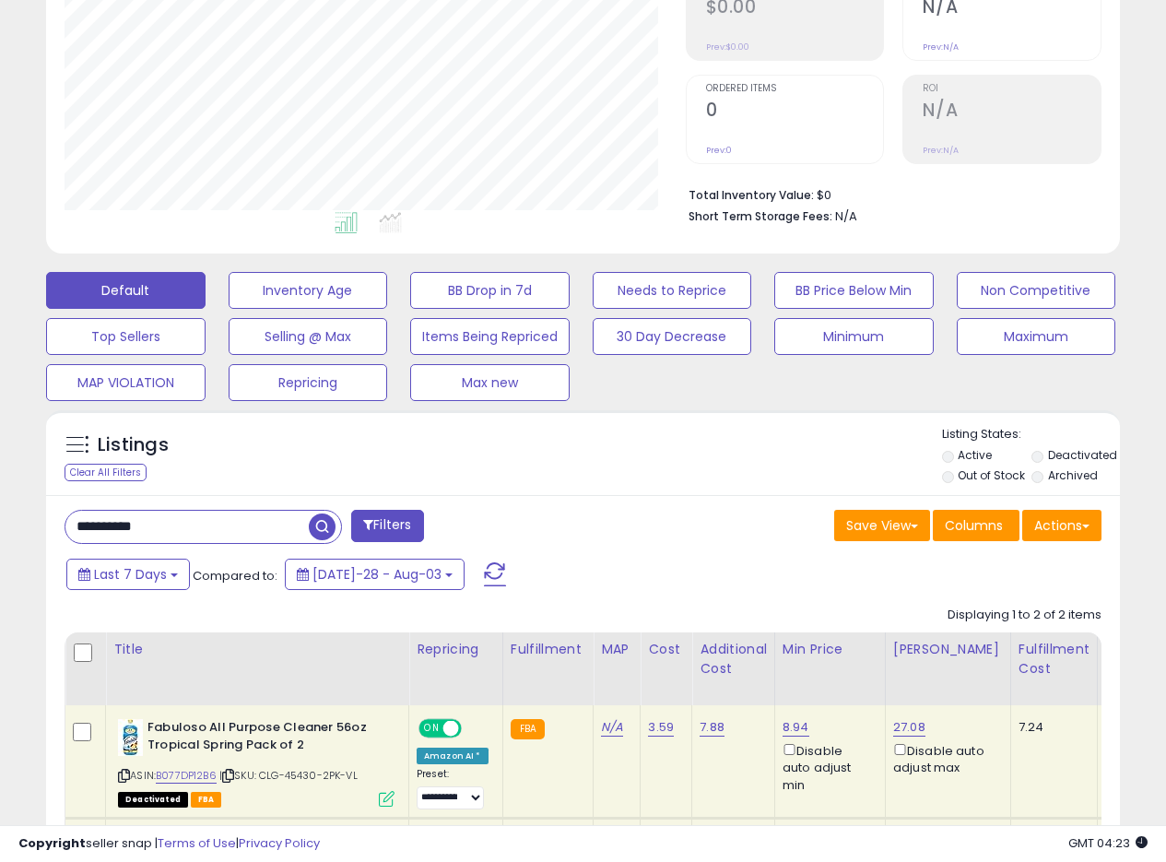
drag, startPoint x: 189, startPoint y: 512, endPoint x: 0, endPoint y: 511, distance: 189.0
click at [0, 511] on div "**********" at bounding box center [583, 413] width 1166 height 1325
paste input "text"
click at [327, 533] on span "button" at bounding box center [322, 527] width 27 height 27
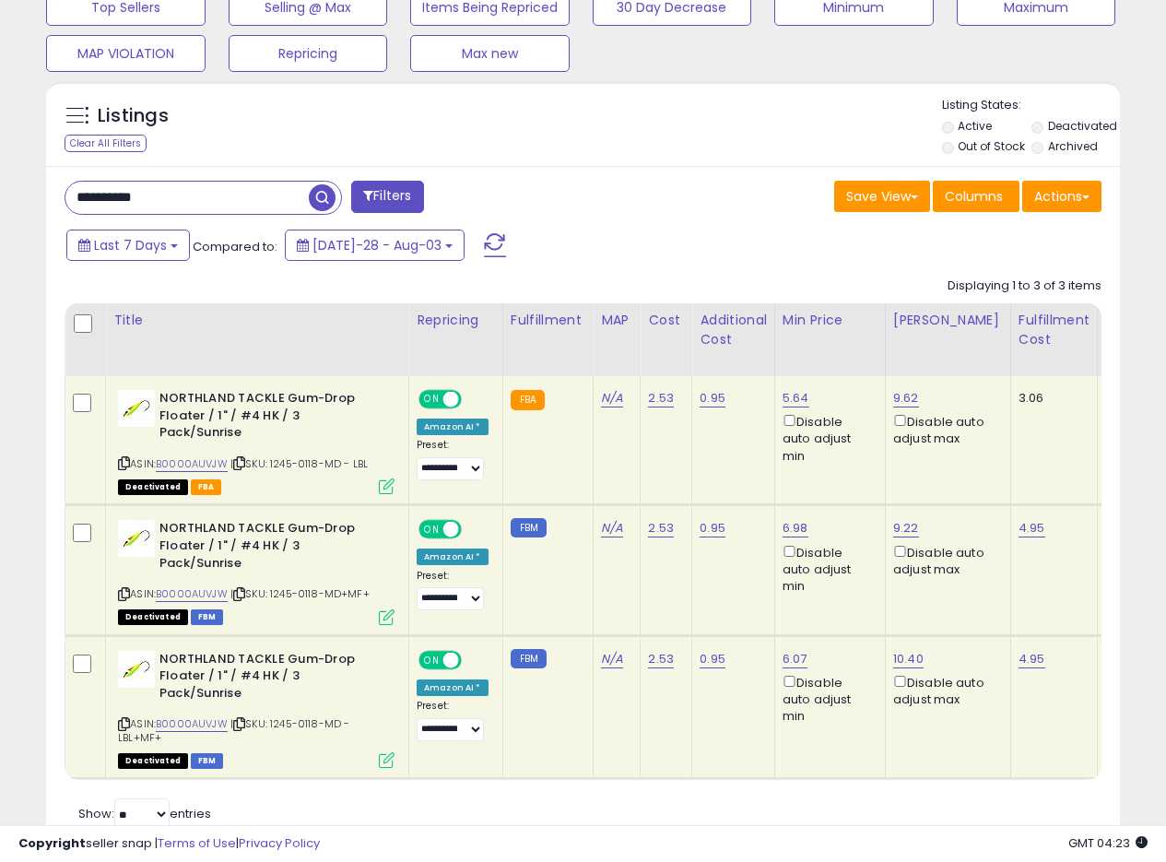
scroll to position [663, 0]
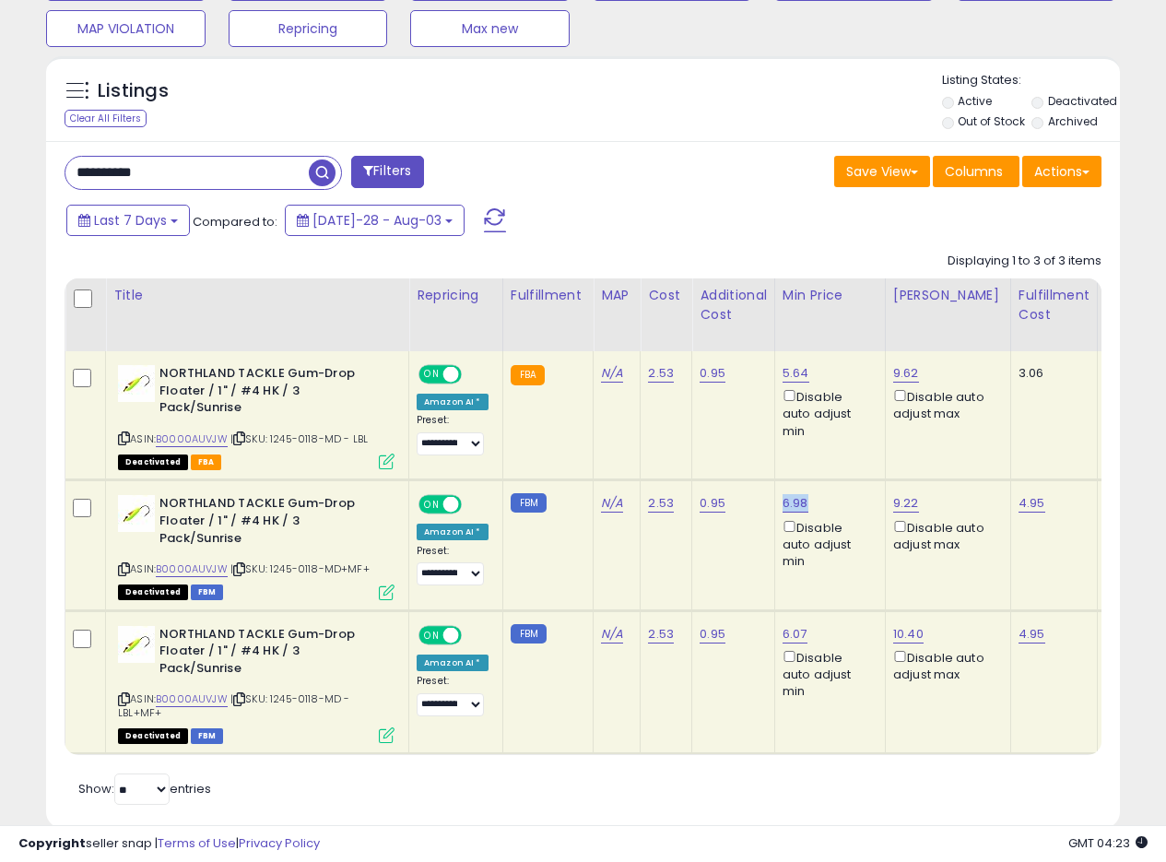
drag, startPoint x: 810, startPoint y: 474, endPoint x: 778, endPoint y: 488, distance: 35.1
click at [778, 488] on td "6.98 Disable auto adjust min" at bounding box center [830, 545] width 111 height 130
drag, startPoint x: 183, startPoint y: 171, endPoint x: 0, endPoint y: 136, distance: 185.9
click at [0, 138] on div "**********" at bounding box center [583, 147] width 1166 height 1500
paste input "text"
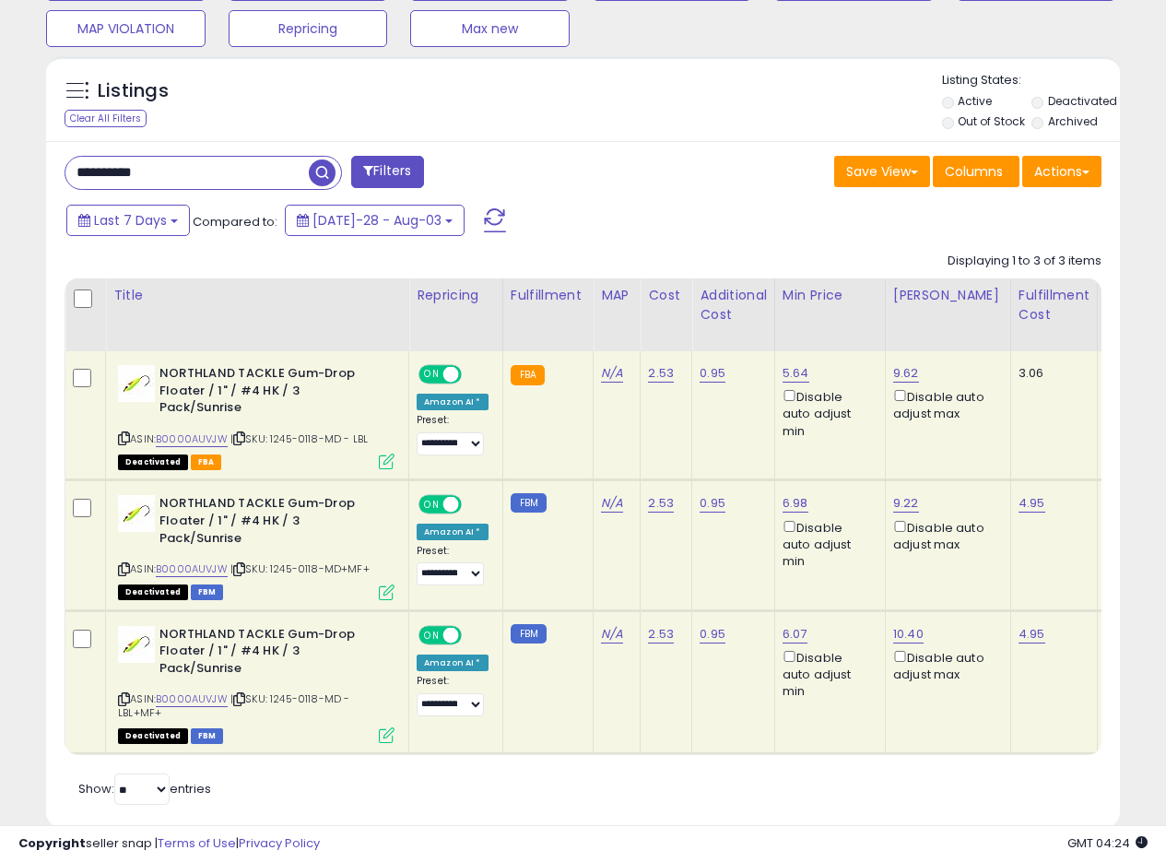
type input "**********"
click at [331, 173] on span "button" at bounding box center [322, 173] width 27 height 27
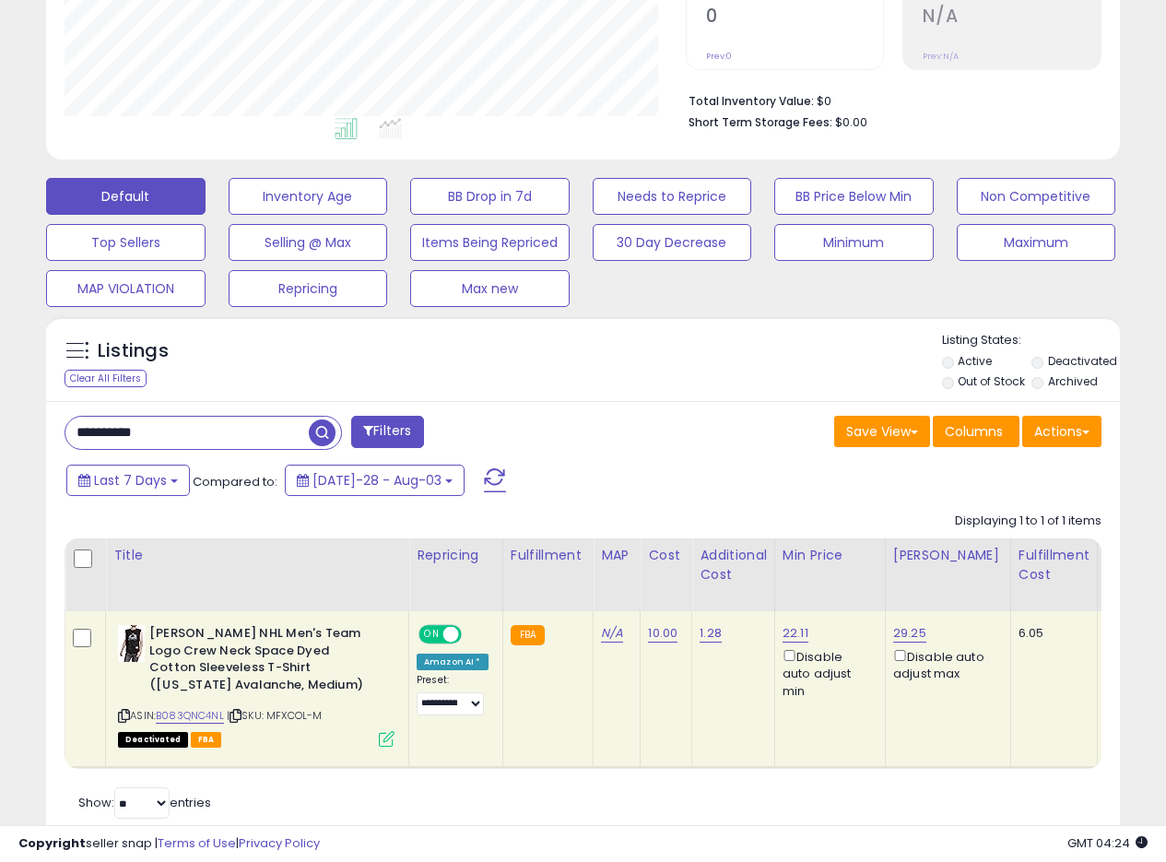
scroll to position [466, 0]
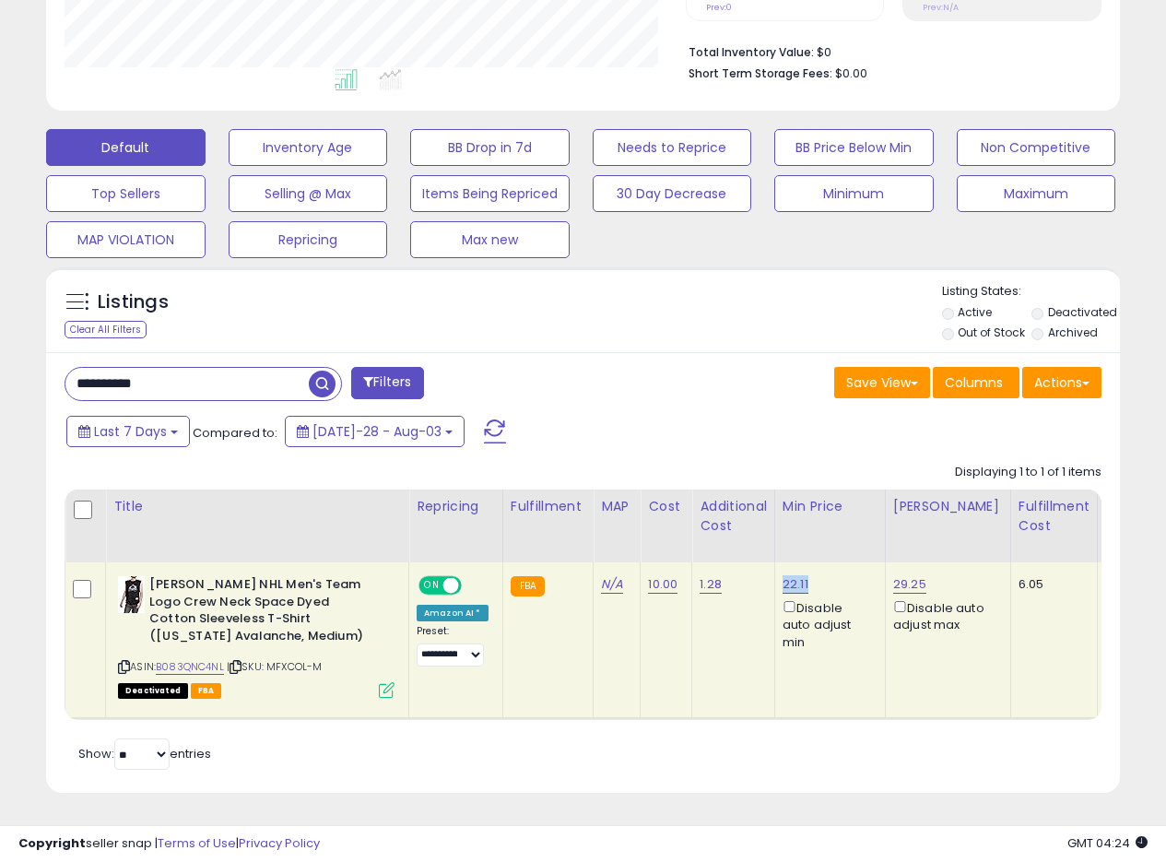
drag, startPoint x: 810, startPoint y: 567, endPoint x: 782, endPoint y: 573, distance: 28.2
click at [783, 576] on div "22.11 Disable auto adjust min" at bounding box center [827, 613] width 89 height 75
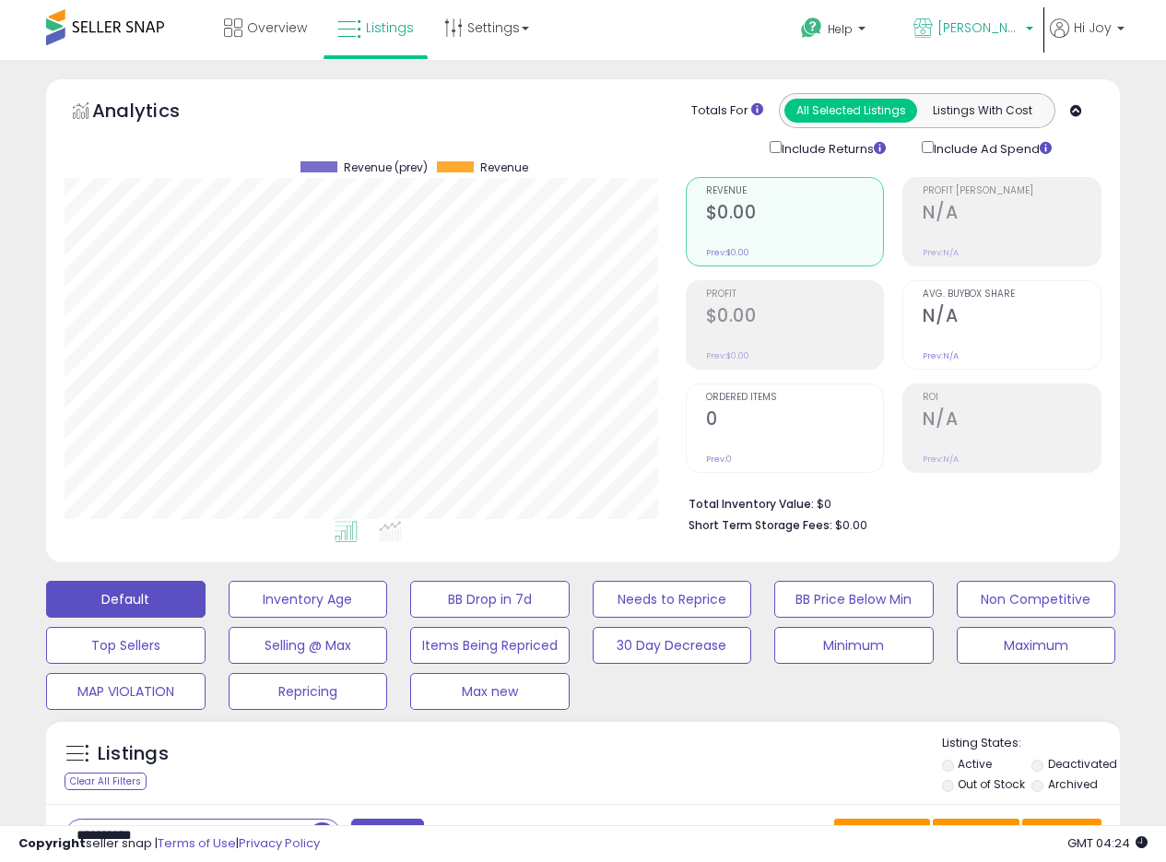
click at [999, 32] on span "[PERSON_NAME] [GEOGRAPHIC_DATA]" at bounding box center [979, 27] width 83 height 18
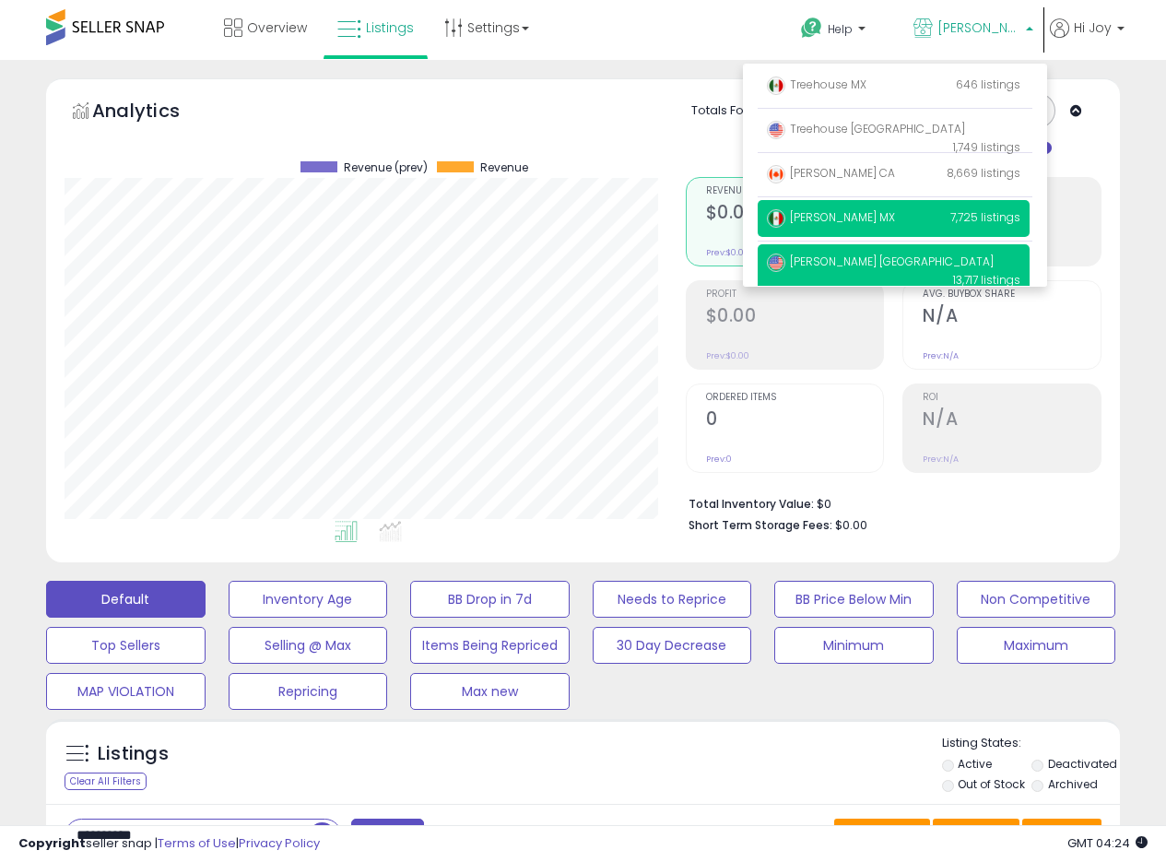
click at [816, 228] on p "Welch MX 7,725 listings" at bounding box center [894, 218] width 272 height 37
click at [816, 216] on span "[PERSON_NAME] MX" at bounding box center [831, 217] width 128 height 16
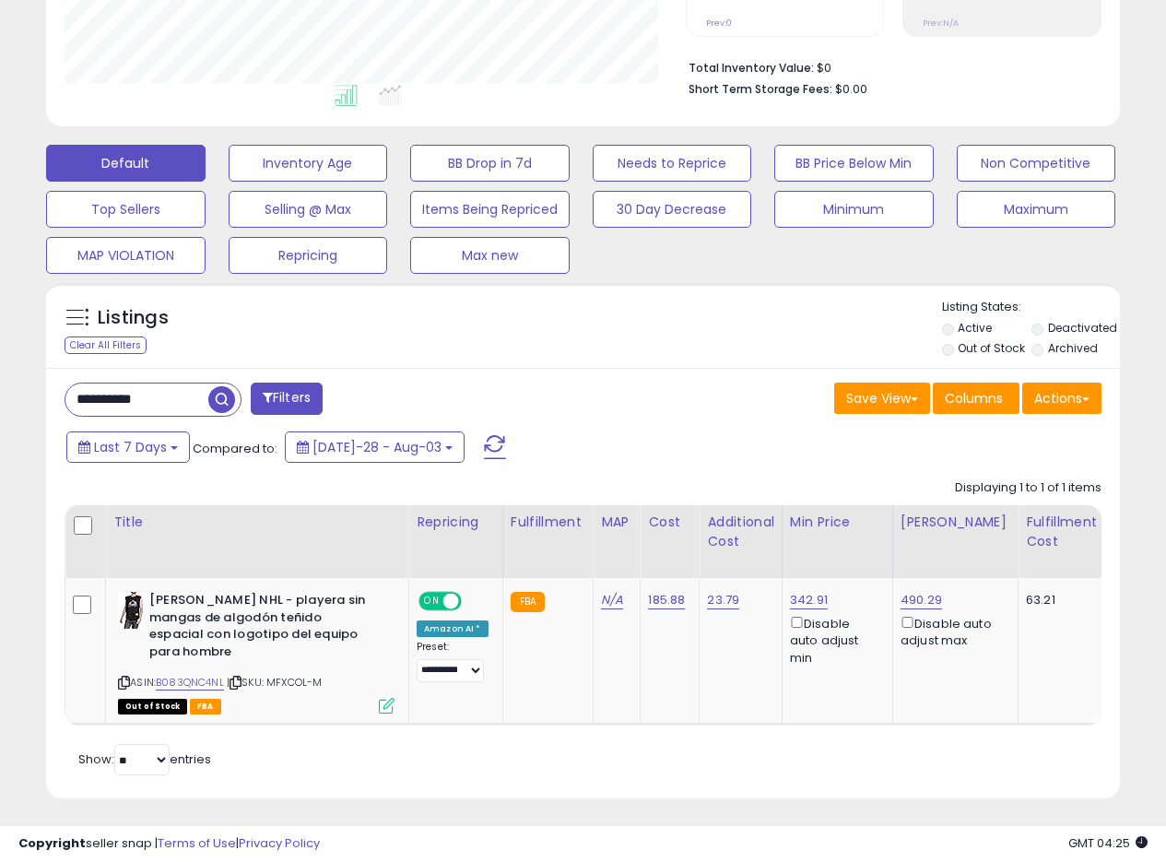
scroll to position [438, 0]
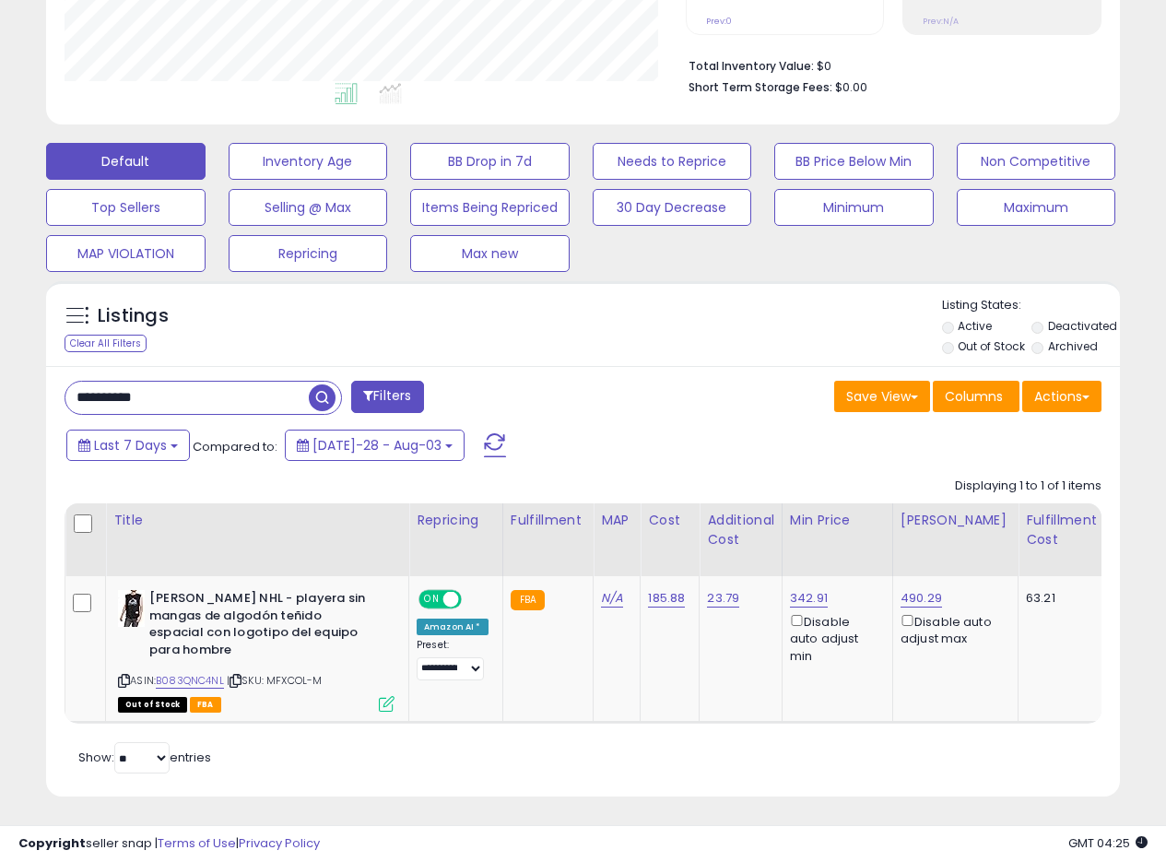
drag, startPoint x: 182, startPoint y: 391, endPoint x: 16, endPoint y: 371, distance: 167.2
click at [31, 374] on div "**********" at bounding box center [583, 229] width 1148 height 1179
paste input "text"
click at [315, 402] on span "button" at bounding box center [322, 397] width 27 height 27
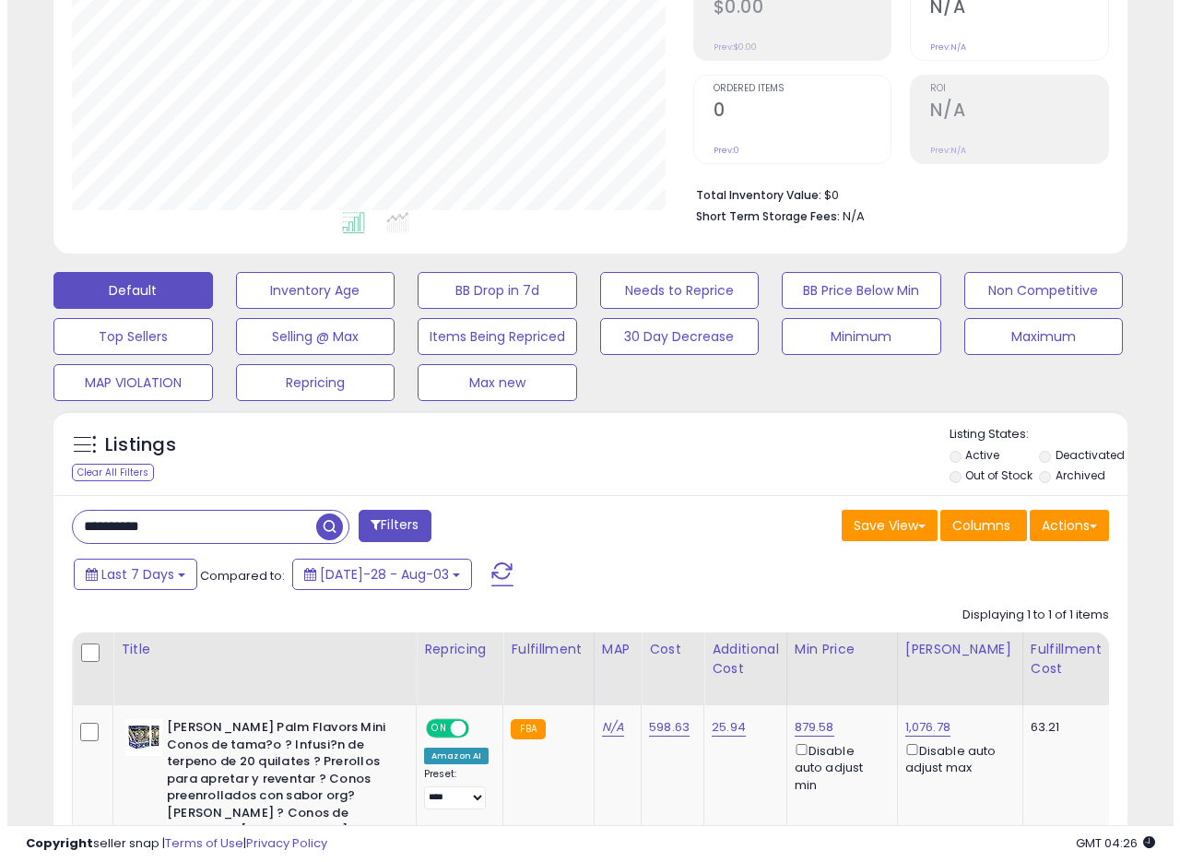
scroll to position [378, 621]
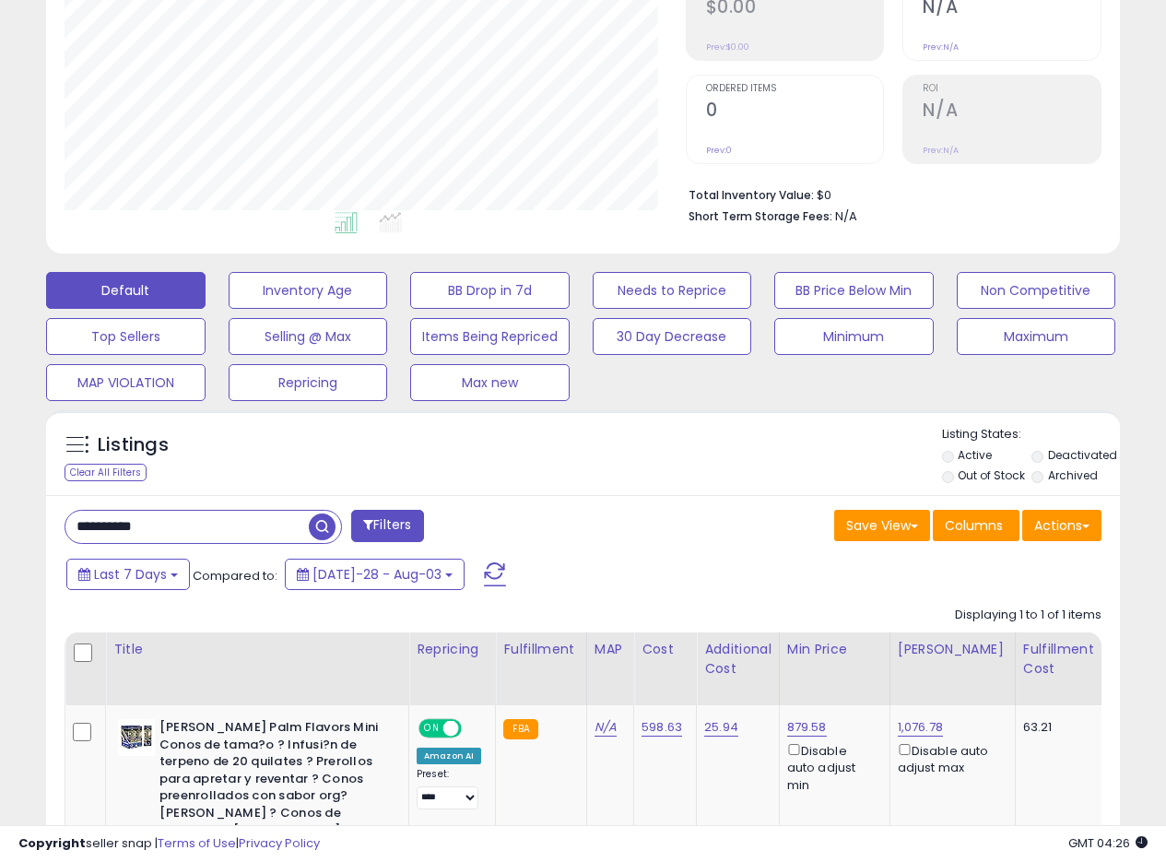
drag, startPoint x: 197, startPoint y: 523, endPoint x: 0, endPoint y: 505, distance: 198.1
click at [22, 513] on div "**********" at bounding box center [583, 392] width 1148 height 1247
paste input "text"
type input "**********"
click at [326, 530] on span "button" at bounding box center [322, 527] width 27 height 27
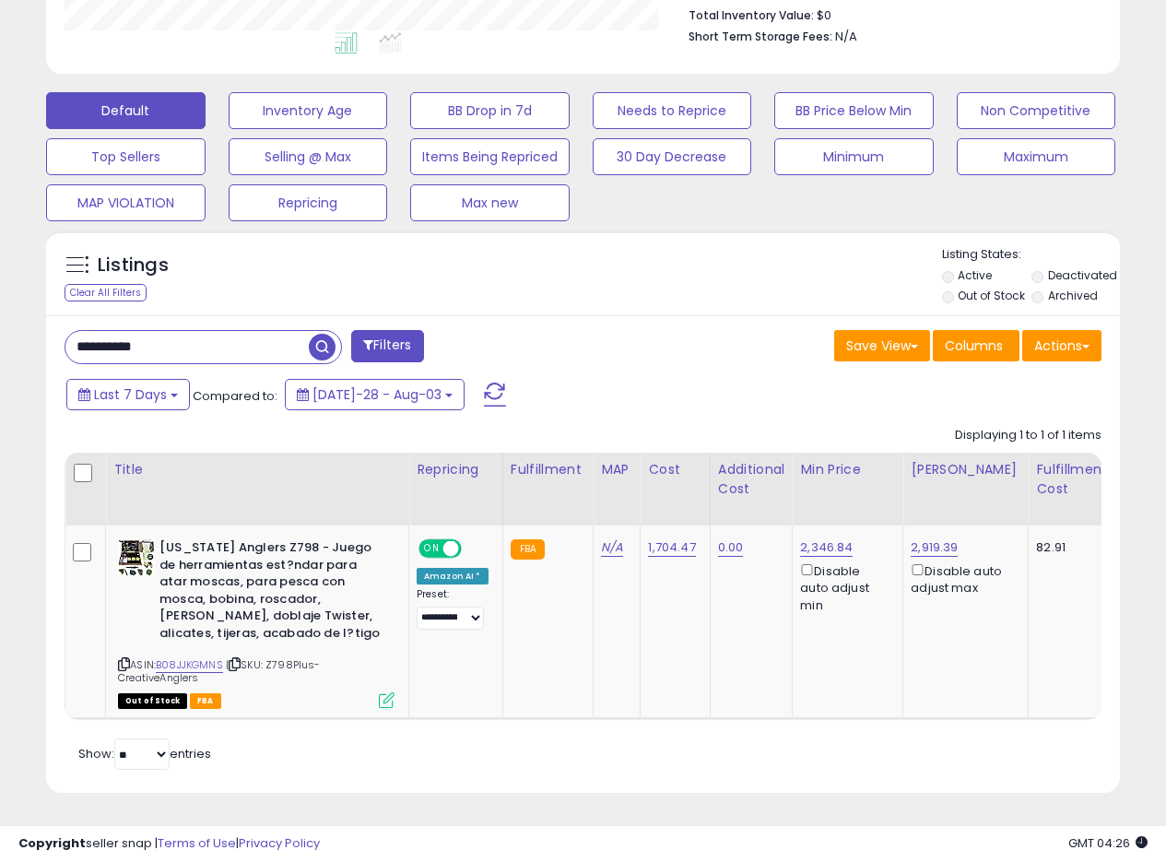
scroll to position [0, 0]
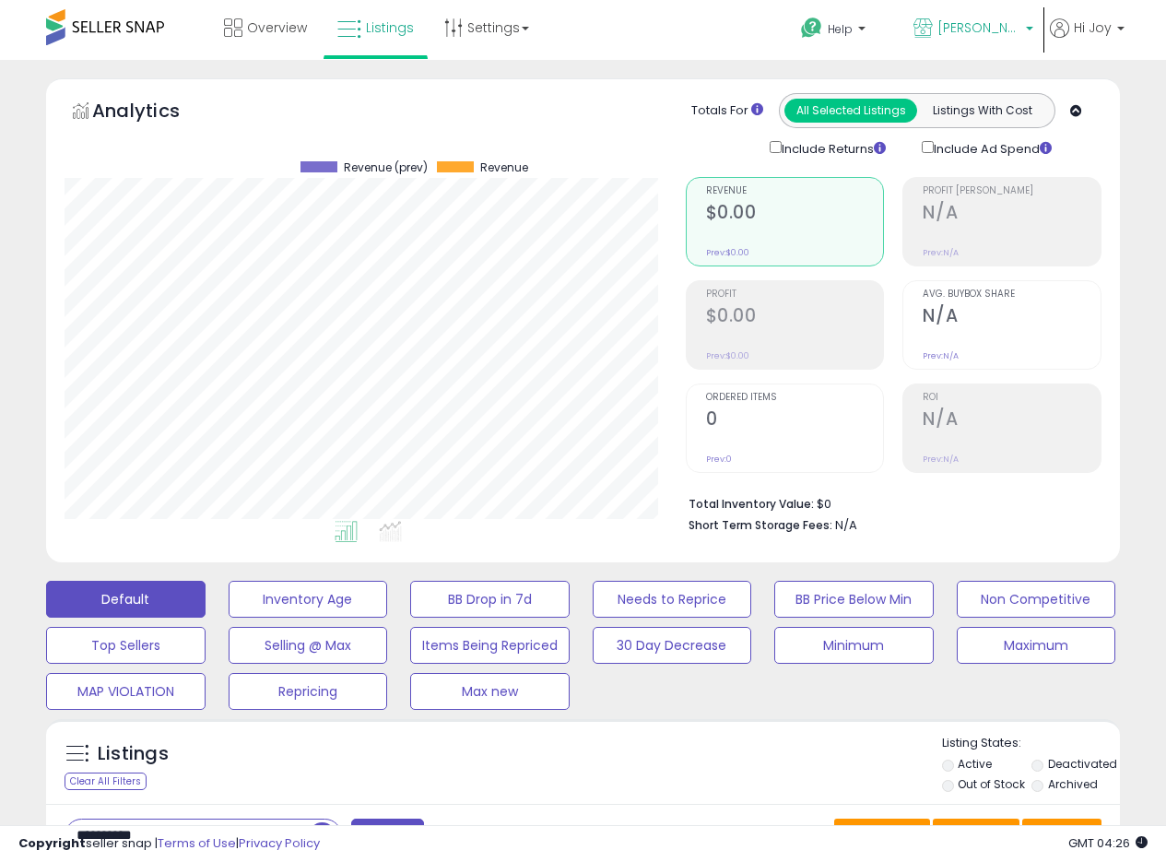
click at [987, 24] on span "[PERSON_NAME] MX" at bounding box center [979, 27] width 83 height 18
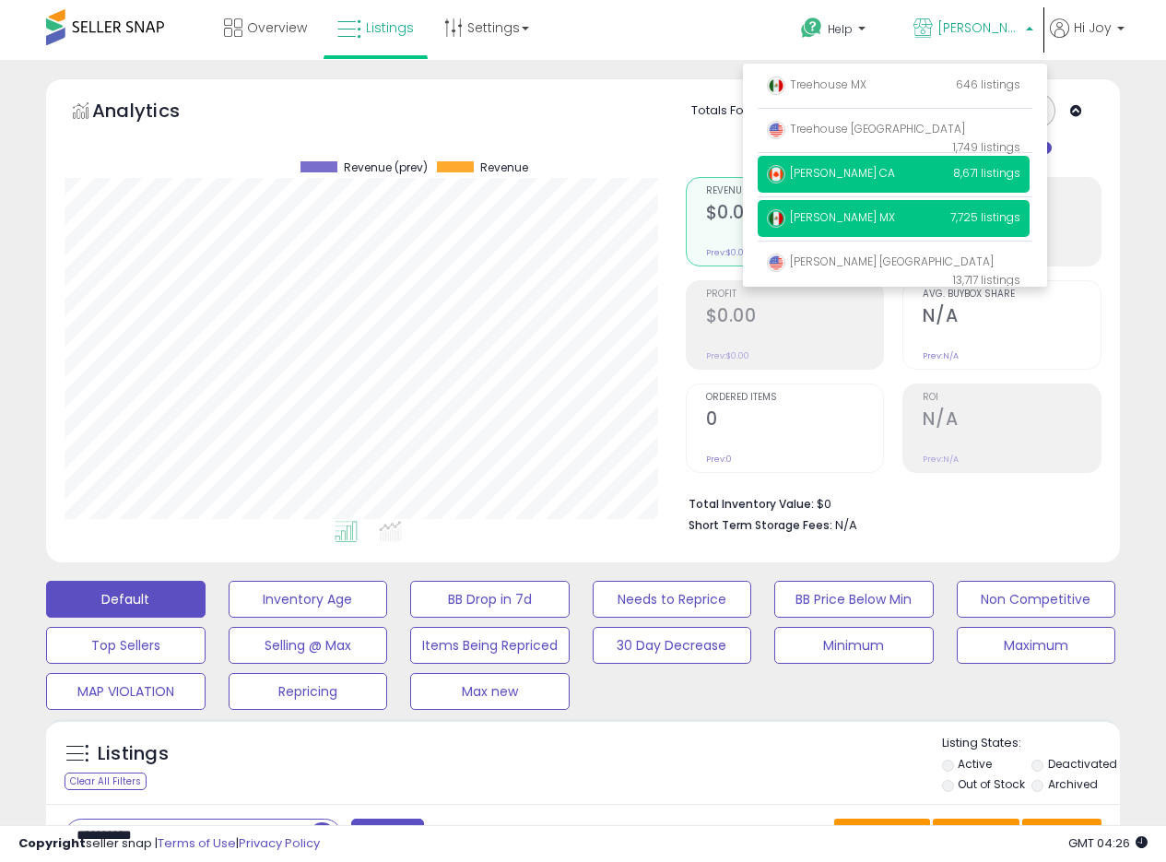
click at [825, 176] on span "[PERSON_NAME] CA" at bounding box center [831, 173] width 128 height 16
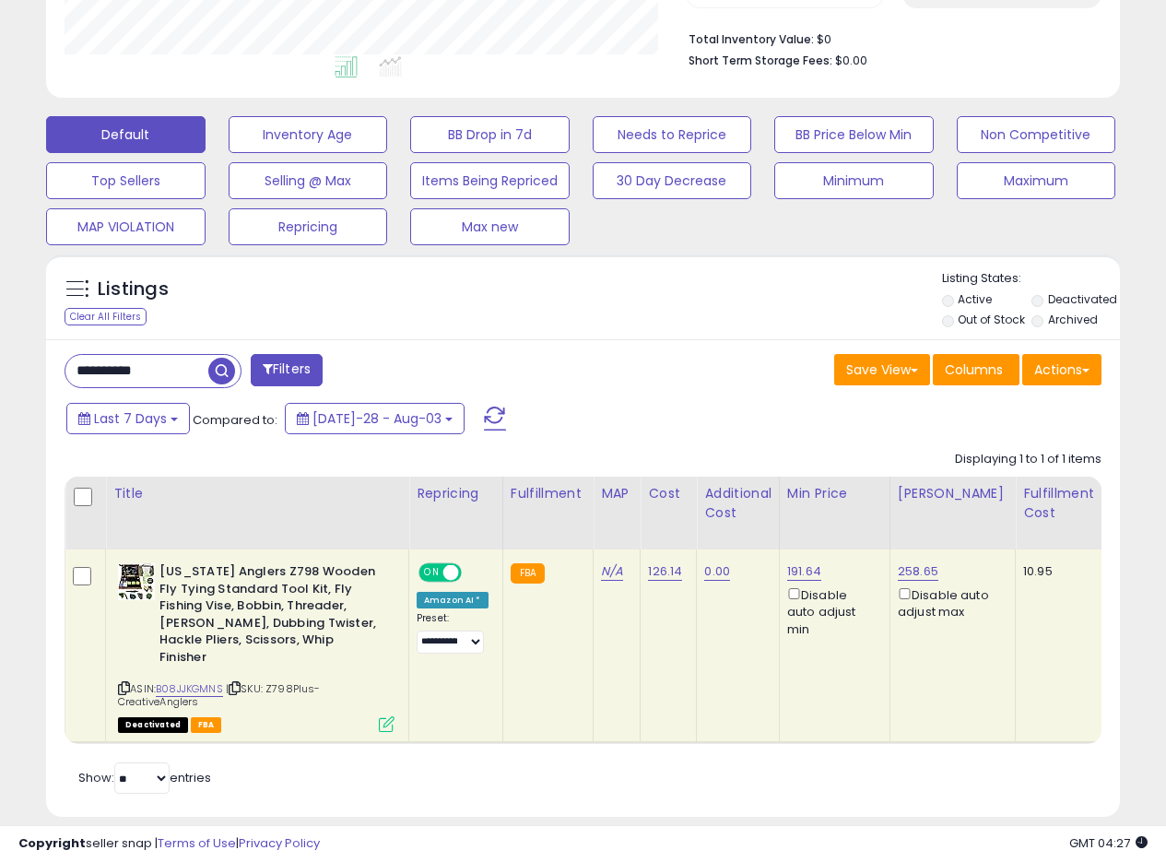
scroll to position [486, 0]
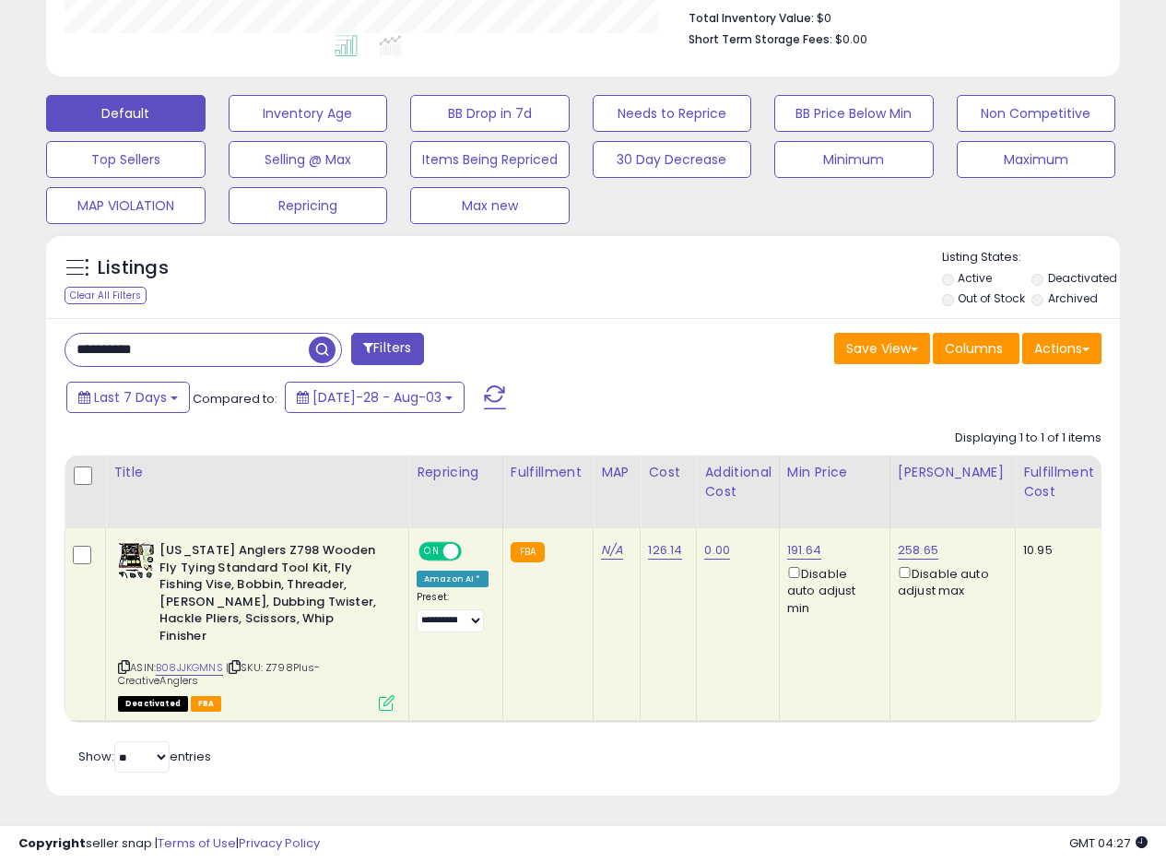
drag, startPoint x: 168, startPoint y: 360, endPoint x: 18, endPoint y: 345, distance: 150.1
click at [20, 347] on div "**********" at bounding box center [583, 205] width 1148 height 1226
paste input "text"
click at [334, 352] on span "button" at bounding box center [322, 350] width 27 height 27
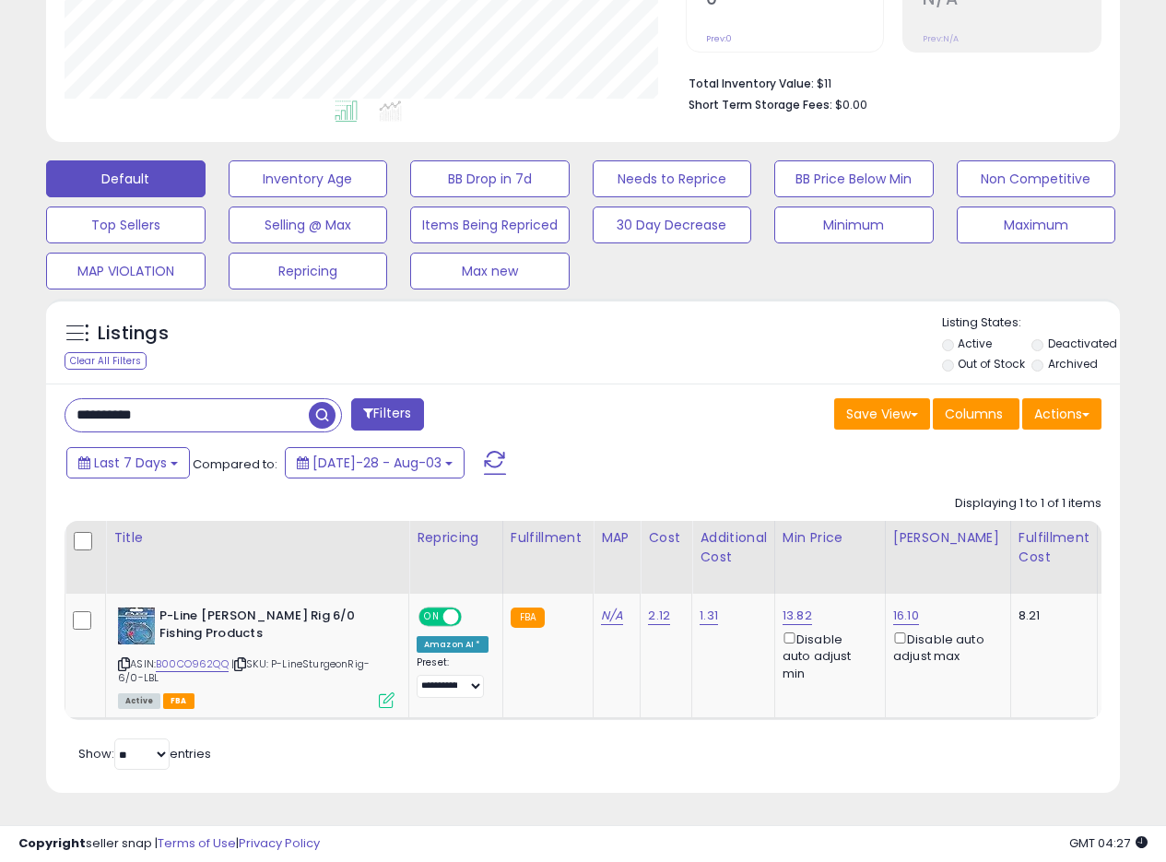
scroll to position [434, 0]
drag, startPoint x: 197, startPoint y: 415, endPoint x: 0, endPoint y: 389, distance: 199.0
click at [0, 391] on div "**********" at bounding box center [583, 250] width 1166 height 1223
paste input "text"
click at [333, 404] on span "button" at bounding box center [322, 415] width 27 height 27
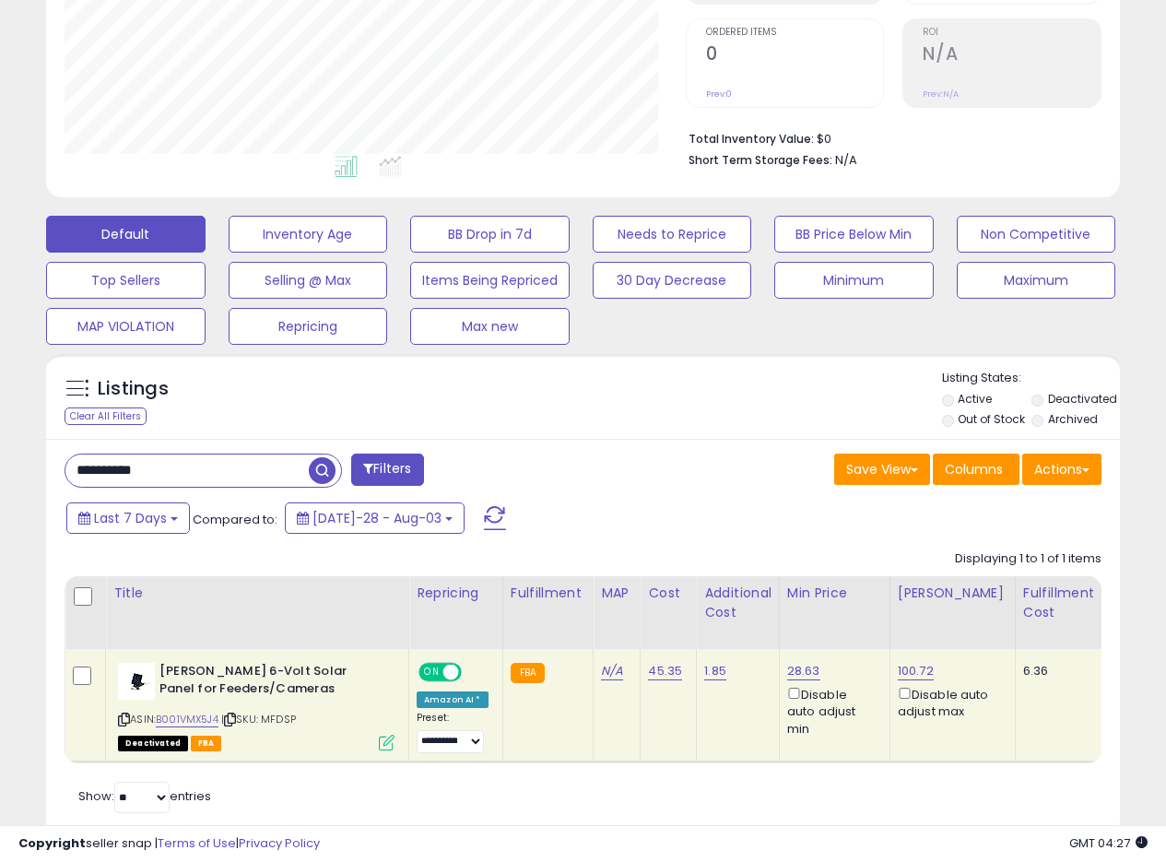
scroll to position [422, 0]
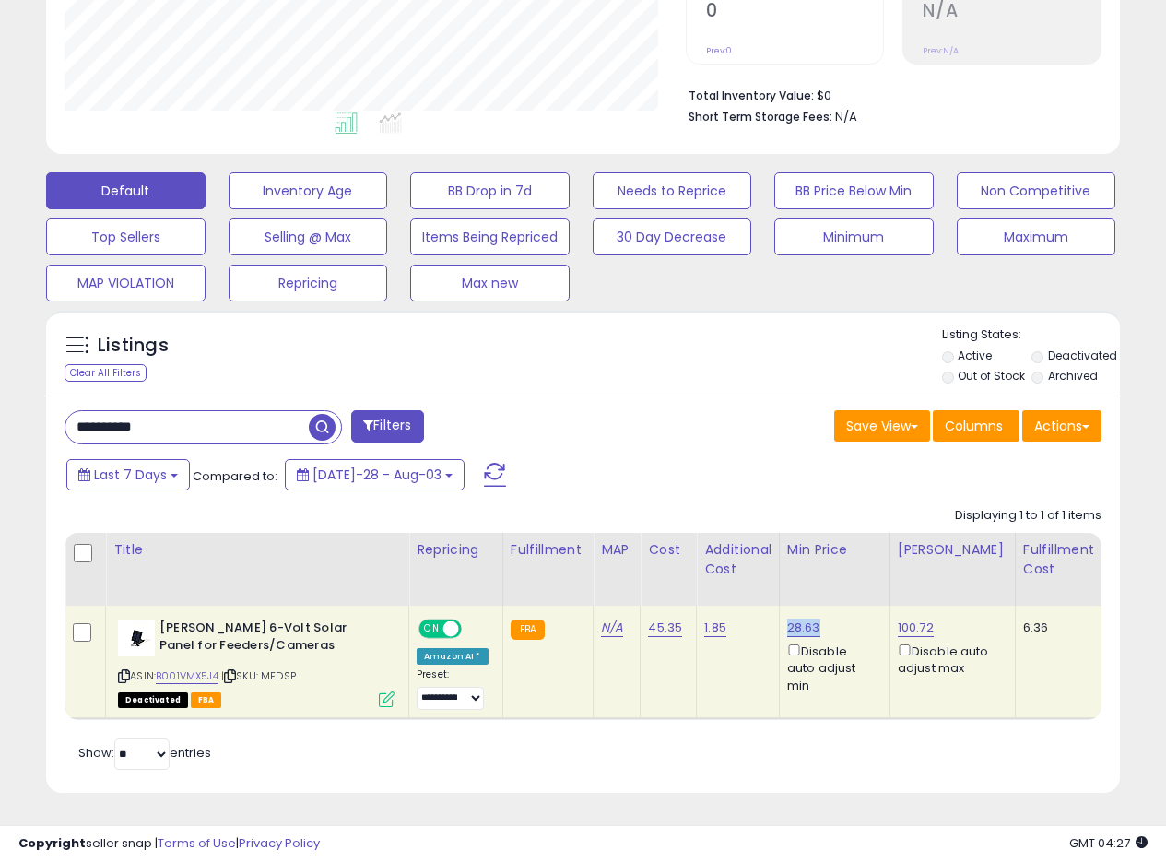
drag, startPoint x: 818, startPoint y: 616, endPoint x: 784, endPoint y: 622, distance: 34.7
click at [787, 622] on div "28.63 Disable auto adjust min" at bounding box center [831, 657] width 89 height 75
copy link "28.63"
click at [739, 396] on div "**********" at bounding box center [583, 594] width 1074 height 397
drag, startPoint x: 817, startPoint y: 616, endPoint x: 785, endPoint y: 620, distance: 32.5
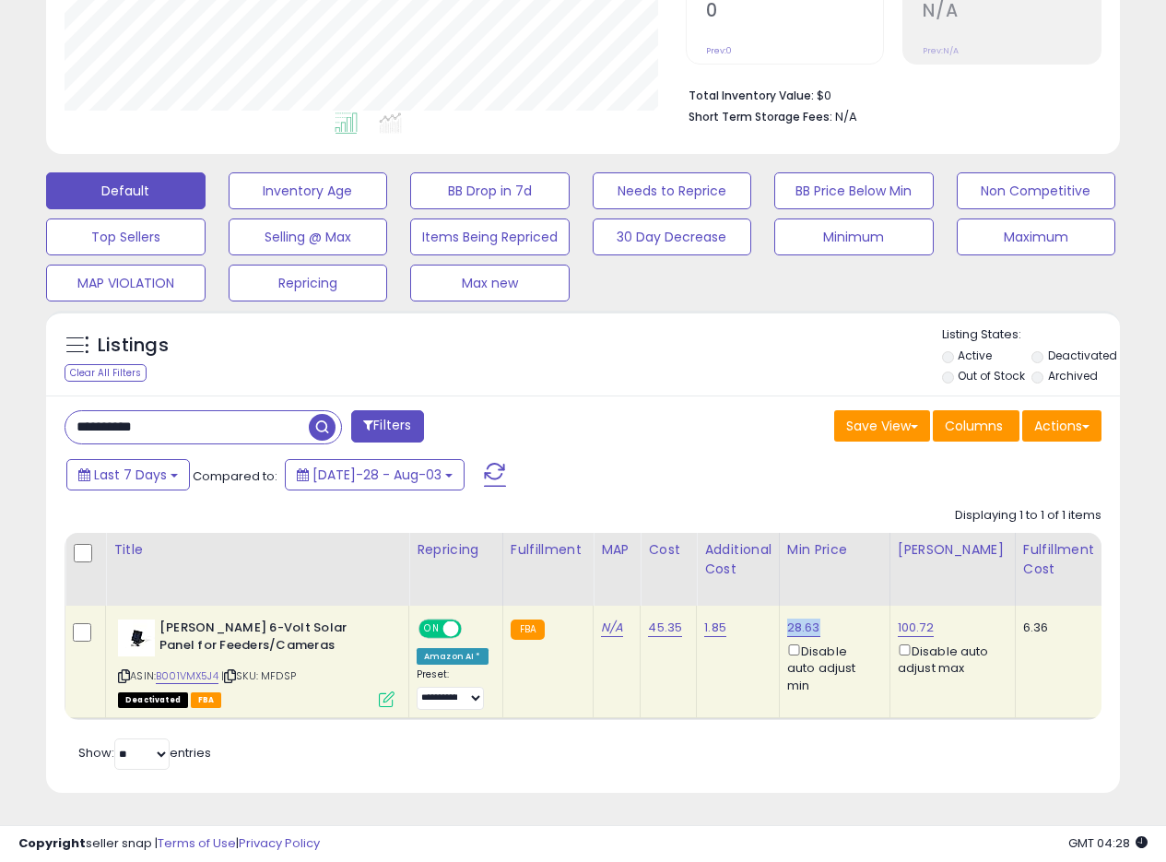
click at [787, 620] on div "28.63 Disable auto adjust min" at bounding box center [831, 657] width 89 height 75
copy link "28.63"
drag, startPoint x: 185, startPoint y: 420, endPoint x: 0, endPoint y: 396, distance: 186.9
click at [0, 397] on div "**********" at bounding box center [583, 256] width 1166 height 1211
paste input "text"
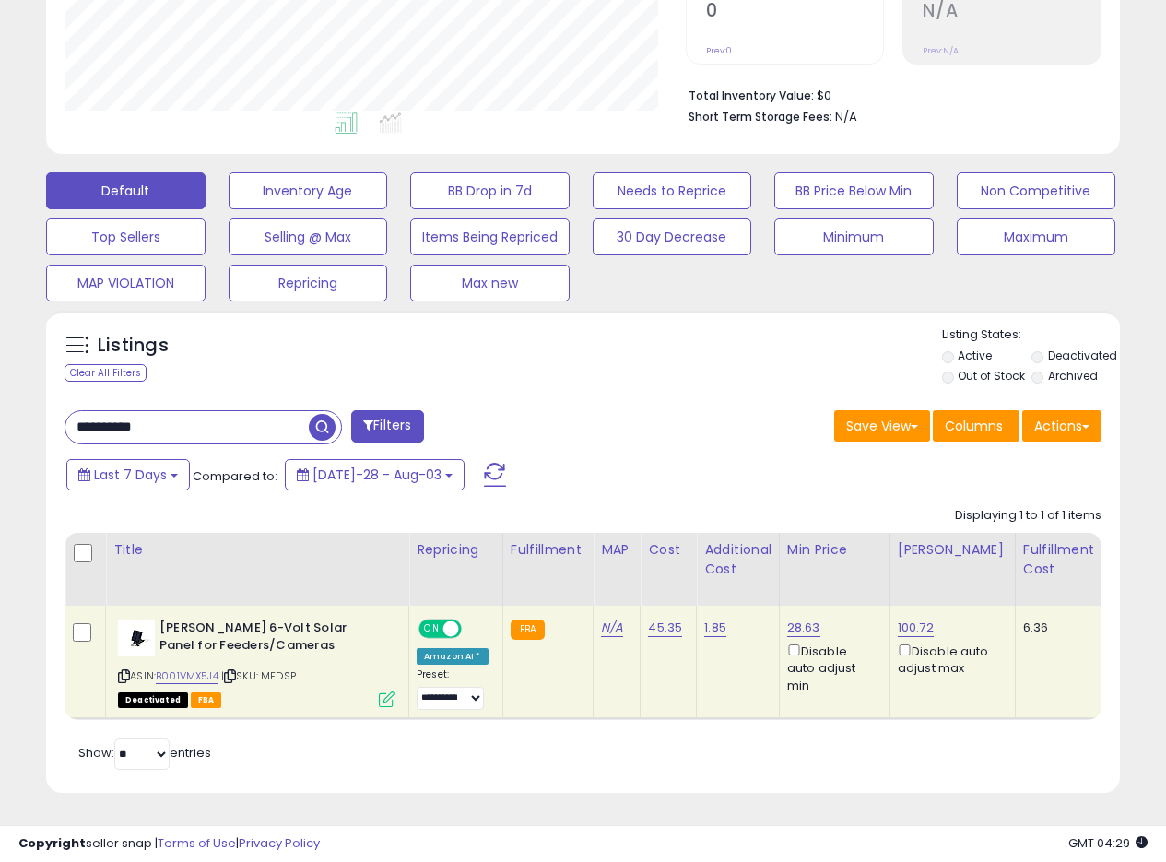
type input "**********"
click at [321, 421] on span "button" at bounding box center [322, 427] width 27 height 27
drag, startPoint x: 814, startPoint y: 607, endPoint x: 780, endPoint y: 614, distance: 34.9
click at [783, 620] on div "40.57 Disable auto adjust min" at bounding box center [827, 657] width 89 height 75
copy link "40.57"
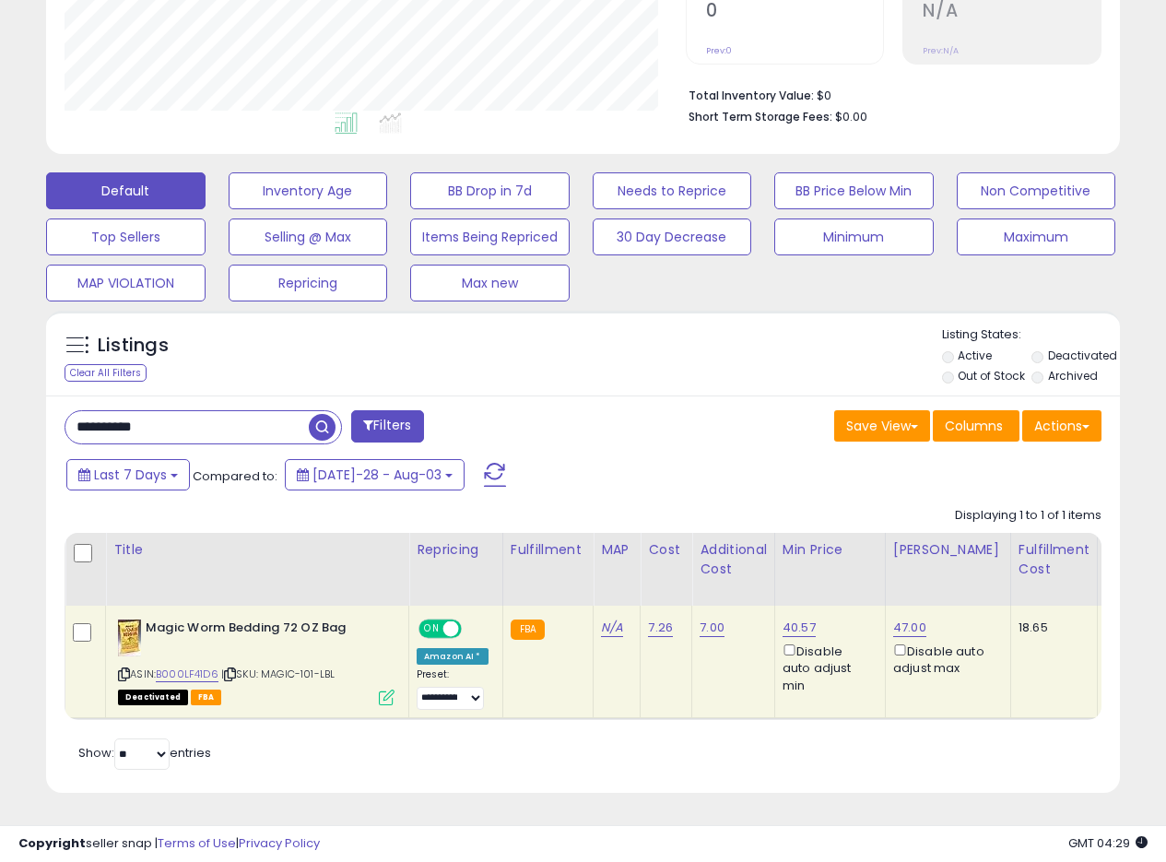
click at [385, 690] on icon at bounding box center [387, 698] width 16 height 16
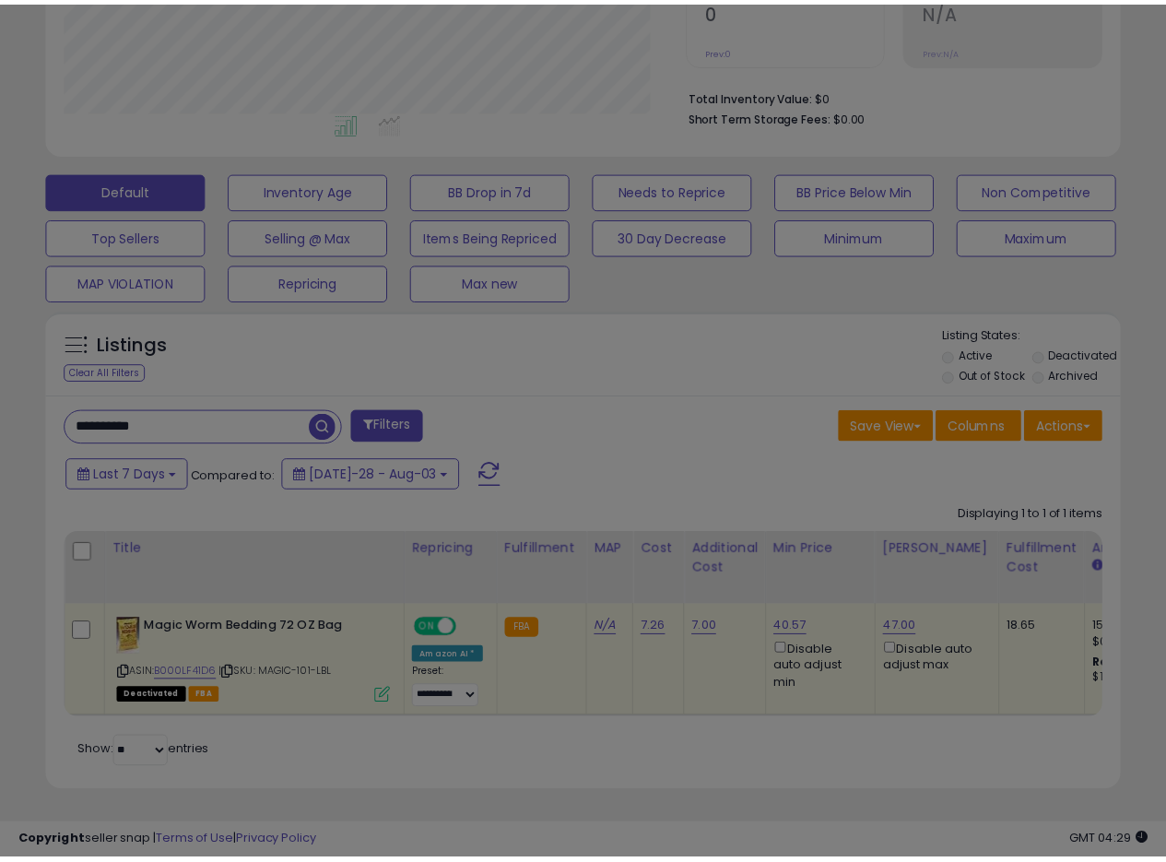
scroll to position [378, 629]
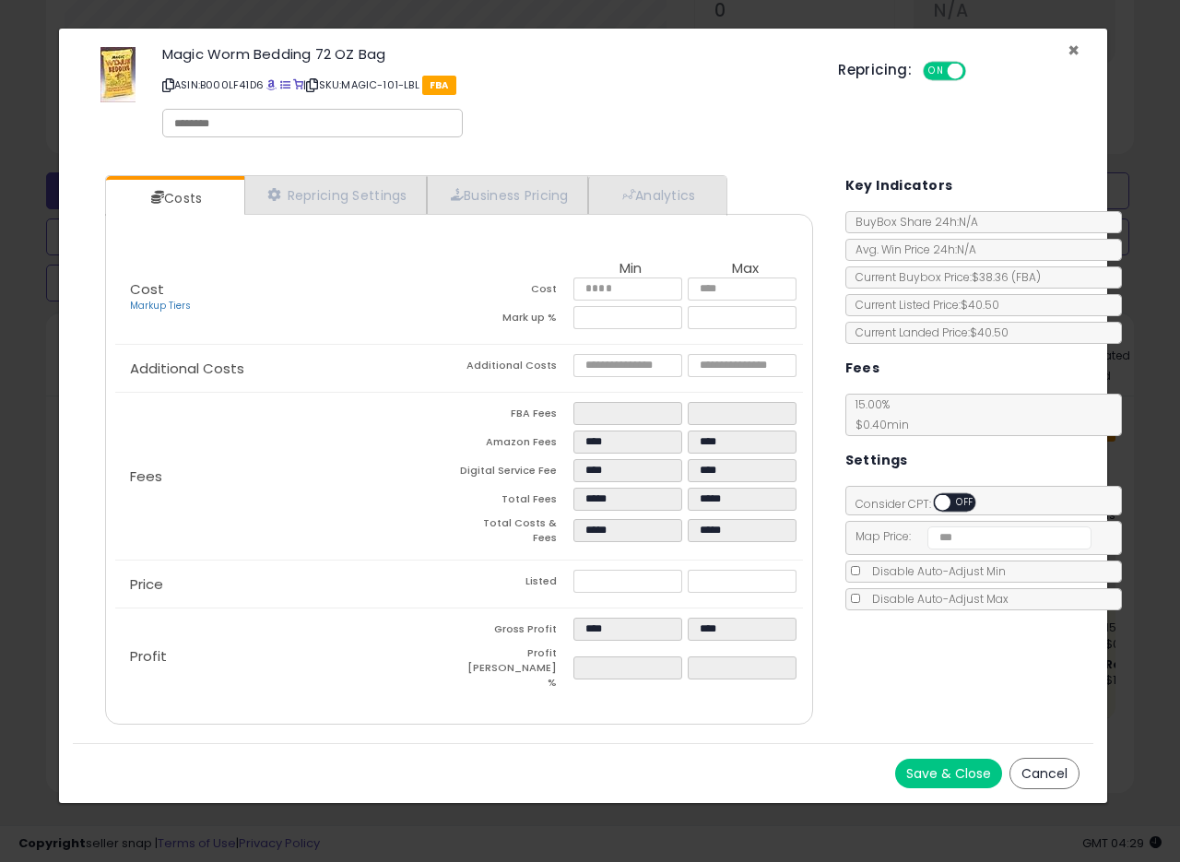
click at [1073, 49] on span "×" at bounding box center [1074, 50] width 12 height 27
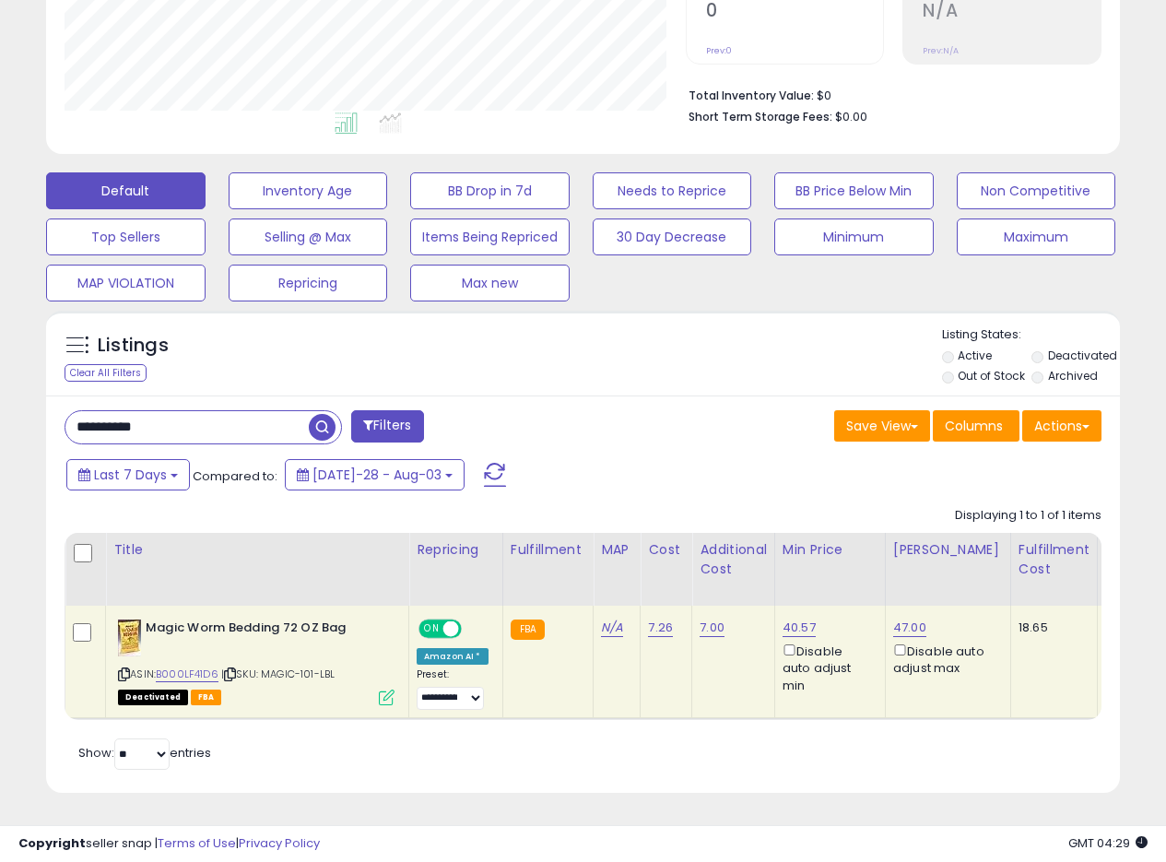
scroll to position [921647, 921403]
click at [786, 619] on link "40.57" at bounding box center [799, 628] width 33 height 18
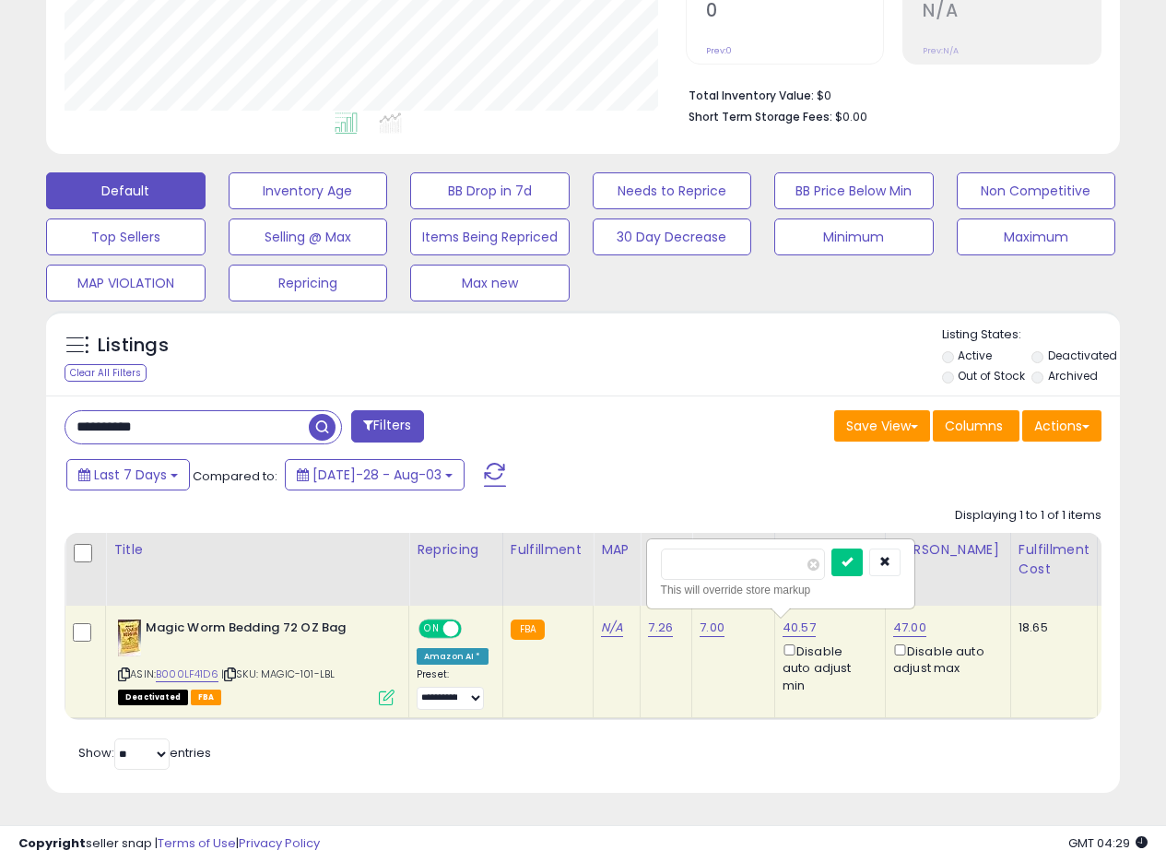
click at [674, 550] on input "*****" at bounding box center [743, 564] width 164 height 31
drag, startPoint x: 731, startPoint y: 555, endPoint x: 604, endPoint y: 548, distance: 127.5
paste input "number"
type input "*****"
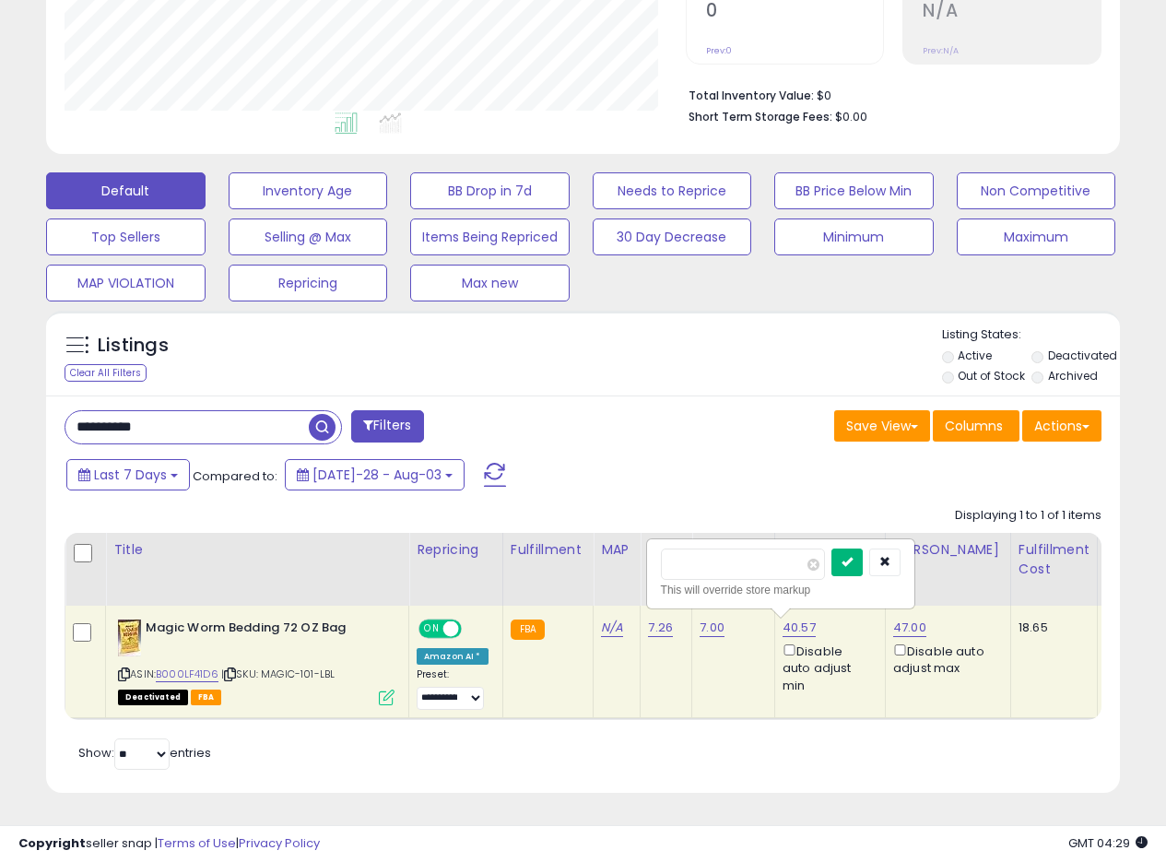
click at [861, 552] on button "submit" at bounding box center [847, 563] width 31 height 28
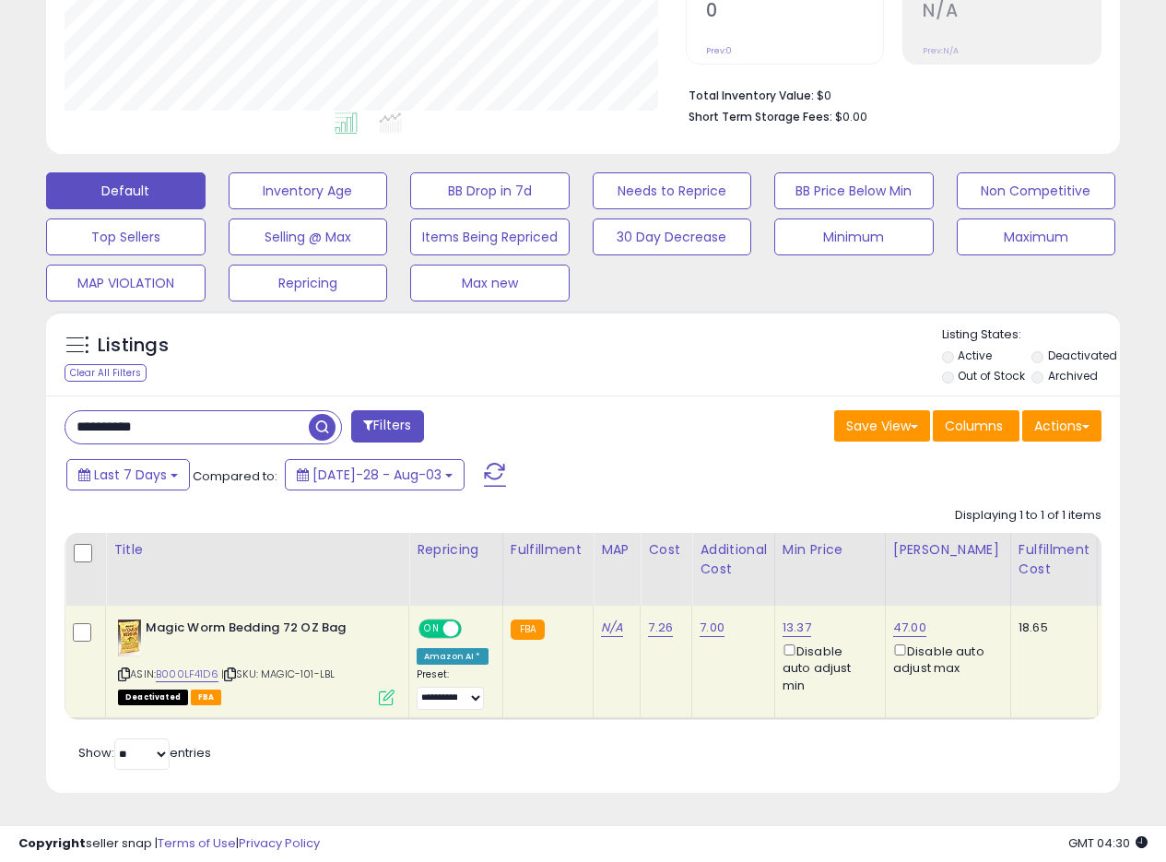
drag, startPoint x: 215, startPoint y: 404, endPoint x: 0, endPoint y: 396, distance: 215.0
click at [0, 397] on div "**********" at bounding box center [583, 256] width 1166 height 1211
paste input "text"
click at [321, 414] on span "button" at bounding box center [322, 427] width 27 height 27
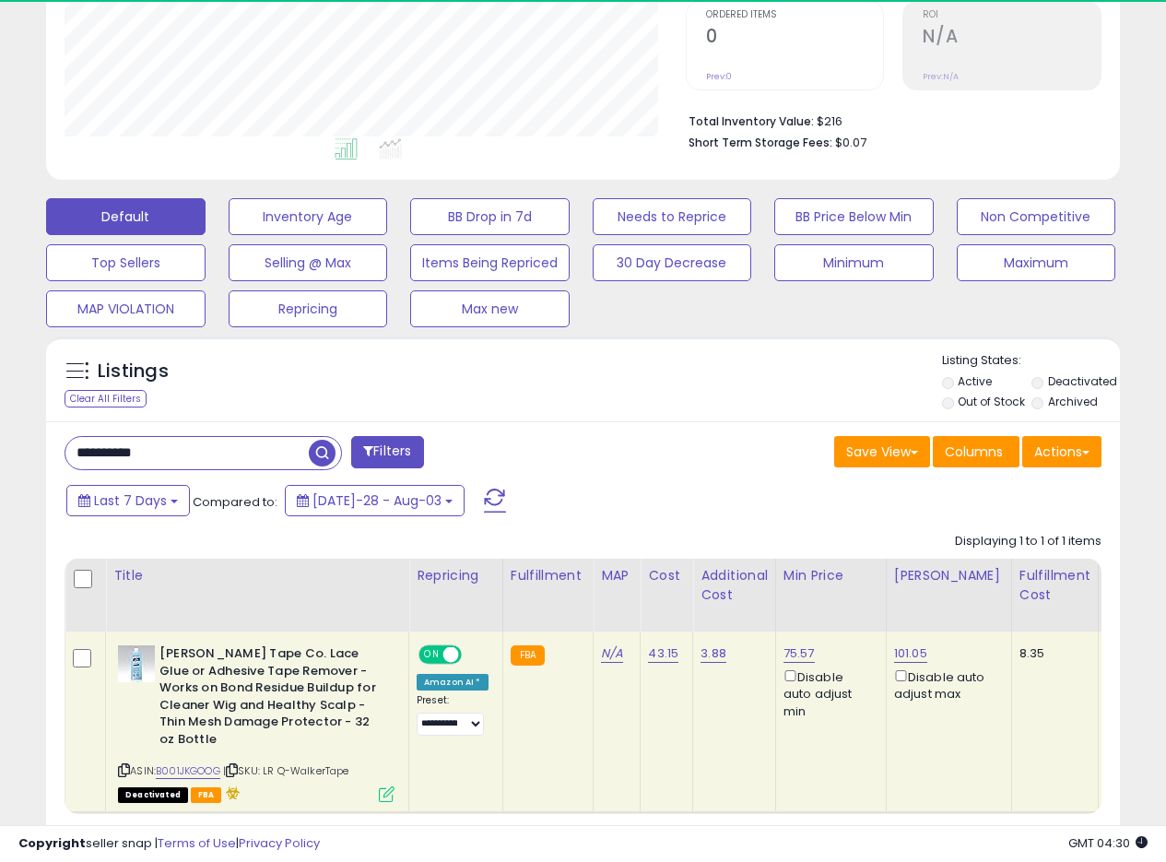
scroll to position [474, 0]
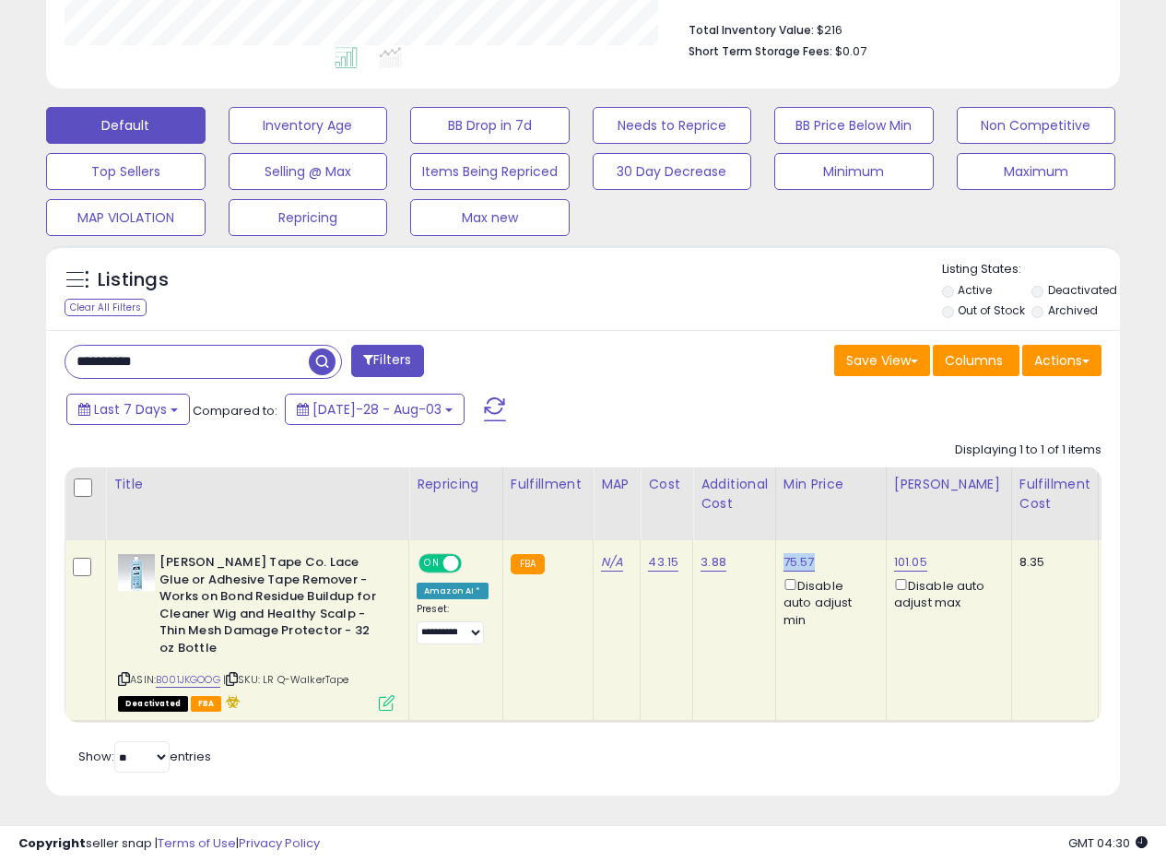
drag, startPoint x: 816, startPoint y: 560, endPoint x: 834, endPoint y: 419, distance: 142.3
click at [784, 565] on div "75.57 Disable auto adjust min" at bounding box center [828, 591] width 89 height 75
copy link "75.57"
drag, startPoint x: 189, startPoint y: 361, endPoint x: 0, endPoint y: 354, distance: 189.2
click at [0, 354] on div "**********" at bounding box center [583, 225] width 1166 height 1279
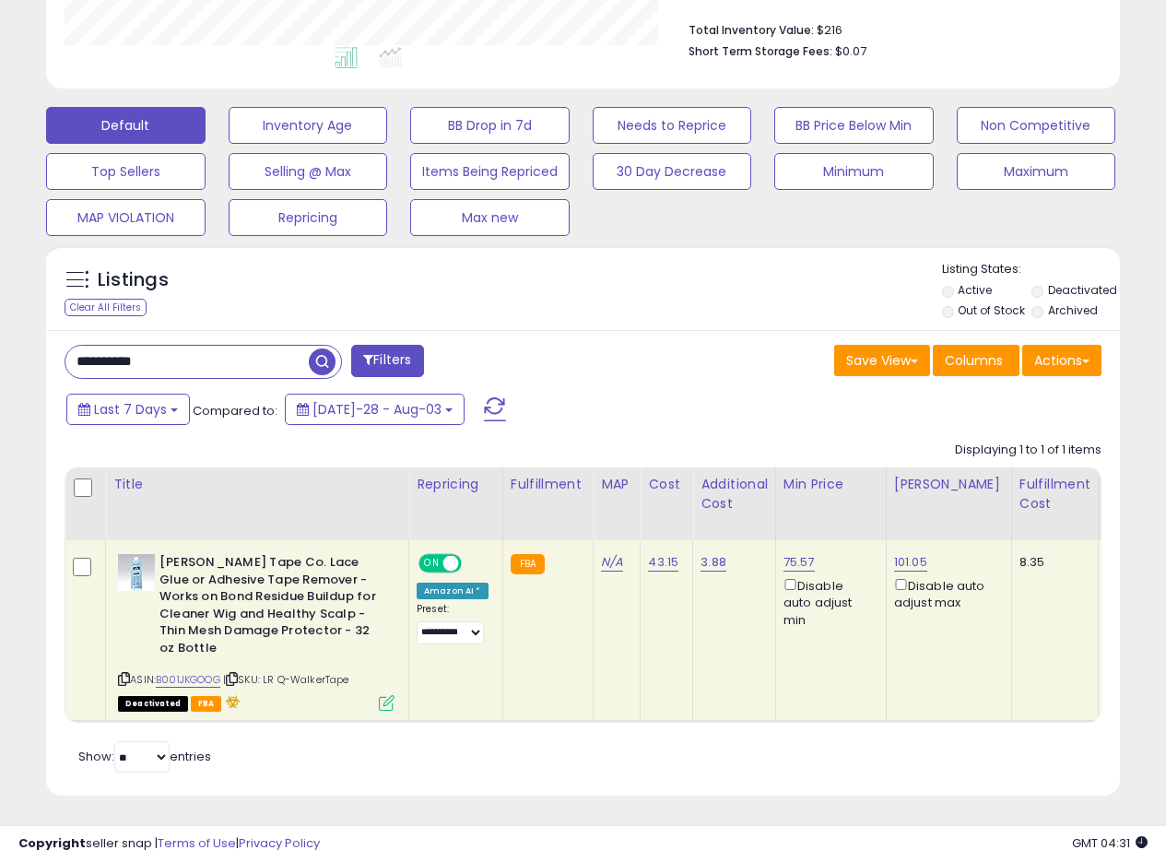
paste input "text"
click at [326, 361] on span "button" at bounding box center [322, 362] width 27 height 27
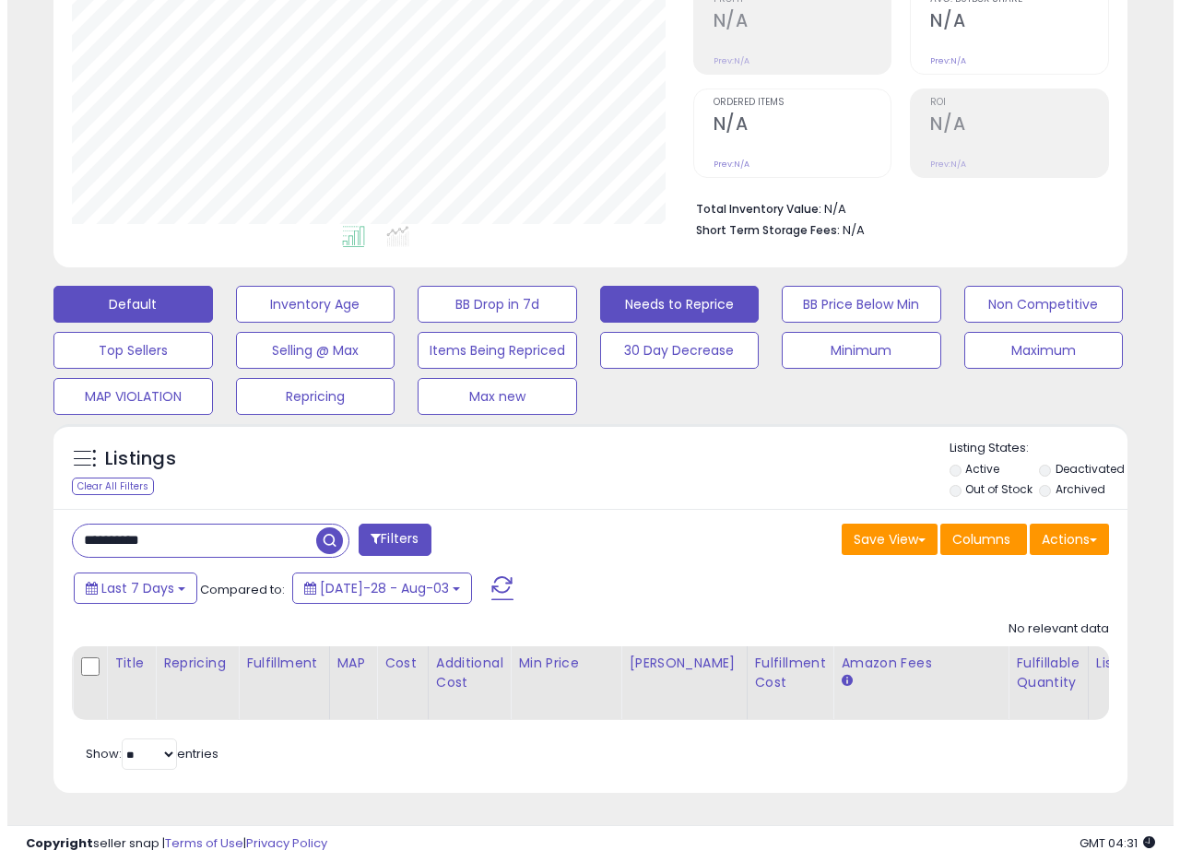
scroll to position [378, 621]
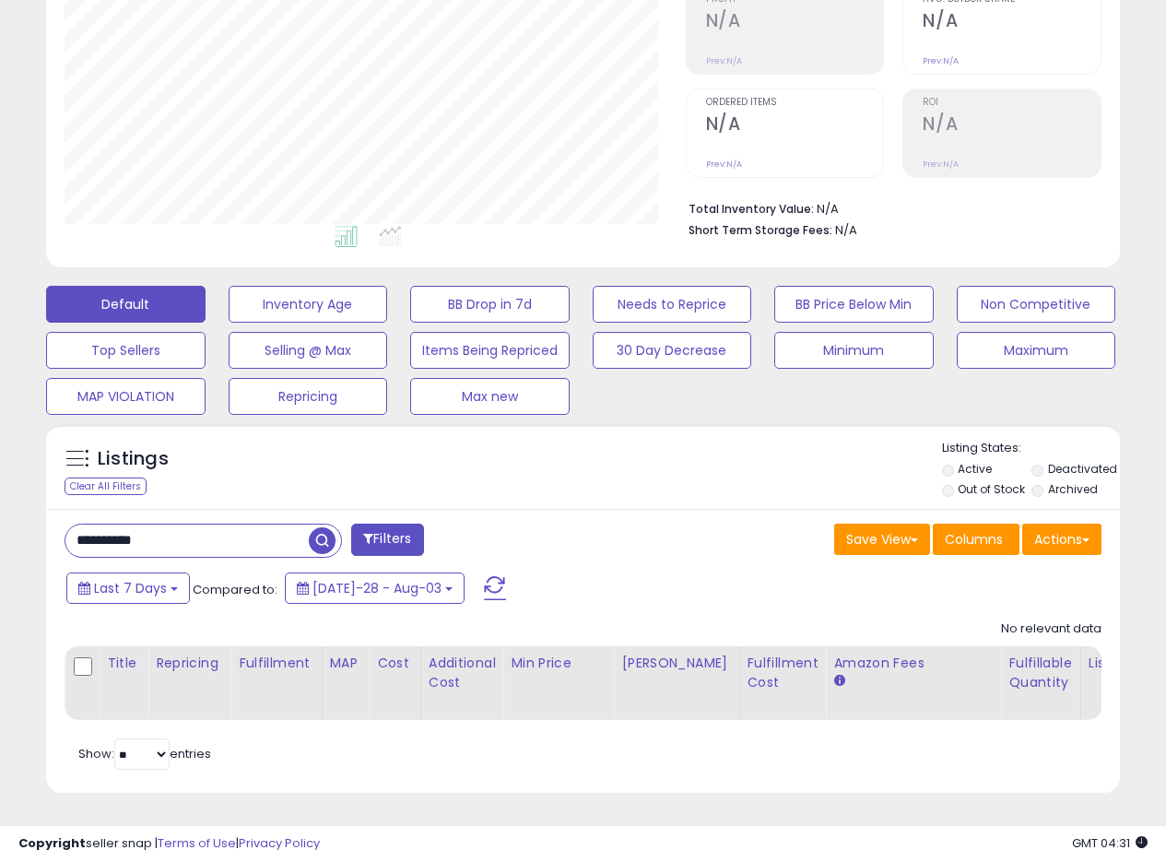
click at [330, 529] on span "button" at bounding box center [322, 540] width 27 height 27
drag, startPoint x: 180, startPoint y: 526, endPoint x: 15, endPoint y: 519, distance: 165.2
click at [38, 522] on div "Listings Clear All Filters" at bounding box center [583, 615] width 1102 height 401
paste input "text"
type input "**********"
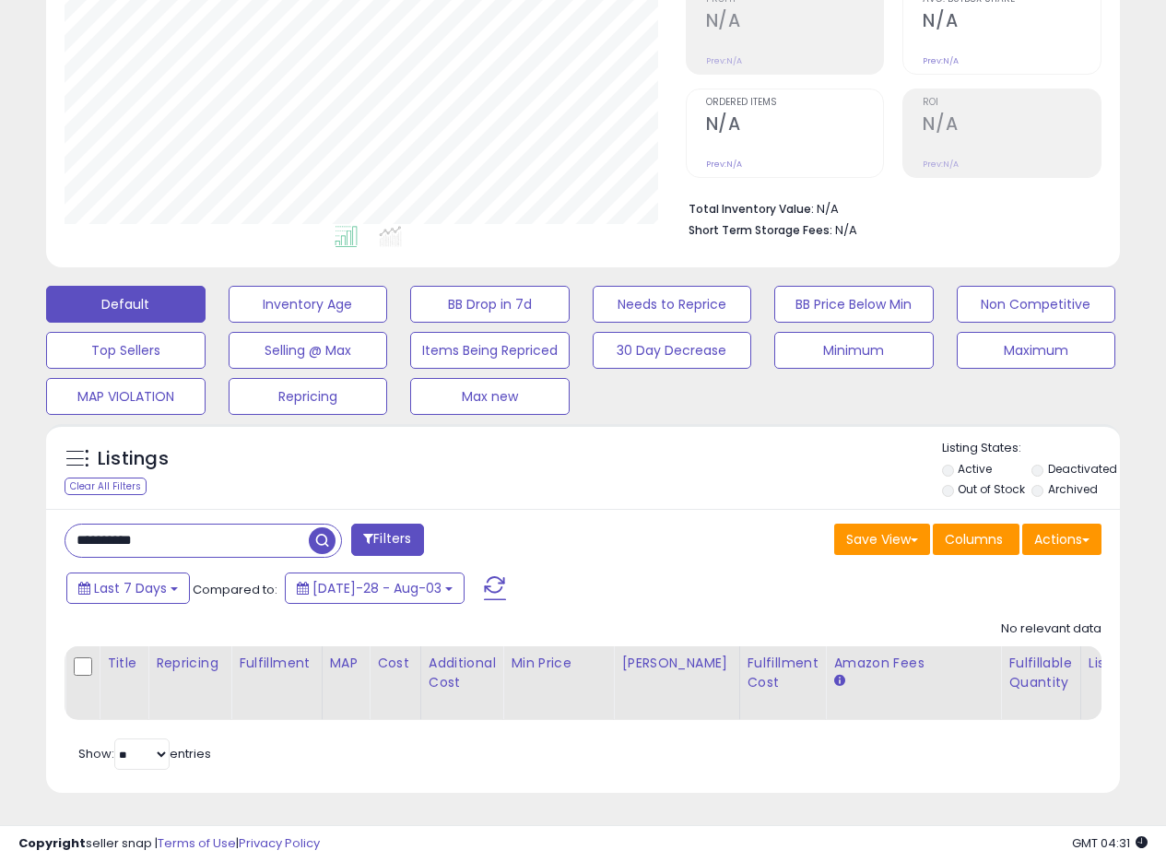
click at [314, 533] on span "button" at bounding box center [322, 540] width 27 height 27
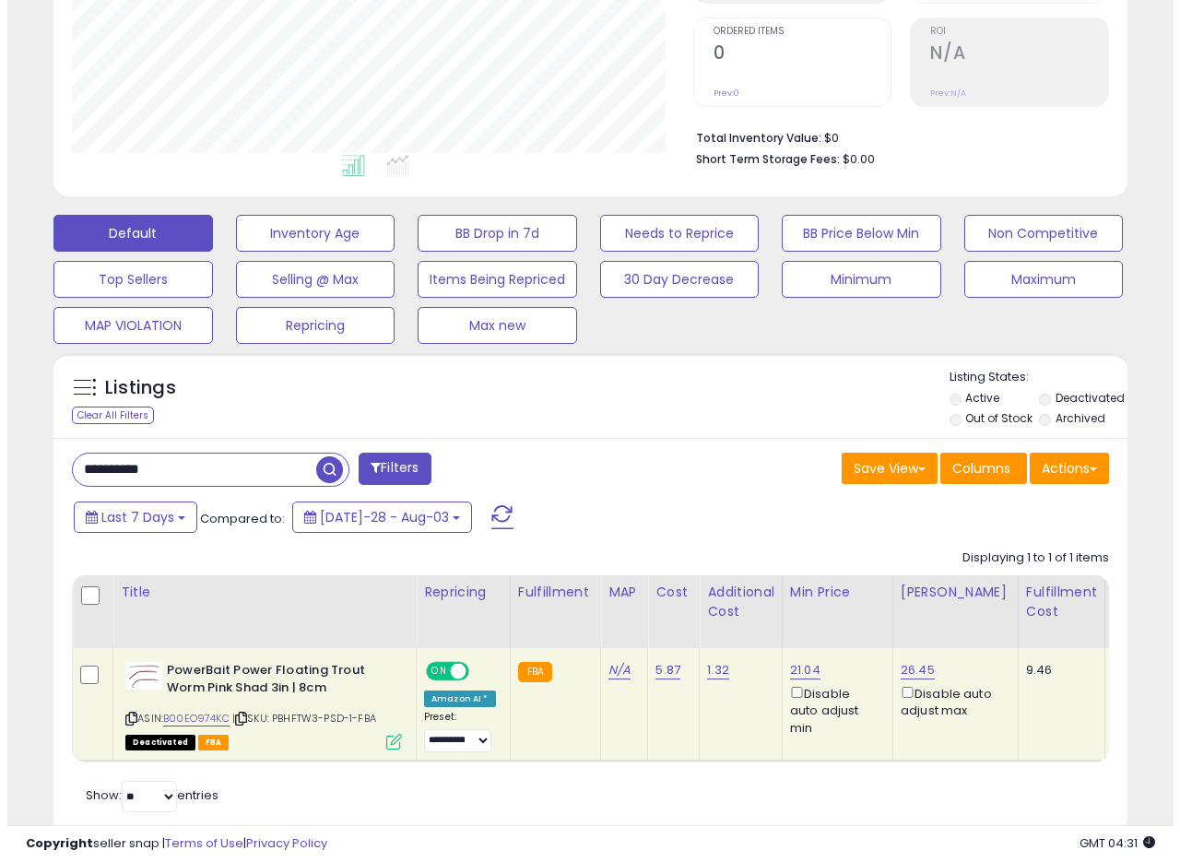
scroll to position [422, 0]
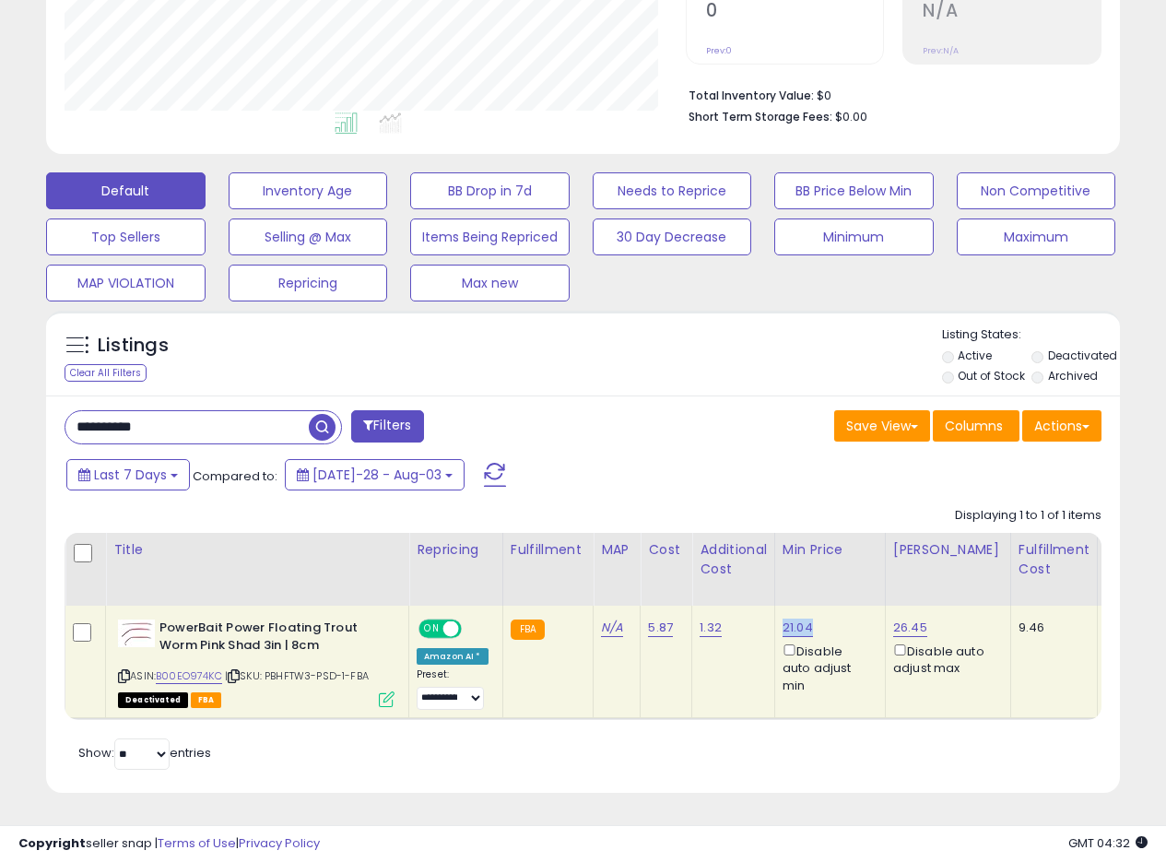
drag, startPoint x: 821, startPoint y: 610, endPoint x: 778, endPoint y: 614, distance: 42.6
click at [783, 620] on div "21.04 Disable auto adjust min" at bounding box center [827, 657] width 89 height 75
click at [383, 692] on icon at bounding box center [387, 700] width 16 height 16
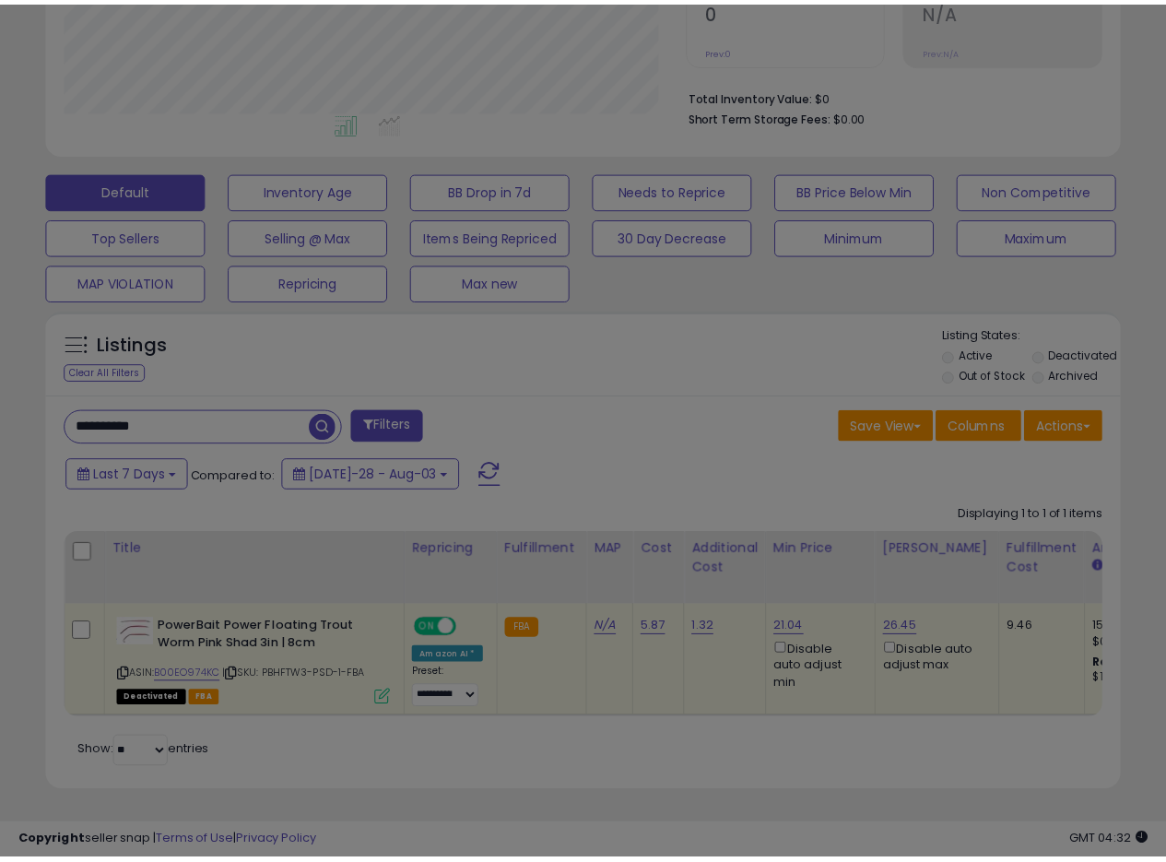
scroll to position [378, 629]
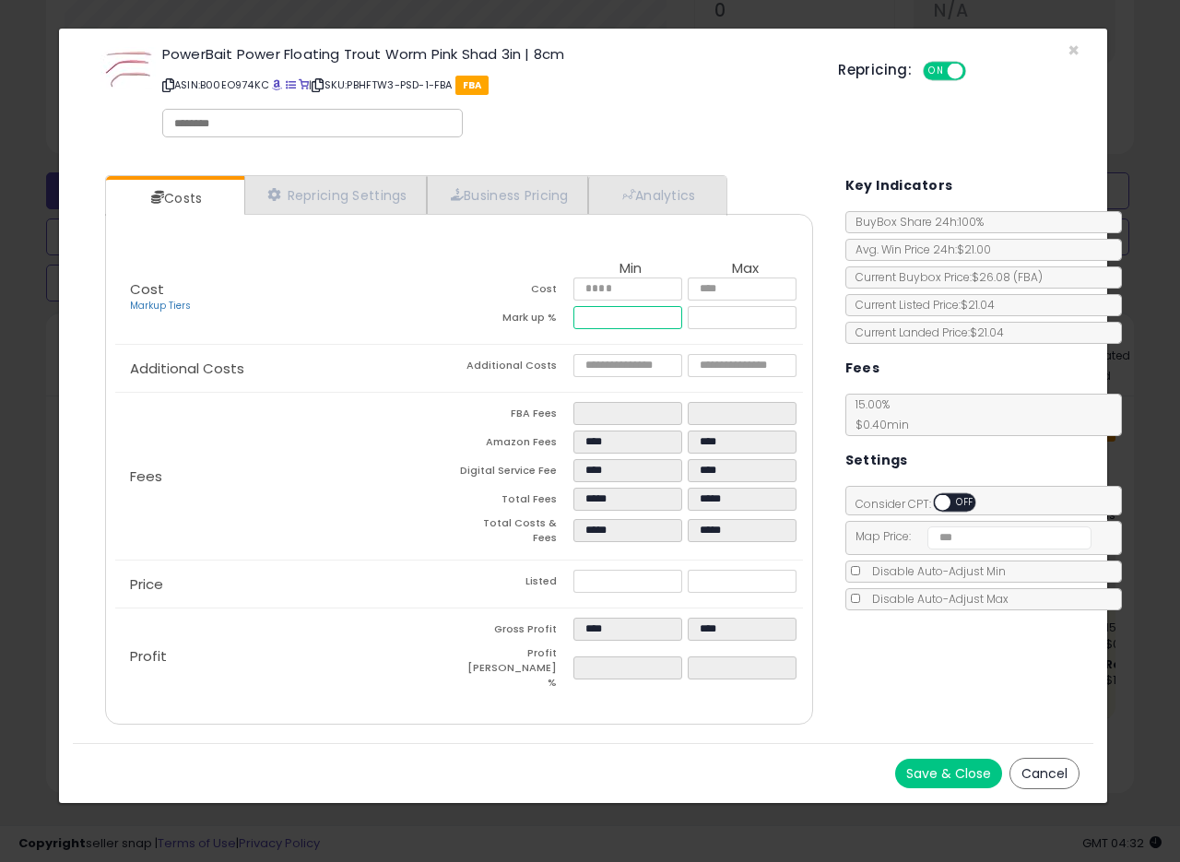
drag, startPoint x: 615, startPoint y: 317, endPoint x: 607, endPoint y: 323, distance: 10.0
click at [607, 323] on input "*****" at bounding box center [627, 317] width 109 height 23
type input "*****"
click at [434, 392] on div "Cost Markup Tiers Min Max Cost **** **** Mark up % ***** ***** Additional Costs…" at bounding box center [458, 479] width 715 height 454
drag, startPoint x: 611, startPoint y: 575, endPoint x: 602, endPoint y: 579, distance: 9.9
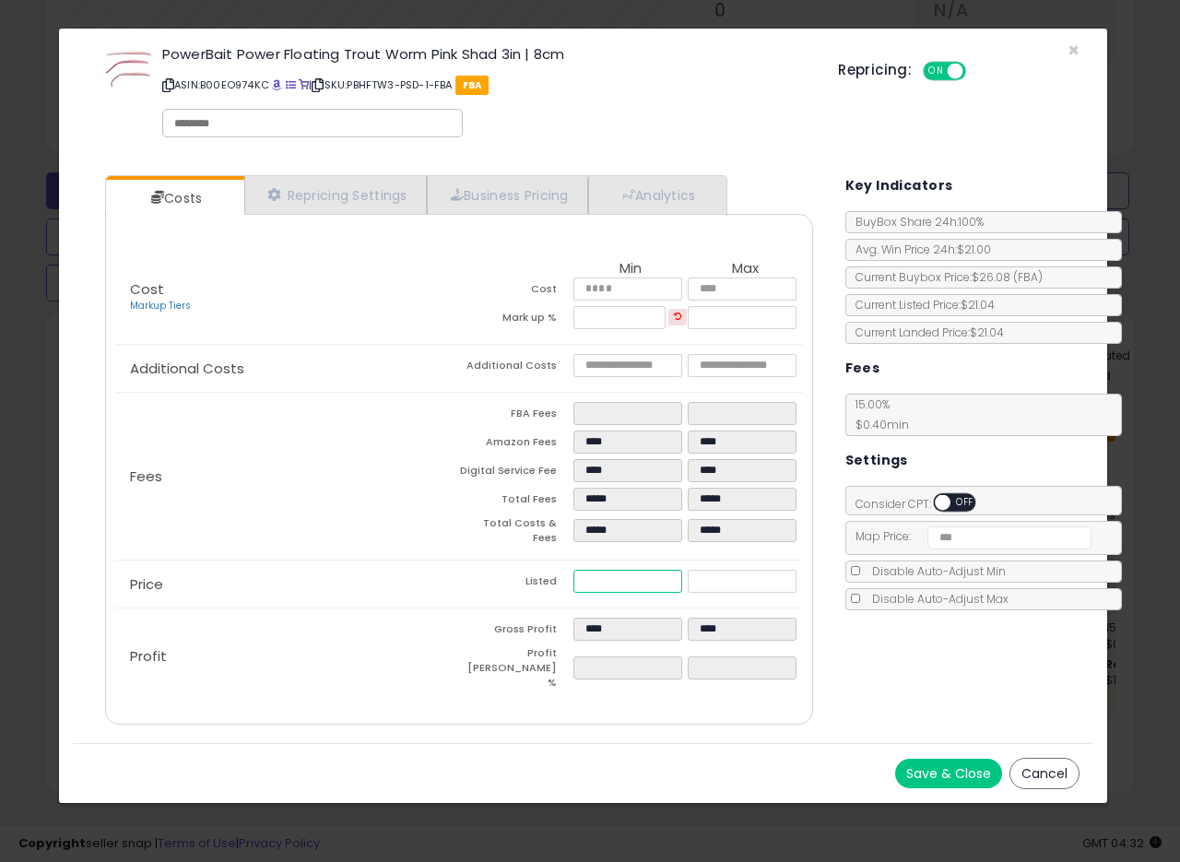
click at [602, 579] on input "*****" at bounding box center [627, 581] width 109 height 23
type input "****"
type input "*****"
type input "****"
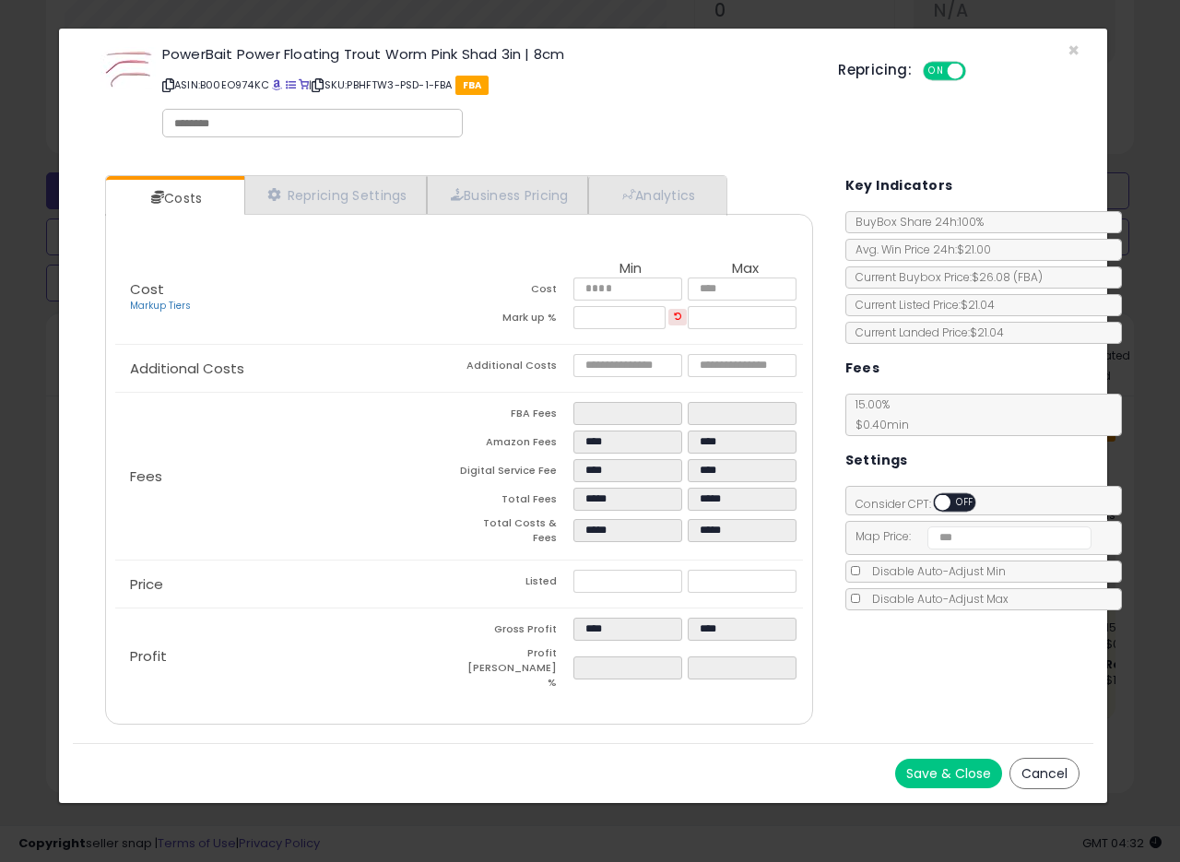
type input "*****"
type input "****"
click at [420, 521] on div "Fees FBA Fees **** **** Amazon Fees **** **** Digital Service Fee **** **** Tot…" at bounding box center [458, 476] width 687 height 167
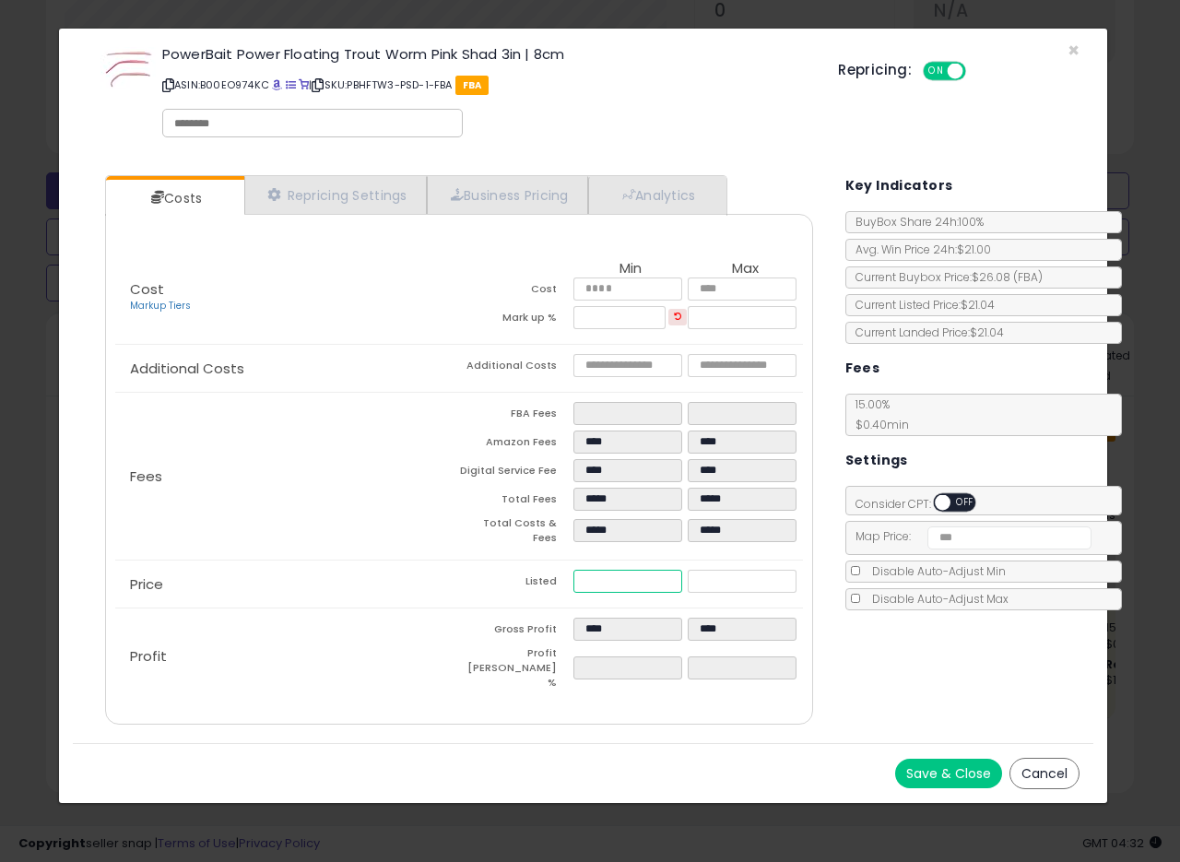
drag, startPoint x: 626, startPoint y: 573, endPoint x: 503, endPoint y: 575, distance: 123.6
click at [509, 576] on tr "Listed ***** *****" at bounding box center [631, 584] width 344 height 29
click at [930, 759] on button "Save & Close" at bounding box center [948, 774] width 107 height 30
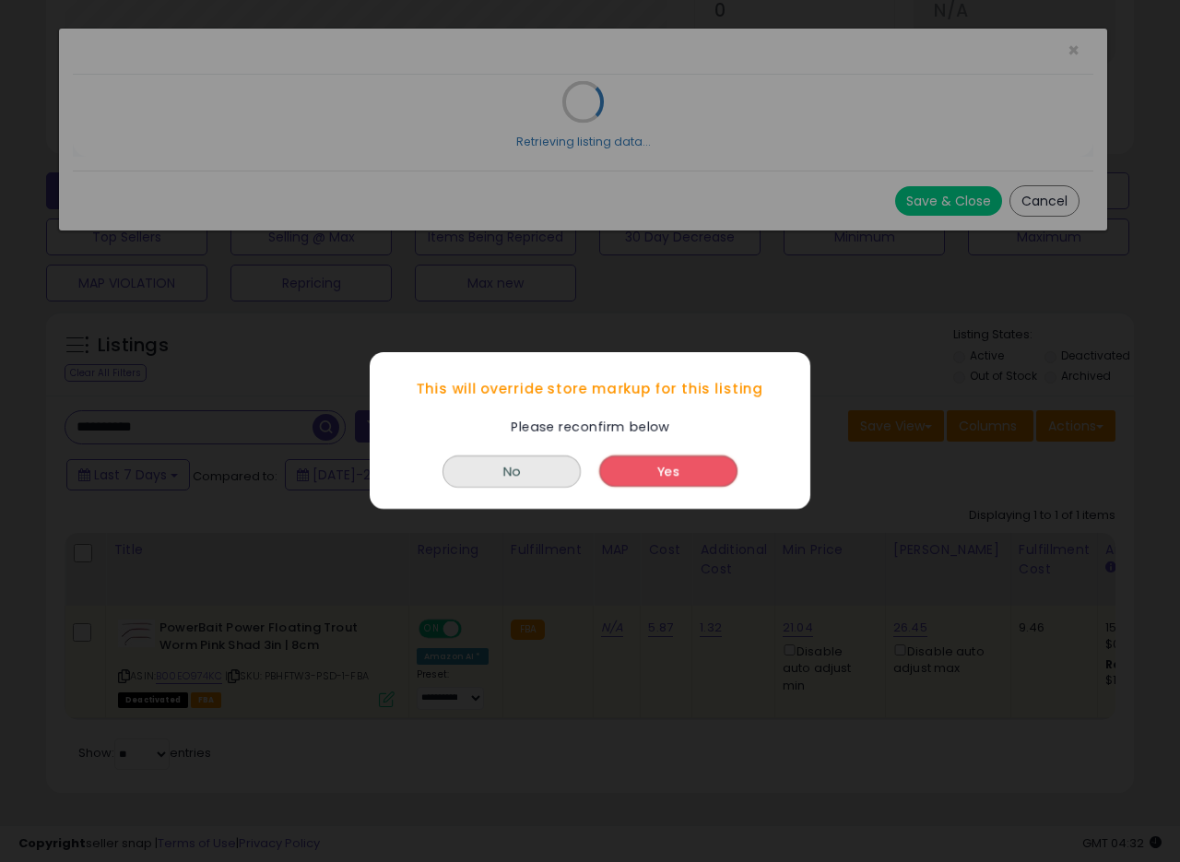
click at [692, 468] on button "Yes" at bounding box center [668, 471] width 138 height 31
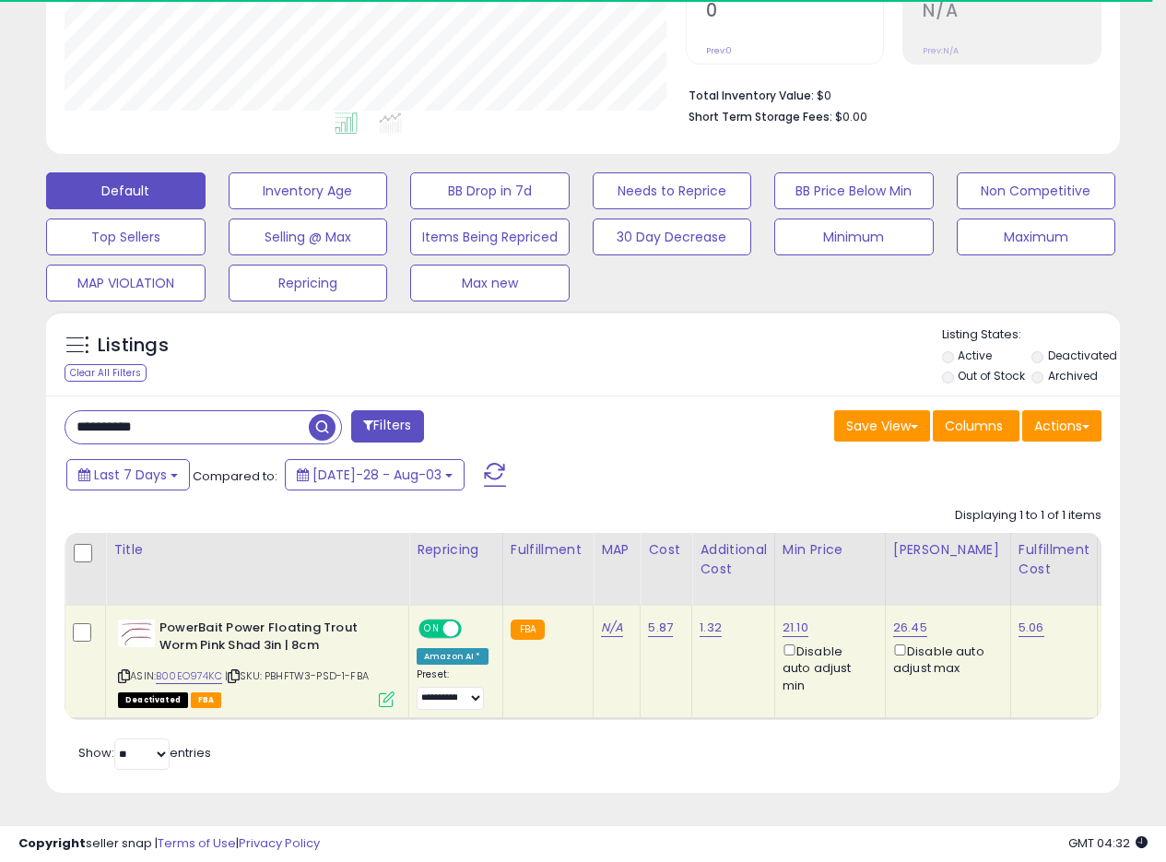
scroll to position [921647, 921403]
click at [794, 619] on link "21.10" at bounding box center [796, 628] width 26 height 18
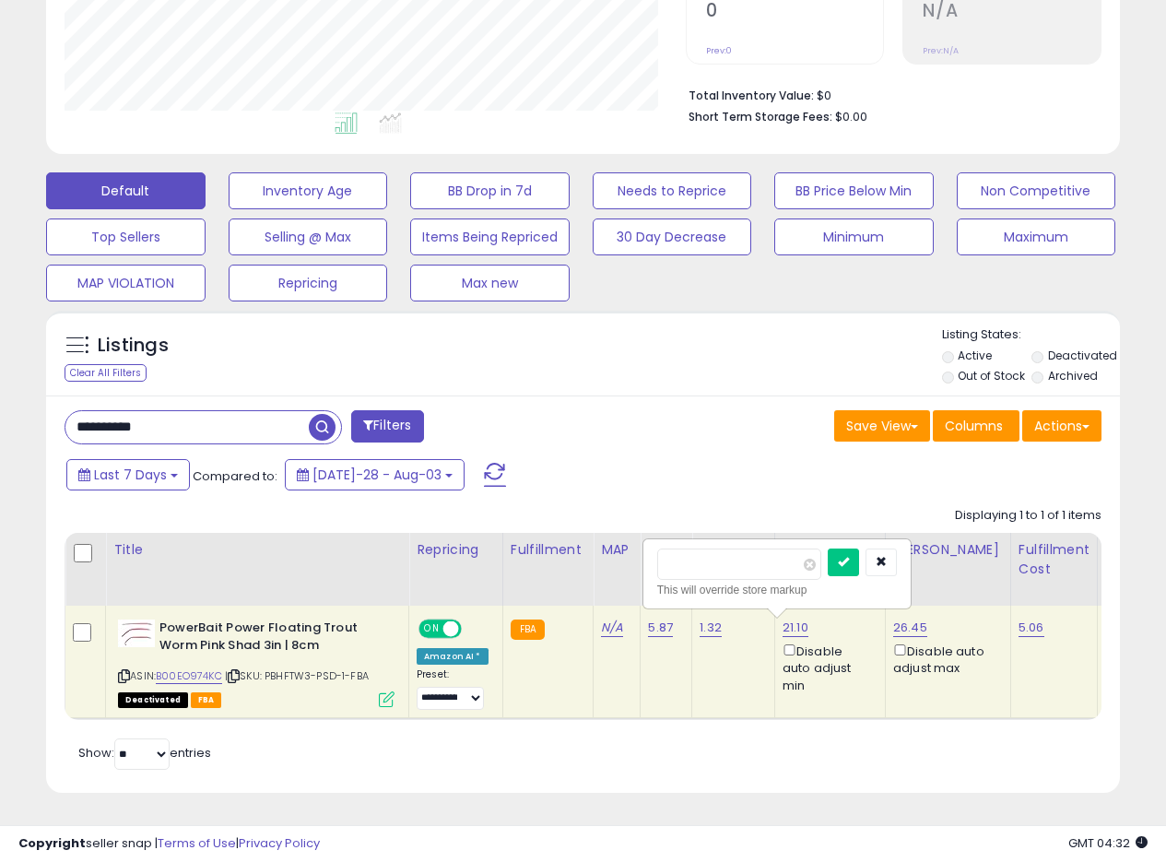
drag, startPoint x: 702, startPoint y: 548, endPoint x: 725, endPoint y: 548, distance: 23.1
click at [725, 549] on input "*****" at bounding box center [739, 564] width 164 height 31
drag, startPoint x: 712, startPoint y: 546, endPoint x: 579, endPoint y: 552, distance: 132.9
type input "*****"
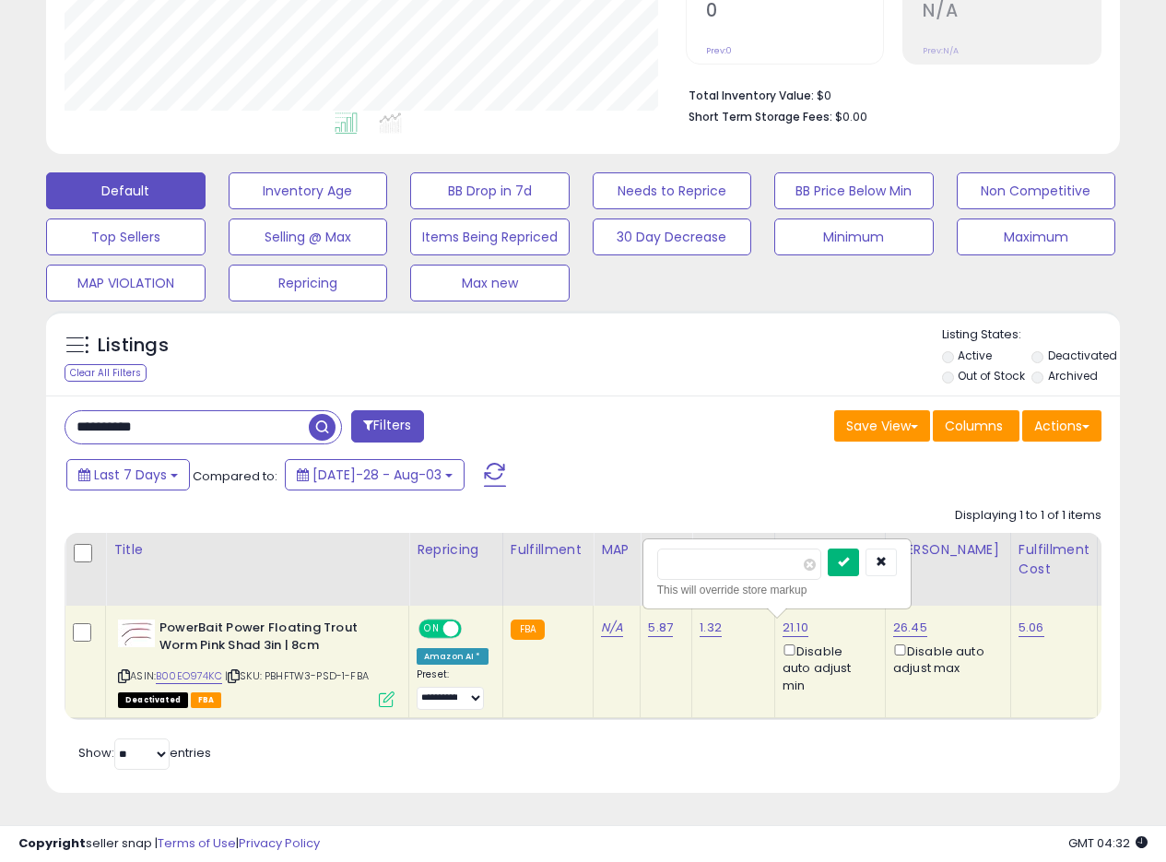
click at [849, 556] on icon "submit" at bounding box center [843, 561] width 11 height 11
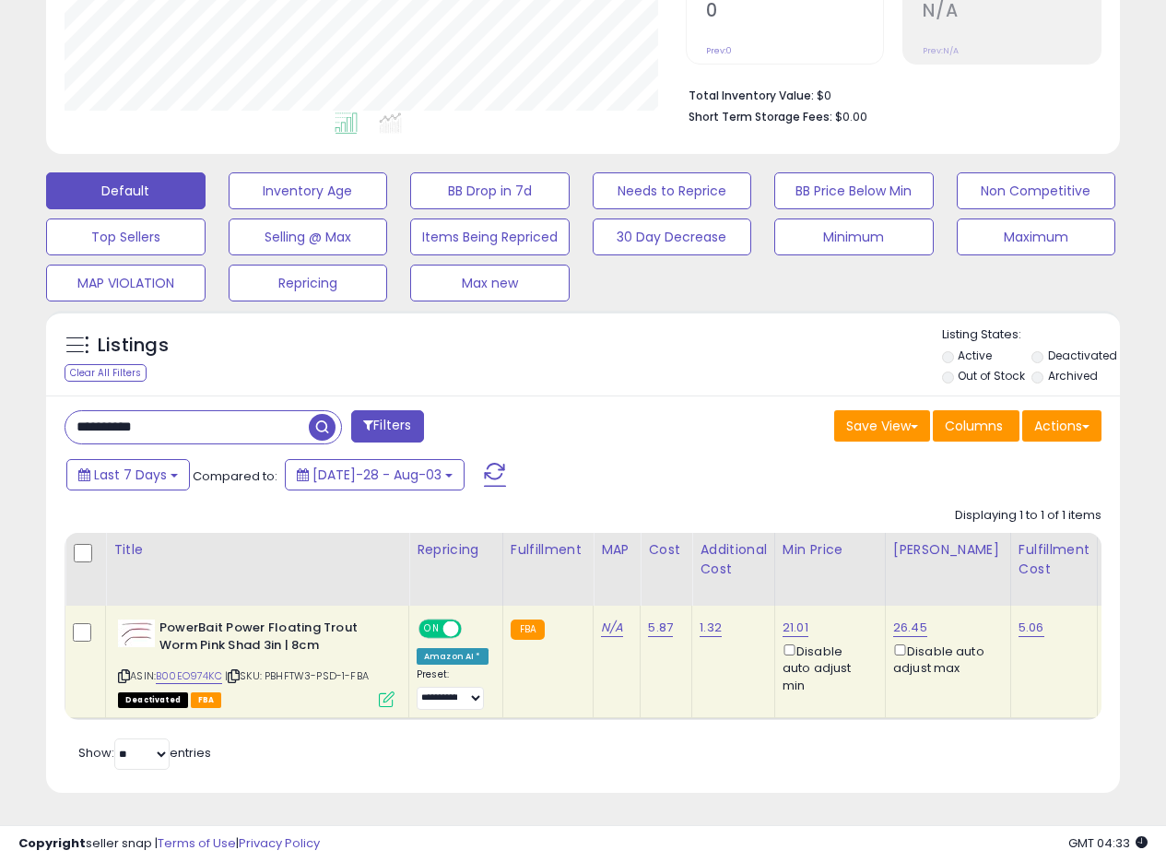
drag, startPoint x: 1, startPoint y: 411, endPoint x: 0, endPoint y: 401, distance: 10.2
click at [0, 407] on div "**********" at bounding box center [583, 256] width 1166 height 1211
paste input "text"
click at [325, 414] on span "button" at bounding box center [322, 427] width 27 height 27
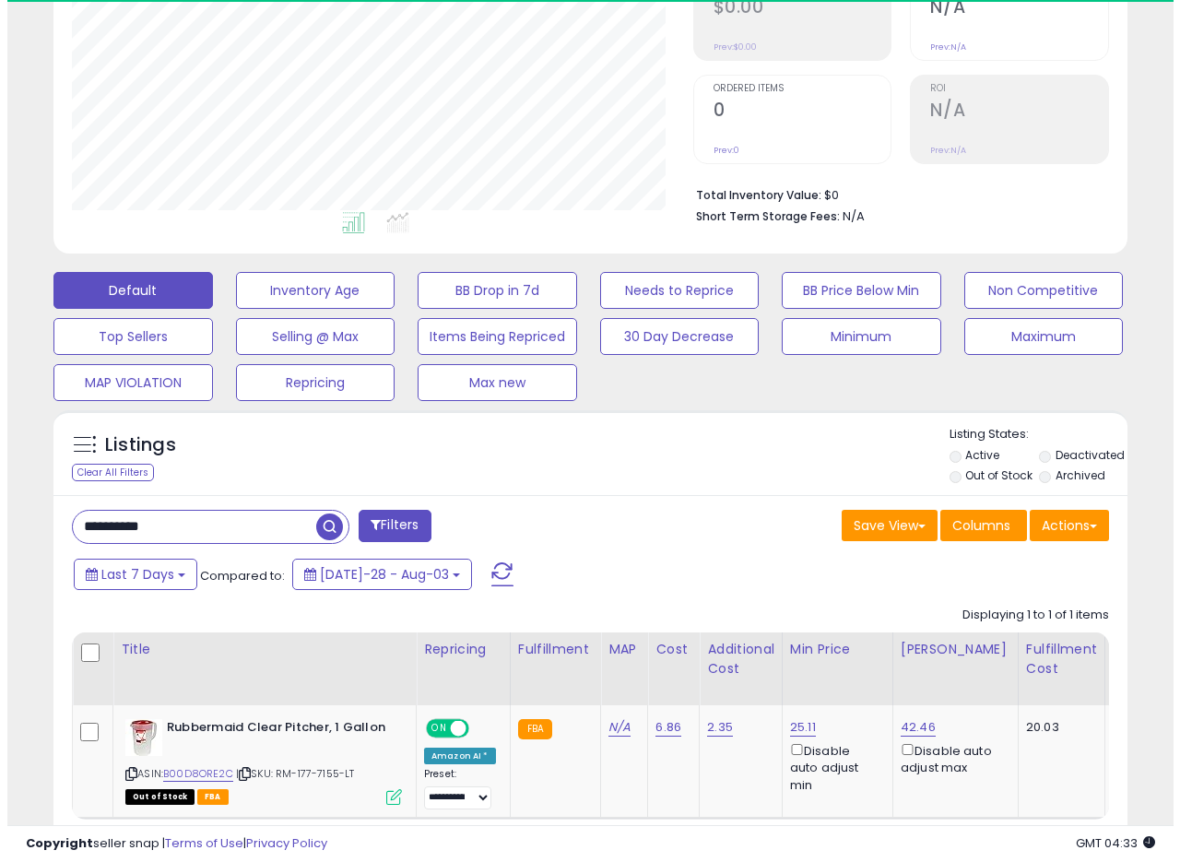
scroll to position [378, 621]
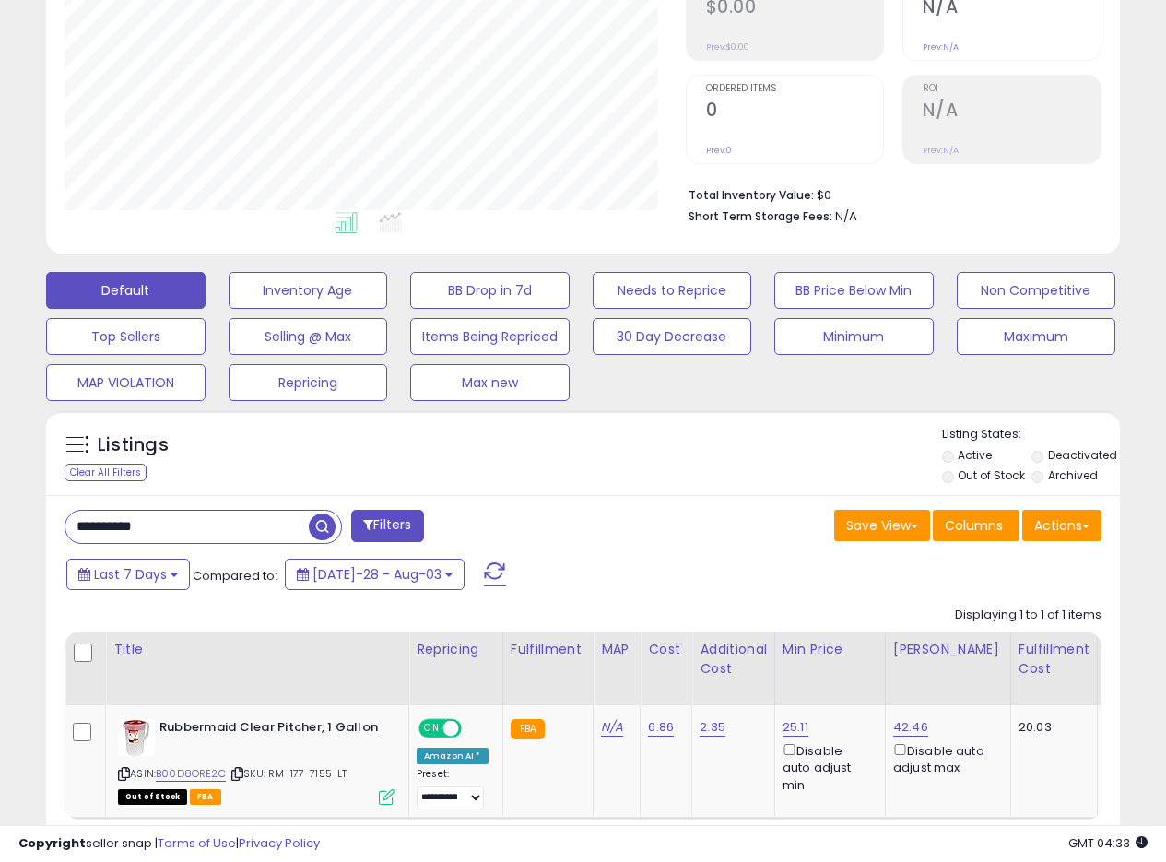
drag, startPoint x: 196, startPoint y: 522, endPoint x: 33, endPoint y: 507, distance: 163.9
click at [37, 508] on div "Listings Clear All Filters" at bounding box center [583, 658] width 1102 height 514
paste input "text"
click at [334, 523] on span "button" at bounding box center [322, 527] width 27 height 27
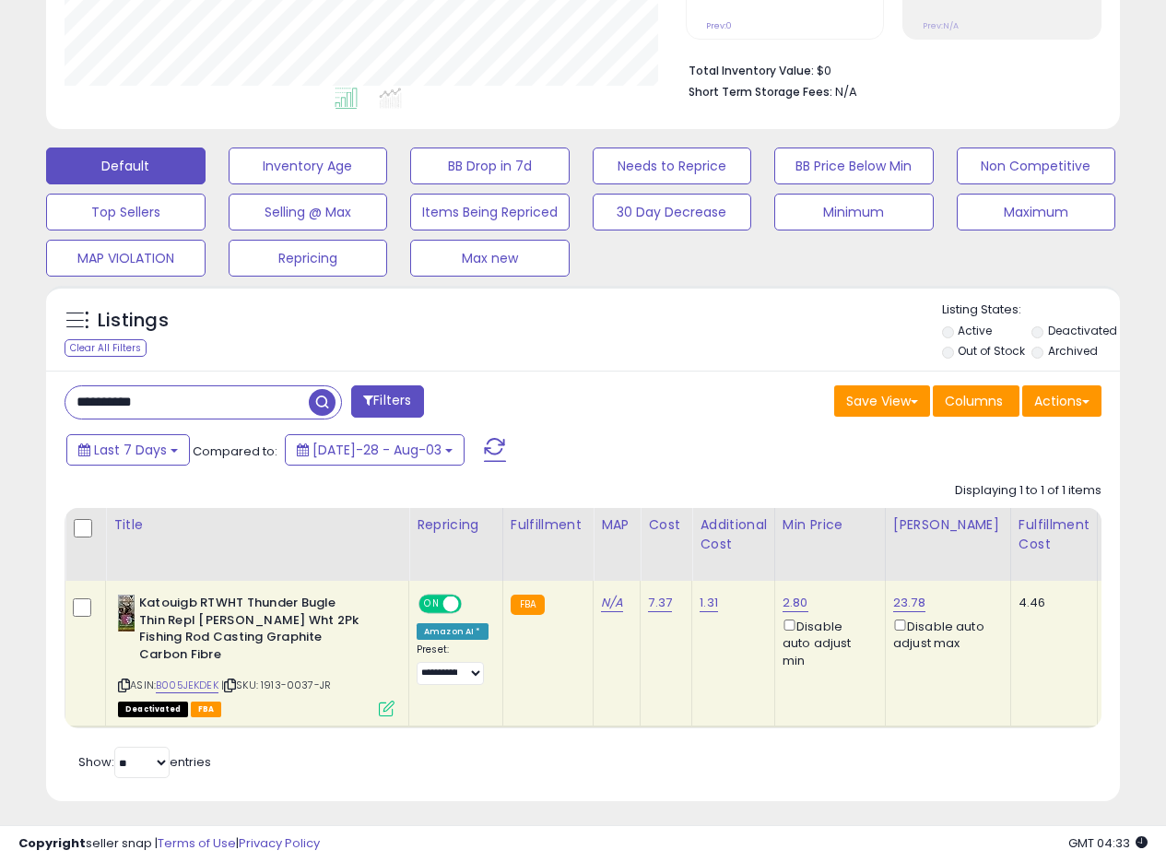
scroll to position [438, 0]
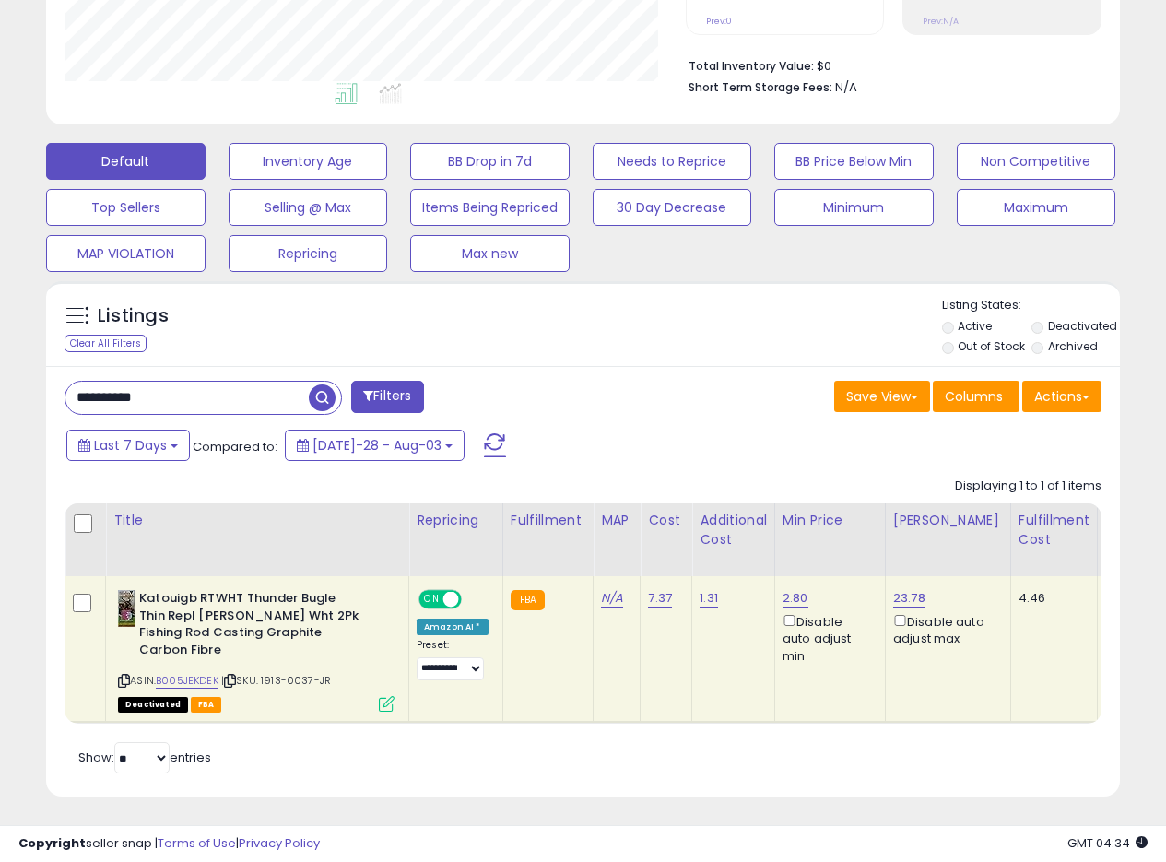
drag, startPoint x: 188, startPoint y: 393, endPoint x: 0, endPoint y: 369, distance: 189.6
click at [0, 372] on div "**********" at bounding box center [583, 244] width 1166 height 1244
paste input "text"
type input "**********"
click at [330, 399] on span "button" at bounding box center [322, 397] width 27 height 27
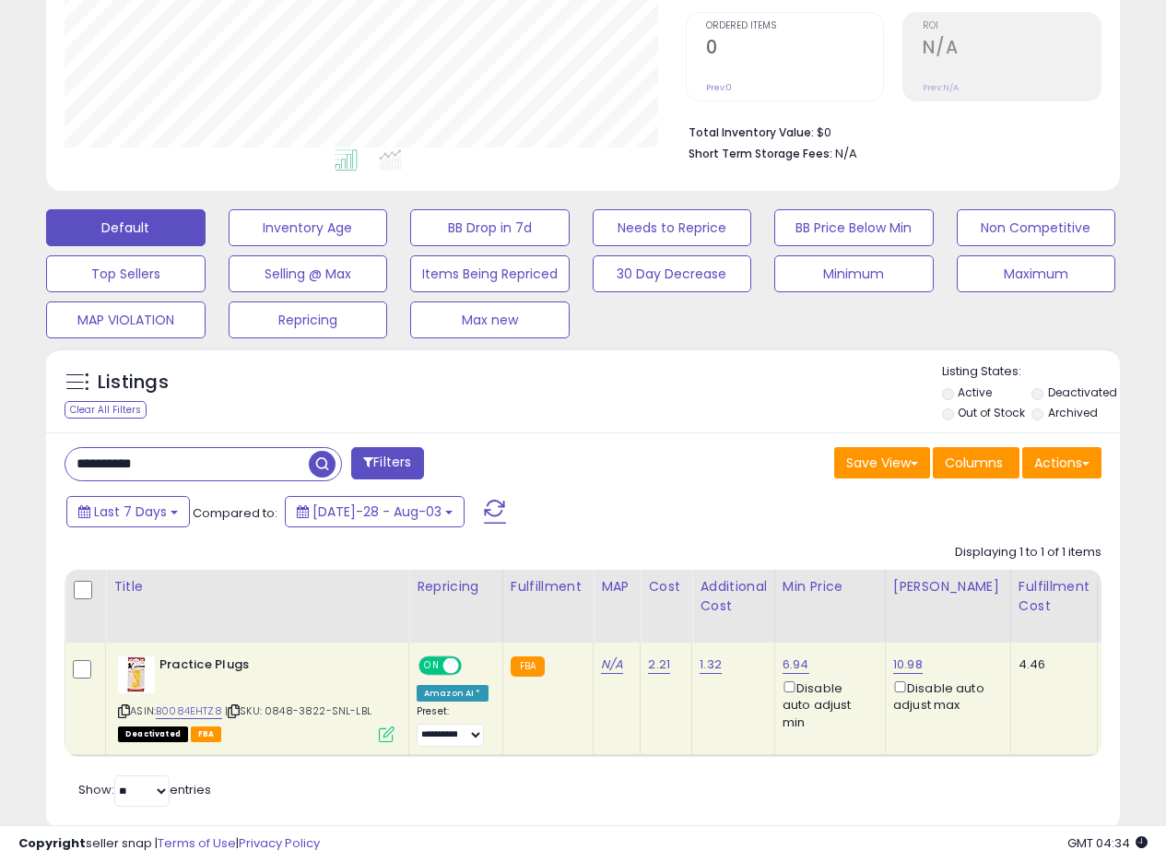
scroll to position [422, 0]
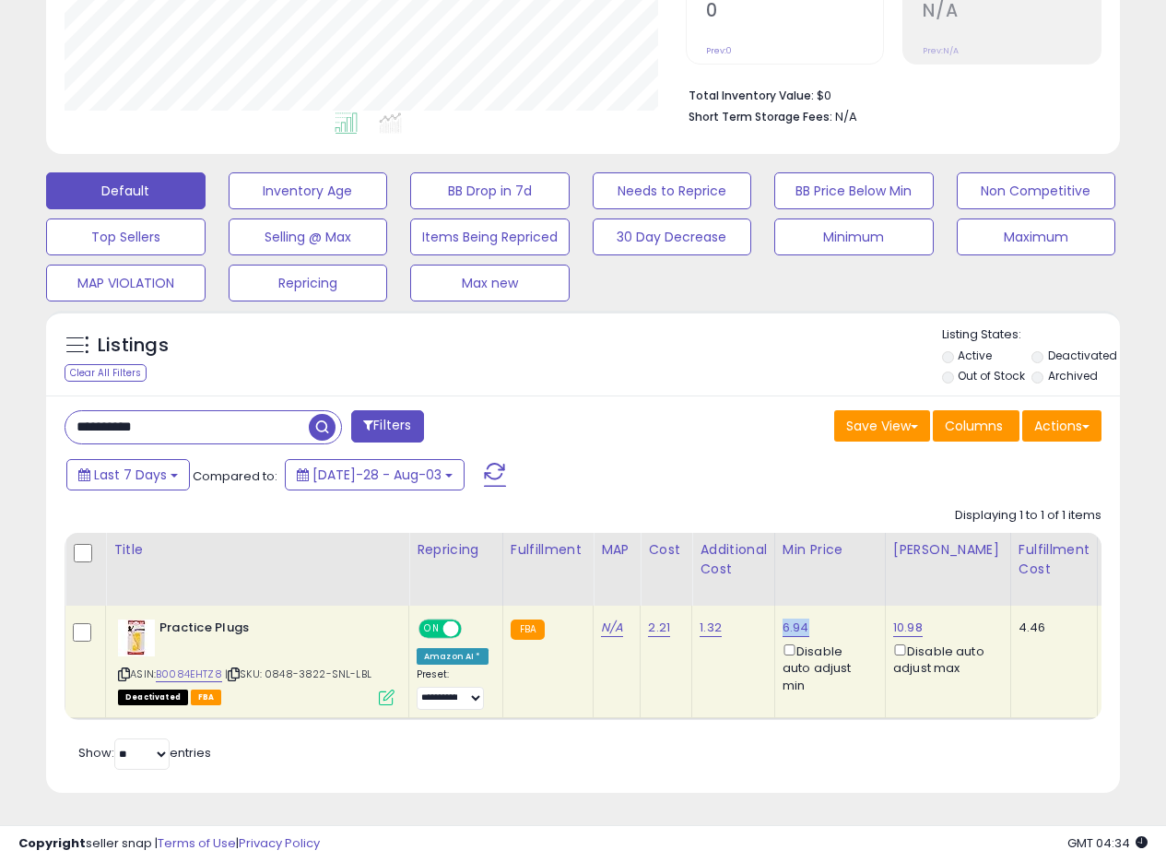
drag, startPoint x: 821, startPoint y: 609, endPoint x: 781, endPoint y: 611, distance: 39.7
click at [783, 620] on div "6.94 Disable auto adjust min" at bounding box center [827, 657] width 89 height 75
copy link "6.94"
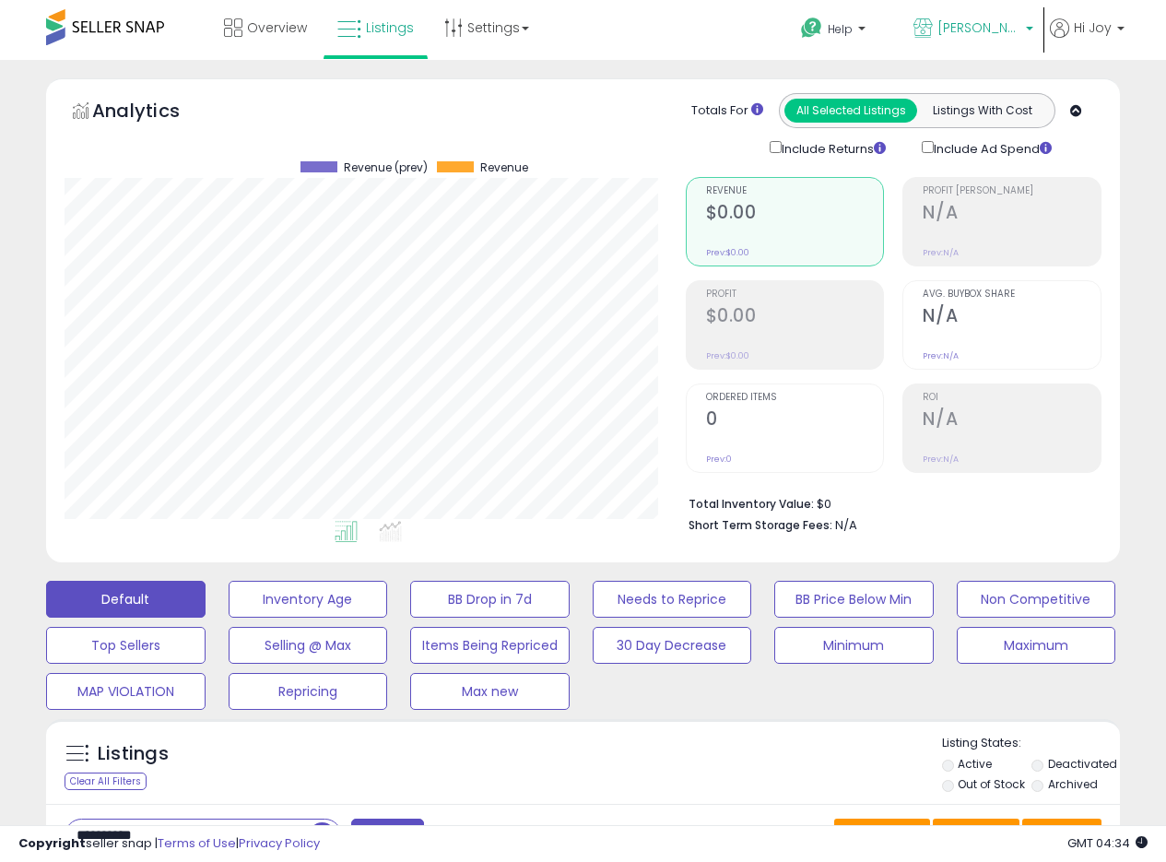
click at [1000, 5] on link "[PERSON_NAME] CA" at bounding box center [974, 30] width 148 height 60
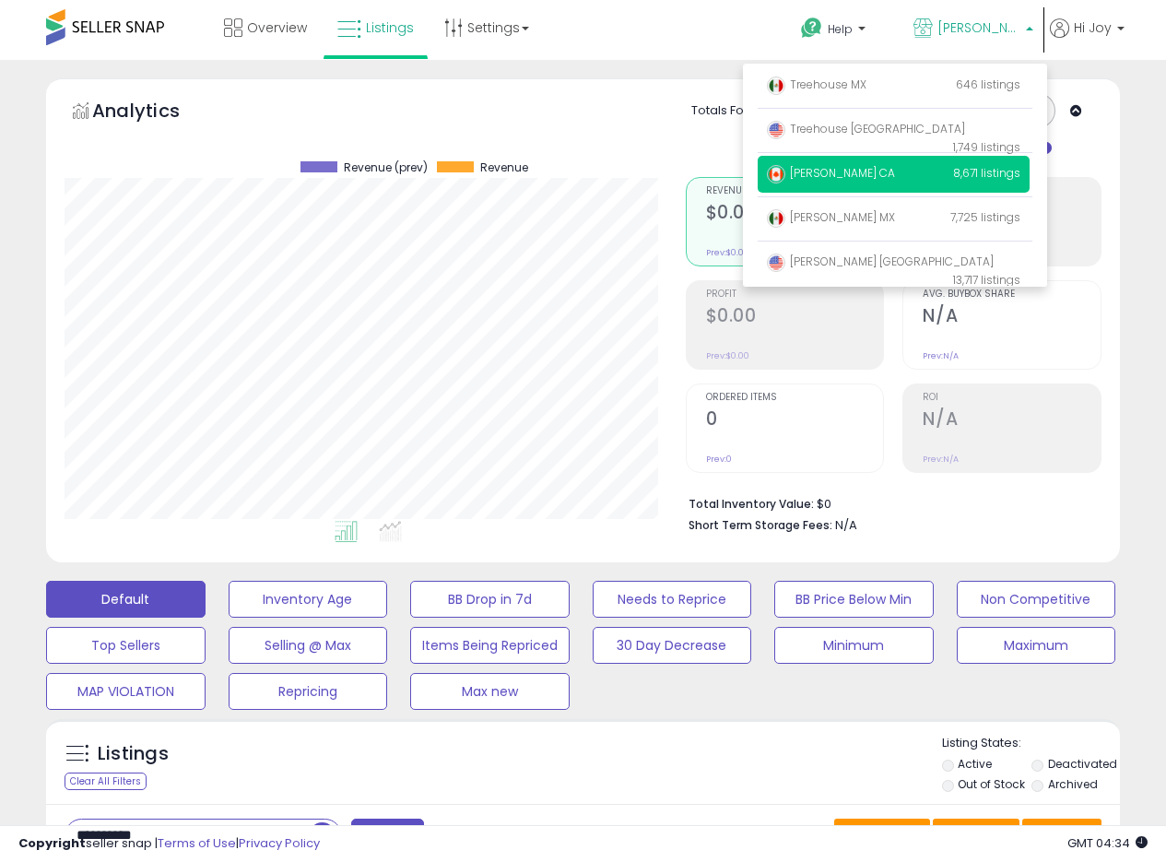
click at [984, 23] on span "[PERSON_NAME] CA" at bounding box center [979, 27] width 83 height 18
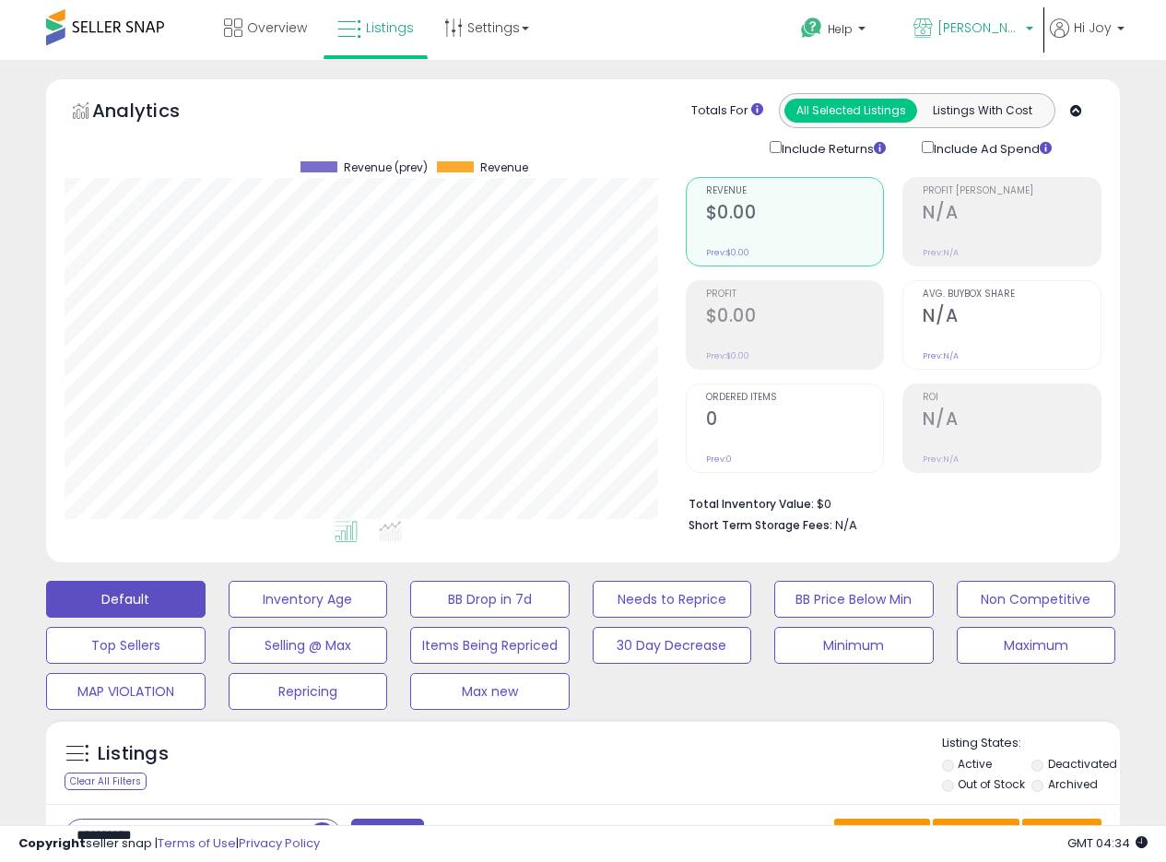
click at [987, 21] on span "[PERSON_NAME] CA" at bounding box center [979, 27] width 83 height 18
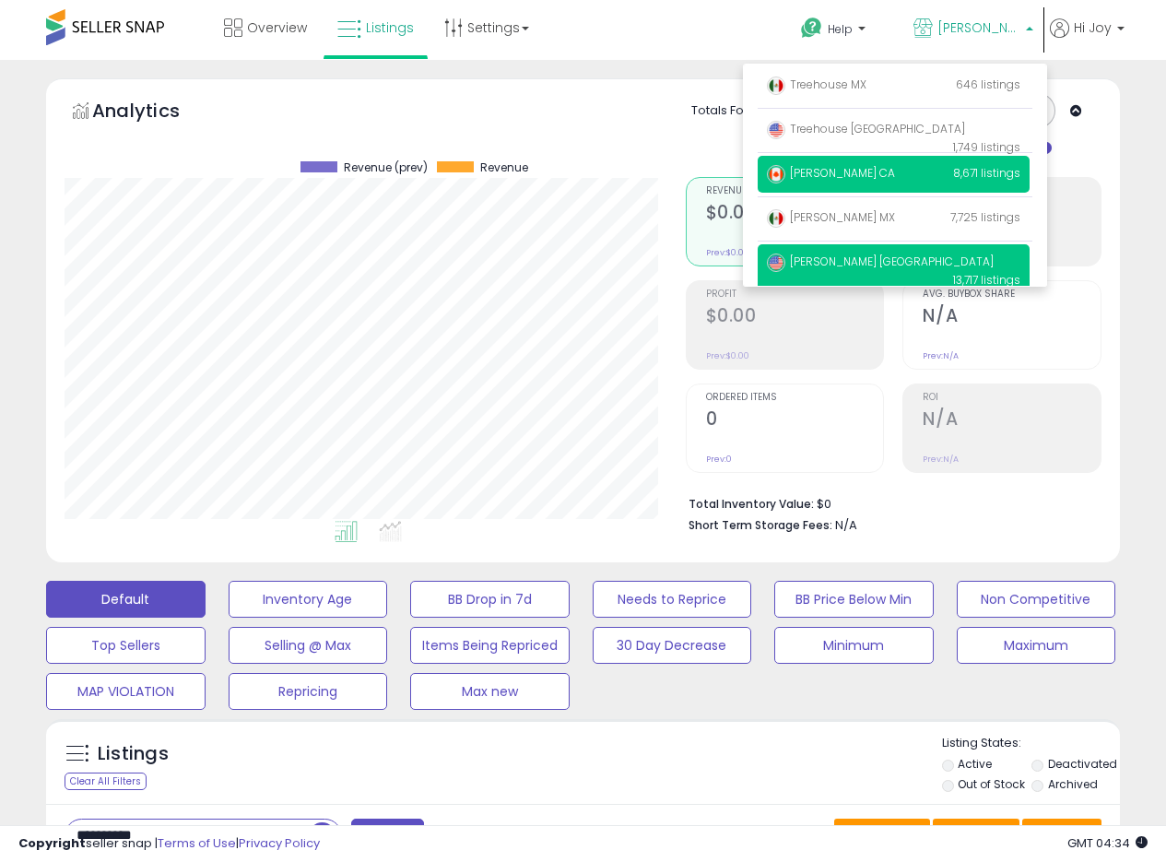
click at [816, 264] on span "[PERSON_NAME] [GEOGRAPHIC_DATA]" at bounding box center [880, 262] width 227 height 16
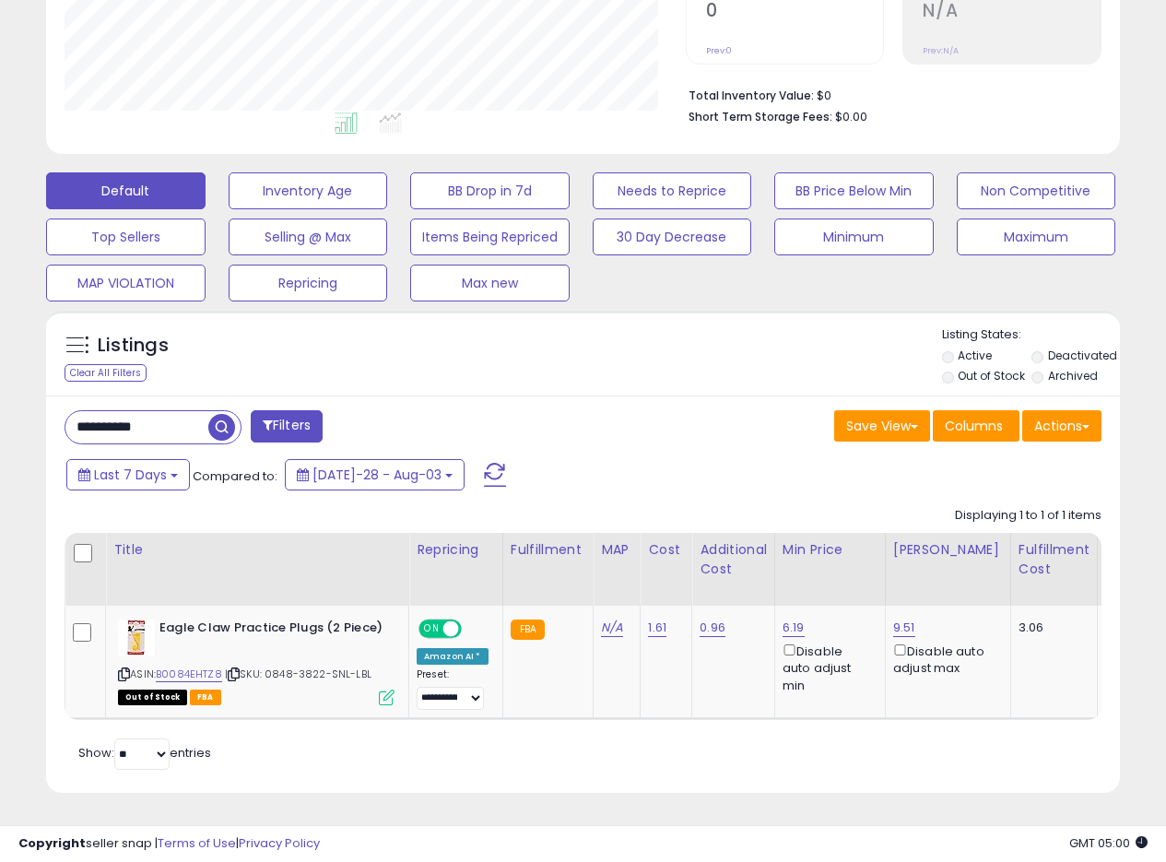
scroll to position [422, 0]
click at [597, 410] on div "Save View Save As New View Update Current View Columns Actions Import Export Vi…" at bounding box center [850, 428] width 533 height 36
drag, startPoint x: 169, startPoint y: 406, endPoint x: 48, endPoint y: 405, distance: 120.8
click at [48, 405] on div "**********" at bounding box center [583, 594] width 1074 height 397
paste input "text"
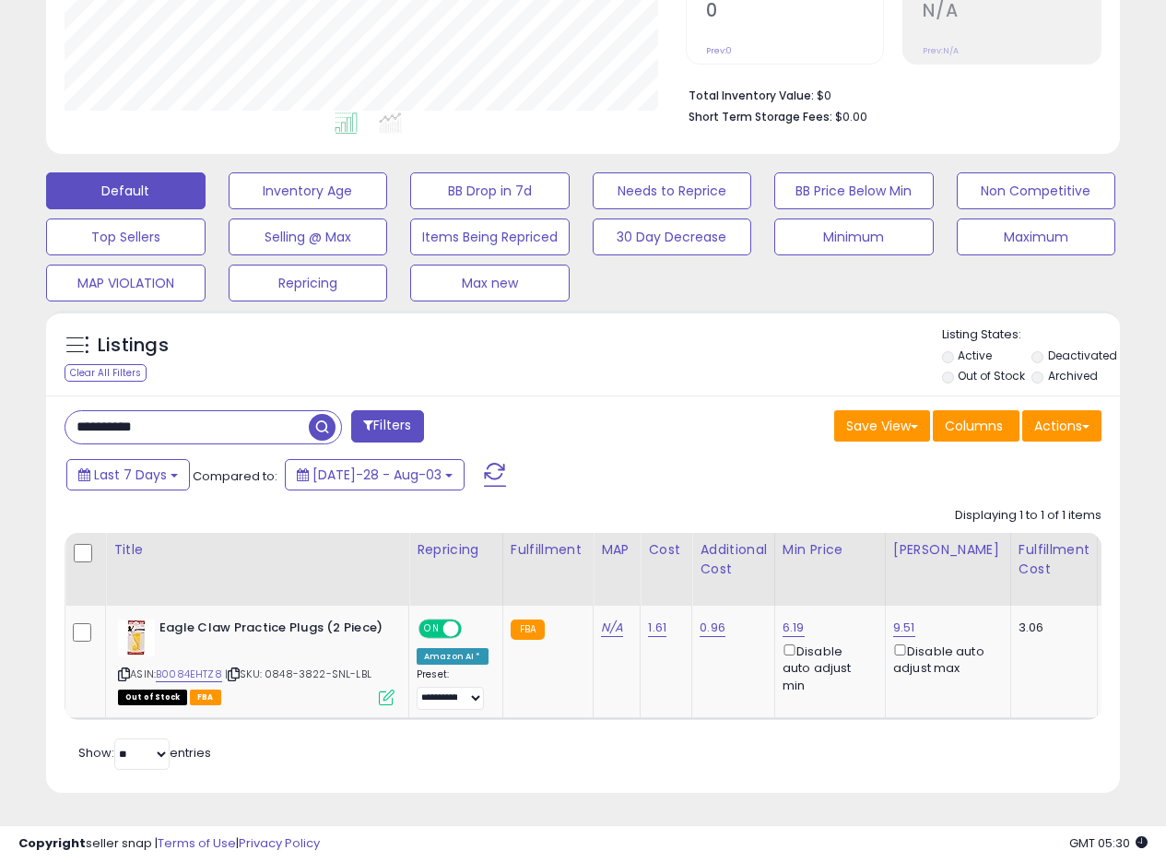
click at [321, 414] on span "button" at bounding box center [322, 427] width 27 height 27
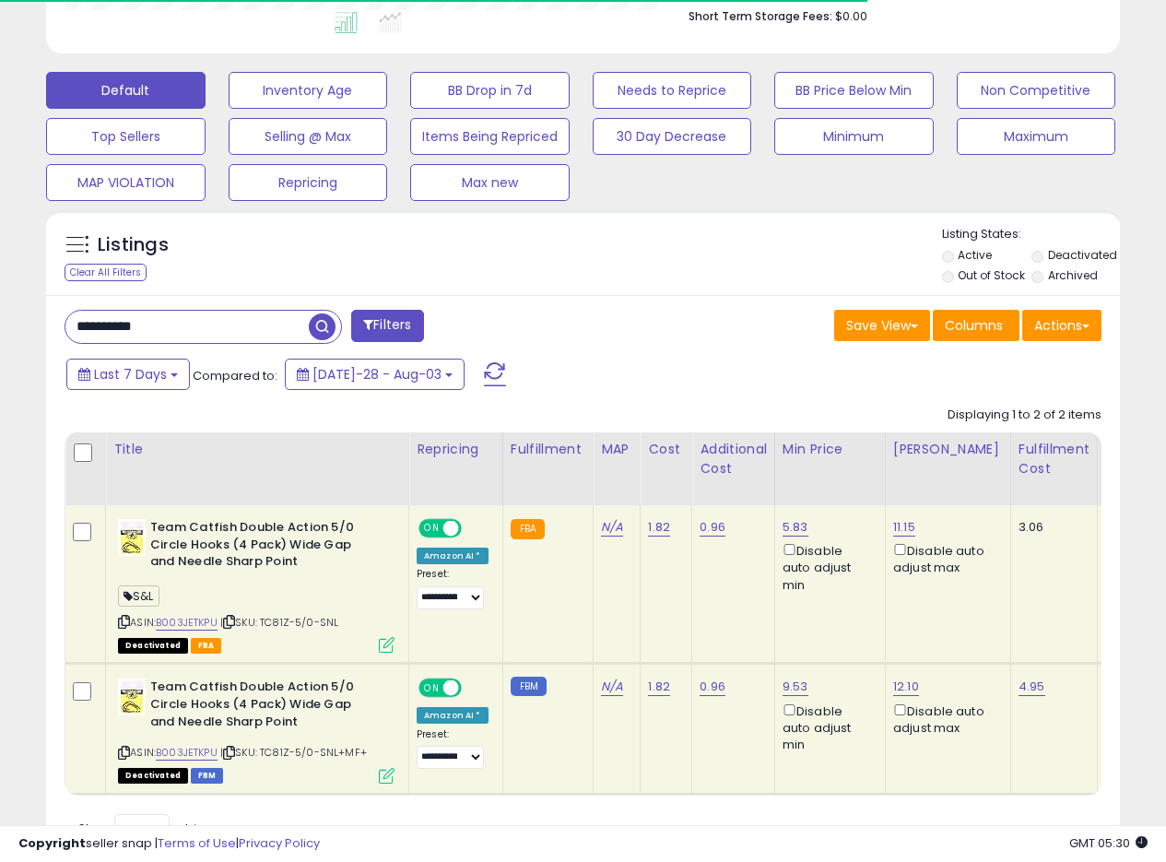
scroll to position [598, 0]
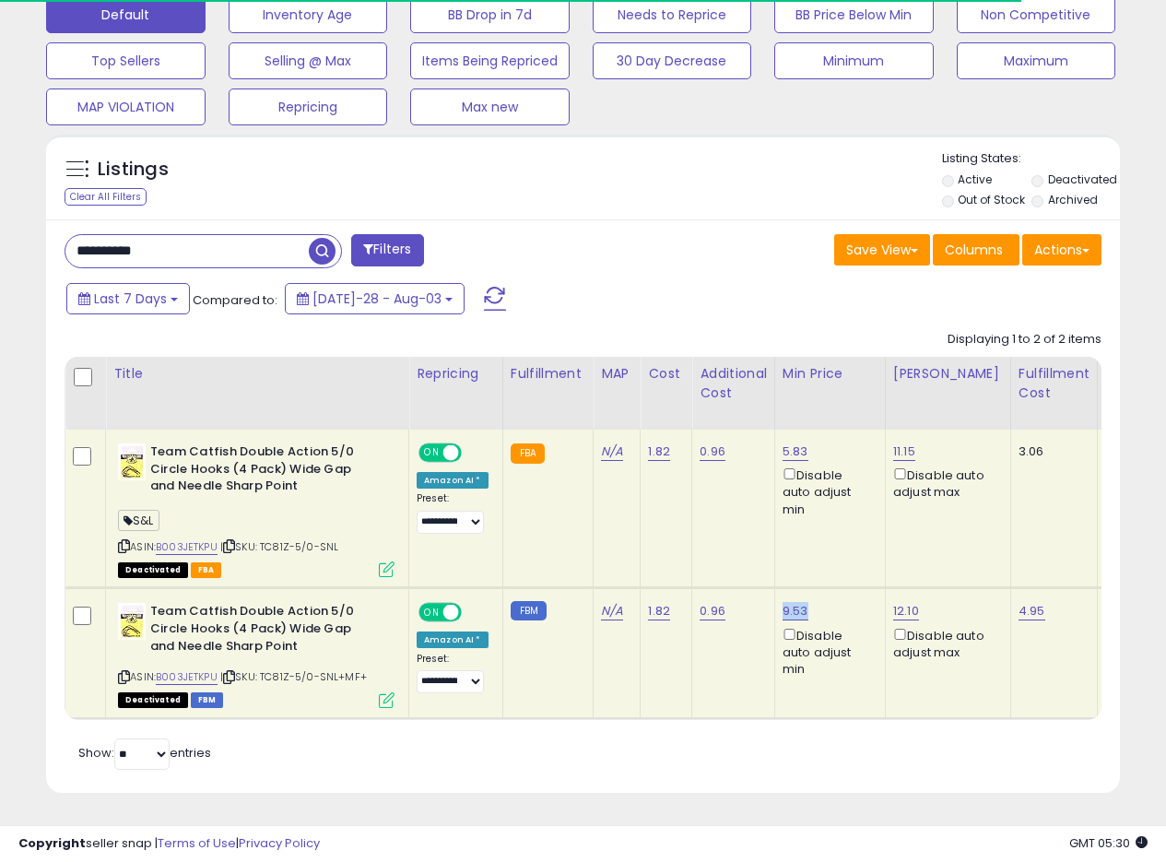
drag, startPoint x: 817, startPoint y: 592, endPoint x: 782, endPoint y: 594, distance: 35.1
click at [783, 603] on div "9.53 Disable auto adjust min" at bounding box center [827, 640] width 89 height 75
copy link "9.53"
drag, startPoint x: 200, startPoint y: 230, endPoint x: 0, endPoint y: 210, distance: 201.0
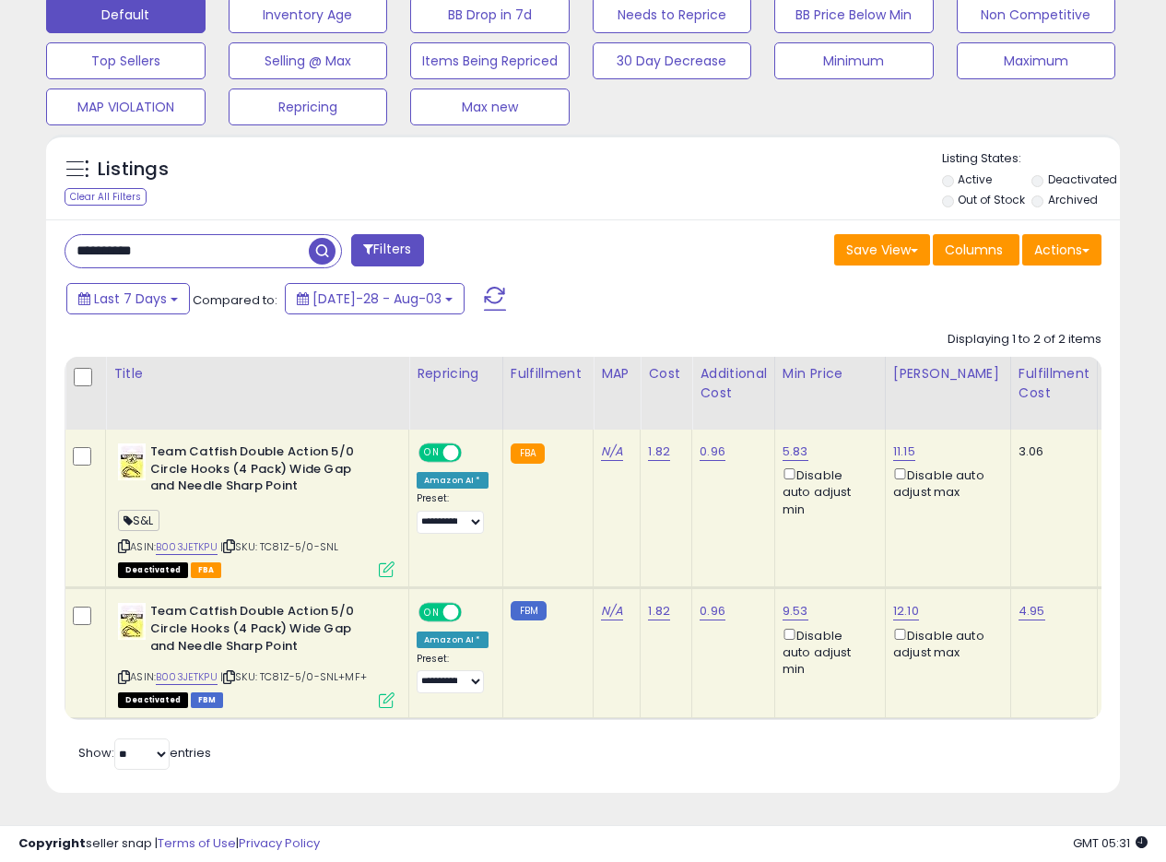
click at [0, 210] on div "**********" at bounding box center [583, 168] width 1166 height 1387
paste input "text"
click at [315, 238] on span "button" at bounding box center [322, 251] width 27 height 27
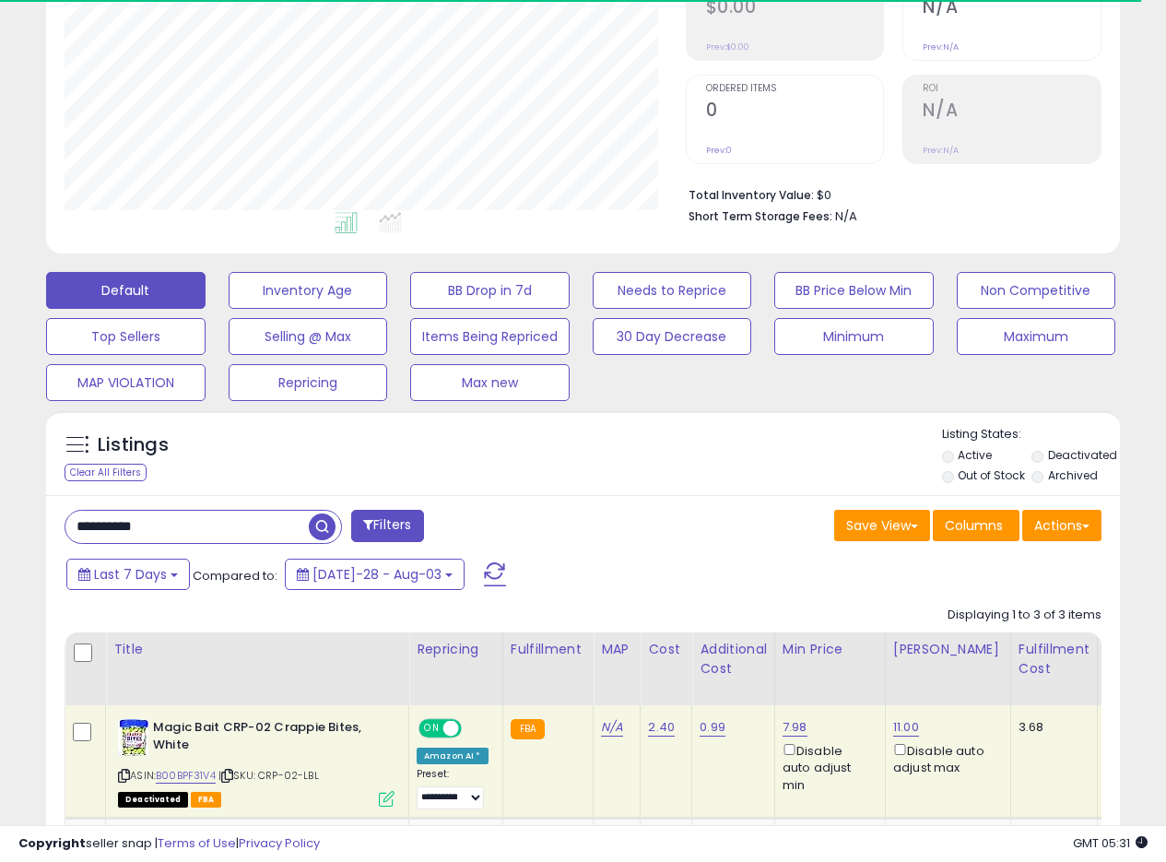
drag, startPoint x: 166, startPoint y: 531, endPoint x: 0, endPoint y: 521, distance: 166.3
click at [0, 524] on div "**********" at bounding box center [583, 470] width 1166 height 1438
paste input "text"
click at [314, 523] on span "button" at bounding box center [322, 527] width 27 height 27
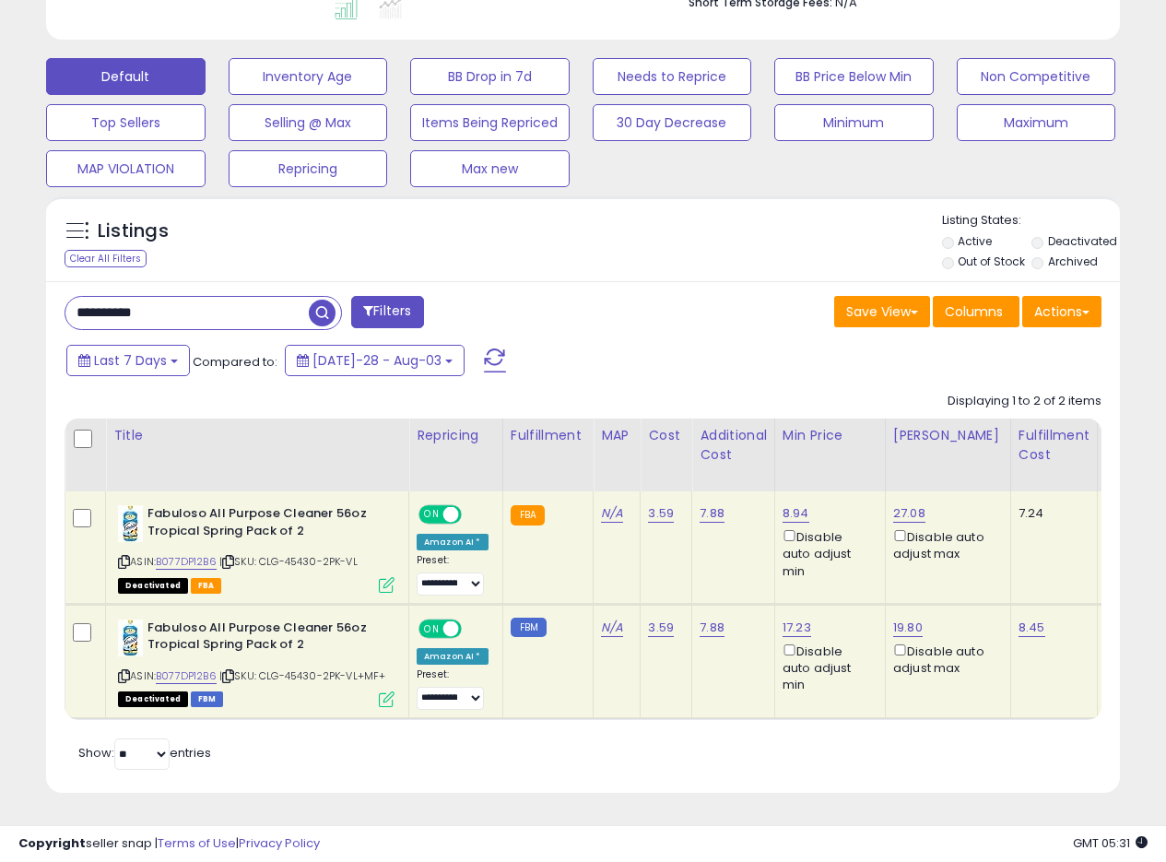
drag, startPoint x: 187, startPoint y: 295, endPoint x: 0, endPoint y: 294, distance: 187.2
click at [0, 296] on div "**********" at bounding box center [583, 199] width 1166 height 1325
paste input "text"
type input "**********"
click at [323, 300] on span "button" at bounding box center [322, 313] width 27 height 27
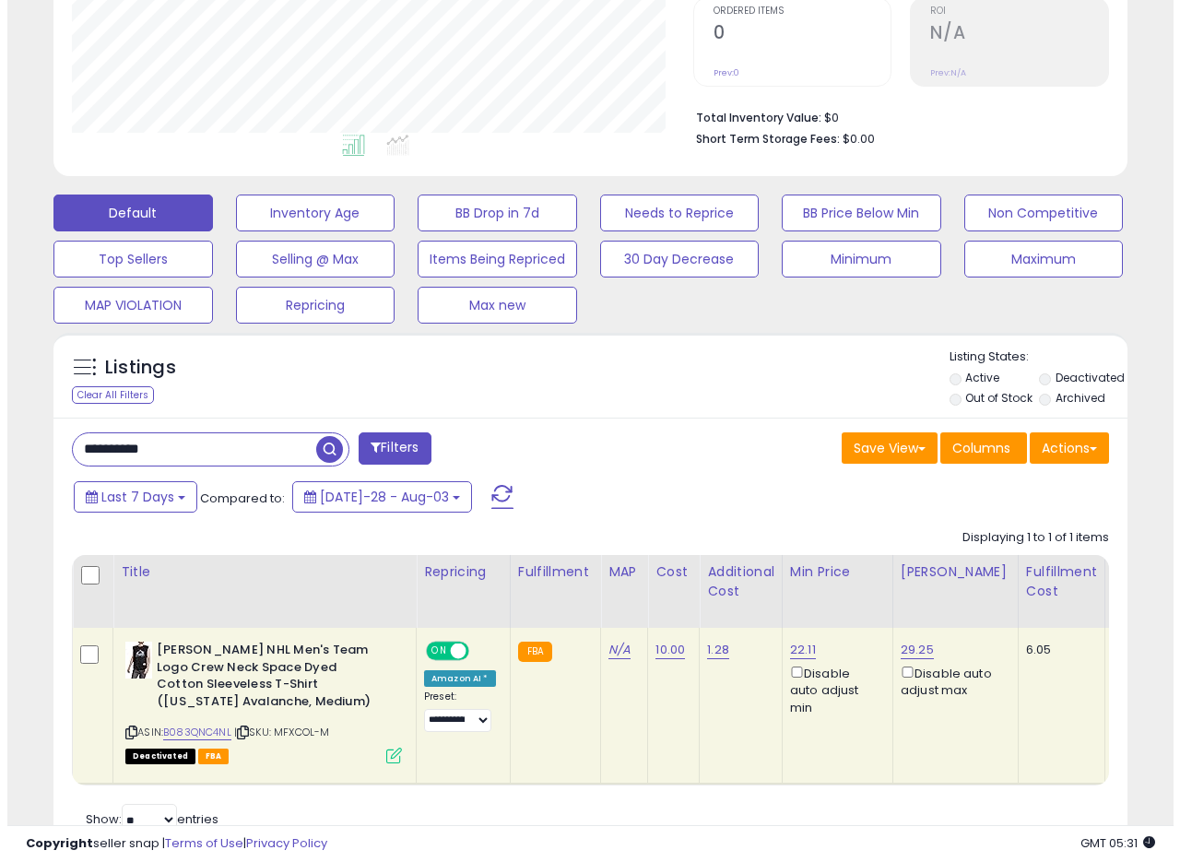
scroll to position [466, 0]
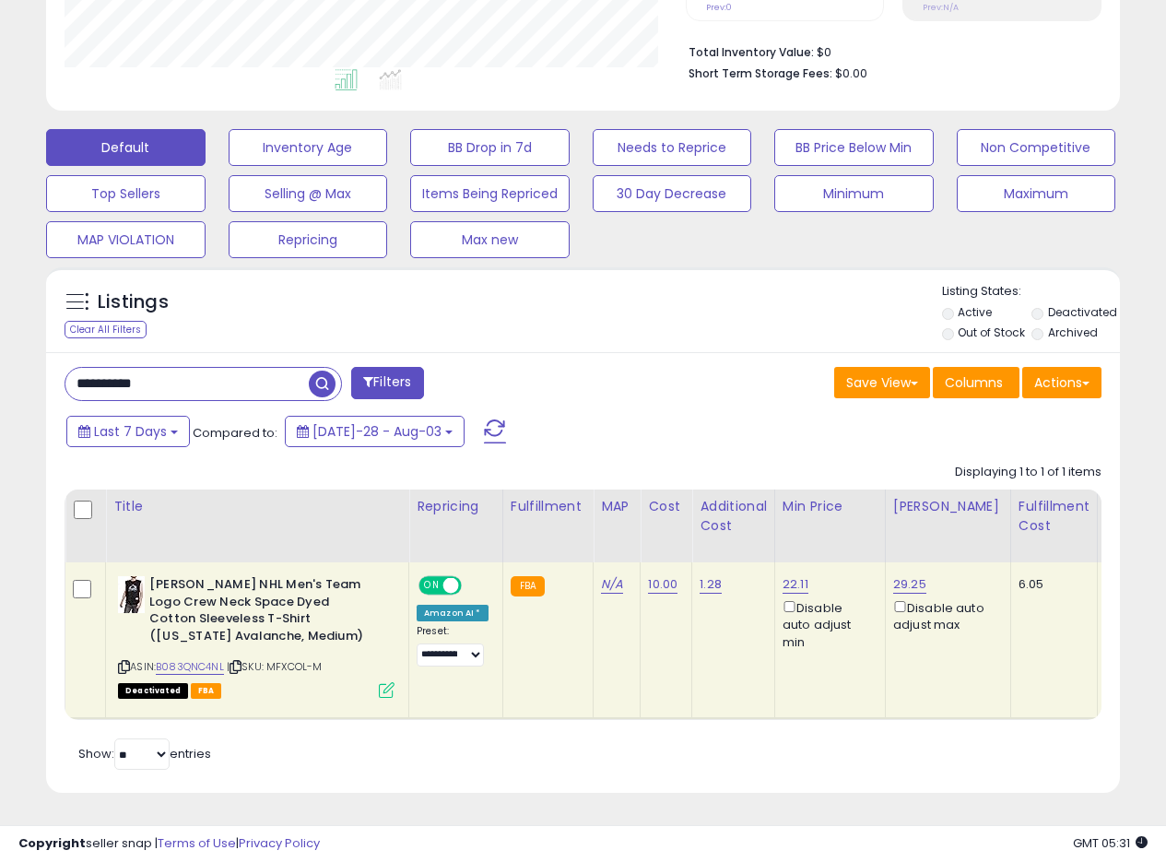
click at [384, 682] on icon at bounding box center [387, 690] width 16 height 16
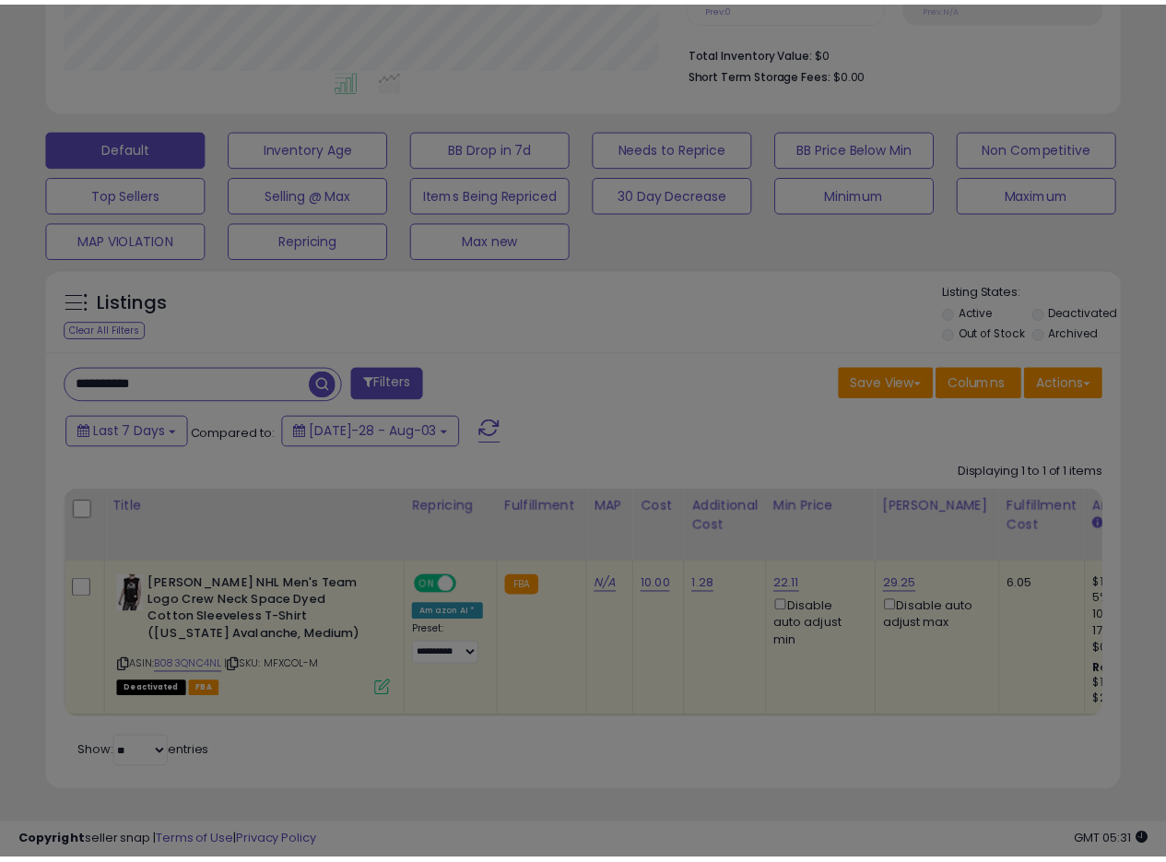
scroll to position [378, 629]
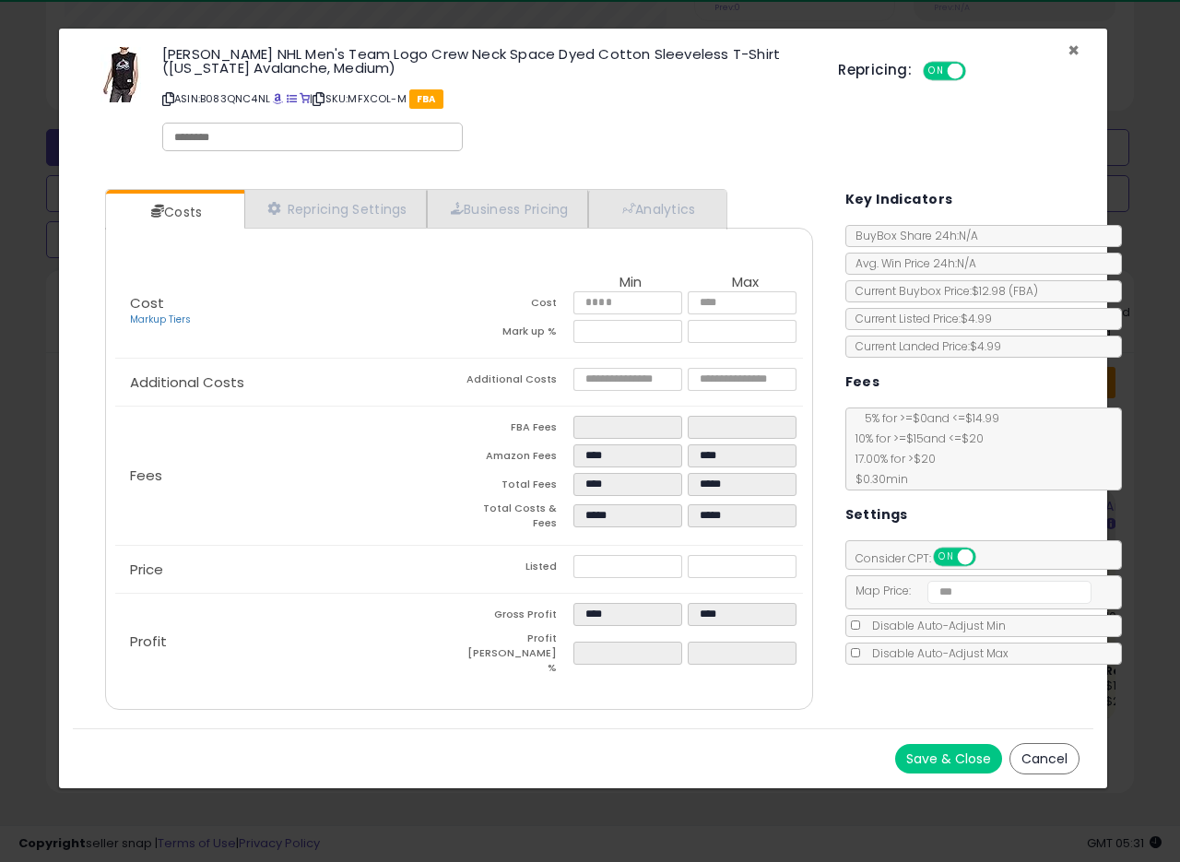
click at [1070, 49] on span "×" at bounding box center [1074, 50] width 12 height 27
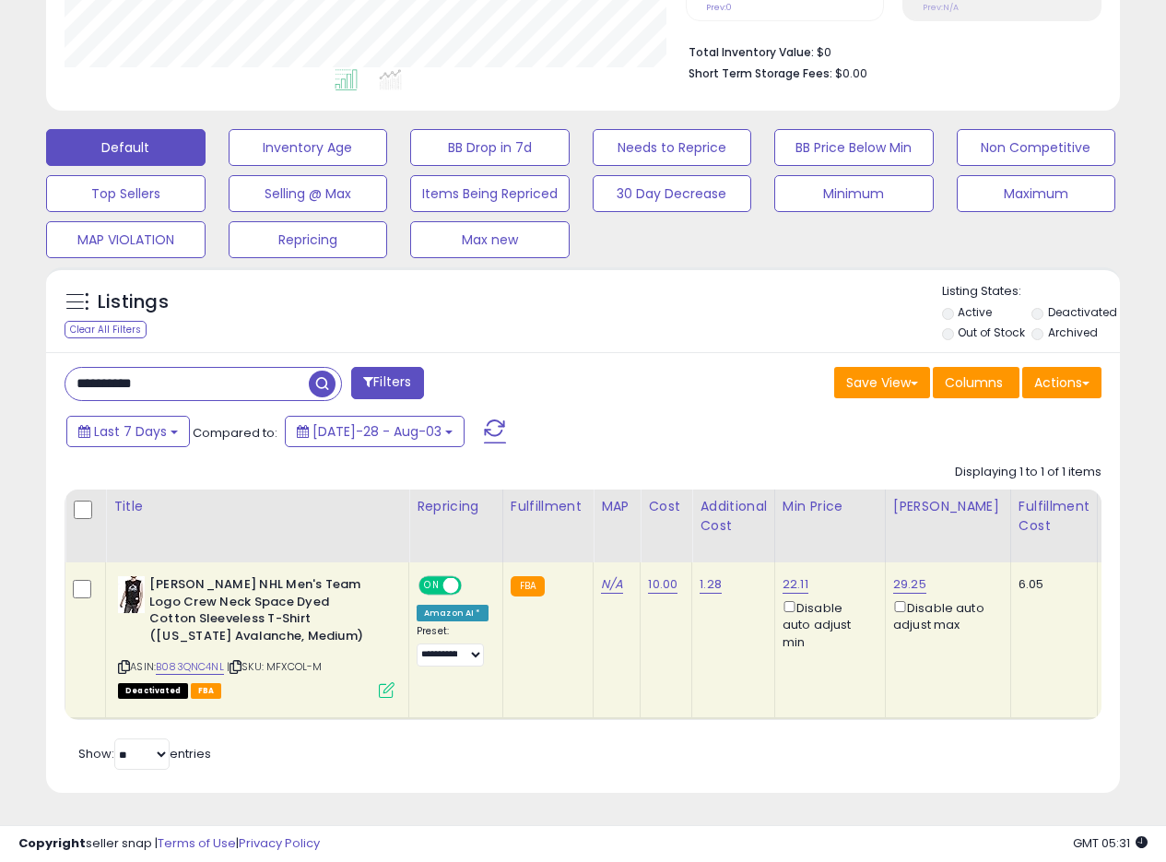
scroll to position [921647, 921403]
click at [784, 575] on link "22.11" at bounding box center [796, 584] width 26 height 18
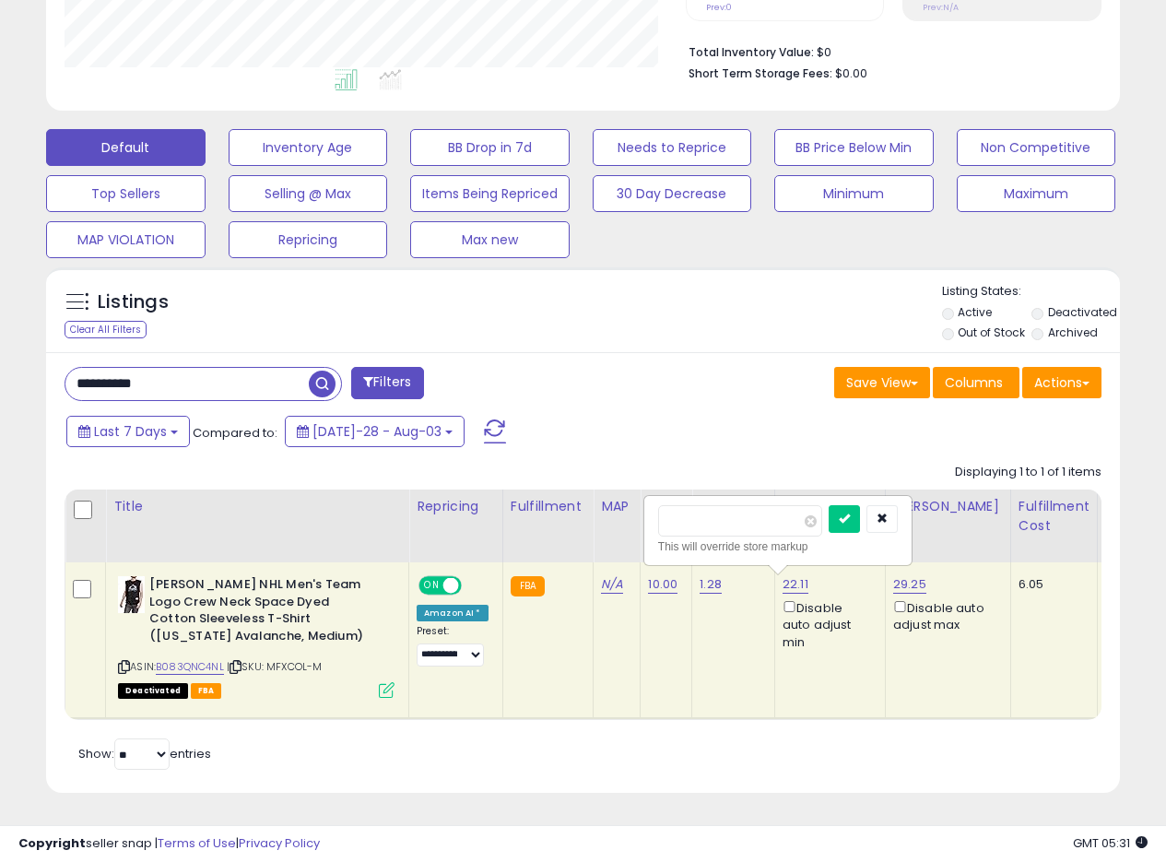
click at [679, 507] on input "*****" at bounding box center [740, 520] width 164 height 31
drag, startPoint x: 737, startPoint y: 507, endPoint x: 782, endPoint y: 504, distance: 45.3
type input "*****"
click at [860, 505] on button "submit" at bounding box center [844, 519] width 31 height 28
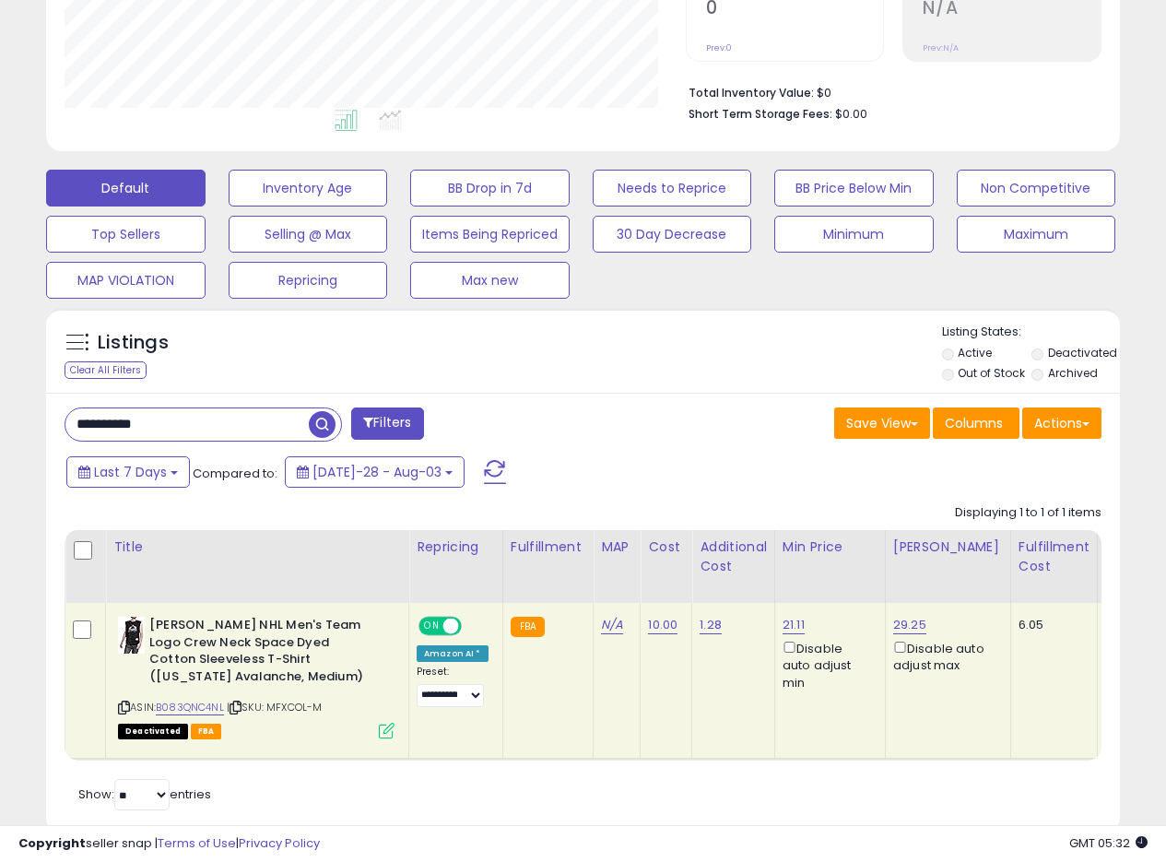
scroll to position [414, 0]
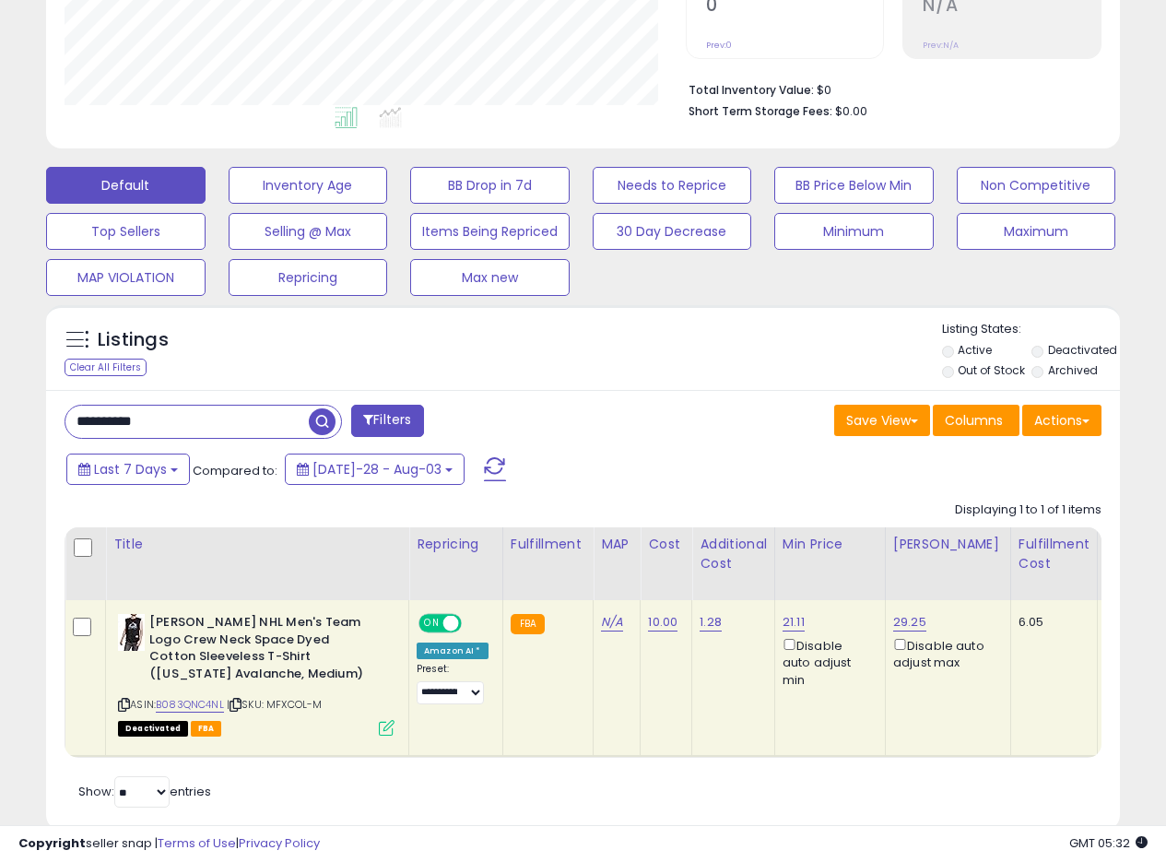
click at [639, 406] on div "Save View Save As New View Update Current View Columns Actions Import Export Vi…" at bounding box center [850, 423] width 533 height 36
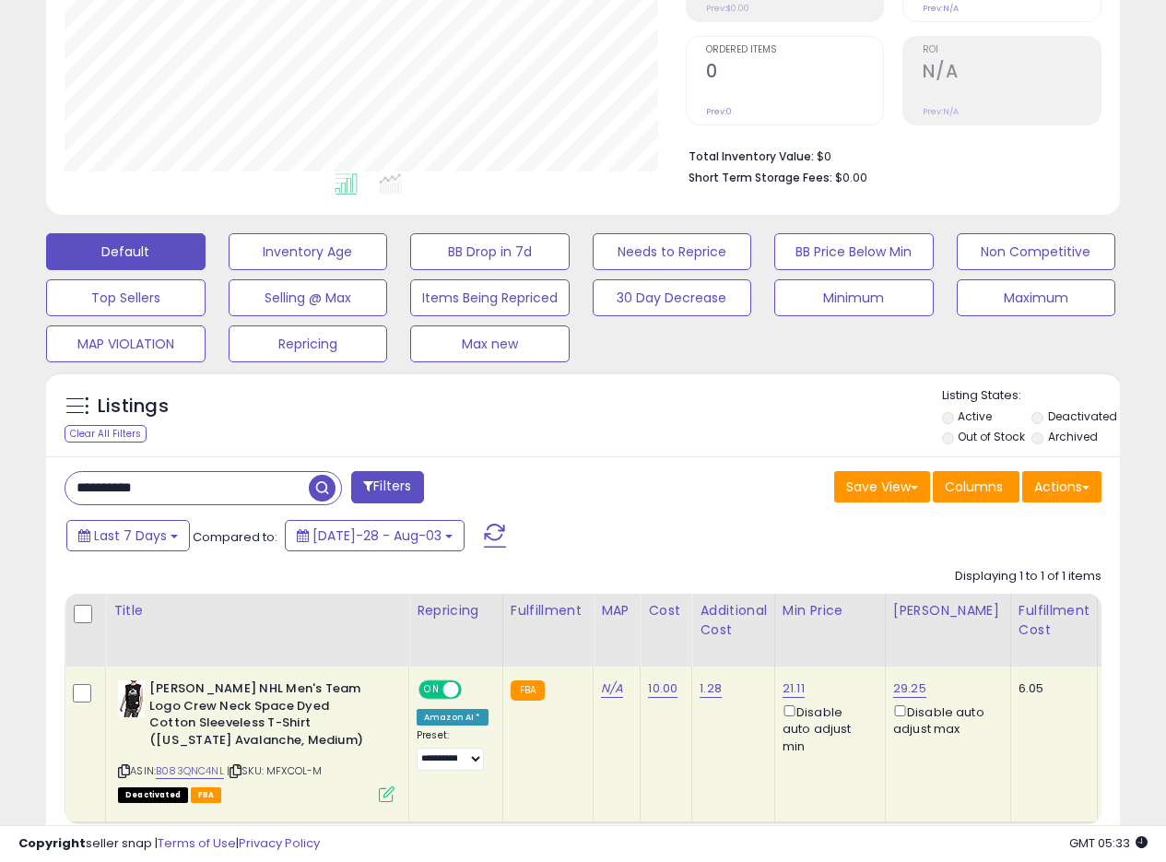
scroll to position [343, 0]
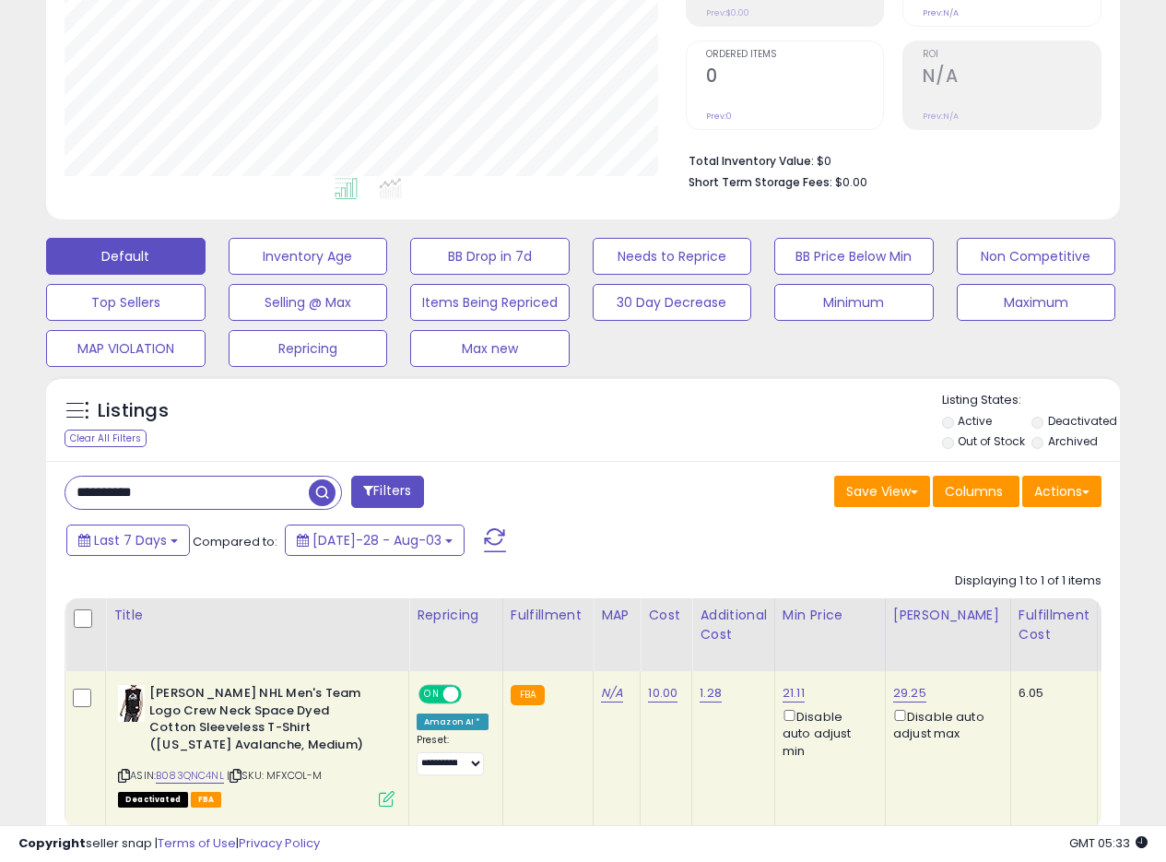
click at [694, 413] on div "Listings Clear All Filters Listing States:" at bounding box center [583, 423] width 1074 height 63
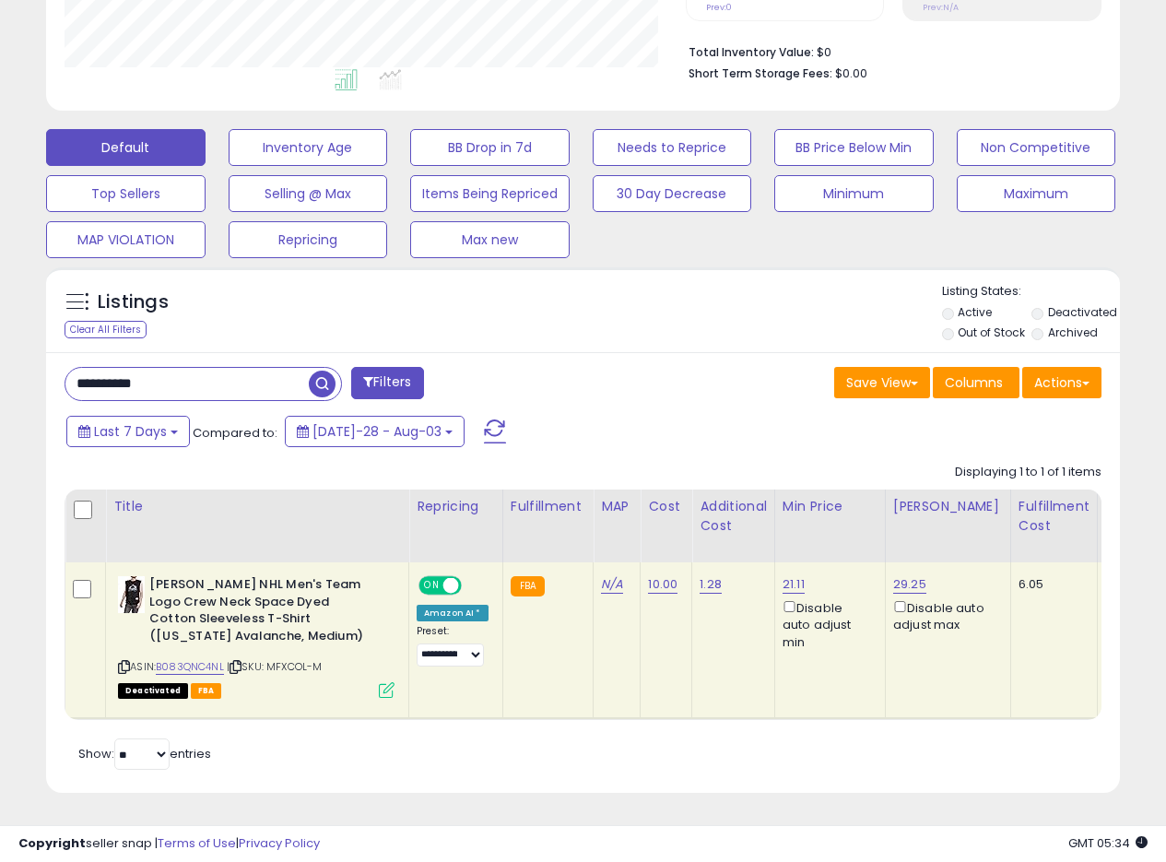
scroll to position [0, 0]
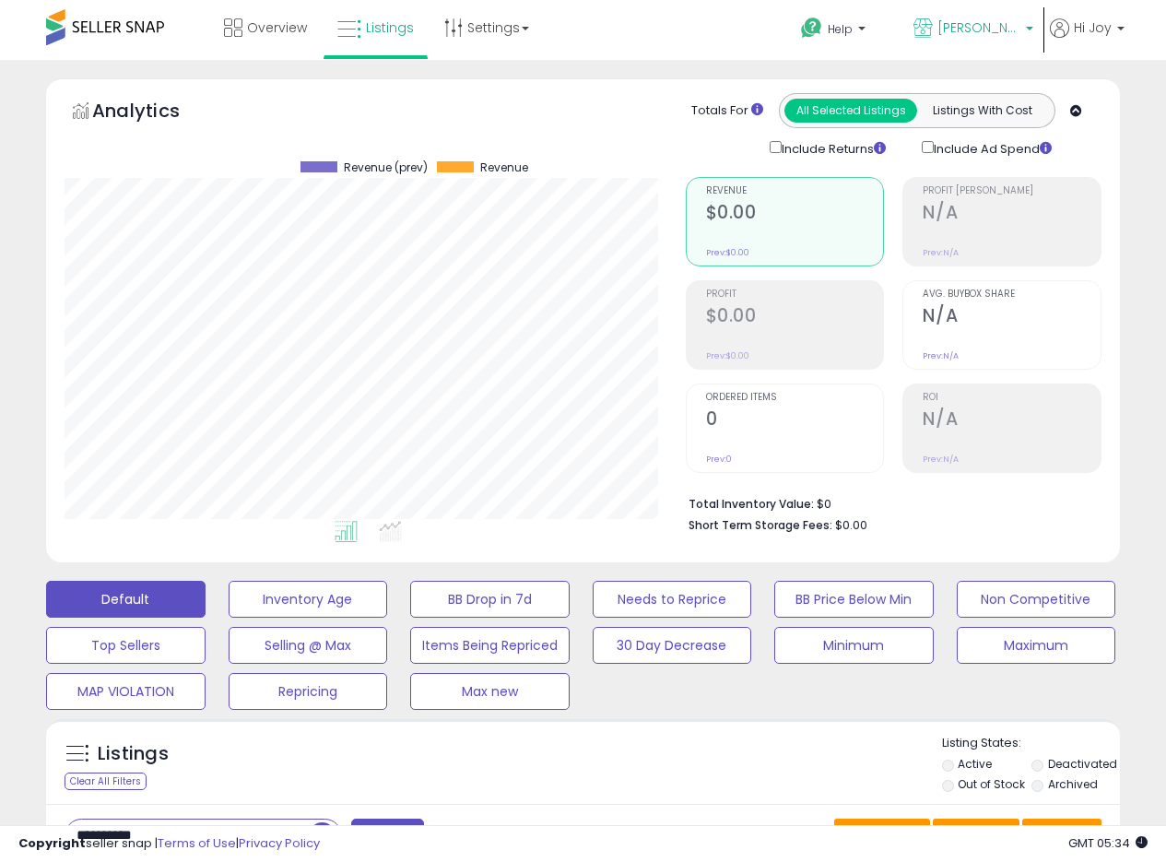
click at [973, 31] on span "[PERSON_NAME] [GEOGRAPHIC_DATA]" at bounding box center [979, 27] width 83 height 18
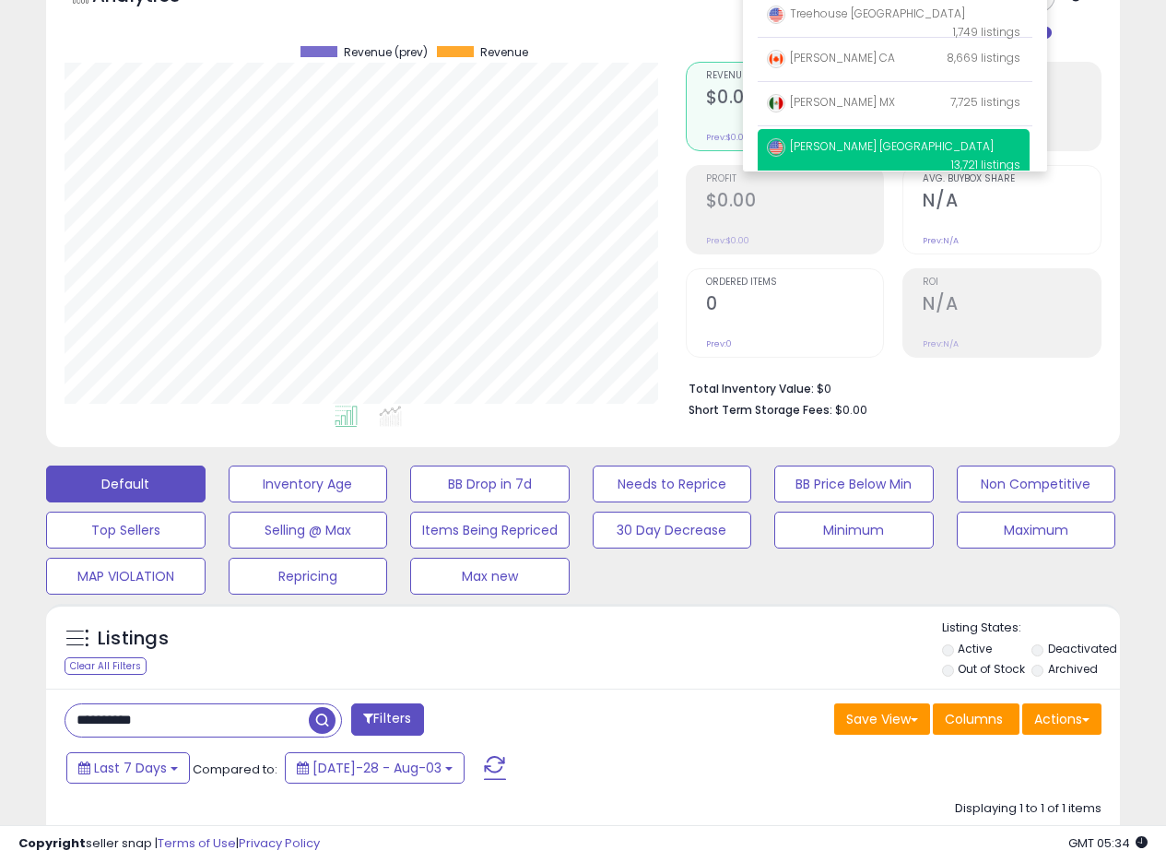
scroll to position [277, 0]
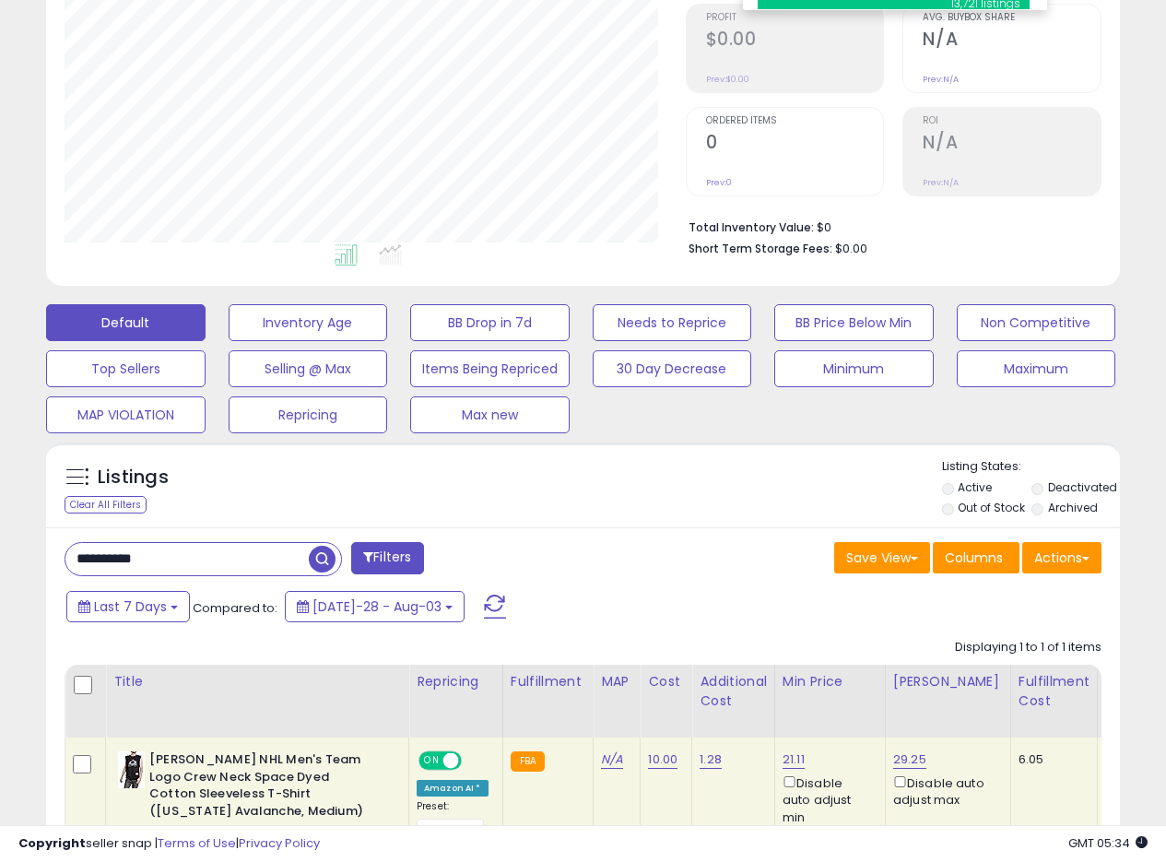
click at [754, 460] on div "Listings Clear All Filters Listing States:" at bounding box center [583, 489] width 1074 height 63
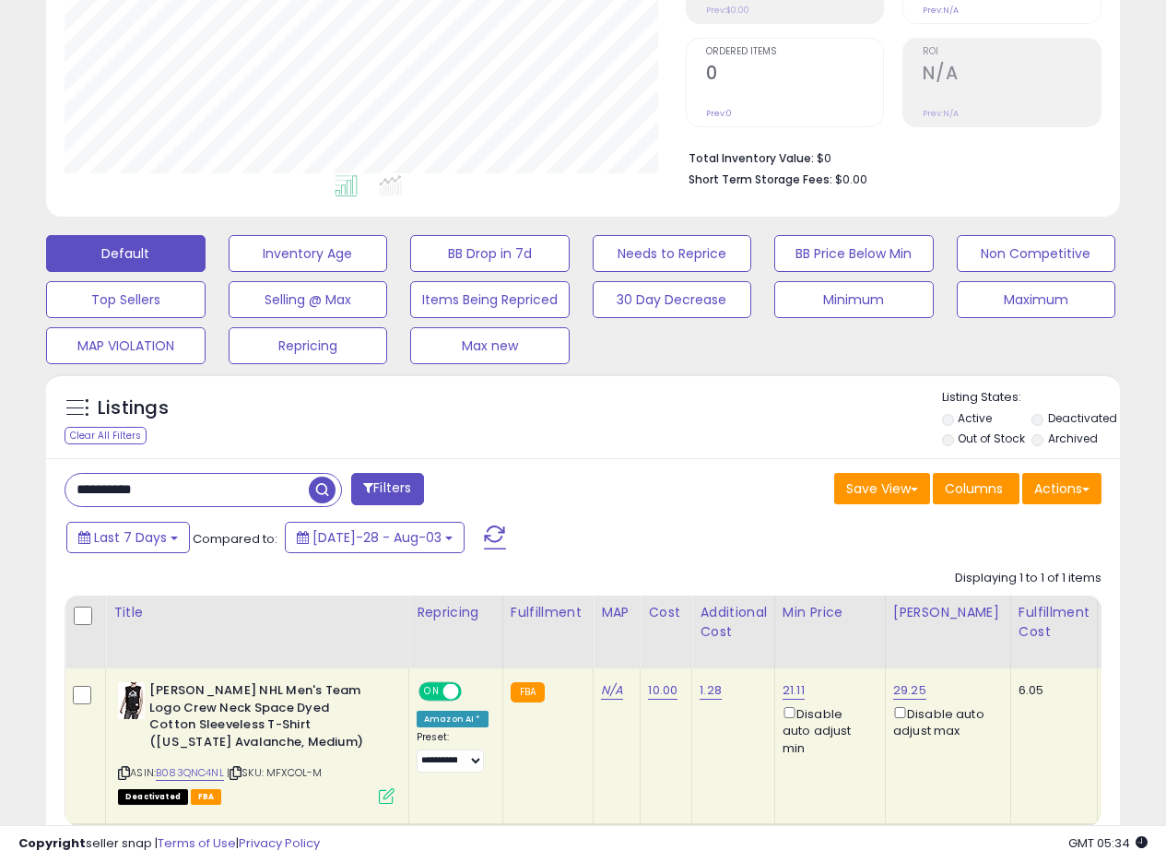
scroll to position [345, 0]
click at [642, 420] on div "Listings Clear All Filters Listing States:" at bounding box center [583, 421] width 1074 height 63
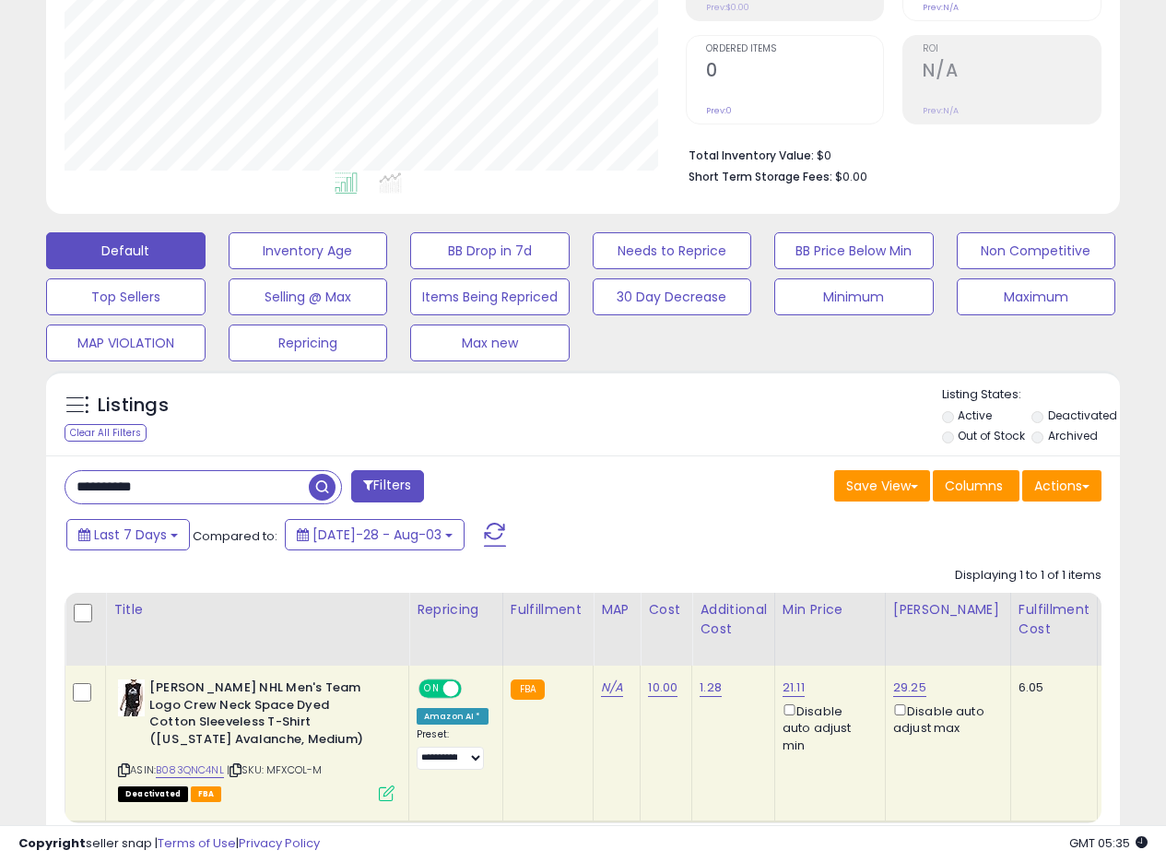
scroll to position [348, 0]
click at [661, 432] on div "Listings Clear All Filters Listing States:" at bounding box center [583, 418] width 1074 height 63
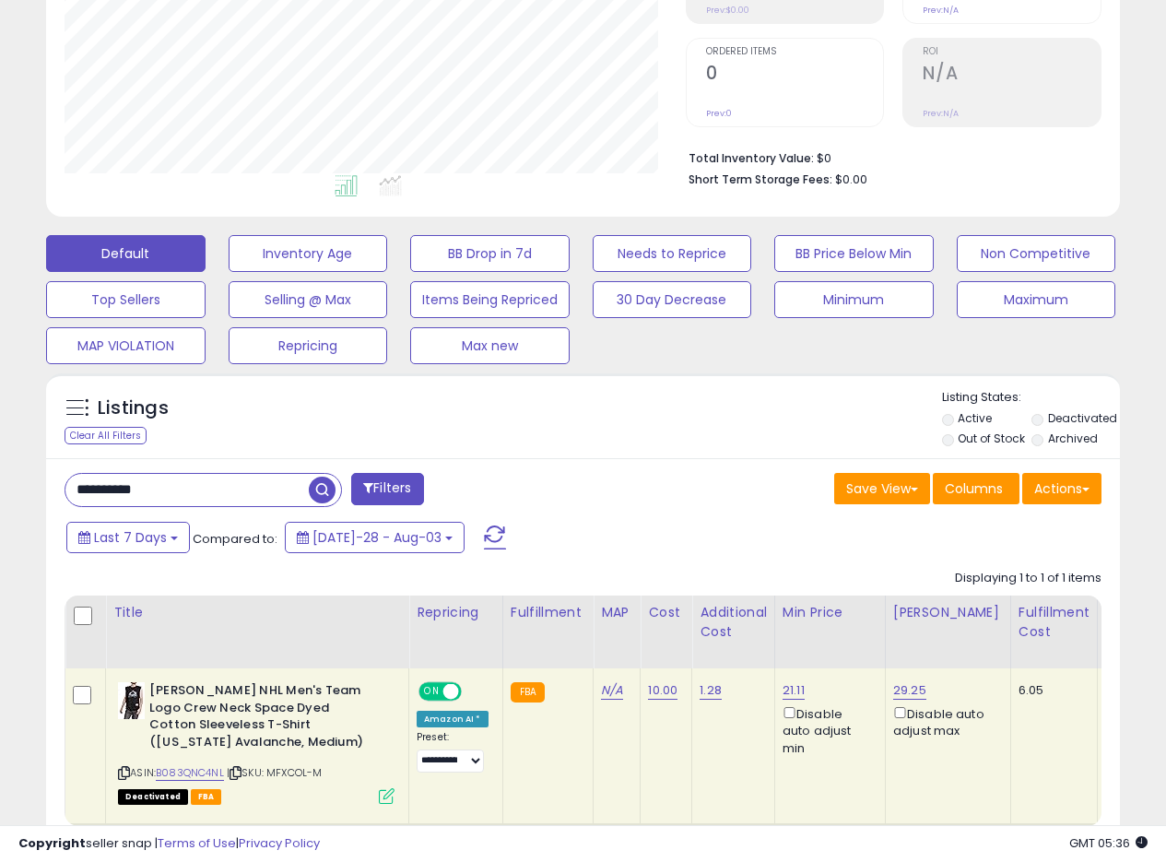
click at [762, 424] on div "Listings Clear All Filters Listing States:" at bounding box center [583, 420] width 1074 height 63
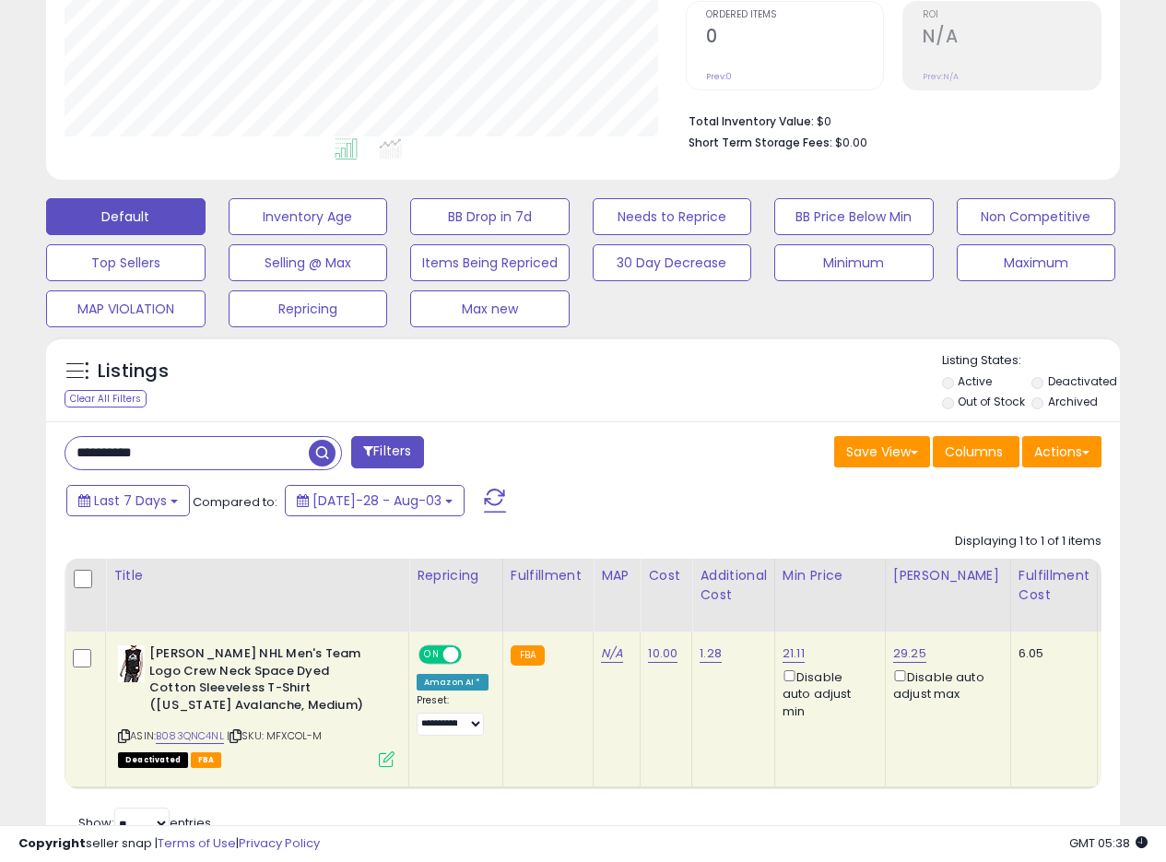
scroll to position [392, 0]
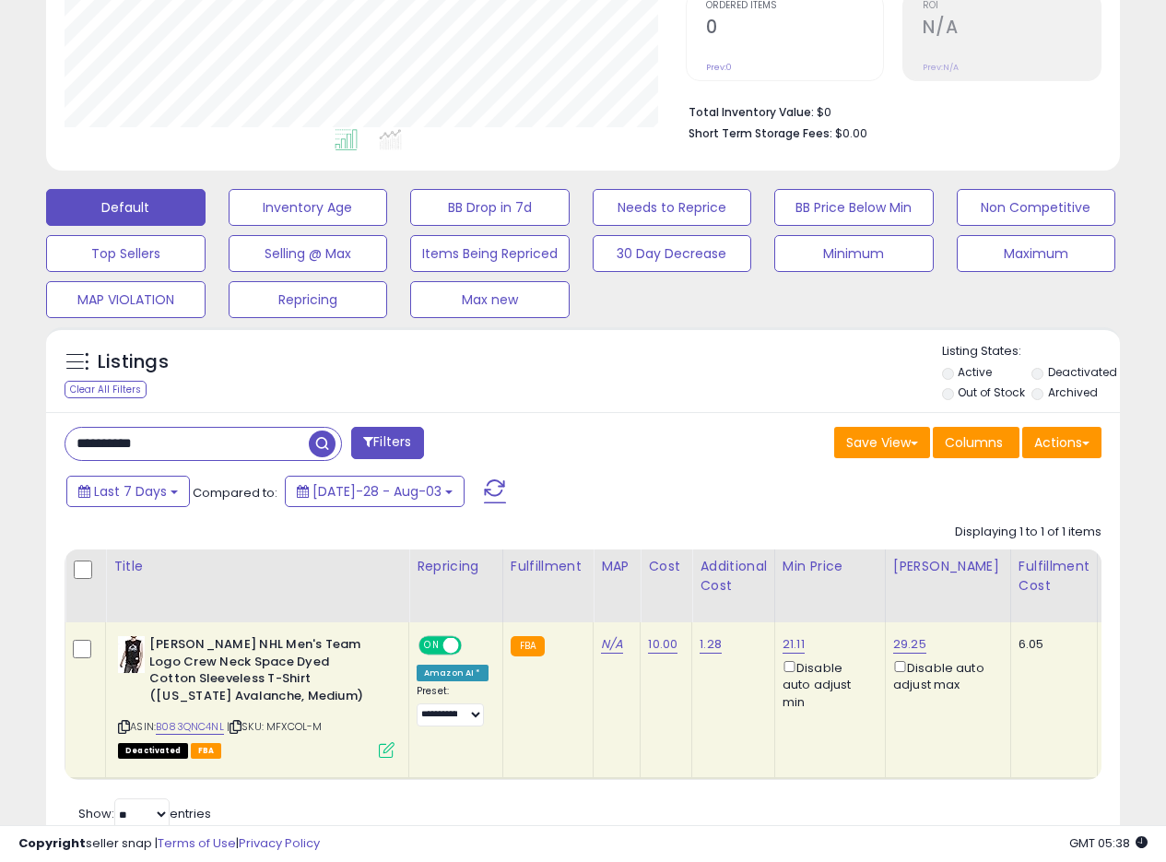
click at [665, 386] on div "Listings Clear All Filters Listing States:" at bounding box center [583, 374] width 1074 height 63
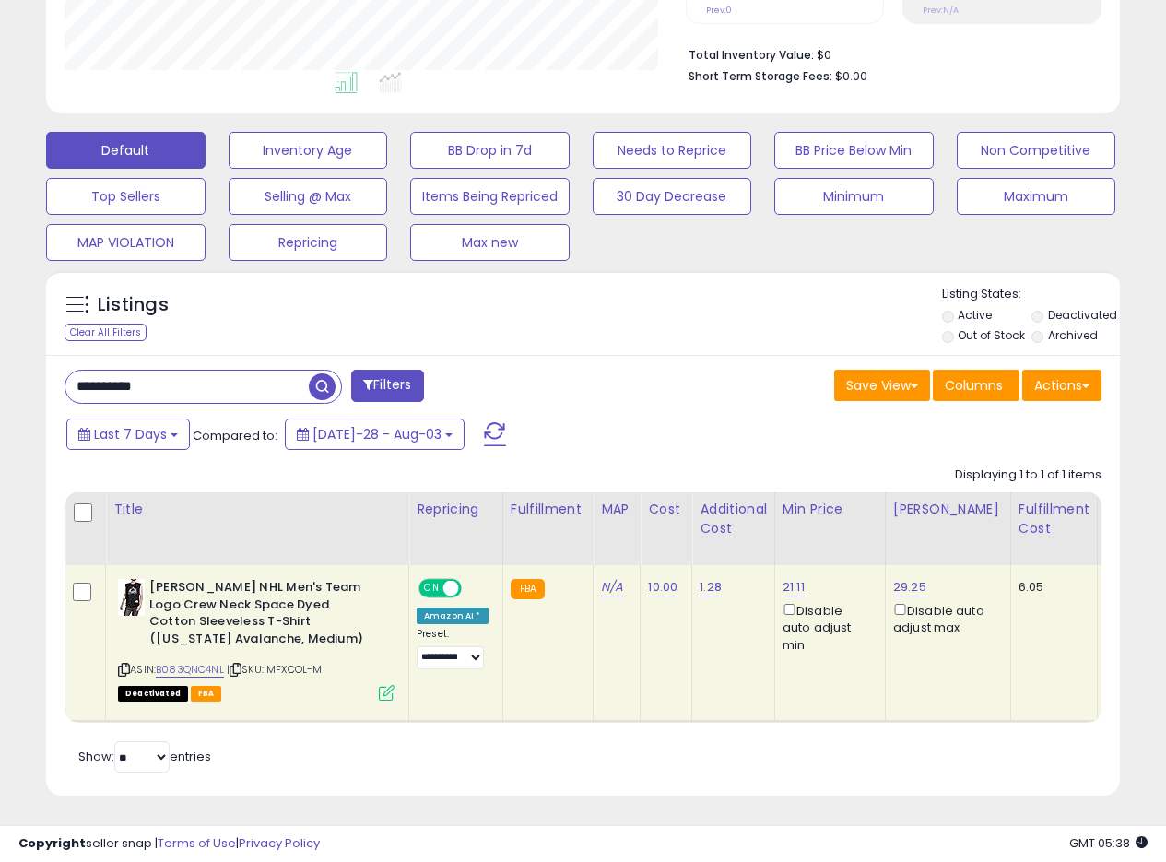
scroll to position [446, 0]
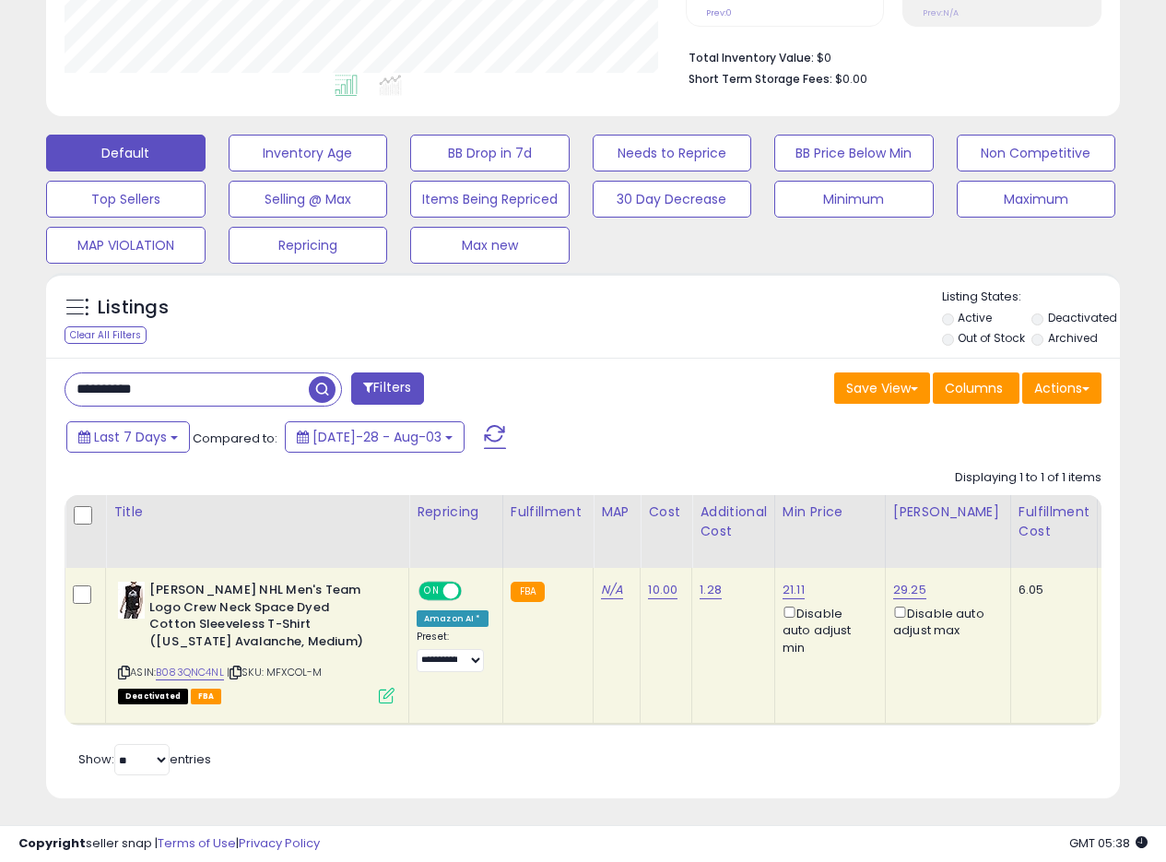
click at [681, 358] on div "**********" at bounding box center [583, 579] width 1074 height 442
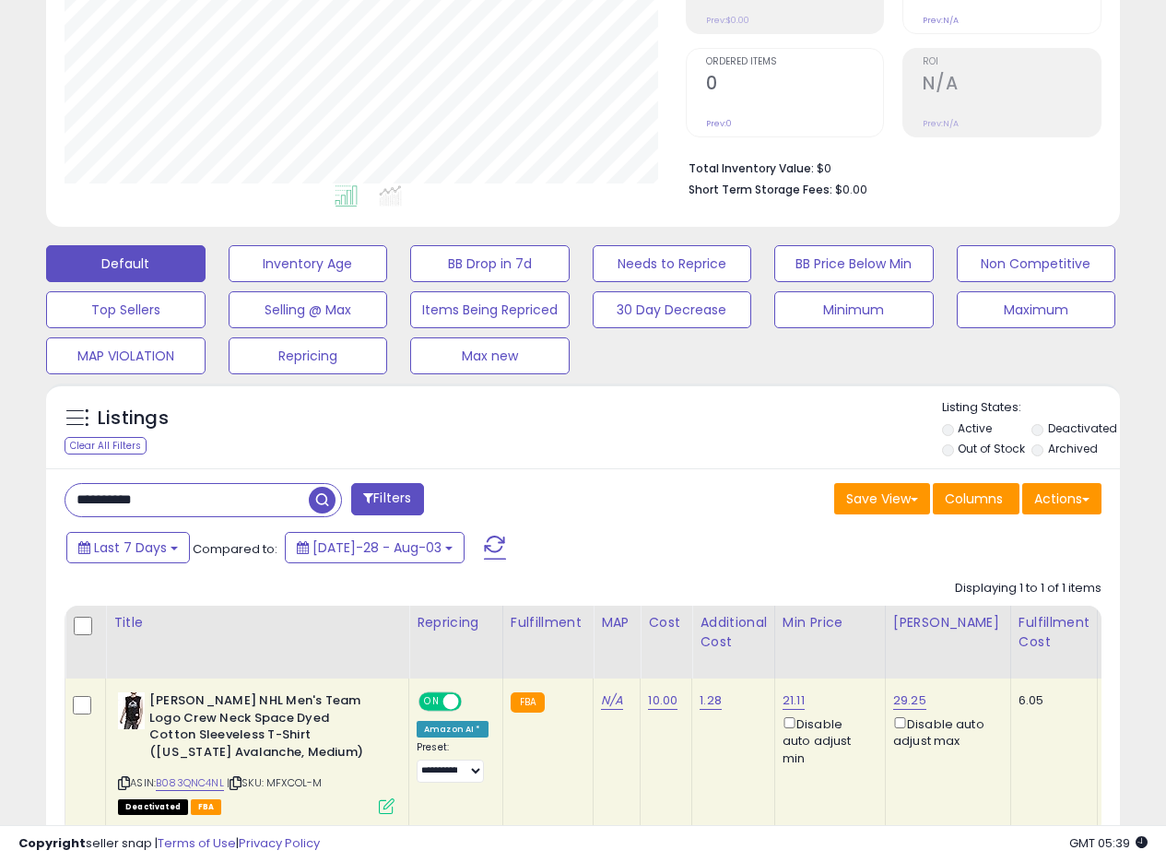
scroll to position [343, 0]
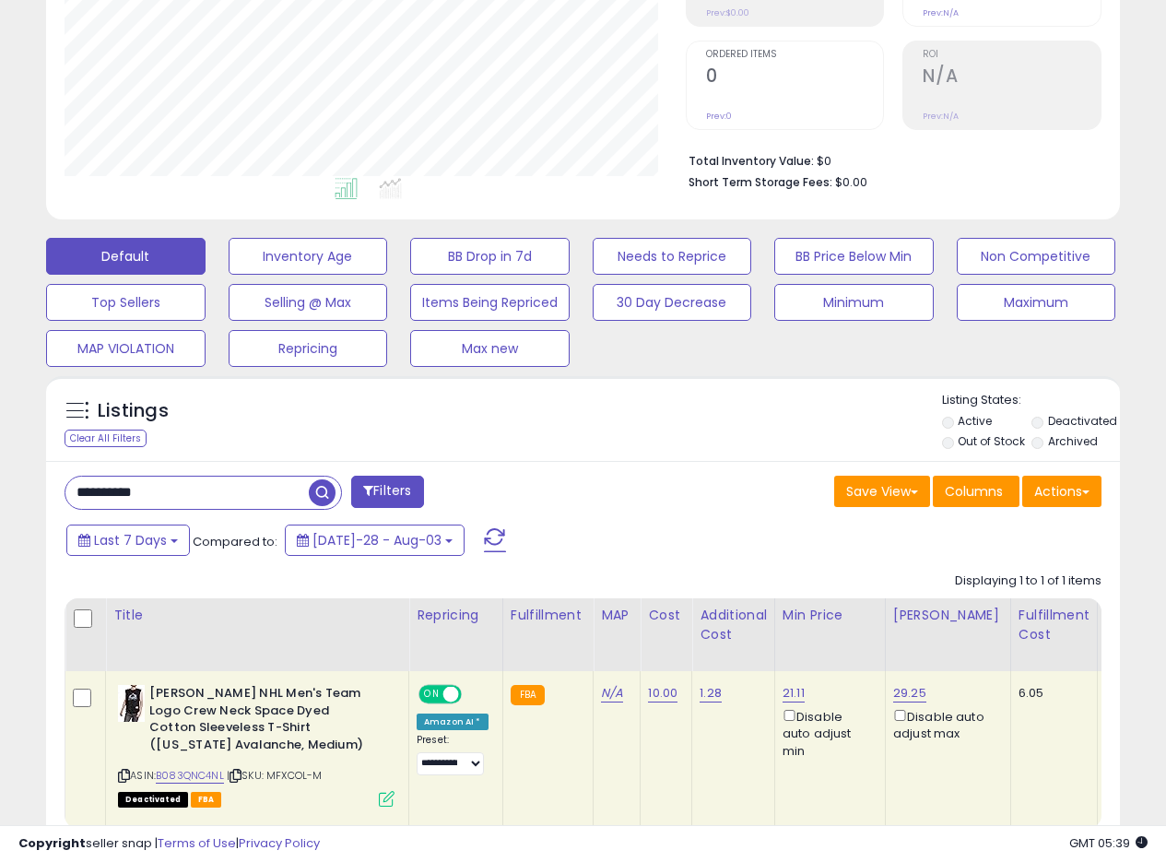
click at [724, 418] on div "Listings Clear All Filters Listing States:" at bounding box center [583, 423] width 1074 height 63
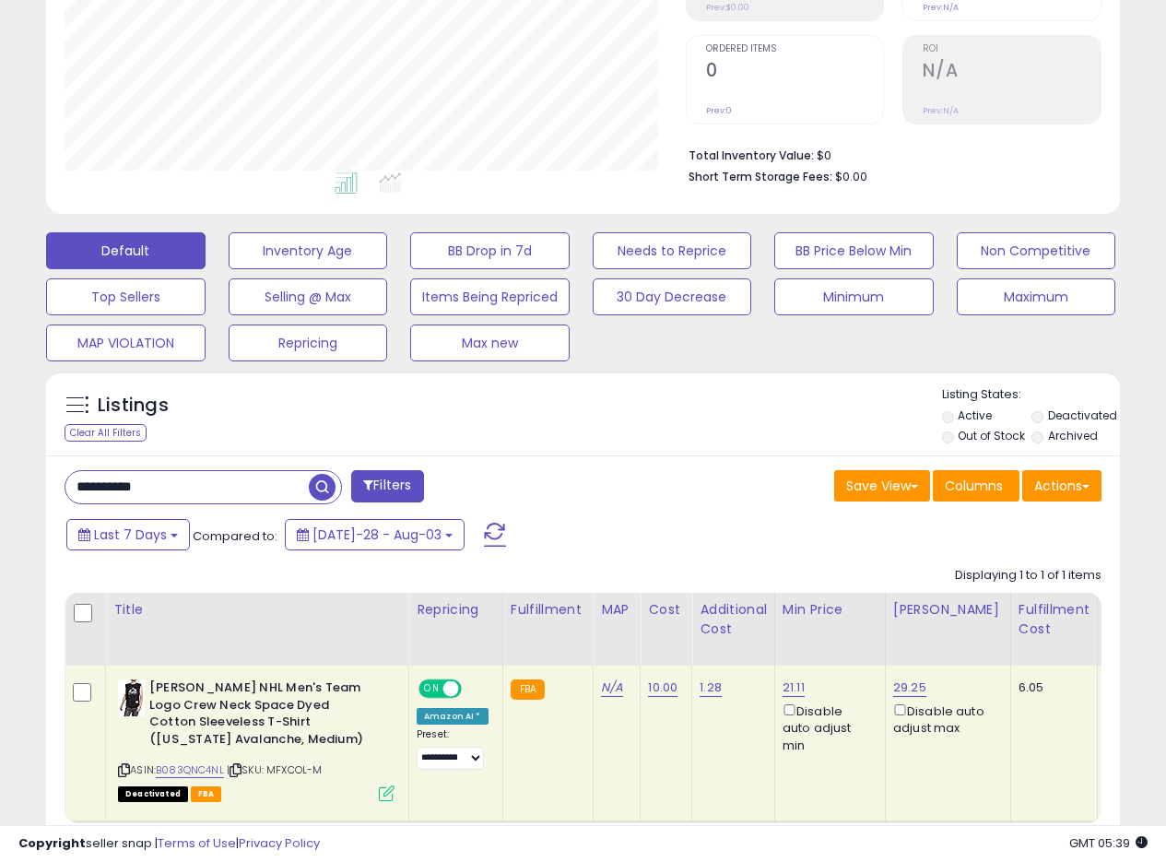
scroll to position [346, 0]
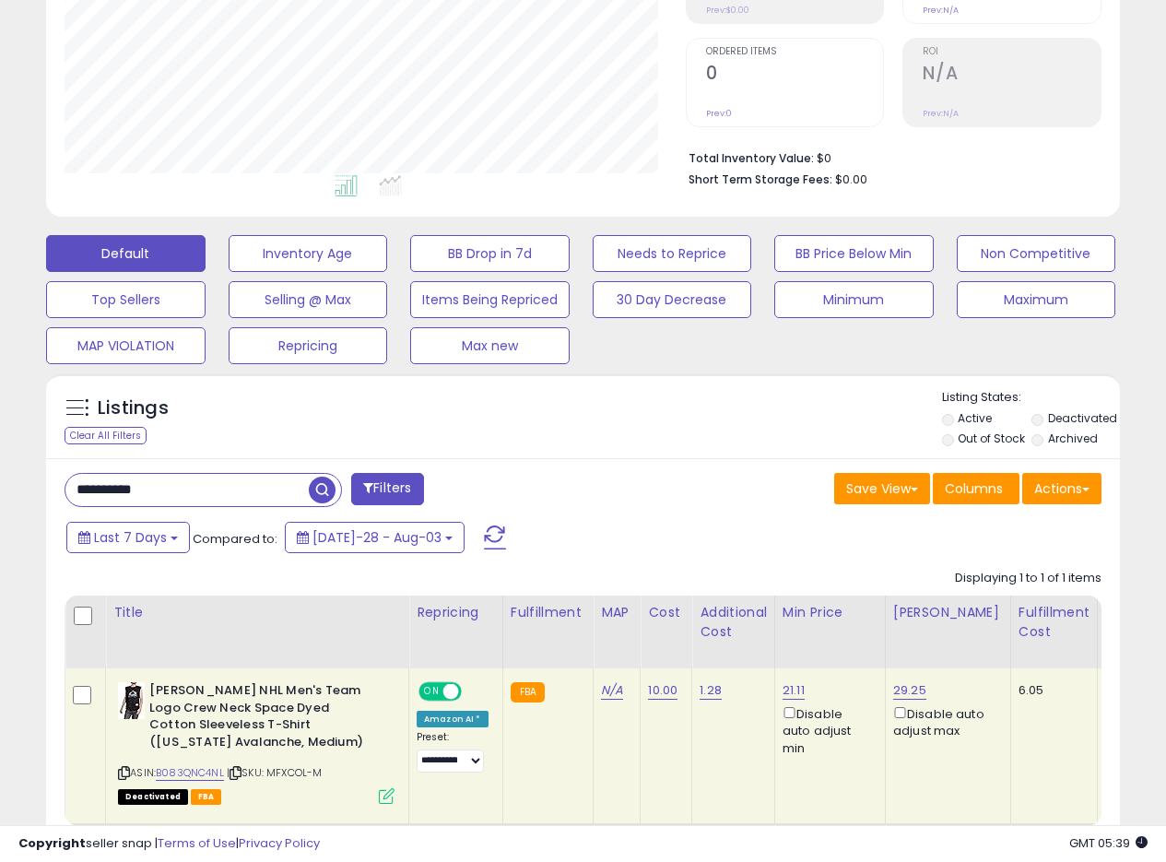
drag, startPoint x: 755, startPoint y: 396, endPoint x: 741, endPoint y: 398, distance: 14.0
click at [756, 397] on div "Listings Clear All Filters Listing States:" at bounding box center [583, 420] width 1074 height 63
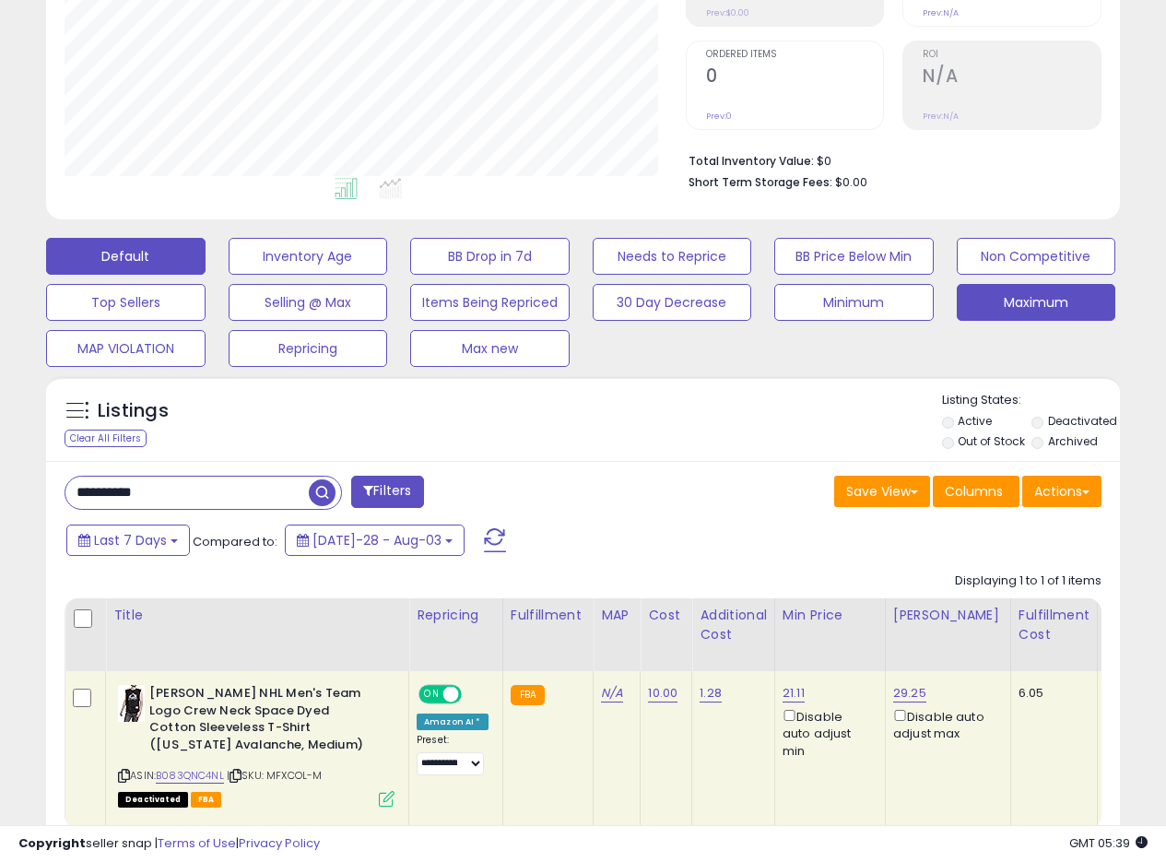
scroll to position [345, 0]
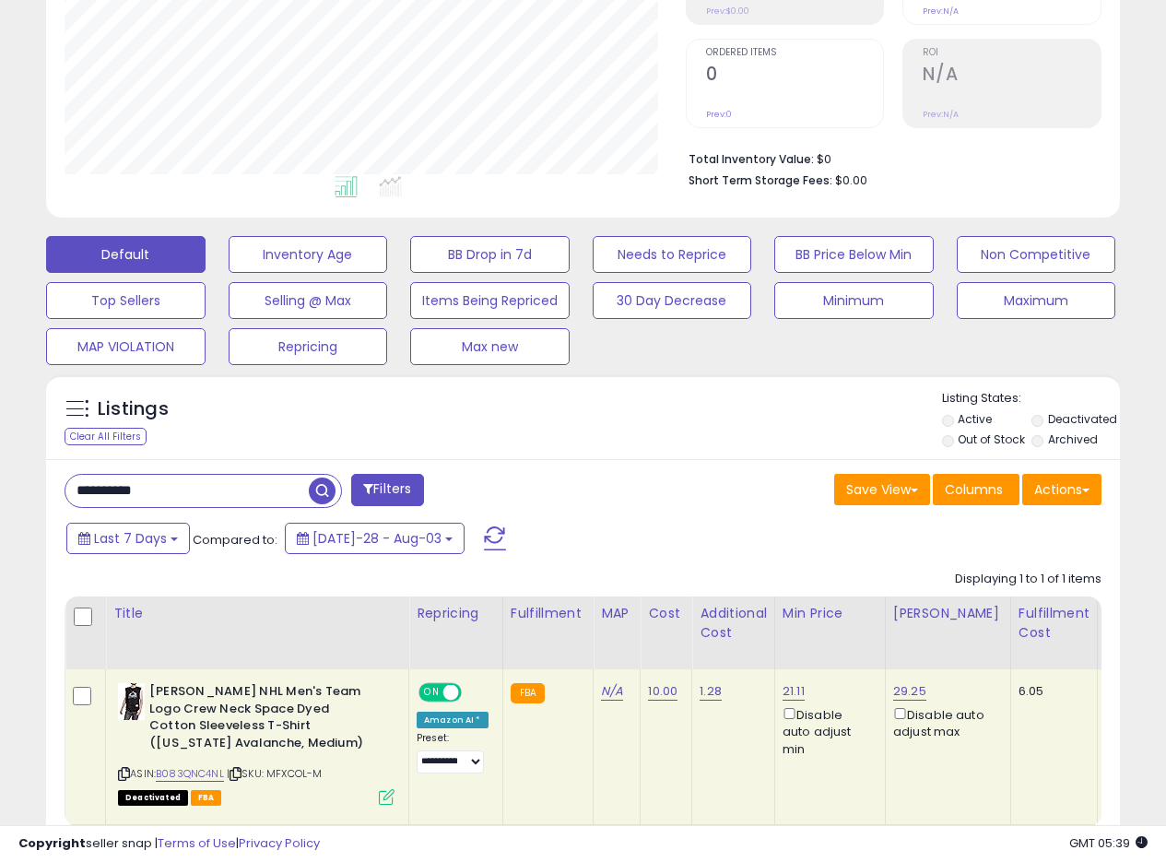
click at [662, 434] on div "Listings Clear All Filters Listing States:" at bounding box center [583, 421] width 1074 height 63
click at [594, 424] on div "Listings Clear All Filters Listing States:" at bounding box center [583, 421] width 1074 height 63
click at [697, 453] on div "Listings Clear All Filters" at bounding box center [583, 416] width 1074 height 85
click at [695, 422] on div "Listings Clear All Filters Listing States:" at bounding box center [583, 421] width 1074 height 63
drag, startPoint x: 704, startPoint y: 420, endPoint x: 1093, endPoint y: 455, distance: 389.8
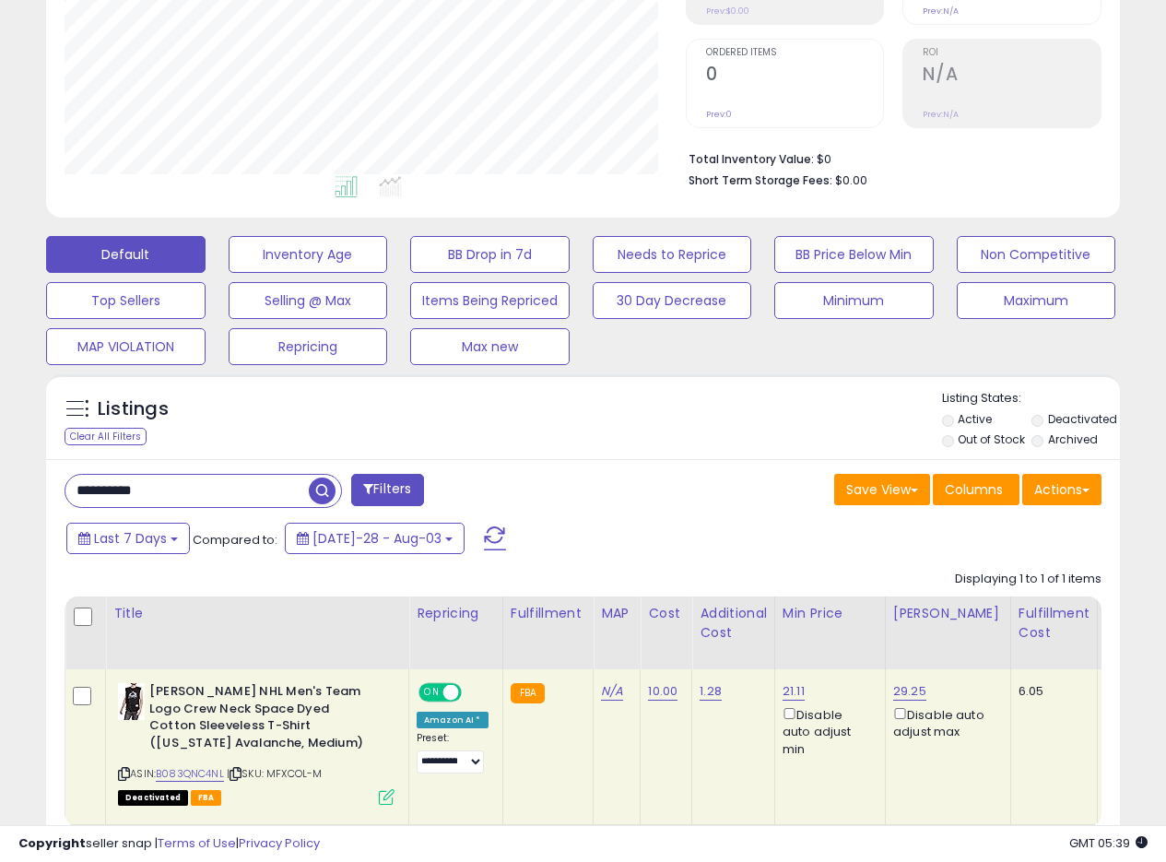
click at [711, 417] on div "Listings Clear All Filters Listing States:" at bounding box center [583, 421] width 1074 height 63
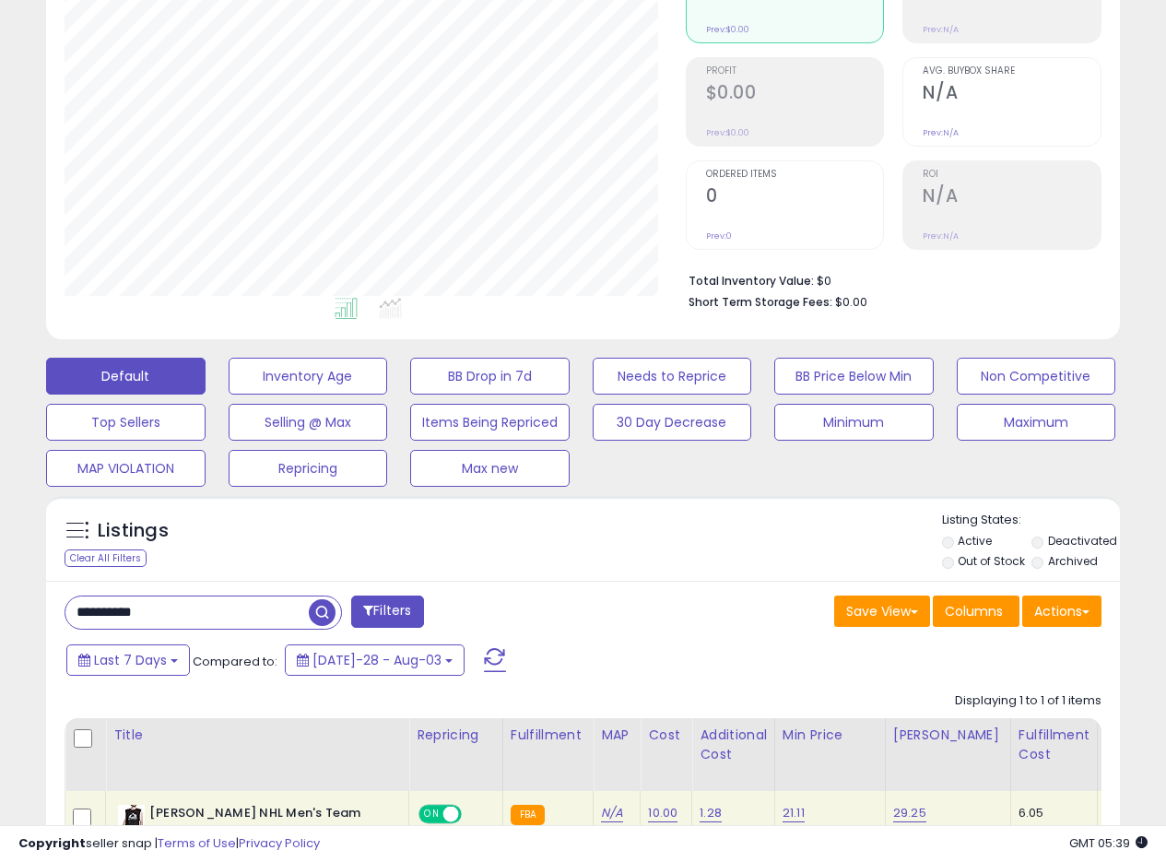
scroll to position [299, 0]
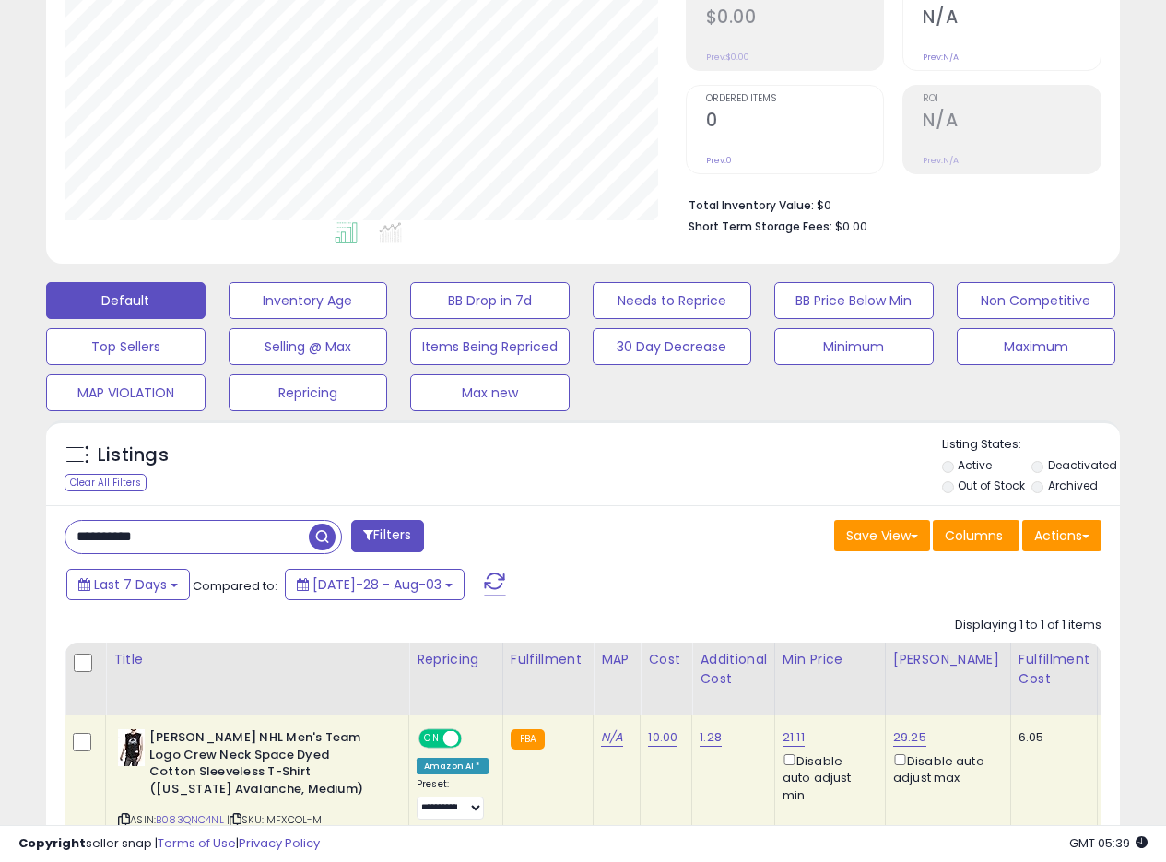
drag, startPoint x: 599, startPoint y: 527, endPoint x: 609, endPoint y: 525, distance: 10.5
click at [609, 525] on div "Save View Save As New View Update Current View Columns Actions Import Export Vi…" at bounding box center [850, 538] width 533 height 36
click at [668, 491] on div "Listings Clear All Filters Listing States:" at bounding box center [583, 467] width 1074 height 63
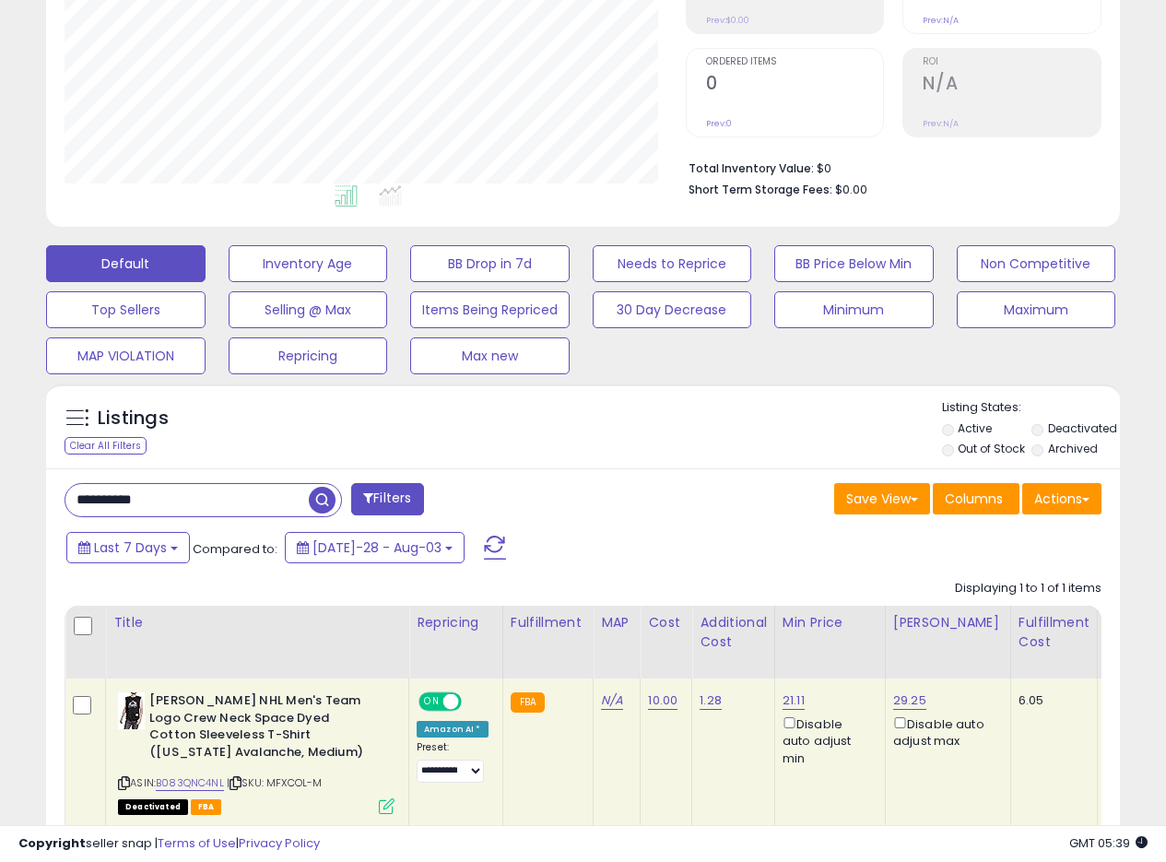
scroll to position [338, 0]
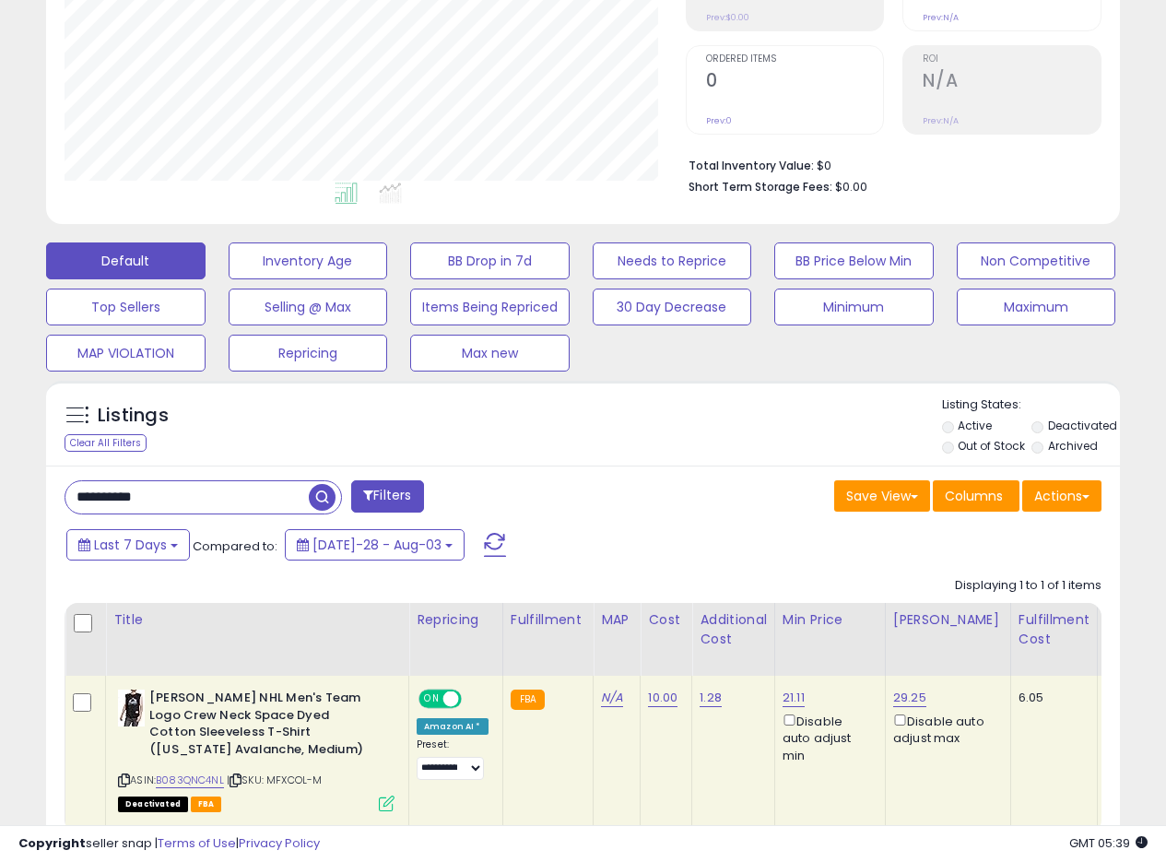
click at [641, 422] on div "Listings Clear All Filters Listing States:" at bounding box center [583, 427] width 1074 height 63
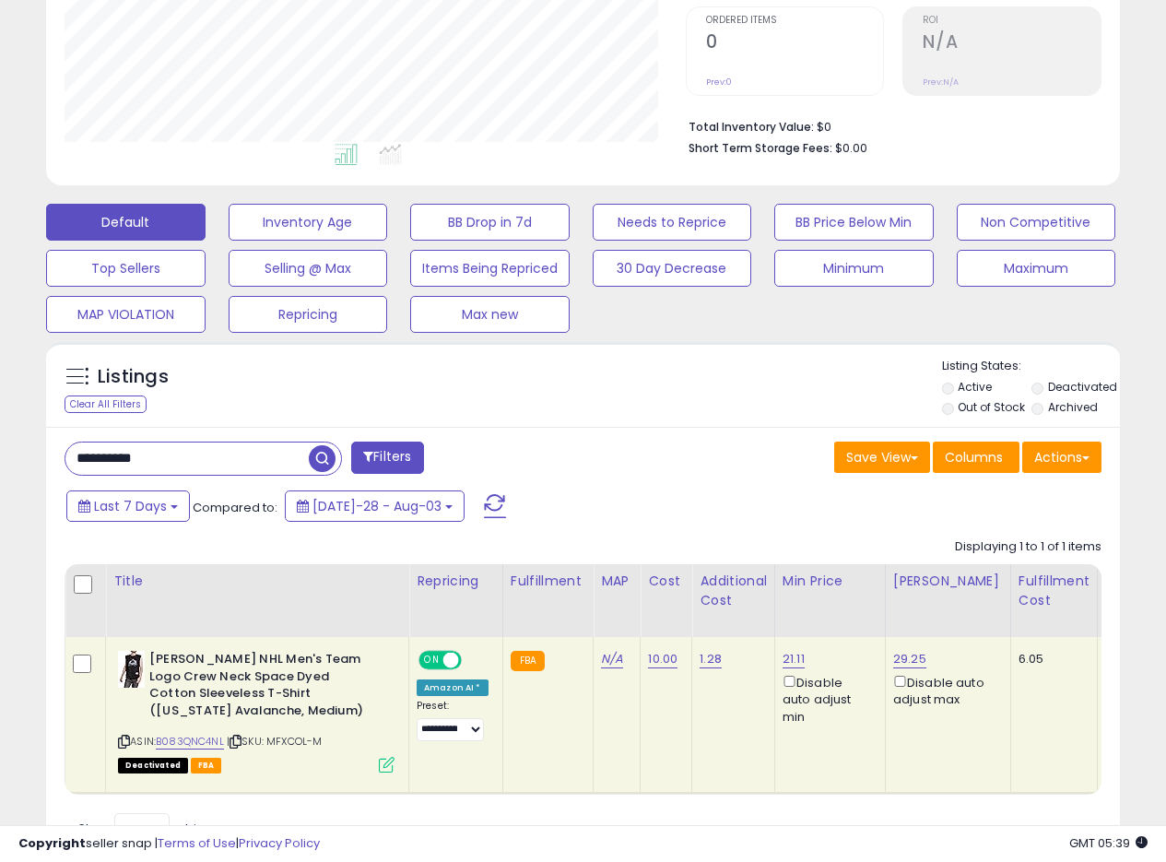
scroll to position [396, 0]
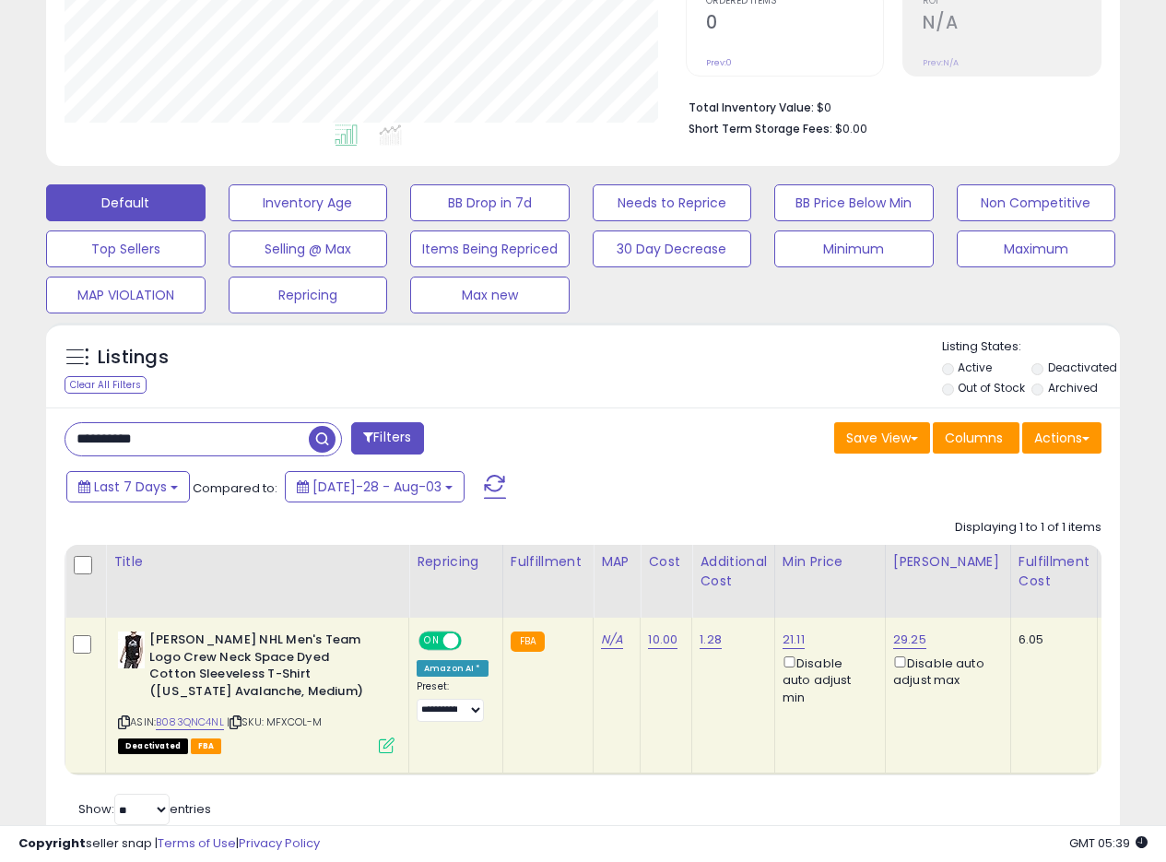
click at [754, 373] on div "Listings Clear All Filters Listing States:" at bounding box center [583, 369] width 1074 height 63
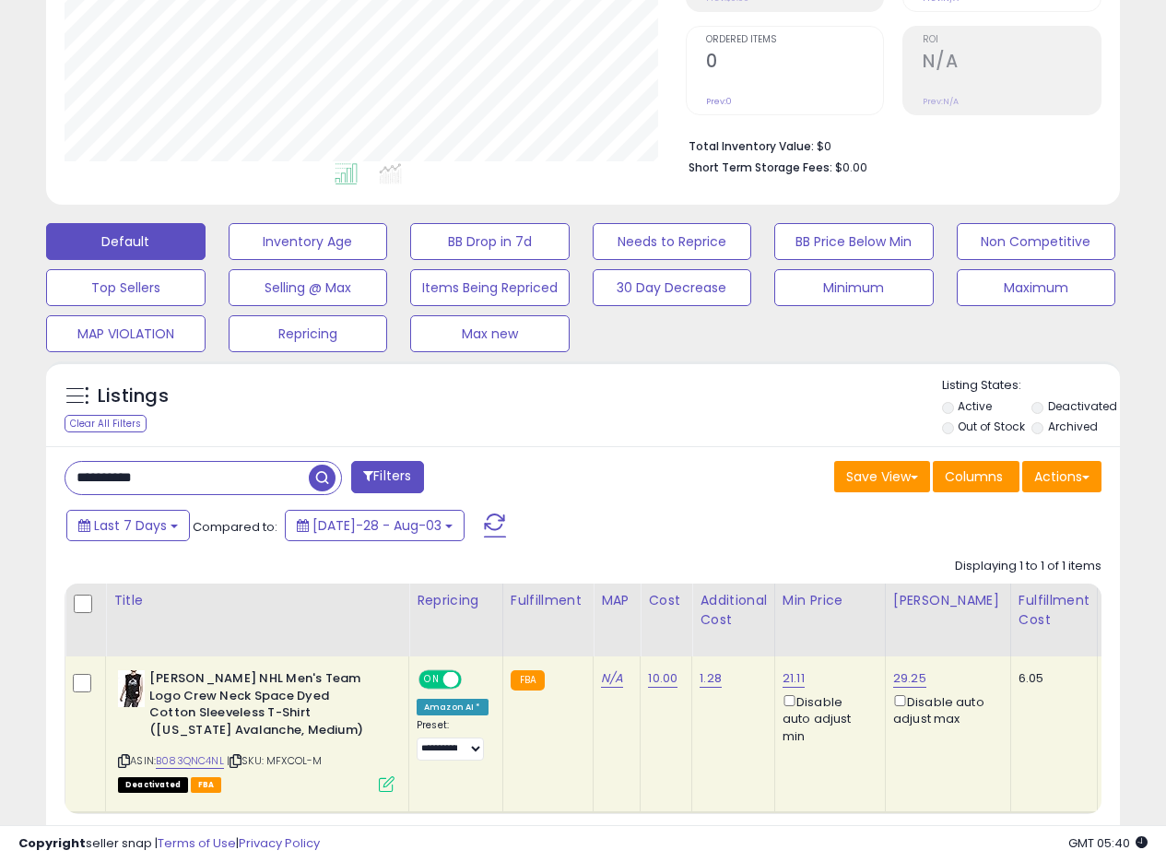
scroll to position [356, 0]
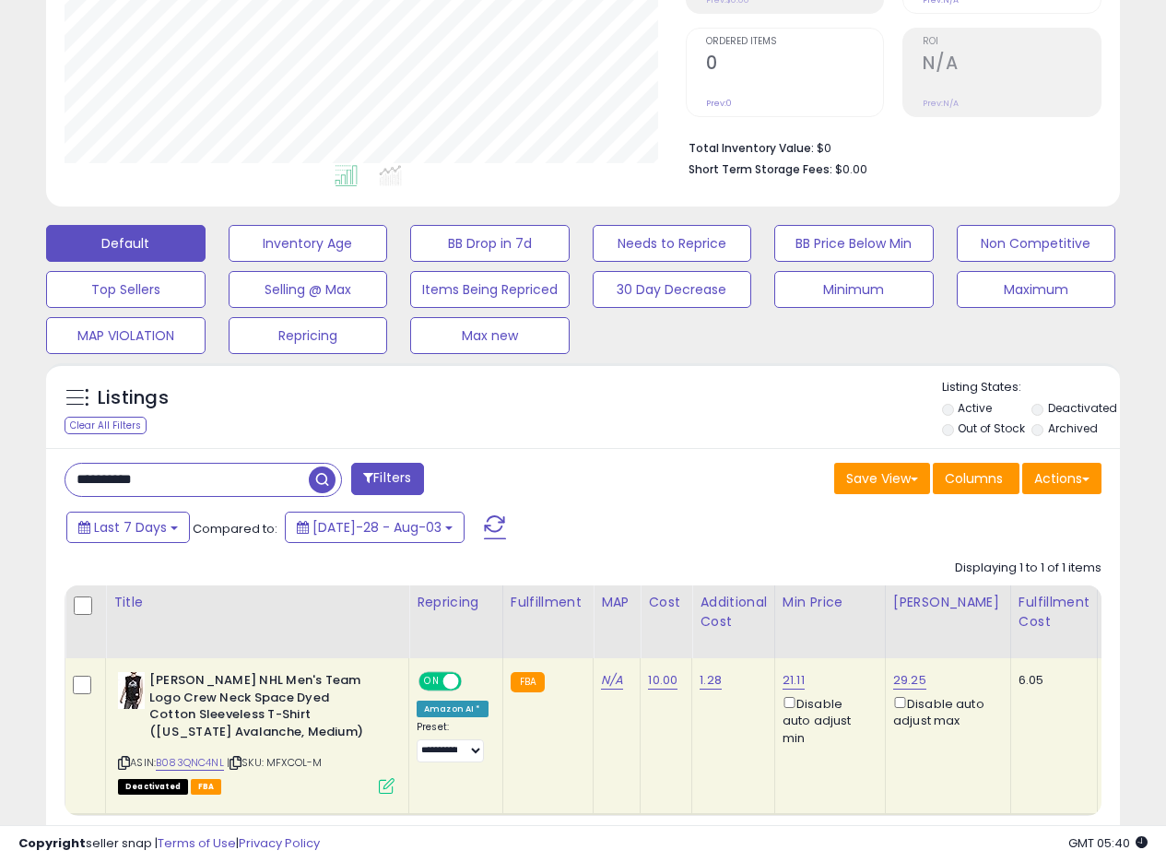
click at [710, 457] on div "**********" at bounding box center [583, 669] width 1074 height 442
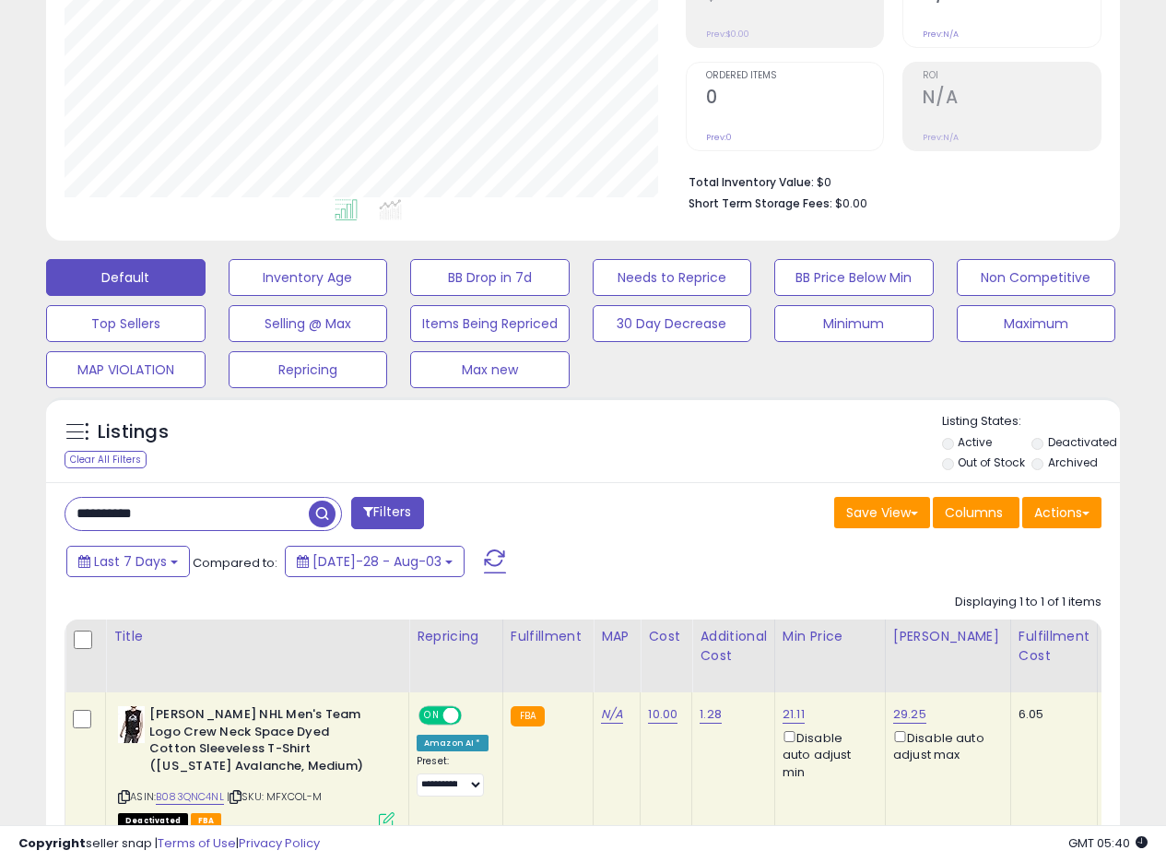
scroll to position [334, 0]
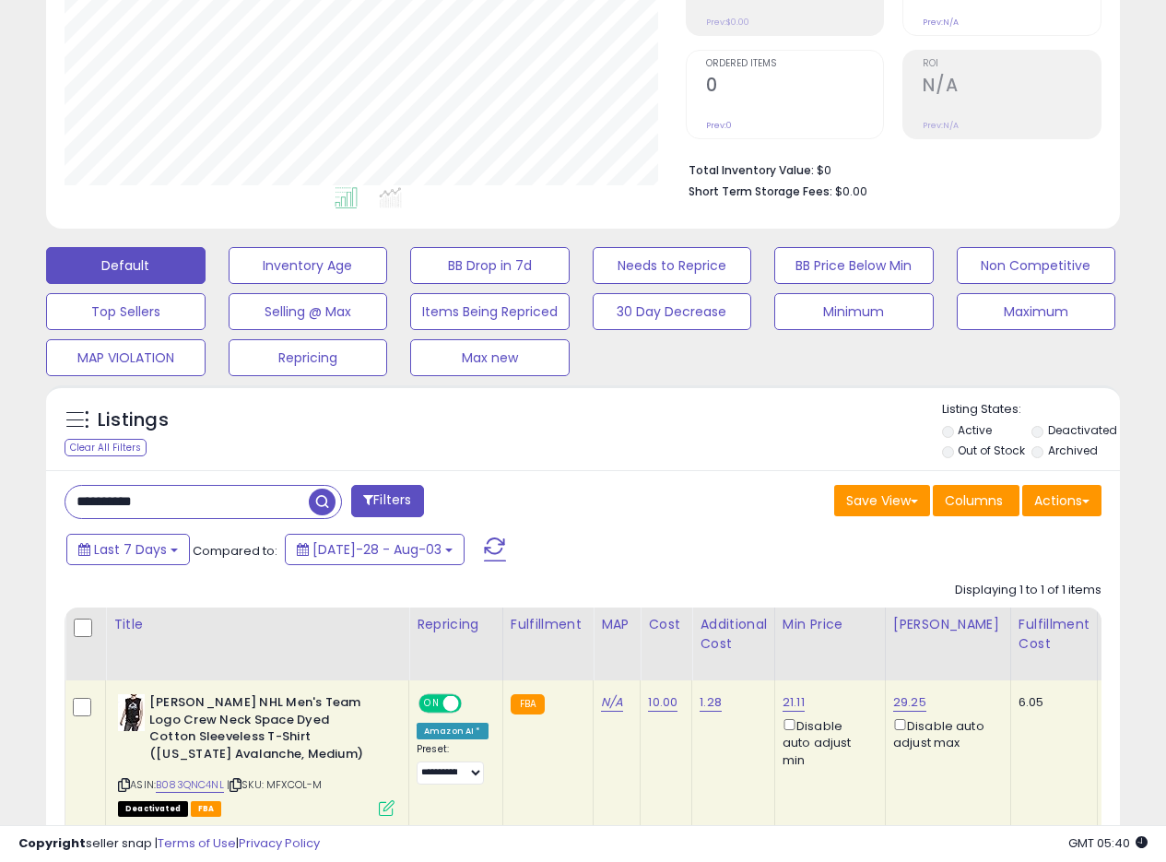
click at [729, 409] on div "Listings Clear All Filters Listing States:" at bounding box center [583, 432] width 1074 height 63
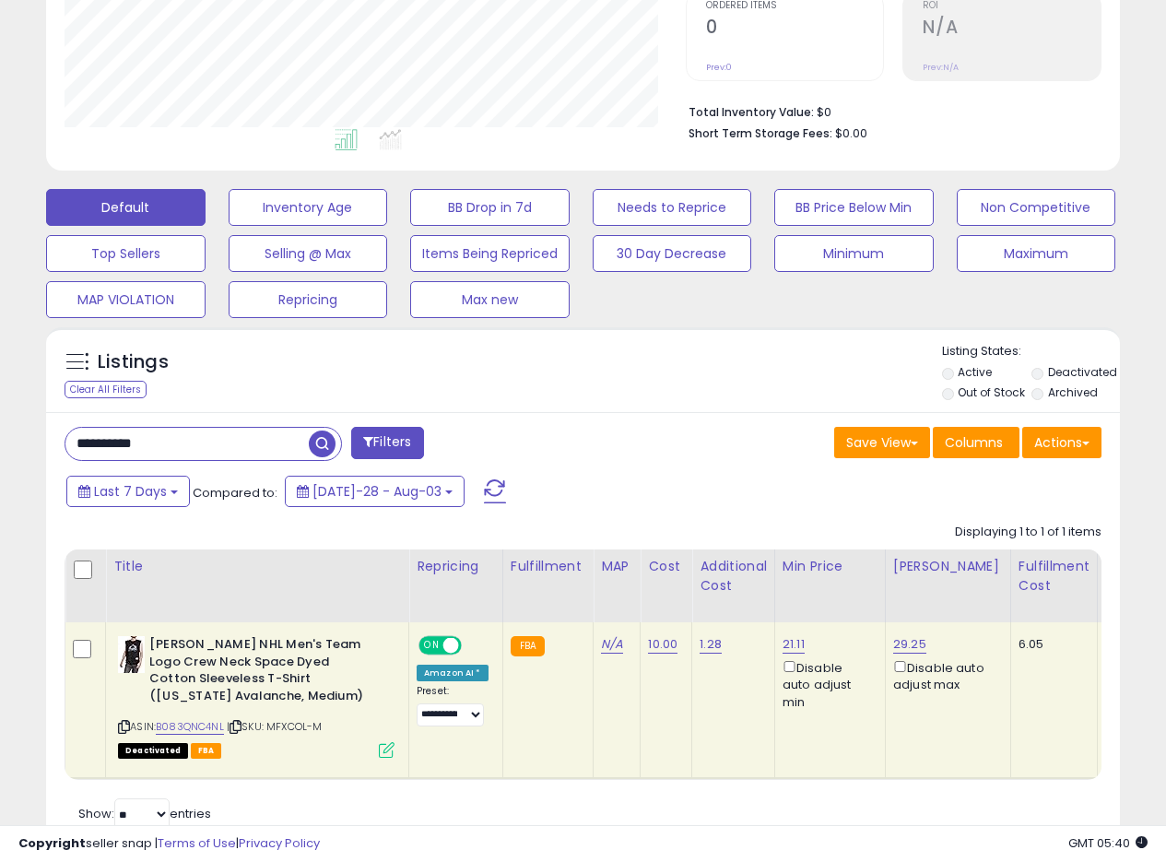
scroll to position [402, 0]
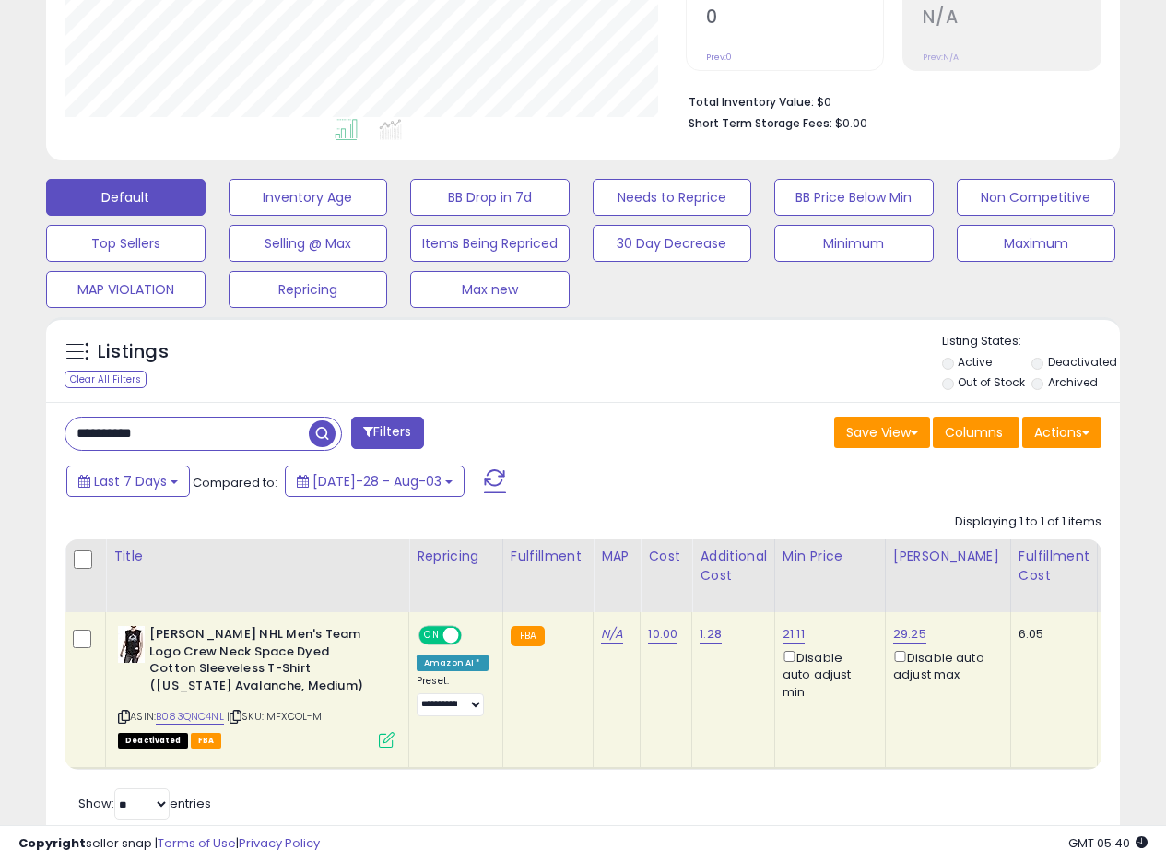
click at [669, 452] on div "Save View Save As New View Update Current View Columns Actions Import Export Vi…" at bounding box center [850, 435] width 533 height 36
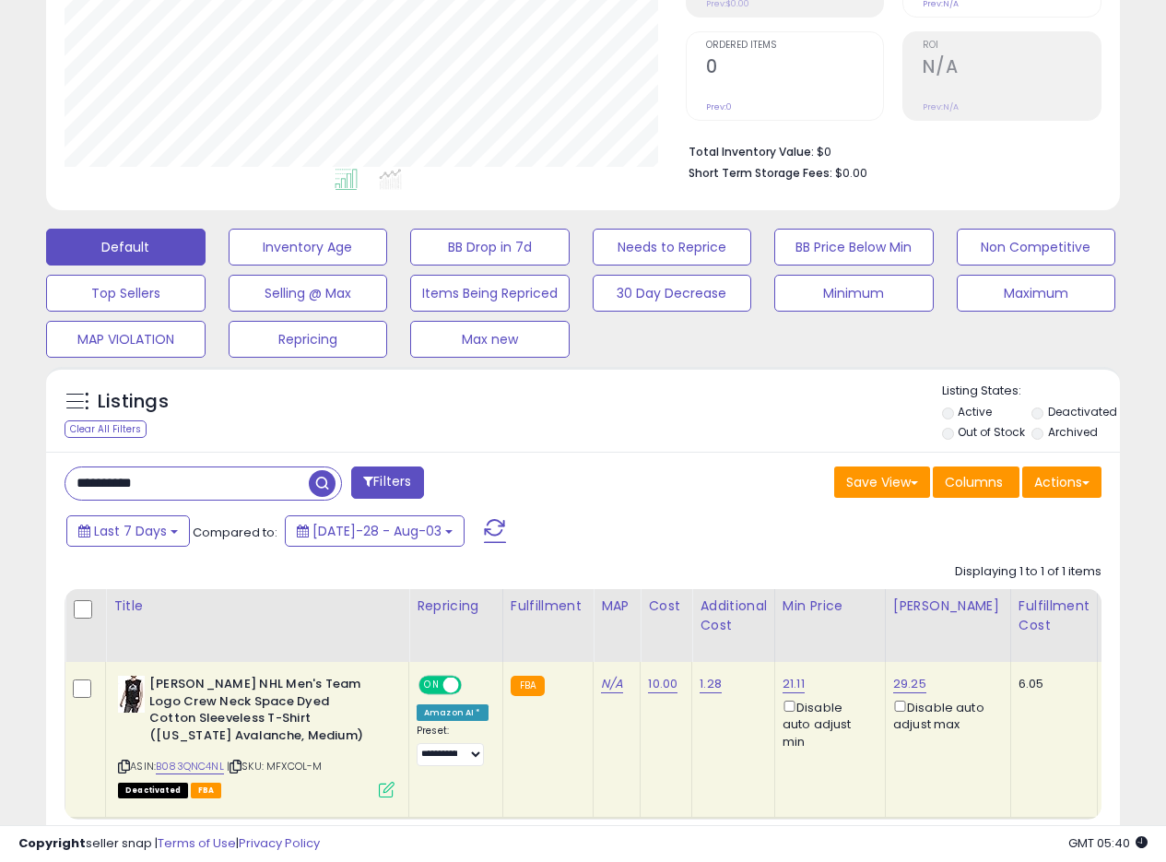
scroll to position [349, 0]
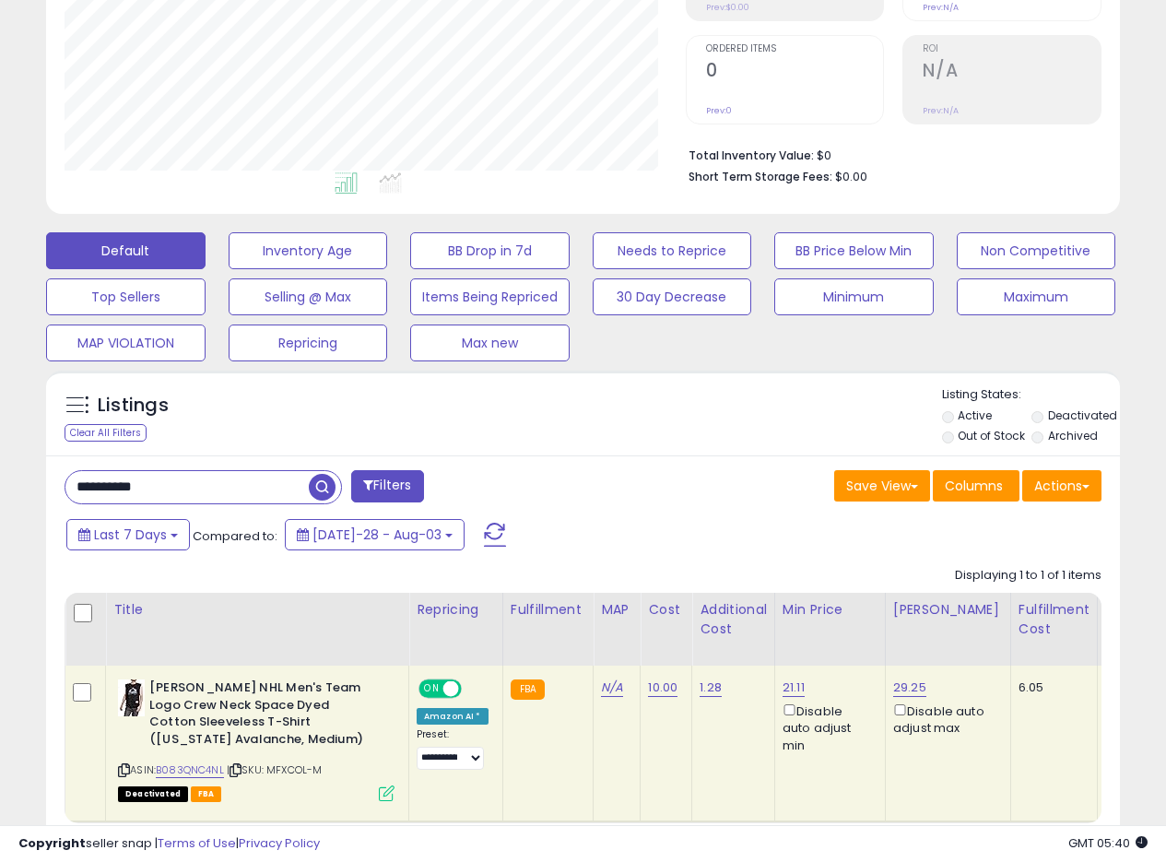
drag, startPoint x: 699, startPoint y: 466, endPoint x: 706, endPoint y: 459, distance: 9.8
click at [704, 459] on div "**********" at bounding box center [583, 676] width 1074 height 442
drag, startPoint x: 695, startPoint y: 440, endPoint x: 688, endPoint y: 433, distance: 9.8
click at [695, 438] on div "Listings Clear All Filters Listing States:" at bounding box center [583, 417] width 1074 height 63
click at [682, 427] on div "Listings Clear All Filters Listing States:" at bounding box center [583, 417] width 1074 height 63
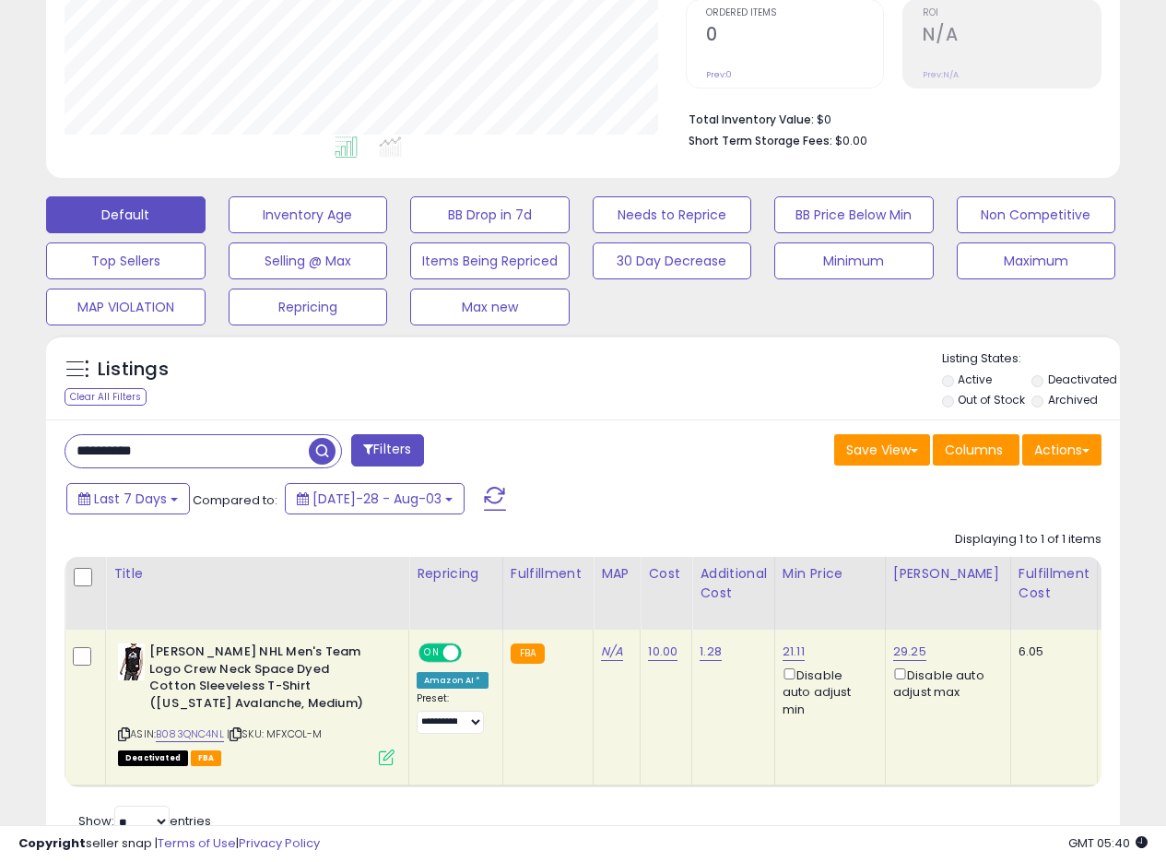
scroll to position [466, 0]
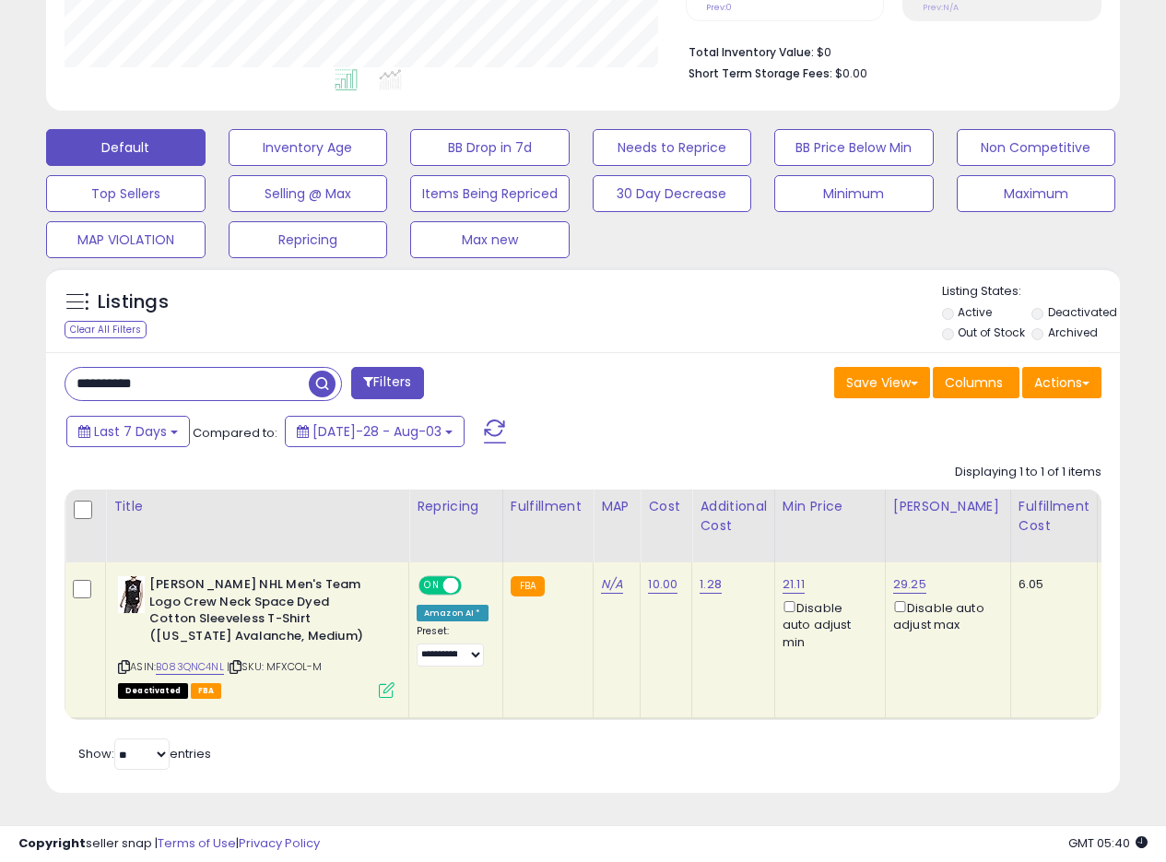
drag, startPoint x: 681, startPoint y: 344, endPoint x: 683, endPoint y: 367, distance: 23.1
click at [684, 352] on div "**********" at bounding box center [583, 573] width 1074 height 442
drag, startPoint x: 205, startPoint y: 385, endPoint x: 0, endPoint y: 377, distance: 204.9
click at [0, 378] on div "**********" at bounding box center [583, 235] width 1166 height 1254
paste input "text"
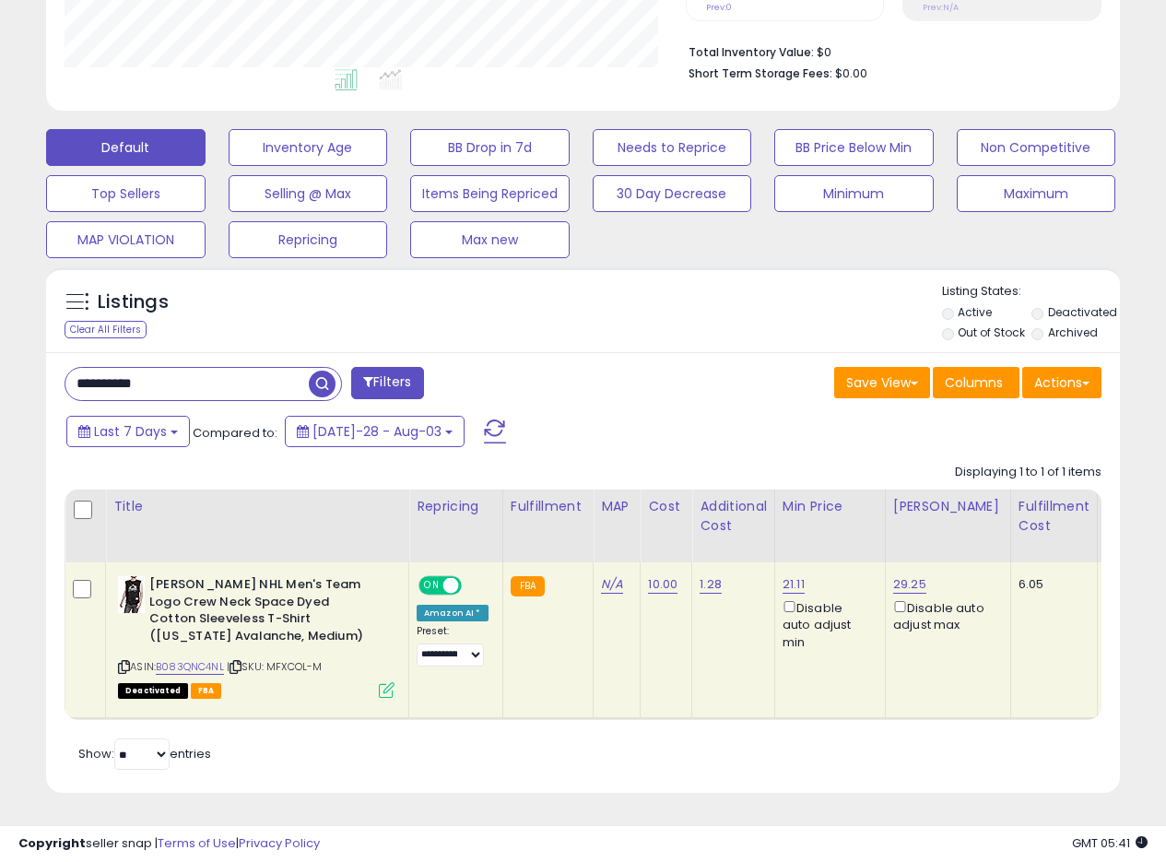
click at [328, 372] on span "button" at bounding box center [322, 384] width 27 height 27
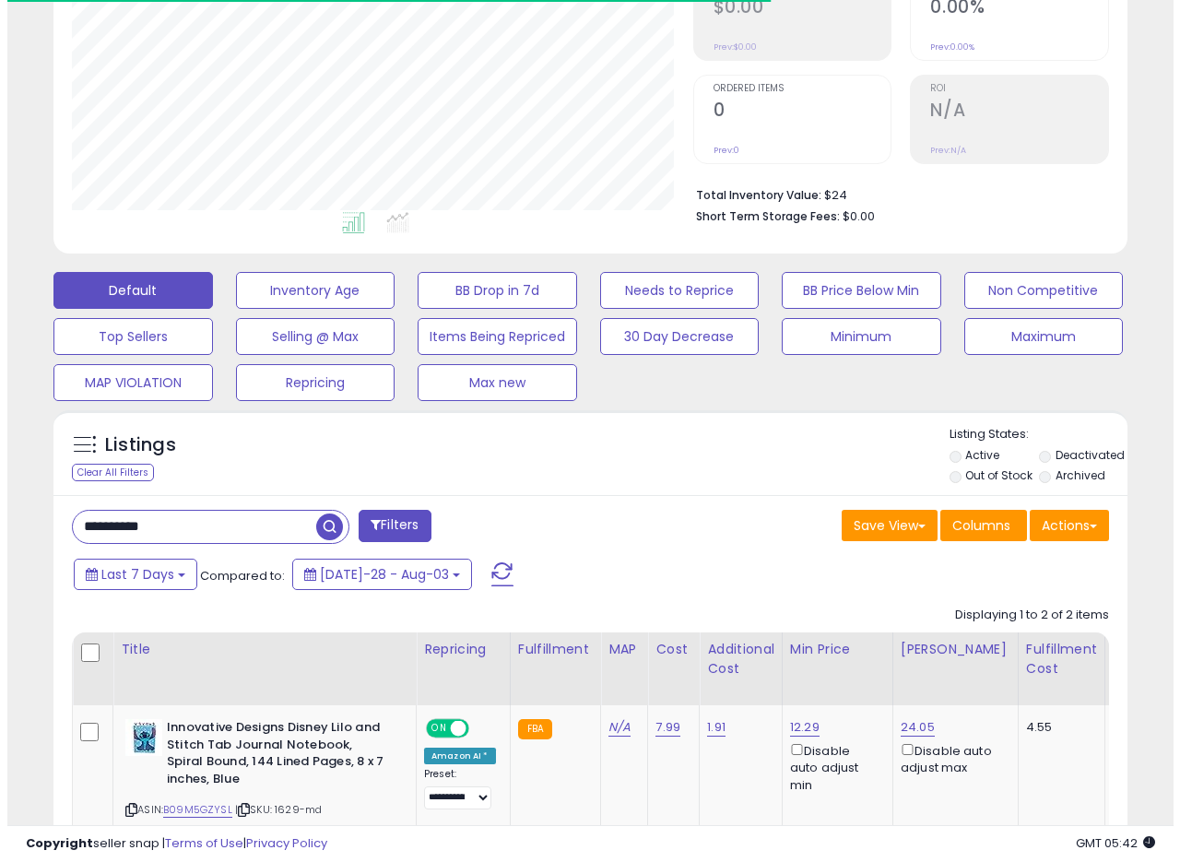
scroll to position [378, 621]
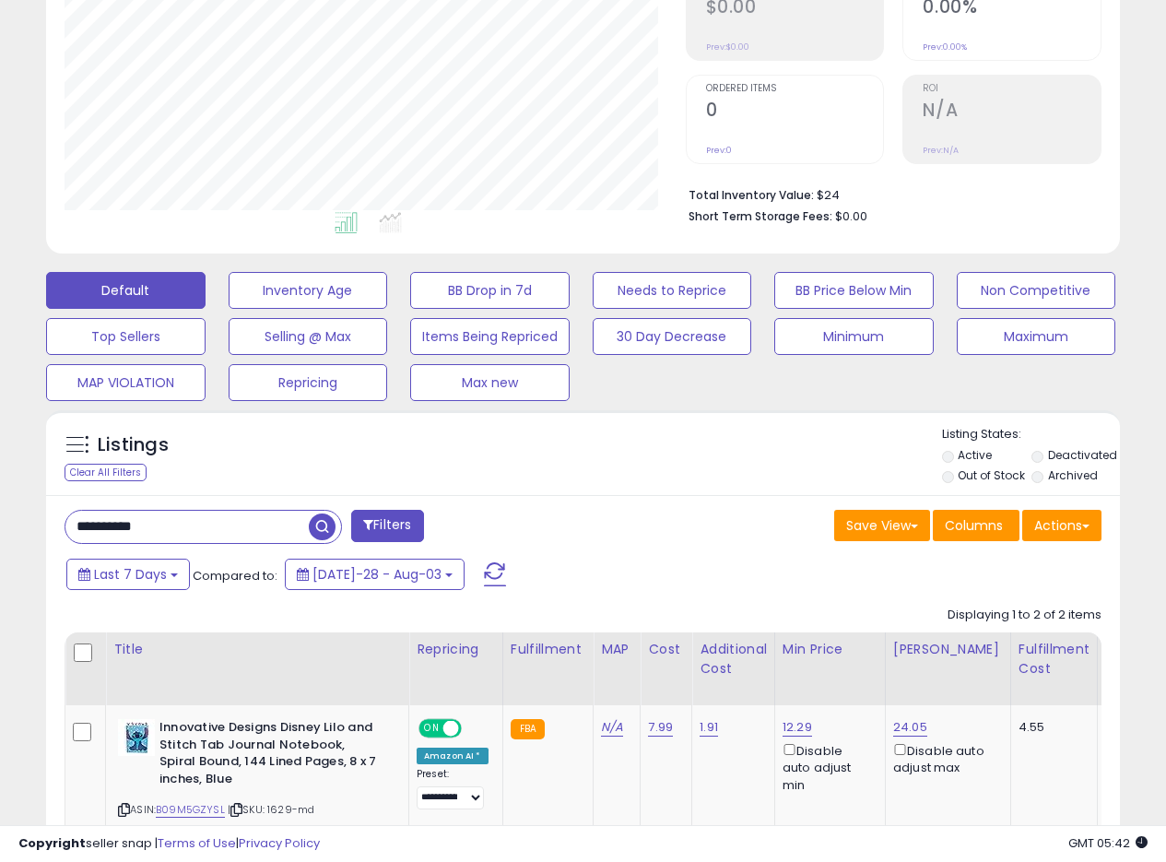
drag, startPoint x: 194, startPoint y: 514, endPoint x: 10, endPoint y: 520, distance: 183.6
click at [10, 520] on div "**********" at bounding box center [583, 432] width 1148 height 1327
paste input "text"
click at [324, 527] on span "button" at bounding box center [322, 527] width 27 height 27
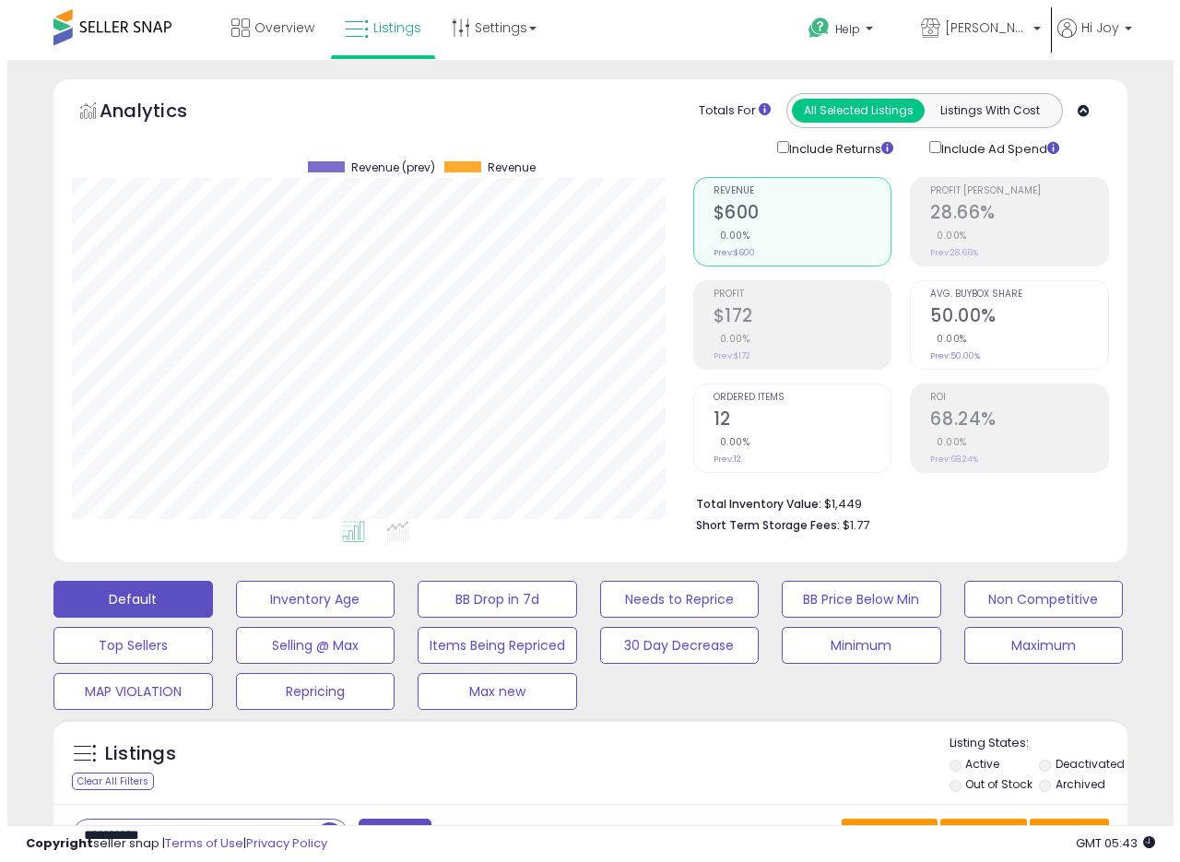
scroll to position [664, 0]
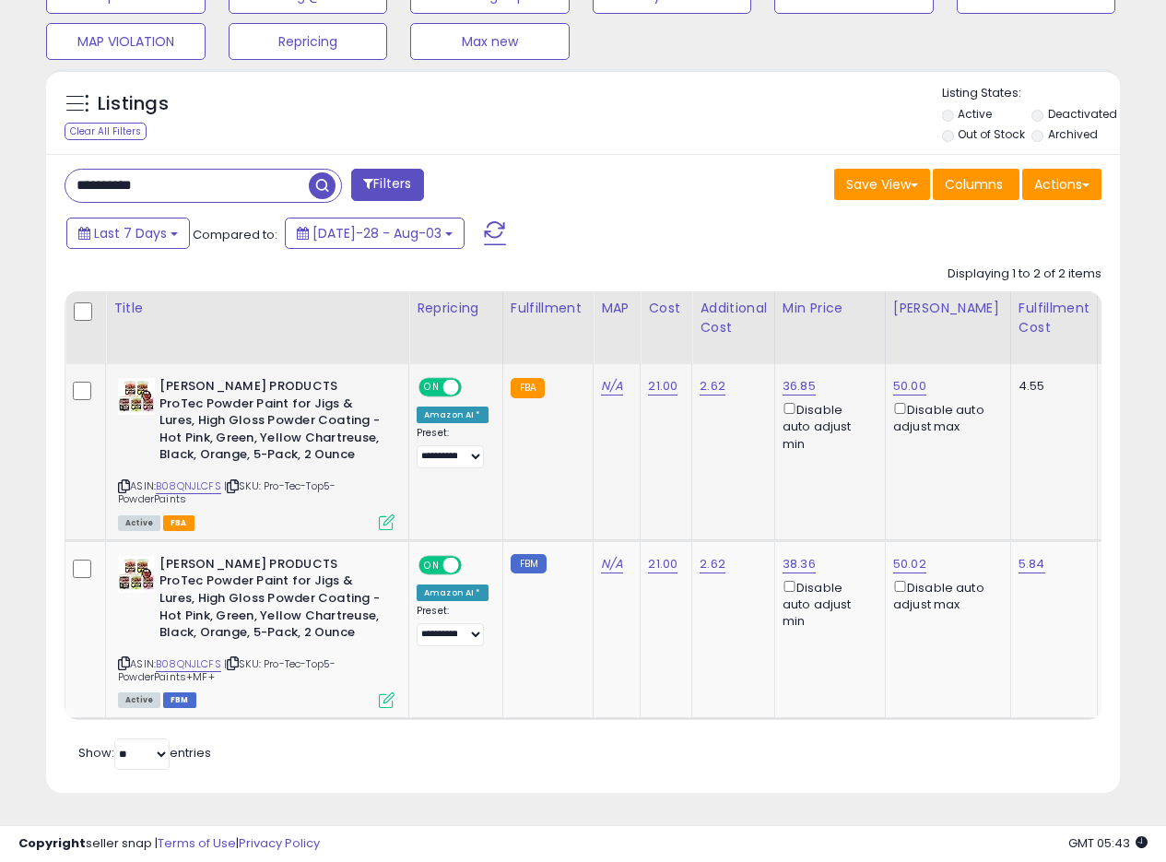
click at [696, 494] on td "2.62" at bounding box center [733, 452] width 83 height 176
click at [390, 692] on icon at bounding box center [387, 700] width 16 height 16
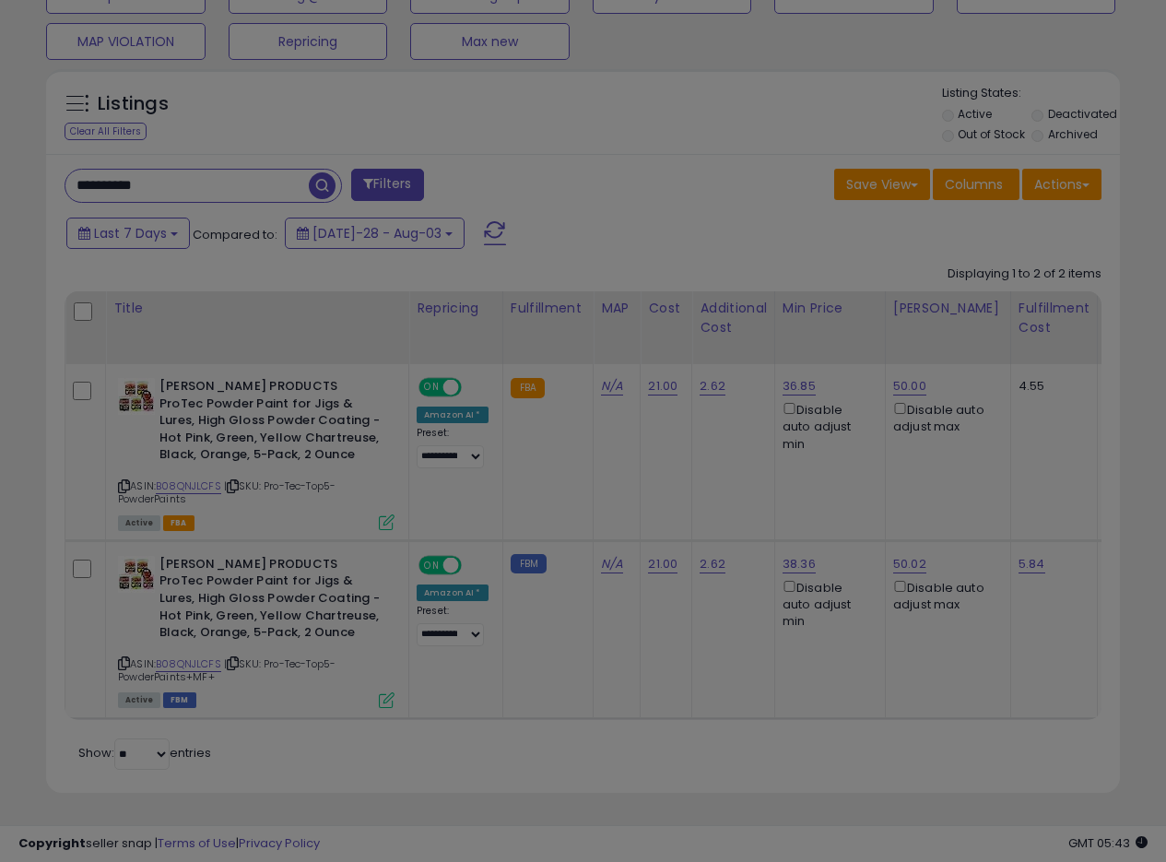
scroll to position [378, 629]
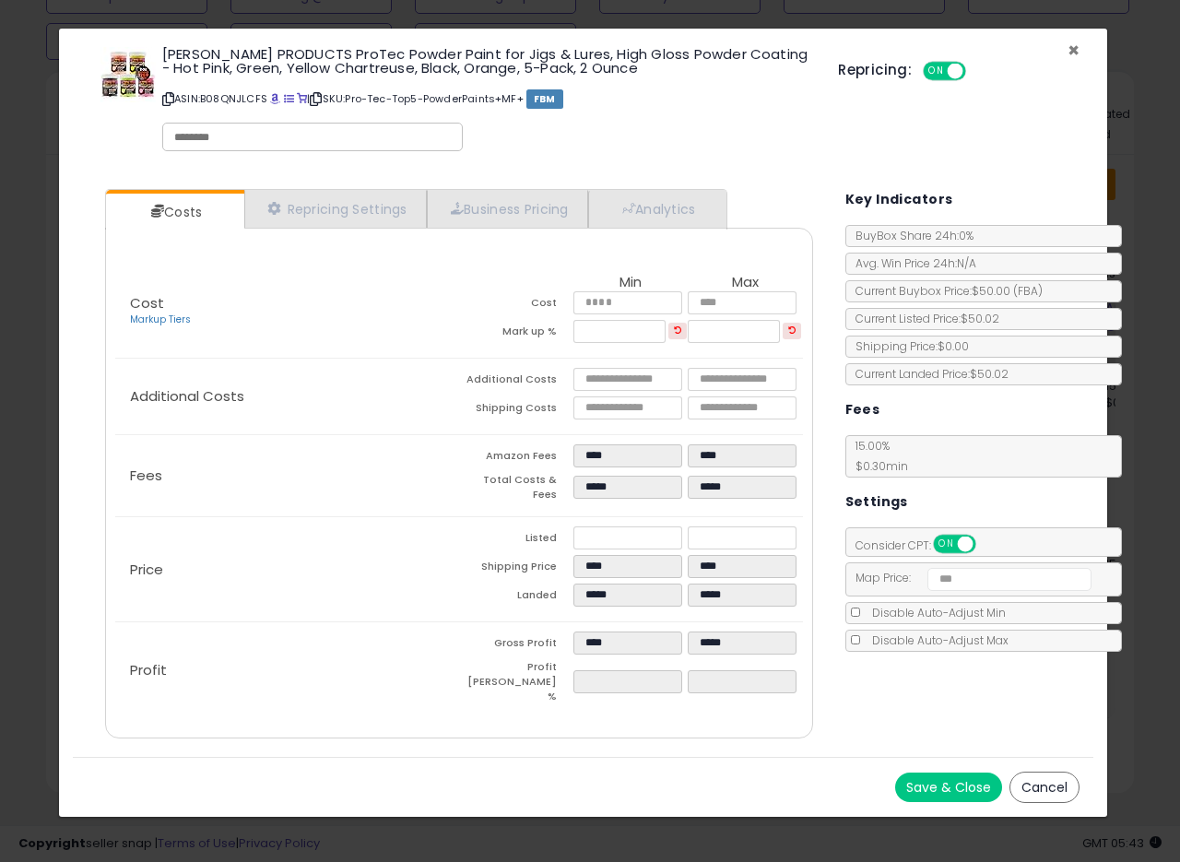
click at [1079, 50] on span "×" at bounding box center [1074, 50] width 12 height 27
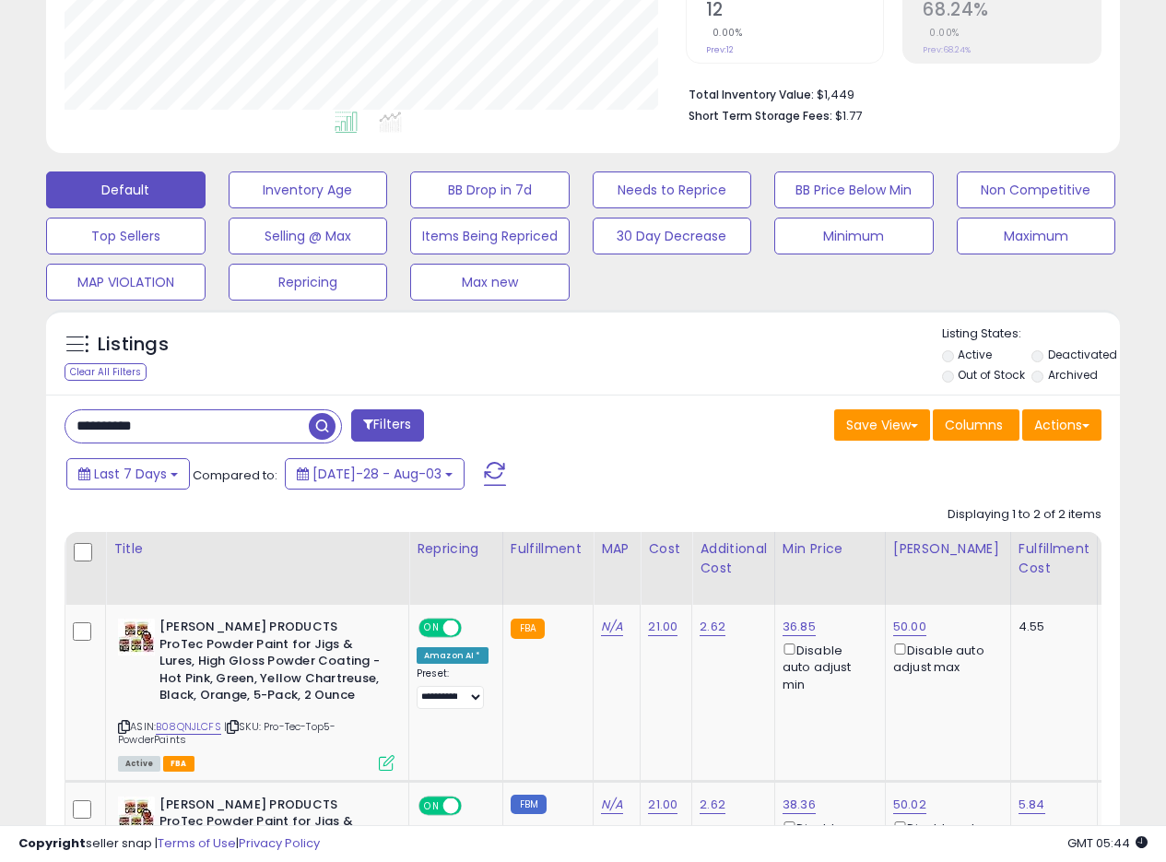
scroll to position [414, 0]
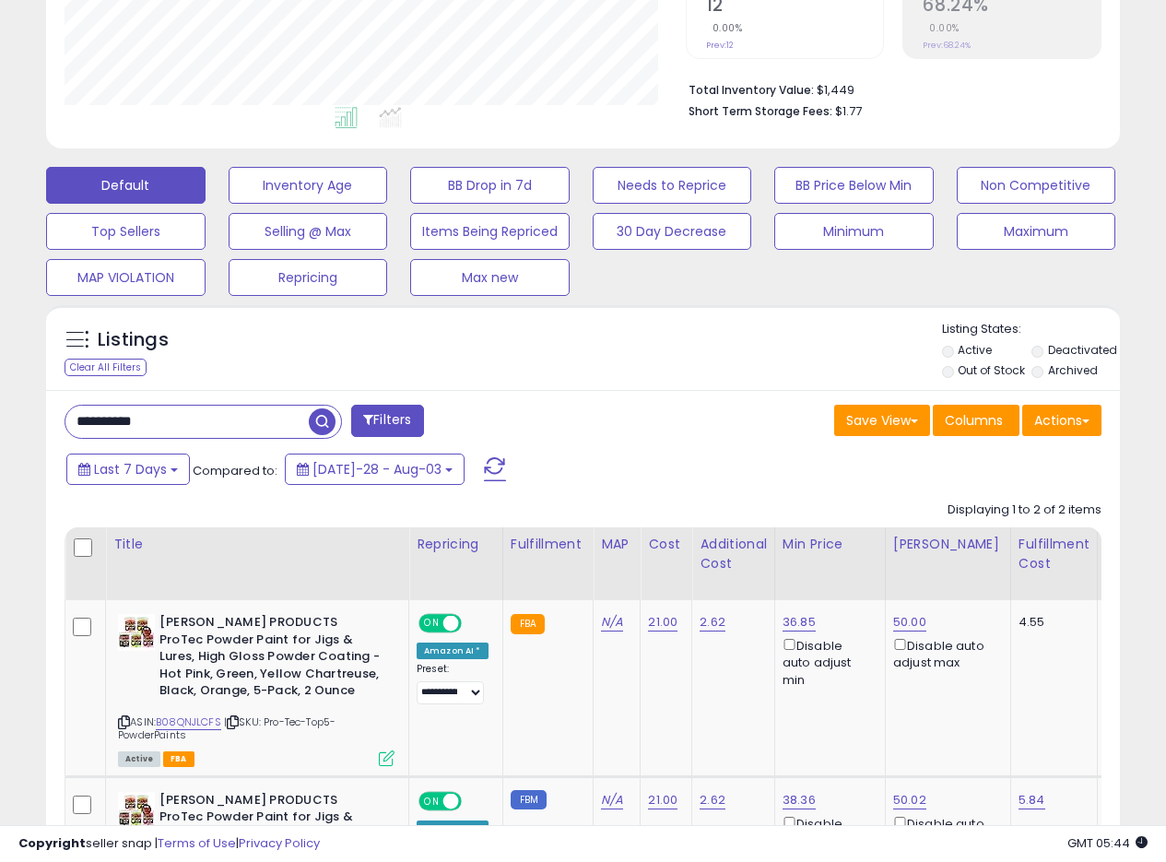
drag, startPoint x: 182, startPoint y: 424, endPoint x: 0, endPoint y: 420, distance: 181.7
click at [0, 422] on div "**********" at bounding box center [583, 372] width 1166 height 1452
paste input "text"
click at [318, 420] on span "button" at bounding box center [322, 421] width 27 height 27
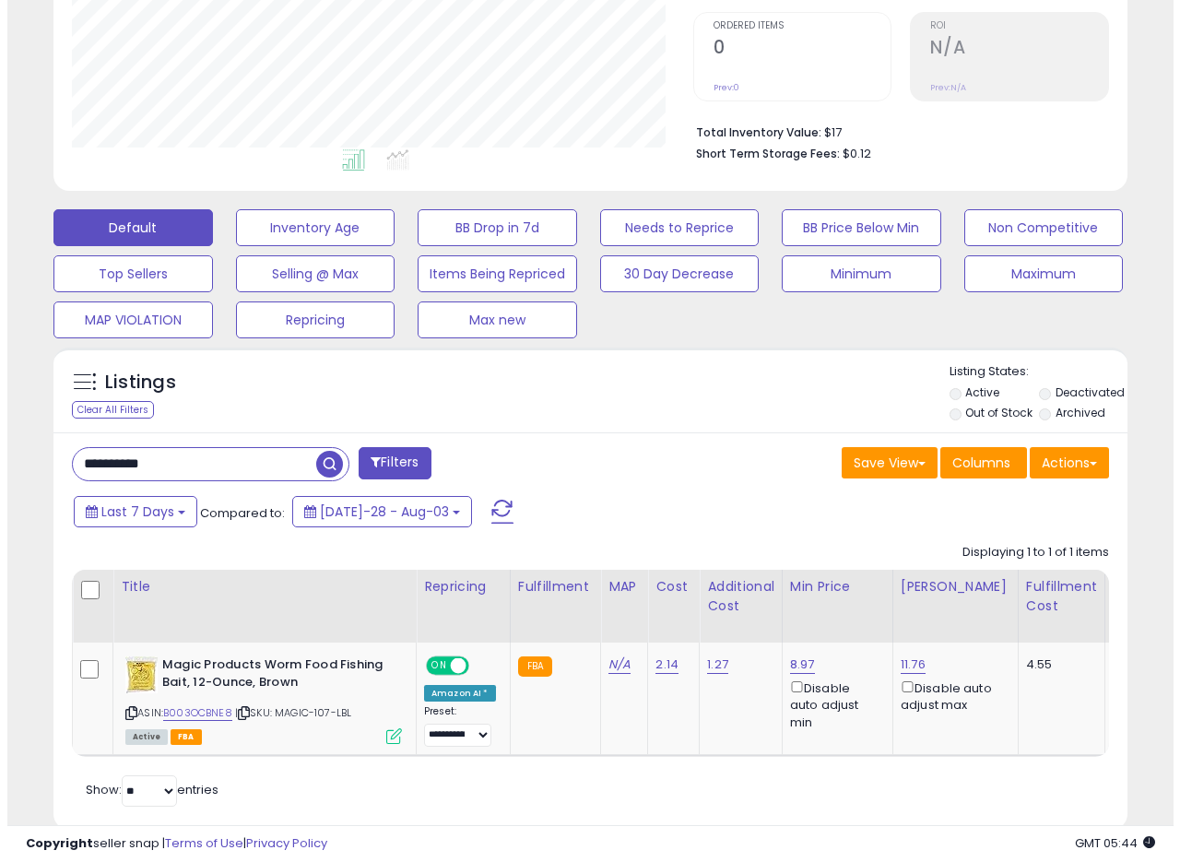
scroll to position [422, 0]
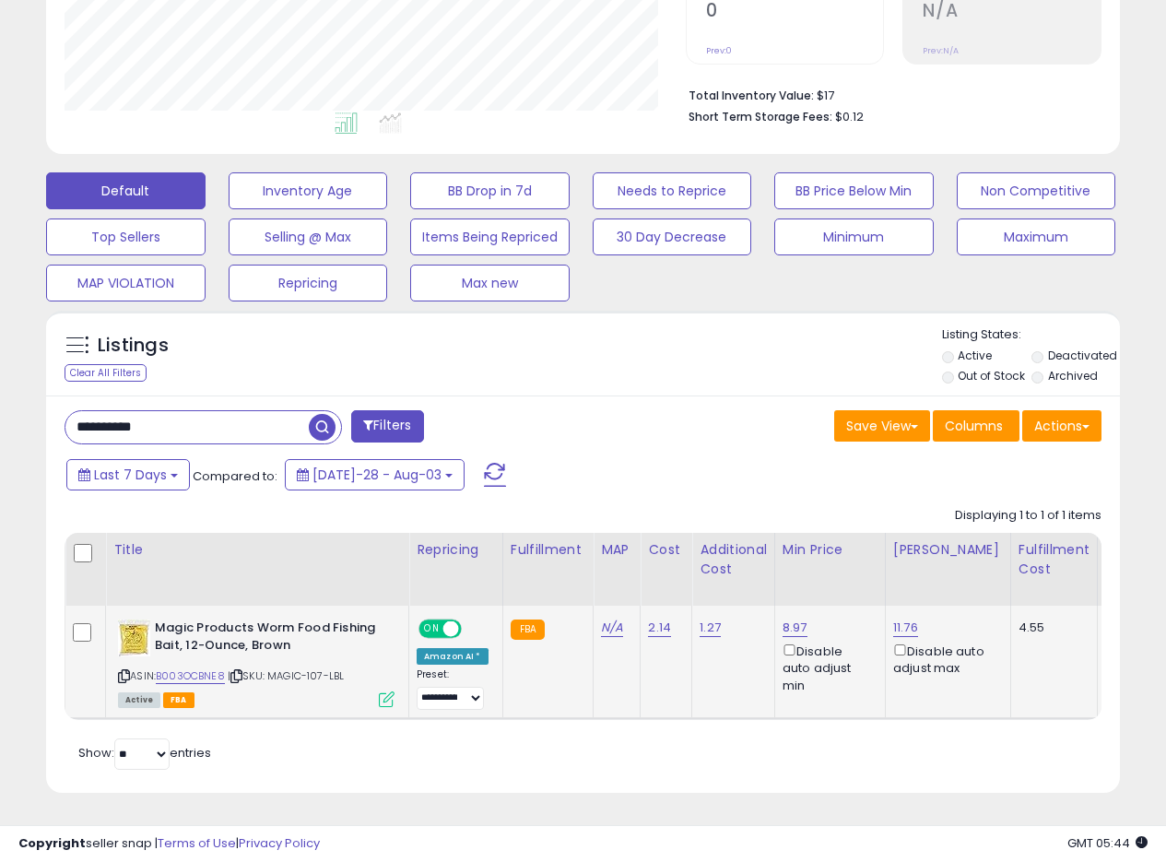
click at [390, 692] on icon at bounding box center [387, 700] width 16 height 16
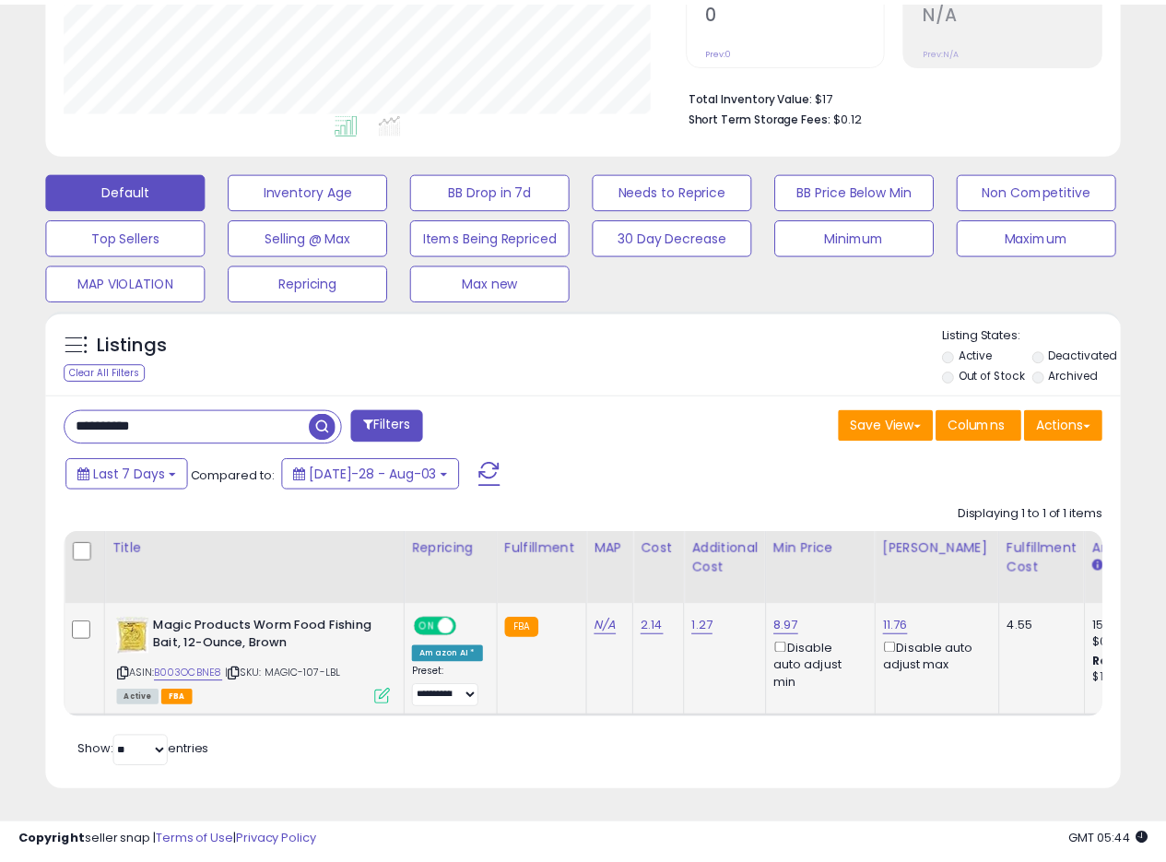
scroll to position [378, 629]
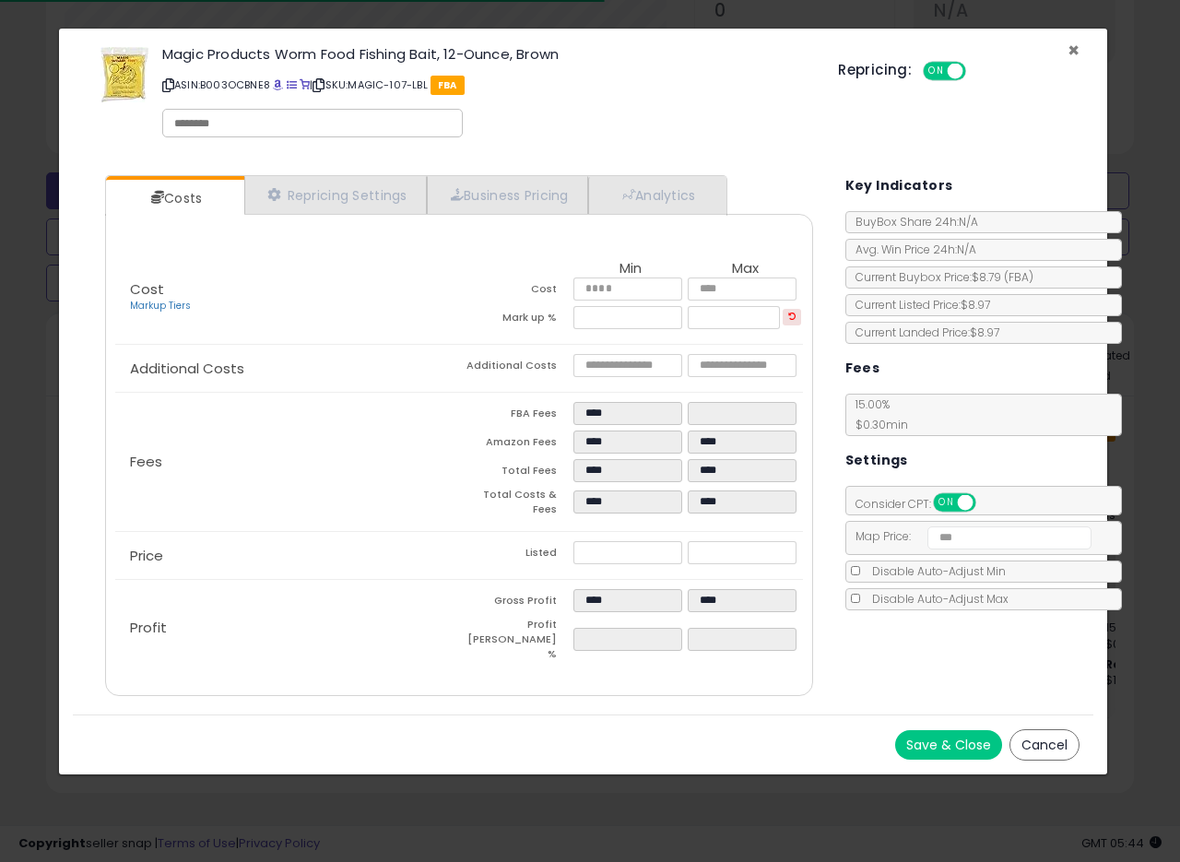
click at [1079, 52] on span "×" at bounding box center [1074, 50] width 12 height 27
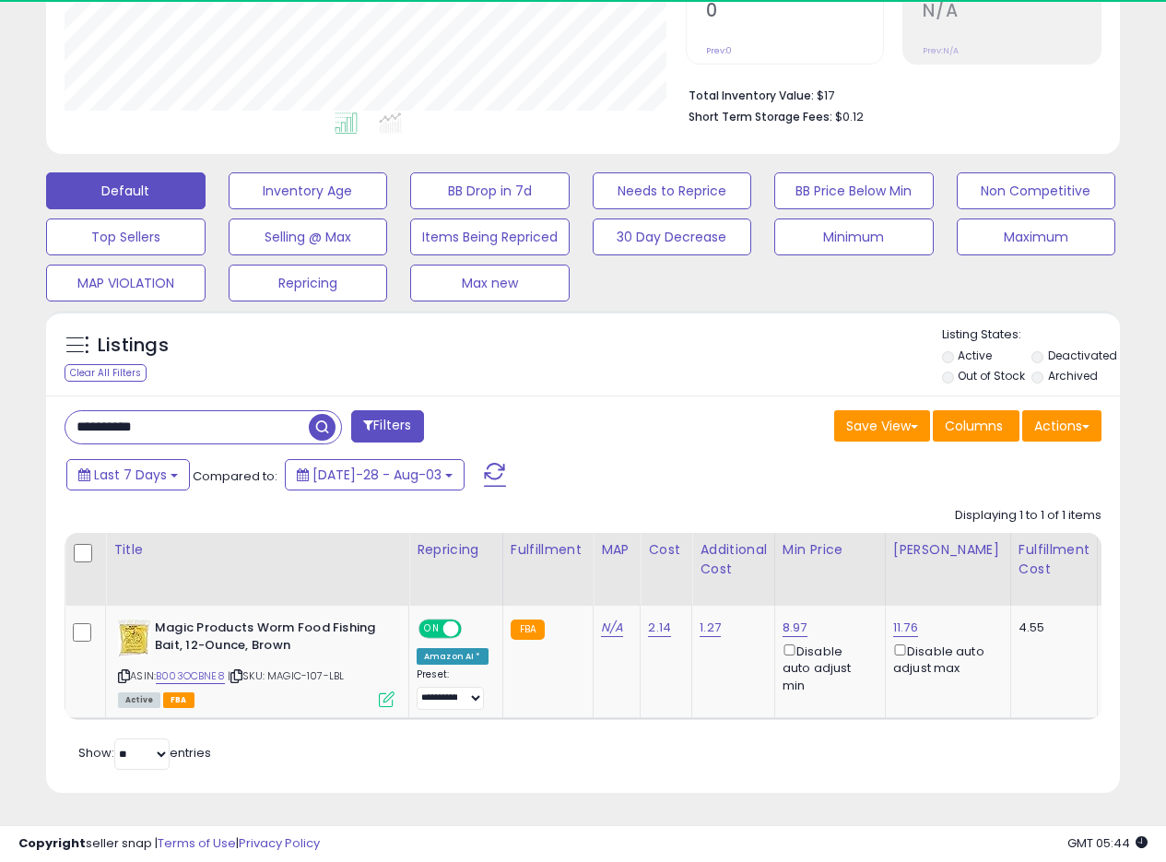
scroll to position [921647, 921403]
drag, startPoint x: 174, startPoint y: 418, endPoint x: 0, endPoint y: 409, distance: 174.5
click at [0, 412] on div "**********" at bounding box center [583, 256] width 1166 height 1211
paste input "text"
click at [316, 414] on span "button" at bounding box center [322, 427] width 27 height 27
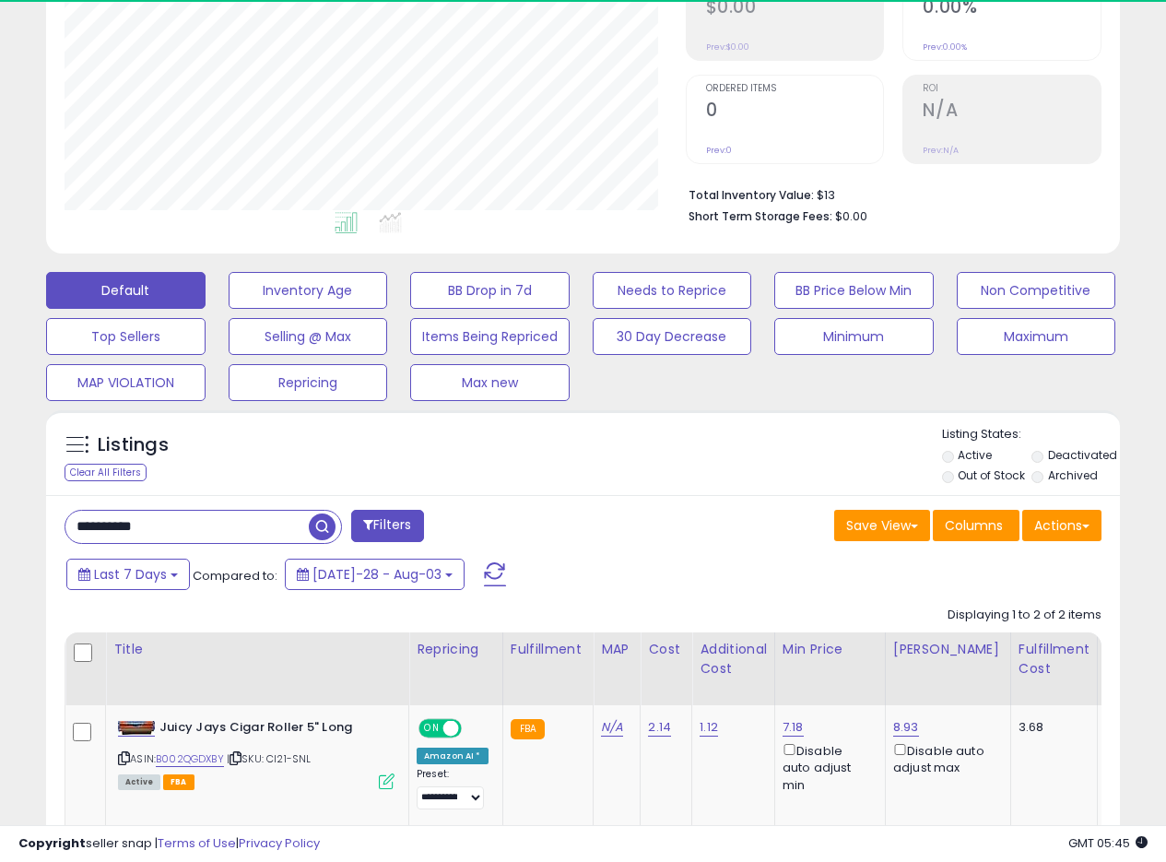
scroll to position [378, 621]
drag, startPoint x: 188, startPoint y: 537, endPoint x: 20, endPoint y: 517, distance: 168.9
click at [22, 520] on div "**********" at bounding box center [583, 404] width 1148 height 1271
paste input "text"
click at [319, 530] on span "button" at bounding box center [322, 527] width 27 height 27
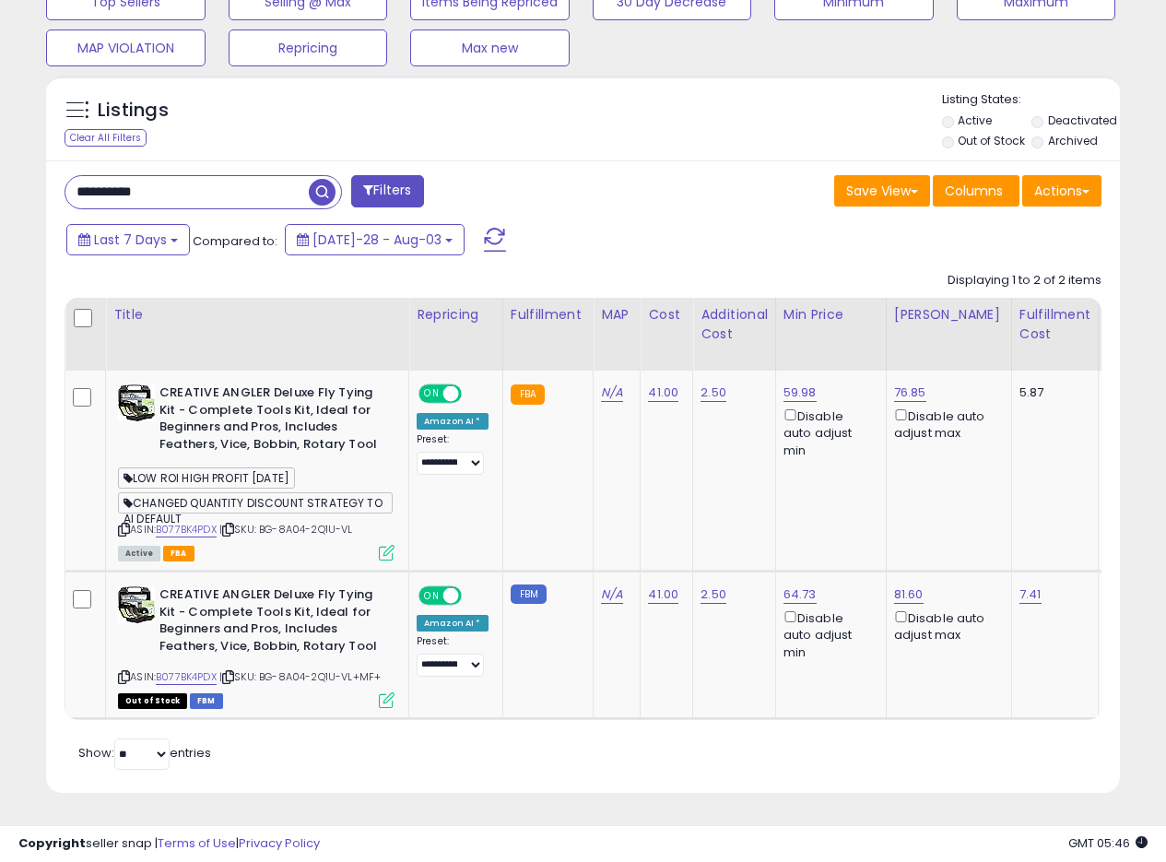
drag, startPoint x: 197, startPoint y: 172, endPoint x: 0, endPoint y: 129, distance: 202.0
click at [0, 129] on div "**********" at bounding box center [583, 139] width 1166 height 1446
paste input "text"
click at [323, 179] on span "button" at bounding box center [322, 192] width 27 height 27
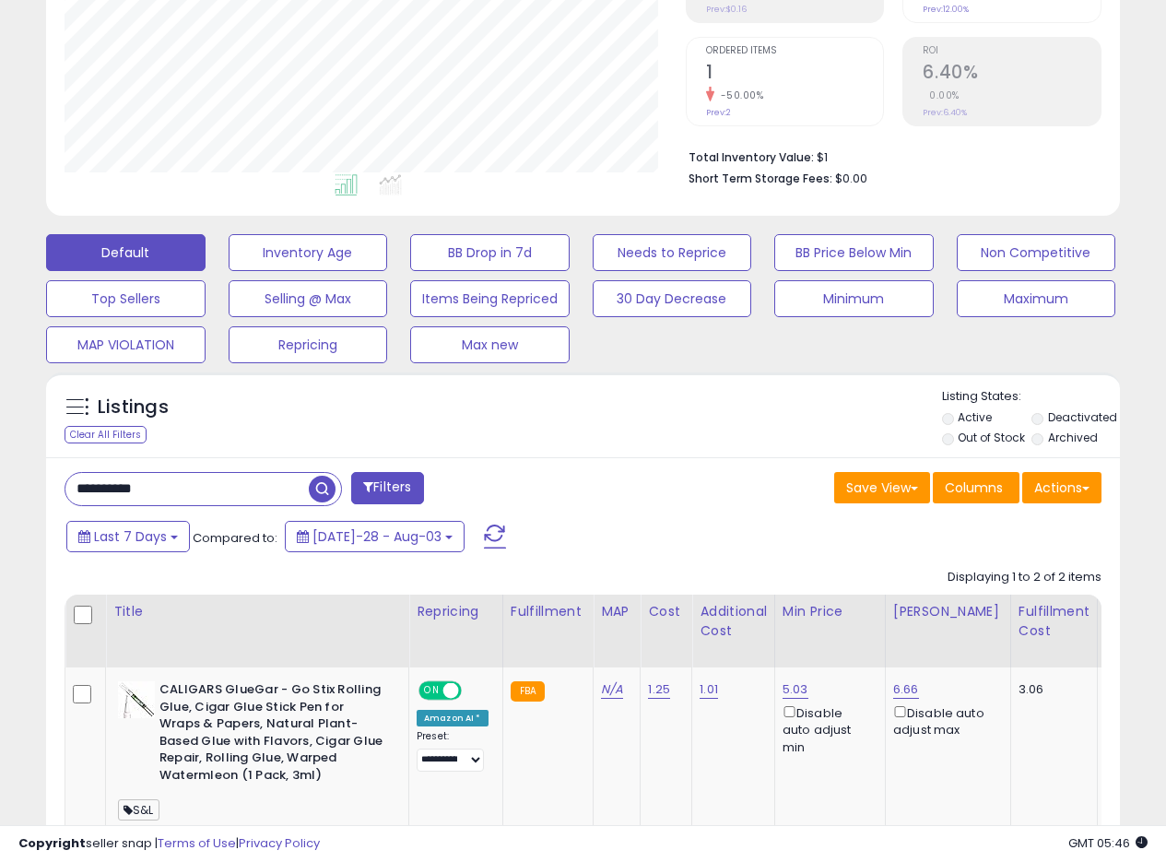
scroll to position [493, 0]
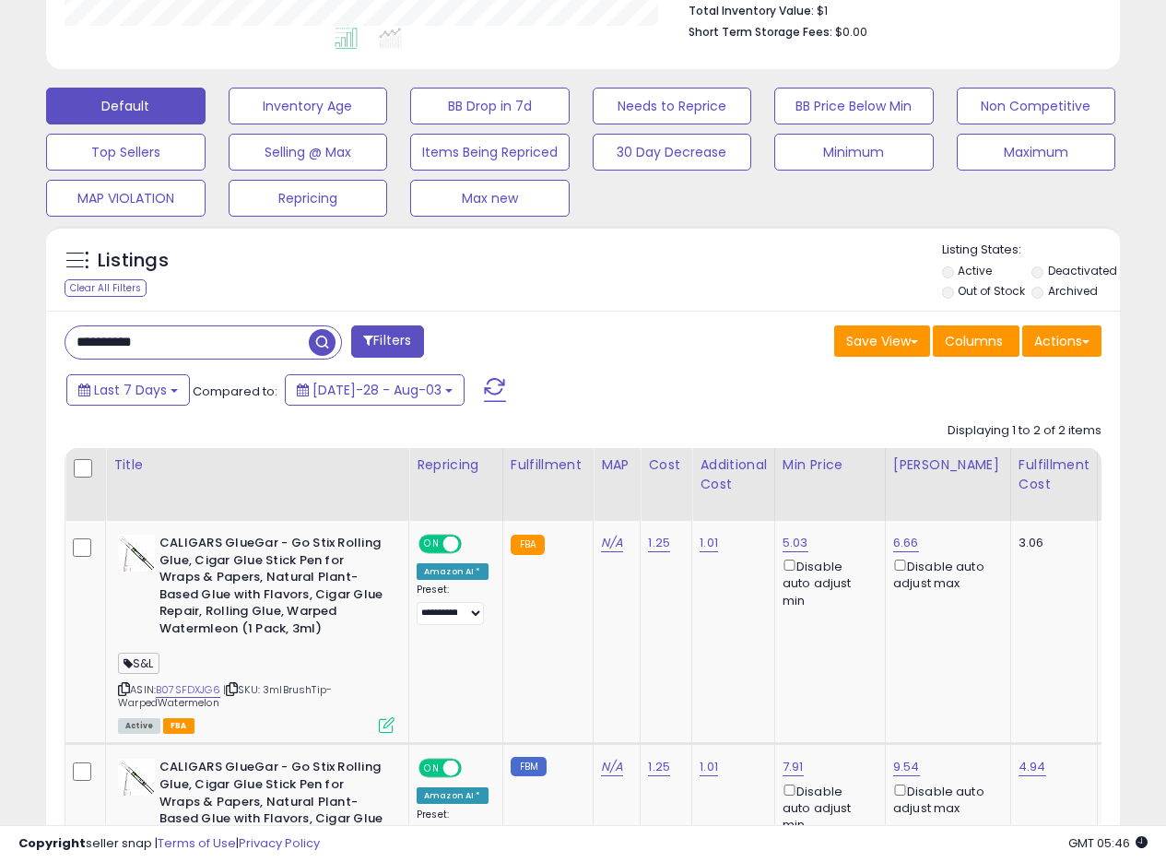
drag, startPoint x: 36, startPoint y: 320, endPoint x: 0, endPoint y: 308, distance: 37.9
click at [2, 311] on div "**********" at bounding box center [583, 325] width 1166 height 1516
paste input "text"
click at [316, 345] on span "button" at bounding box center [322, 342] width 27 height 27
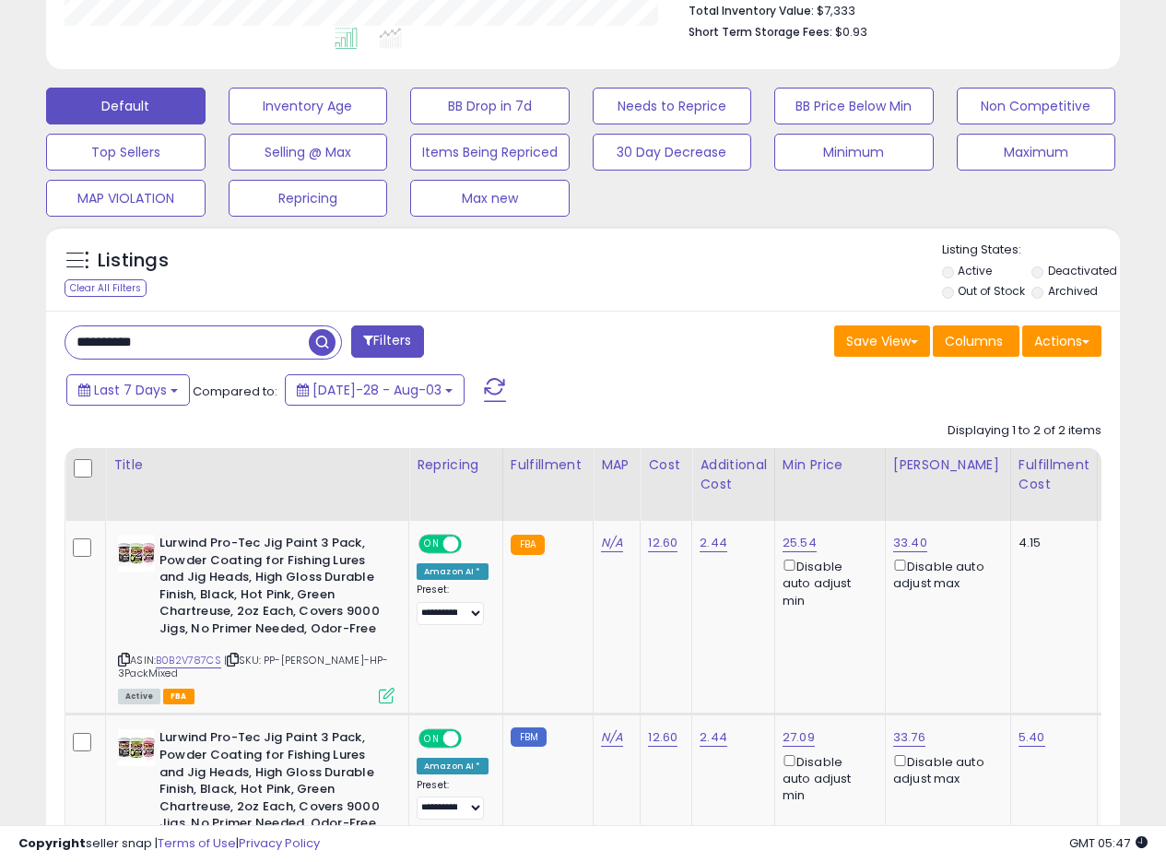
drag, startPoint x: 199, startPoint y: 340, endPoint x: 0, endPoint y: 324, distance: 199.8
click at [0, 330] on div "**********" at bounding box center [583, 310] width 1166 height 1486
paste input "text"
click at [325, 344] on span "button" at bounding box center [322, 342] width 27 height 27
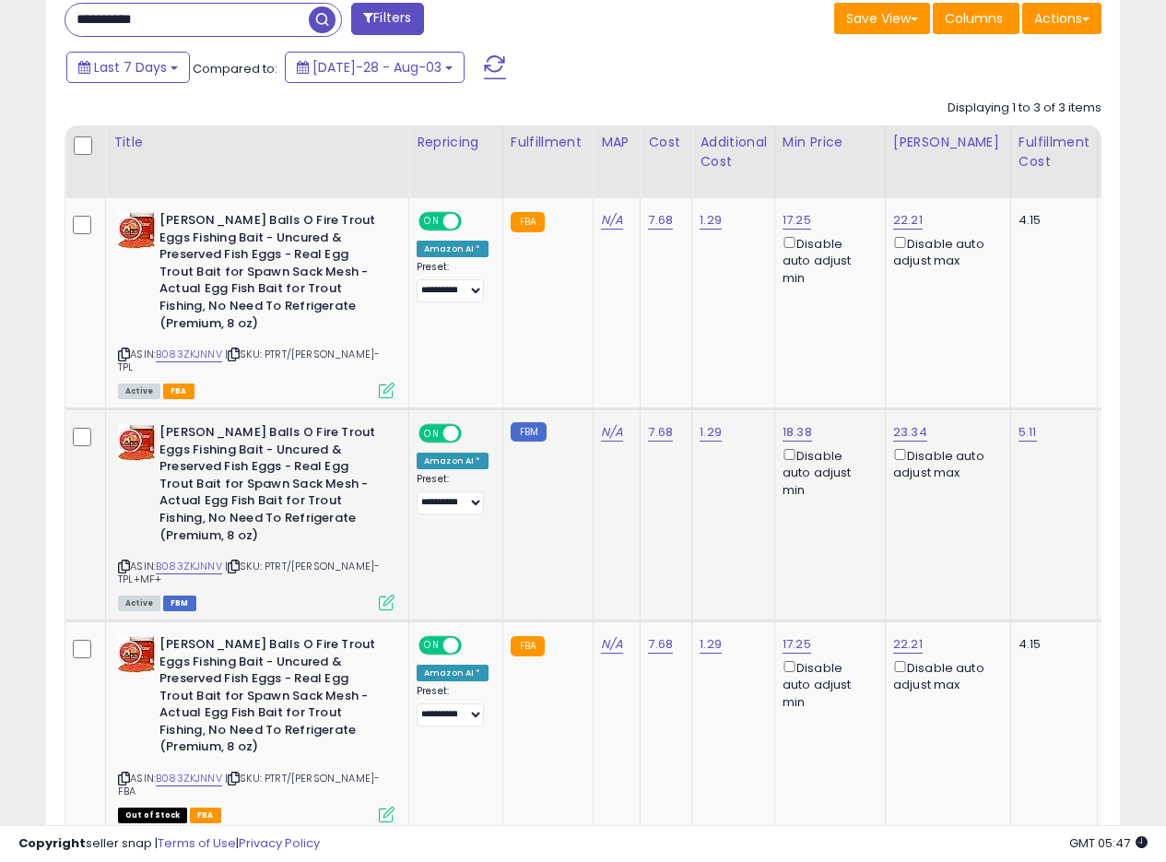
scroll to position [853, 0]
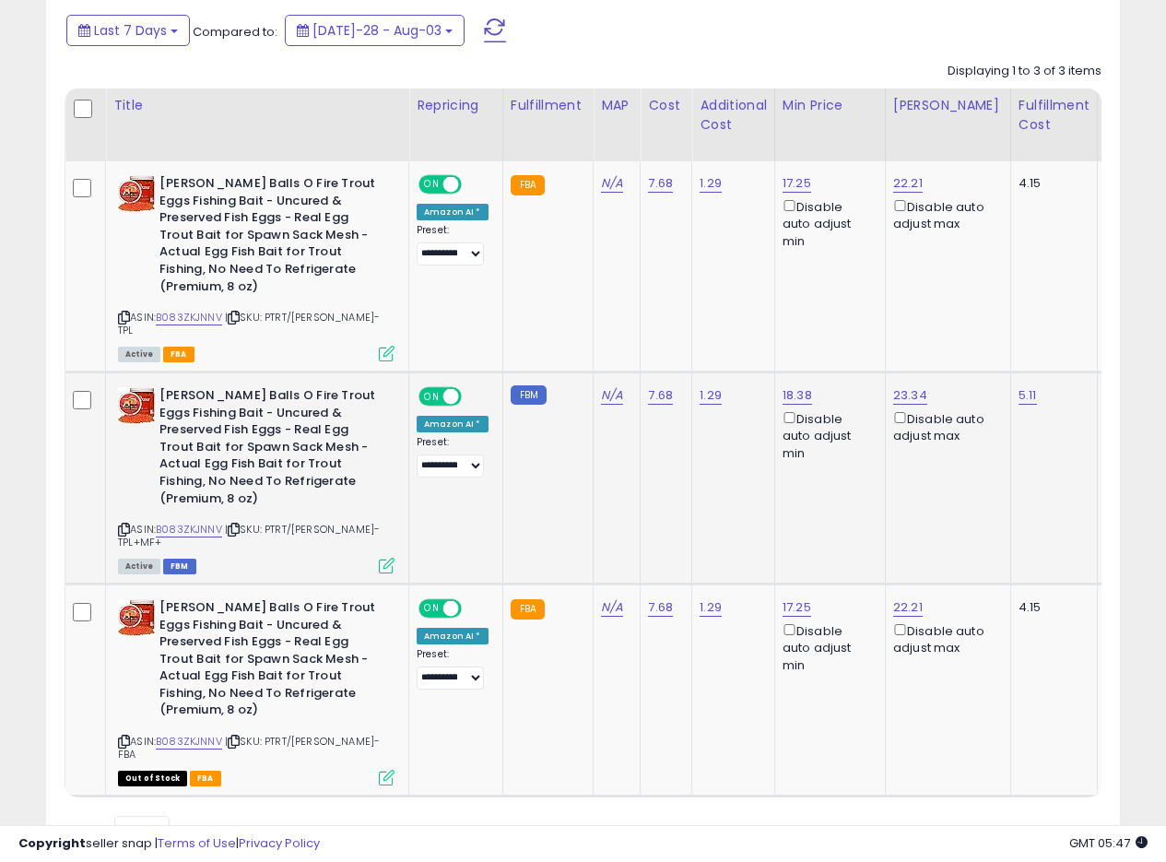
click at [553, 464] on td "FBM" at bounding box center [548, 478] width 90 height 212
click at [558, 465] on td "FBM" at bounding box center [548, 478] width 90 height 212
click at [562, 461] on td "FBM" at bounding box center [548, 478] width 90 height 212
click at [566, 448] on td "FBM" at bounding box center [548, 478] width 90 height 212
click at [240, 525] on icon at bounding box center [234, 530] width 12 height 10
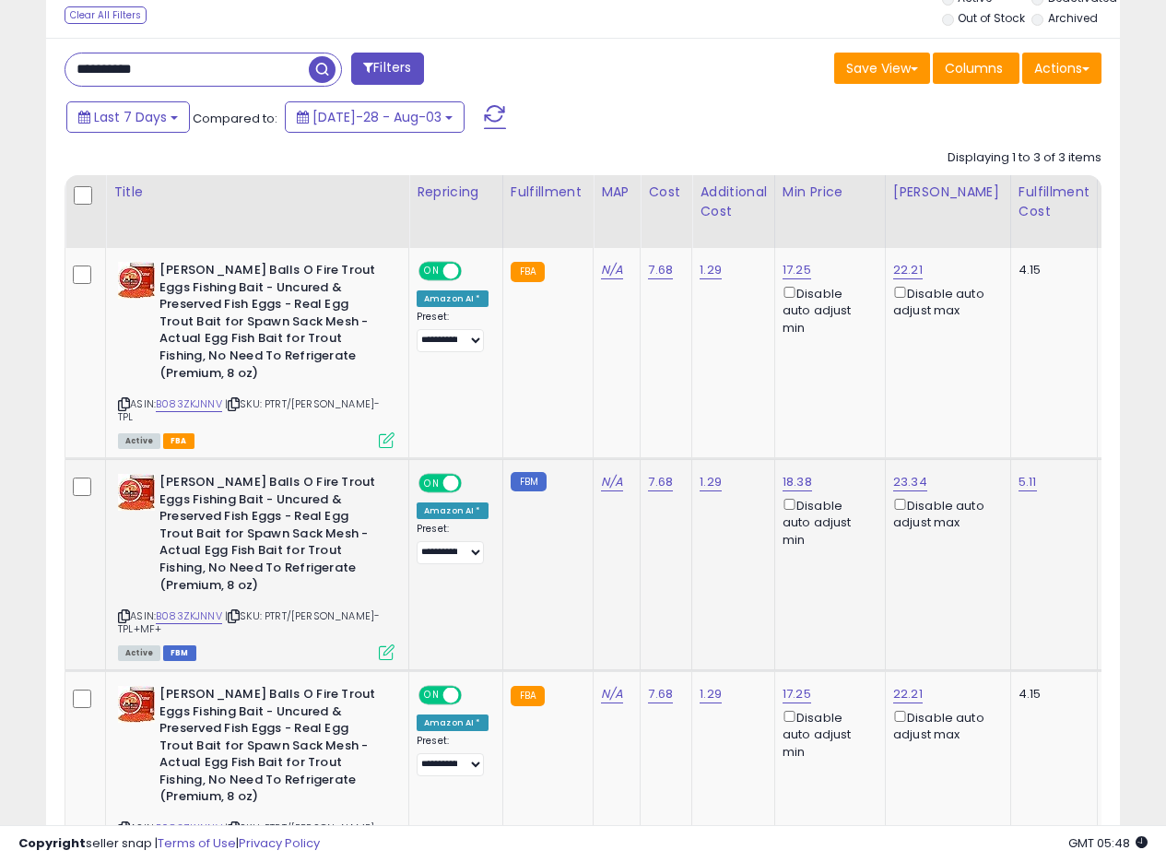
scroll to position [668, 0]
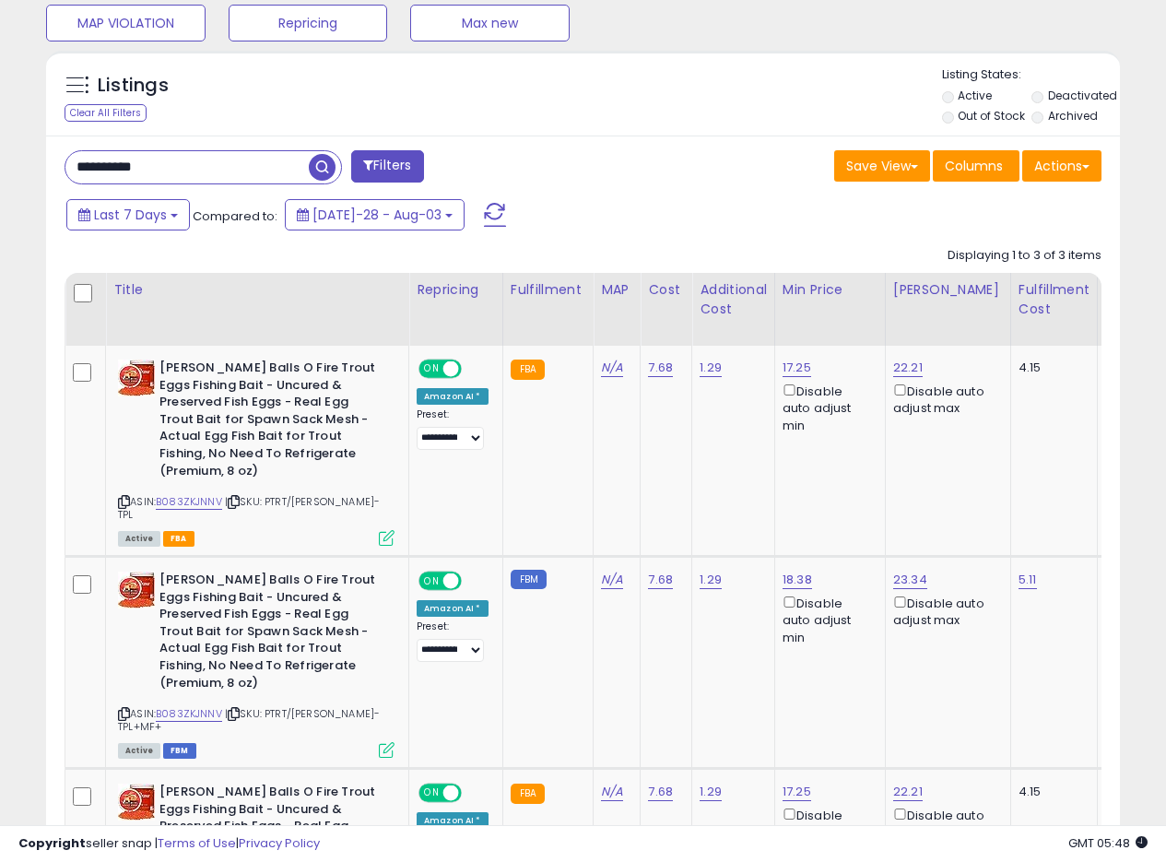
drag, startPoint x: 175, startPoint y: 156, endPoint x: 0, endPoint y: 131, distance: 176.9
click at [0, 142] on div "**********" at bounding box center [583, 257] width 1166 height 1732
paste input "text"
type input "**********"
click at [317, 169] on span "button" at bounding box center [322, 167] width 27 height 27
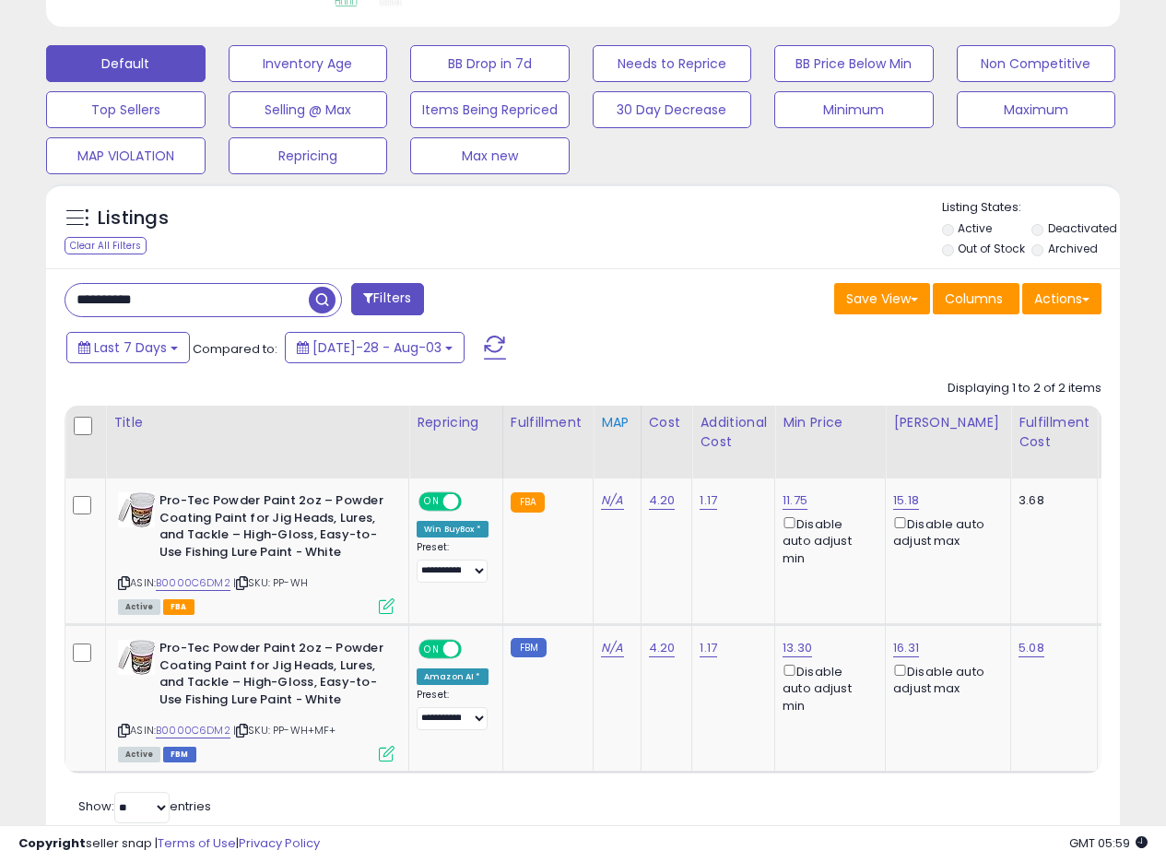
scroll to position [603, 0]
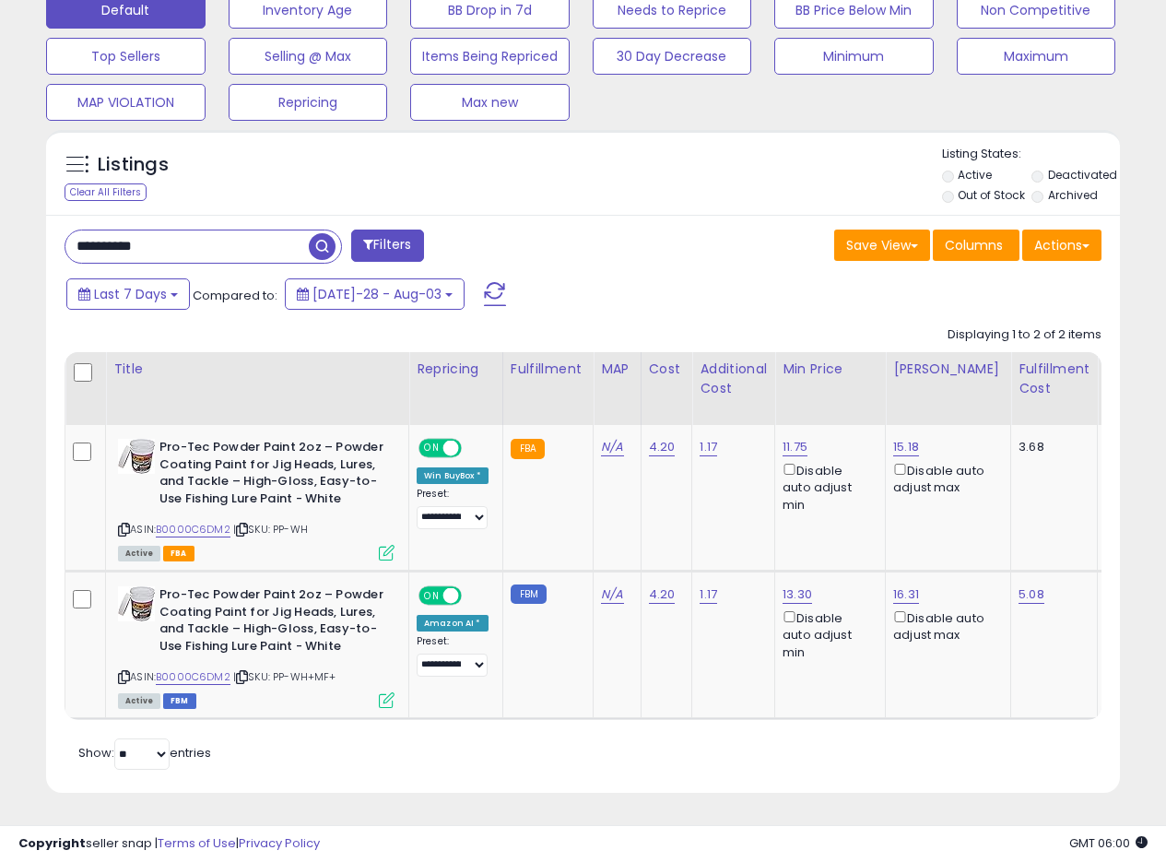
drag, startPoint x: 162, startPoint y: 235, endPoint x: 0, endPoint y: 207, distance: 164.8
click at [0, 215] on div "**********" at bounding box center [583, 166] width 1166 height 1391
paste input "text"
click at [318, 233] on span "button" at bounding box center [322, 246] width 27 height 27
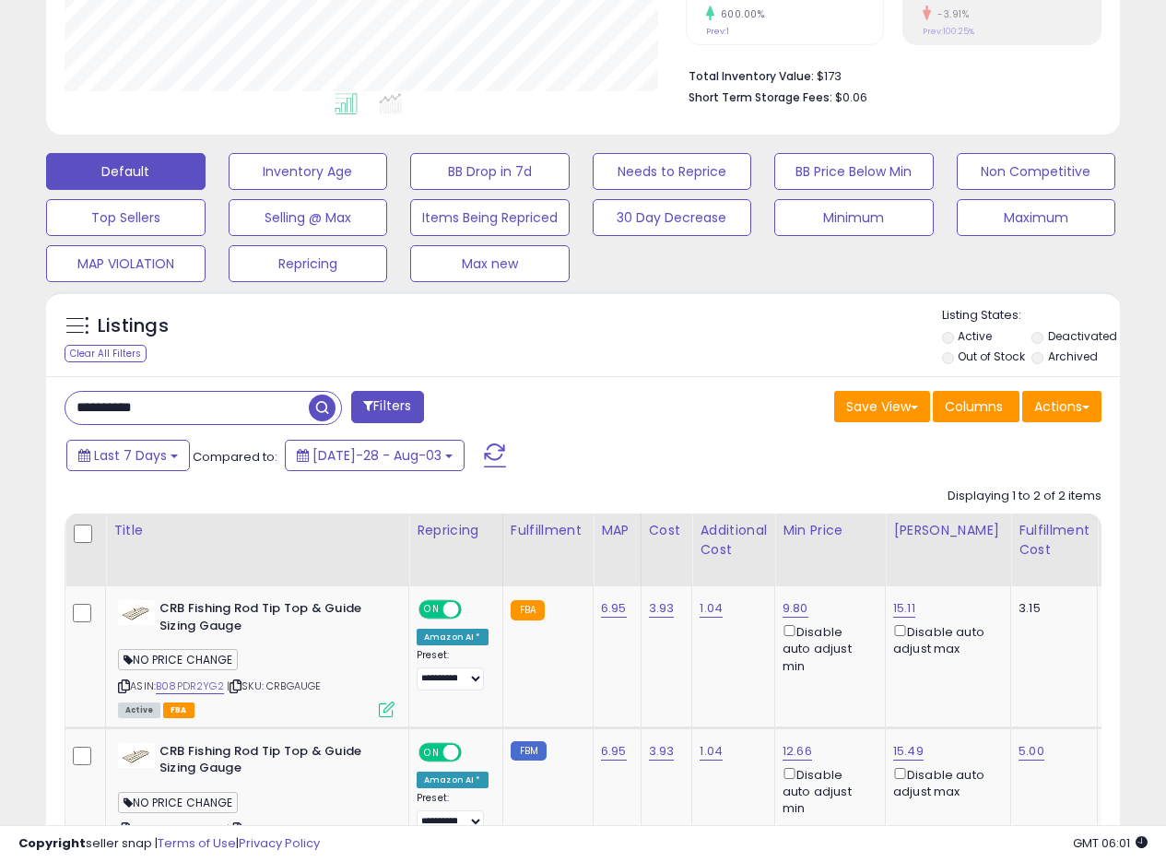
scroll to position [409, 0]
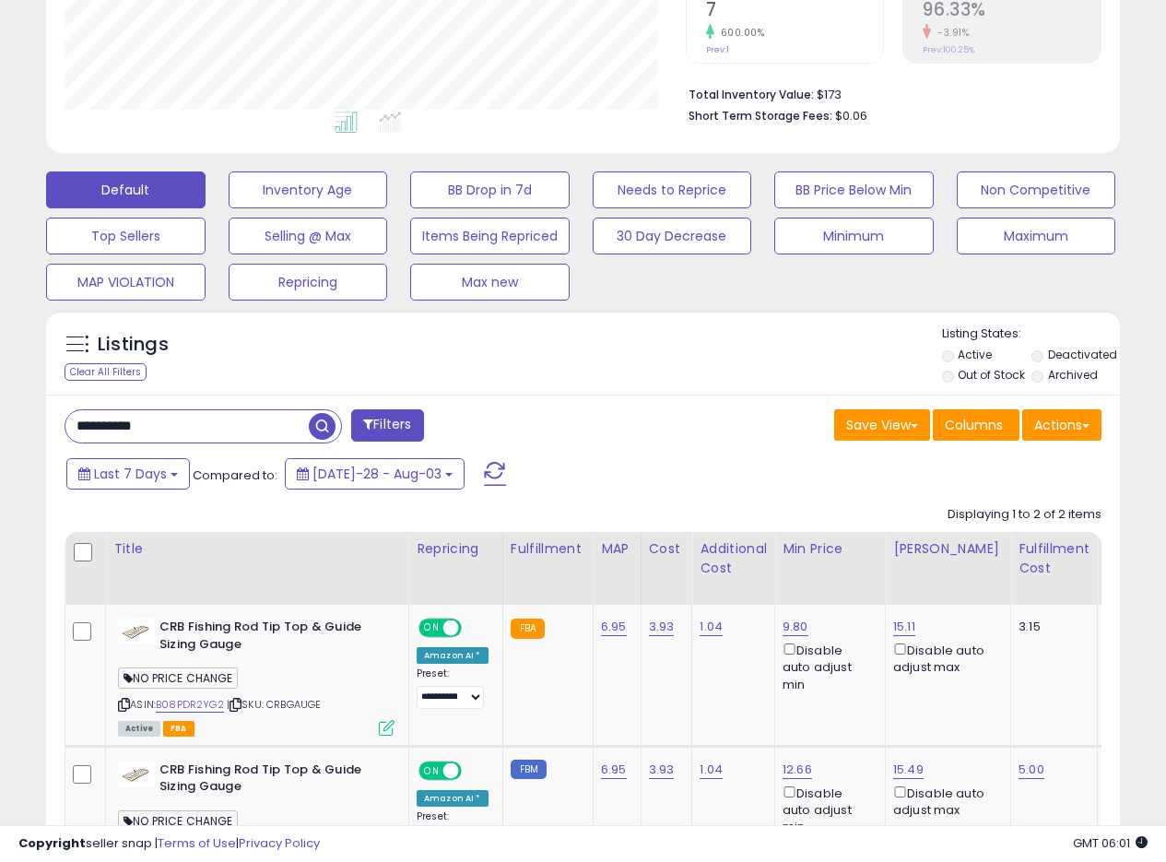
drag, startPoint x: 187, startPoint y: 432, endPoint x: 0, endPoint y: 420, distance: 187.5
click at [0, 420] on div "**********" at bounding box center [583, 342] width 1166 height 1382
paste input "text"
click at [320, 430] on span "button" at bounding box center [322, 426] width 27 height 27
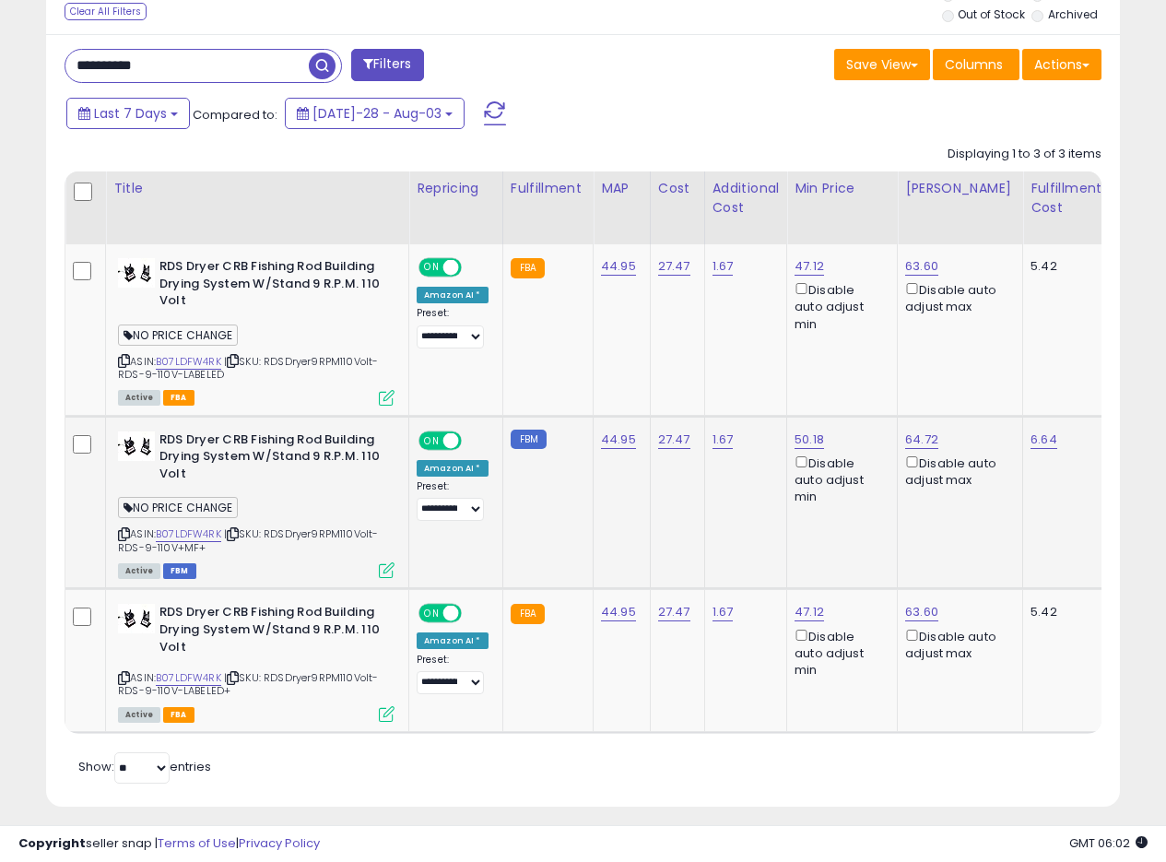
scroll to position [798, 0]
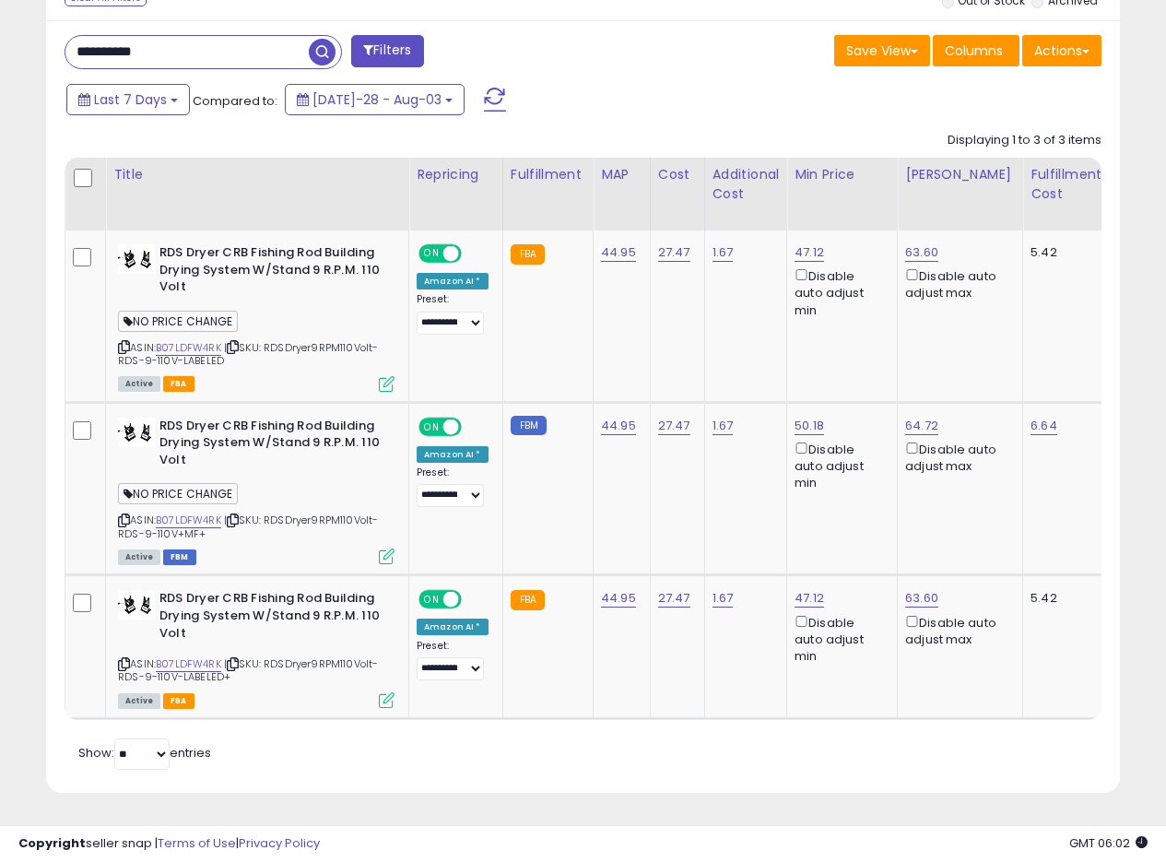
drag, startPoint x: 186, startPoint y: 43, endPoint x: 0, endPoint y: 35, distance: 186.4
click at [0, 37] on div "**********" at bounding box center [583, 69] width 1166 height 1586
paste input "text"
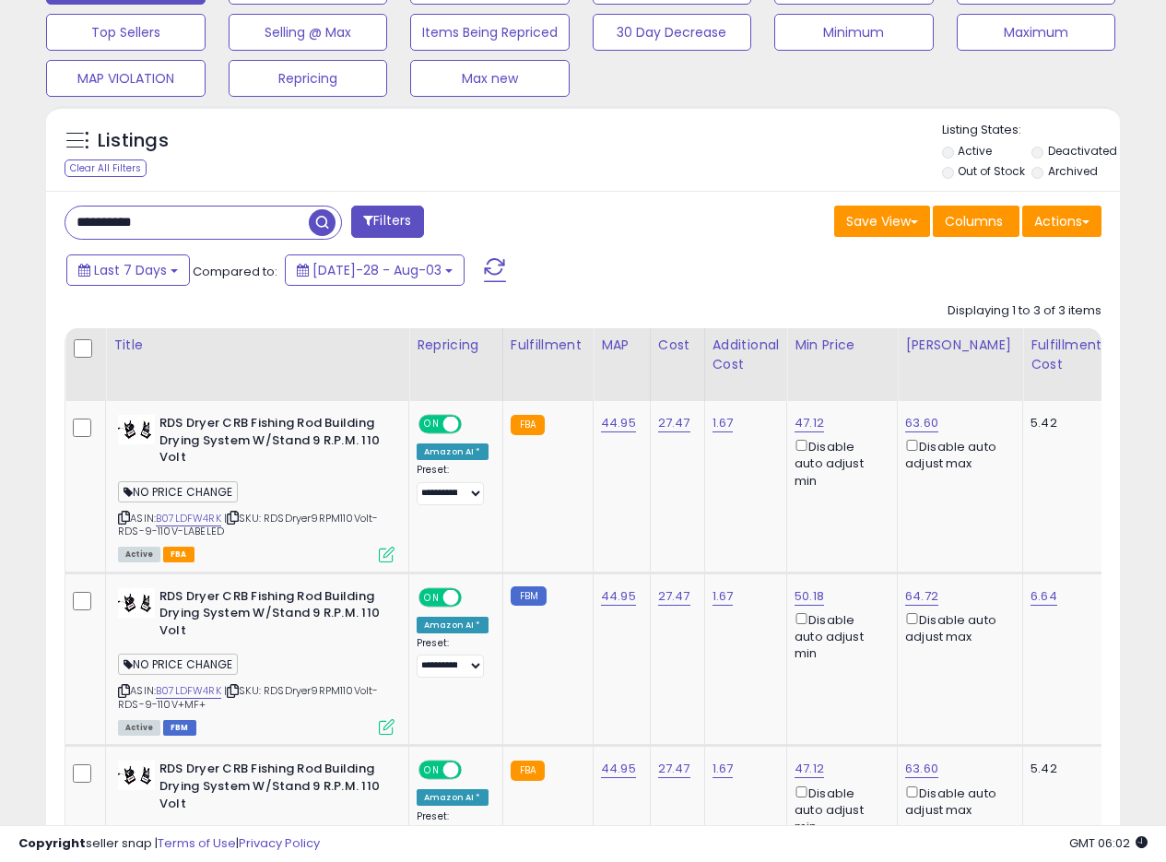
click at [314, 222] on span "button" at bounding box center [322, 222] width 27 height 27
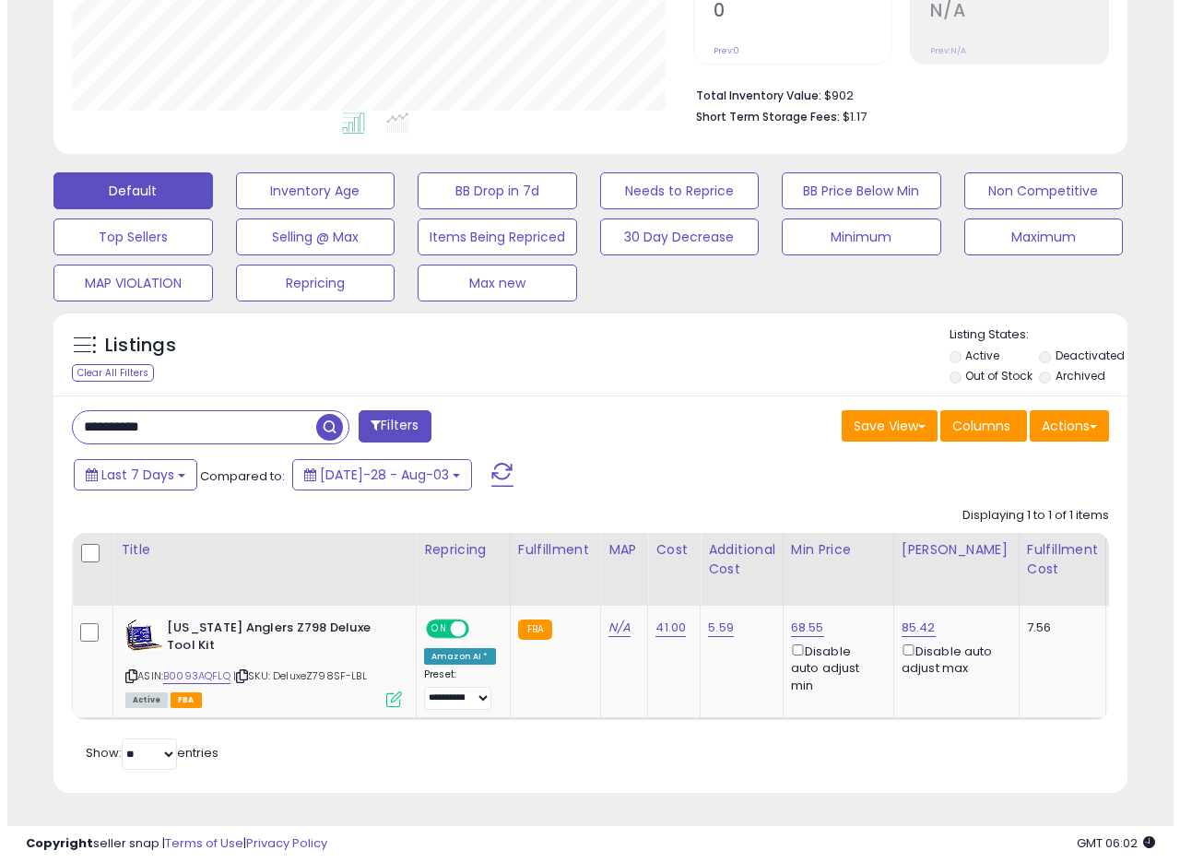
scroll to position [422, 0]
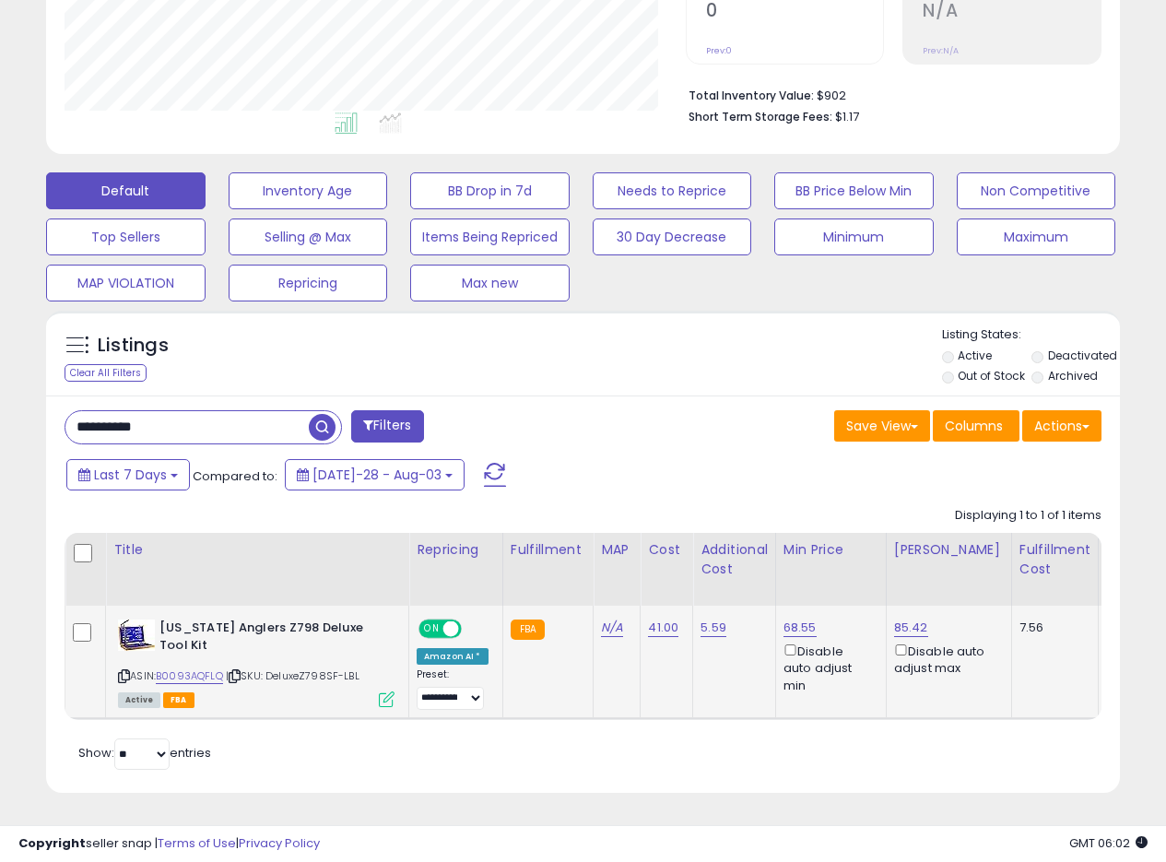
click at [384, 692] on icon at bounding box center [387, 700] width 16 height 16
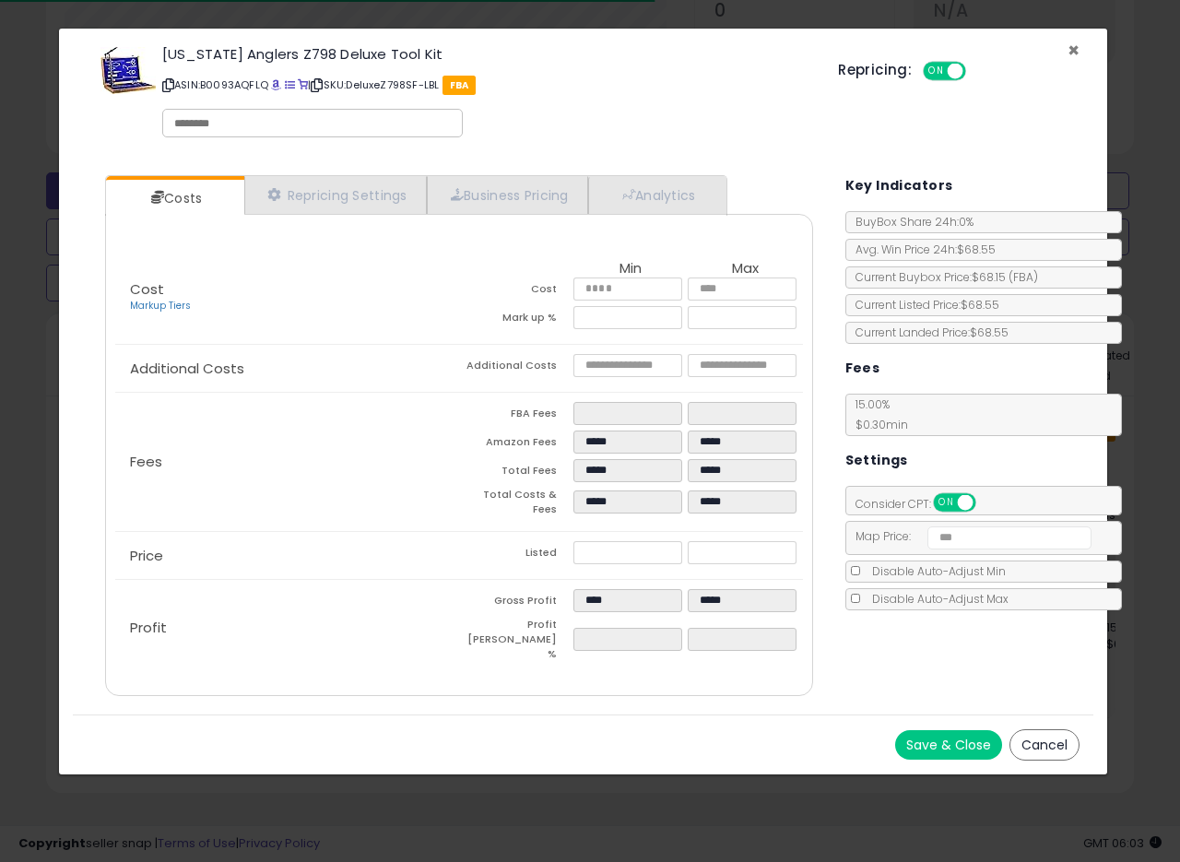
click at [1077, 50] on span "×" at bounding box center [1074, 50] width 12 height 27
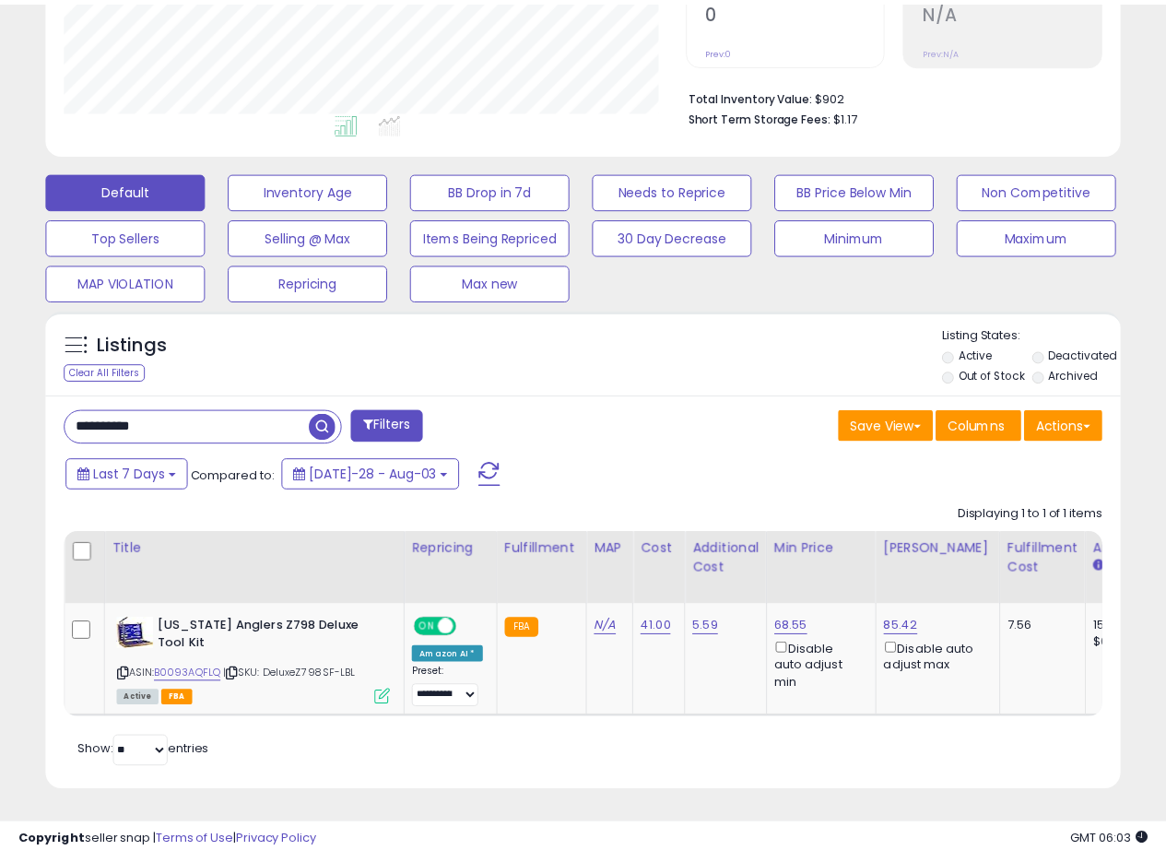
scroll to position [921647, 921403]
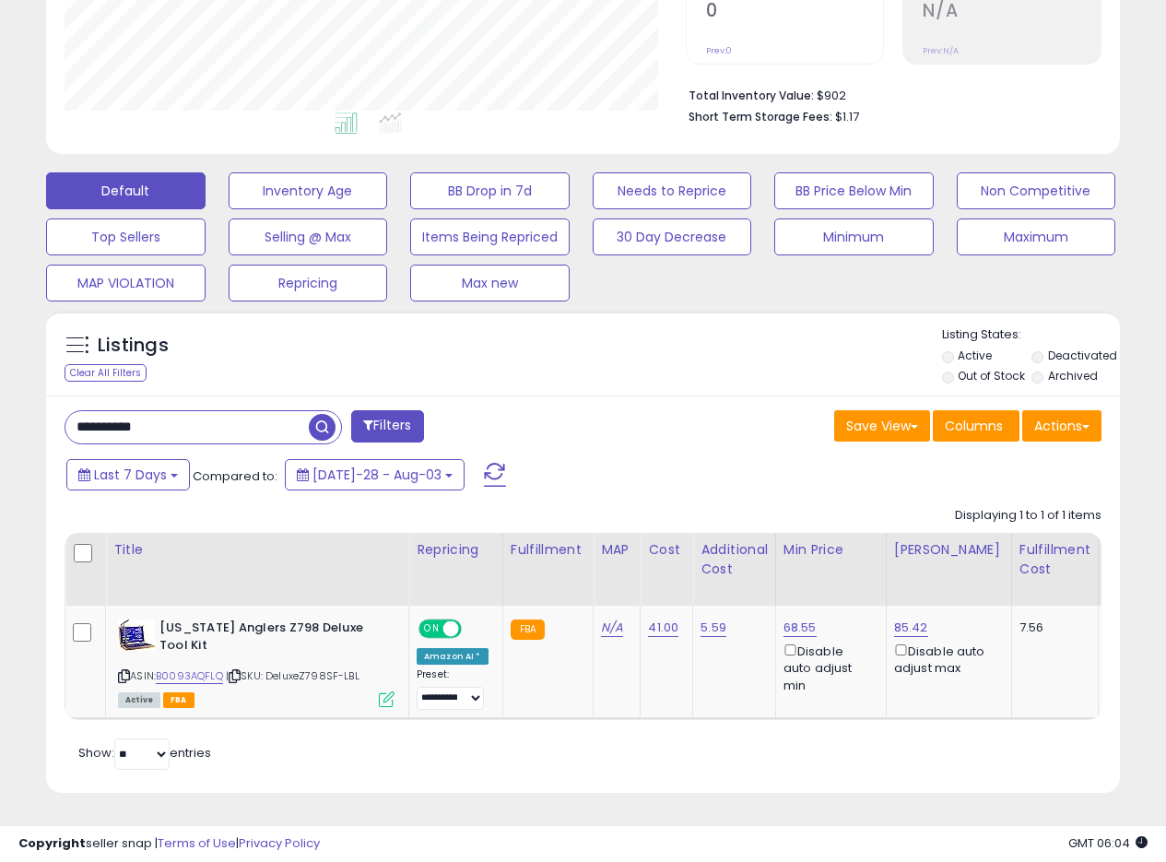
drag, startPoint x: 170, startPoint y: 417, endPoint x: 0, endPoint y: 424, distance: 169.8
click at [0, 424] on div "**********" at bounding box center [583, 256] width 1166 height 1211
paste input "text"
click at [324, 414] on span "button" at bounding box center [322, 427] width 27 height 27
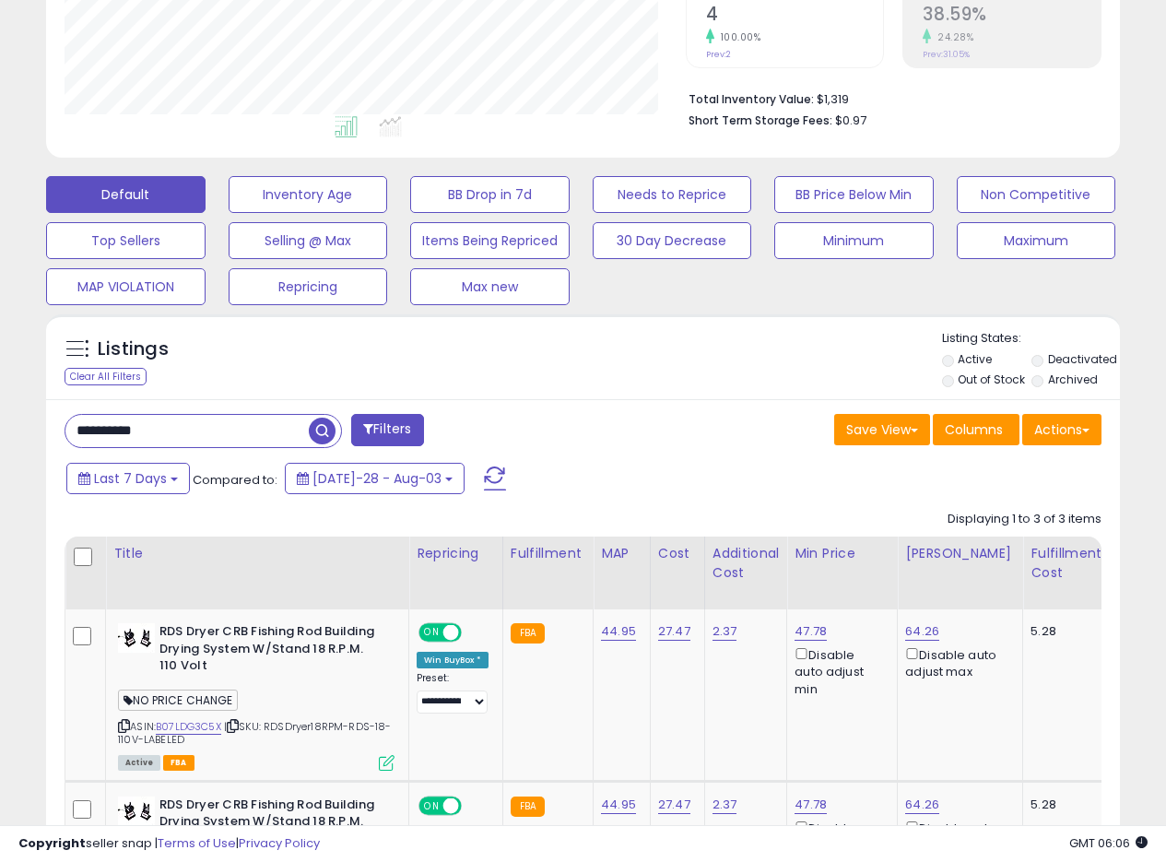
scroll to position [493, 0]
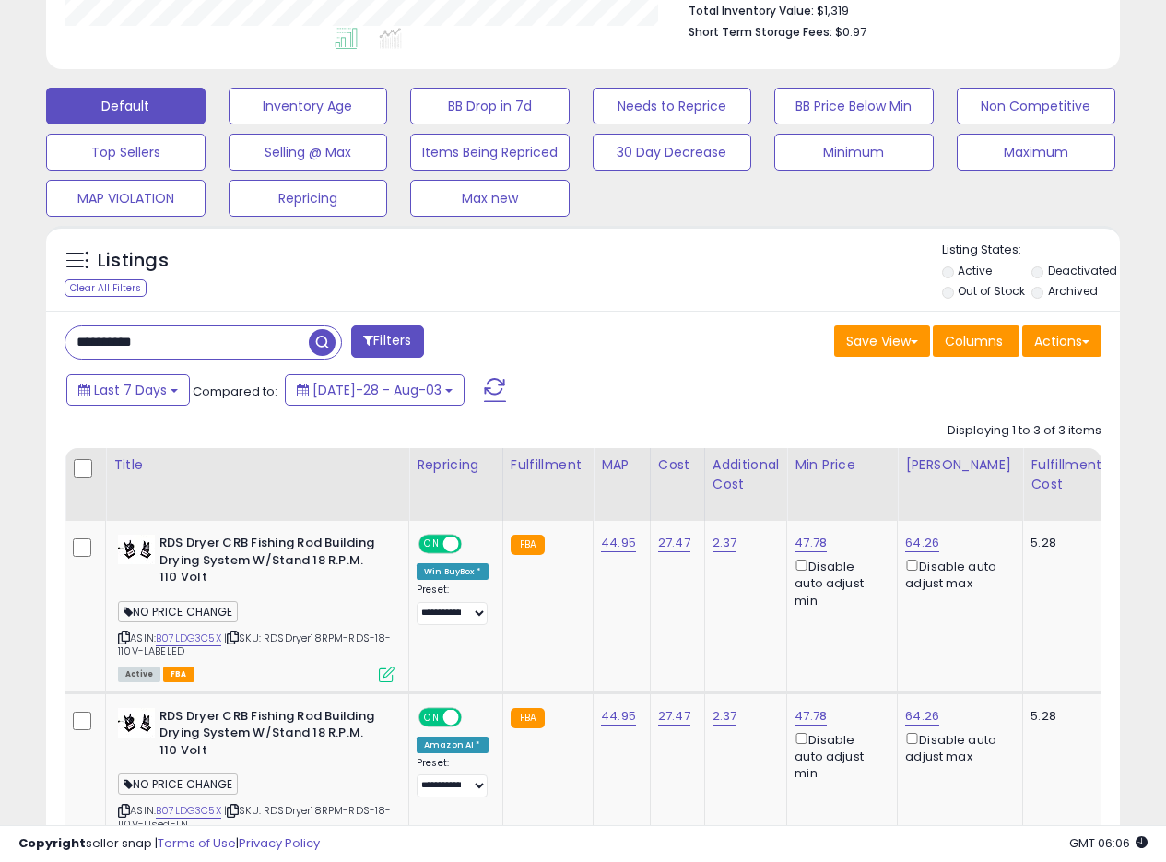
drag, startPoint x: 183, startPoint y: 346, endPoint x: 0, endPoint y: 335, distance: 182.9
click at [0, 336] on div "**********" at bounding box center [583, 374] width 1166 height 1615
paste input "text"
click at [316, 335] on span "button" at bounding box center [322, 342] width 27 height 27
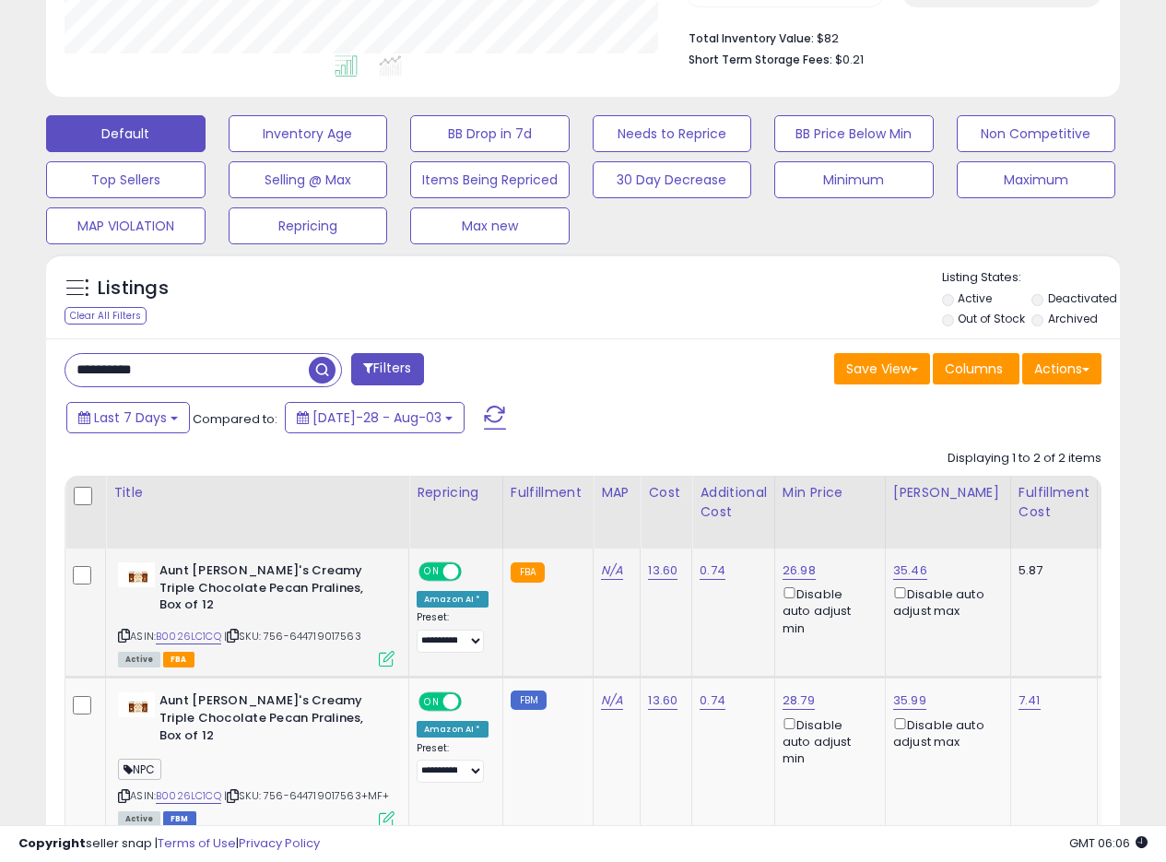
scroll to position [565, 0]
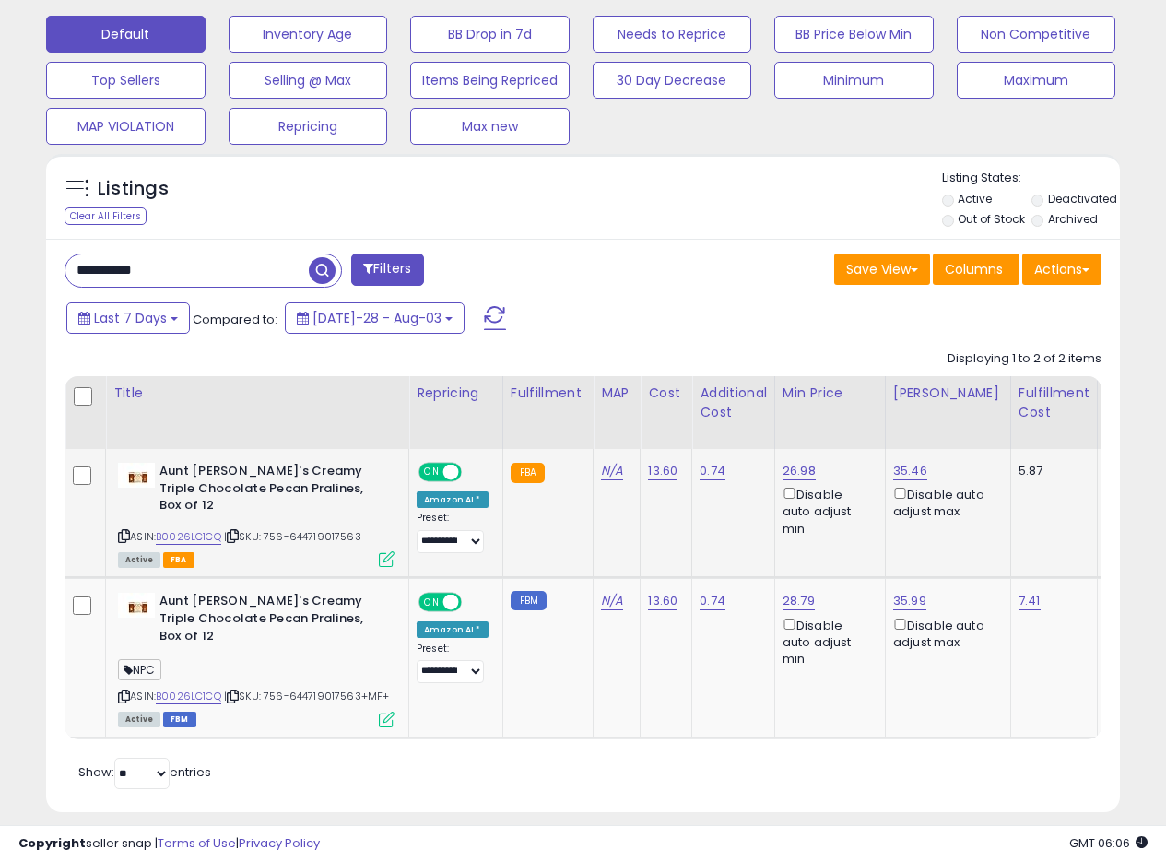
click at [630, 529] on td "N/A" at bounding box center [617, 513] width 47 height 129
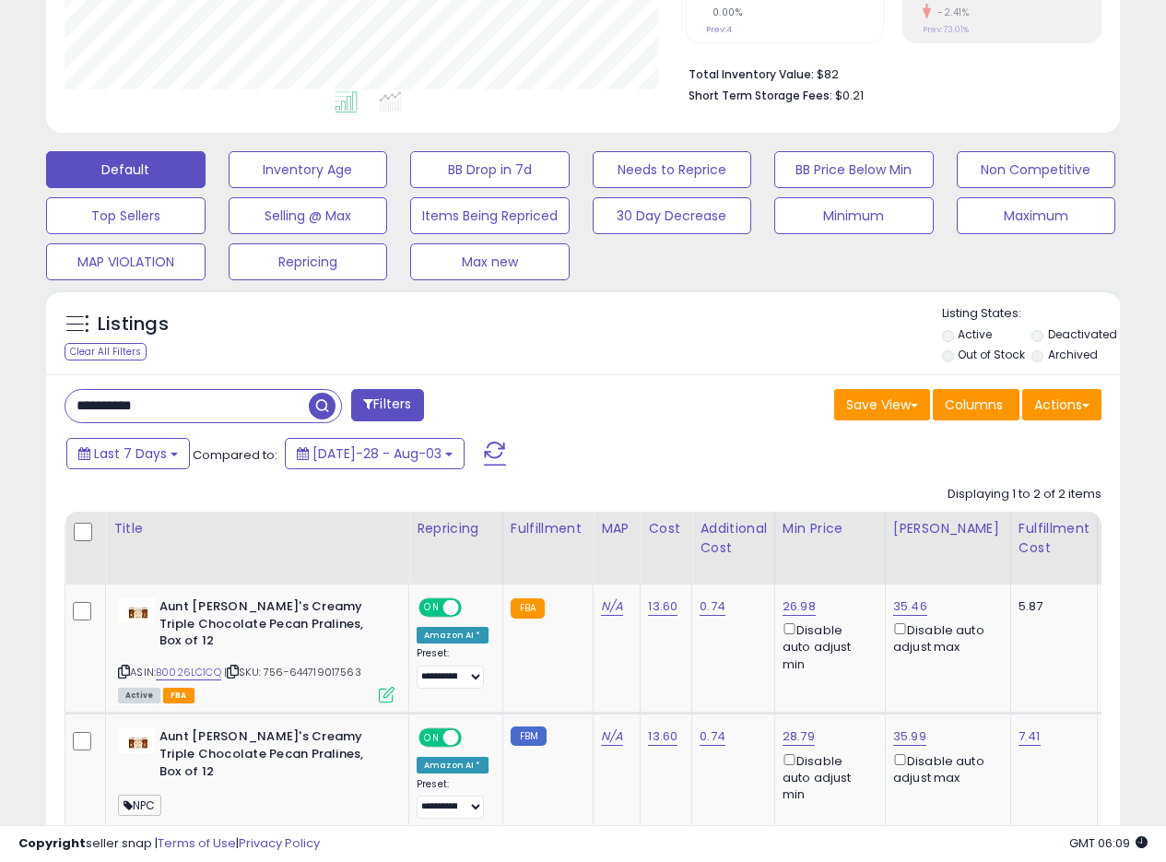
scroll to position [289, 0]
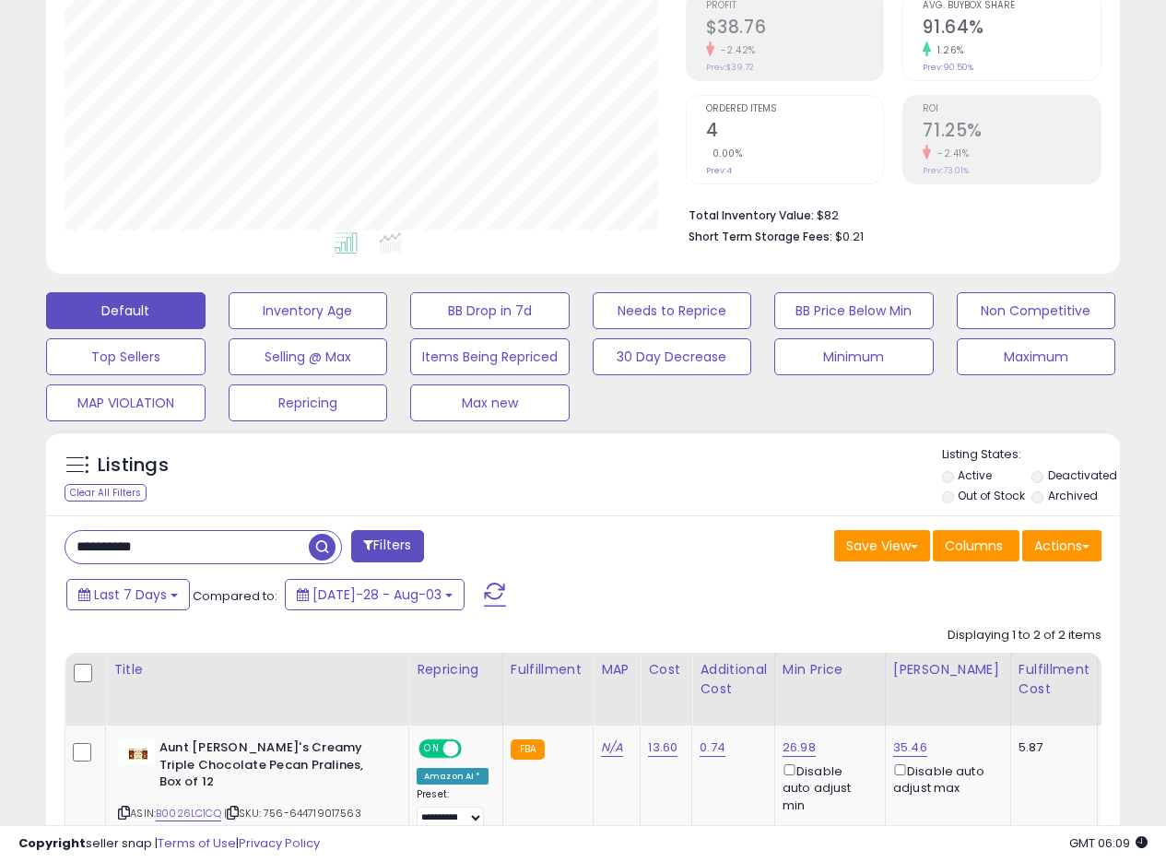
drag, startPoint x: 195, startPoint y: 527, endPoint x: 69, endPoint y: 527, distance: 125.4
click at [70, 527] on div "**********" at bounding box center [583, 801] width 1074 height 573
drag, startPoint x: 61, startPoint y: 544, endPoint x: 0, endPoint y: 520, distance: 65.4
click at [0, 521] on div "**********" at bounding box center [583, 464] width 1166 height 1387
paste input "text"
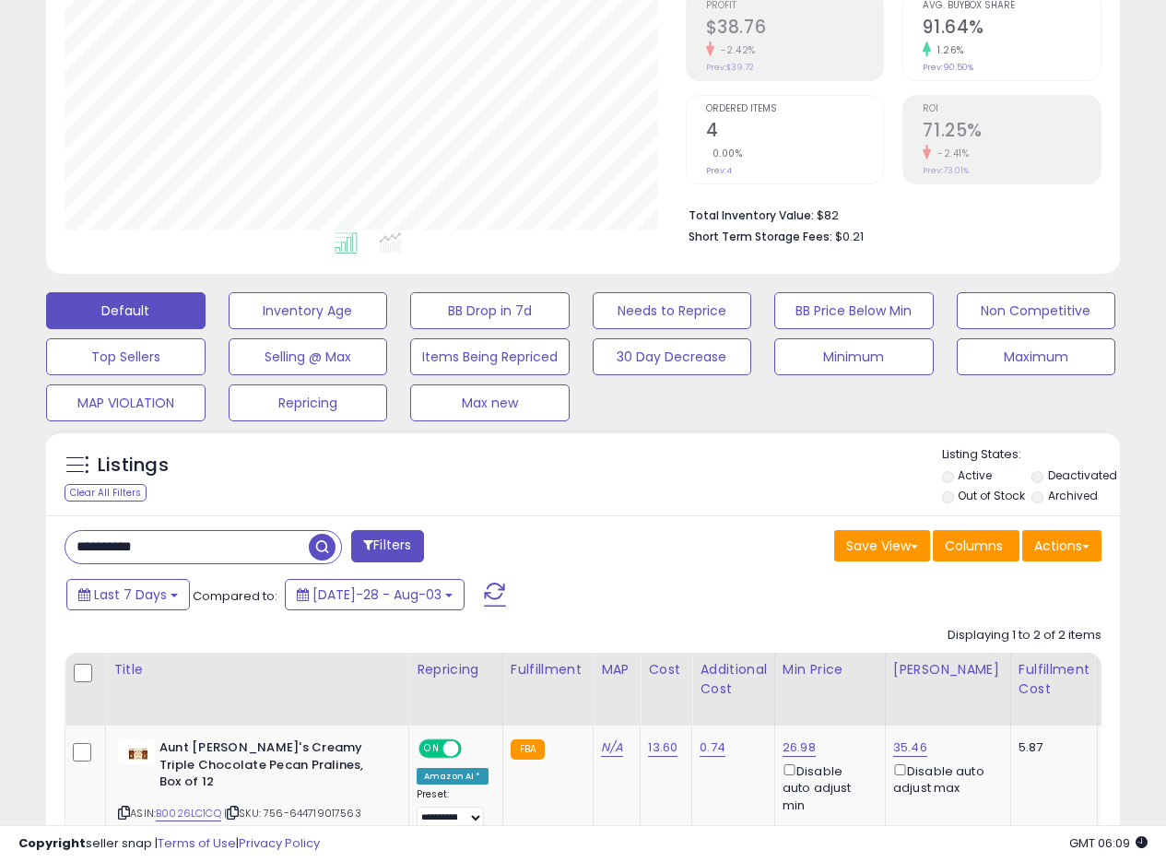
type input "**********"
click at [325, 555] on span "button" at bounding box center [322, 547] width 27 height 27
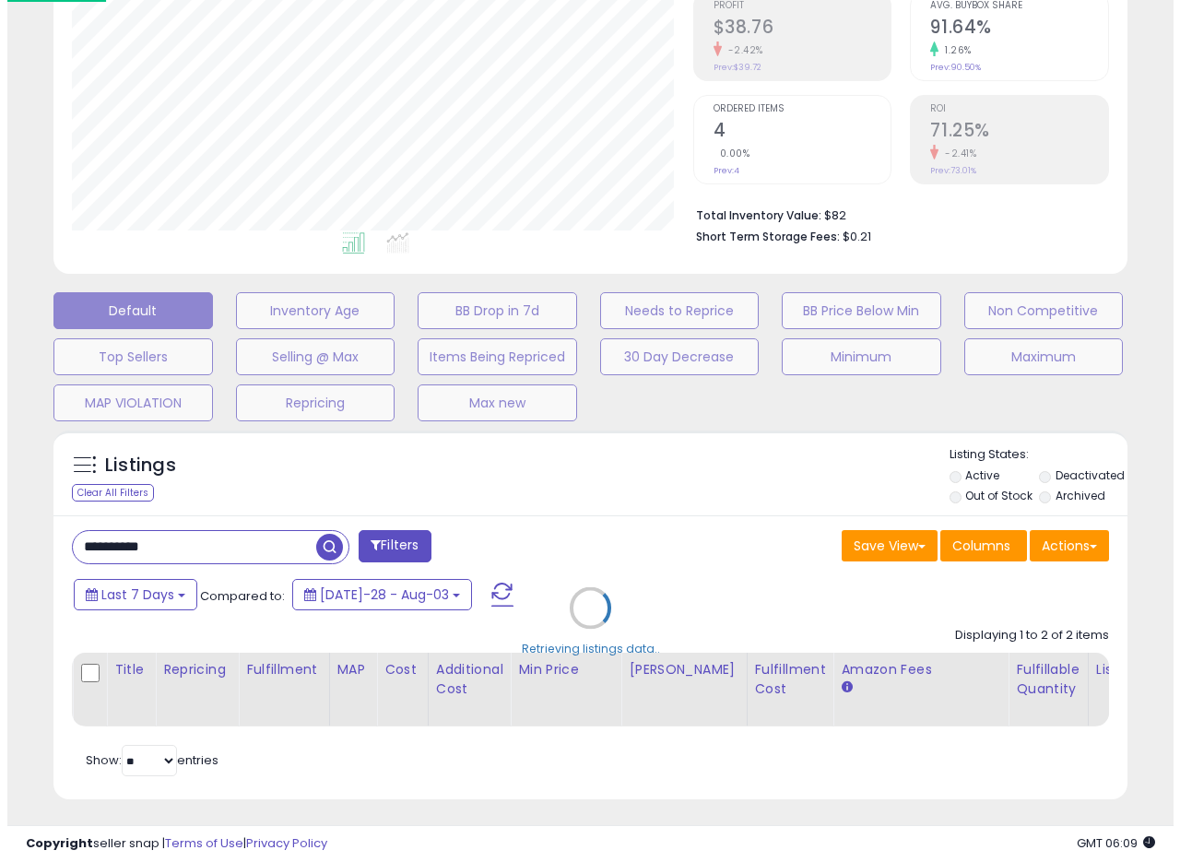
scroll to position [378, 629]
